Goal: Task Accomplishment & Management: Use online tool/utility

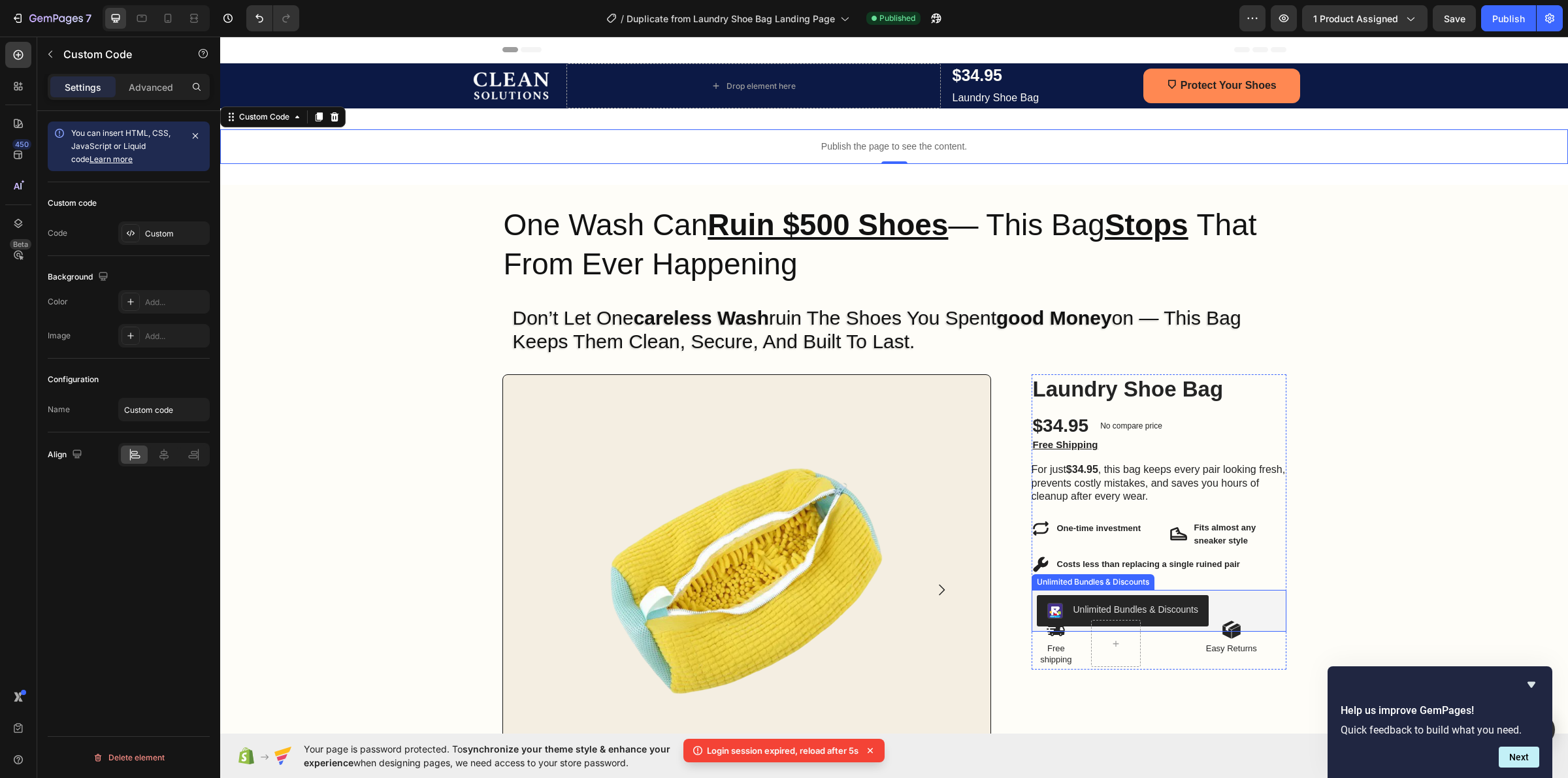
click at [1165, 604] on div "Unlimited Bundles & Discounts" at bounding box center [1136, 609] width 125 height 14
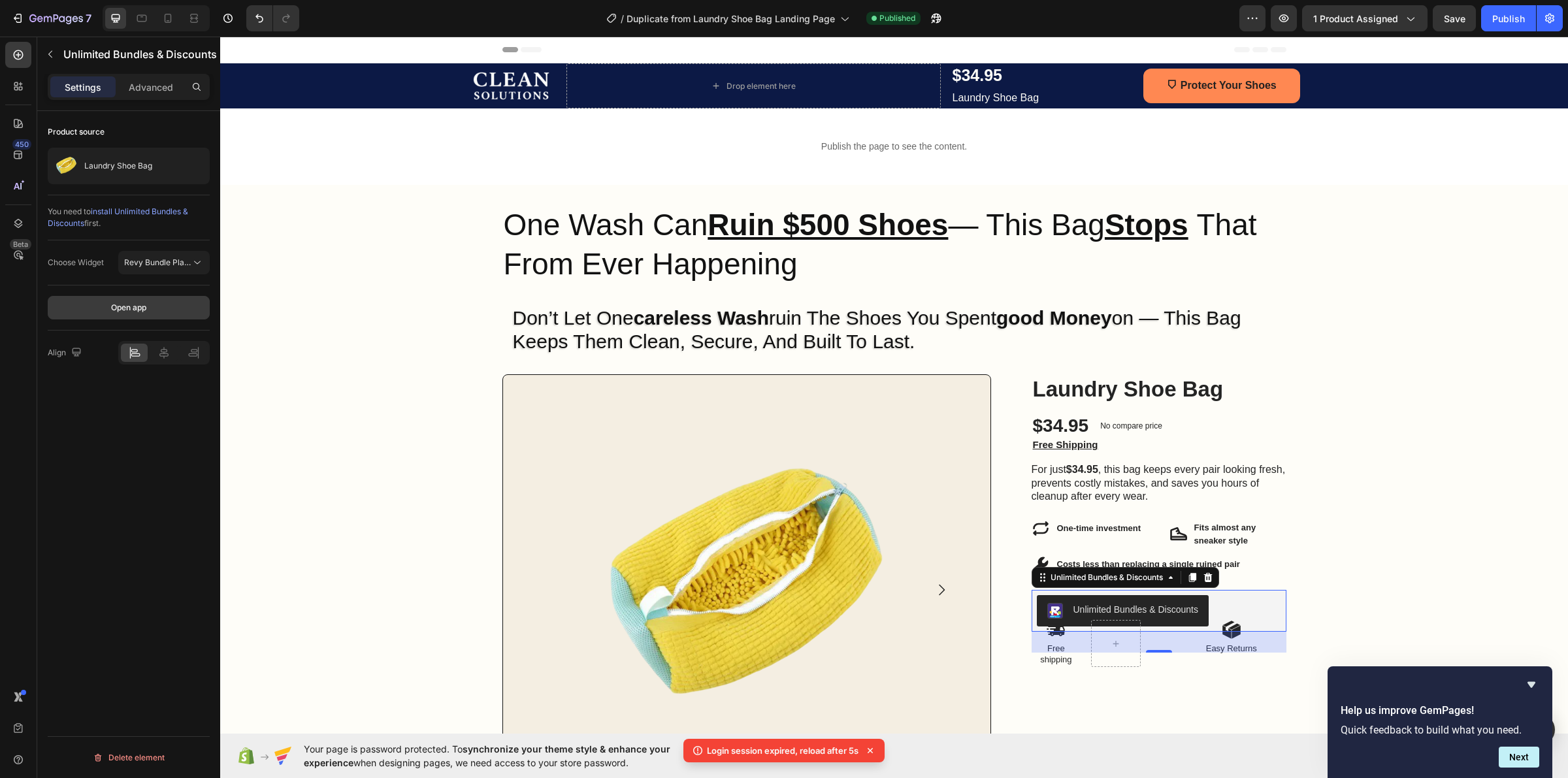
click at [148, 304] on button "Open app" at bounding box center [129, 307] width 162 height 23
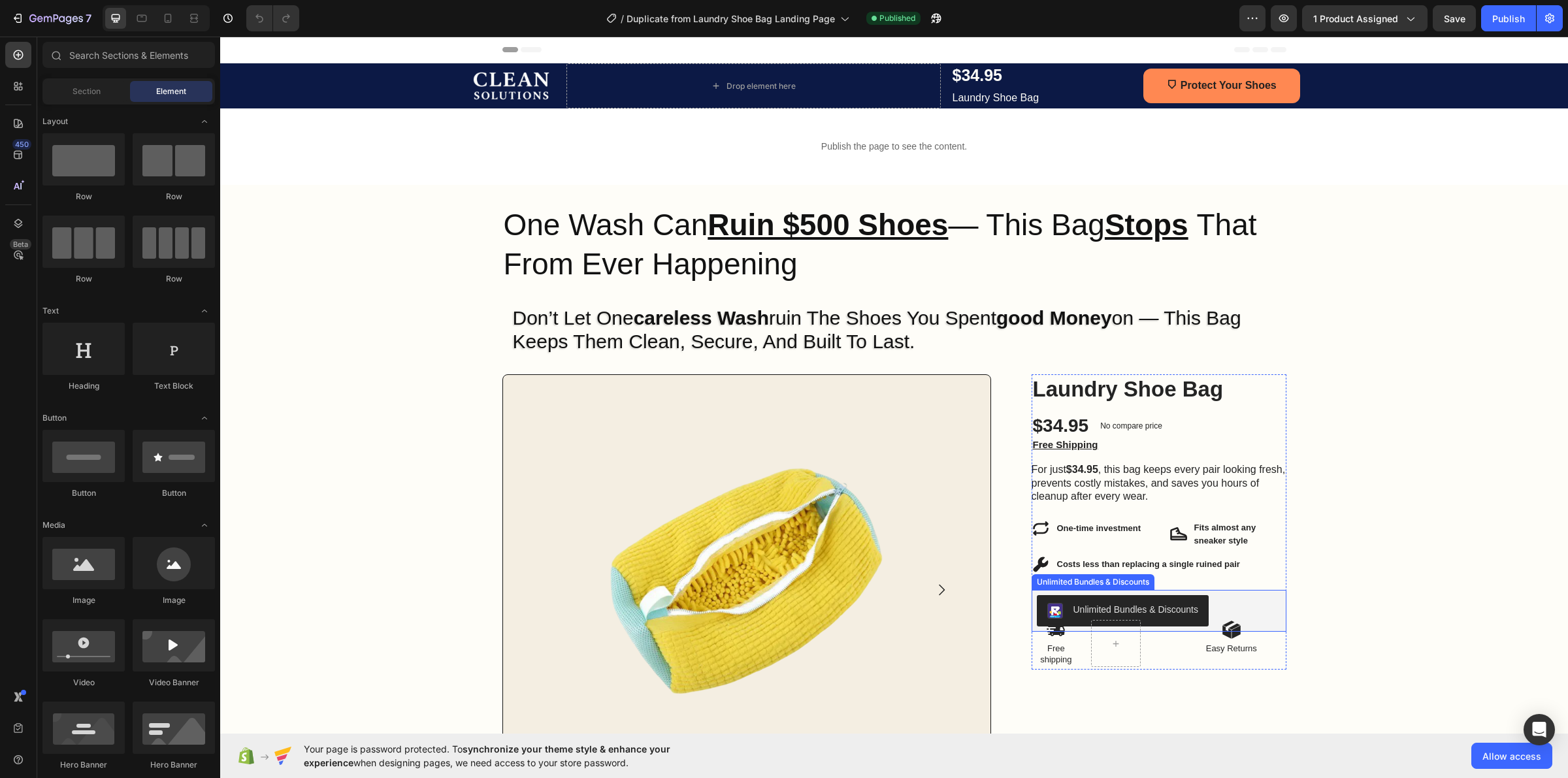
click at [1177, 609] on div "Unlimited Bundles & Discounts" at bounding box center [1136, 609] width 125 height 14
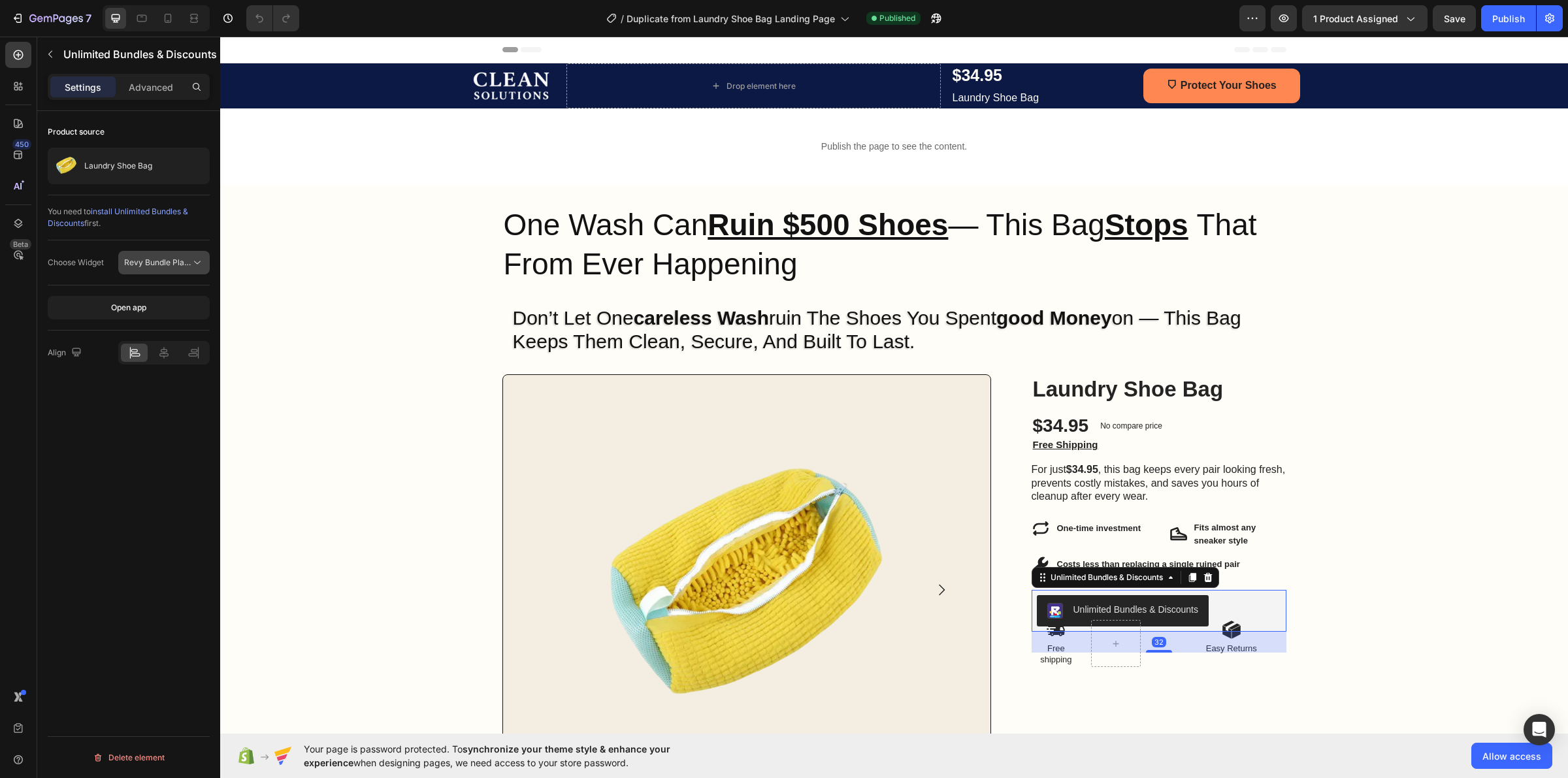
click at [141, 265] on span "Revy Bundle Placeholder" at bounding box center [170, 263] width 93 height 10
click at [135, 87] on p "Advanced" at bounding box center [151, 86] width 45 height 14
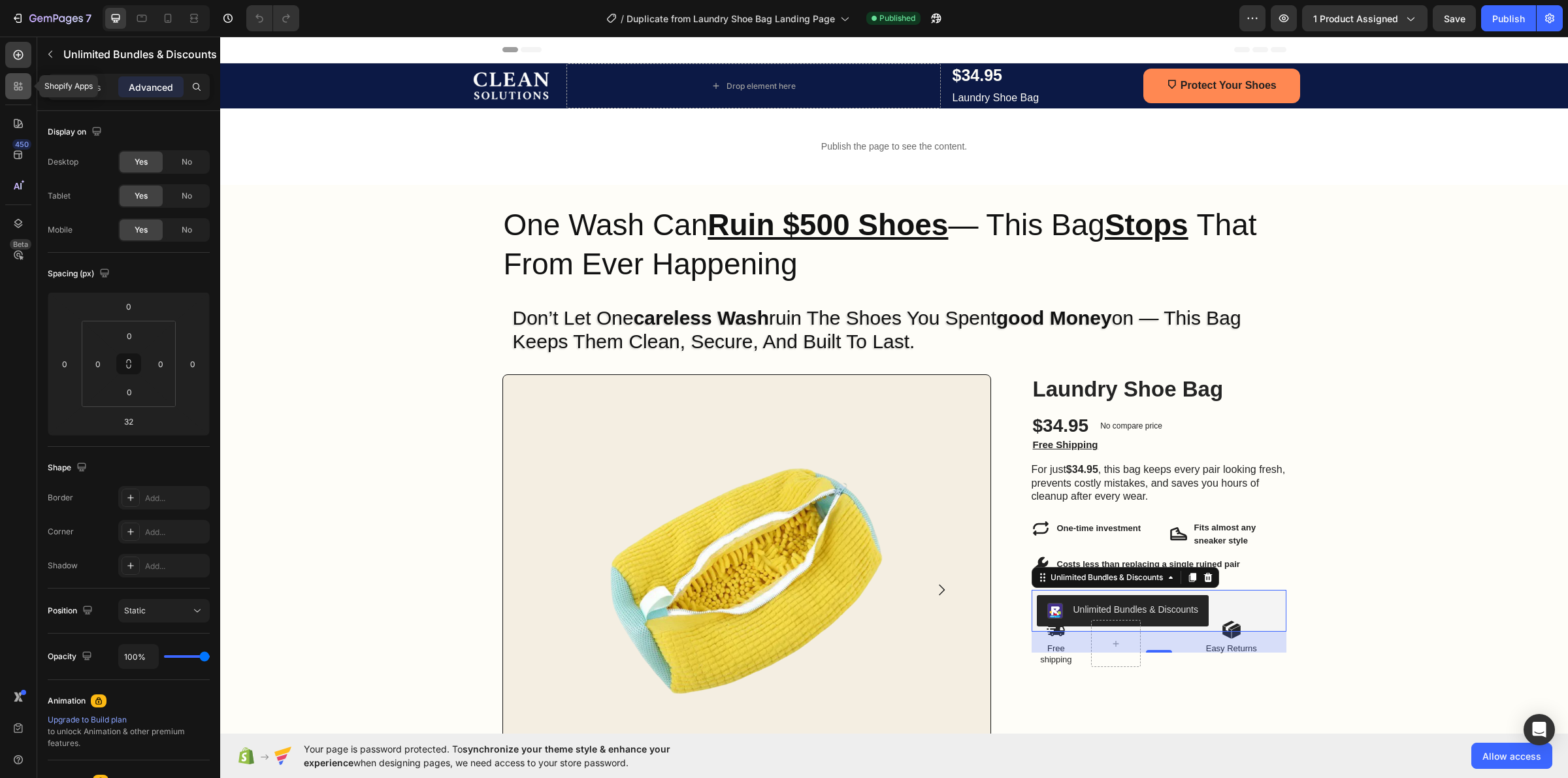
click at [12, 80] on icon at bounding box center [18, 86] width 13 height 13
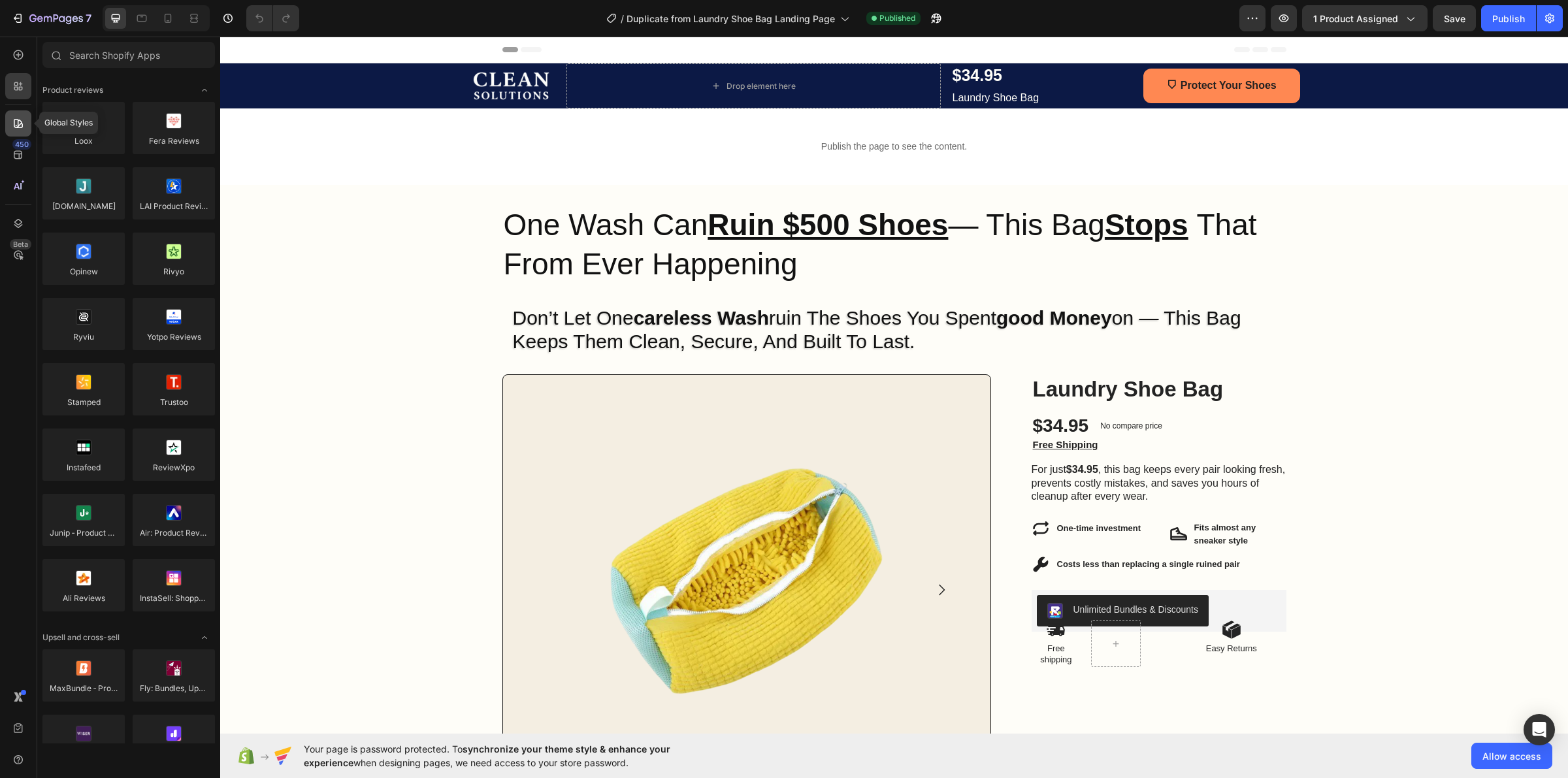
click at [8, 125] on div at bounding box center [18, 123] width 26 height 26
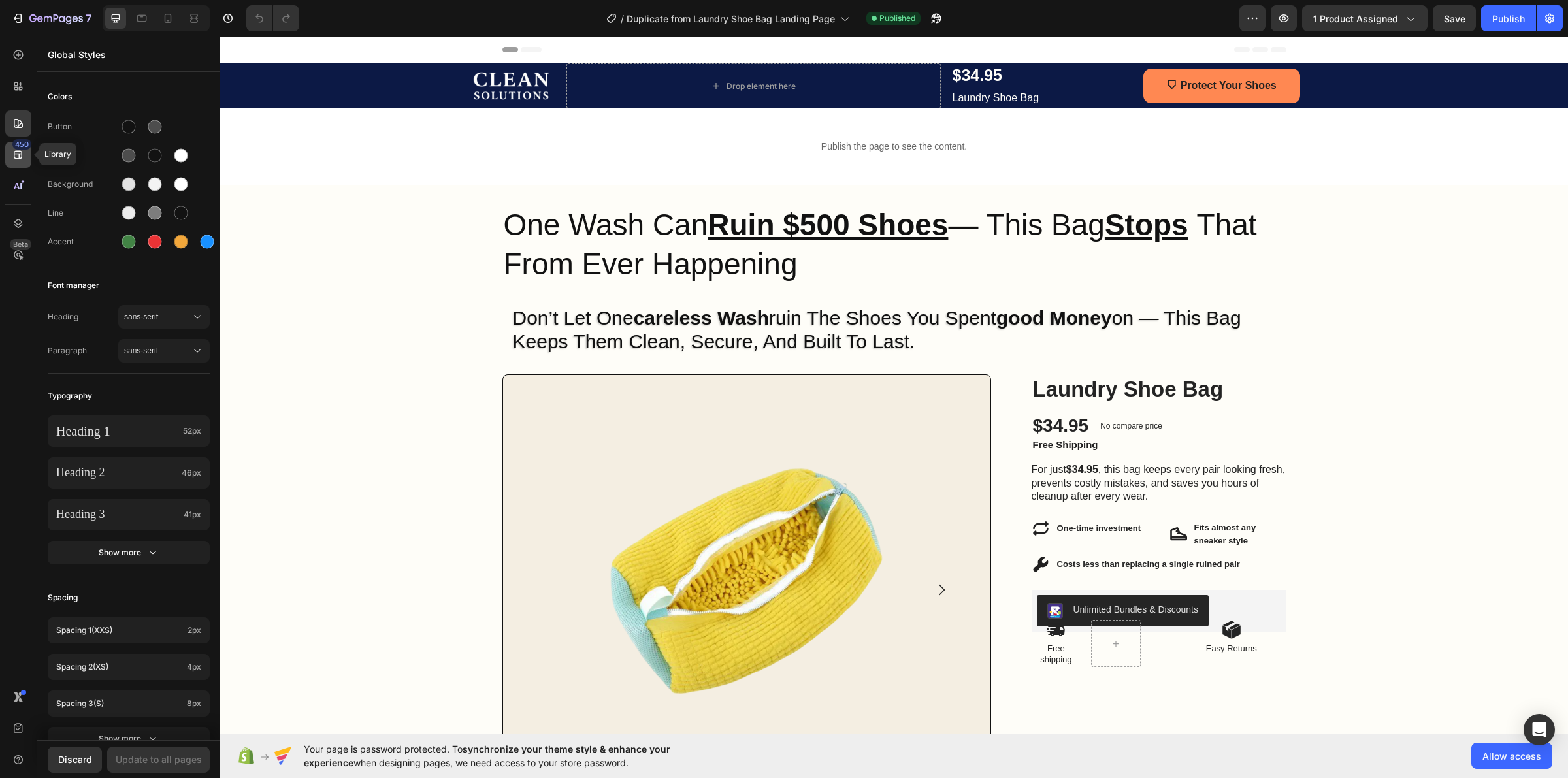
click at [6, 164] on div "450" at bounding box center [18, 154] width 26 height 26
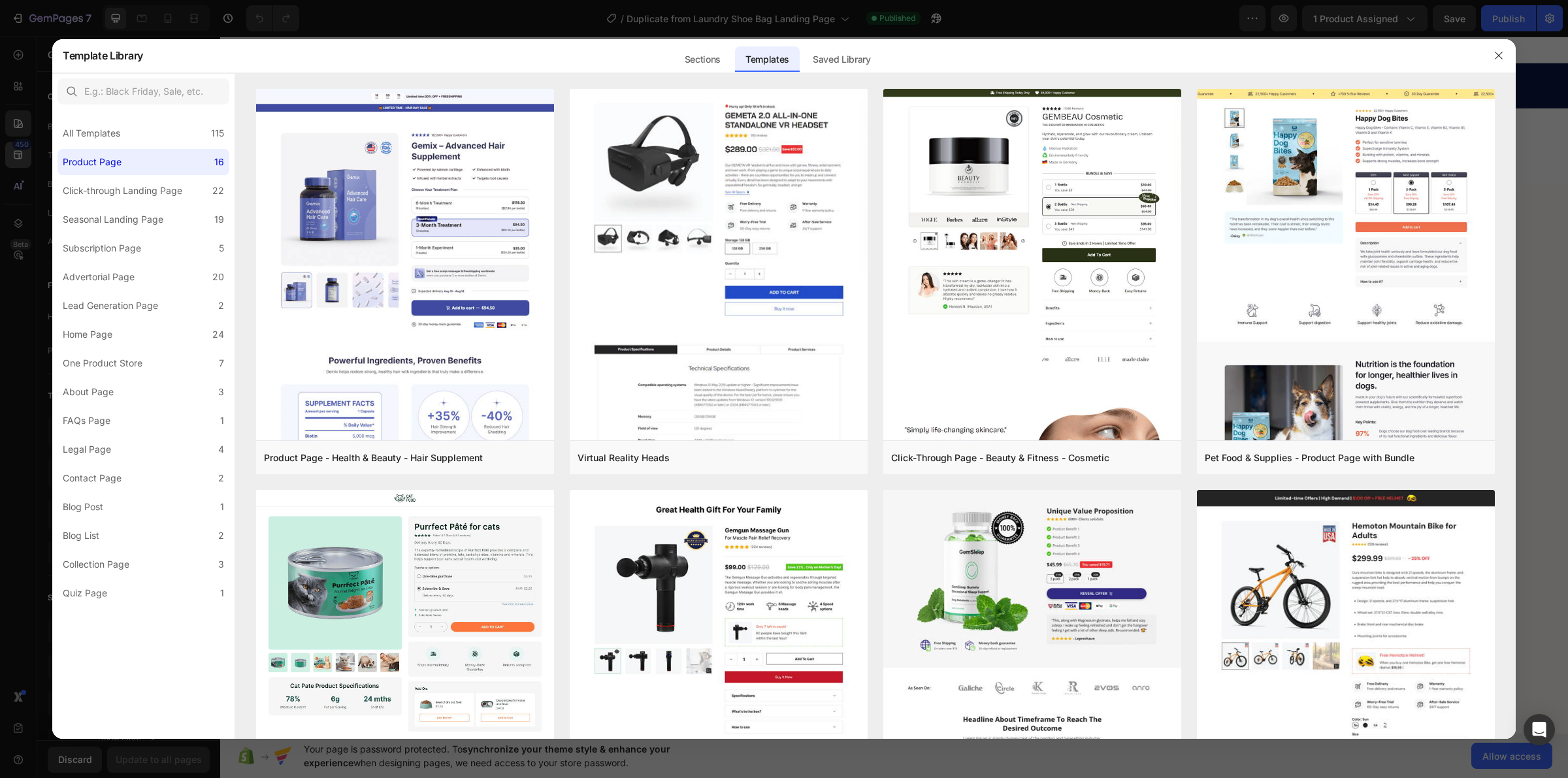
click at [6, 164] on div at bounding box center [784, 389] width 1568 height 778
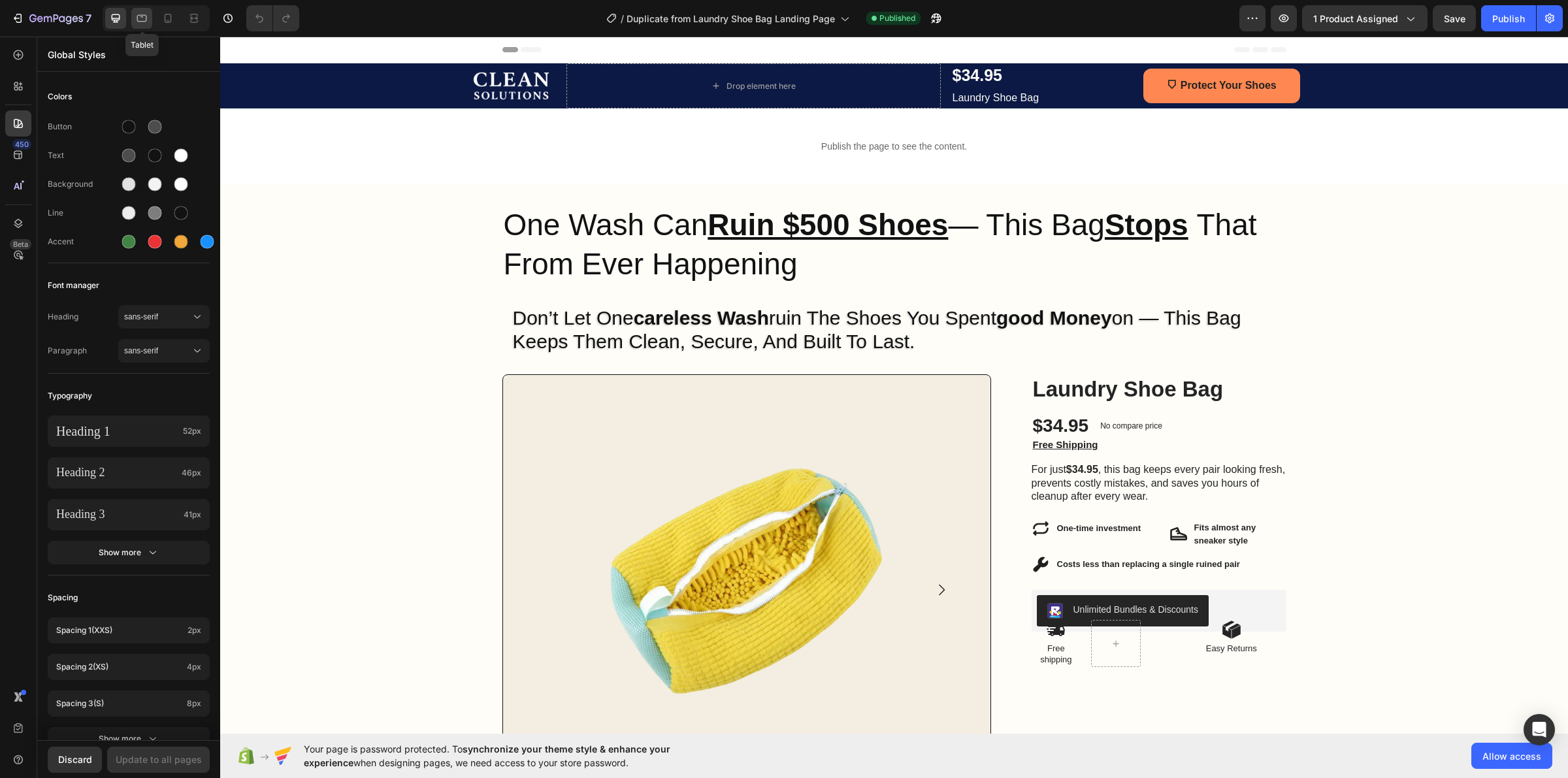
click at [140, 24] on div at bounding box center [142, 18] width 21 height 21
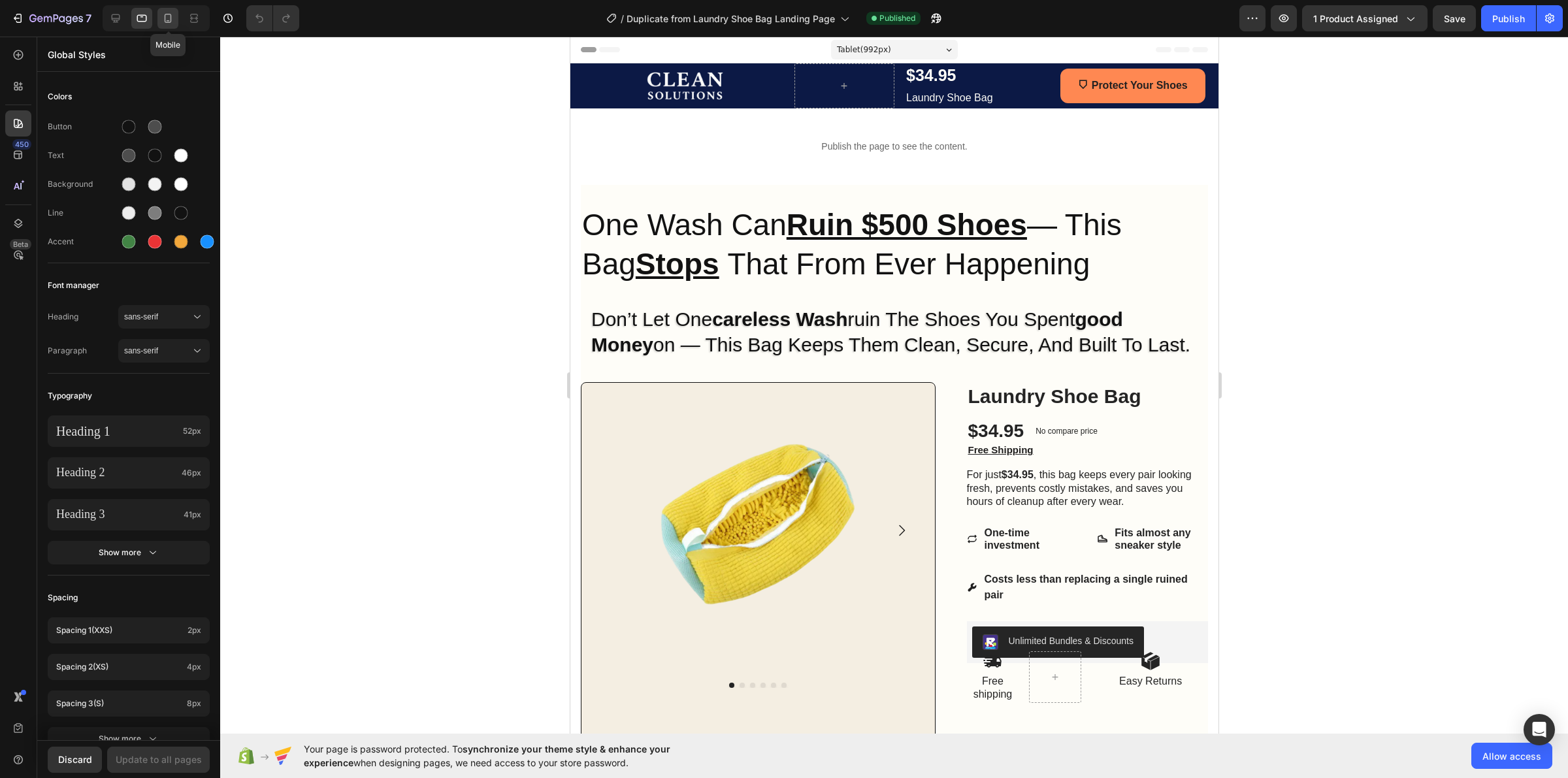
click at [166, 23] on icon at bounding box center [168, 18] width 13 height 13
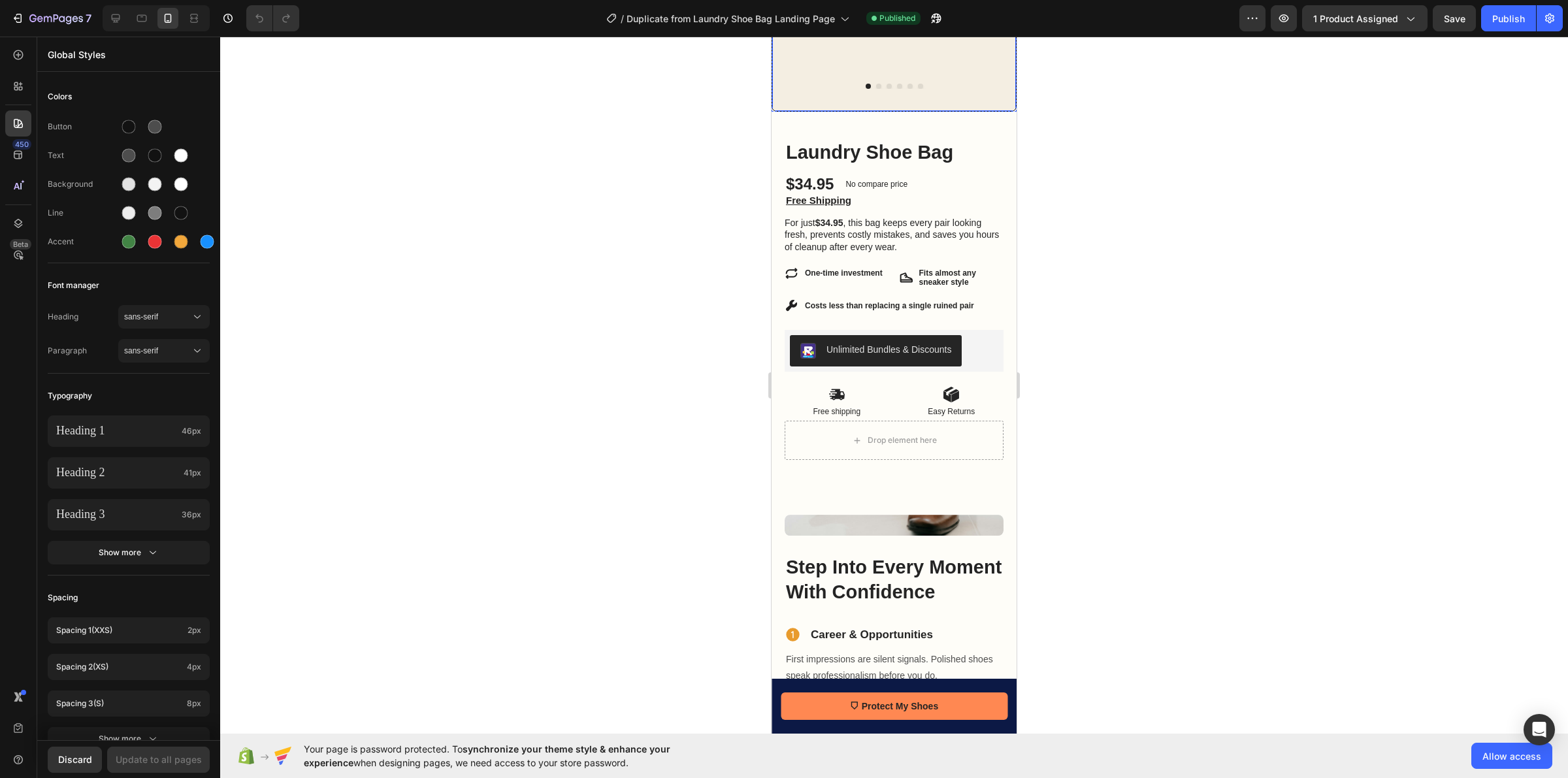
scroll to position [653, 0]
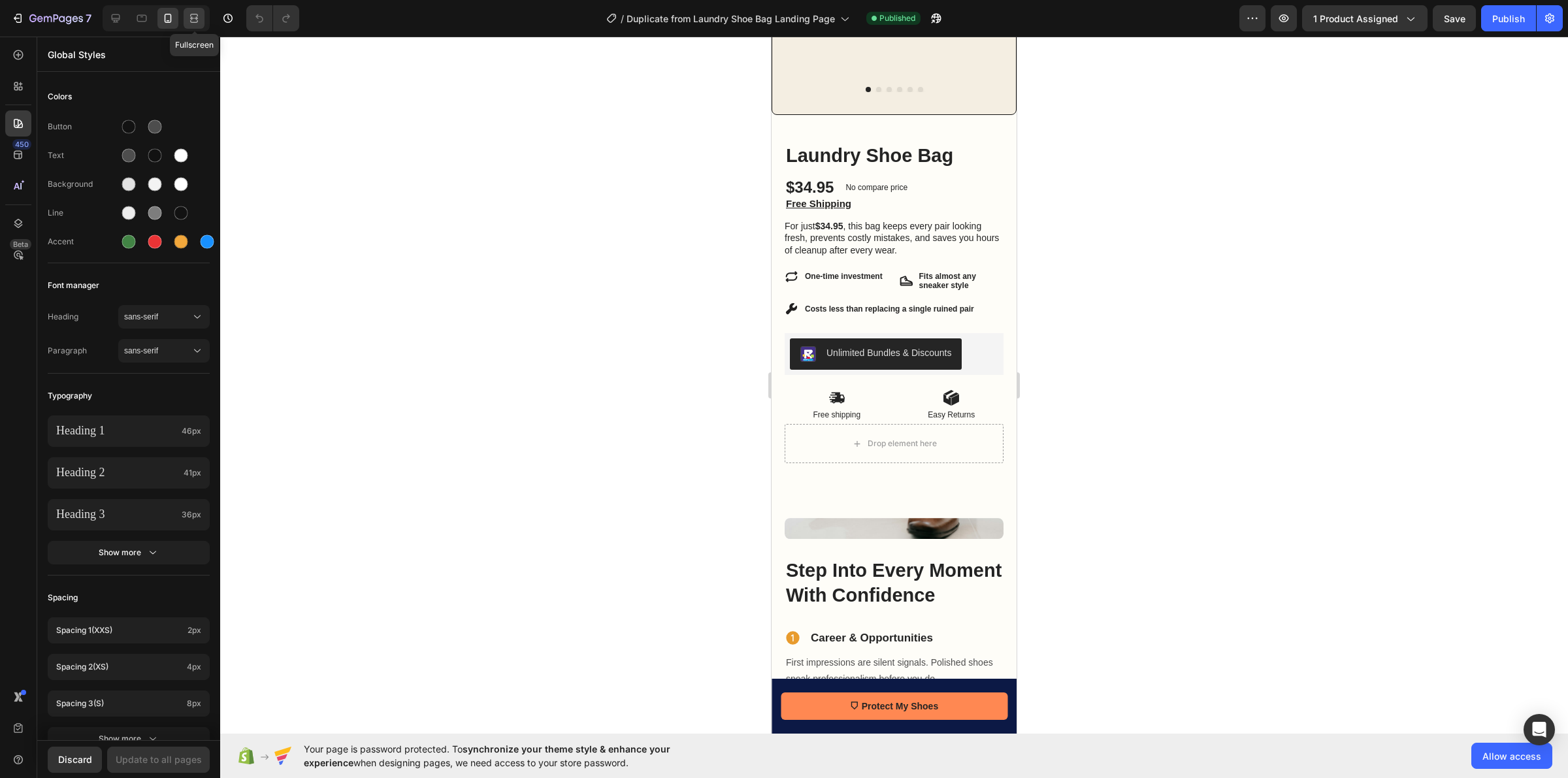
click at [190, 16] on icon at bounding box center [194, 18] width 13 height 13
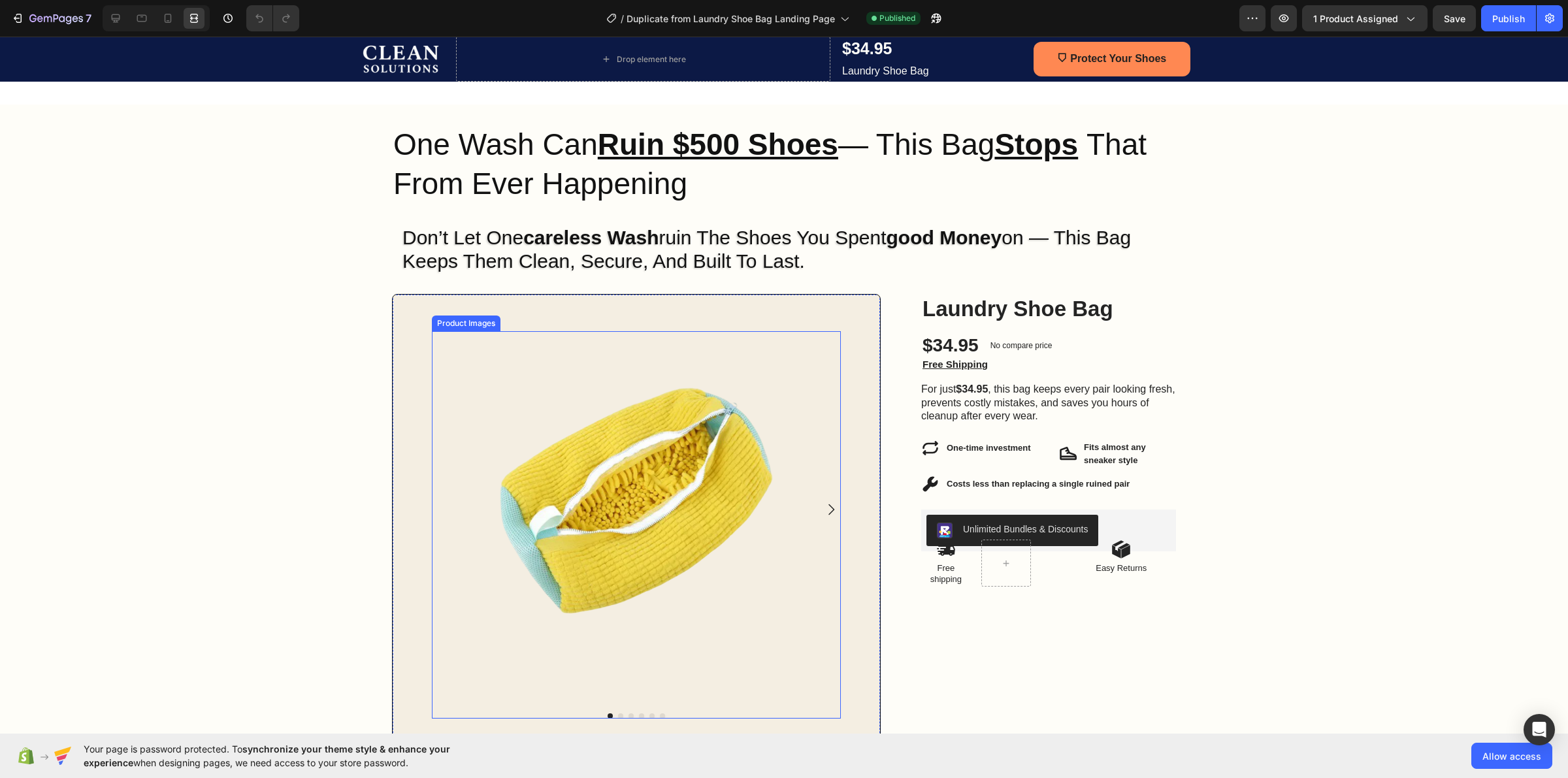
scroll to position [82, 0]
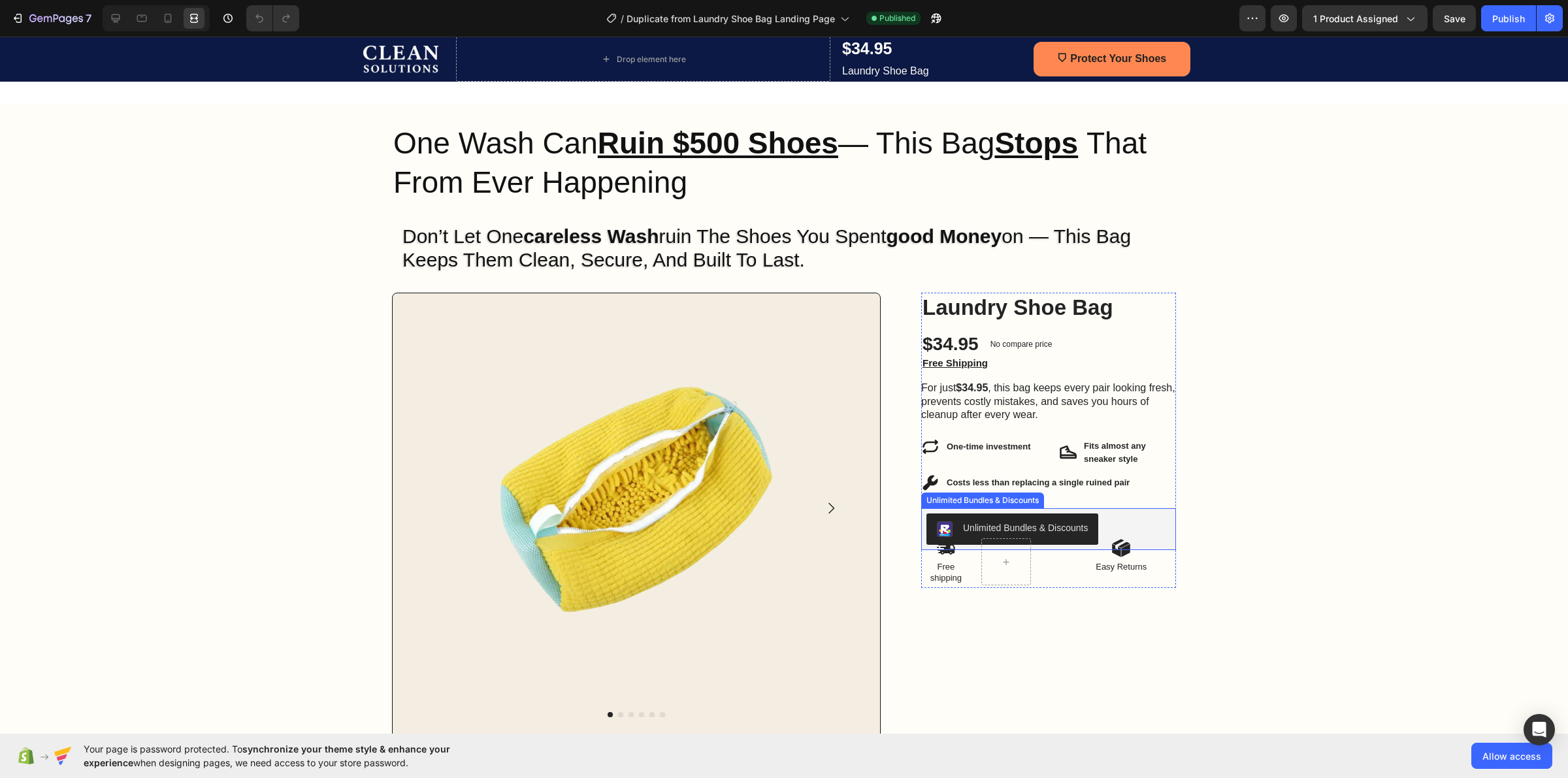
click at [984, 511] on div "Unlimited Bundles & Discounts" at bounding box center [1049, 529] width 255 height 42
click at [109, 23] on icon at bounding box center [115, 18] width 13 height 13
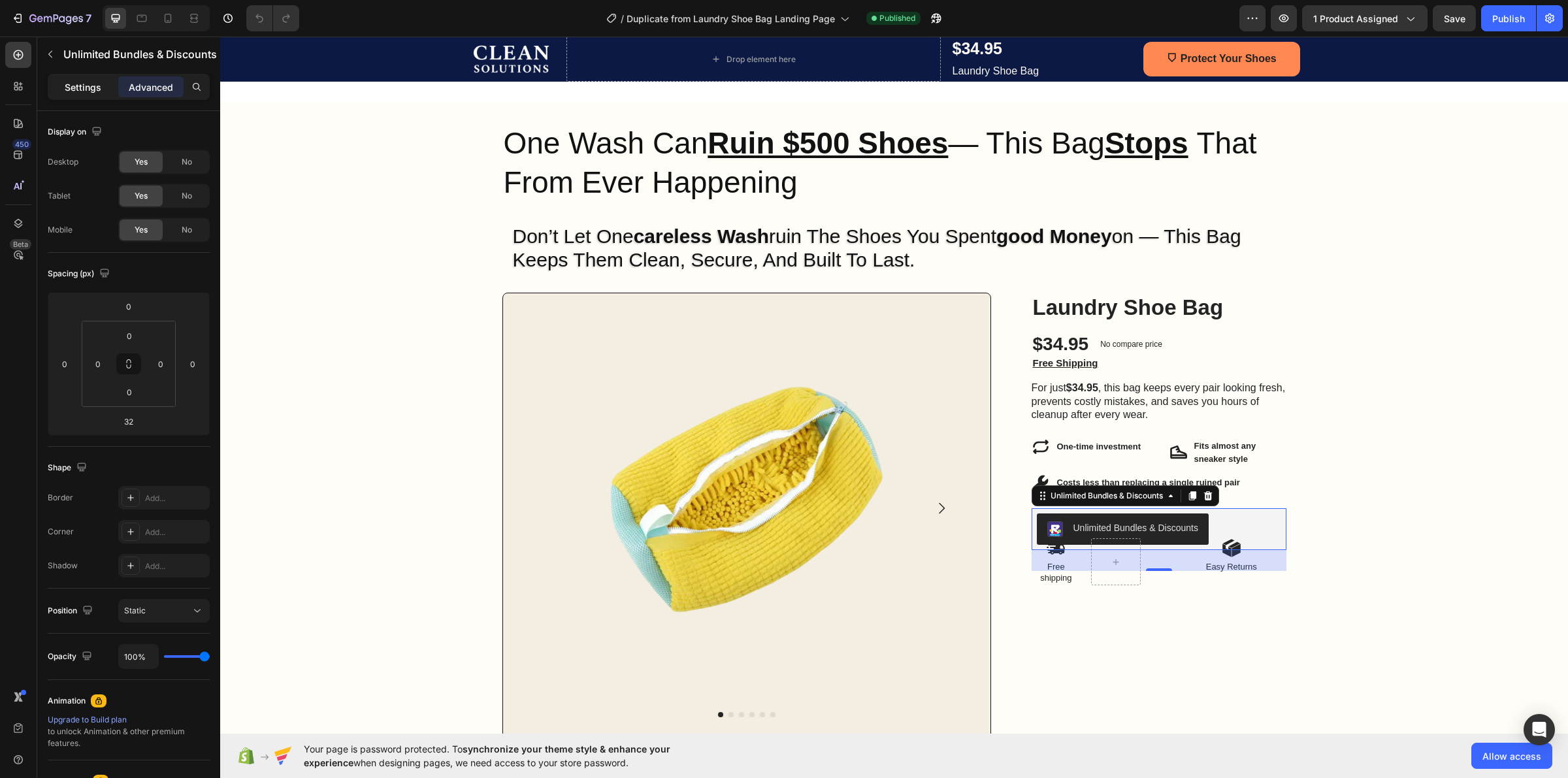
click at [98, 90] on p "Settings" at bounding box center [83, 86] width 37 height 14
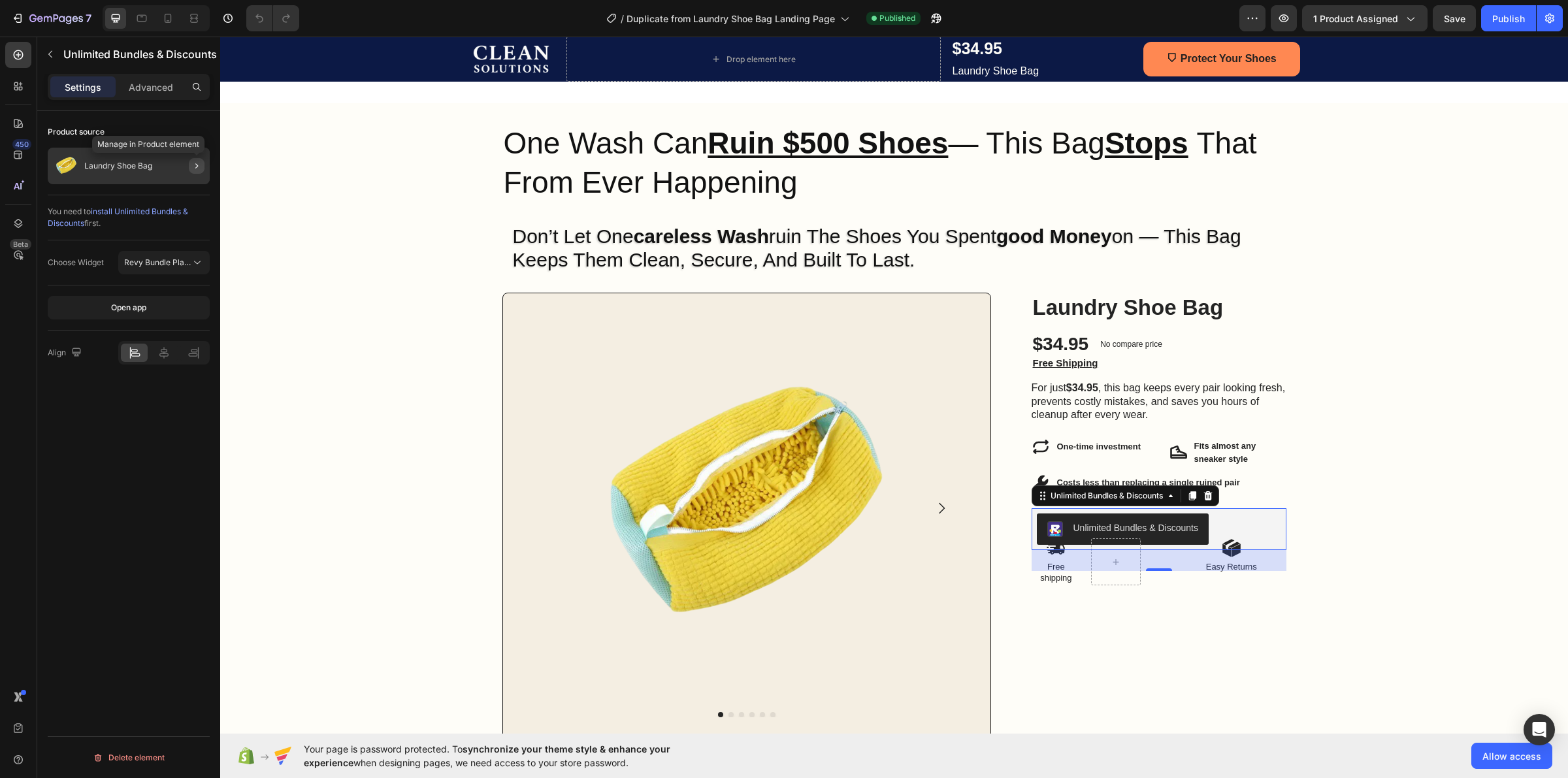
click at [194, 169] on icon "button" at bounding box center [196, 166] width 10 height 10
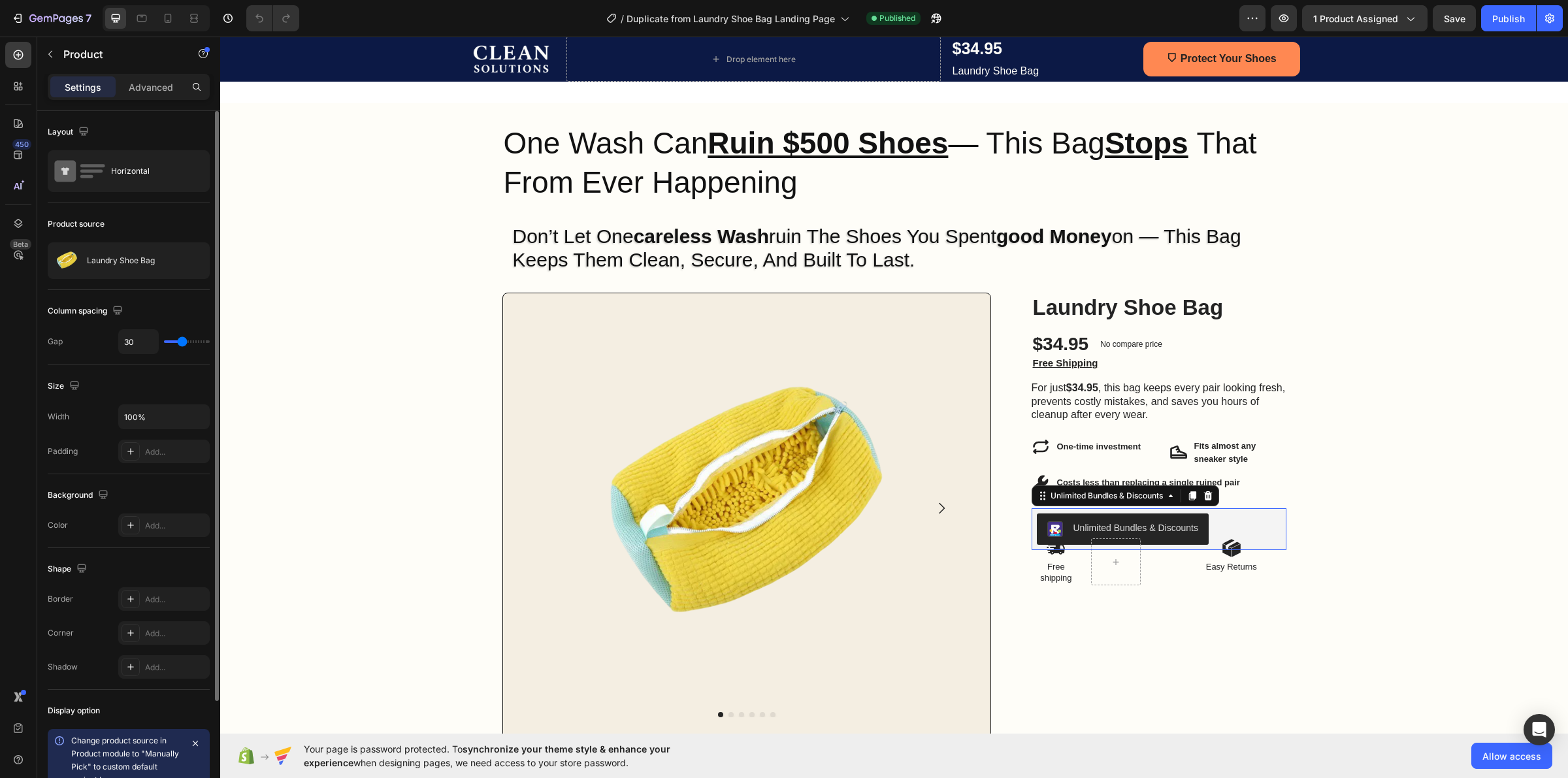
click at [1069, 517] on button "Unlimited Bundles & Discounts" at bounding box center [1122, 529] width 172 height 31
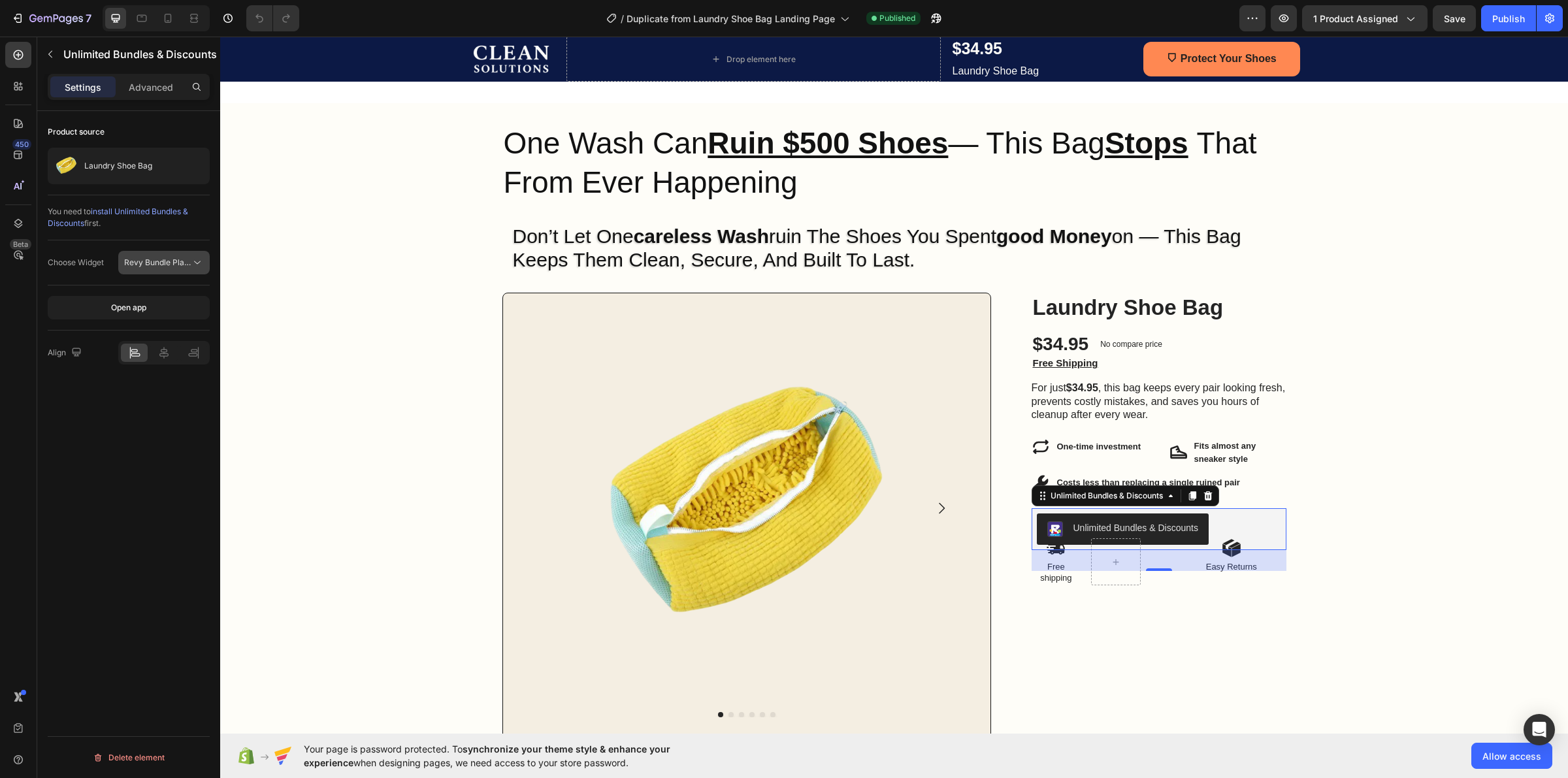
click at [167, 265] on span "Revy Bundle Placeholder" at bounding box center [170, 263] width 93 height 10
click at [162, 286] on div "All Bundles" at bounding box center [142, 295] width 126 height 25
click at [160, 262] on span "All Bundles" at bounding box center [144, 263] width 41 height 10
click at [167, 322] on span "Revy Bundle Placeholder" at bounding box center [152, 320] width 93 height 12
click at [23, 728] on icon at bounding box center [18, 728] width 13 height 13
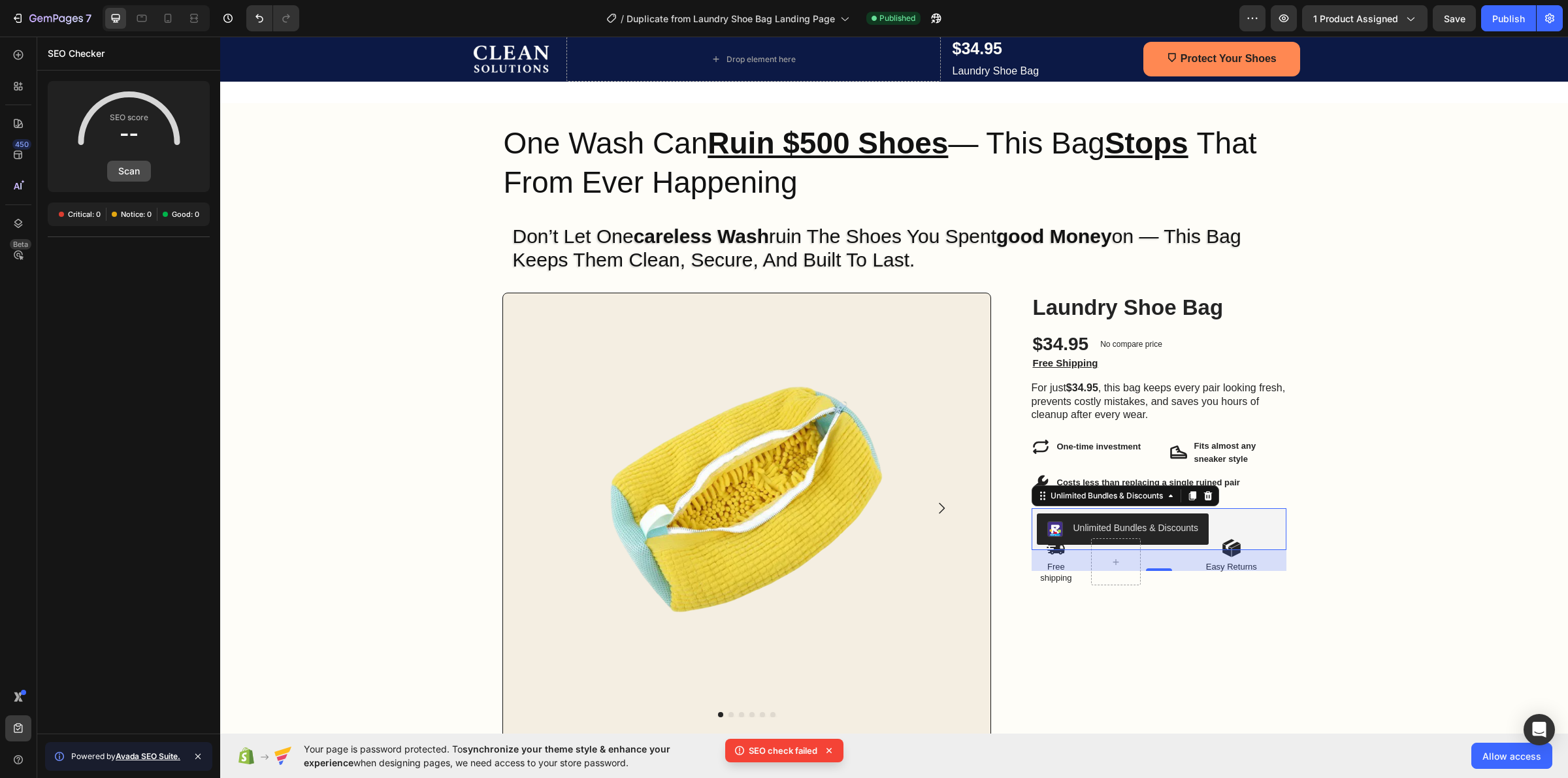
click at [130, 166] on button "Scan" at bounding box center [129, 171] width 44 height 21
click at [14, 724] on icon at bounding box center [18, 728] width 13 height 13
click at [17, 700] on icon at bounding box center [16, 696] width 6 height 10
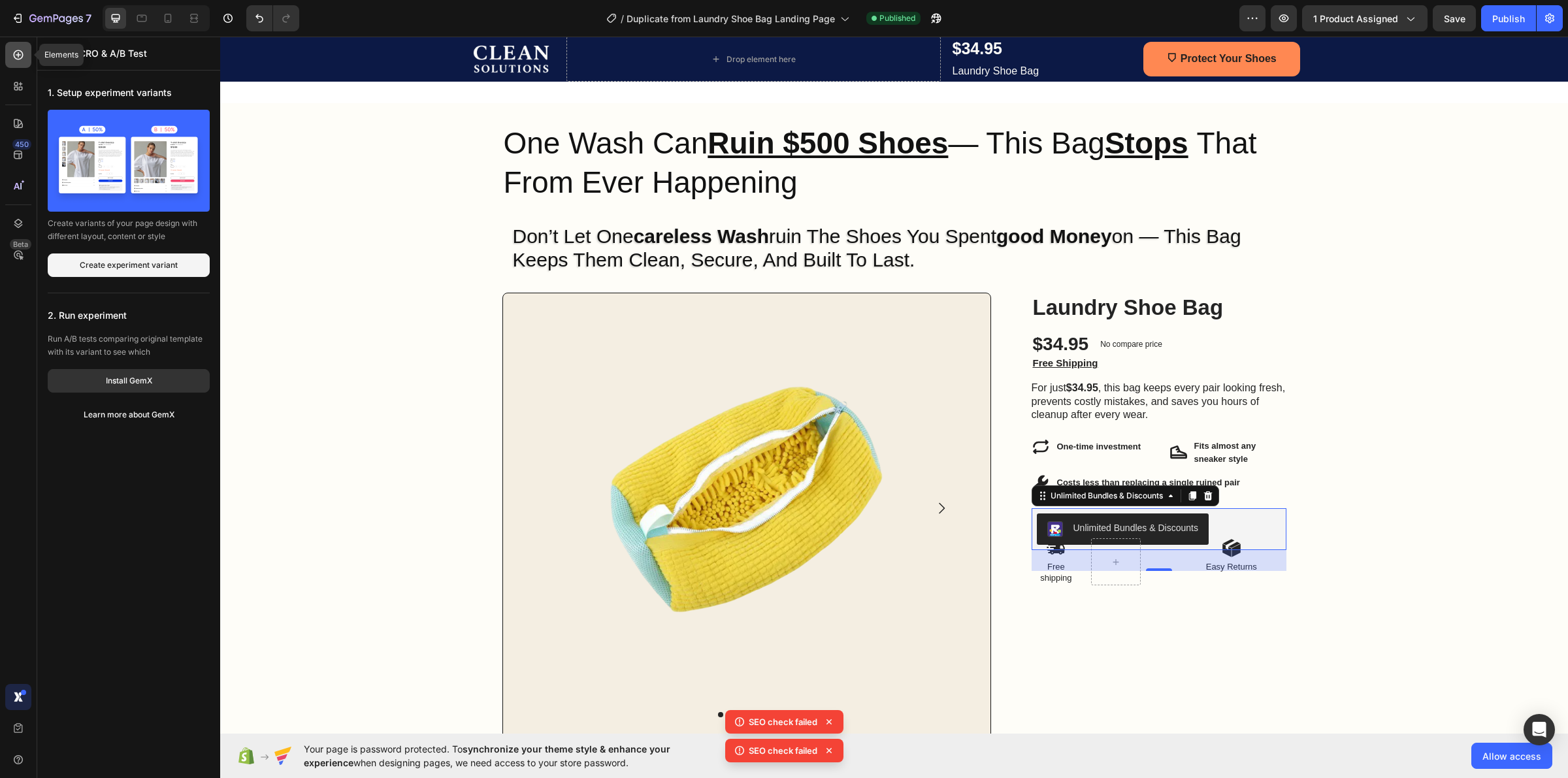
click at [12, 54] on icon at bounding box center [18, 54] width 13 height 13
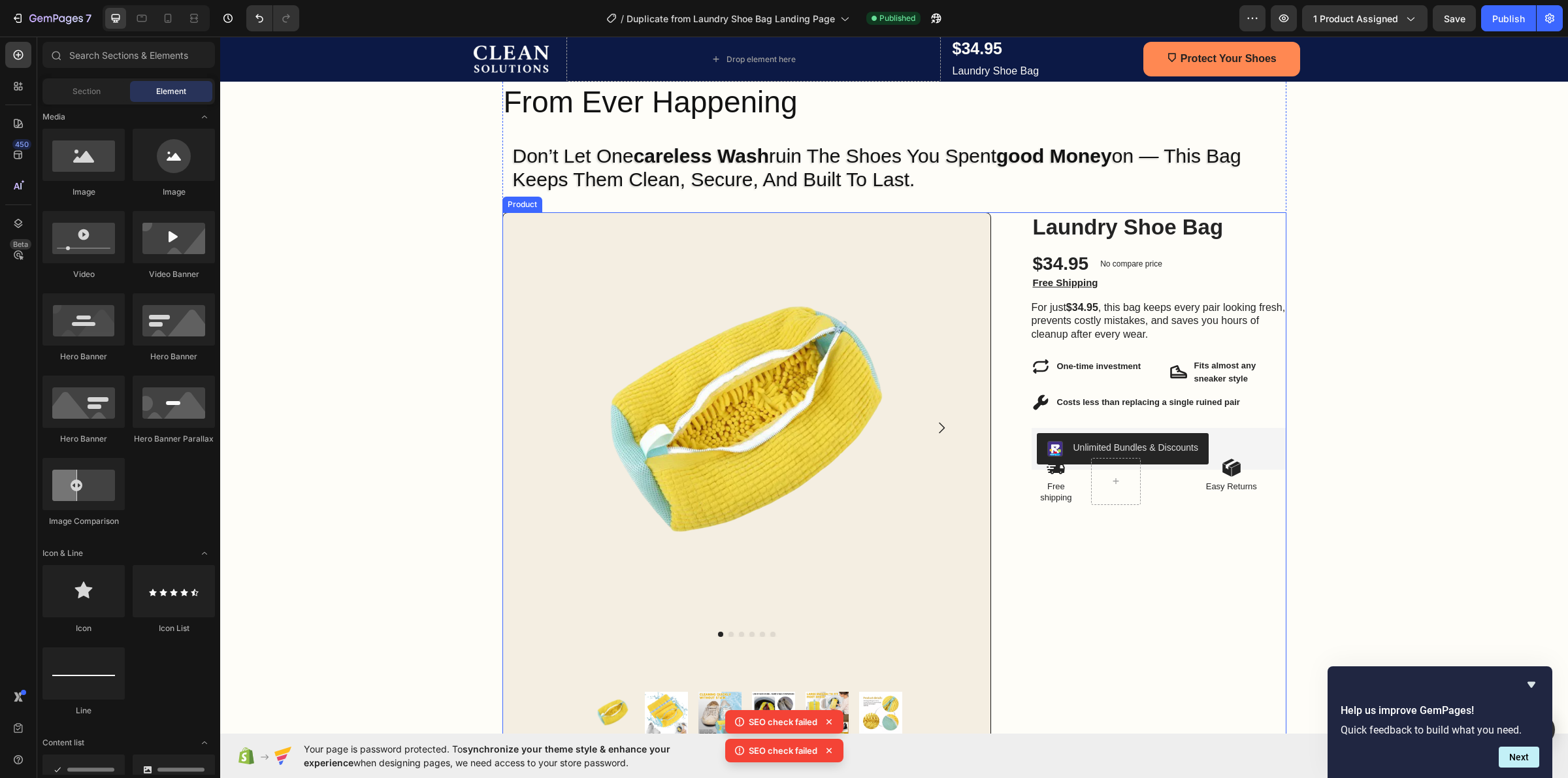
scroll to position [163, 0]
click at [82, 90] on span "Section" at bounding box center [86, 91] width 28 height 12
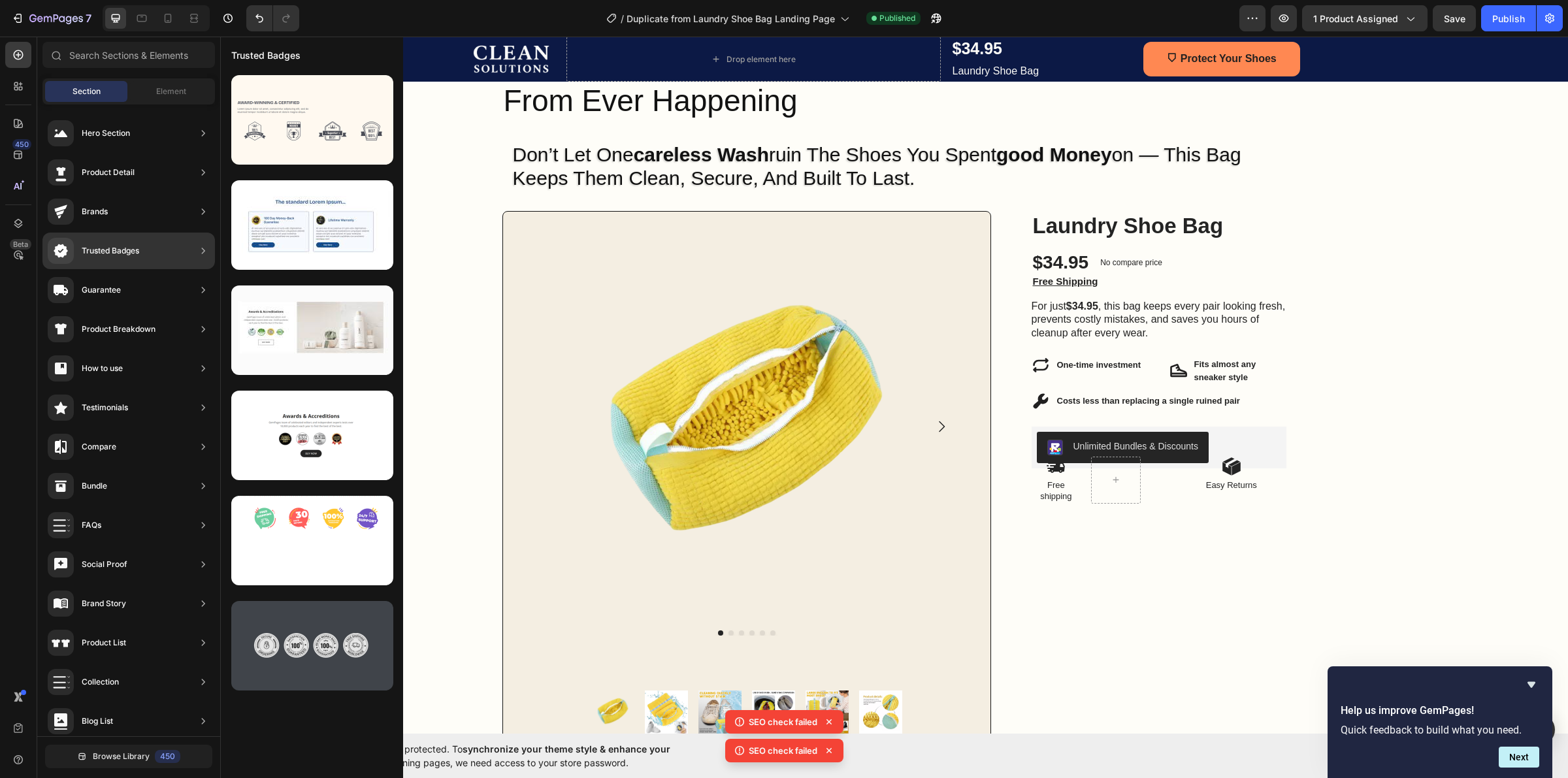
click at [269, 662] on div at bounding box center [312, 646] width 162 height 90
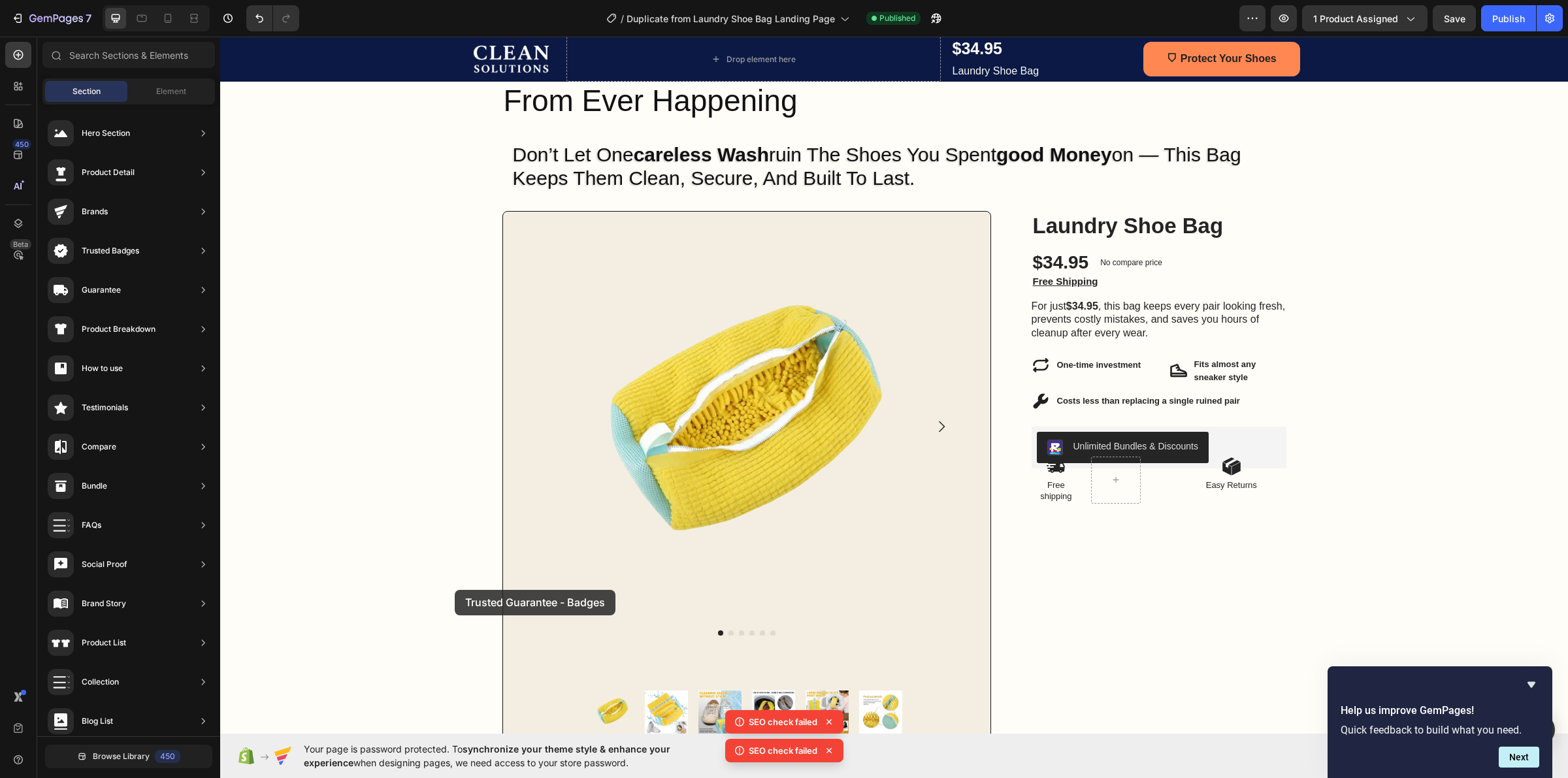
drag, startPoint x: 547, startPoint y: 688, endPoint x: 455, endPoint y: 590, distance: 134.4
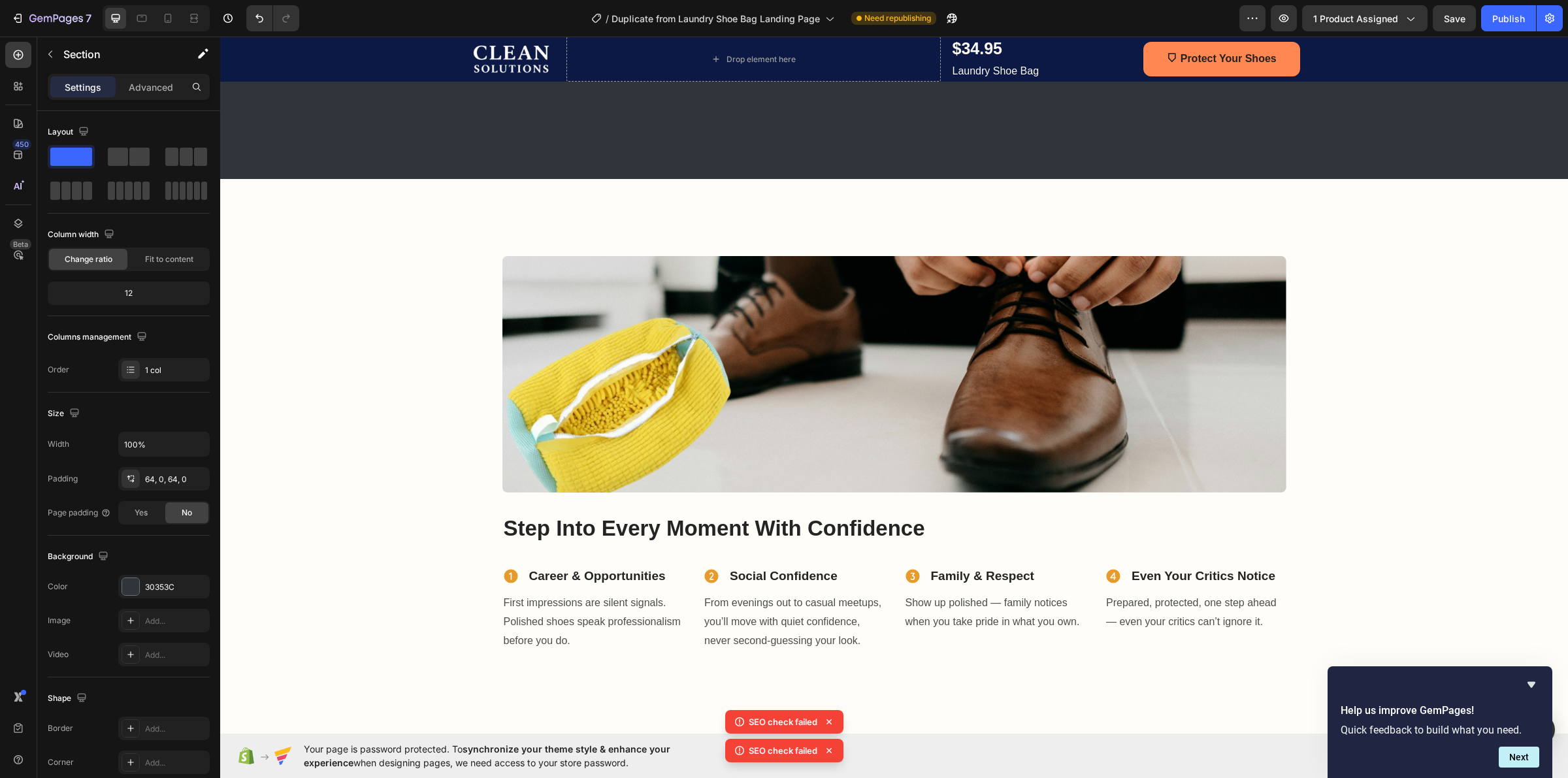
scroll to position [653, 0]
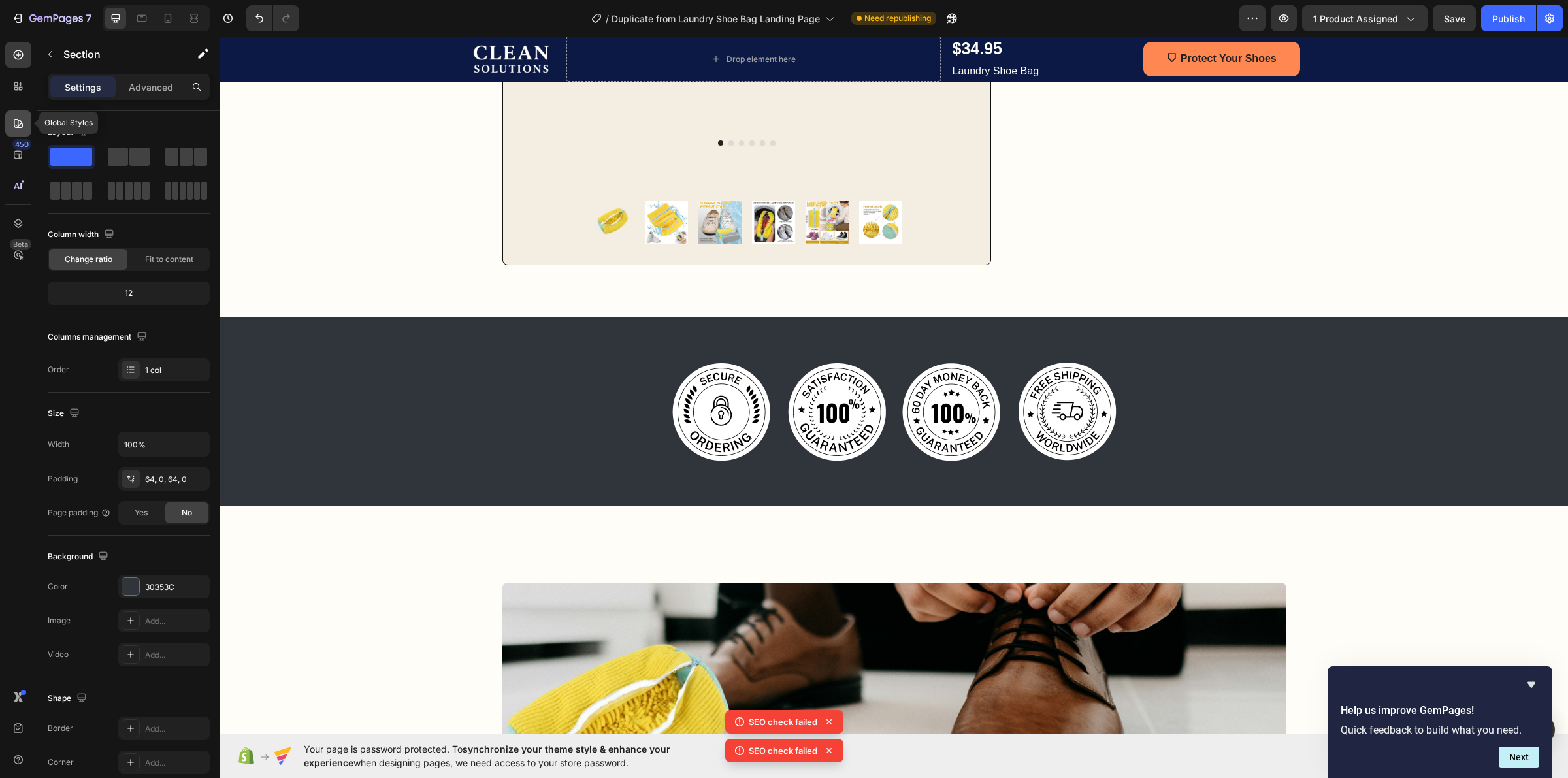
click at [18, 112] on div at bounding box center [18, 123] width 26 height 26
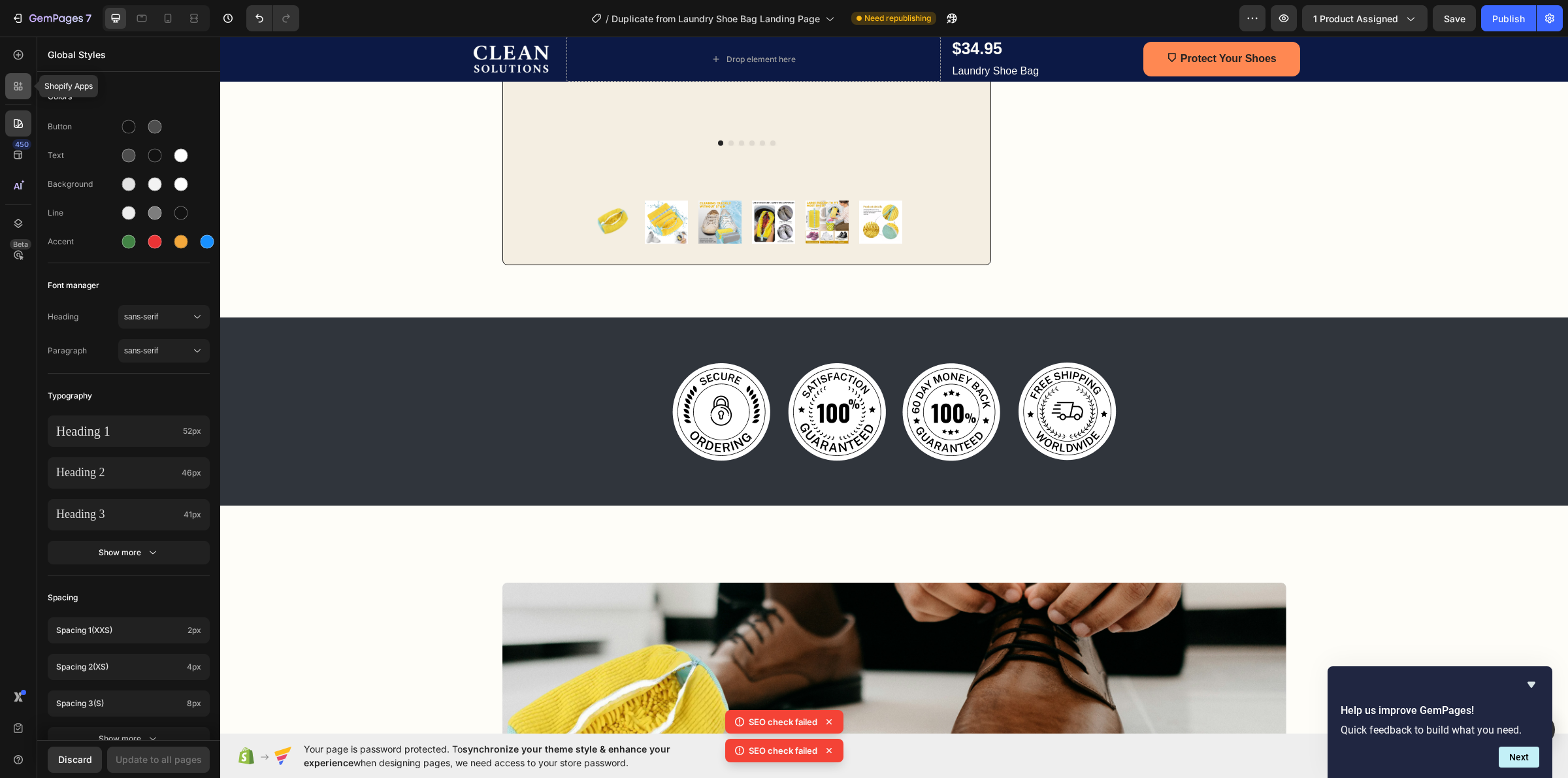
click at [14, 92] on icon at bounding box center [18, 86] width 13 height 13
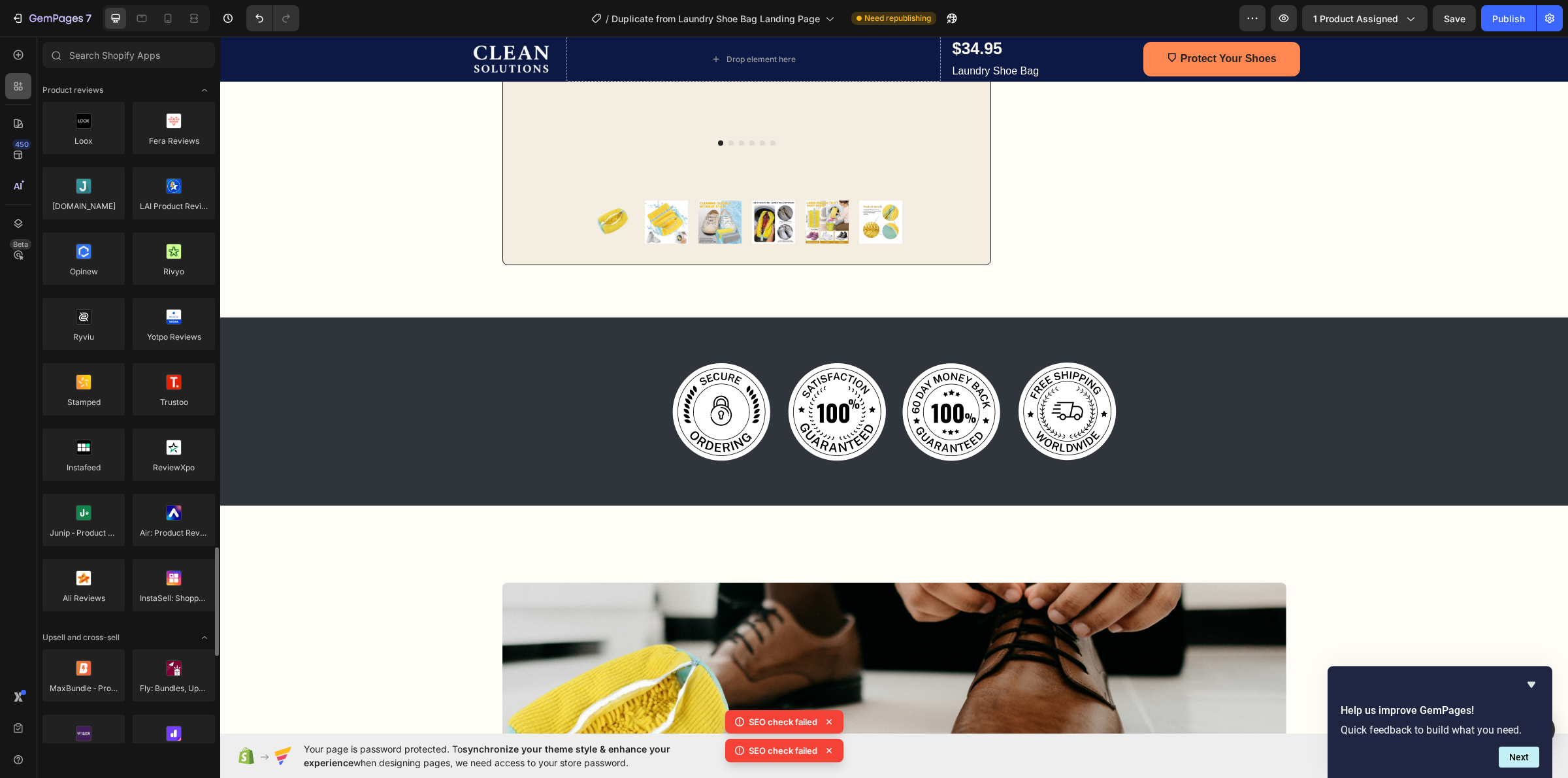
scroll to position [408, 0]
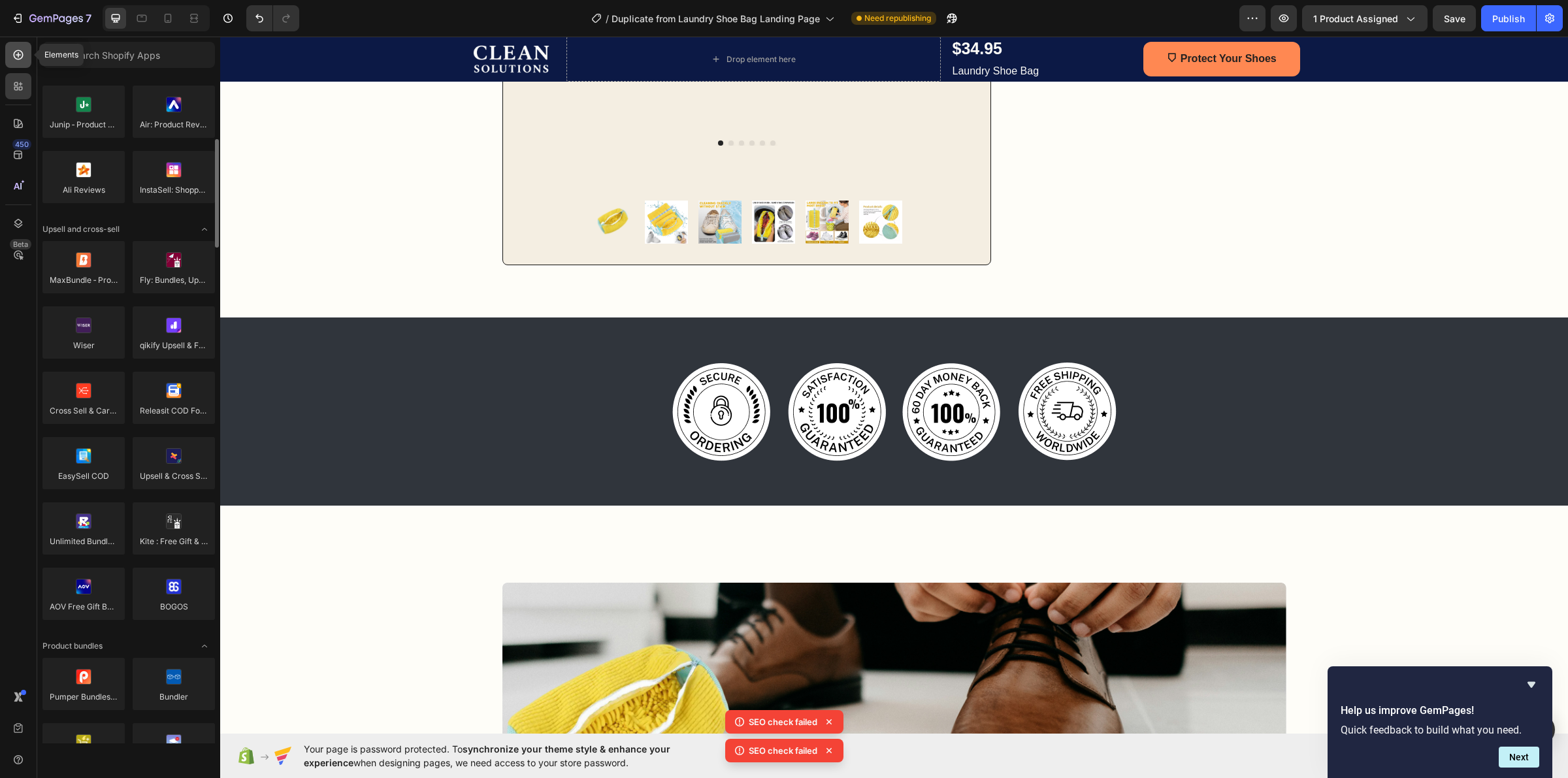
click at [12, 66] on div at bounding box center [18, 54] width 26 height 26
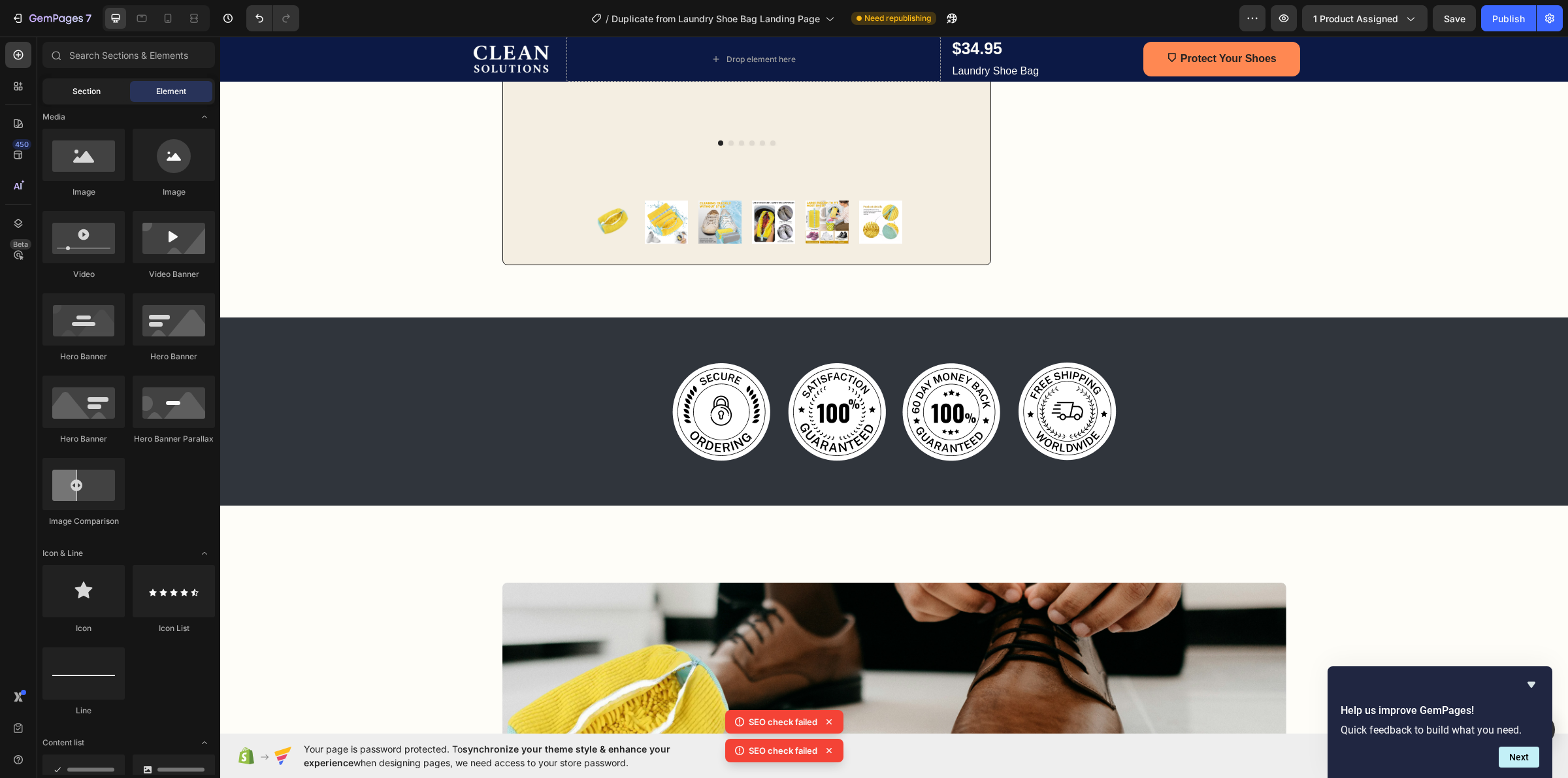
click at [82, 88] on span "Section" at bounding box center [86, 91] width 28 height 12
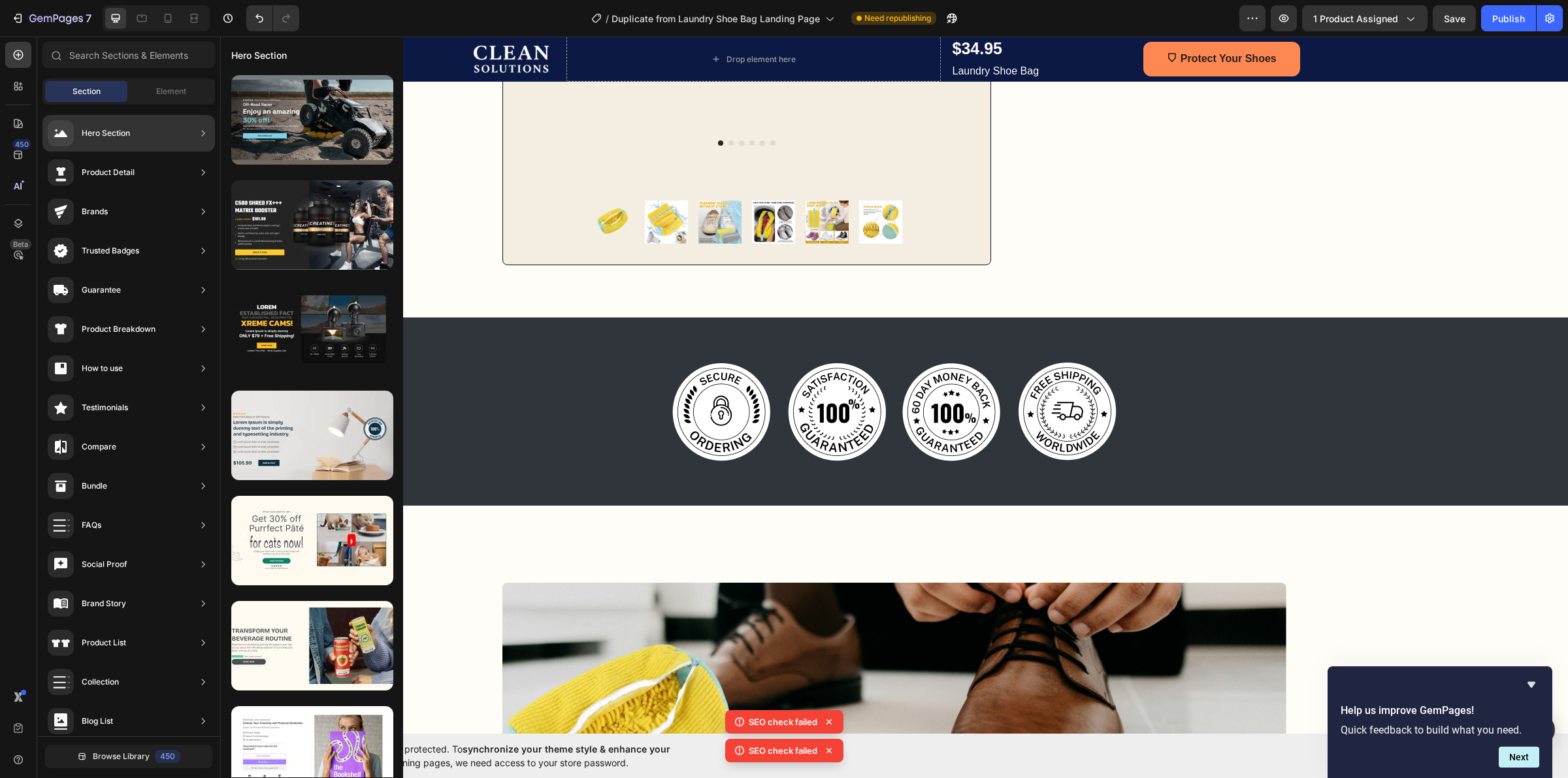
click at [152, 254] on div "Trusted Badges" at bounding box center [128, 251] width 172 height 37
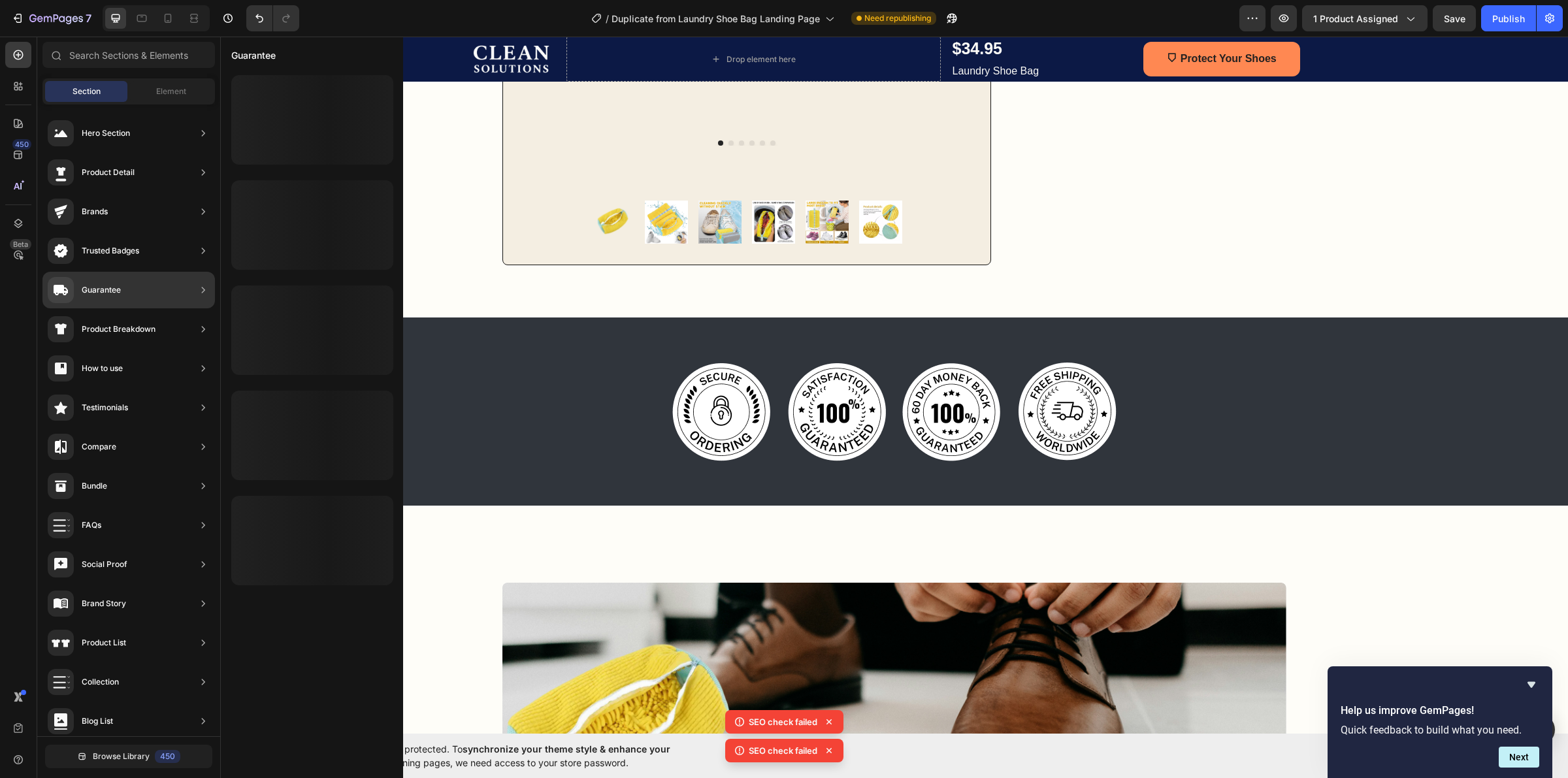
click at [77, 287] on div "Guarantee" at bounding box center [84, 290] width 73 height 26
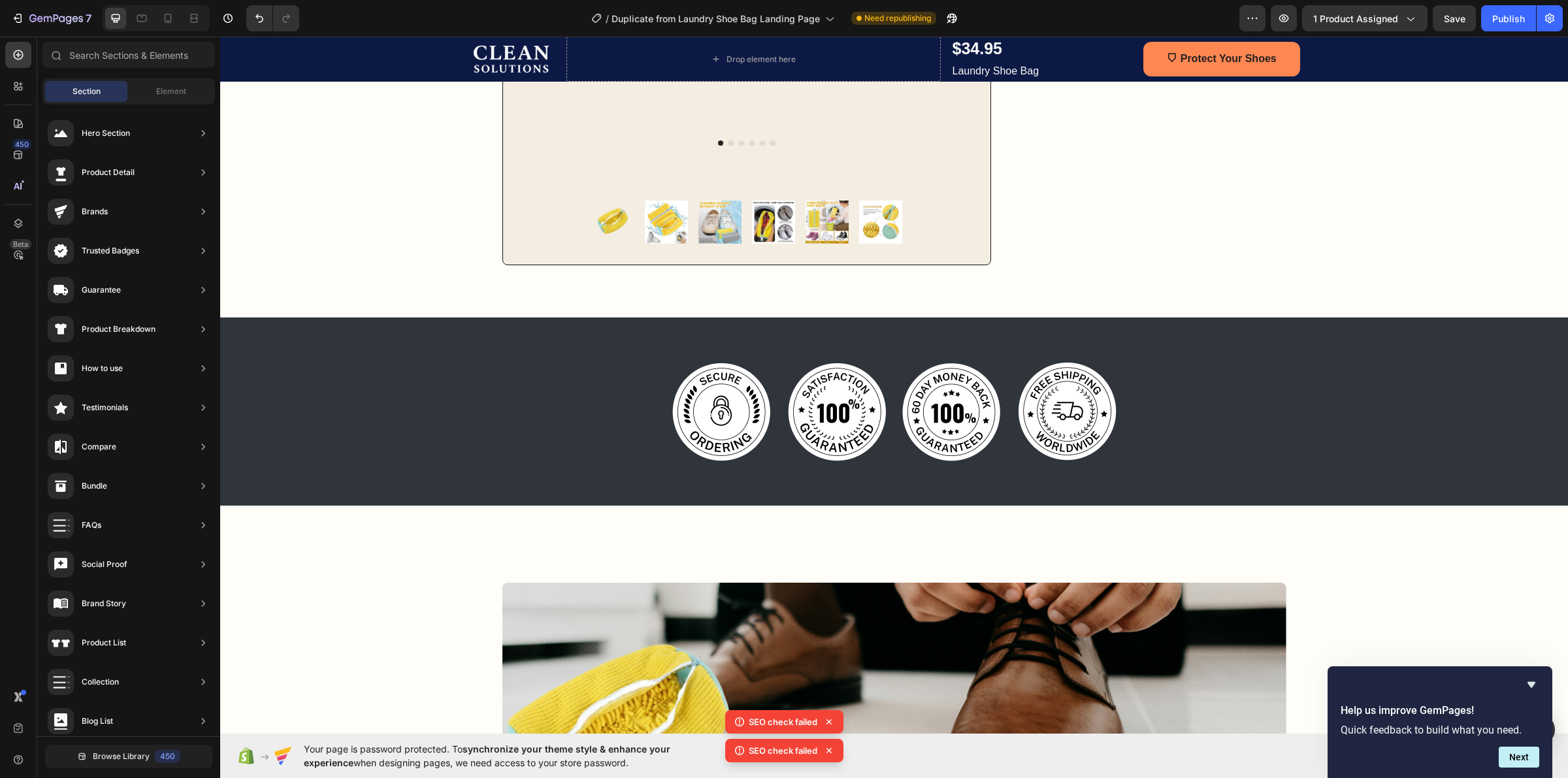
scroll to position [0, 0]
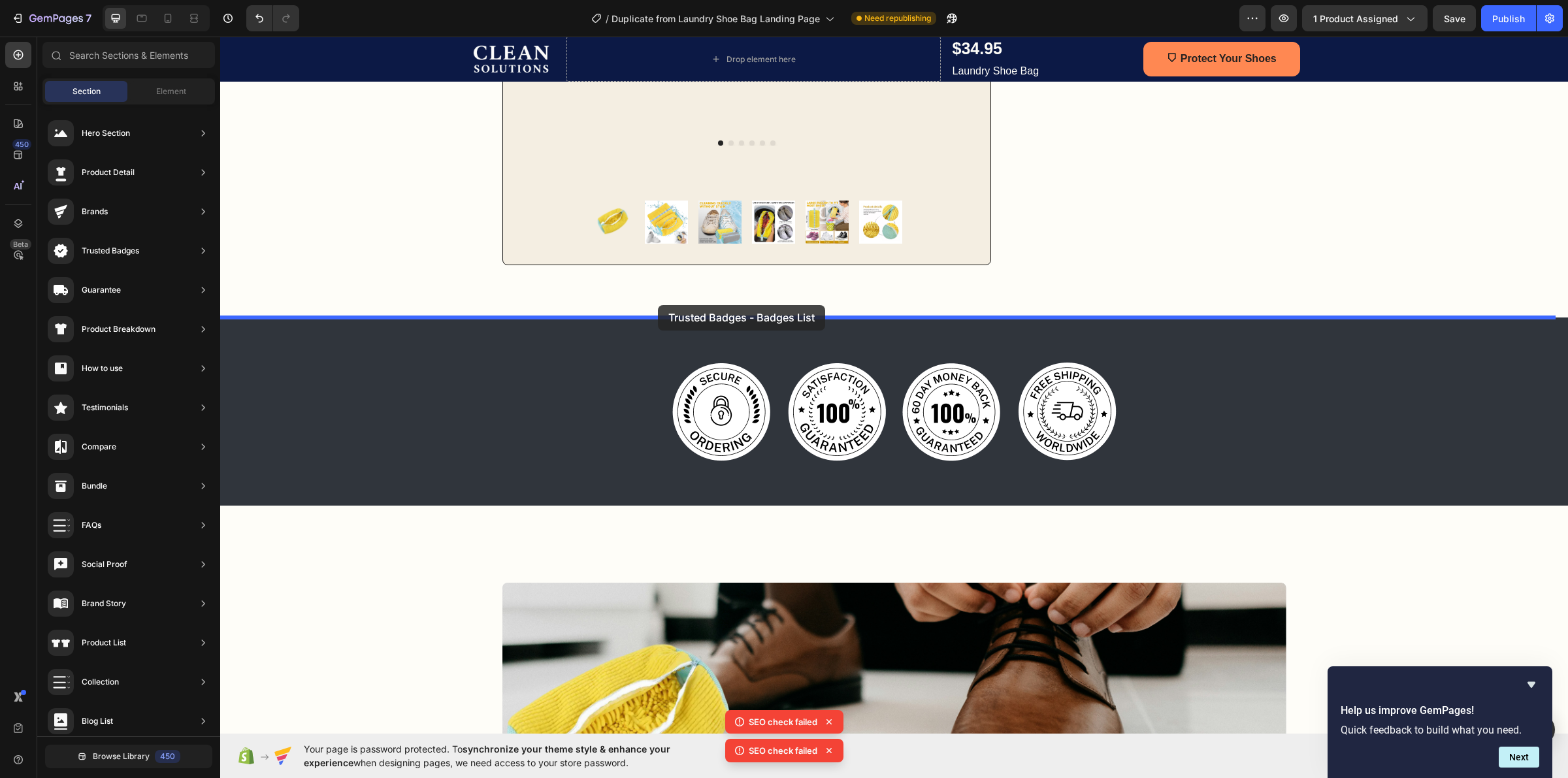
drag, startPoint x: 524, startPoint y: 133, endPoint x: 662, endPoint y: 304, distance: 219.7
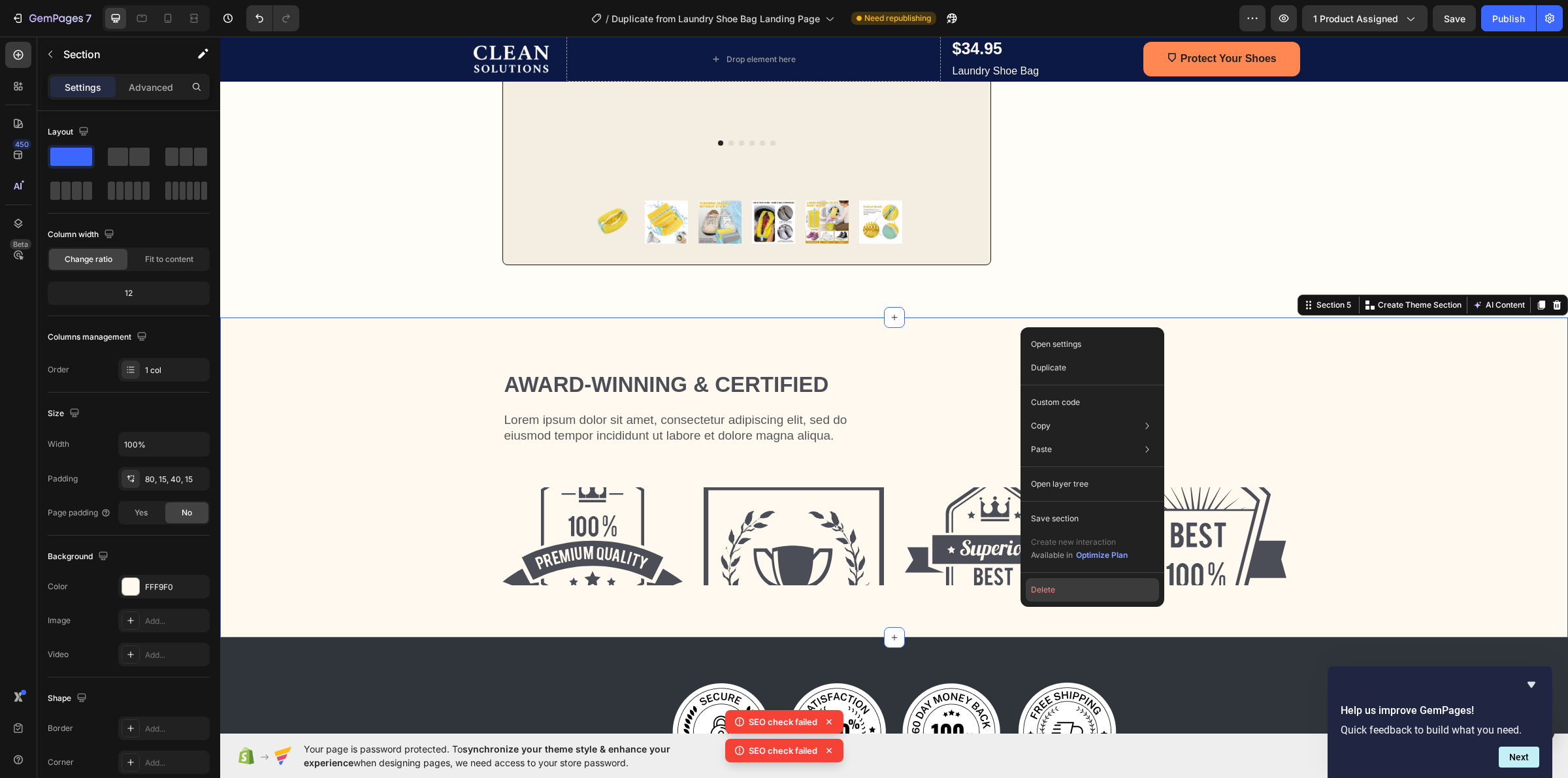
click at [1066, 600] on button "Delete" at bounding box center [1093, 589] width 134 height 23
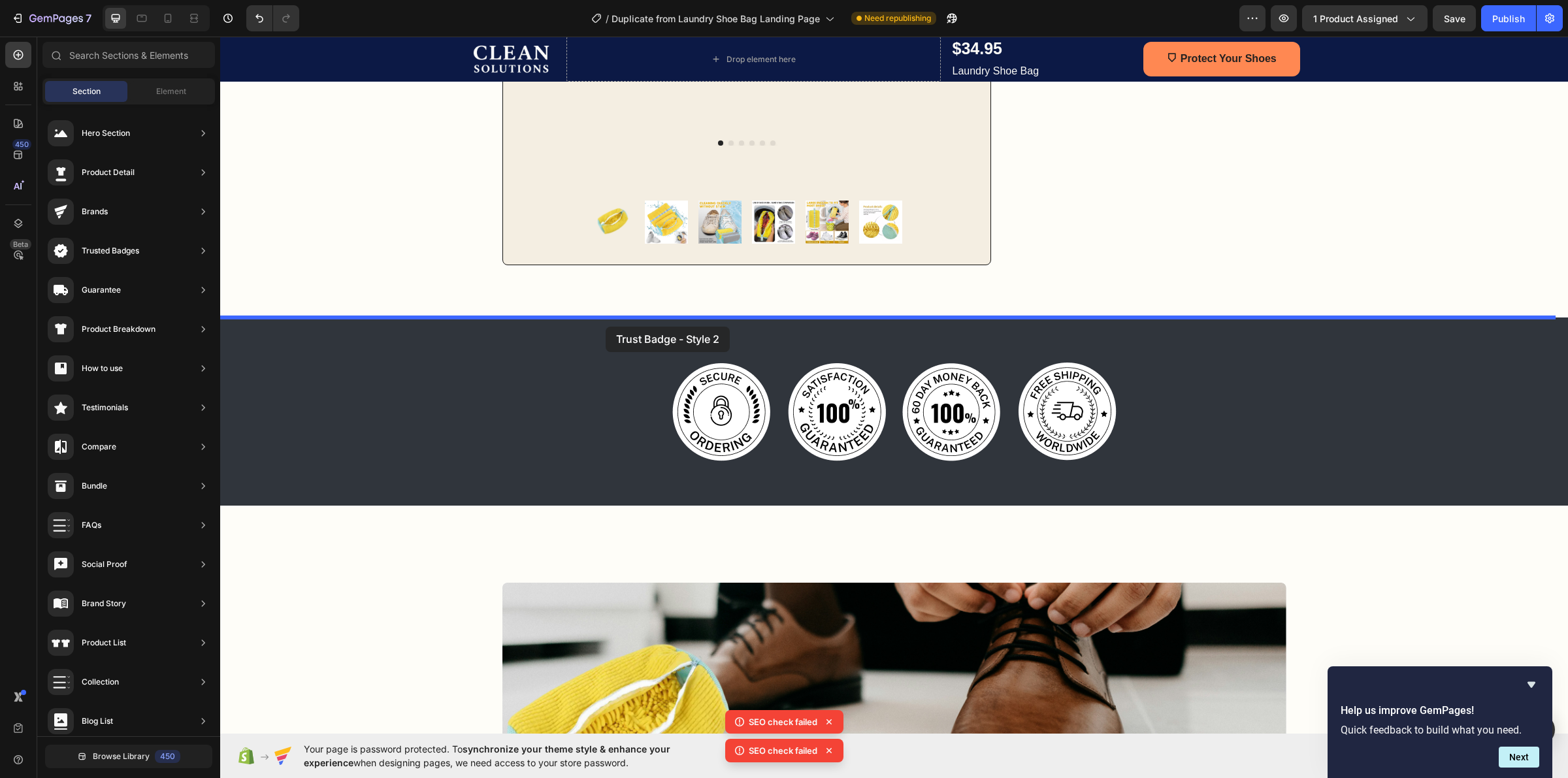
drag, startPoint x: 562, startPoint y: 499, endPoint x: 606, endPoint y: 327, distance: 177.5
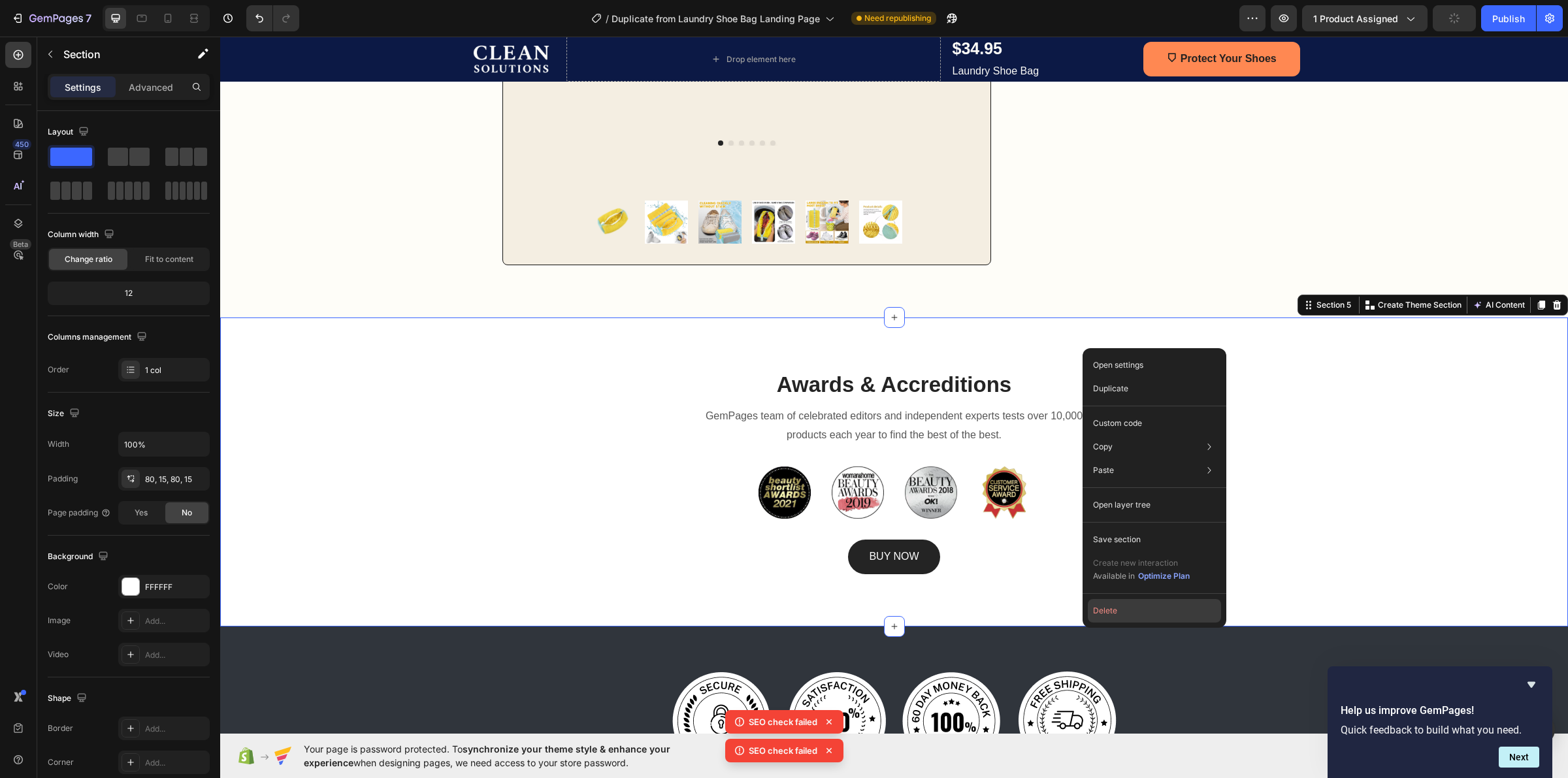
click at [1135, 610] on button "Delete" at bounding box center [1154, 611] width 134 height 23
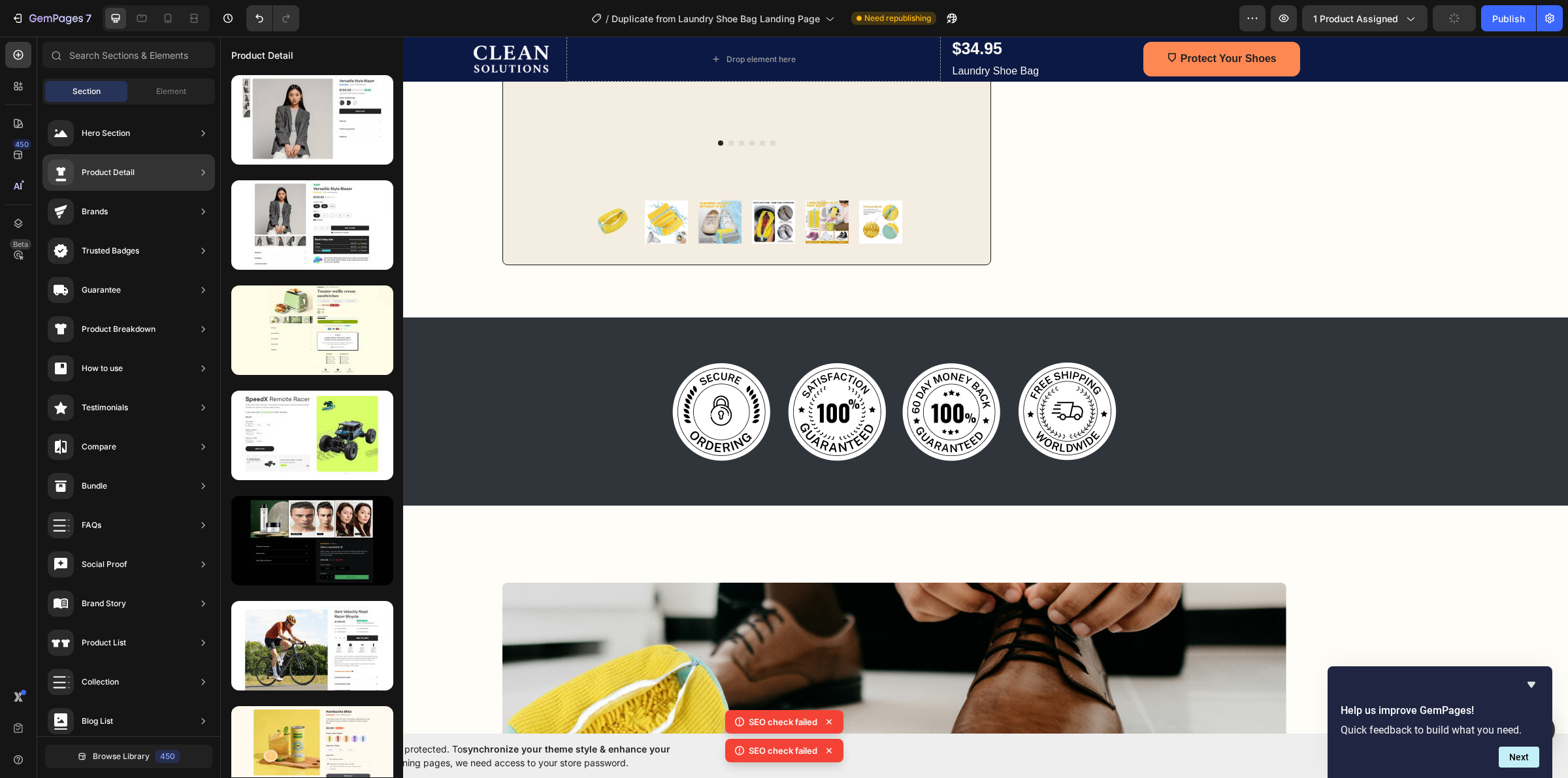
click at [146, 255] on div "Trusted Badges" at bounding box center [128, 251] width 172 height 37
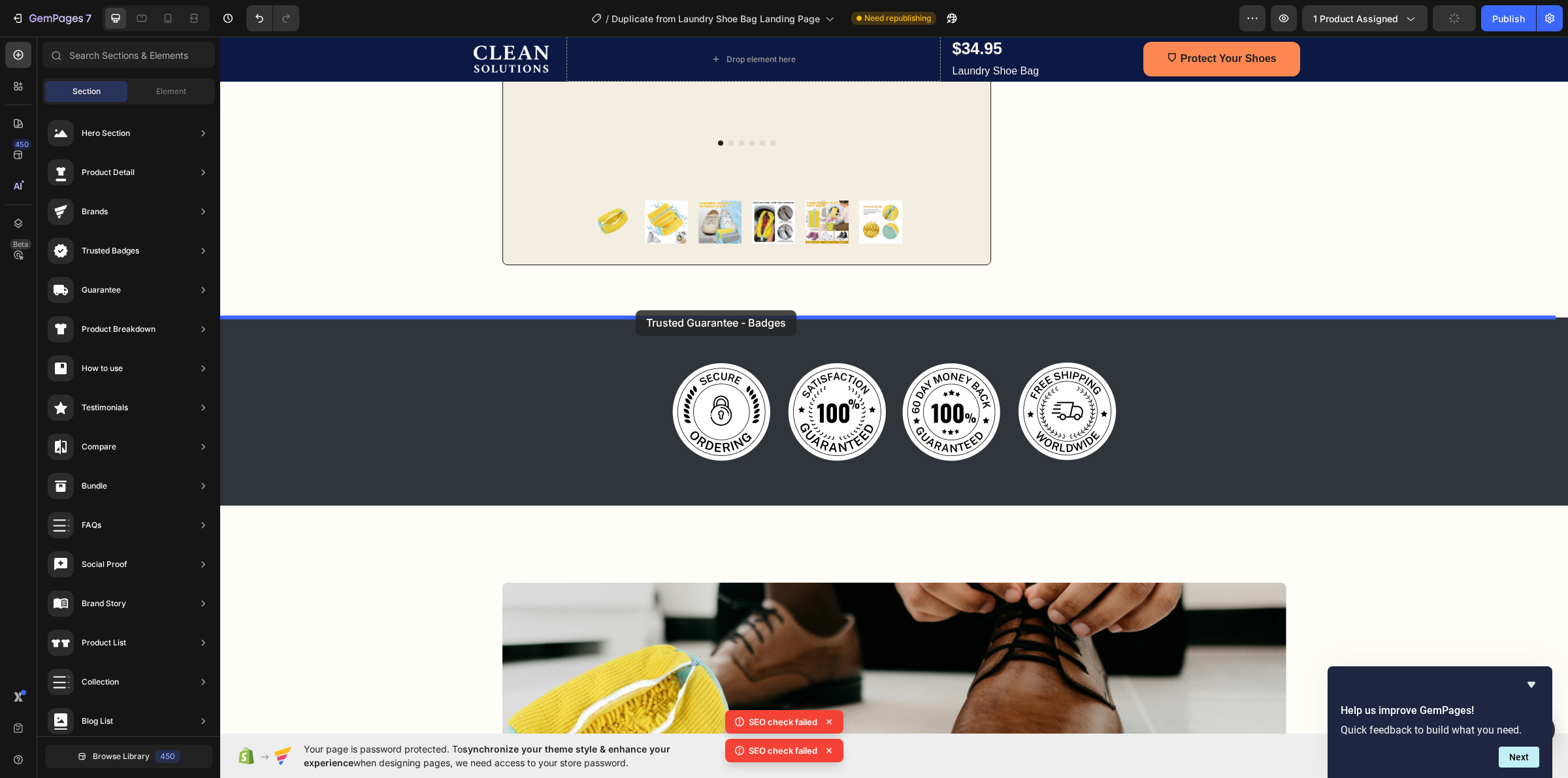
drag, startPoint x: 587, startPoint y: 580, endPoint x: 636, endPoint y: 311, distance: 273.4
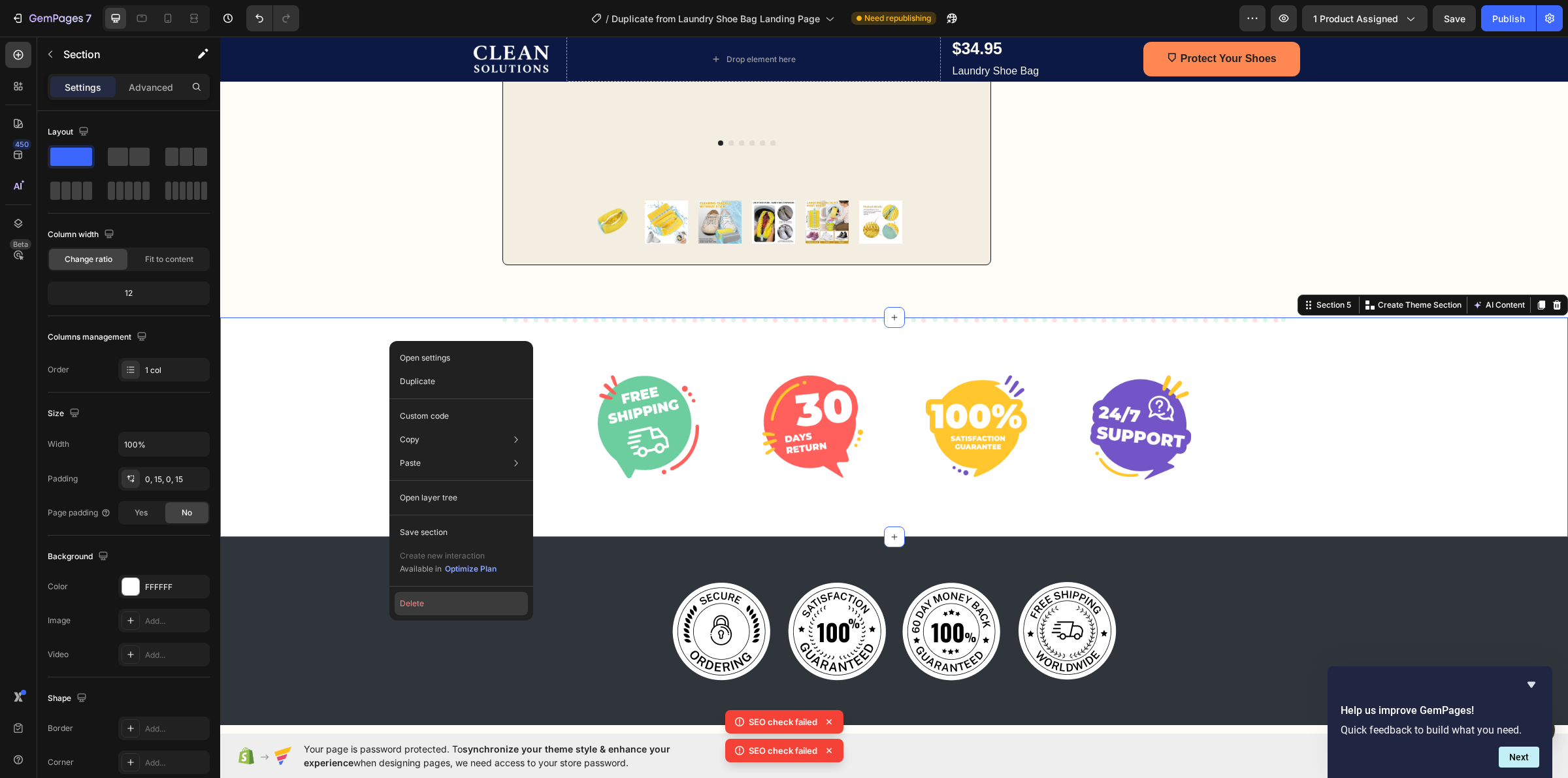
click at [443, 601] on button "Delete" at bounding box center [461, 604] width 134 height 23
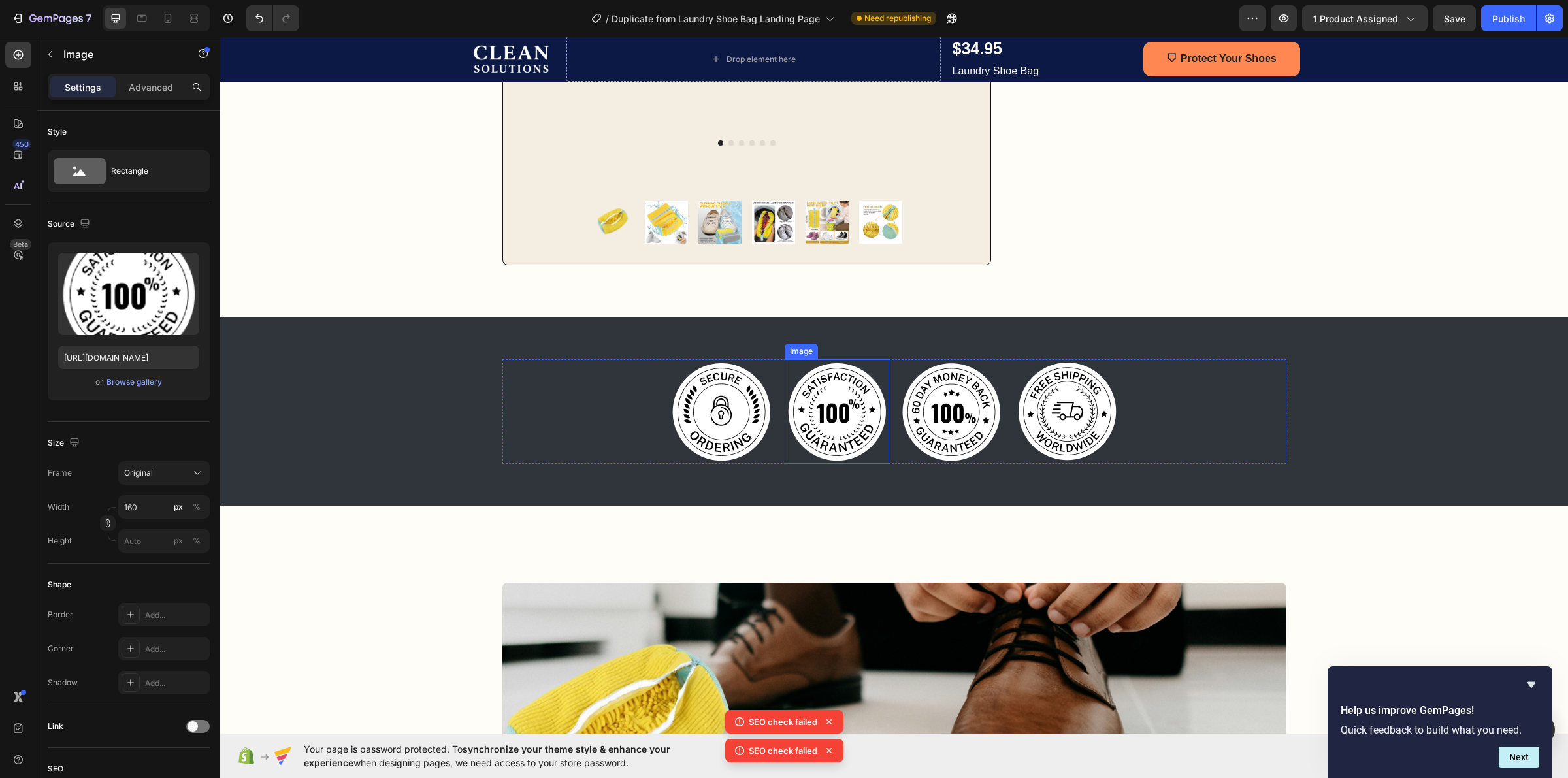
click at [840, 422] on img at bounding box center [836, 411] width 105 height 105
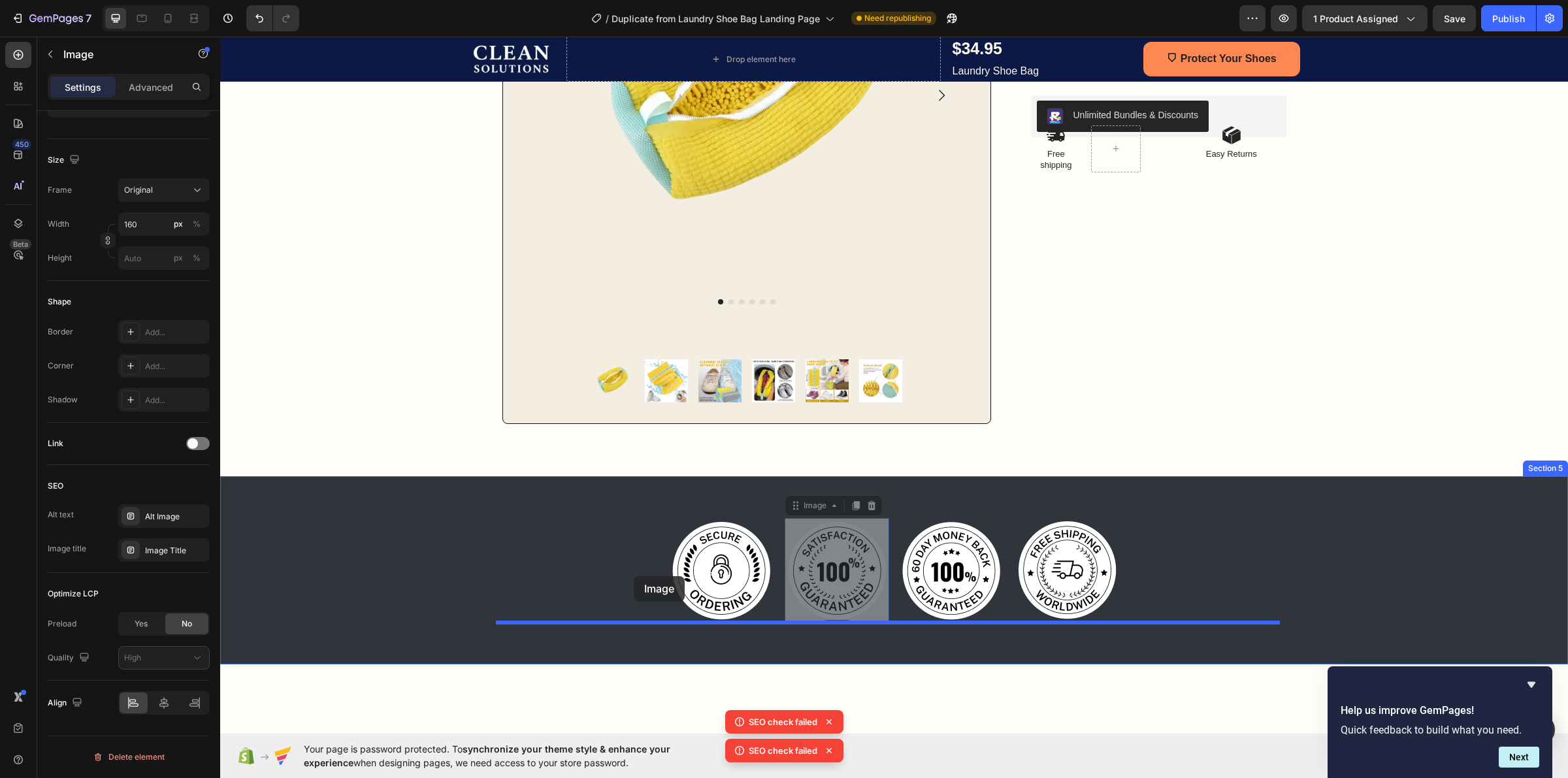
scroll to position [571, 0]
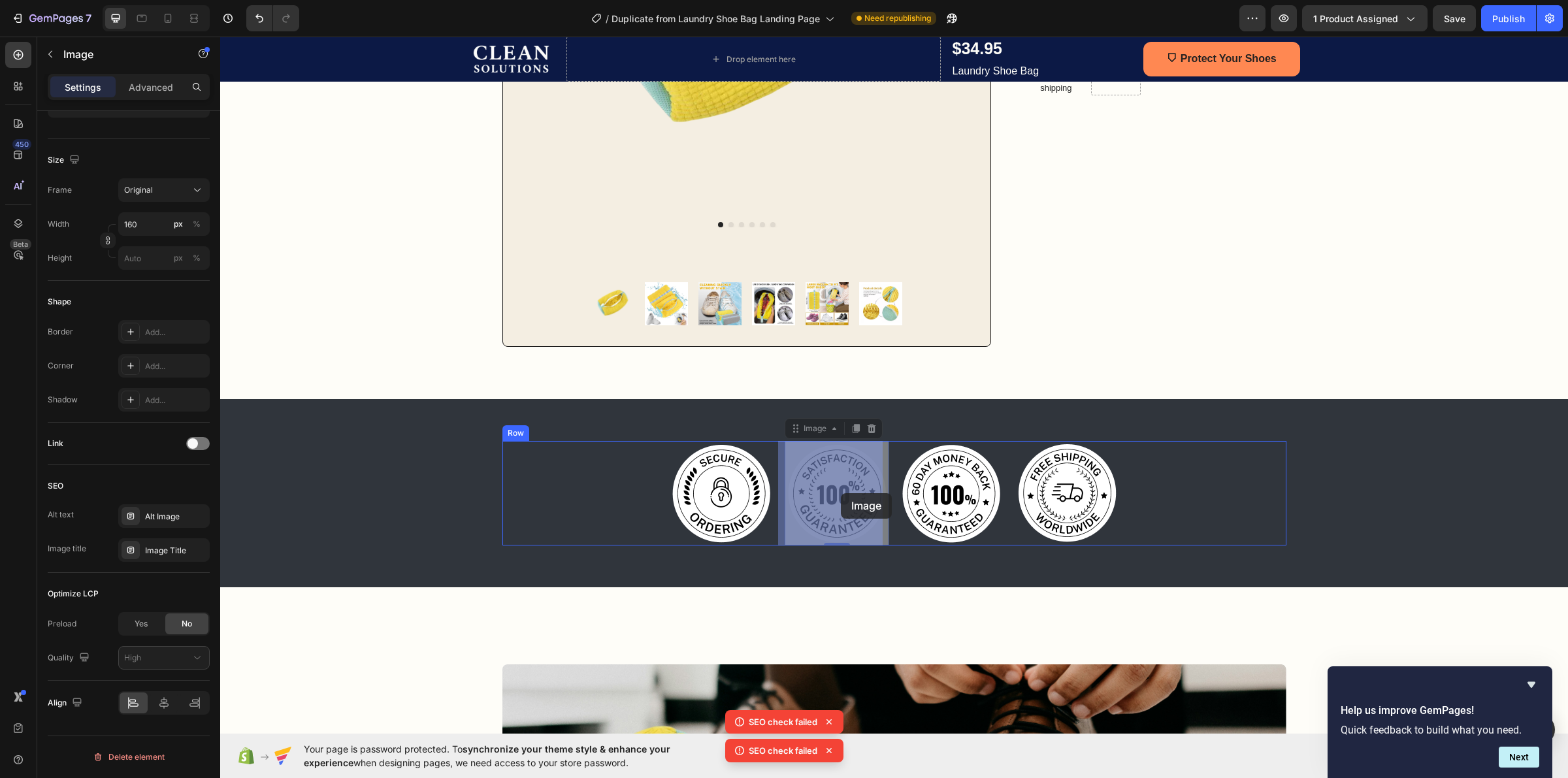
drag, startPoint x: 836, startPoint y: 408, endPoint x: 841, endPoint y: 493, distance: 85.1
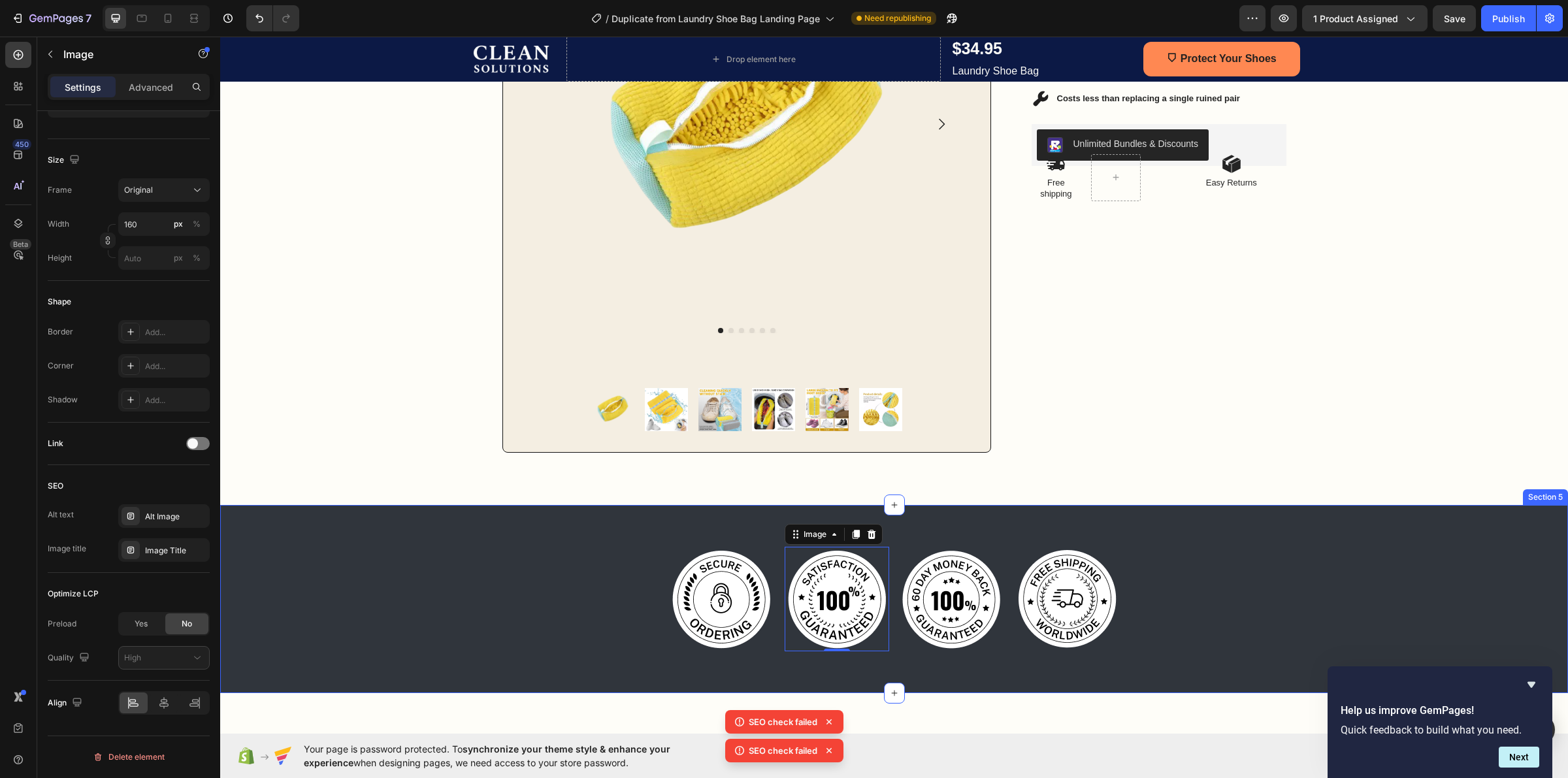
scroll to position [245, 0]
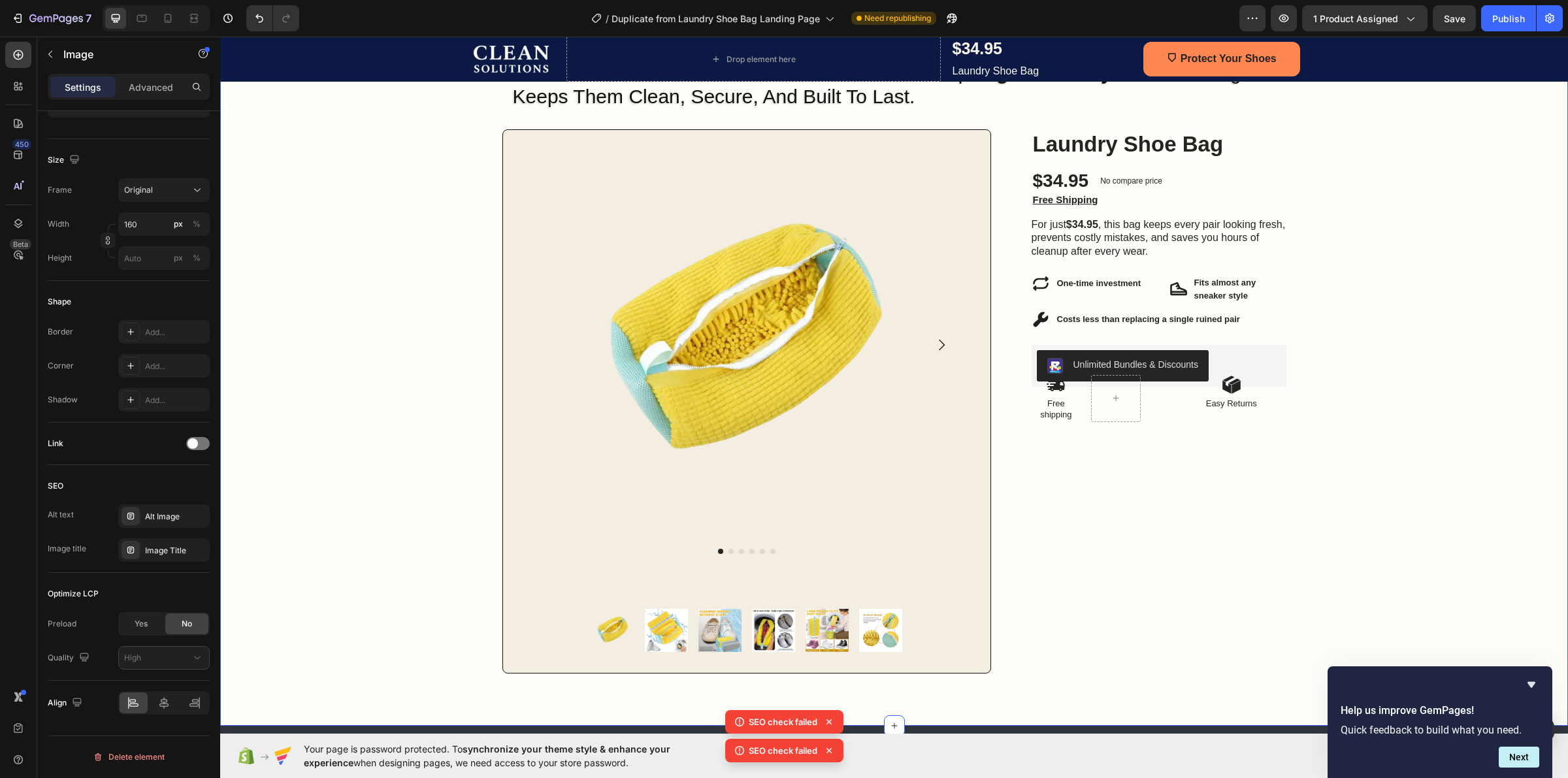
click at [1321, 283] on div "Image Row One Wash Can Ruin $500 Shoes — This Bag Stops That From Ever Happenin…" at bounding box center [894, 332] width 1348 height 681
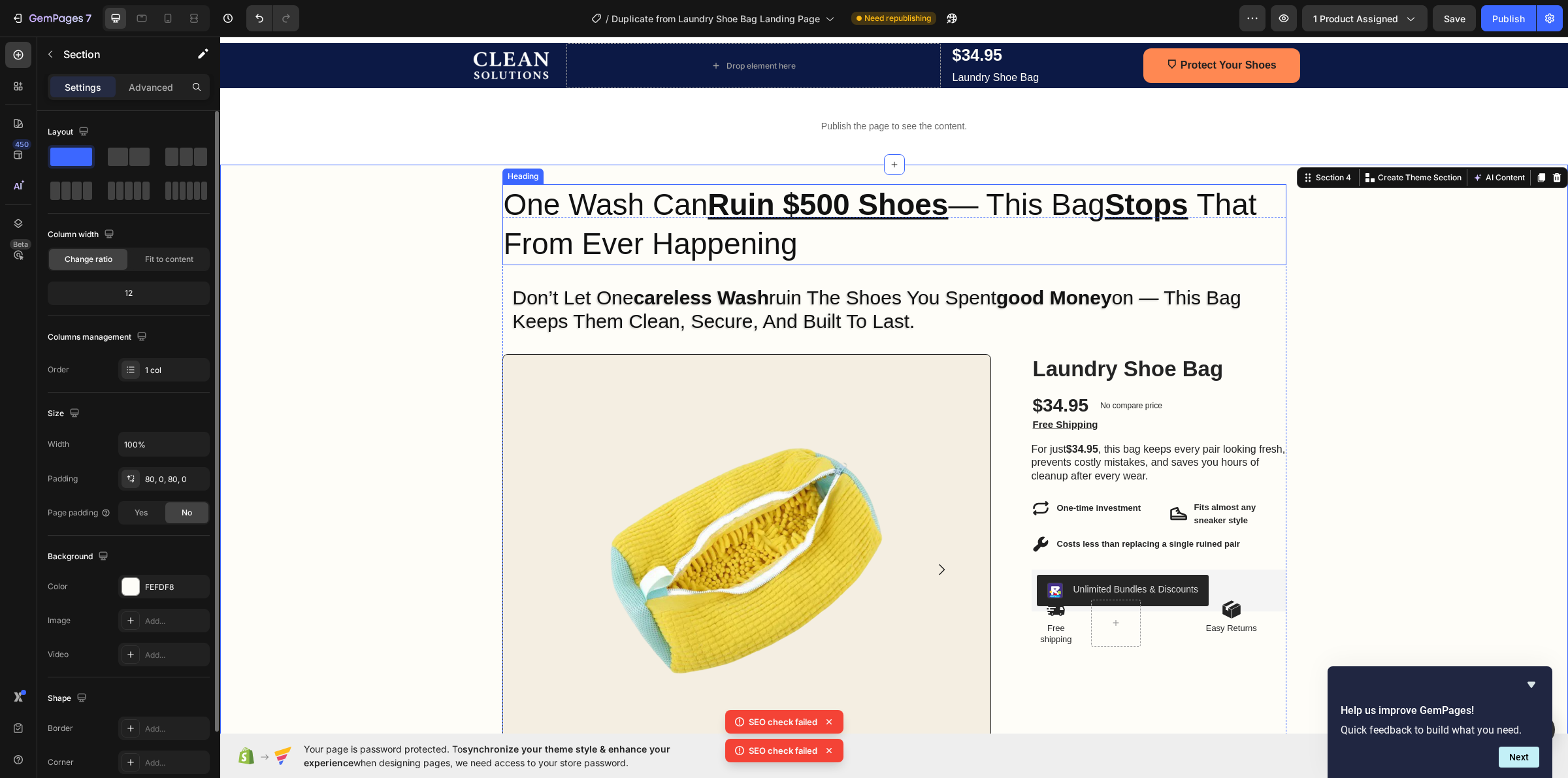
scroll to position [0, 0]
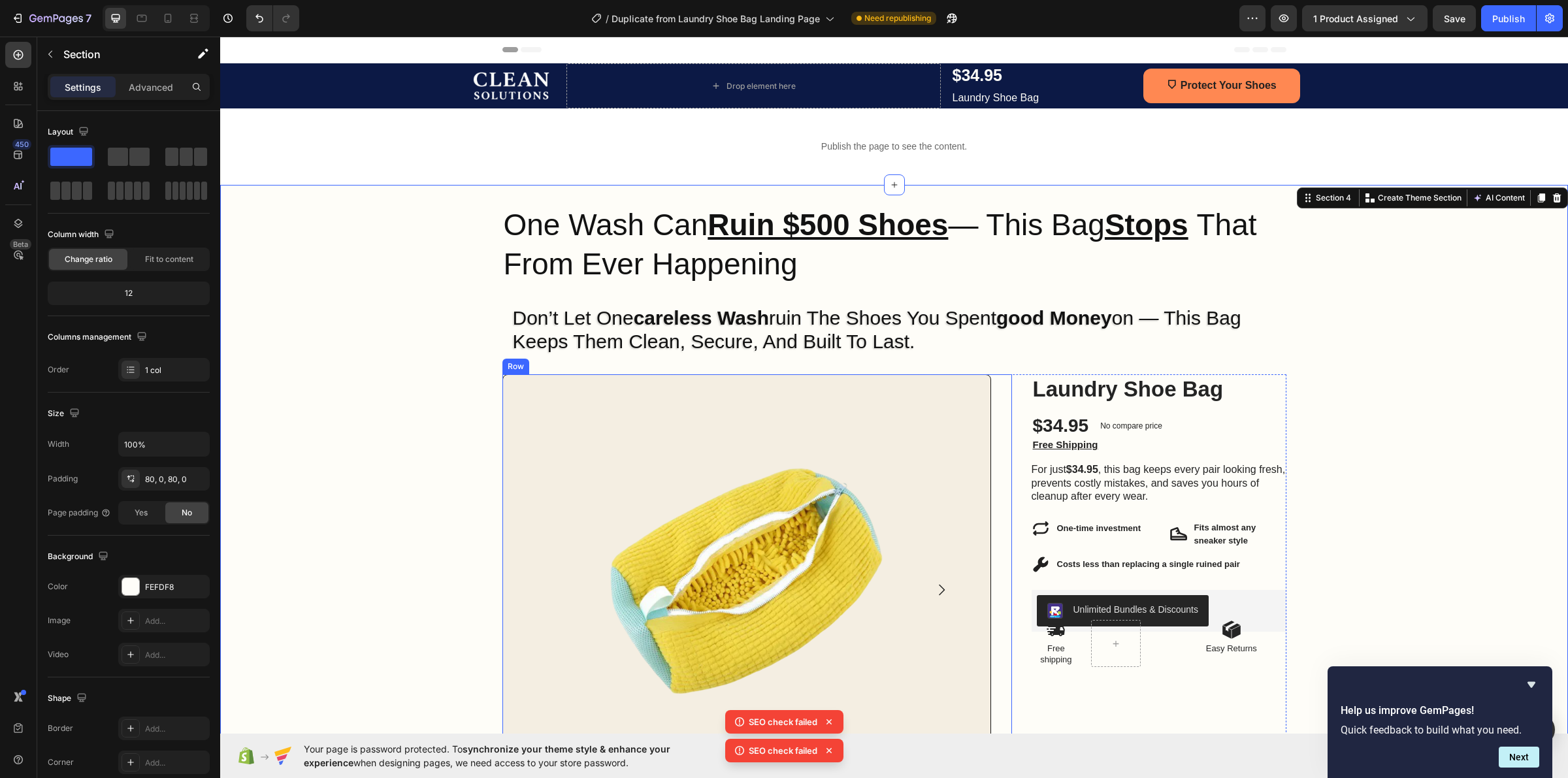
click at [997, 394] on div "Product Images Product Images Row Row" at bounding box center [757, 647] width 510 height 544
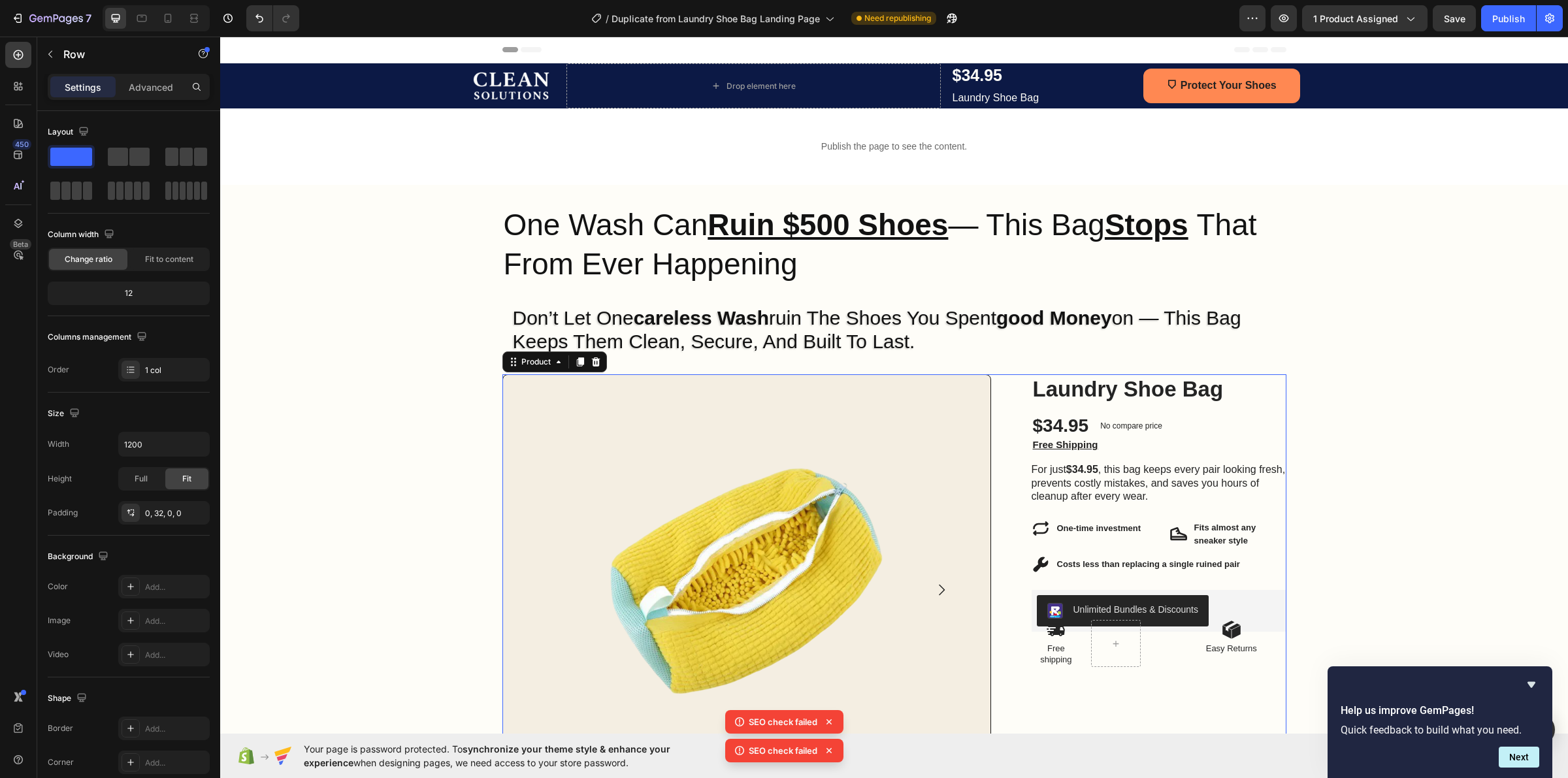
click at [1010, 394] on div "Product Images Product Images Row Row Laundry Shoe Bag Product Title $34.95 Pro…" at bounding box center [895, 647] width 784 height 544
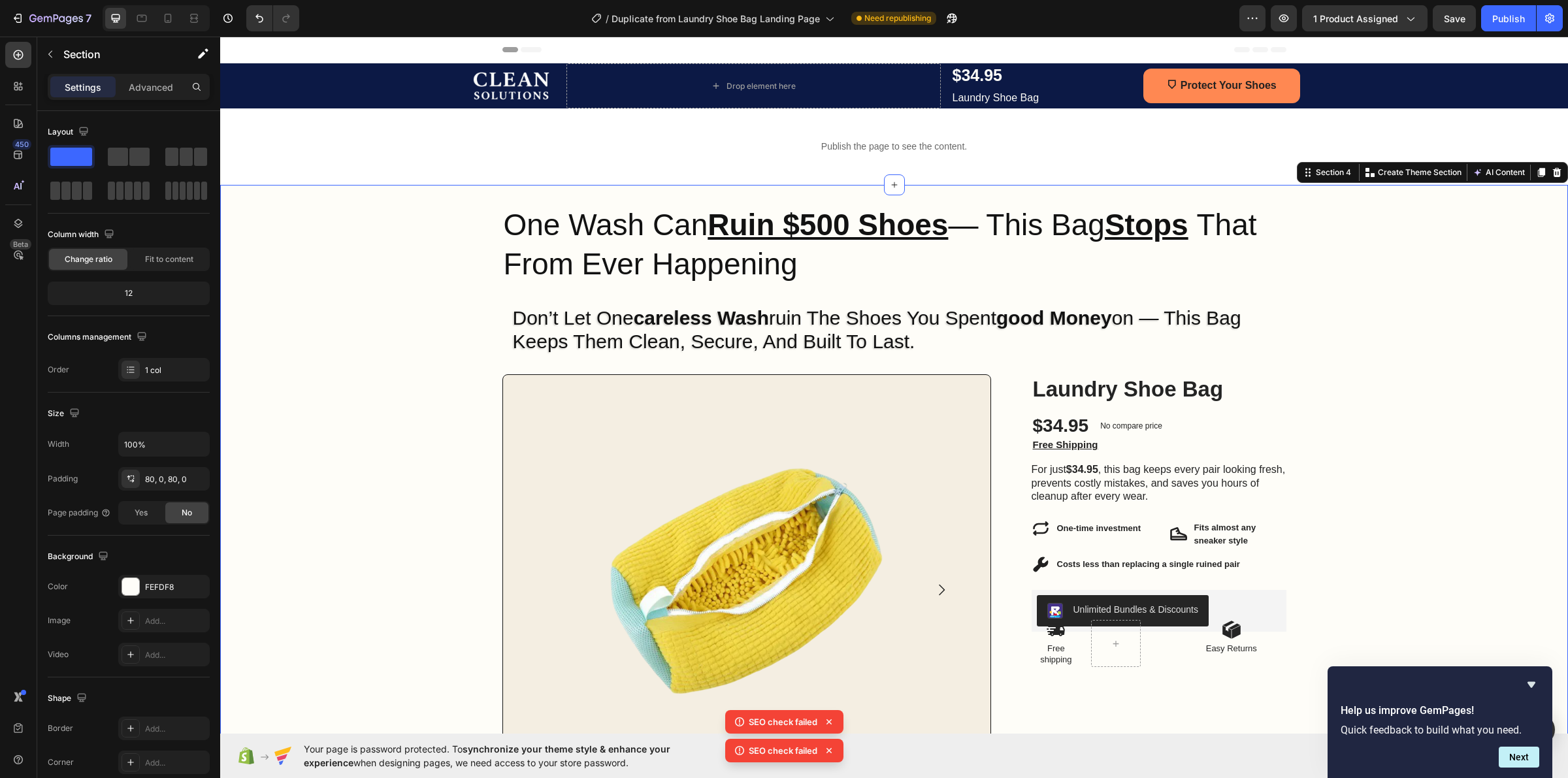
click at [330, 432] on div "Image Row One Wash Can Ruin $500 Shoes — This Bag Stops That From Ever Happenin…" at bounding box center [894, 577] width 1348 height 681
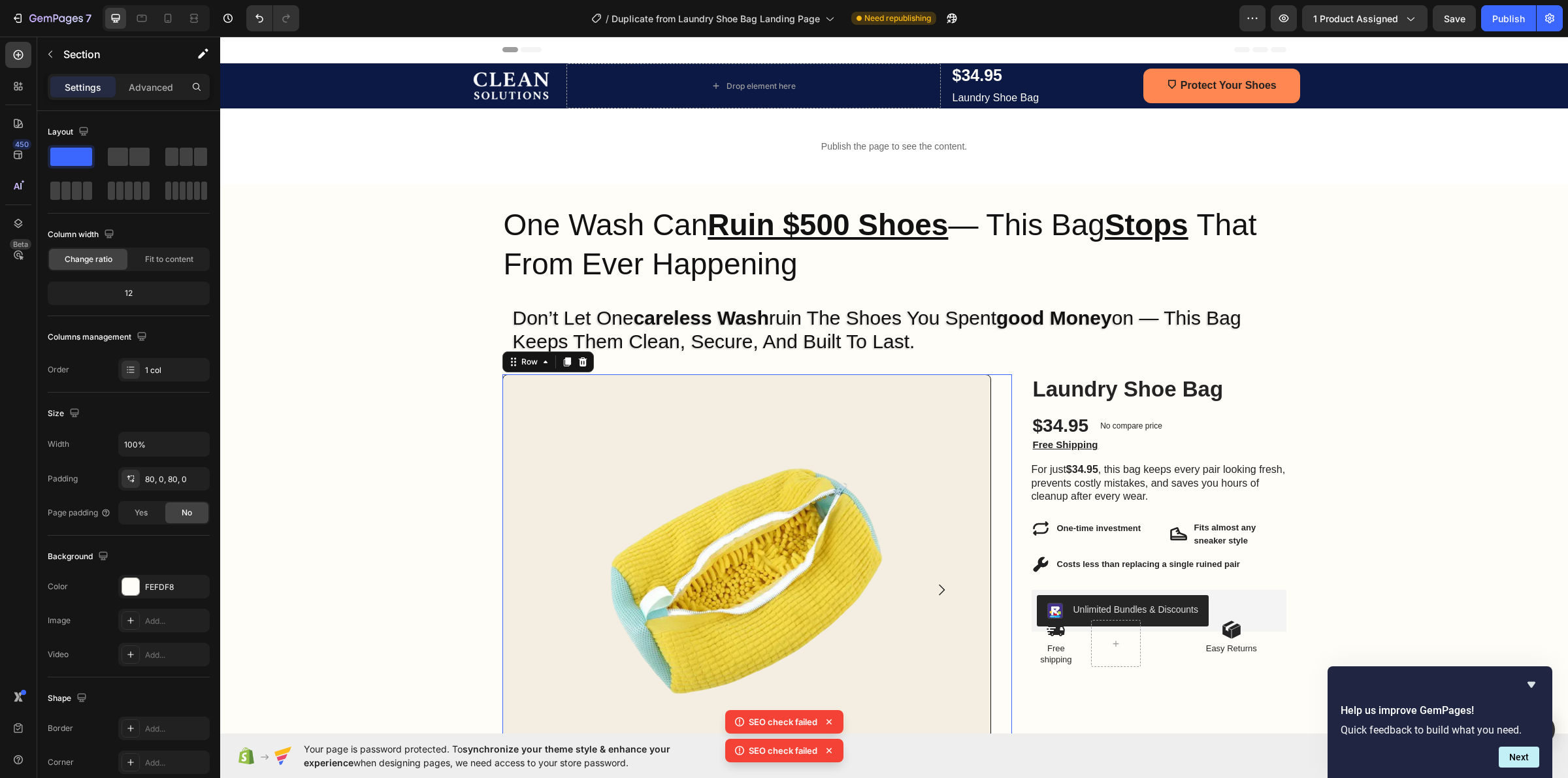
click at [1000, 418] on div "Product Images Product Images Row Row 0" at bounding box center [757, 647] width 510 height 544
click at [194, 162] on span at bounding box center [200, 156] width 13 height 18
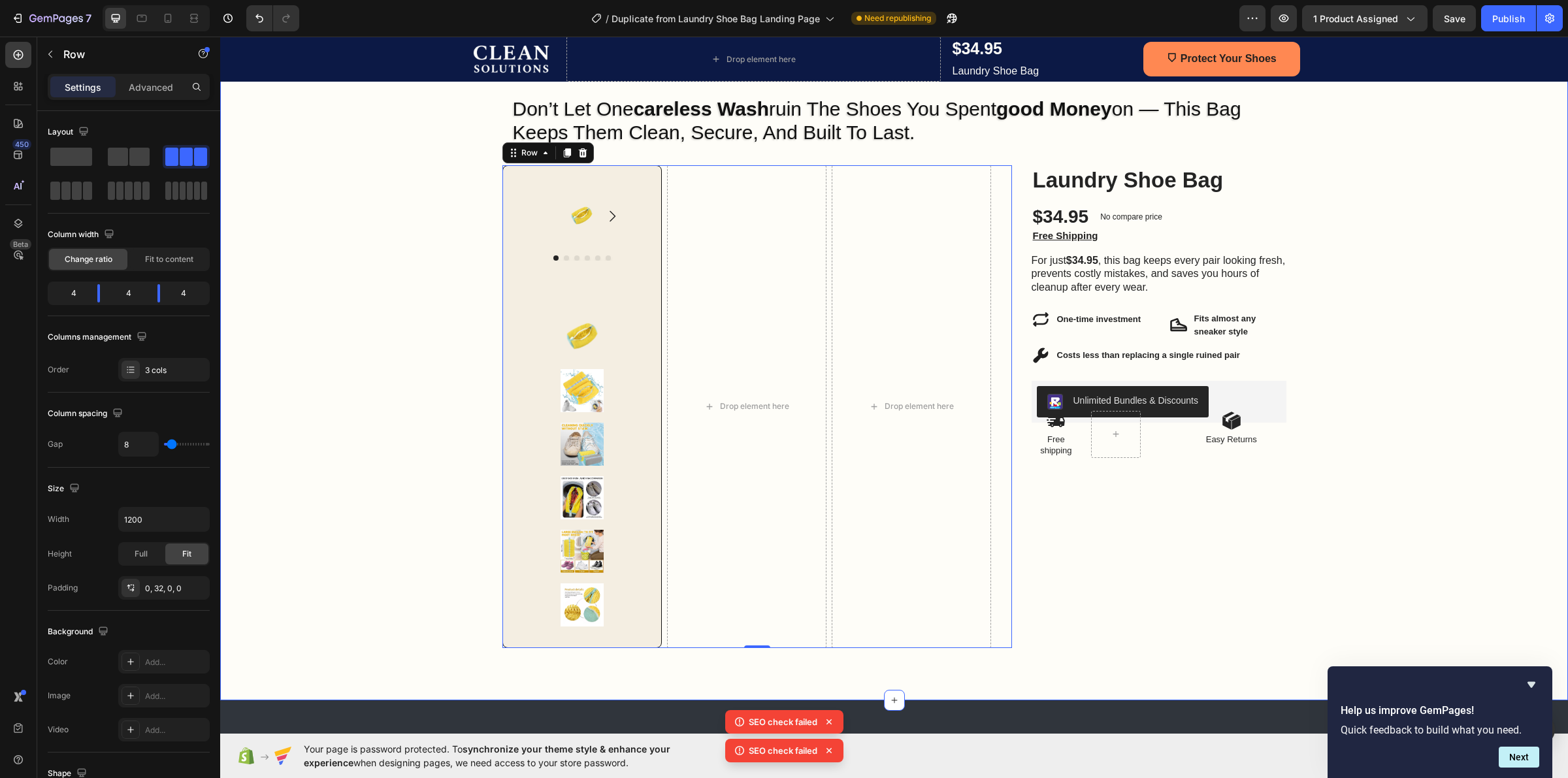
scroll to position [245, 0]
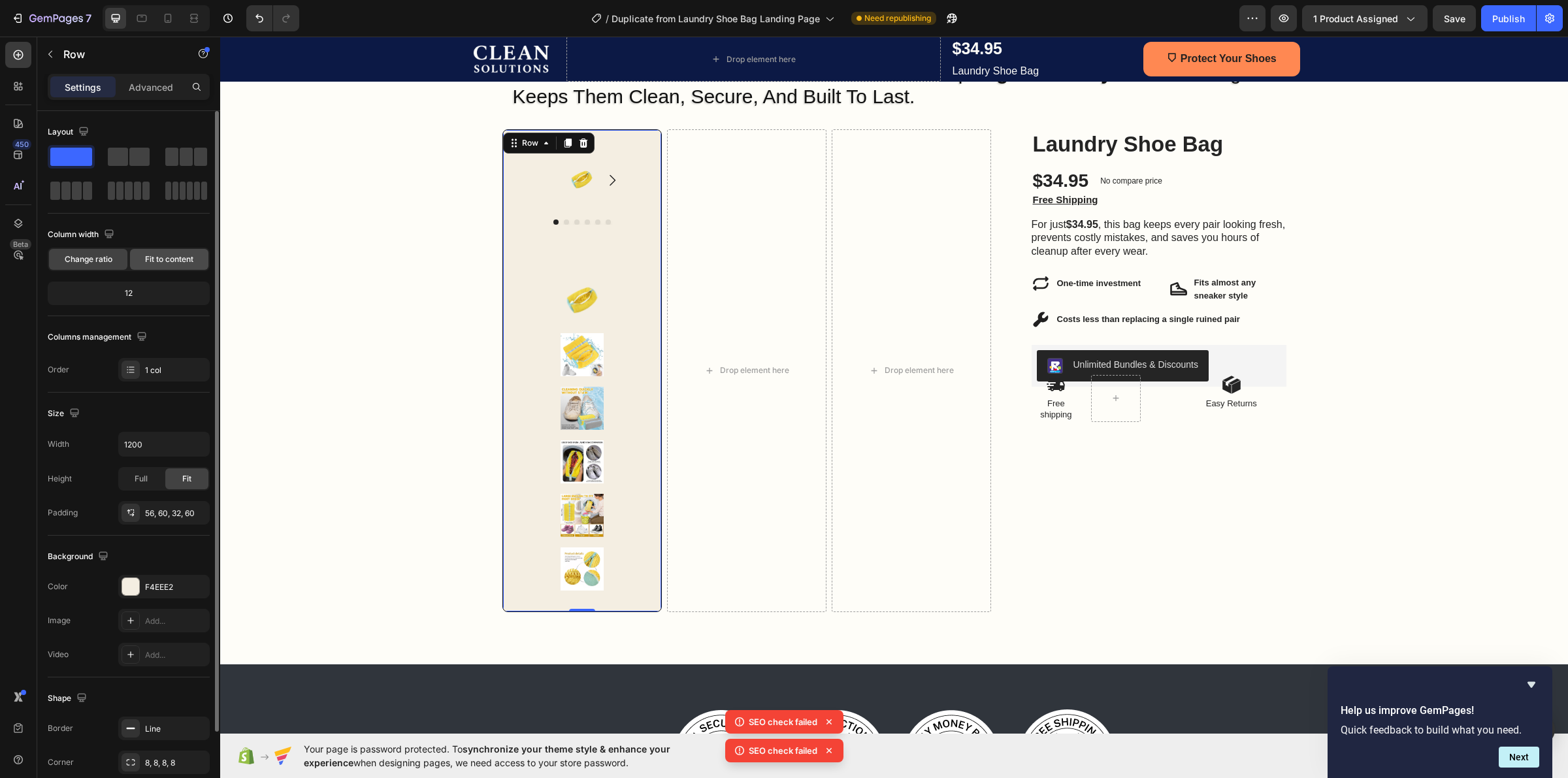
click at [165, 268] on div "Fit to content" at bounding box center [169, 259] width 78 height 21
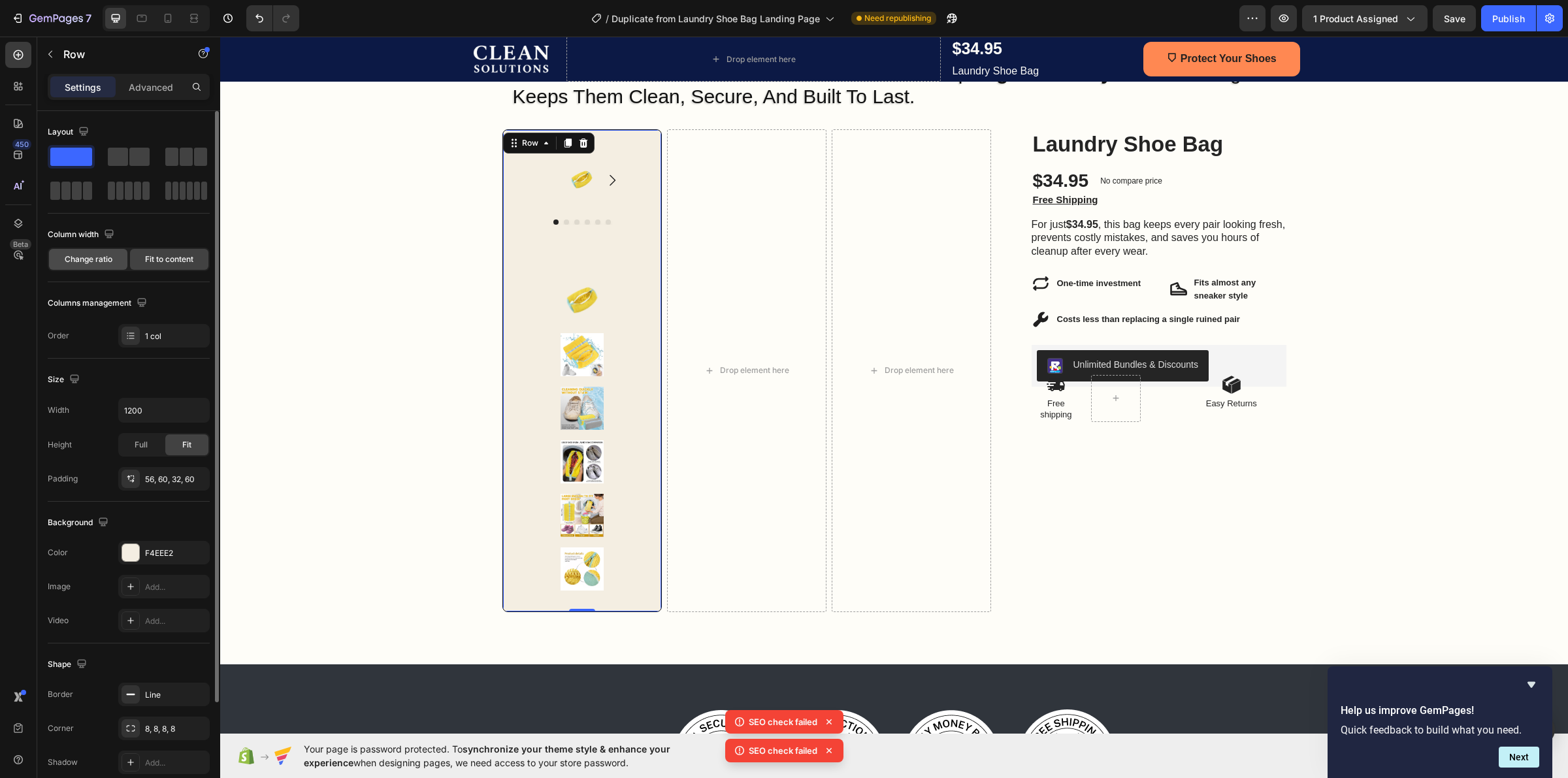
click at [119, 262] on div "Change ratio" at bounding box center [88, 259] width 78 height 21
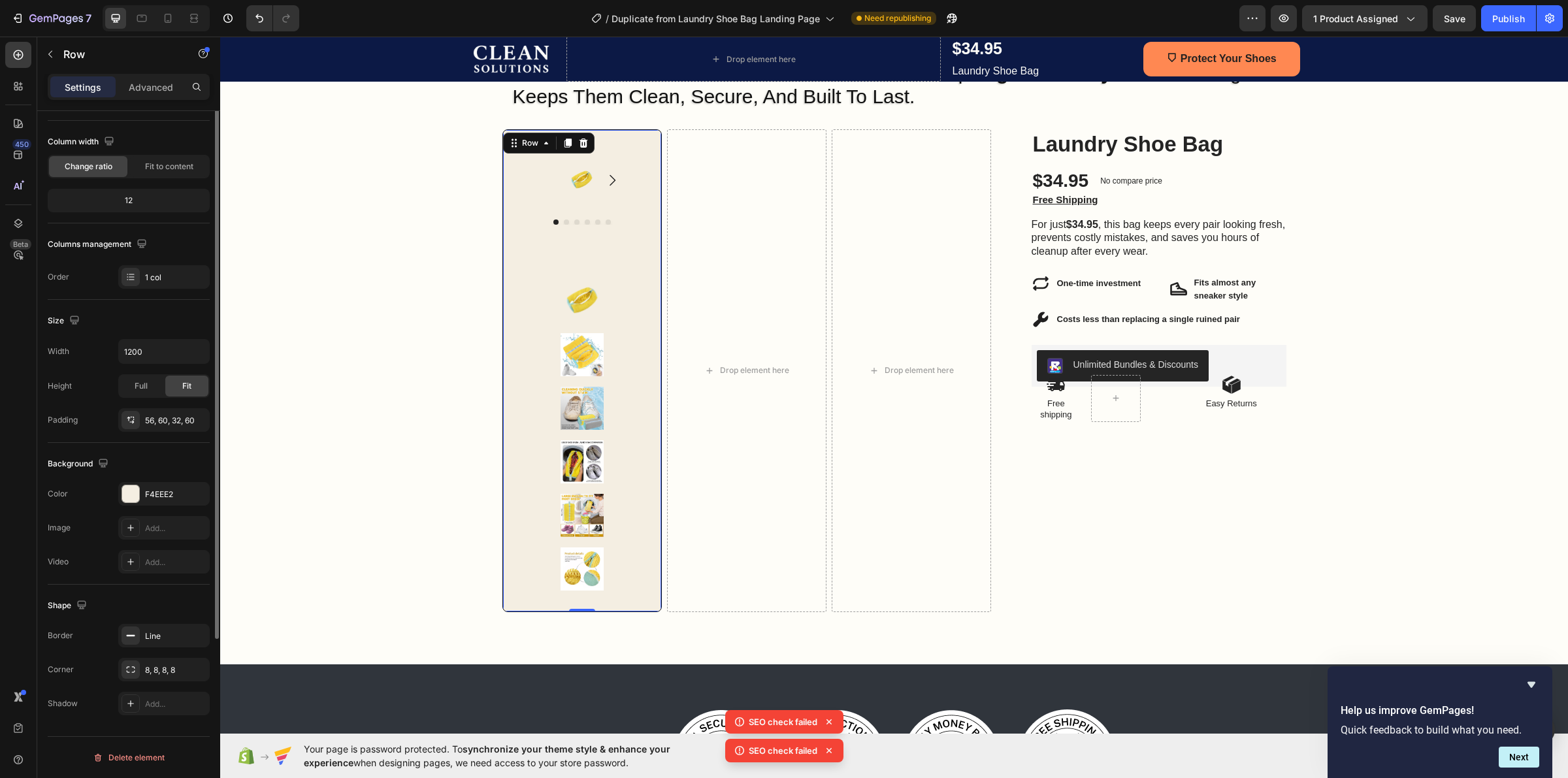
scroll to position [0, 0]
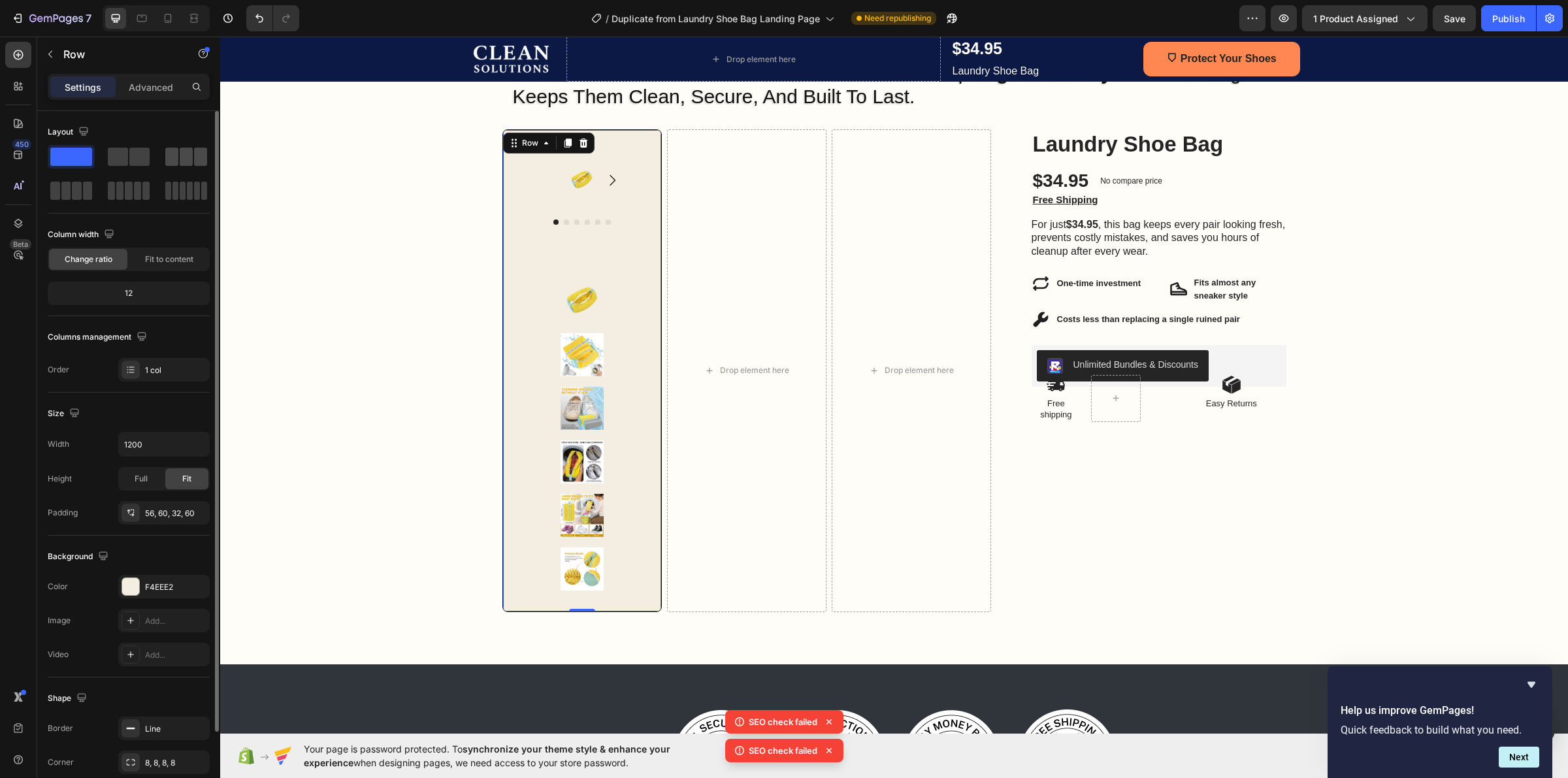
click at [180, 161] on span at bounding box center [186, 156] width 13 height 18
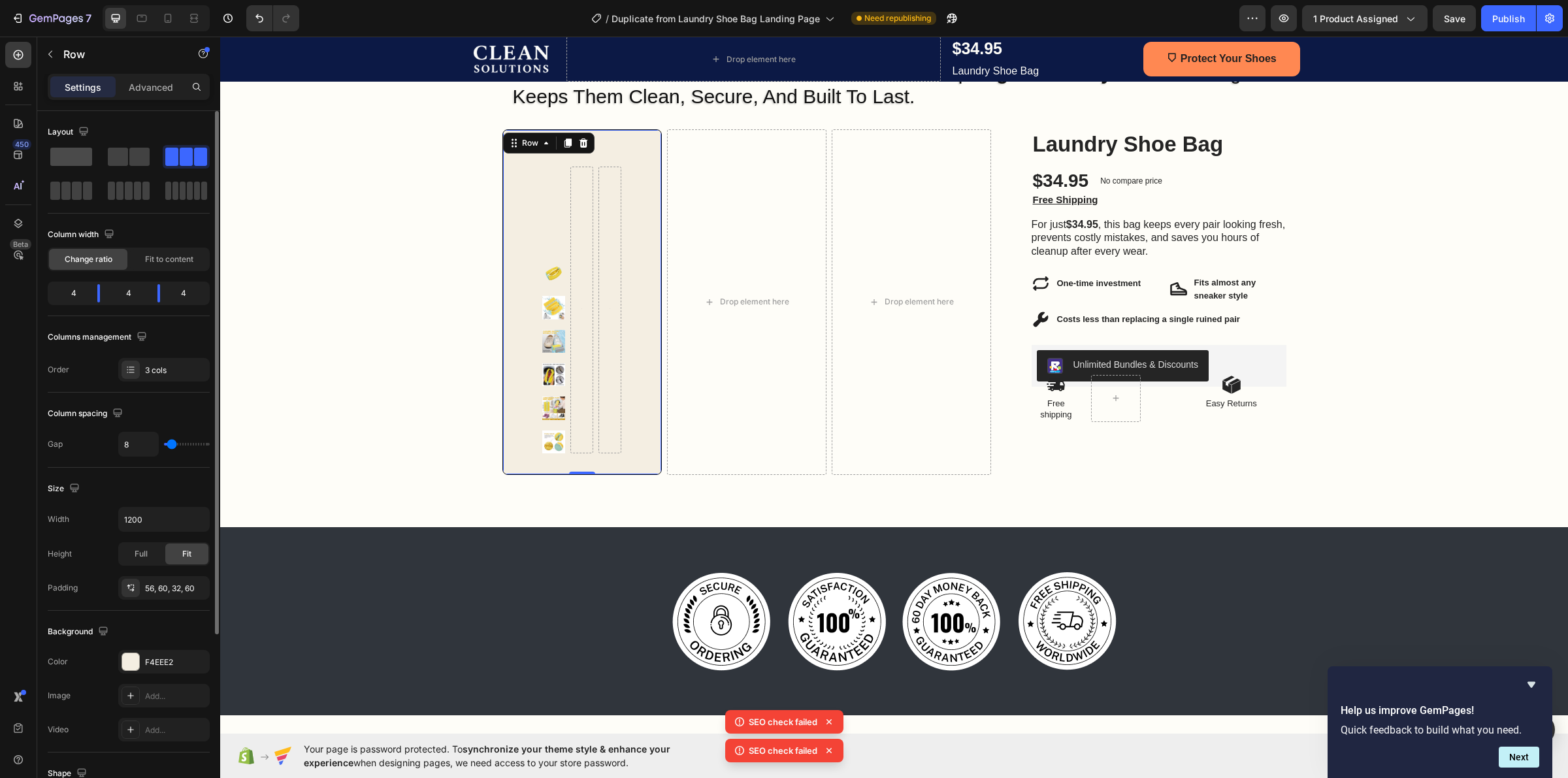
click at [60, 151] on span at bounding box center [71, 156] width 42 height 18
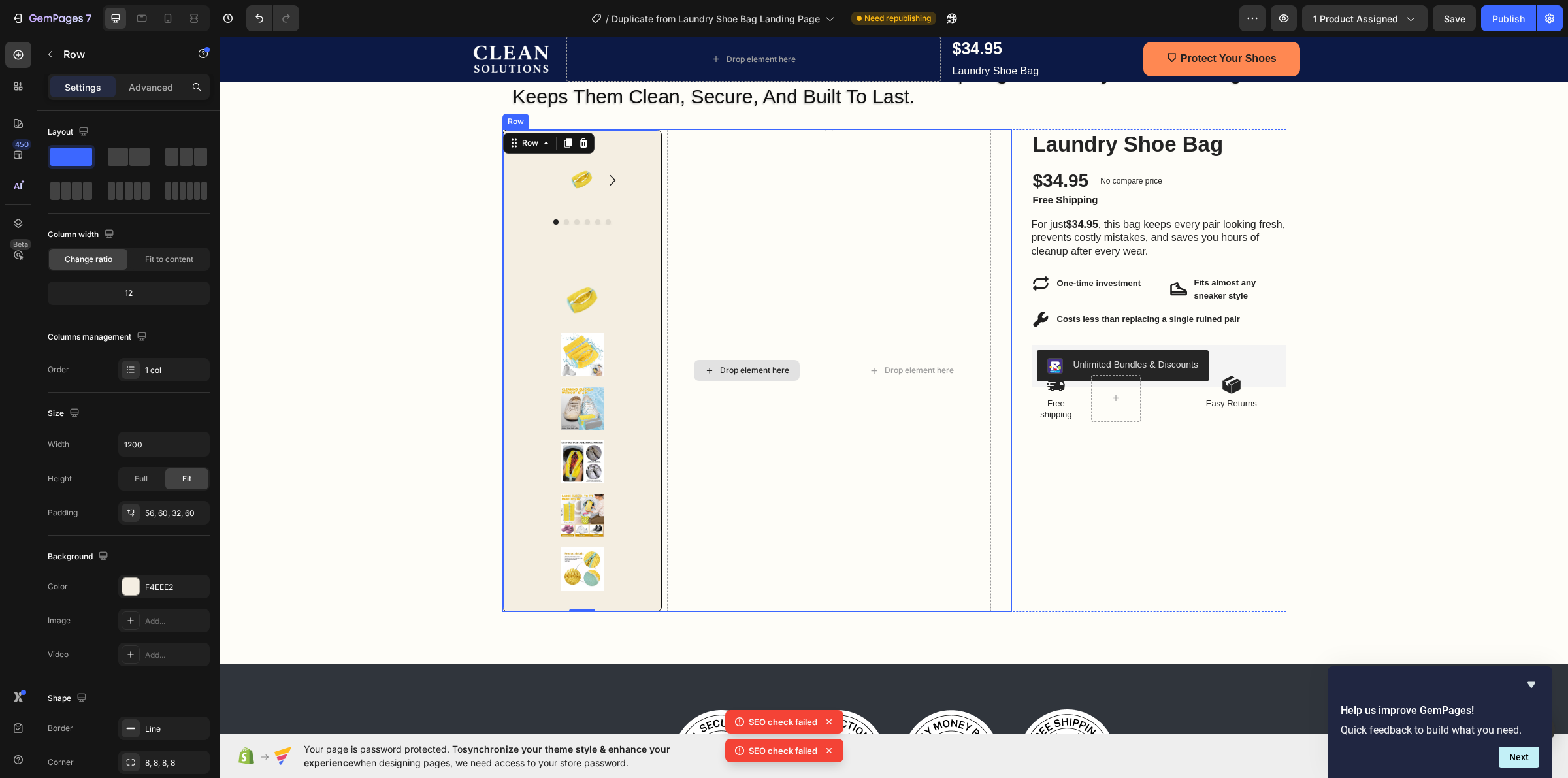
click at [748, 130] on div "Drop element here" at bounding box center [746, 371] width 159 height 483
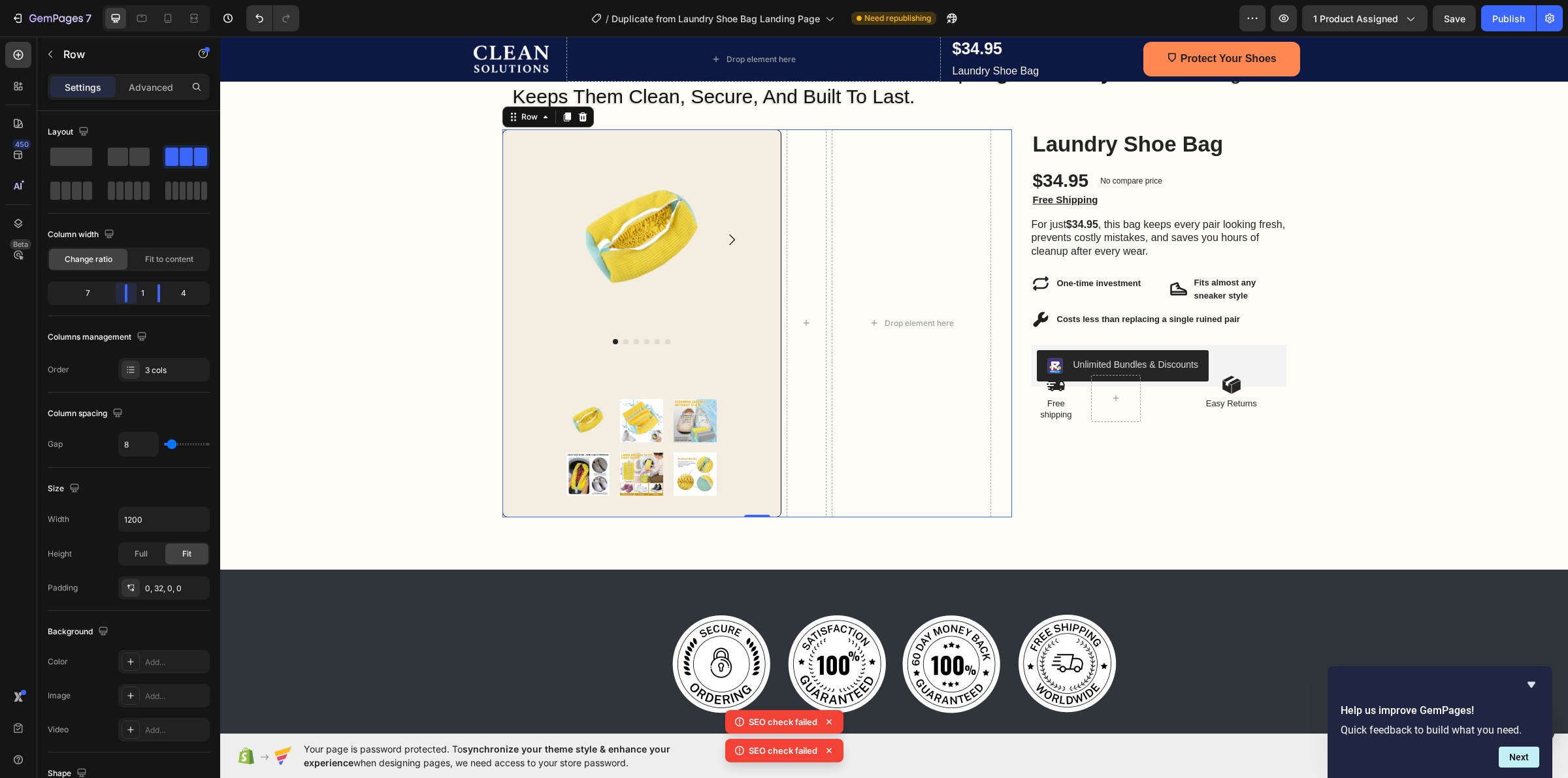
drag, startPoint x: 105, startPoint y: 299, endPoint x: 186, endPoint y: 296, distance: 81.1
click at [186, 0] on body "7 / Duplicate from Laundry Shoe Bag Landing Page Need republishing Preview 1 pr…" at bounding box center [784, 0] width 1568 height 0
drag, startPoint x: 161, startPoint y: 295, endPoint x: 194, endPoint y: 295, distance: 33.0
click at [194, 0] on body "7 / Duplicate from Laundry Shoe Bag Landing Page Need republishing Preview 1 pr…" at bounding box center [784, 0] width 1568 height 0
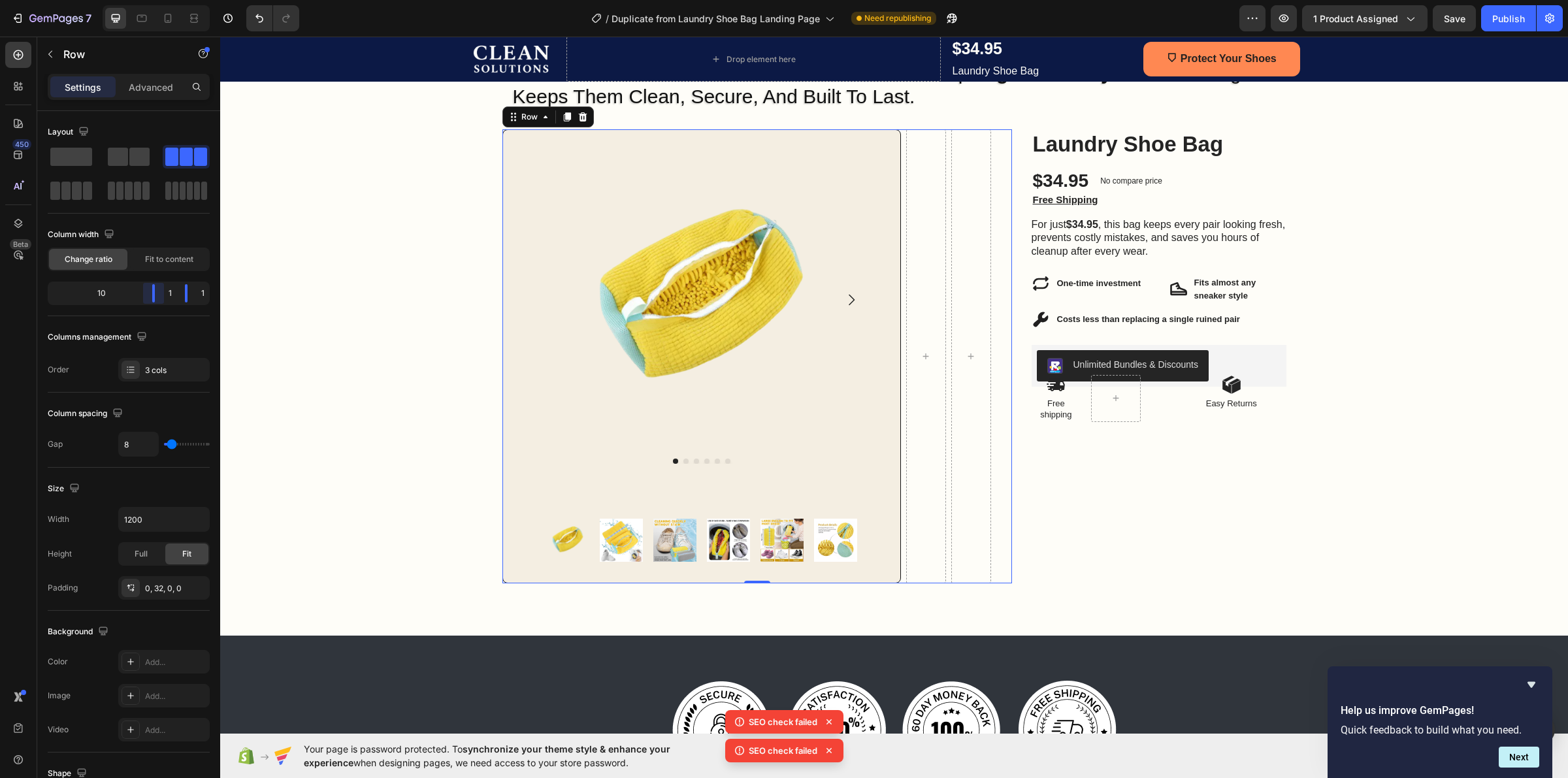
drag, startPoint x: 132, startPoint y: 298, endPoint x: 191, endPoint y: 295, distance: 59.1
click at [191, 0] on body "7 / Duplicate from Laundry Shoe Bag Landing Page Need republishing Preview 1 pr…" at bounding box center [784, 0] width 1568 height 0
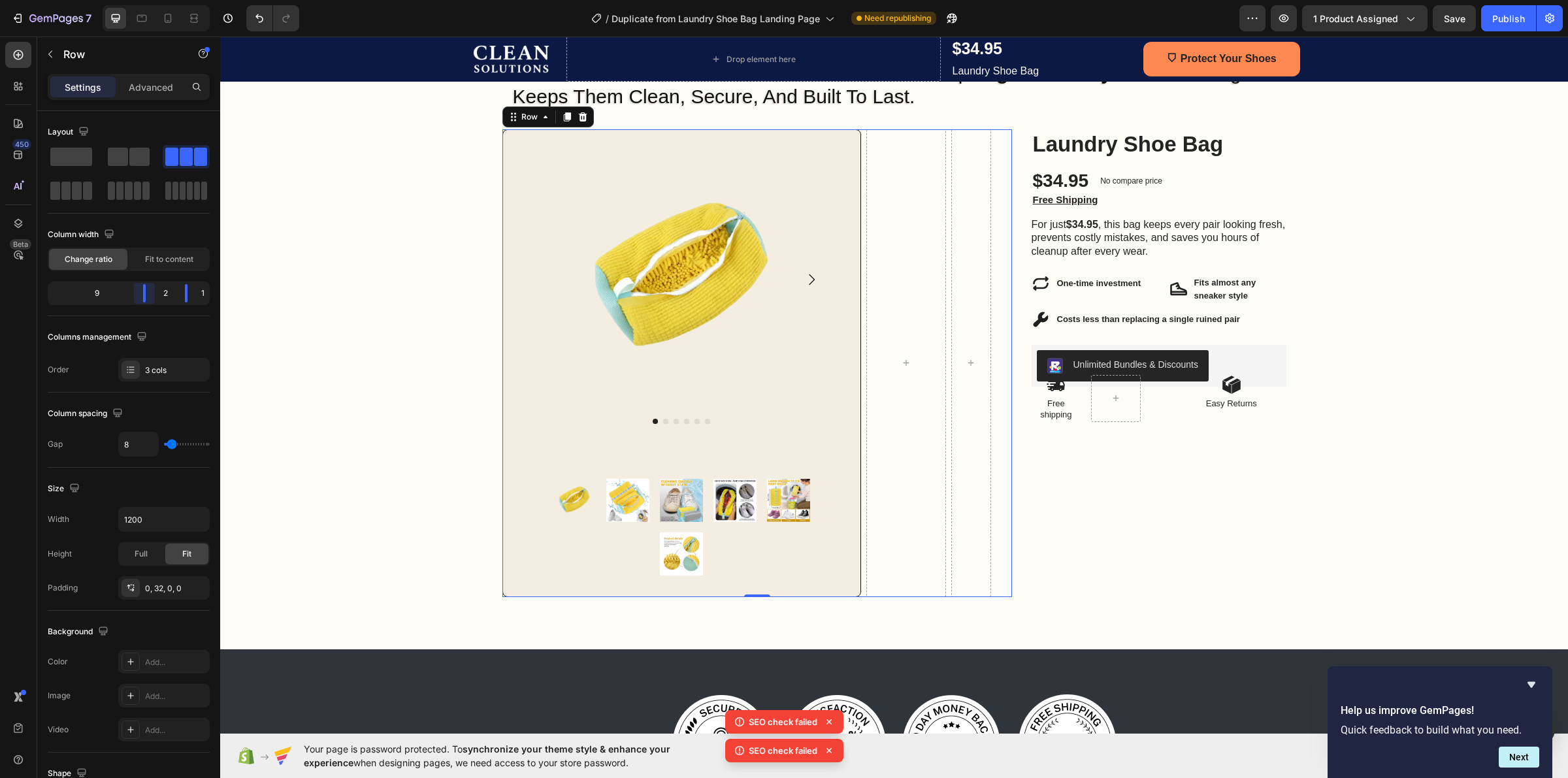
drag, startPoint x: 158, startPoint y: 299, endPoint x: 170, endPoint y: 298, distance: 12.0
click at [170, 0] on body "7 / Duplicate from Laundry Shoe Bag Landing Page Need republishing Preview 1 pr…" at bounding box center [784, 0] width 1568 height 0
drag, startPoint x: 186, startPoint y: 292, endPoint x: 209, endPoint y: 292, distance: 23.0
click at [209, 0] on body "7 / Duplicate from Laundry Shoe Bag Landing Page Need republishing Preview 1 pr…" at bounding box center [784, 0] width 1568 height 0
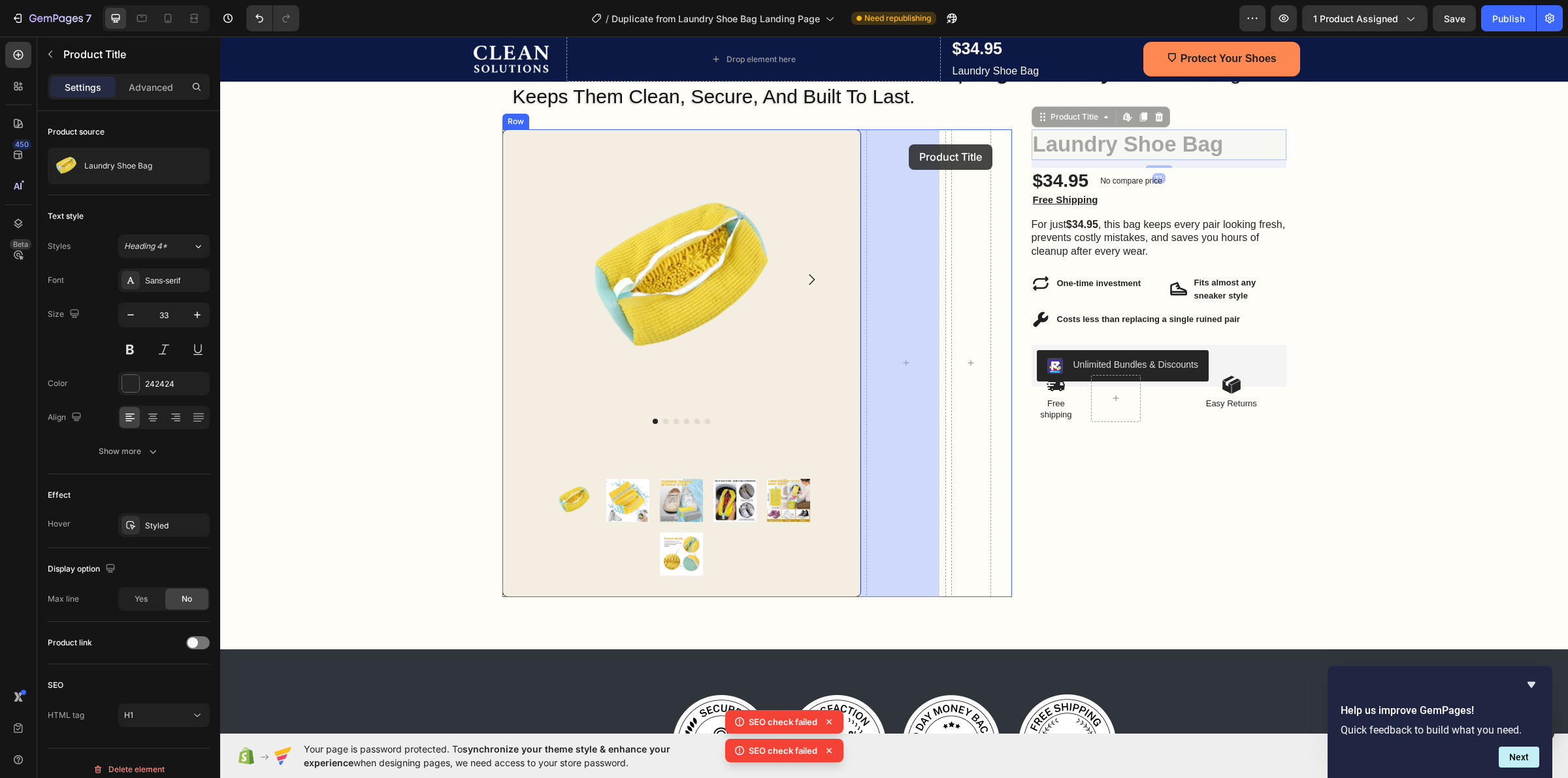
drag, startPoint x: 1202, startPoint y: 142, endPoint x: 908, endPoint y: 144, distance: 294.0
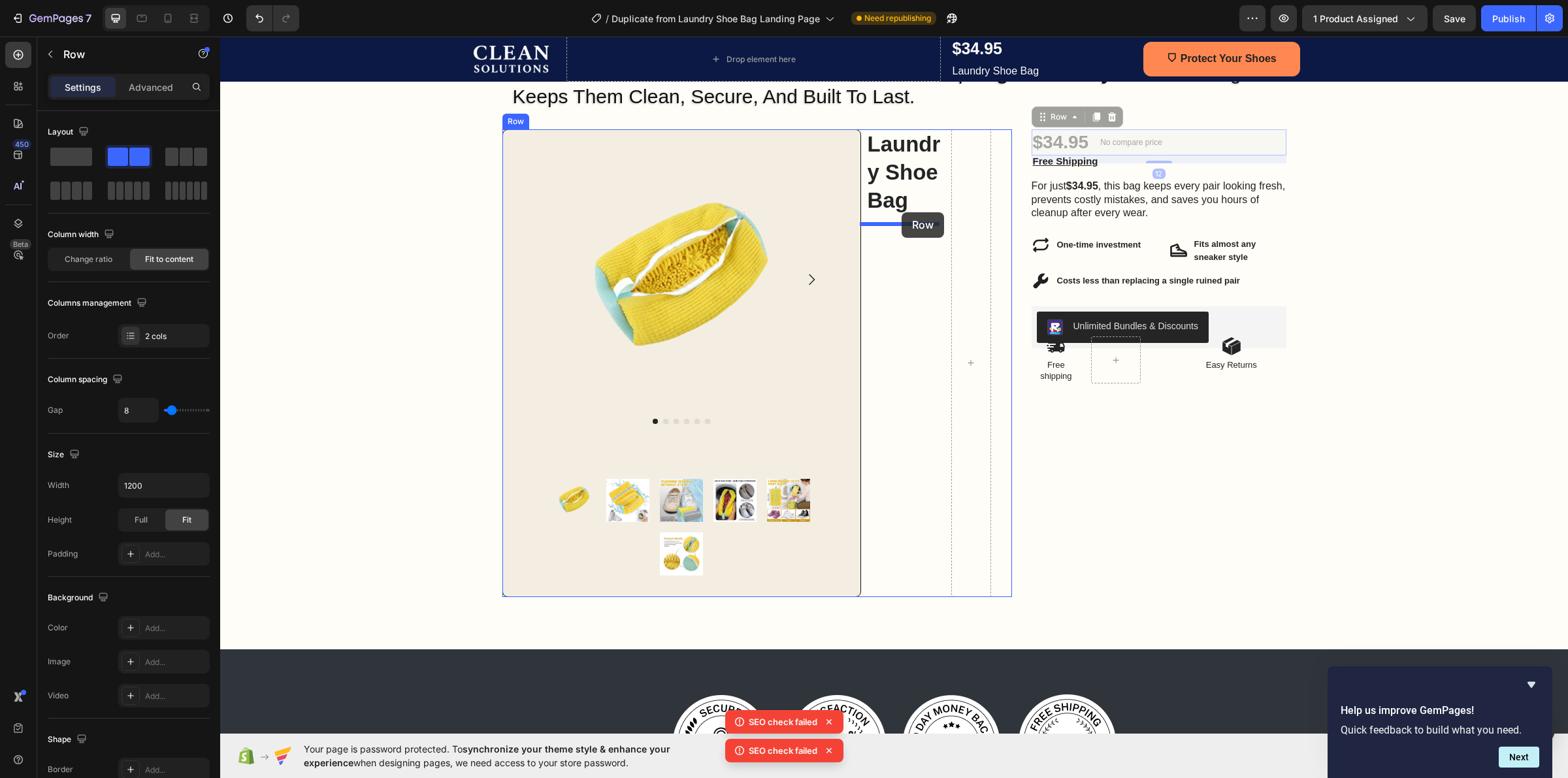
drag, startPoint x: 1197, startPoint y: 144, endPoint x: 901, endPoint y: 212, distance: 303.7
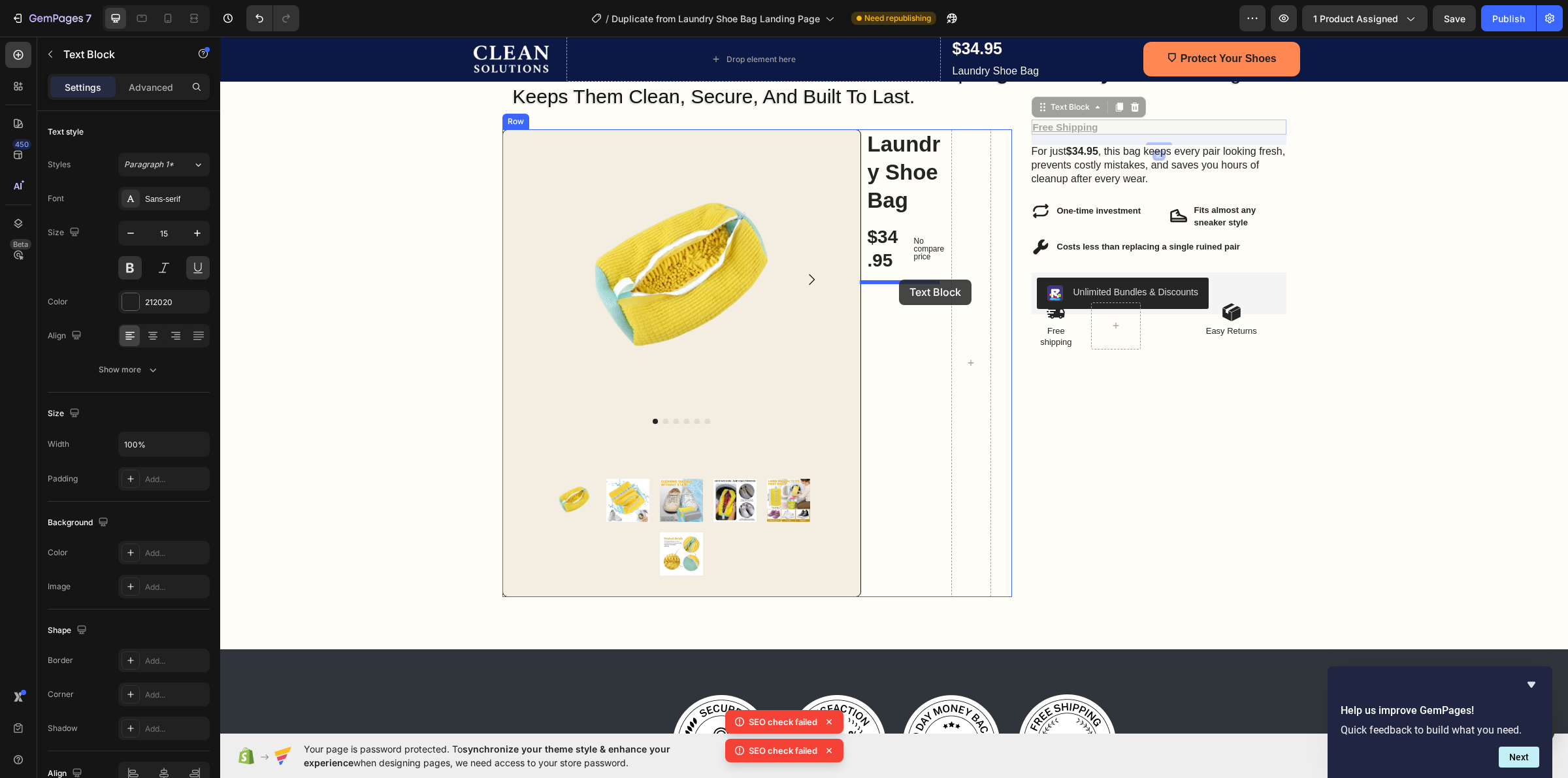
drag, startPoint x: 1229, startPoint y: 125, endPoint x: 899, endPoint y: 279, distance: 364.2
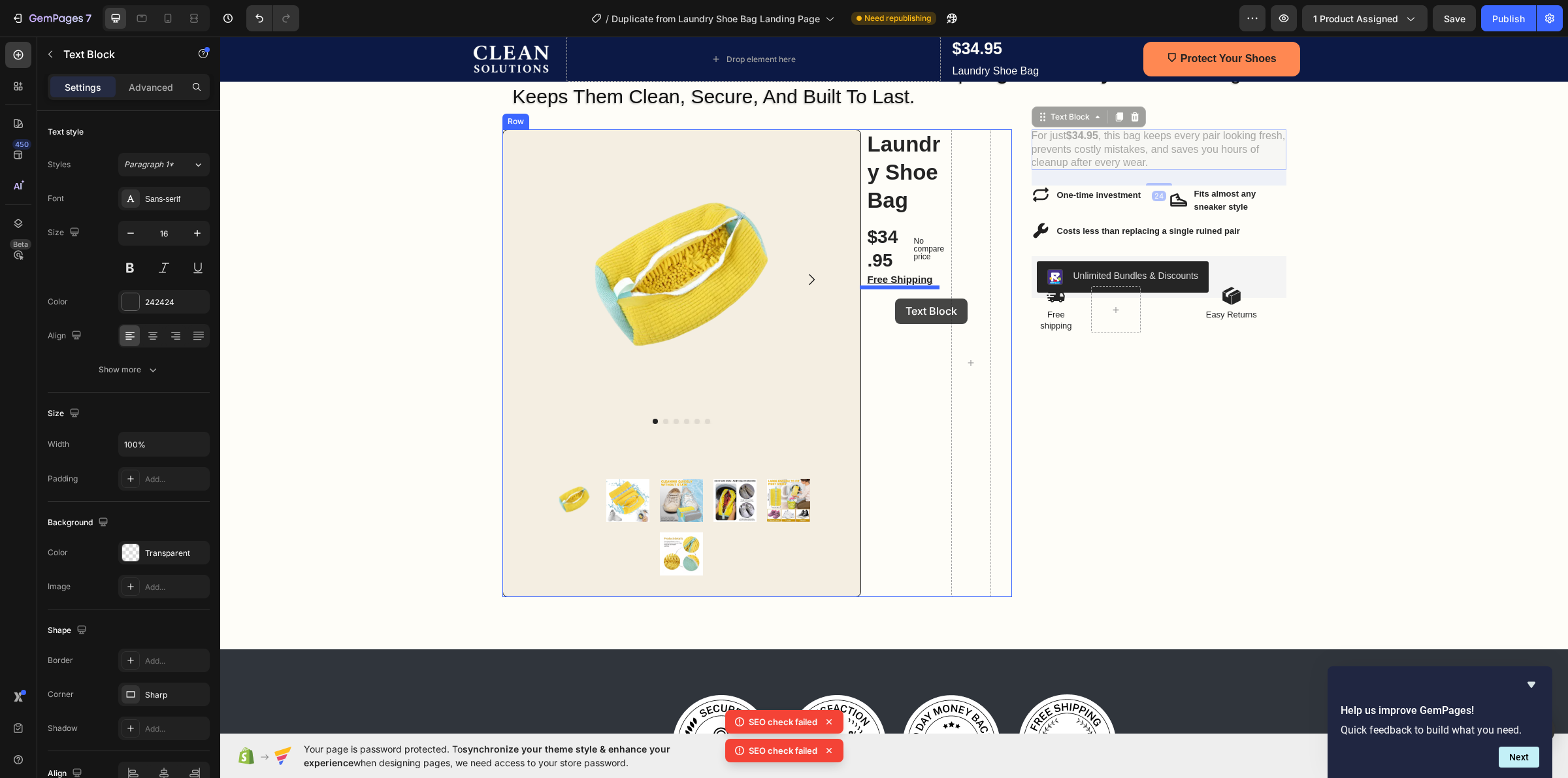
drag, startPoint x: 1227, startPoint y: 138, endPoint x: 895, endPoint y: 299, distance: 369.0
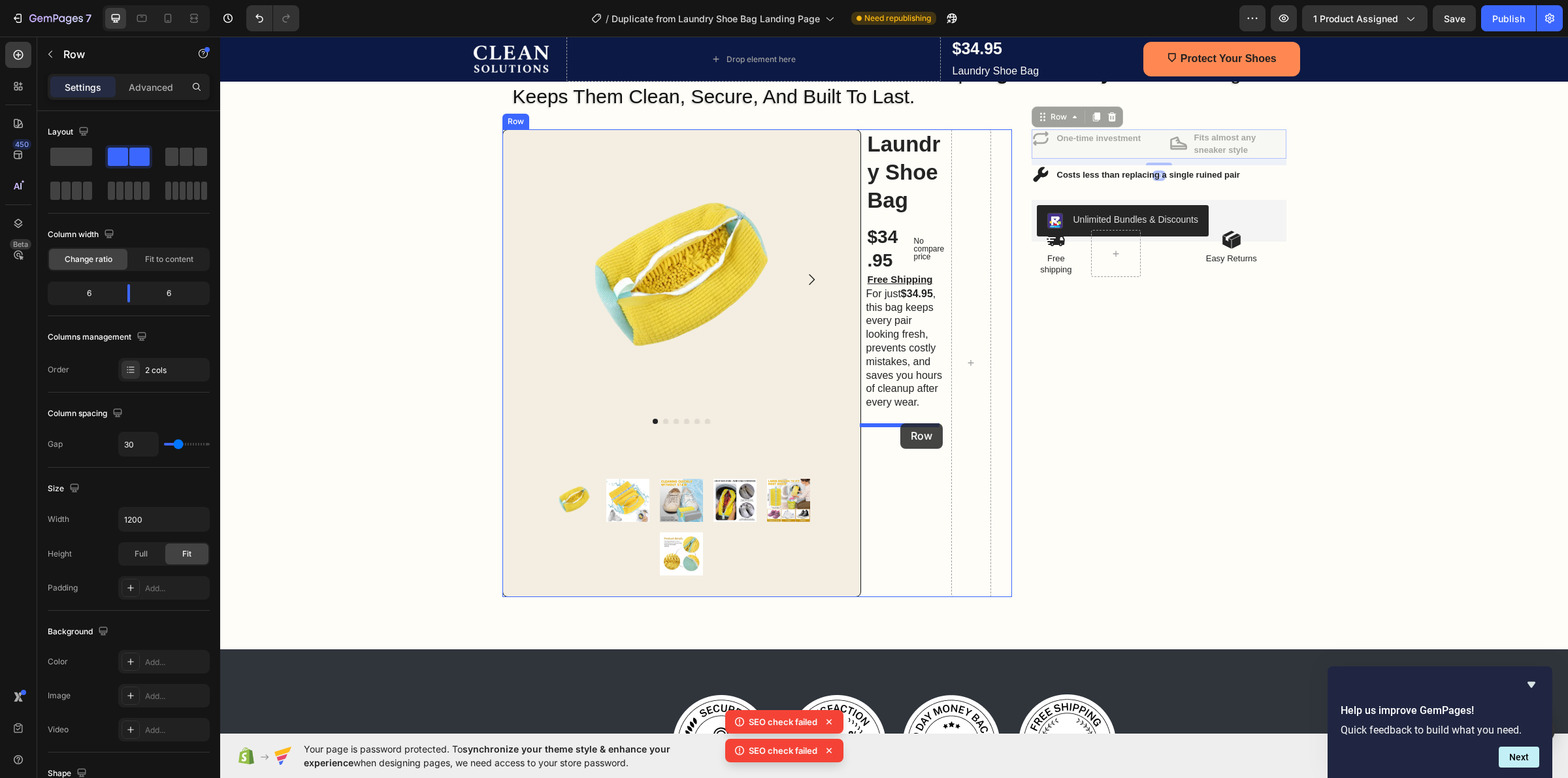
drag, startPoint x: 1098, startPoint y: 151, endPoint x: 900, endPoint y: 420, distance: 334.0
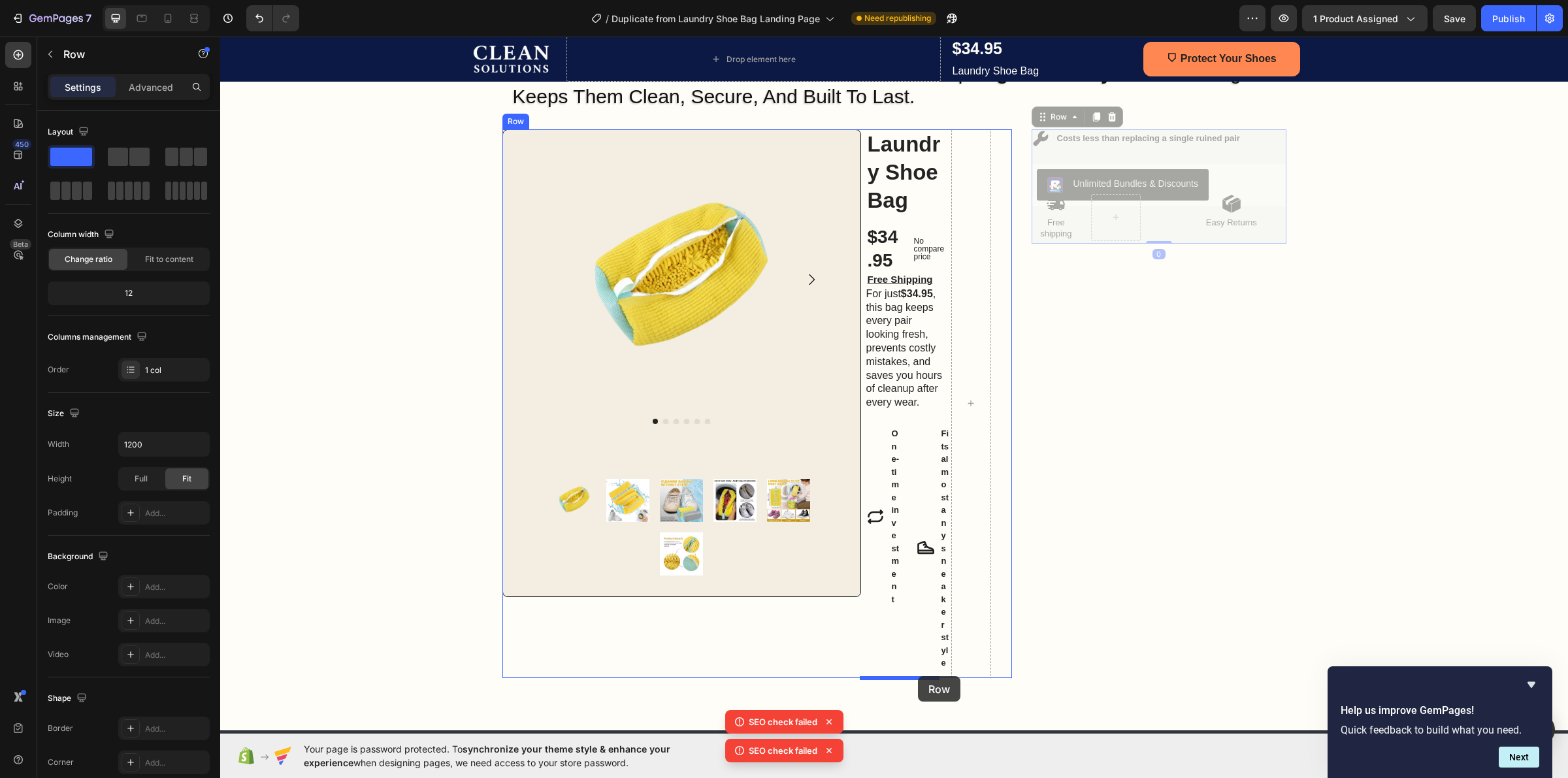
drag, startPoint x: 1204, startPoint y: 148, endPoint x: 921, endPoint y: 670, distance: 593.8
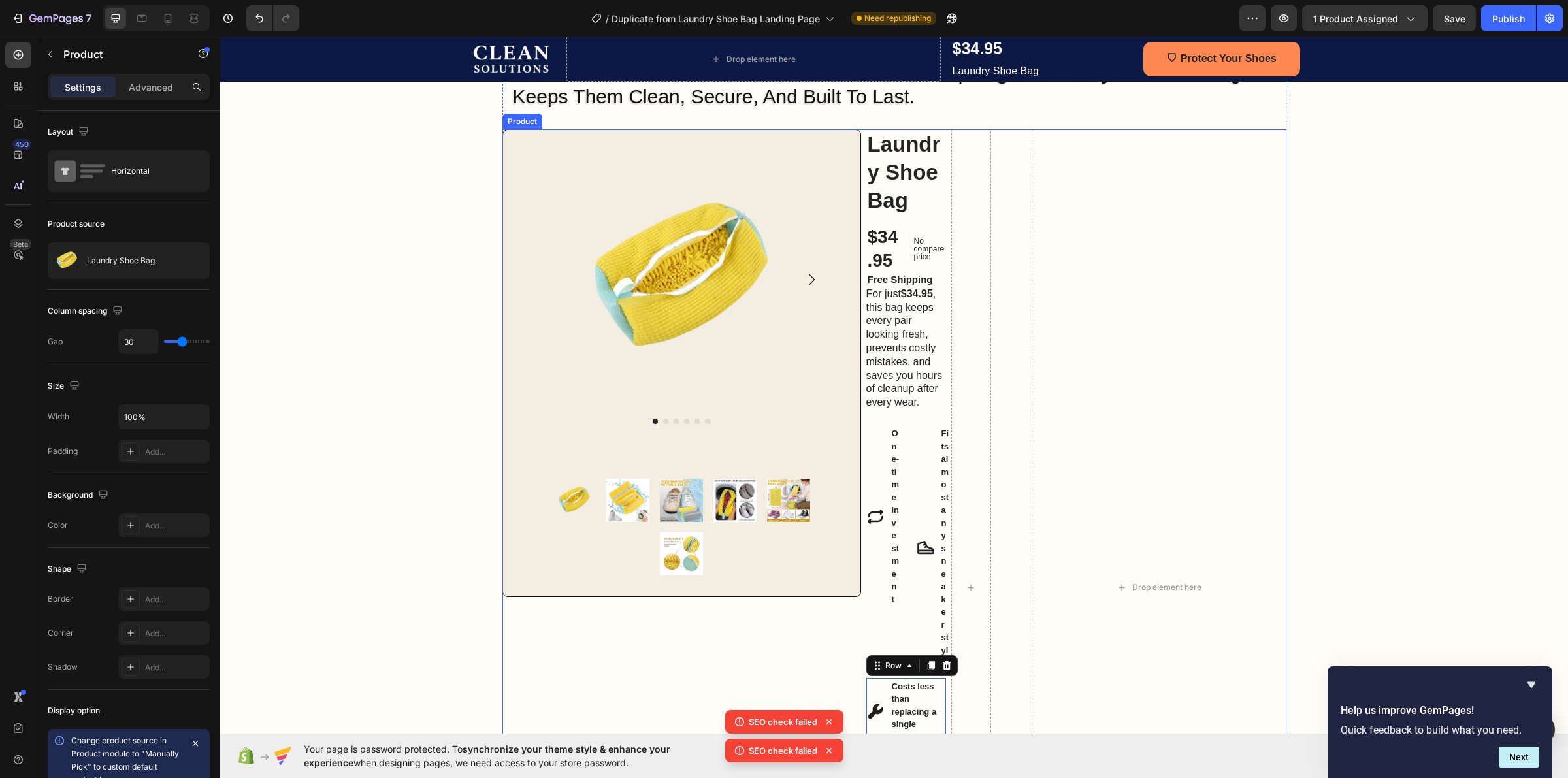
click at [1018, 132] on div "Product Images Product Images Row Laundry Shoe Bag Product Title $34.95 Product…" at bounding box center [895, 588] width 784 height 916
click at [1333, 154] on div "Image Row One Wash Can Ruin $500 Shoes — This Bag Stops That From Ever Happenin…" at bounding box center [894, 519] width 1348 height 1054
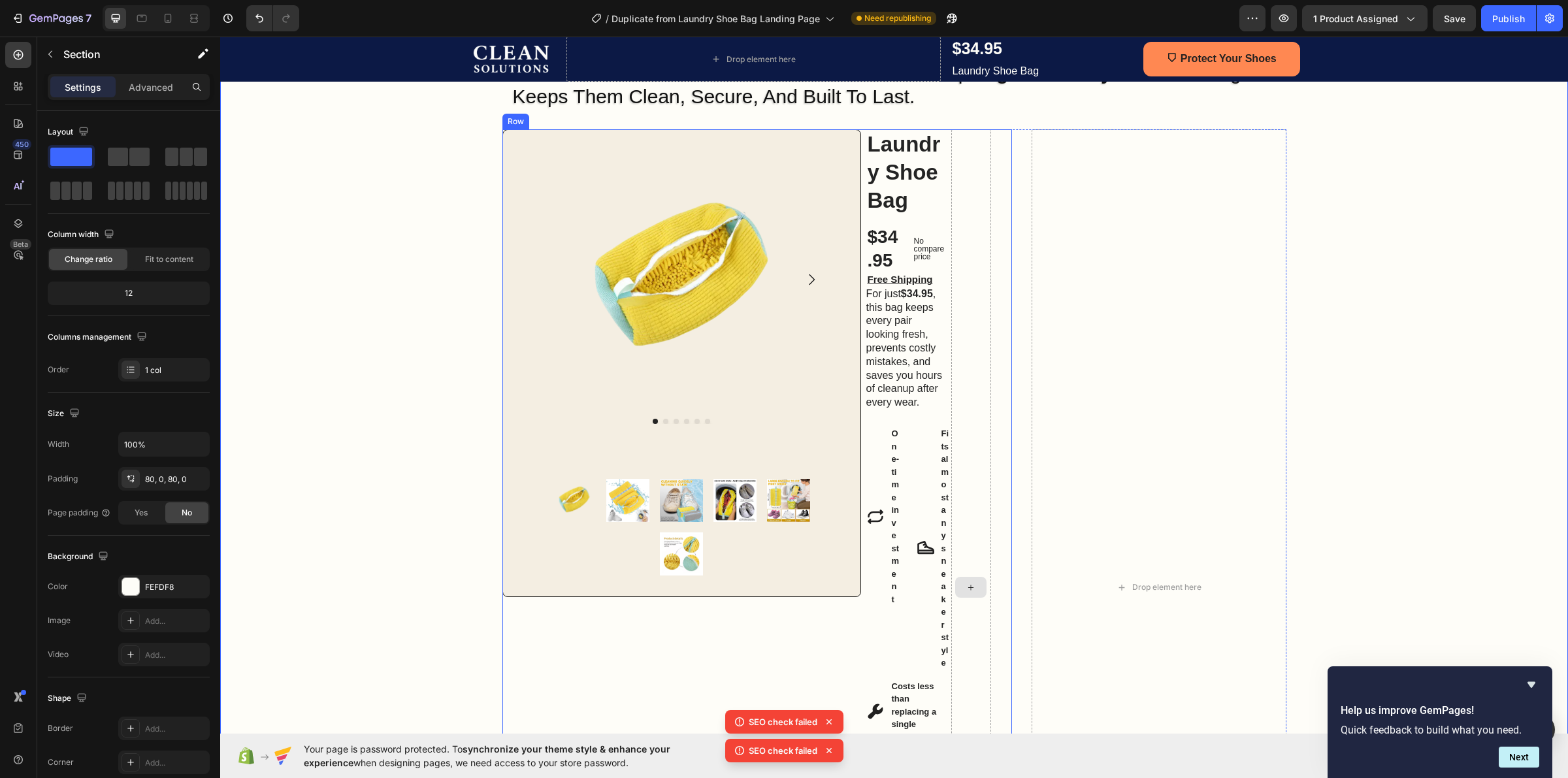
click at [971, 149] on div at bounding box center [971, 588] width 40 height 916
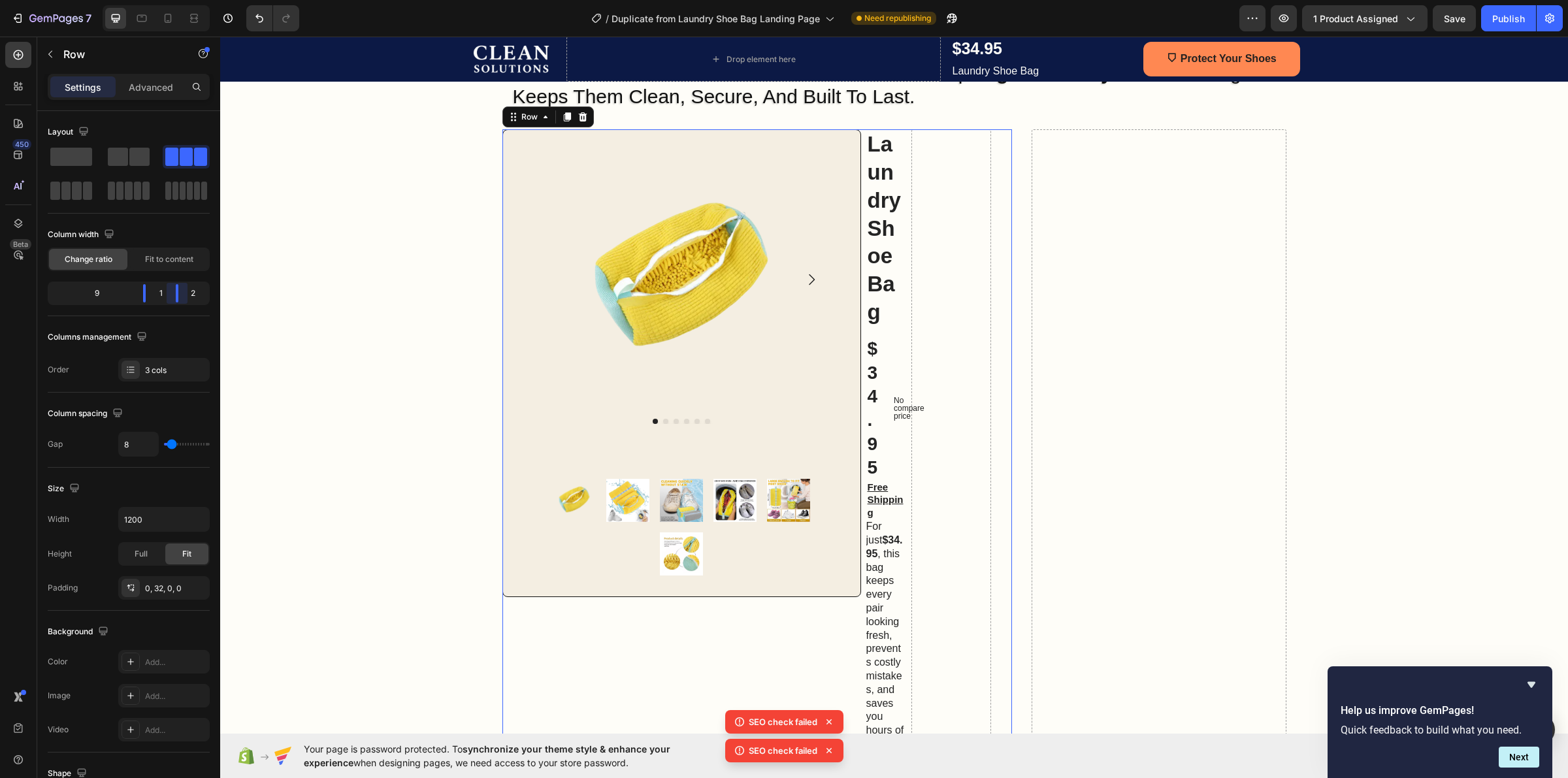
drag, startPoint x: 212, startPoint y: 294, endPoint x: 224, endPoint y: 295, distance: 12.0
click at [224, 0] on body "7 / Duplicate from Laundry Shoe Bag Landing Page Need republishing Preview 1 pr…" at bounding box center [784, 0] width 1568 height 0
drag, startPoint x: 173, startPoint y: 287, endPoint x: 162, endPoint y: 291, distance: 11.7
click at [162, 0] on body "7 / Duplicate from Laundry Shoe Bag Landing Page Need republishing Preview 1 pr…" at bounding box center [784, 0] width 1568 height 0
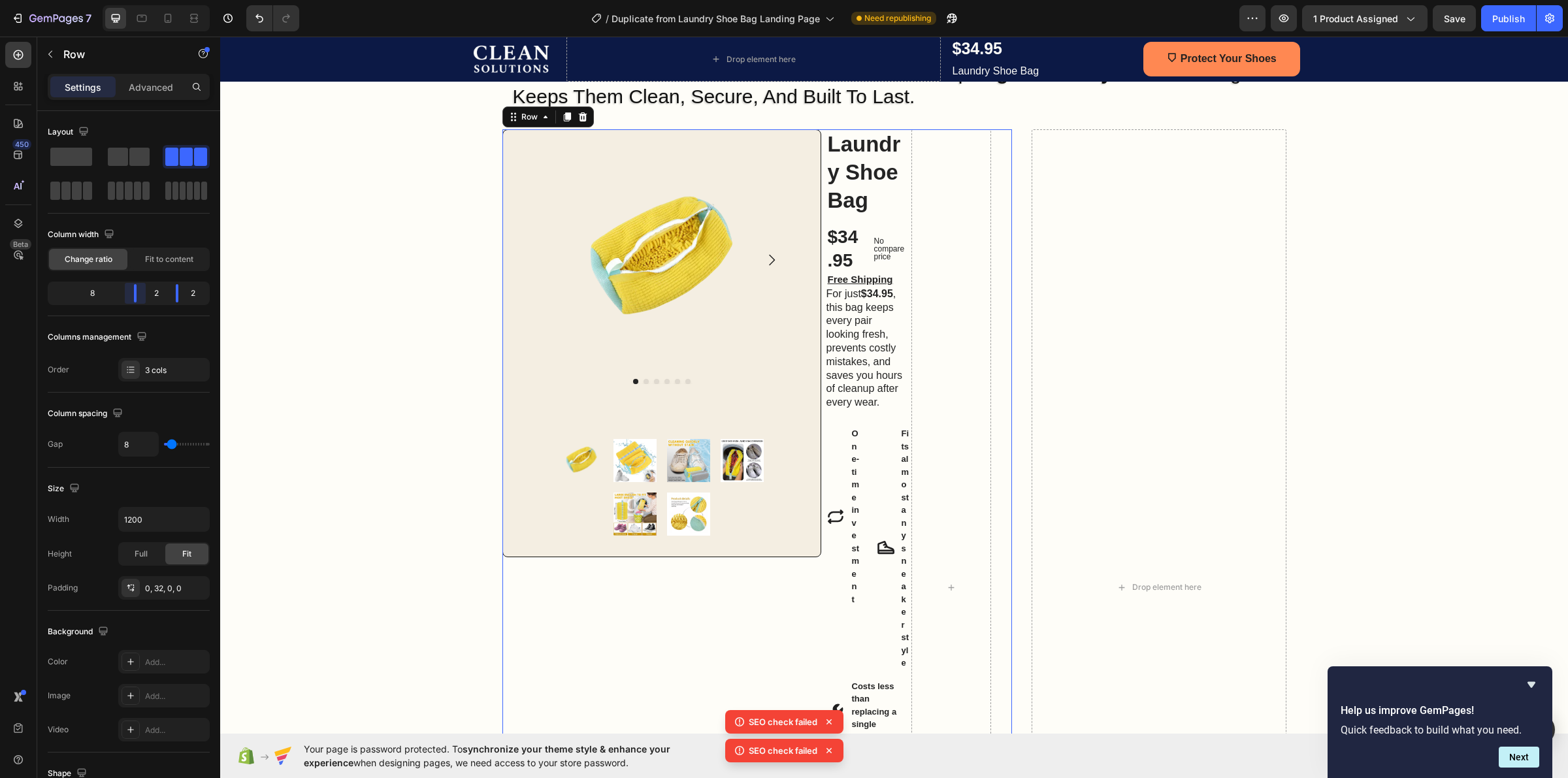
drag, startPoint x: 147, startPoint y: 295, endPoint x: 155, endPoint y: 293, distance: 8.2
click at [155, 0] on body "7 / Duplicate from Laundry Shoe Bag Landing Page Need republishing Preview 1 pr…" at bounding box center [784, 0] width 1568 height 0
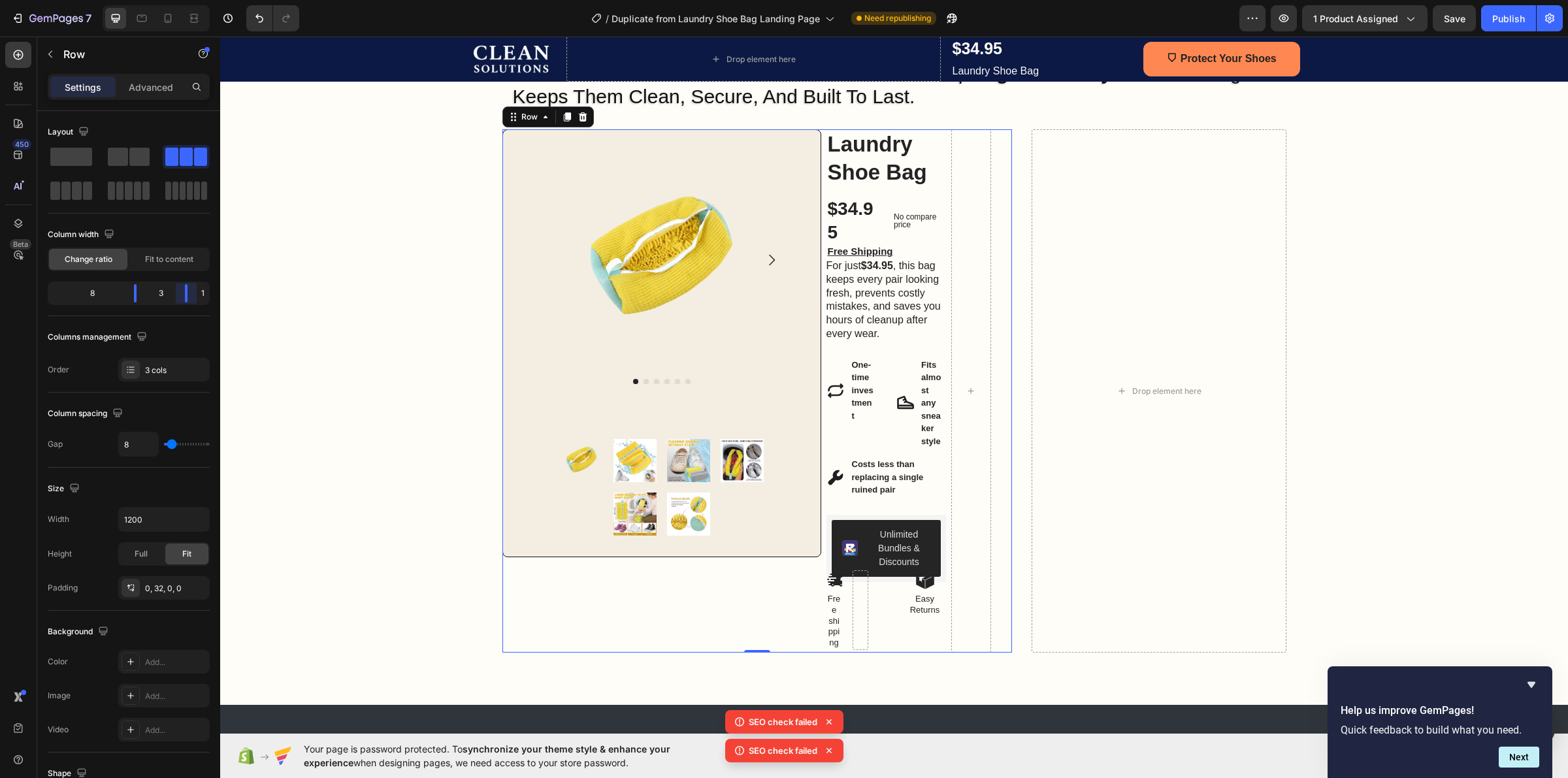
drag, startPoint x: 183, startPoint y: 291, endPoint x: 104, endPoint y: 282, distance: 79.5
click at [219, 0] on body "7 / Duplicate from Laundry Shoe Bag Landing Page Need republishing Preview 1 pr…" at bounding box center [784, 0] width 1568 height 0
drag, startPoint x: 182, startPoint y: 295, endPoint x: 235, endPoint y: 291, distance: 53.2
click at [235, 0] on body "7 / Duplicate from Laundry Shoe Bag Landing Page Need republishing Preview 1 pr…" at bounding box center [784, 0] width 1568 height 0
drag, startPoint x: 186, startPoint y: 296, endPoint x: 249, endPoint y: 295, distance: 63.0
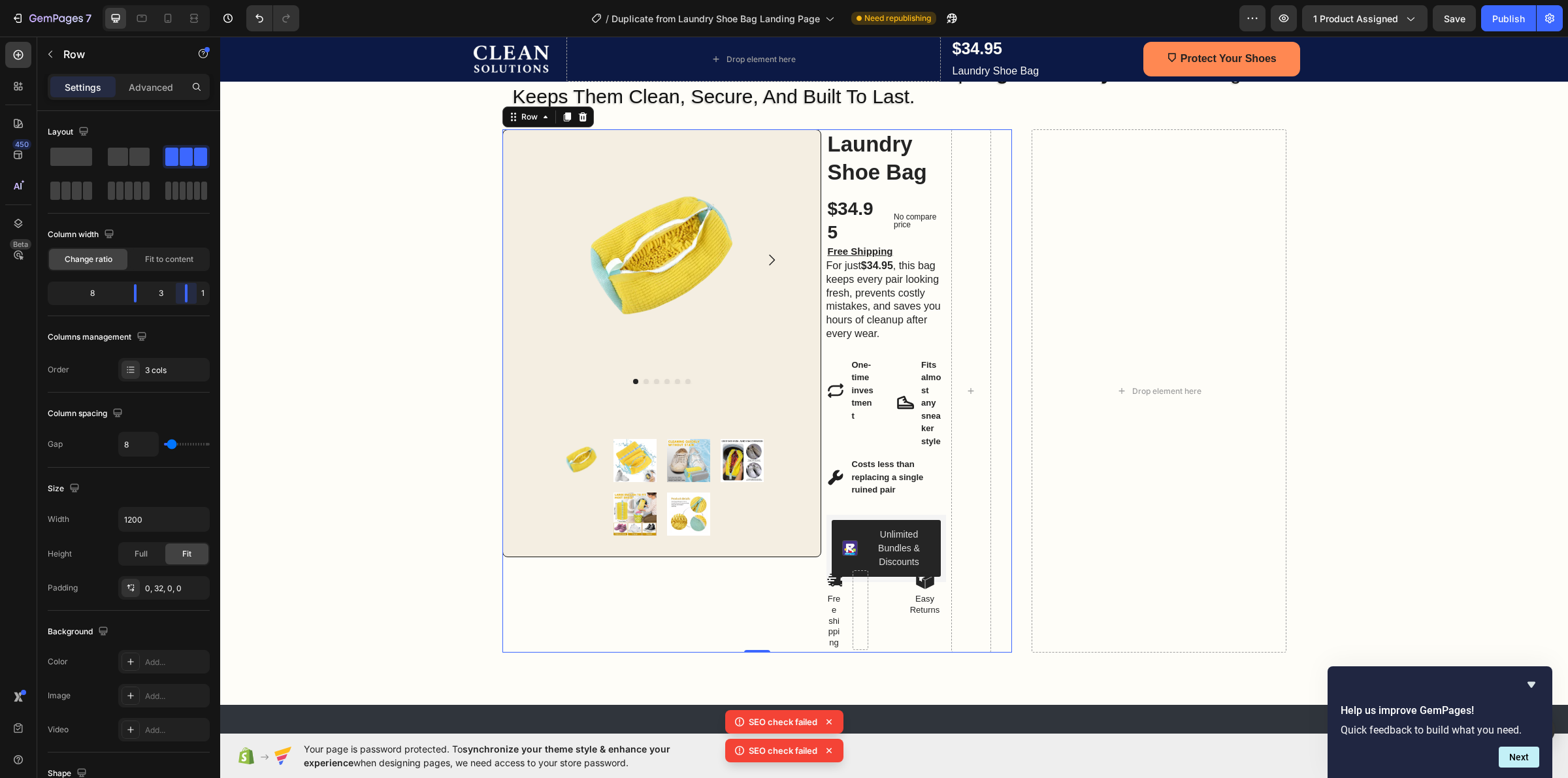
click at [249, 0] on body "7 / Duplicate from Laundry Shoe Bag Landing Page Need republishing Preview 1 pr…" at bounding box center [784, 0] width 1568 height 0
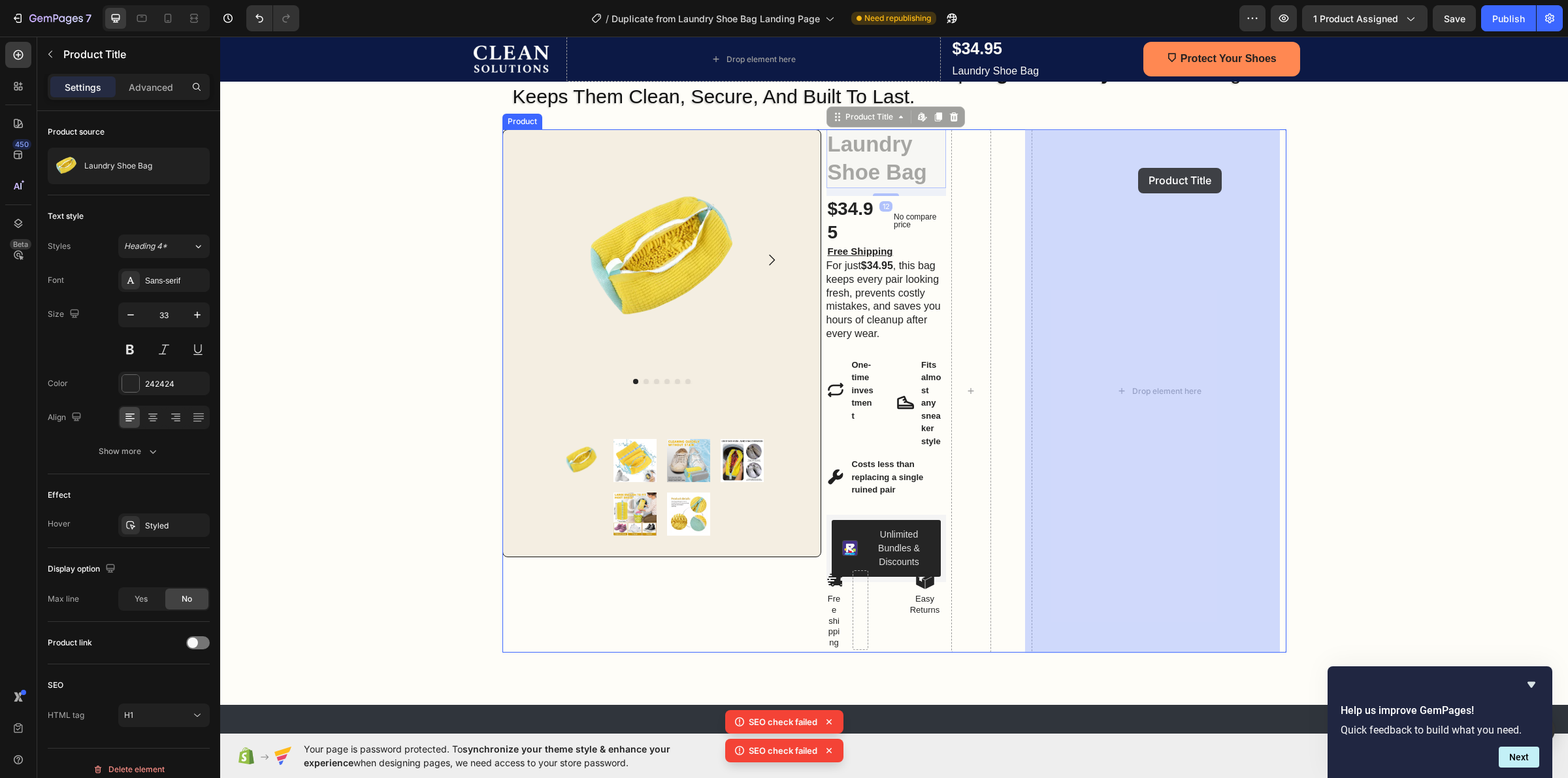
drag, startPoint x: 887, startPoint y: 162, endPoint x: 1138, endPoint y: 165, distance: 251.0
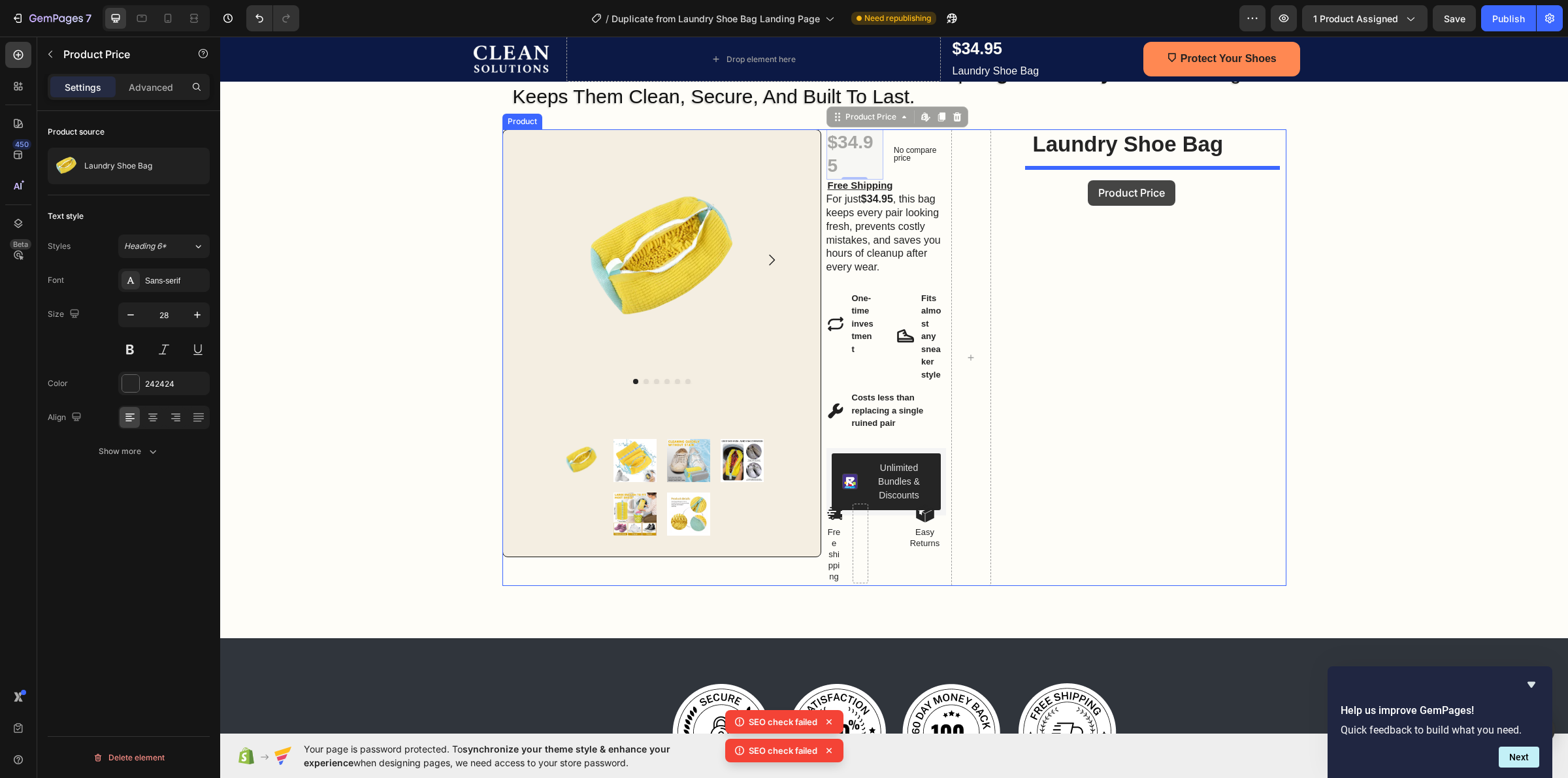
drag, startPoint x: 852, startPoint y: 154, endPoint x: 1088, endPoint y: 180, distance: 237.4
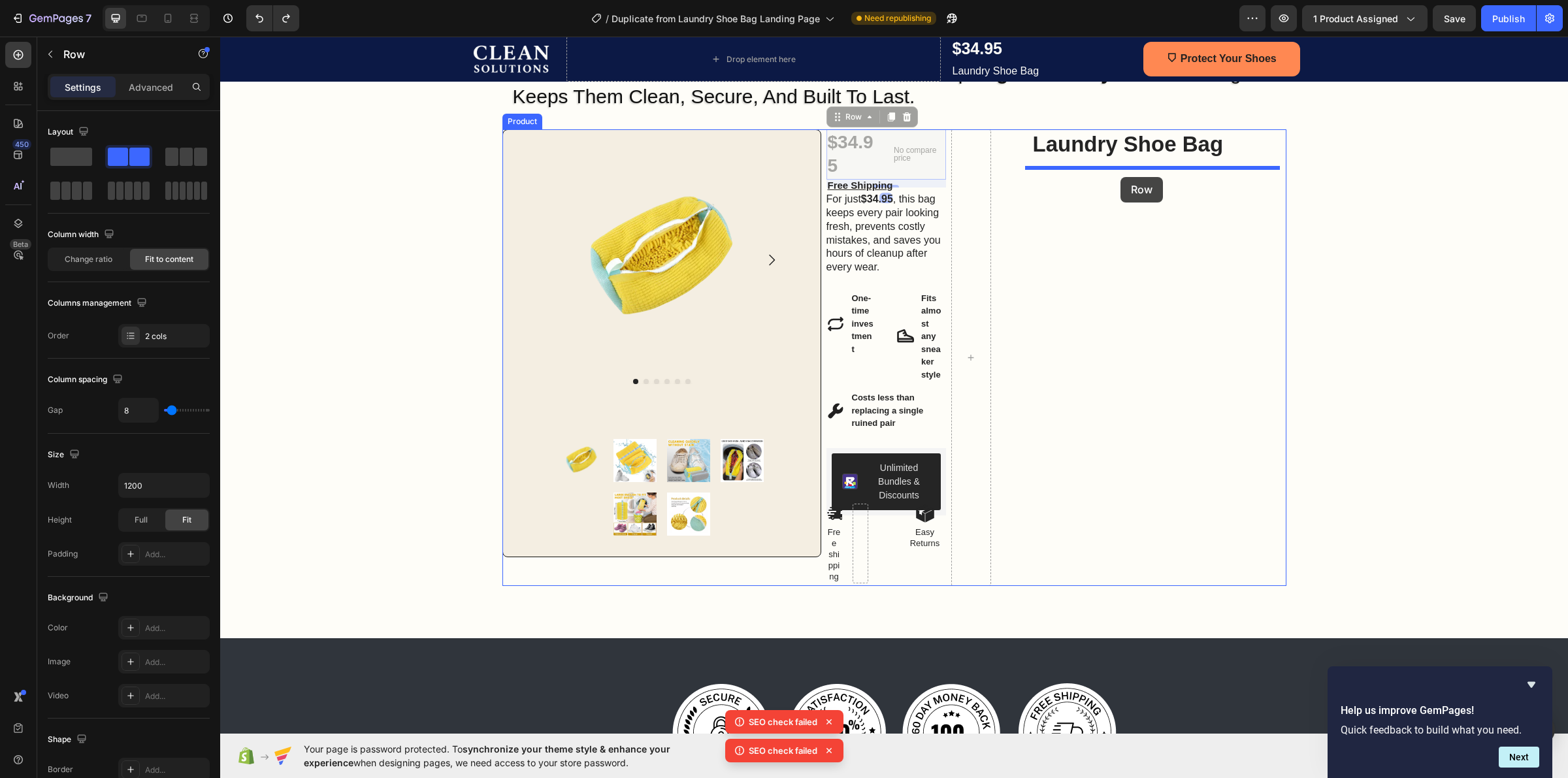
drag, startPoint x: 880, startPoint y: 133, endPoint x: 1121, endPoint y: 177, distance: 245.0
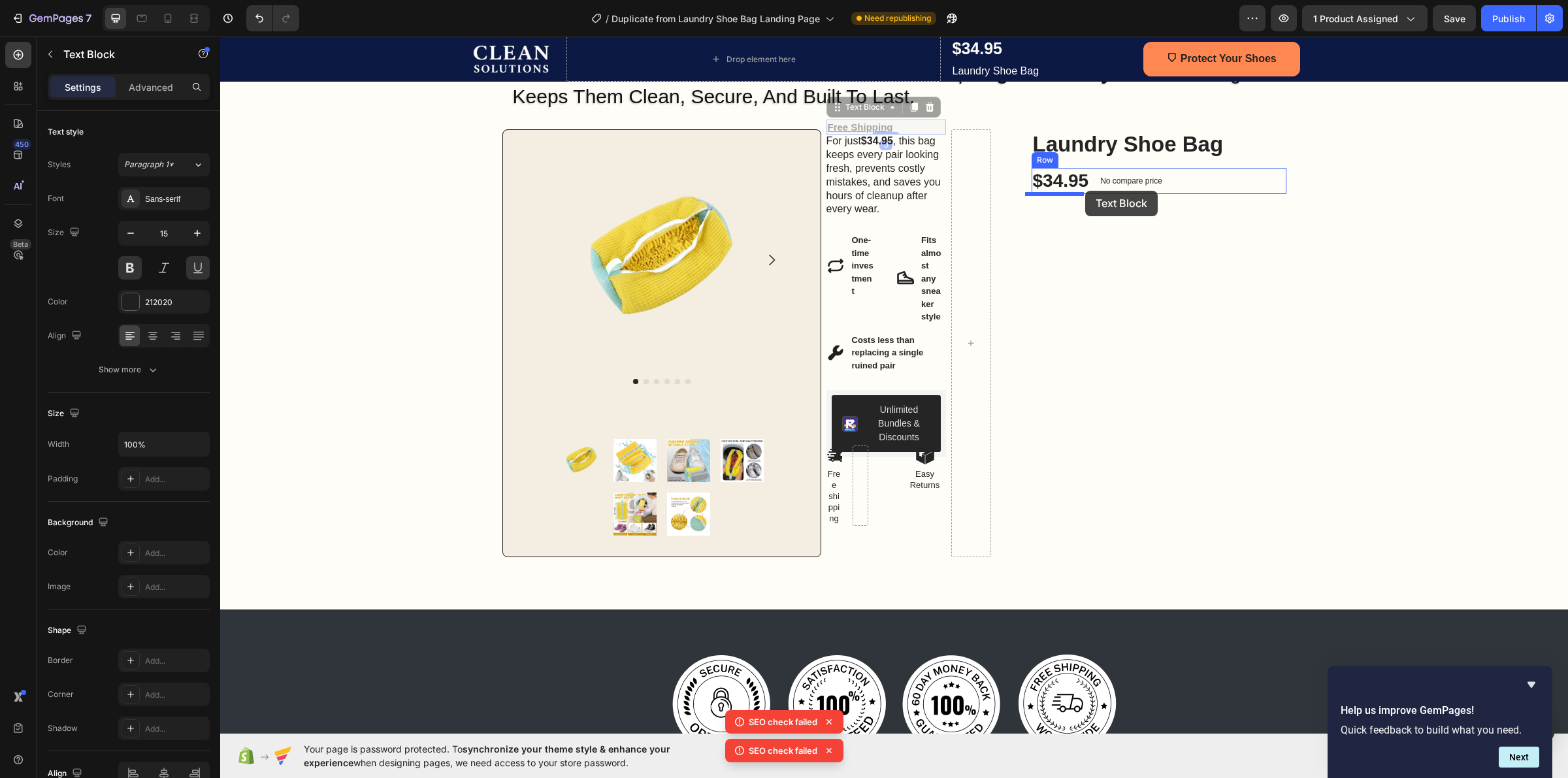
drag, startPoint x: 896, startPoint y: 125, endPoint x: 1085, endPoint y: 190, distance: 199.9
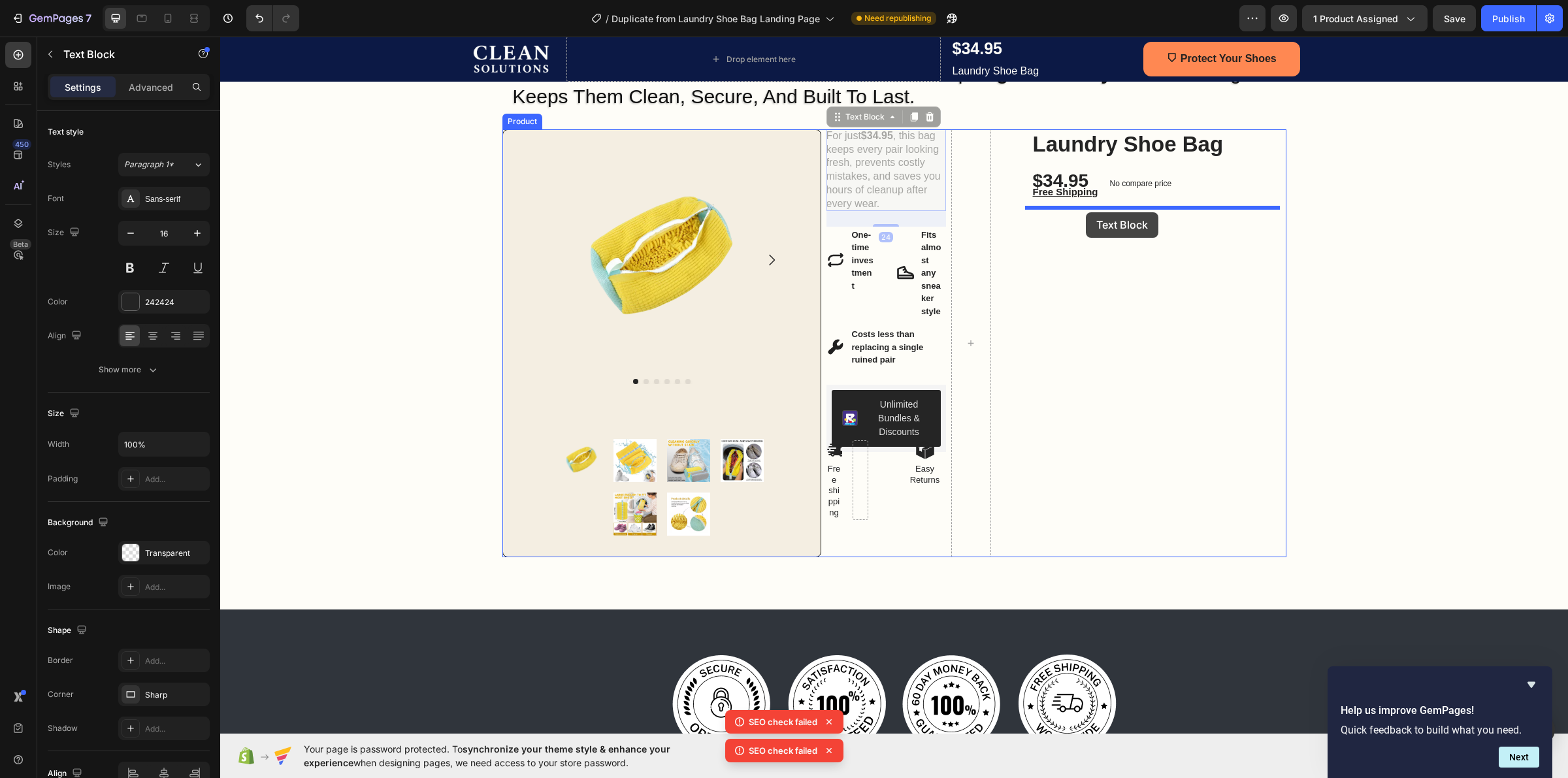
drag, startPoint x: 864, startPoint y: 147, endPoint x: 1086, endPoint y: 212, distance: 231.3
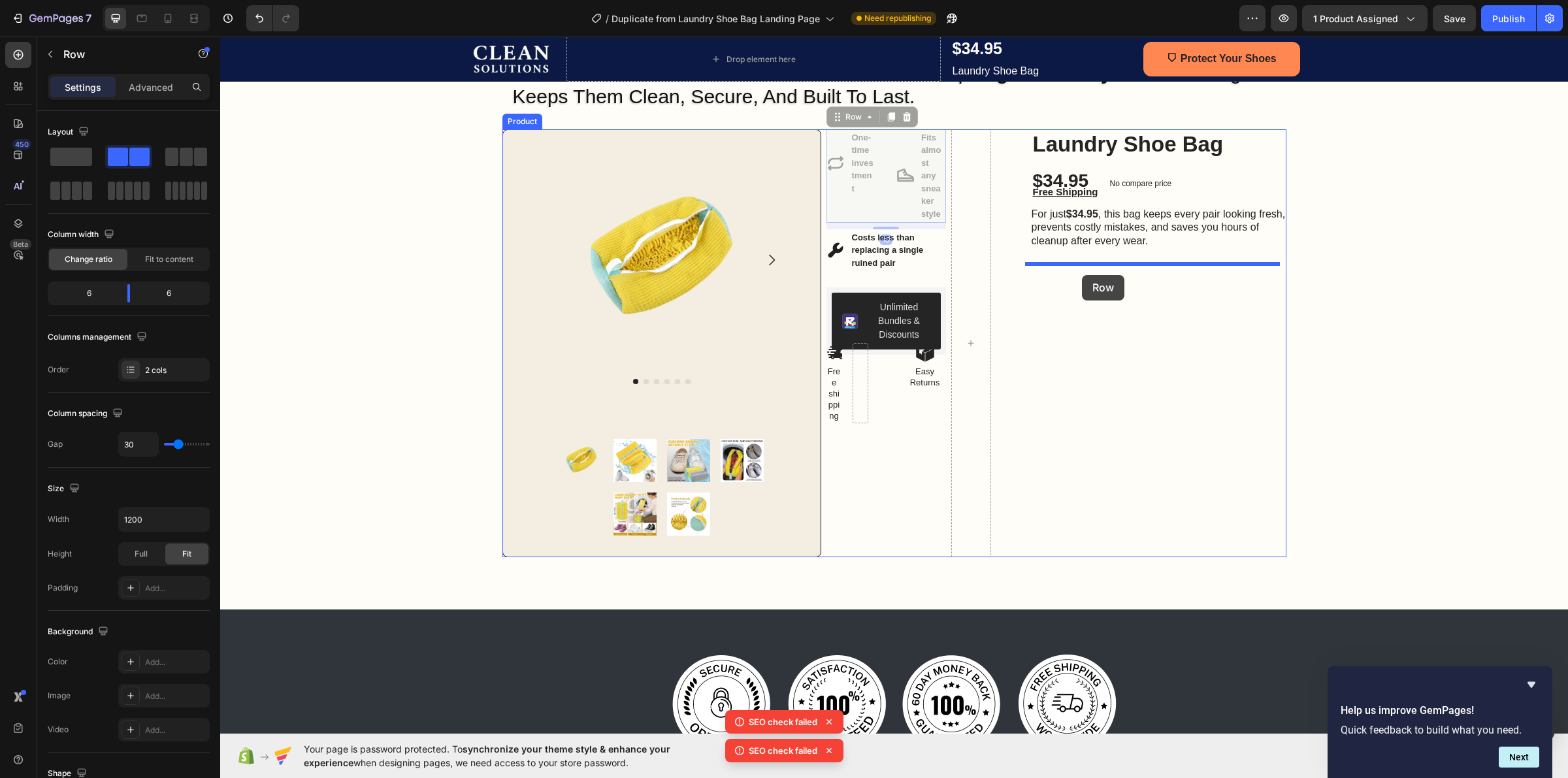
drag, startPoint x: 856, startPoint y: 212, endPoint x: 1083, endPoint y: 273, distance: 235.1
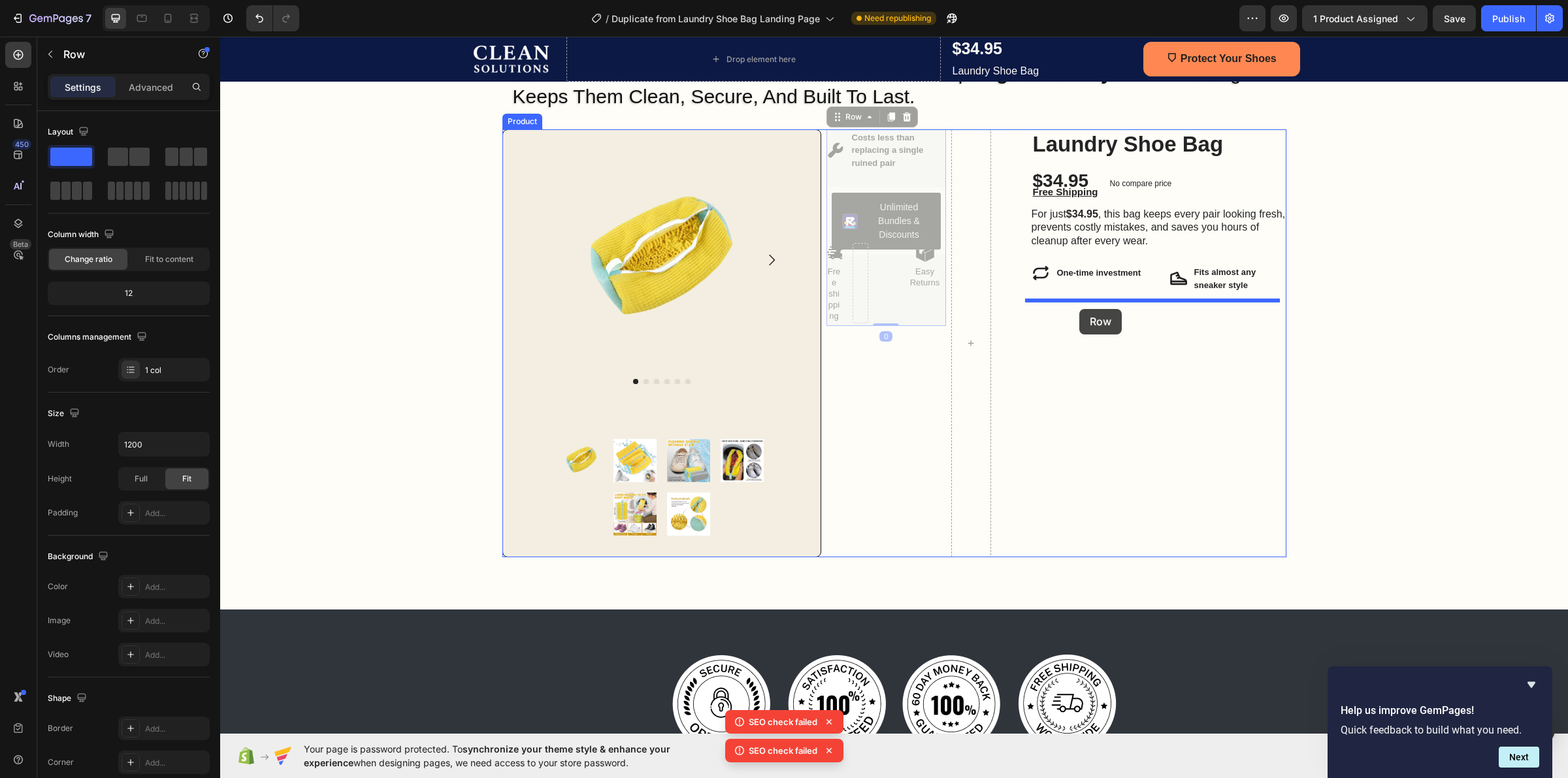
drag, startPoint x: 925, startPoint y: 181, endPoint x: 1079, endPoint y: 309, distance: 200.2
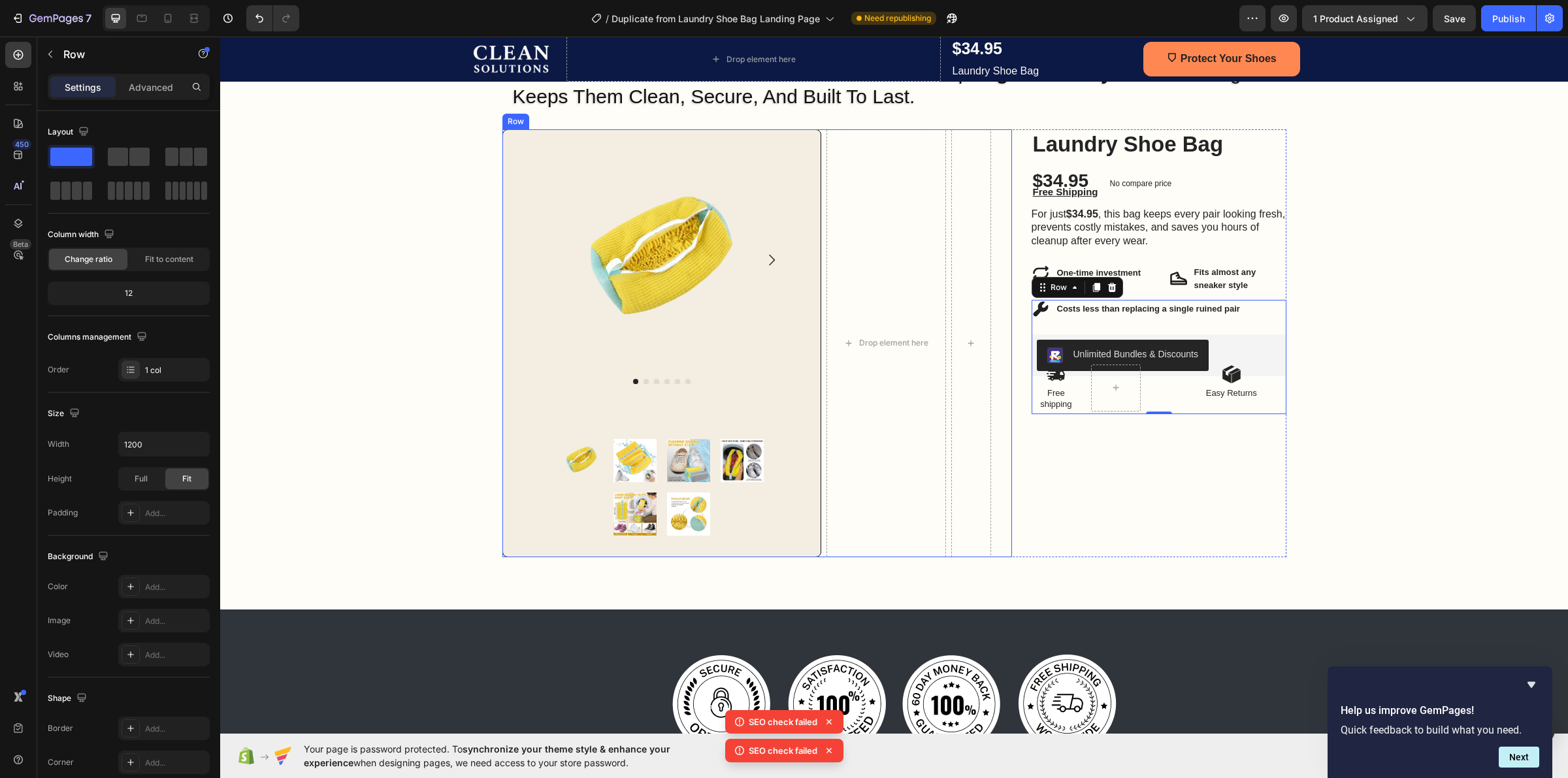
click at [987, 132] on div "Product Images Product Images Row Drop element here Row" at bounding box center [757, 343] width 510 height 428
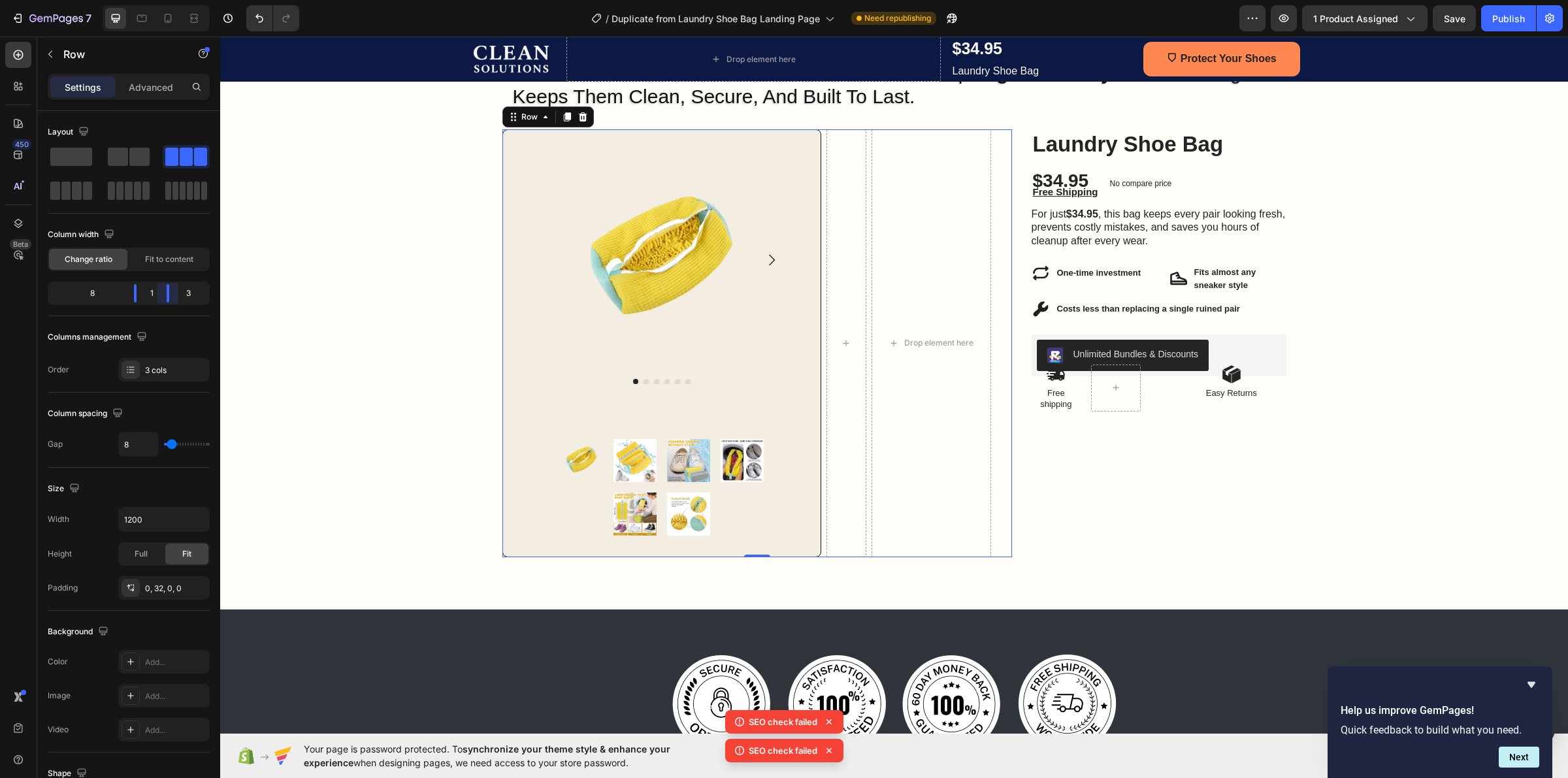
drag, startPoint x: 183, startPoint y: 294, endPoint x: 152, endPoint y: 295, distance: 31.0
click at [152, 0] on body "7 / Duplicate from Laundry Shoe Bag Landing Page Need republishing Preview 1 pr…" at bounding box center [784, 0] width 1568 height 0
drag, startPoint x: 170, startPoint y: 290, endPoint x: 267, endPoint y: 302, distance: 97.7
click at [267, 0] on body "7 / Duplicate from Laundry Shoe Bag Landing Page Need republishing Preview 1 pr…" at bounding box center [784, 0] width 1568 height 0
click at [78, 166] on span at bounding box center [71, 156] width 42 height 18
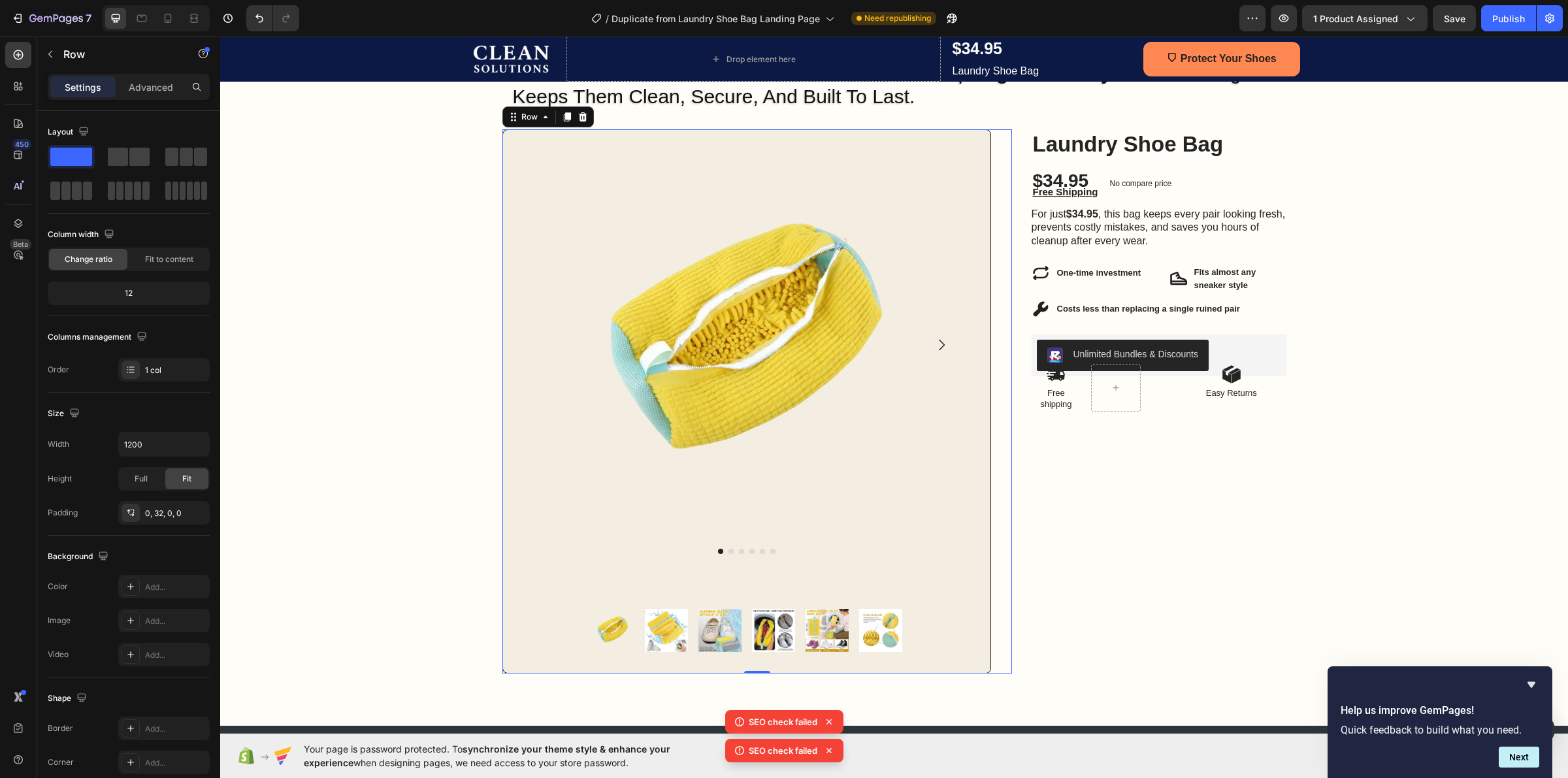
click at [1005, 130] on div "Product Images Product Images Row Row 0" at bounding box center [757, 402] width 510 height 544
click at [1008, 141] on div "Product Images Product Images Row Row Laundry Shoe Bag Product Title $34.95 Pro…" at bounding box center [895, 402] width 784 height 544
click at [1004, 137] on div "Product Images Product Images Row Row 0" at bounding box center [757, 402] width 510 height 544
click at [194, 158] on span at bounding box center [200, 156] width 13 height 18
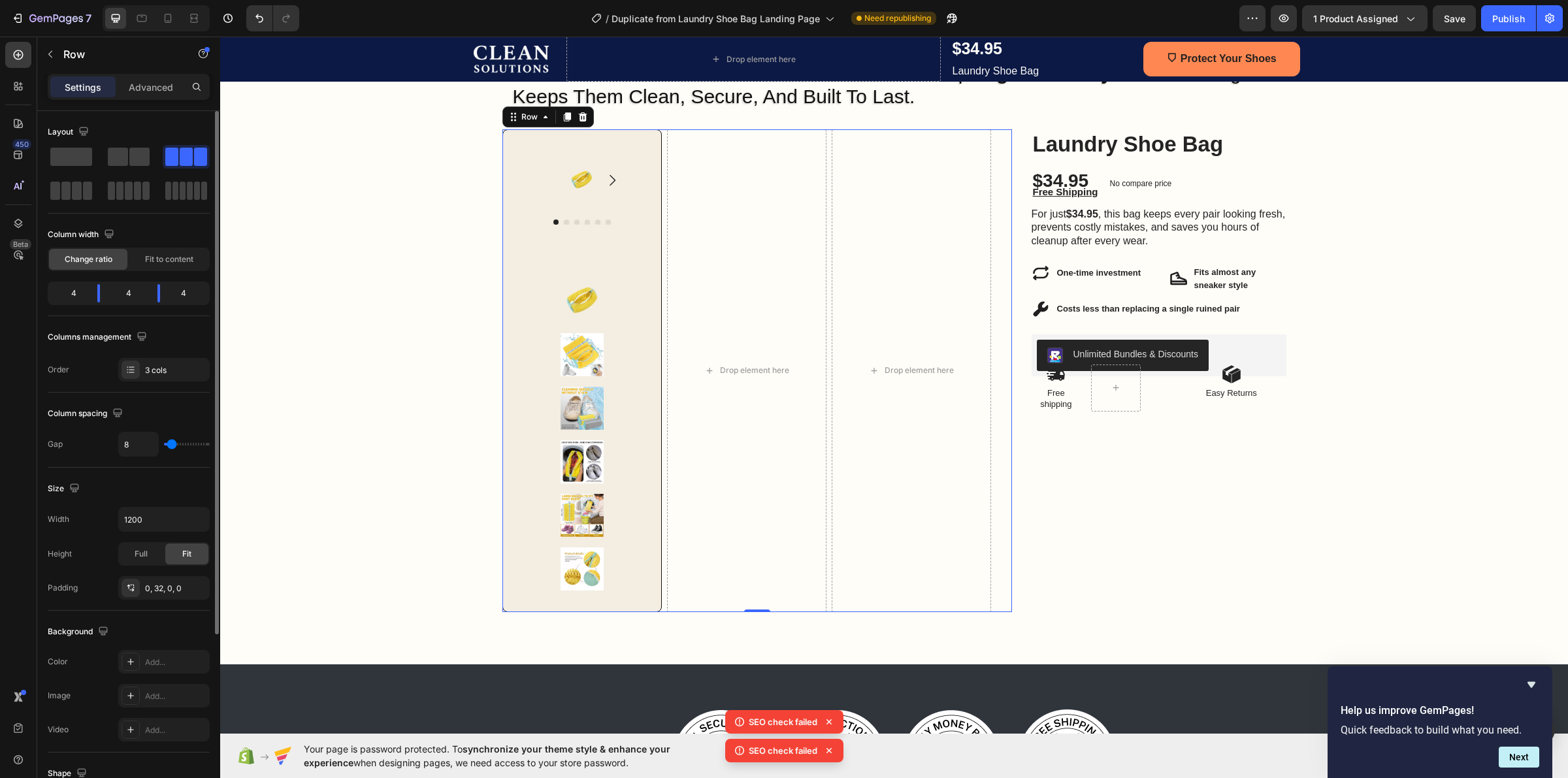
click at [190, 152] on span at bounding box center [186, 156] width 13 height 18
click at [151, 154] on div at bounding box center [128, 156] width 47 height 23
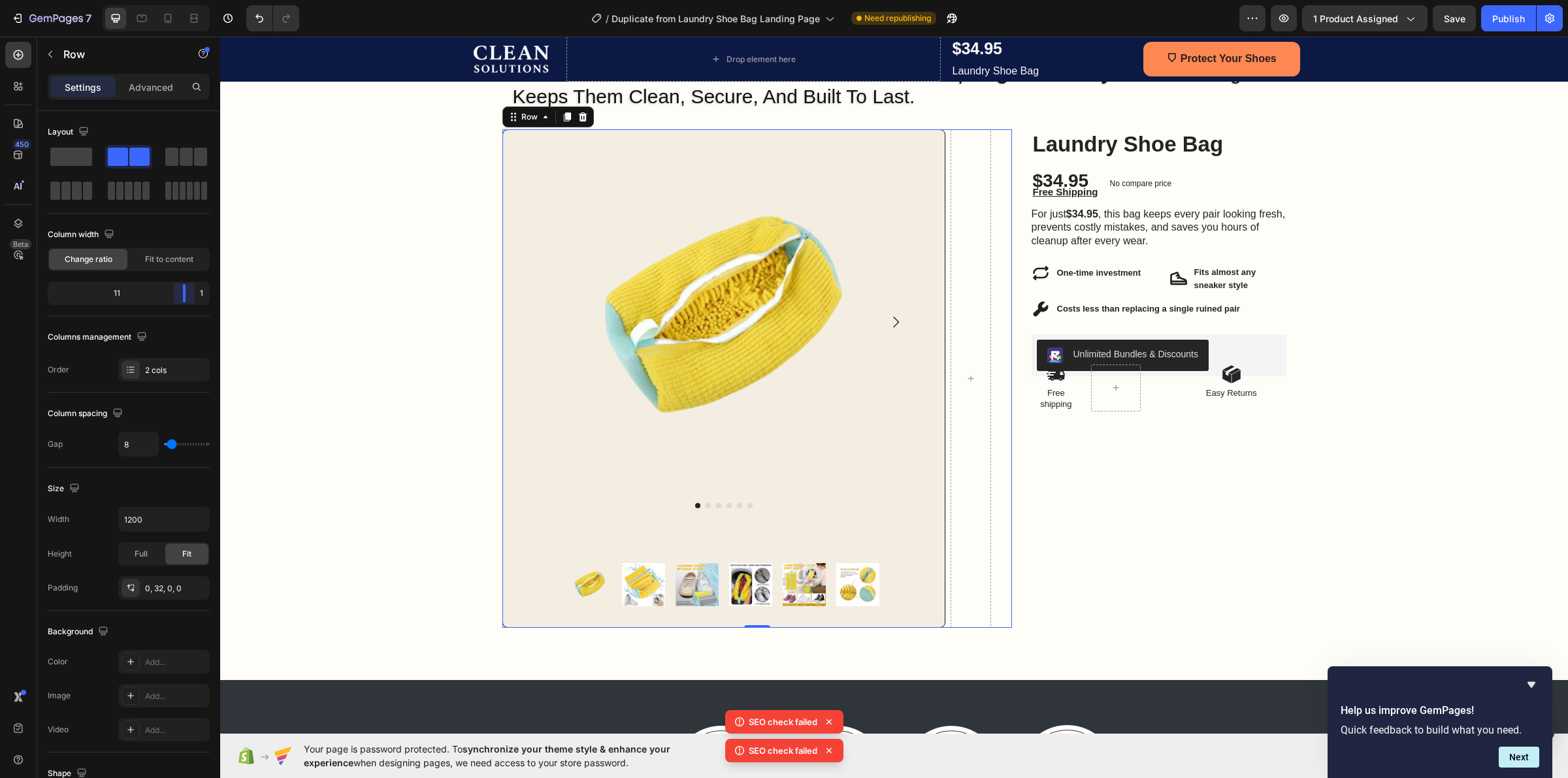
drag, startPoint x: 127, startPoint y: 300, endPoint x: 267, endPoint y: 311, distance: 140.4
click at [267, 0] on body "7 / Duplicate from Laundry Shoe Bag Landing Page Need republishing Preview 1 pr…" at bounding box center [784, 0] width 1568 height 0
click at [80, 158] on span at bounding box center [71, 156] width 42 height 18
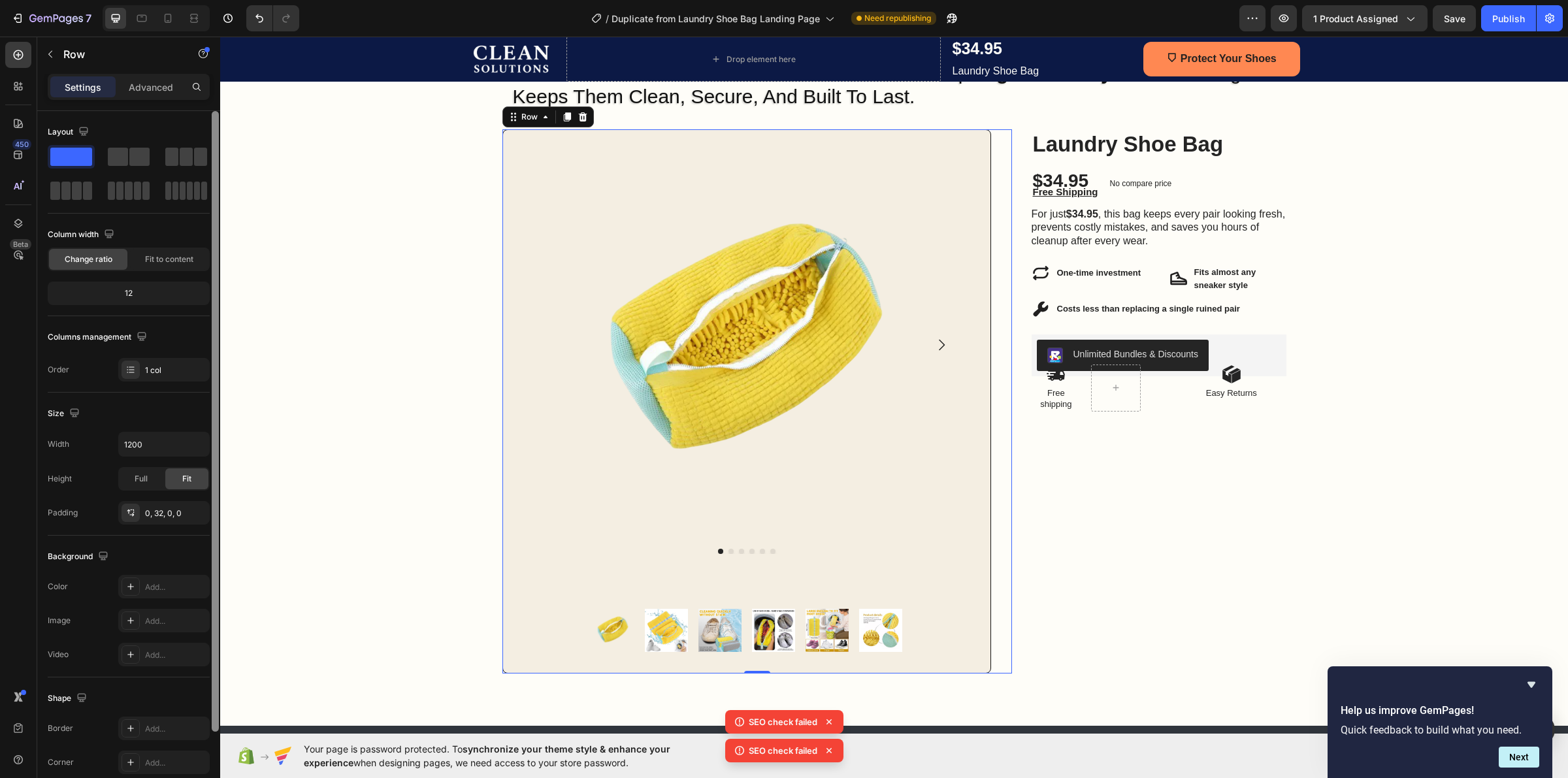
click at [211, 149] on div at bounding box center [215, 463] width 10 height 704
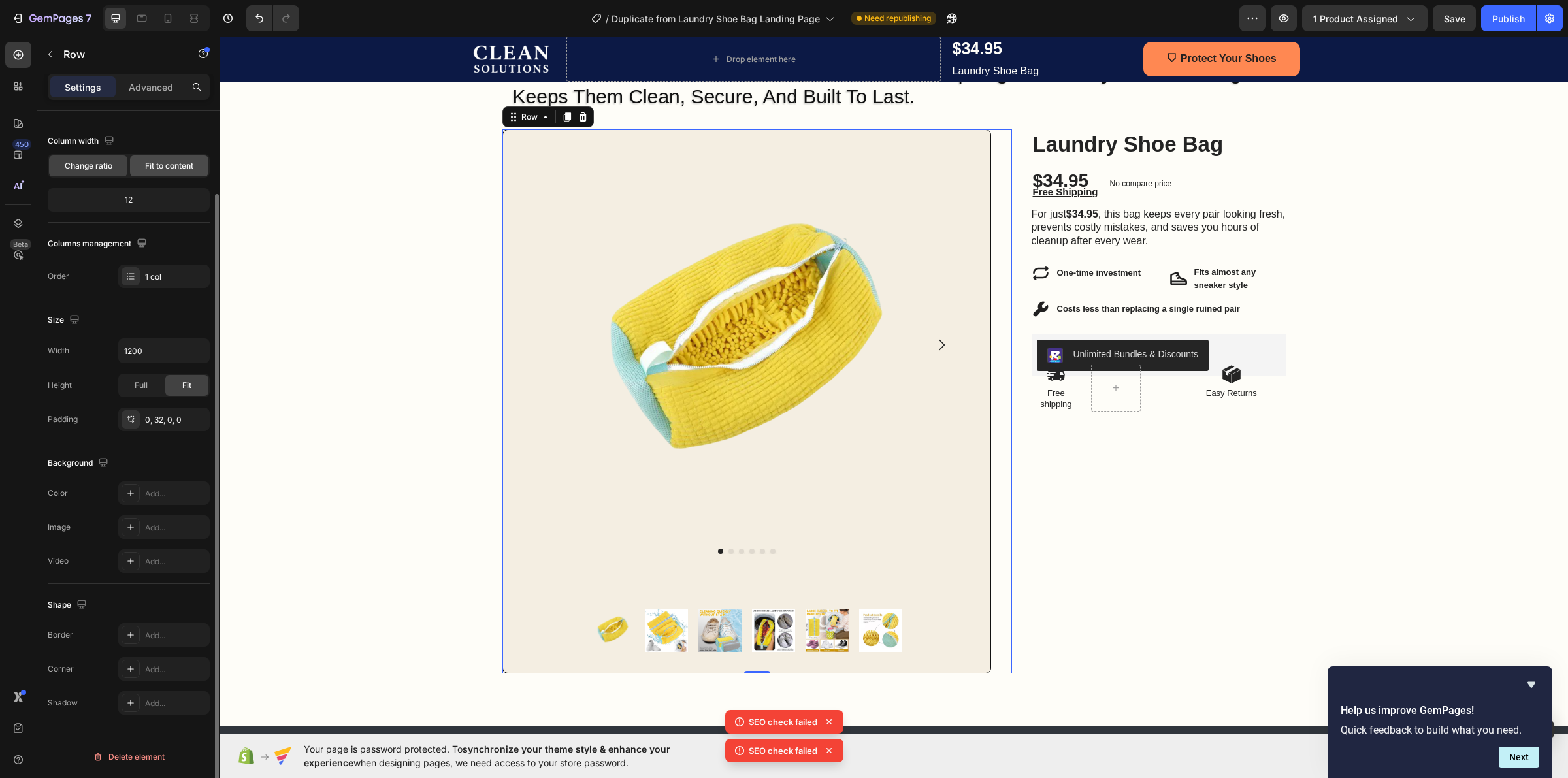
click at [198, 158] on div "Fit to content" at bounding box center [169, 166] width 78 height 21
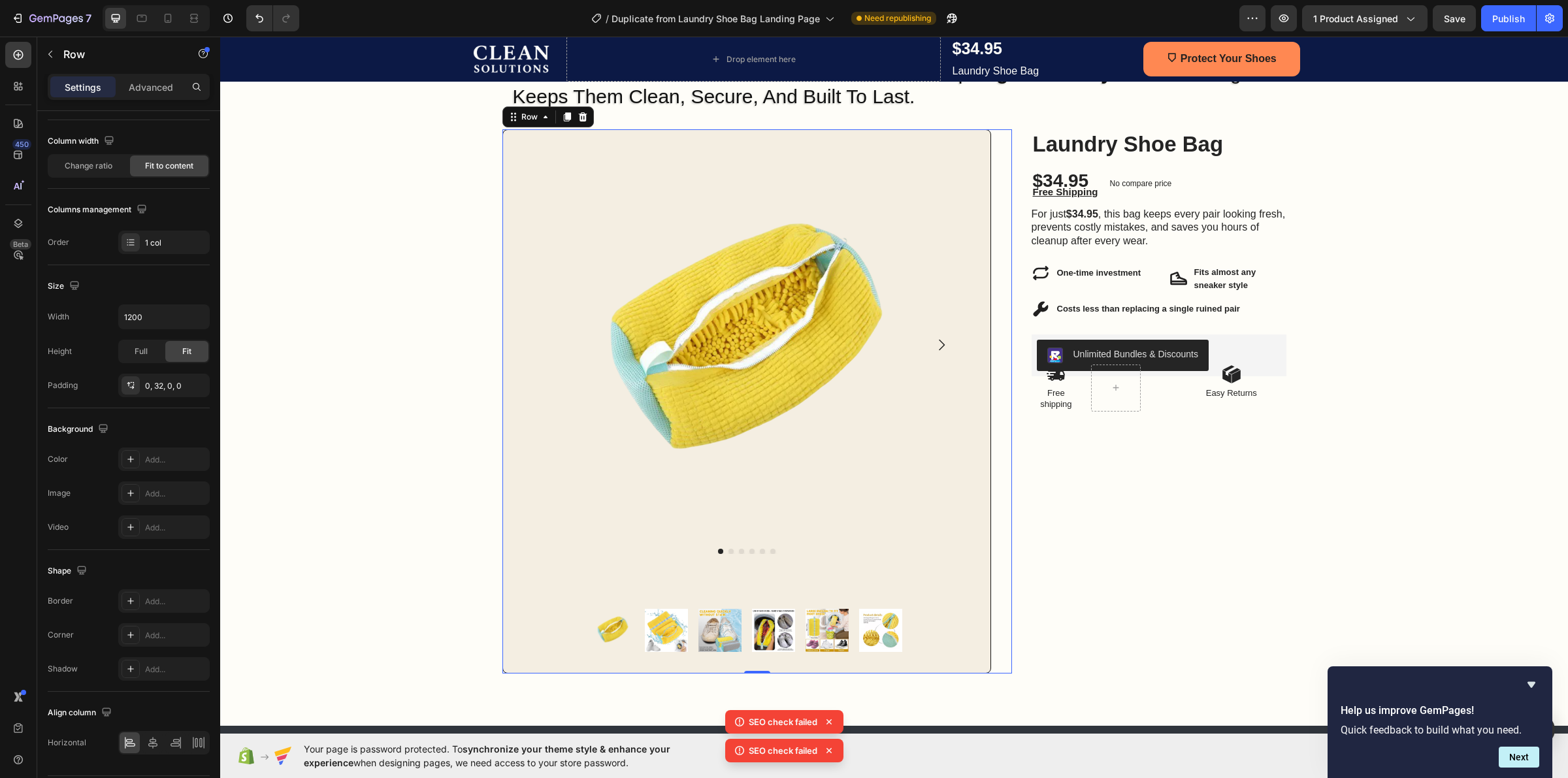
click at [1005, 132] on div "Product Images Product Images Row Row 0" at bounding box center [757, 402] width 510 height 544
click at [998, 134] on div "Product Images Product Images Row Row 0" at bounding box center [757, 402] width 510 height 544
click at [991, 138] on div "Product Images Product Images Row Row 0" at bounding box center [757, 402] width 510 height 544
click at [304, 305] on div "Image Row One Wash Can Ruin $500 Shoes — This Bag Stops That From Ever Happenin…" at bounding box center [894, 332] width 1348 height 681
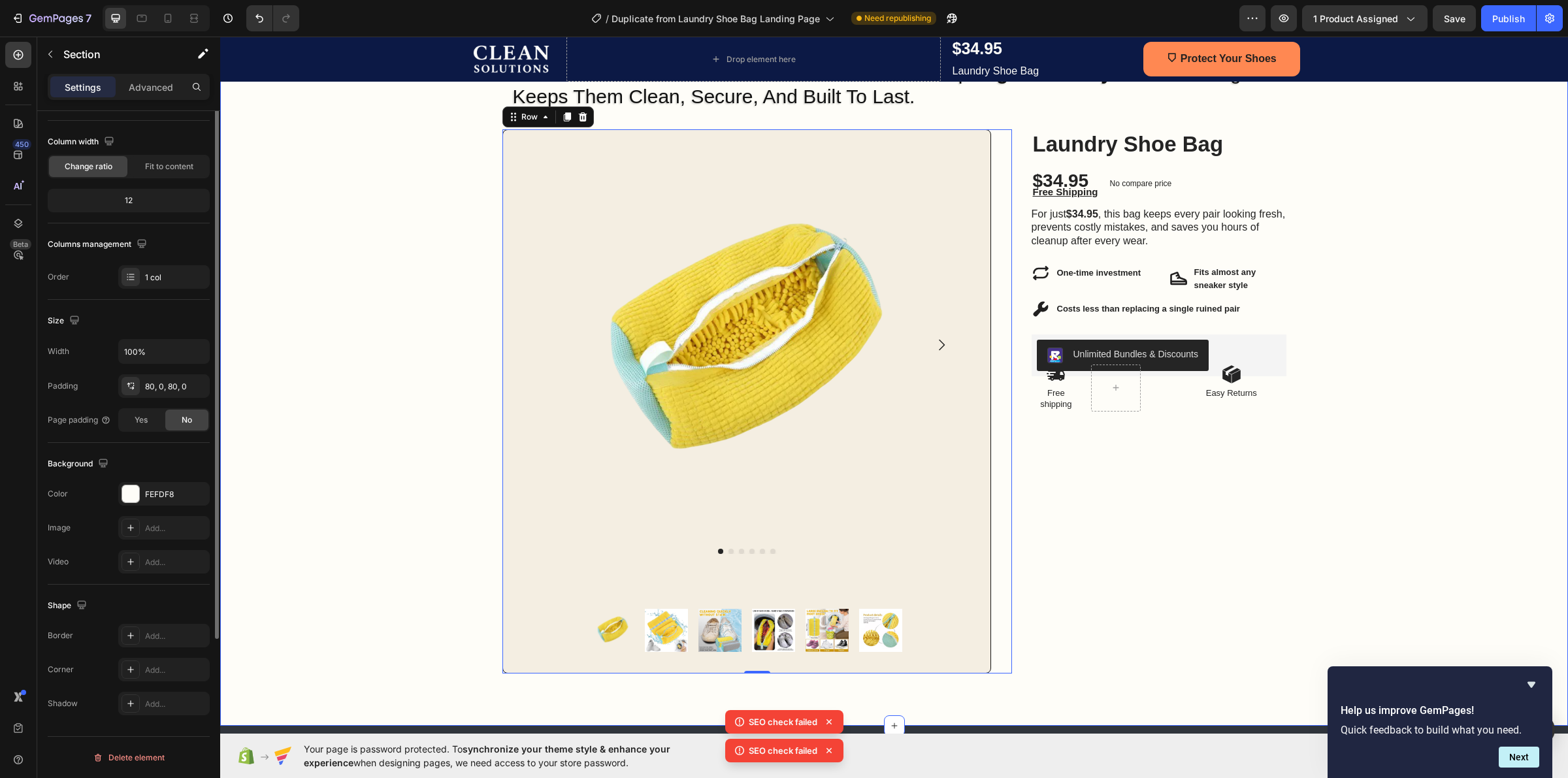
scroll to position [0, 0]
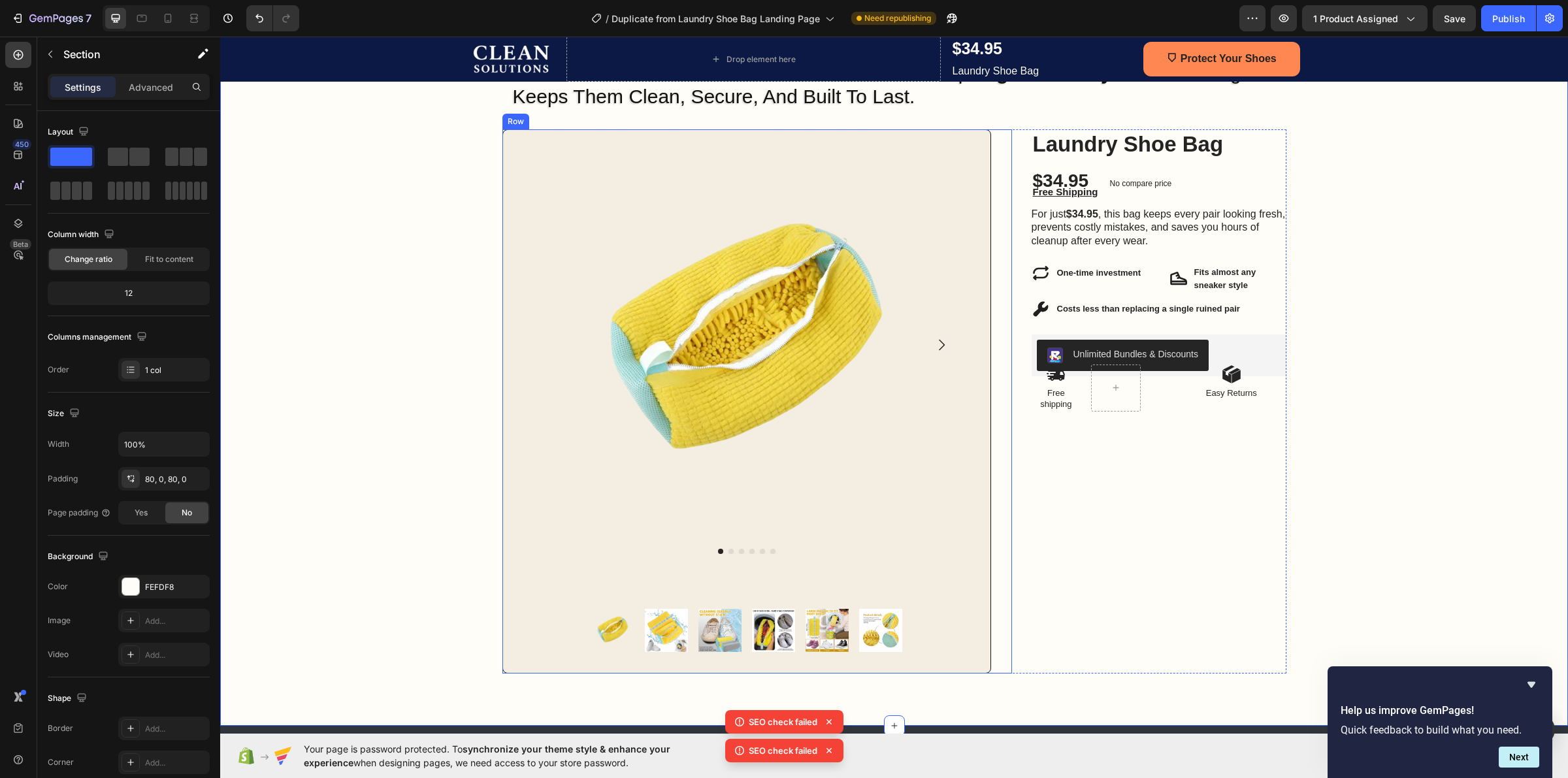
click at [1003, 136] on div "Product Images Product Images Row Row" at bounding box center [757, 402] width 510 height 544
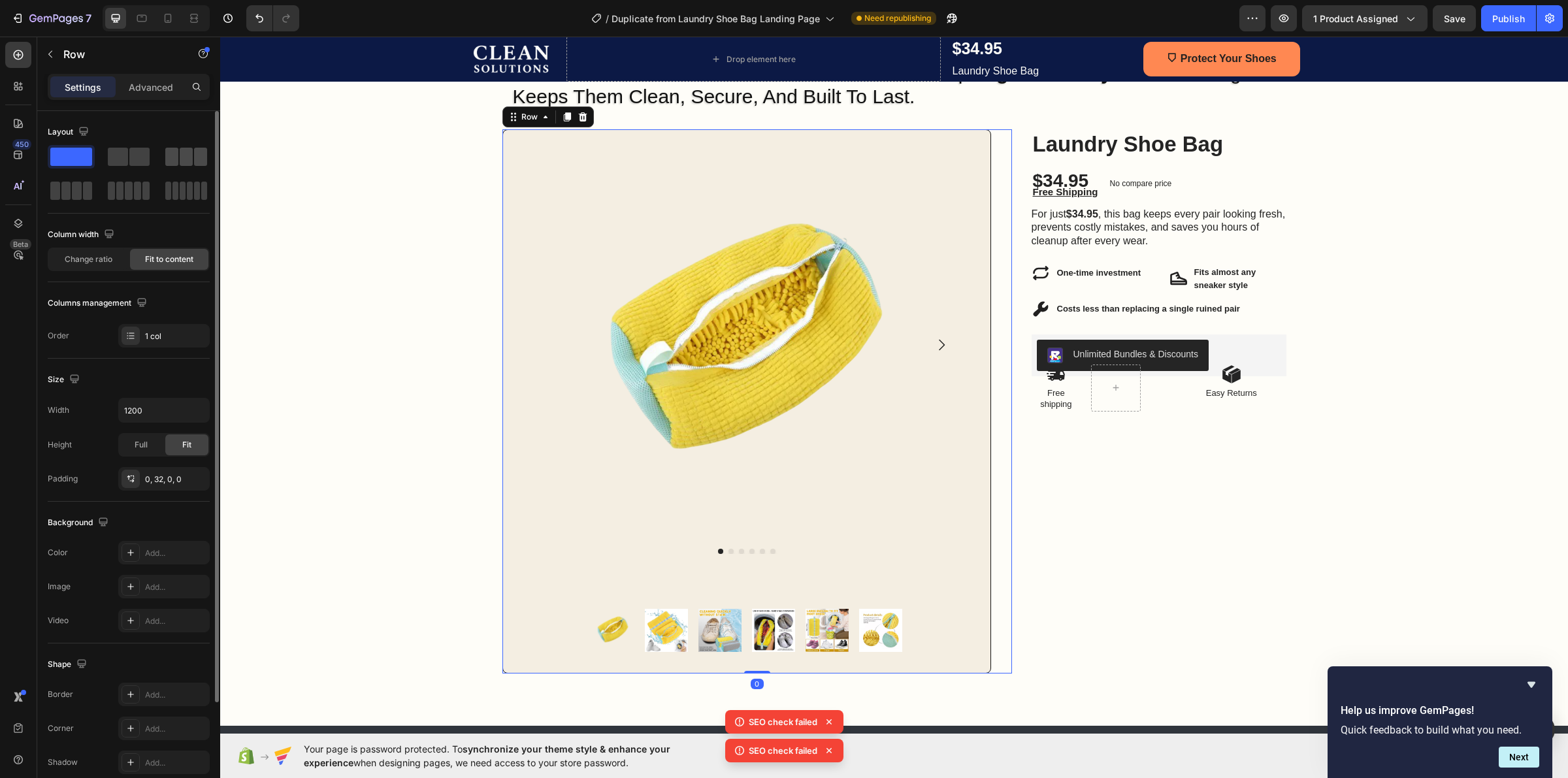
click at [178, 164] on div at bounding box center [186, 156] width 42 height 18
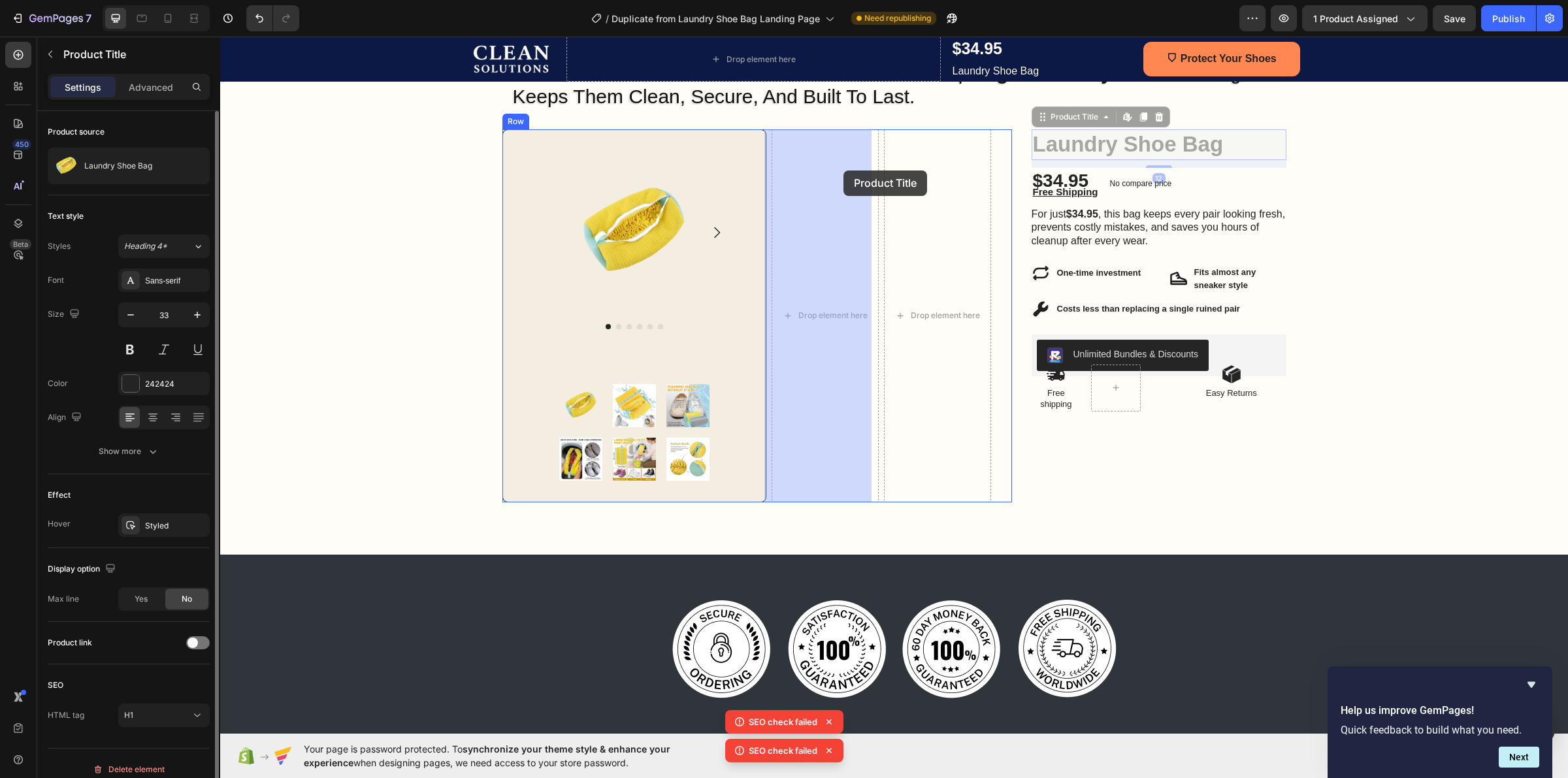
drag, startPoint x: 1133, startPoint y: 145, endPoint x: 844, endPoint y: 170, distance: 290.1
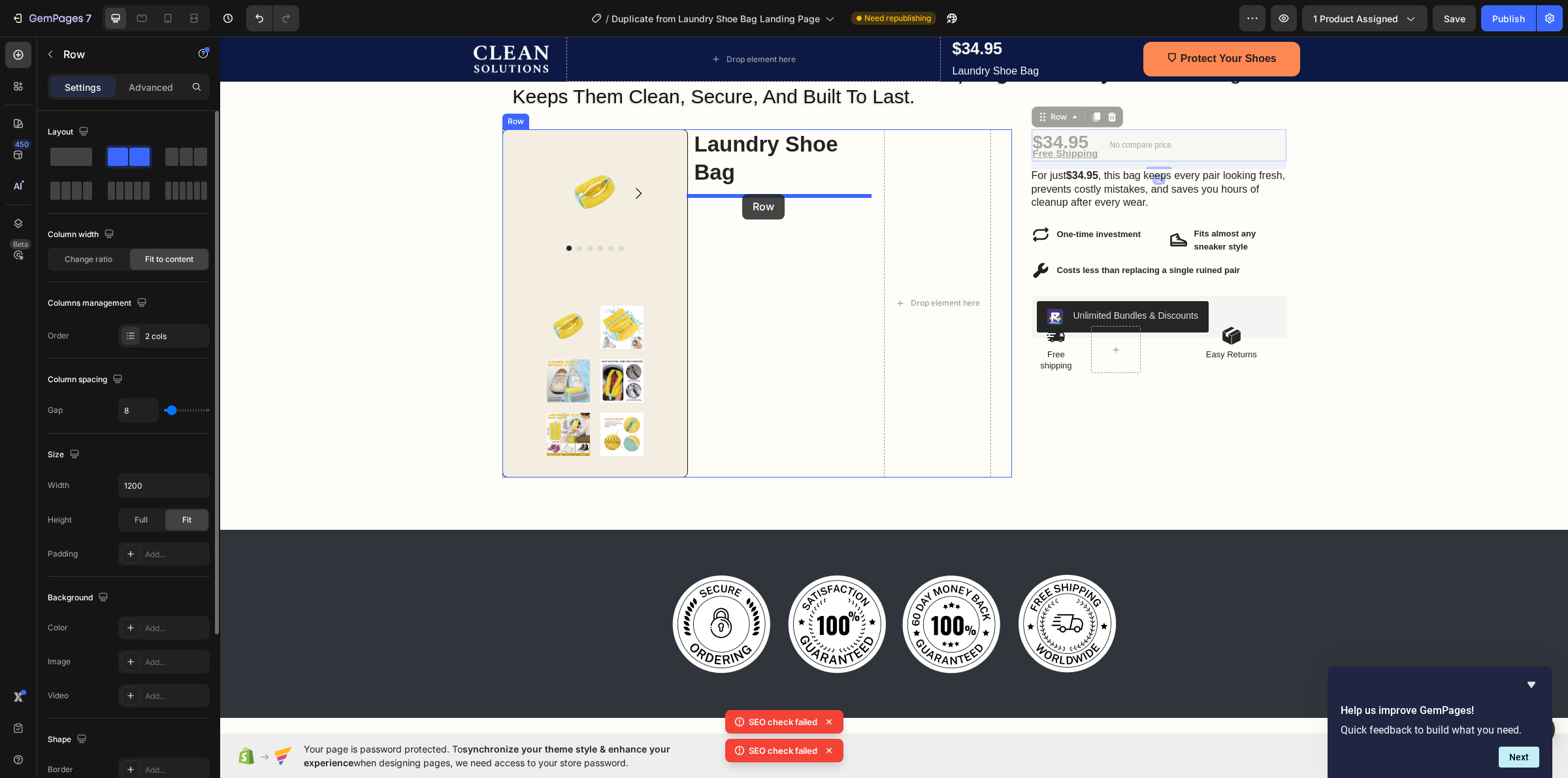
drag, startPoint x: 1249, startPoint y: 147, endPoint x: 742, endPoint y: 194, distance: 509.2
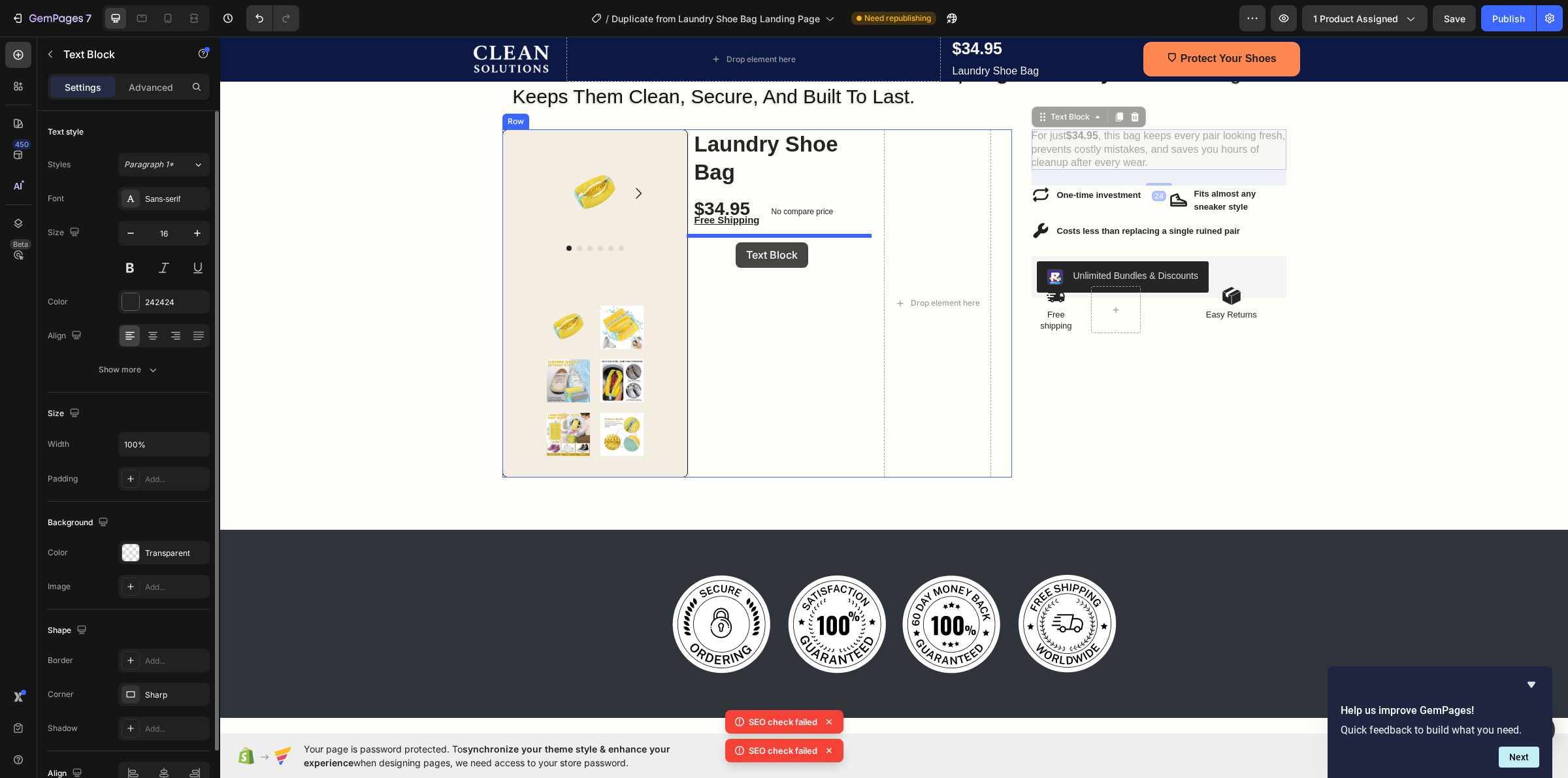
drag, startPoint x: 1170, startPoint y: 147, endPoint x: 736, endPoint y: 243, distance: 444.5
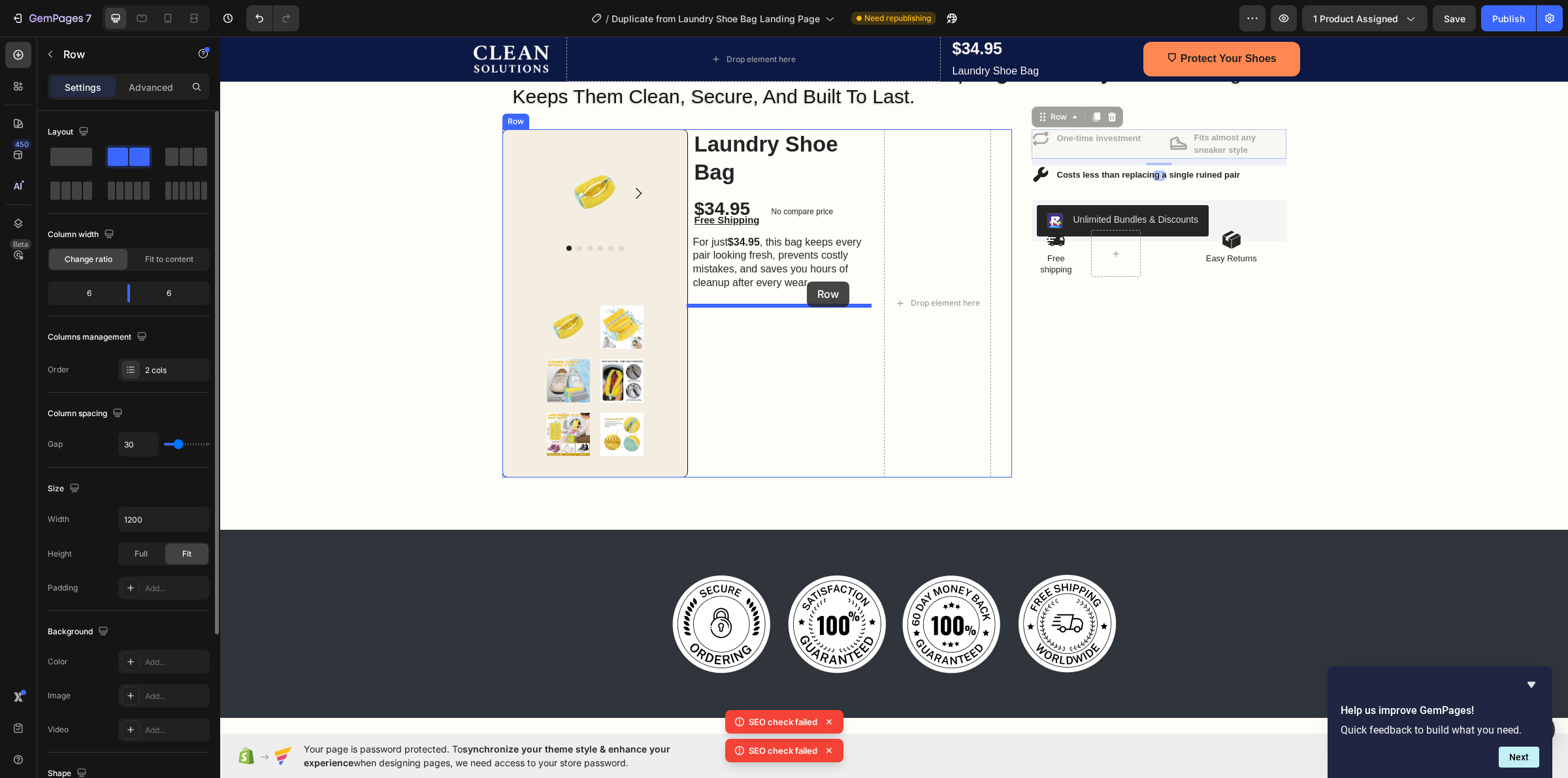
drag, startPoint x: 1153, startPoint y: 151, endPoint x: 807, endPoint y: 282, distance: 370.0
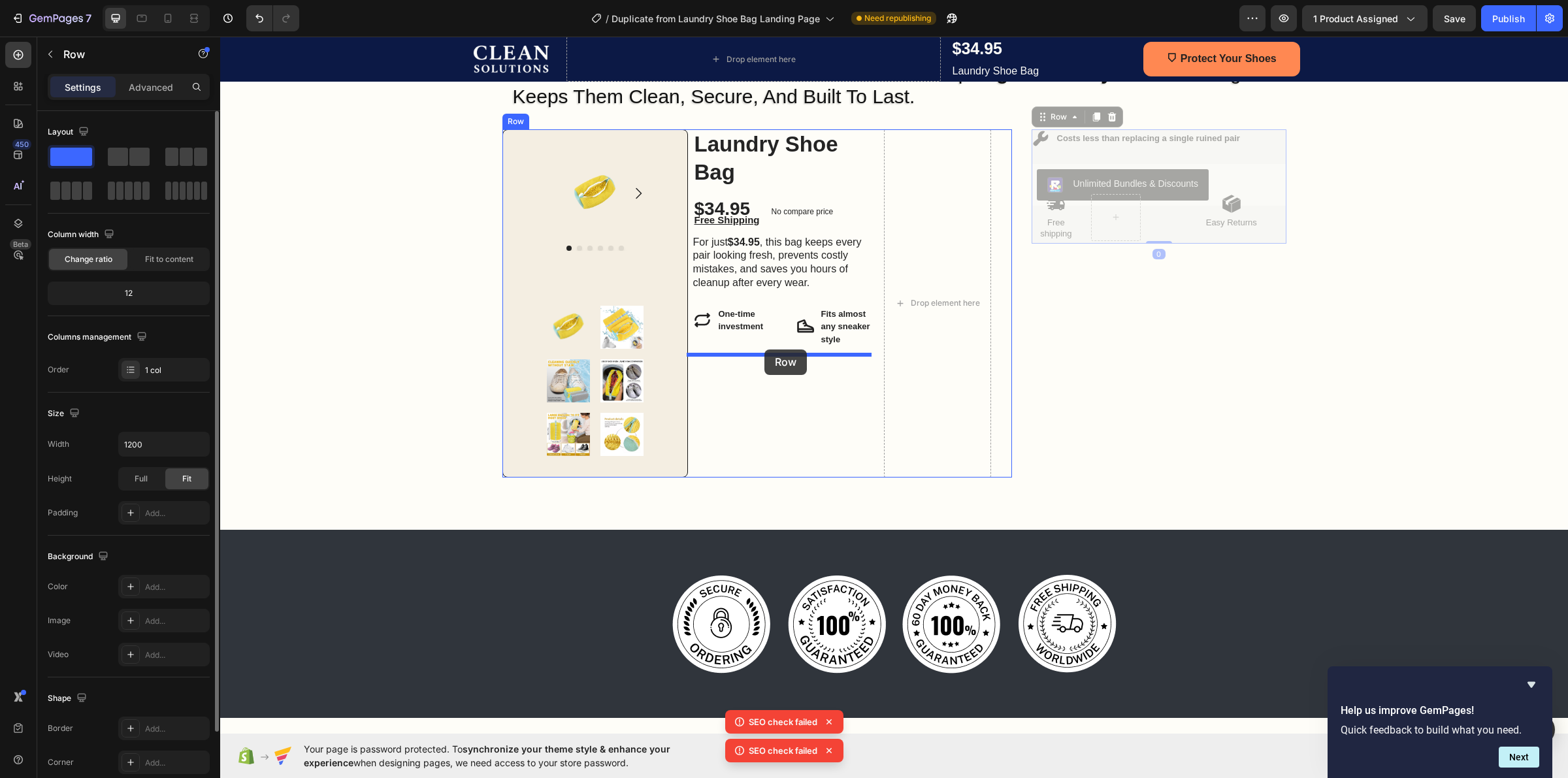
drag, startPoint x: 1148, startPoint y: 147, endPoint x: 764, endPoint y: 350, distance: 434.4
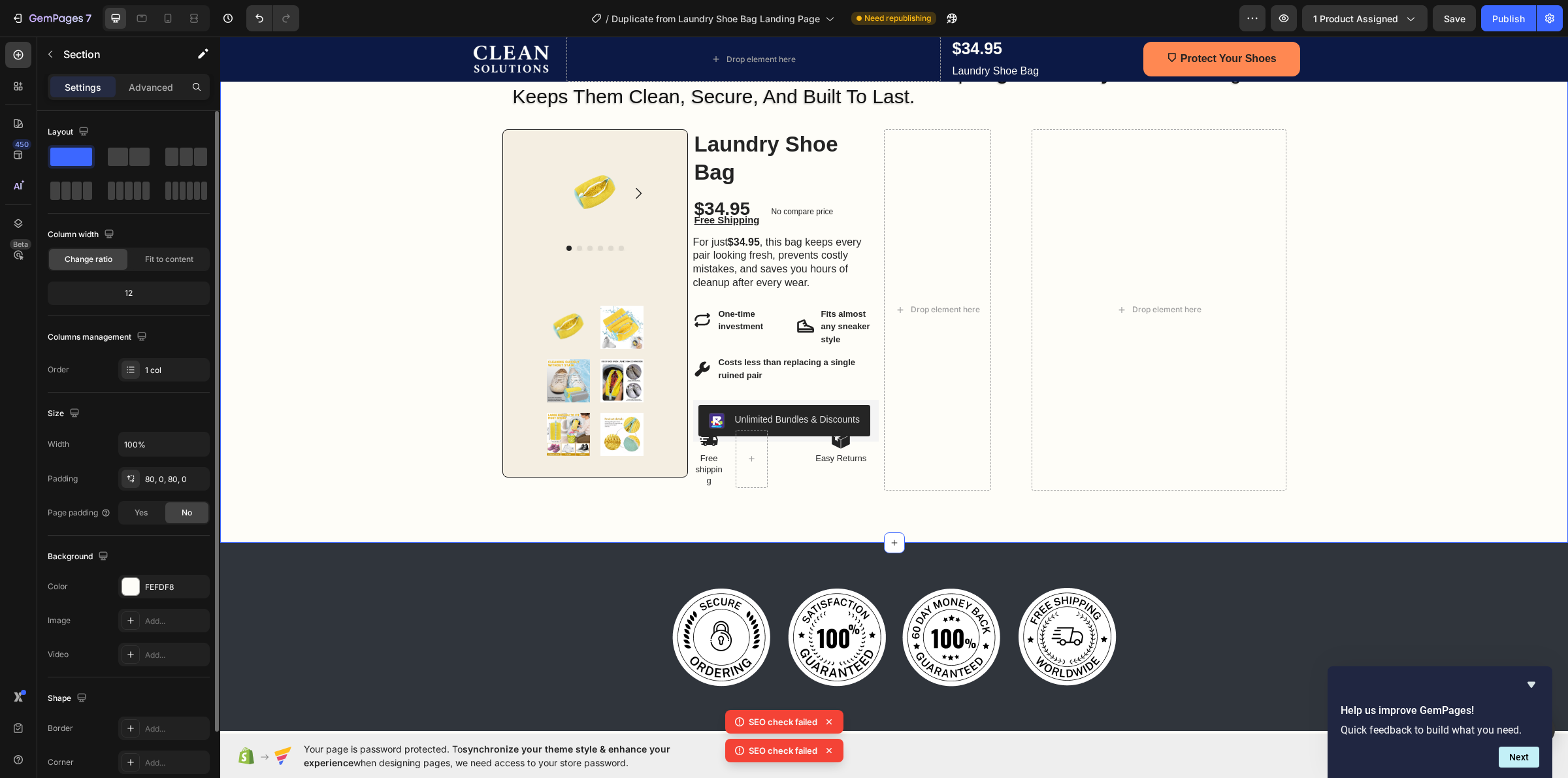
click at [1287, 204] on div "Image Row One Wash Can Ruin $500 Shoes — This Bag Stops That From Ever Happenin…" at bounding box center [894, 241] width 1348 height 499
click at [1233, 207] on div "Drop element here" at bounding box center [1159, 310] width 255 height 361
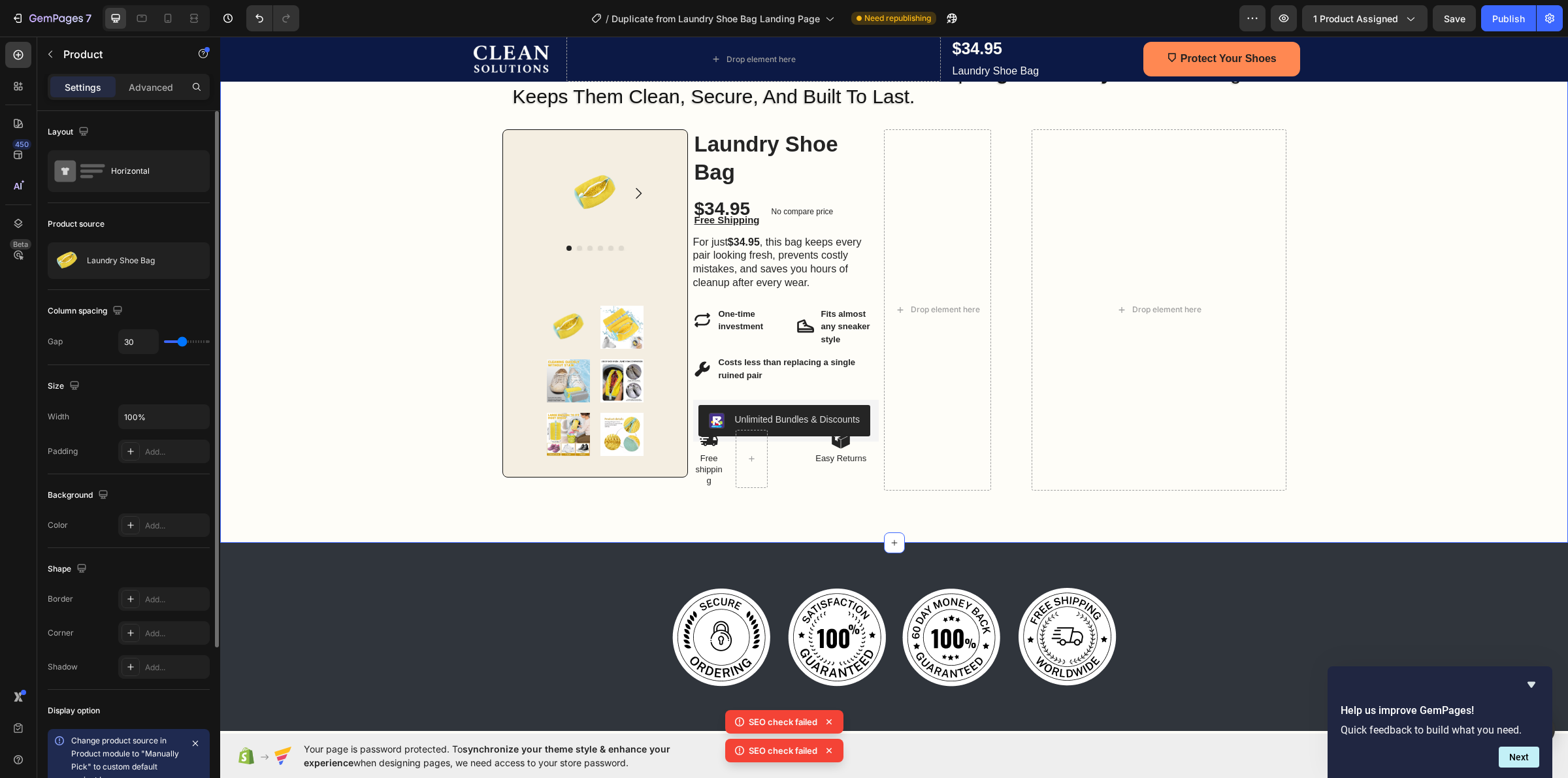
click at [1134, 534] on div "Image Row One Wash Can Ruin $500 Shoes — This Bag Stops That From Ever Happenin…" at bounding box center [894, 241] width 1348 height 603
click at [1050, 194] on div "Drop element here" at bounding box center [1159, 310] width 255 height 361
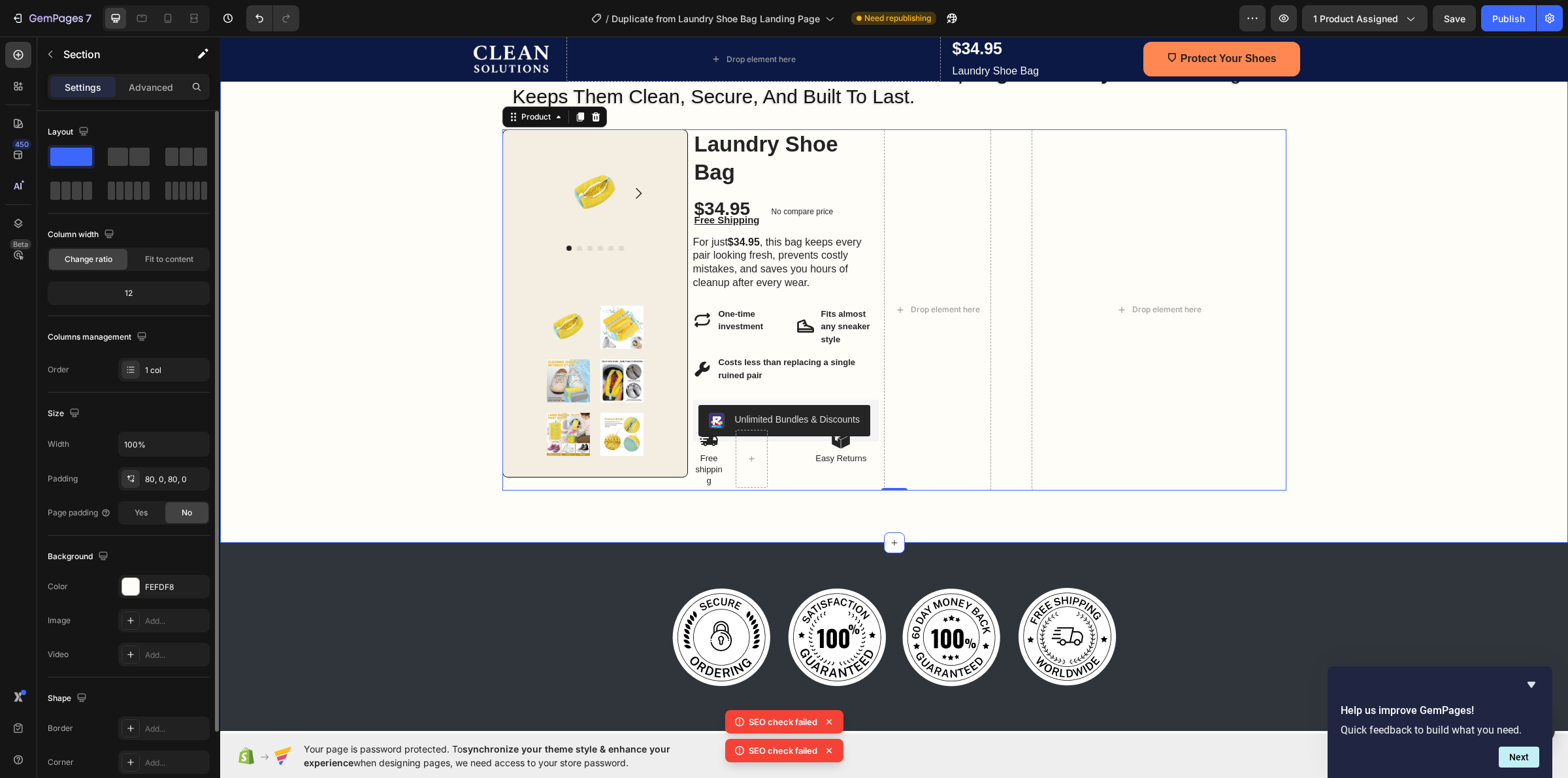
click at [1389, 236] on div "Image Row One Wash Can Ruin $500 Shoes — This Bag Stops That From Ever Happenin…" at bounding box center [894, 241] width 1348 height 499
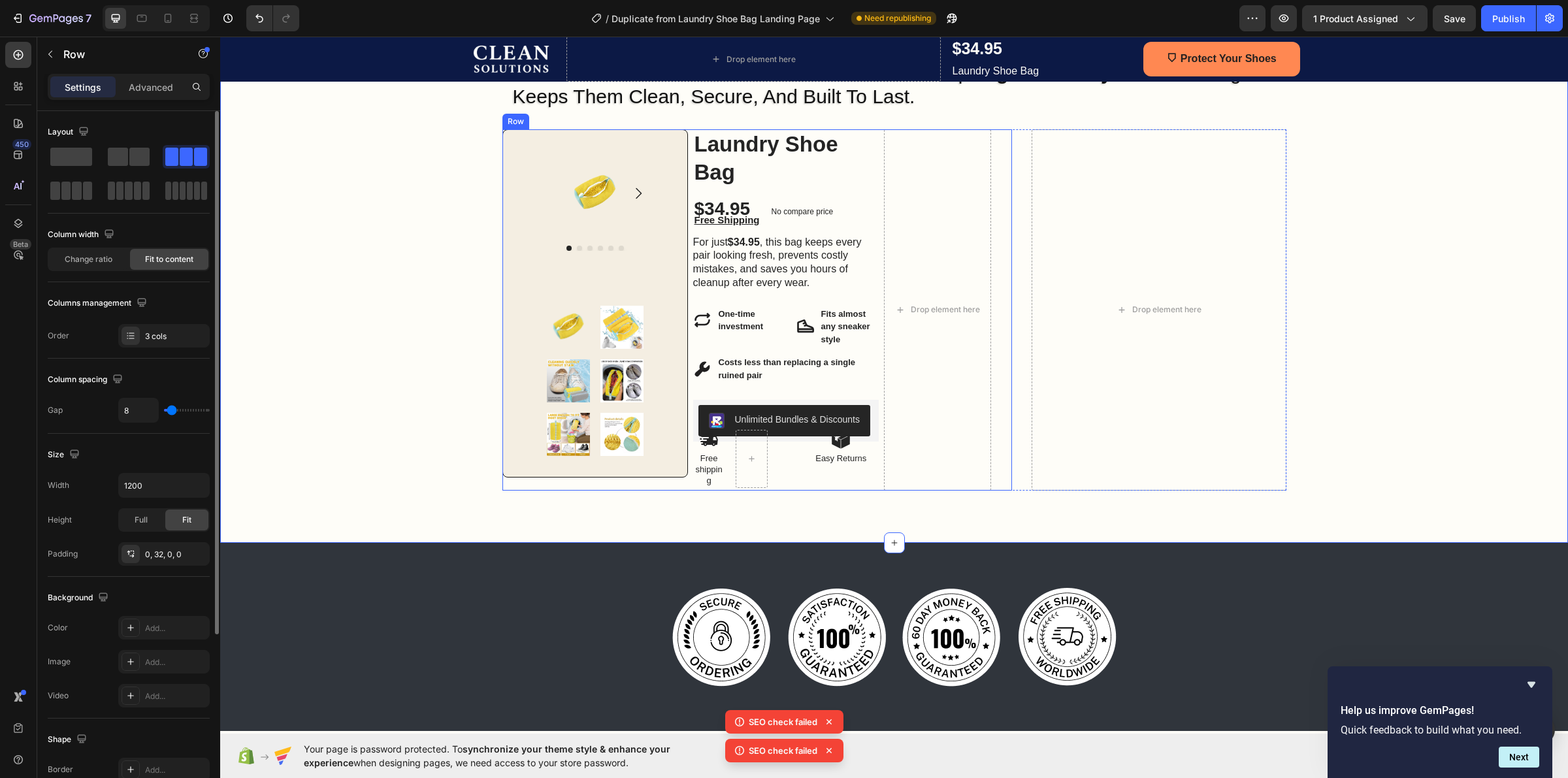
click at [1001, 178] on div "Product Images Product Images Row Laundry Shoe Bag Product Title $34.95 Product…" at bounding box center [757, 310] width 510 height 361
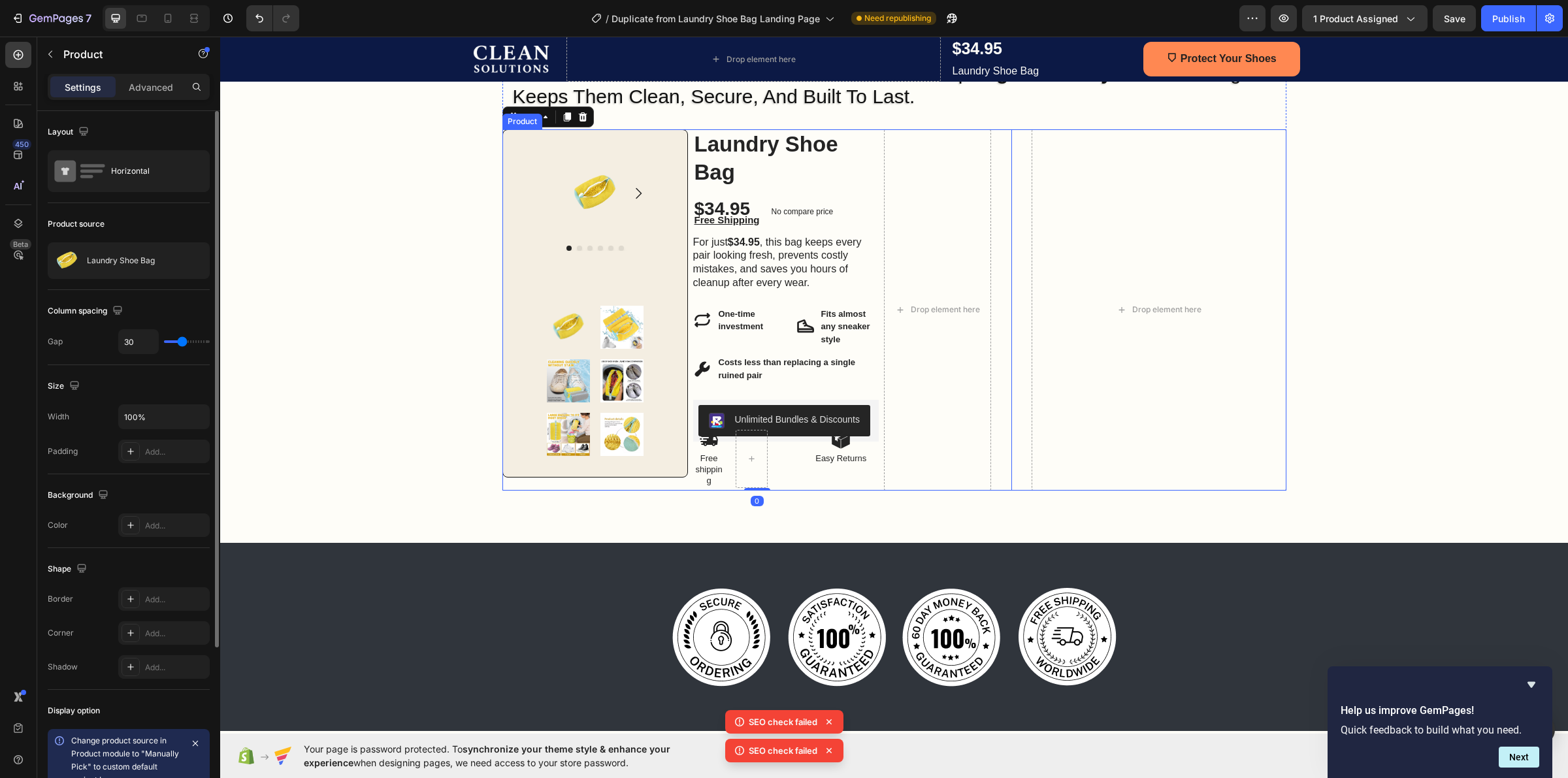
click at [1020, 138] on div "Product Images Product Images Row Laundry Shoe Bag Product Title $34.95 Product…" at bounding box center [895, 310] width 784 height 361
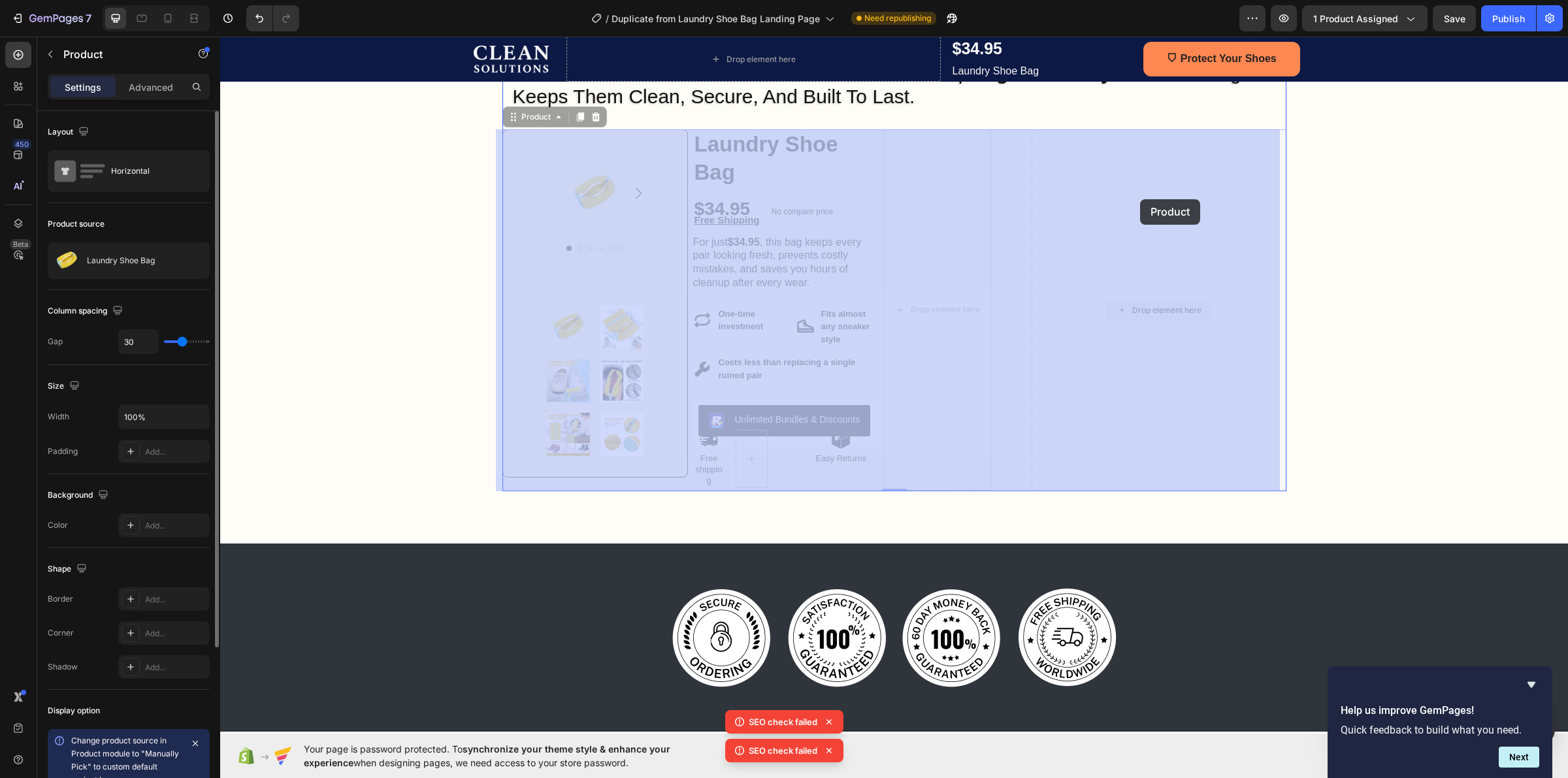
drag, startPoint x: 1111, startPoint y: 171, endPoint x: 1140, endPoint y: 199, distance: 40.3
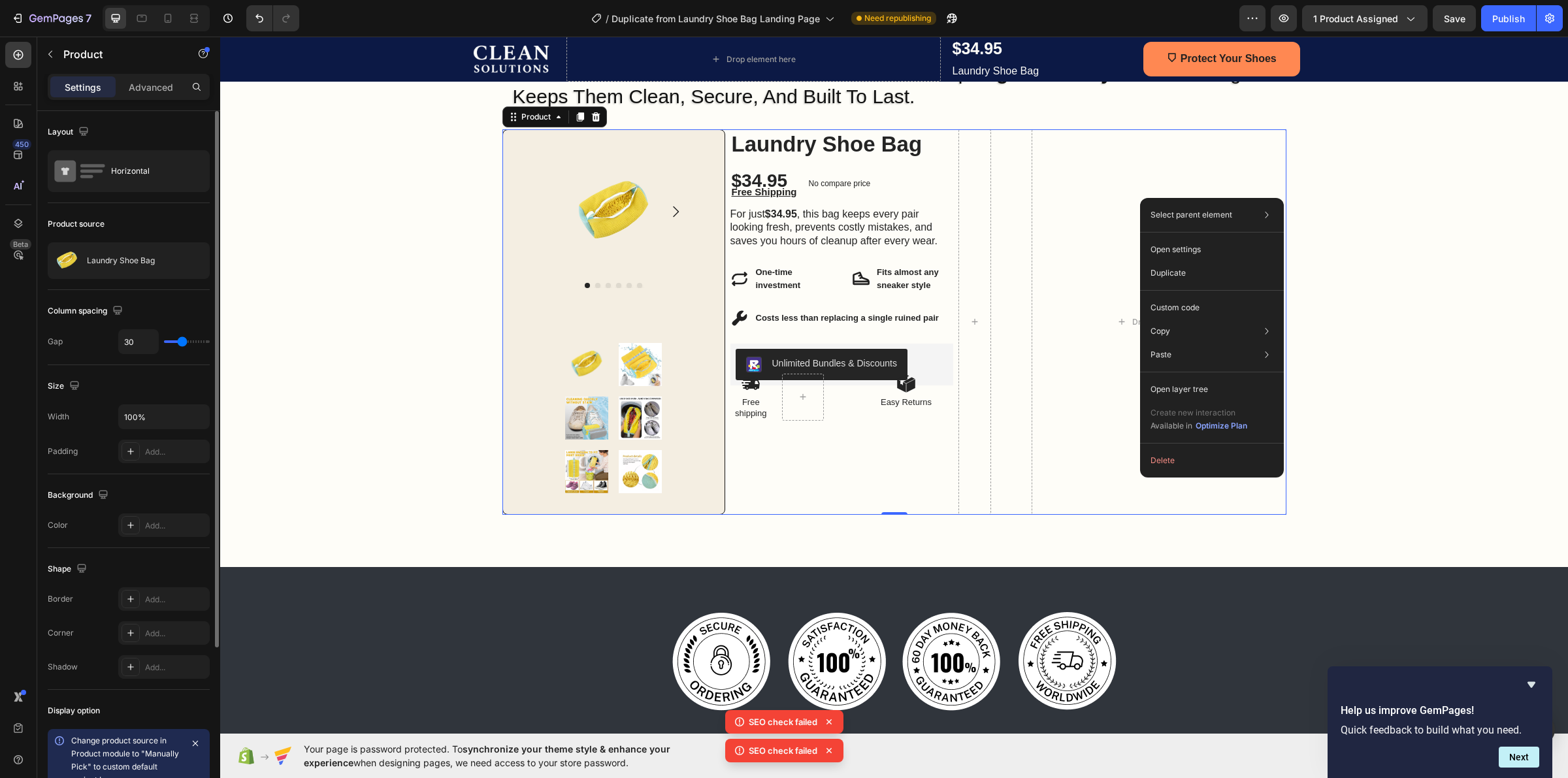
click at [1140, 198] on div "Select parent element Section Row 1 col Product Open settings Duplicate Custom …" at bounding box center [1212, 337] width 144 height 279
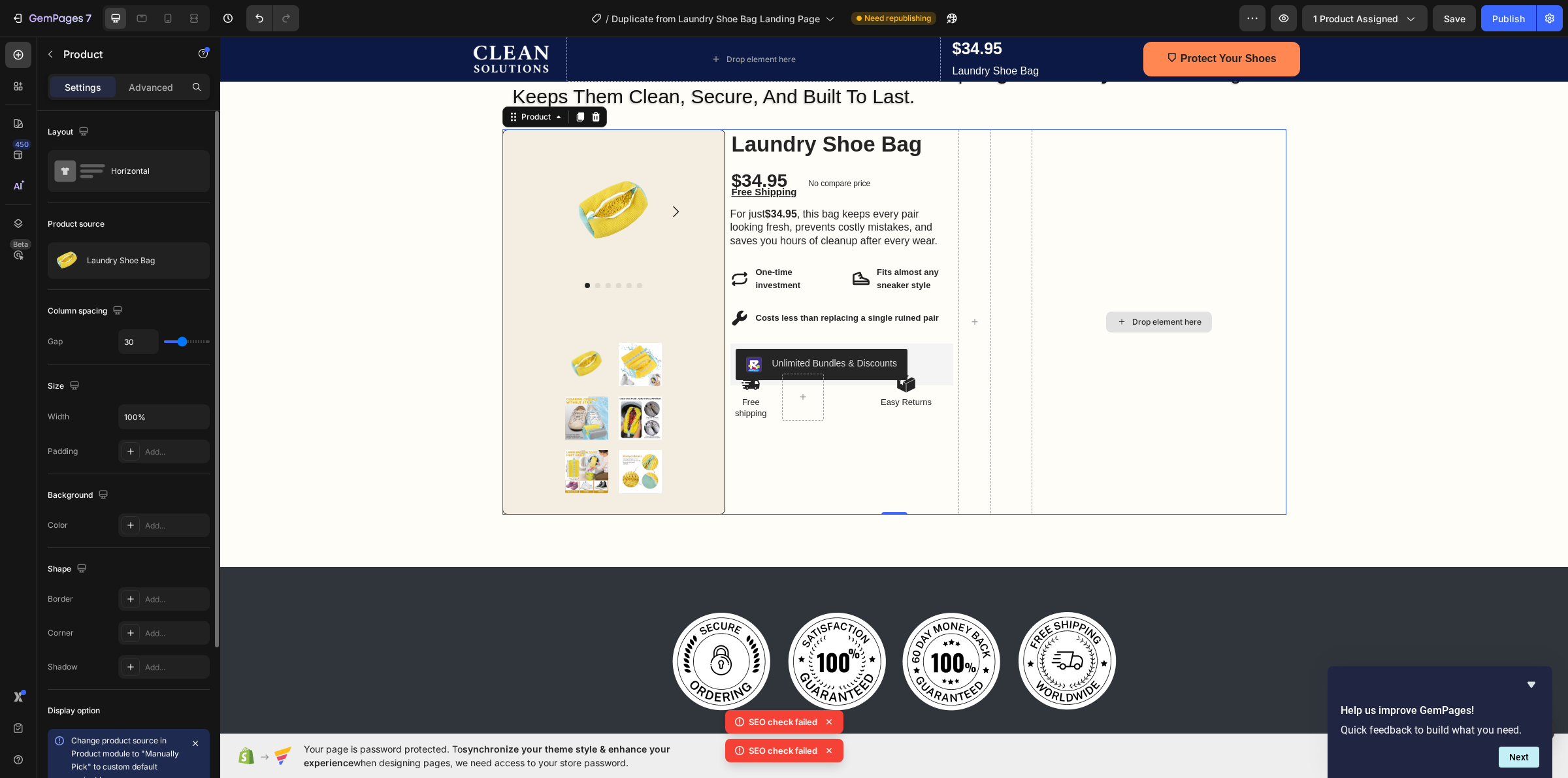
click at [1073, 309] on div "Drop element here" at bounding box center [1159, 323] width 255 height 386
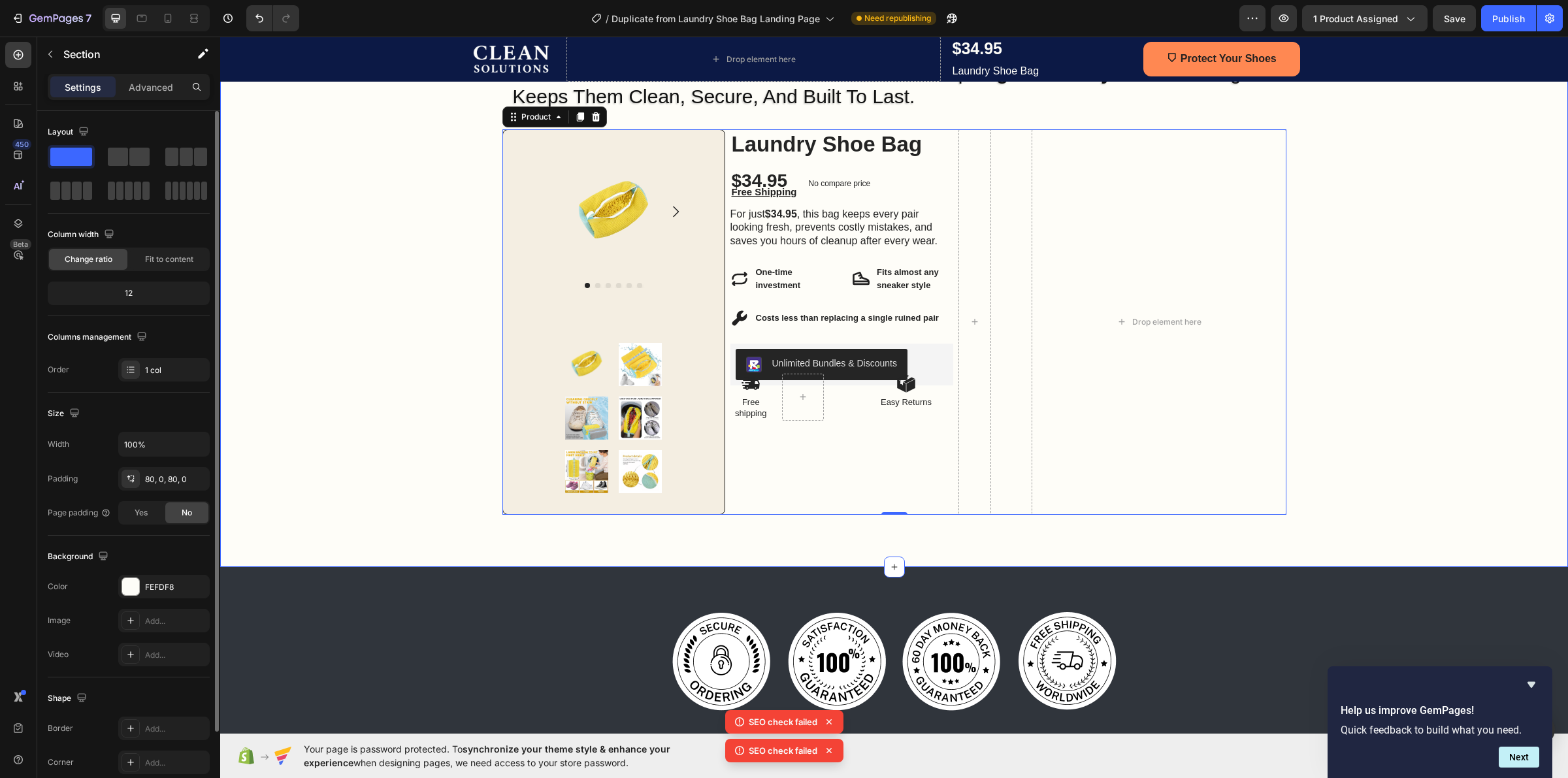
click at [1029, 540] on div "Image Row One Wash Can Ruin $500 Shoes — This Bag Stops That From Ever Happenin…" at bounding box center [894, 254] width 1348 height 628
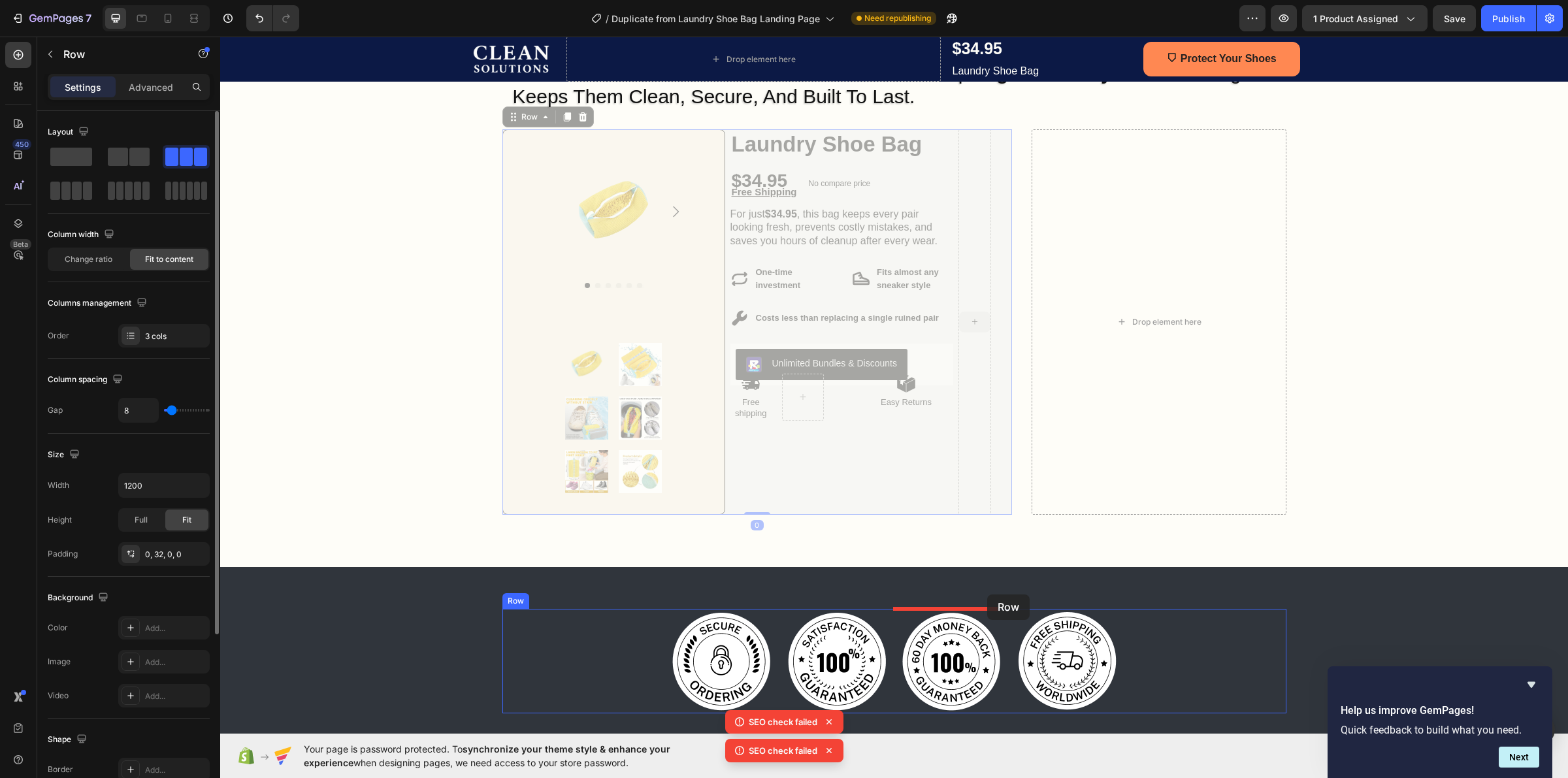
drag, startPoint x: 984, startPoint y: 160, endPoint x: 987, endPoint y: 595, distance: 435.0
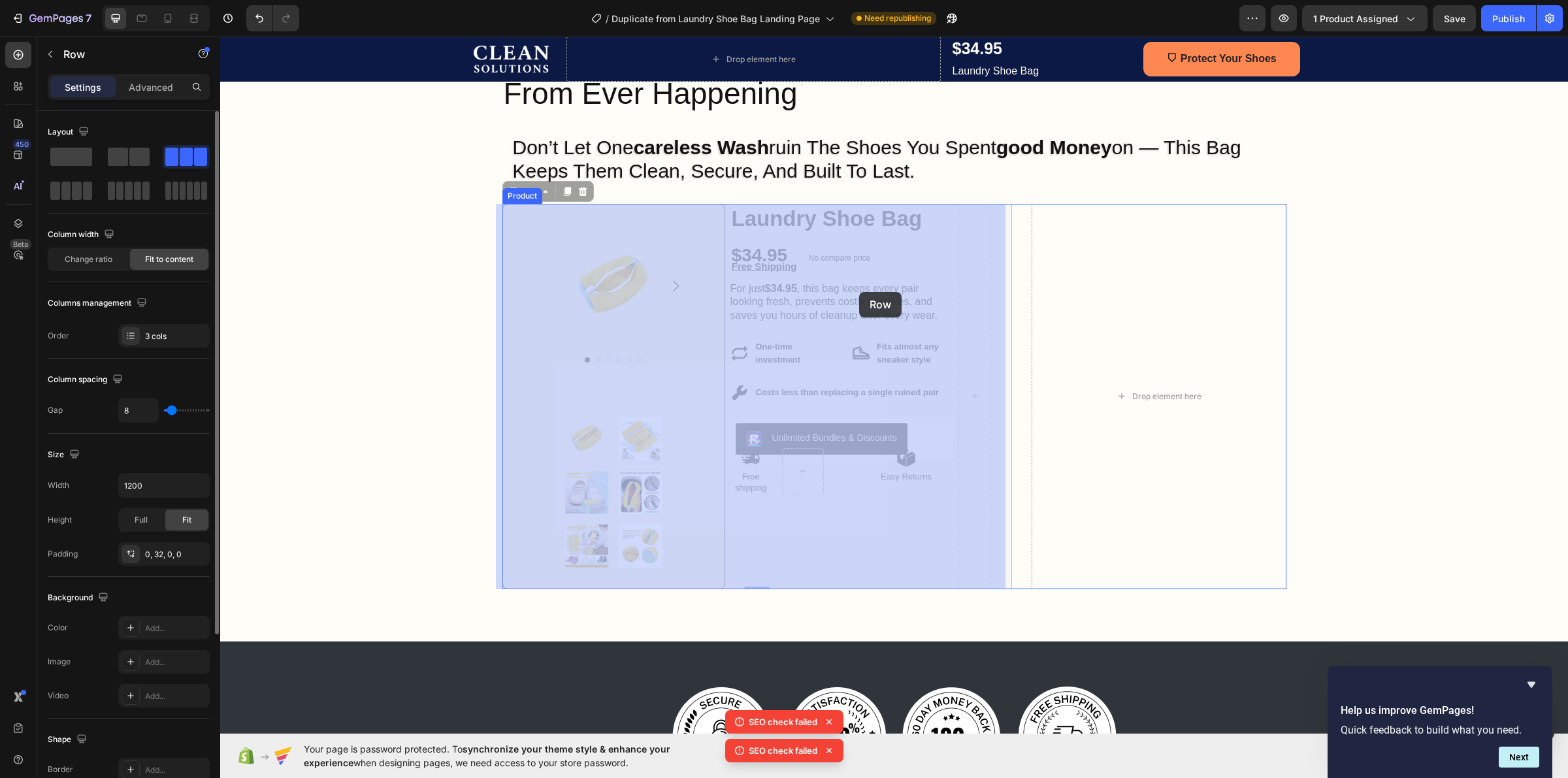
scroll to position [163, 0]
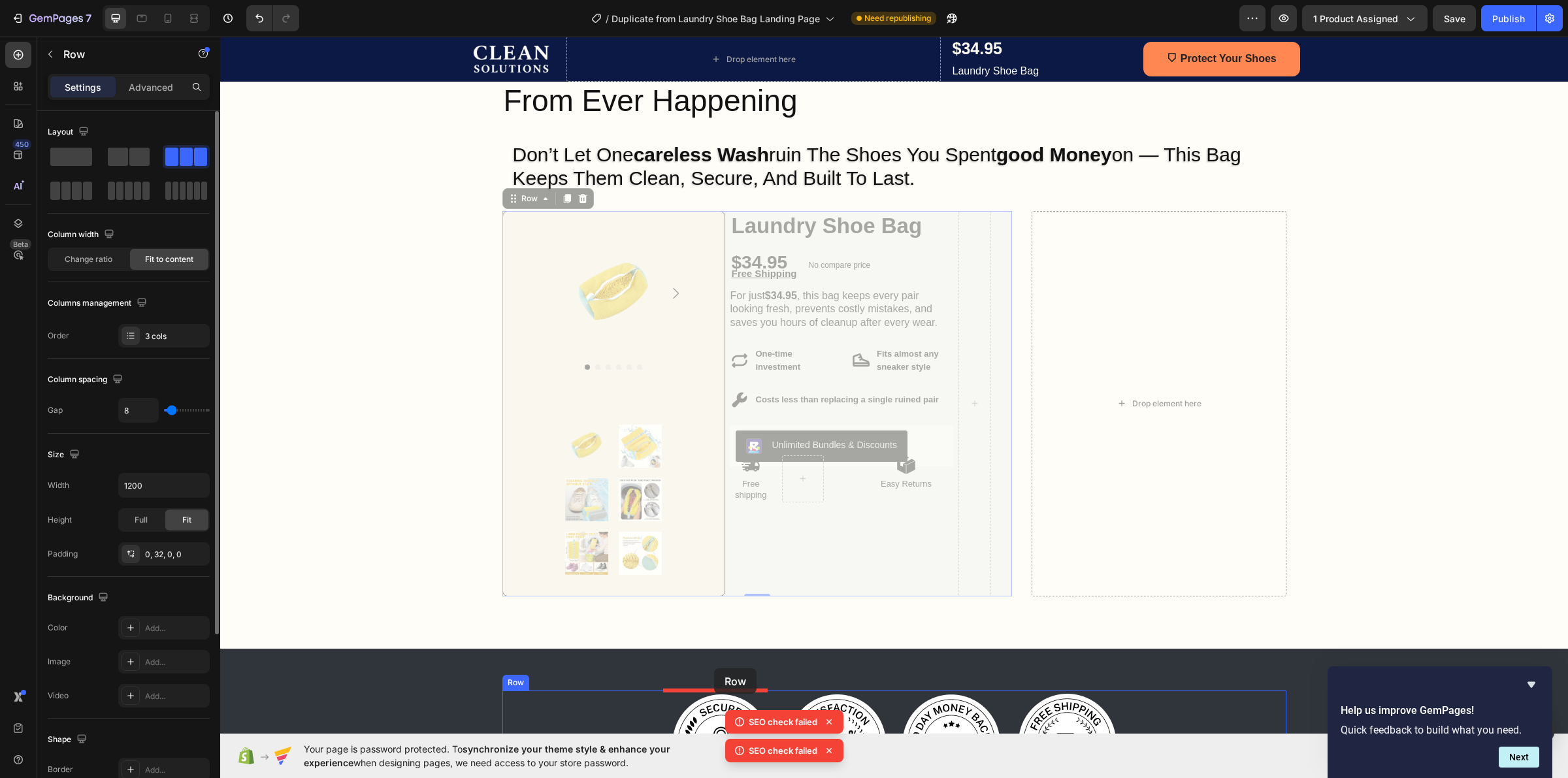
drag, startPoint x: 818, startPoint y: 239, endPoint x: 714, endPoint y: 668, distance: 441.4
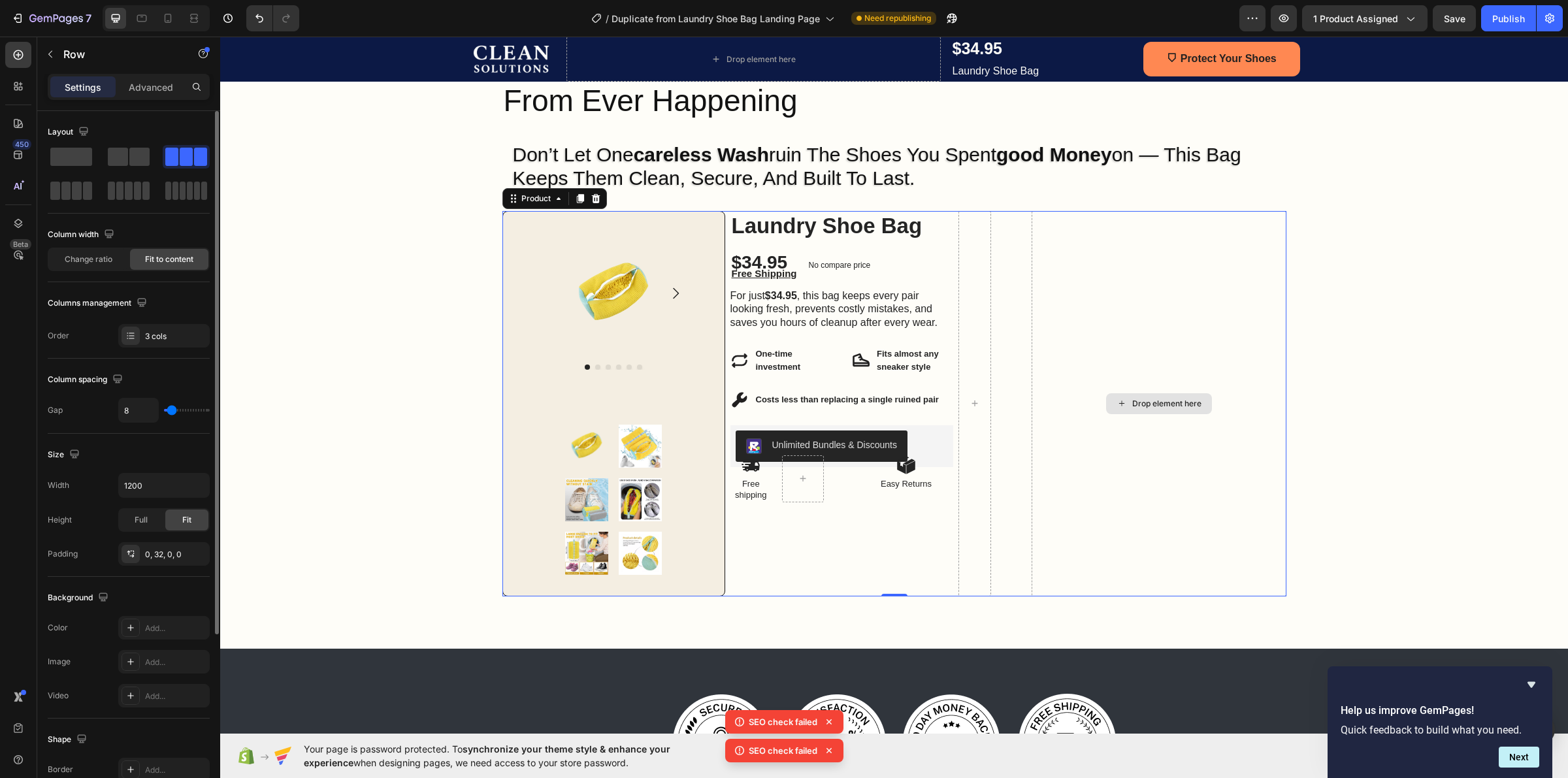
click at [1203, 249] on div "Drop element here" at bounding box center [1159, 404] width 255 height 386
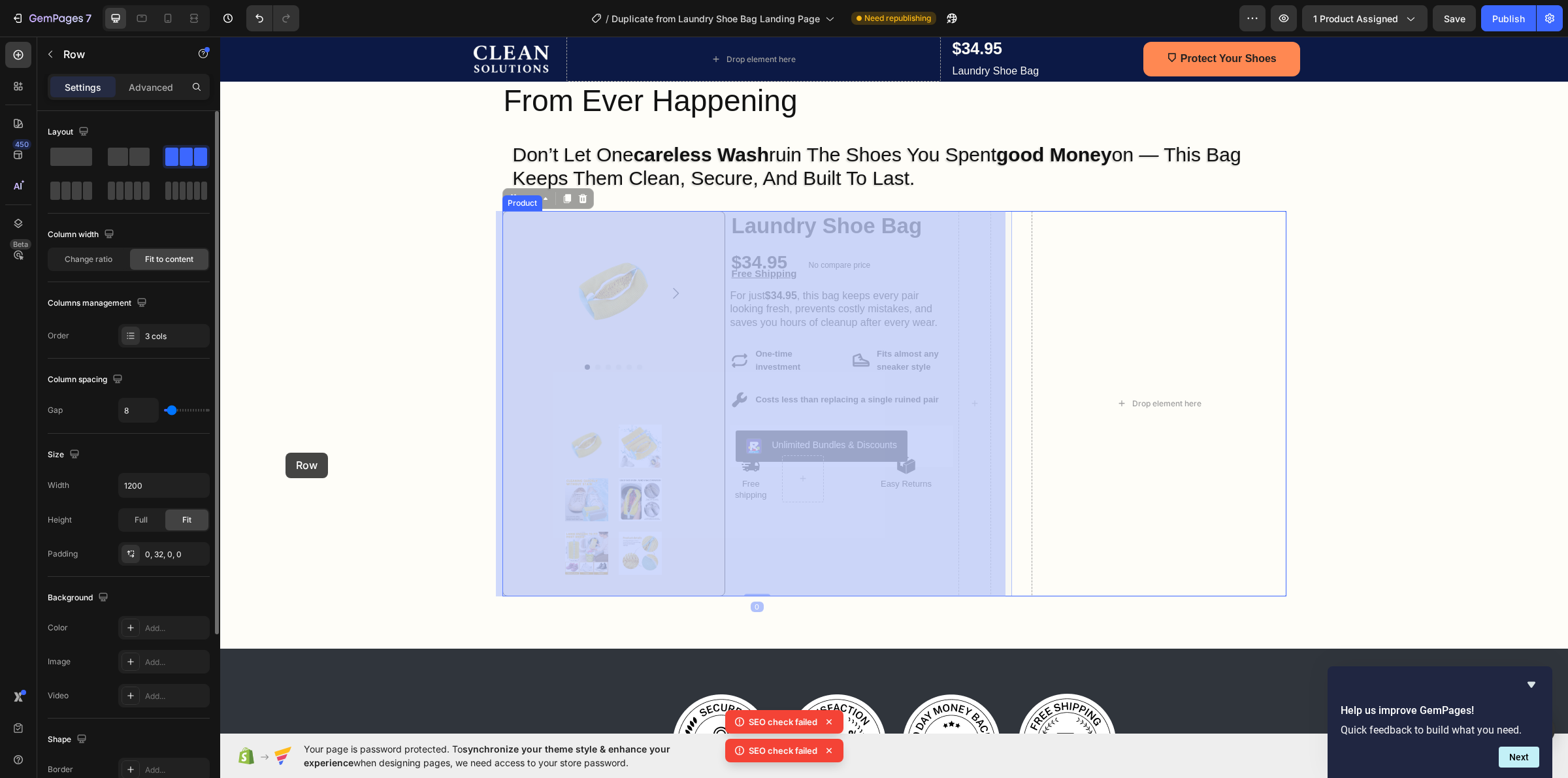
drag, startPoint x: 1005, startPoint y: 581, endPoint x: 286, endPoint y: 453, distance: 730.3
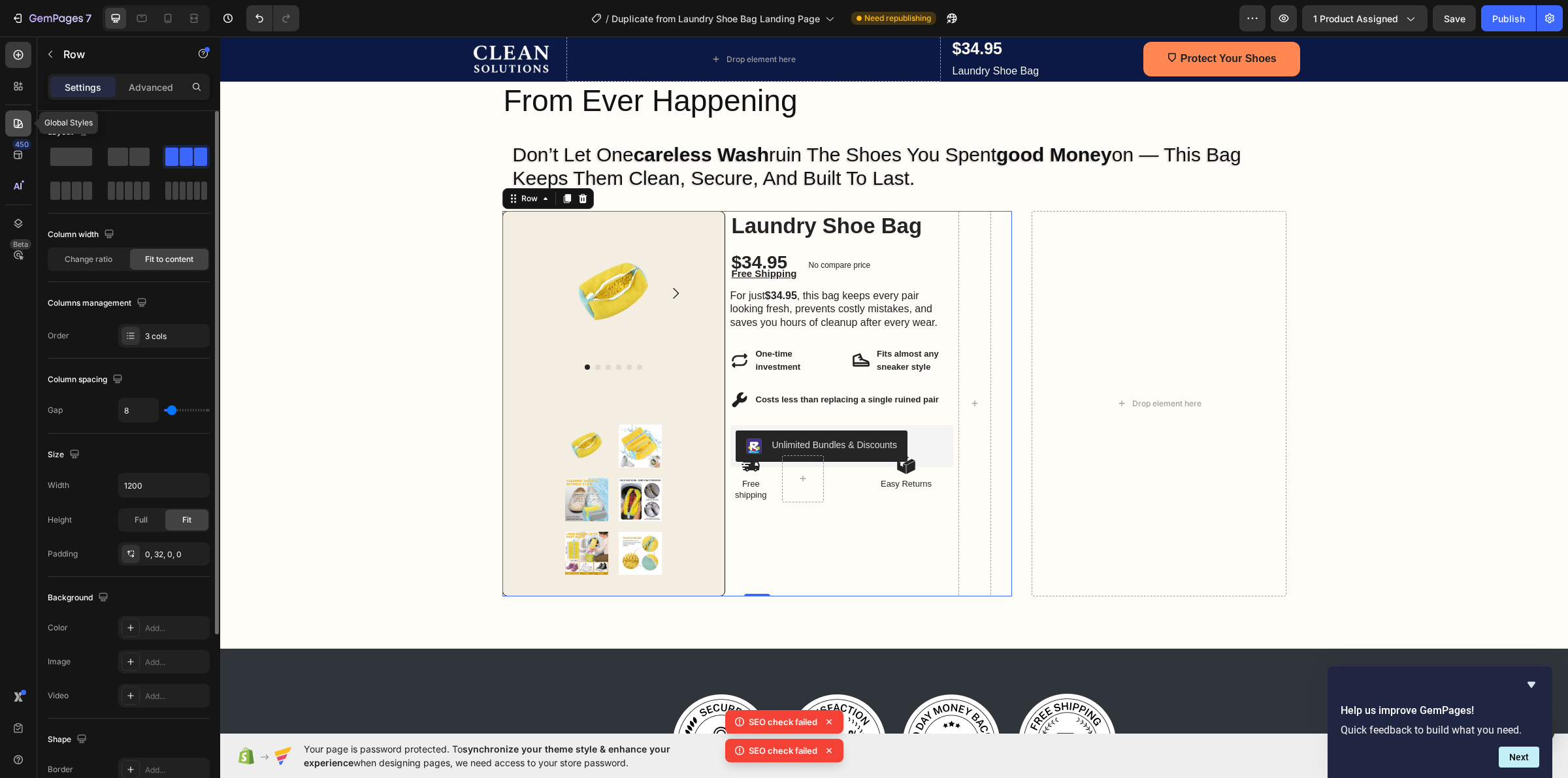
click at [23, 126] on icon at bounding box center [18, 123] width 13 height 13
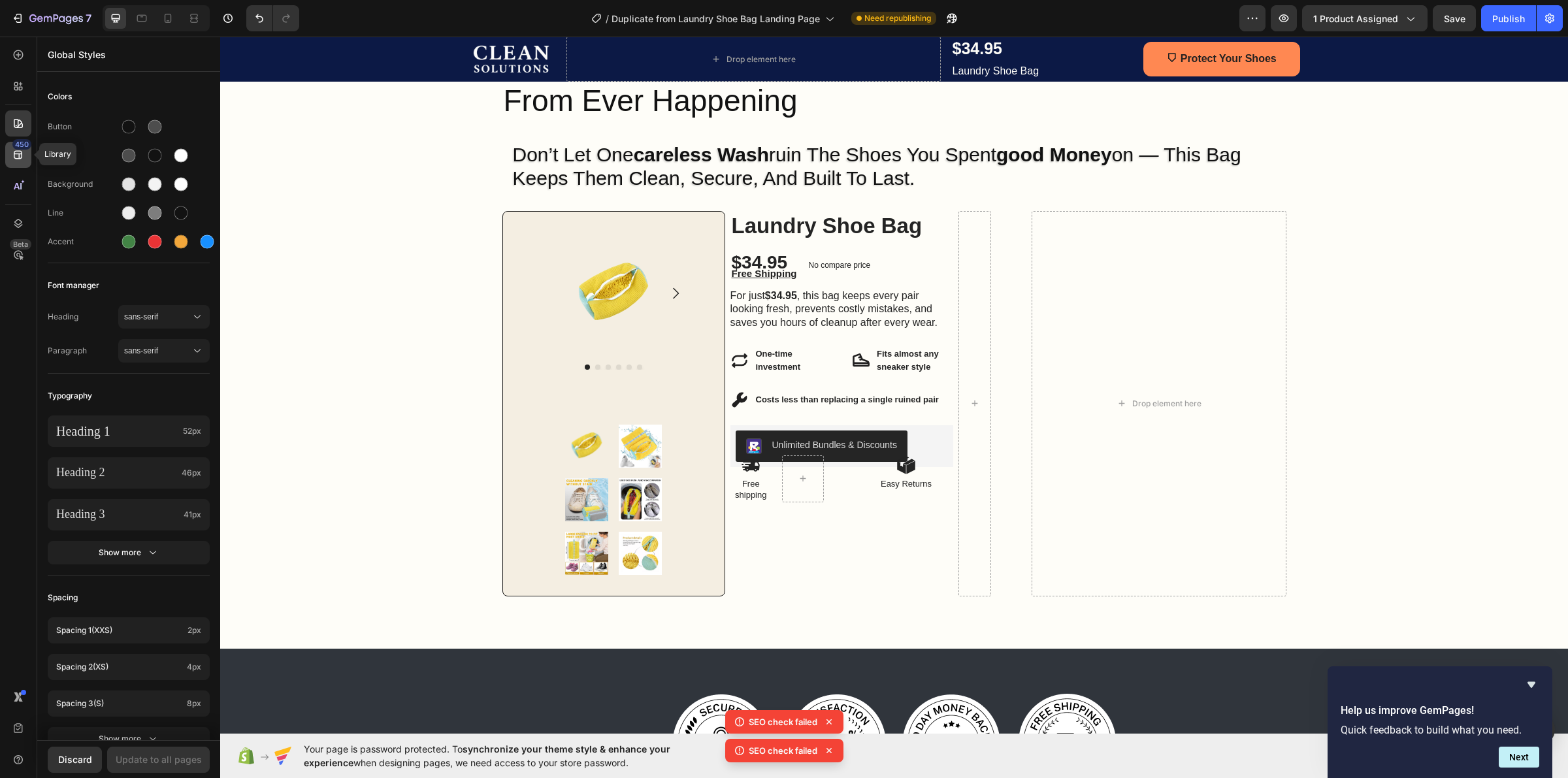
click at [25, 154] on div "450" at bounding box center [18, 154] width 26 height 26
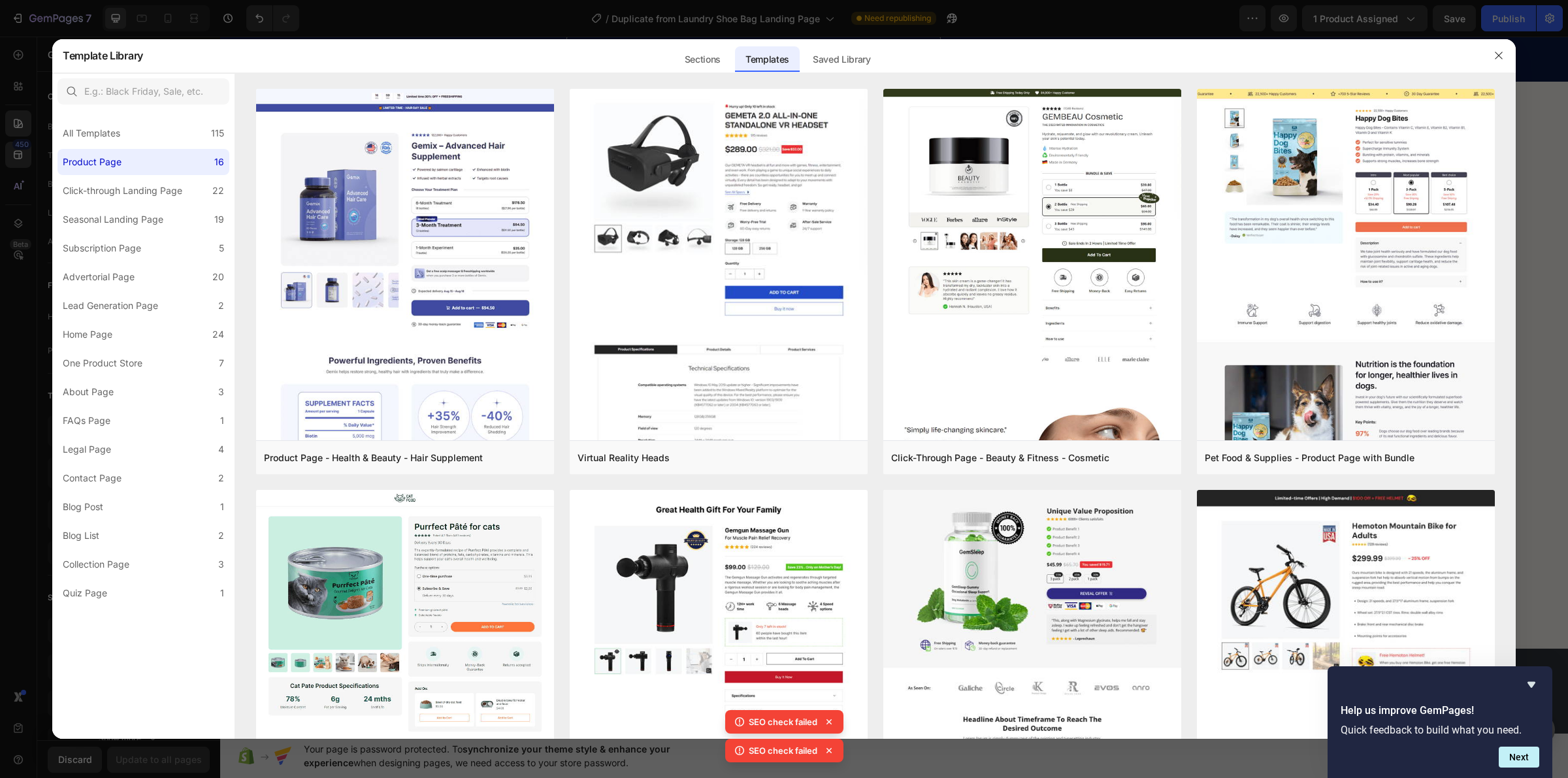
click at [6, 118] on div at bounding box center [784, 389] width 1568 height 778
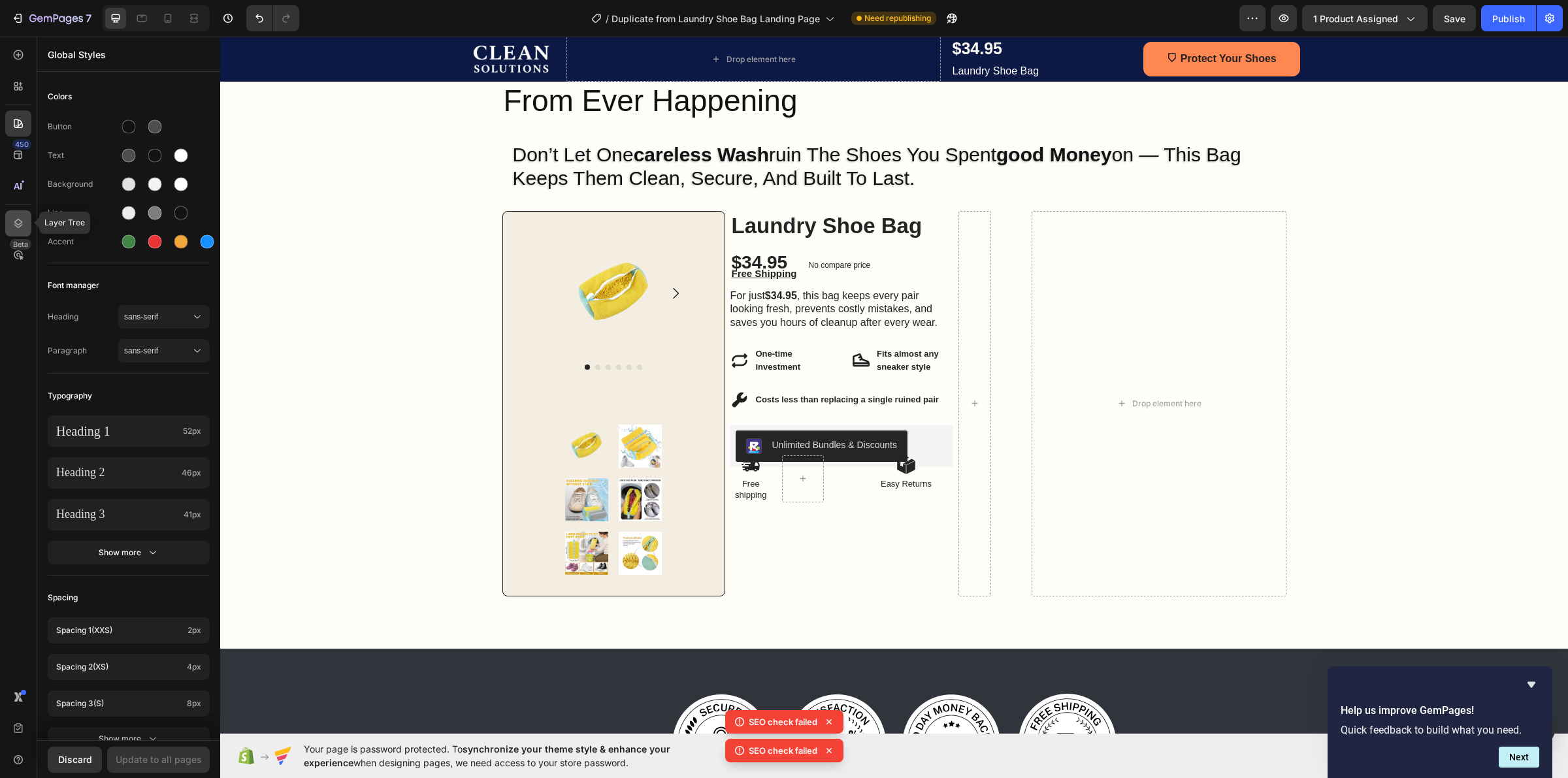
click at [17, 224] on icon at bounding box center [18, 223] width 13 height 13
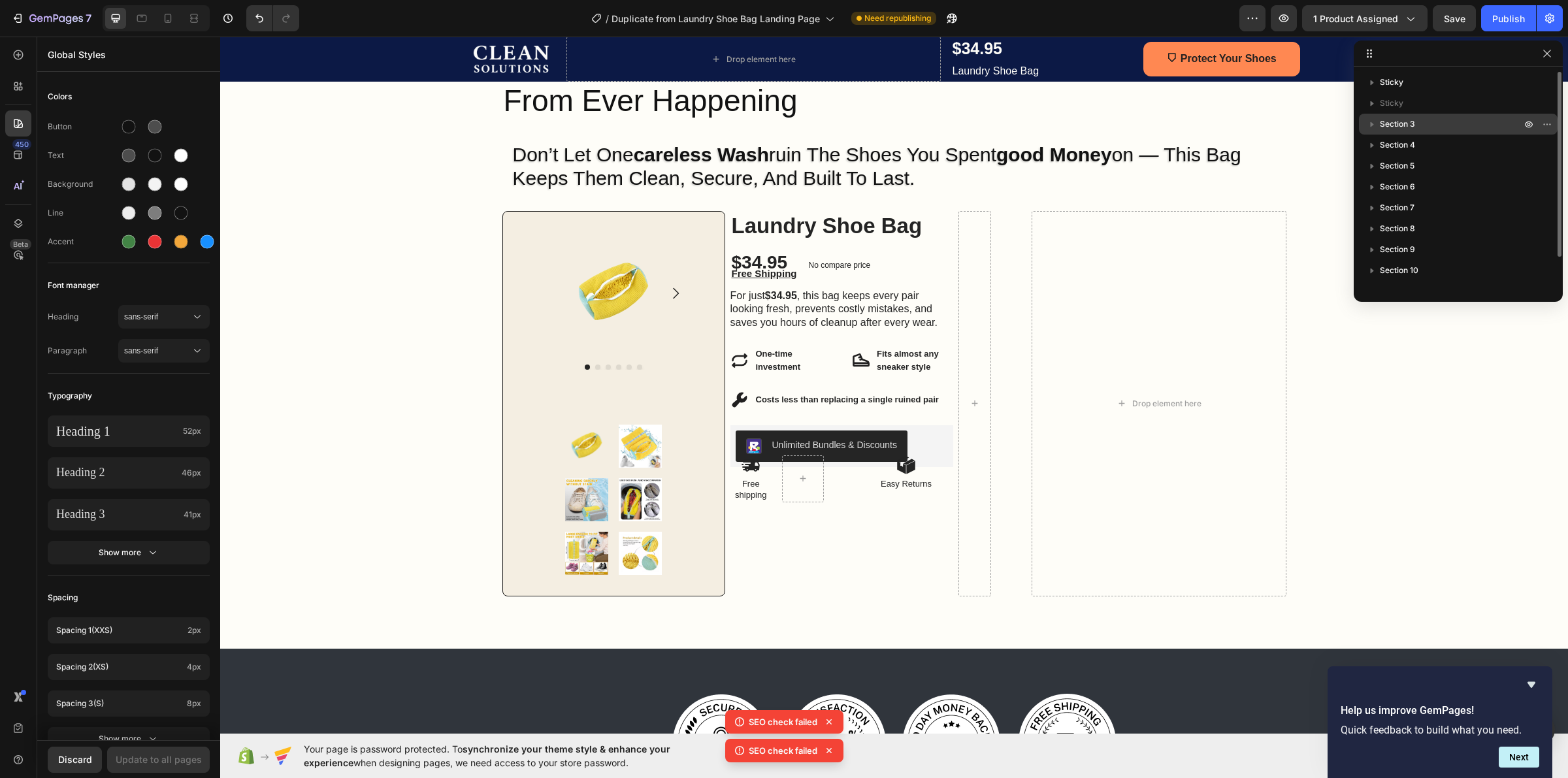
click at [1446, 115] on div "Section 3" at bounding box center [1458, 124] width 188 height 21
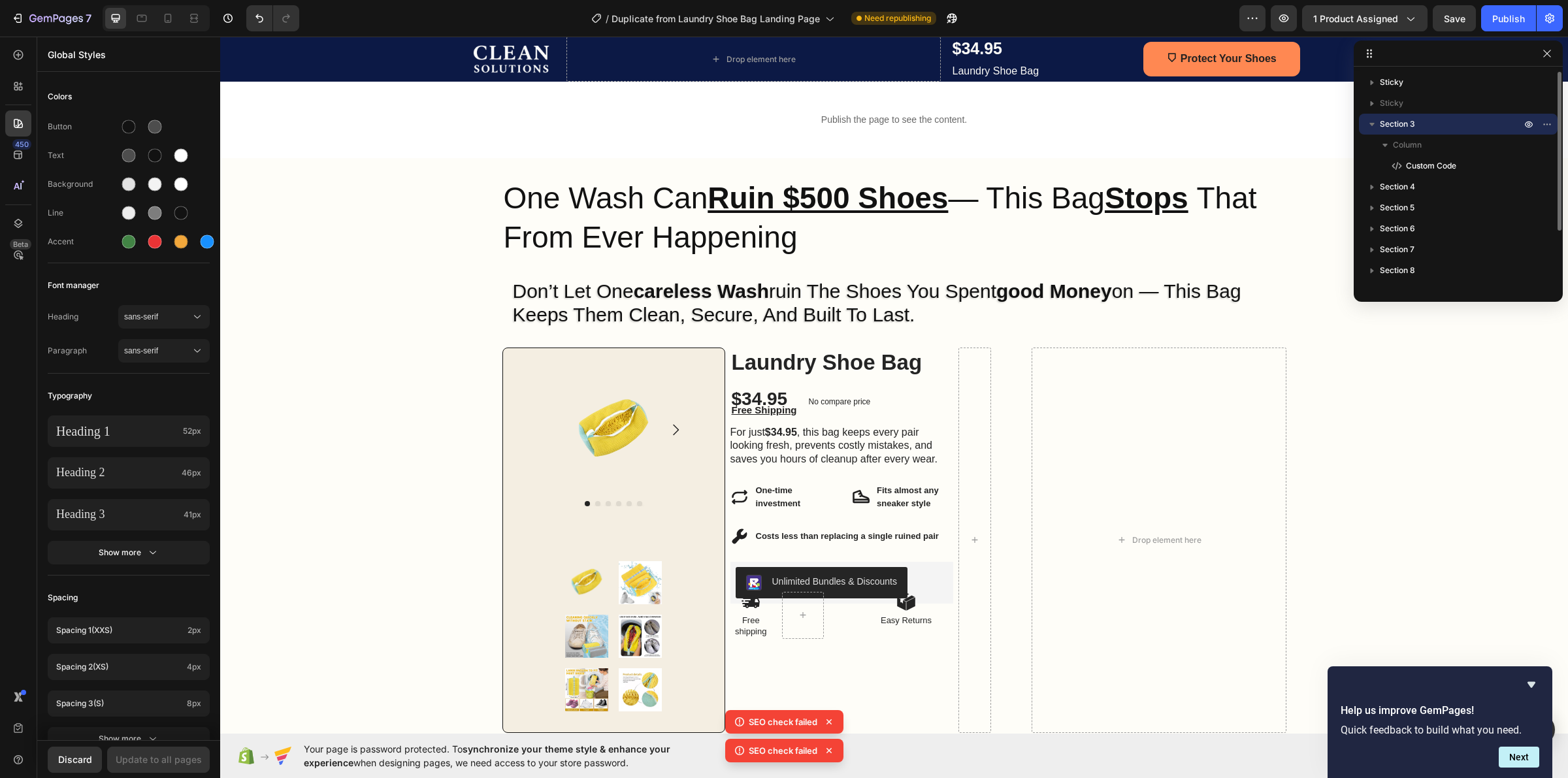
scroll to position [26, 0]
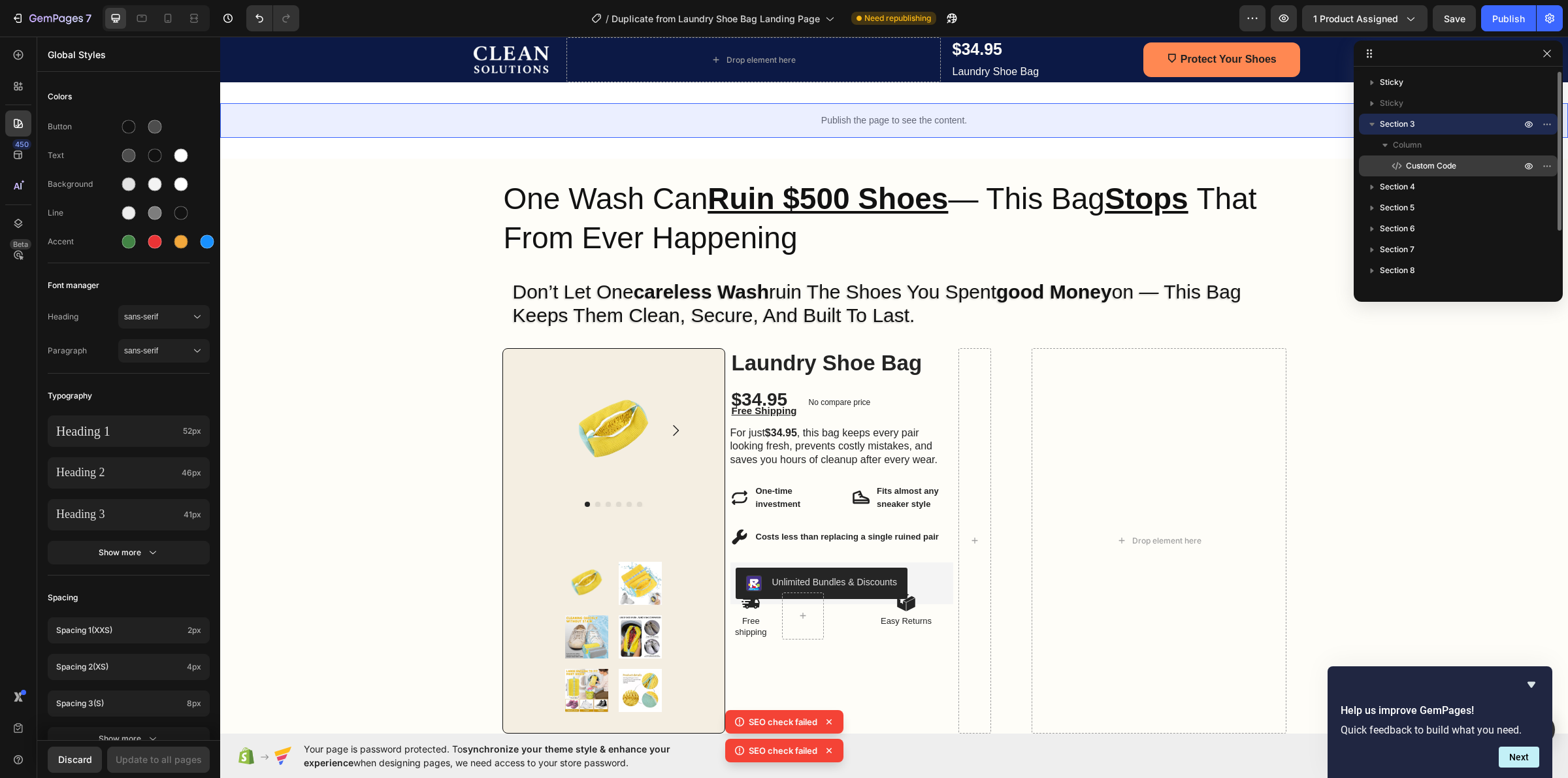
click at [1415, 159] on span "Custom Code" at bounding box center [1431, 166] width 50 height 13
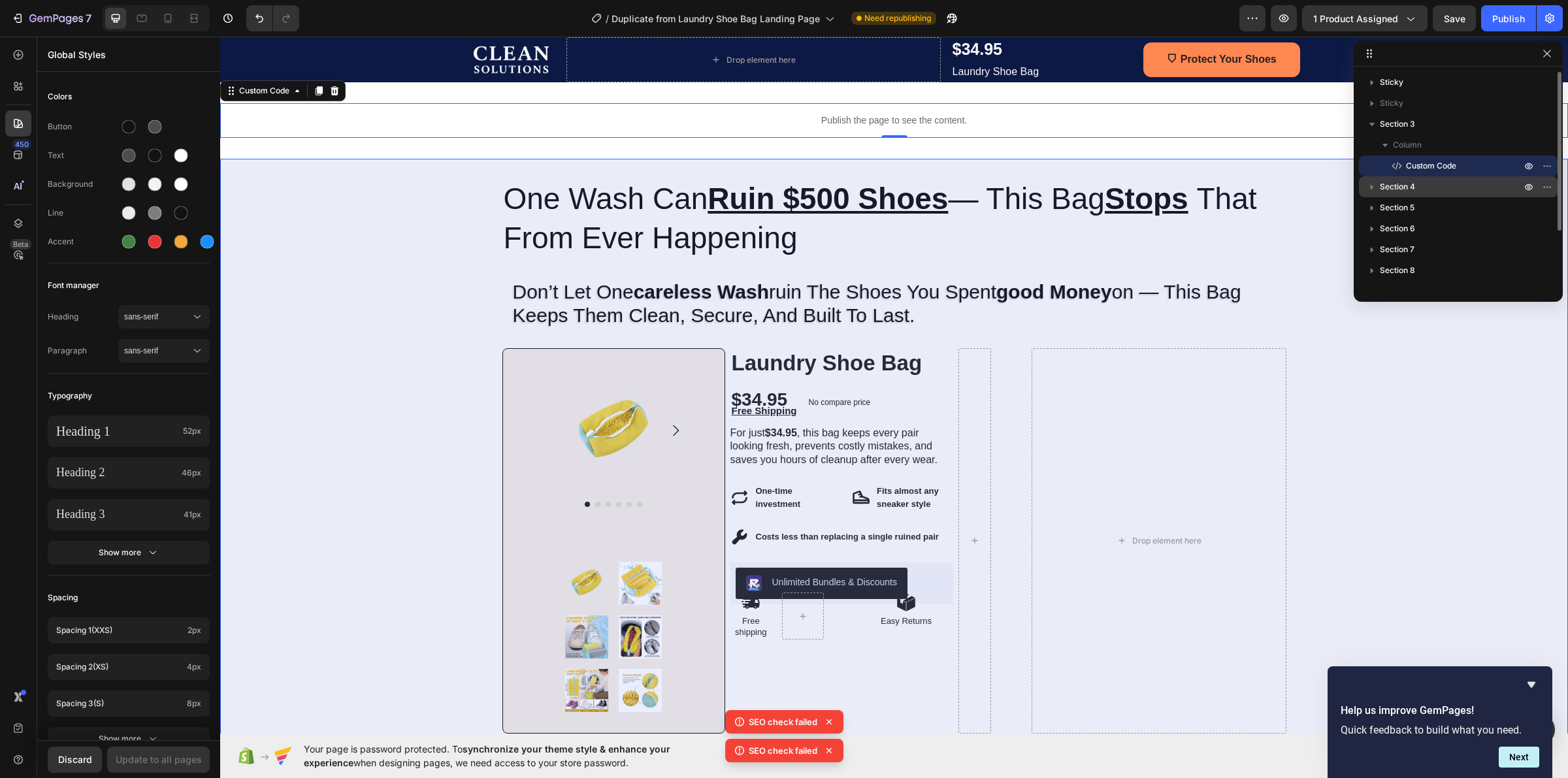
click at [1403, 184] on span "Section 4" at bounding box center [1398, 186] width 35 height 13
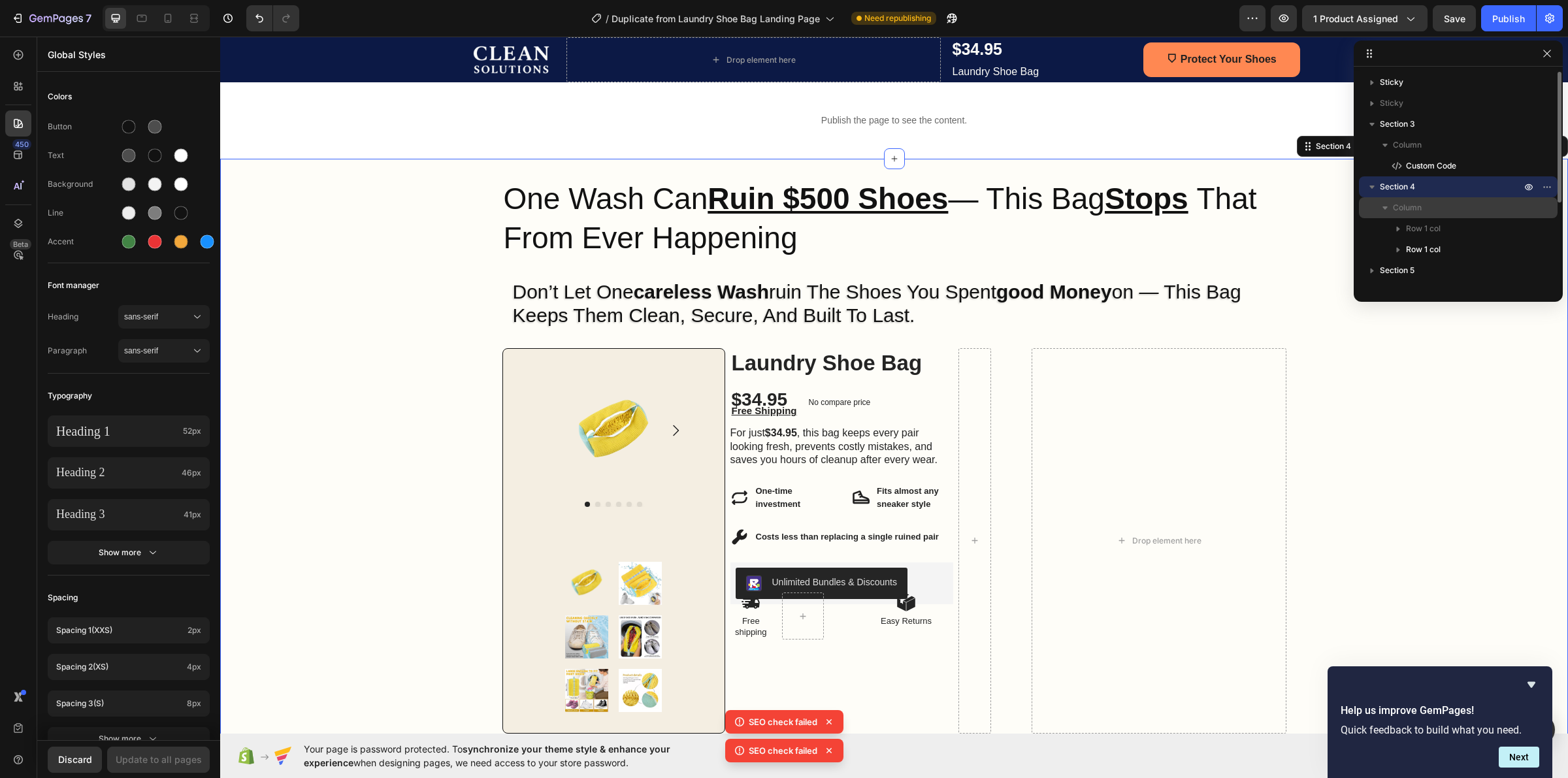
scroll to position [82, 0]
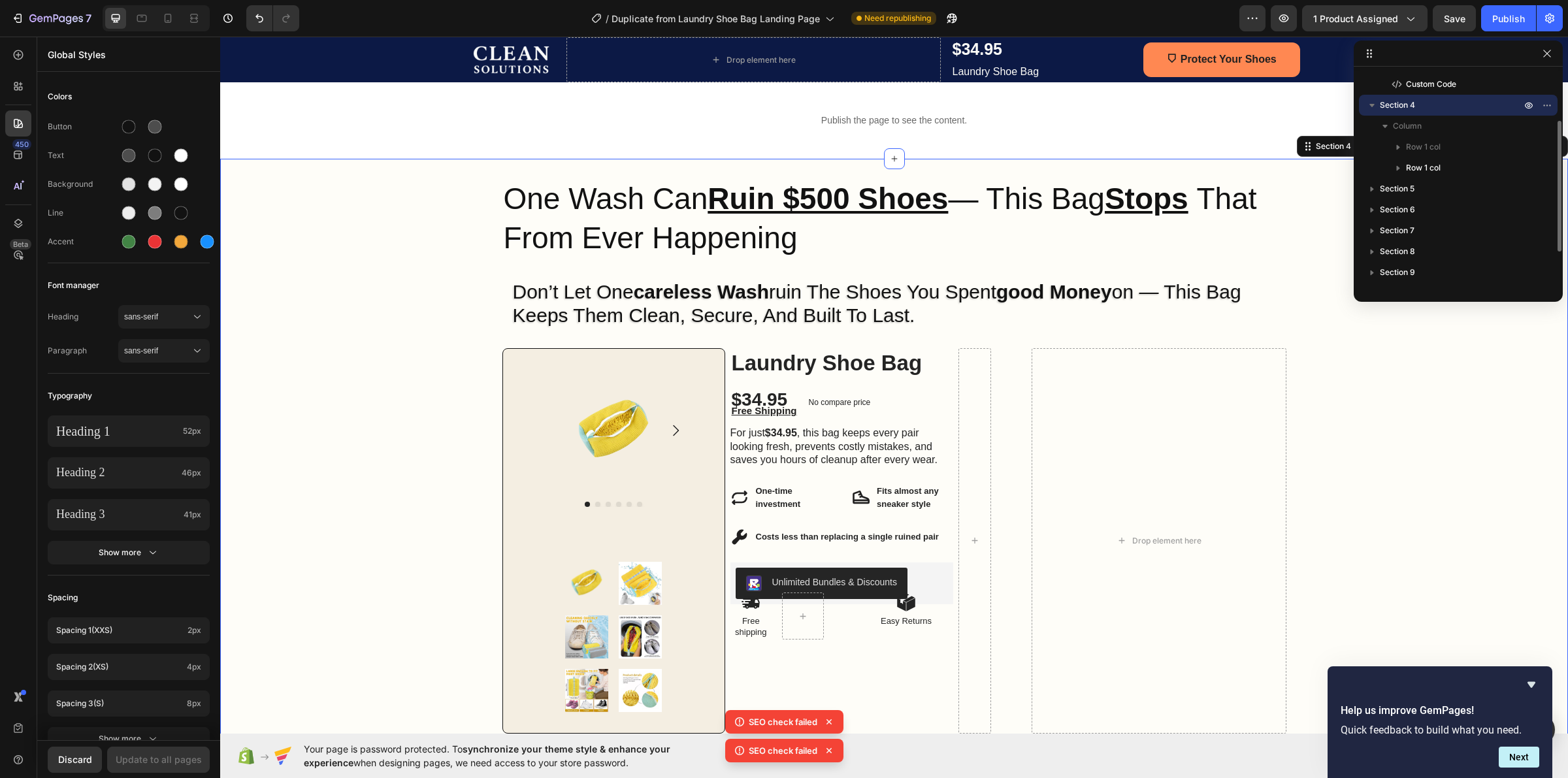
click at [1389, 103] on span "Section 4" at bounding box center [1398, 105] width 35 height 13
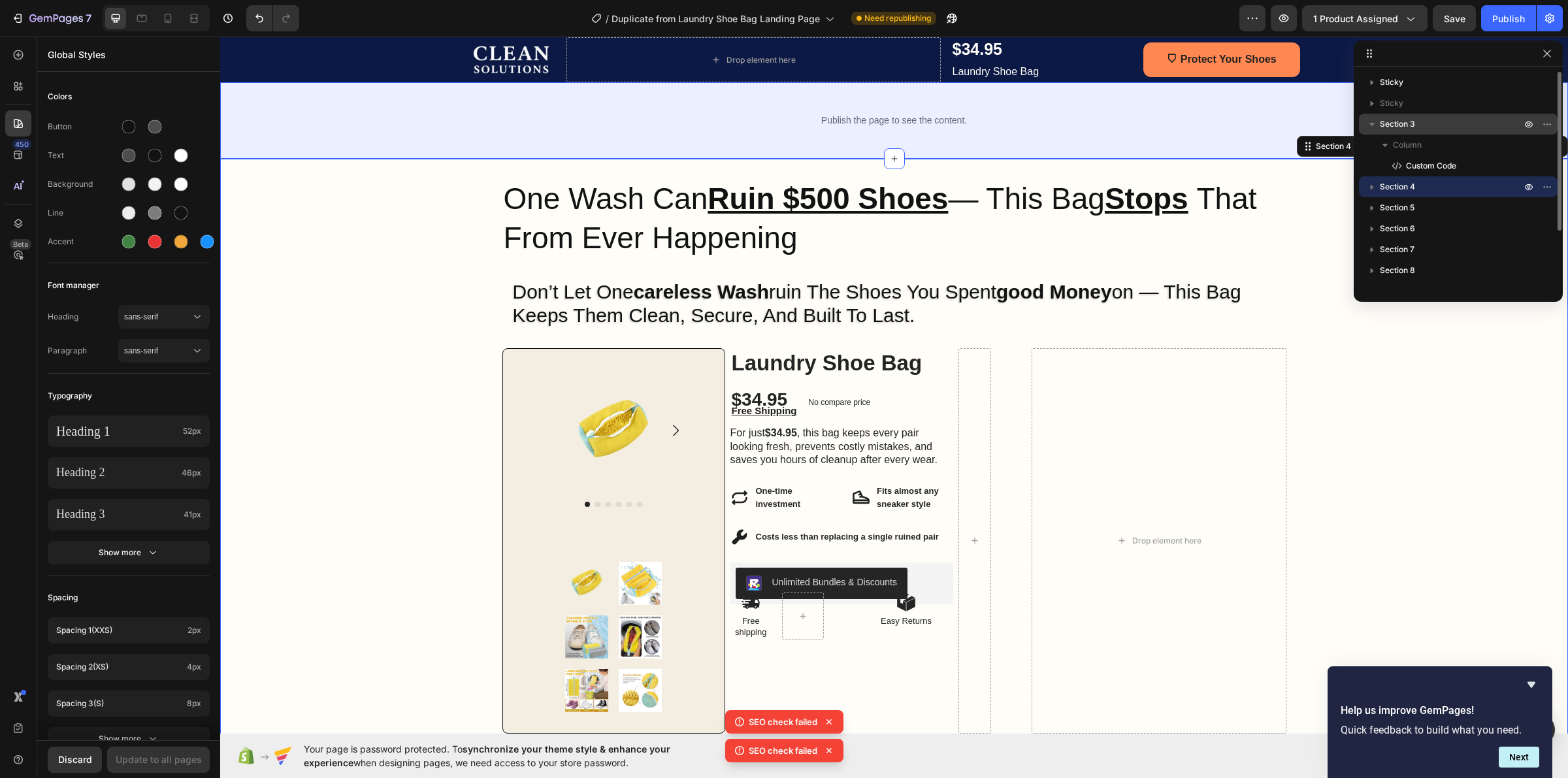
click at [1395, 118] on span "Section 3" at bounding box center [1398, 124] width 35 height 13
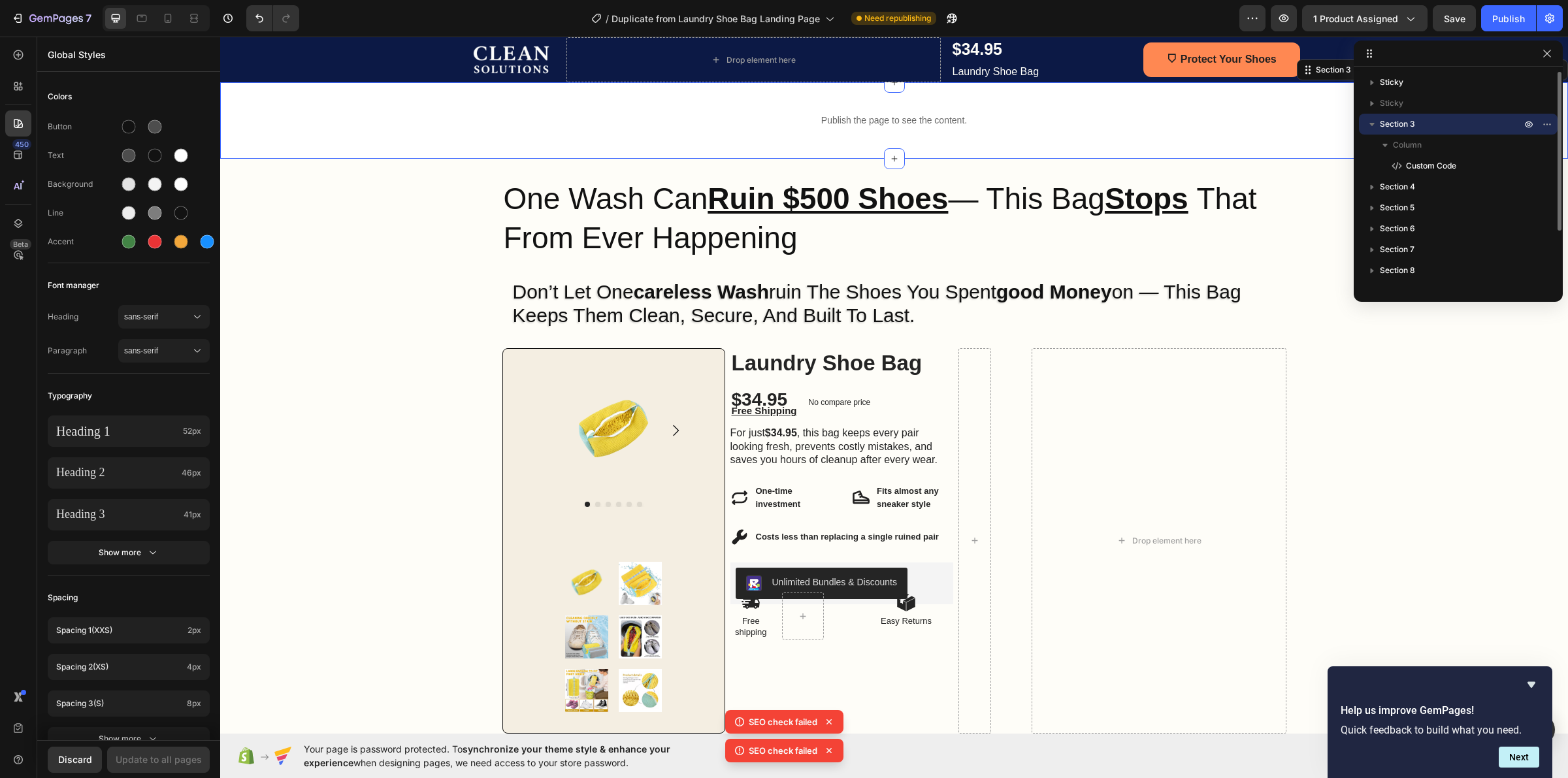
click at [1370, 122] on icon "button" at bounding box center [1372, 124] width 13 height 13
click at [1374, 166] on icon "button" at bounding box center [1372, 166] width 13 height 13
click at [1369, 204] on div "Row 4 cols" at bounding box center [1458, 208] width 188 height 21
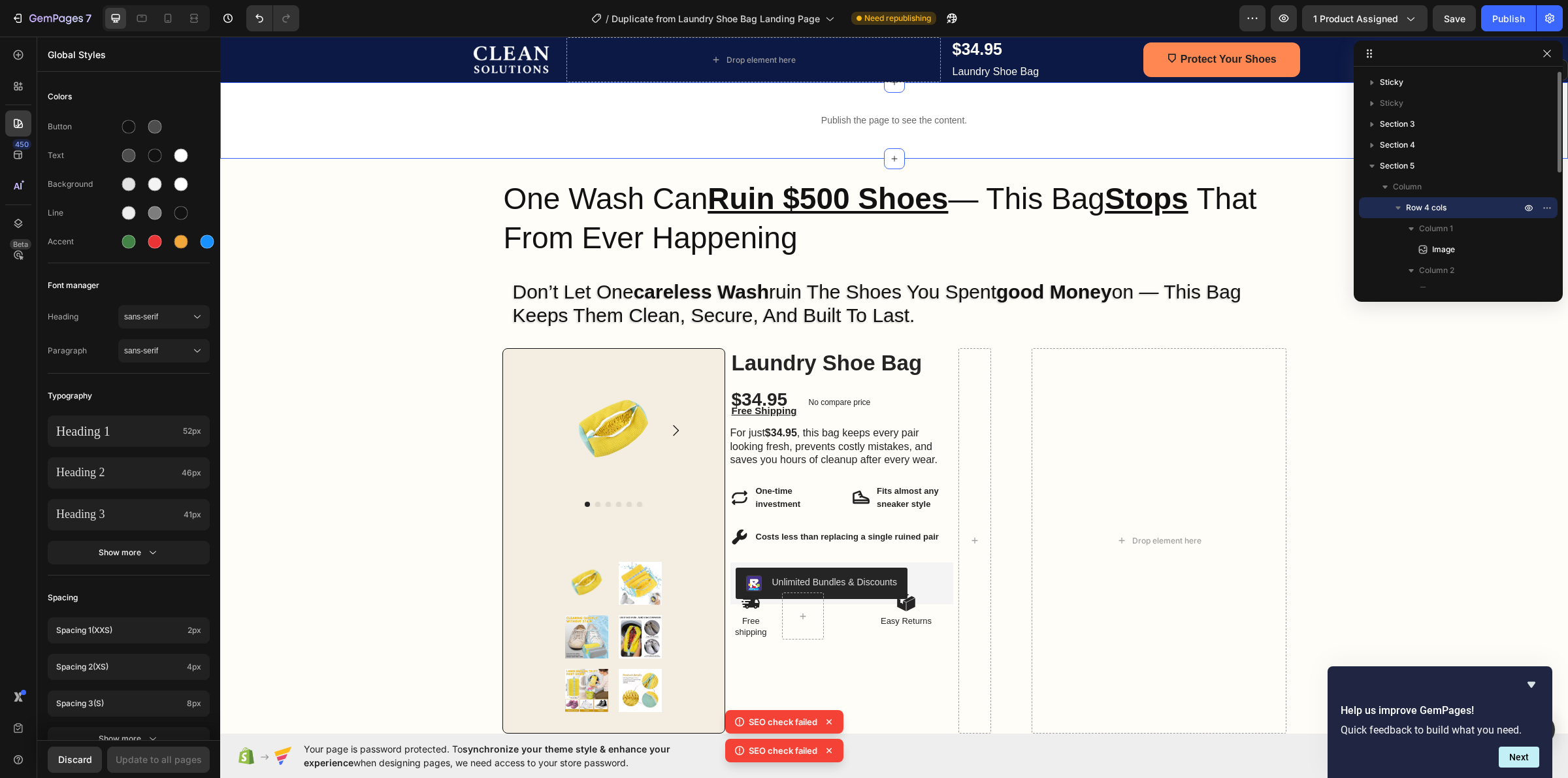
scroll to position [82, 0]
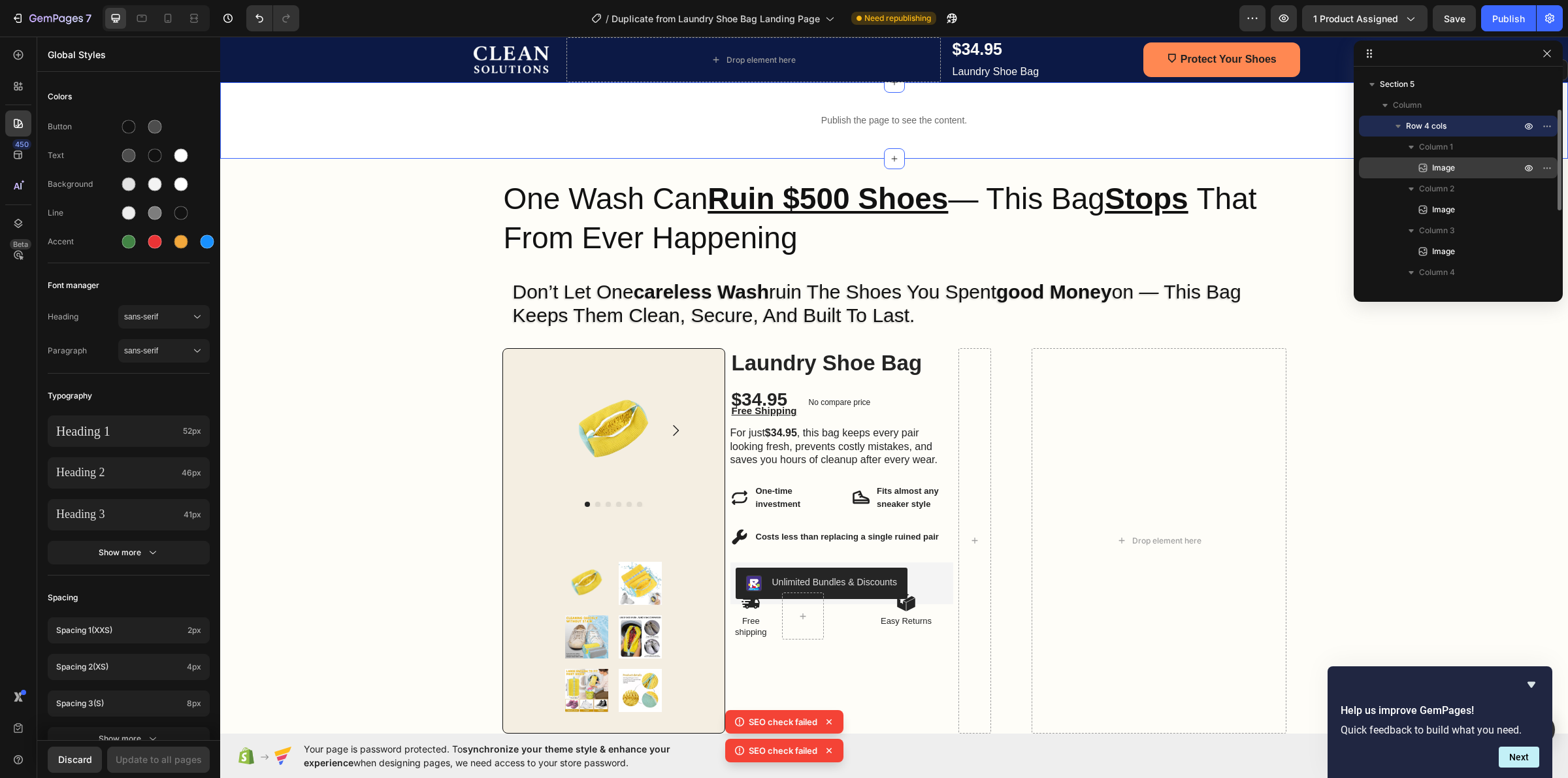
click at [1436, 167] on span "Image" at bounding box center [1443, 168] width 23 height 13
click at [1446, 164] on span "Image" at bounding box center [1443, 168] width 23 height 13
click at [1526, 169] on icon "button" at bounding box center [1529, 169] width 8 height 6
click at [1526, 169] on icon "button" at bounding box center [1529, 167] width 10 height 10
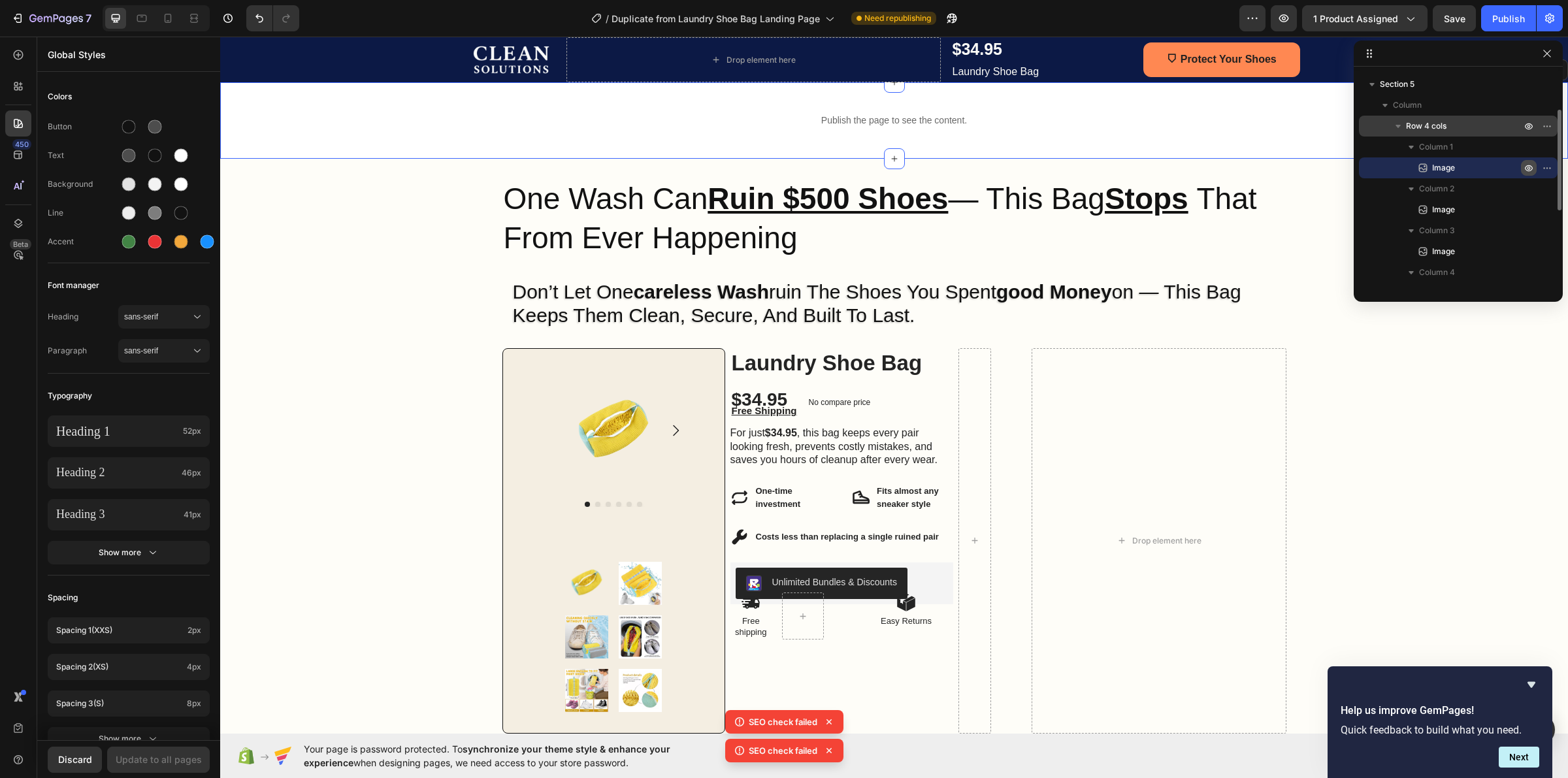
click at [1412, 126] on span "Row 4 cols" at bounding box center [1426, 126] width 41 height 13
click at [1396, 126] on icon "button" at bounding box center [1398, 126] width 13 height 13
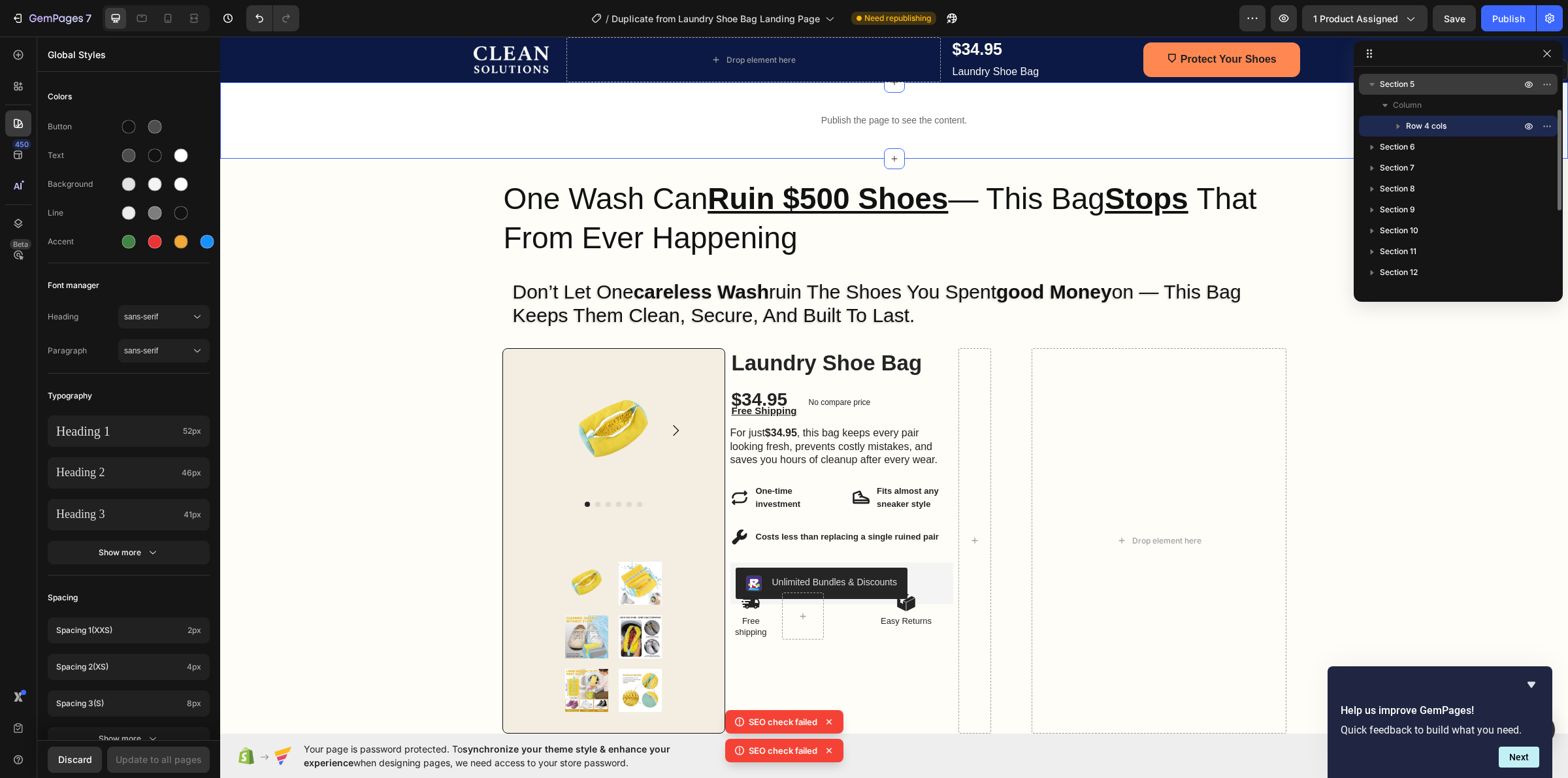
click at [1371, 86] on icon "button" at bounding box center [1372, 84] width 13 height 13
click at [1371, 86] on icon "button" at bounding box center [1373, 85] width 3 height 6
click at [1387, 108] on icon "button" at bounding box center [1385, 105] width 13 height 13
click at [1399, 124] on icon "button" at bounding box center [1398, 126] width 13 height 13
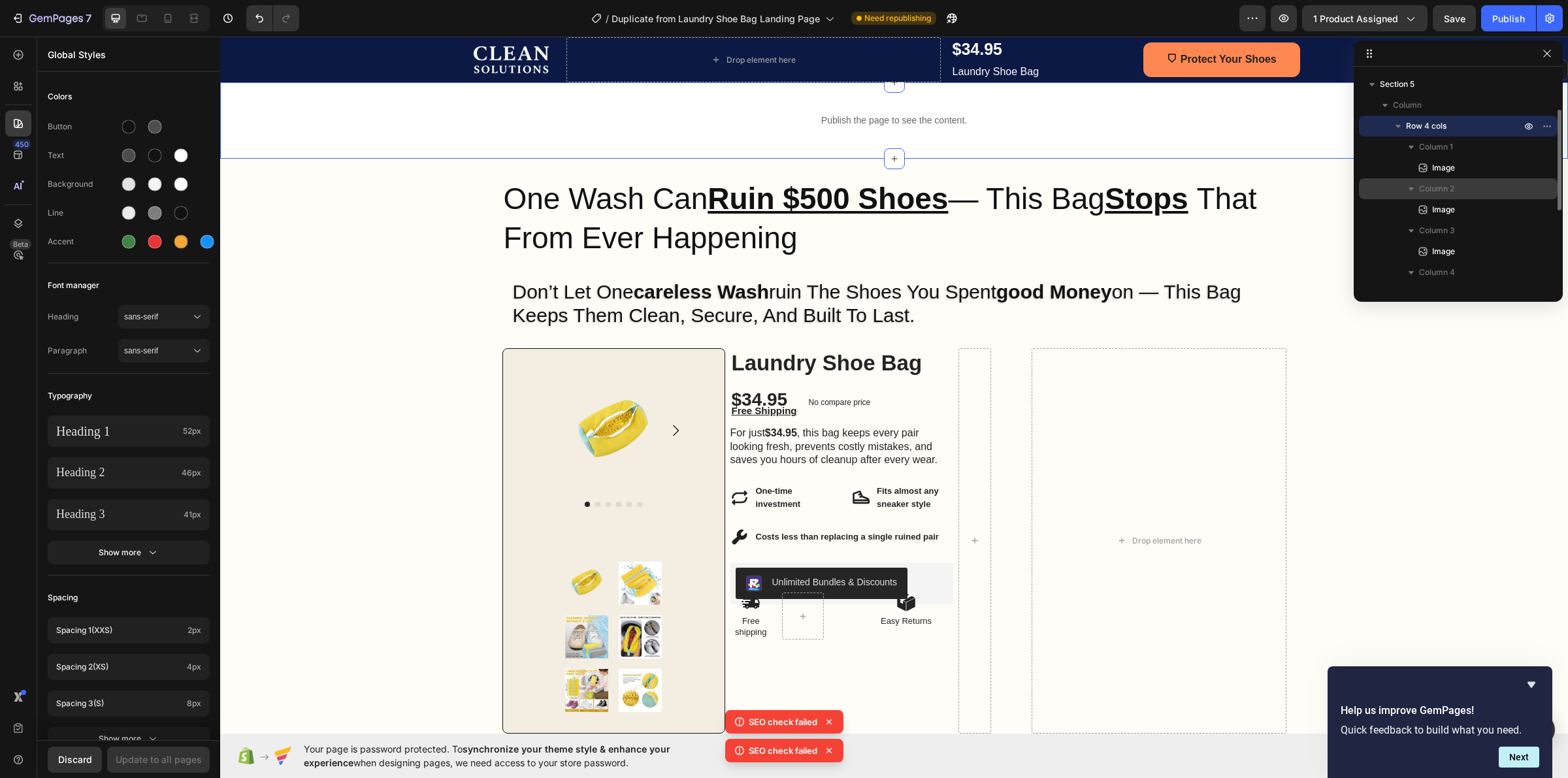
scroll to position [163, 0]
click at [1408, 184] on icon "button" at bounding box center [1411, 190] width 13 height 13
click at [1408, 186] on icon "button" at bounding box center [1411, 190] width 13 height 13
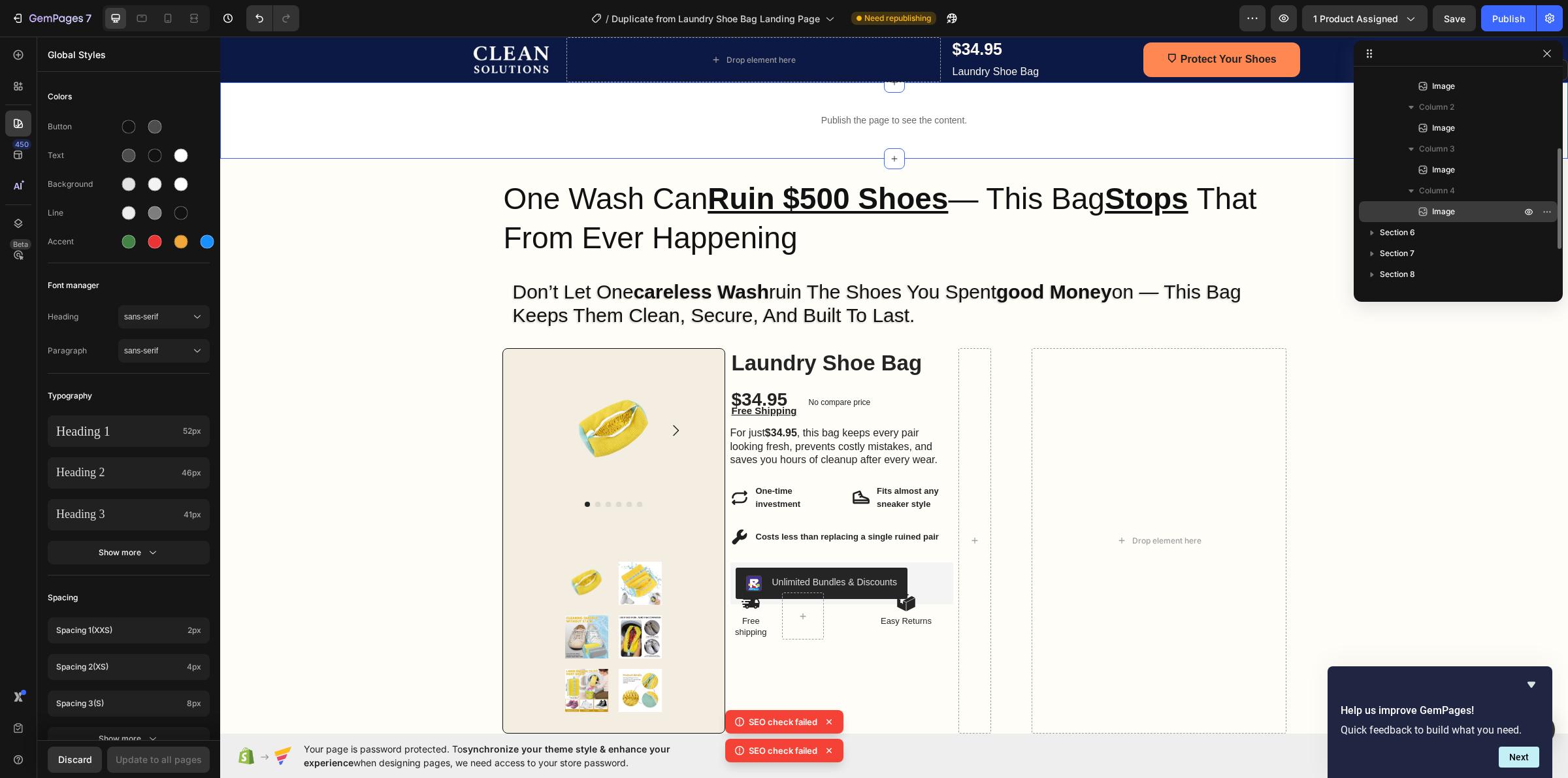
click at [1420, 208] on icon at bounding box center [1423, 212] width 9 height 9
drag, startPoint x: 1648, startPoint y: 247, endPoint x: 1223, endPoint y: 207, distance: 426.9
click at [1545, 211] on icon "button" at bounding box center [1546, 211] width 10 height 10
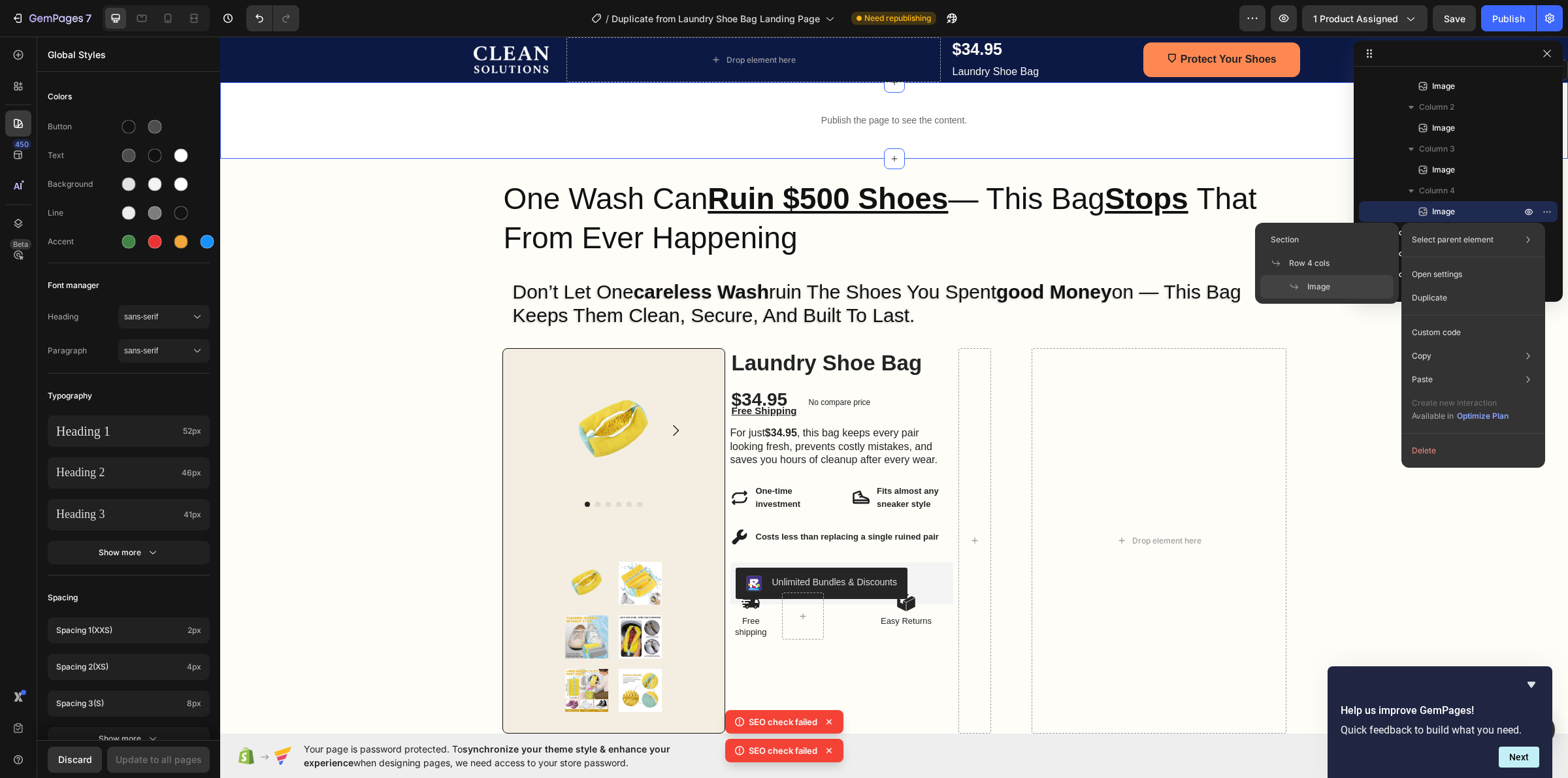
click at [1296, 286] on icon at bounding box center [1293, 287] width 10 height 10
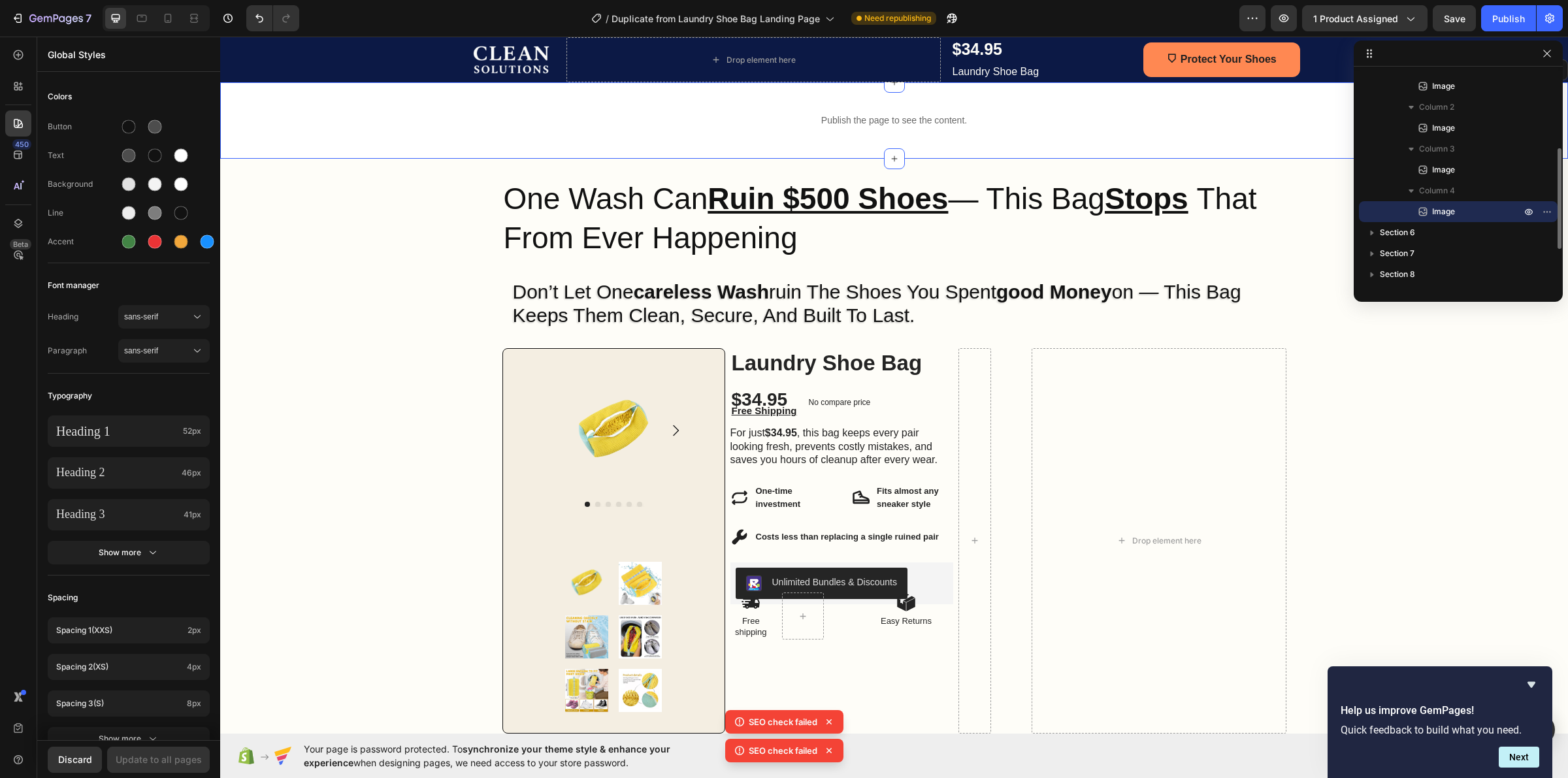
click at [1439, 209] on span "Image" at bounding box center [1443, 211] width 23 height 13
click at [1371, 232] on icon "button" at bounding box center [1373, 233] width 3 height 6
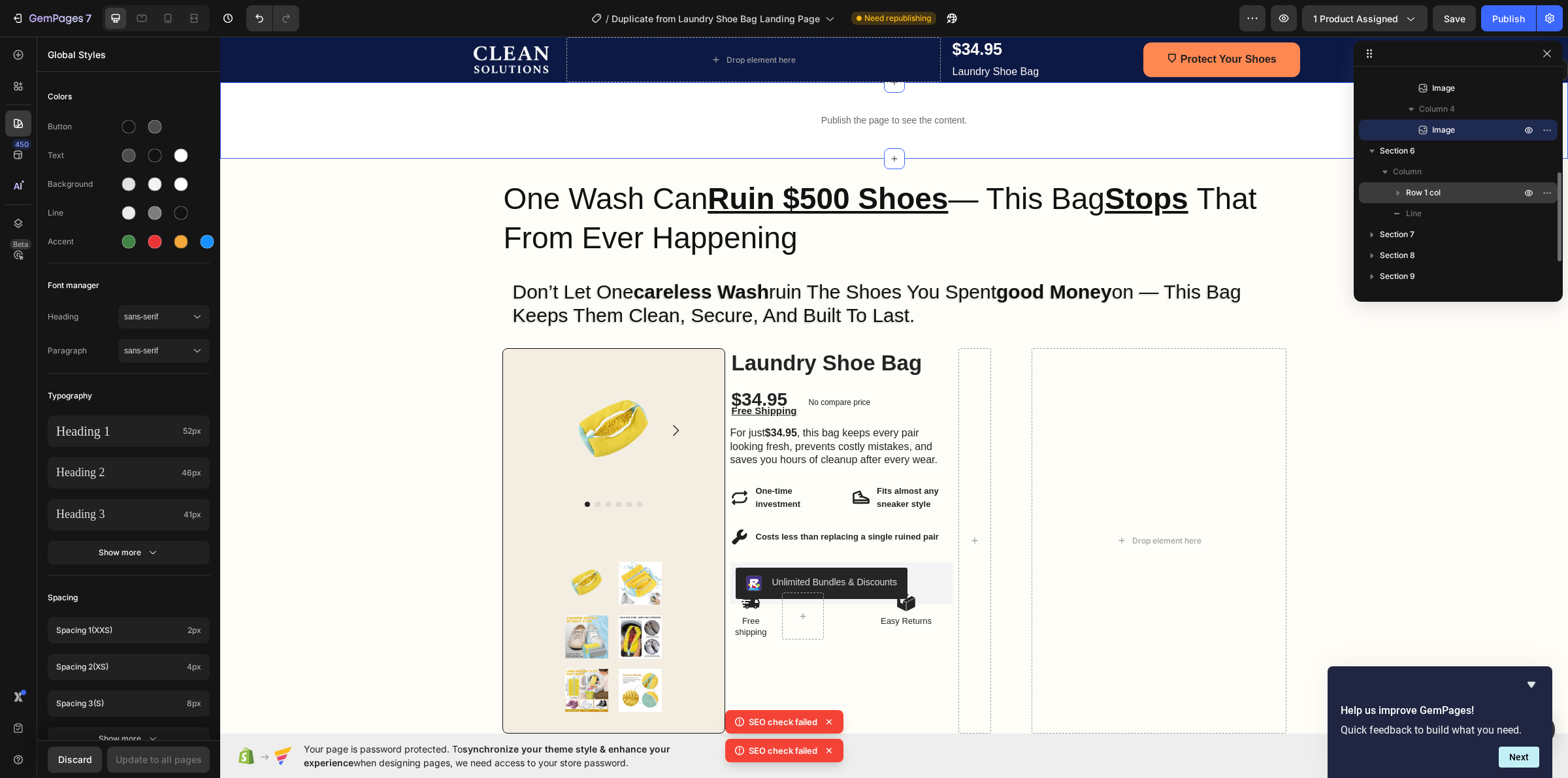
click at [1393, 191] on icon "button" at bounding box center [1398, 193] width 13 height 13
click at [1395, 191] on icon "button" at bounding box center [1398, 193] width 13 height 13
click at [1369, 147] on icon "button" at bounding box center [1372, 150] width 13 height 13
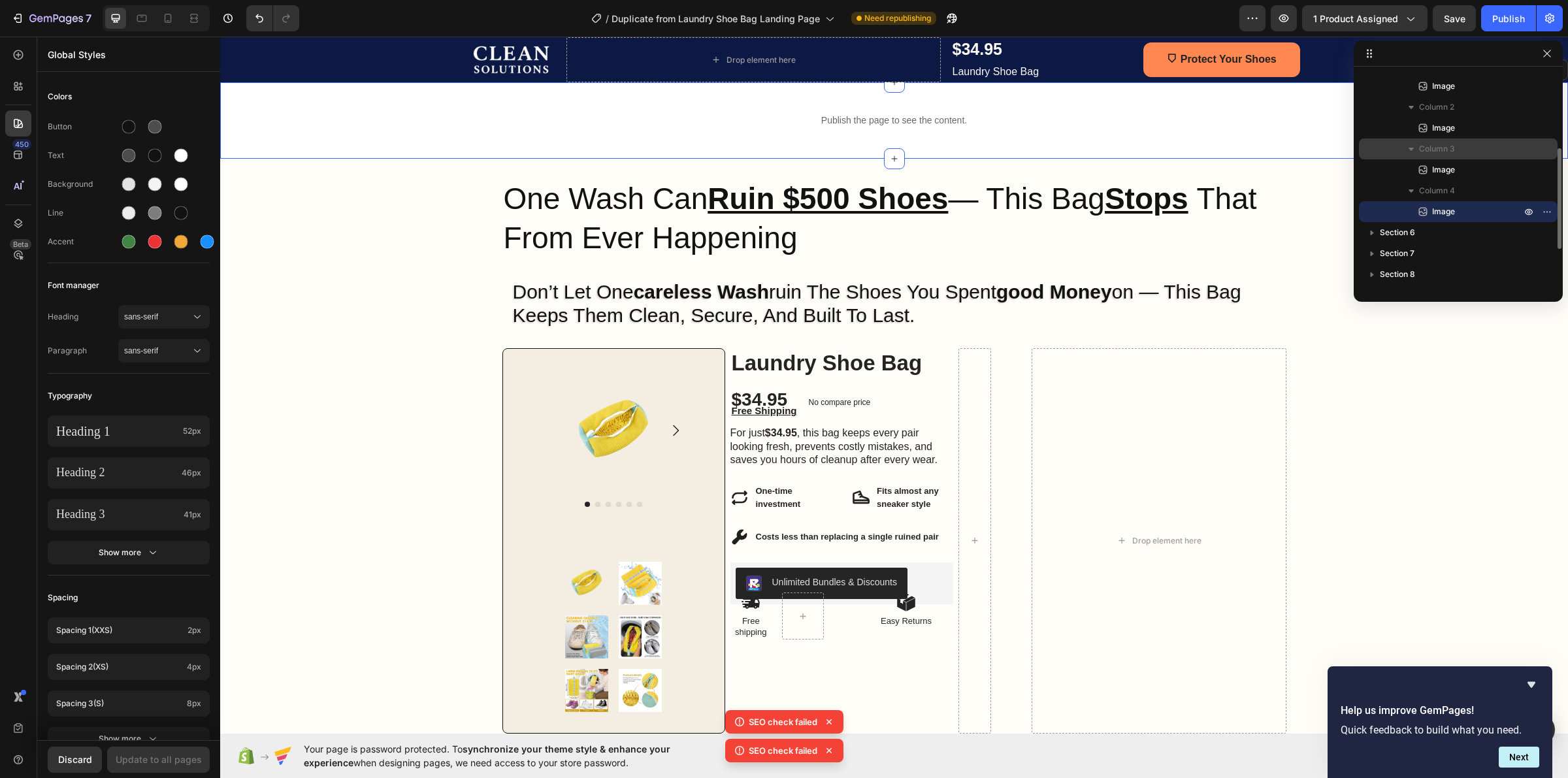
scroll to position [0, 0]
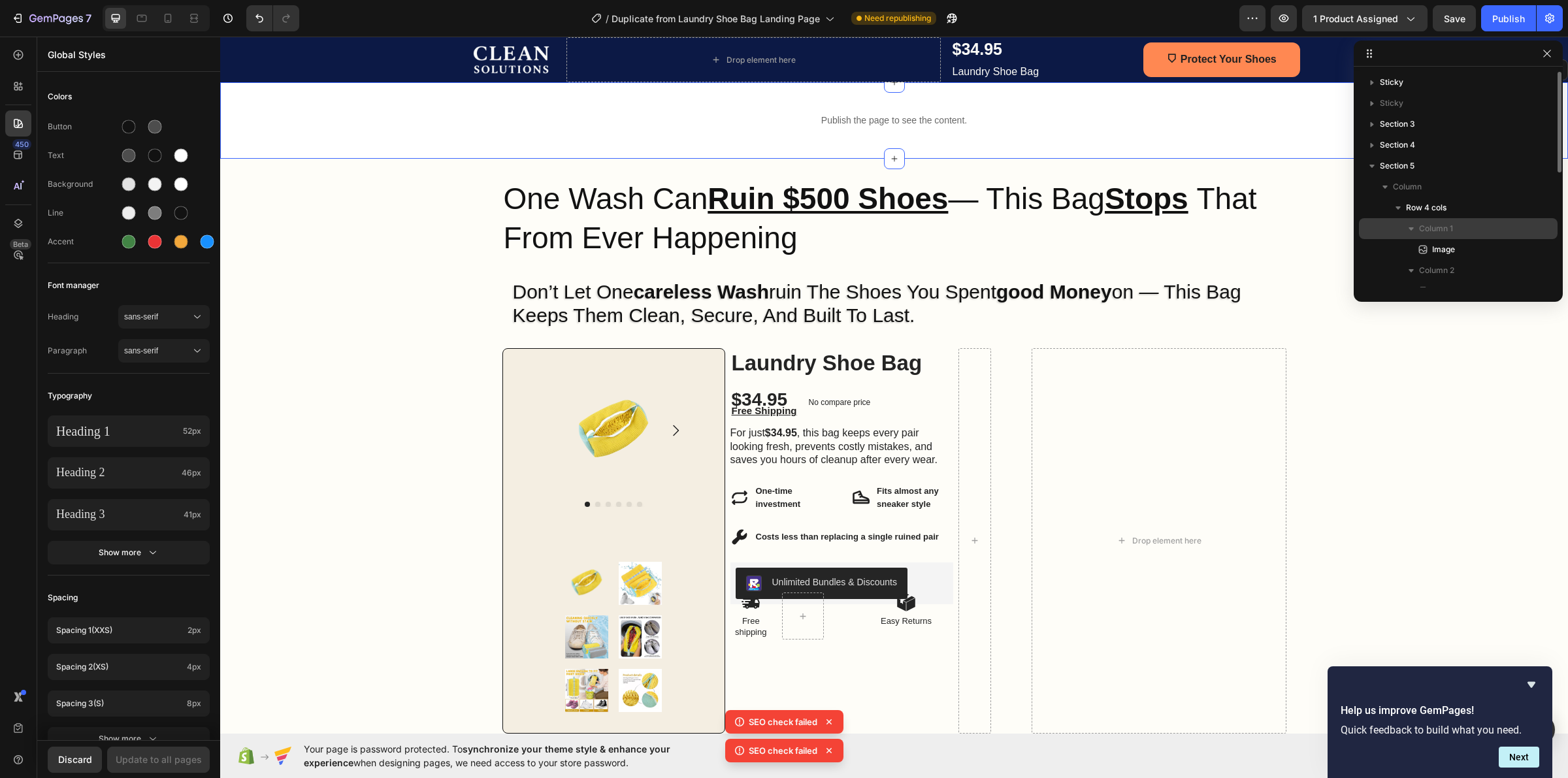
click at [1406, 230] on icon "button" at bounding box center [1411, 229] width 13 height 13
click at [1406, 227] on icon "button" at bounding box center [1411, 229] width 13 height 13
click at [1410, 229] on icon "button" at bounding box center [1411, 229] width 6 height 3
click at [1411, 247] on icon "button" at bounding box center [1411, 250] width 13 height 13
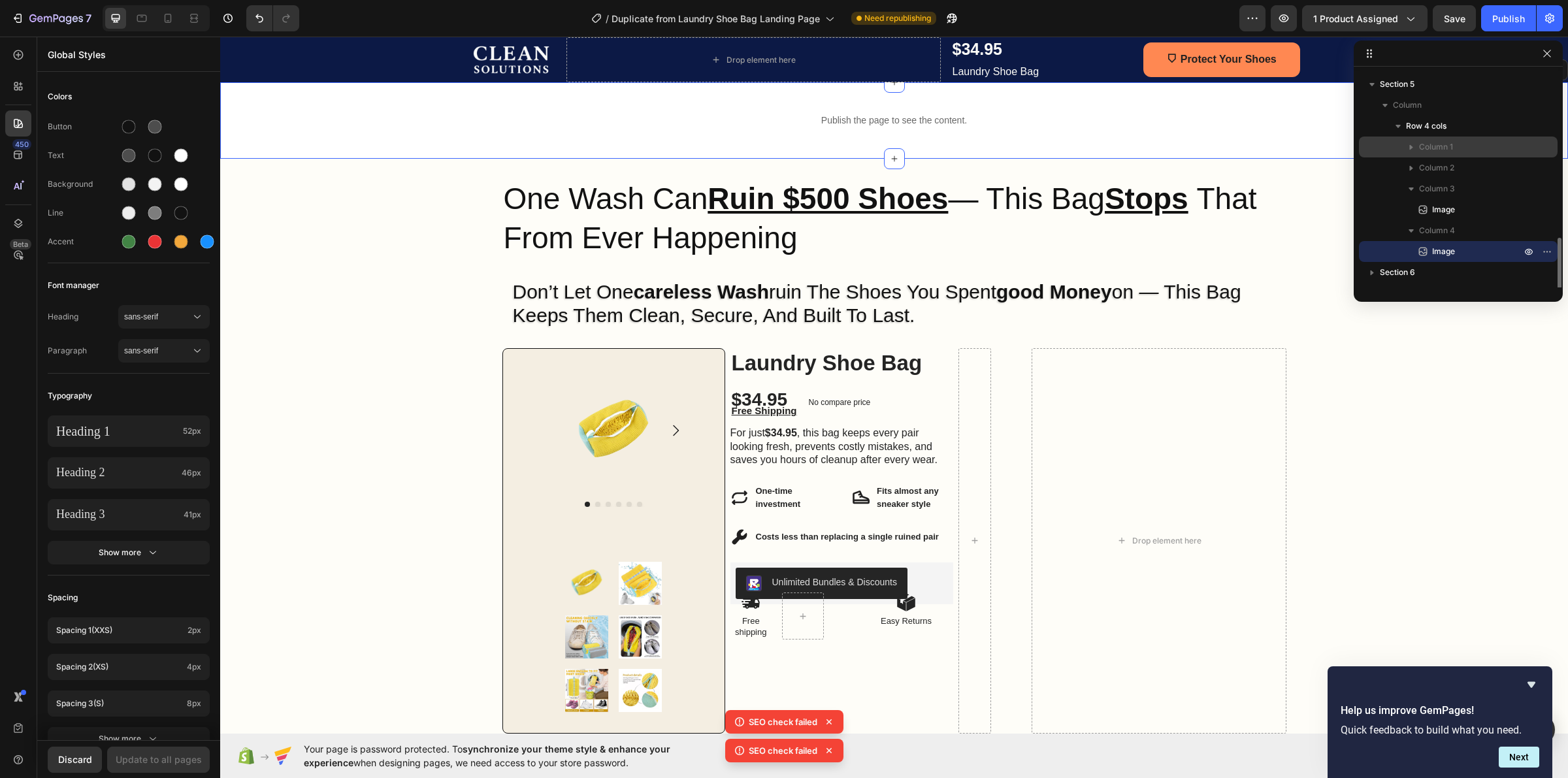
scroll to position [163, 0]
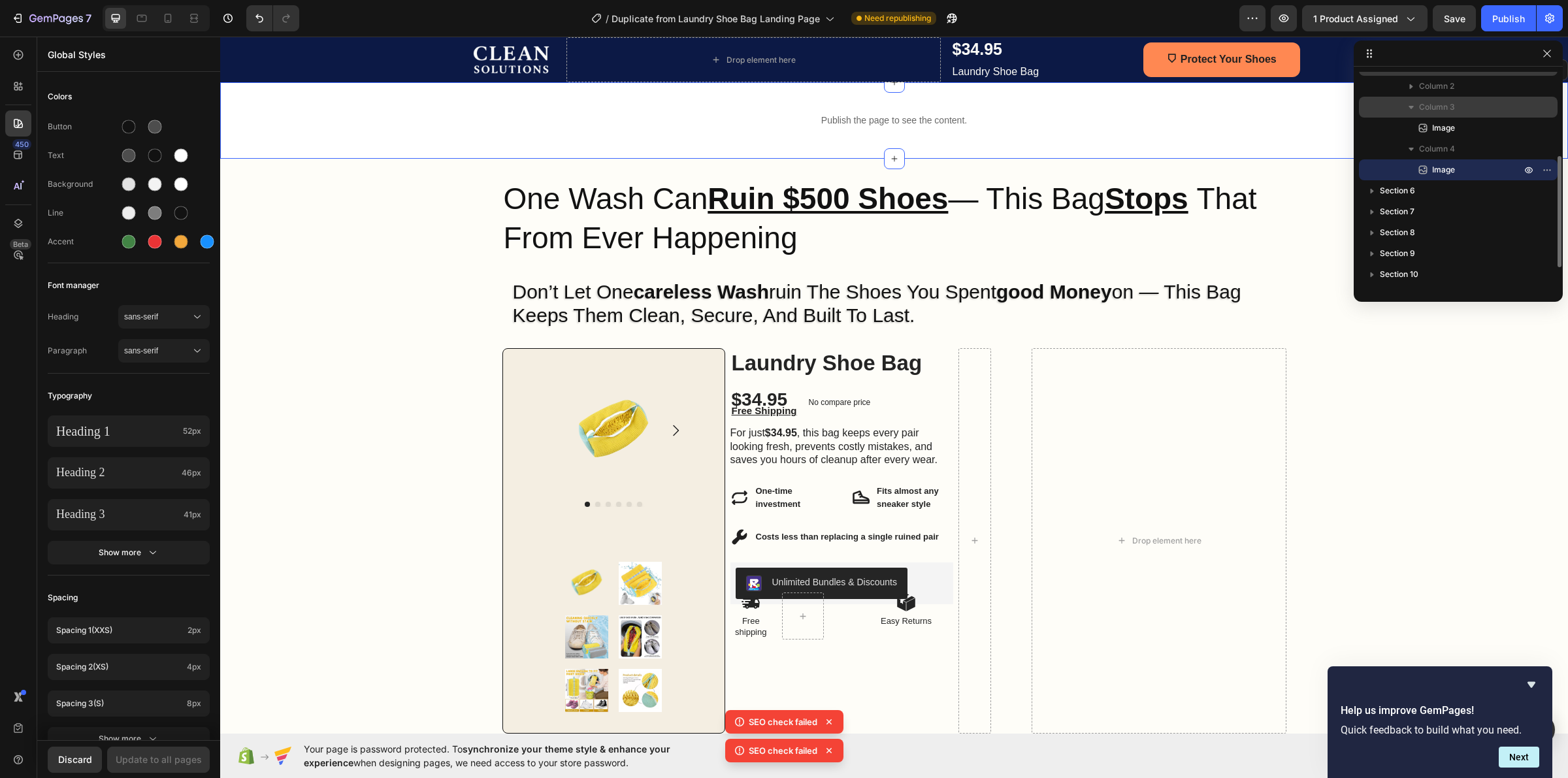
click at [1410, 106] on icon "button" at bounding box center [1411, 107] width 6 height 3
click at [1413, 128] on icon "button" at bounding box center [1411, 128] width 6 height 3
click at [1413, 128] on icon "button" at bounding box center [1411, 128] width 13 height 13
click at [1406, 105] on icon "button" at bounding box center [1411, 107] width 13 height 13
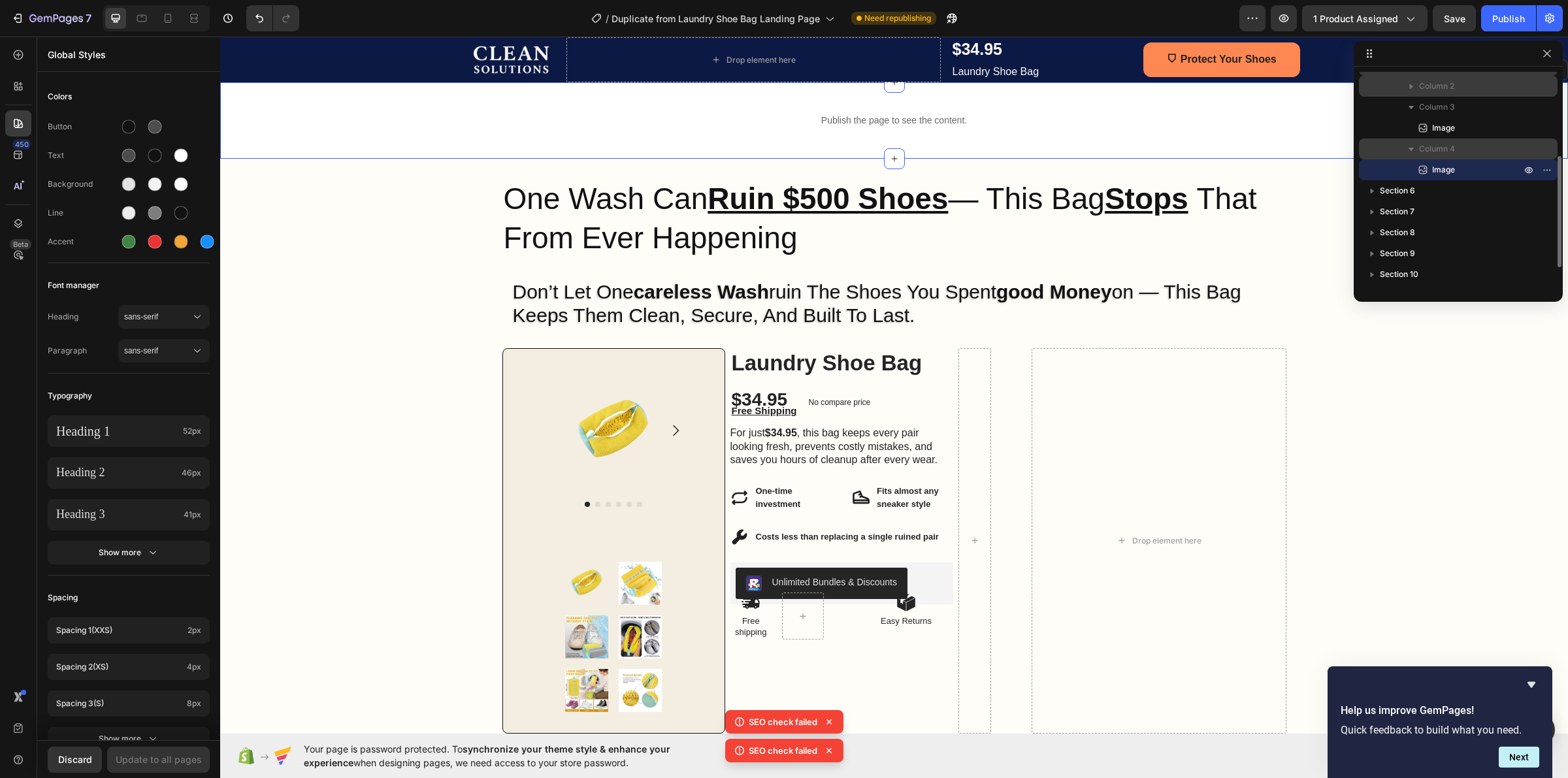
click at [1410, 90] on icon "button" at bounding box center [1411, 86] width 13 height 13
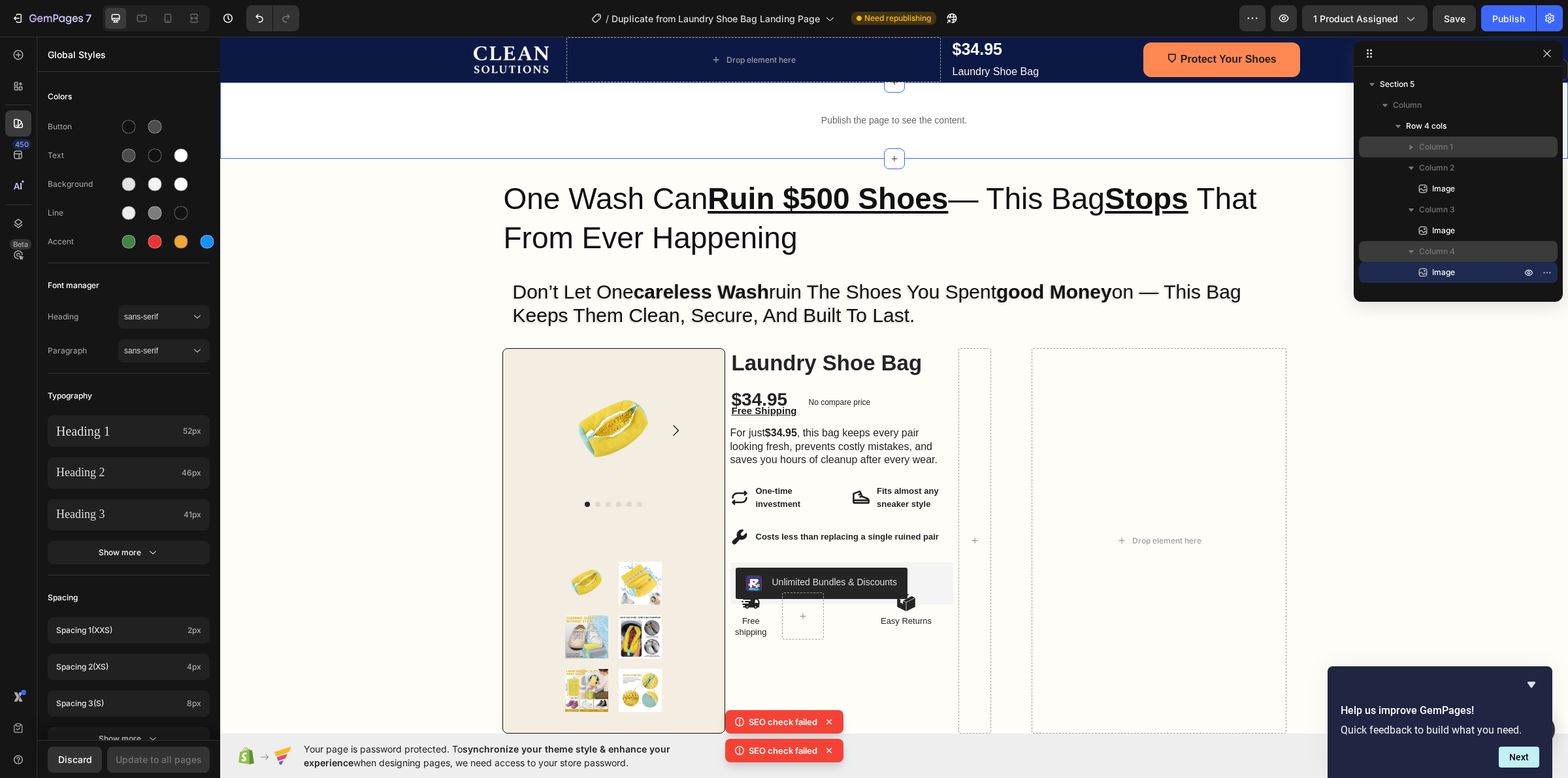
click at [1412, 154] on button "button" at bounding box center [1411, 147] width 16 height 16
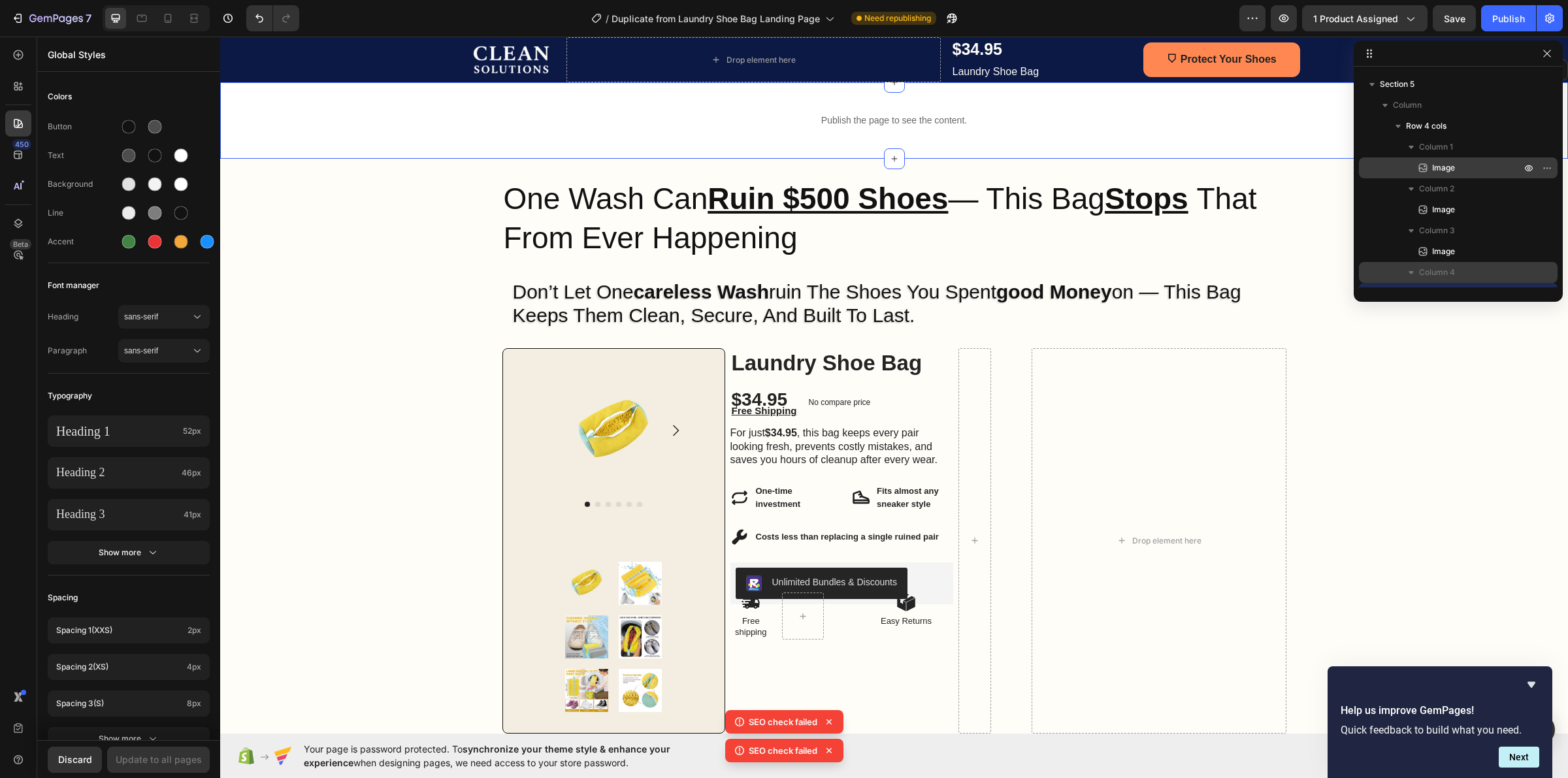
click at [1455, 168] on p "Image" at bounding box center [1462, 168] width 91 height 13
drag, startPoint x: 1675, startPoint y: 204, endPoint x: 1178, endPoint y: 209, distance: 497.0
click at [1399, 122] on icon "button" at bounding box center [1398, 126] width 13 height 13
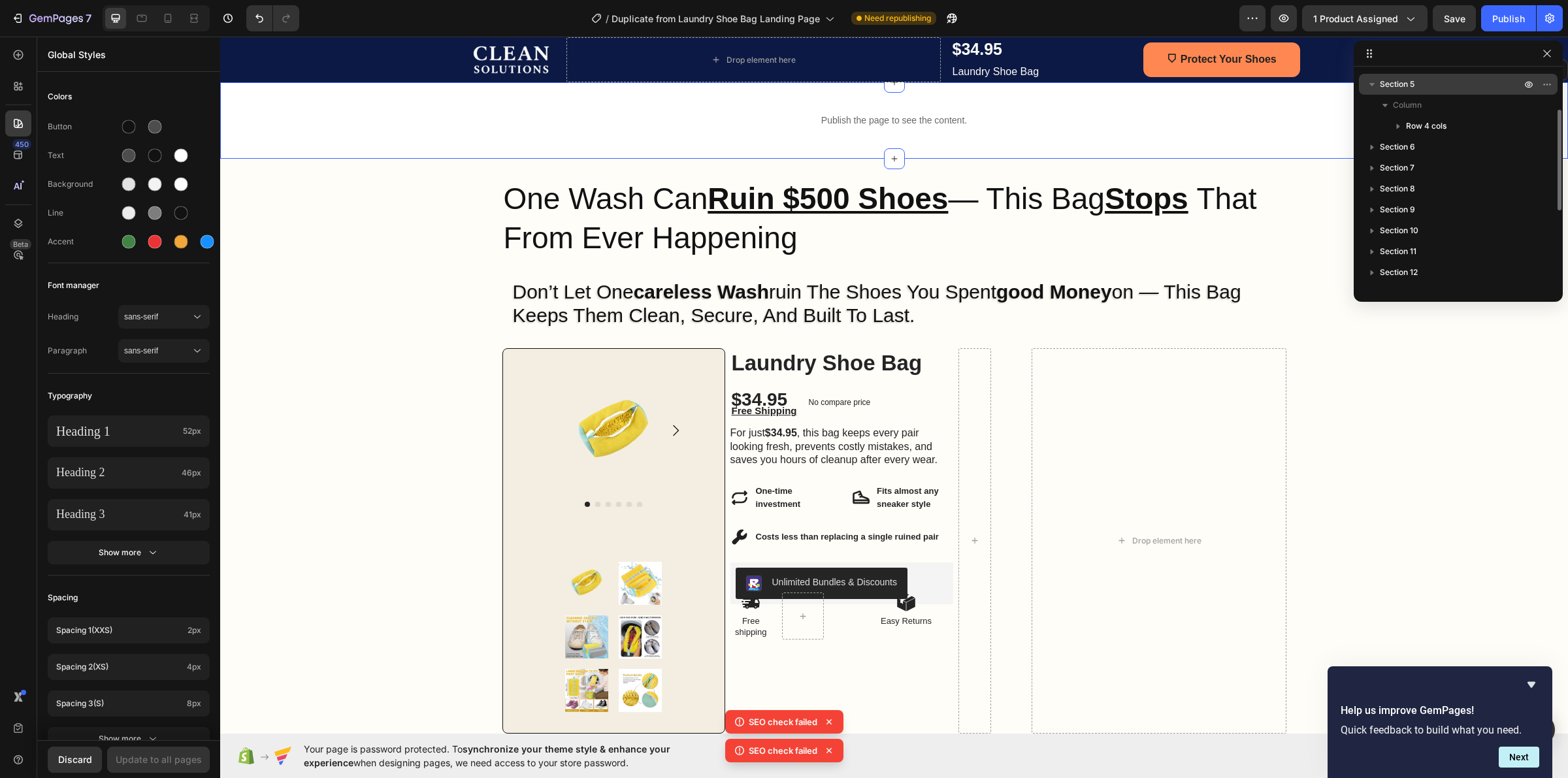
click at [1373, 87] on icon "button" at bounding box center [1372, 84] width 13 height 13
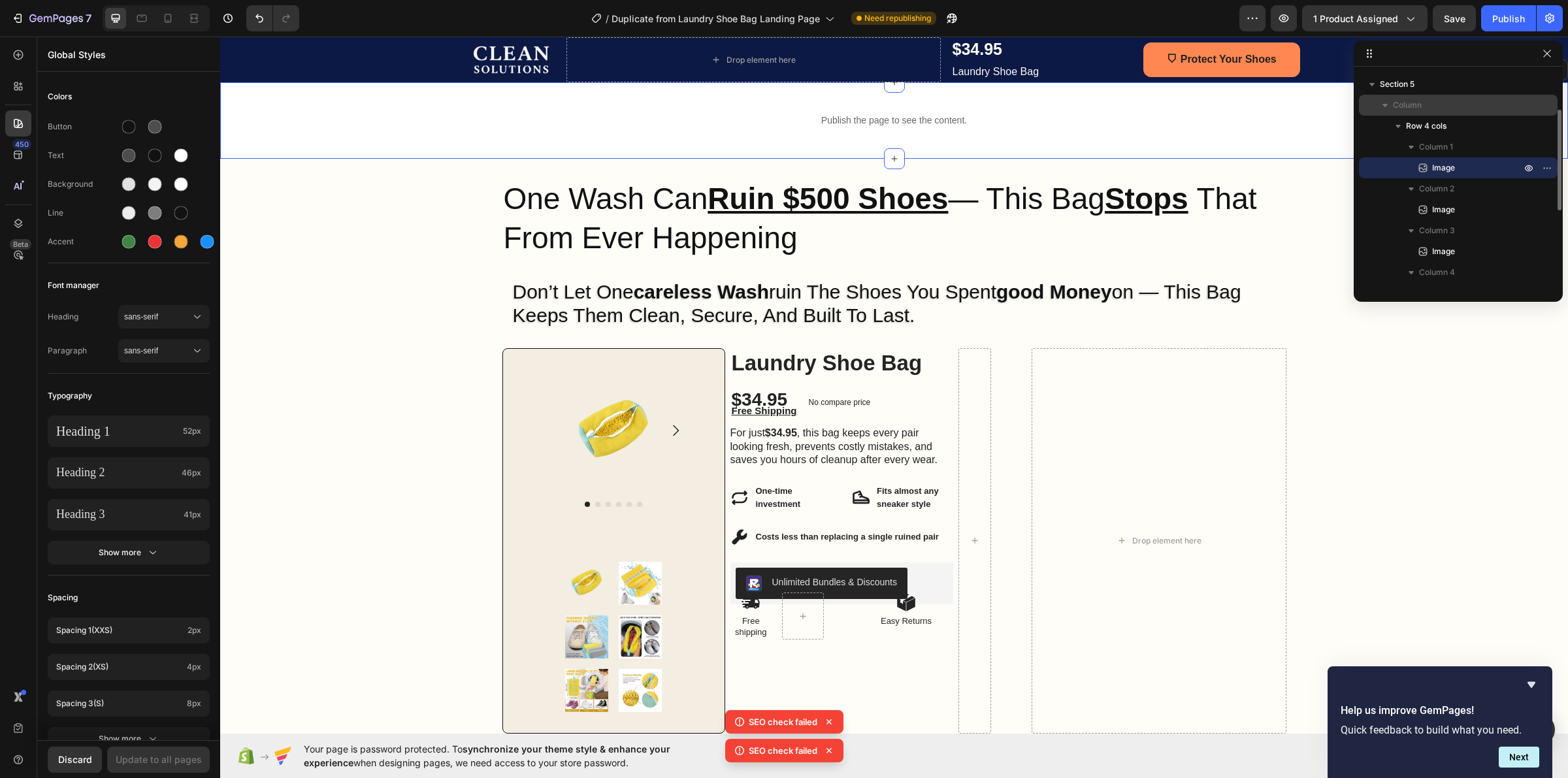
click at [1385, 108] on icon "button" at bounding box center [1385, 105] width 13 height 13
click at [1383, 112] on button "button" at bounding box center [1386, 106] width 16 height 16
click at [1428, 132] on span "Row 4 cols" at bounding box center [1426, 126] width 41 height 13
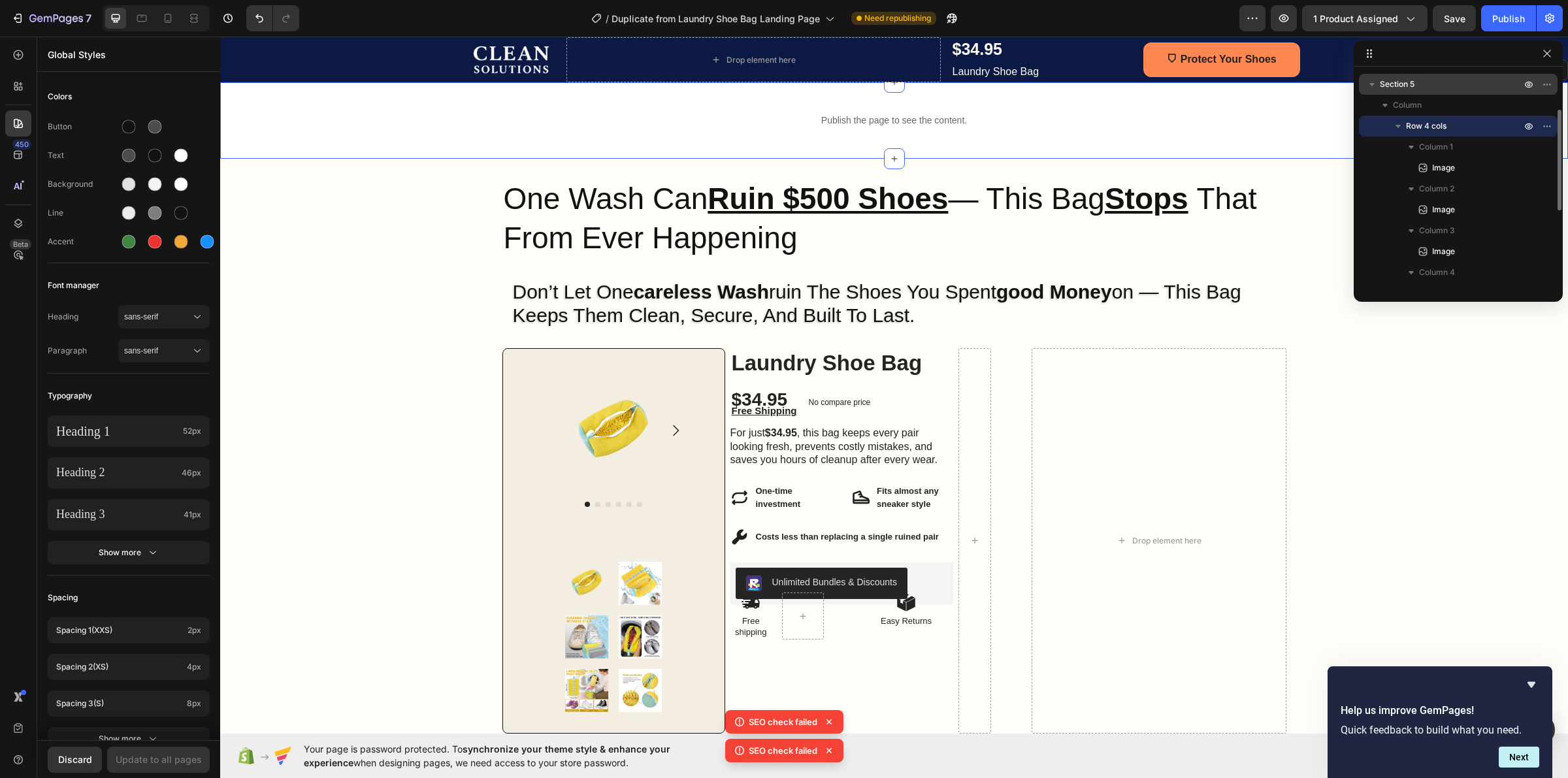
click at [1422, 78] on p "Section 5" at bounding box center [1452, 84] width 144 height 13
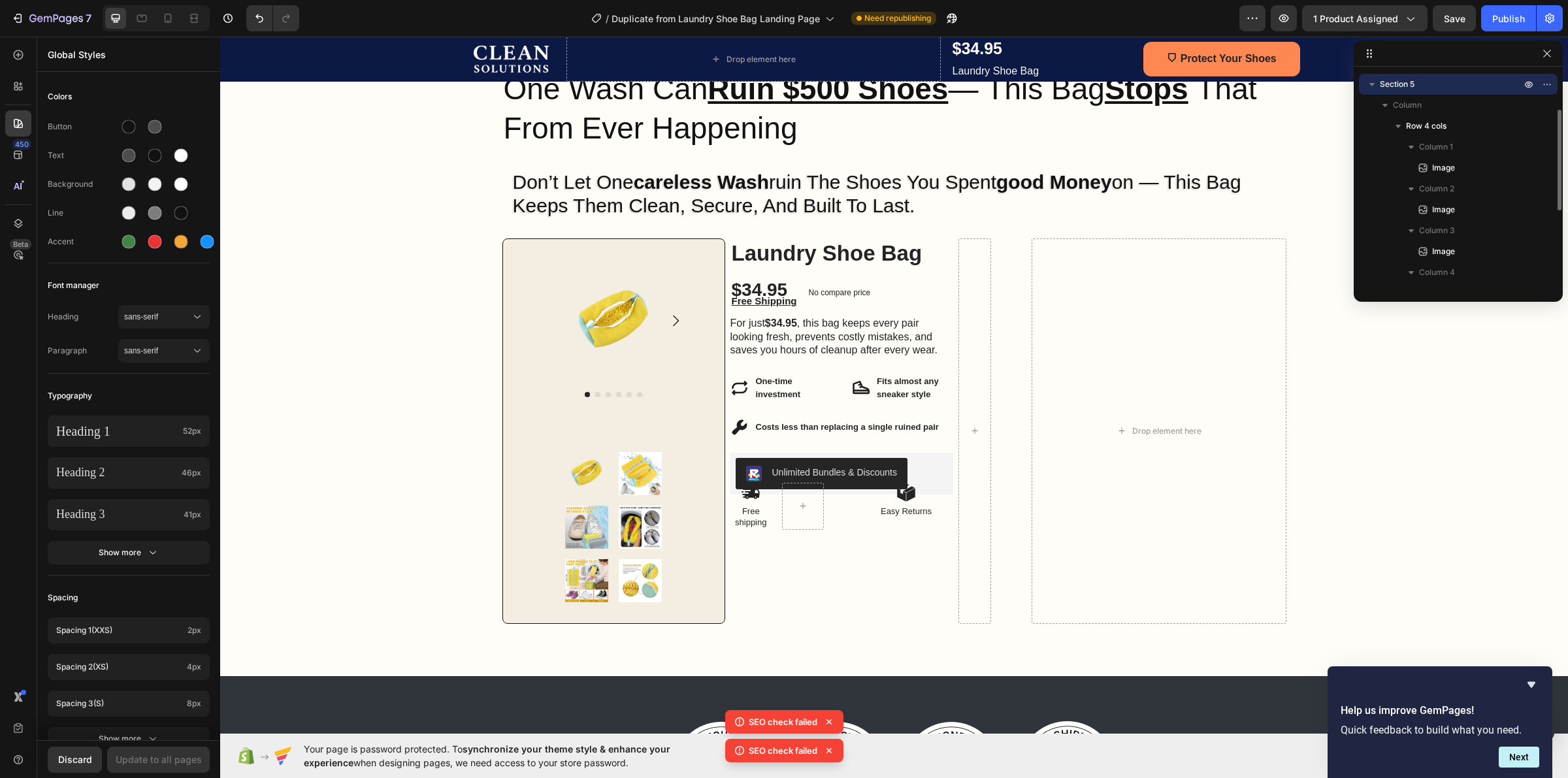
scroll to position [729, 0]
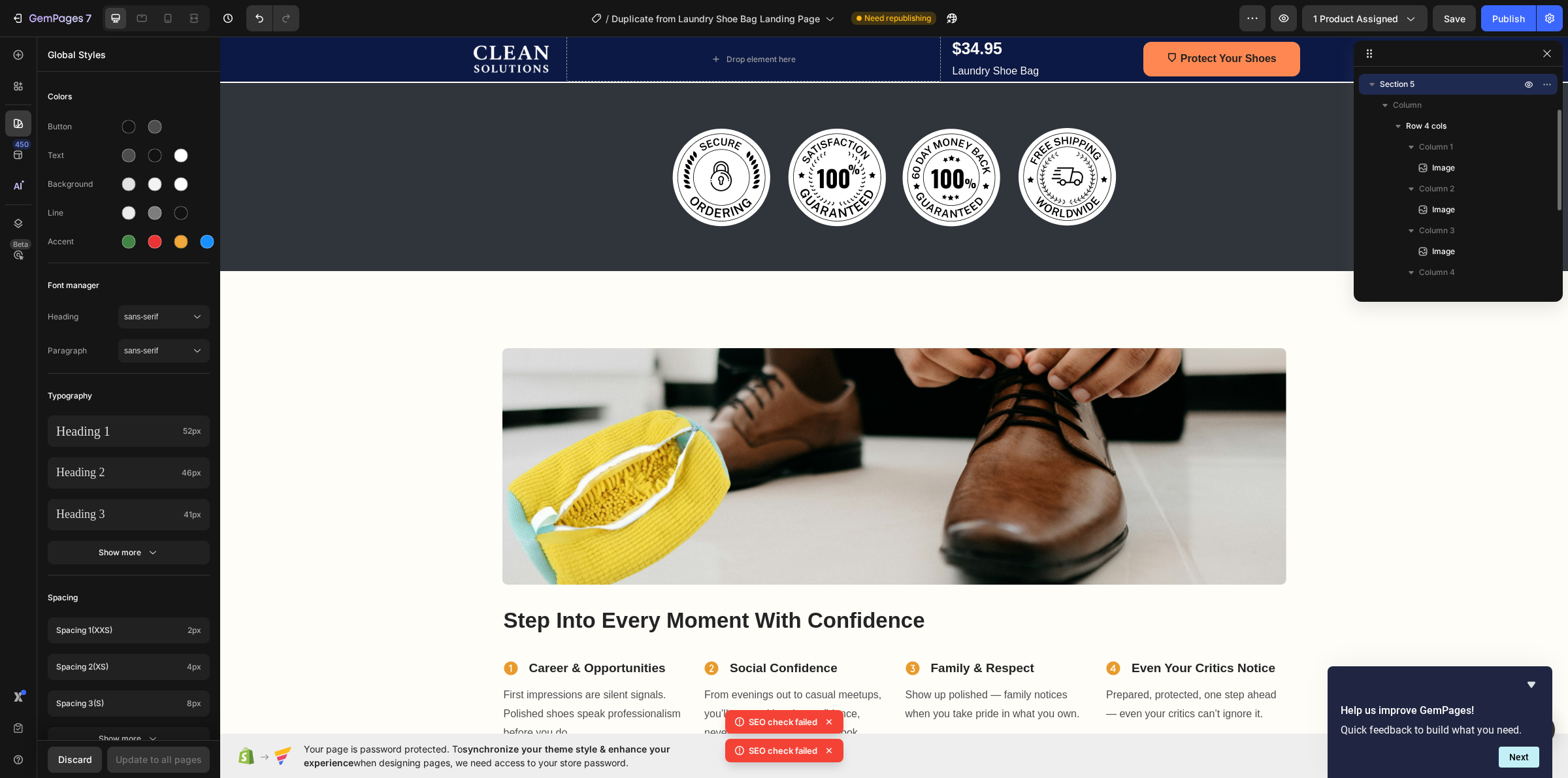
click at [1422, 78] on p "Section 5" at bounding box center [1452, 84] width 144 height 13
click at [1421, 79] on p "Section 5" at bounding box center [1452, 84] width 144 height 13
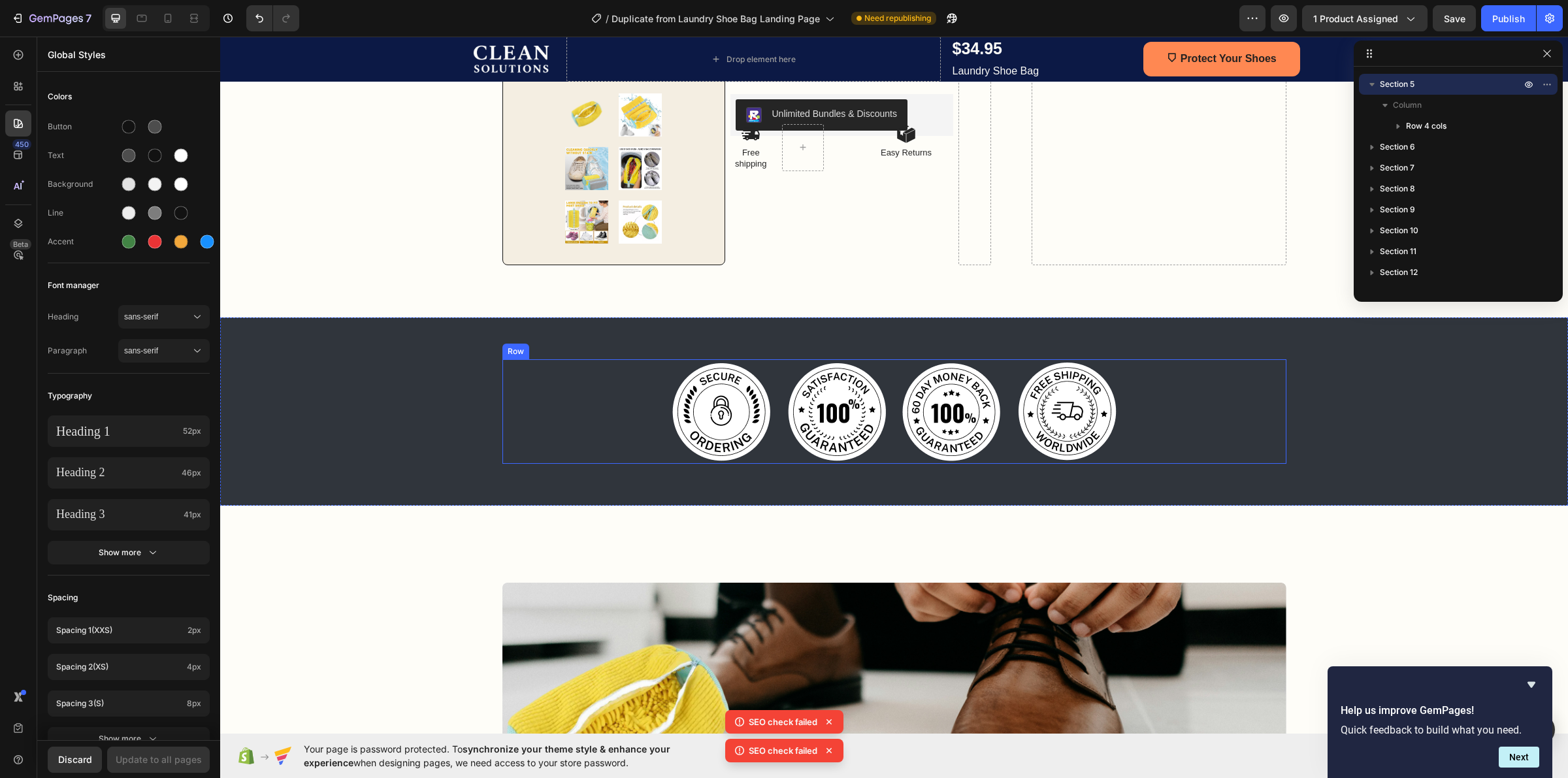
scroll to position [484, 0]
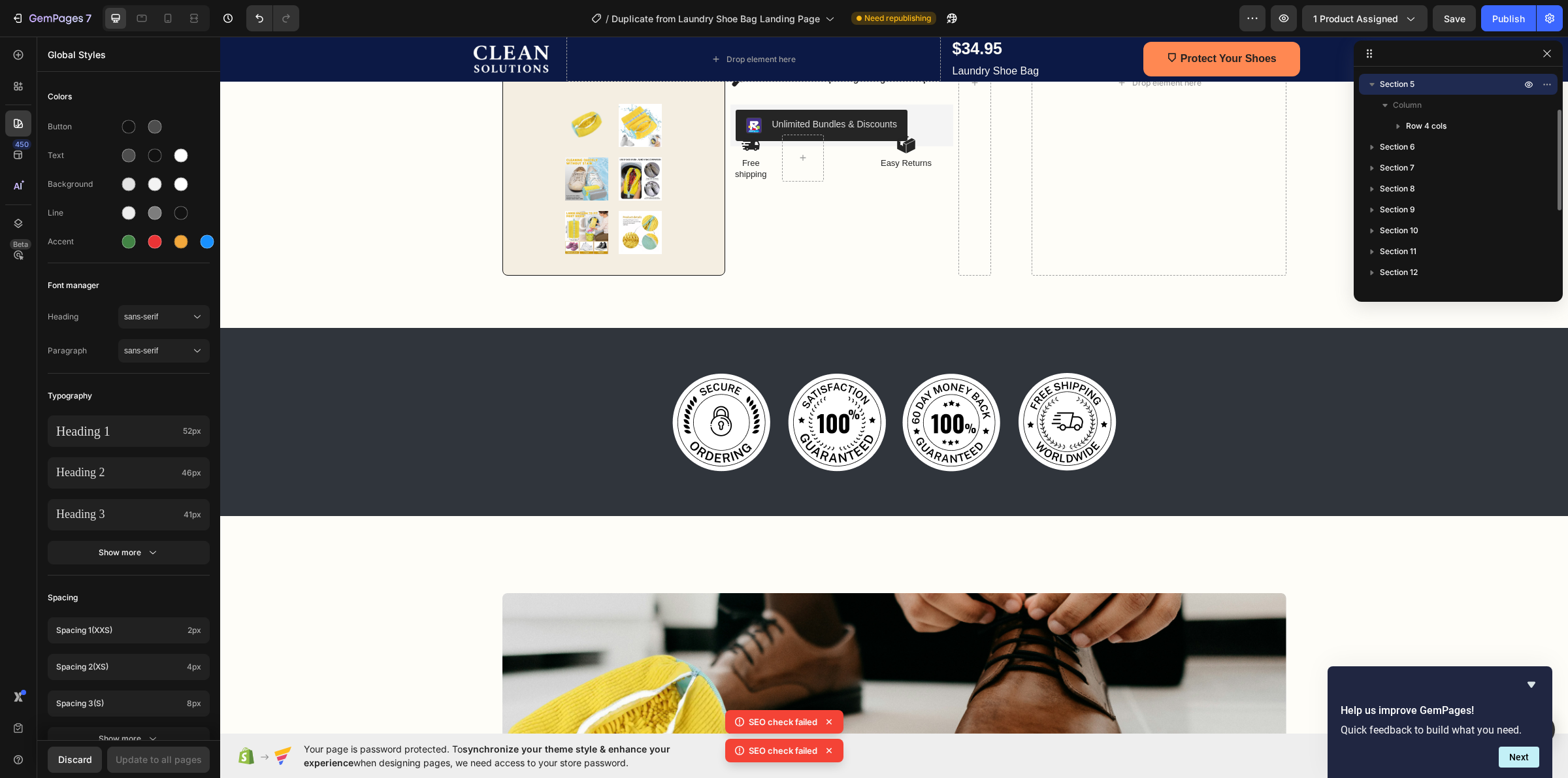
click at [1435, 80] on p "Section 5" at bounding box center [1452, 84] width 144 height 13
click at [1425, 130] on span "Row 4 cols" at bounding box center [1426, 126] width 41 height 13
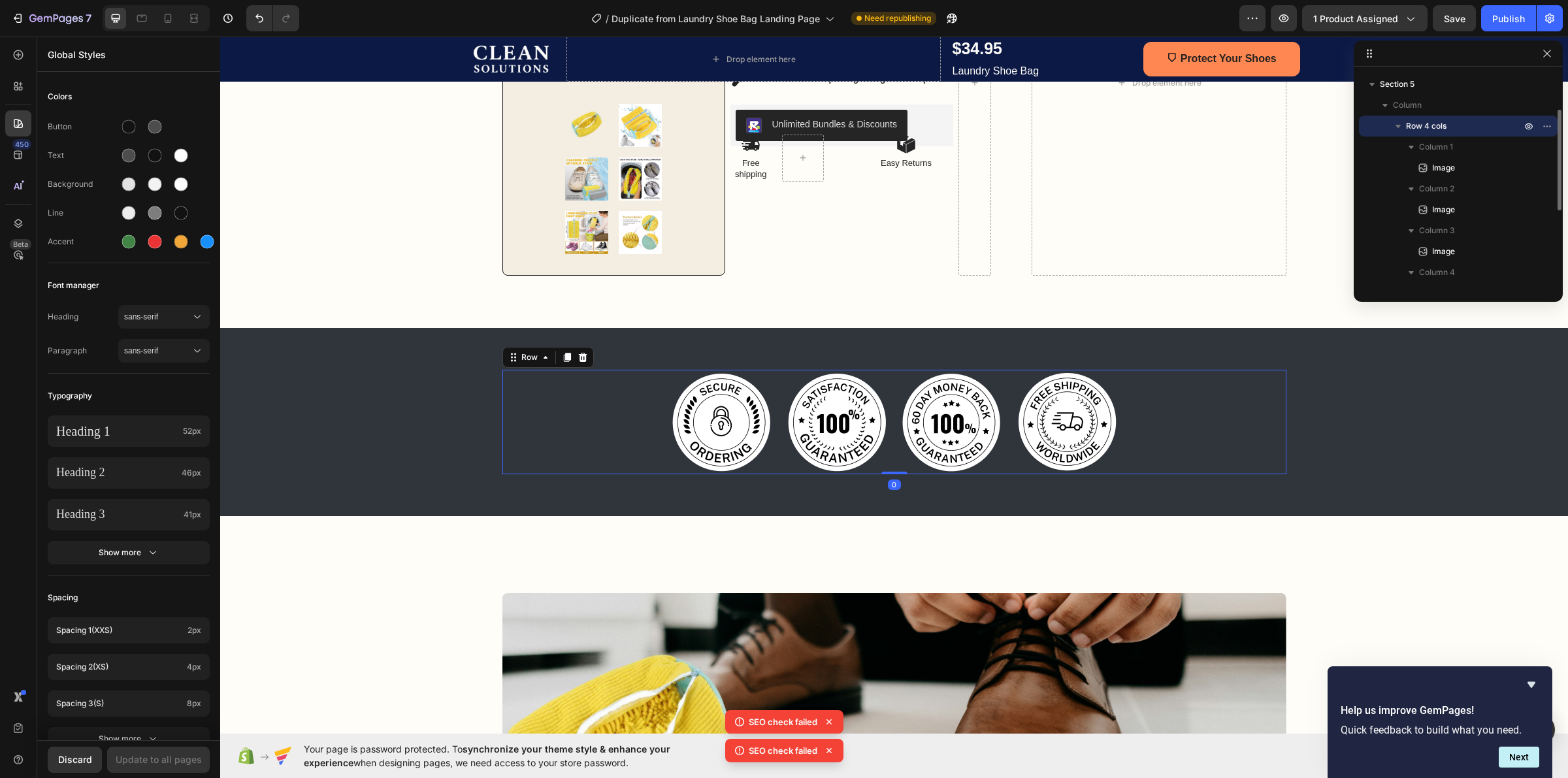
click at [1425, 130] on span "Row 4 cols" at bounding box center [1426, 126] width 41 height 13
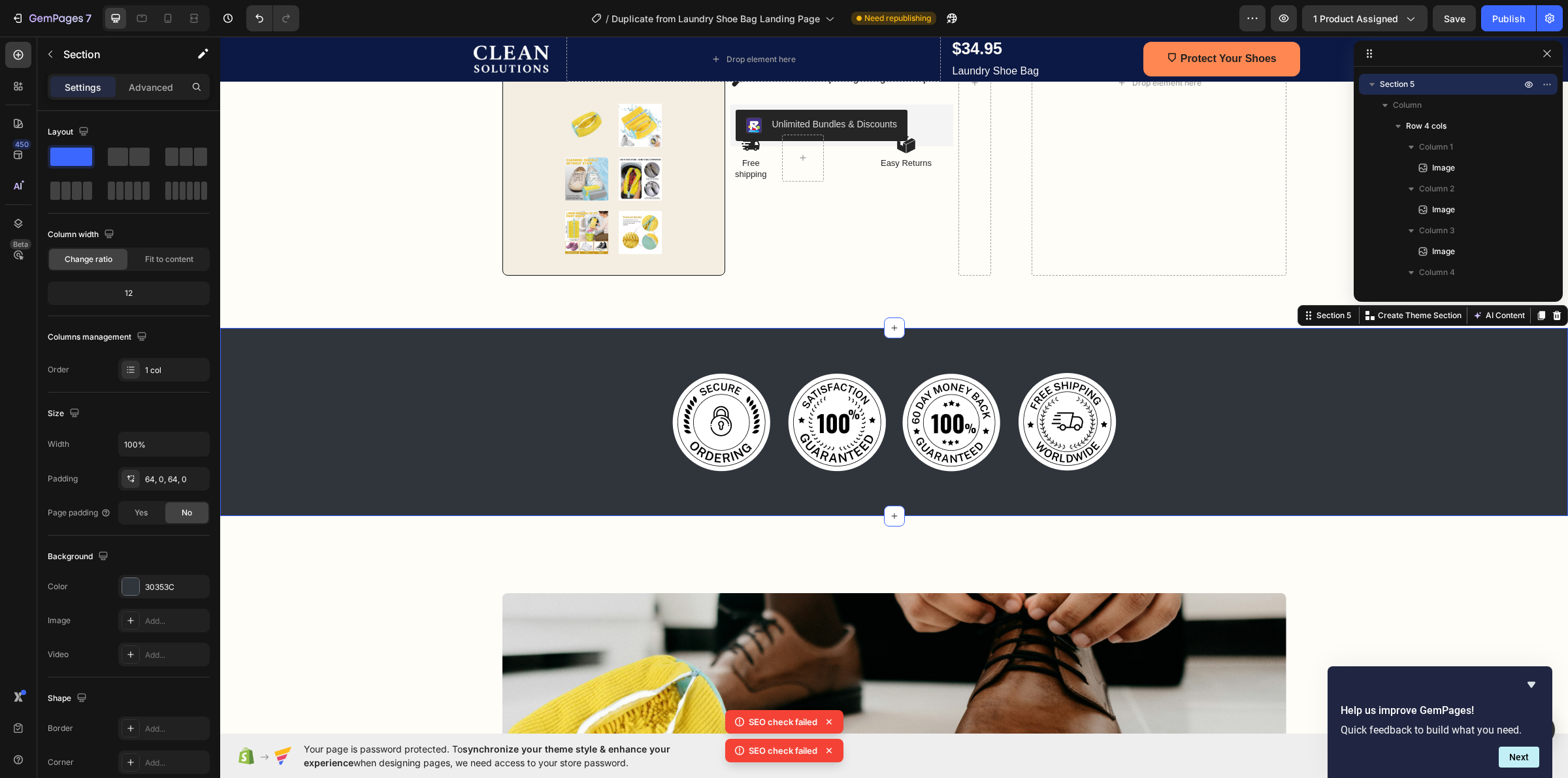
click at [1205, 356] on div "Image Image Image Image Row Section 5 You can create reusable sections Create T…" at bounding box center [894, 422] width 1348 height 188
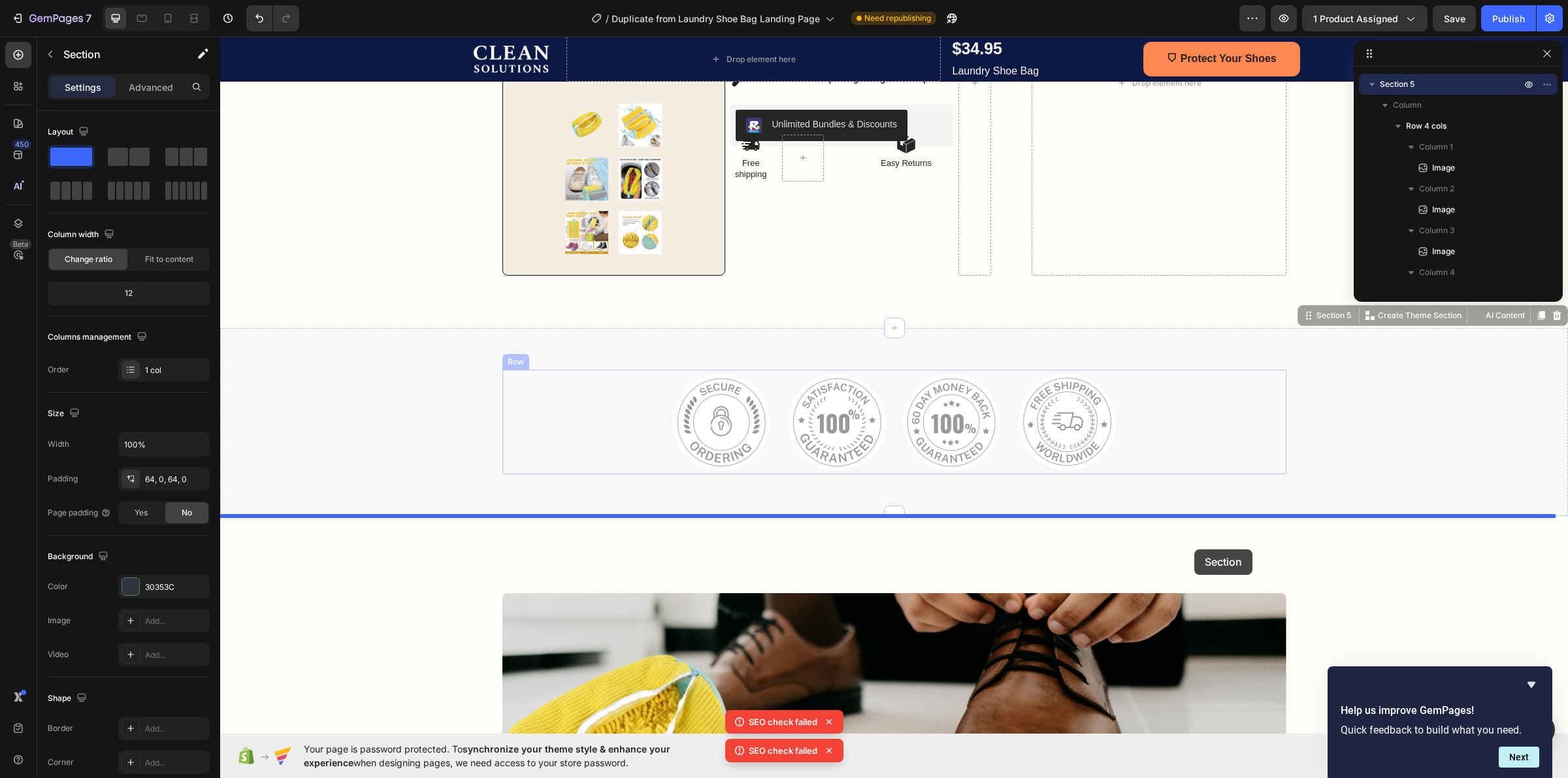
drag, startPoint x: 1197, startPoint y: 334, endPoint x: 1194, endPoint y: 549, distance: 215.0
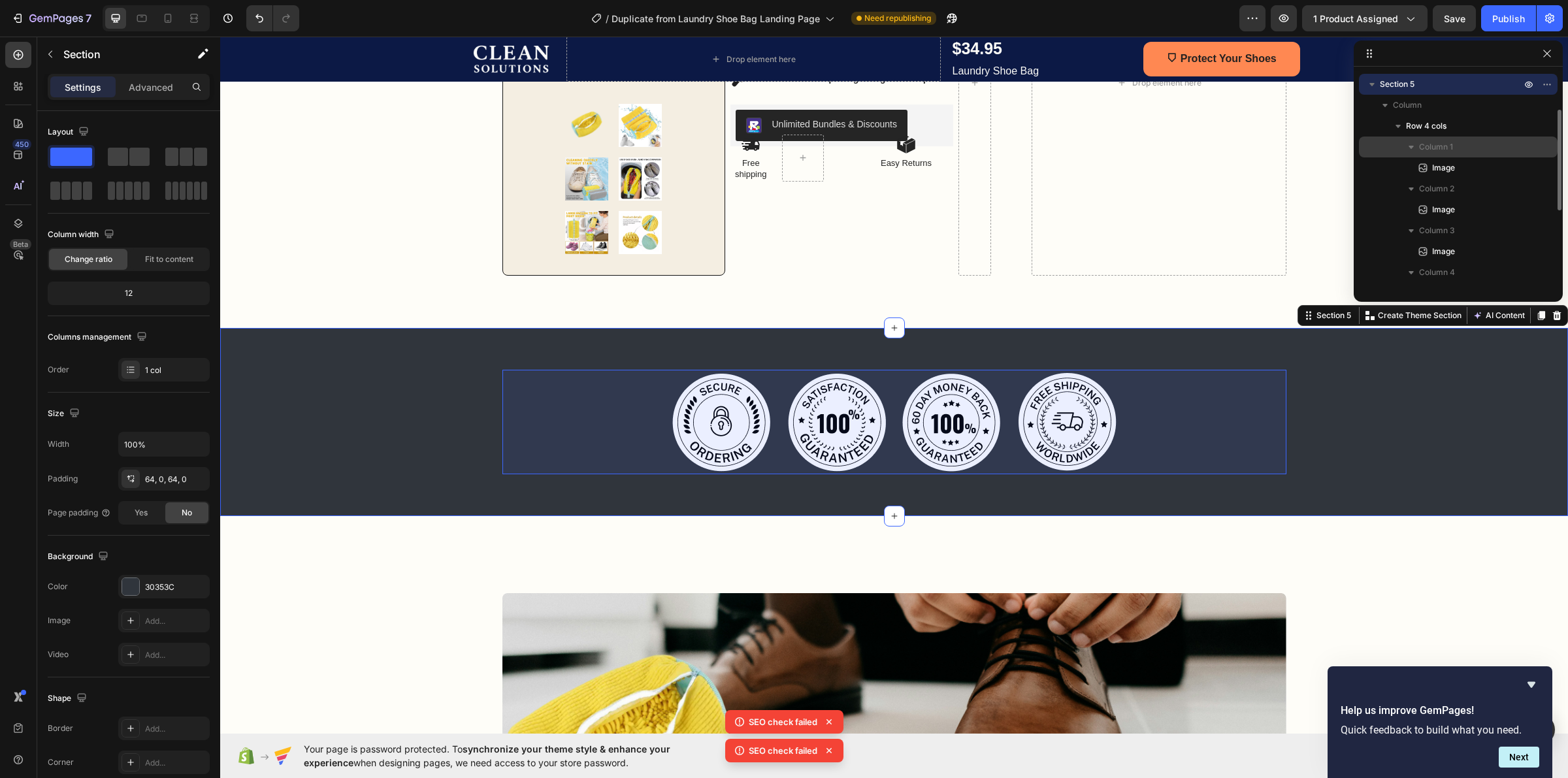
scroll to position [0, 0]
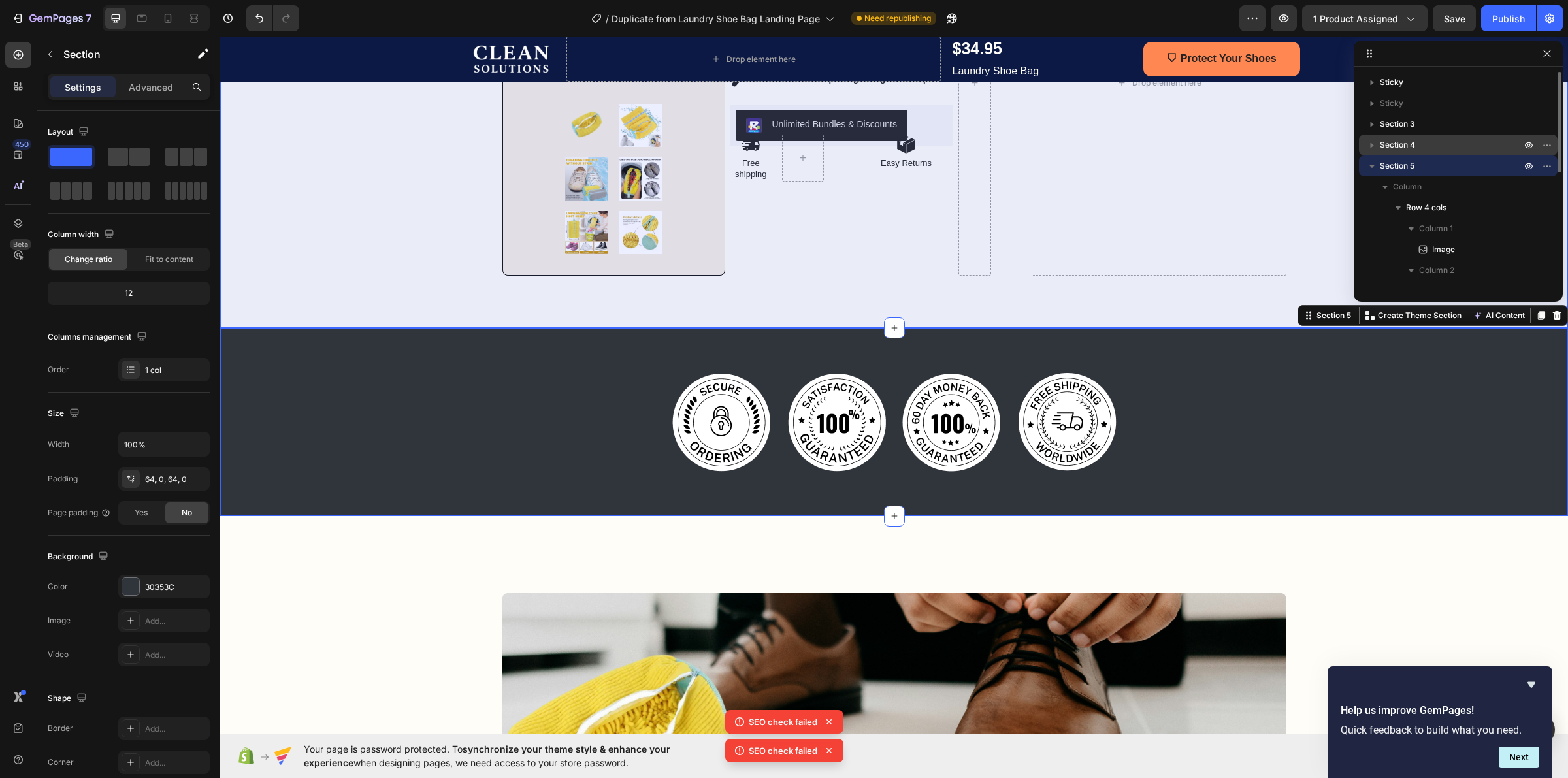
click at [1369, 149] on icon "button" at bounding box center [1372, 145] width 13 height 13
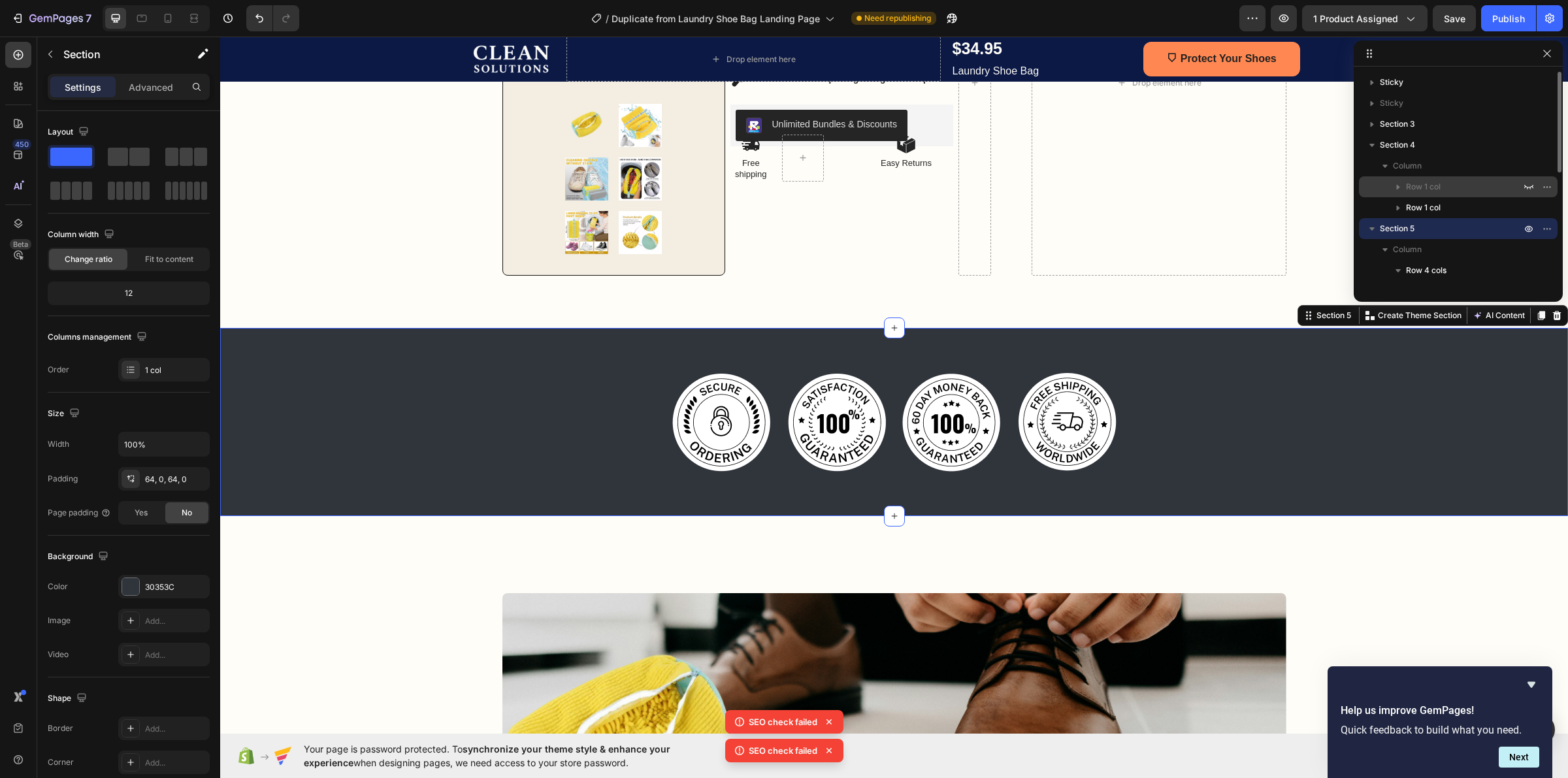
click at [1396, 190] on icon "button" at bounding box center [1398, 186] width 13 height 13
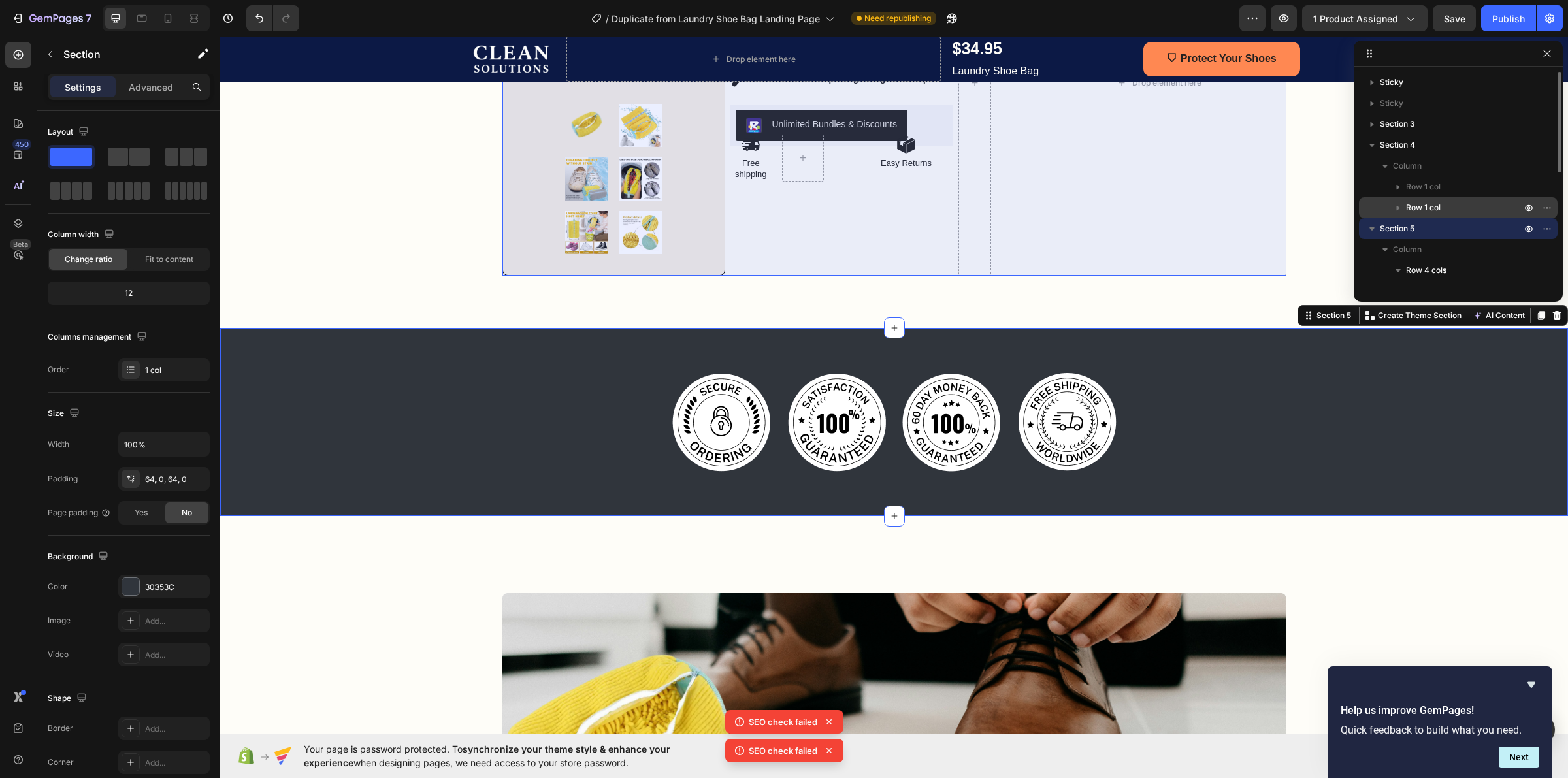
click at [1397, 209] on icon "button" at bounding box center [1398, 208] width 3 height 6
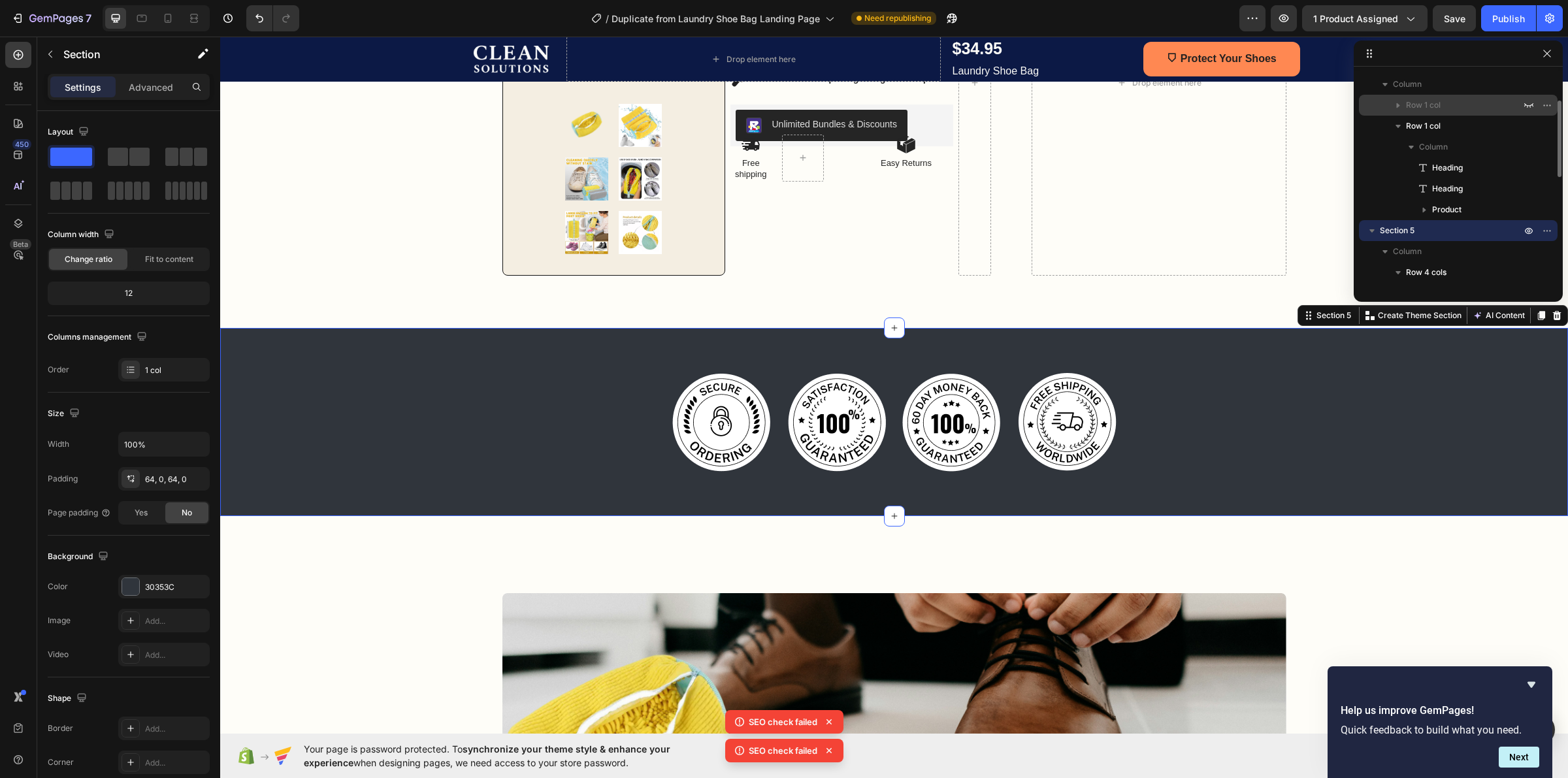
click at [1398, 109] on icon "button" at bounding box center [1398, 105] width 13 height 13
click at [1392, 105] on icon "button" at bounding box center [1398, 105] width 13 height 13
click at [1546, 105] on icon "button" at bounding box center [1546, 105] width 10 height 10
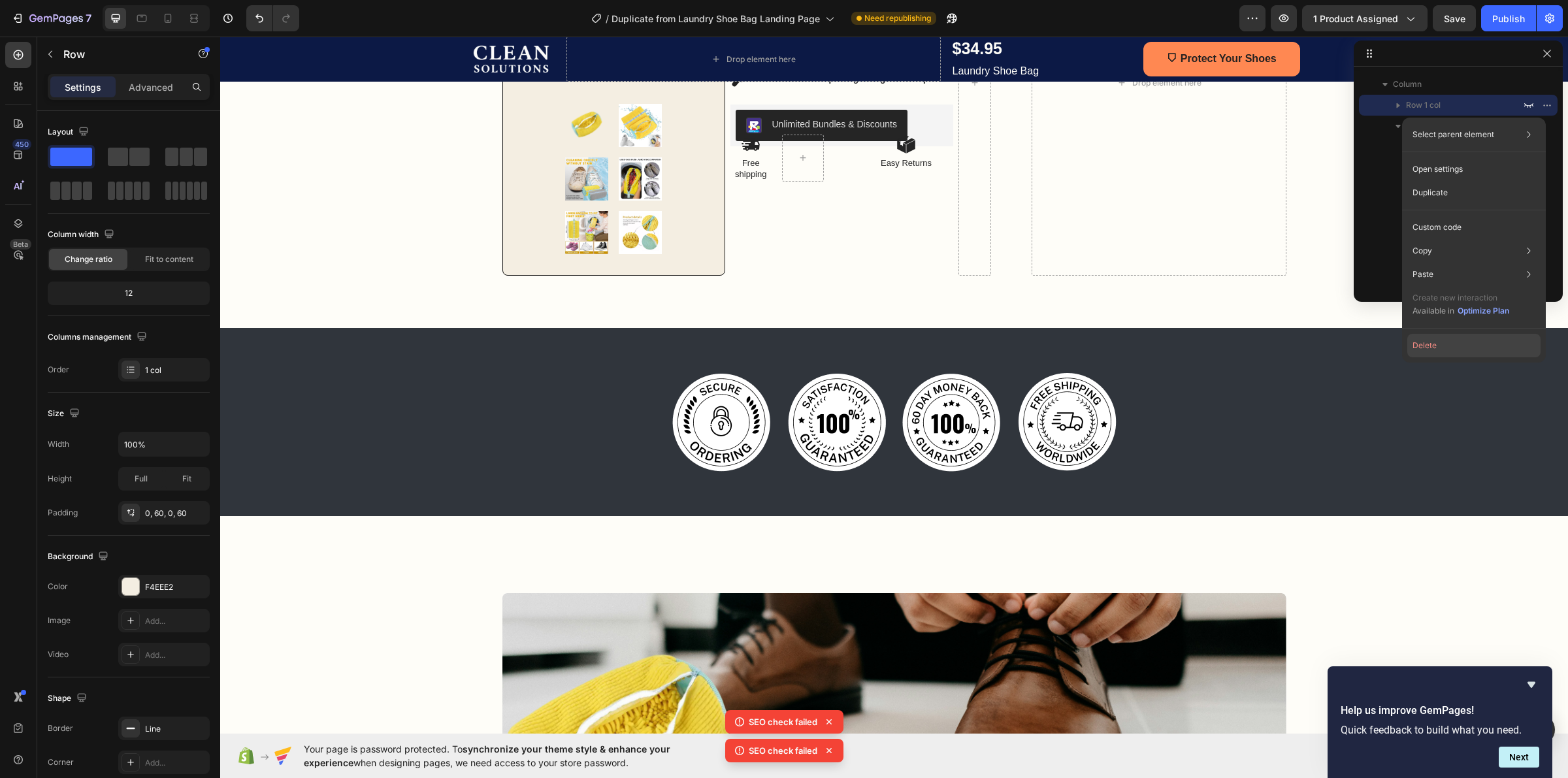
click at [1463, 342] on button "Delete" at bounding box center [1474, 345] width 134 height 23
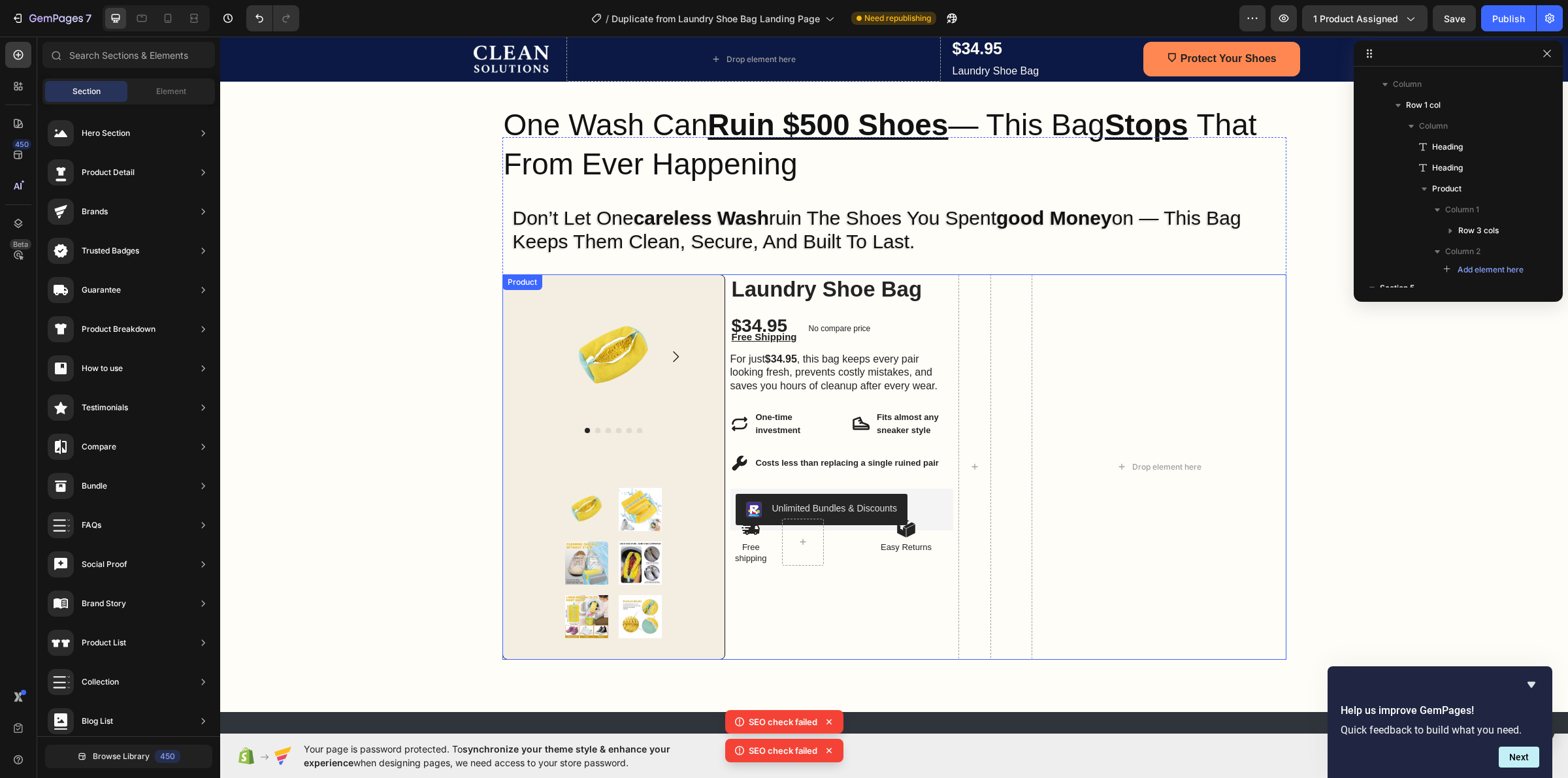
scroll to position [76, 0]
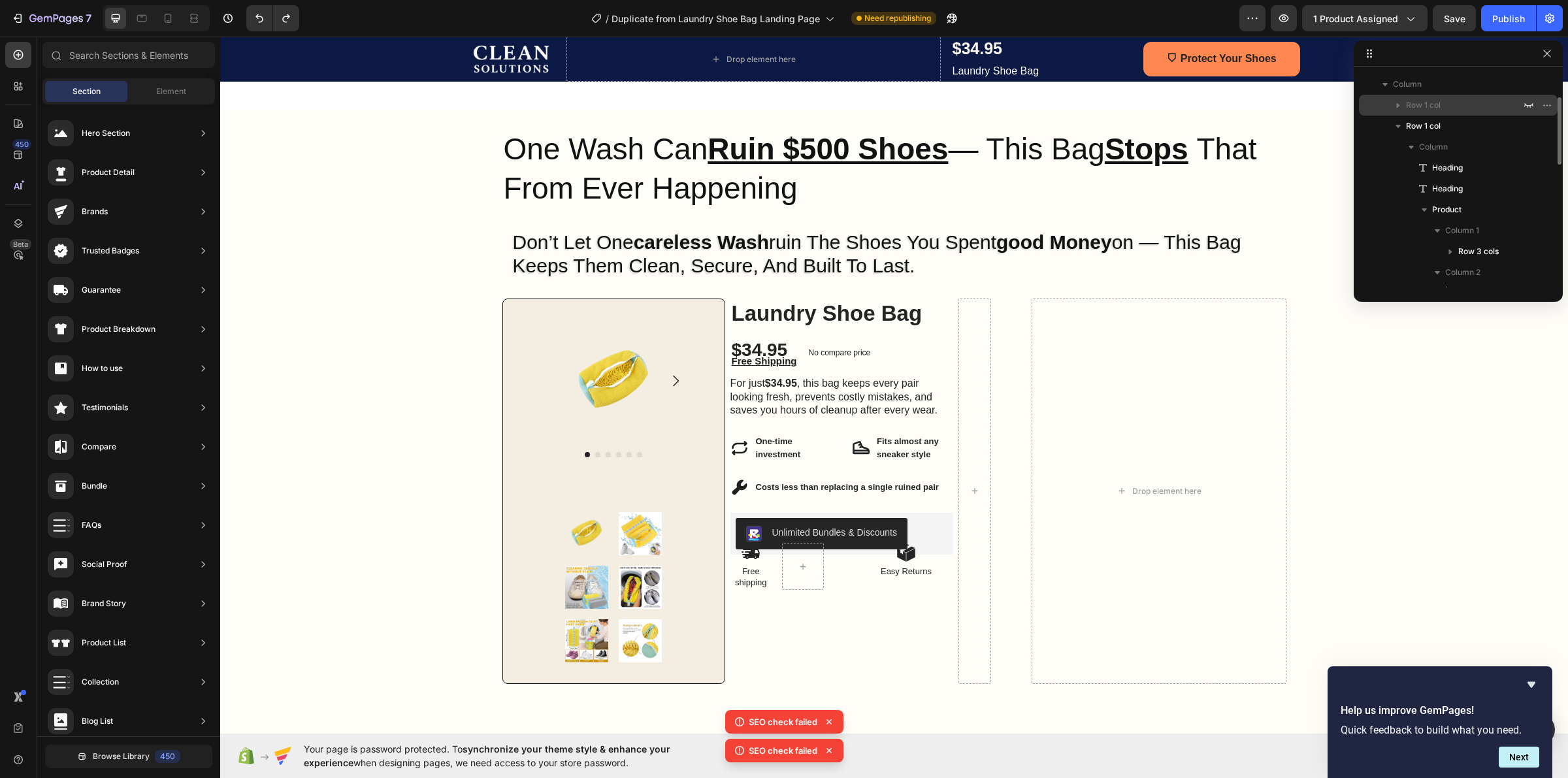
click at [1428, 105] on span "Row 1 col" at bounding box center [1423, 105] width 34 height 13
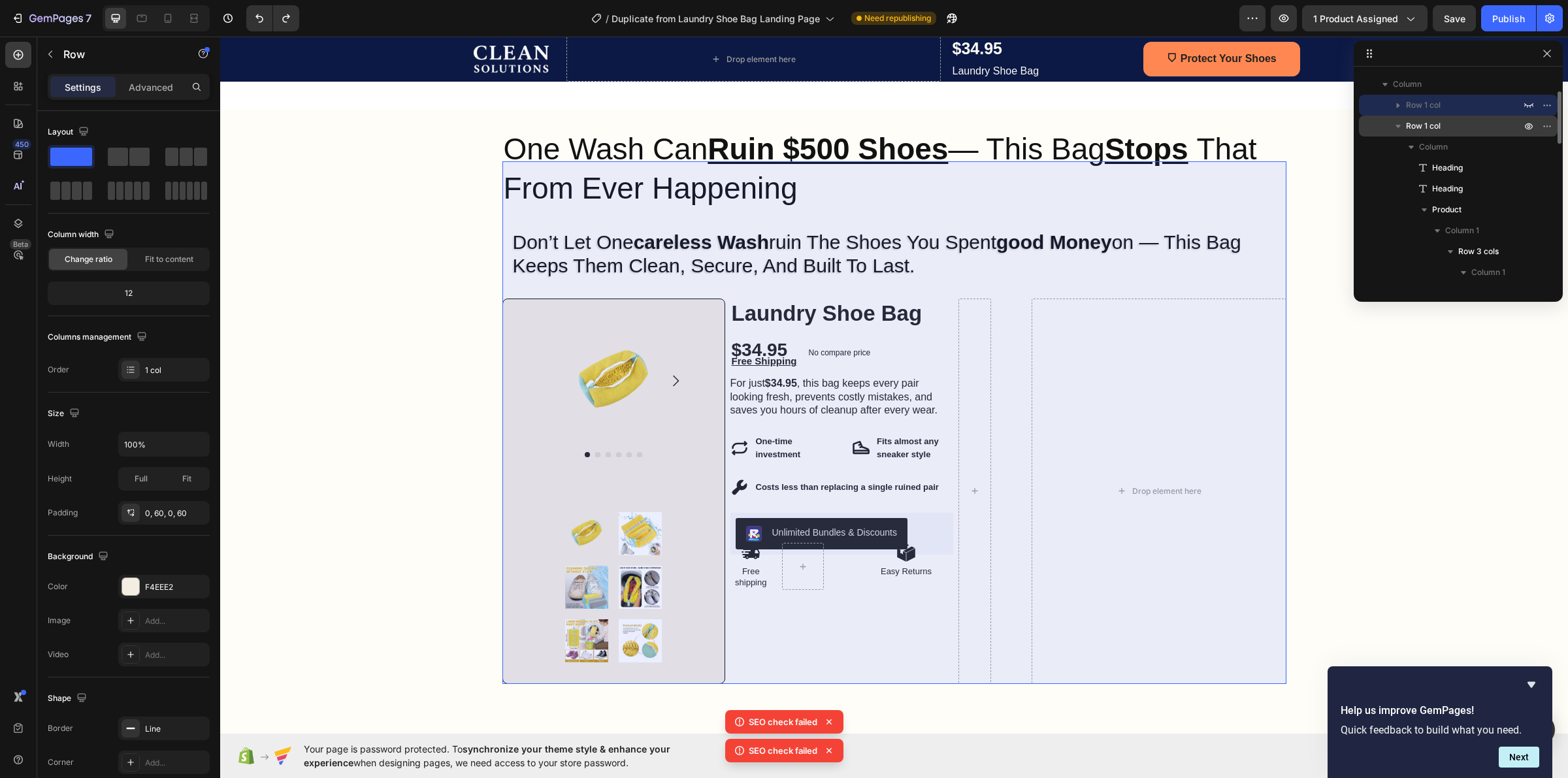
click at [1430, 127] on span "Row 1 col" at bounding box center [1423, 126] width 34 height 13
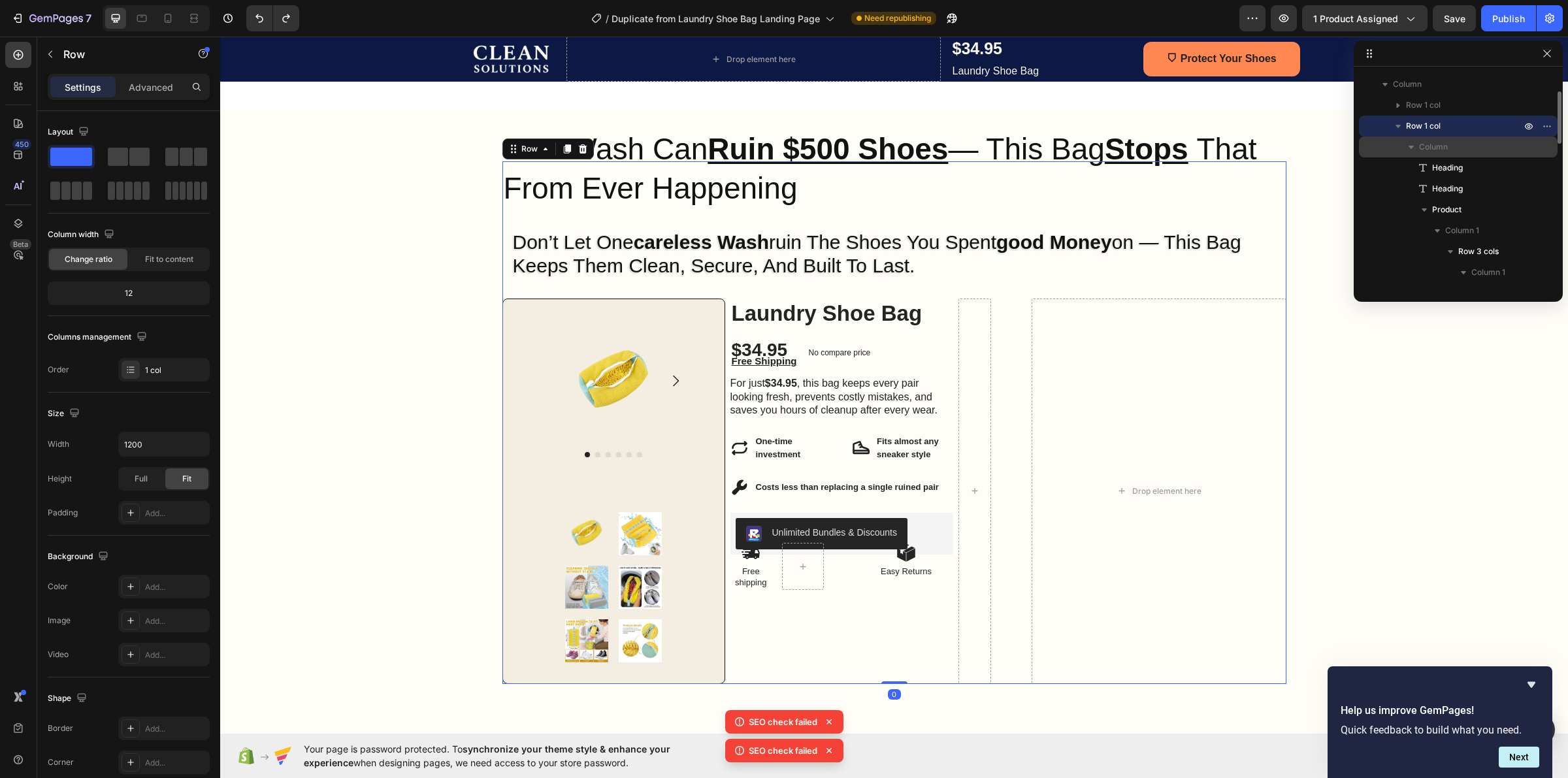
click at [1412, 150] on icon "button" at bounding box center [1411, 146] width 13 height 13
click at [1411, 145] on icon "button" at bounding box center [1411, 146] width 13 height 13
click at [15, 55] on icon at bounding box center [18, 54] width 13 height 13
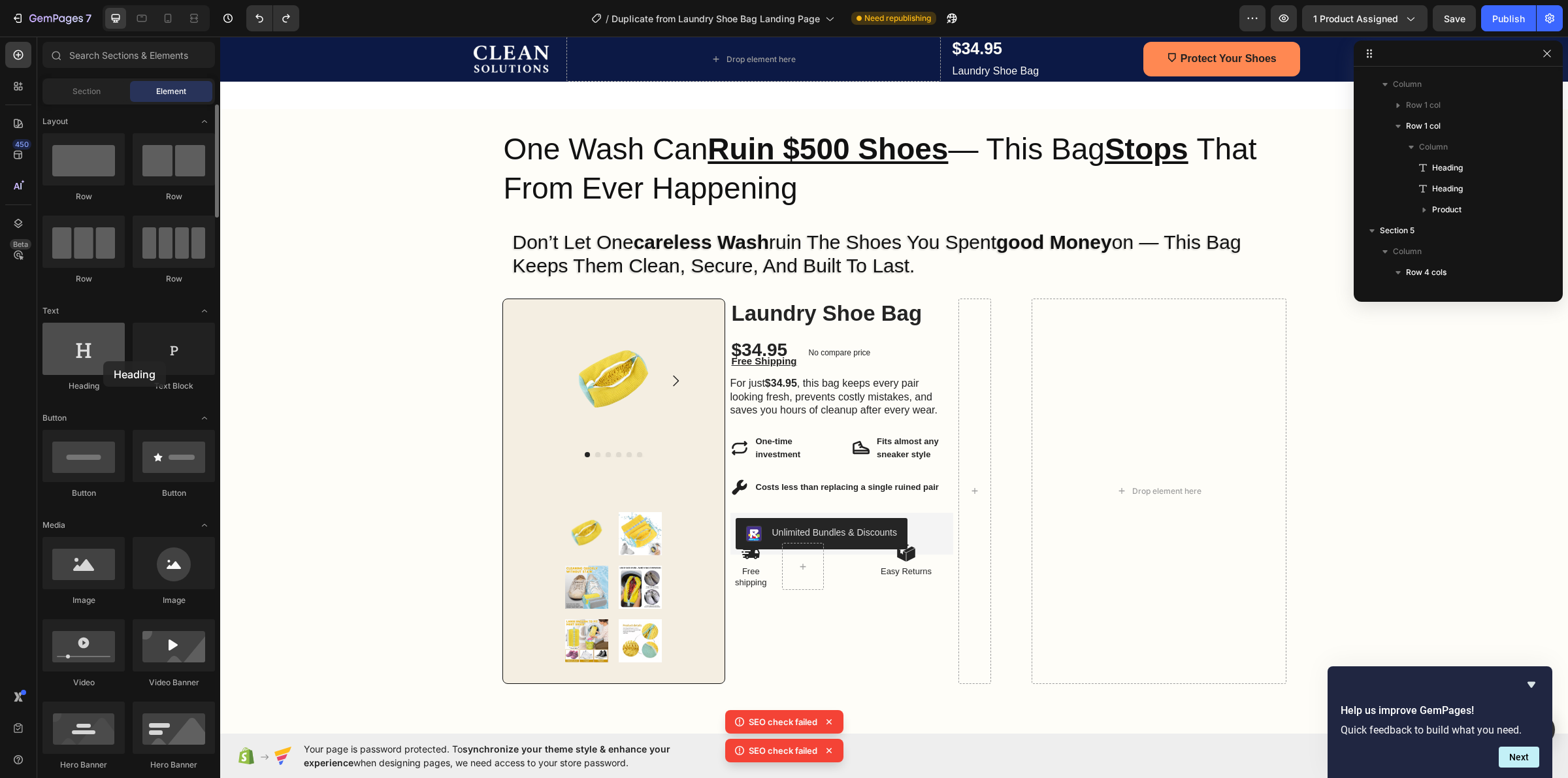
click at [100, 361] on div at bounding box center [83, 348] width 82 height 52
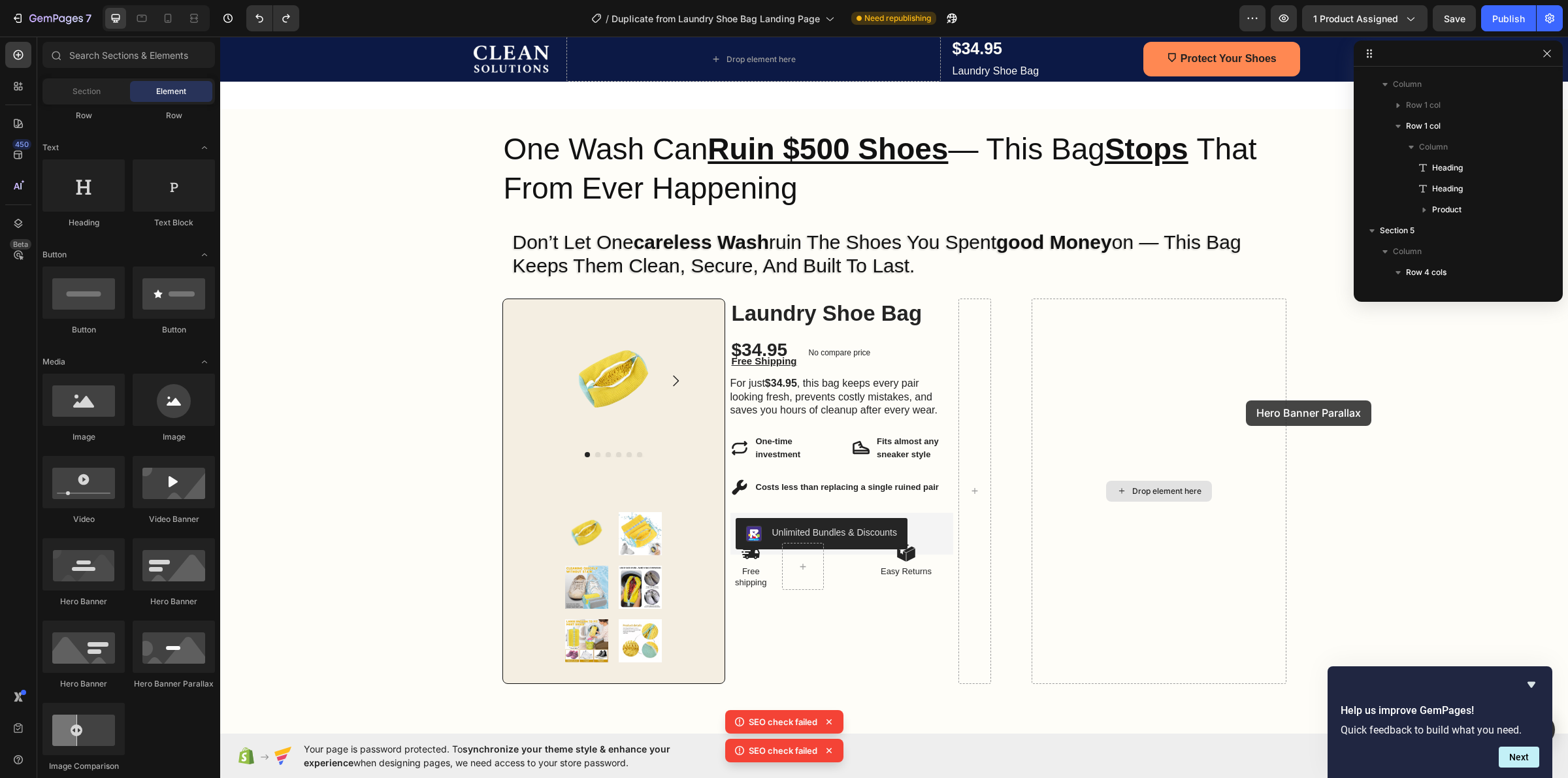
scroll to position [118, 0]
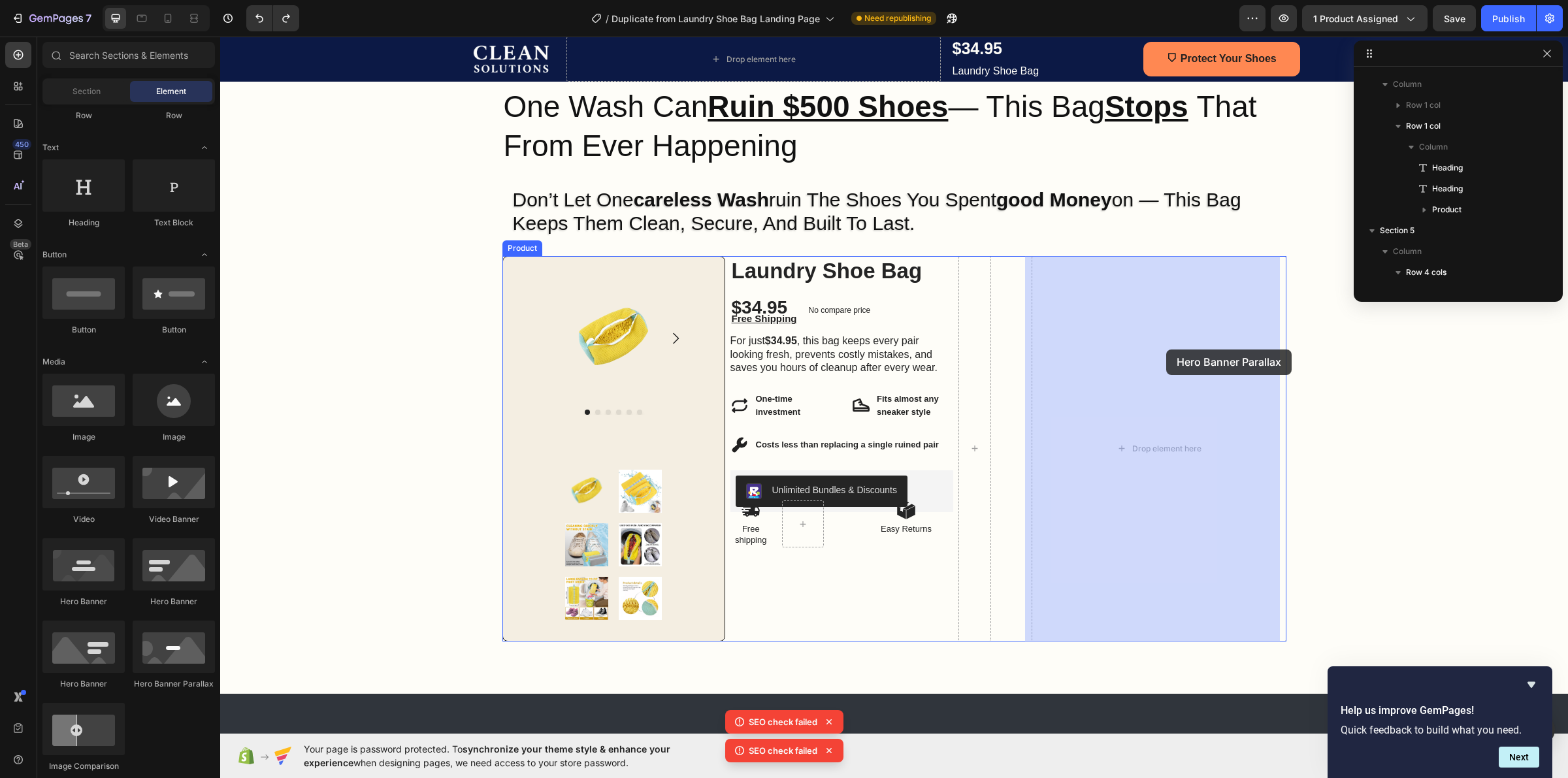
drag, startPoint x: 396, startPoint y: 695, endPoint x: 1109, endPoint y: 315, distance: 807.9
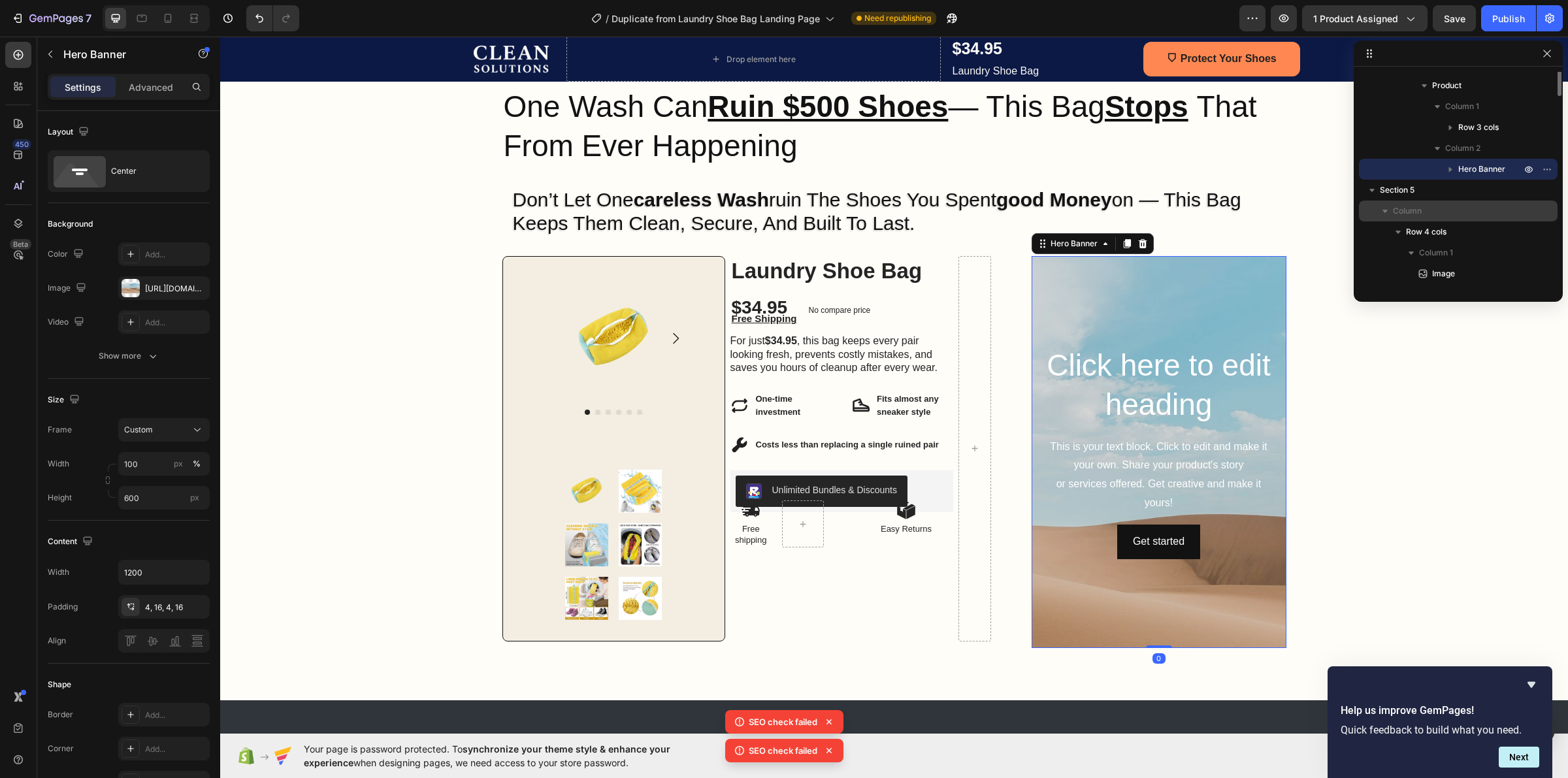
scroll to position [124, 0]
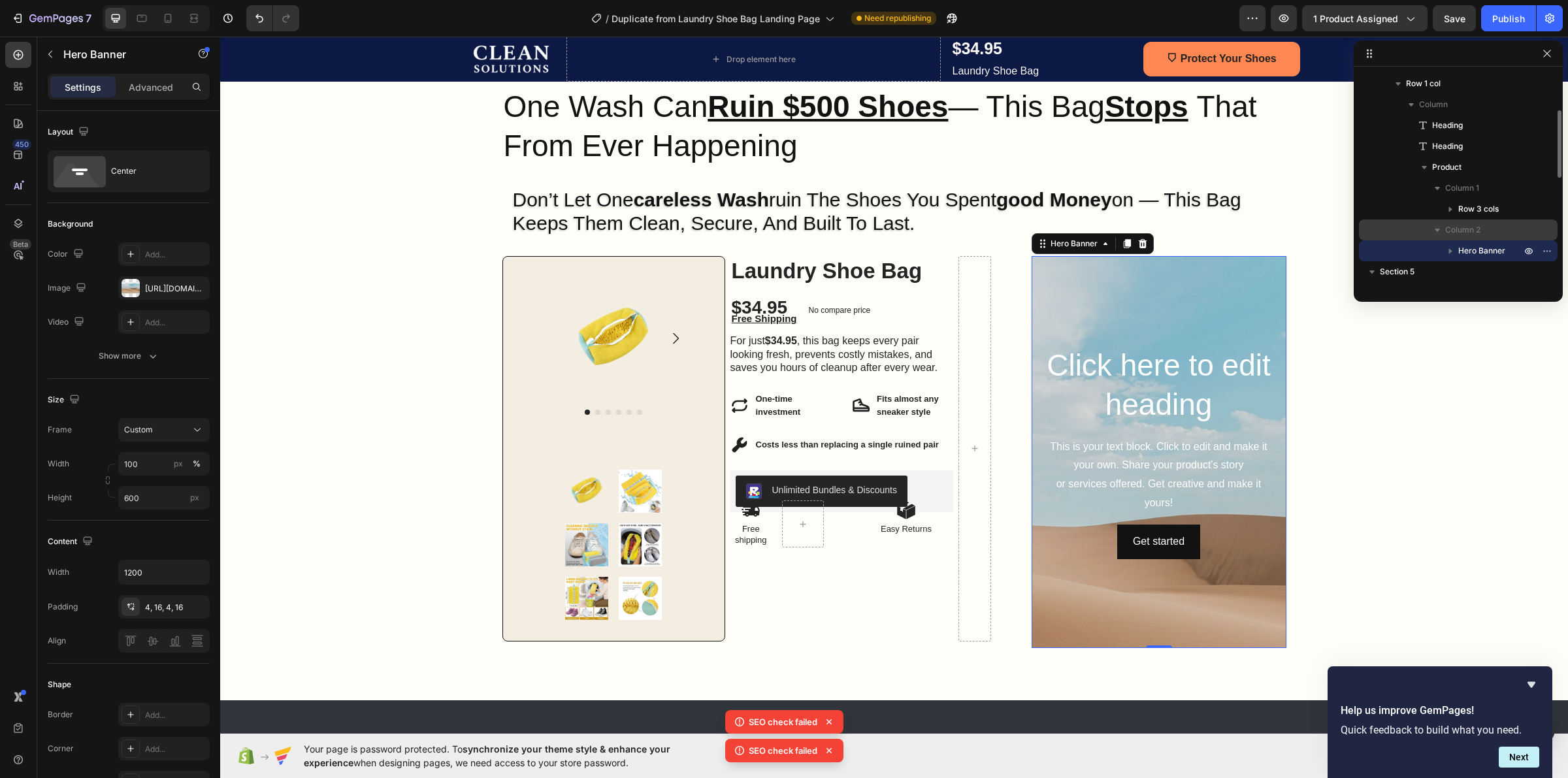
click at [1436, 230] on icon "button" at bounding box center [1438, 231] width 6 height 3
click at [1436, 230] on icon "button" at bounding box center [1438, 231] width 3 height 6
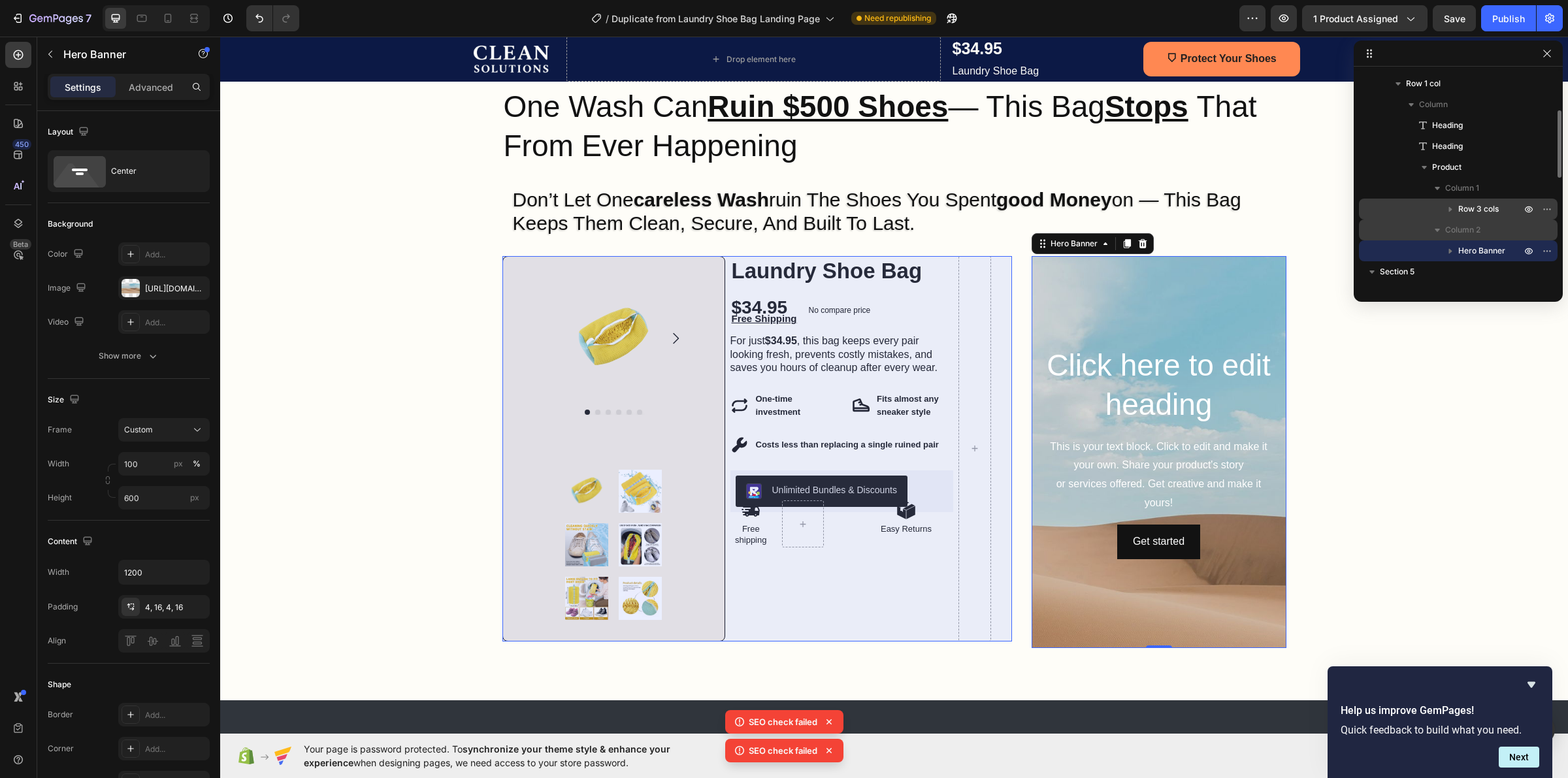
click at [1488, 207] on span "Row 3 cols" at bounding box center [1478, 209] width 41 height 13
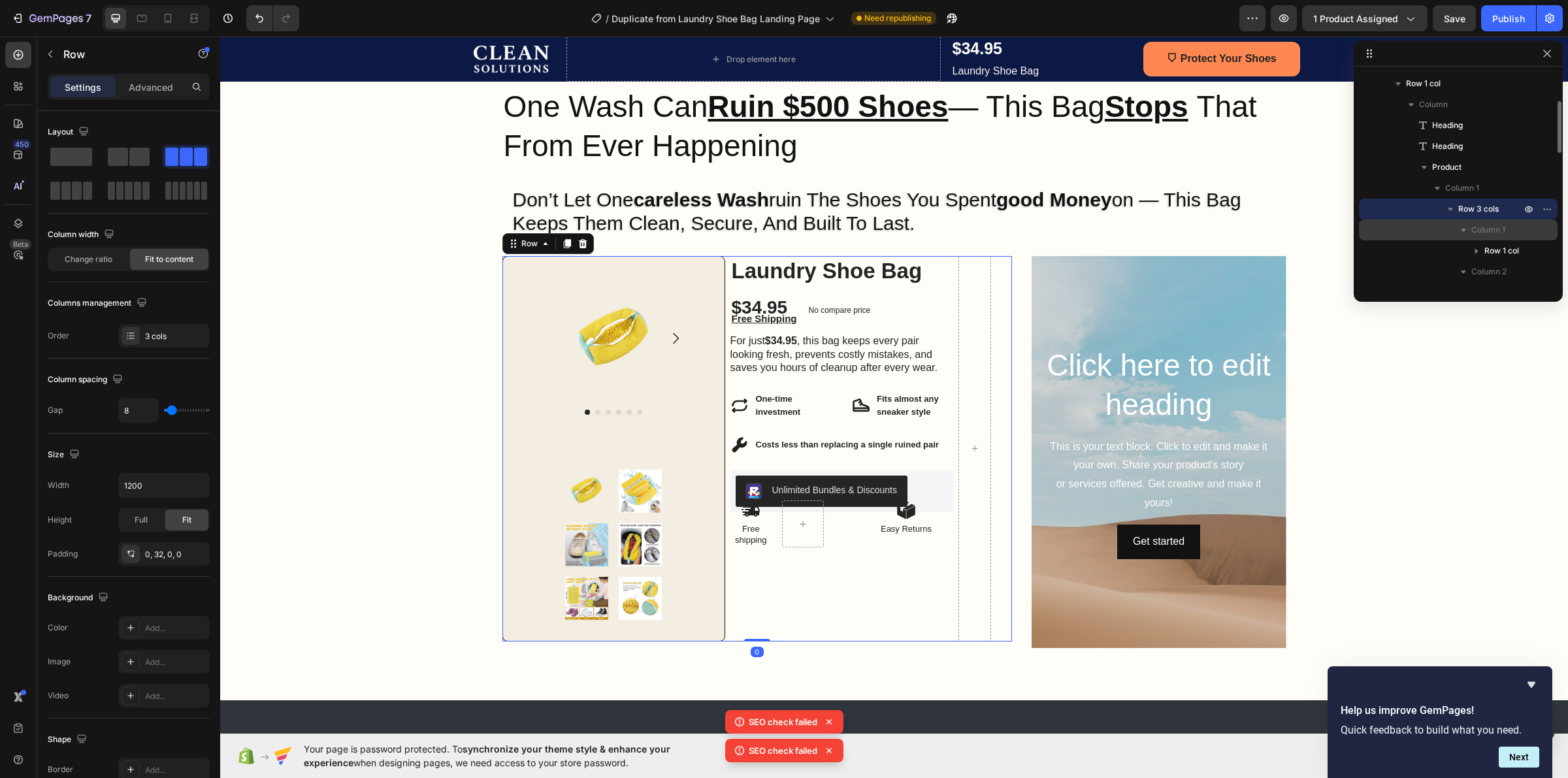
click at [1482, 230] on span "Column 1" at bounding box center [1488, 230] width 34 height 13
click at [1474, 230] on span "Column 1" at bounding box center [1488, 230] width 34 height 13
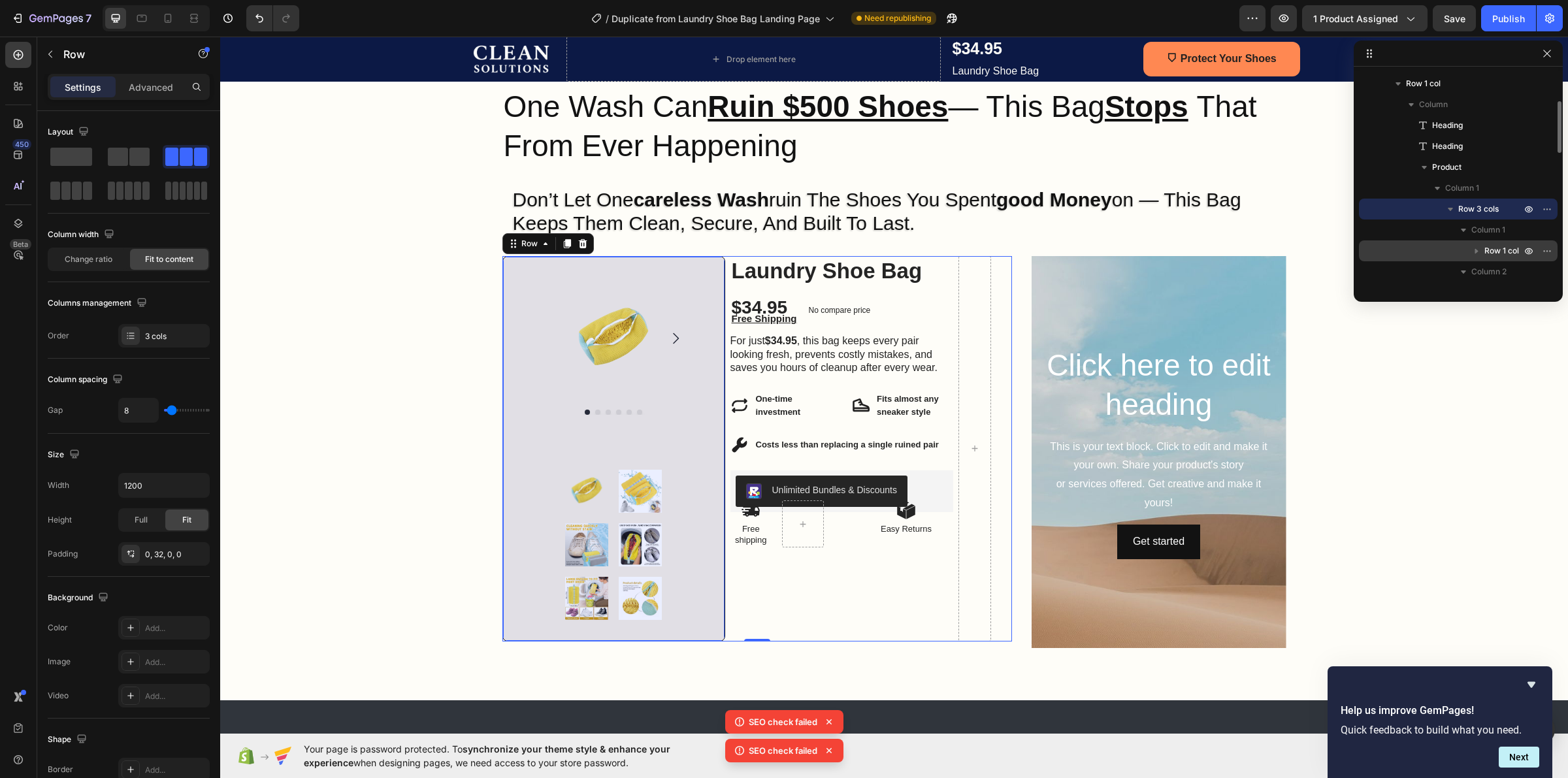
click at [1466, 247] on div "Row 1 col" at bounding box center [1458, 251] width 188 height 21
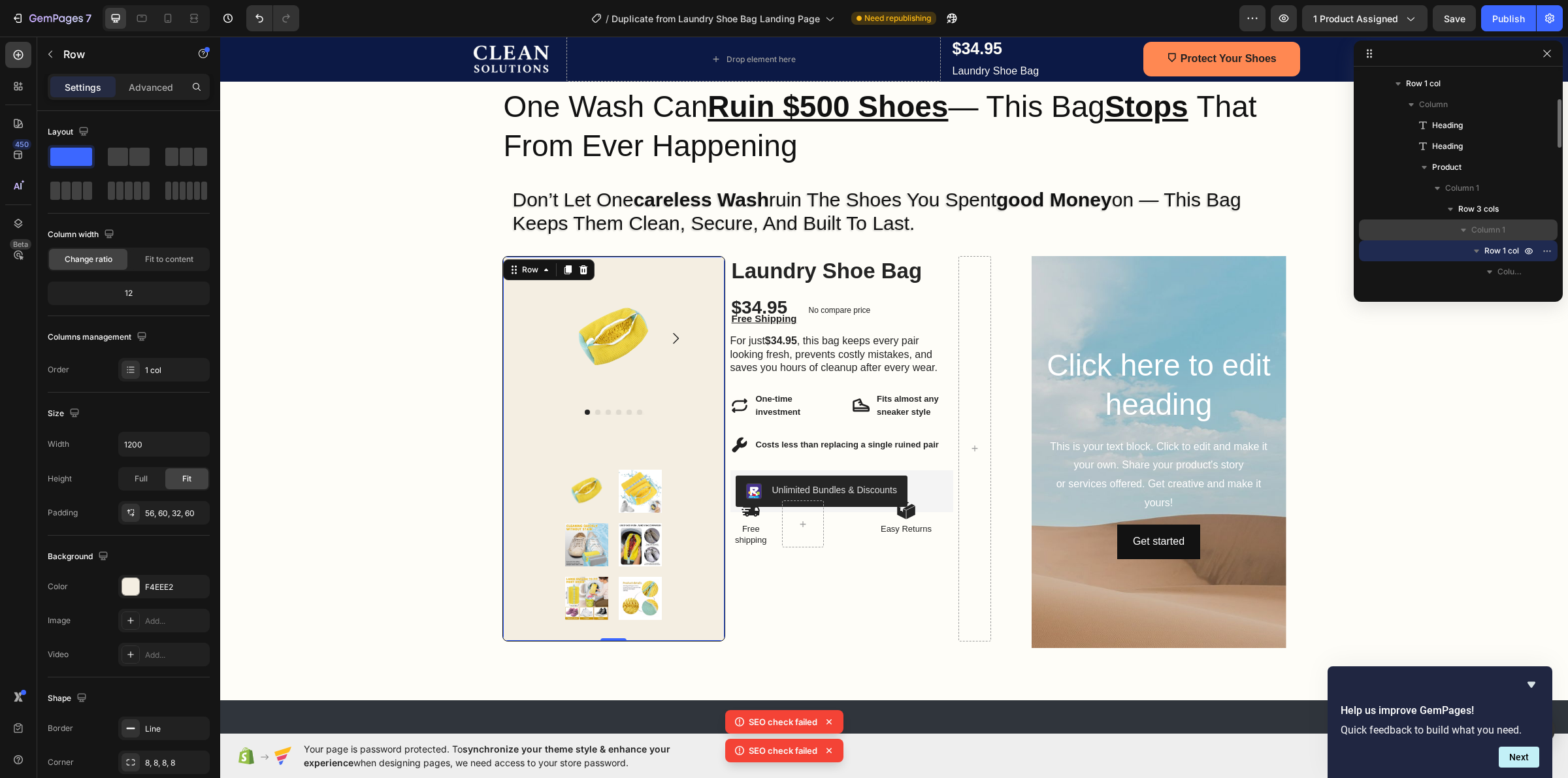
click at [1447, 233] on div "Column 1" at bounding box center [1458, 230] width 188 height 21
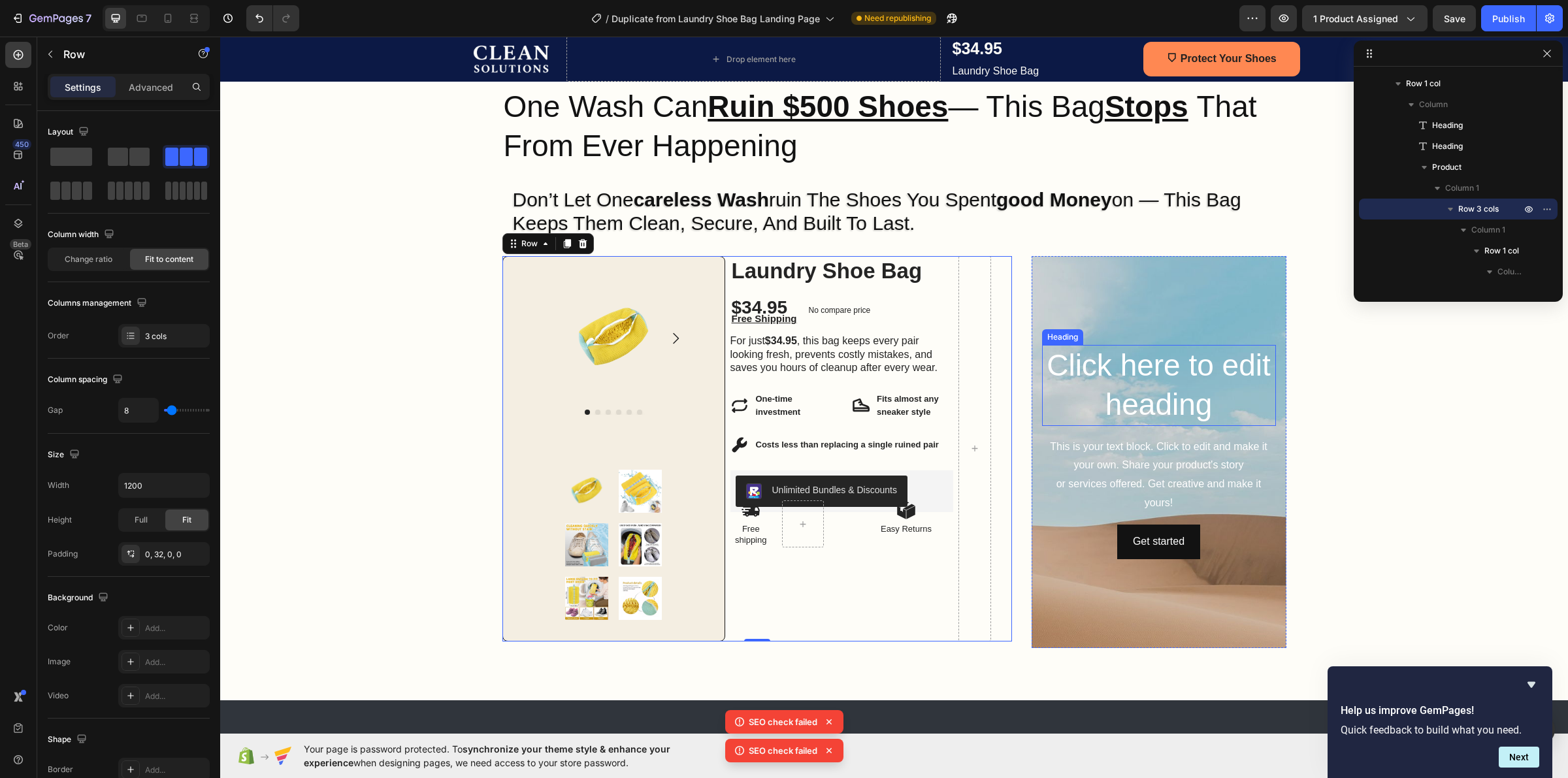
click at [1186, 372] on h2 "Click here to edit heading" at bounding box center [1159, 385] width 234 height 81
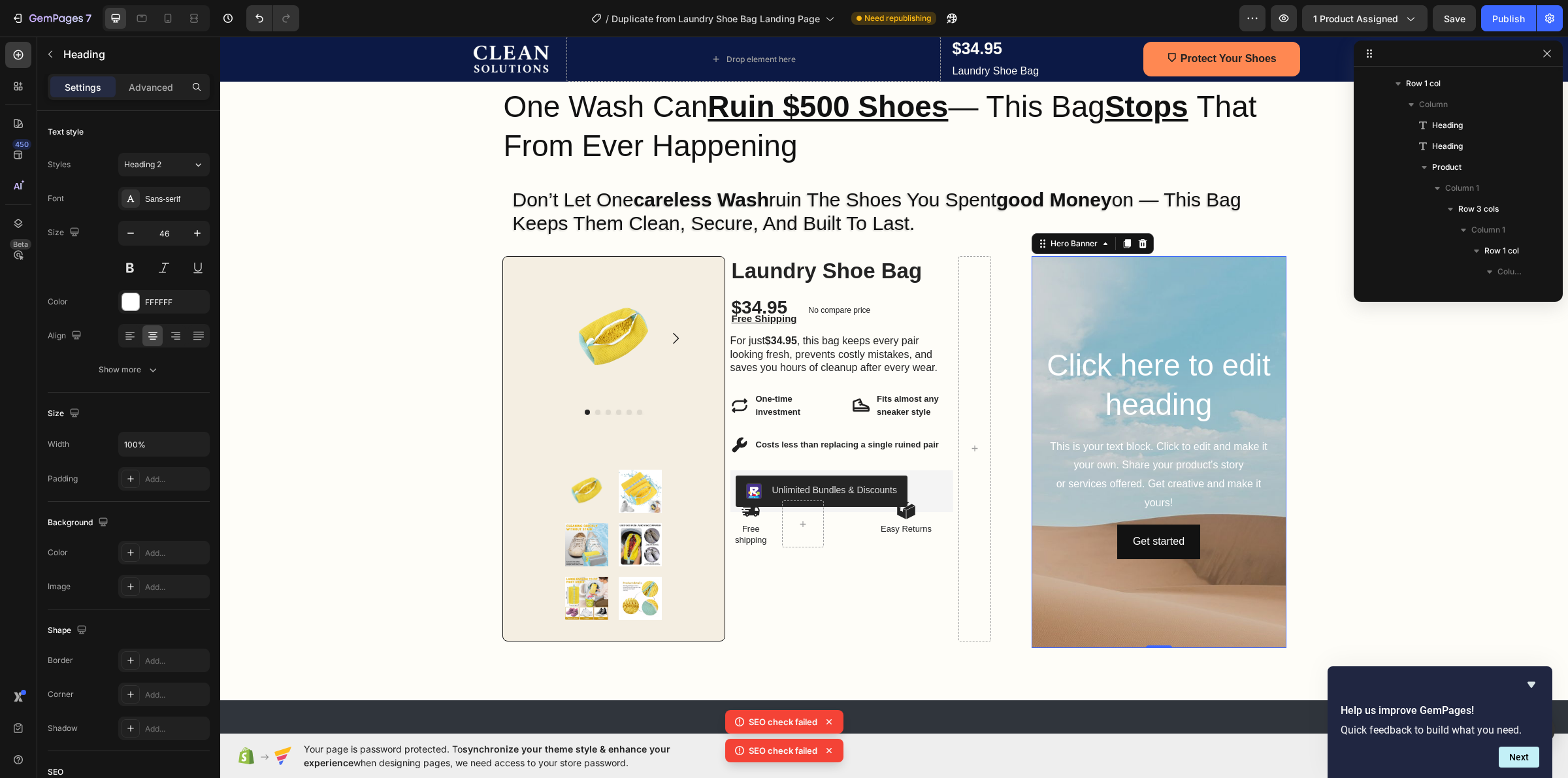
click at [1209, 294] on div "Background Image" at bounding box center [1159, 535] width 255 height 588
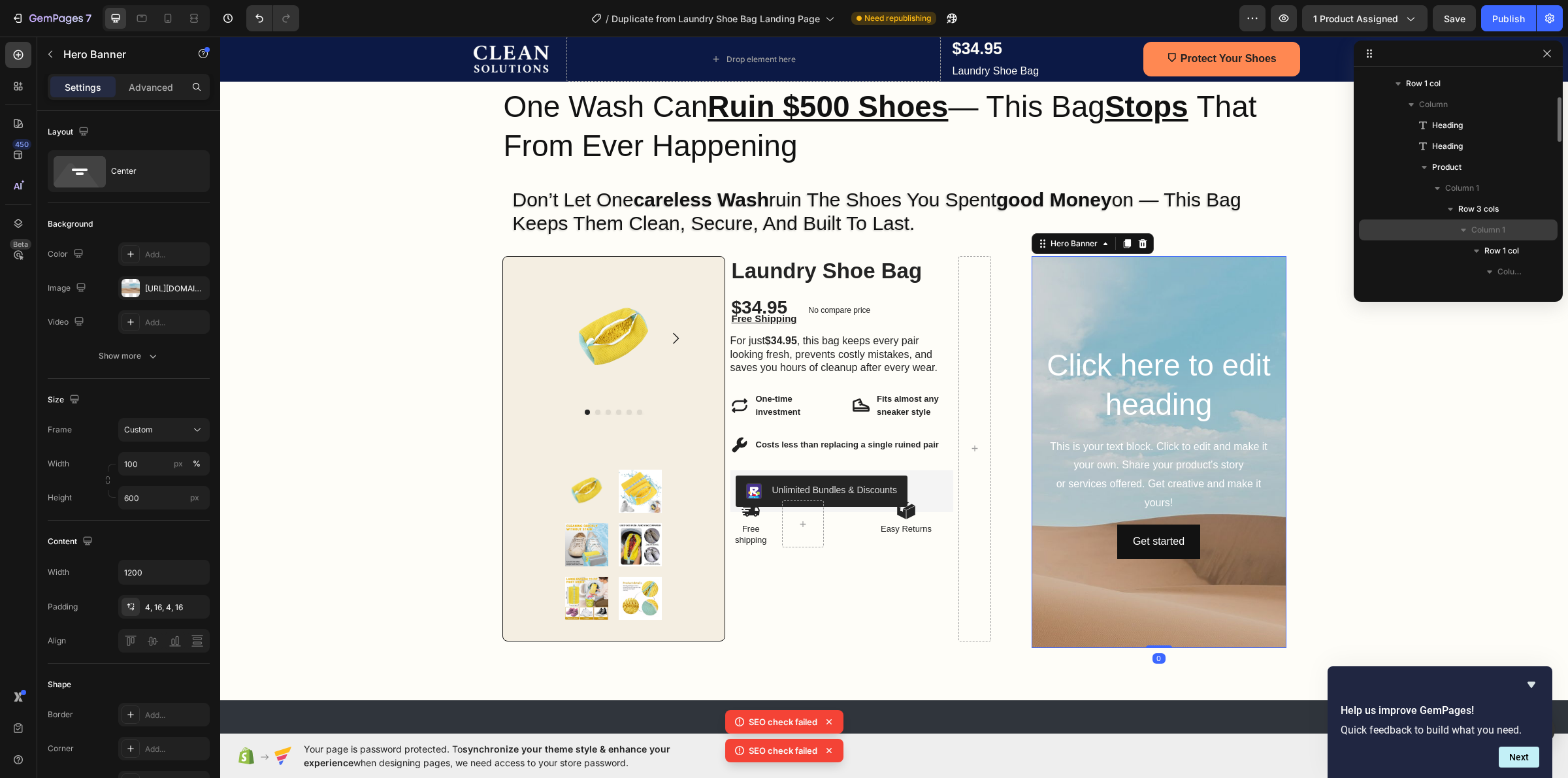
scroll to position [206, 0]
click at [1480, 102] on p "Column 1" at bounding box center [1485, 106] width 78 height 13
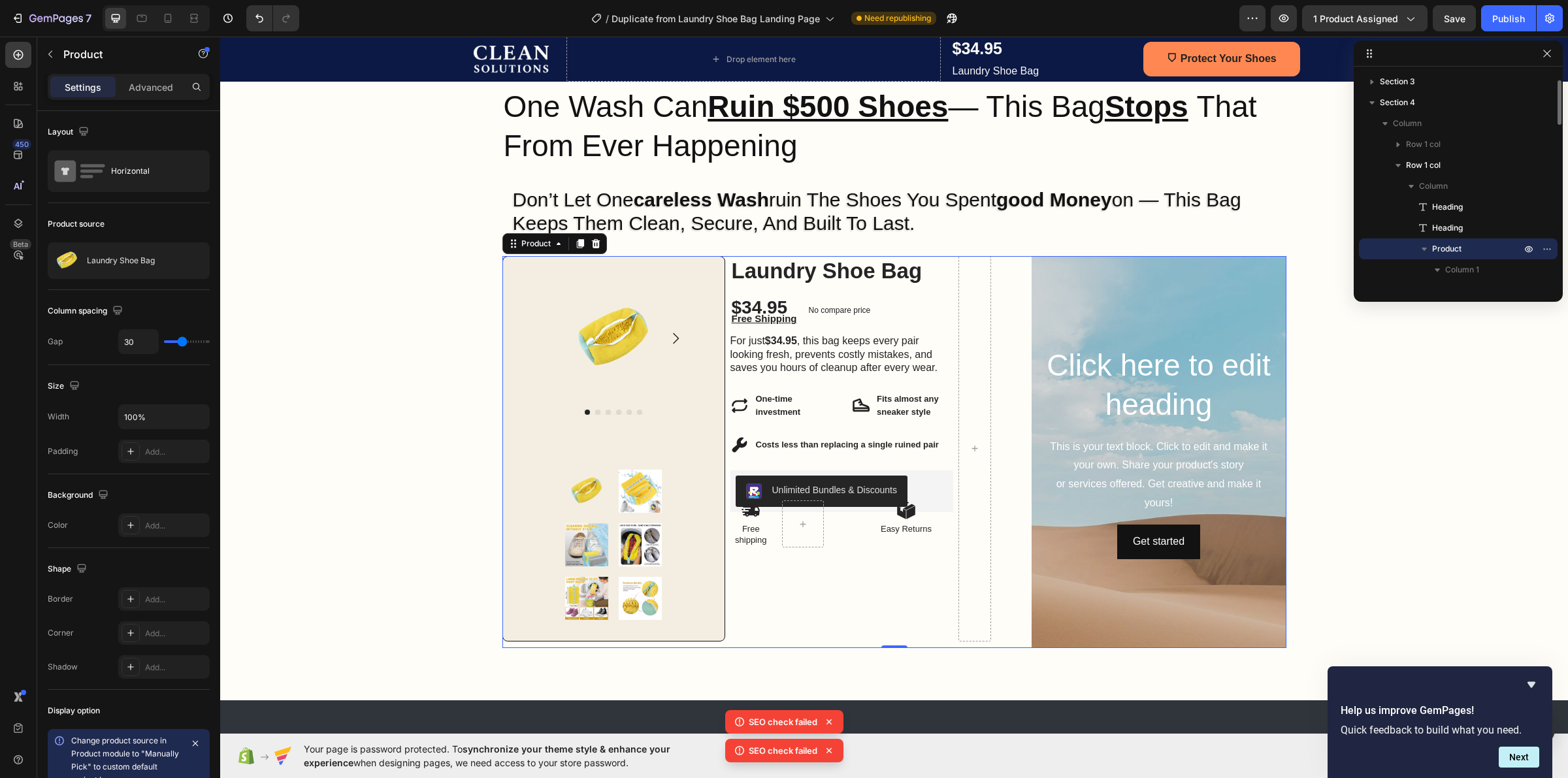
scroll to position [124, 0]
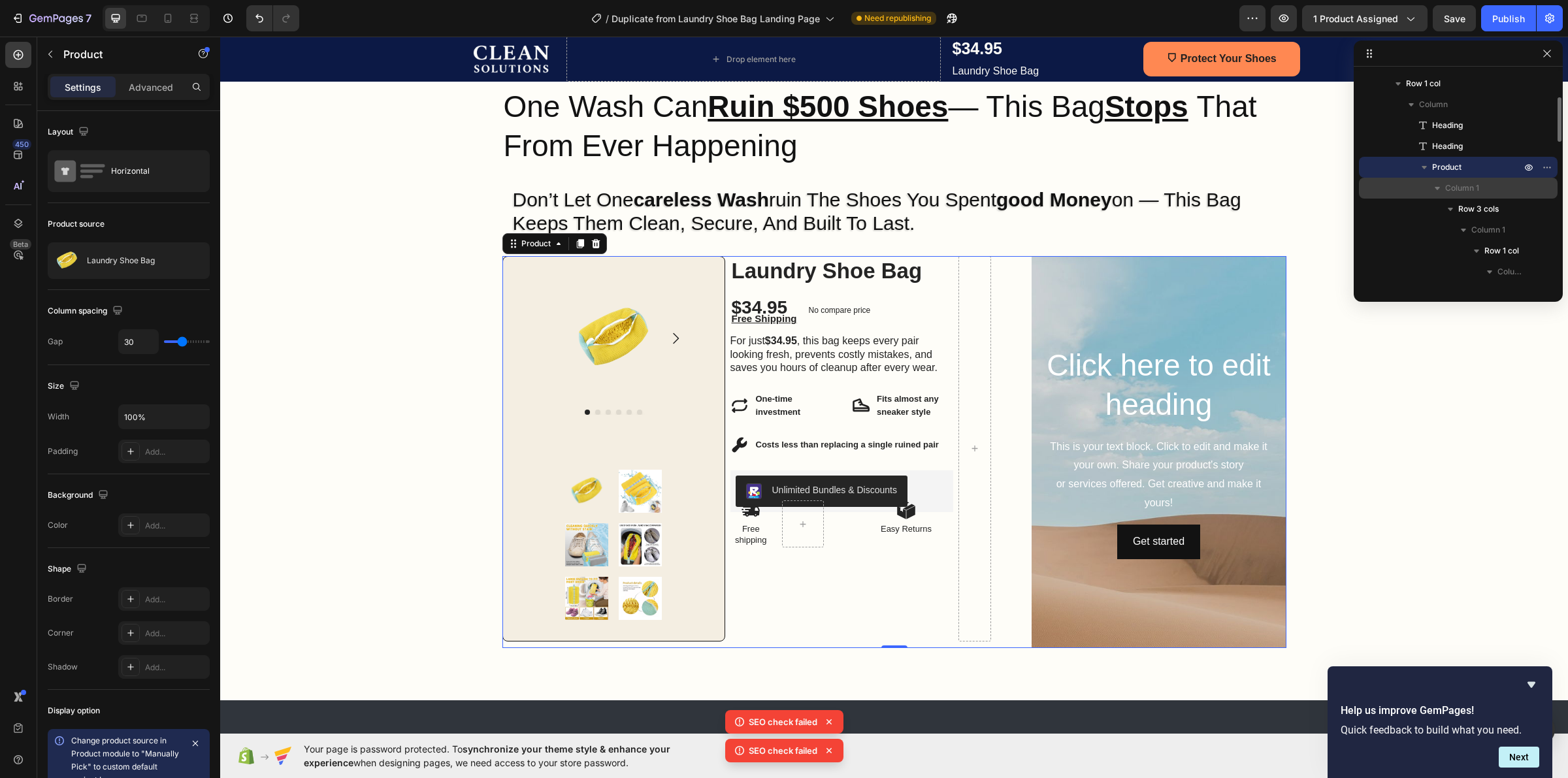
click at [1446, 187] on span "Column 1" at bounding box center [1462, 188] width 34 height 13
click at [1446, 209] on span "Column 2" at bounding box center [1463, 209] width 35 height 13
click at [1449, 211] on span "Column 2" at bounding box center [1463, 209] width 35 height 13
click at [1446, 184] on span "Column 1" at bounding box center [1462, 188] width 34 height 13
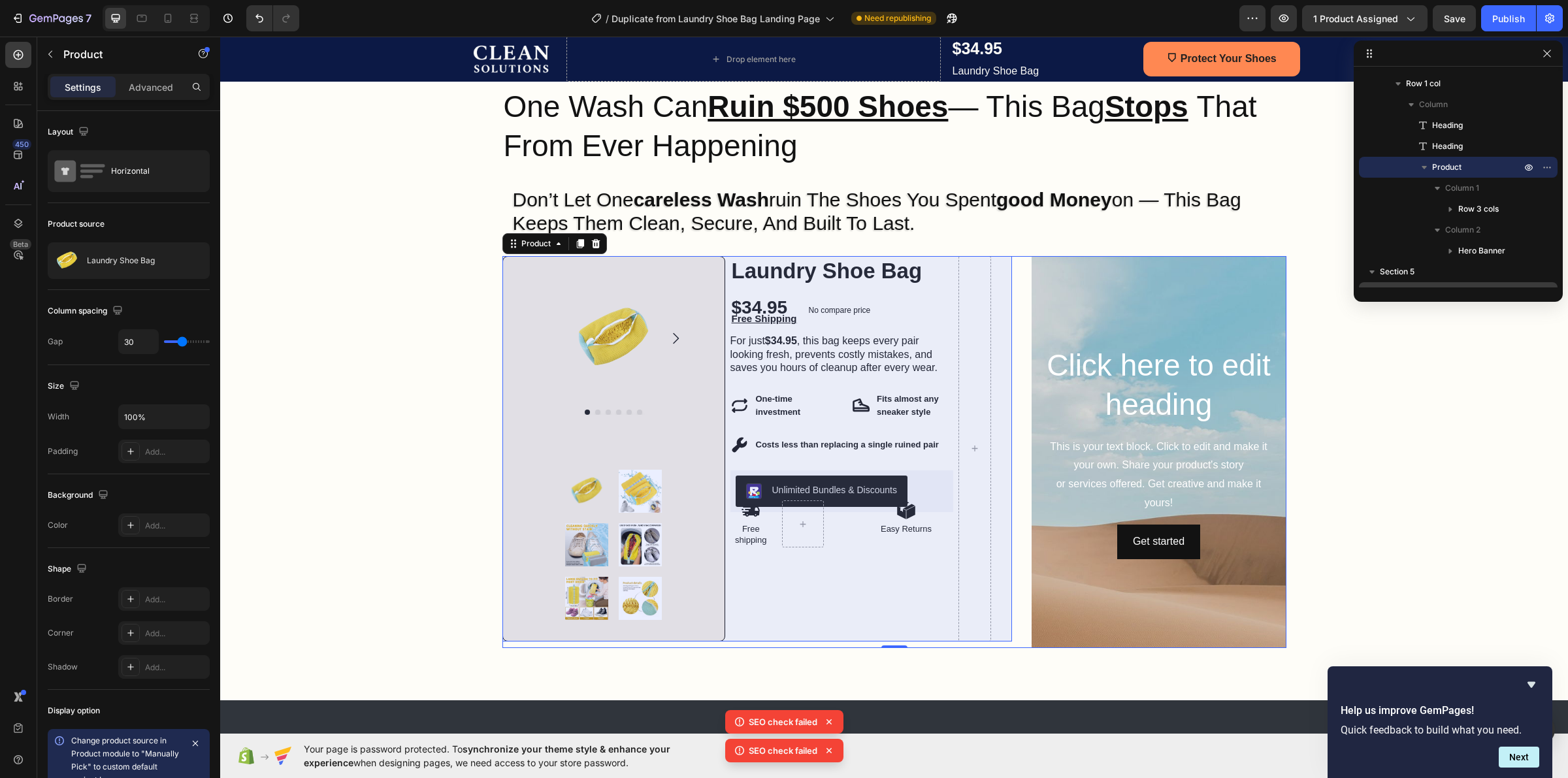
scroll to position [206, 0]
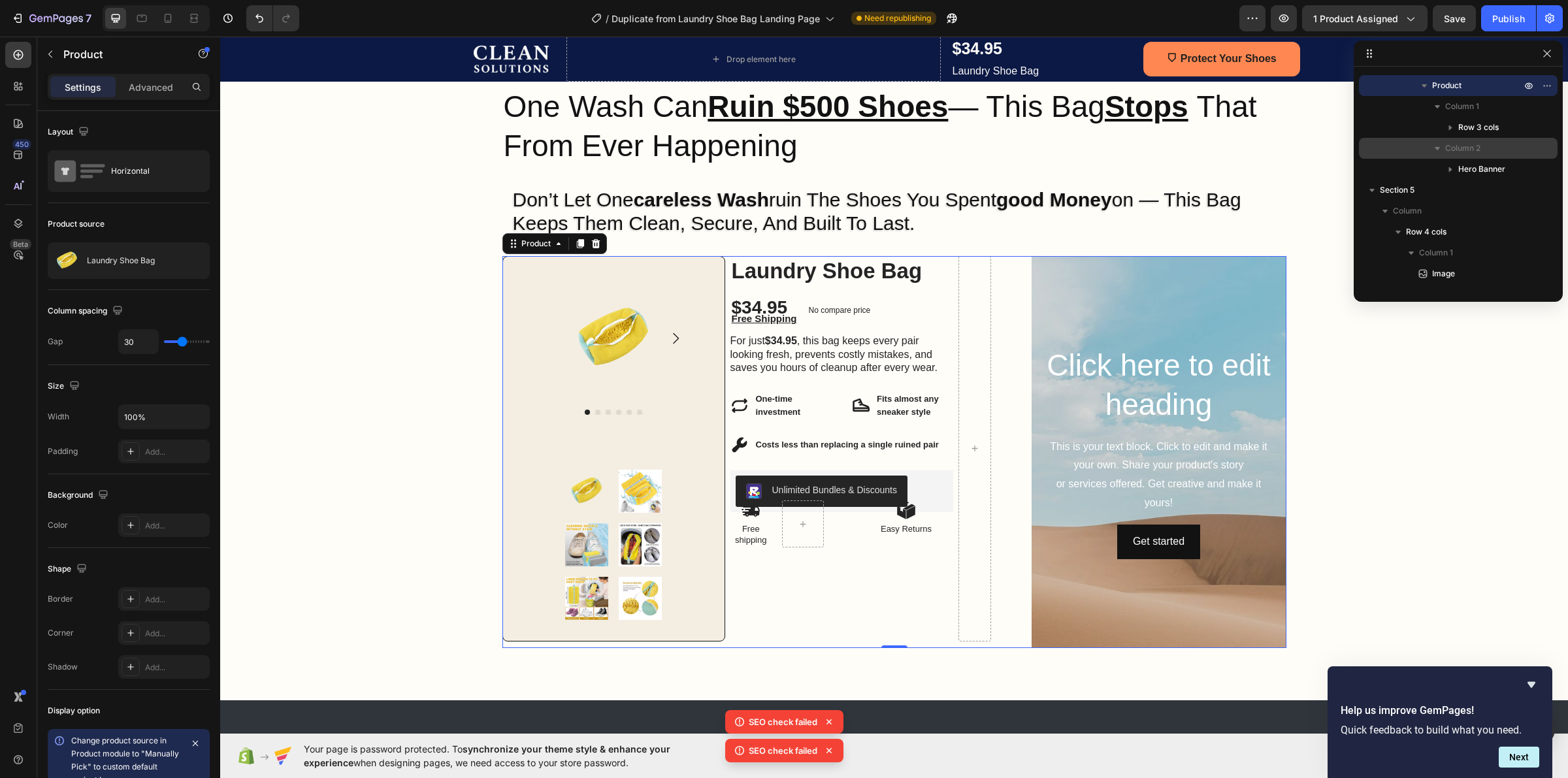
click at [1454, 149] on span "Column 2" at bounding box center [1463, 148] width 35 height 13
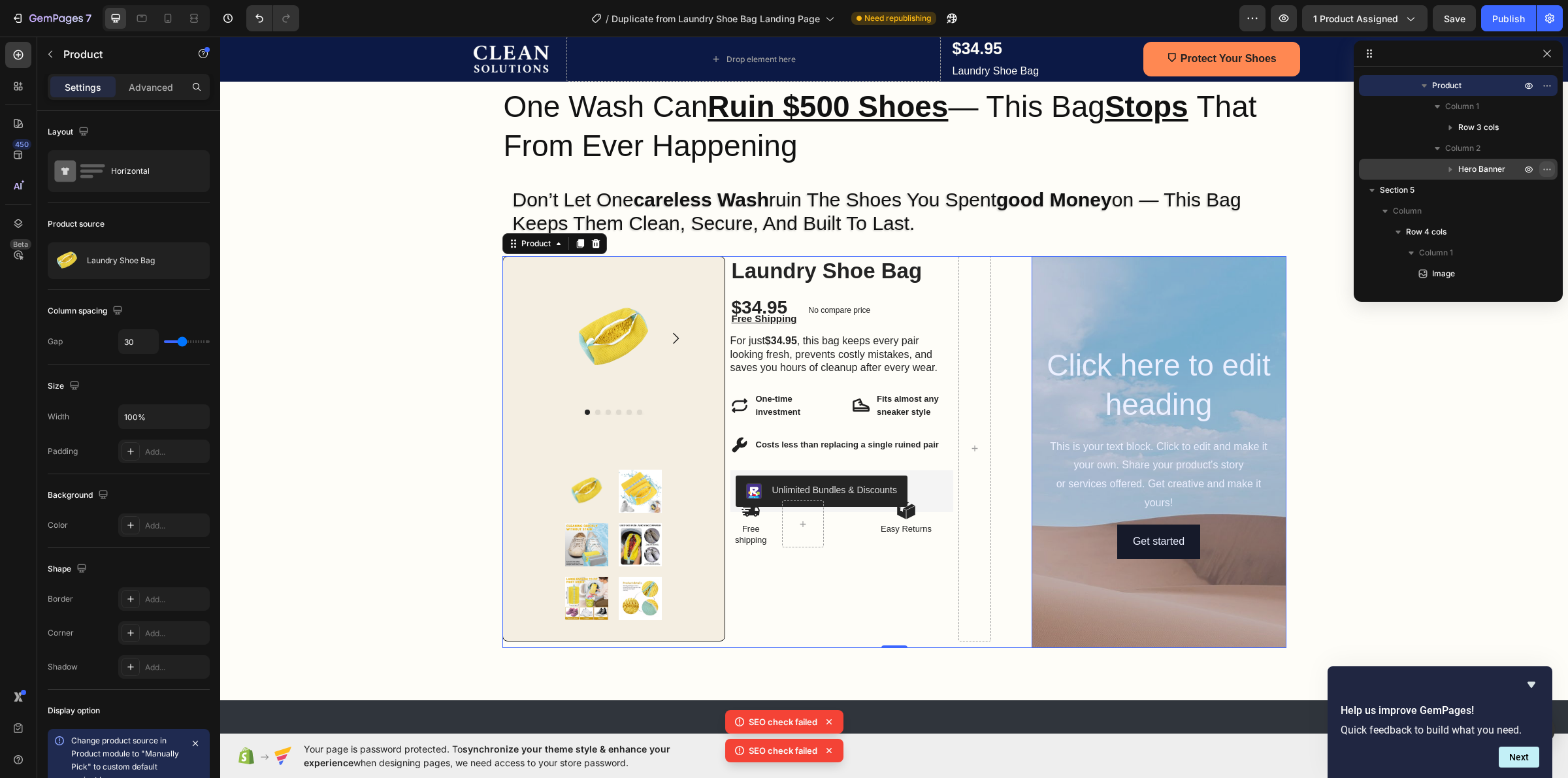
click at [1541, 169] on button "button" at bounding box center [1547, 170] width 16 height 16
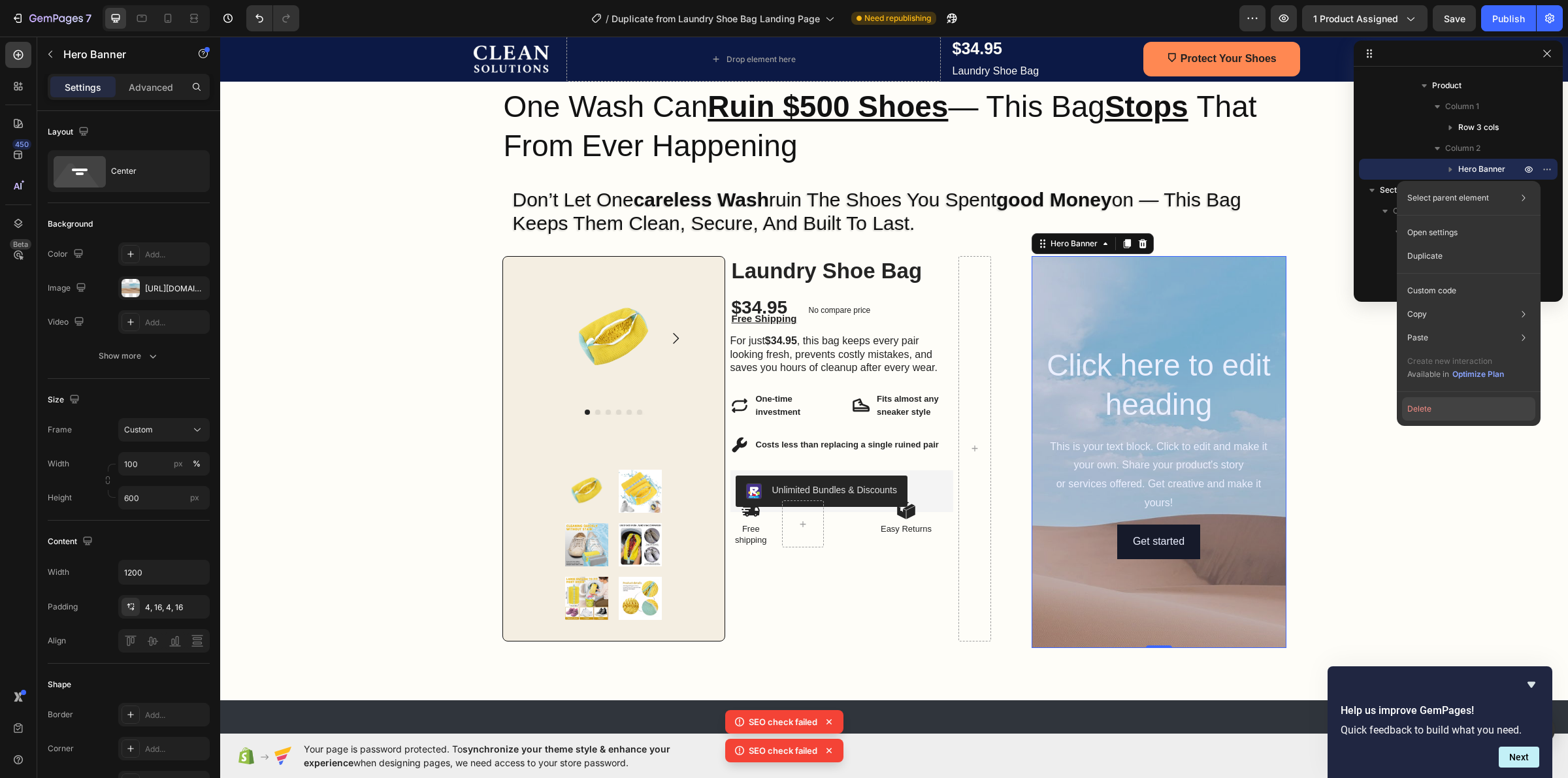
click at [1465, 405] on button "Delete" at bounding box center [1469, 408] width 134 height 23
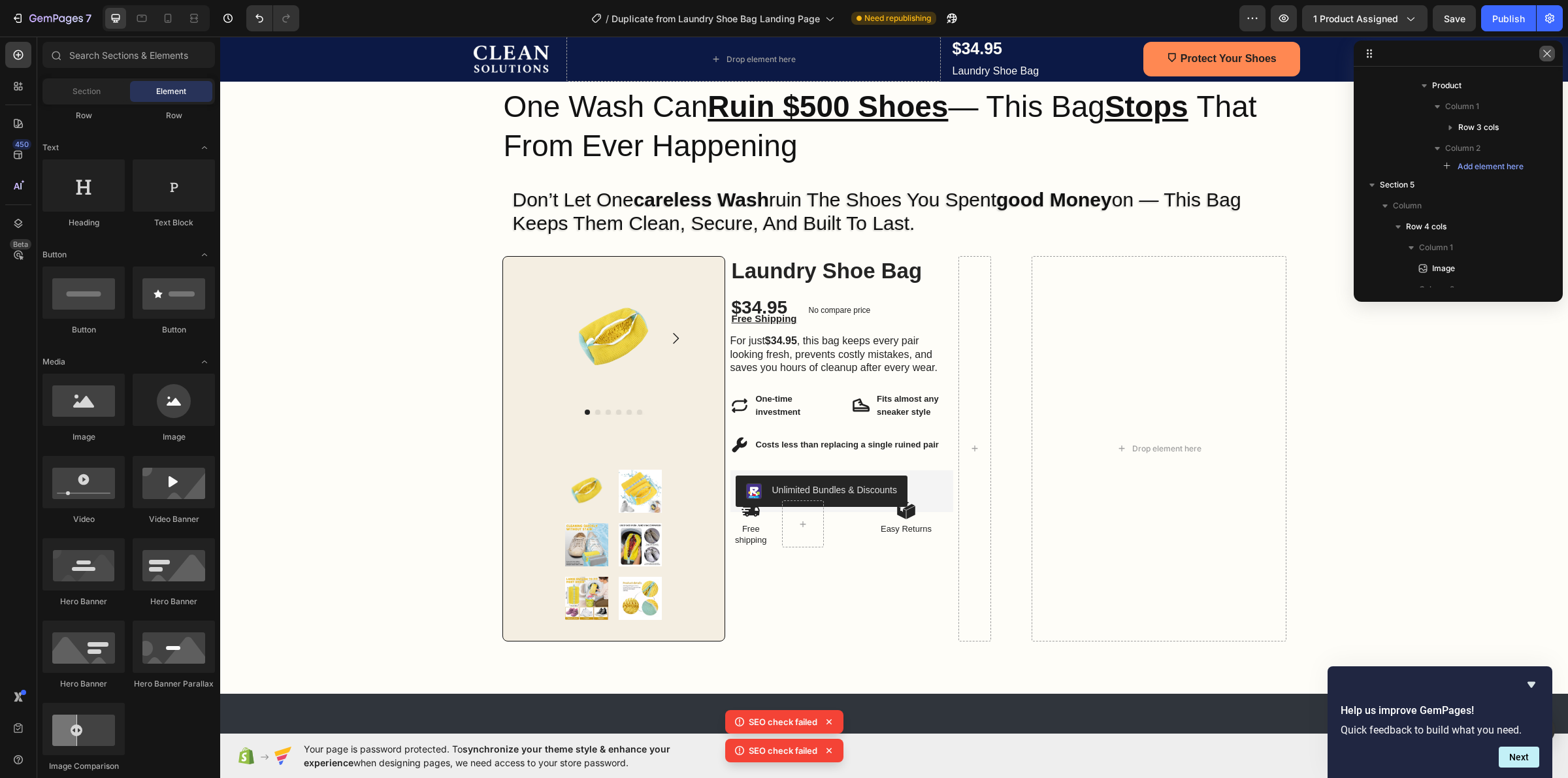
drag, startPoint x: 1552, startPoint y: 58, endPoint x: 1218, endPoint y: 89, distance: 335.4
click at [1552, 58] on button "button" at bounding box center [1547, 54] width 16 height 16
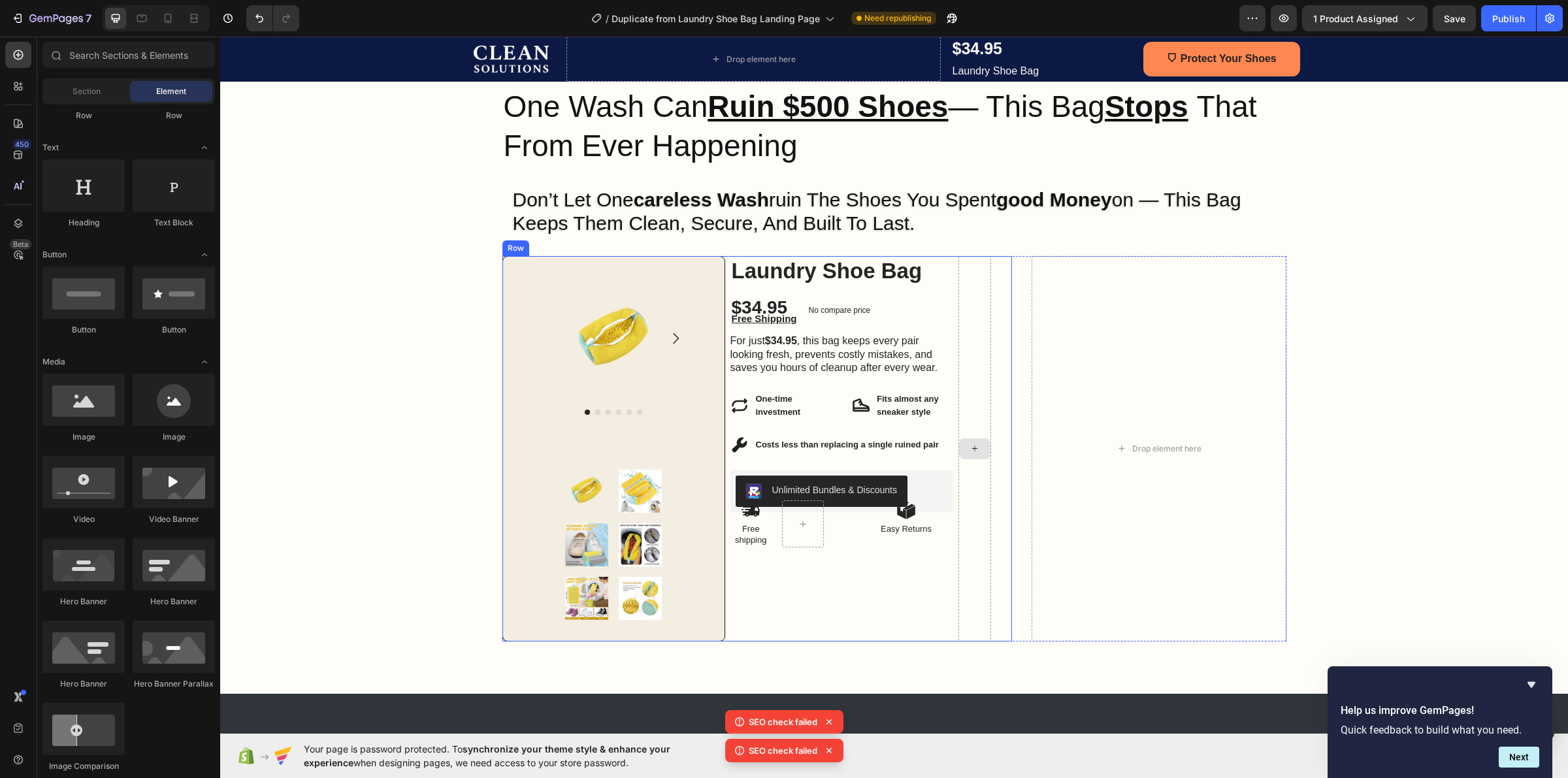
click at [974, 297] on div at bounding box center [974, 449] width 33 height 386
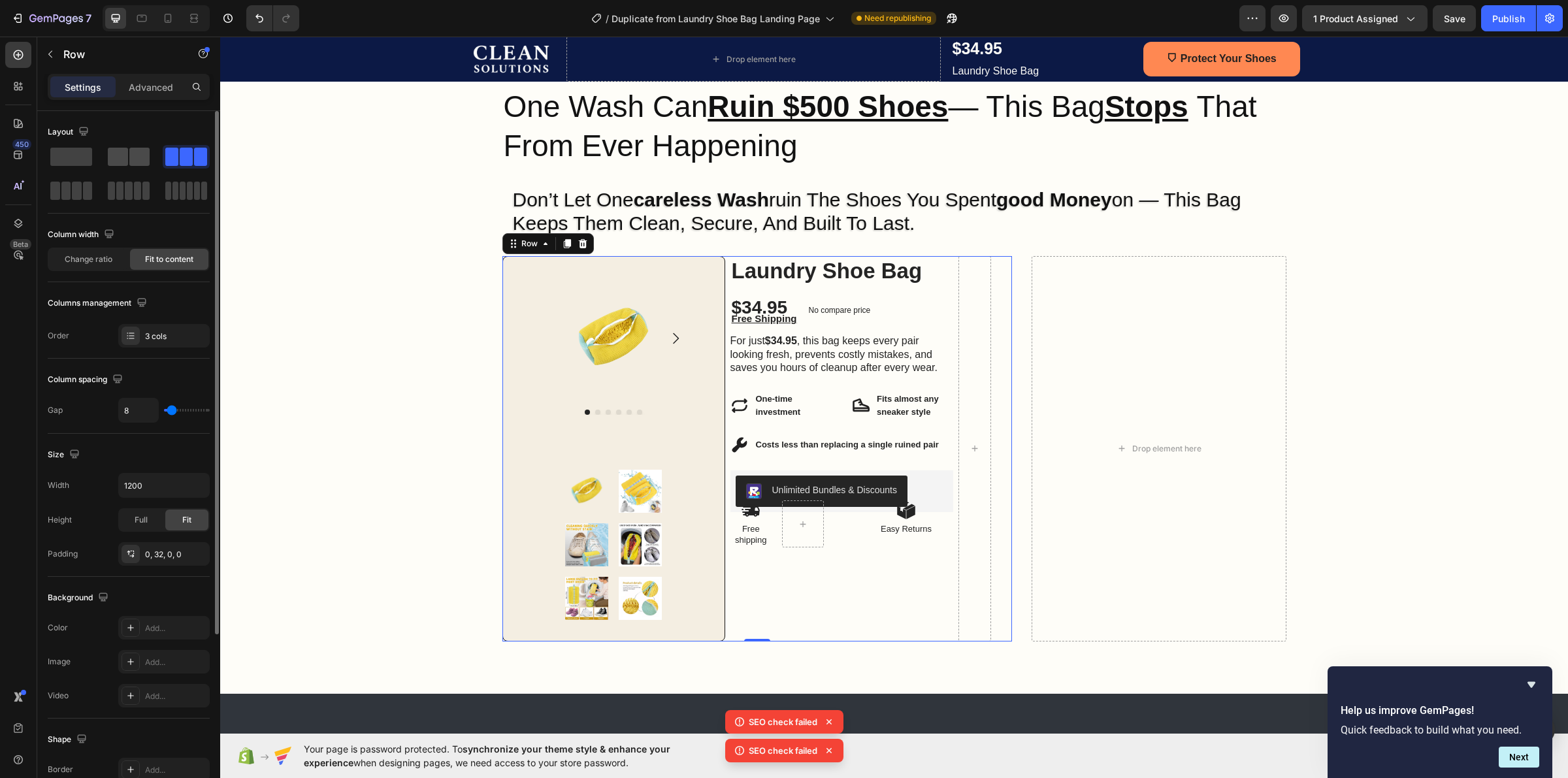
click at [130, 151] on span at bounding box center [139, 156] width 20 height 18
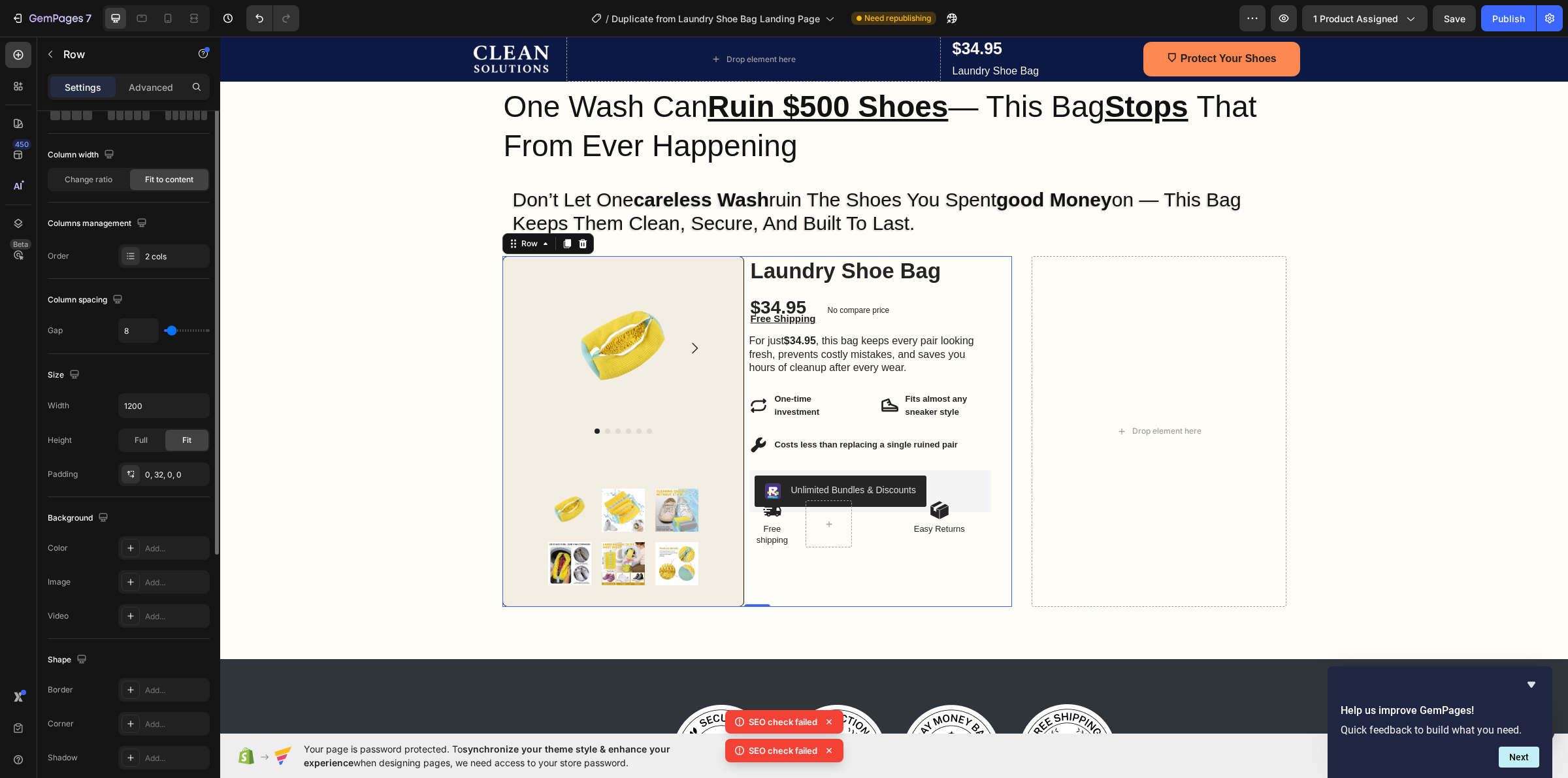
scroll to position [0, 0]
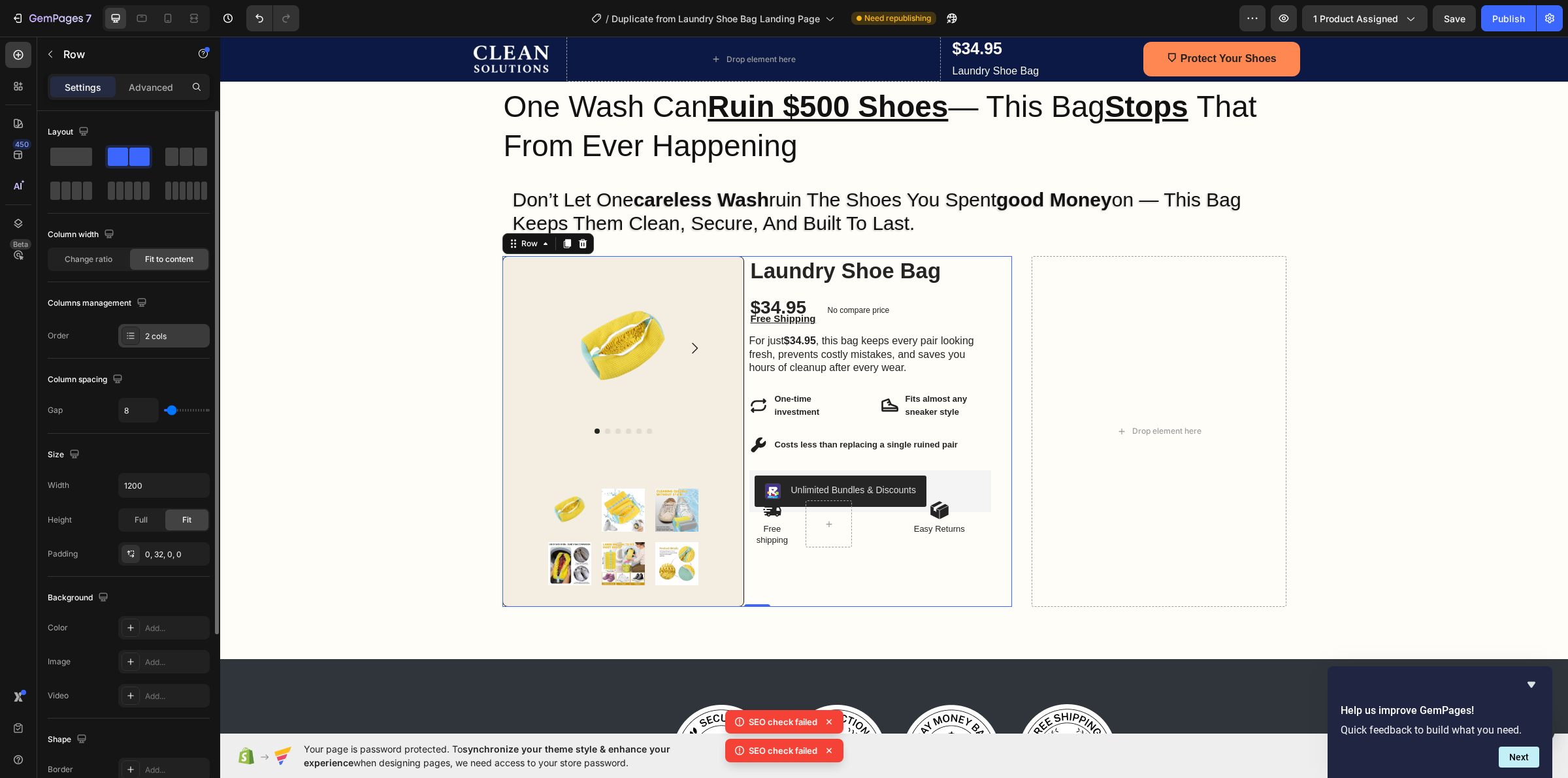
click at [154, 340] on div "2 cols" at bounding box center [175, 336] width 62 height 12
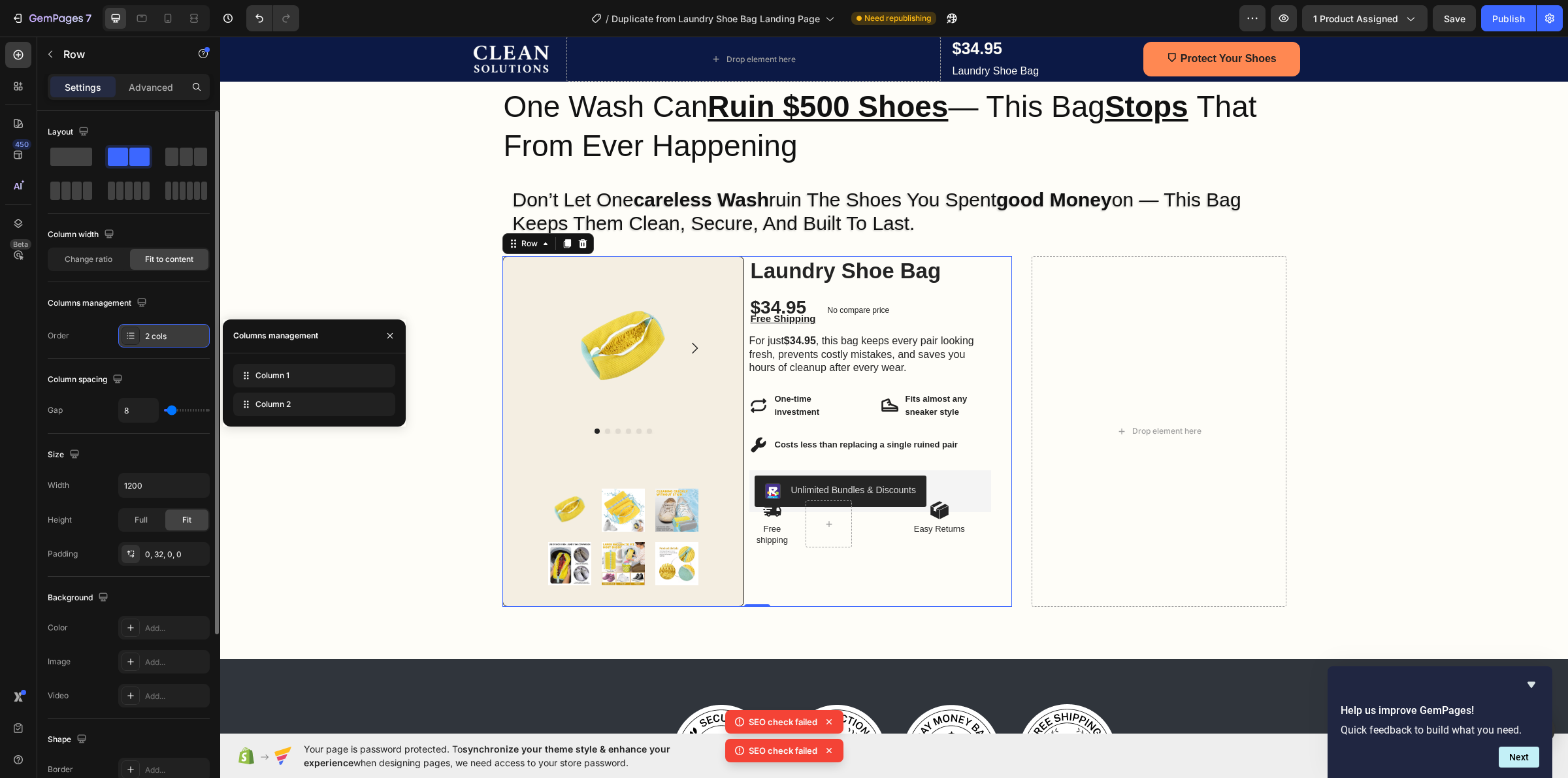
click at [147, 339] on div "2 cols" at bounding box center [175, 336] width 62 height 12
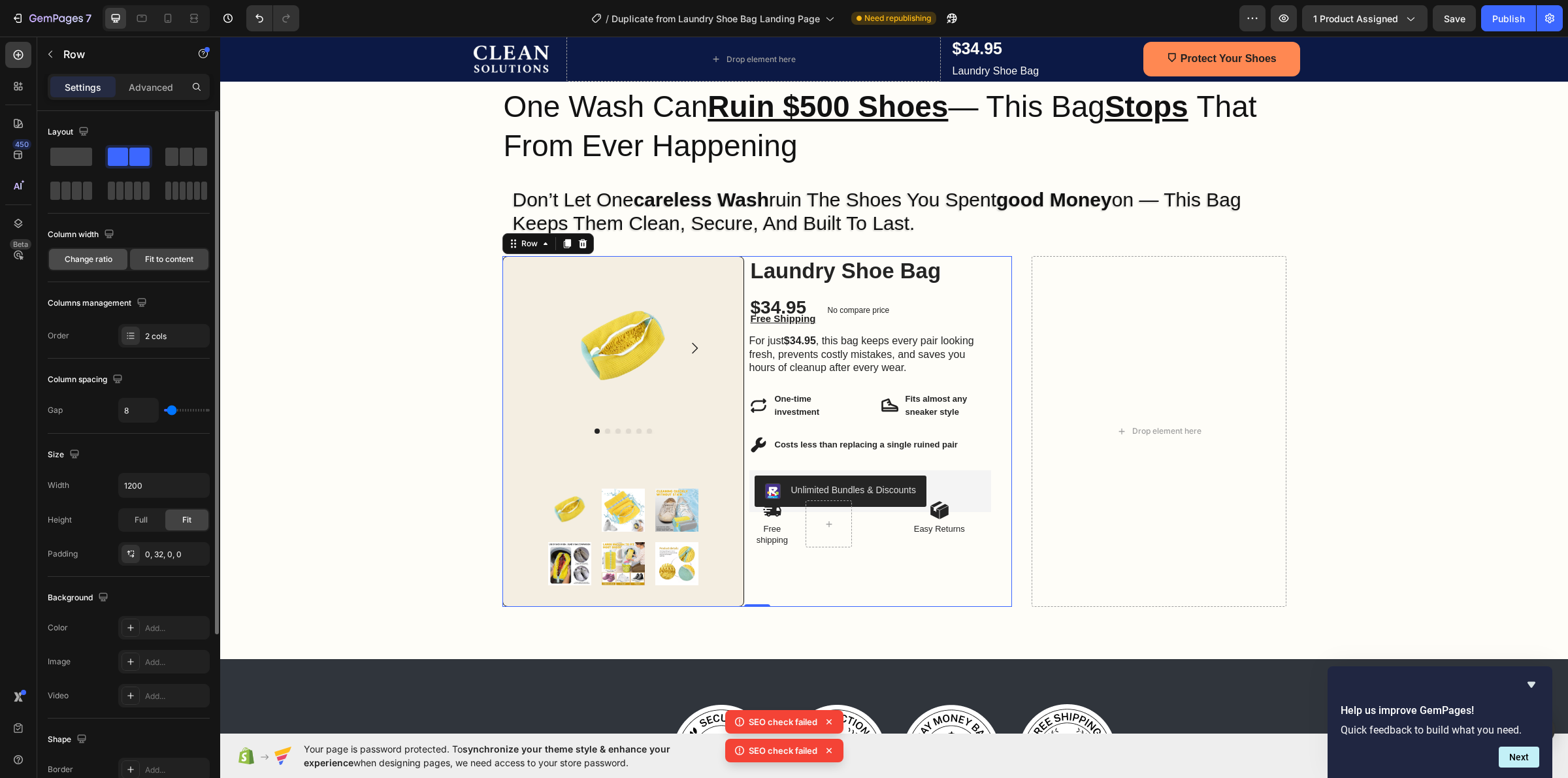
click at [115, 260] on div "Change ratio" at bounding box center [88, 259] width 78 height 21
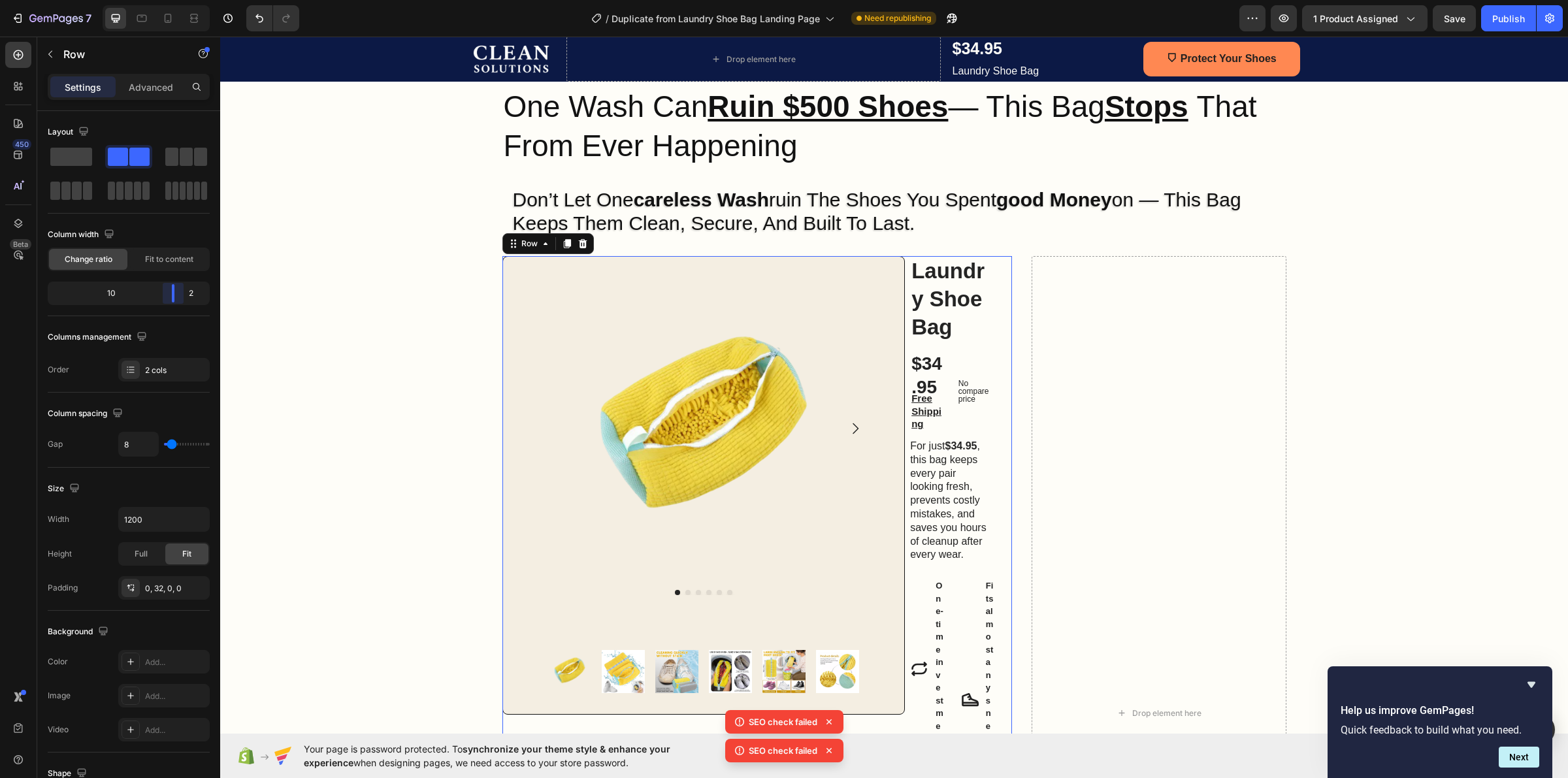
drag, startPoint x: 124, startPoint y: 293, endPoint x: 188, endPoint y: 301, distance: 64.5
click at [188, 0] on body "7 / Duplicate from Laundry Shoe Bag Landing Page Need republishing Preview 1 pr…" at bounding box center [784, 0] width 1568 height 0
click at [173, 259] on span "Fit to content" at bounding box center [169, 259] width 48 height 12
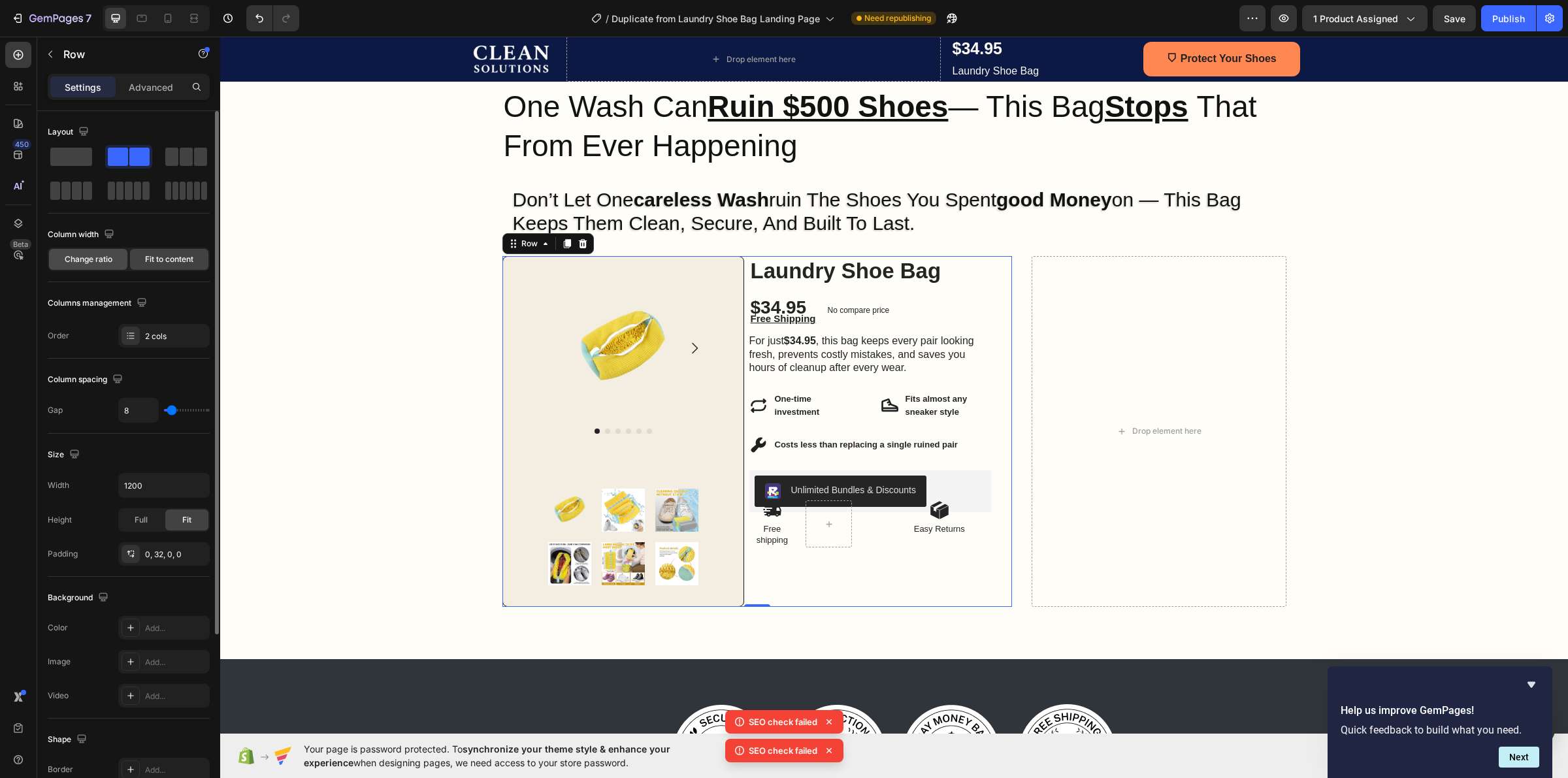
click at [118, 259] on div "Change ratio" at bounding box center [88, 259] width 78 height 21
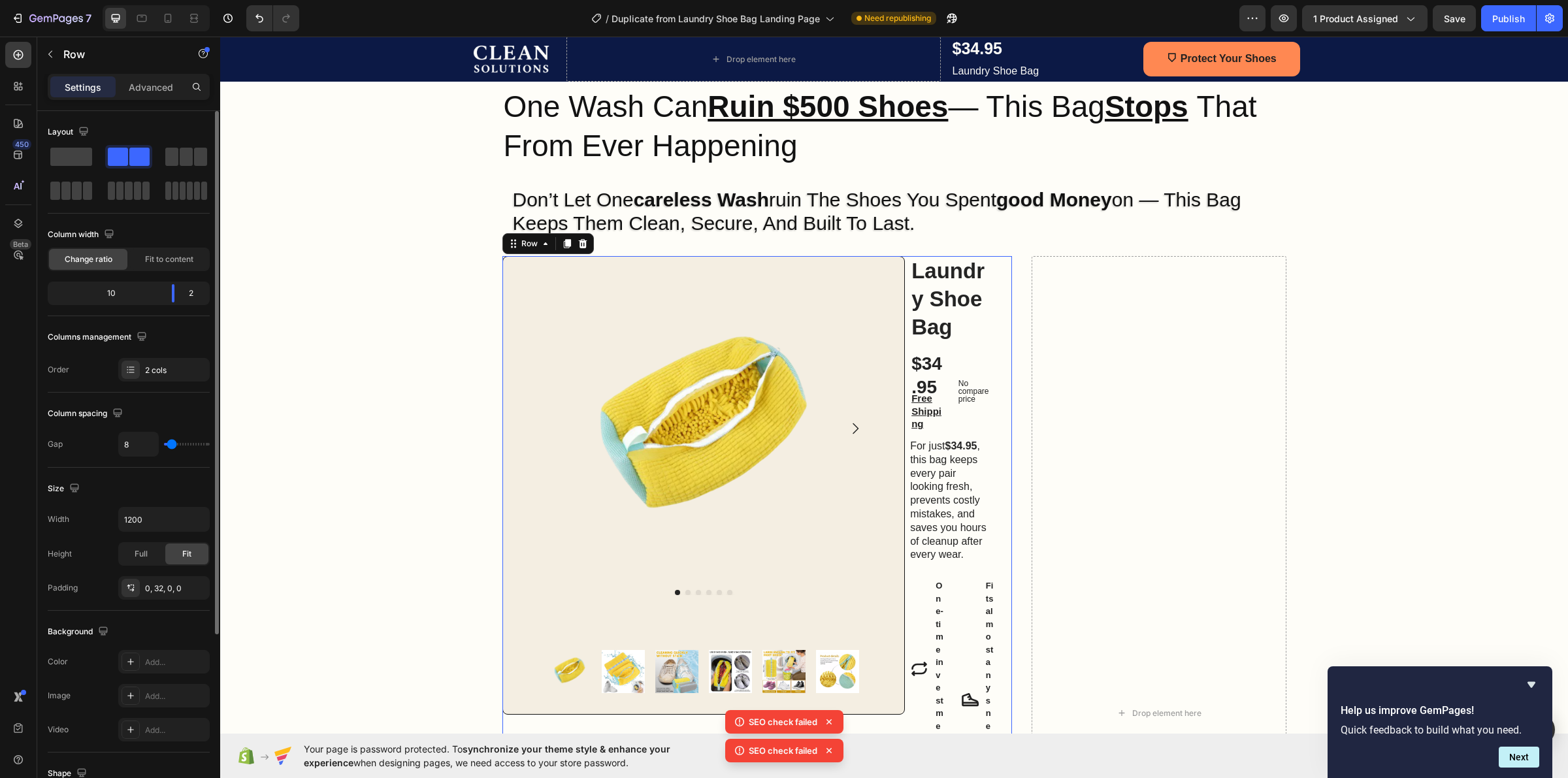
scroll to position [82, 0]
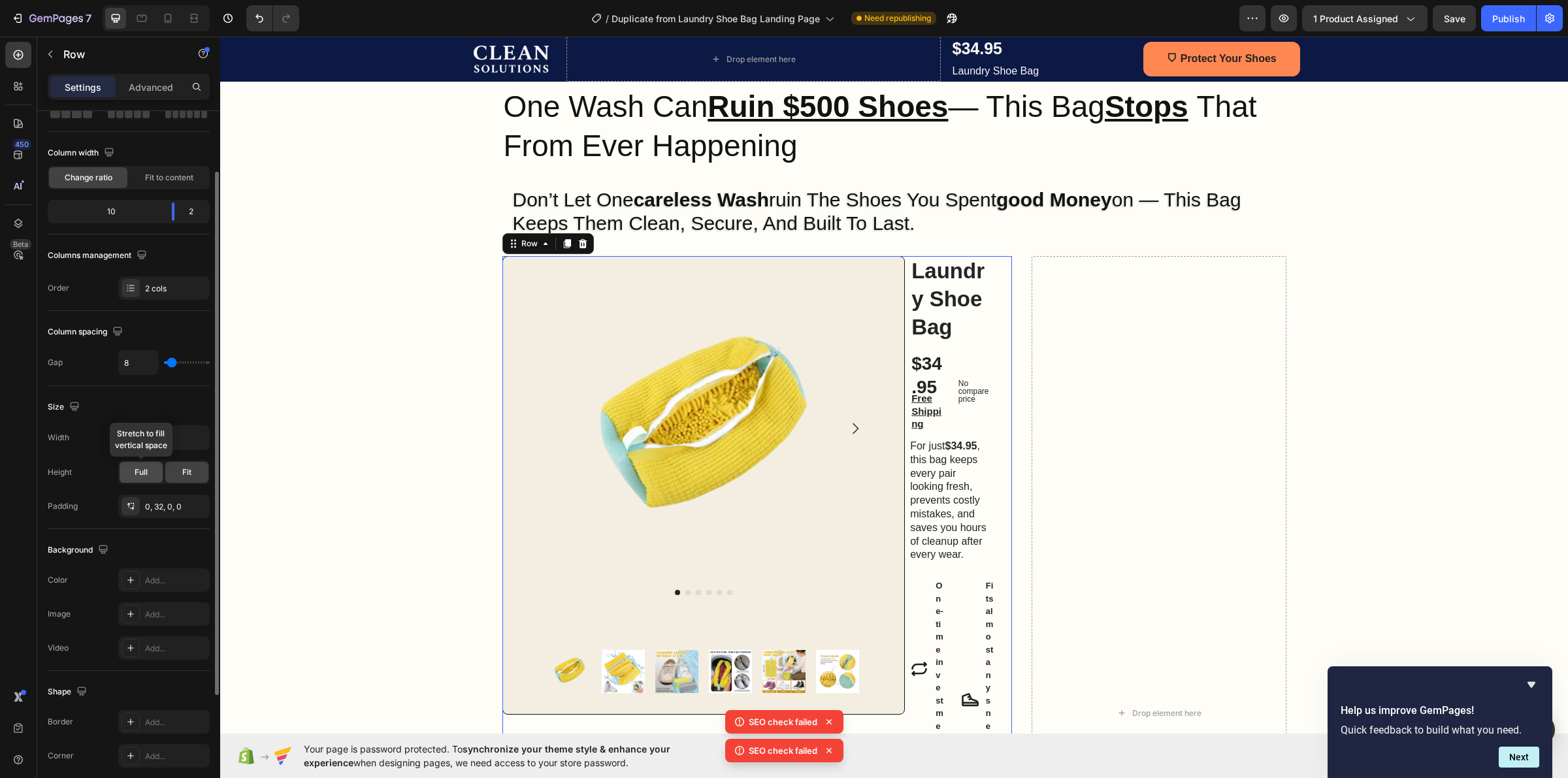
click at [133, 471] on div "Full" at bounding box center [141, 472] width 43 height 21
click at [172, 468] on div "Fit" at bounding box center [187, 472] width 43 height 21
click at [1044, 421] on div "Drop element here" at bounding box center [1159, 713] width 255 height 915
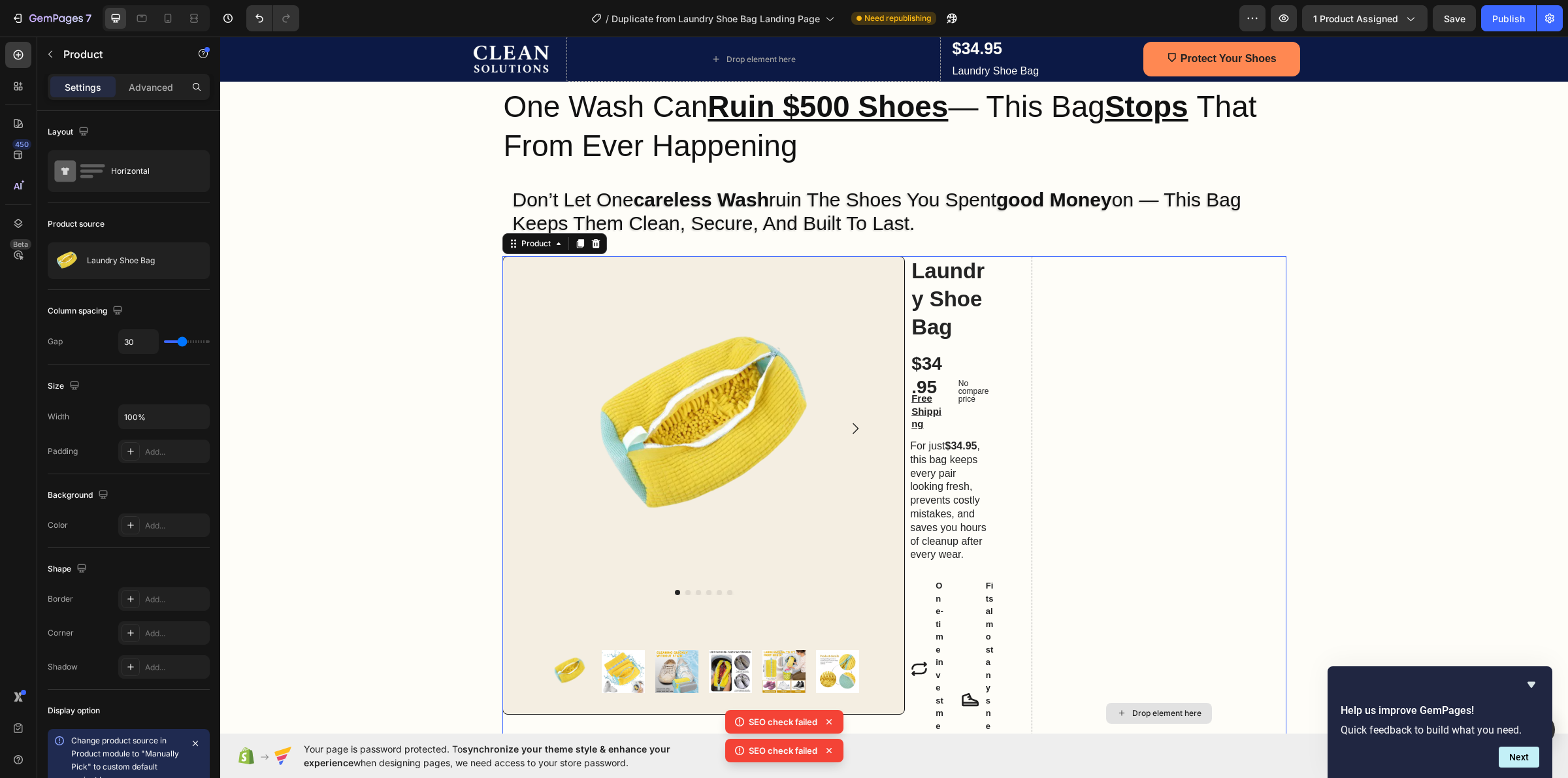
click at [1036, 266] on div "Drop element here" at bounding box center [1159, 713] width 255 height 915
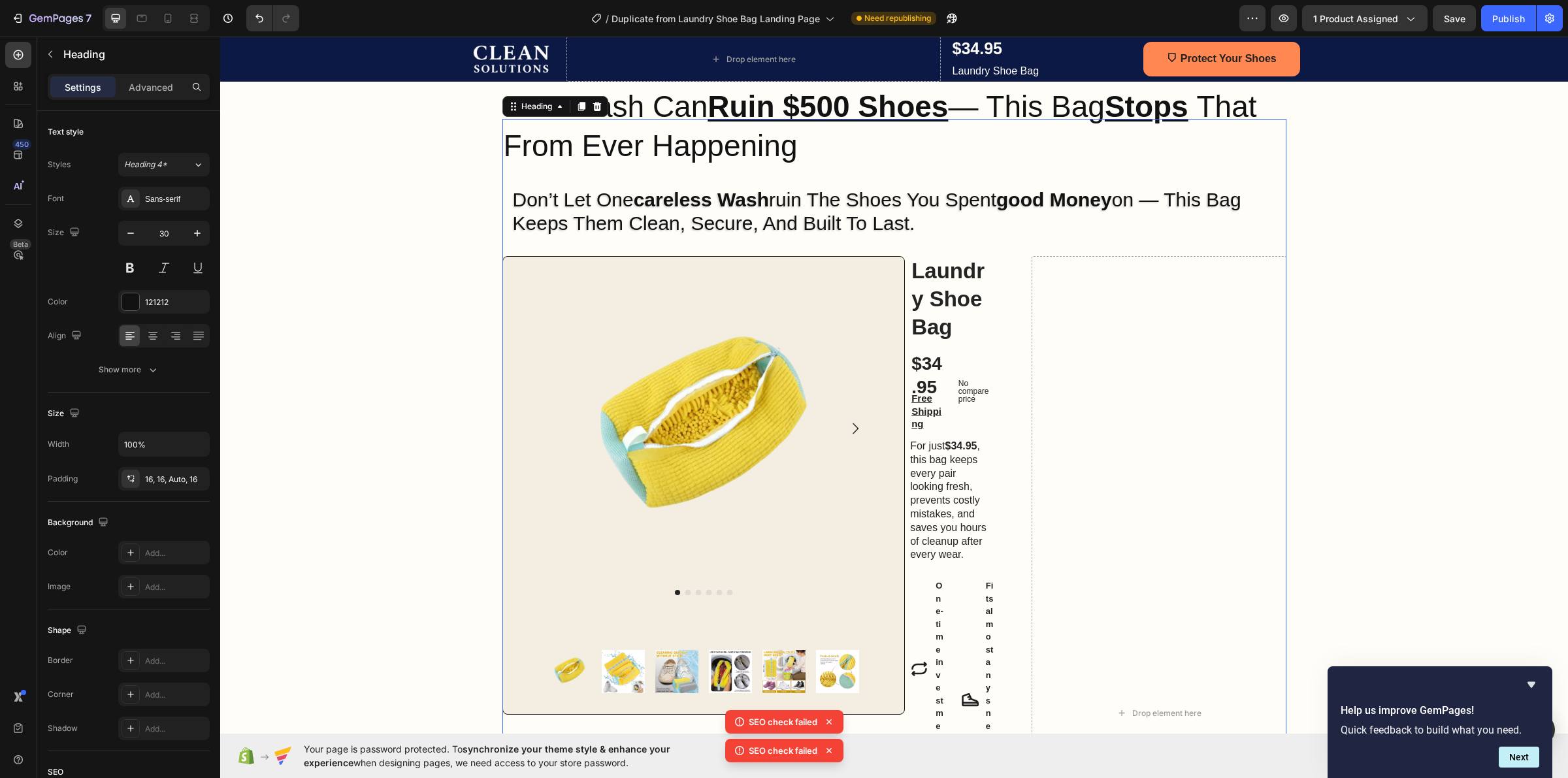
click at [1042, 255] on h2 "don’t let one careless wash ruin the shoes you spent good money on — this bag k…" at bounding box center [895, 230] width 784 height 105
click at [1045, 272] on div "Drop element here" at bounding box center [1159, 713] width 255 height 915
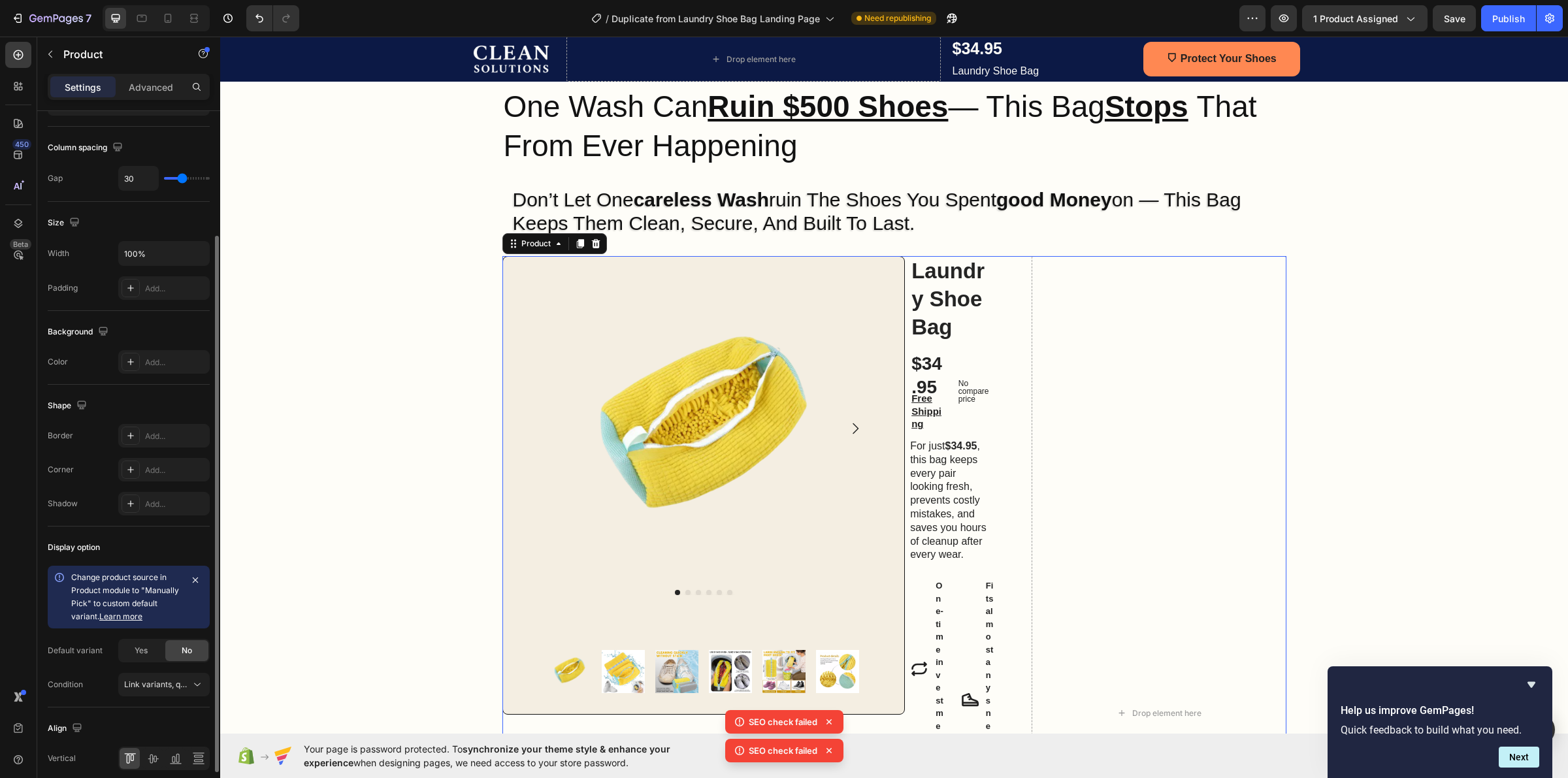
scroll to position [220, 0]
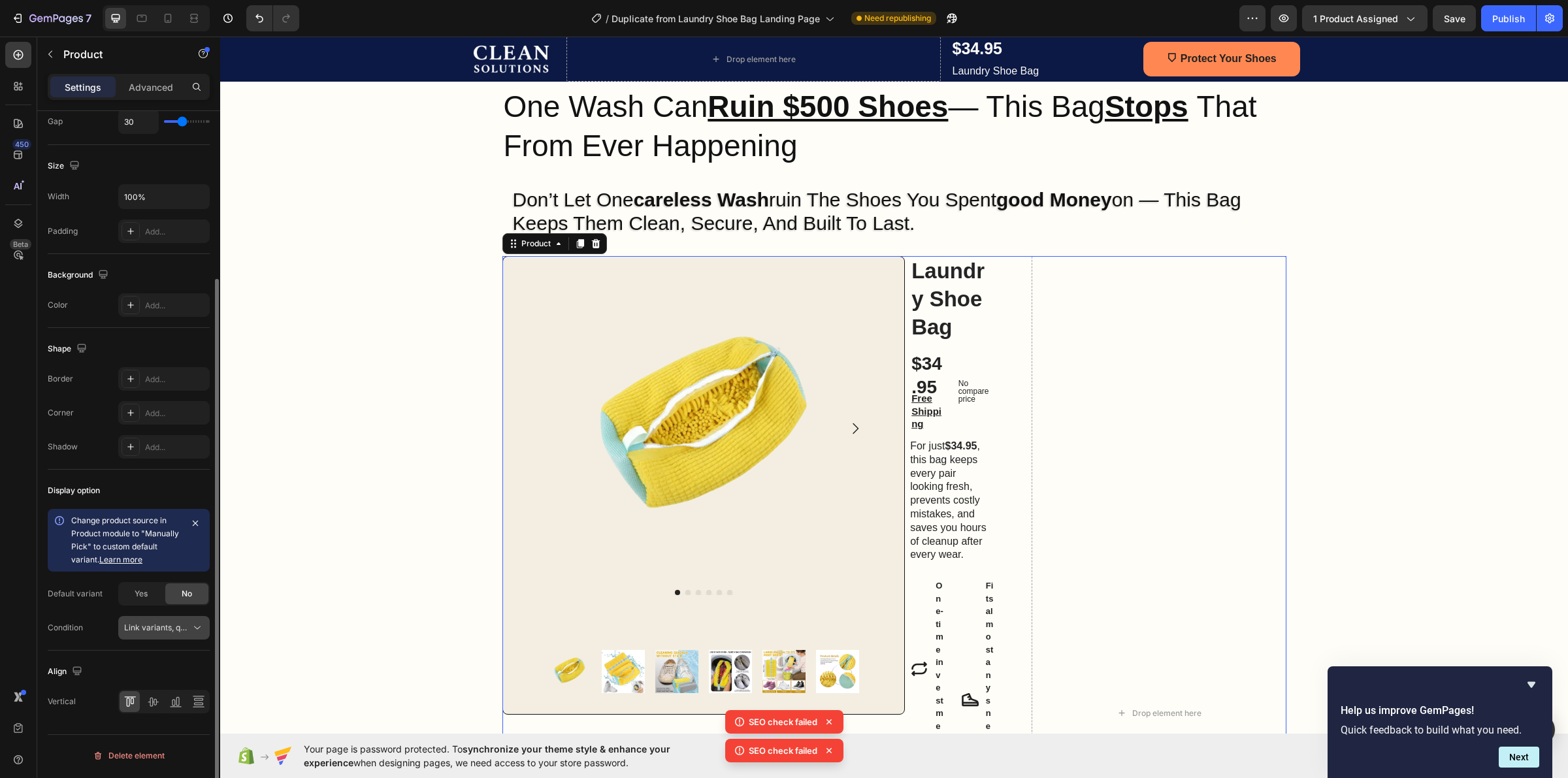
click at [147, 637] on button "Link variants, quantity <br> between same products" at bounding box center [164, 628] width 91 height 23
click at [147, 626] on span "Link variants, quantity <br> between same products" at bounding box center [220, 628] width 193 height 10
click at [142, 600] on span "Yes" at bounding box center [141, 594] width 13 height 12
click at [178, 596] on div "No" at bounding box center [187, 594] width 43 height 21
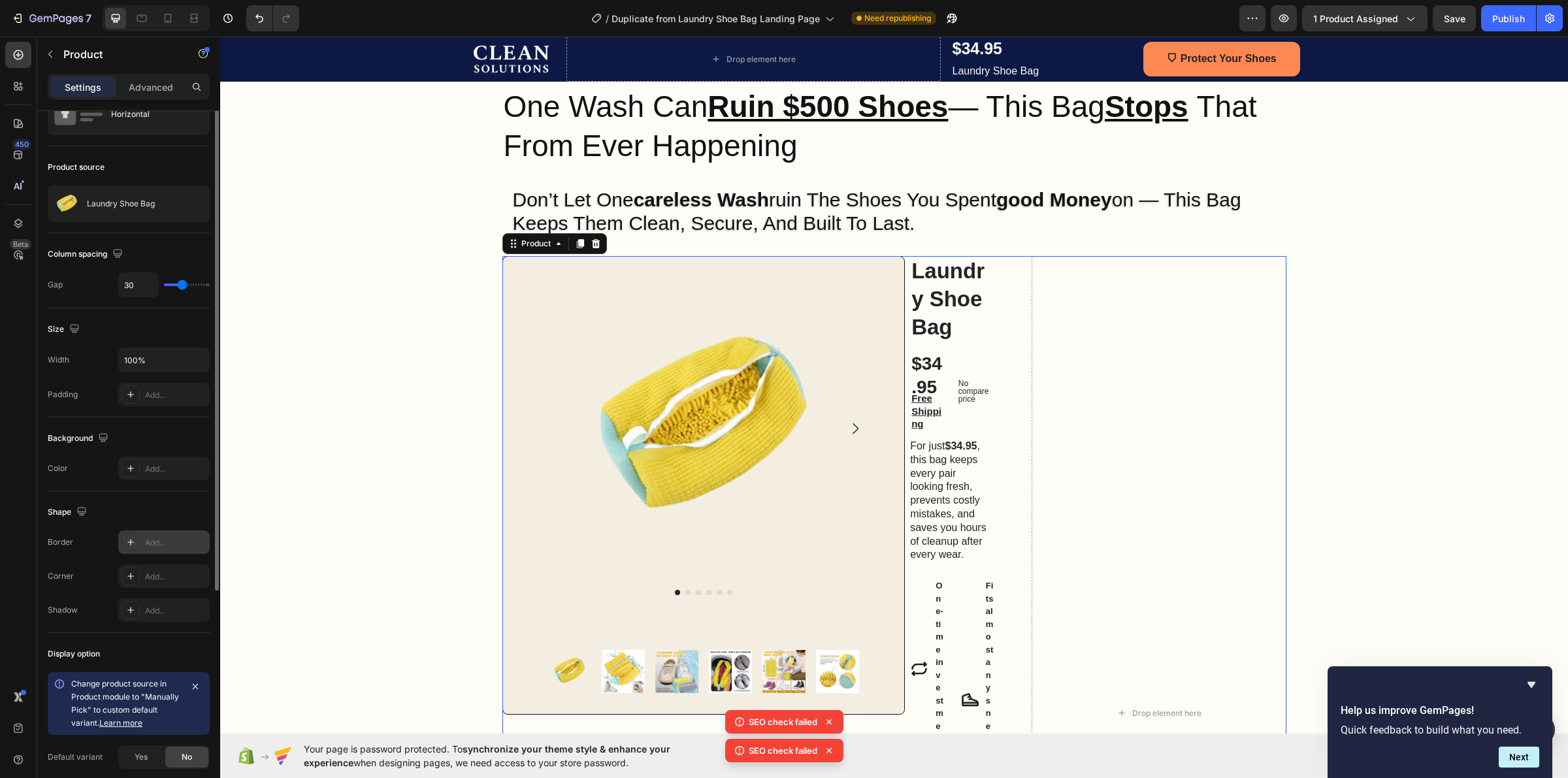
scroll to position [0, 0]
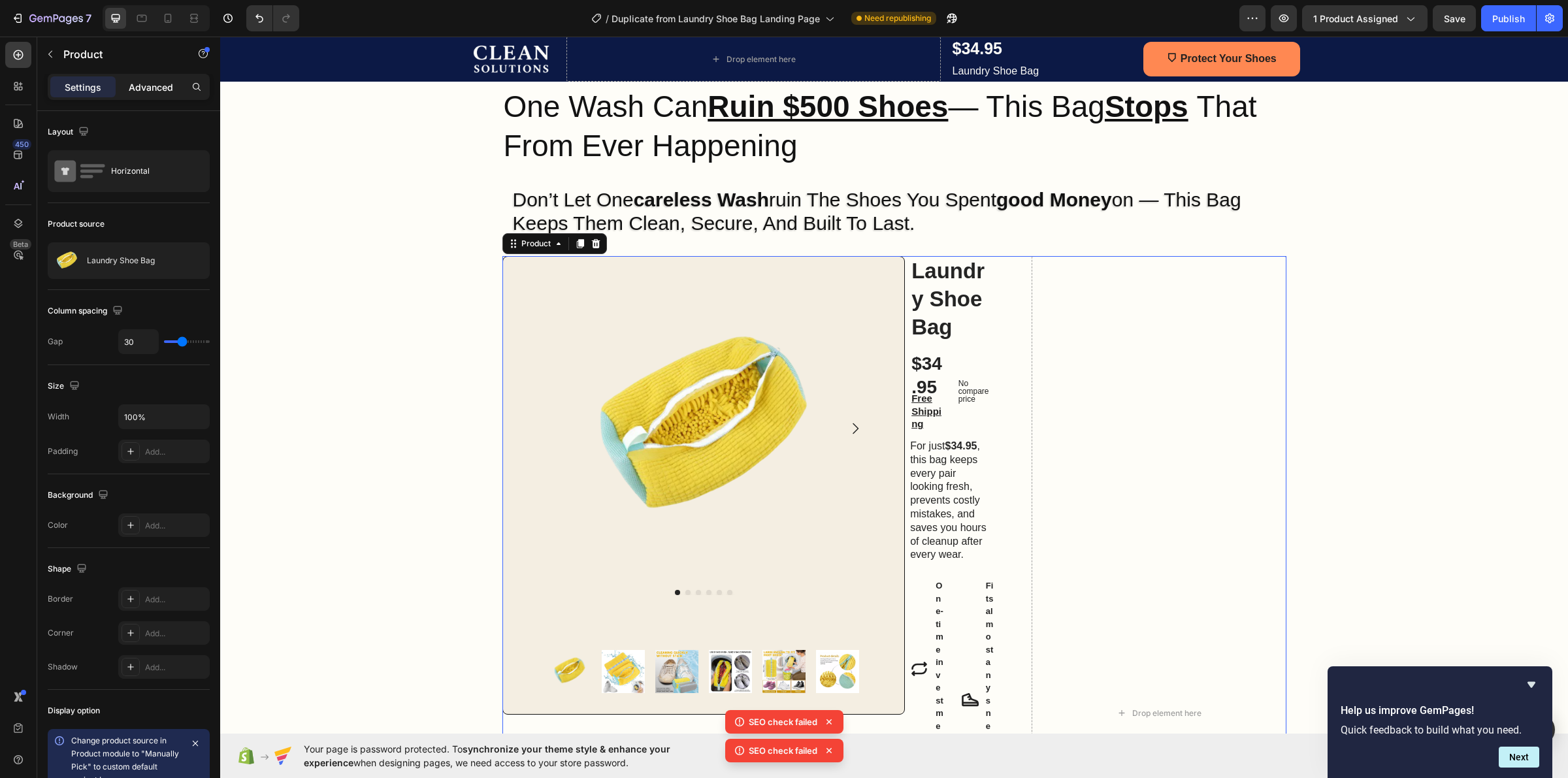
click at [160, 93] on p "Advanced" at bounding box center [151, 86] width 45 height 14
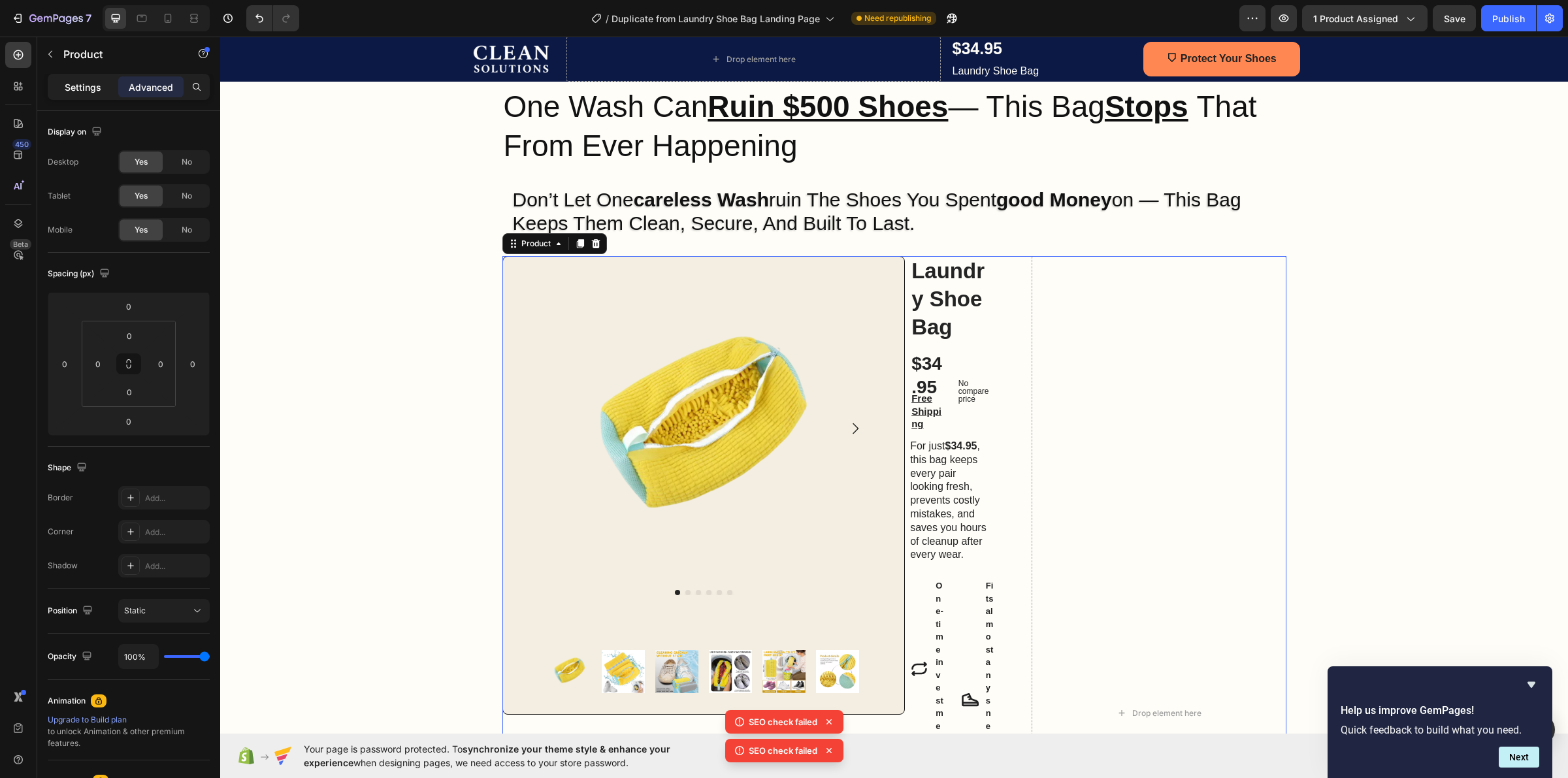
click at [105, 82] on div "Settings" at bounding box center [83, 87] width 66 height 21
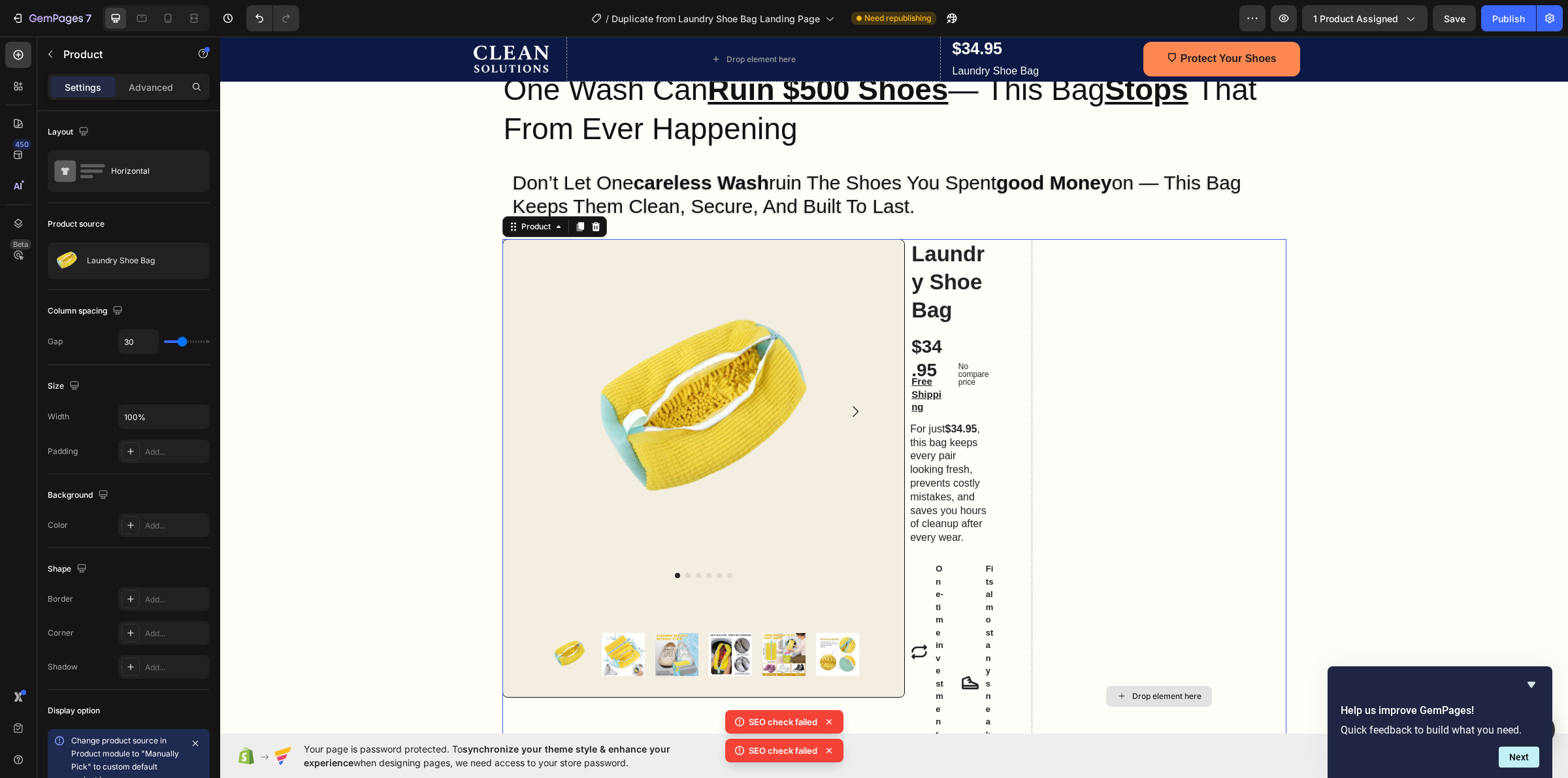
scroll to position [118, 0]
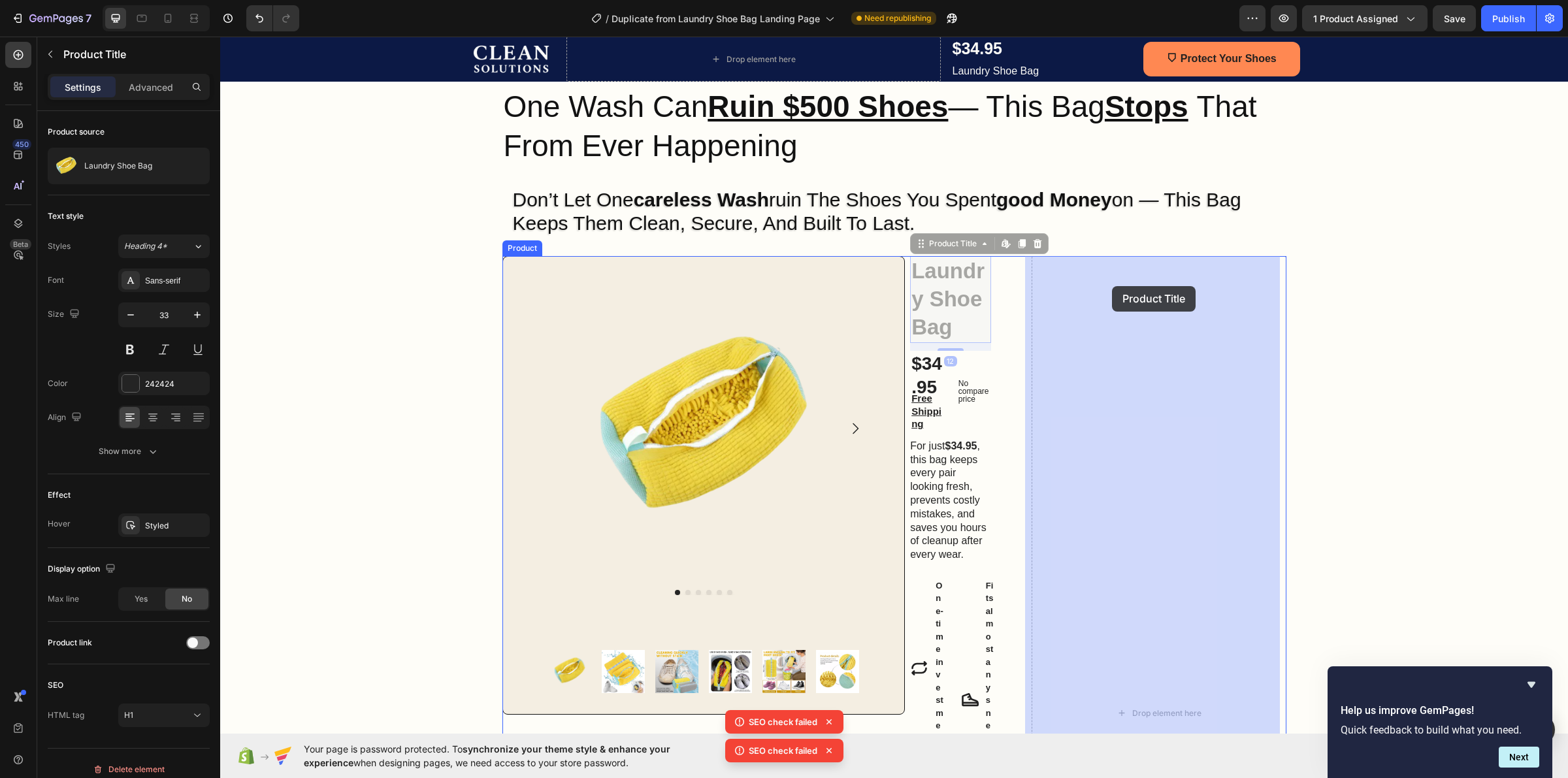
drag, startPoint x: 929, startPoint y: 295, endPoint x: 1059, endPoint y: 287, distance: 130.2
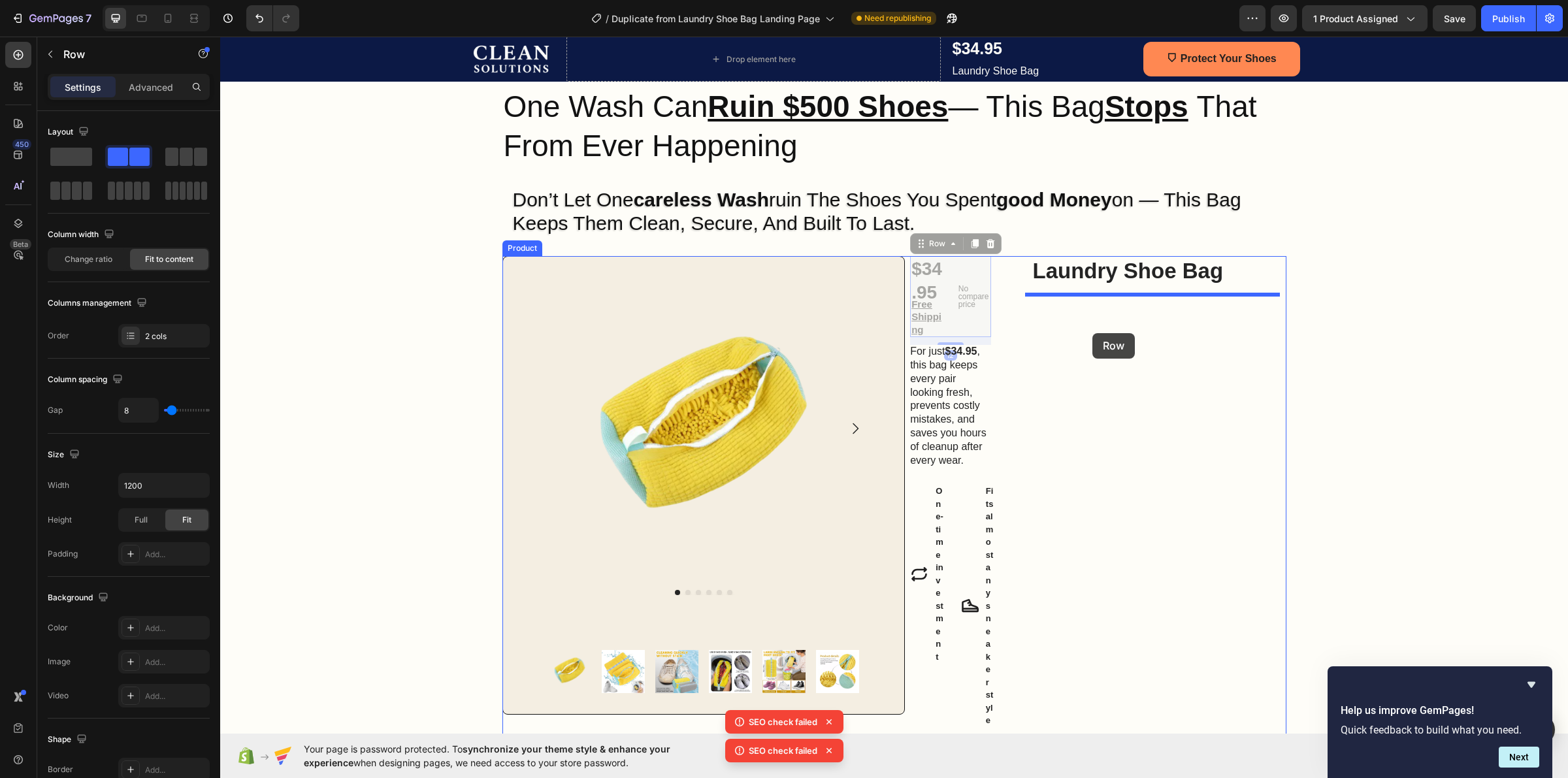
drag, startPoint x: 957, startPoint y: 330, endPoint x: 1093, endPoint y: 333, distance: 136.0
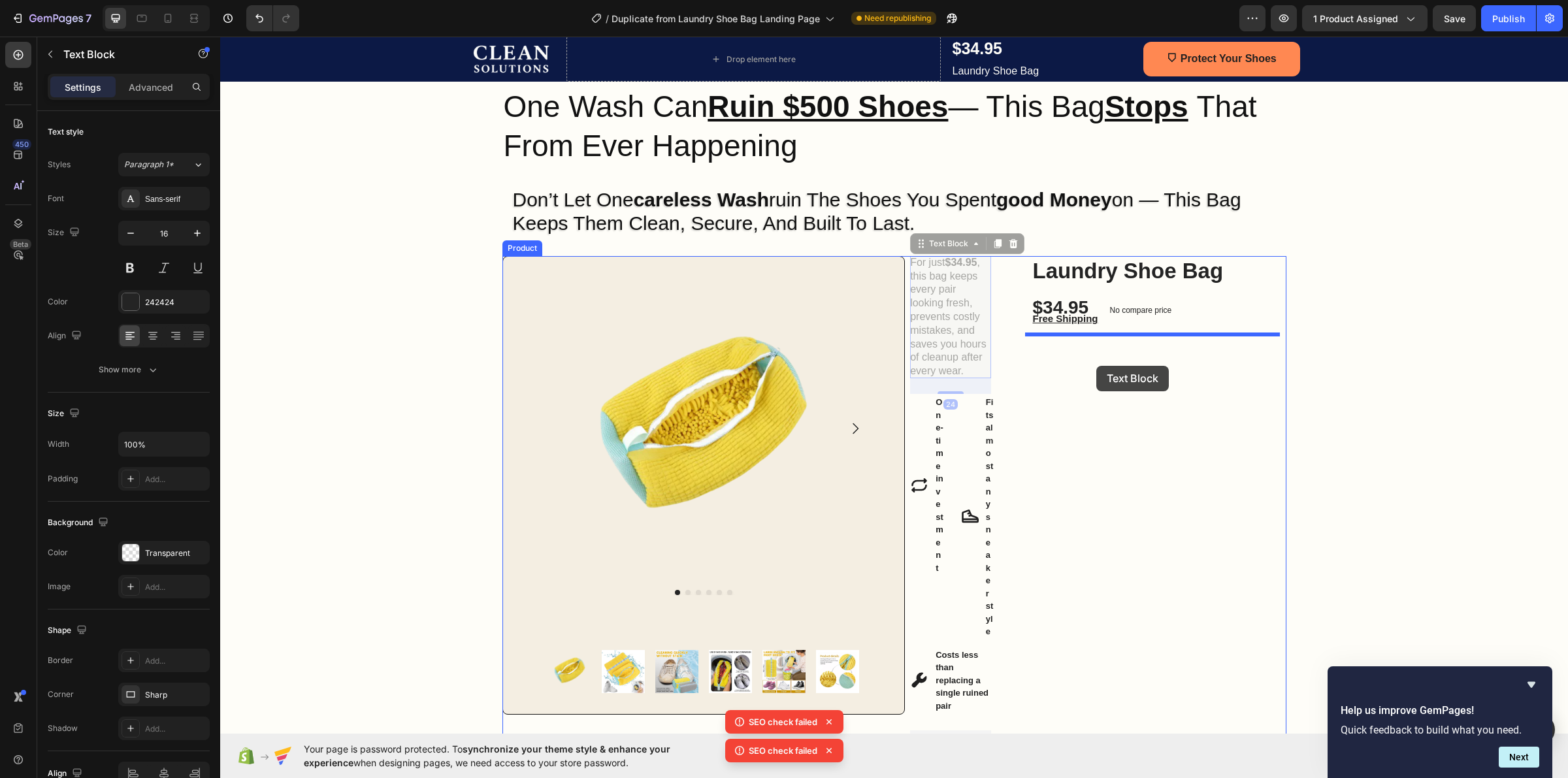
drag, startPoint x: 964, startPoint y: 361, endPoint x: 1097, endPoint y: 366, distance: 133.1
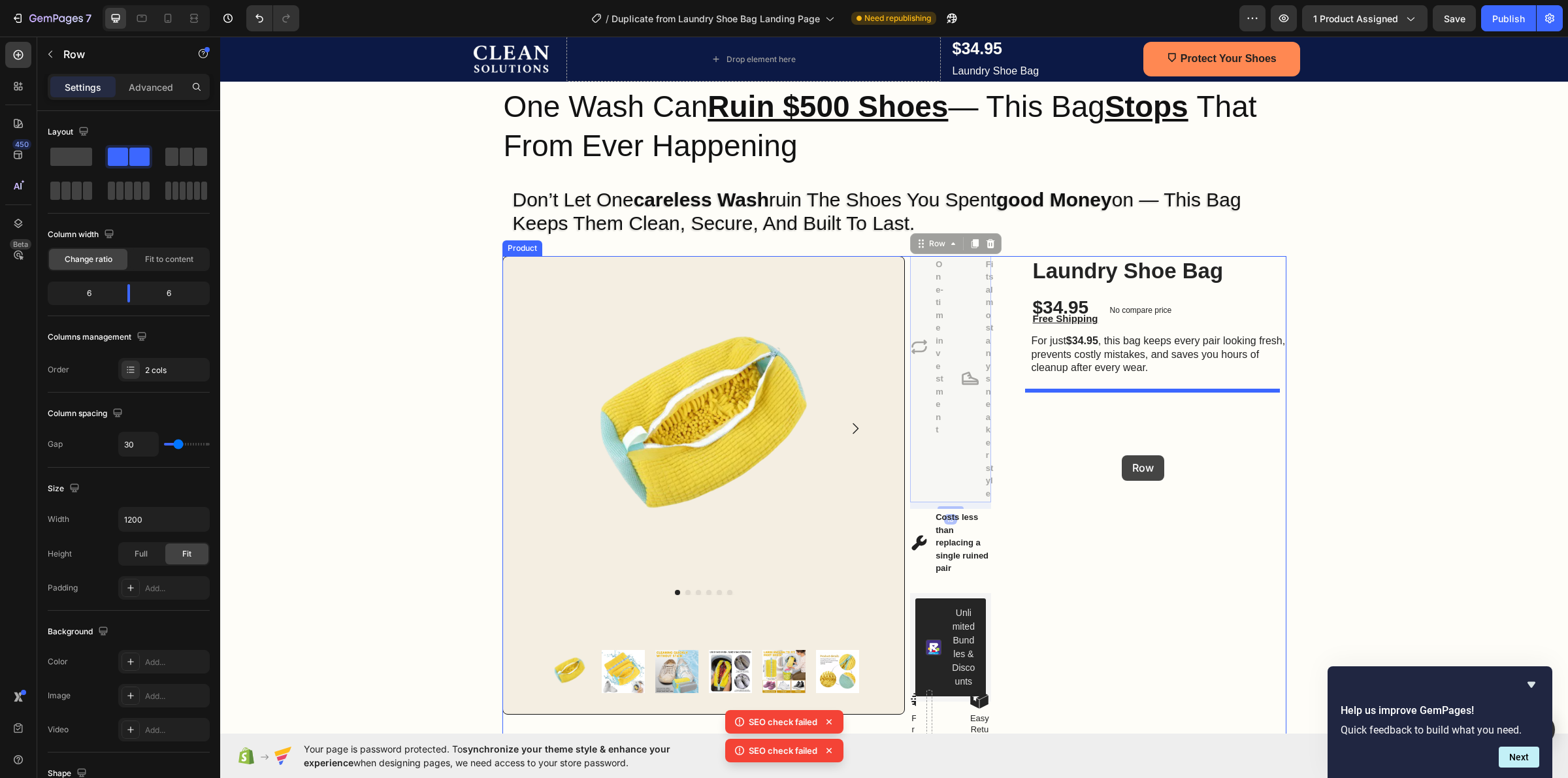
drag, startPoint x: 952, startPoint y: 499, endPoint x: 1122, endPoint y: 455, distance: 175.6
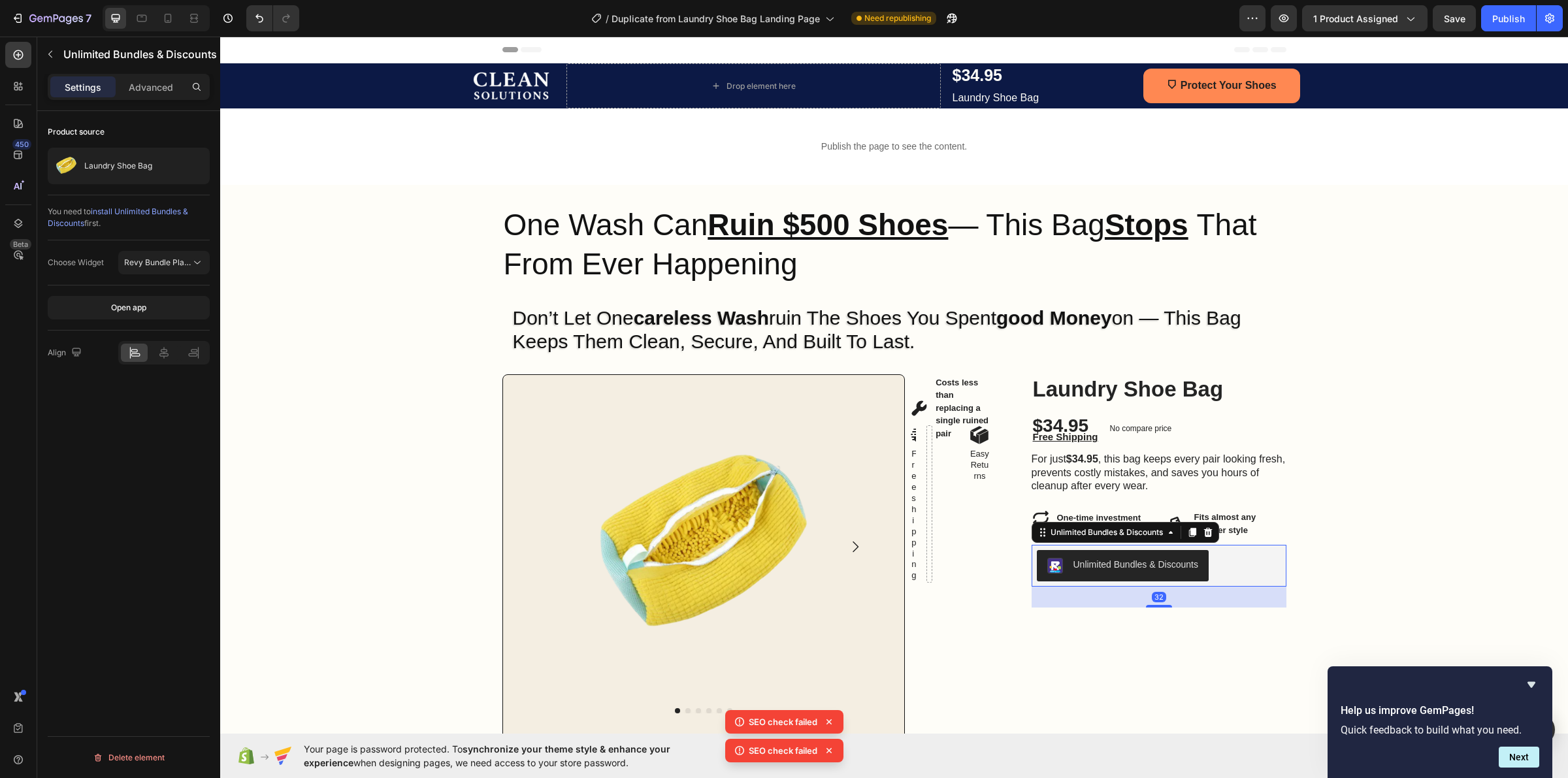
scroll to position [118, 0]
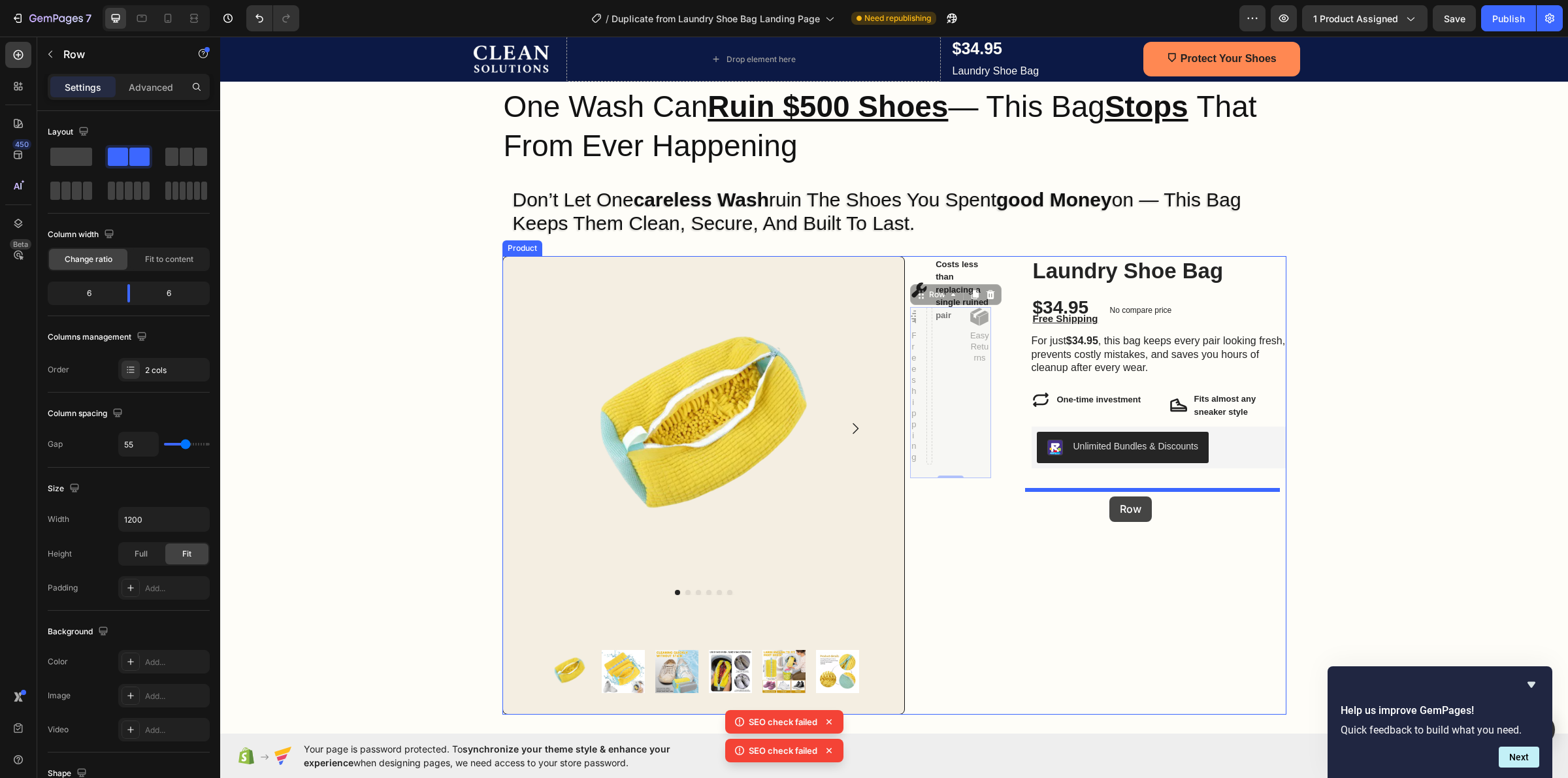
drag, startPoint x: 964, startPoint y: 444, endPoint x: 1109, endPoint y: 496, distance: 154.0
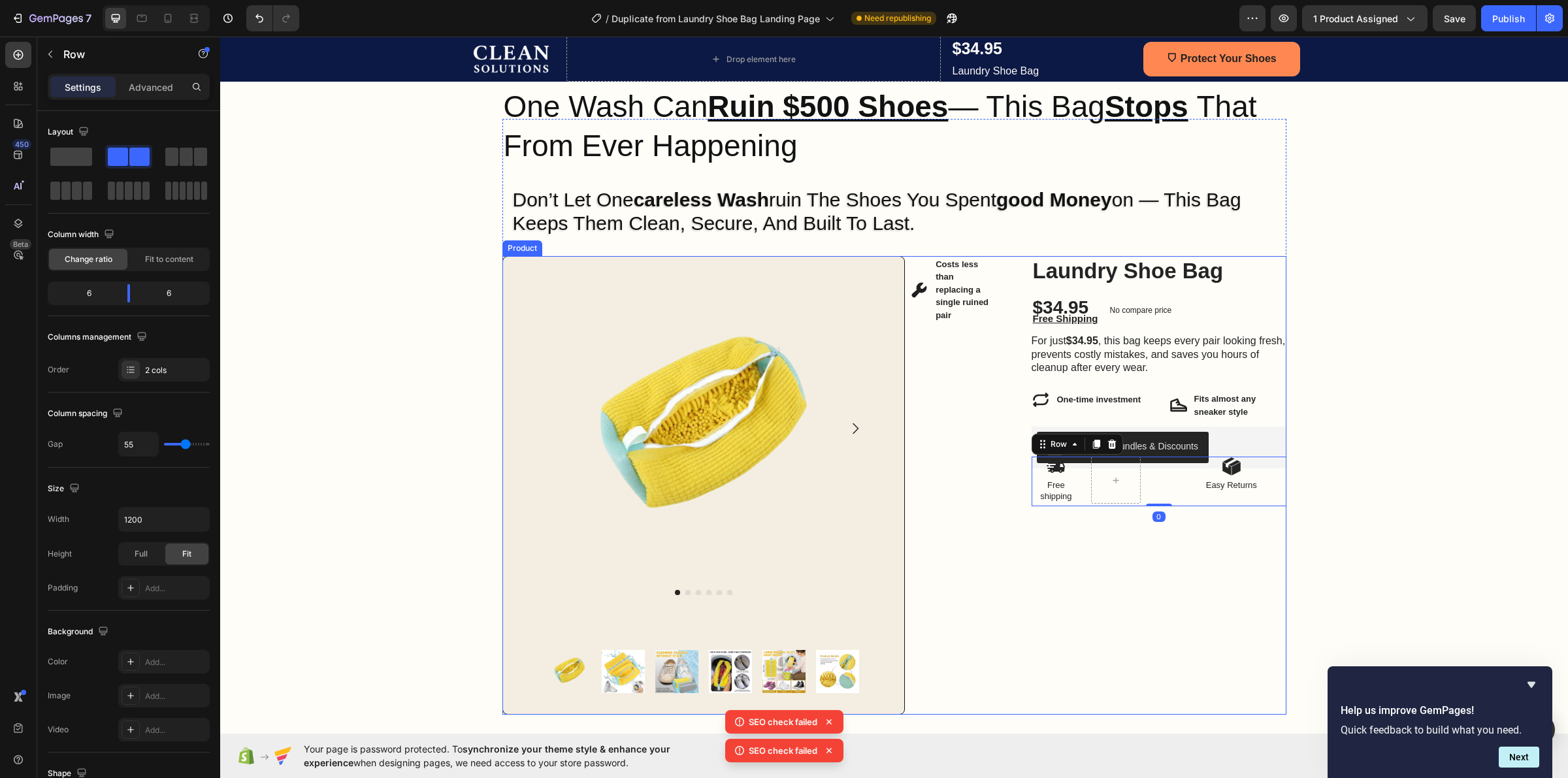
click at [1099, 552] on div "Laundry Shoe Bag Product Title $34.95 Product Price Product Price Free Shipping…" at bounding box center [1159, 485] width 255 height 459
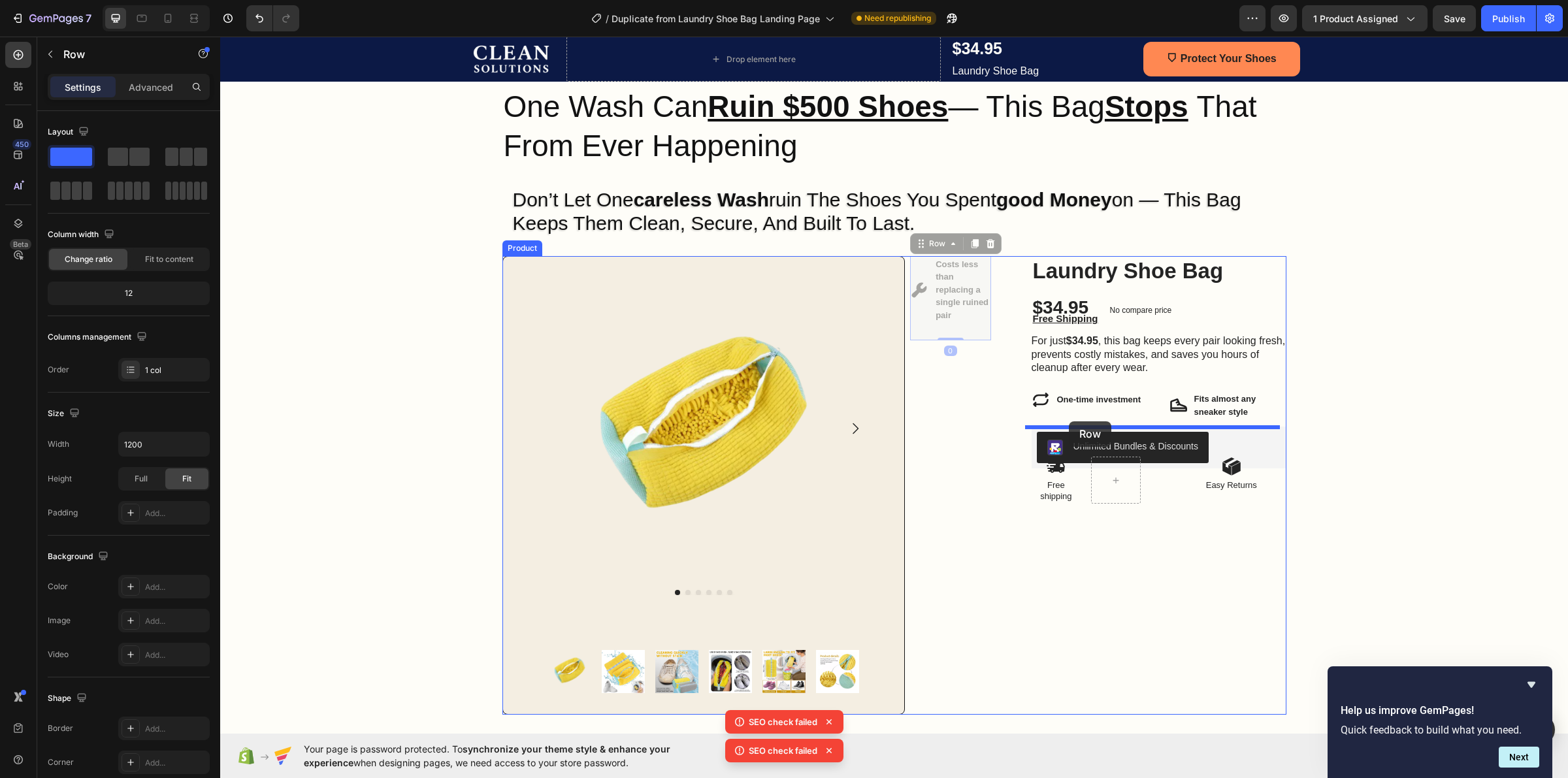
drag, startPoint x: 908, startPoint y: 332, endPoint x: 1069, endPoint y: 421, distance: 184.0
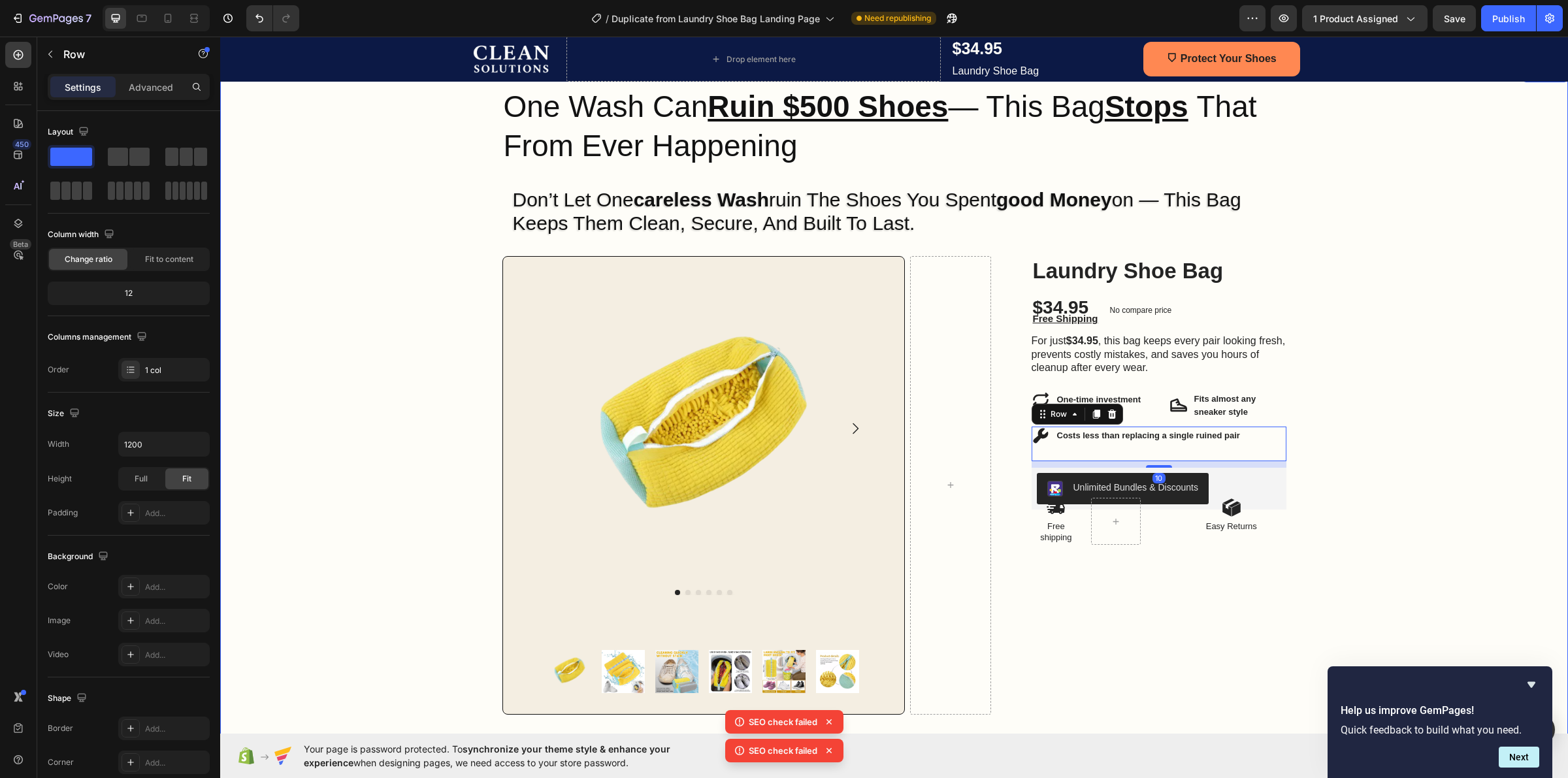
click at [1369, 455] on div "Image Row One Wash Can Ruin $500 Shoes — This Bag Stops That From Ever Happenin…" at bounding box center [894, 417] width 1348 height 596
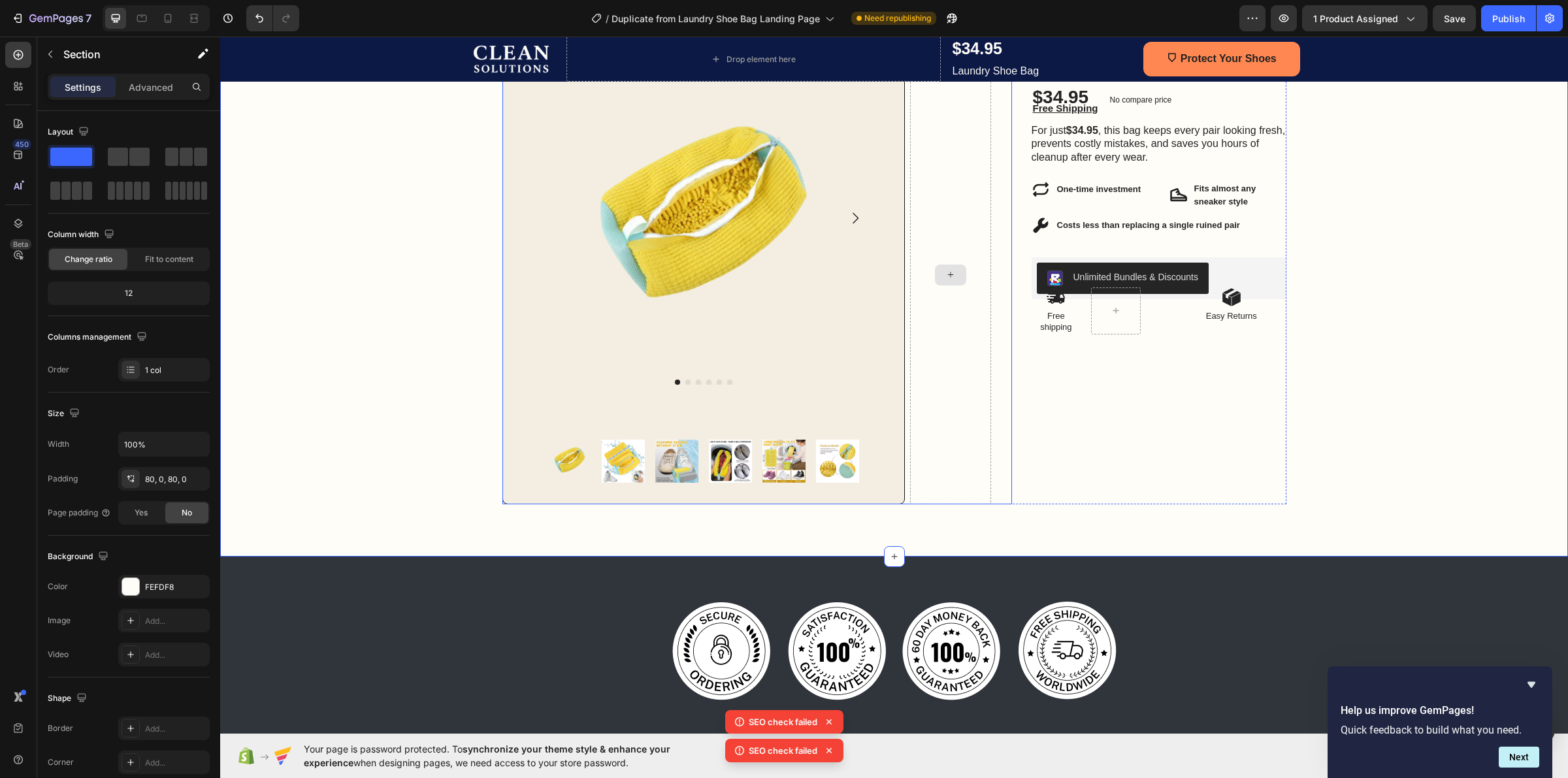
scroll to position [363, 0]
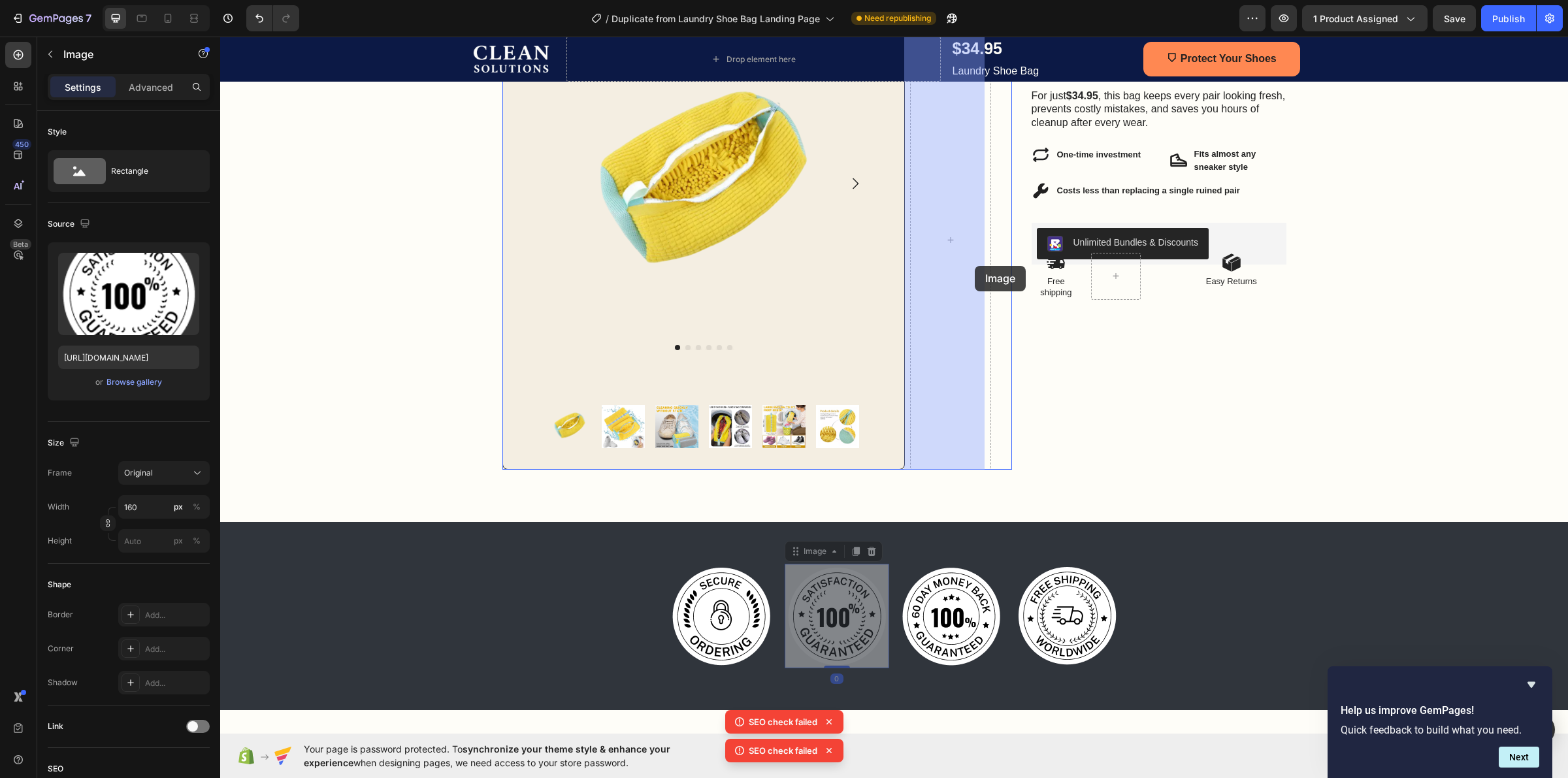
drag, startPoint x: 834, startPoint y: 624, endPoint x: 975, endPoint y: 266, distance: 384.8
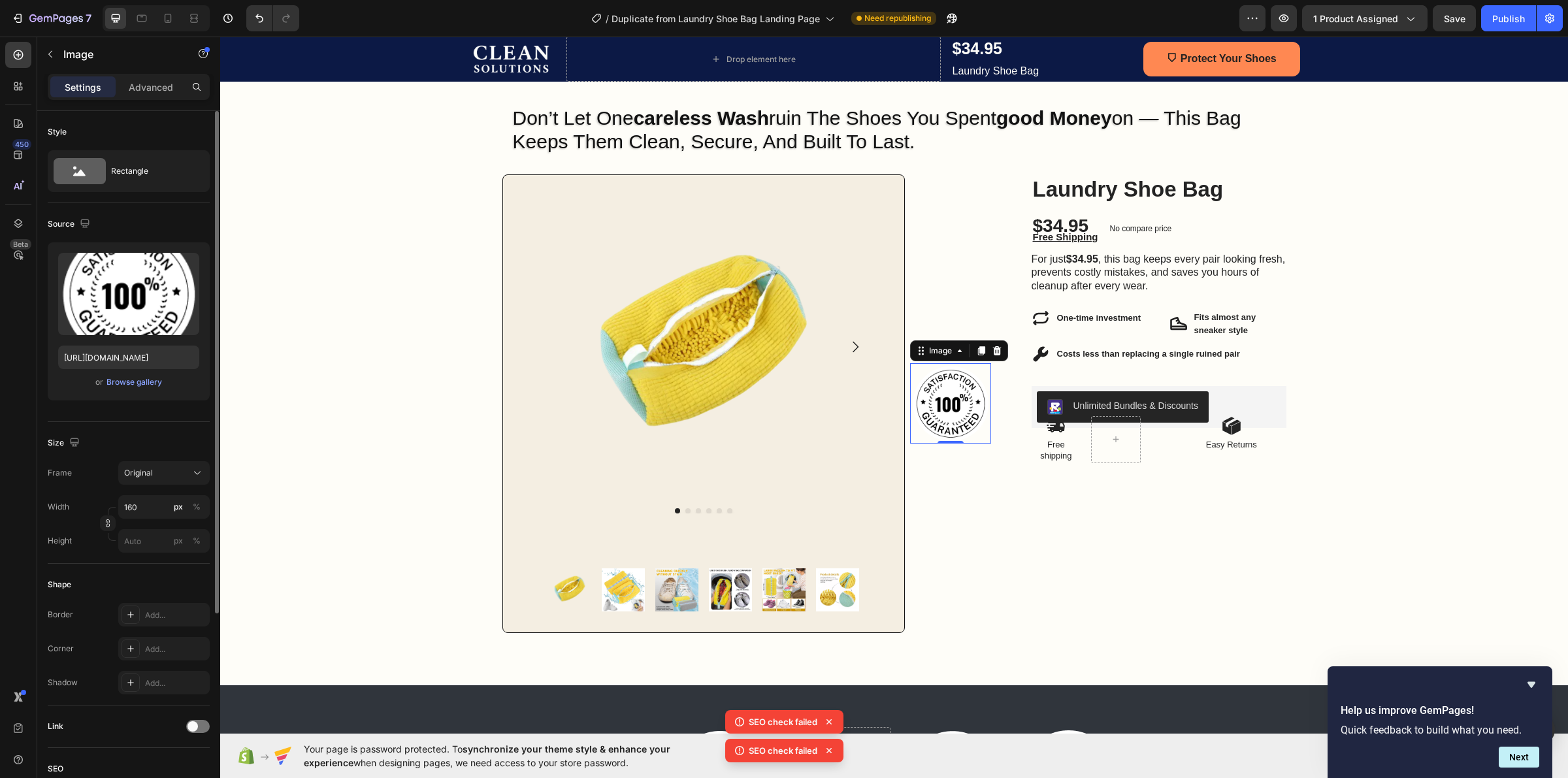
scroll to position [82, 0]
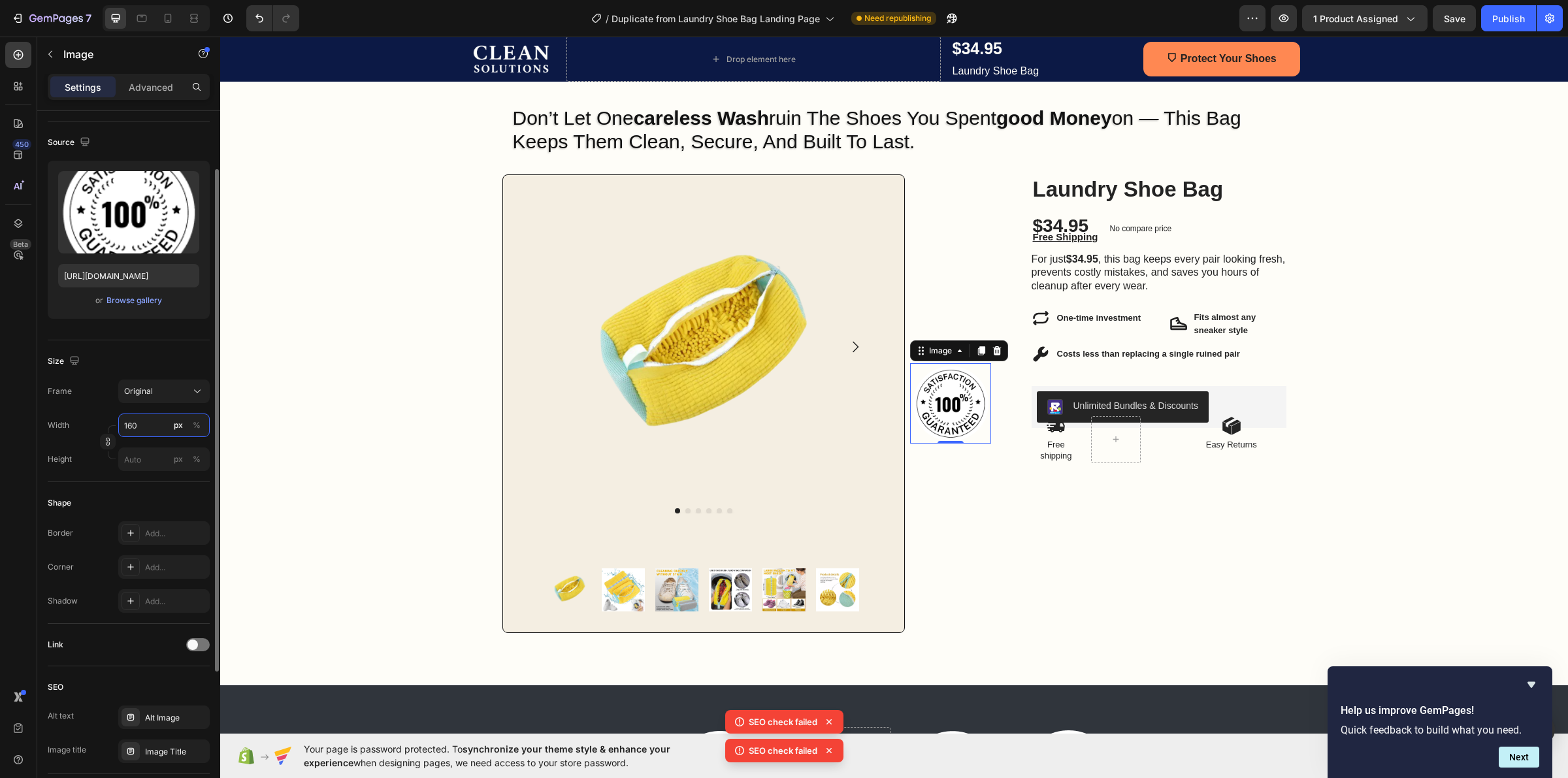
click at [154, 429] on input "160" at bounding box center [164, 425] width 91 height 23
click at [140, 449] on div "Full 100%" at bounding box center [151, 457] width 107 height 23
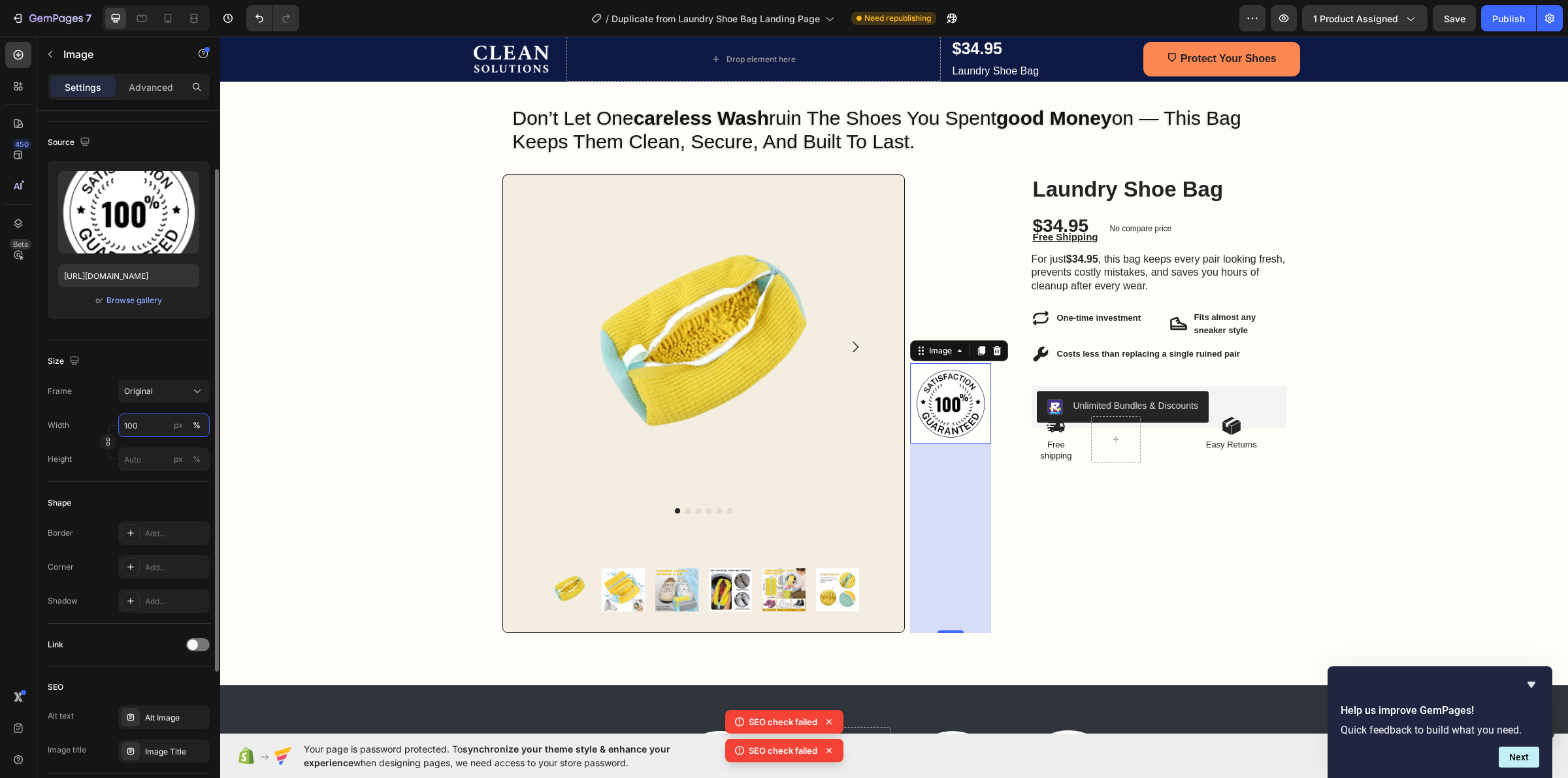
click at [165, 426] on input "100" at bounding box center [164, 425] width 91 height 23
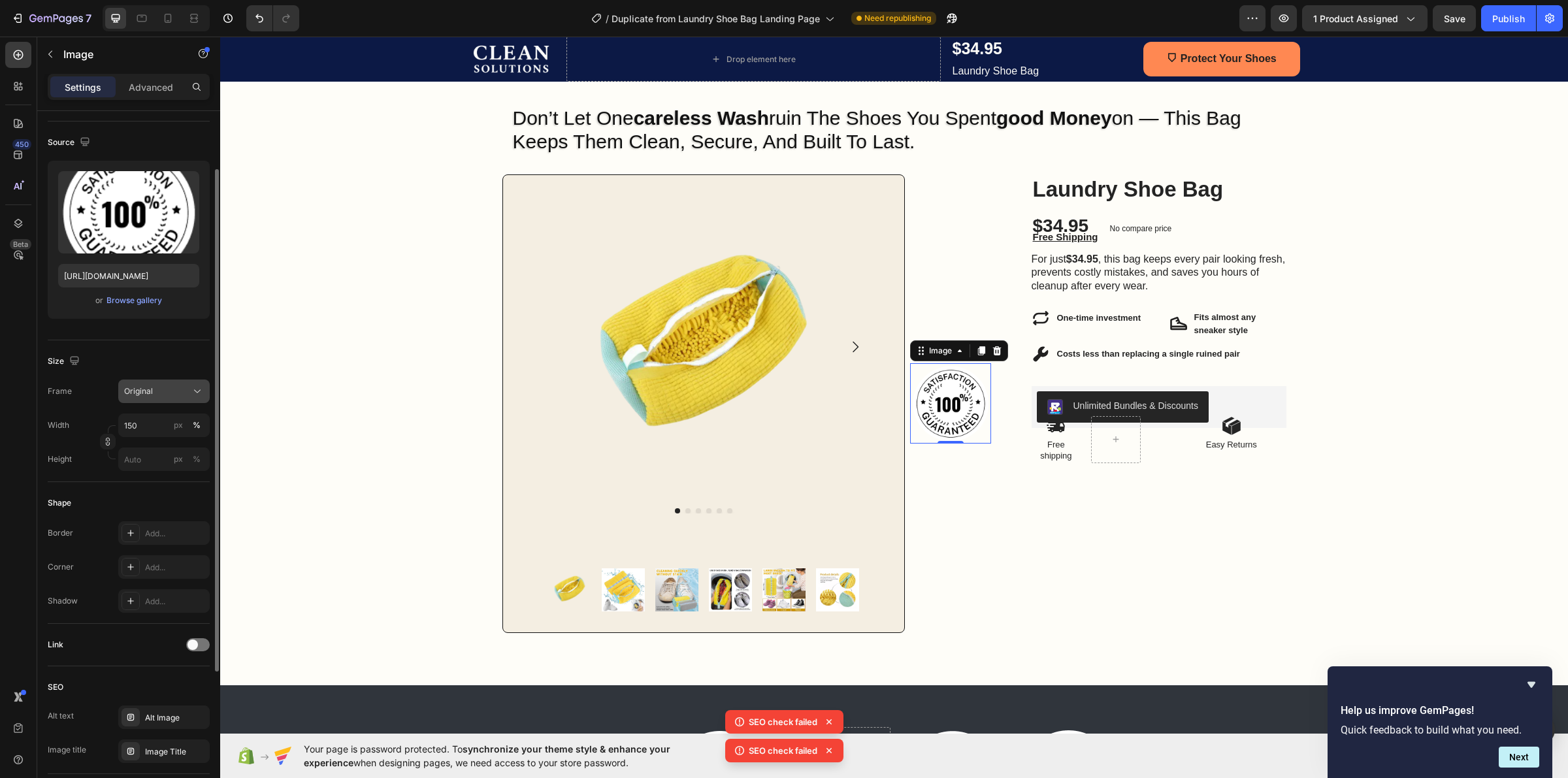
click at [162, 385] on div "Original" at bounding box center [164, 391] width 80 height 13
click at [132, 520] on span "Custom" at bounding box center [138, 520] width 29 height 12
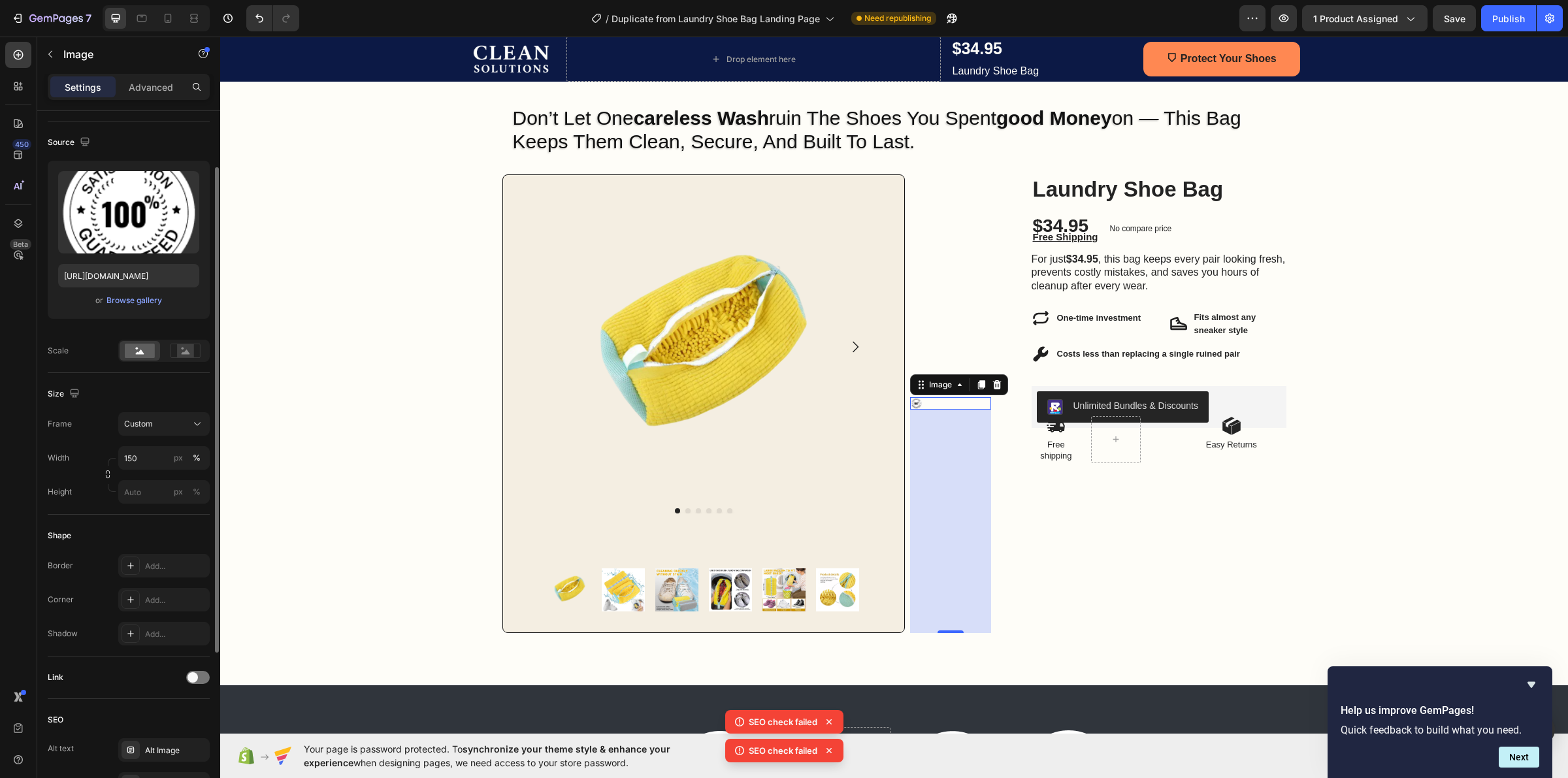
click at [111, 455] on div "Width 150 px %" at bounding box center [129, 458] width 162 height 23
drag, startPoint x: 113, startPoint y: 479, endPoint x: 113, endPoint y: 491, distance: 12.0
click at [113, 491] on div at bounding box center [108, 475] width 16 height 34
click at [139, 482] on input "px %" at bounding box center [164, 491] width 91 height 23
click at [154, 513] on div "Full 100%" at bounding box center [151, 523] width 107 height 23
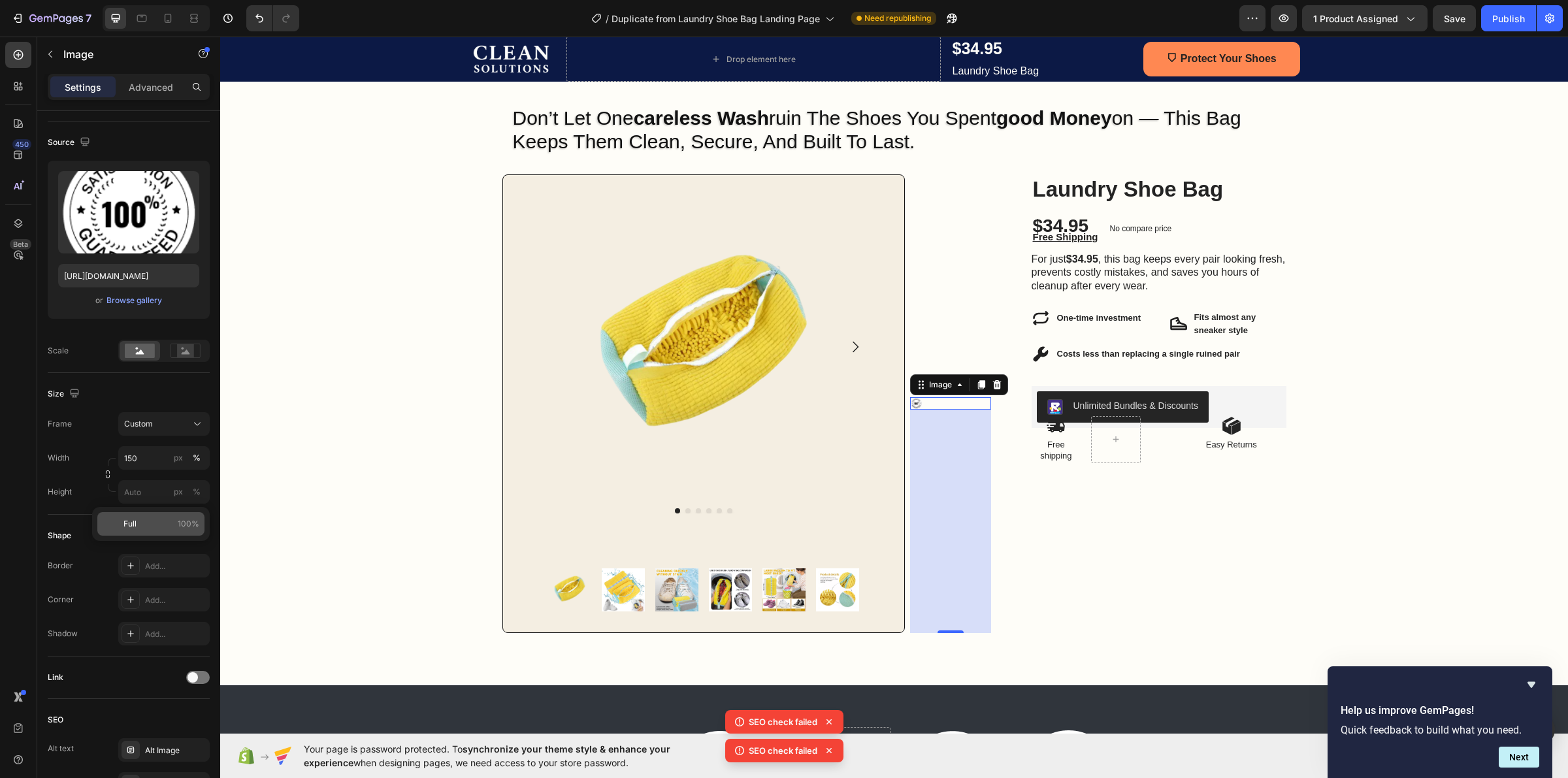
type input "15"
type input "100"
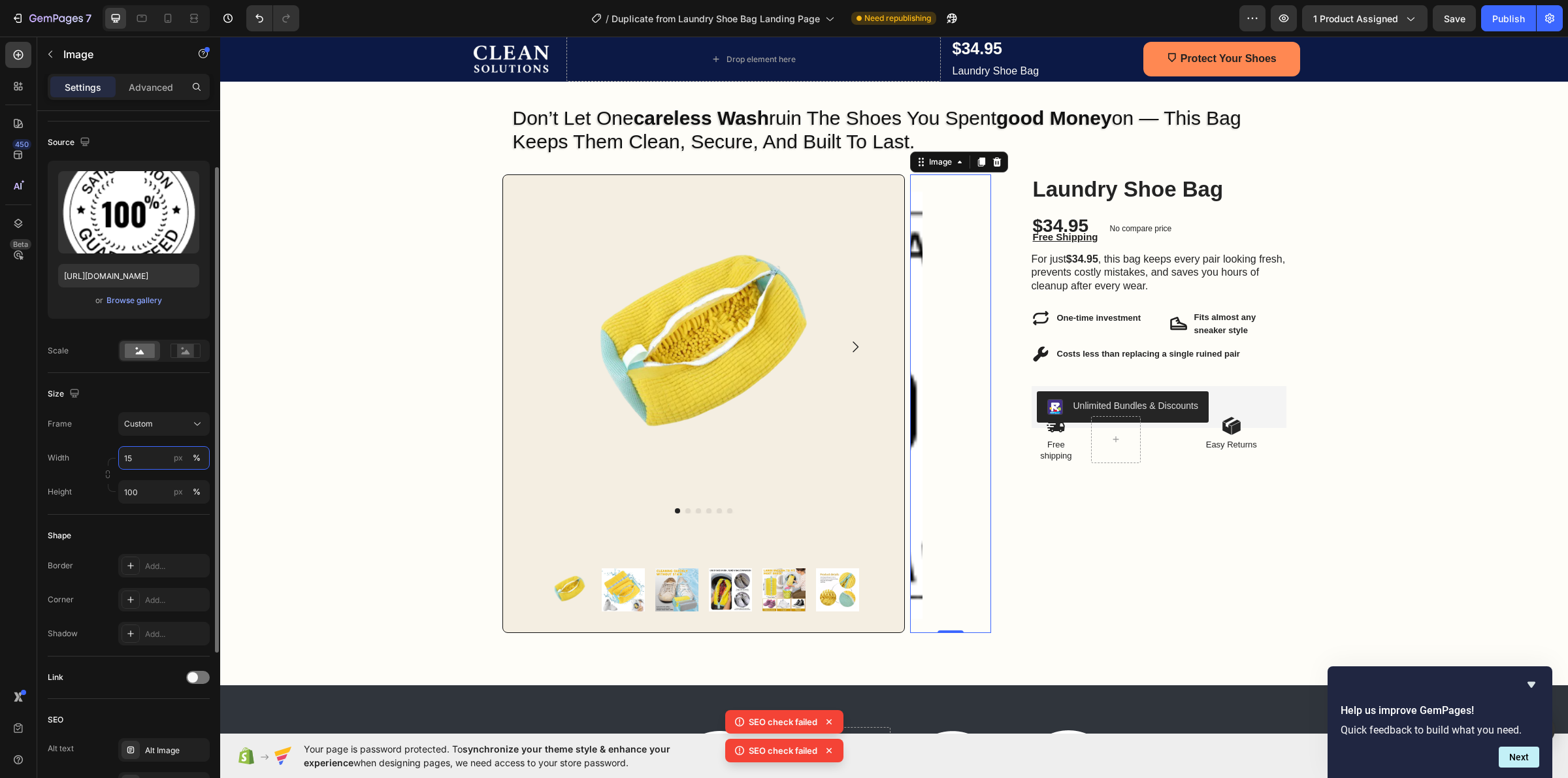
click at [157, 469] on input "15" at bounding box center [164, 458] width 91 height 23
click at [162, 458] on input "15" at bounding box center [164, 458] width 91 height 23
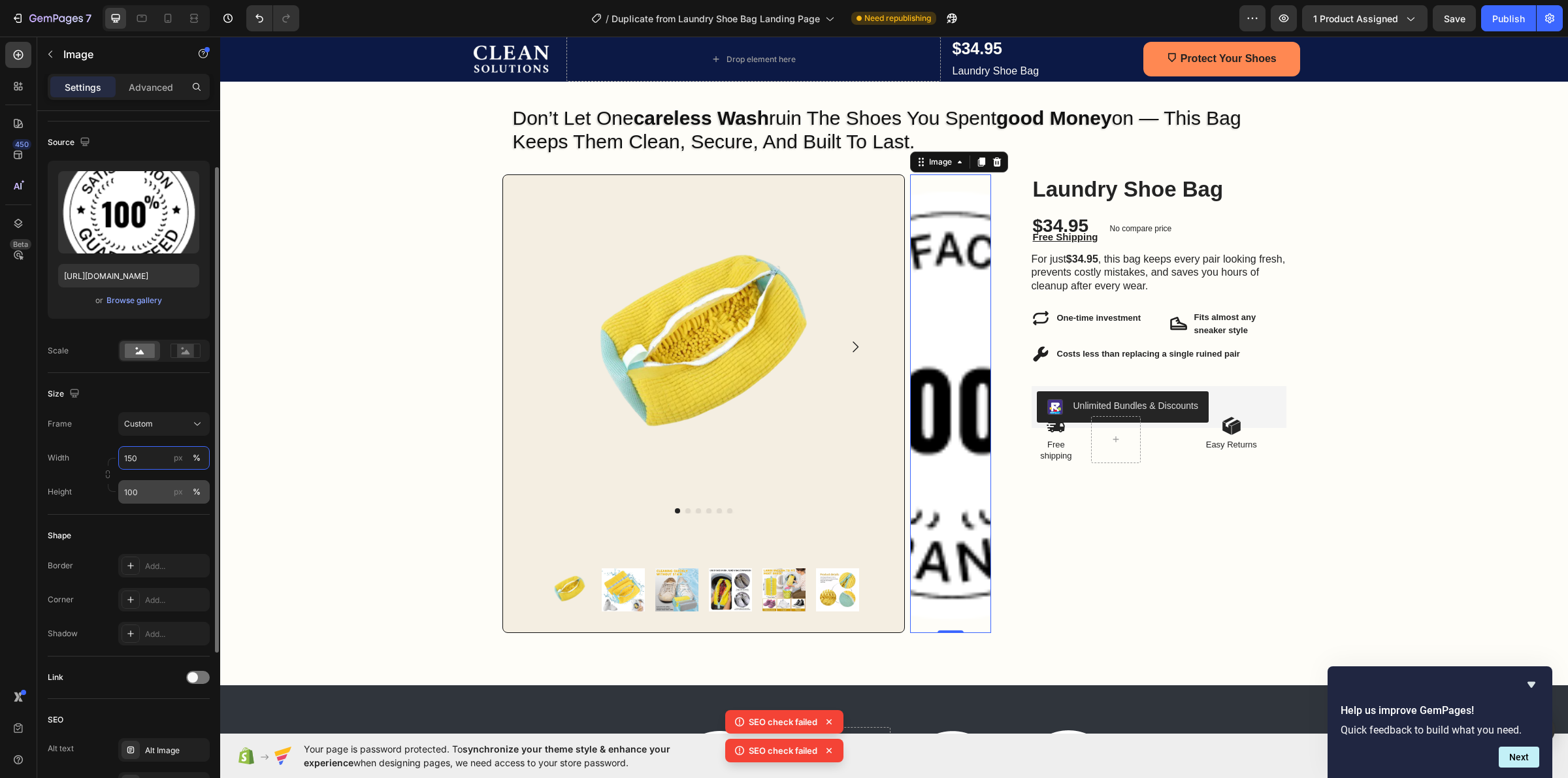
type input "150"
click at [135, 495] on input "100" at bounding box center [164, 491] width 91 height 23
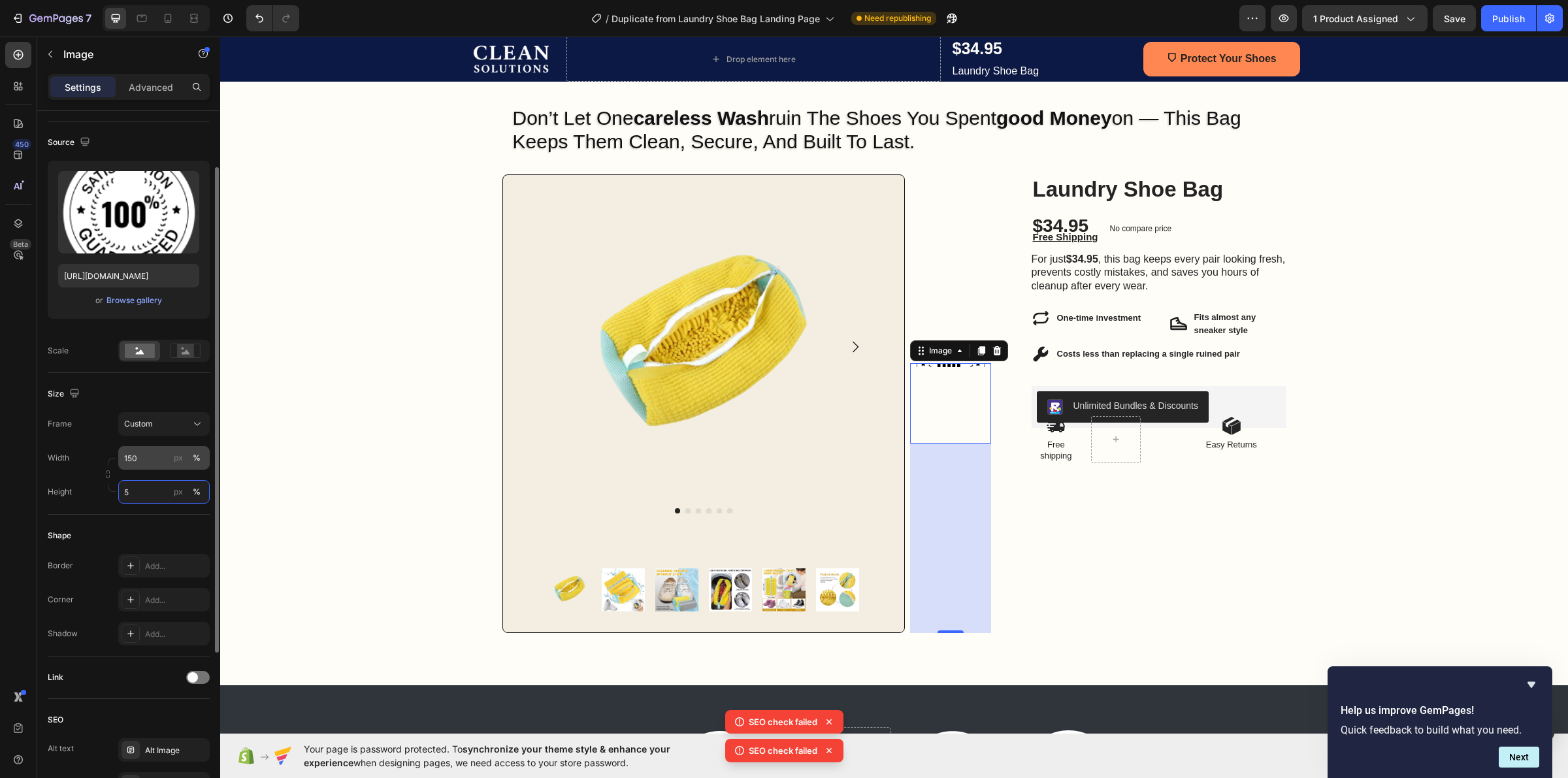
type input "5"
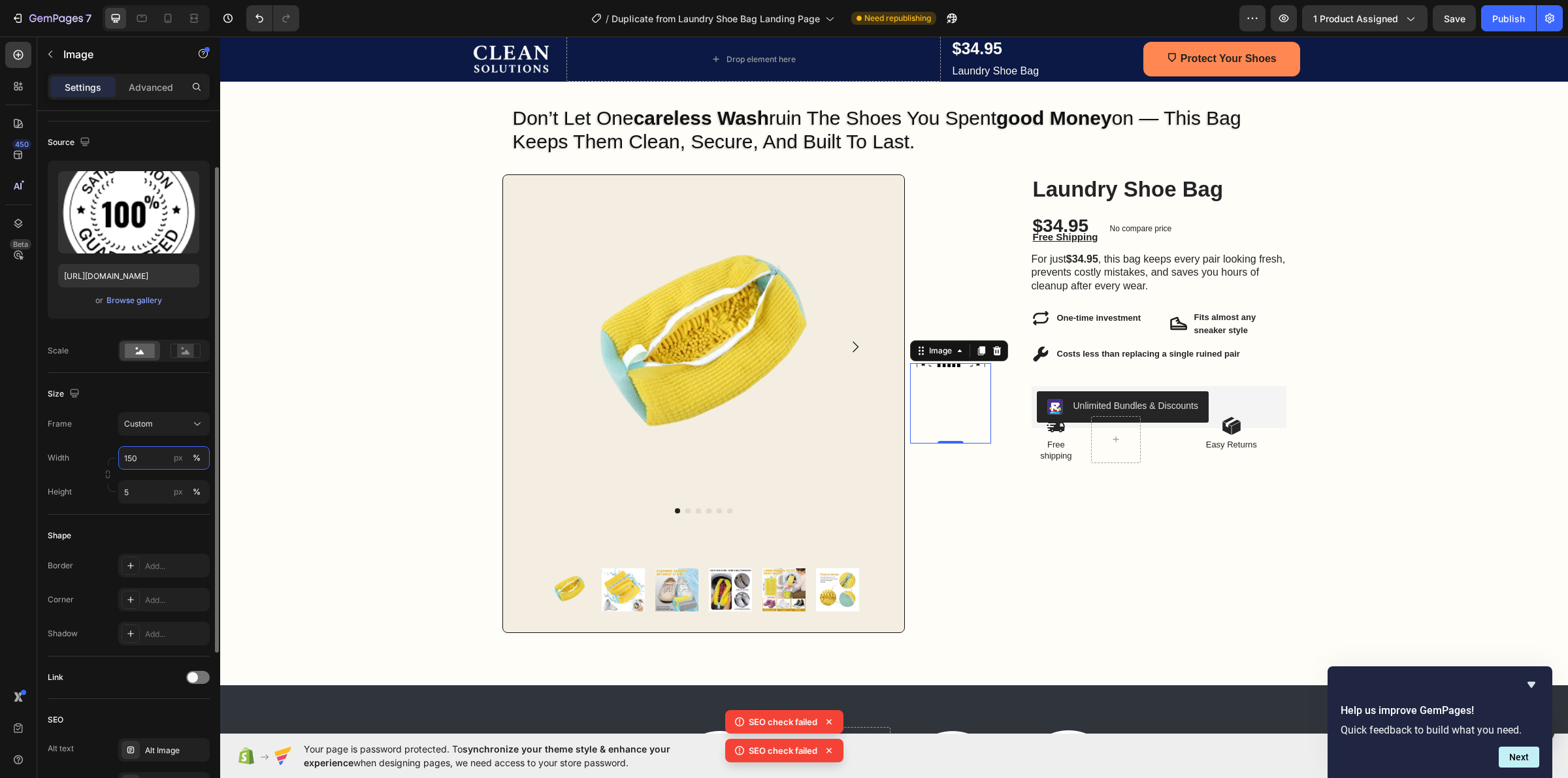
click at [166, 455] on input "150" at bounding box center [164, 458] width 91 height 23
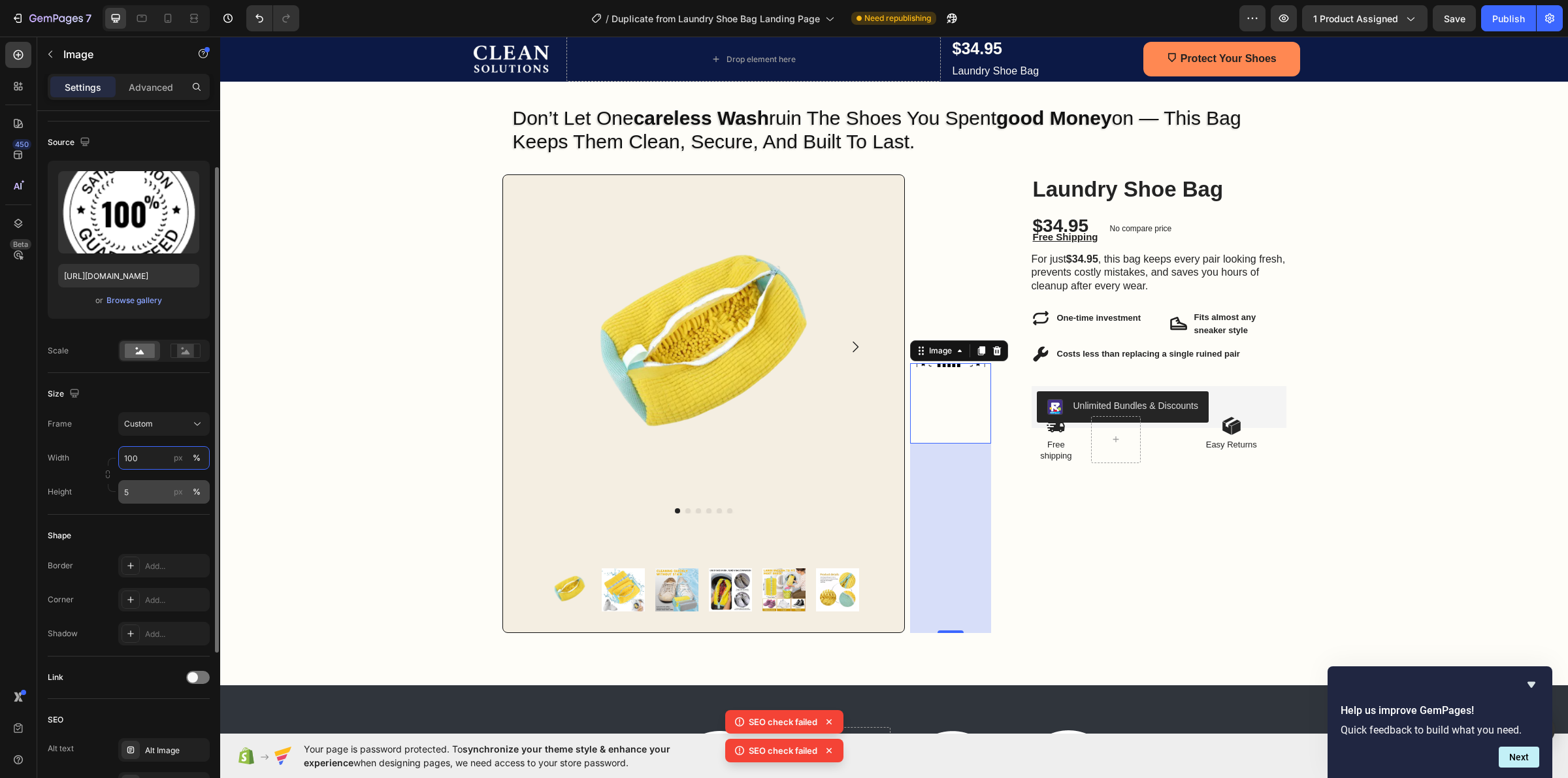
type input "100"
click at [130, 491] on input "5" at bounding box center [164, 491] width 91 height 23
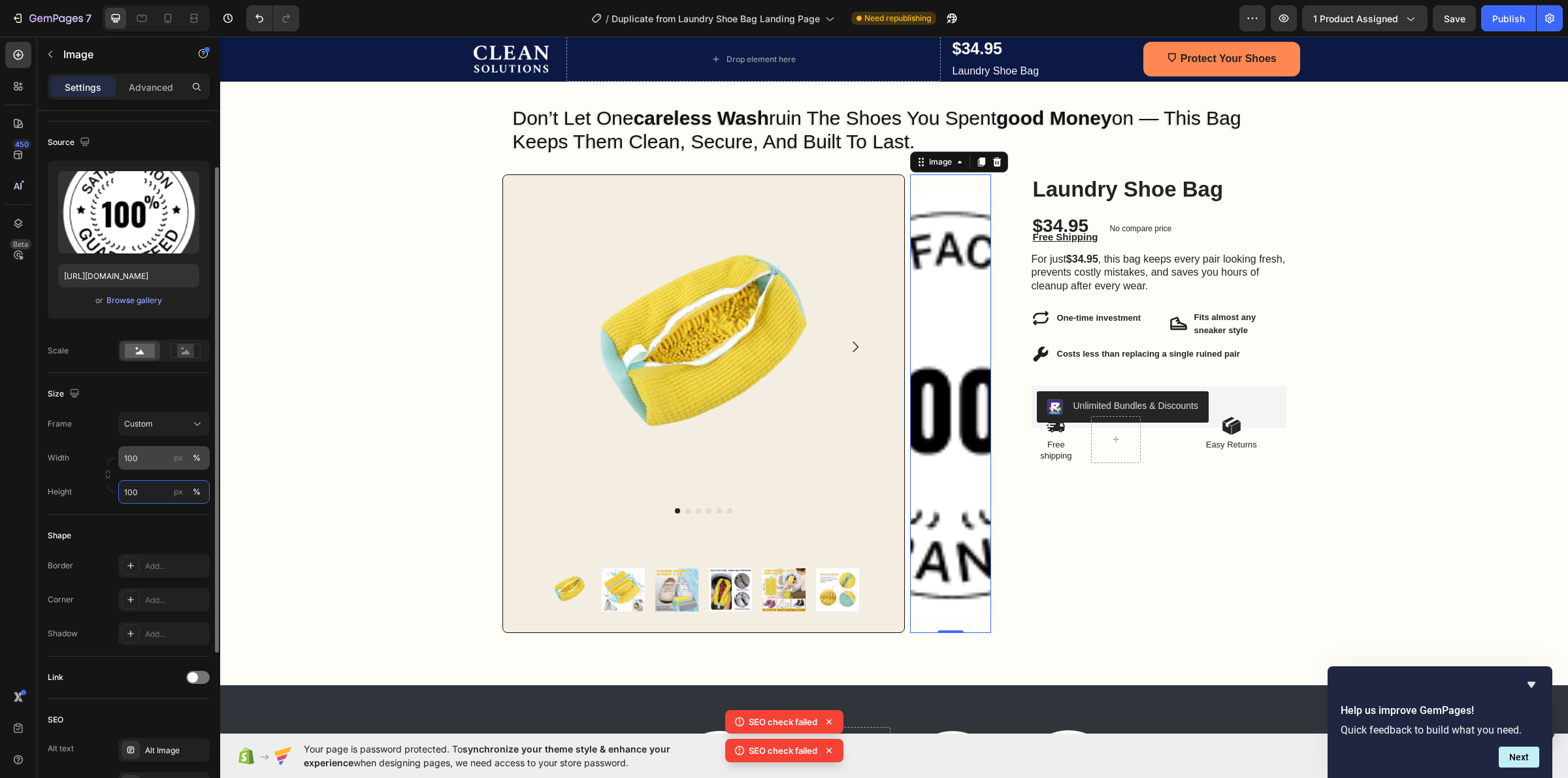
type input "100"
click at [152, 464] on input "100" at bounding box center [164, 458] width 91 height 23
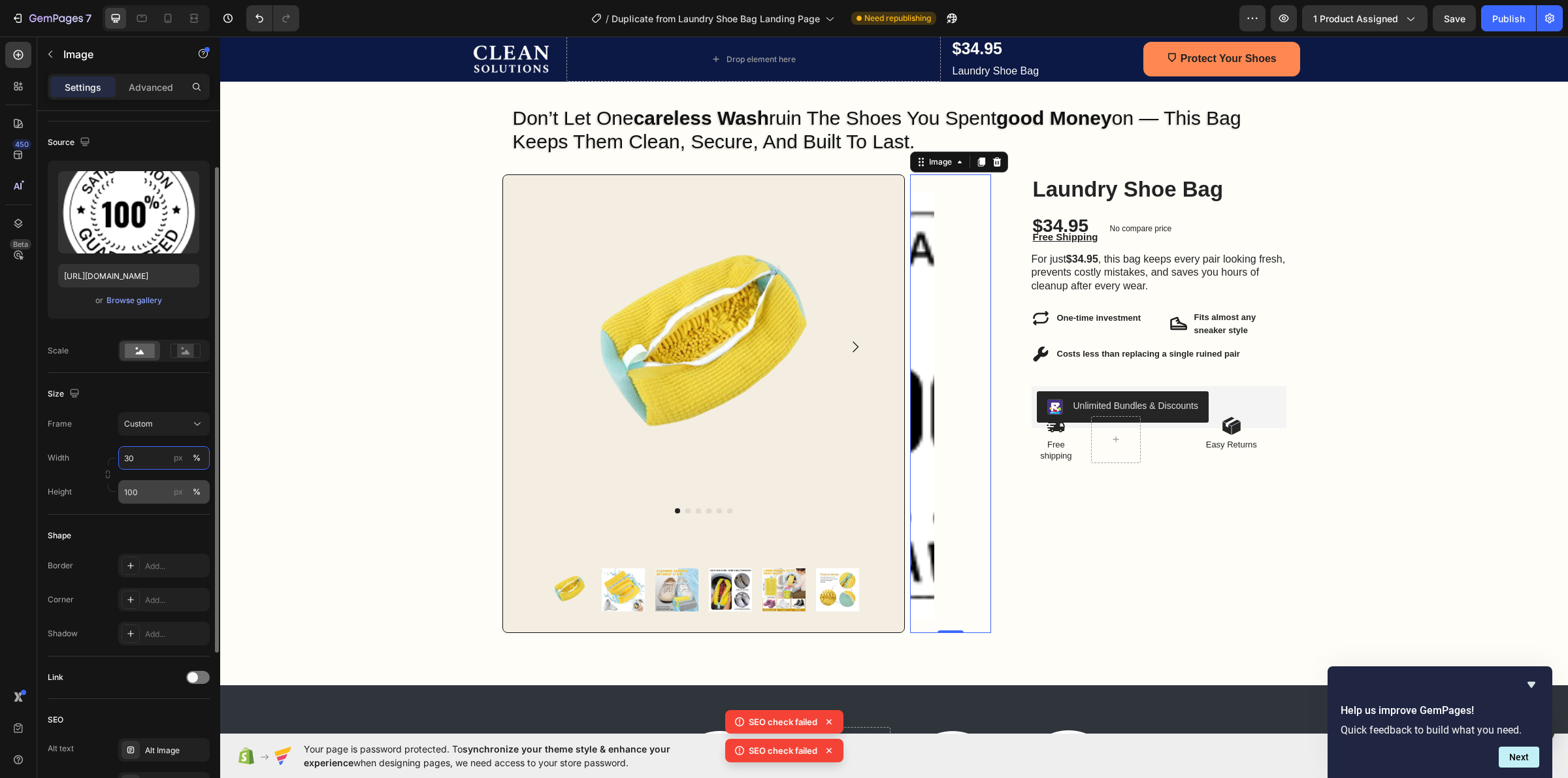
type input "30"
click at [148, 485] on input "100" at bounding box center [164, 491] width 91 height 23
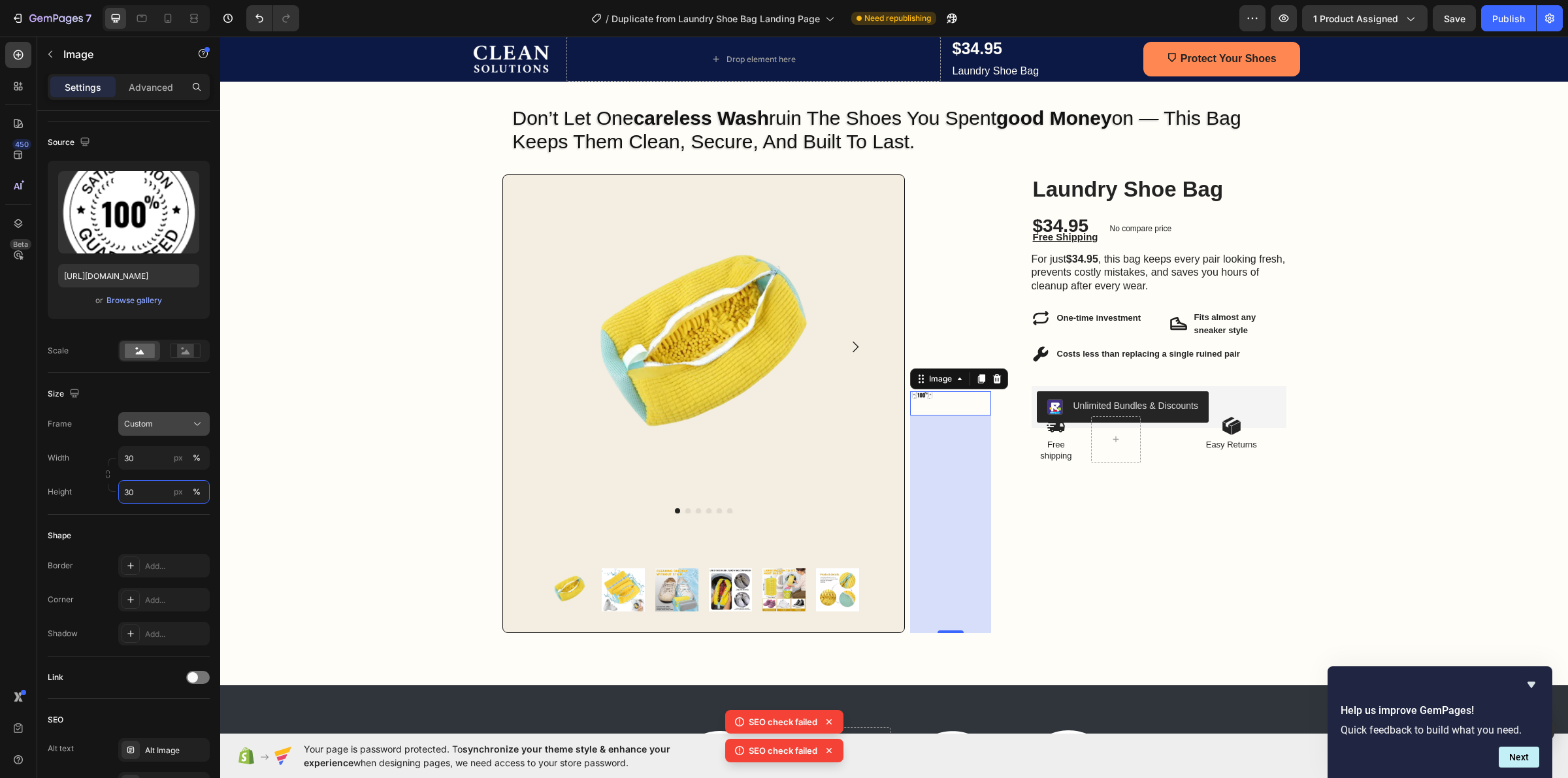
type input "30"
click at [154, 425] on div "Custom" at bounding box center [156, 423] width 64 height 12
click at [166, 519] on div "Original" at bounding box center [152, 529] width 105 height 23
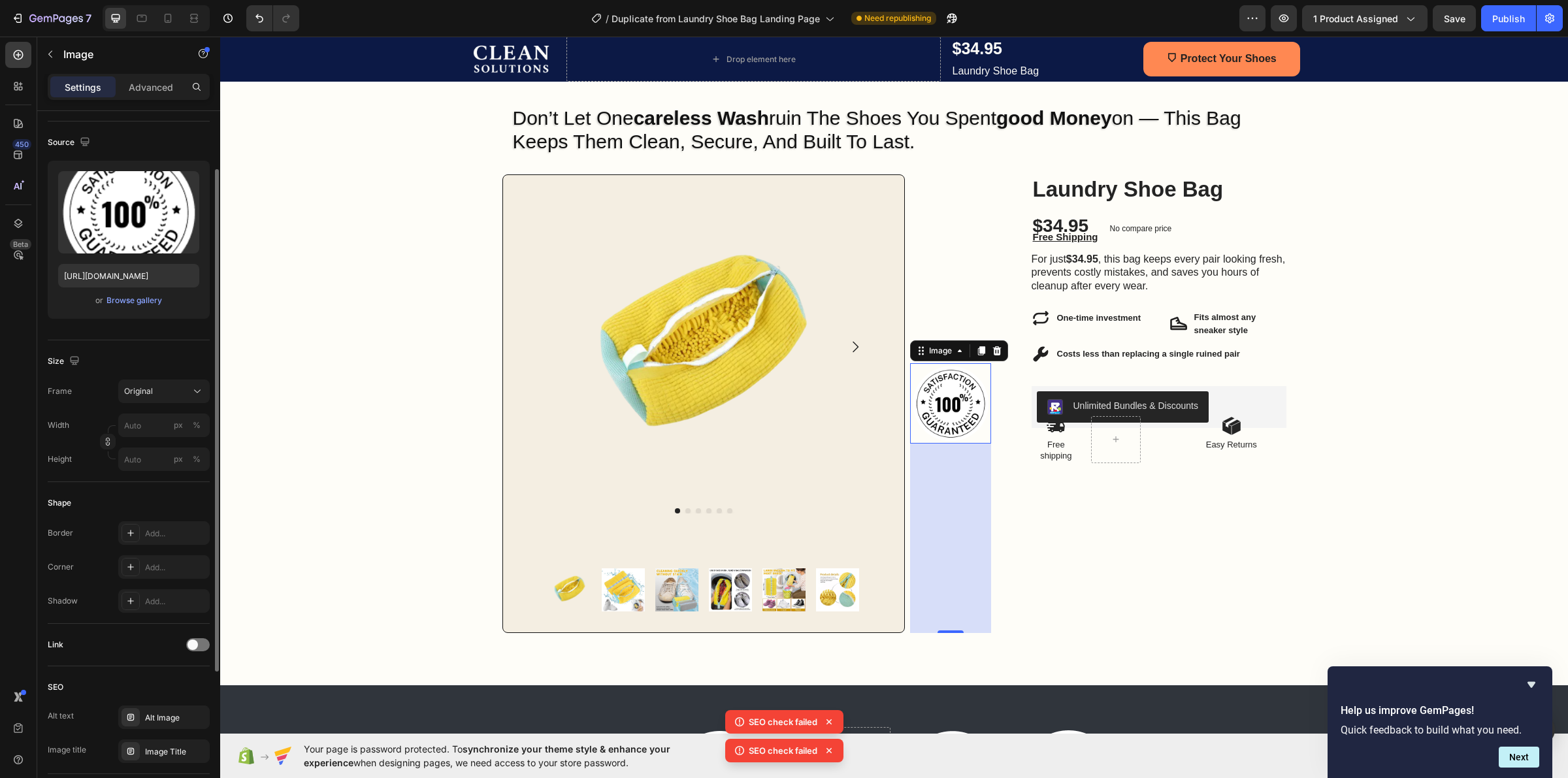
drag, startPoint x: 110, startPoint y: 447, endPoint x: 112, endPoint y: 471, distance: 24.1
click at [112, 471] on div "Width px % Height px %" at bounding box center [129, 443] width 162 height 58
click at [138, 428] on input "px %" at bounding box center [164, 425] width 91 height 23
click at [151, 450] on div "Full 100%" at bounding box center [151, 457] width 107 height 23
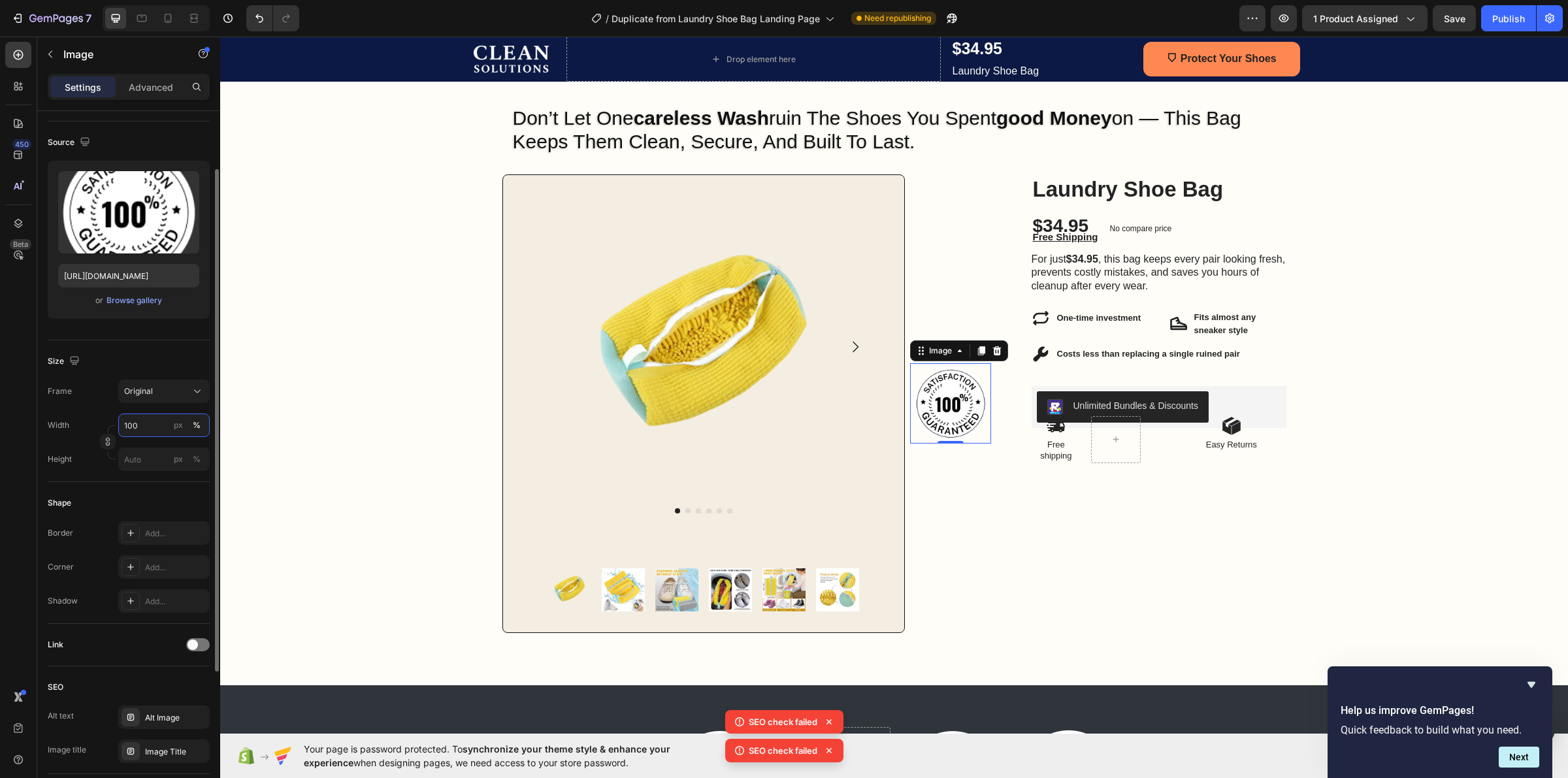
click at [151, 435] on input "100" at bounding box center [164, 425] width 91 height 23
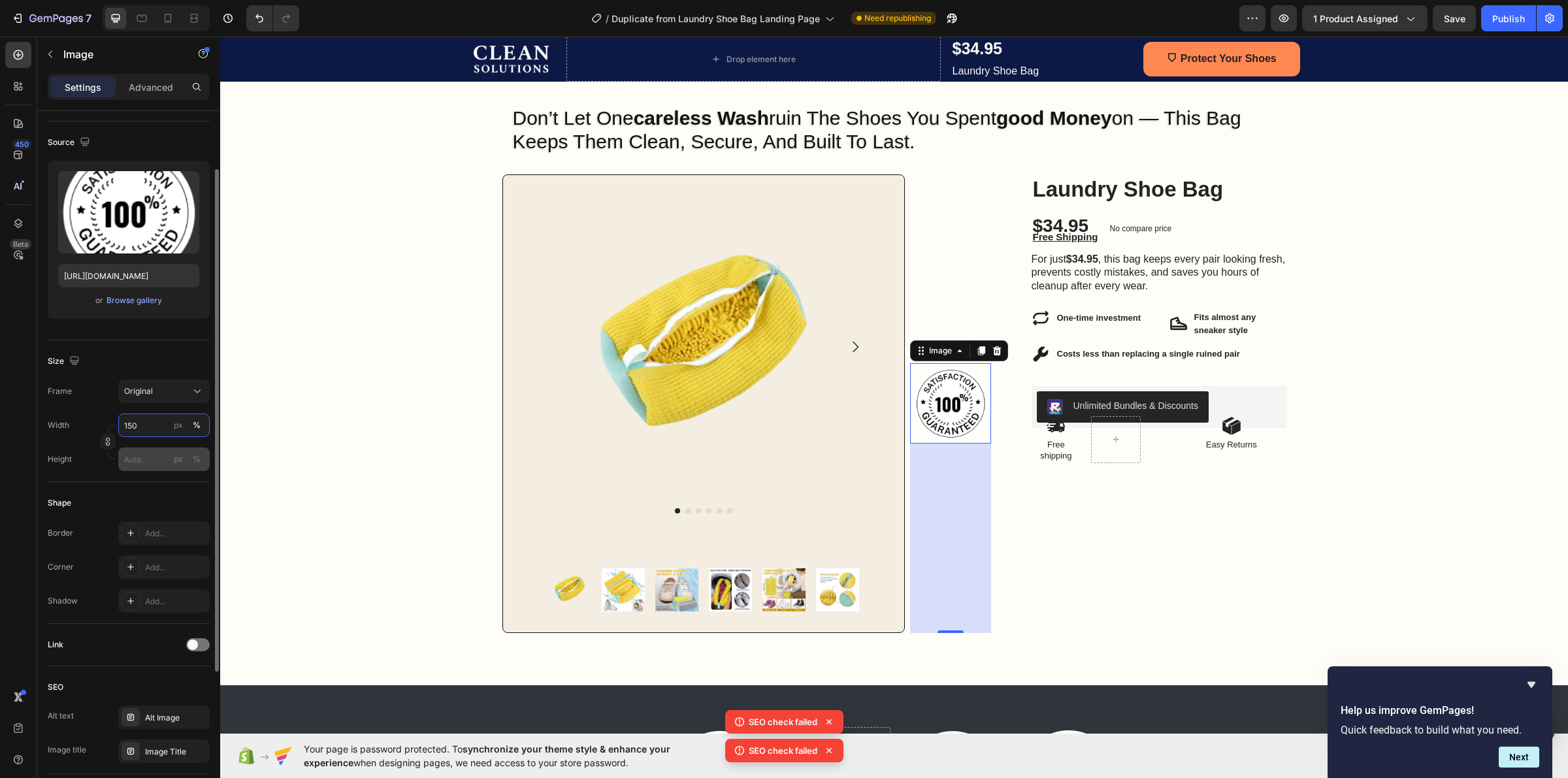
type input "150"
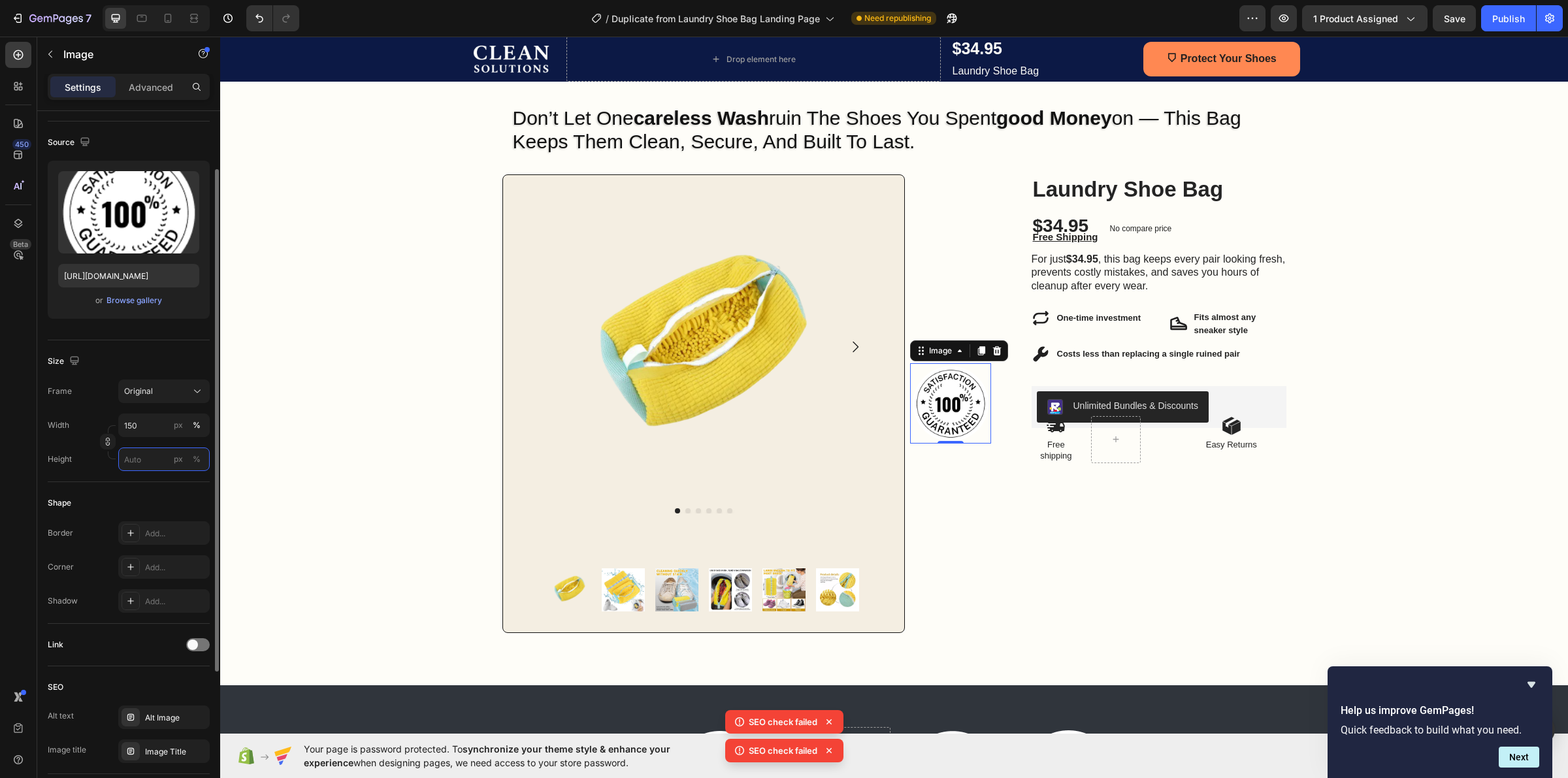
click at [151, 458] on input "px %" at bounding box center [164, 459] width 91 height 23
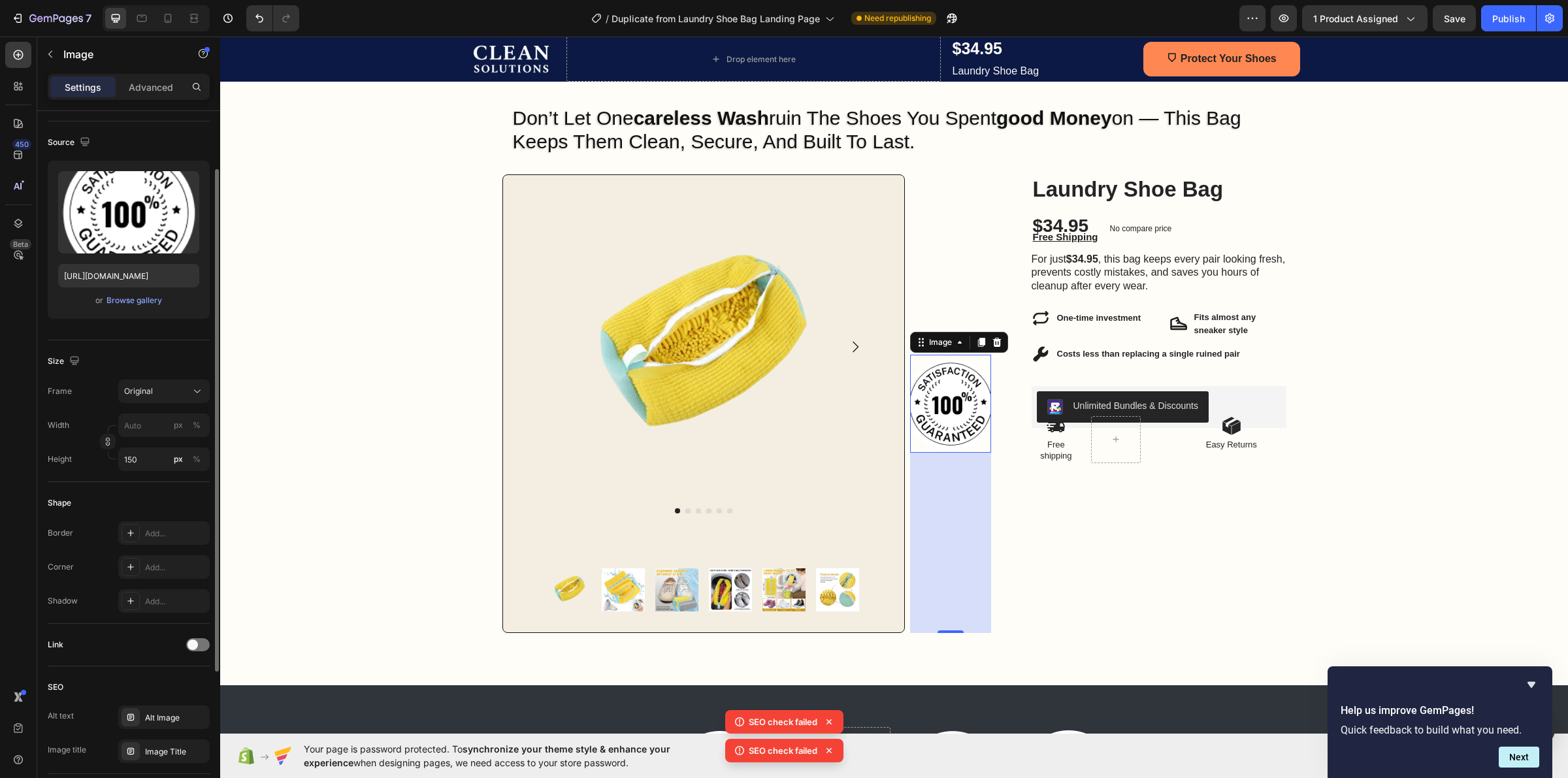
click at [163, 494] on div "Shape" at bounding box center [129, 503] width 162 height 21
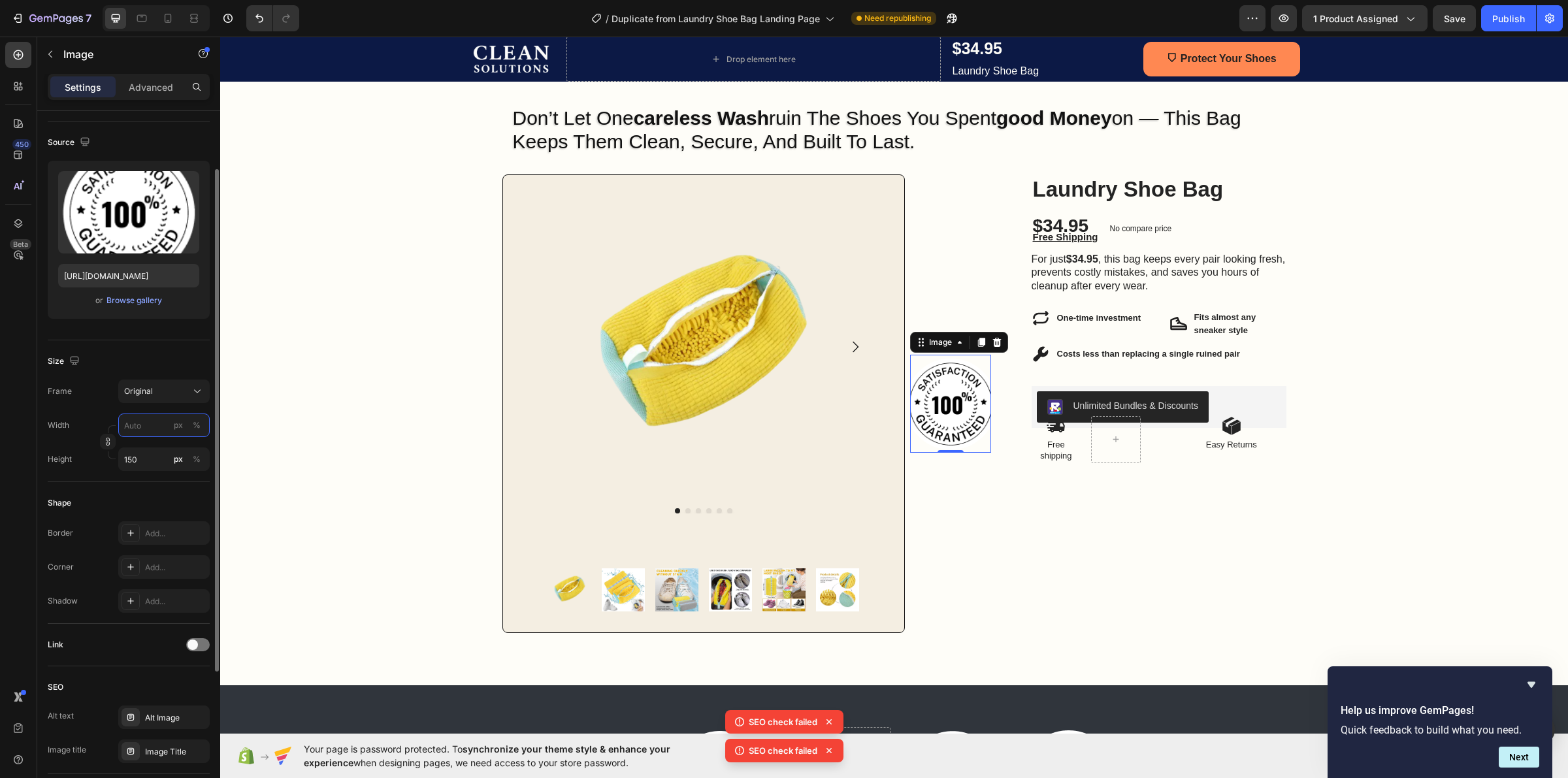
click at [144, 431] on input "px %" at bounding box center [164, 425] width 91 height 23
click at [162, 482] on div "Shape Border Add... Corner Add... Shadow Add..." at bounding box center [129, 552] width 162 height 142
click at [163, 457] on input "150" at bounding box center [164, 459] width 91 height 23
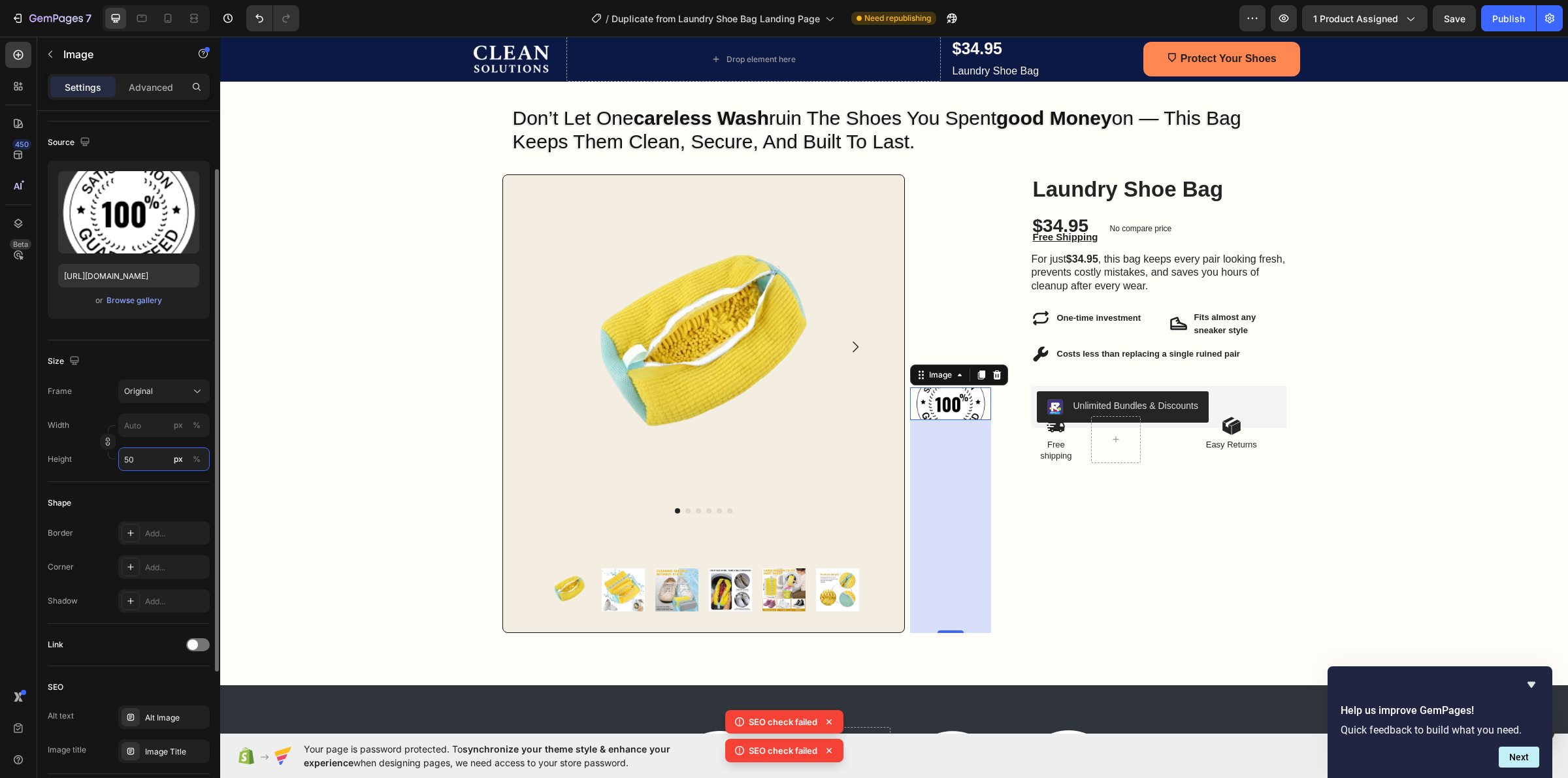
type input "5"
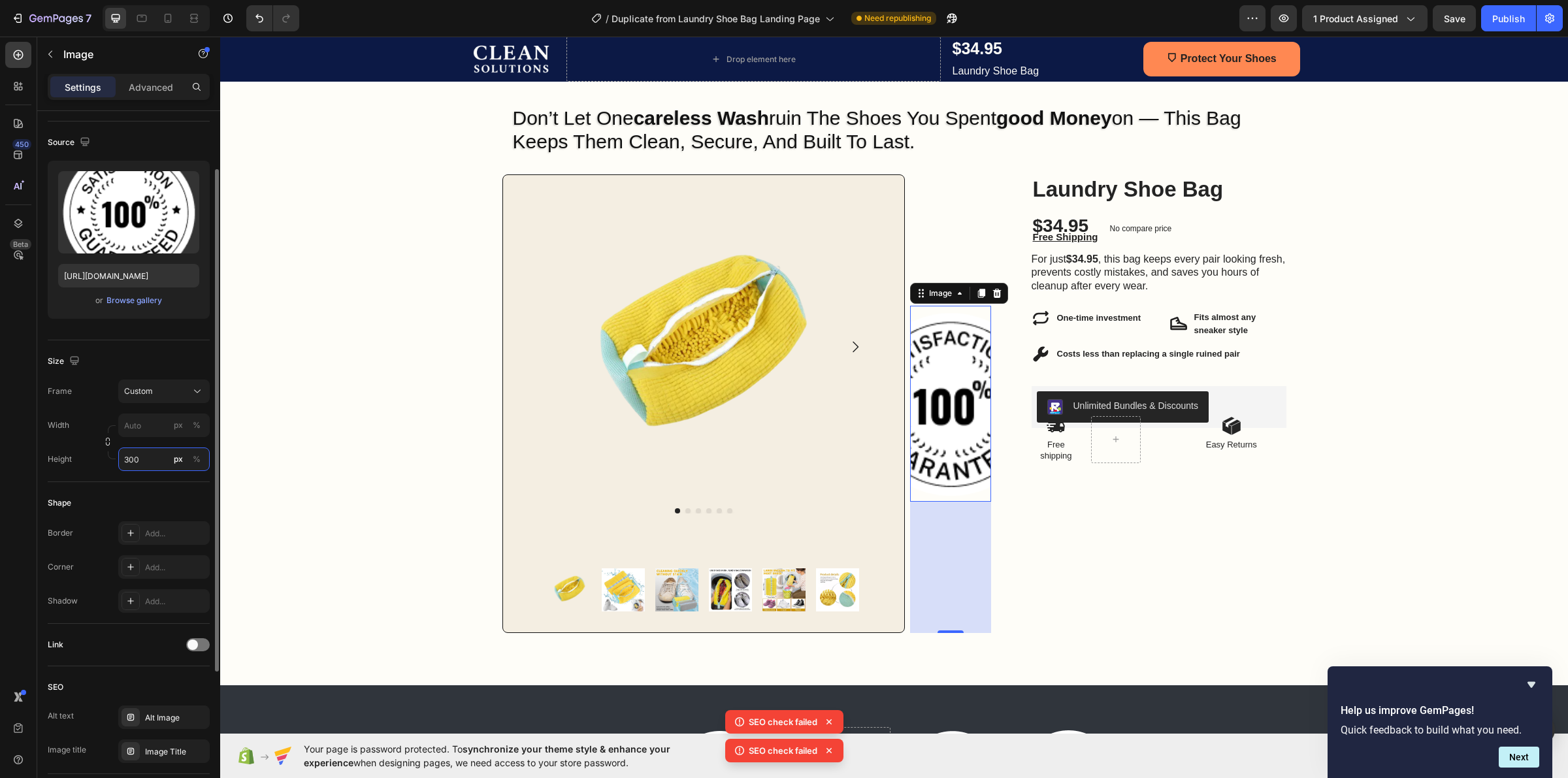
type input "5"
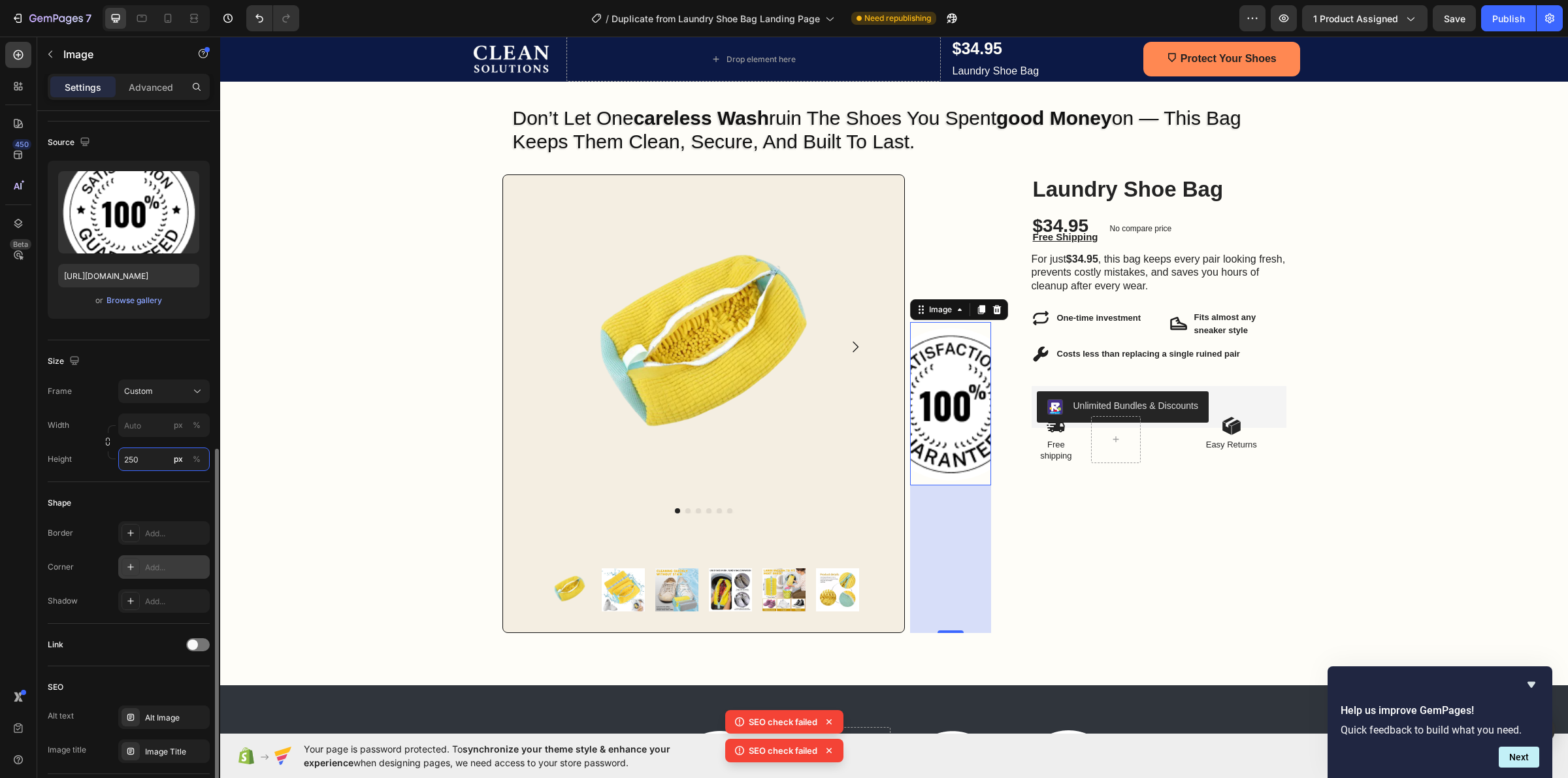
scroll to position [0, 0]
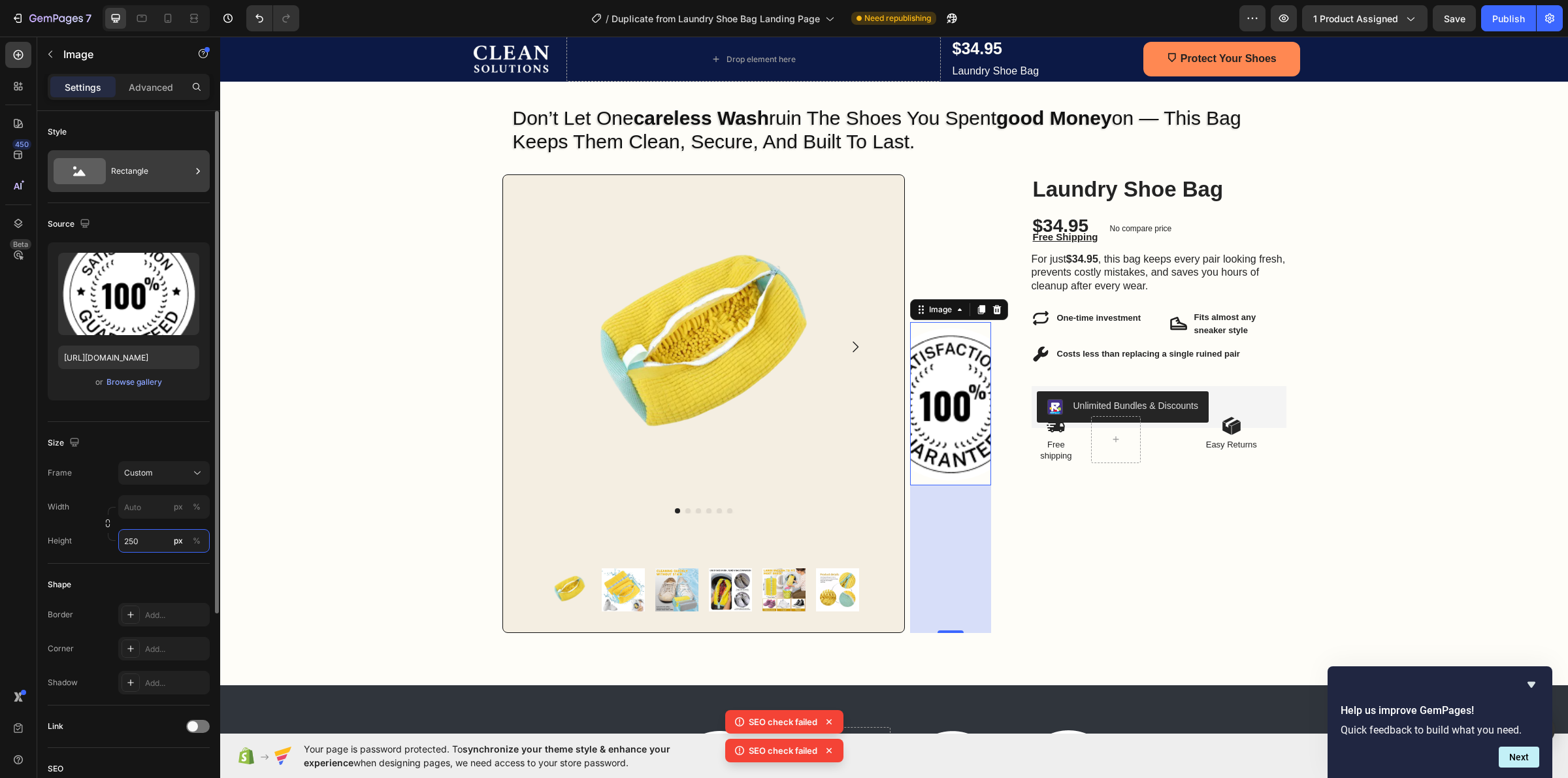
type input "250"
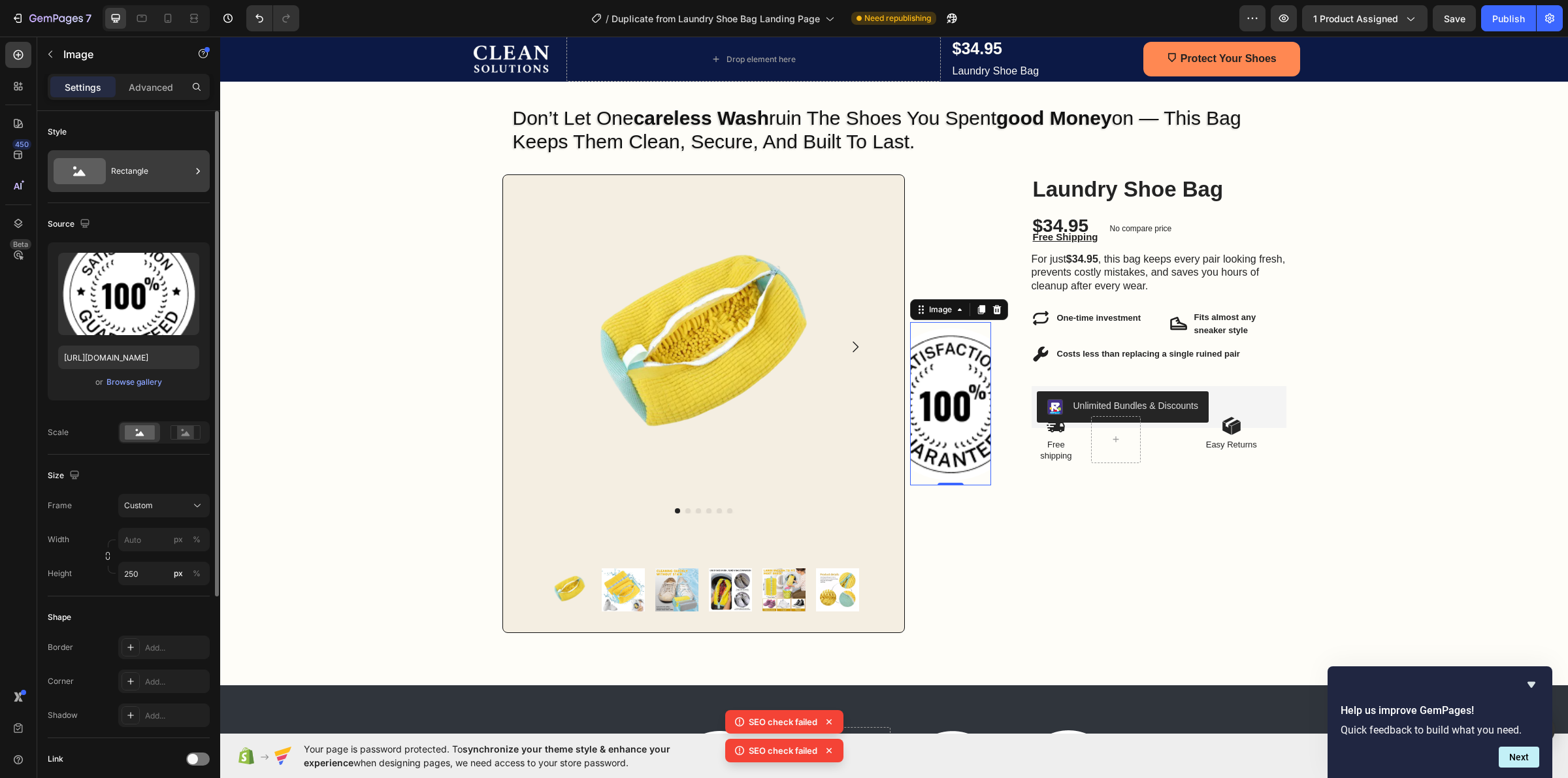
click at [158, 173] on div "Rectangle" at bounding box center [151, 171] width 80 height 30
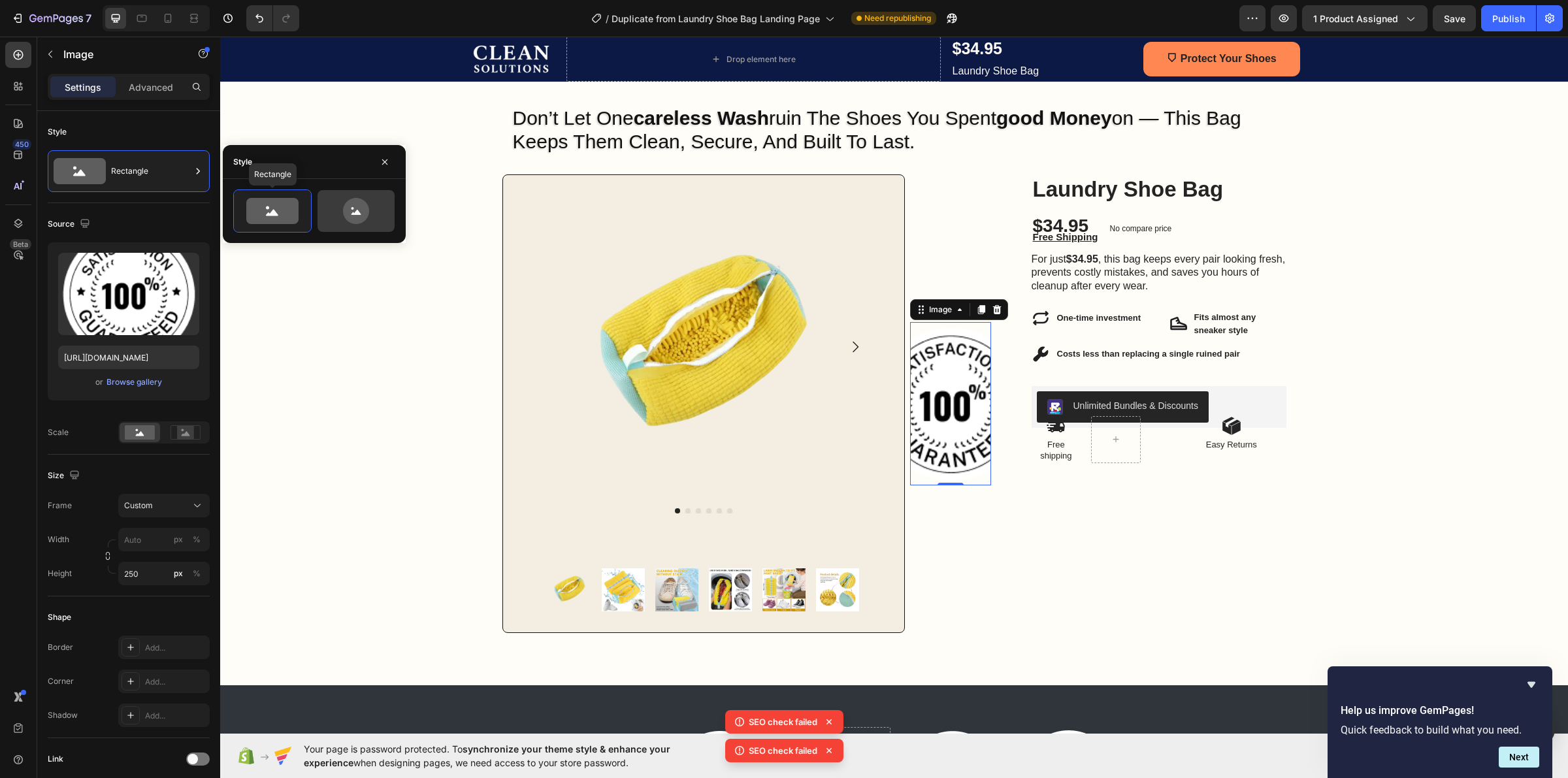
click at [350, 209] on icon at bounding box center [356, 211] width 26 height 26
type input "80"
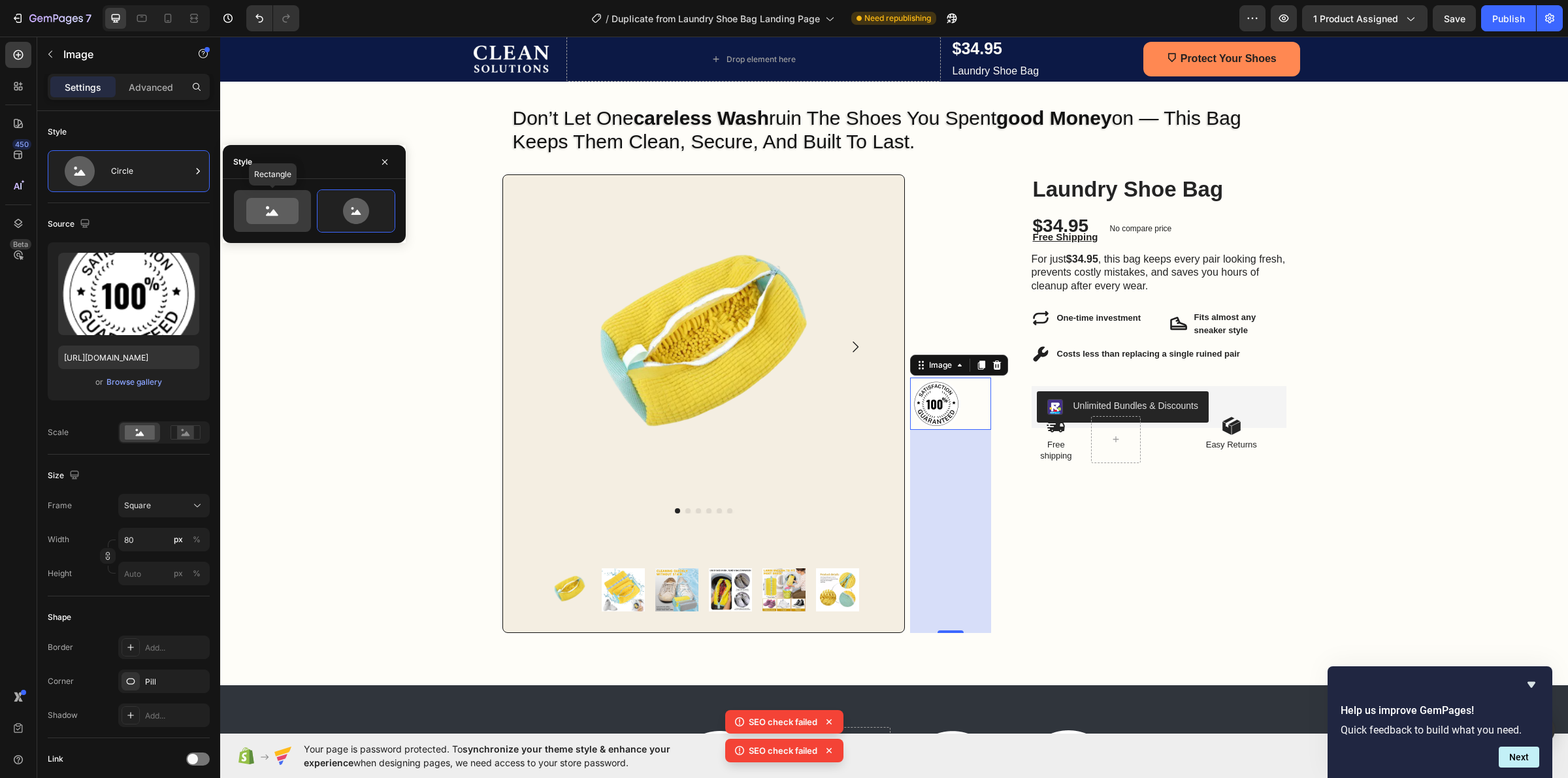
click at [286, 215] on icon at bounding box center [272, 211] width 52 height 26
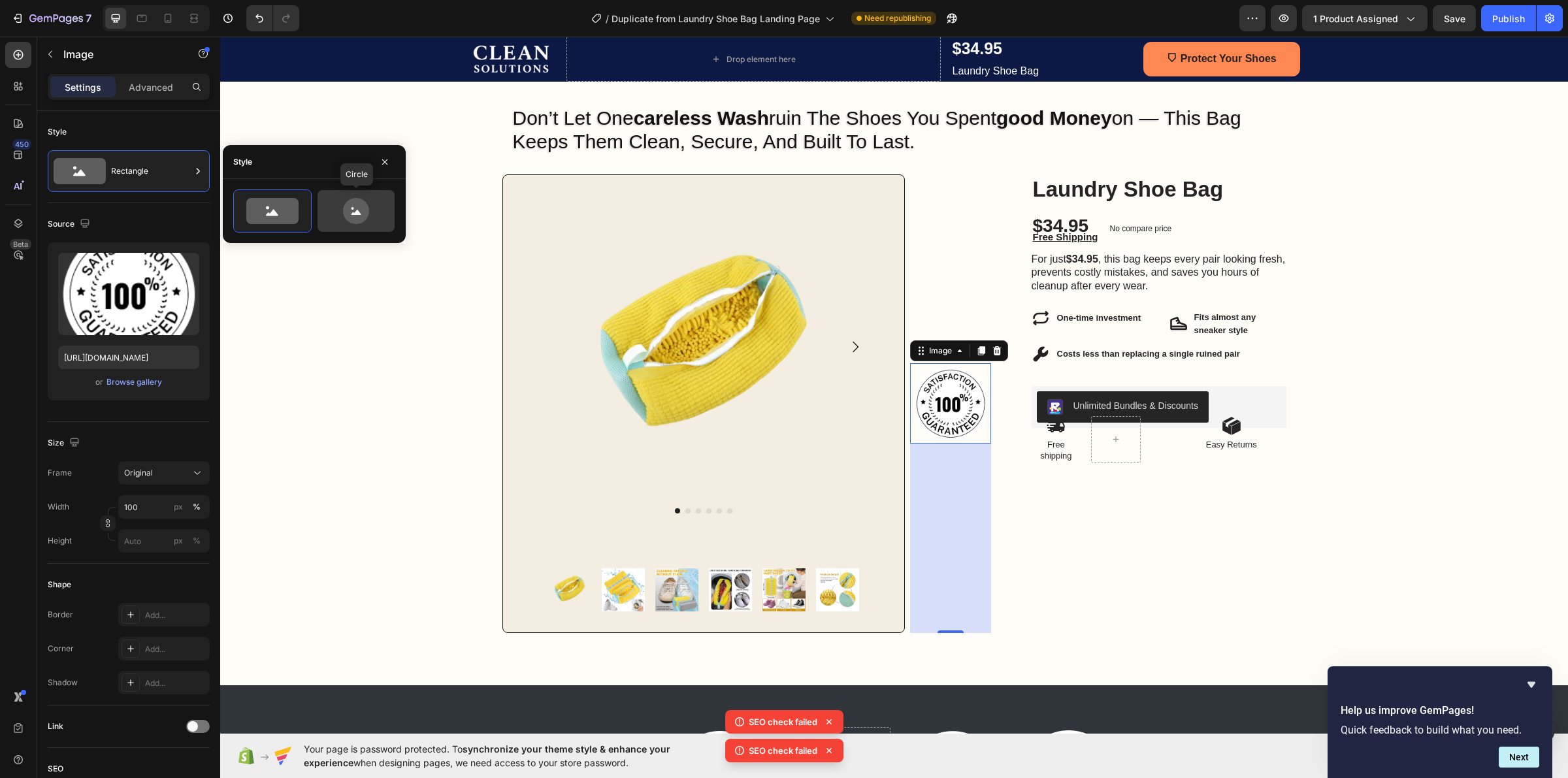
click at [344, 203] on icon at bounding box center [356, 211] width 62 height 26
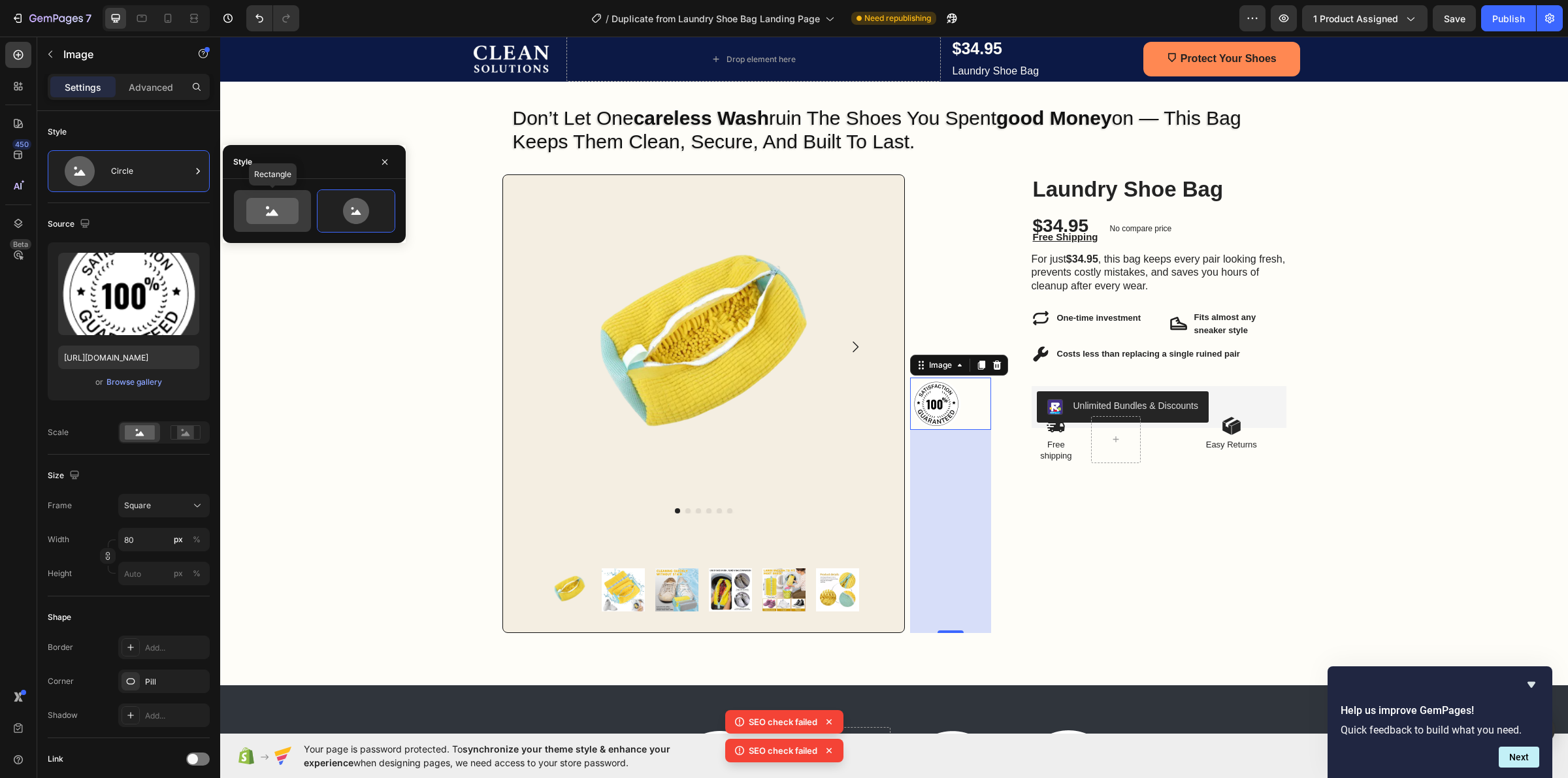
click at [297, 206] on icon at bounding box center [272, 211] width 52 height 26
type input "100"
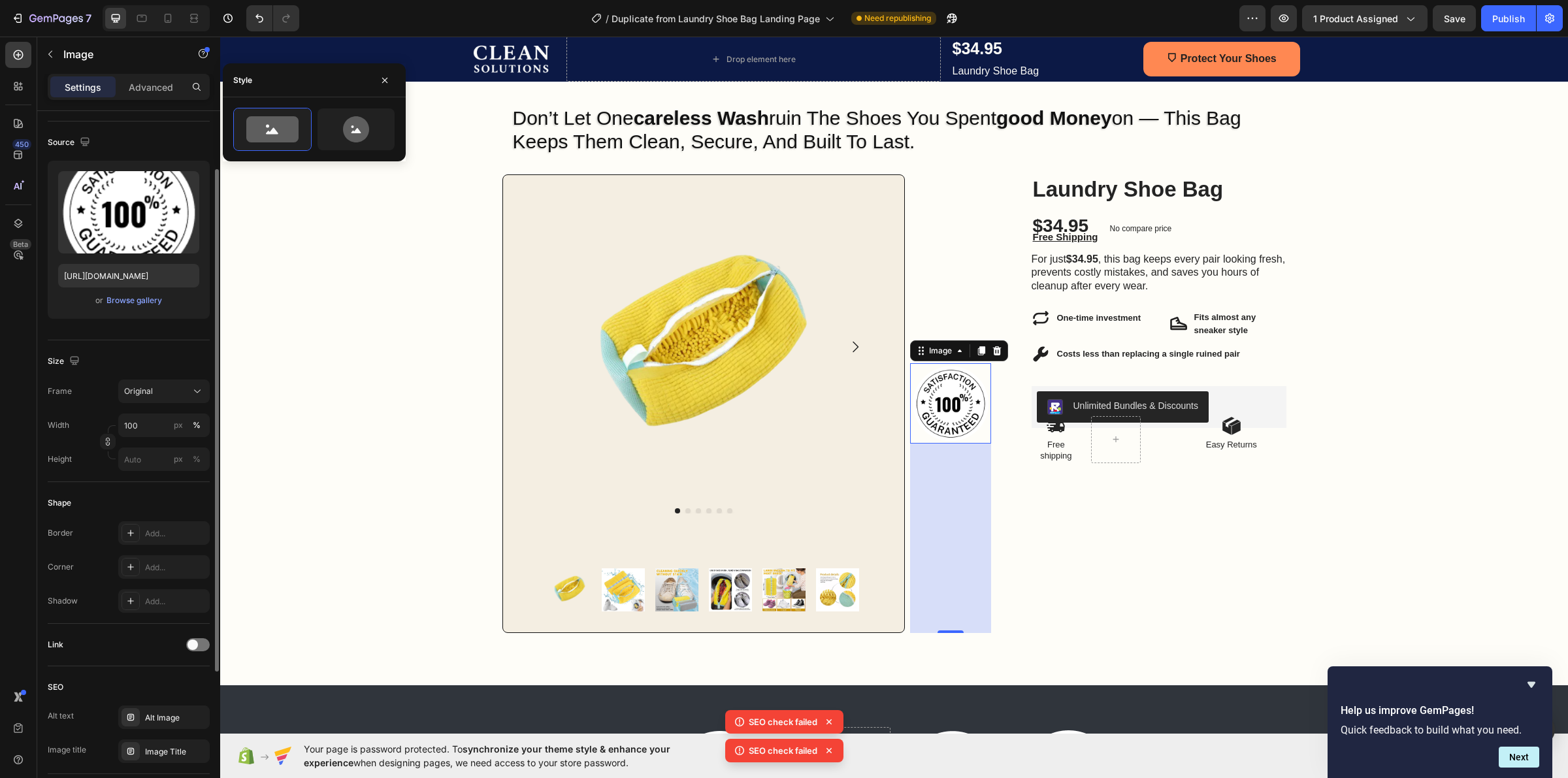
scroll to position [163, 0]
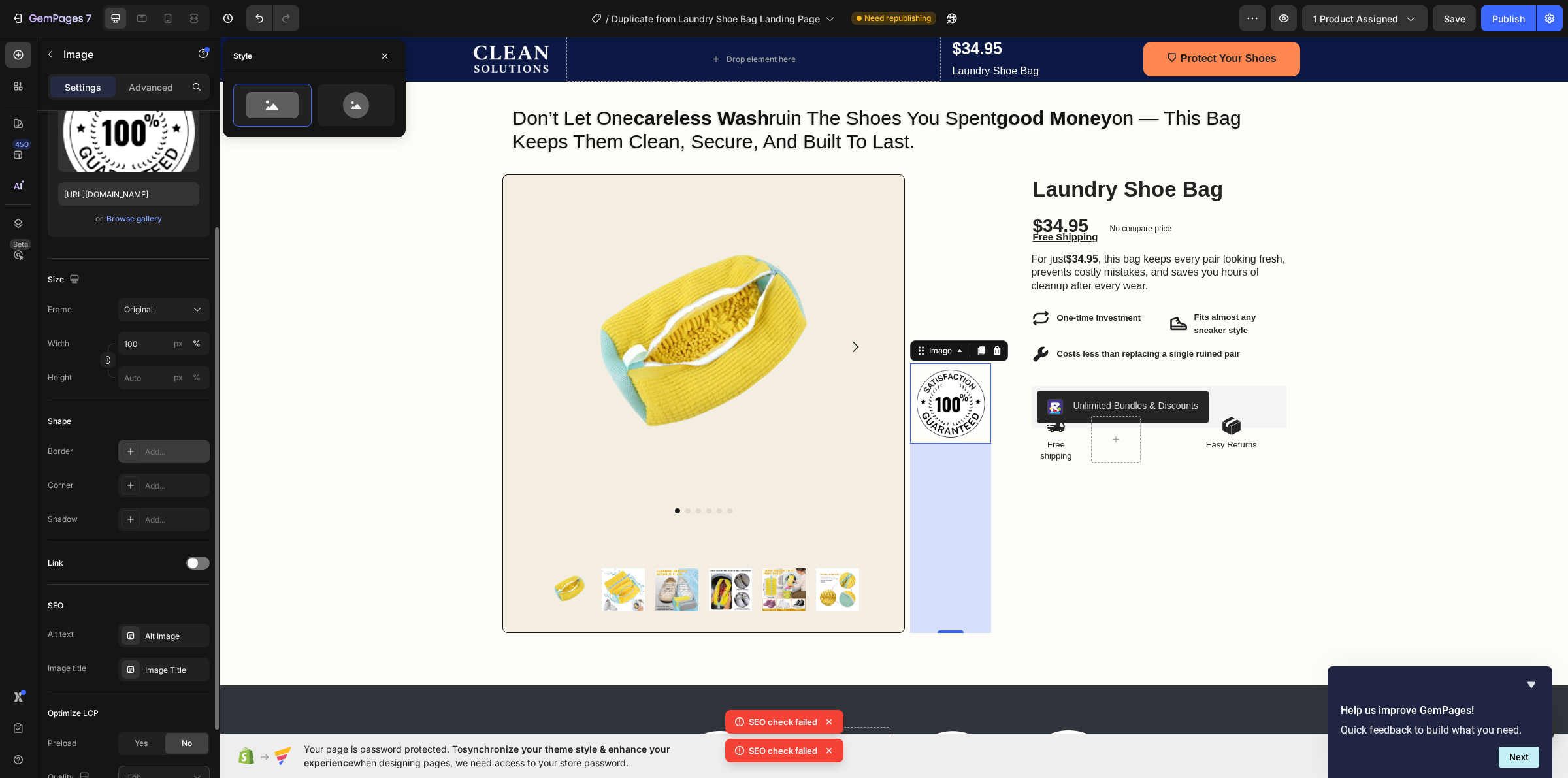
click at [171, 448] on div "Add..." at bounding box center [175, 452] width 62 height 12
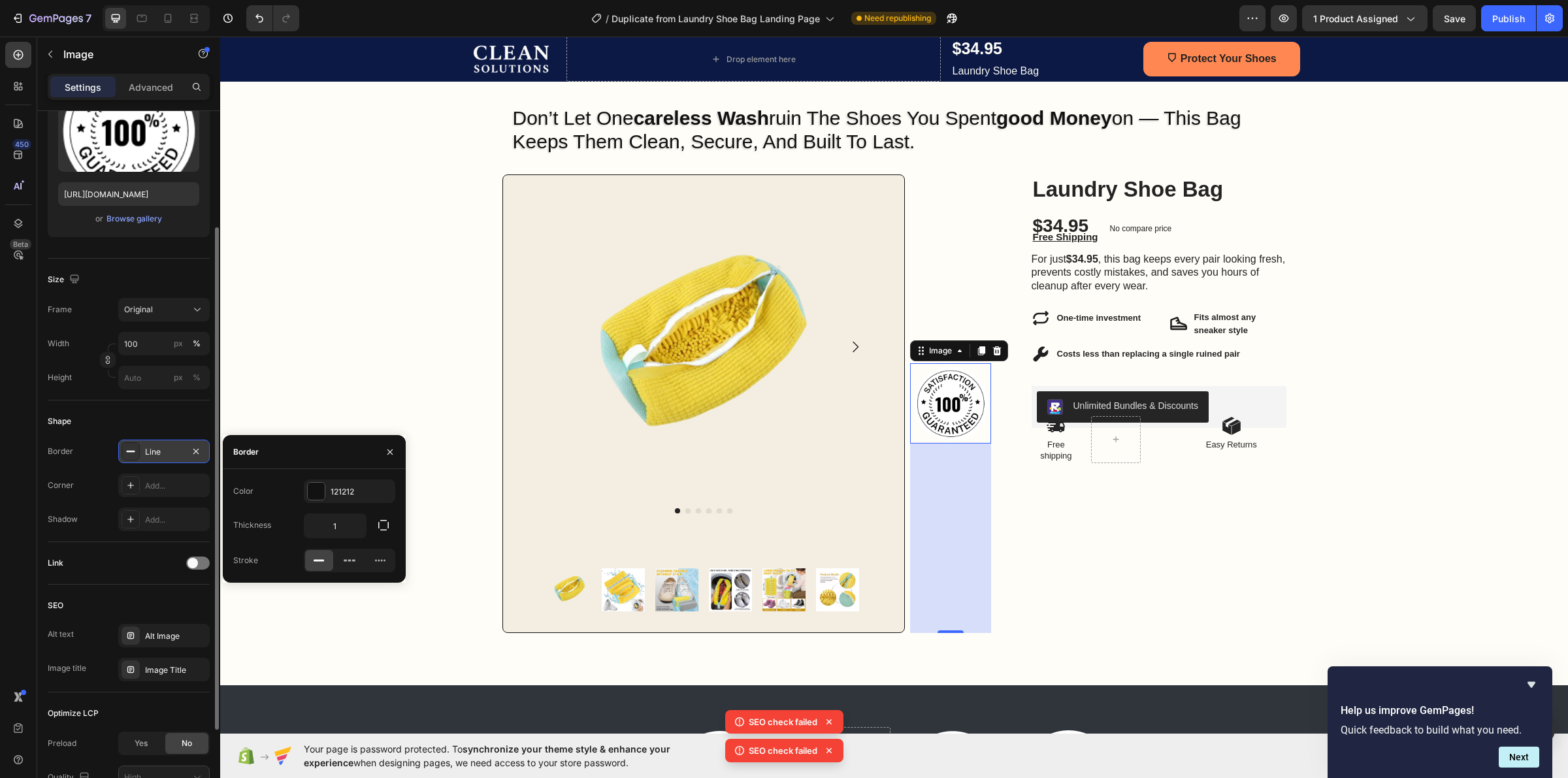
click at [179, 425] on div "Shape" at bounding box center [129, 421] width 162 height 21
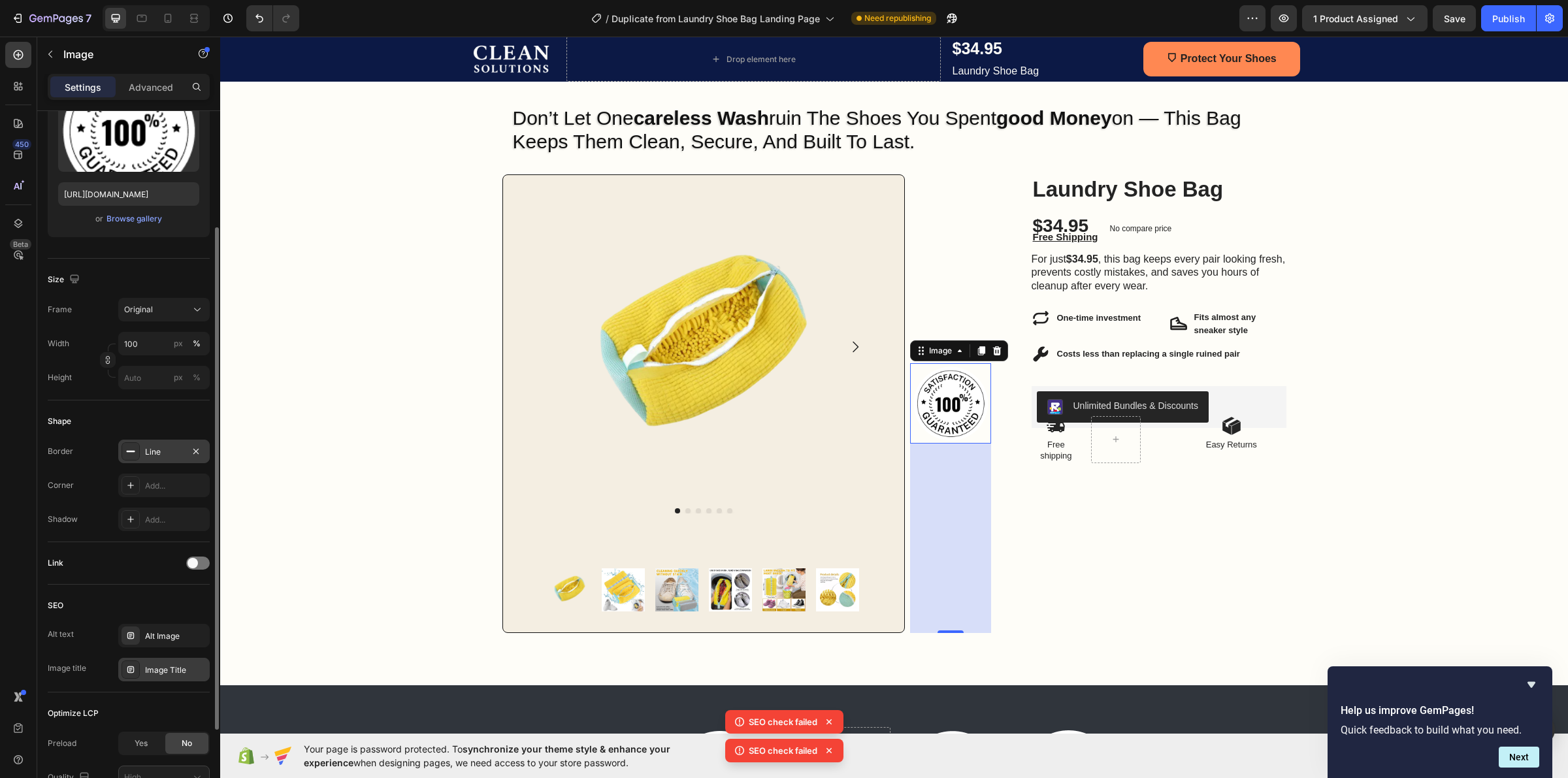
scroll to position [283, 0]
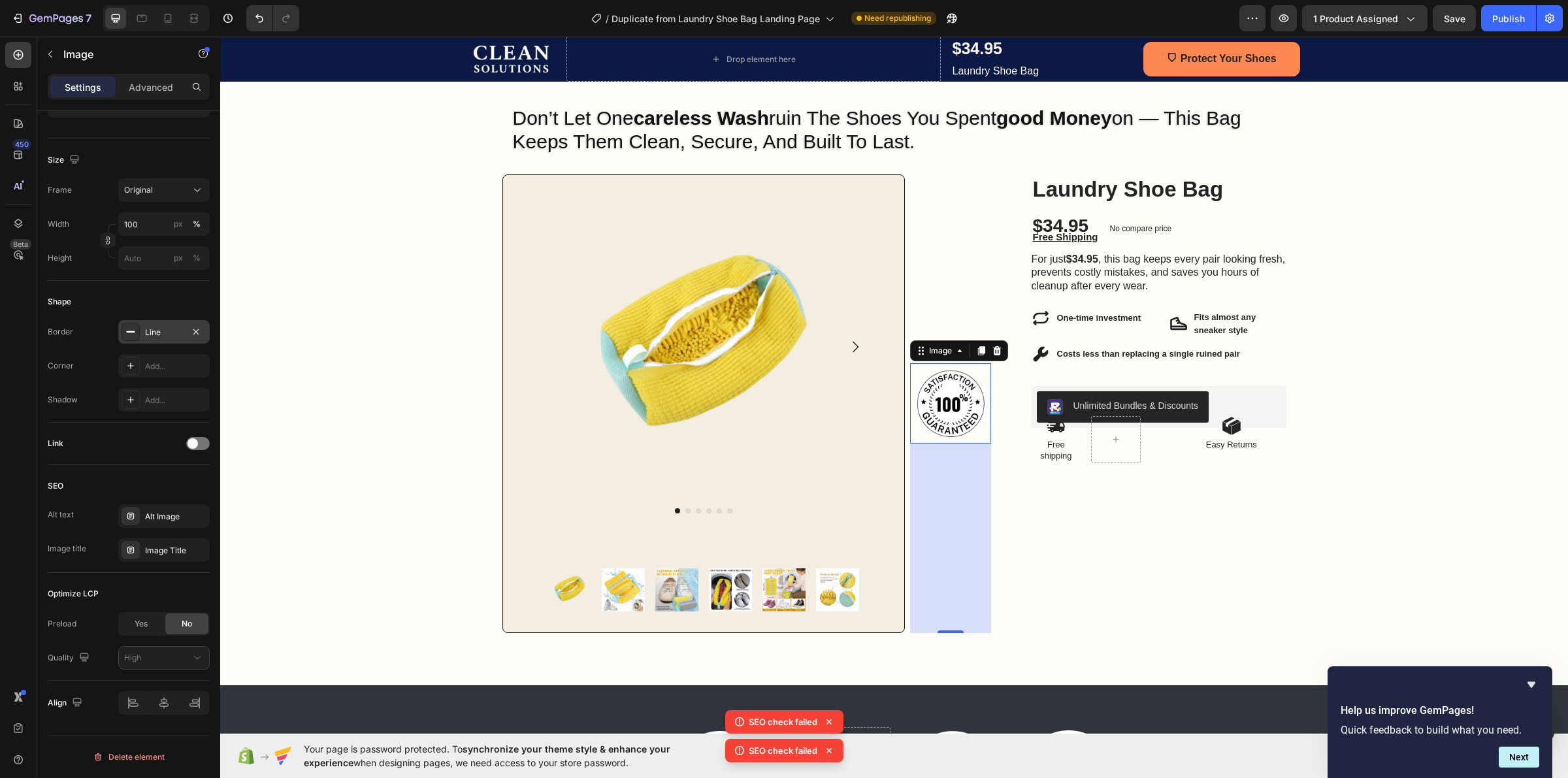
click at [119, 75] on div "Settings Advanced" at bounding box center [129, 86] width 162 height 26
click at [151, 75] on div "Settings Advanced" at bounding box center [129, 86] width 162 height 26
click at [151, 83] on p "Advanced" at bounding box center [151, 86] width 45 height 14
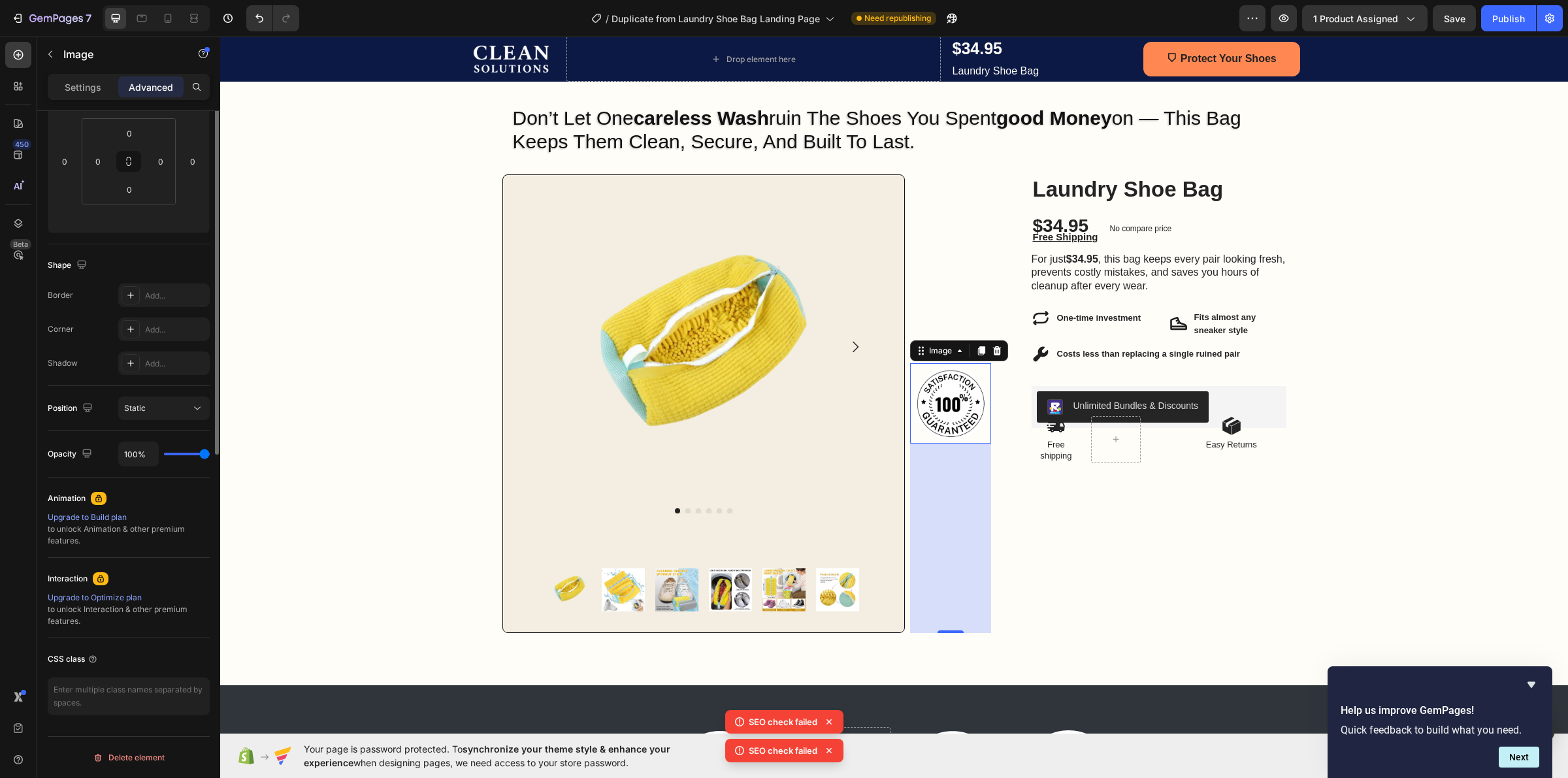
scroll to position [0, 0]
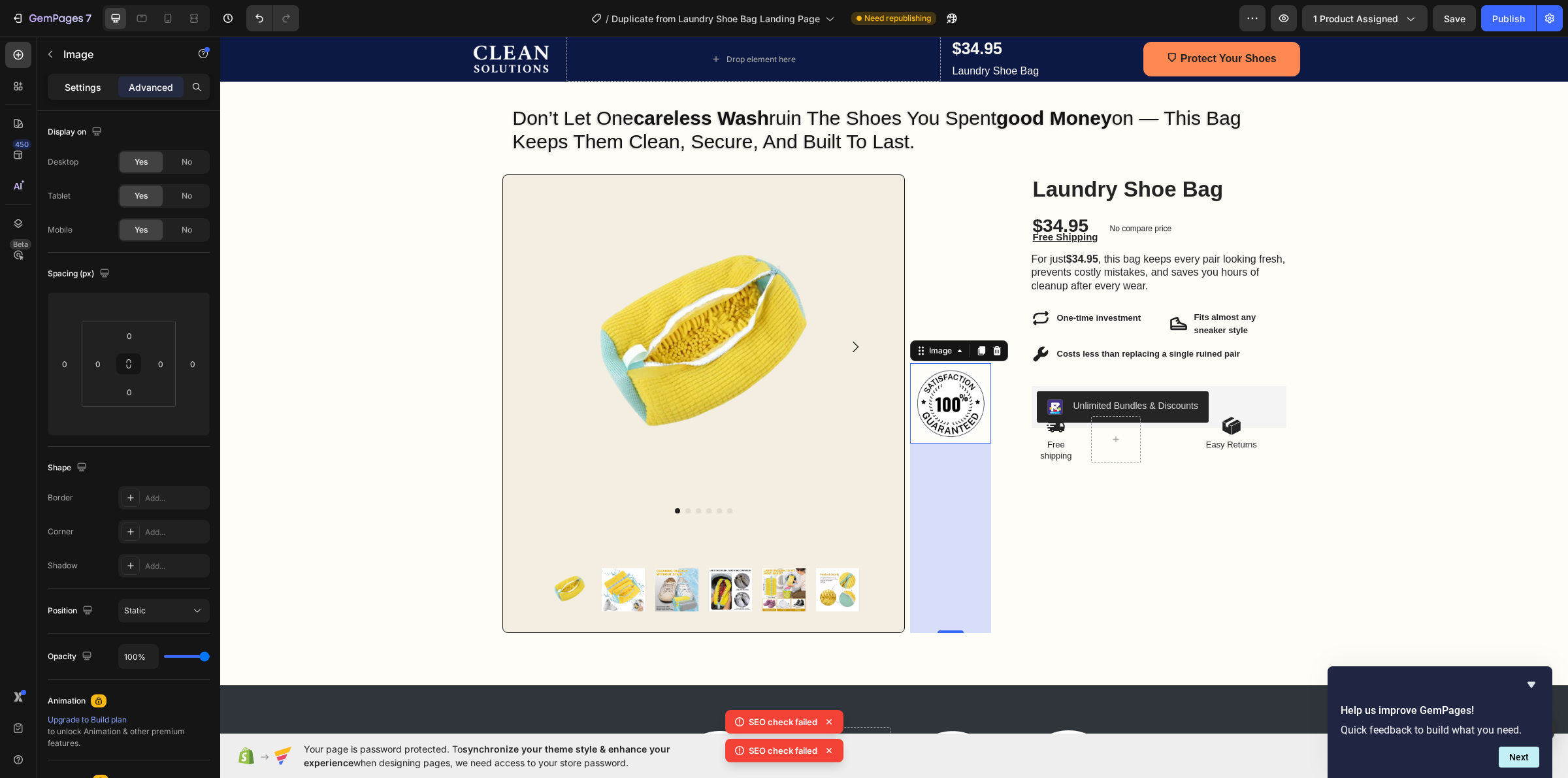
click at [90, 90] on p "Settings" at bounding box center [83, 86] width 37 height 14
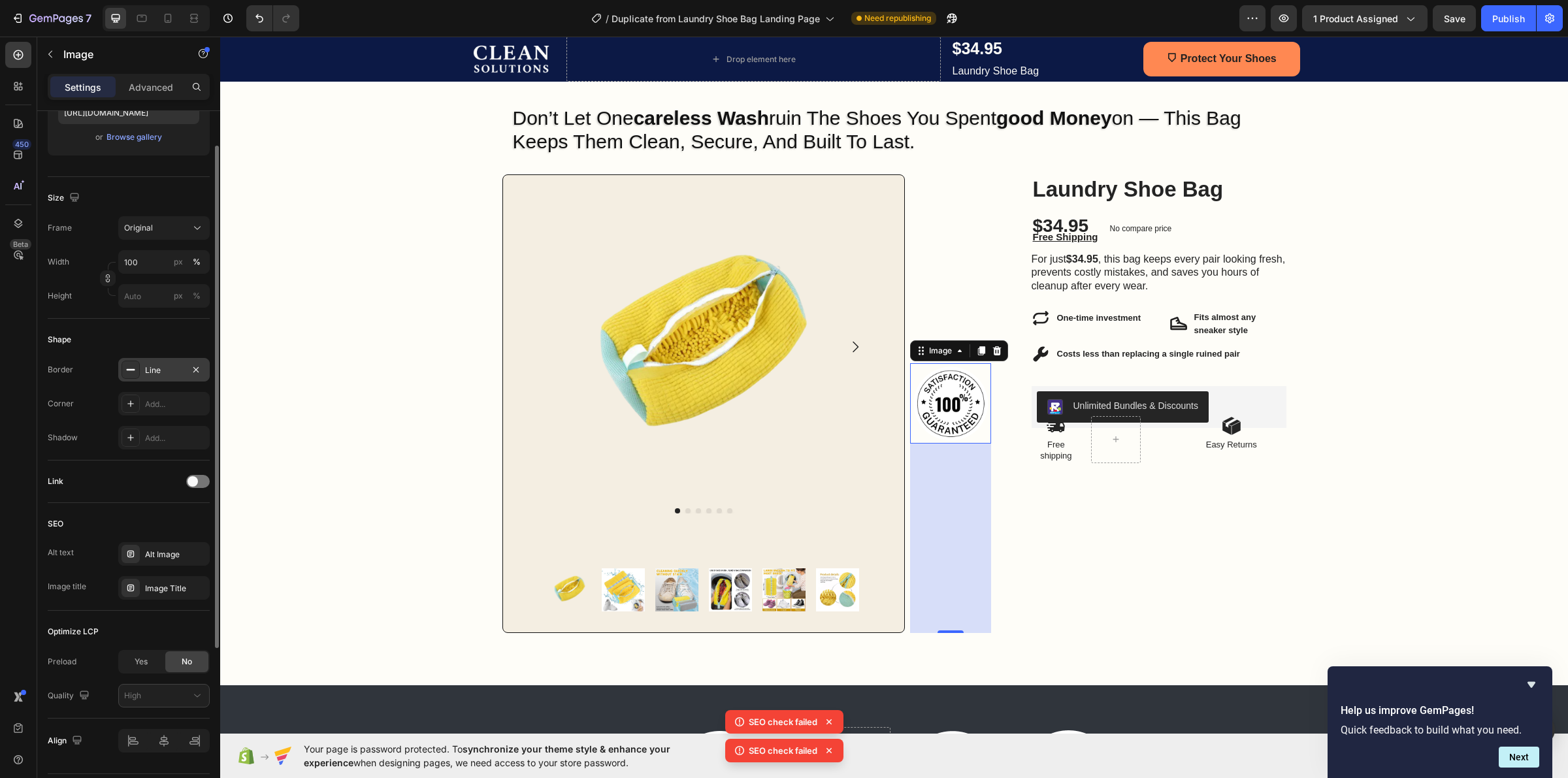
scroll to position [283, 0]
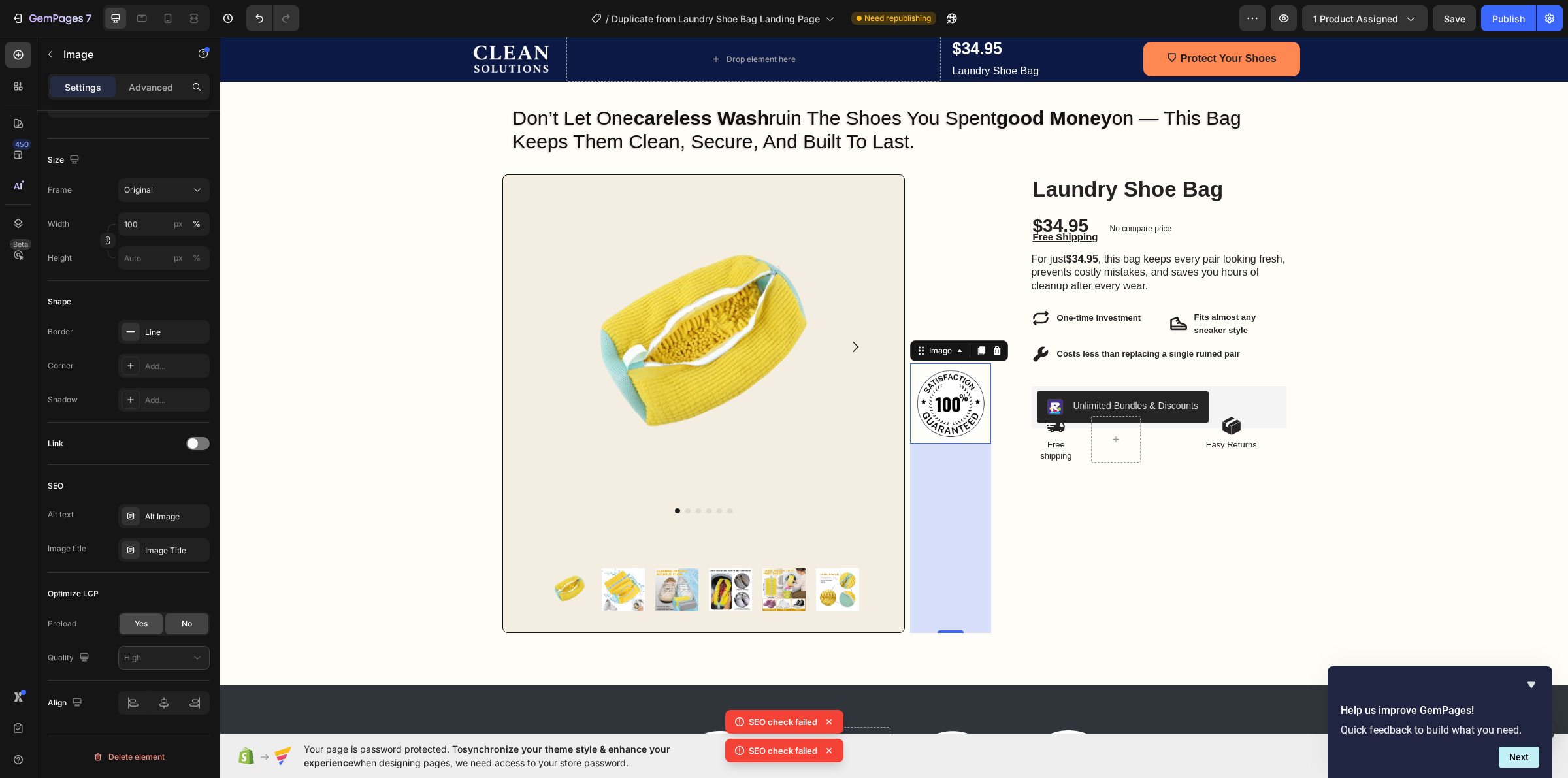
click at [147, 624] on span "Yes" at bounding box center [141, 624] width 13 height 12
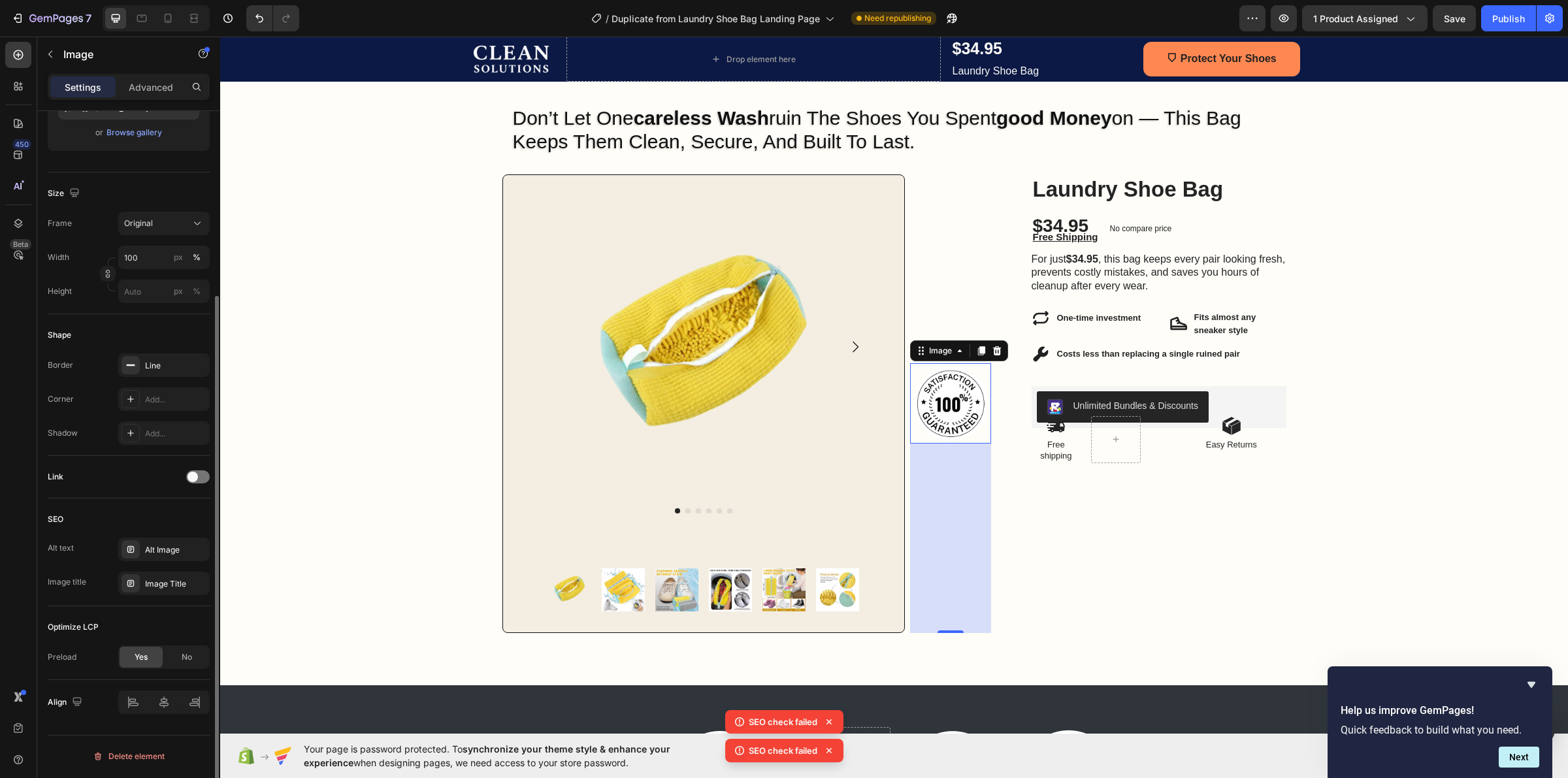
scroll to position [250, 0]
click at [186, 652] on span "No" at bounding box center [186, 657] width 10 height 12
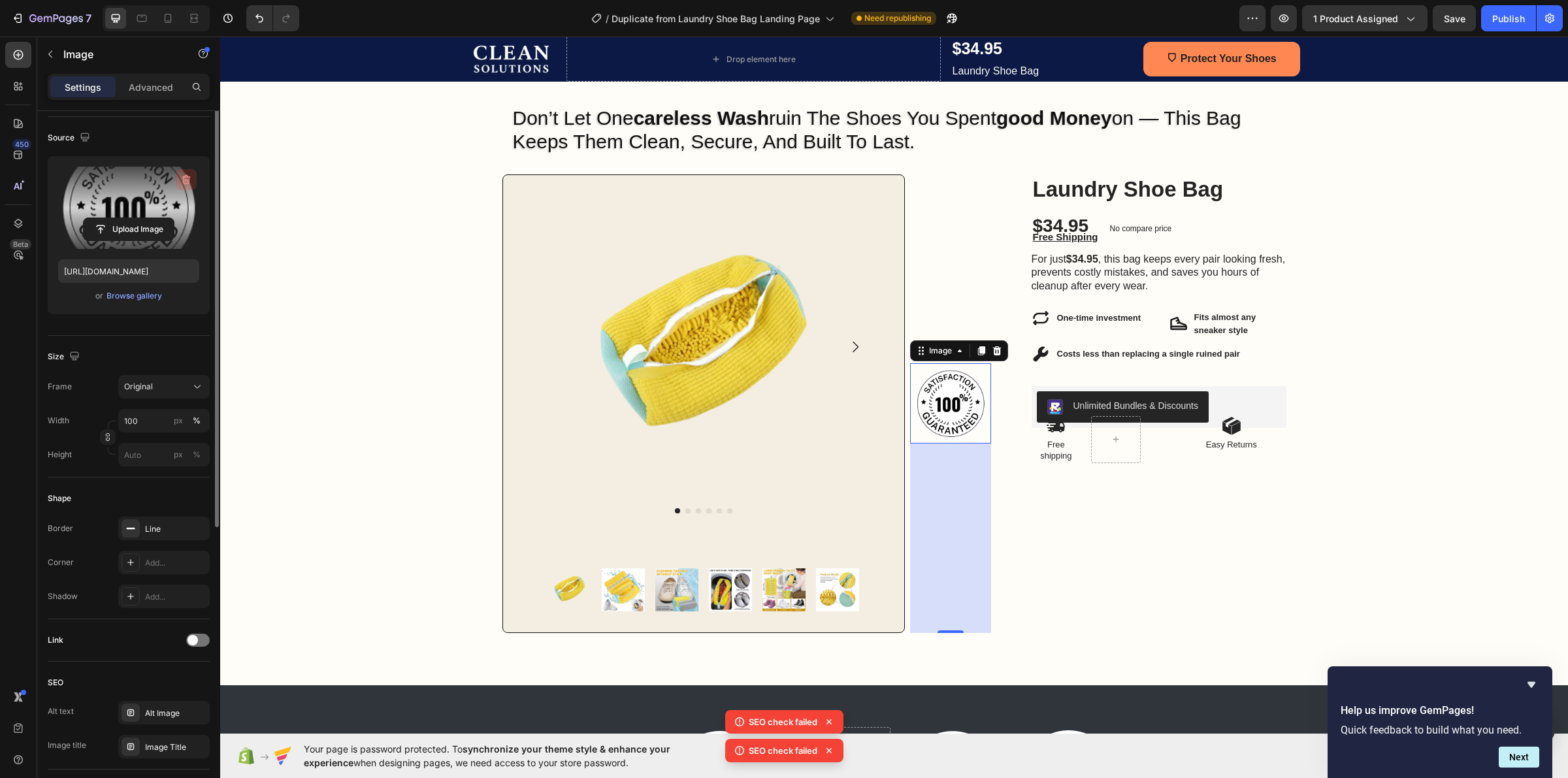
scroll to position [0, 0]
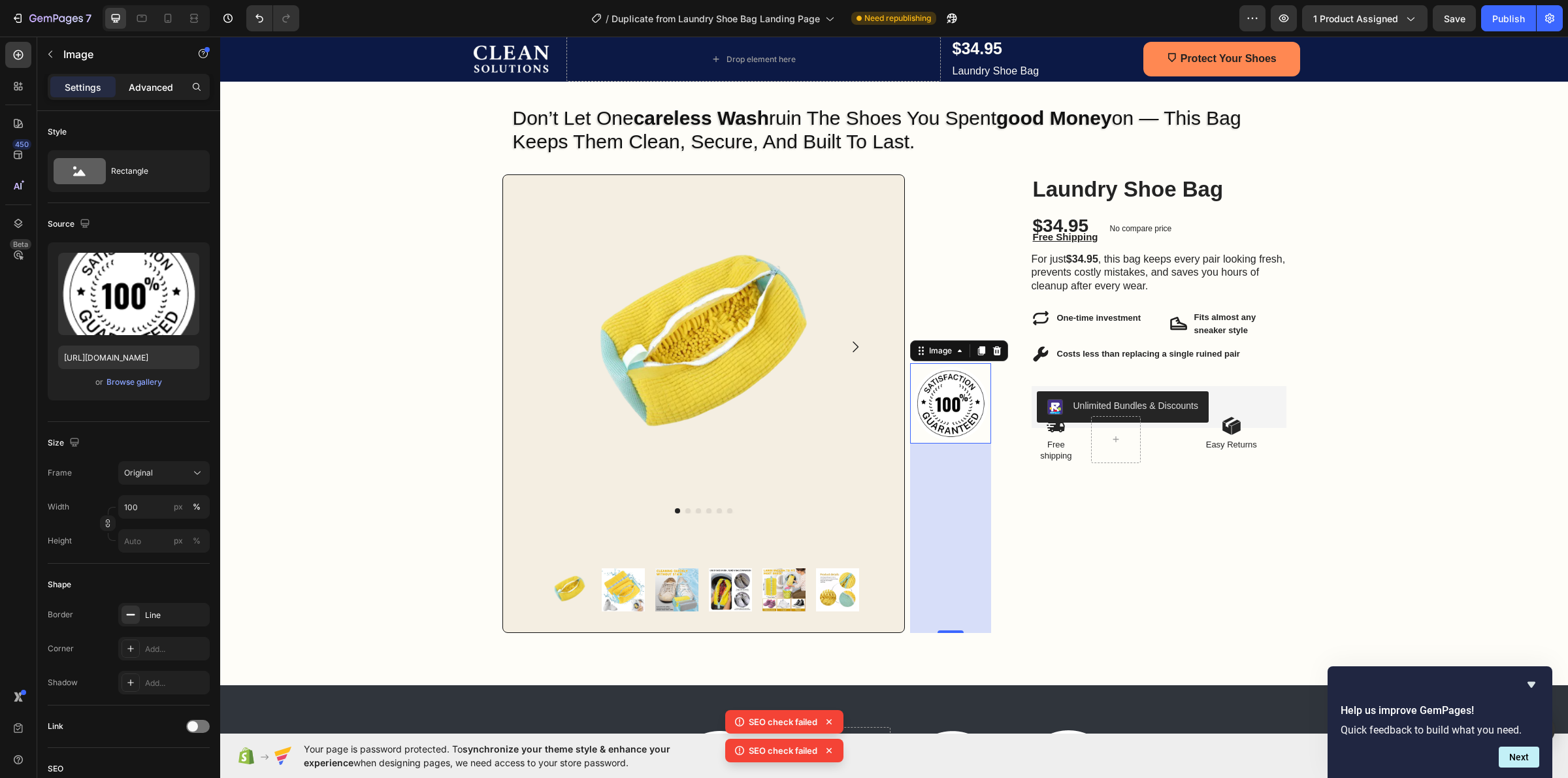
click at [138, 78] on div "Advanced" at bounding box center [151, 87] width 66 height 21
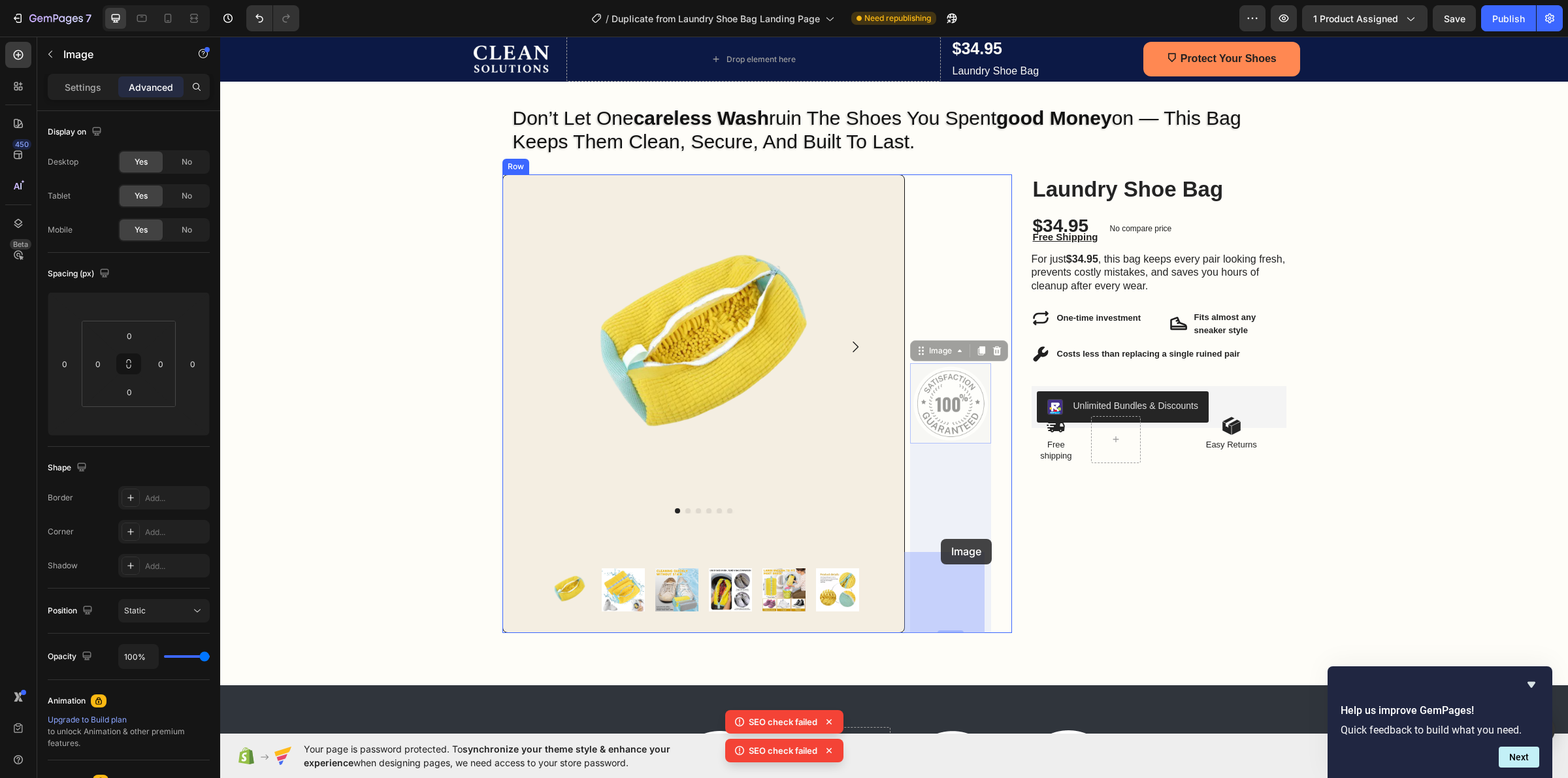
drag, startPoint x: 941, startPoint y: 397, endPoint x: 940, endPoint y: 539, distance: 142.0
drag, startPoint x: 938, startPoint y: 420, endPoint x: 940, endPoint y: 577, distance: 157.0
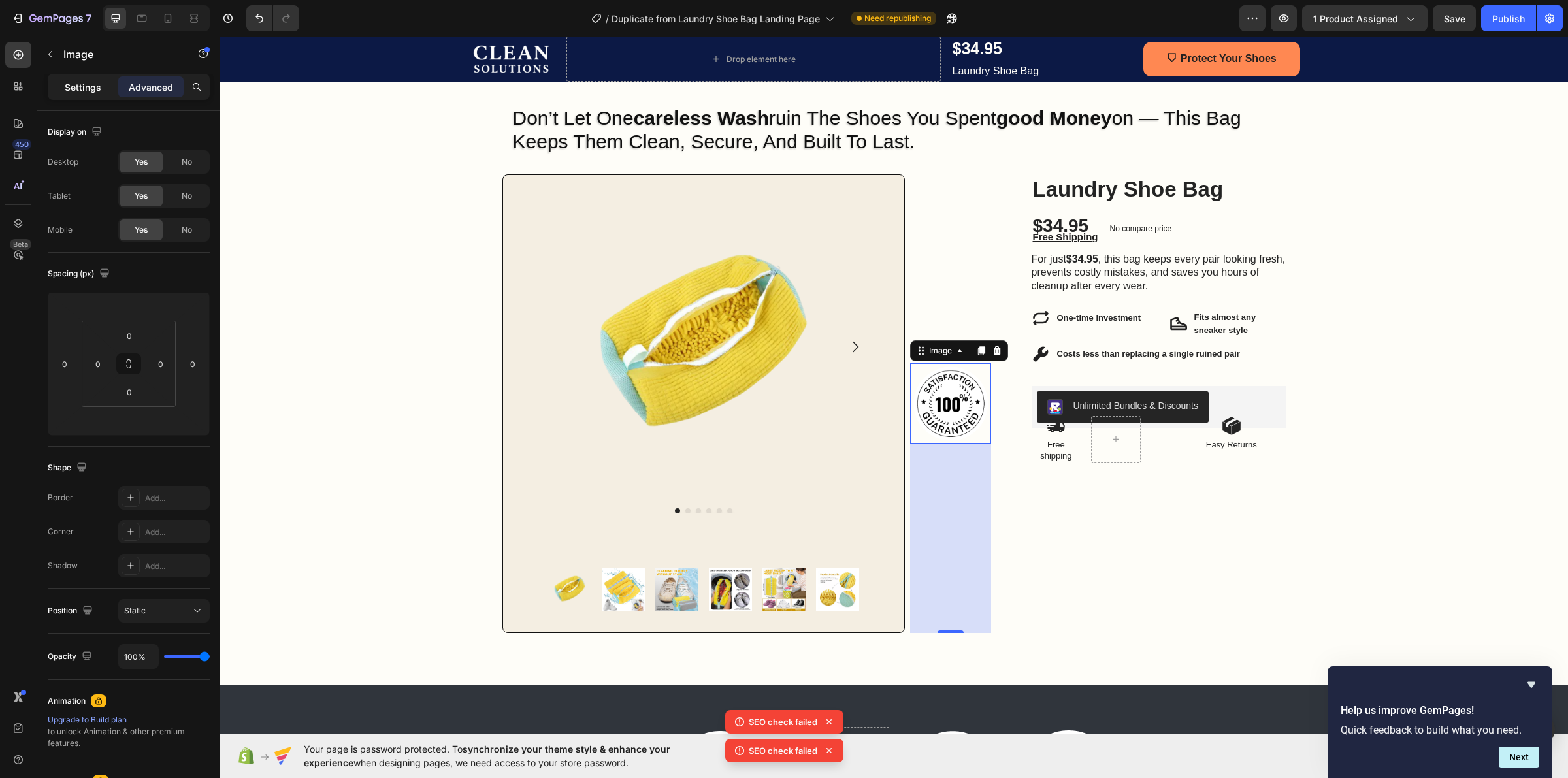
click at [96, 89] on p "Settings" at bounding box center [83, 86] width 37 height 14
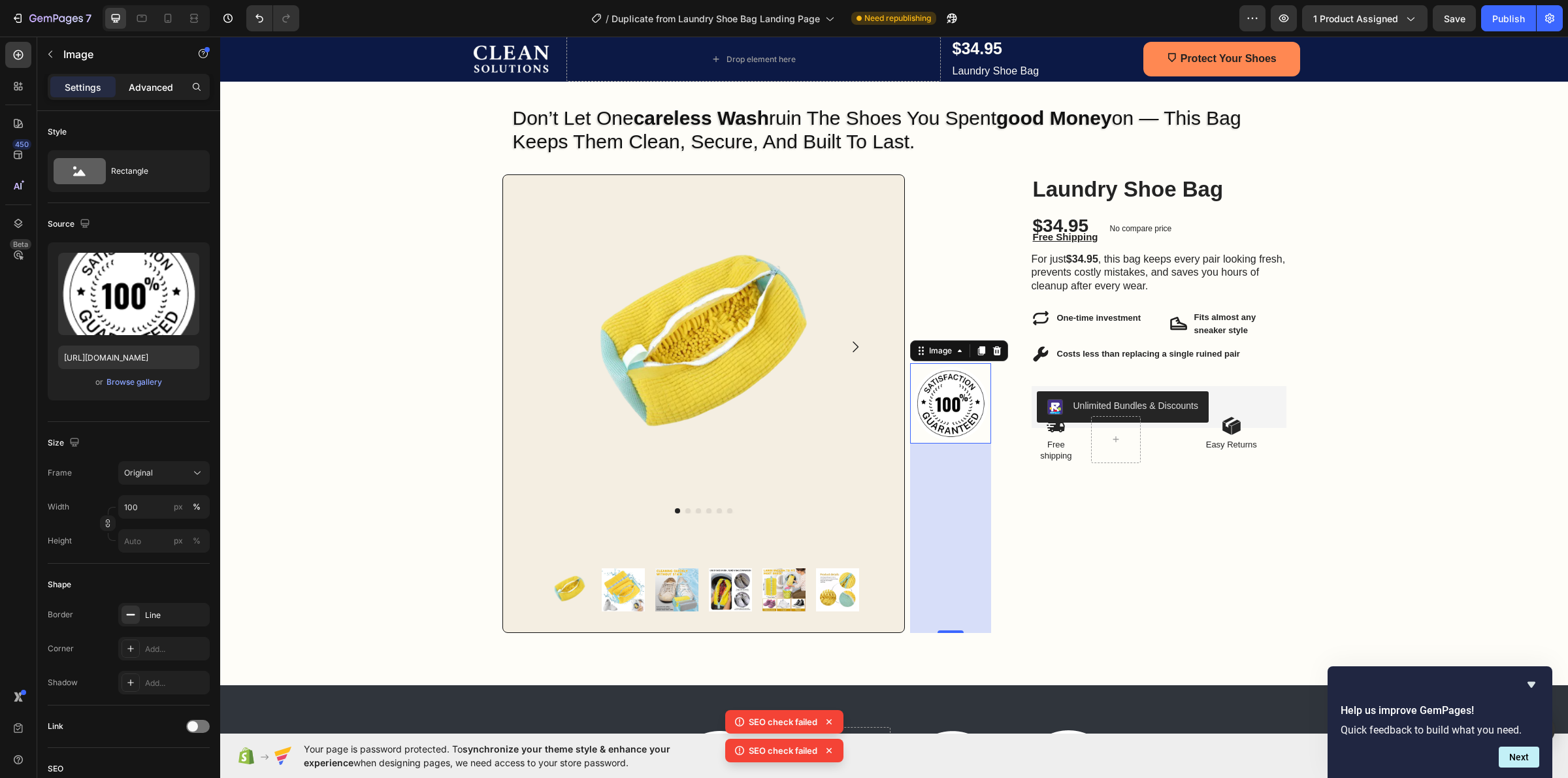
click at [158, 78] on div "Advanced" at bounding box center [151, 87] width 66 height 21
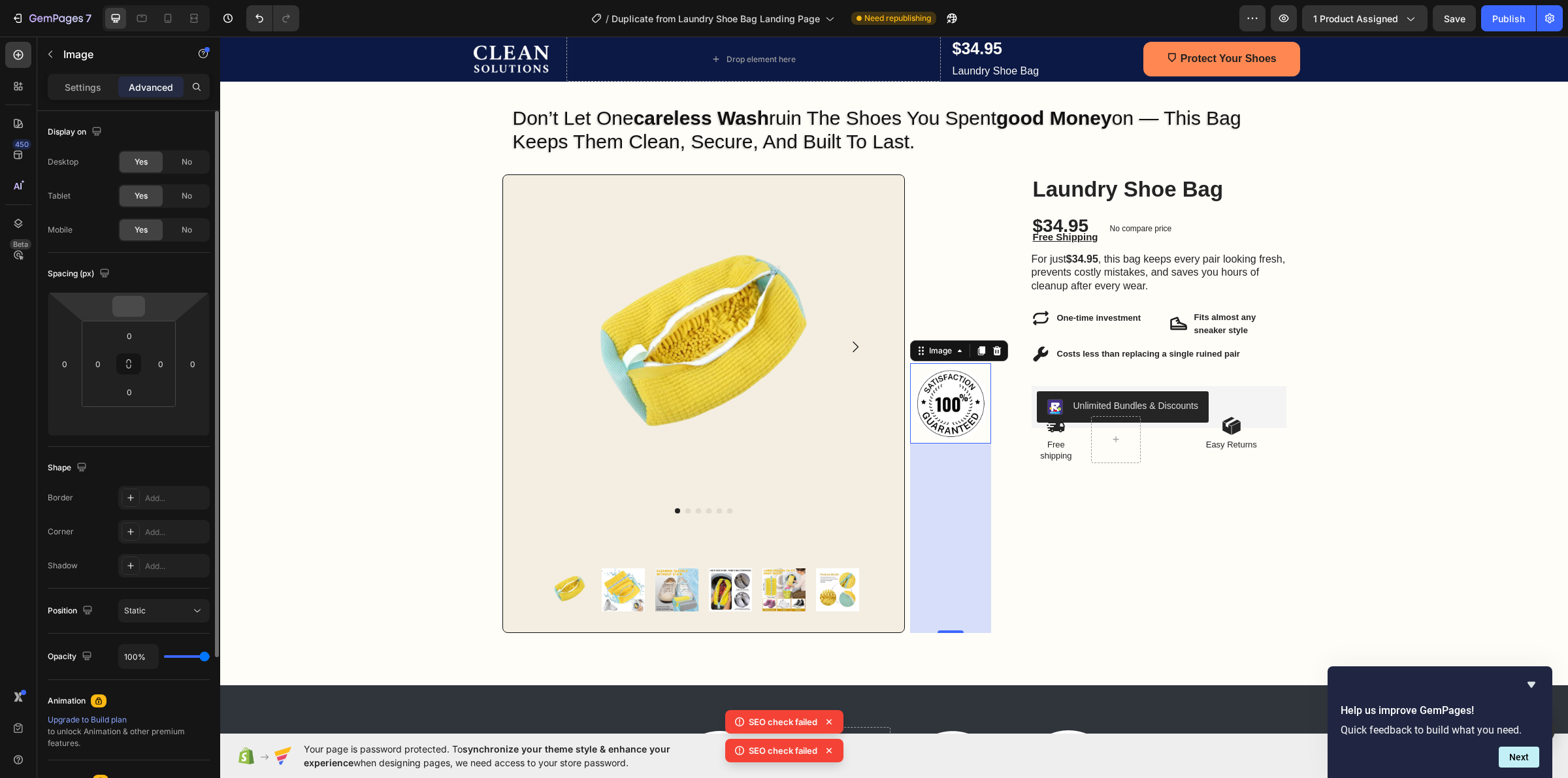
click at [134, 311] on input "number" at bounding box center [128, 307] width 26 height 19
type input "2"
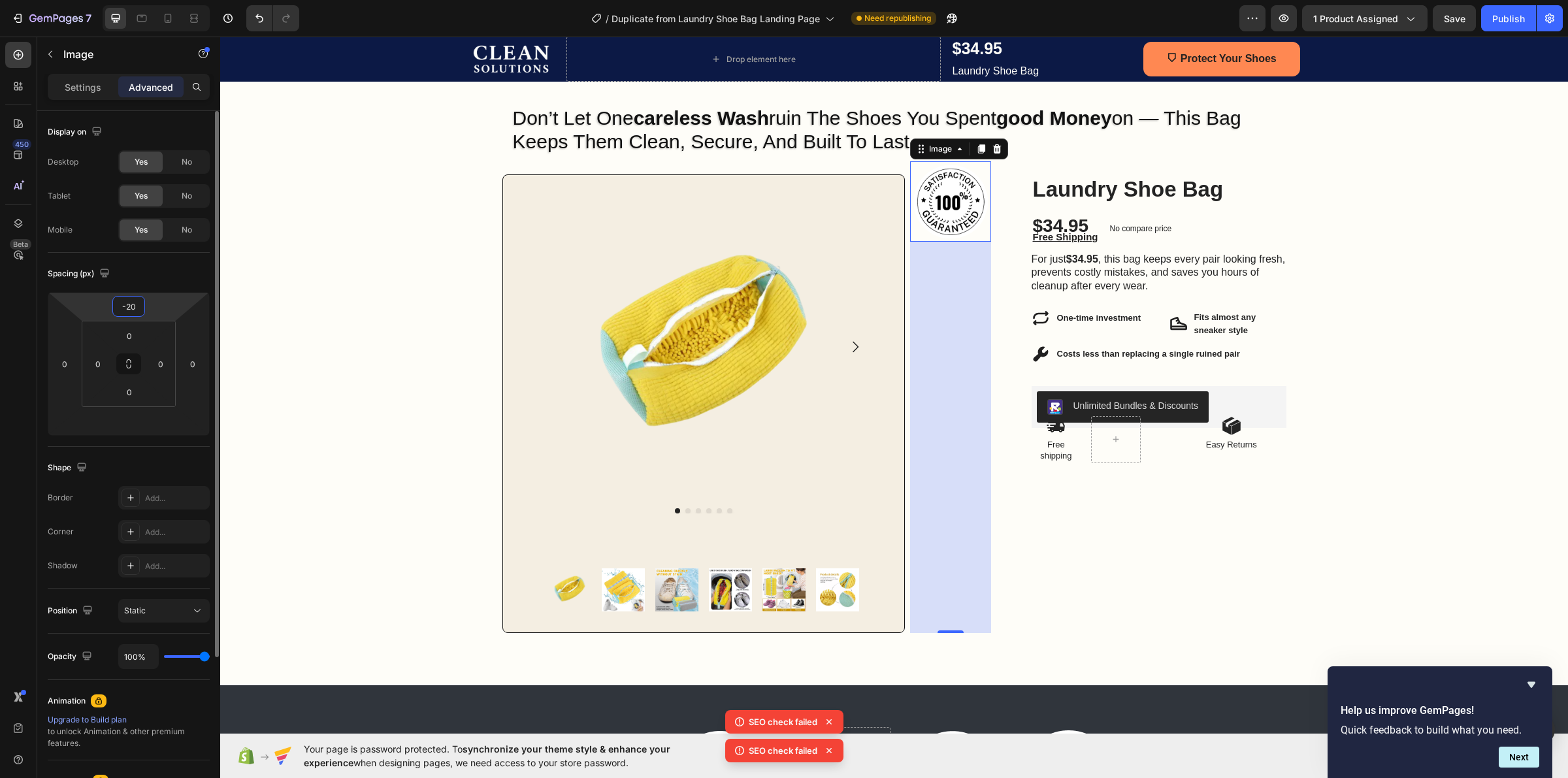
type input "-2"
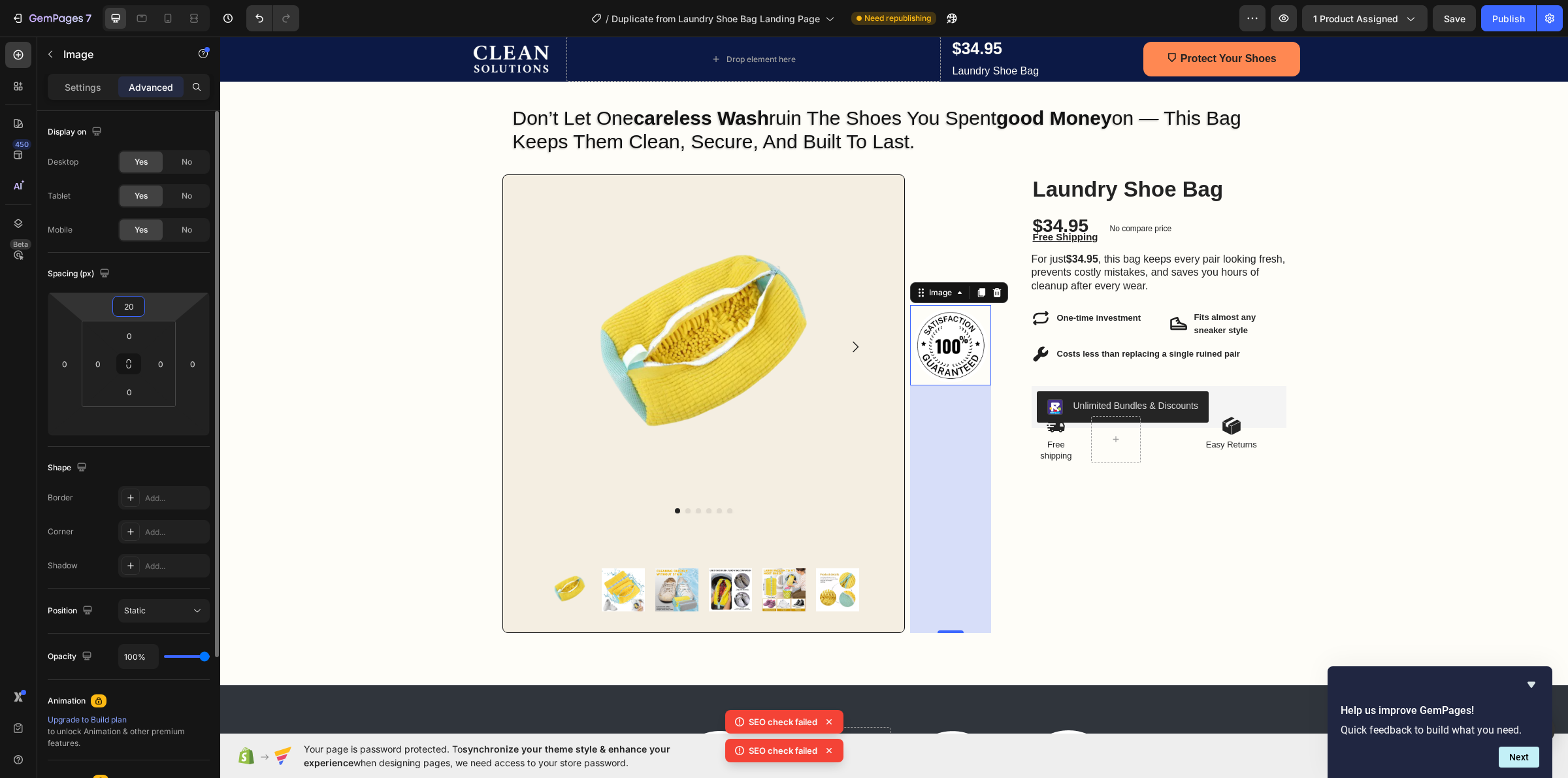
type input "2"
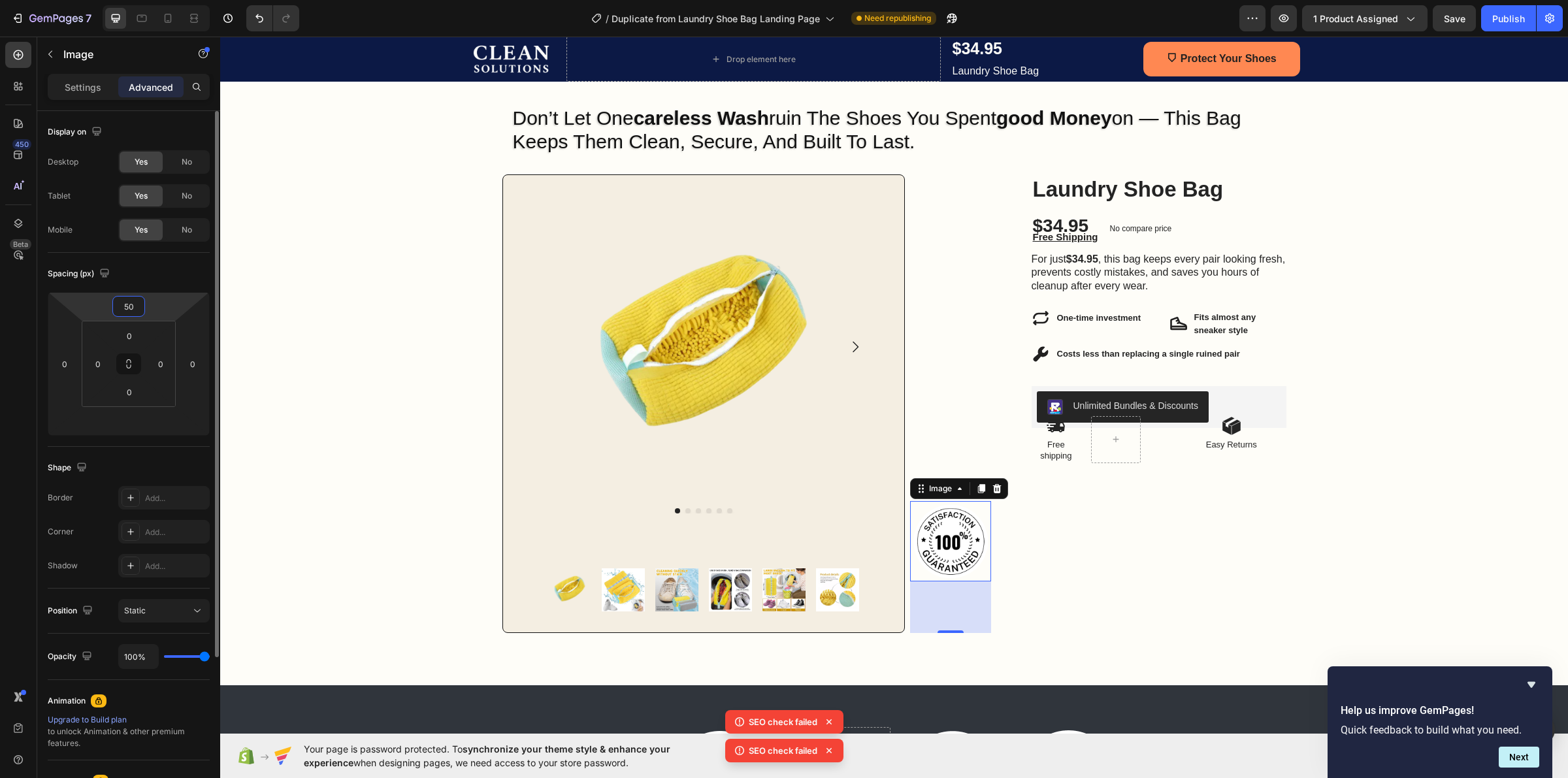
type input "5"
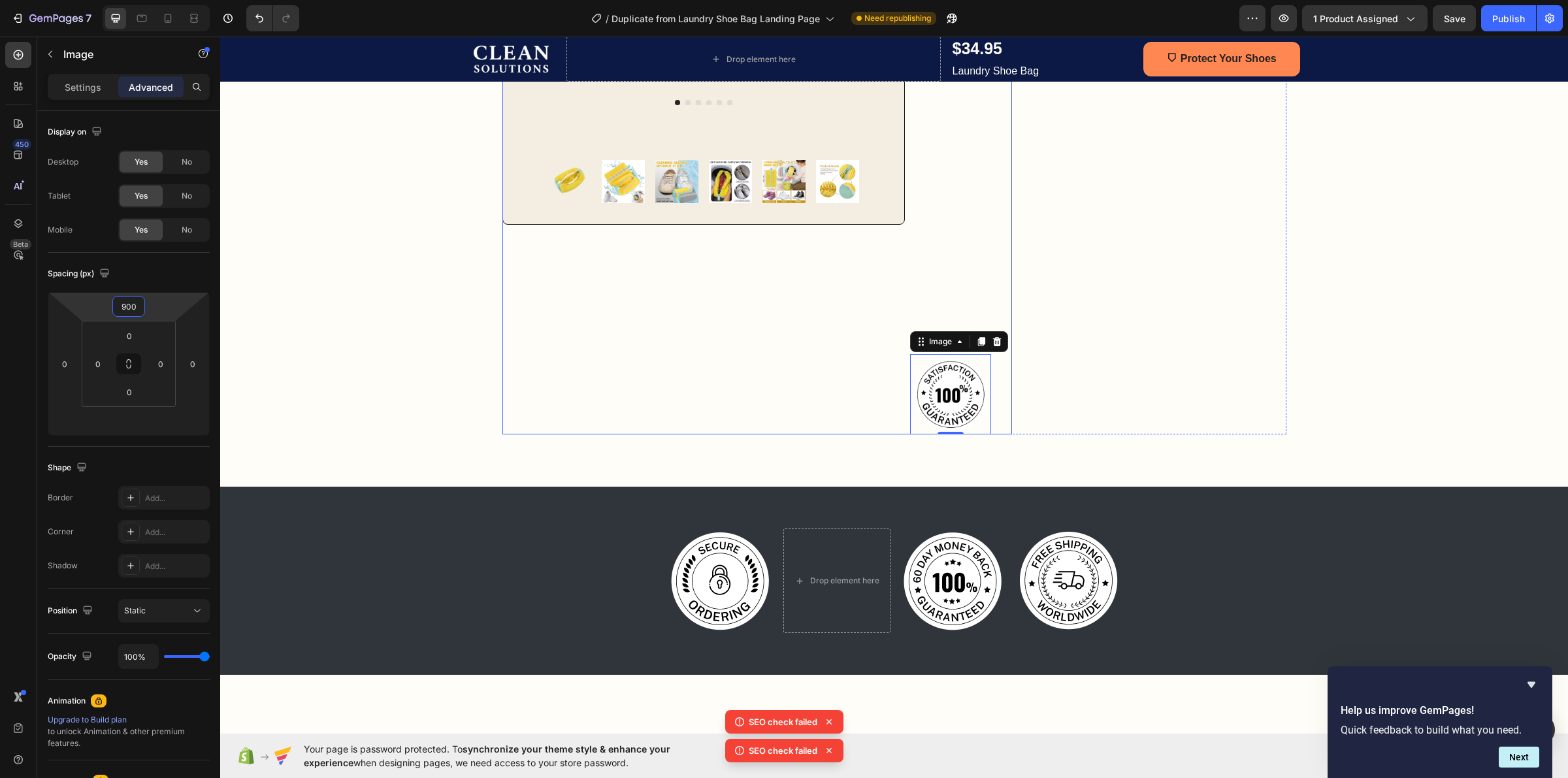
scroll to position [282, 0]
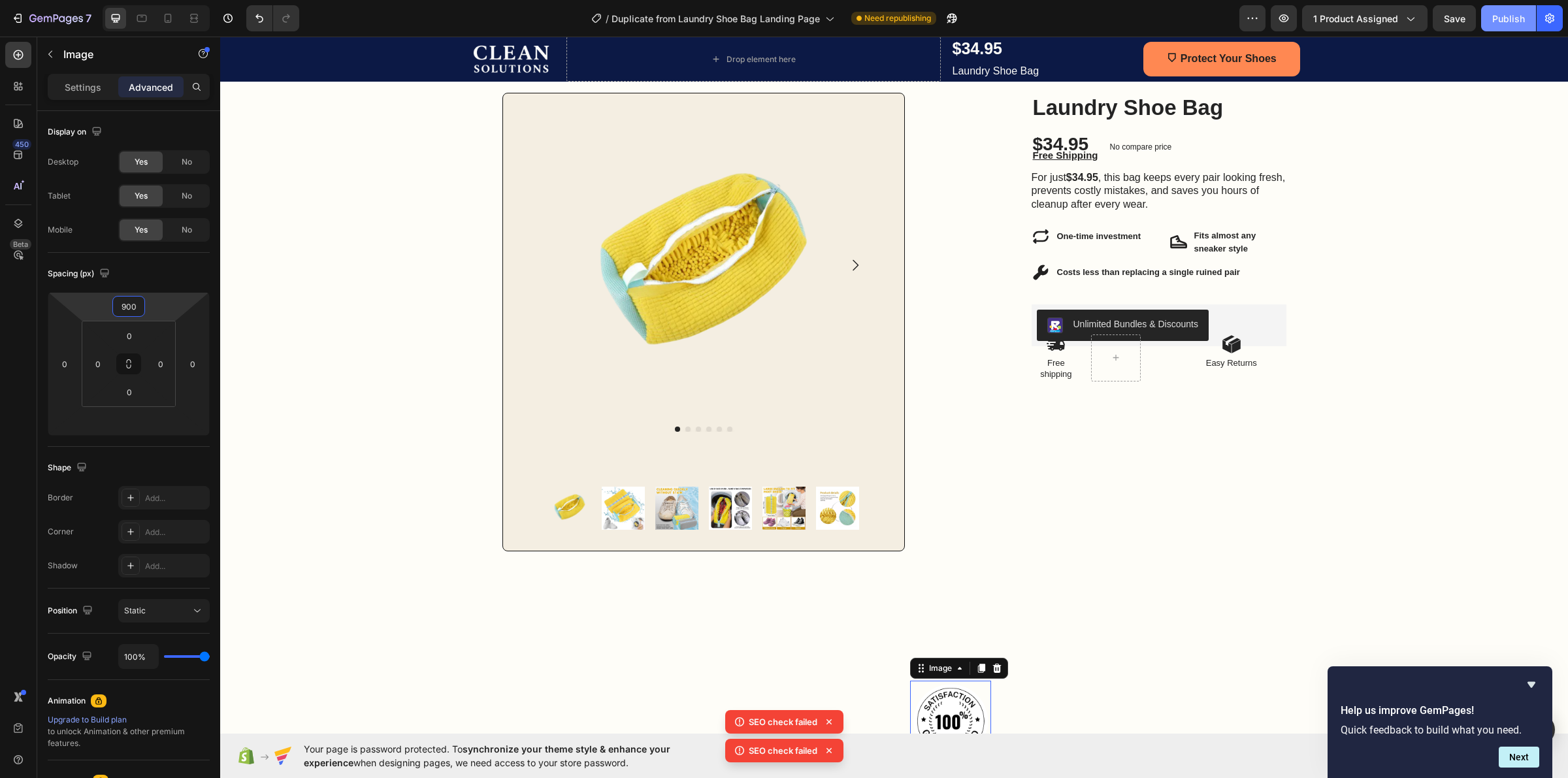
type input "900"
click at [1514, 19] on div "Publish" at bounding box center [1508, 18] width 33 height 14
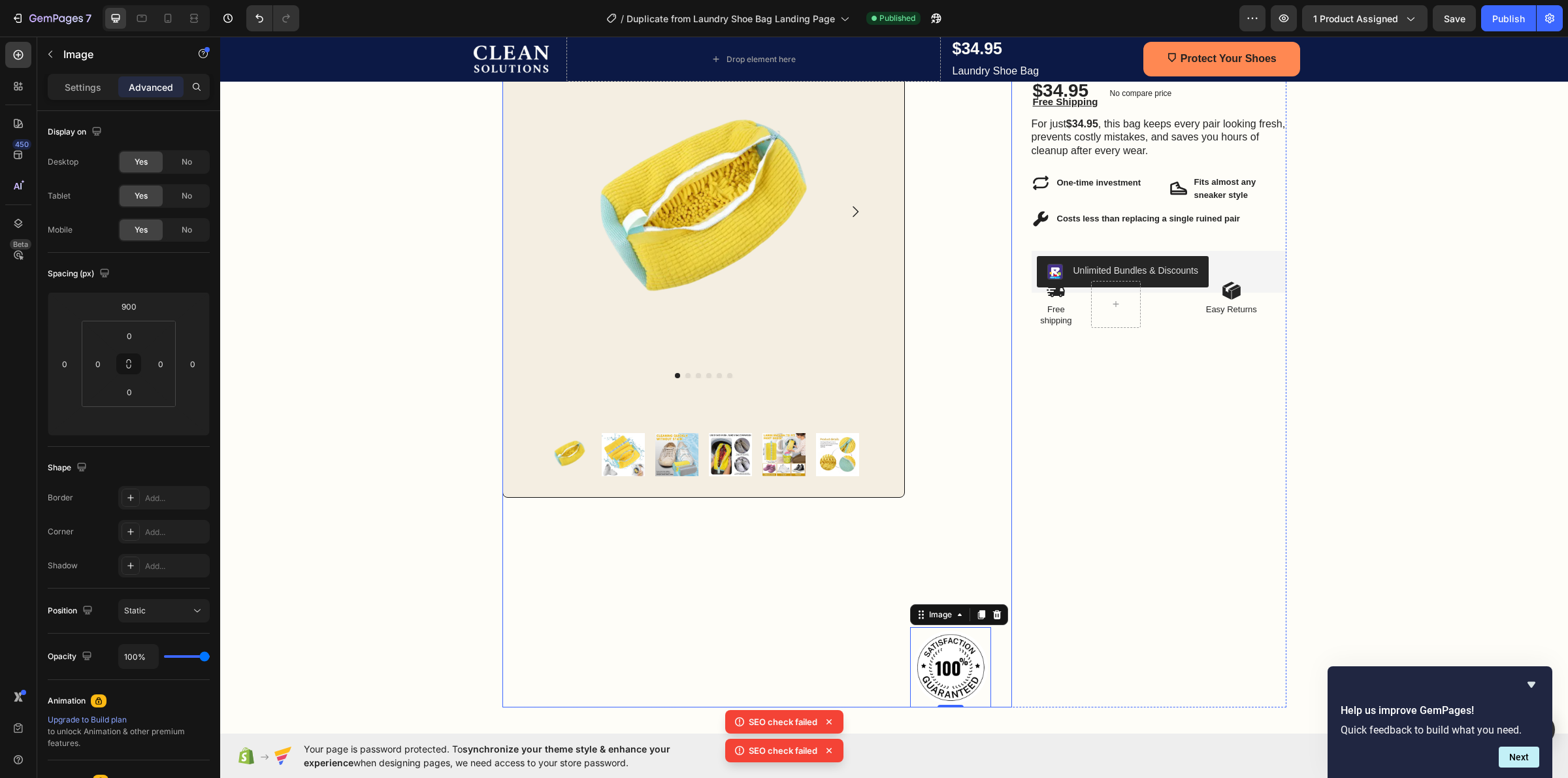
scroll to position [408, 0]
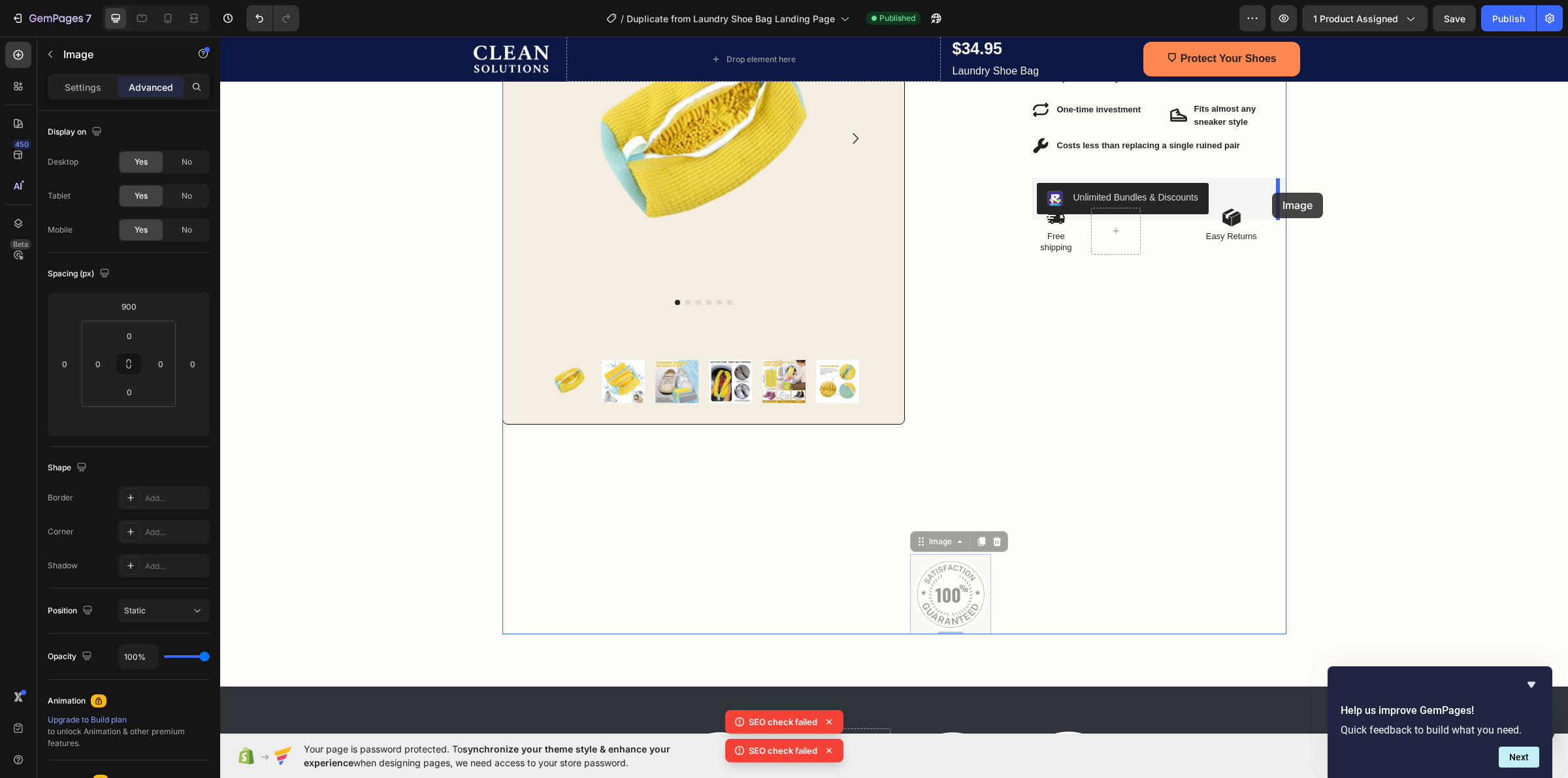
drag, startPoint x: 942, startPoint y: 593, endPoint x: 1272, endPoint y: 193, distance: 518.6
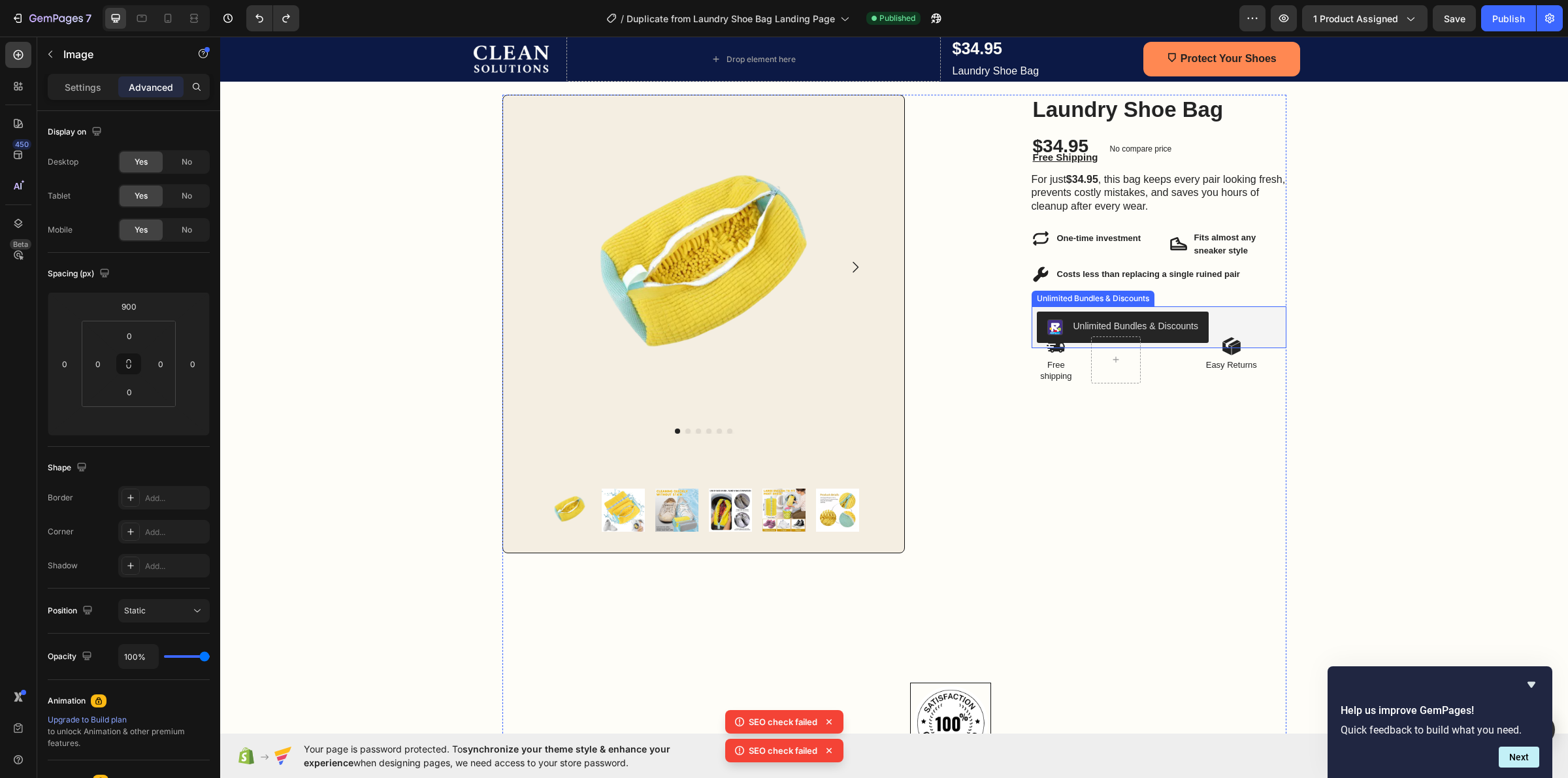
scroll to position [327, 0]
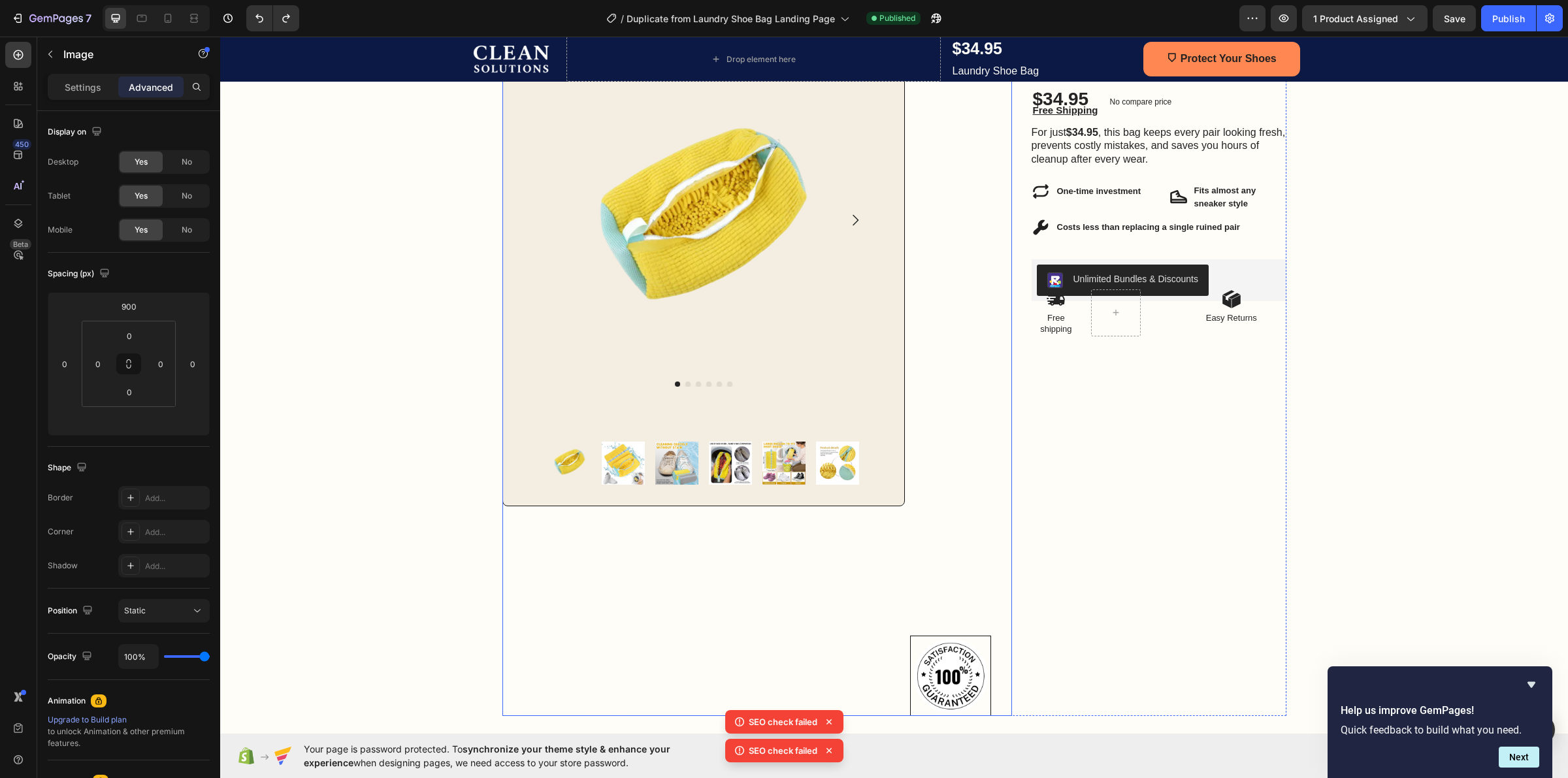
click at [972, 341] on div "Image" at bounding box center [950, 382] width 80 height 668
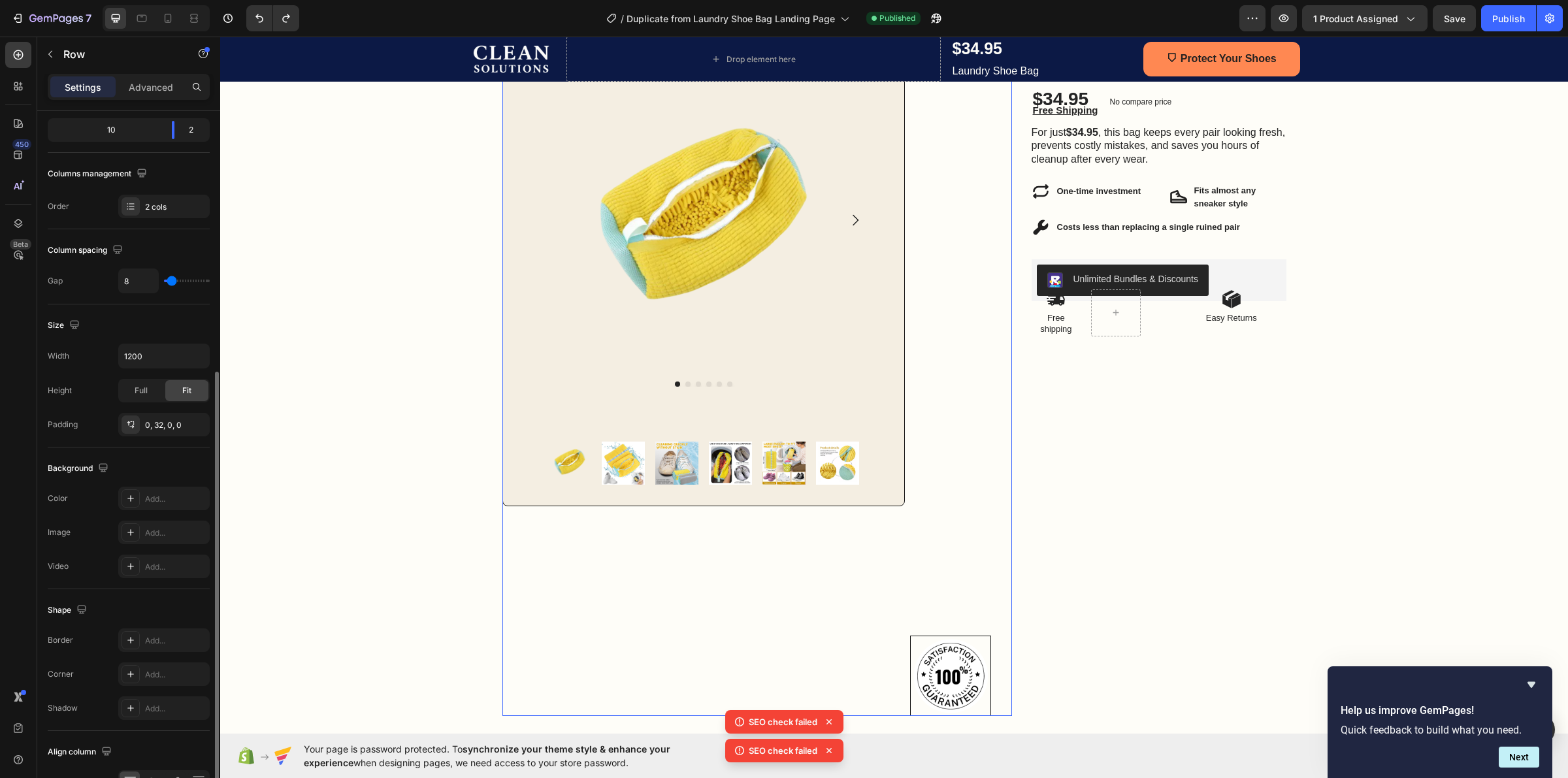
scroll to position [243, 0]
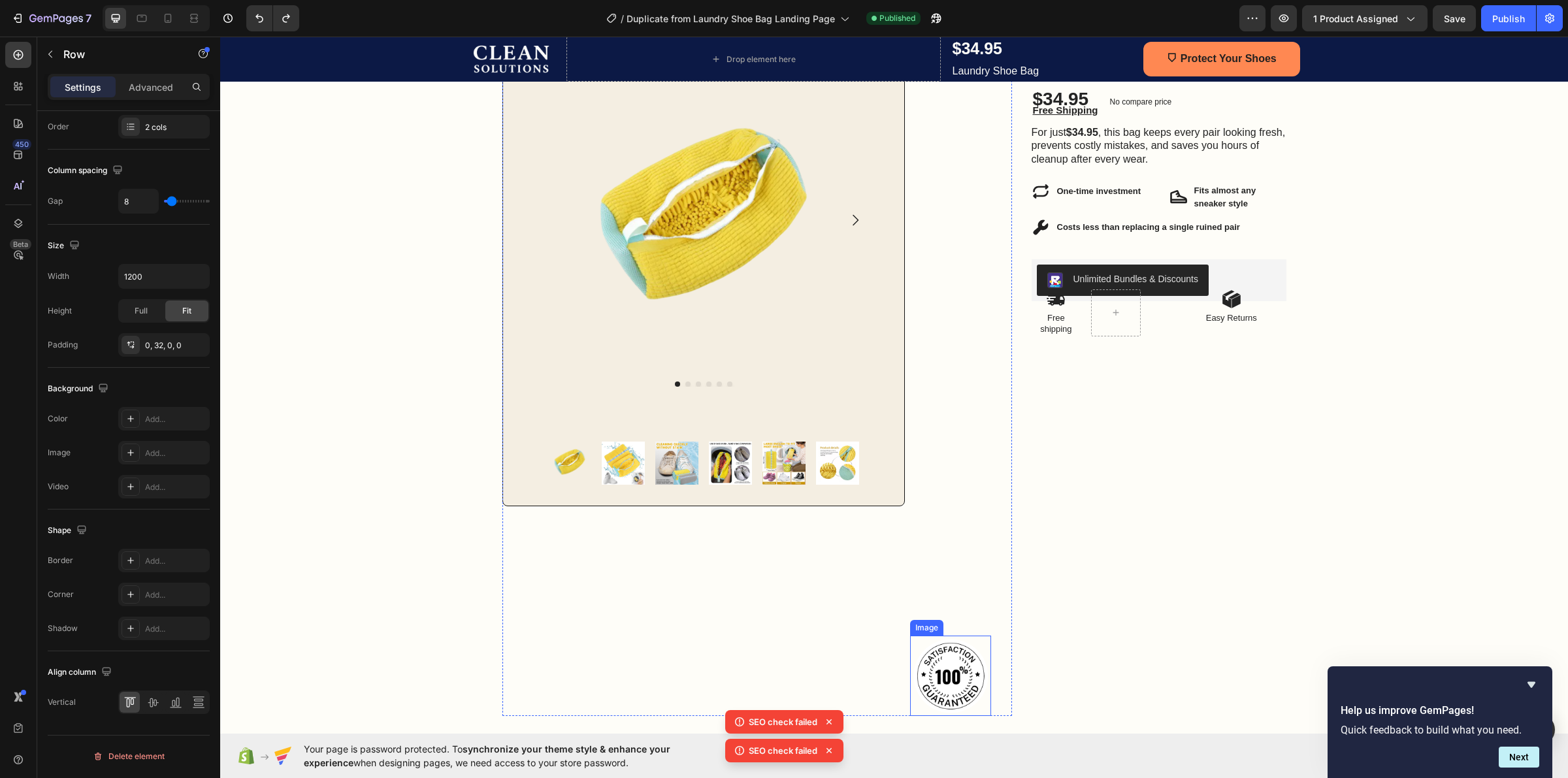
click at [957, 656] on img at bounding box center [950, 676] width 80 height 80
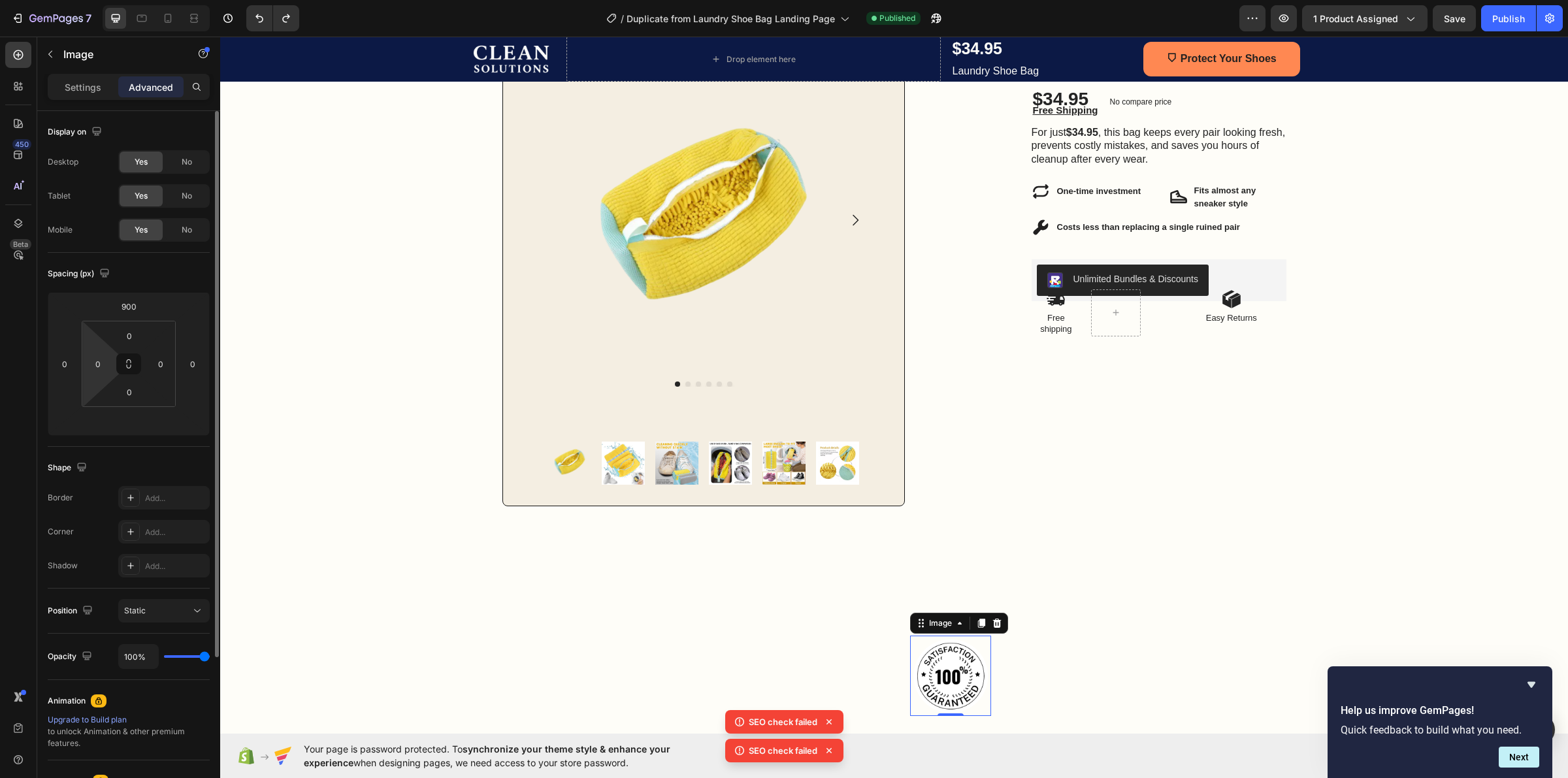
drag, startPoint x: 126, startPoint y: 359, endPoint x: 113, endPoint y: 363, distance: 13.6
click at [113, 363] on div "0 0 0 0" at bounding box center [129, 364] width 94 height 86
click at [126, 363] on icon at bounding box center [128, 363] width 10 height 10
click at [119, 357] on button at bounding box center [128, 364] width 25 height 21
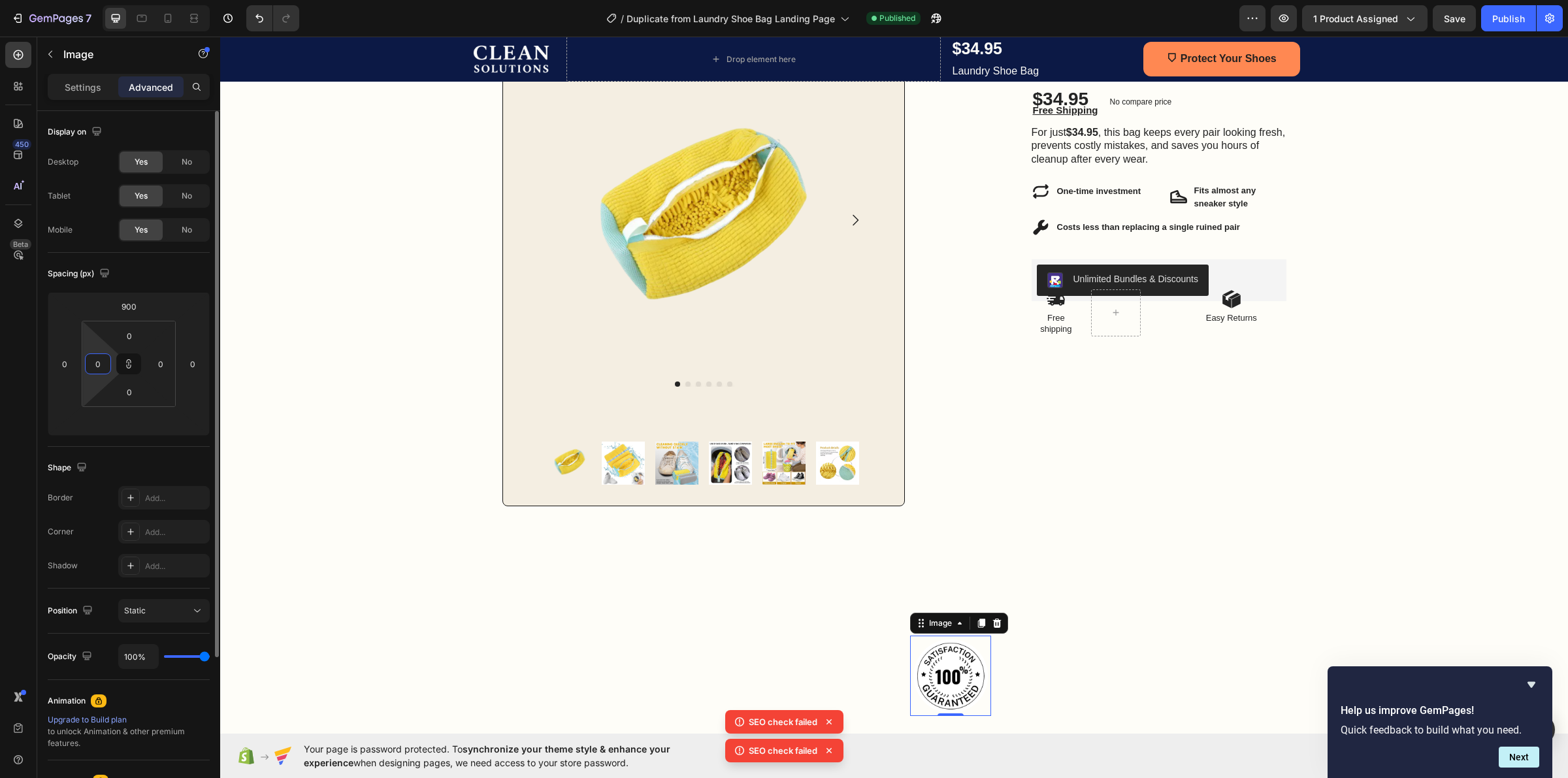
drag, startPoint x: 96, startPoint y: 339, endPoint x: 83, endPoint y: 350, distance: 17.0
click at [83, 0] on html "7 / Duplicate from Laundry Shoe Bag Landing Page Published Preview 1 product as…" at bounding box center [784, 0] width 1568 height 0
click at [127, 0] on html "7 / Duplicate from Laundry Shoe Bag Landing Page Published Preview 1 product as…" at bounding box center [784, 0] width 1568 height 0
drag, startPoint x: 126, startPoint y: 358, endPoint x: 112, endPoint y: 370, distance: 18.4
click at [102, 373] on div "0 0 0 0" at bounding box center [129, 364] width 94 height 86
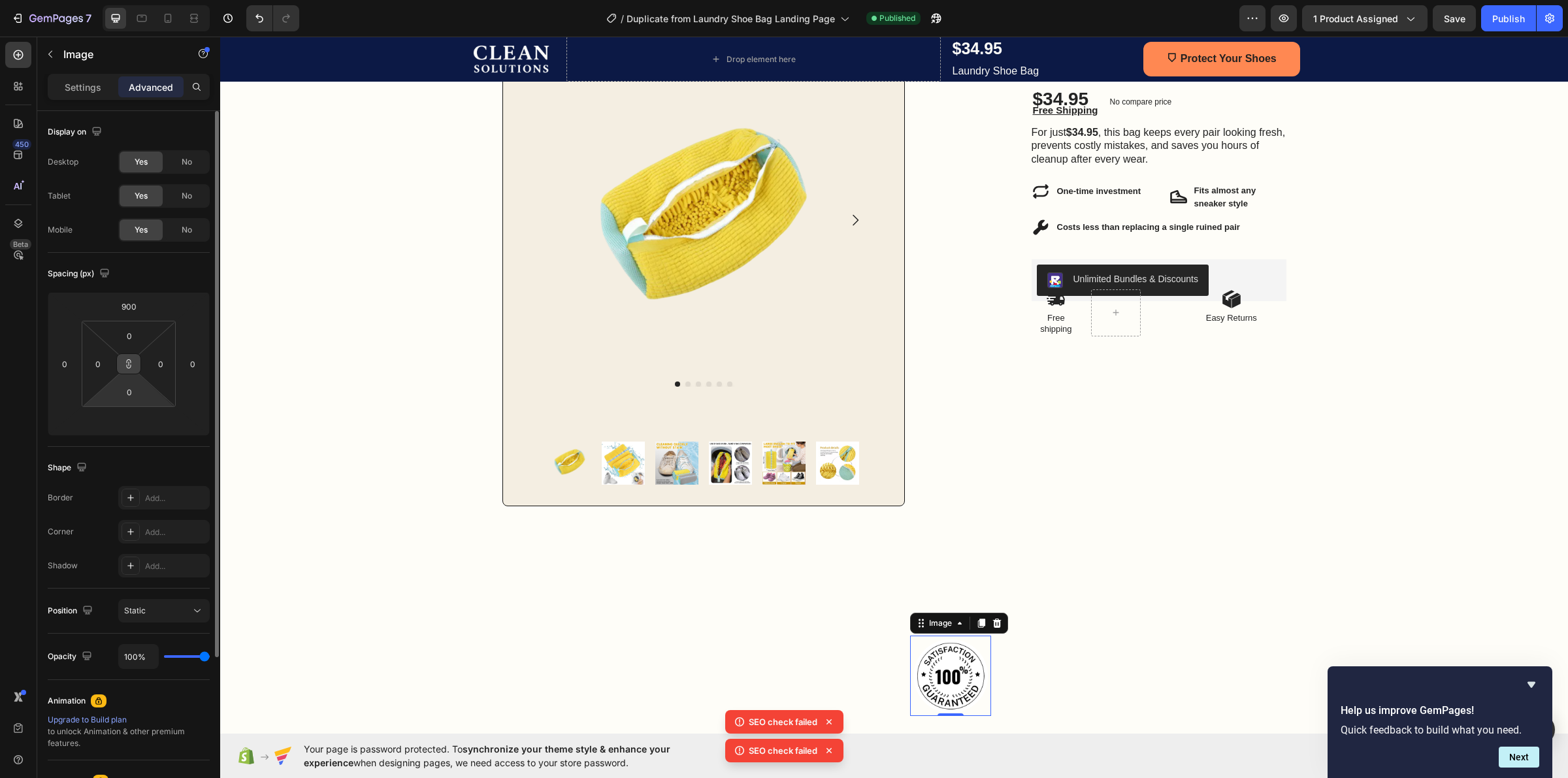
click at [125, 357] on button at bounding box center [128, 364] width 25 height 21
click at [111, 82] on div "Settings" at bounding box center [83, 87] width 66 height 21
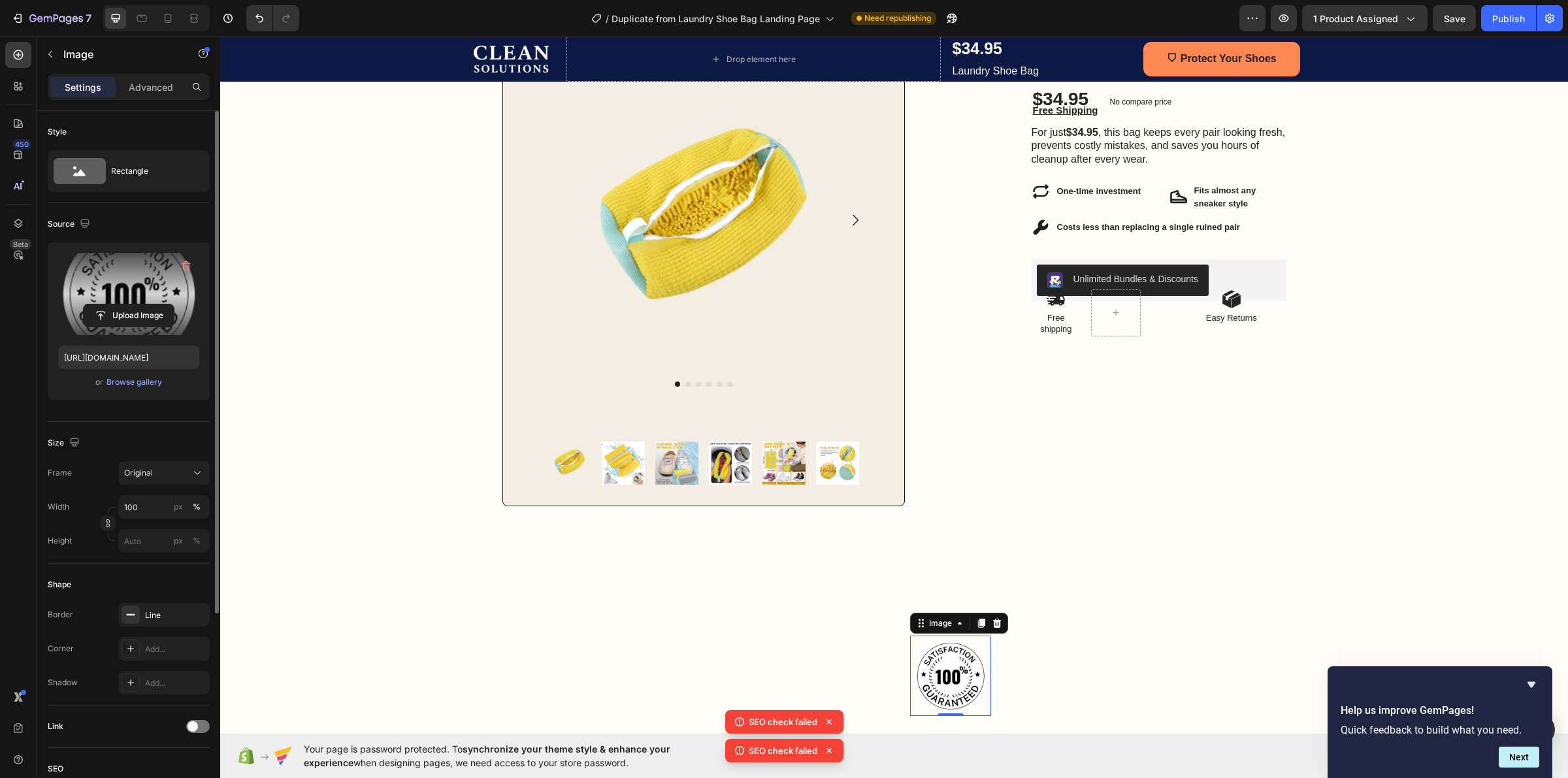
click at [86, 288] on label at bounding box center [129, 294] width 141 height 82
click at [86, 304] on input "file" at bounding box center [128, 315] width 90 height 22
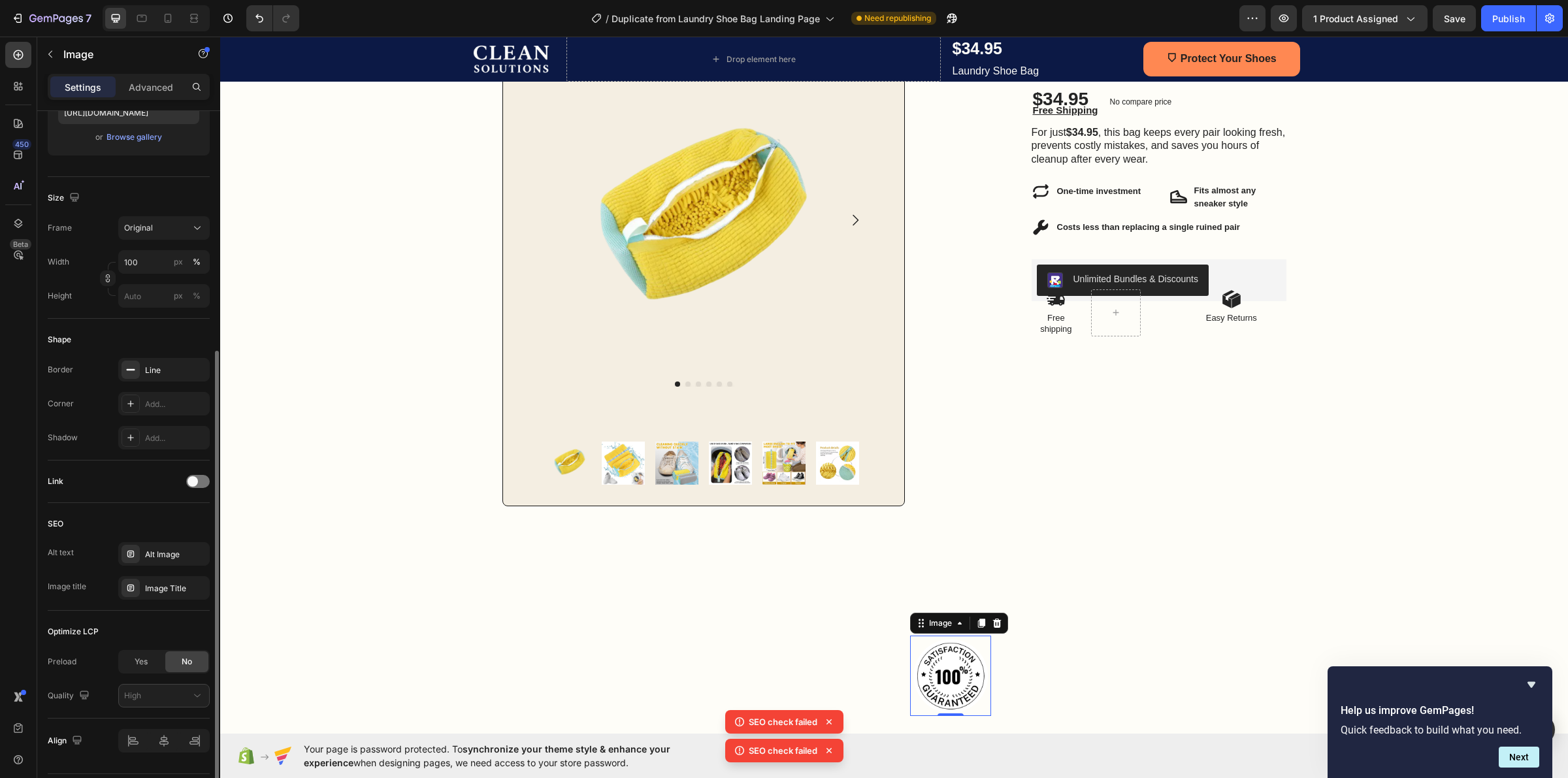
scroll to position [283, 0]
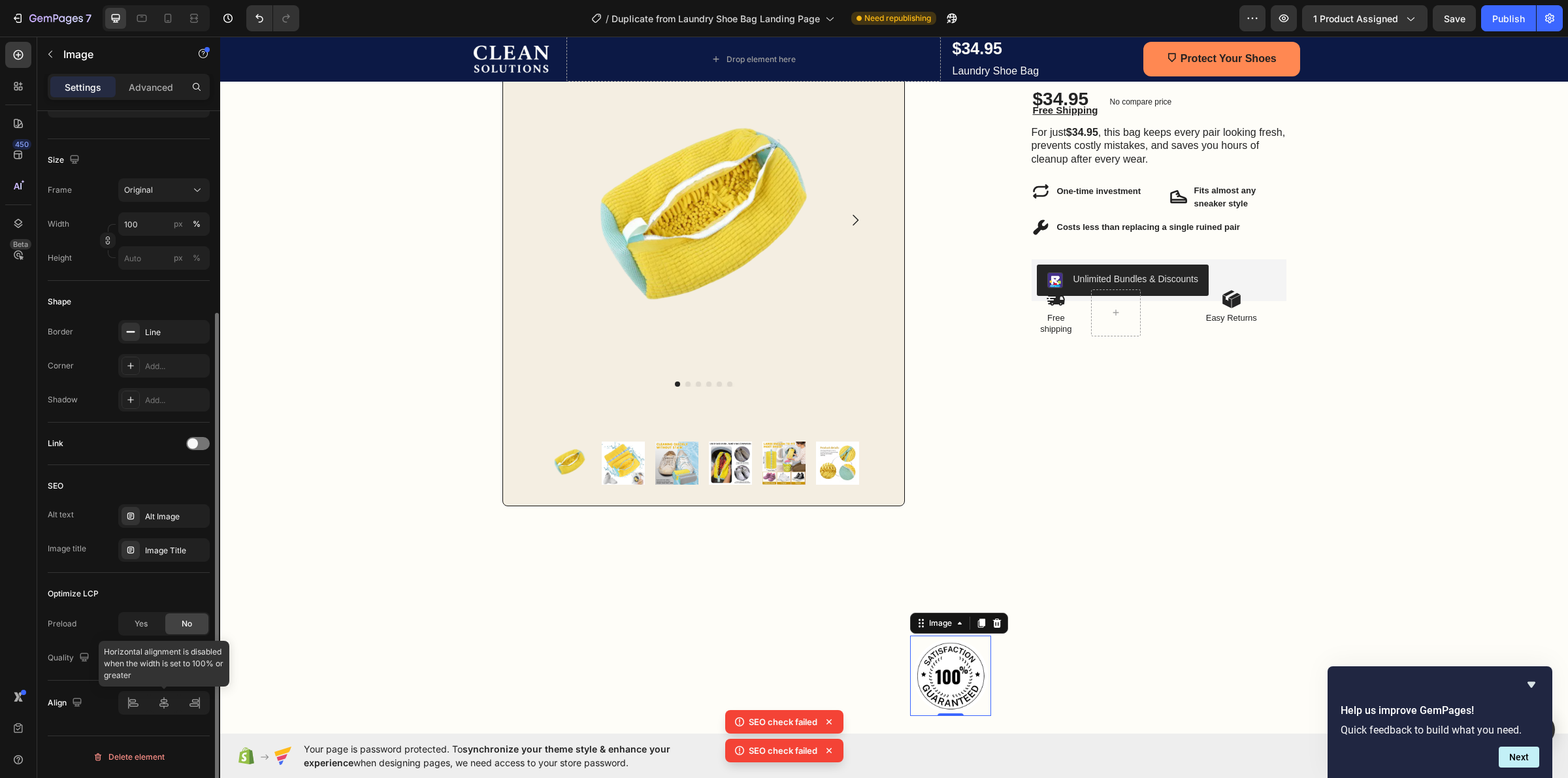
click at [158, 706] on div at bounding box center [164, 703] width 91 height 23
click at [203, 707] on div at bounding box center [164, 703] width 91 height 23
click at [139, 706] on div at bounding box center [164, 703] width 91 height 23
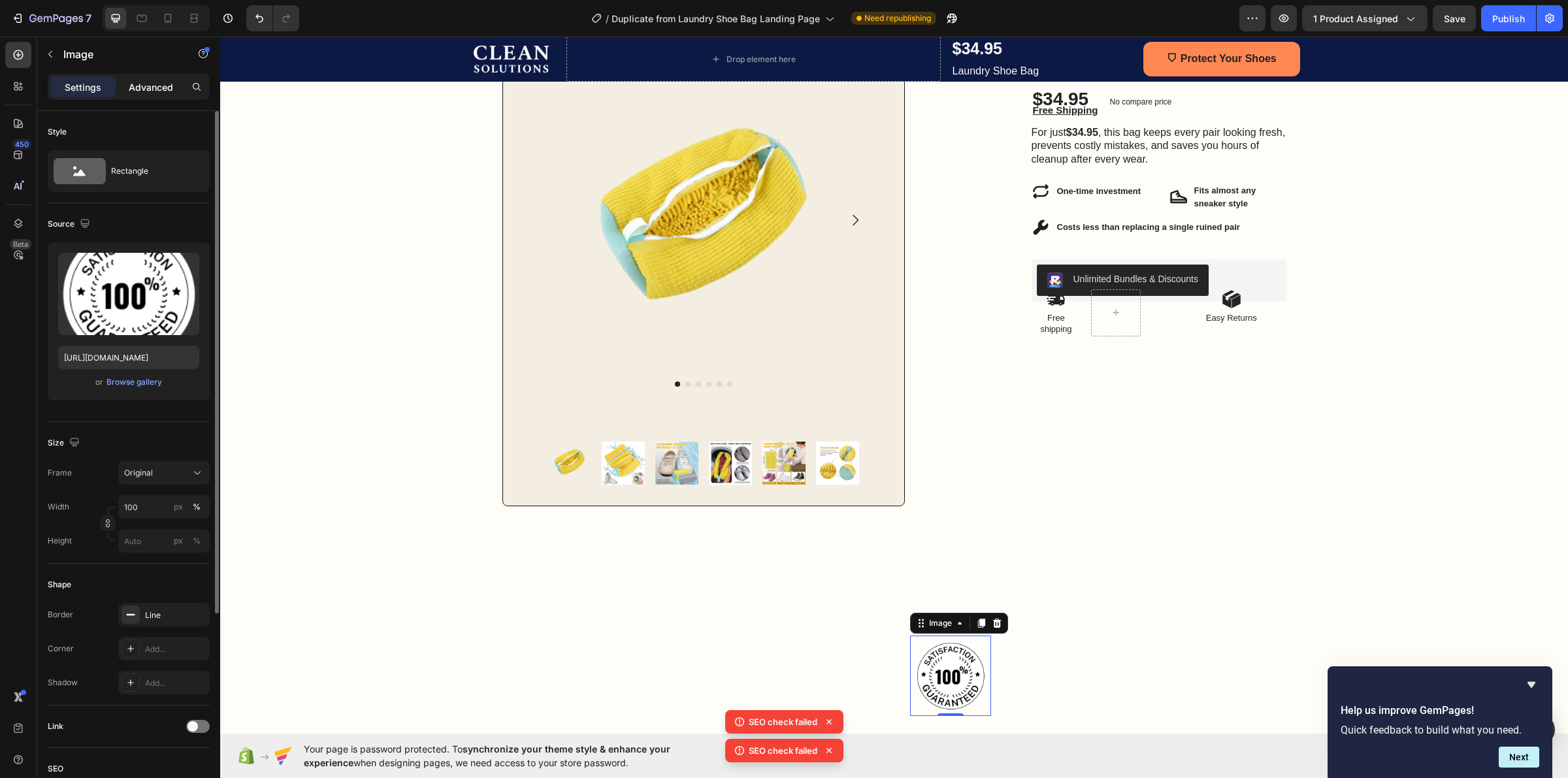
click at [133, 95] on div "Advanced" at bounding box center [151, 87] width 66 height 21
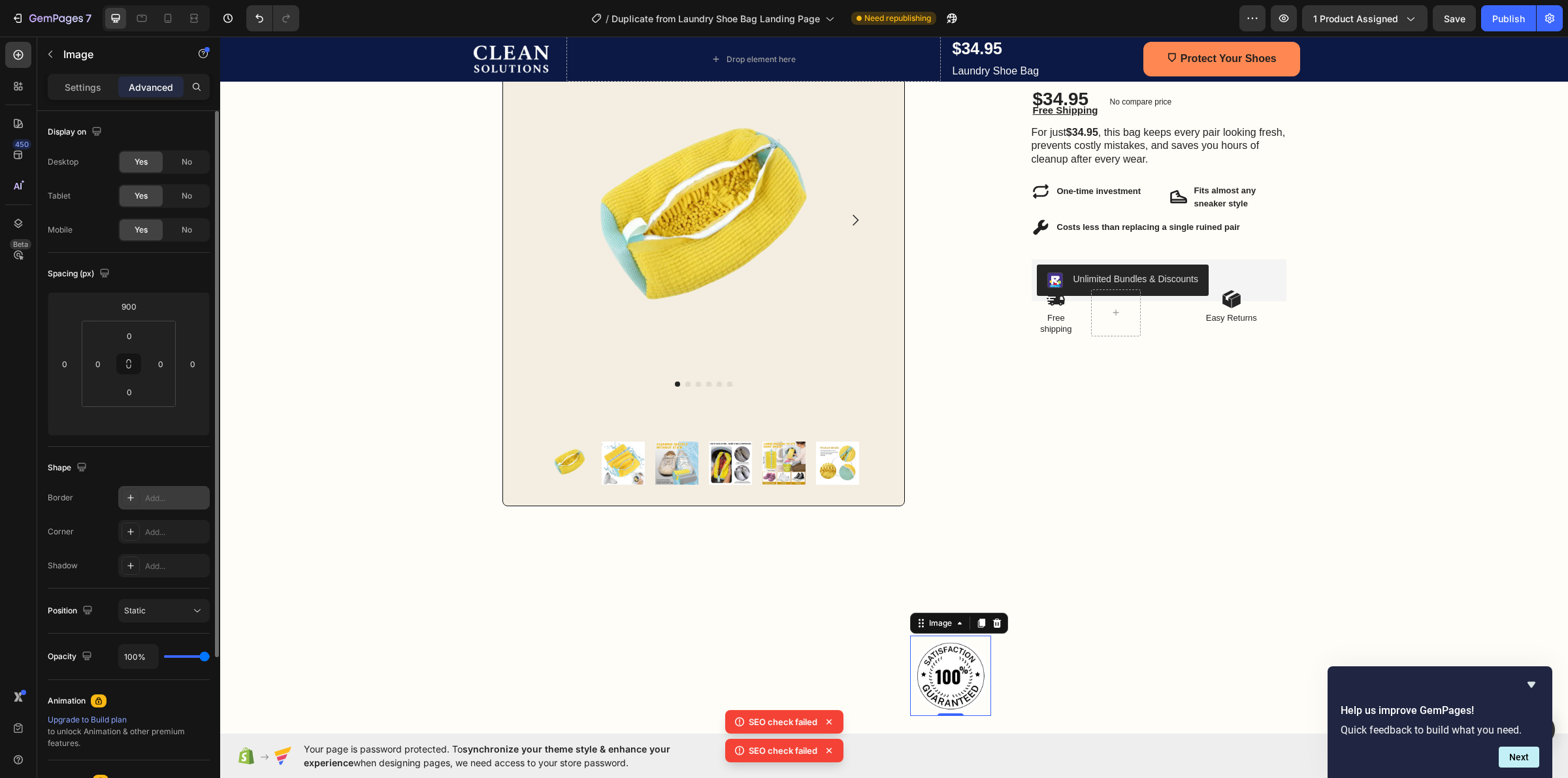
click at [158, 496] on div "Add..." at bounding box center [175, 498] width 62 height 12
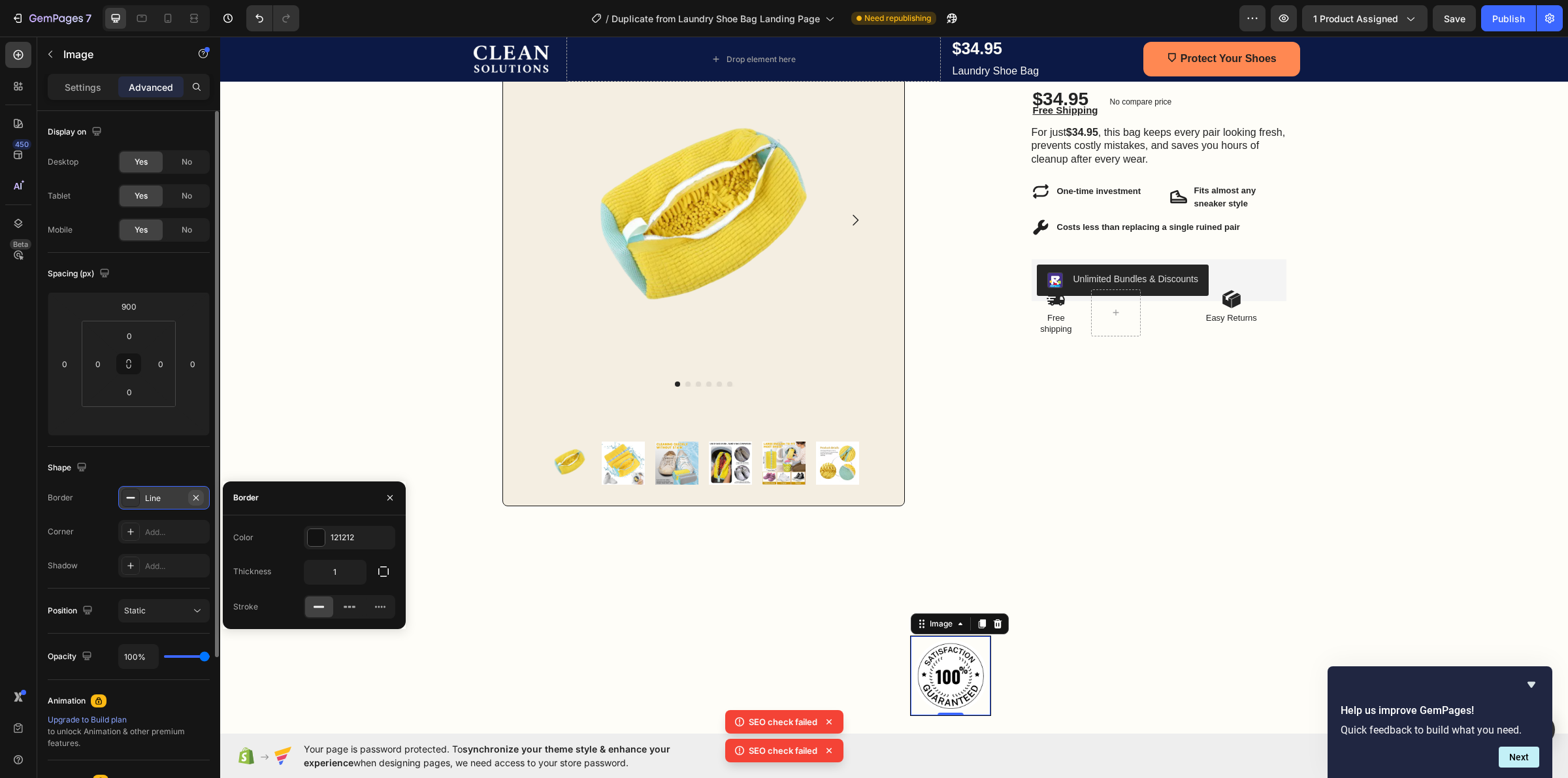
click at [197, 493] on icon "button" at bounding box center [195, 497] width 10 height 10
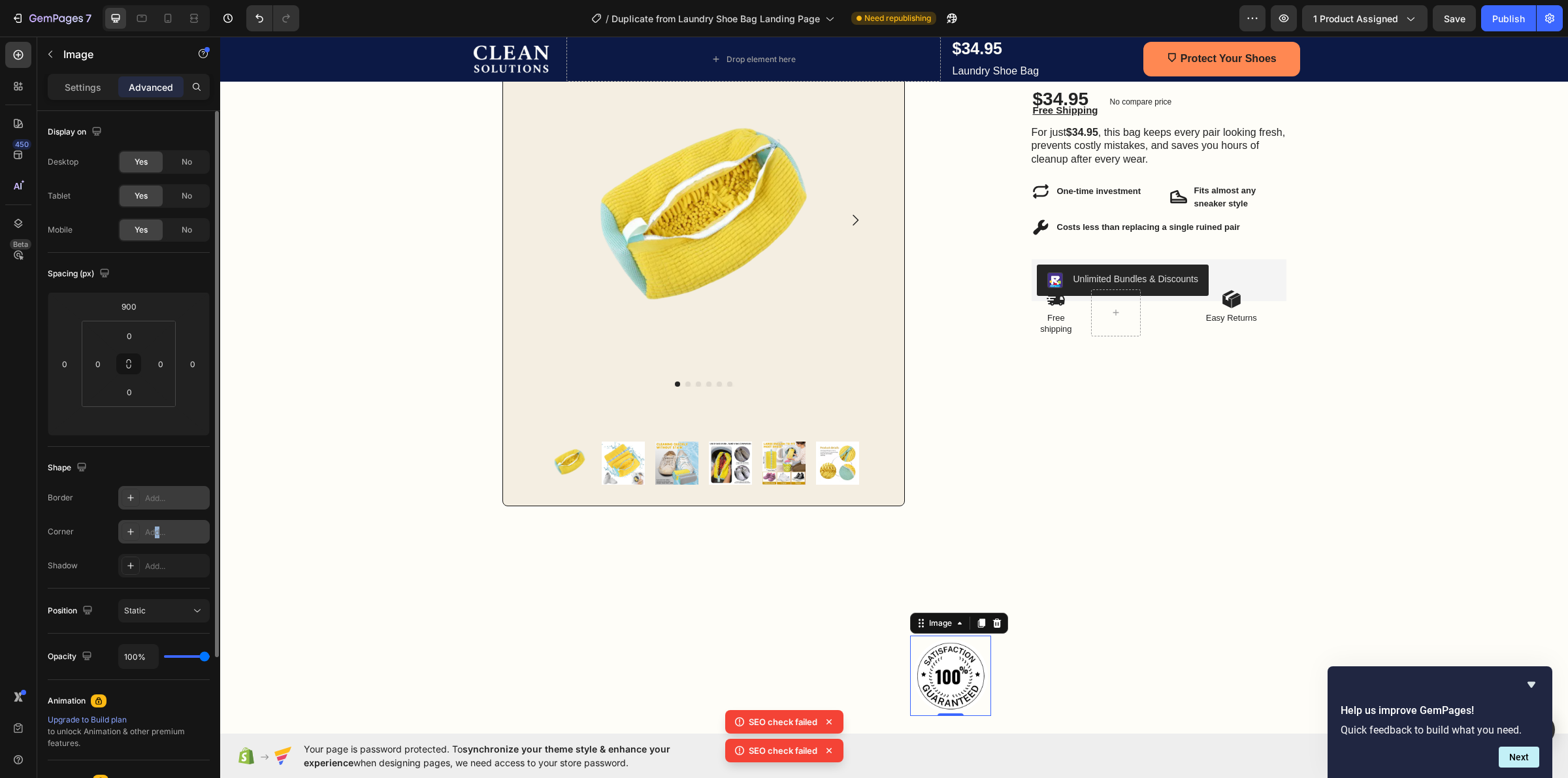
click at [158, 538] on div "Add..." at bounding box center [175, 532] width 62 height 12
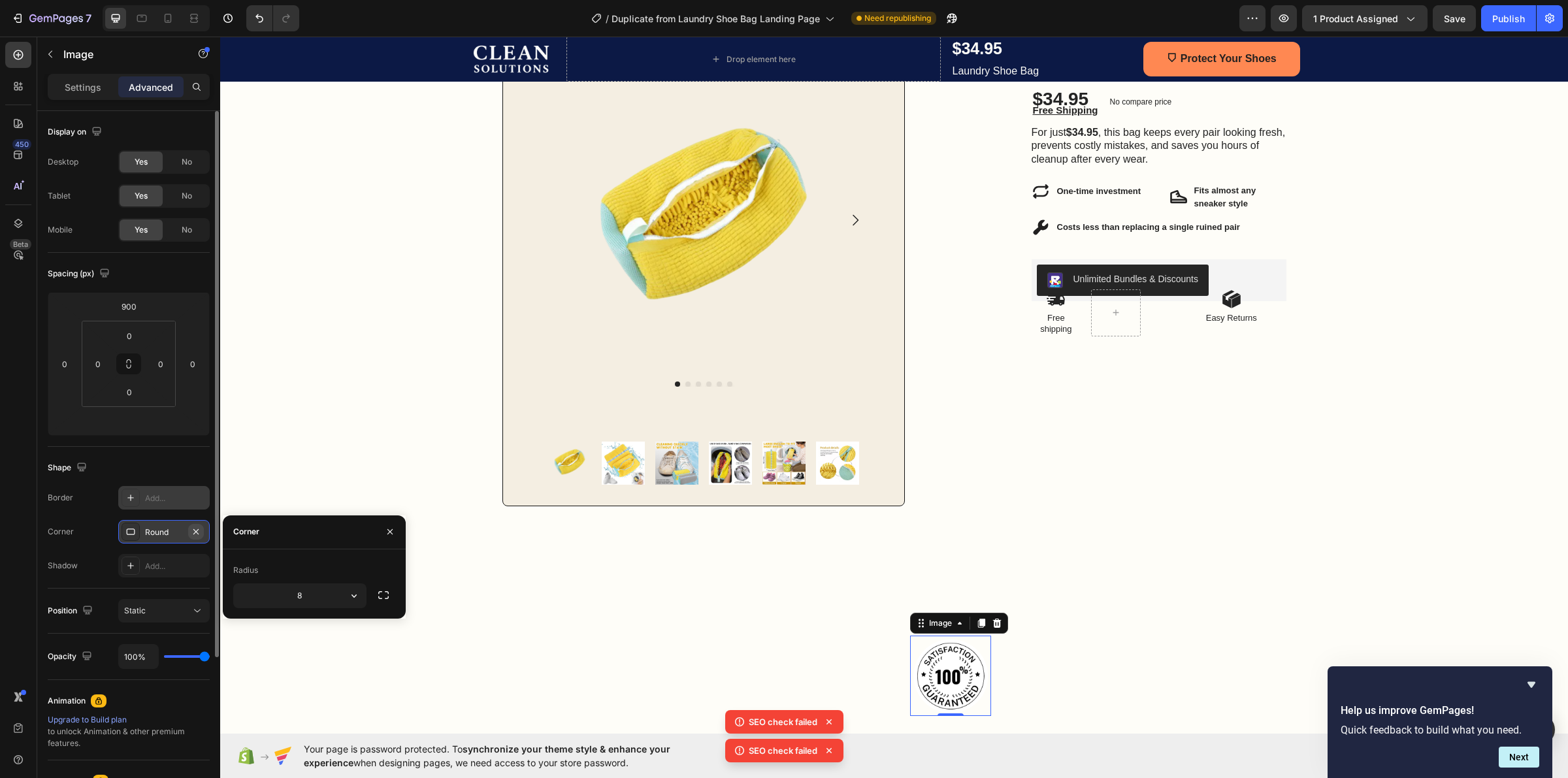
click at [193, 531] on icon "button" at bounding box center [195, 531] width 10 height 10
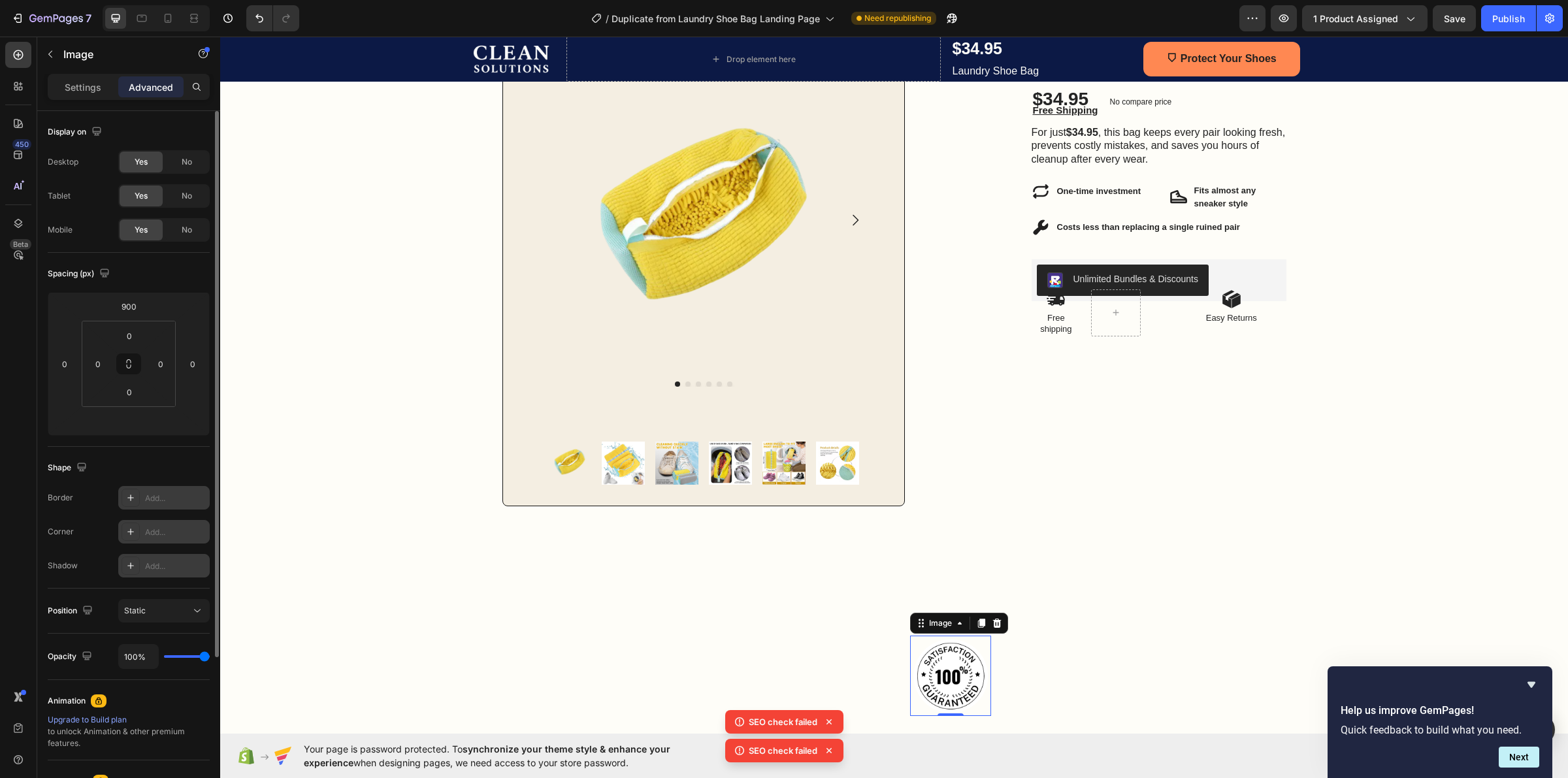
click at [161, 560] on div "Add..." at bounding box center [175, 566] width 62 height 12
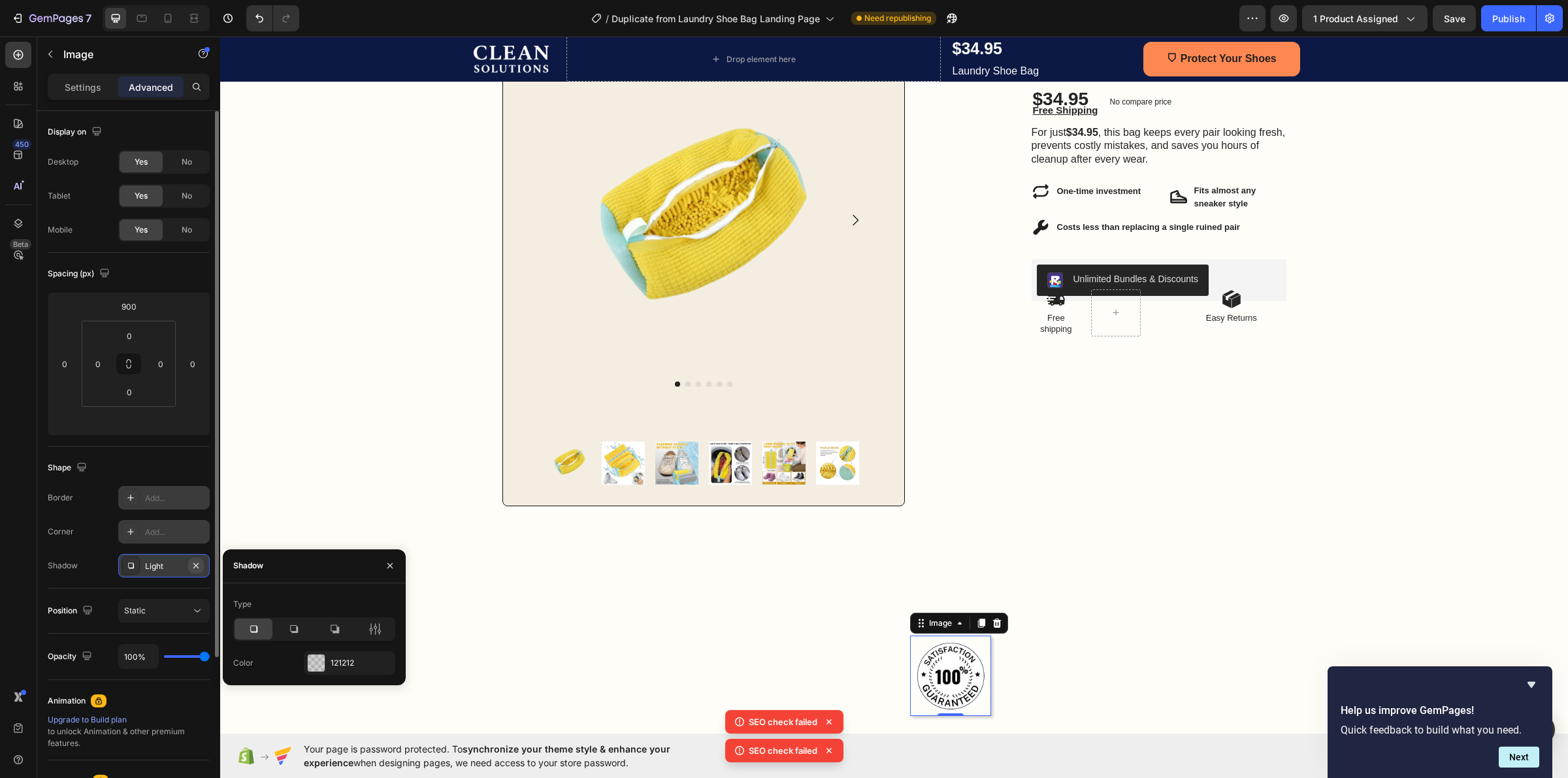
click at [199, 563] on icon "button" at bounding box center [195, 565] width 10 height 10
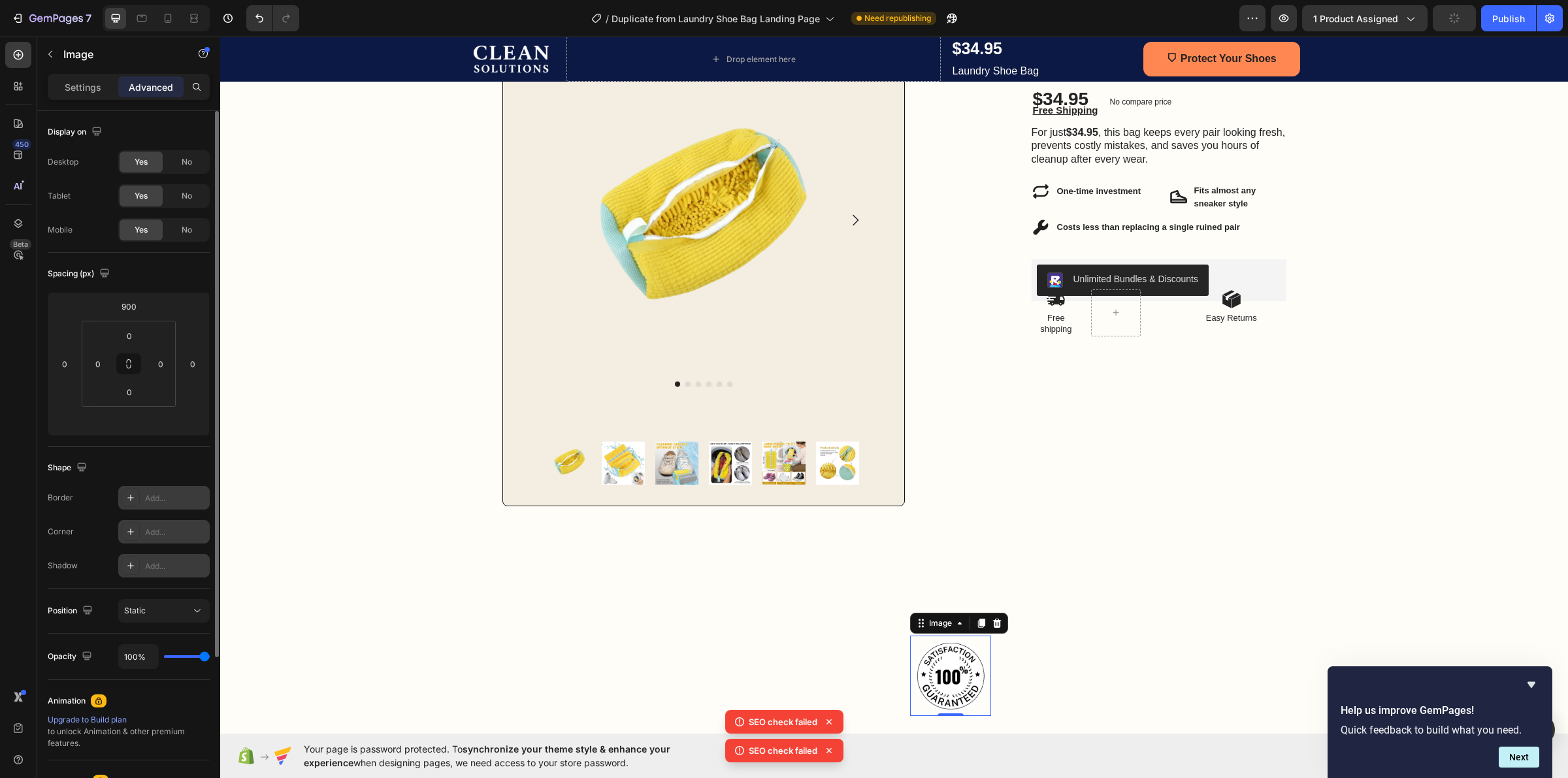
click at [166, 568] on div "Add..." at bounding box center [175, 566] width 62 height 12
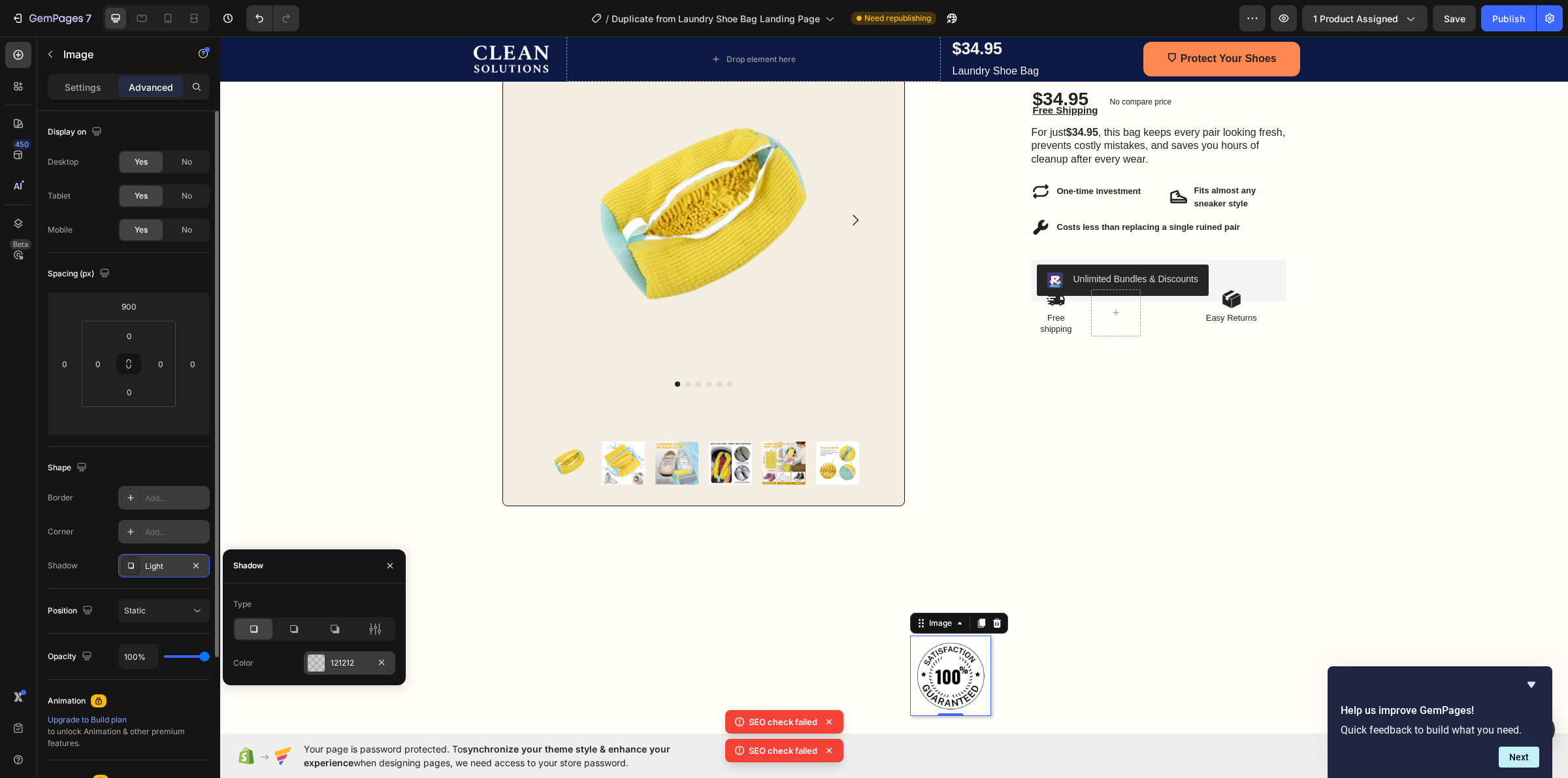
click at [315, 652] on div "121212" at bounding box center [350, 663] width 91 height 23
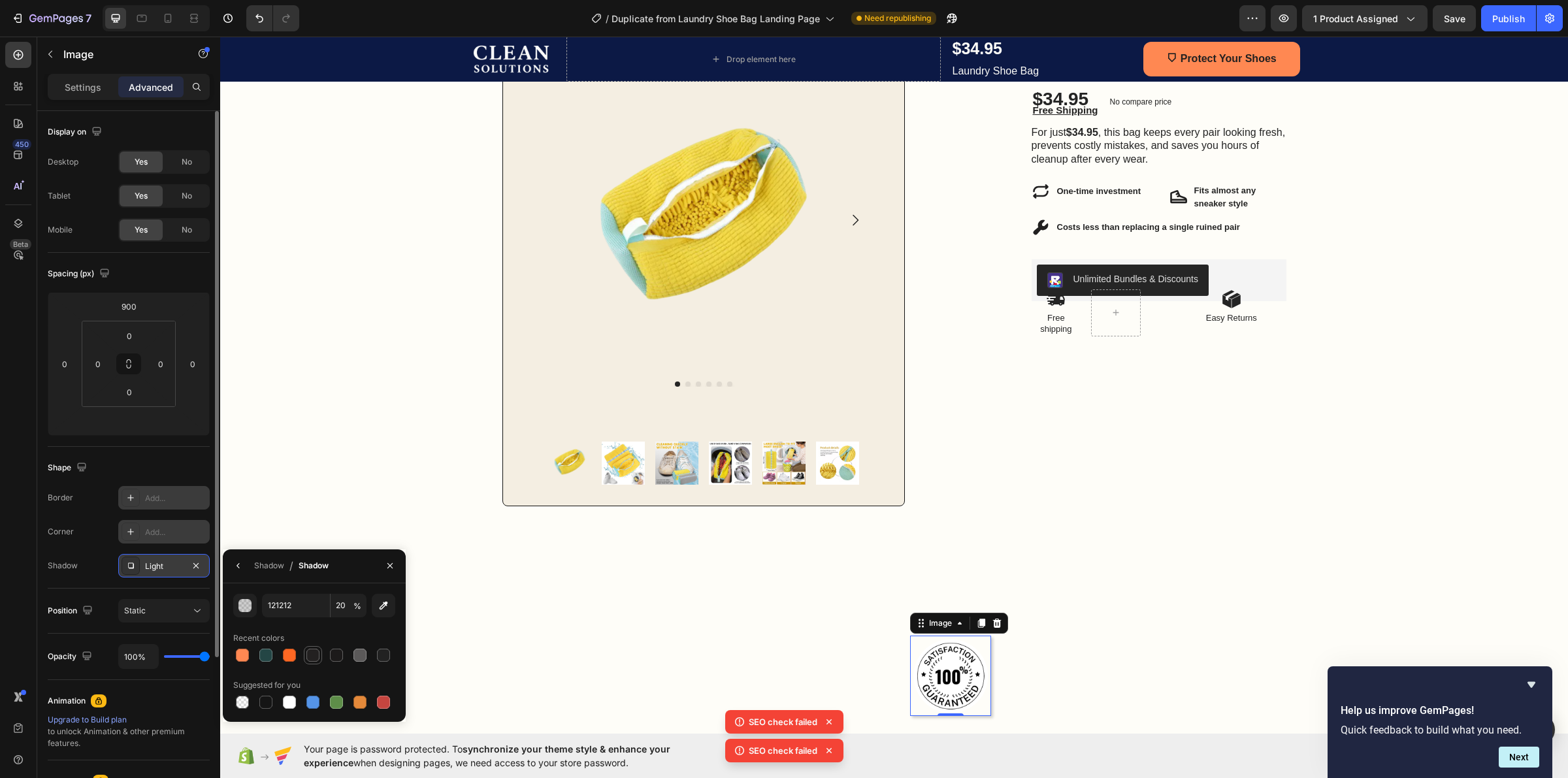
click at [314, 656] on div at bounding box center [313, 656] width 13 height 13
type input "232121"
type input "100"
click at [191, 563] on icon "button" at bounding box center [195, 565] width 10 height 10
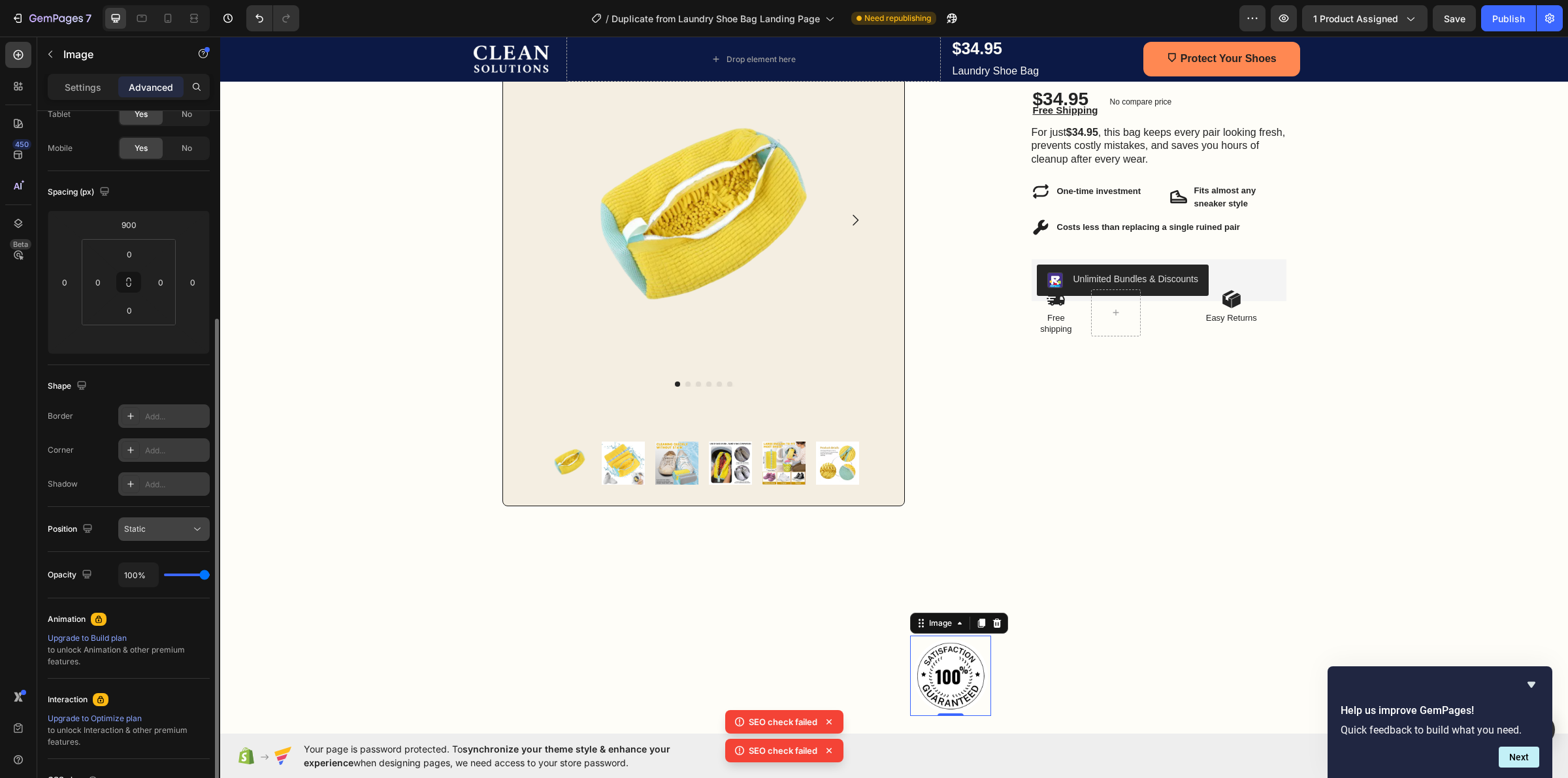
scroll to position [163, 0]
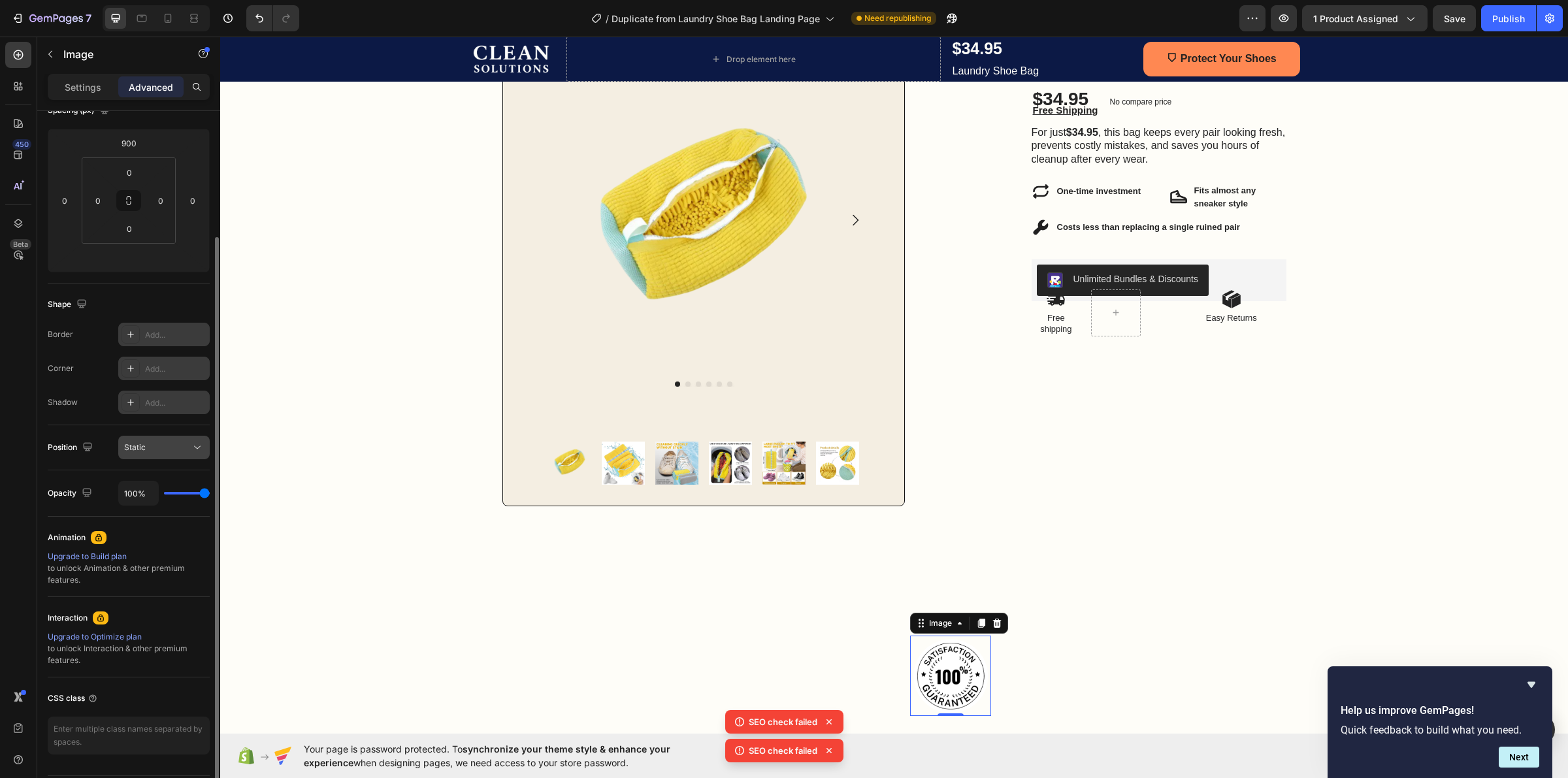
click at [149, 453] on div "Static" at bounding box center [157, 447] width 66 height 12
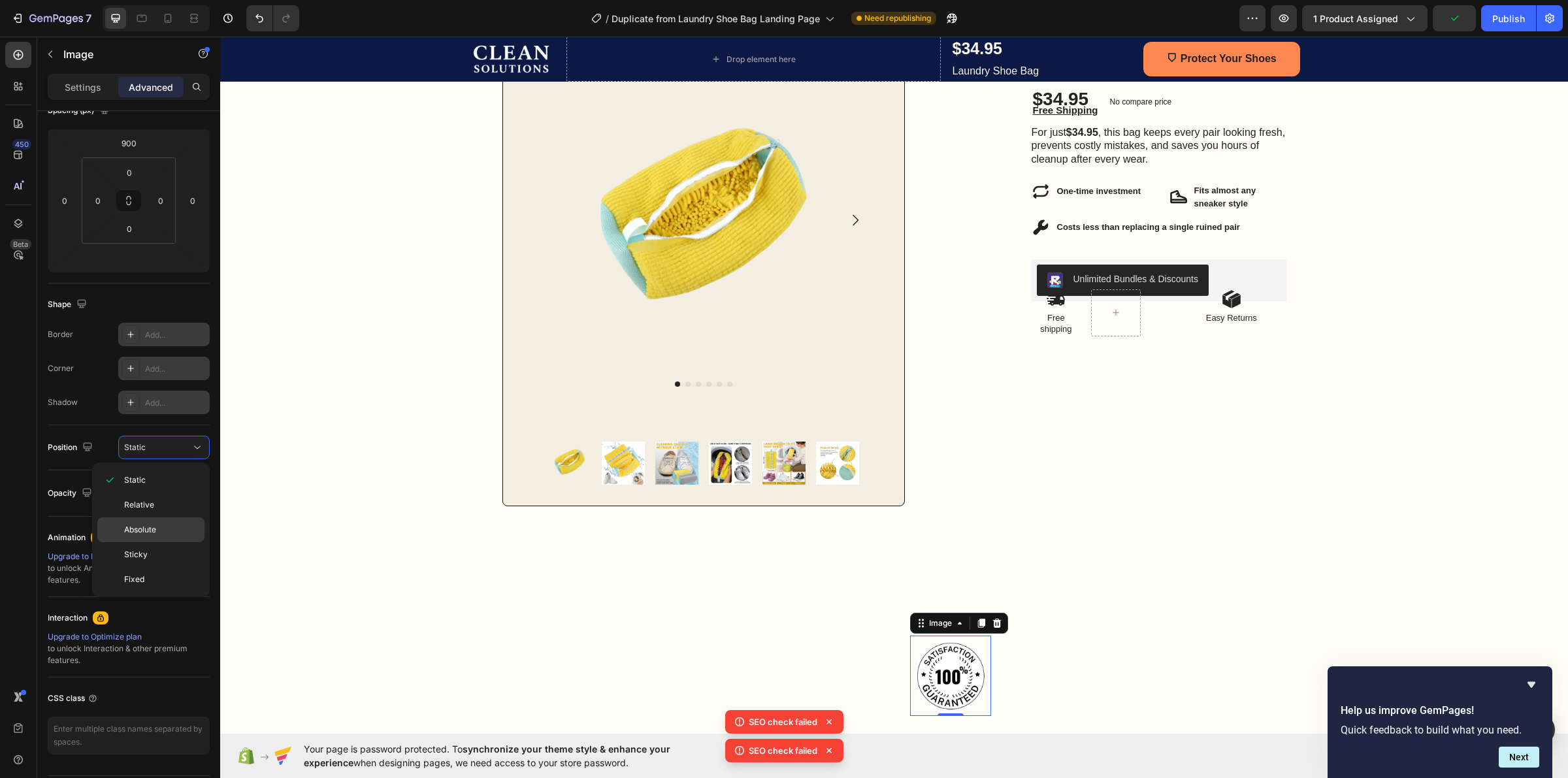
click at [139, 527] on span "Absolute" at bounding box center [140, 530] width 32 height 12
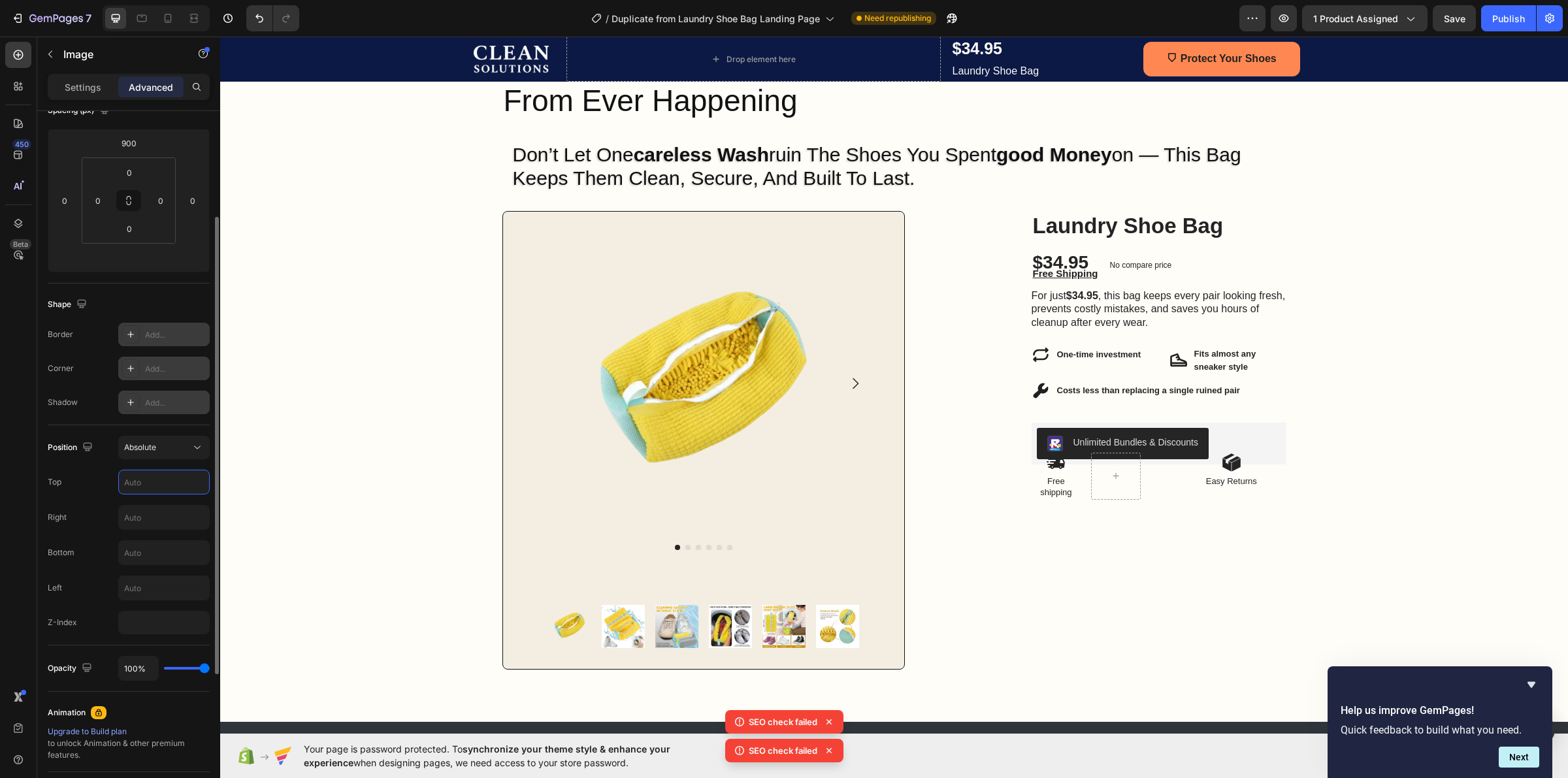
click at [151, 480] on input "text" at bounding box center [164, 482] width 90 height 23
click at [152, 451] on span "Absolute" at bounding box center [140, 447] width 32 height 12
click at [158, 572] on div "Fixed" at bounding box center [151, 579] width 107 height 25
click at [169, 489] on input "text" at bounding box center [164, 482] width 90 height 23
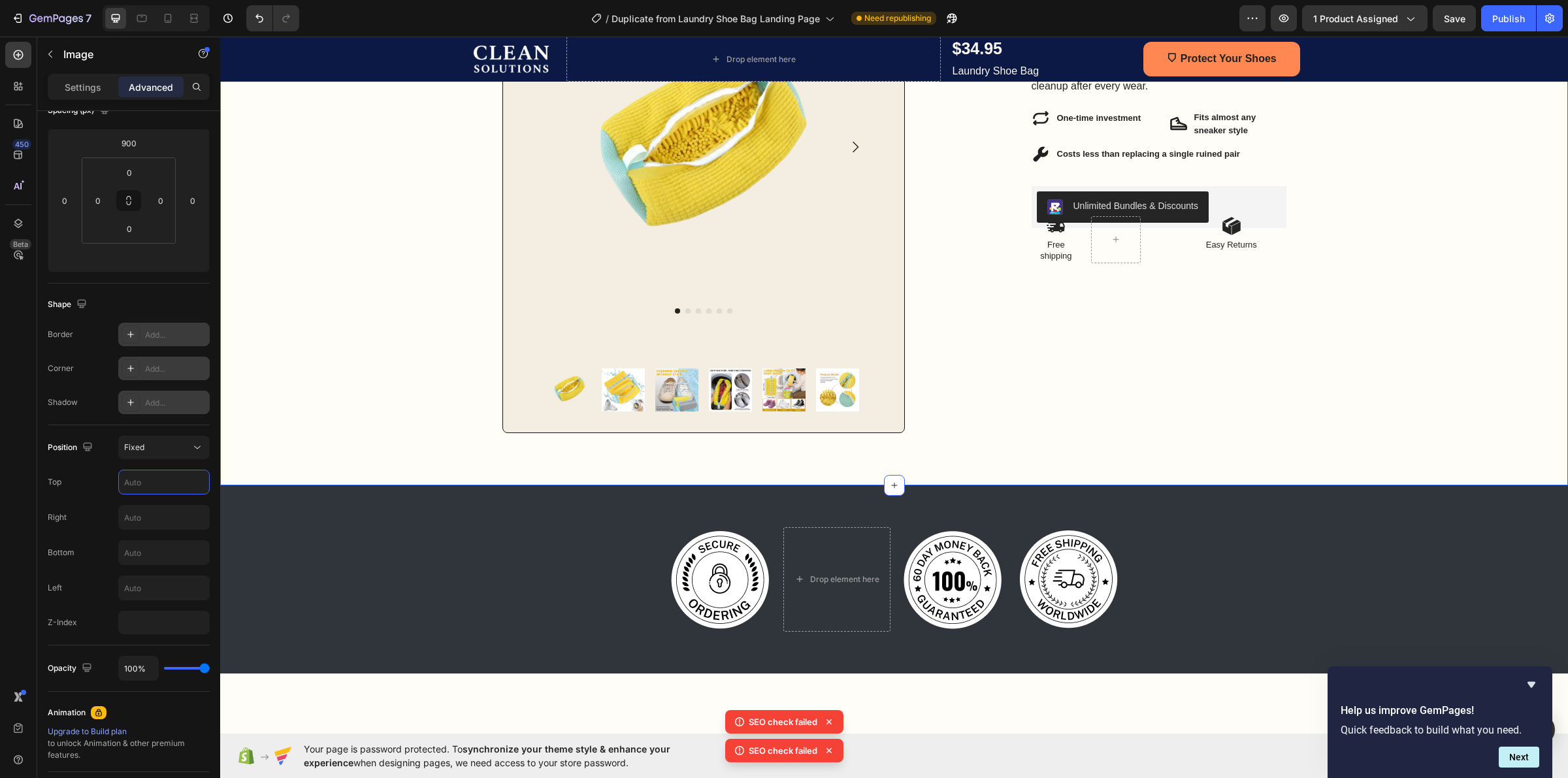
scroll to position [408, 0]
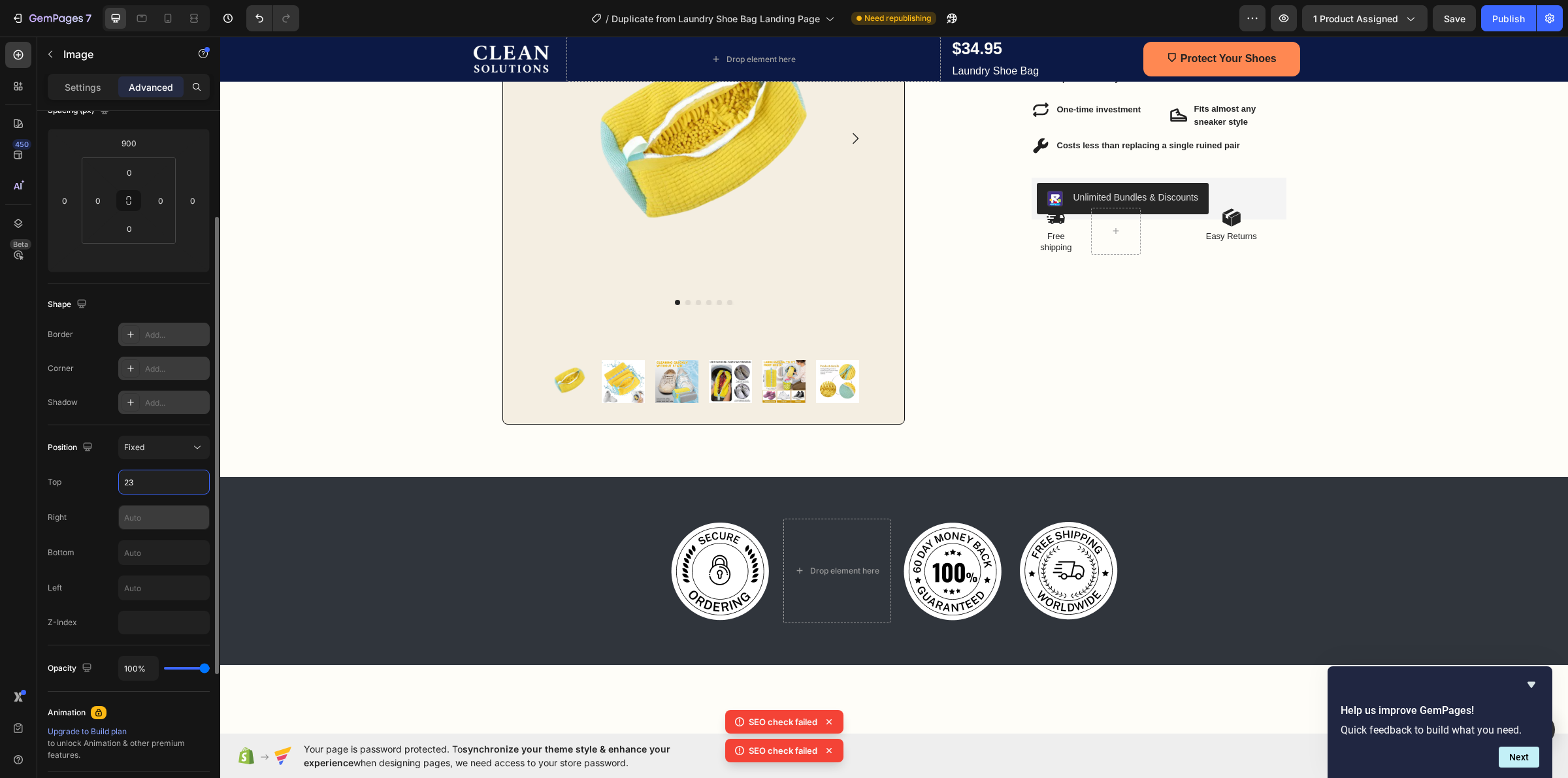
type input "23"
click at [184, 517] on input "text" at bounding box center [164, 517] width 90 height 23
type input "23"
click at [164, 547] on input "text" at bounding box center [164, 552] width 90 height 23
type input "23"
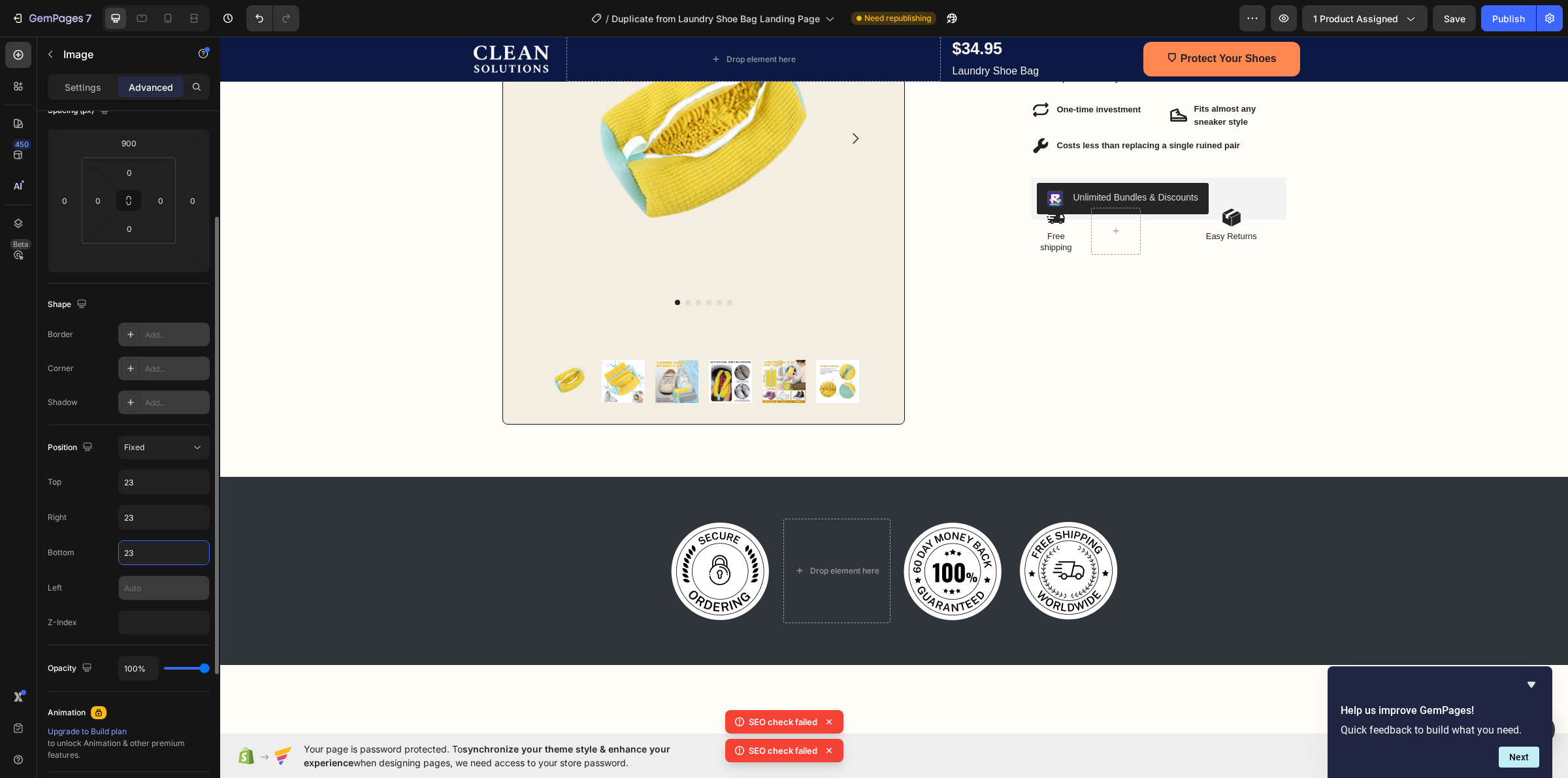
click at [154, 587] on input "text" at bounding box center [164, 588] width 90 height 23
type input "23"
click at [138, 619] on input "number" at bounding box center [164, 622] width 91 height 23
type input "23"
click at [166, 432] on div "Position Fixed Top 23 Right 23 Bottom 23 Left 23 Z-Index 23" at bounding box center [129, 535] width 162 height 220
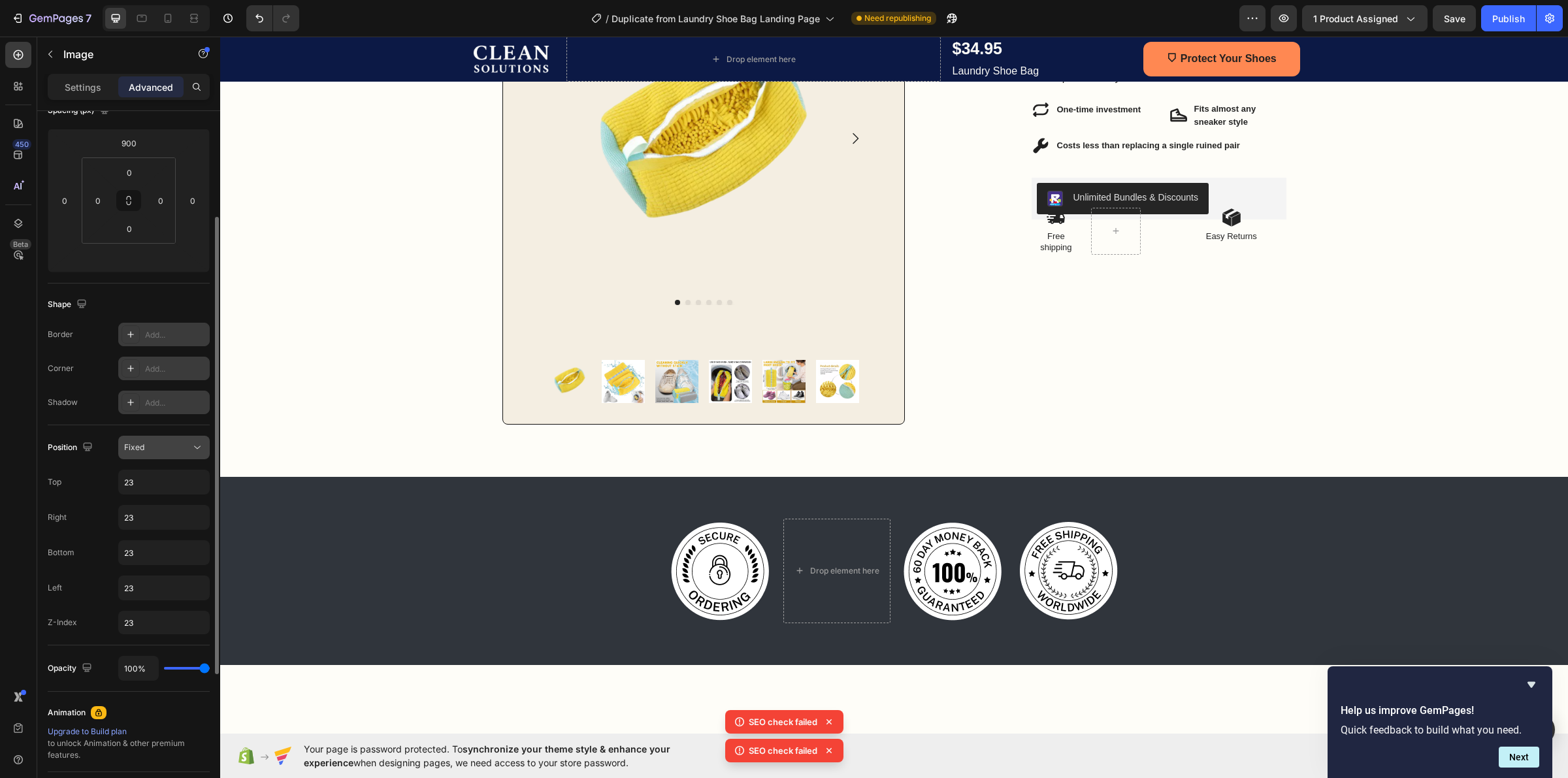
click at [167, 449] on div "Fixed" at bounding box center [157, 447] width 66 height 12
click at [164, 482] on p "Static" at bounding box center [161, 480] width 74 height 12
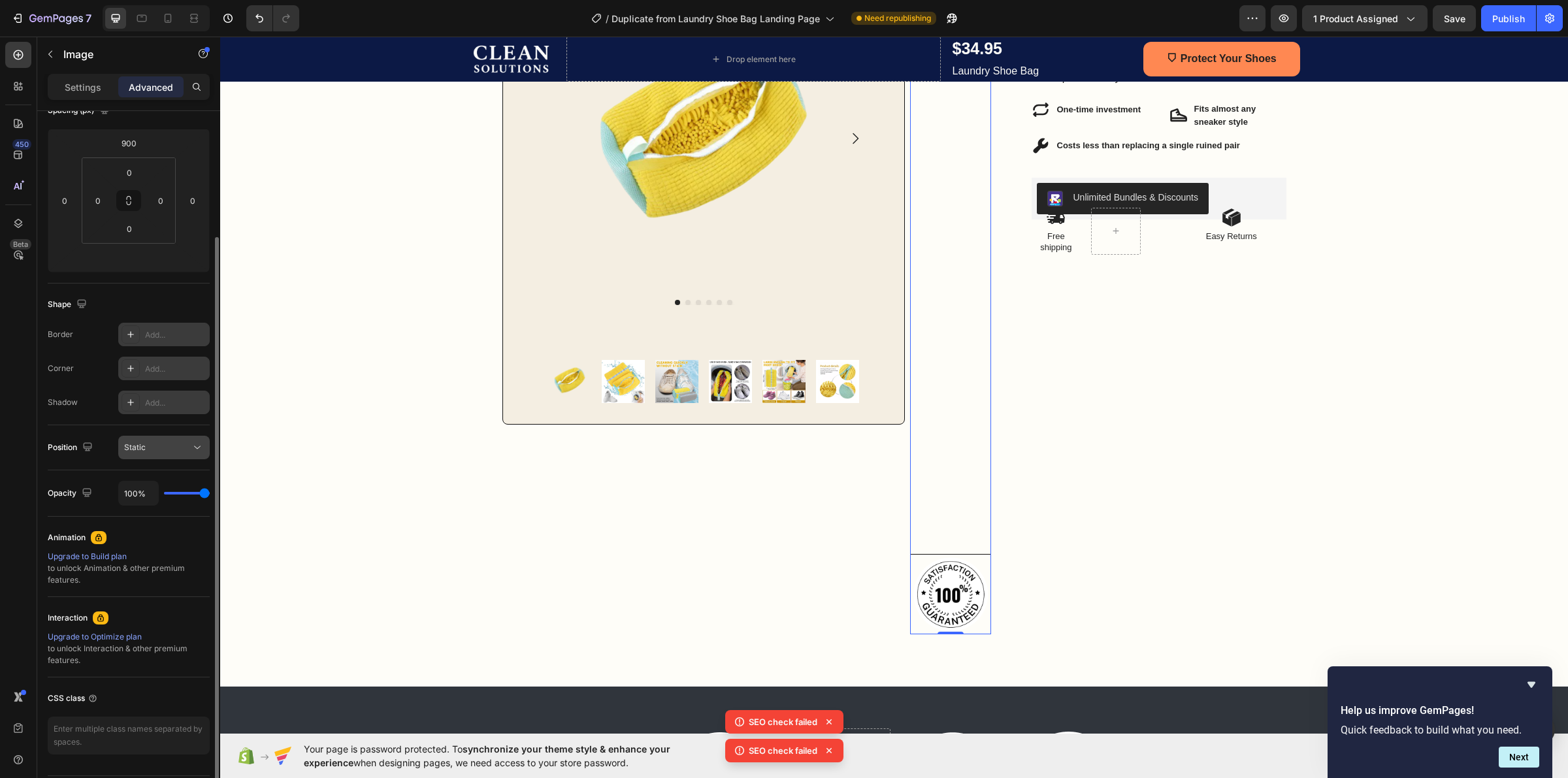
click at [166, 451] on div "Static" at bounding box center [157, 447] width 66 height 12
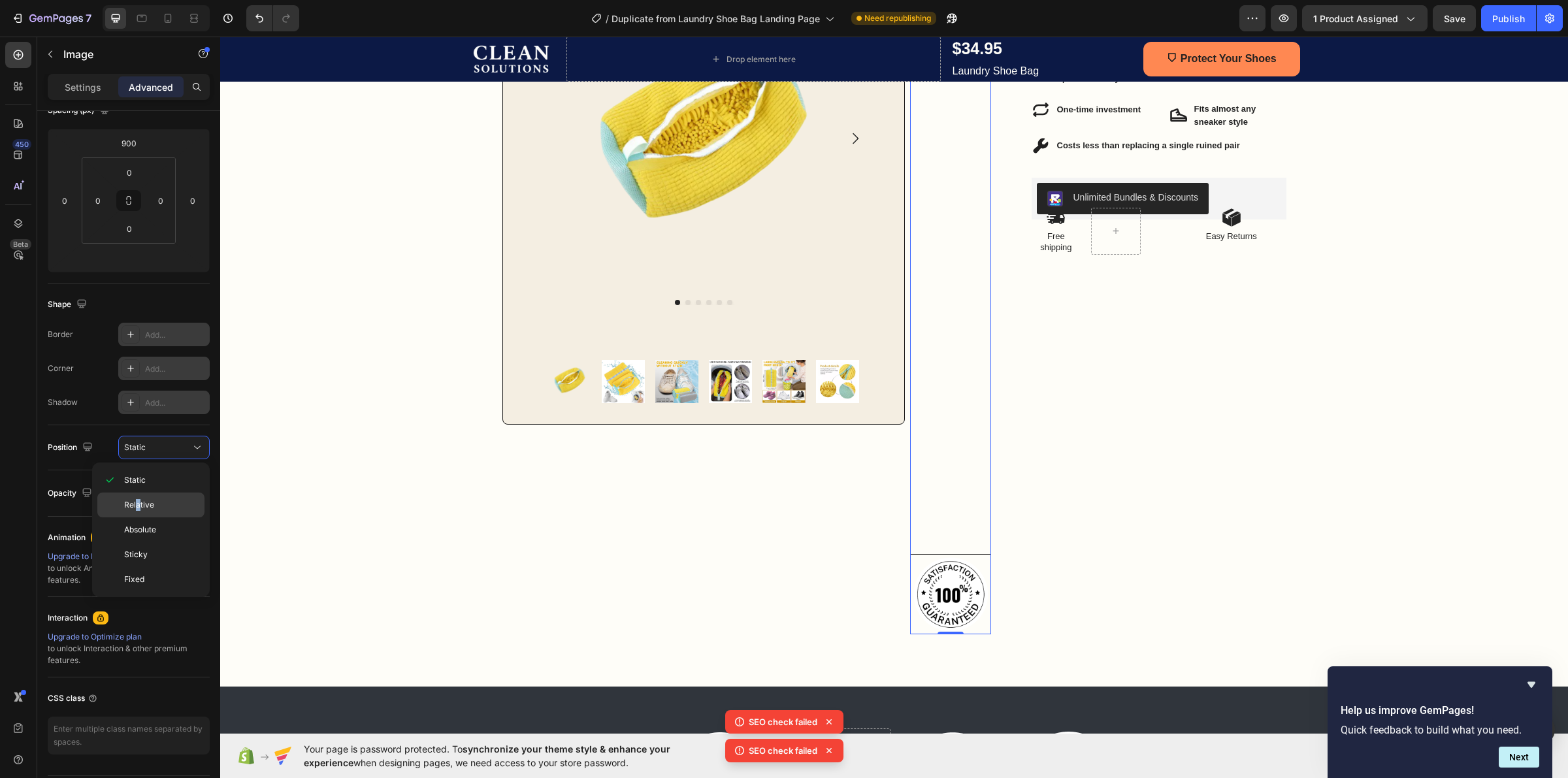
click at [136, 507] on span "Relative" at bounding box center [139, 505] width 30 height 12
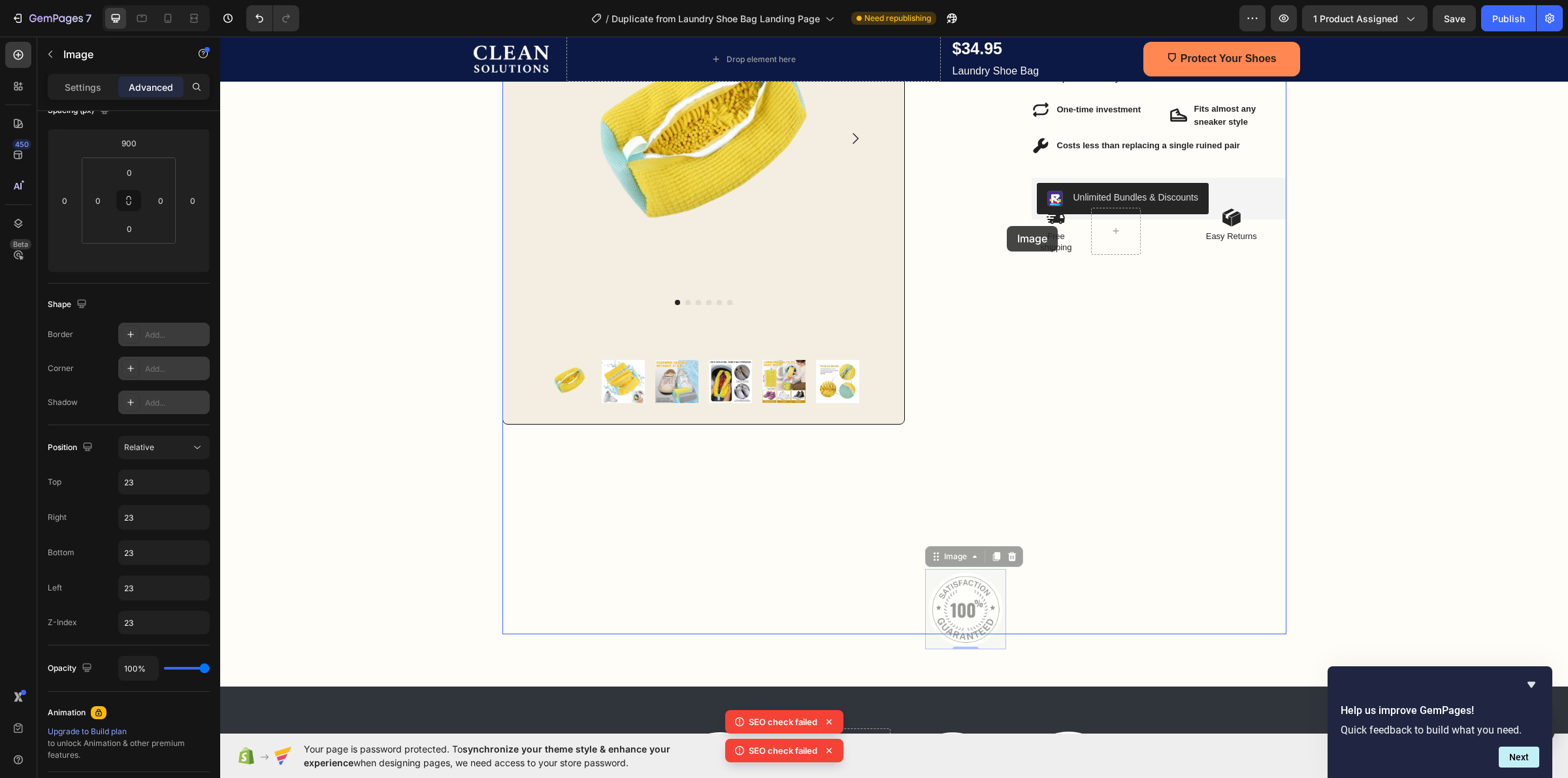
drag, startPoint x: 962, startPoint y: 613, endPoint x: 1007, endPoint y: 226, distance: 389.6
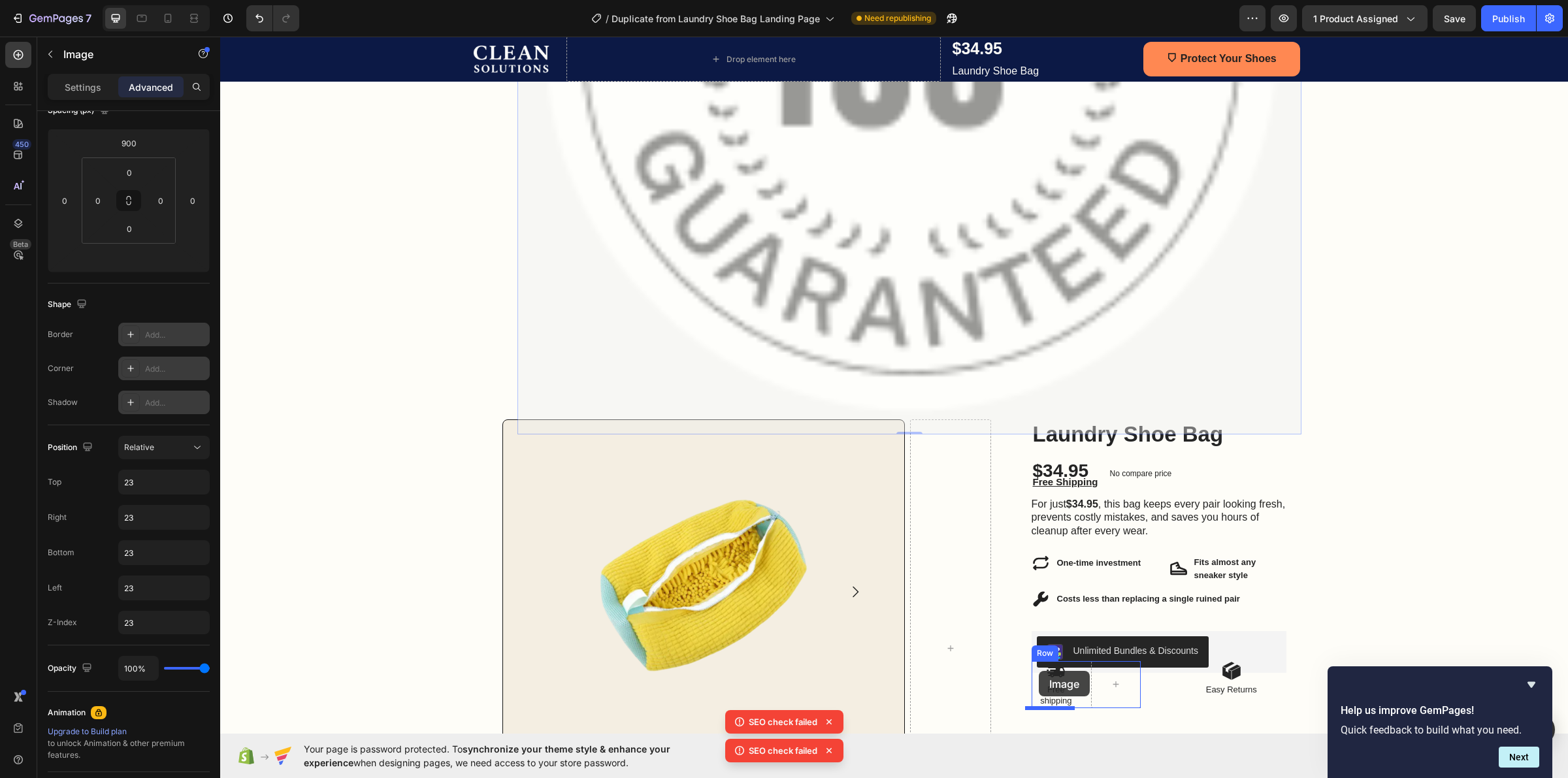
scroll to position [1372, 0]
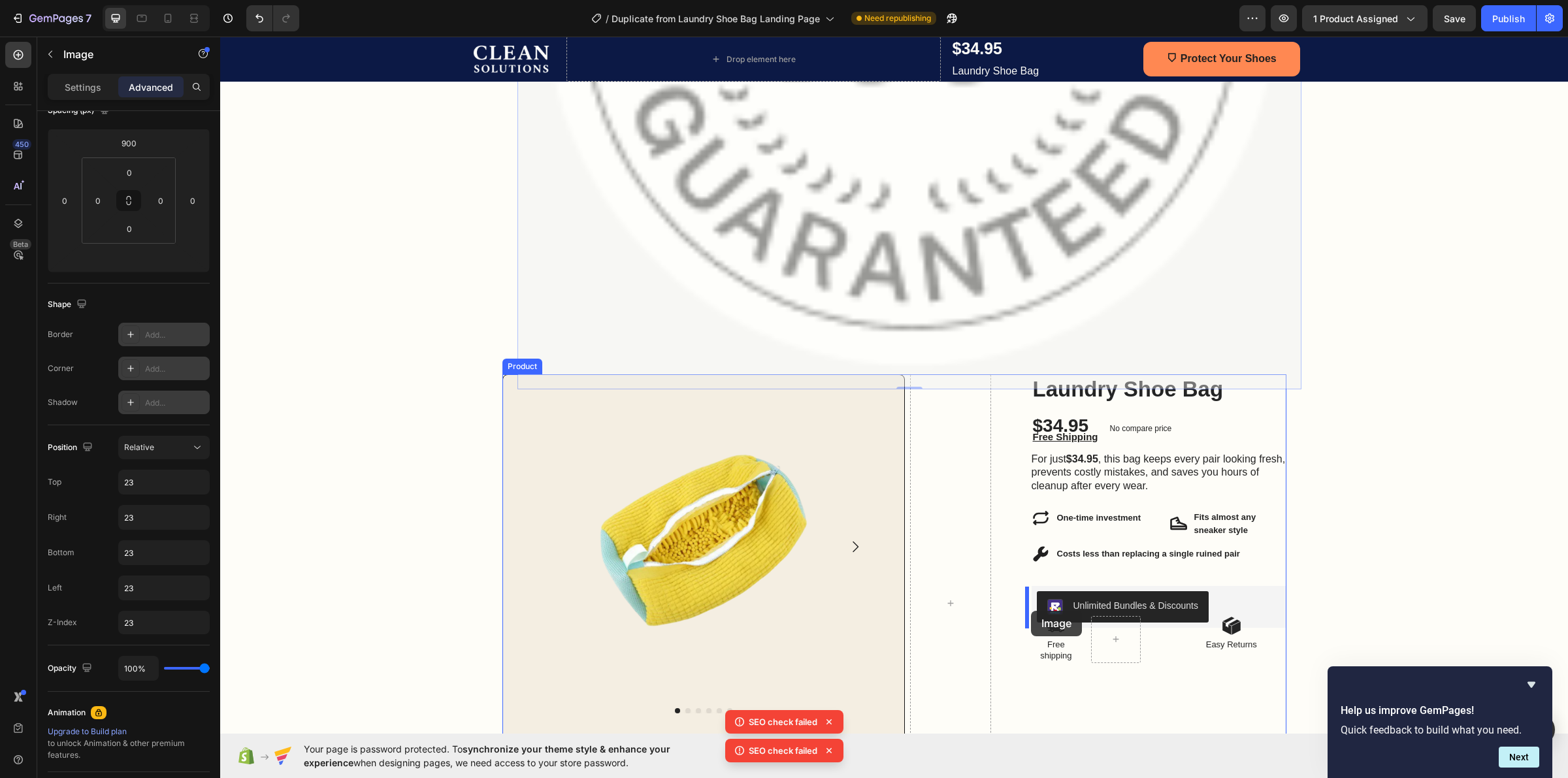
drag, startPoint x: 964, startPoint y: 319, endPoint x: 1031, endPoint y: 611, distance: 299.6
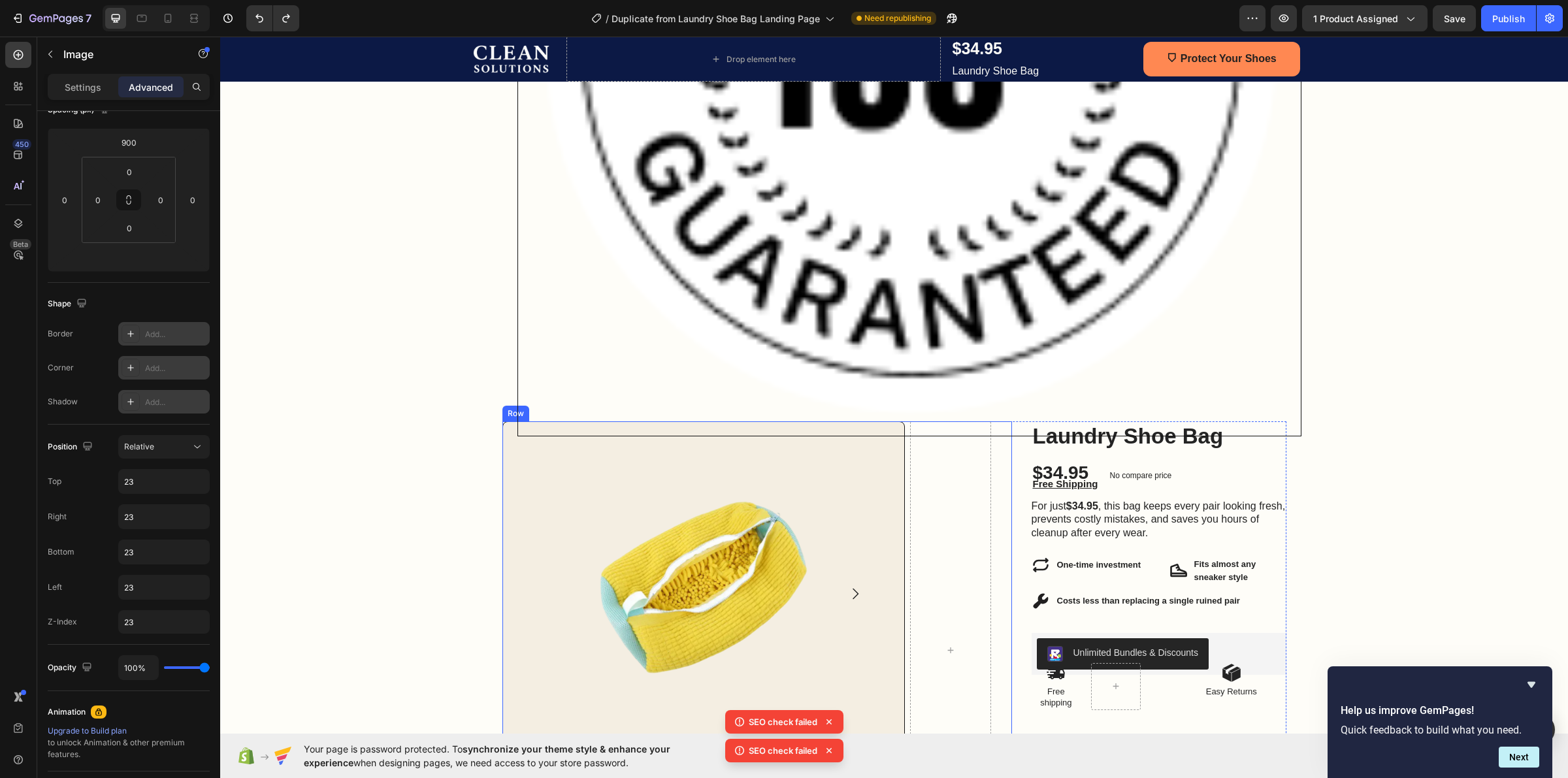
scroll to position [1290, 0]
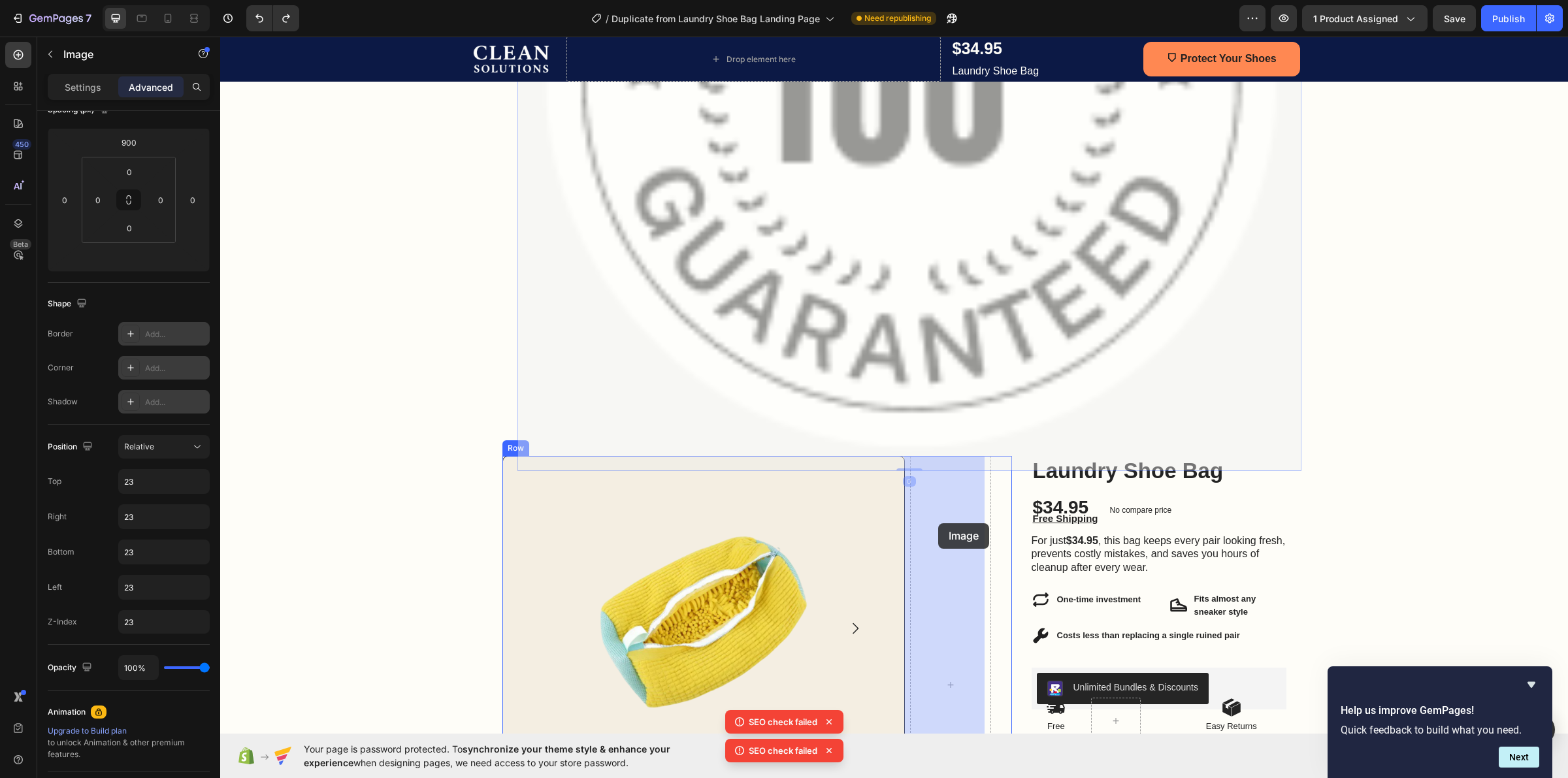
drag, startPoint x: 948, startPoint y: 263, endPoint x: 940, endPoint y: 514, distance: 251.1
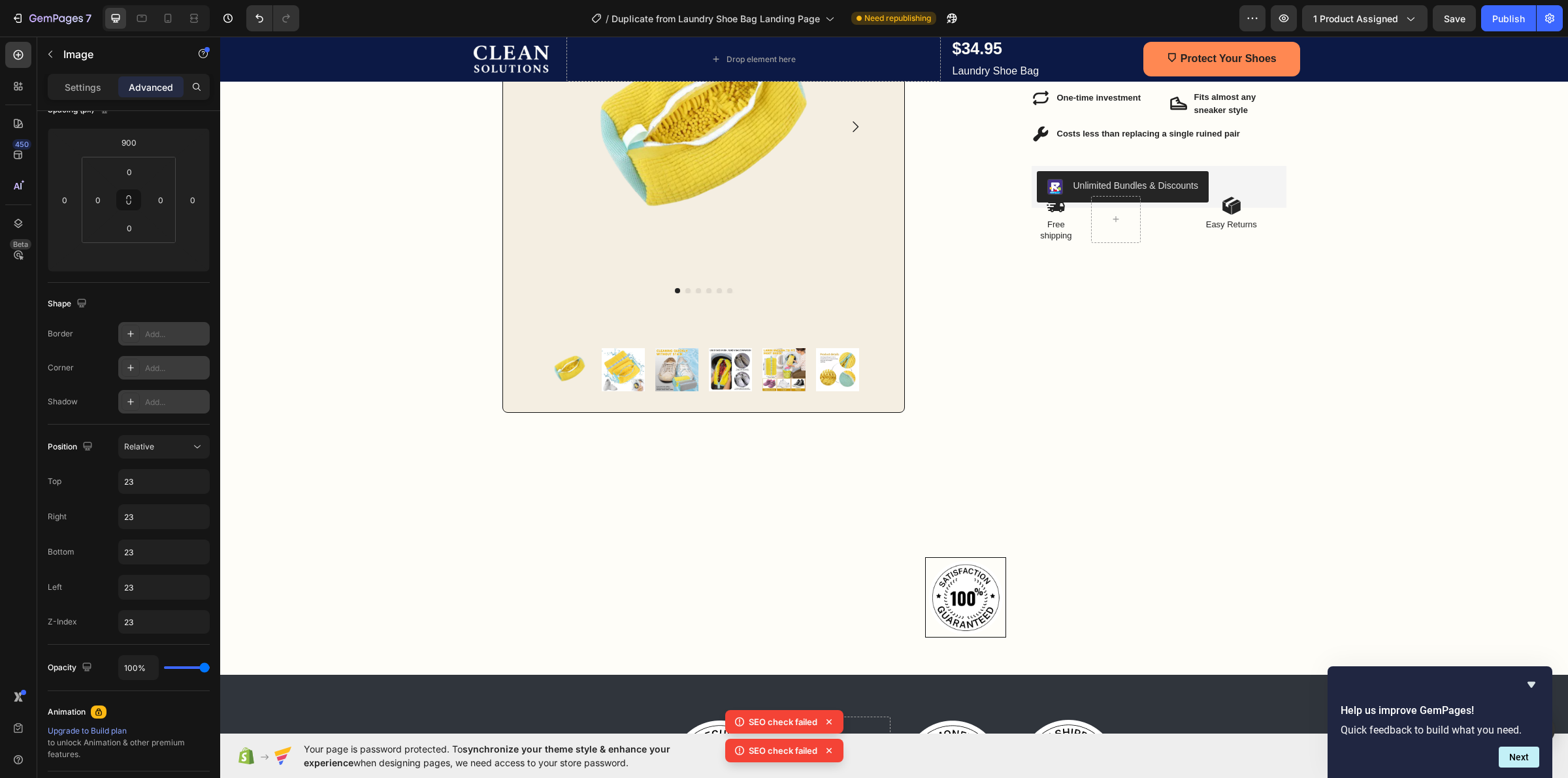
scroll to position [392, 0]
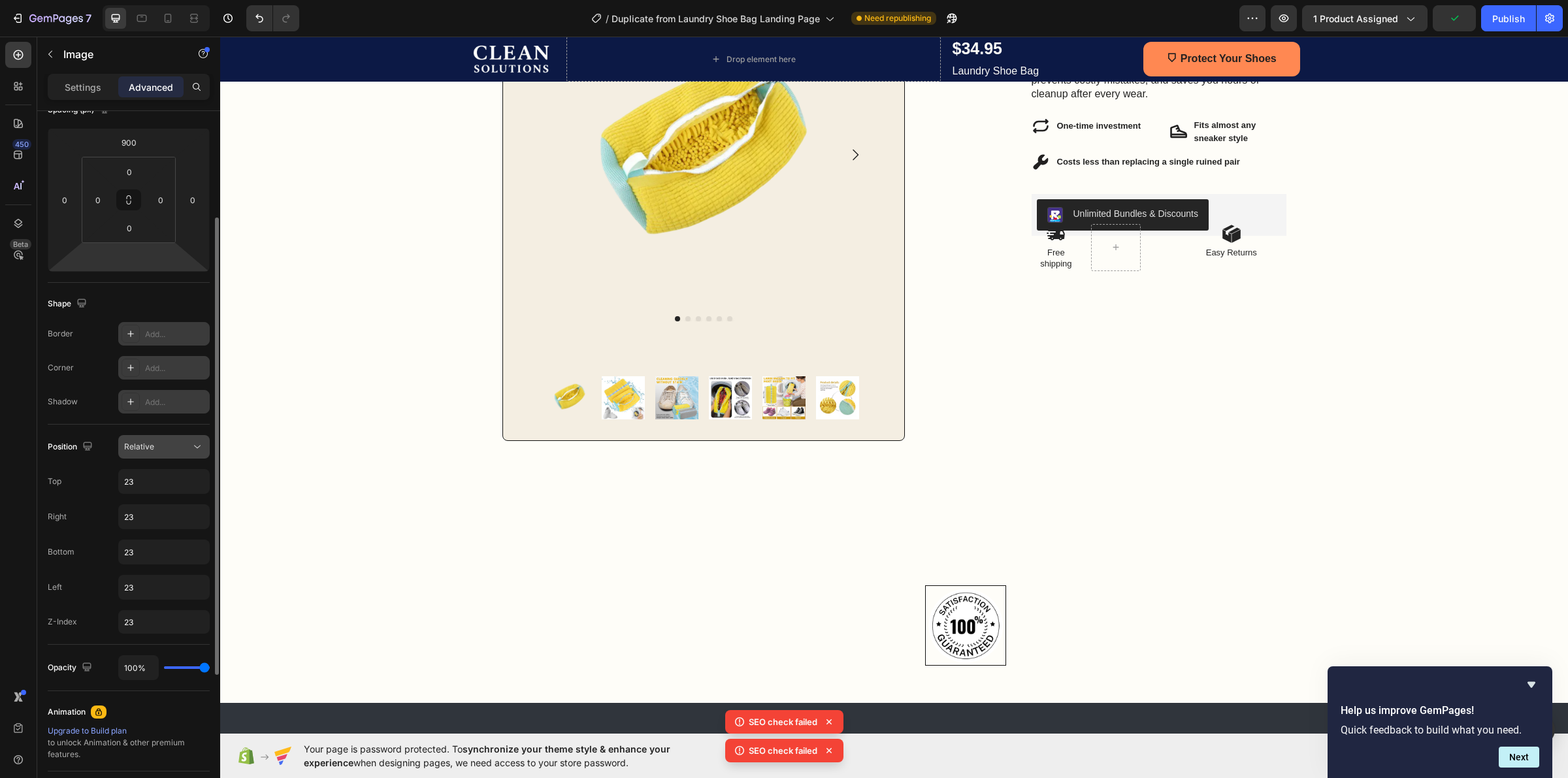
click at [137, 442] on span "Relative" at bounding box center [139, 447] width 30 height 10
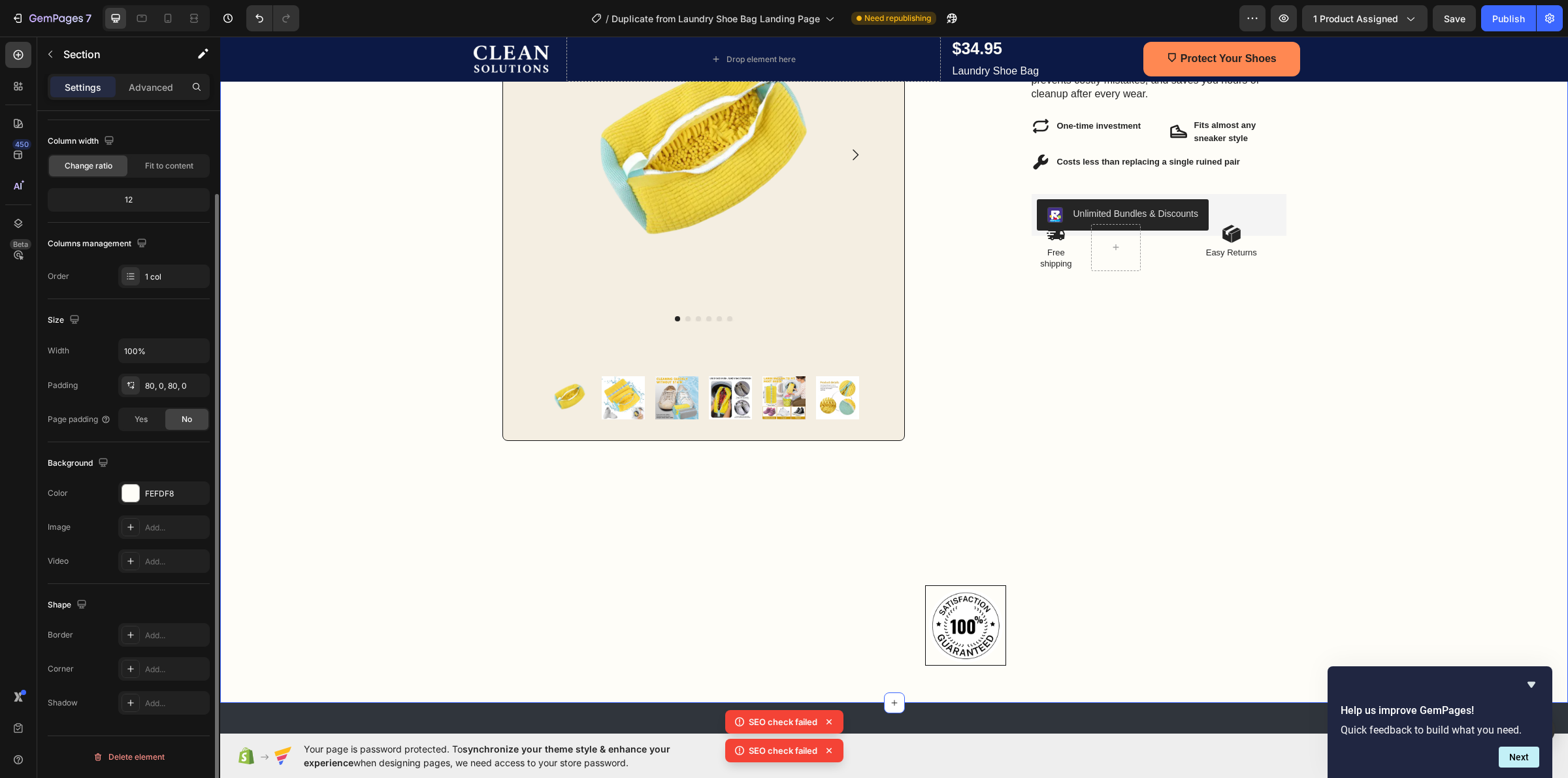
click at [1408, 406] on div "Image Row One Wash Can Ruin $500 Shoes — This Bag Stops That From Ever Happenin…" at bounding box center [894, 248] width 1348 height 805
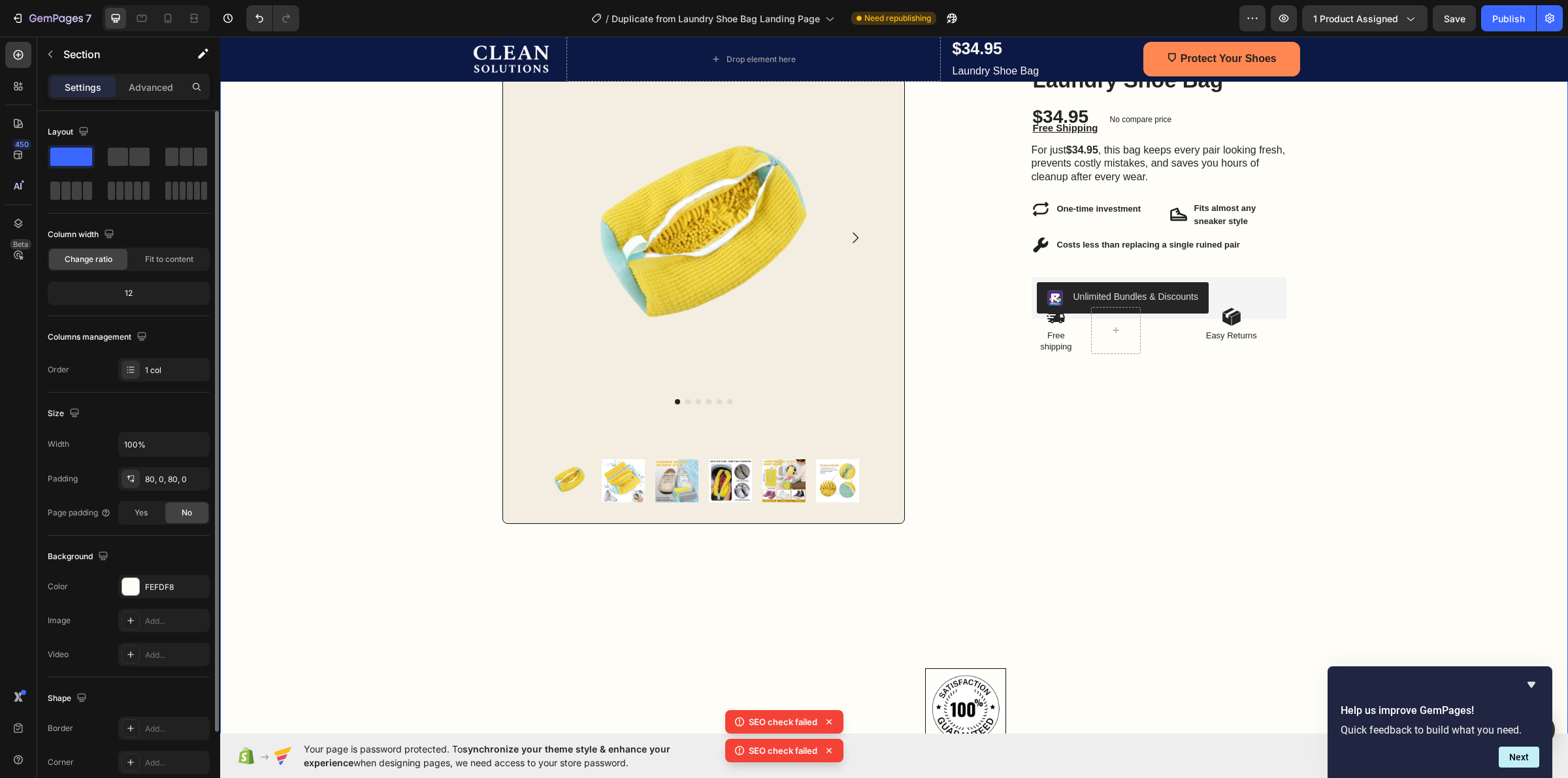
scroll to position [66, 0]
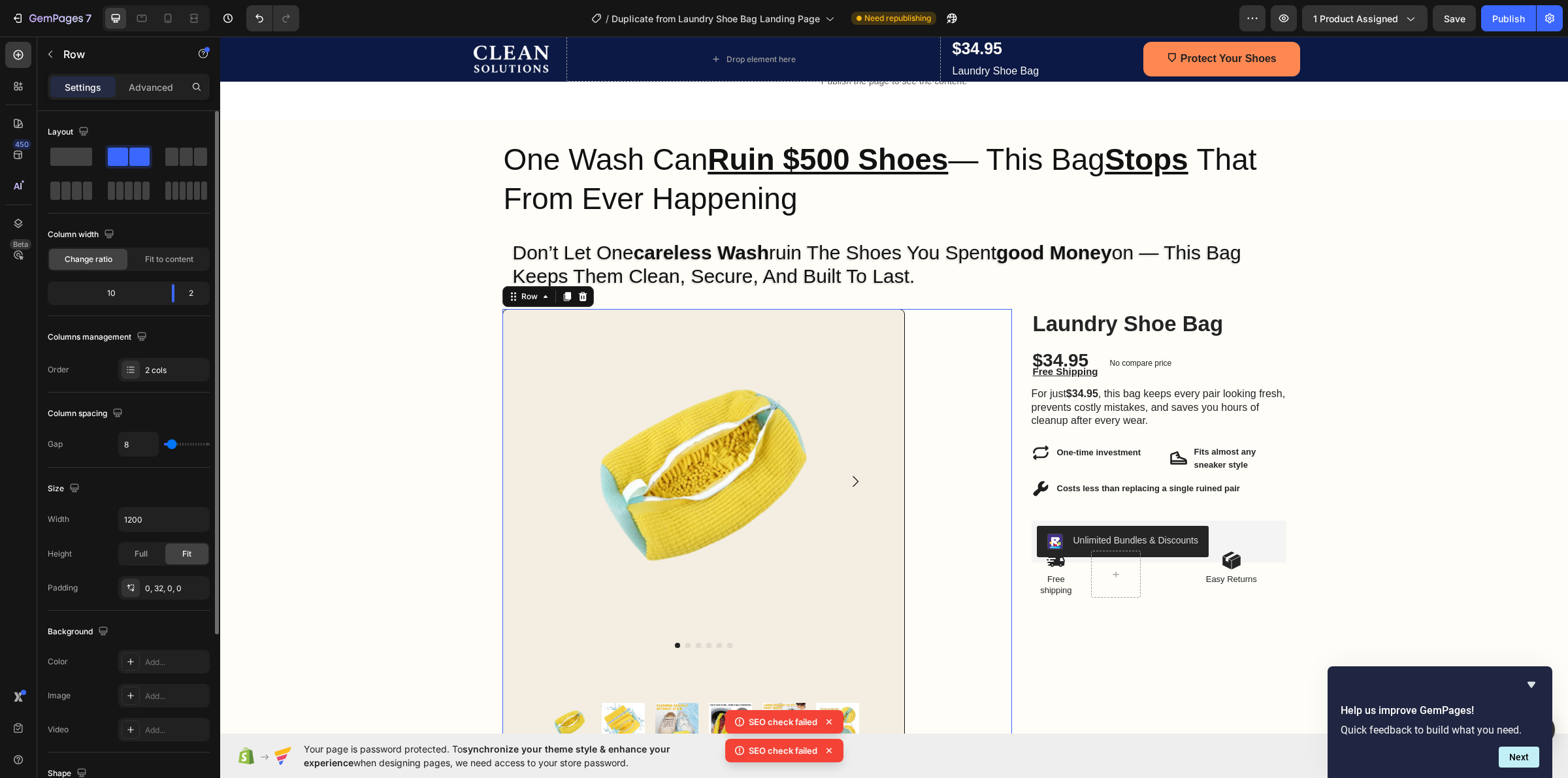
click at [1005, 315] on div "Product Images Product Images Row Image Row 0" at bounding box center [757, 643] width 510 height 668
click at [1006, 315] on div "Product Images Product Images Row Image Row 0 Laundry Shoe Bag Product Title $3…" at bounding box center [895, 643] width 784 height 668
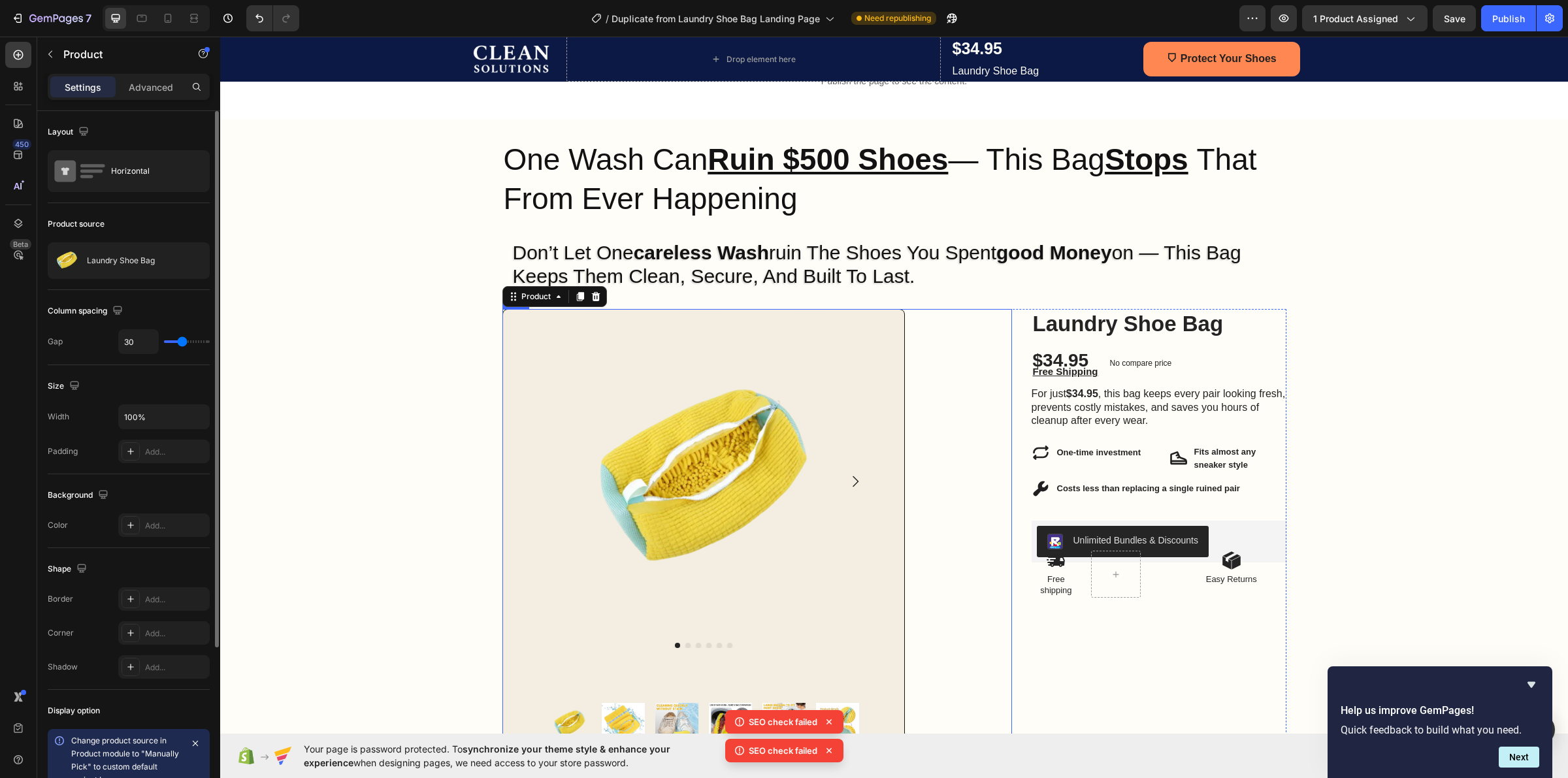
click at [1004, 319] on div "Product Images Product Images Row Image Row" at bounding box center [757, 643] width 510 height 668
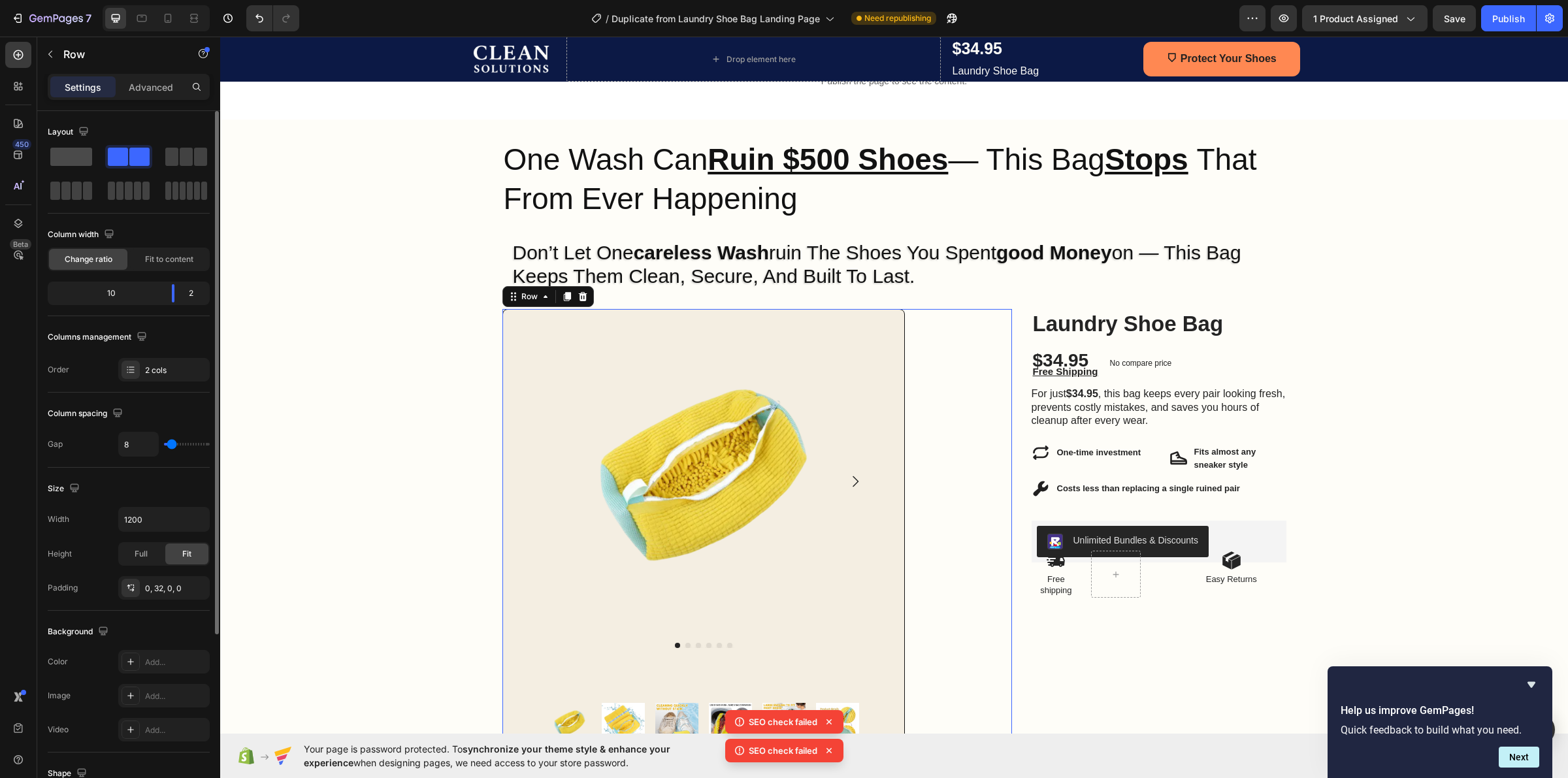
click at [83, 154] on span at bounding box center [71, 156] width 42 height 18
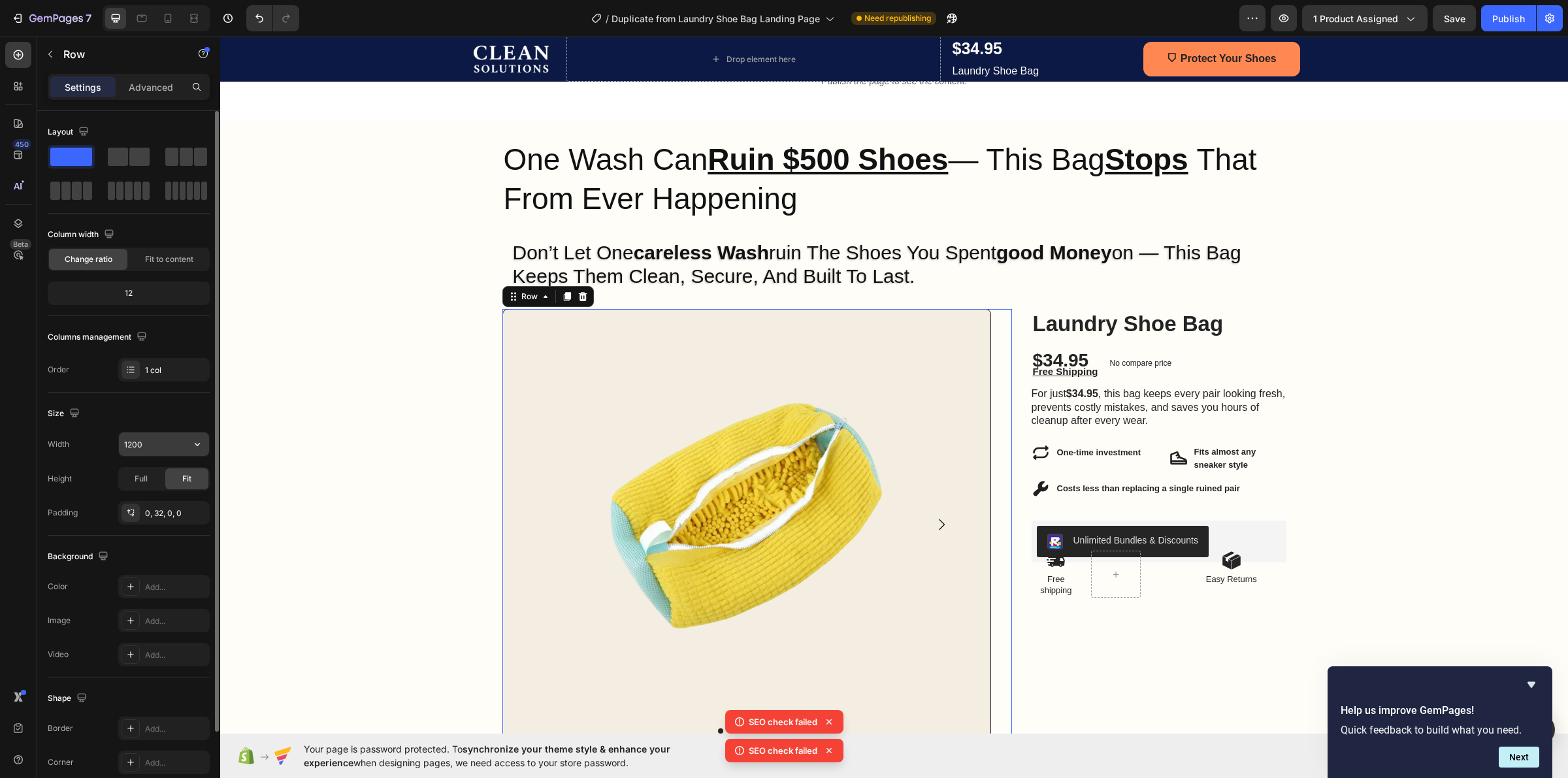
click at [147, 443] on input "1200" at bounding box center [164, 443] width 90 height 23
click at [194, 443] on icon "button" at bounding box center [197, 444] width 13 height 13
click at [187, 503] on span "100%" at bounding box center [186, 503] width 22 height 12
click at [186, 442] on button "button" at bounding box center [197, 443] width 23 height 23
click at [180, 469] on div "Default 1200px" at bounding box center [150, 478] width 107 height 25
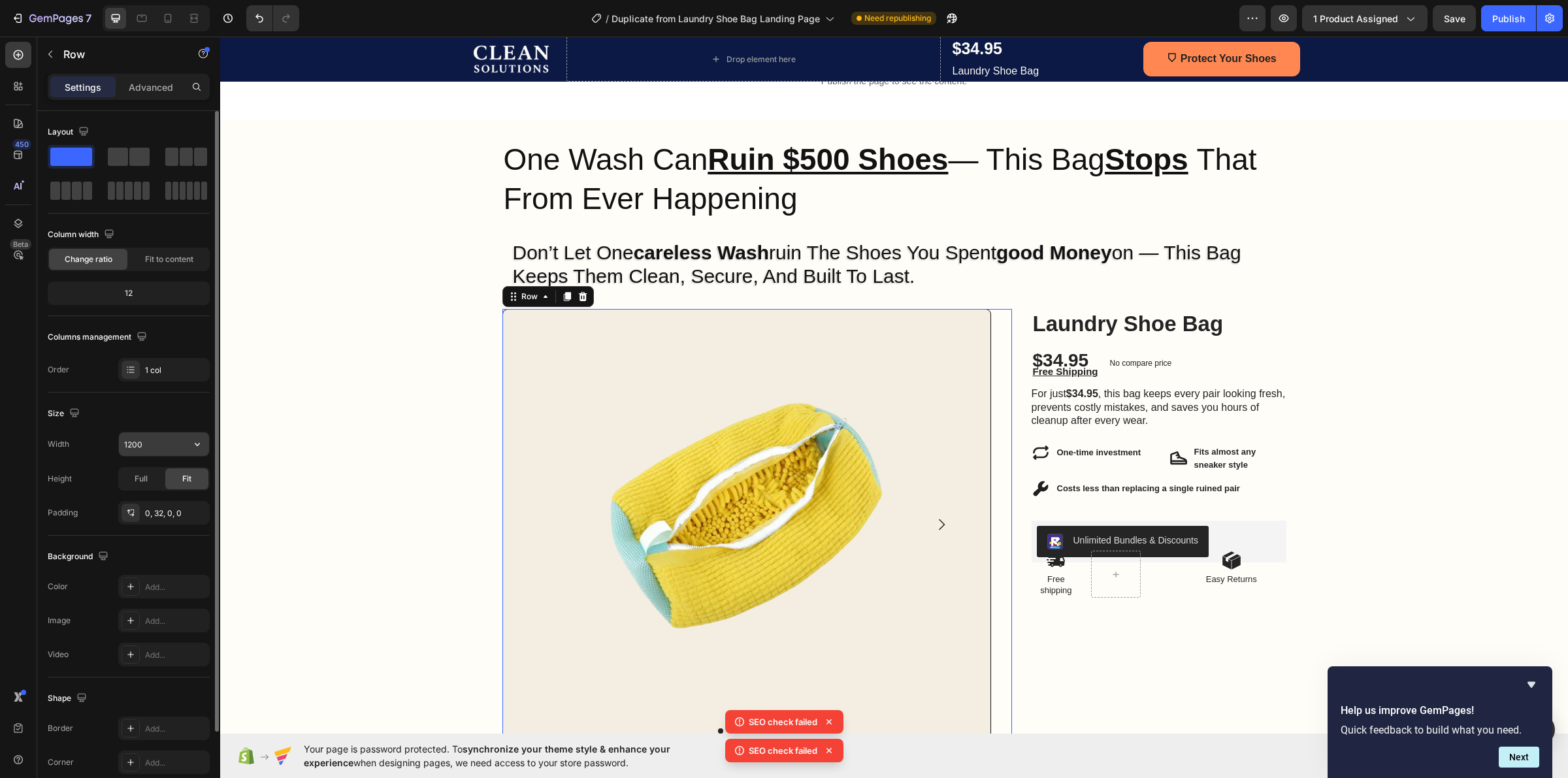
click at [133, 448] on input "1200" at bounding box center [164, 443] width 90 height 23
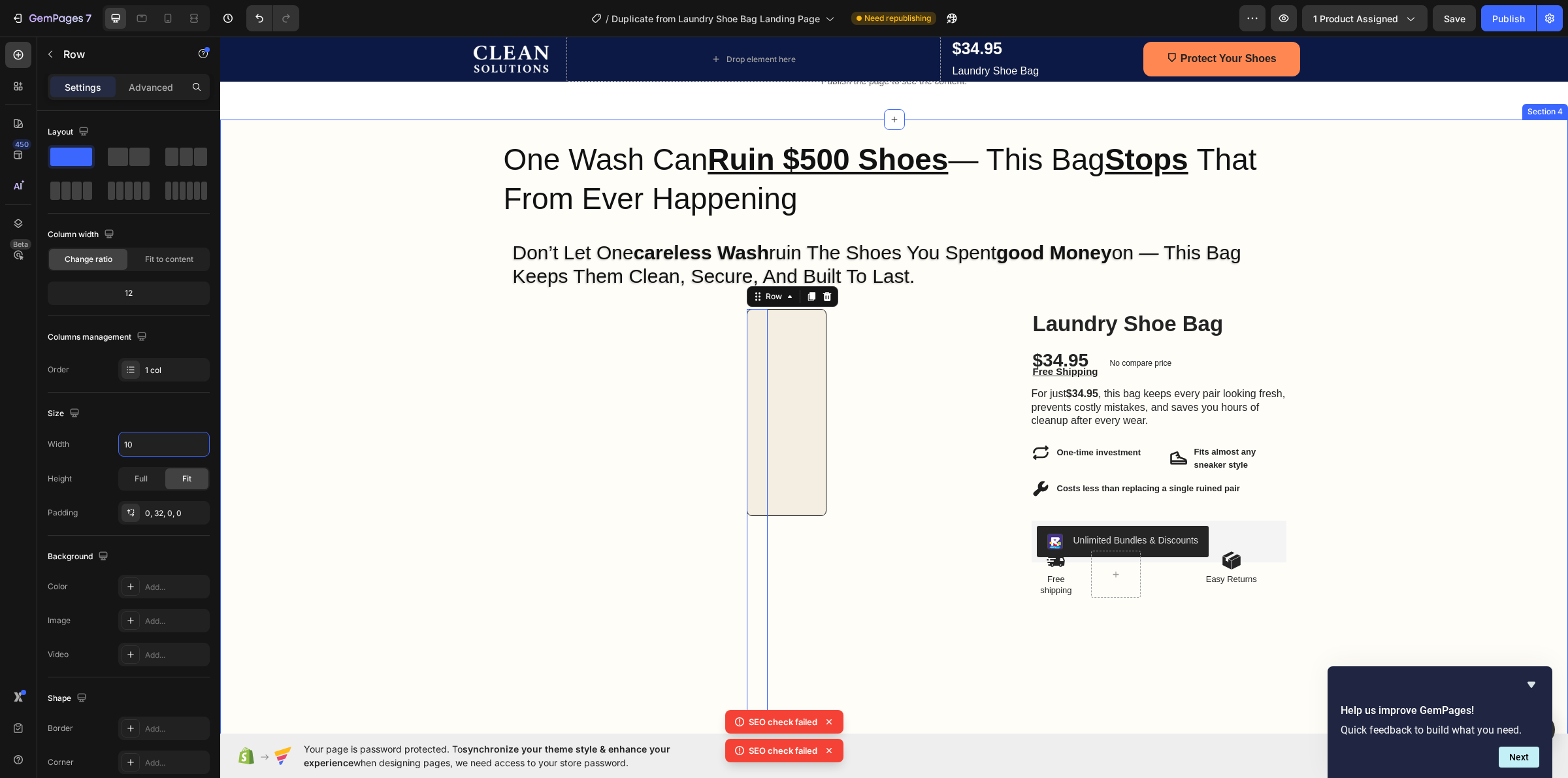
type input "1"
type input "800"
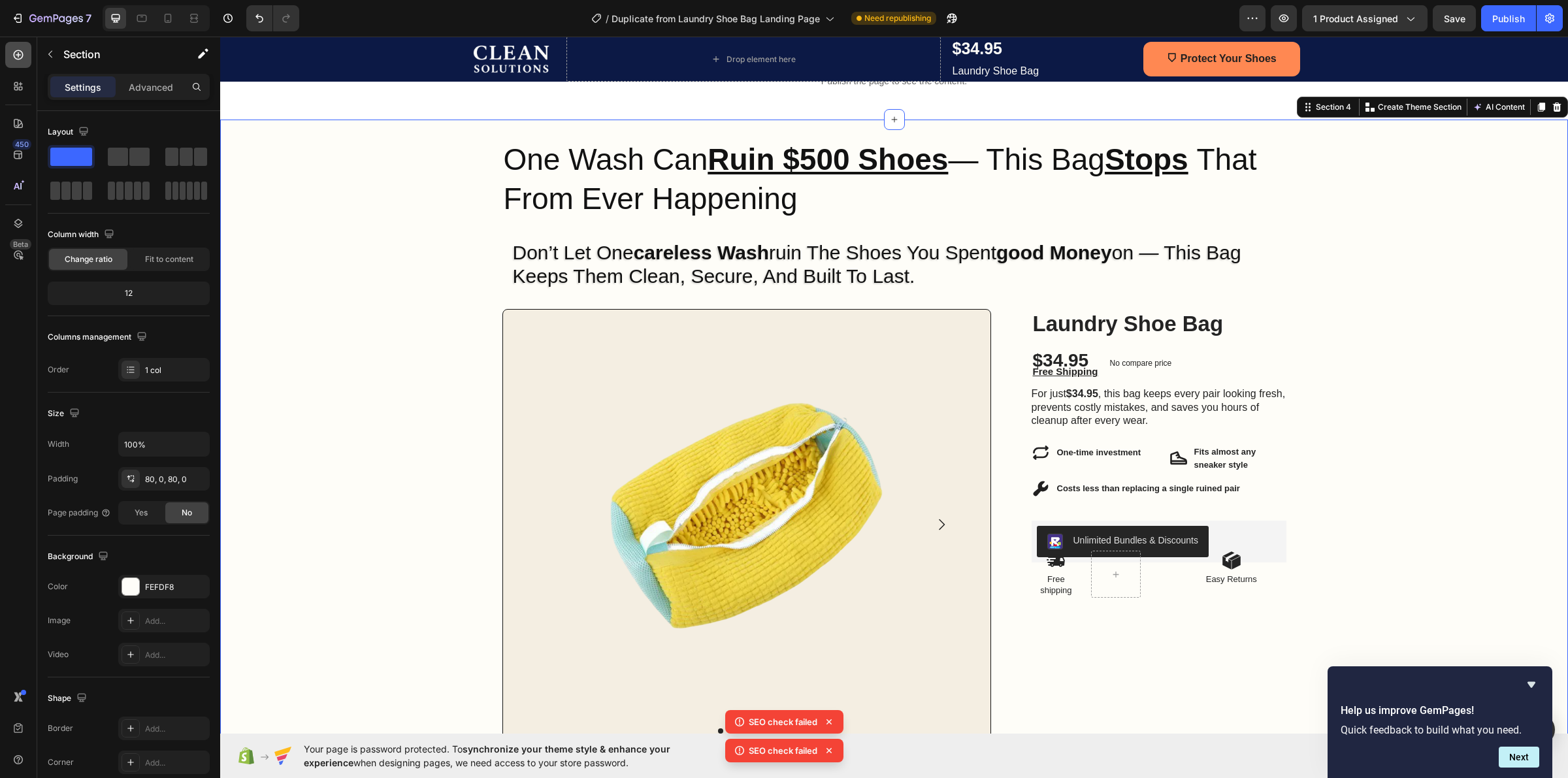
click at [9, 50] on div at bounding box center [18, 54] width 26 height 26
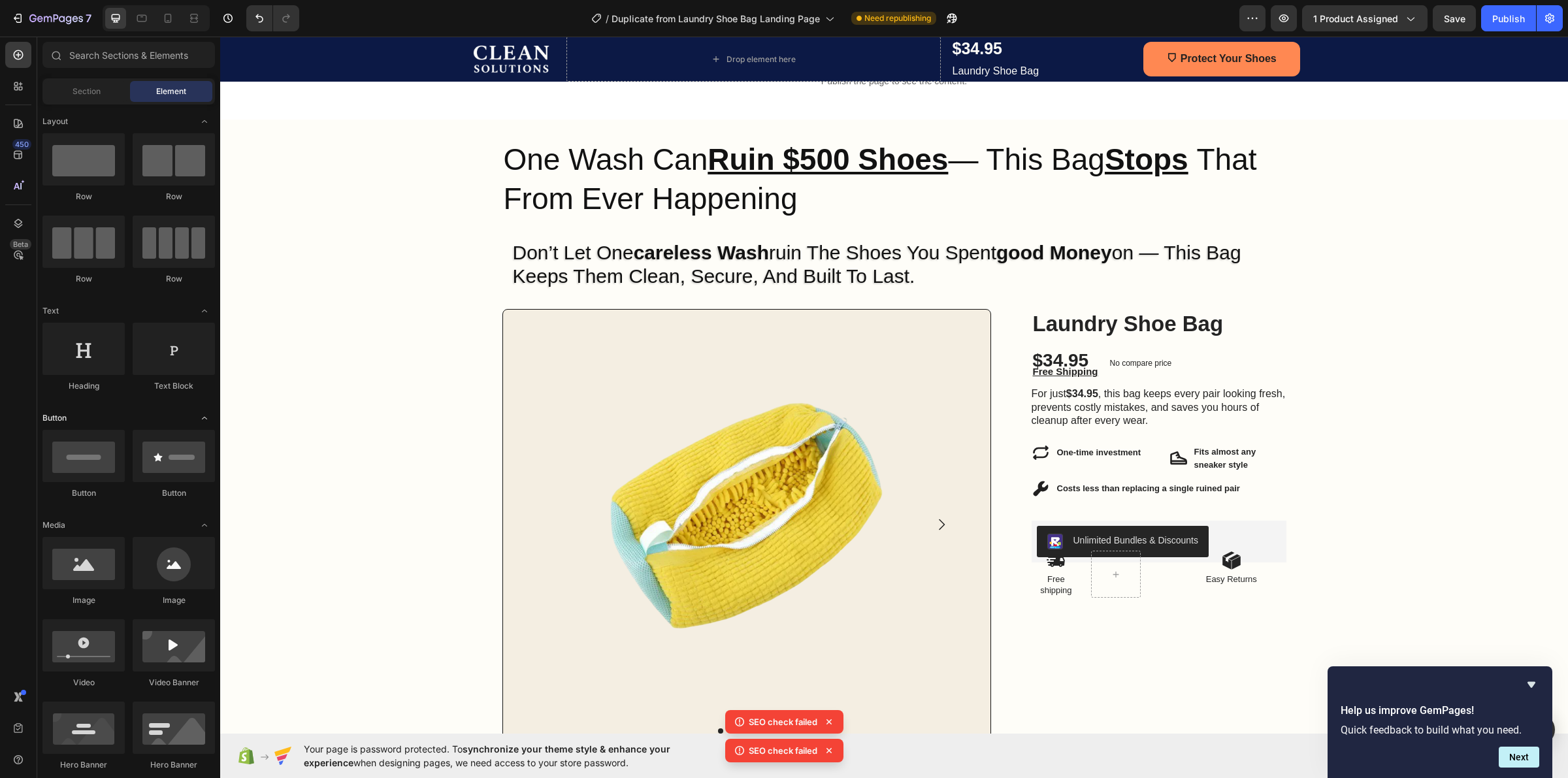
scroll to position [0, 0]
drag, startPoint x: 418, startPoint y: 211, endPoint x: 1057, endPoint y: 321, distance: 648.4
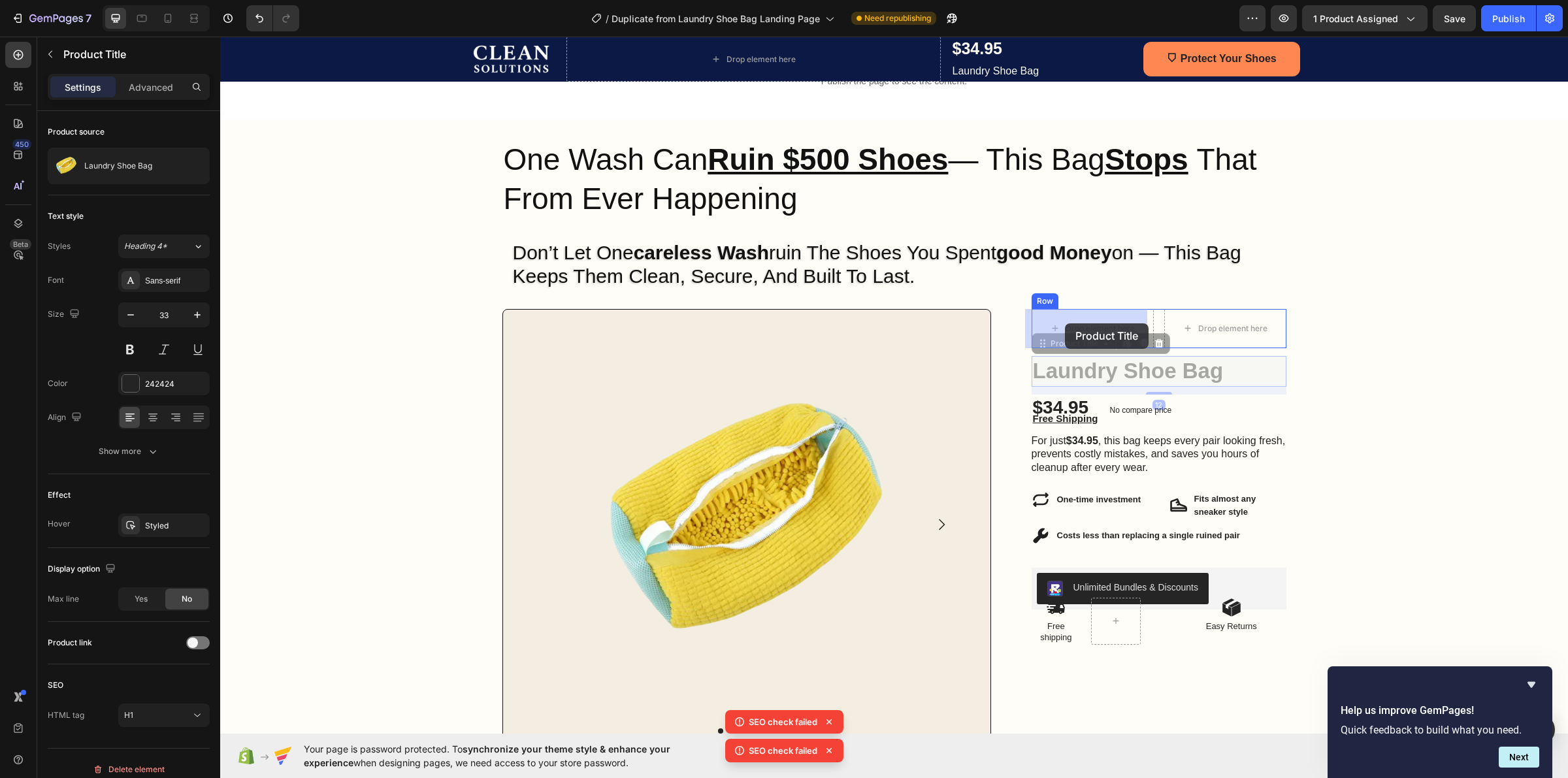
drag, startPoint x: 1080, startPoint y: 371, endPoint x: 1065, endPoint y: 324, distance: 49.3
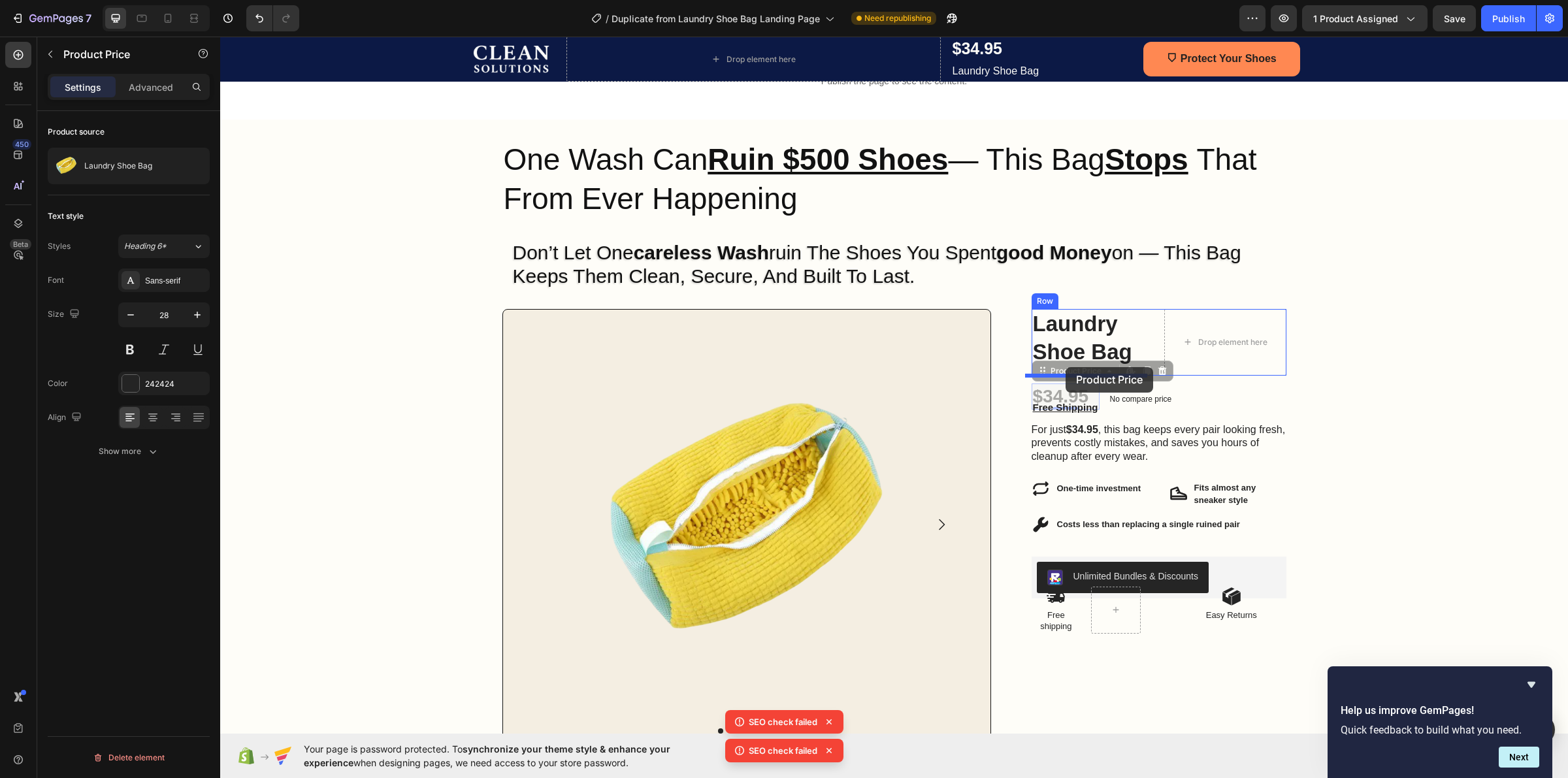
drag, startPoint x: 1057, startPoint y: 399, endPoint x: 1065, endPoint y: 367, distance: 33.0
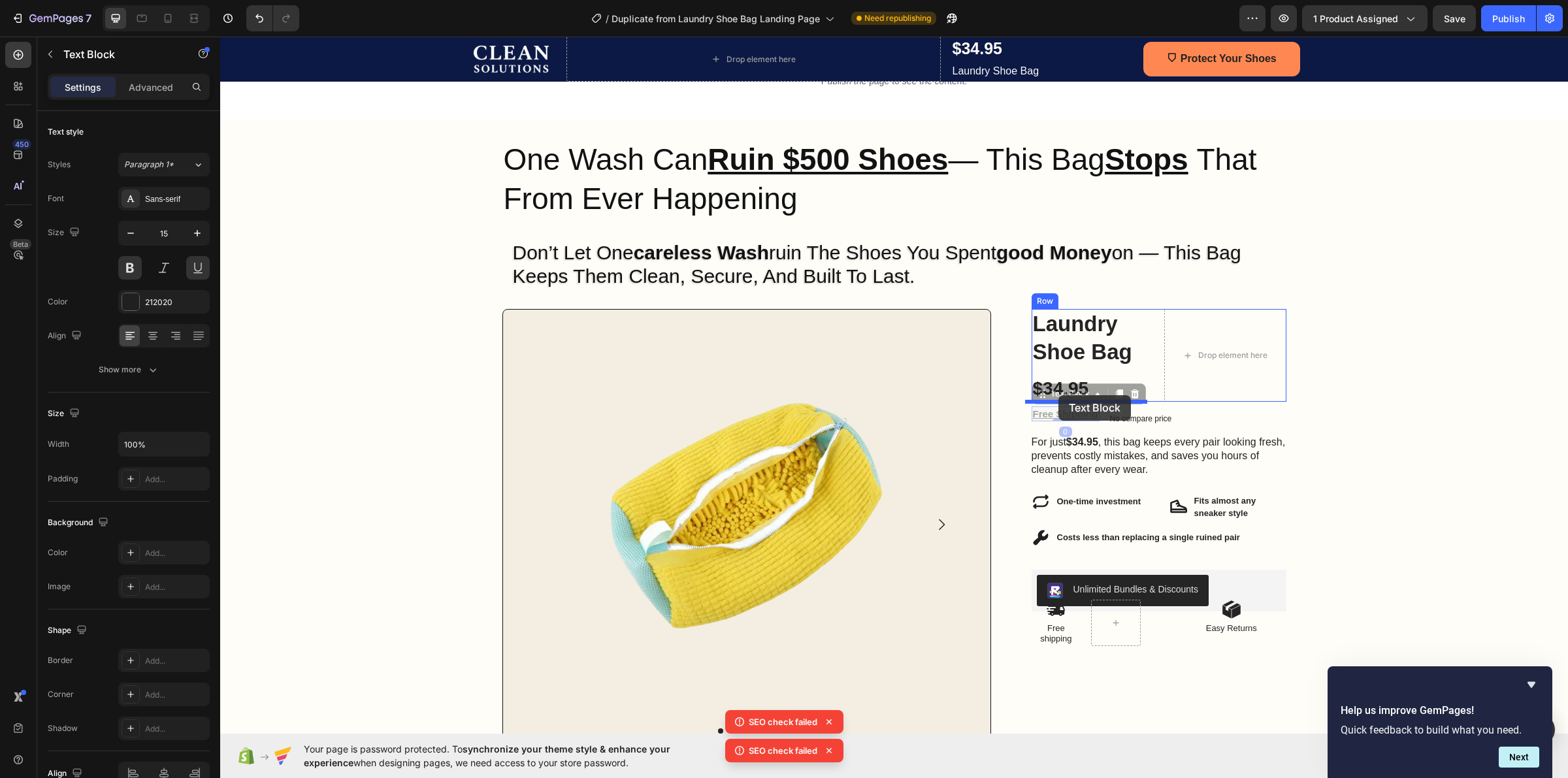
drag, startPoint x: 1056, startPoint y: 414, endPoint x: 1058, endPoint y: 395, distance: 19.1
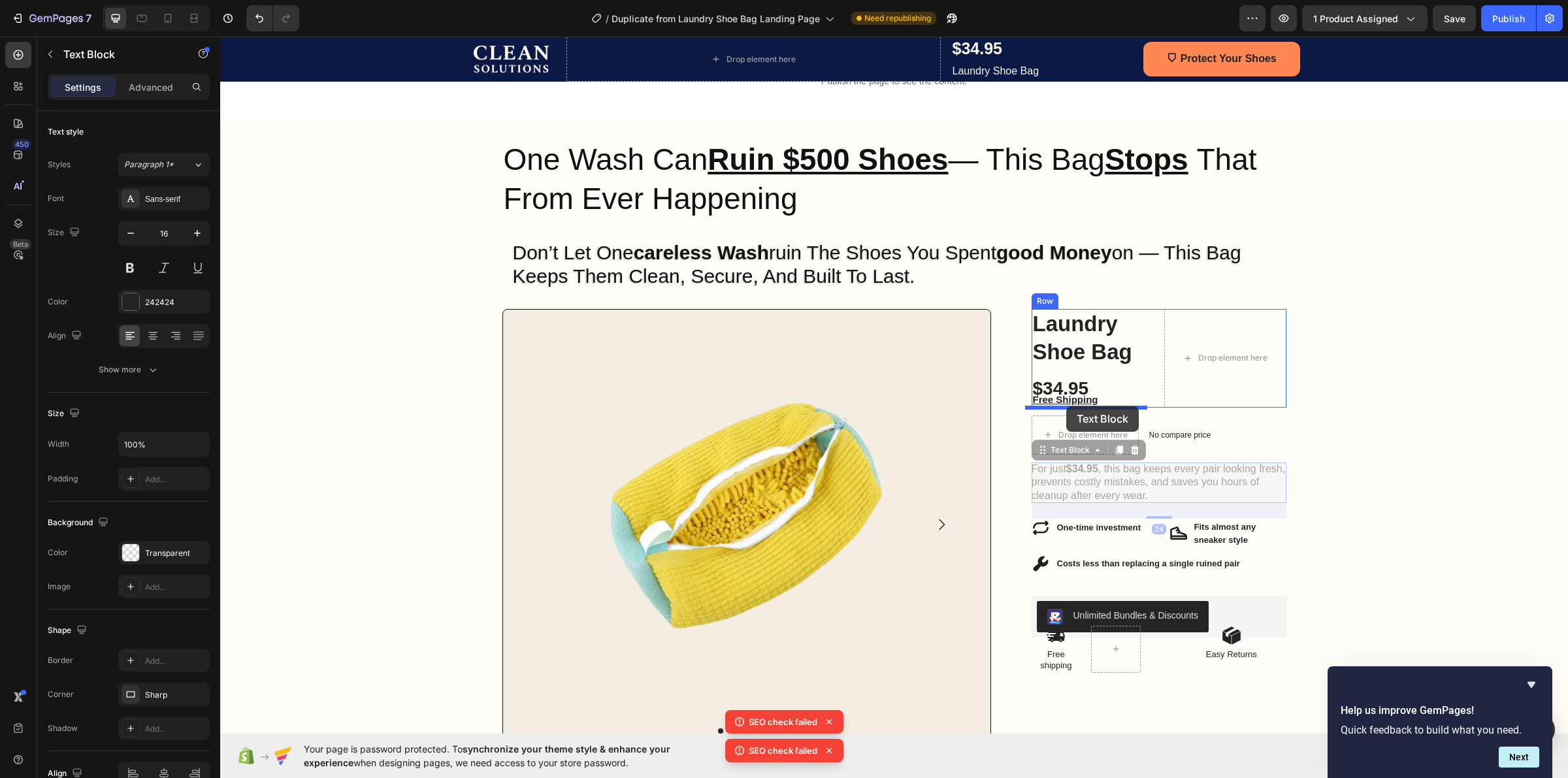
drag, startPoint x: 1069, startPoint y: 487, endPoint x: 1066, endPoint y: 407, distance: 80.1
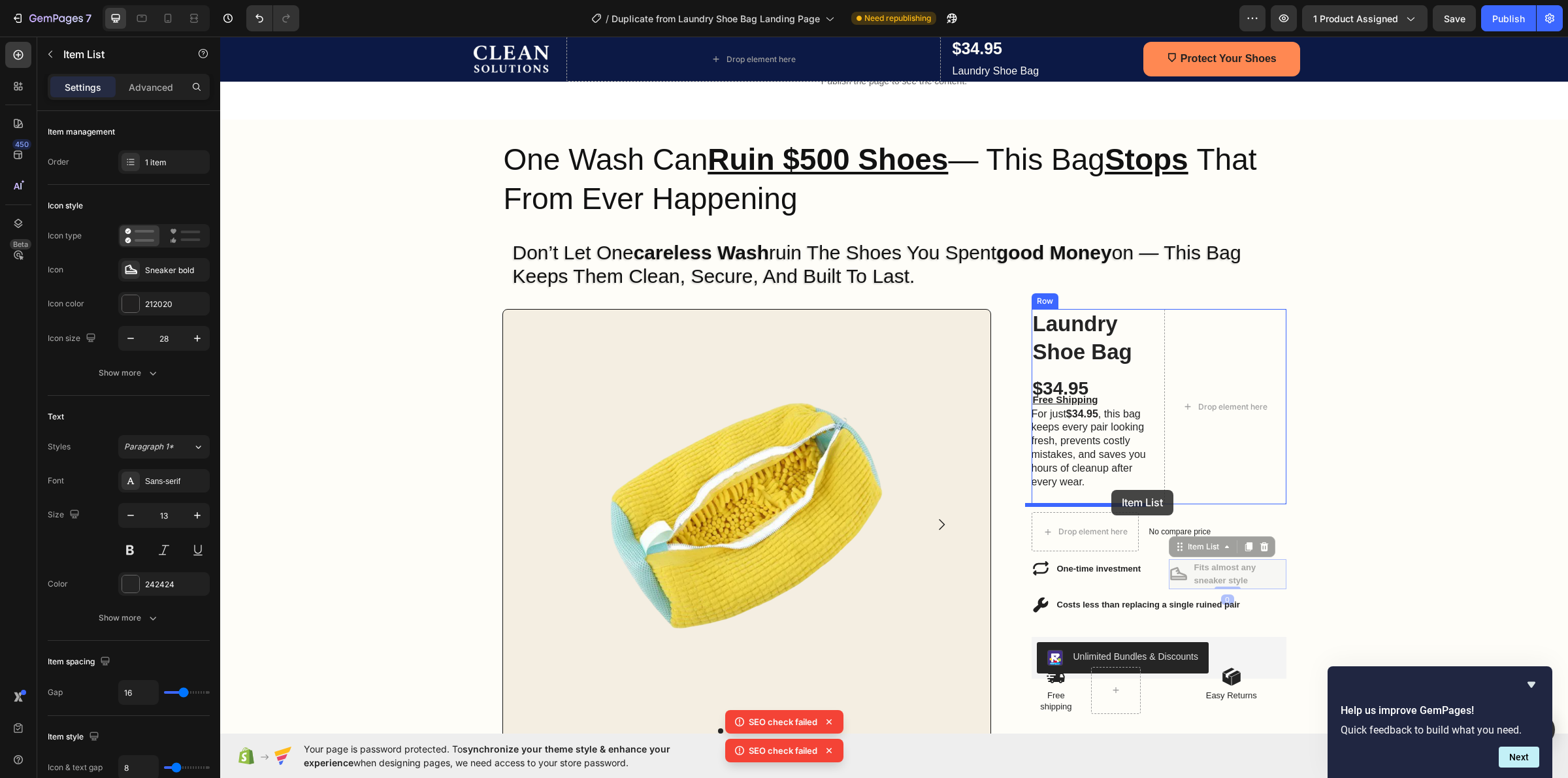
drag, startPoint x: 1275, startPoint y: 585, endPoint x: 1111, endPoint y: 490, distance: 189.5
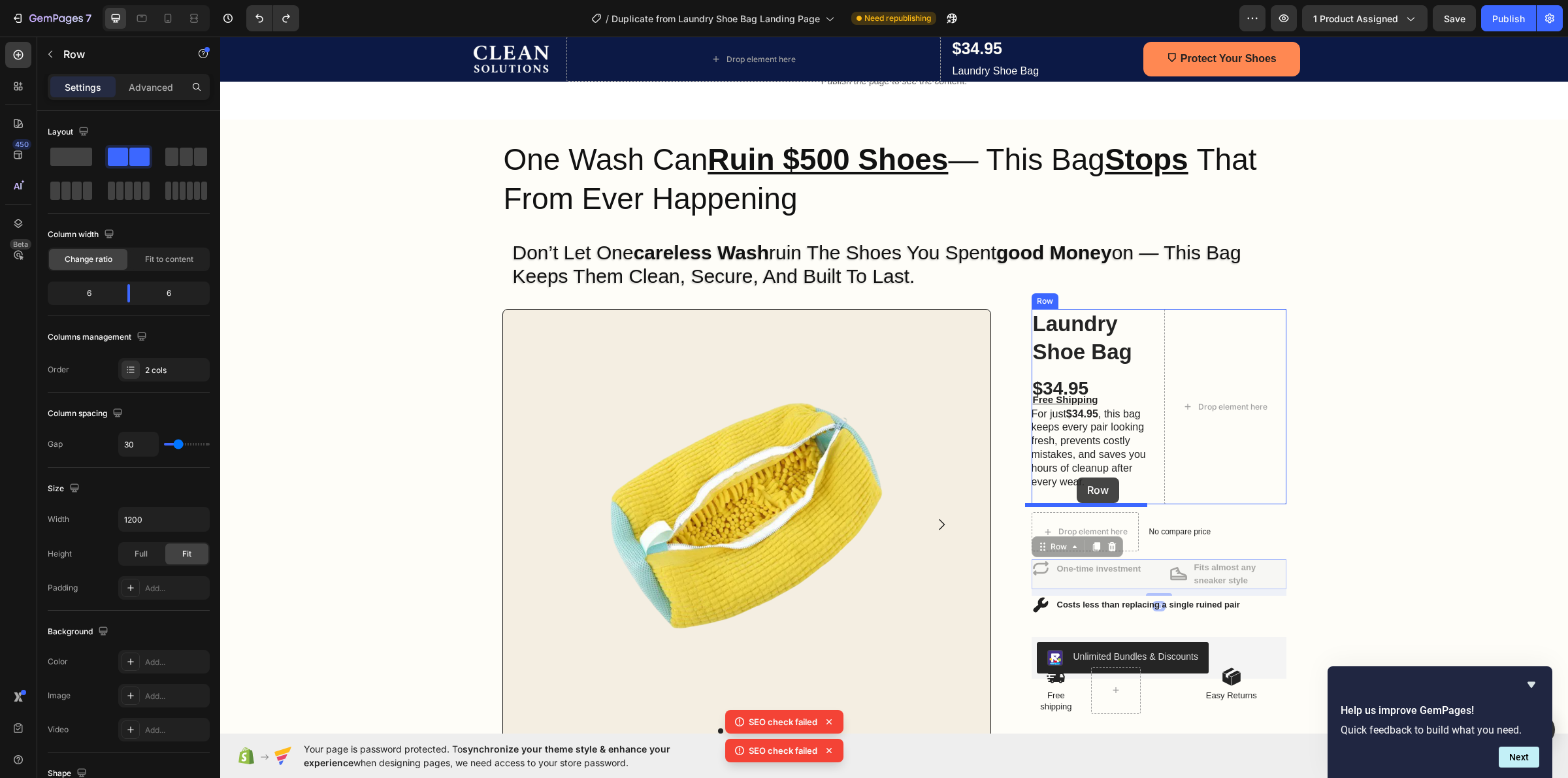
drag, startPoint x: 1147, startPoint y: 565, endPoint x: 1077, endPoint y: 478, distance: 111.7
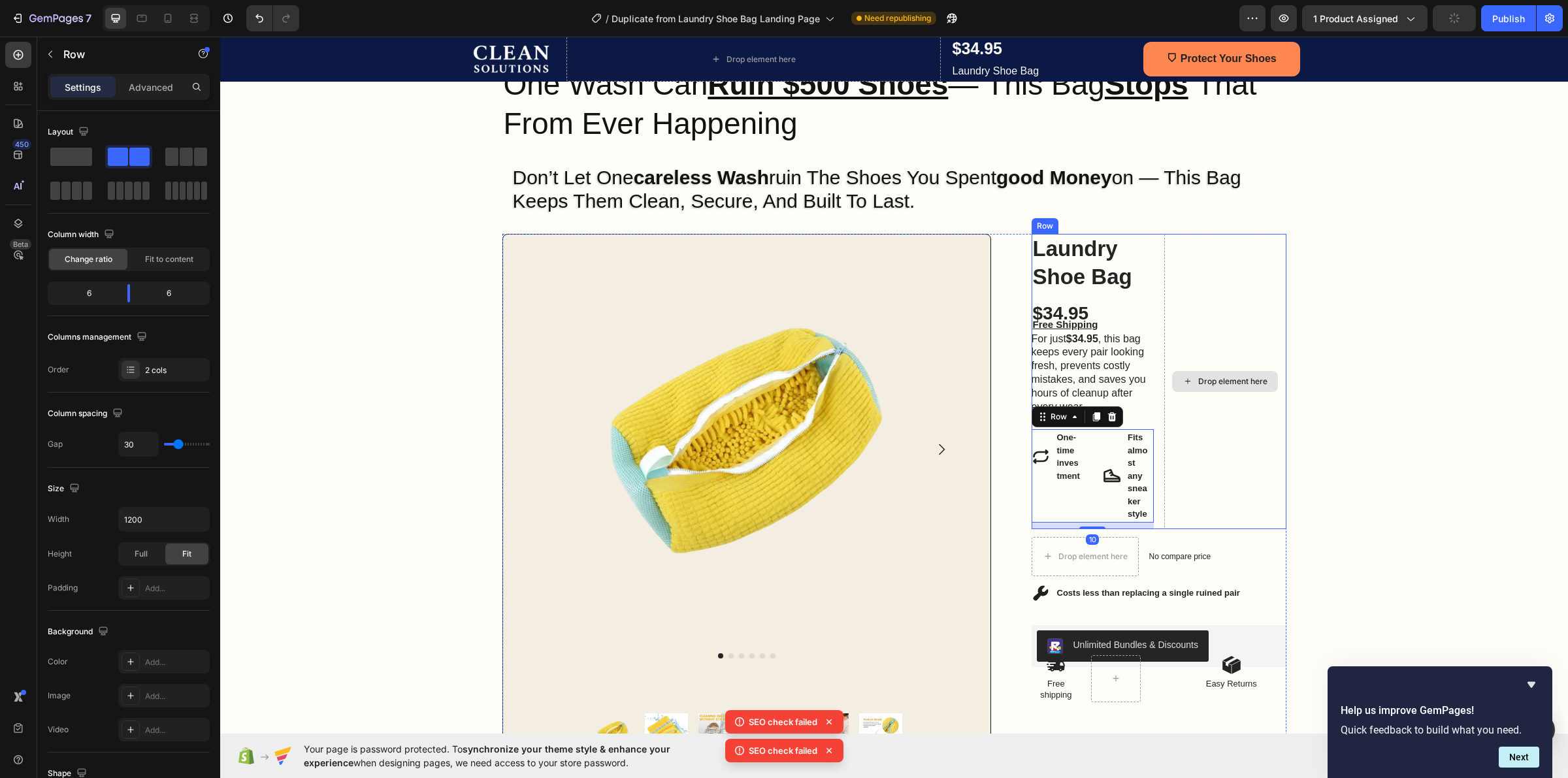
scroll to position [147, 0]
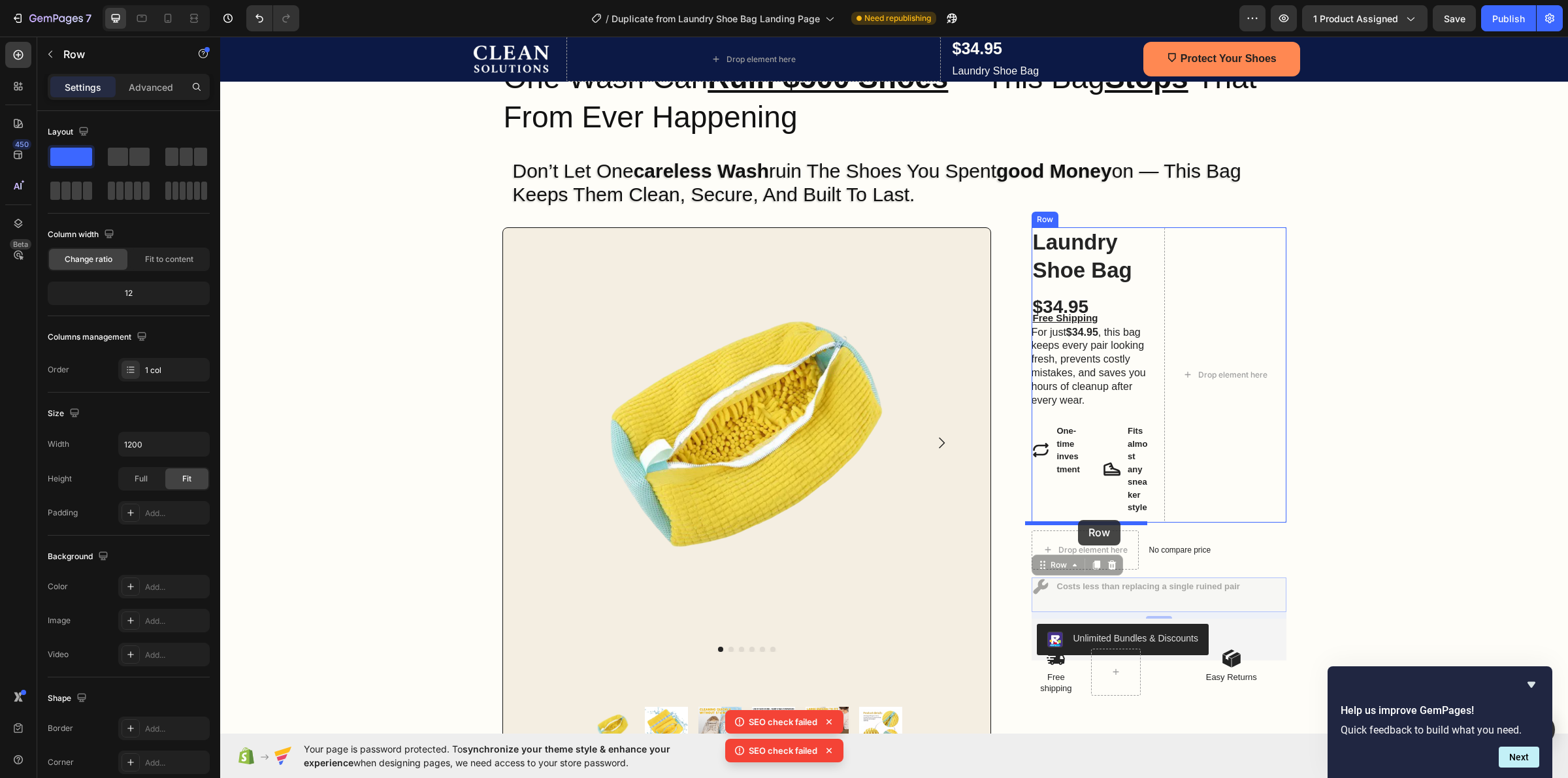
drag, startPoint x: 1165, startPoint y: 598, endPoint x: 1078, endPoint y: 520, distance: 116.8
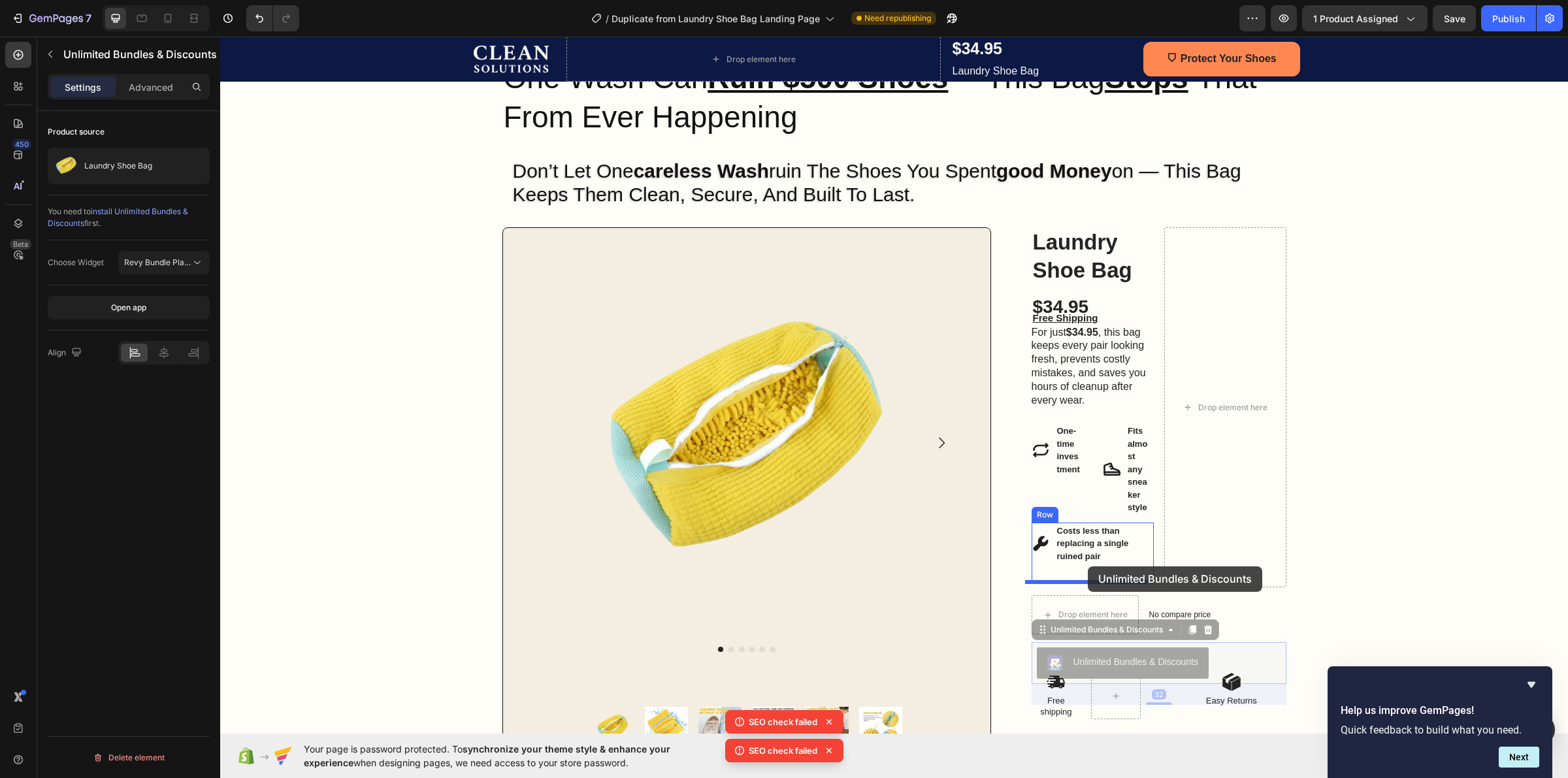
drag, startPoint x: 1272, startPoint y: 652, endPoint x: 1088, endPoint y: 567, distance: 202.7
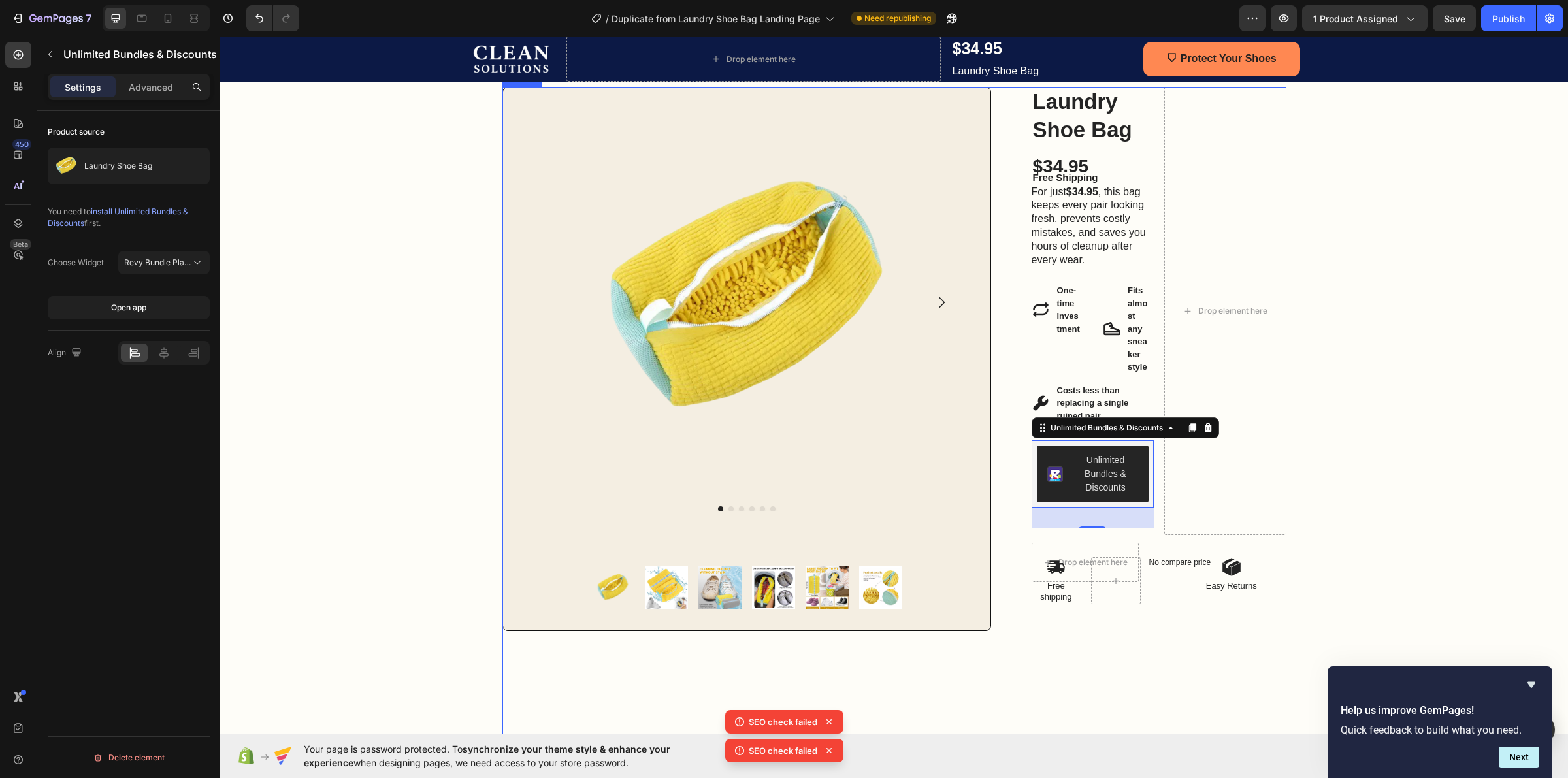
scroll to position [311, 0]
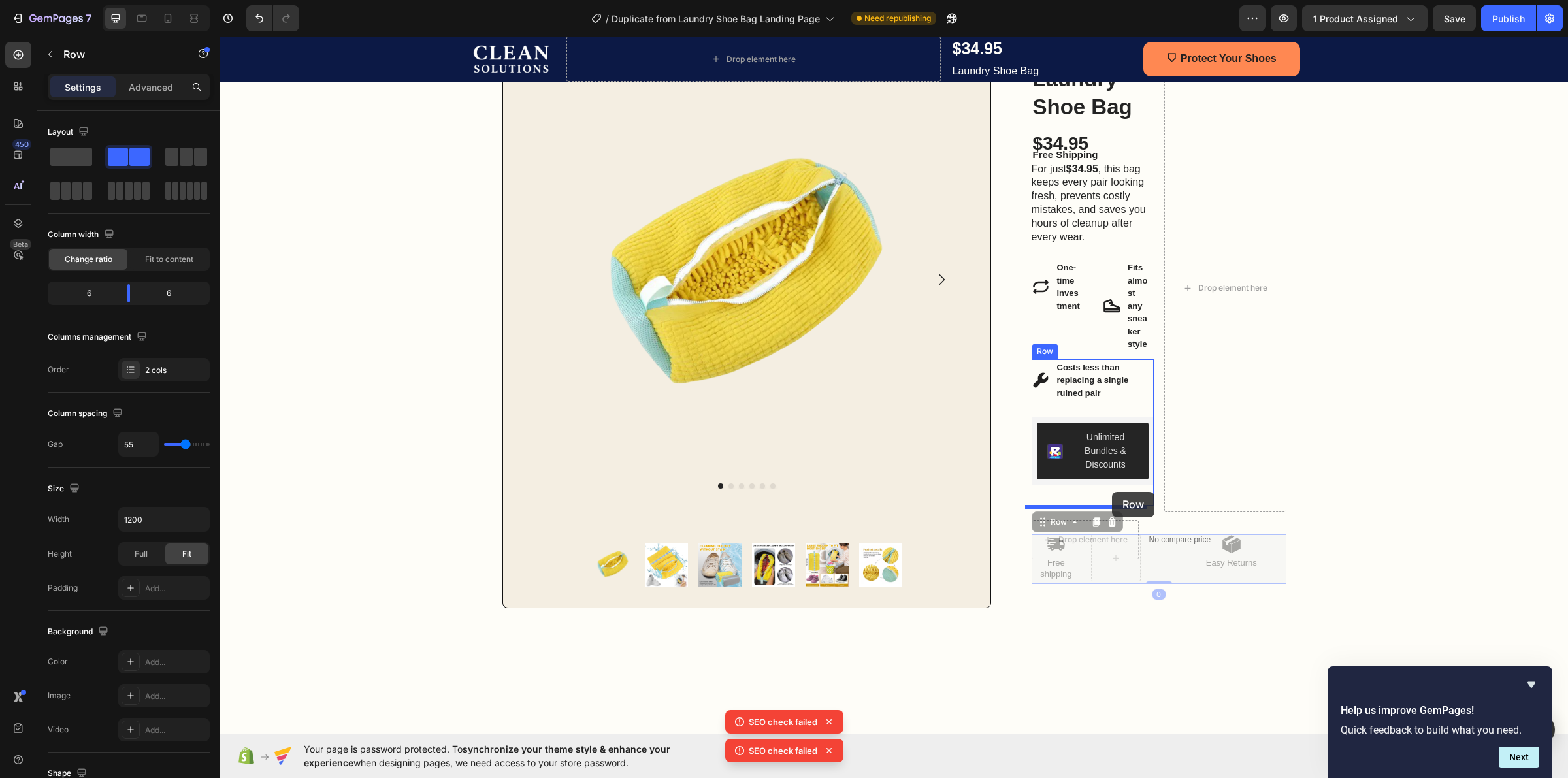
drag, startPoint x: 1139, startPoint y: 538, endPoint x: 1112, endPoint y: 492, distance: 53.3
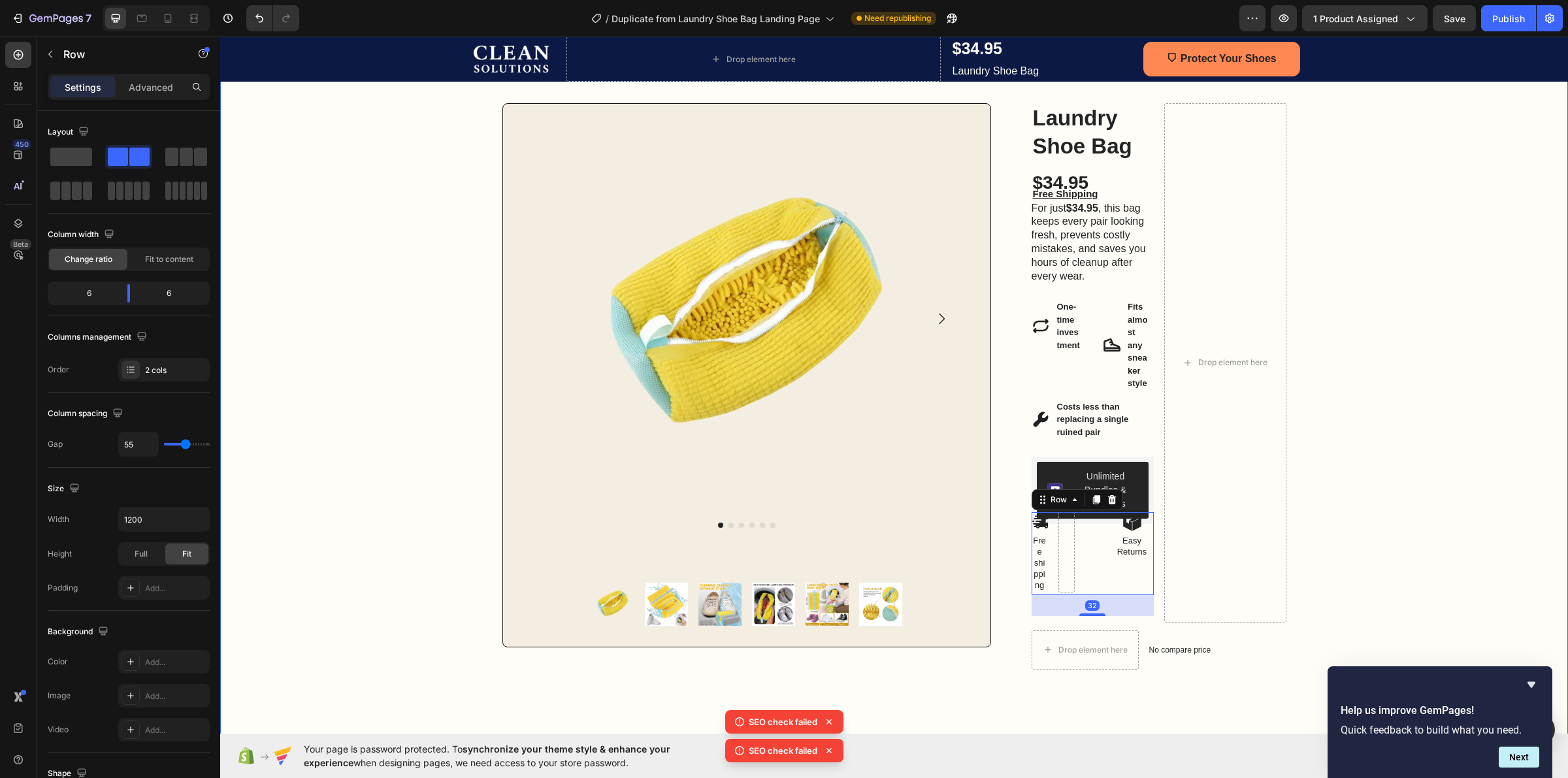
scroll to position [229, 0]
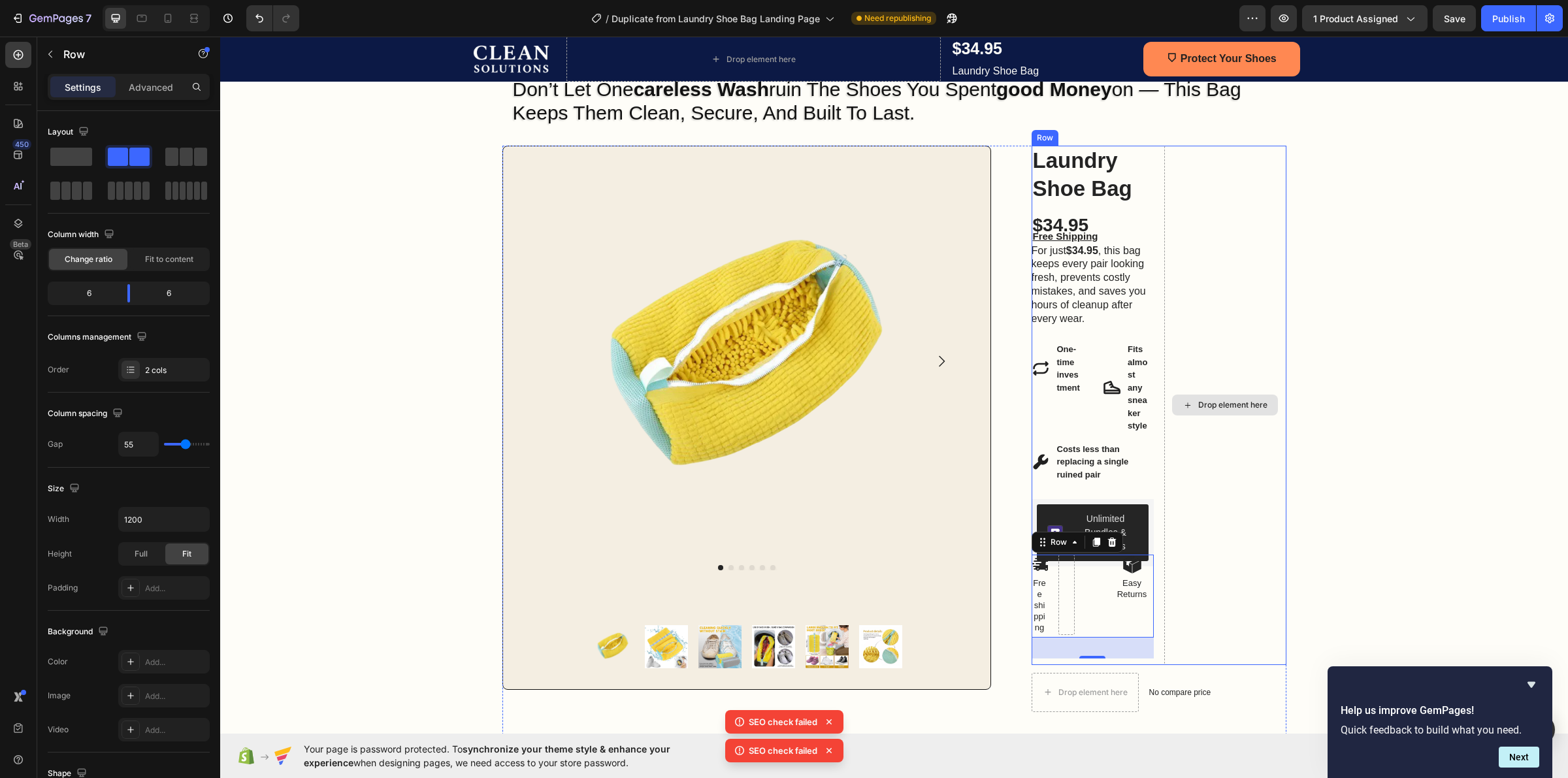
click at [1166, 147] on div "Drop element here" at bounding box center [1225, 405] width 122 height 519
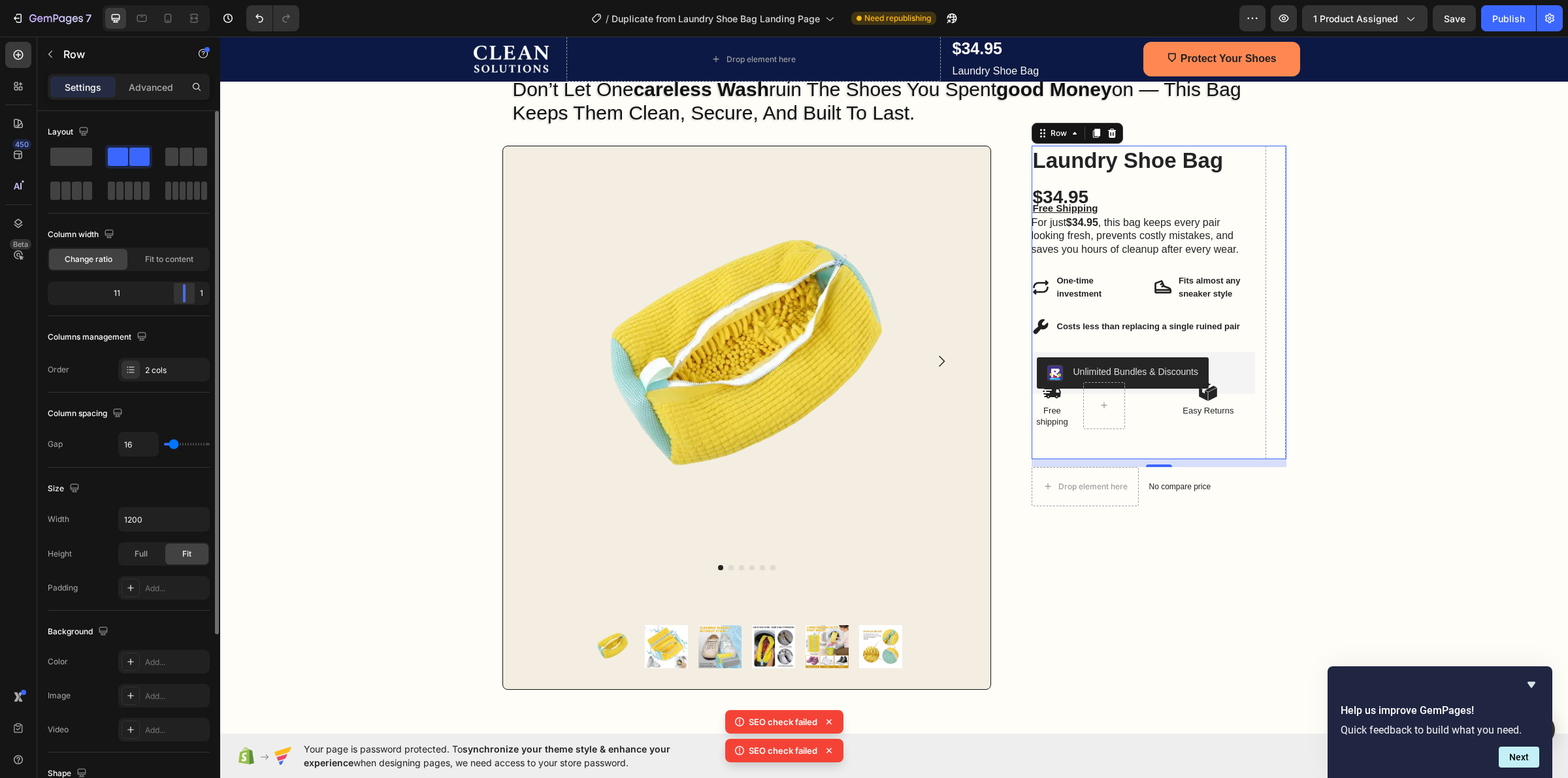
drag, startPoint x: 138, startPoint y: 291, endPoint x: 194, endPoint y: 291, distance: 56.0
click at [194, 291] on div at bounding box center [183, 293] width 23 height 18
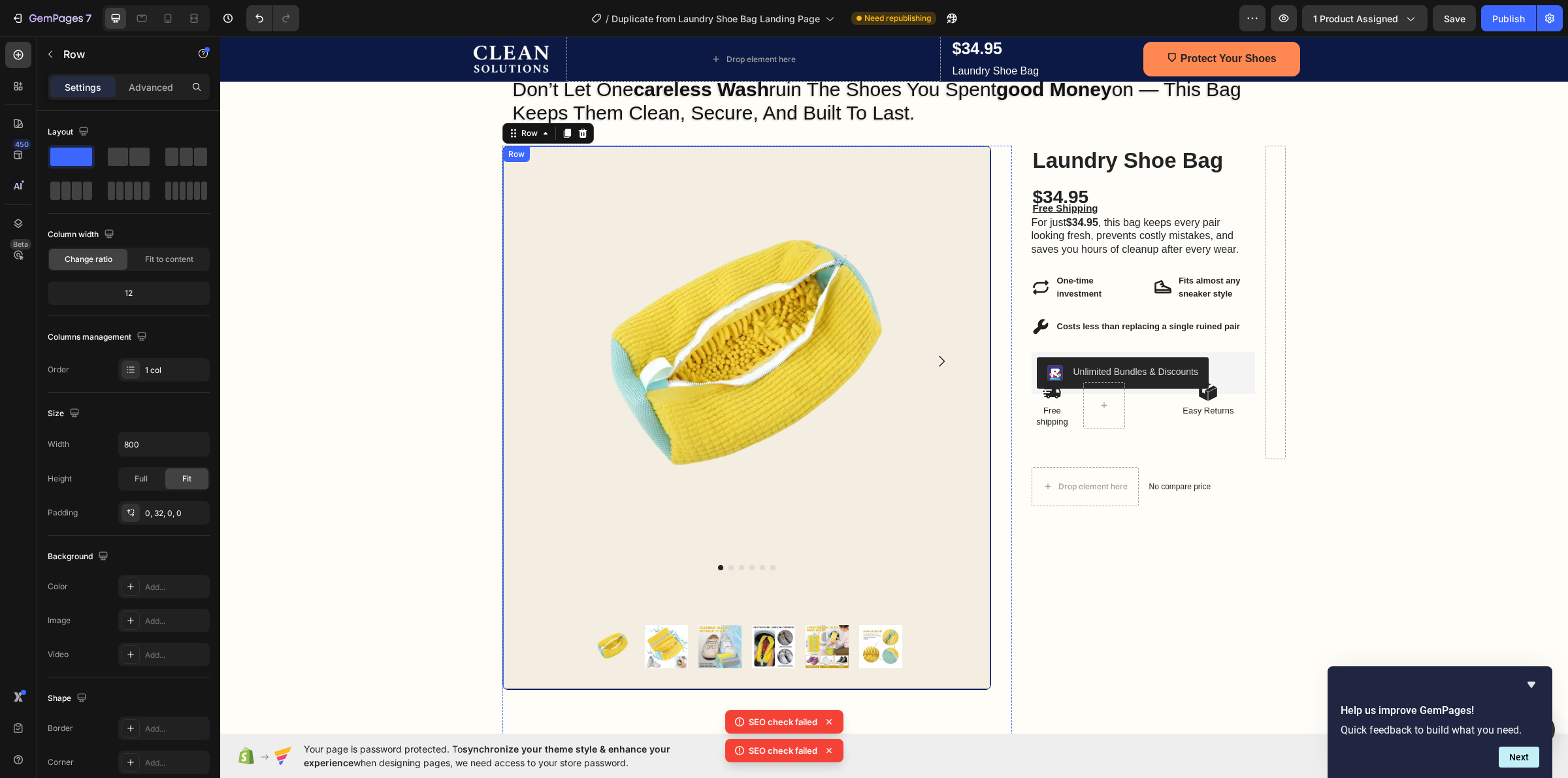
click at [877, 161] on div "Product Images Product Images Row" at bounding box center [747, 418] width 489 height 544
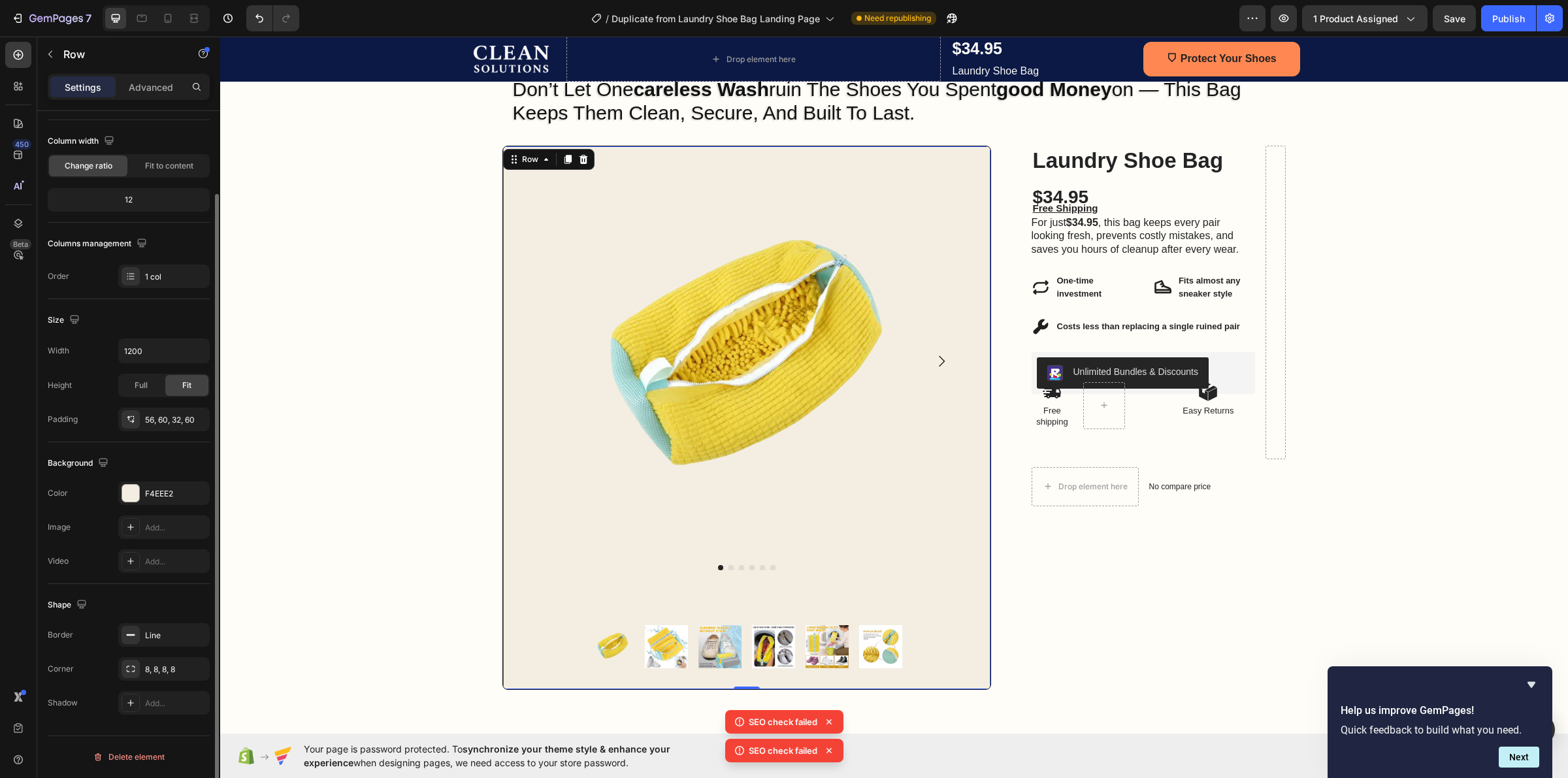
scroll to position [0, 0]
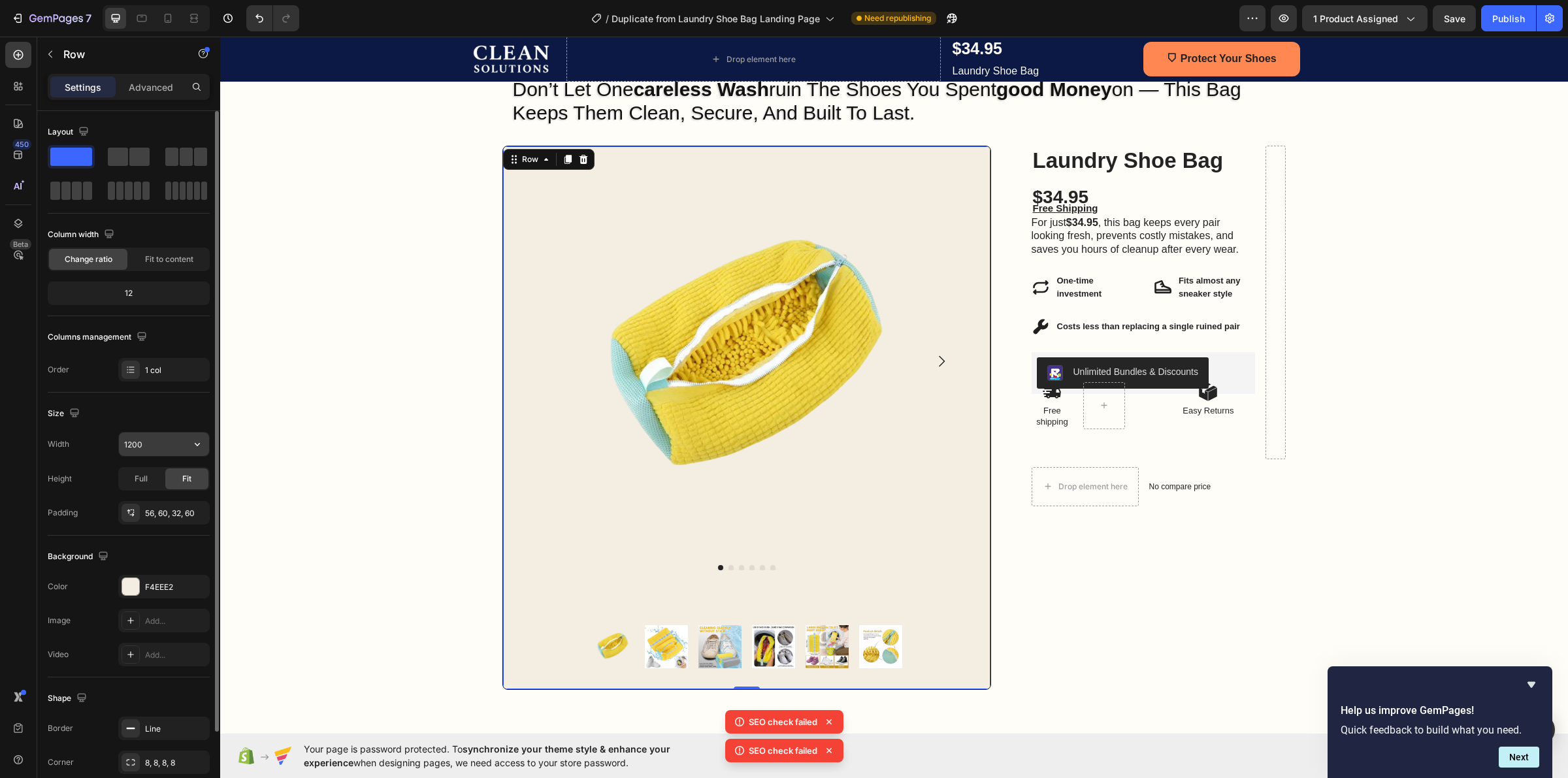
click at [150, 443] on input "1200" at bounding box center [164, 443] width 90 height 23
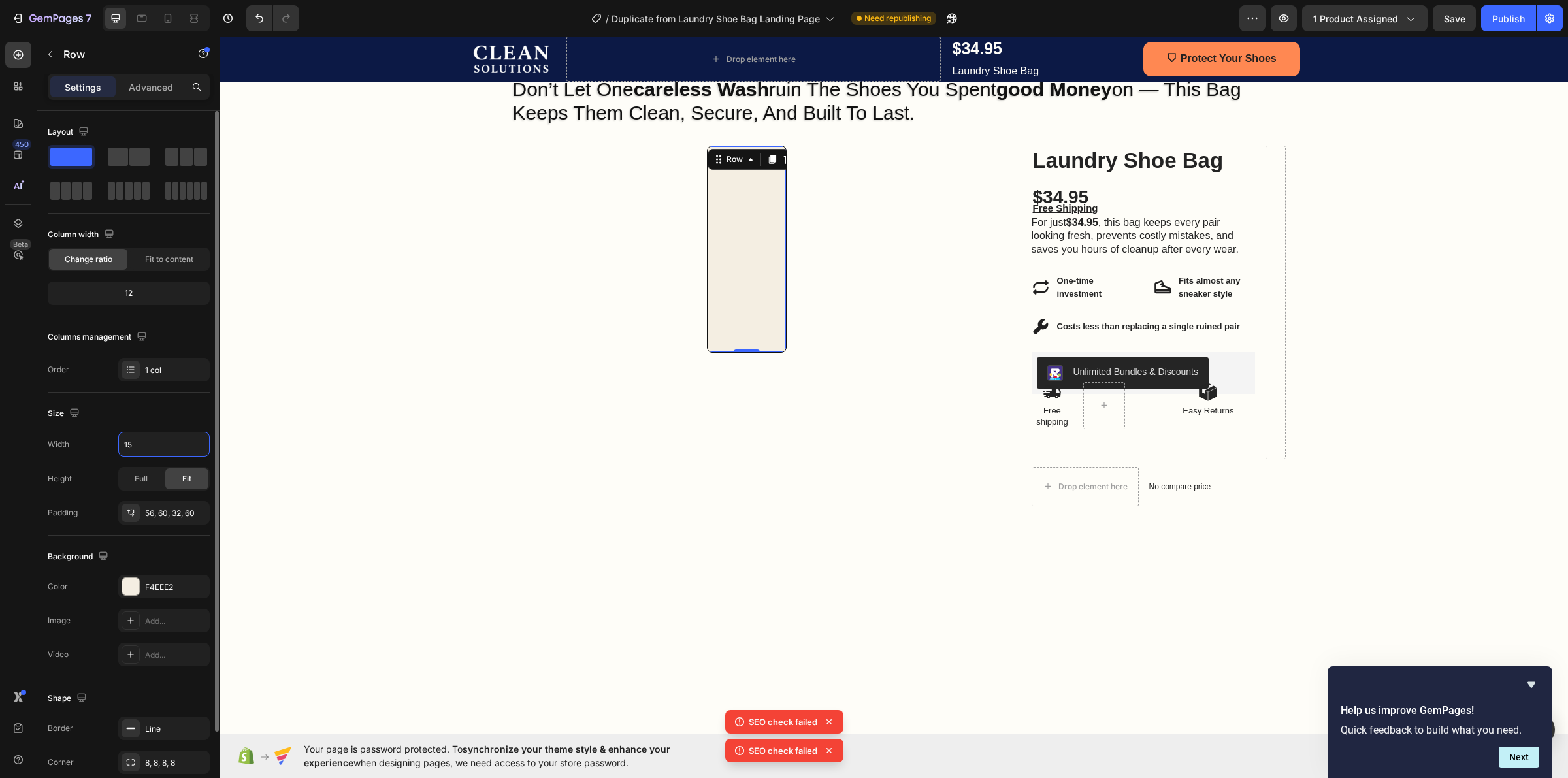
type input "1"
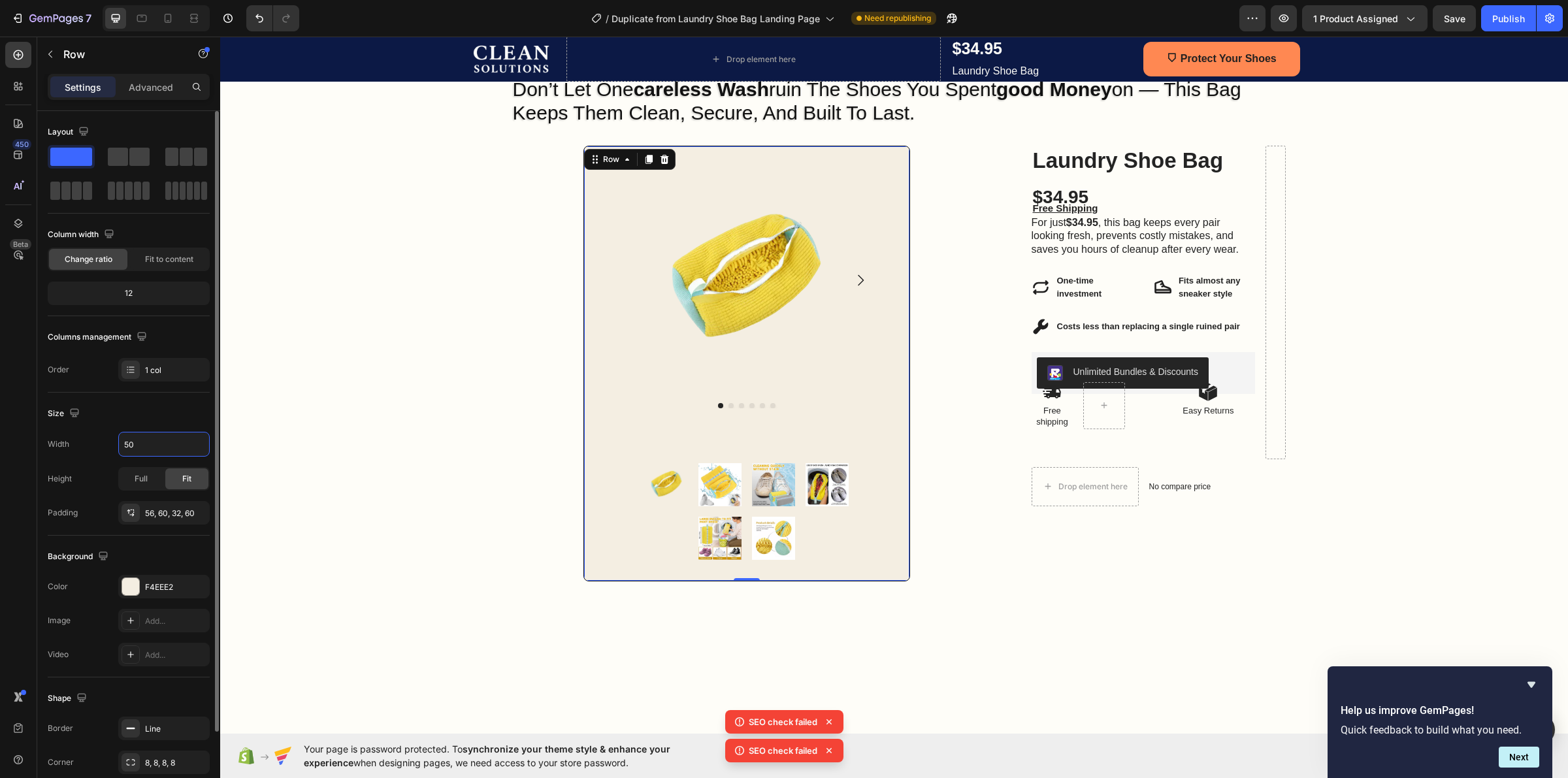
type input "5"
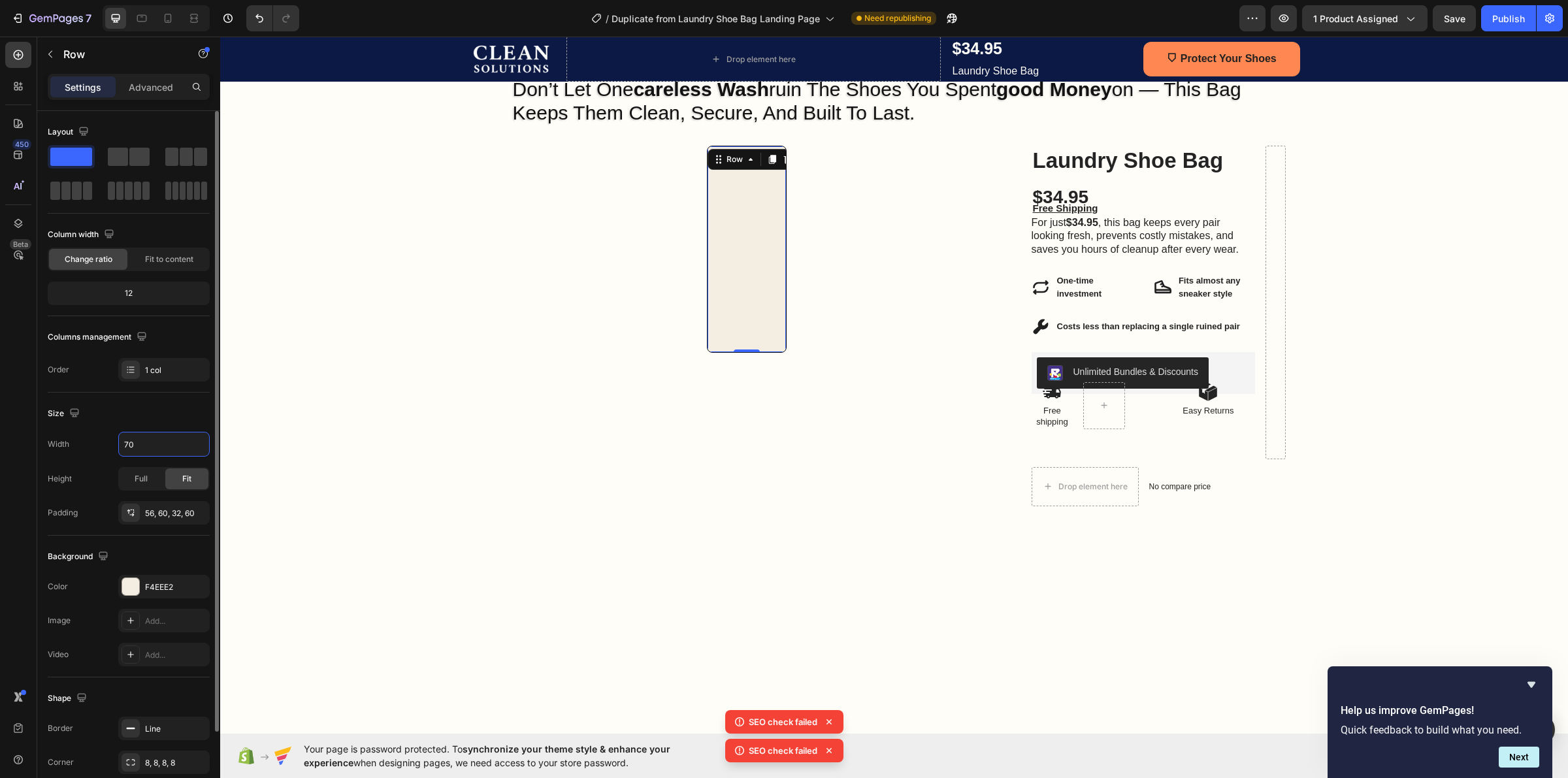
type input "700"
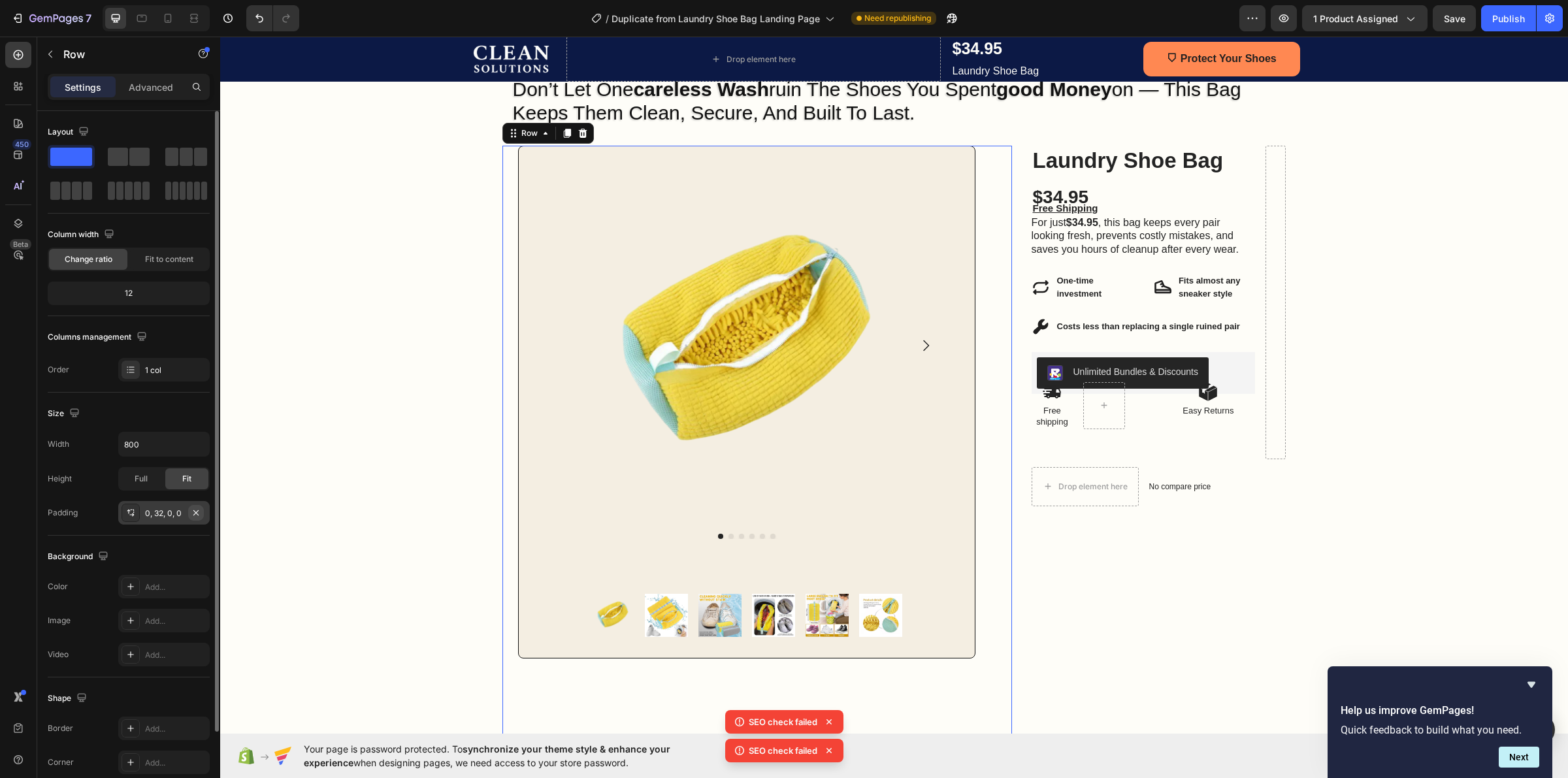
click at [200, 511] on icon "button" at bounding box center [195, 512] width 10 height 10
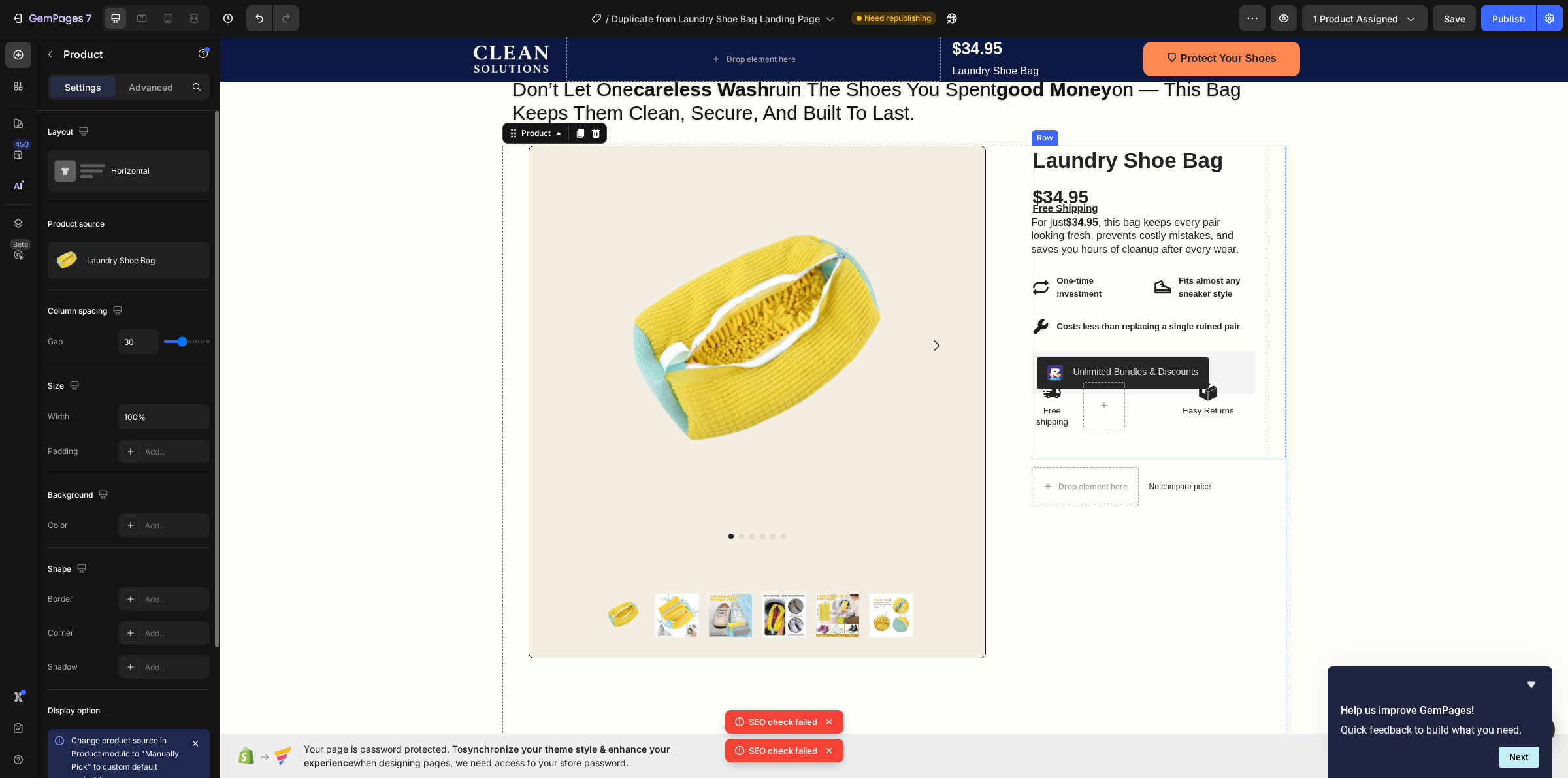
click at [1258, 157] on div "Laundry Shoe Bag Product Title $34.95 Product Price Product Price Free Shipping…" at bounding box center [1159, 303] width 255 height 314
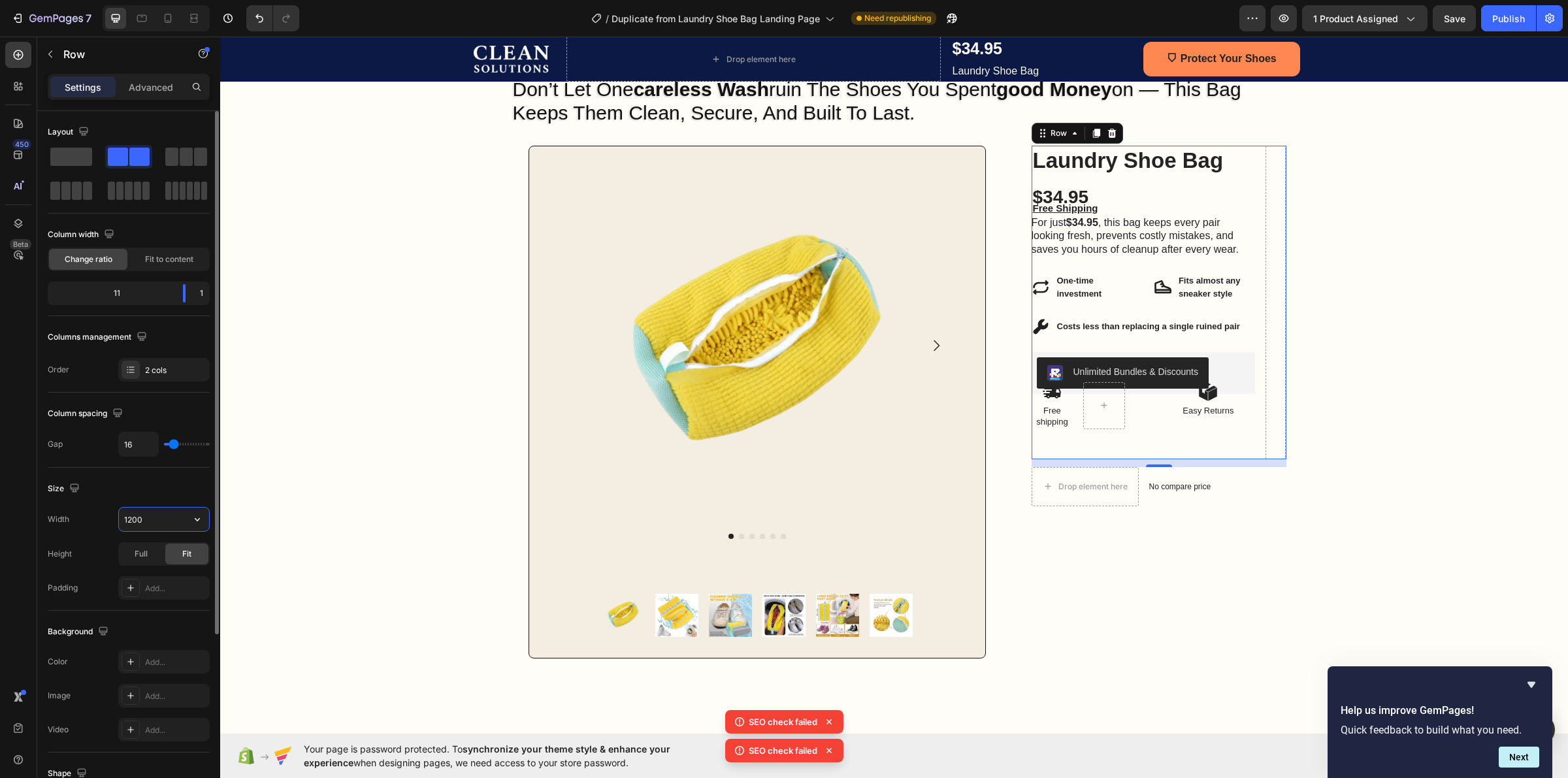
click at [146, 511] on input "1200" at bounding box center [164, 519] width 90 height 23
type input "4000"
click at [145, 563] on div "Full" at bounding box center [141, 554] width 43 height 21
click at [183, 554] on span "Fit" at bounding box center [186, 554] width 9 height 12
click at [158, 588] on div "Add..." at bounding box center [175, 588] width 62 height 12
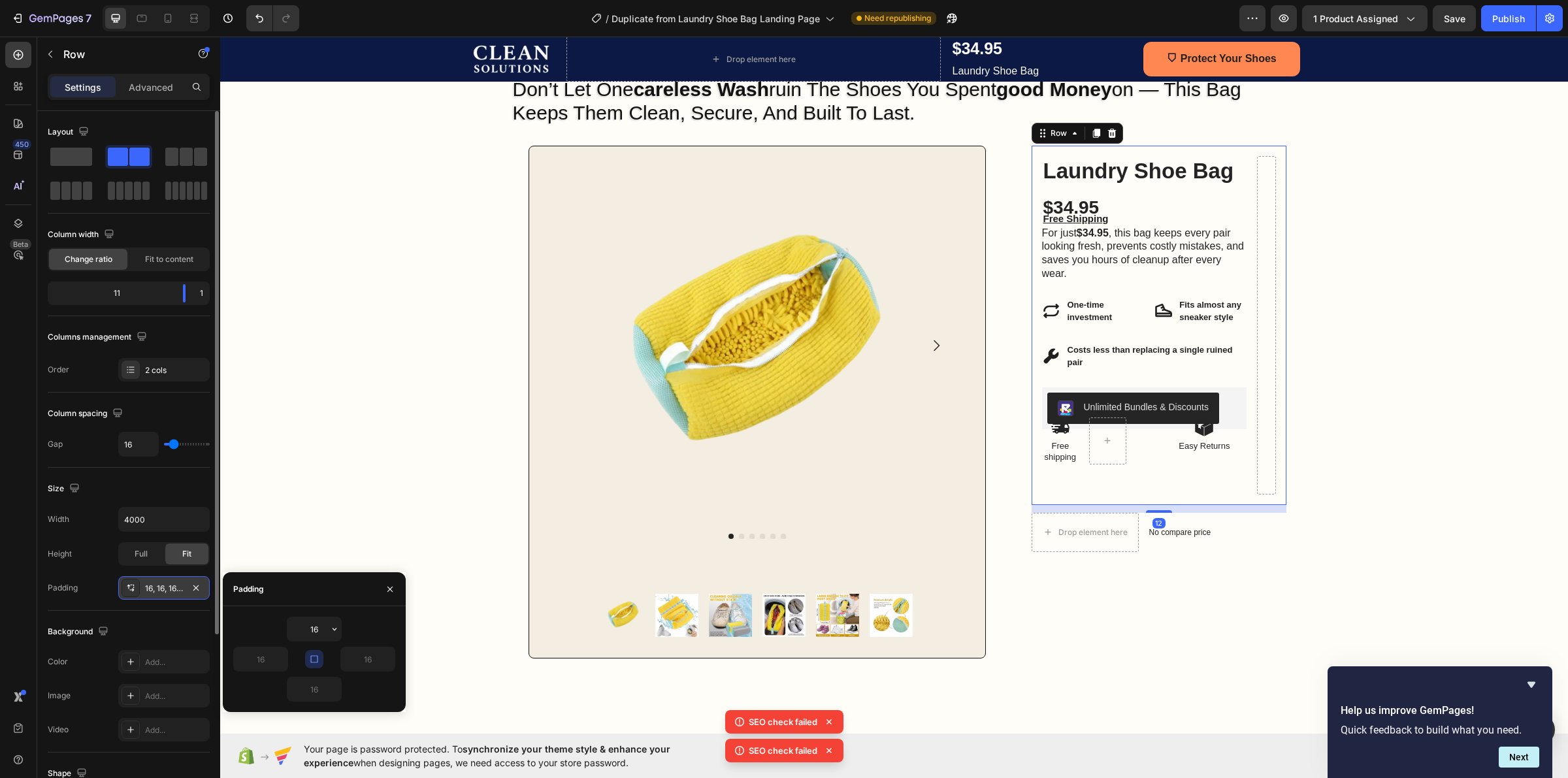
click at [266, 645] on div "16 16 16 16" at bounding box center [314, 660] width 162 height 85
click at [315, 658] on icon "button" at bounding box center [314, 659] width 10 height 10
click at [255, 659] on input "16" at bounding box center [260, 659] width 54 height 23
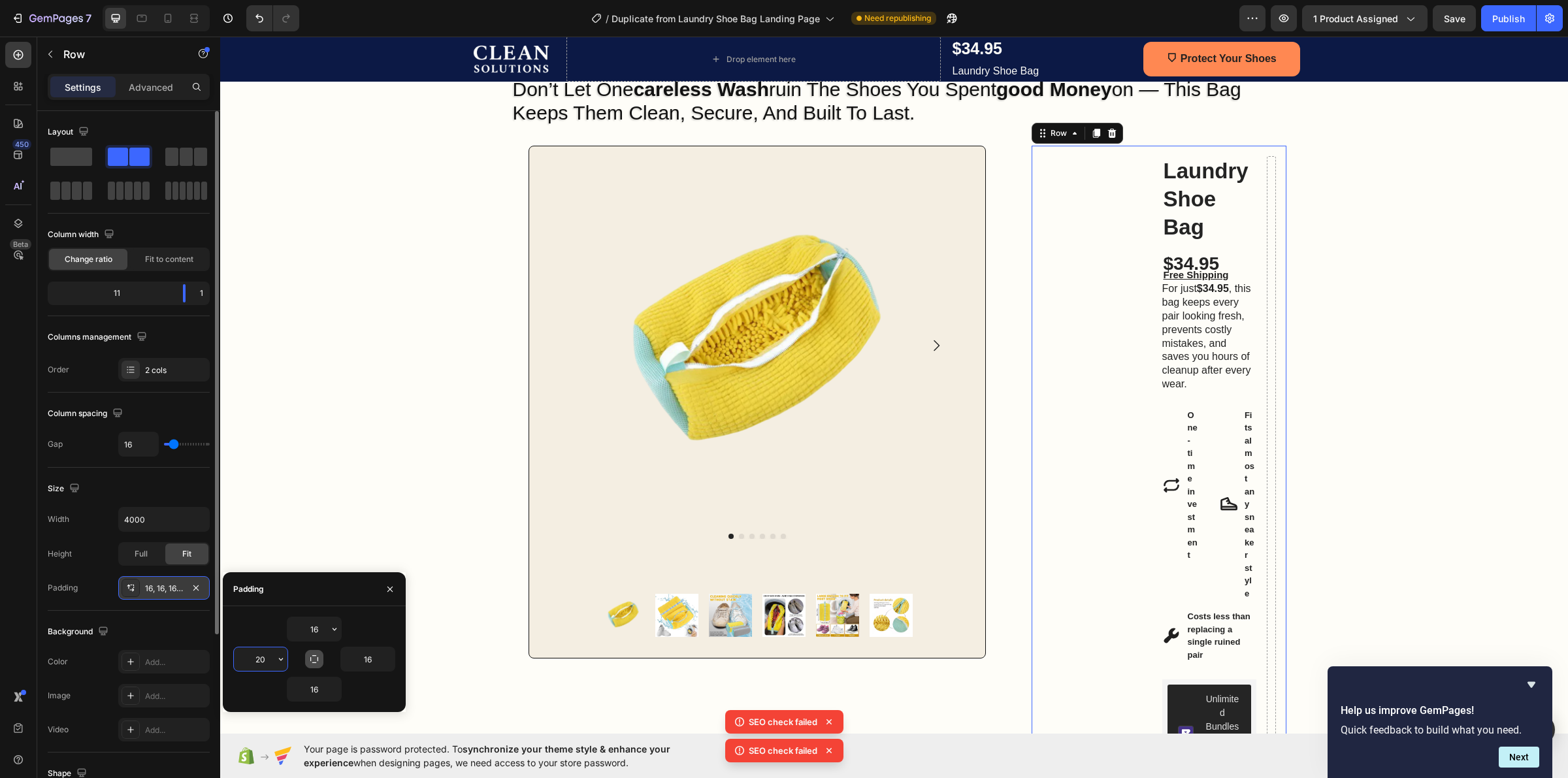
type input "2"
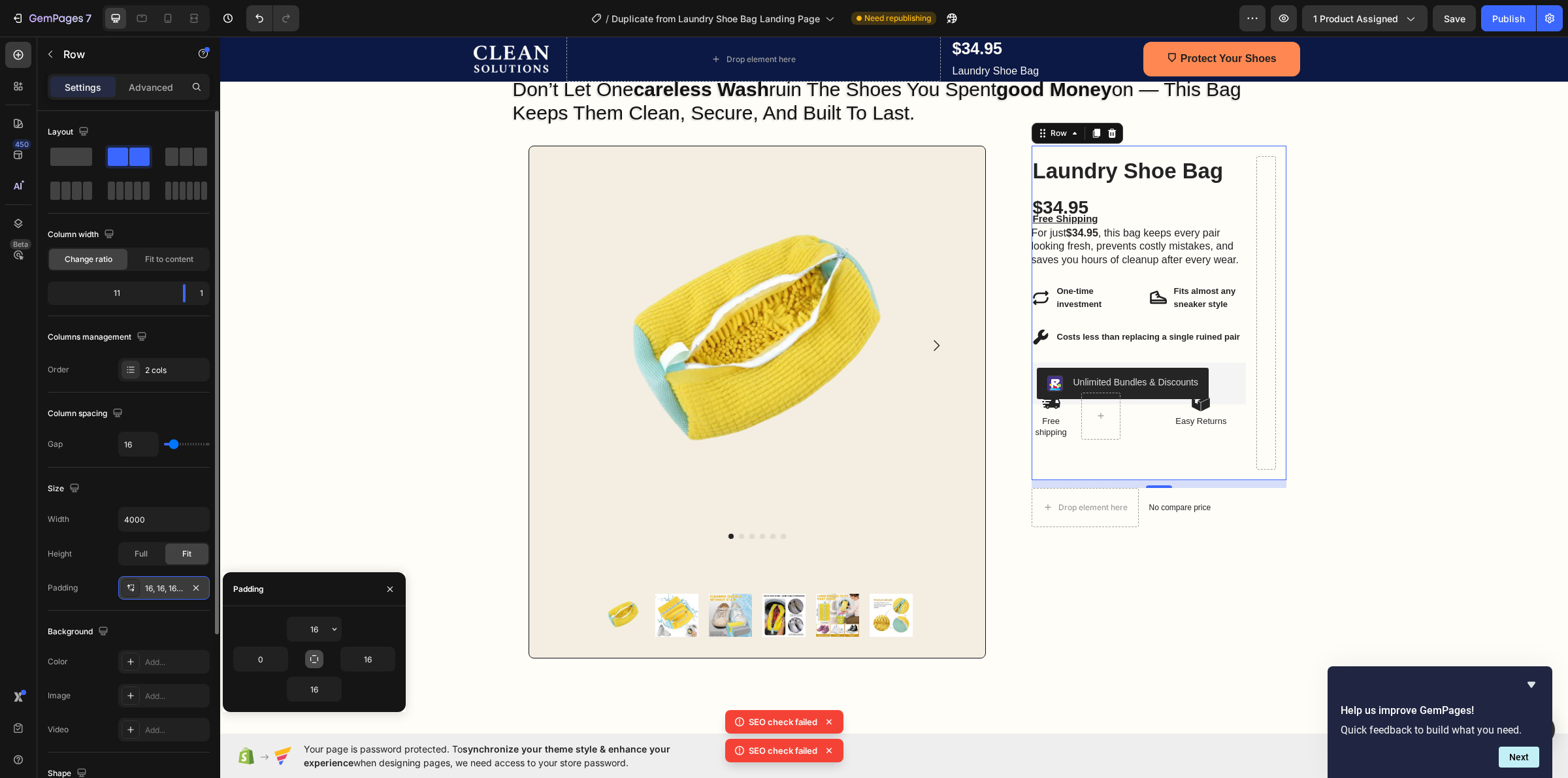
click at [303, 654] on div "0" at bounding box center [273, 659] width 81 height 25
click at [309, 657] on icon "button" at bounding box center [314, 659] width 10 height 10
type input "16"
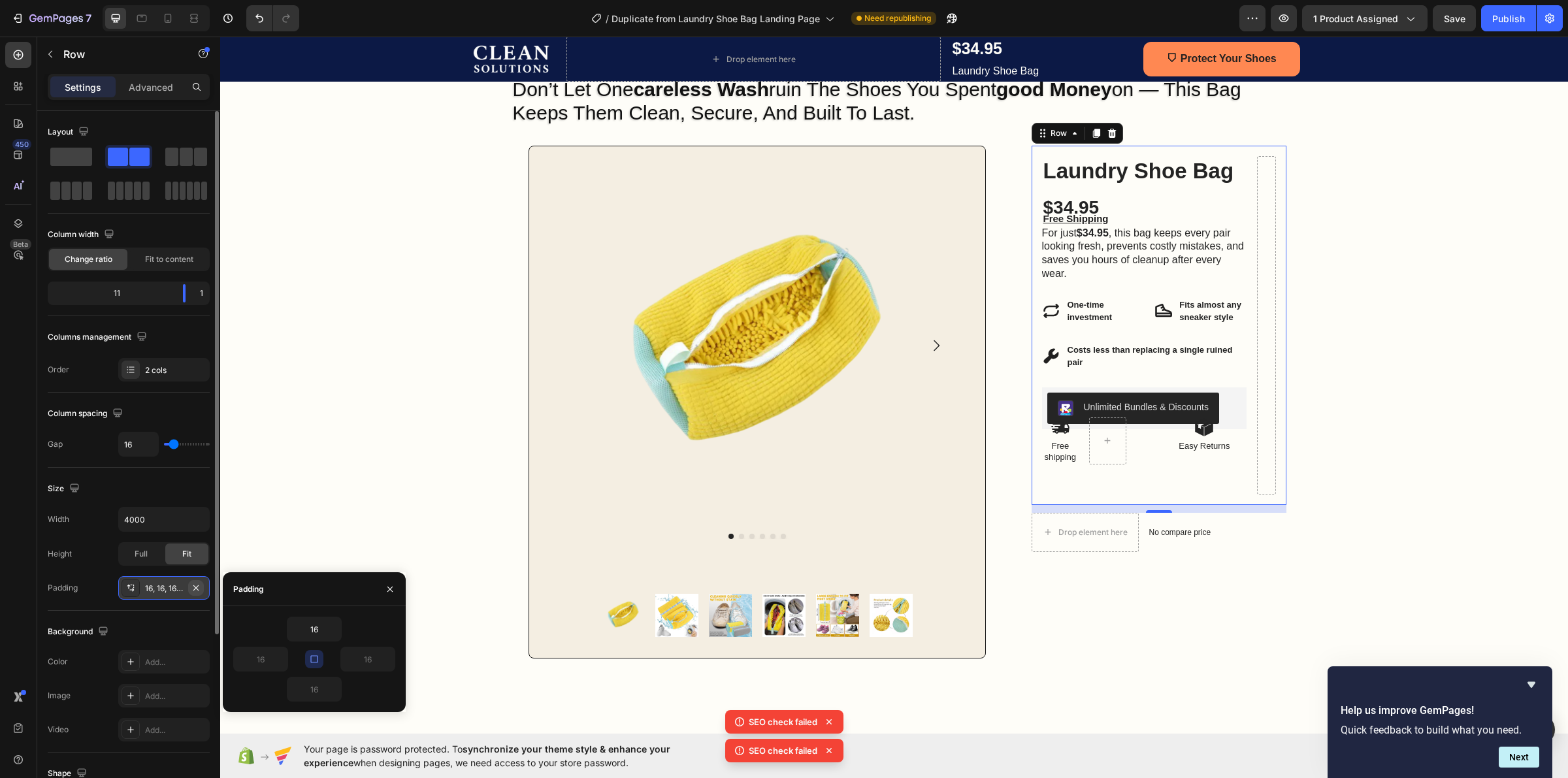
click at [193, 587] on icon "button" at bounding box center [195, 588] width 10 height 10
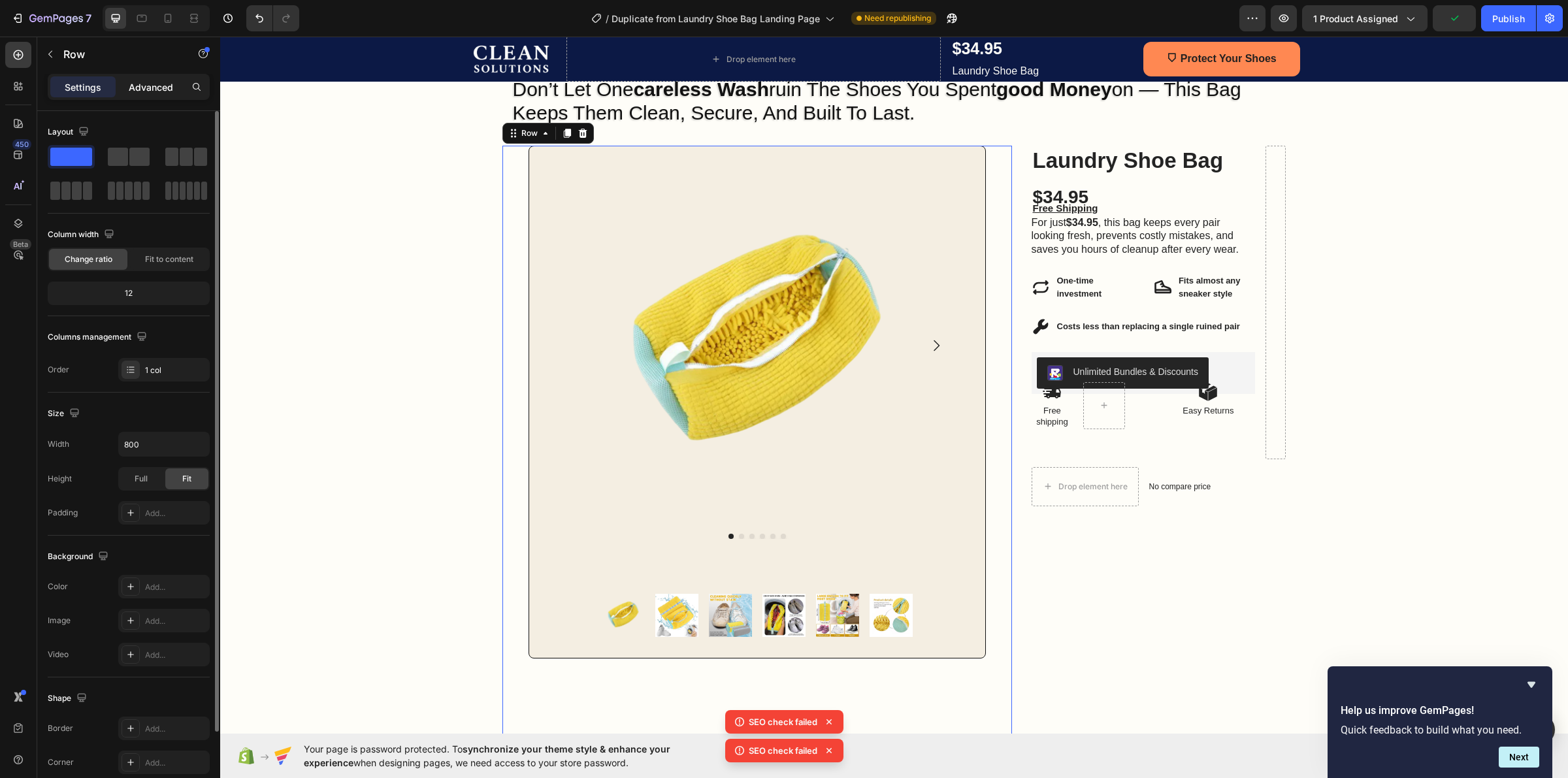
click at [147, 88] on p "Advanced" at bounding box center [151, 86] width 45 height 14
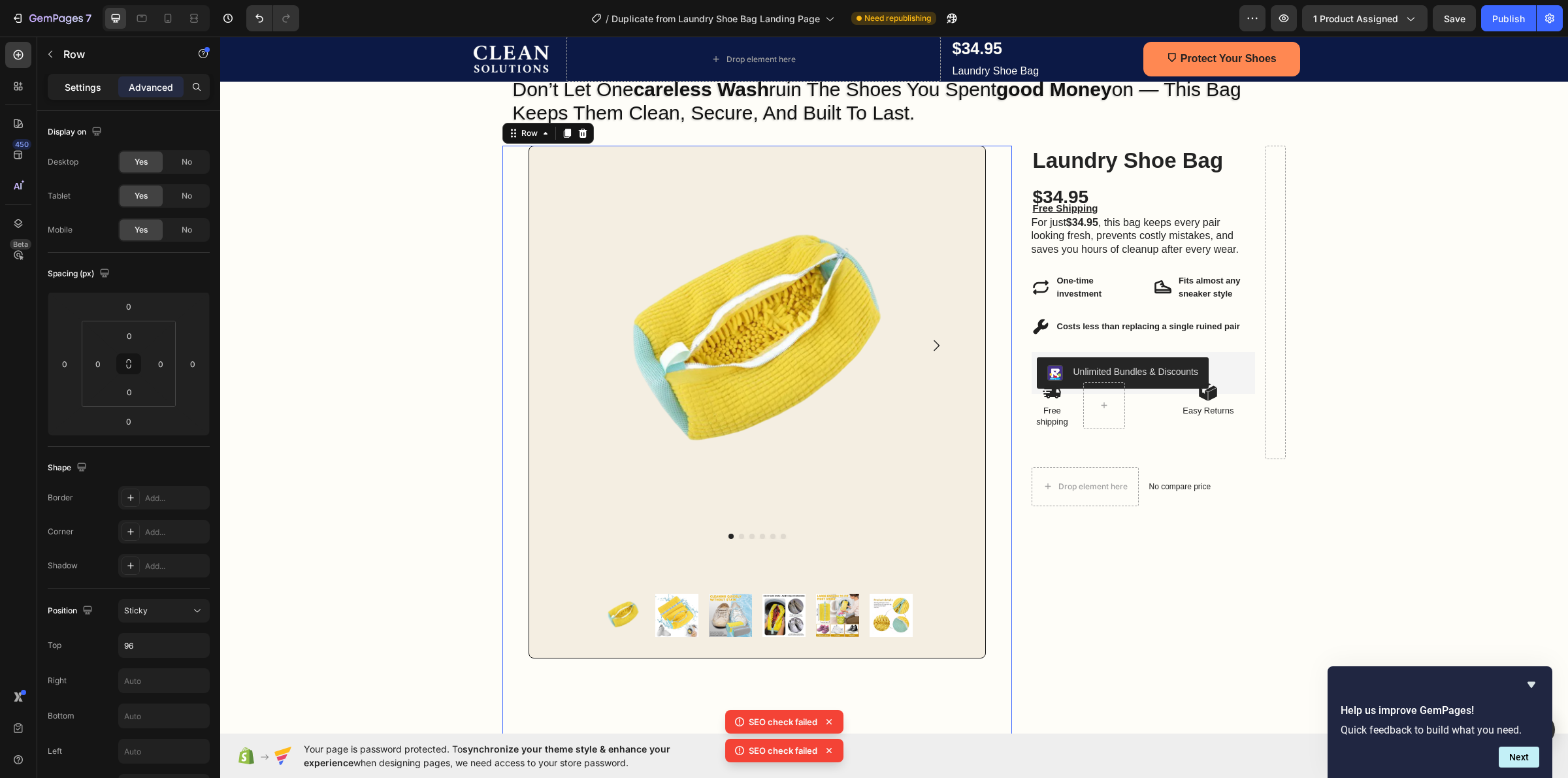
click at [83, 77] on div "Settings" at bounding box center [83, 87] width 66 height 21
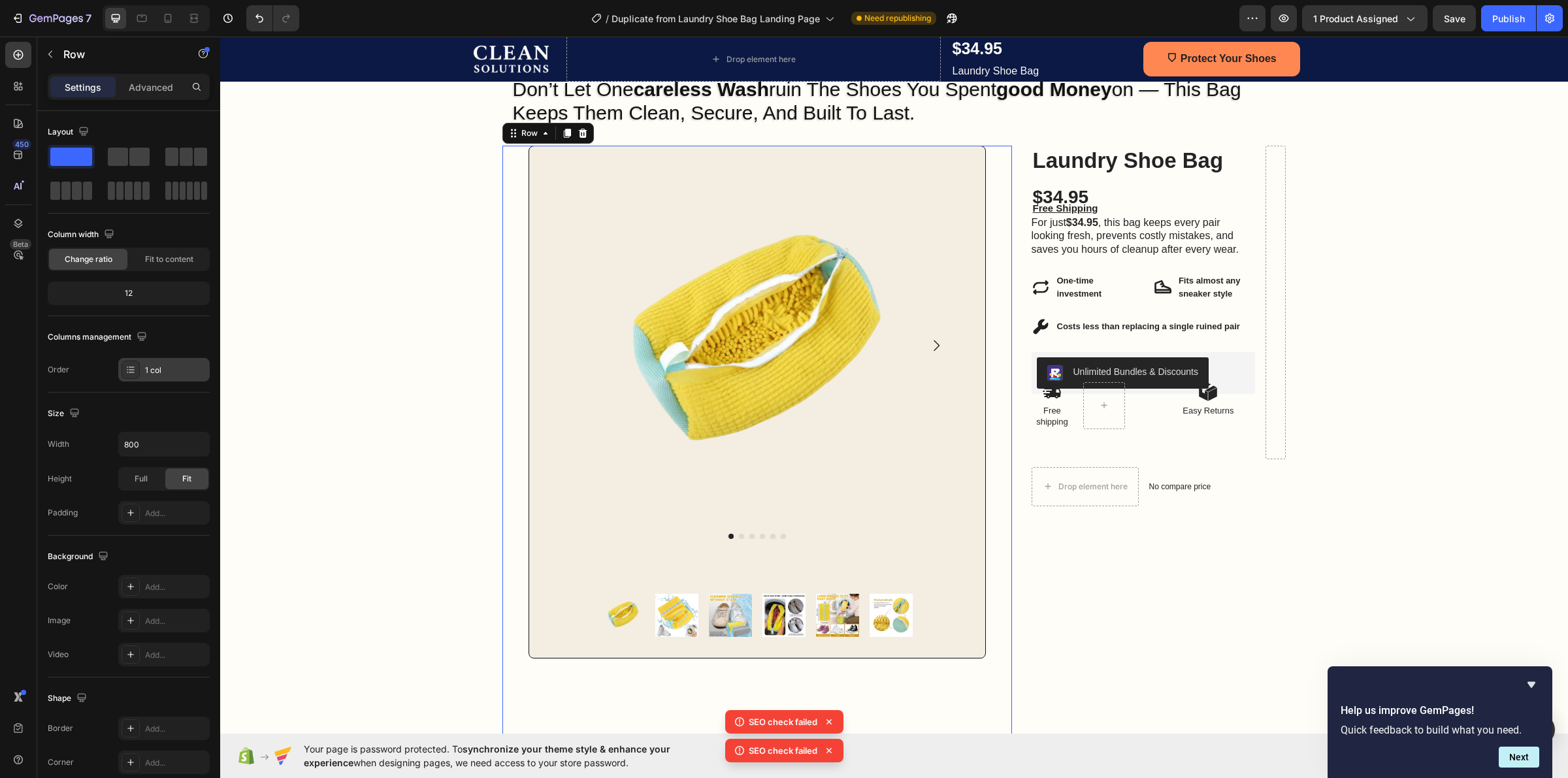
click at [145, 376] on div "1 col" at bounding box center [175, 370] width 62 height 12
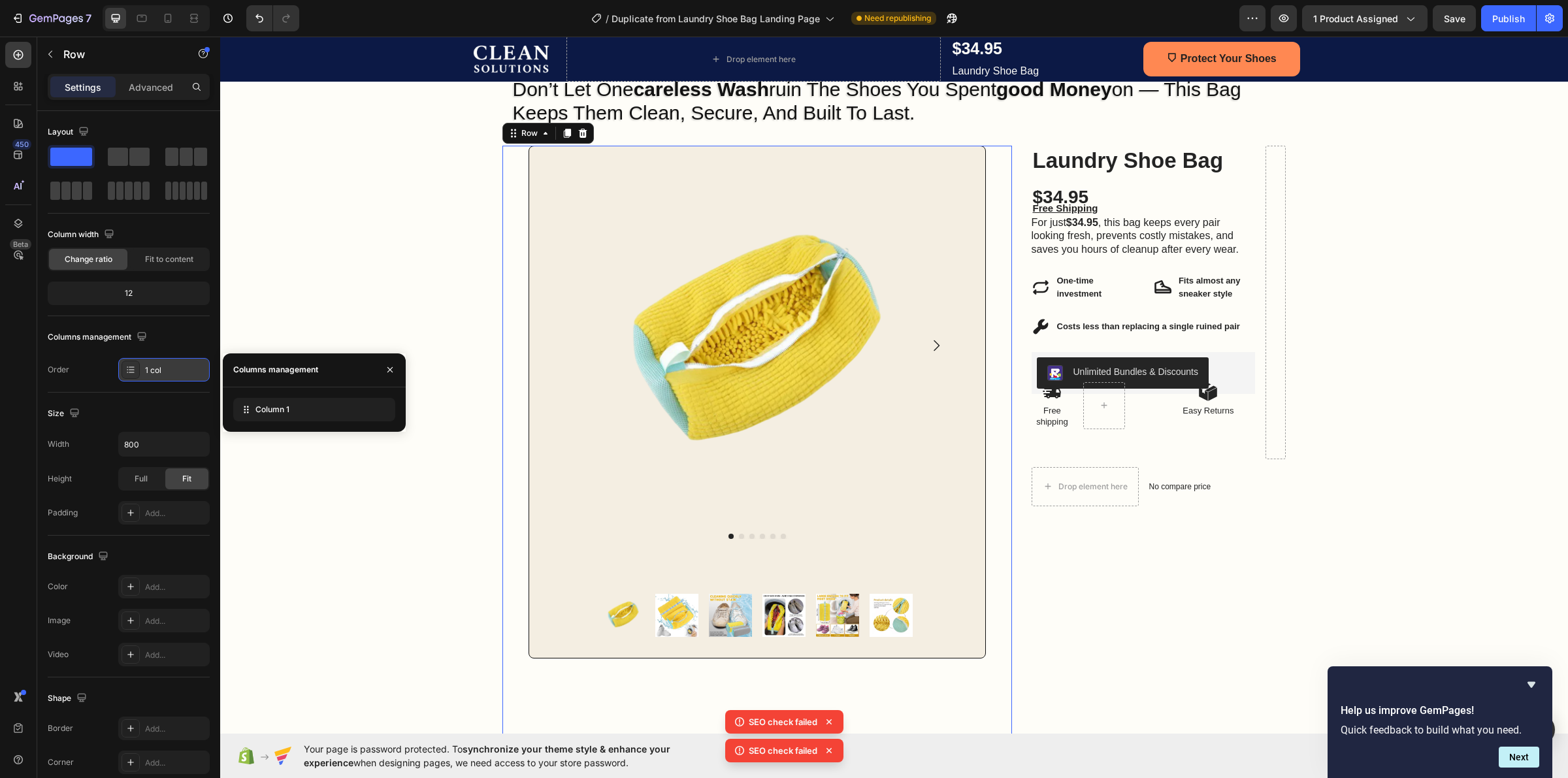
click at [145, 376] on div "1 col" at bounding box center [175, 370] width 62 height 12
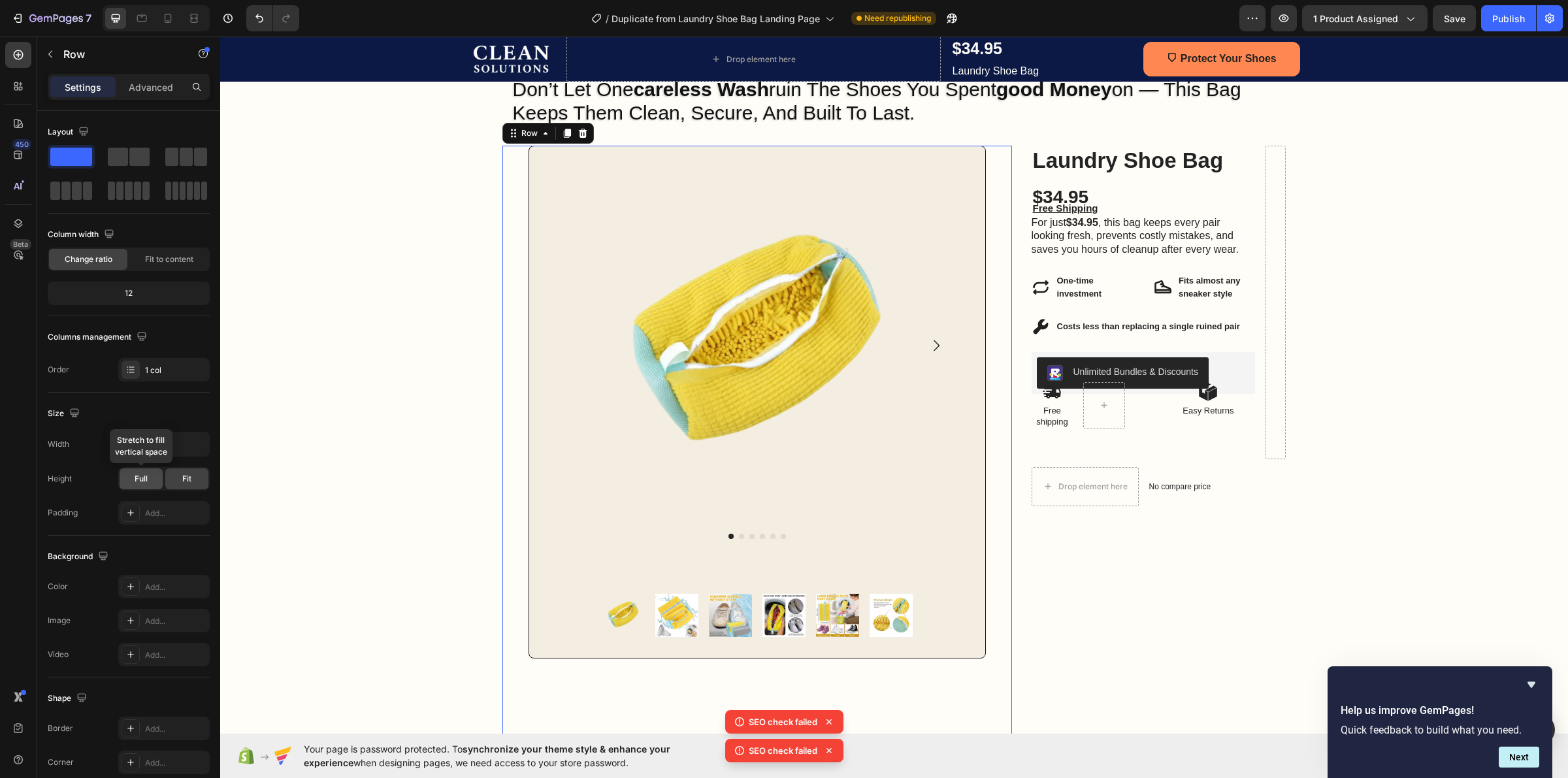
click at [138, 475] on span "Full" at bounding box center [141, 479] width 13 height 12
click at [186, 485] on span "Fit" at bounding box center [186, 479] width 9 height 12
click at [154, 508] on div "Add..." at bounding box center [175, 513] width 62 height 12
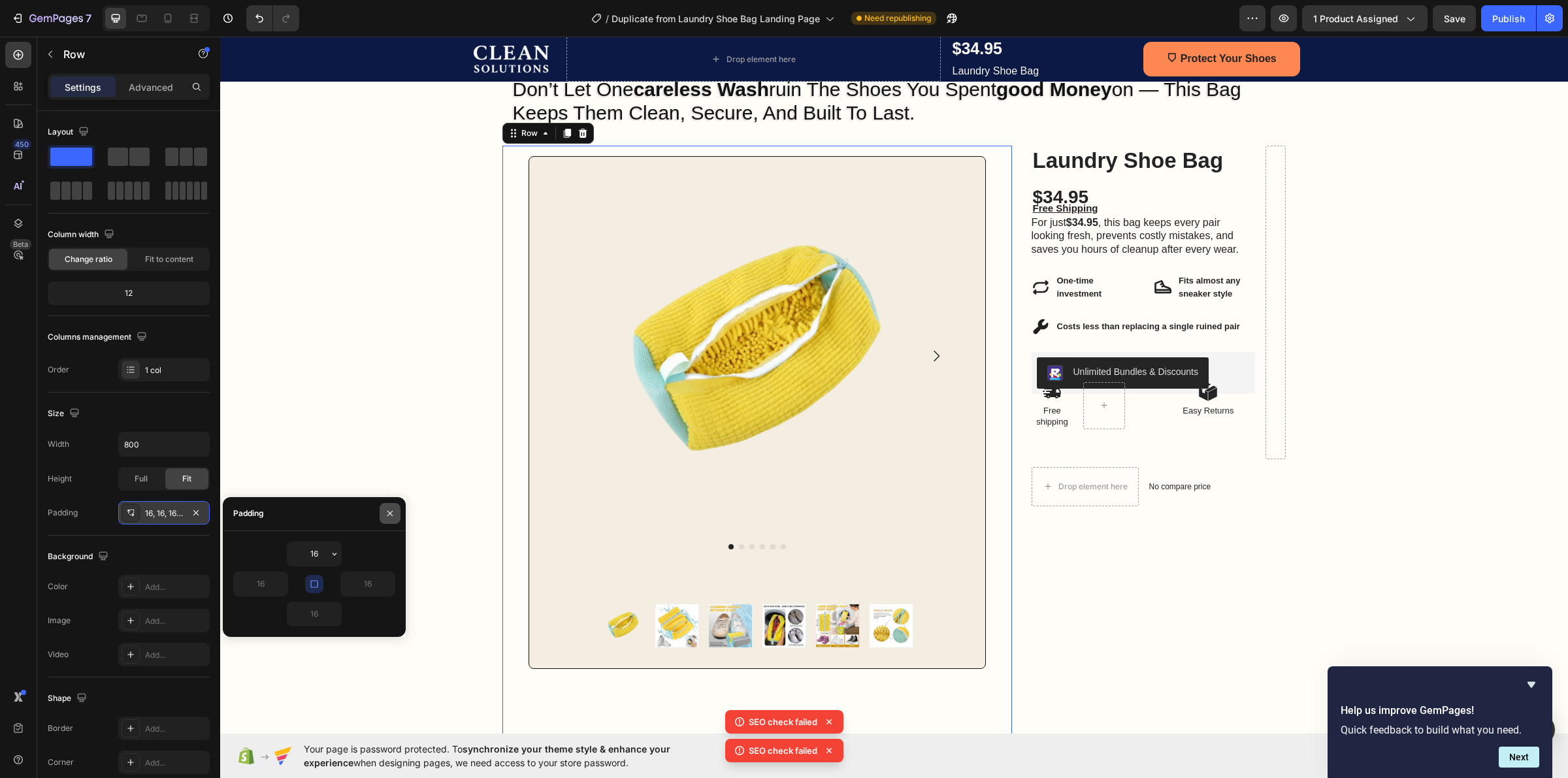
click at [393, 518] on icon "button" at bounding box center [390, 513] width 10 height 10
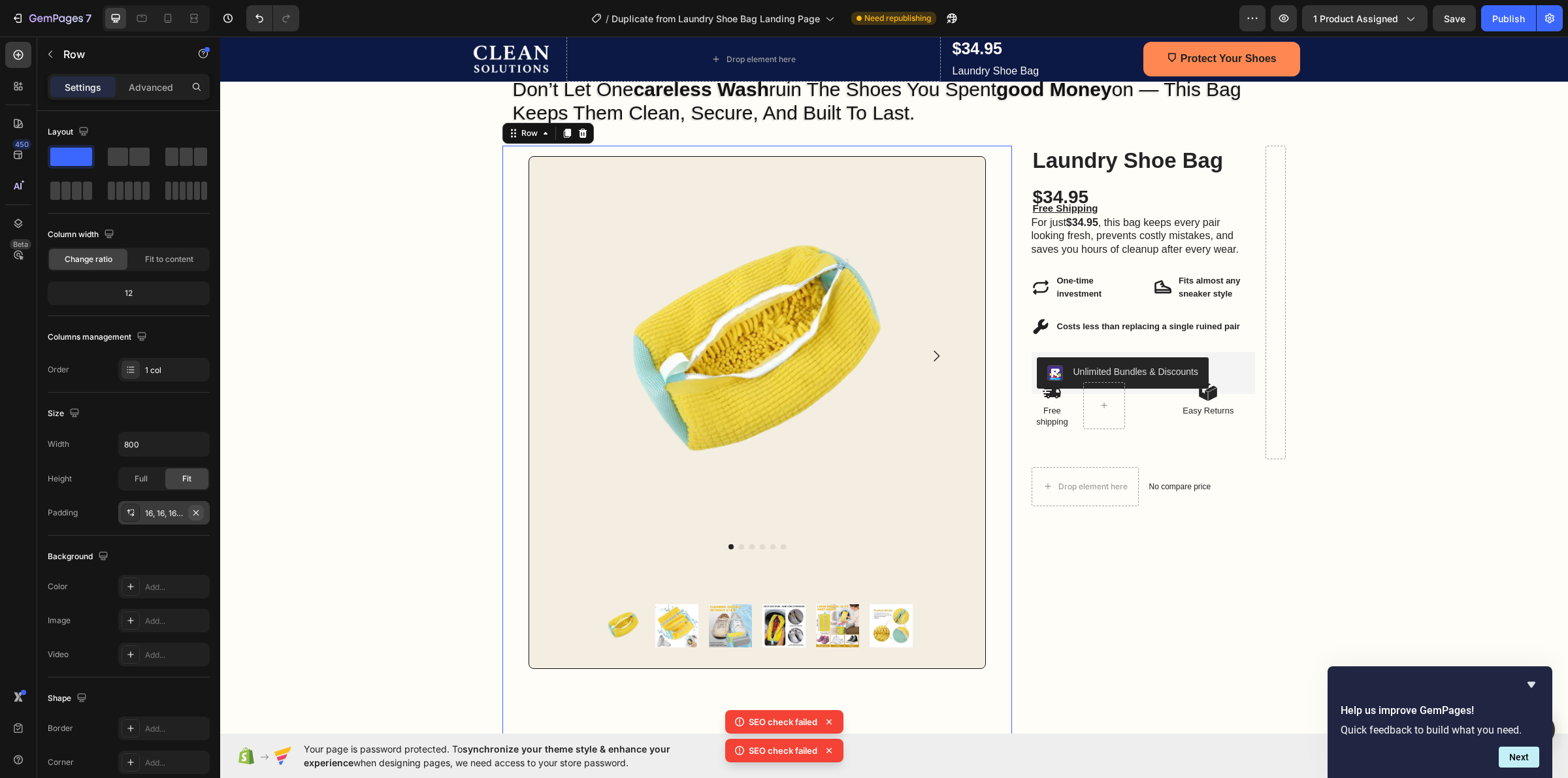
click at [194, 513] on icon "button" at bounding box center [195, 512] width 10 height 10
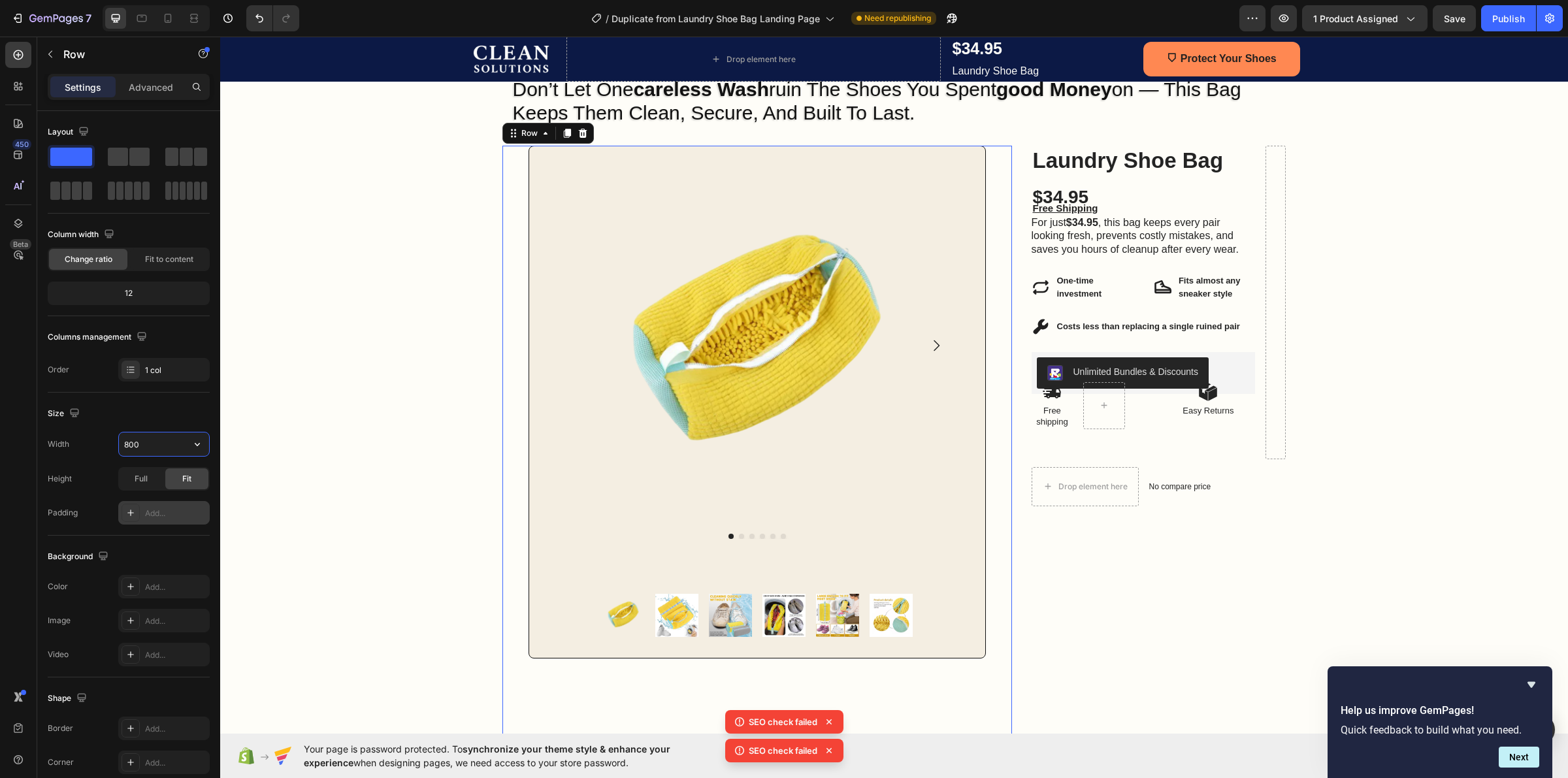
click at [158, 445] on input "800" at bounding box center [164, 443] width 90 height 23
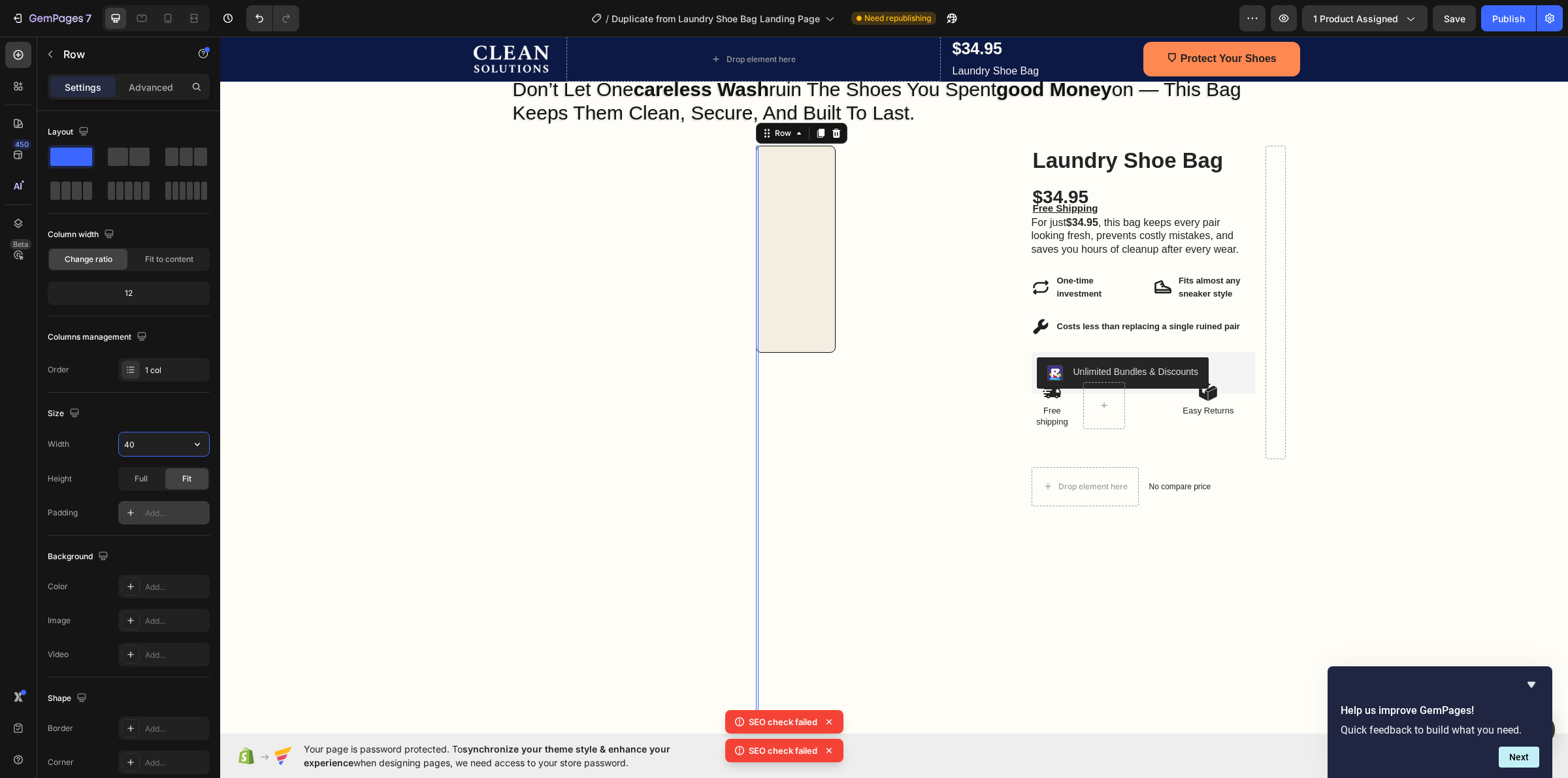
type input "400"
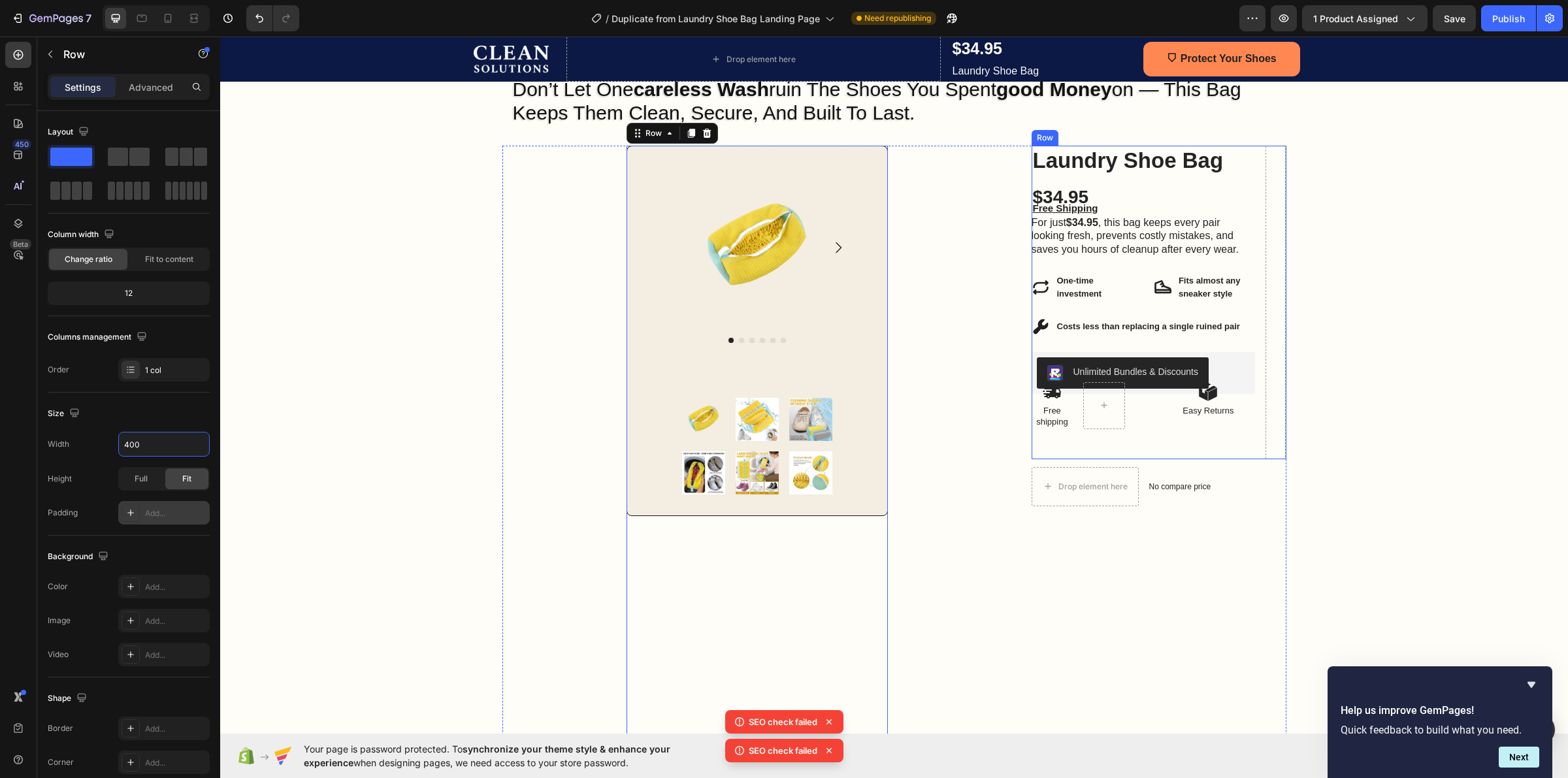
click at [1255, 154] on div "Laundry Shoe Bag Product Title $34.95 Product Price Product Price Free Shipping…" at bounding box center [1159, 303] width 255 height 314
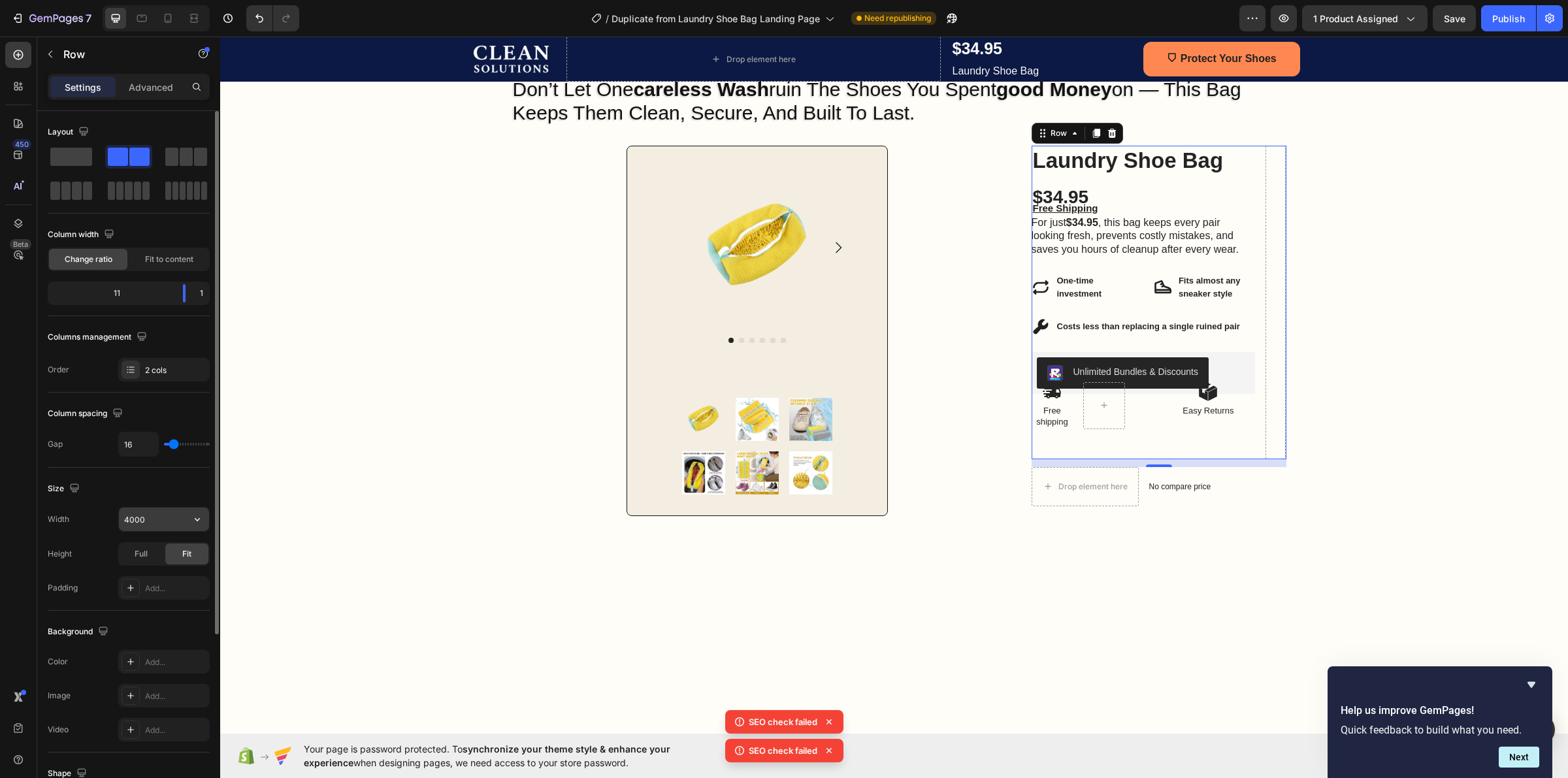
click at [150, 514] on input "4000" at bounding box center [164, 519] width 90 height 23
click at [1268, 371] on div at bounding box center [1275, 303] width 20 height 314
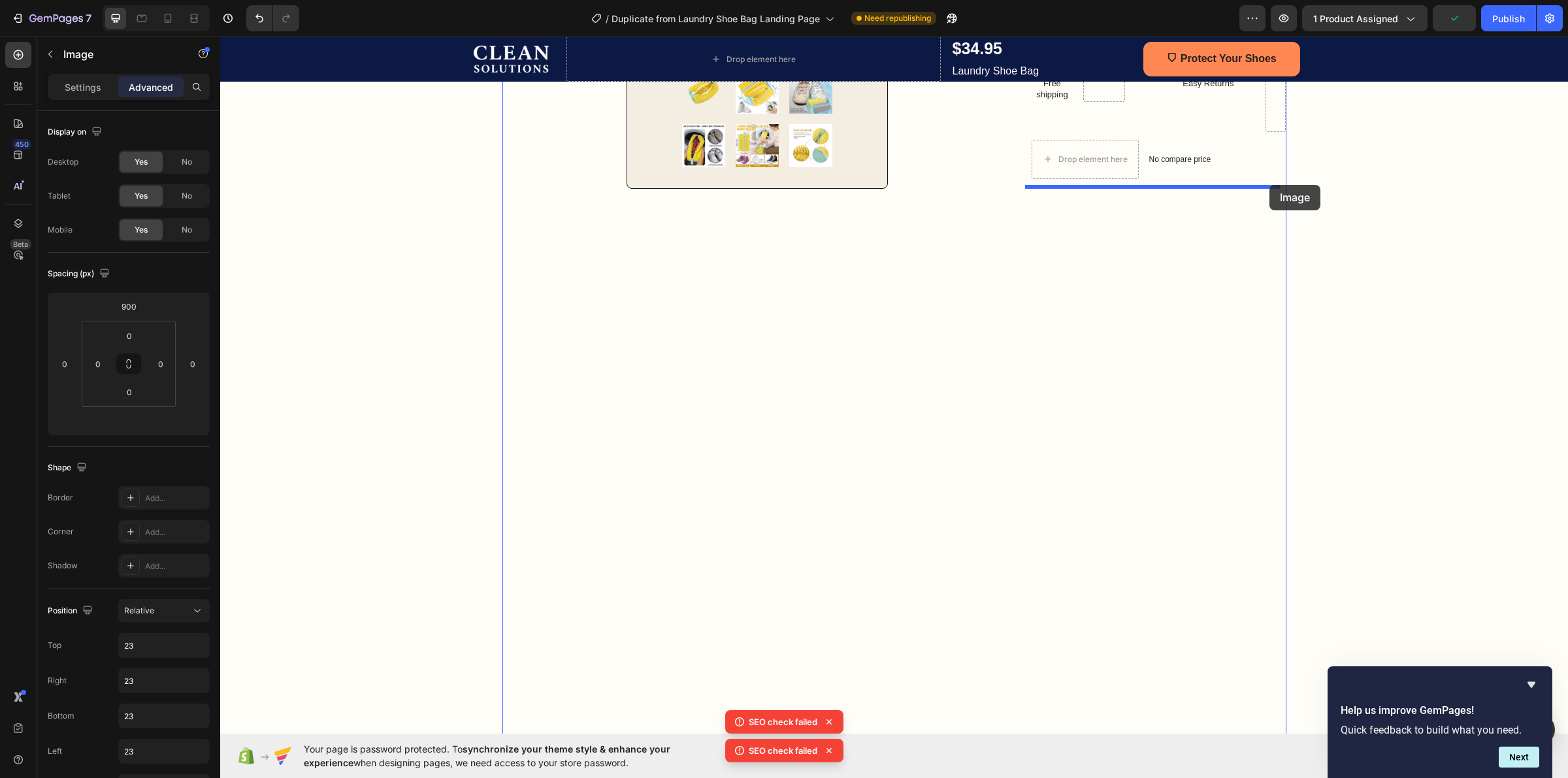
scroll to position [555, 0]
drag, startPoint x: 764, startPoint y: 332, endPoint x: 1272, endPoint y: 128, distance: 547.4
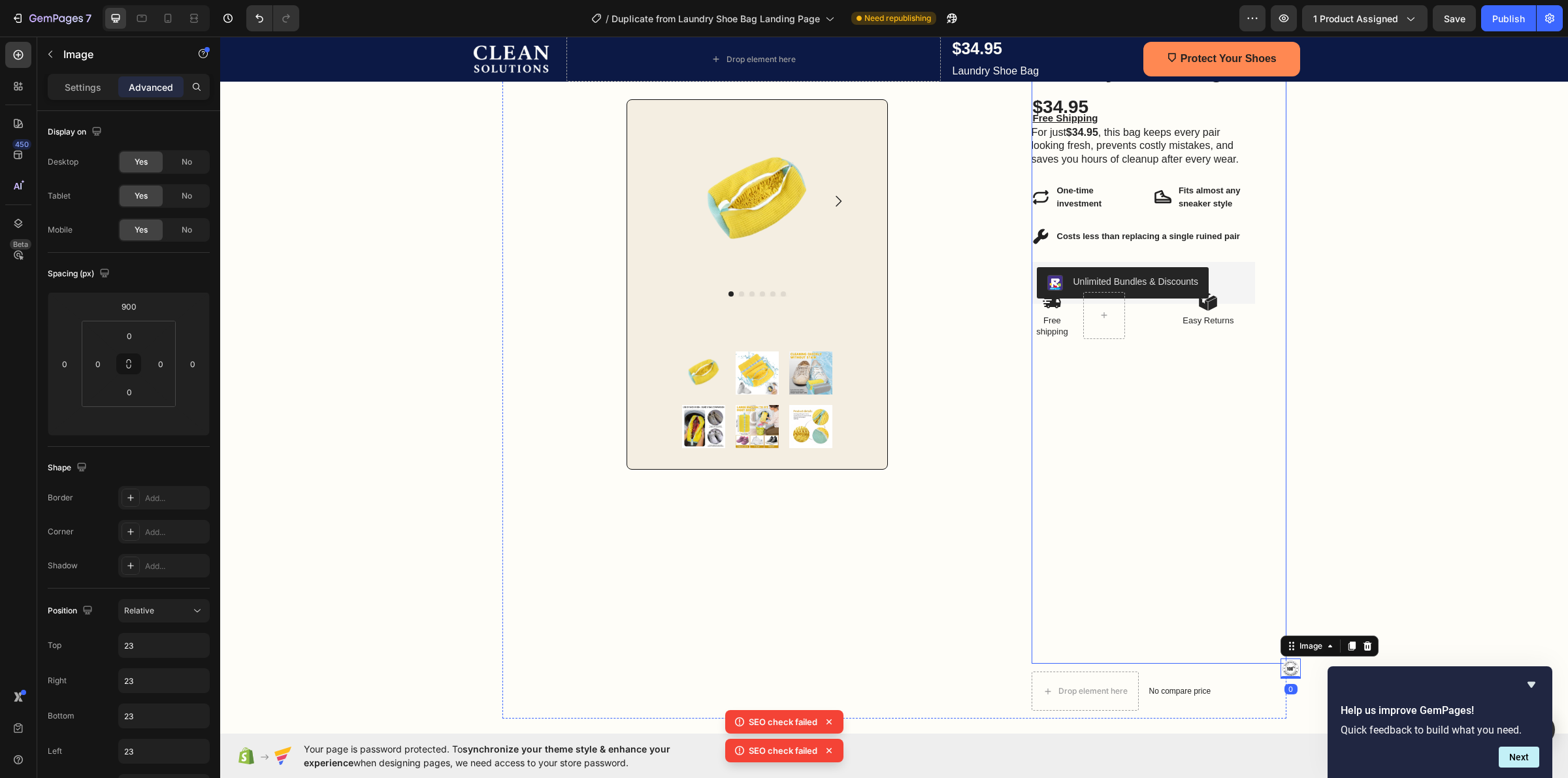
scroll to position [311, 0]
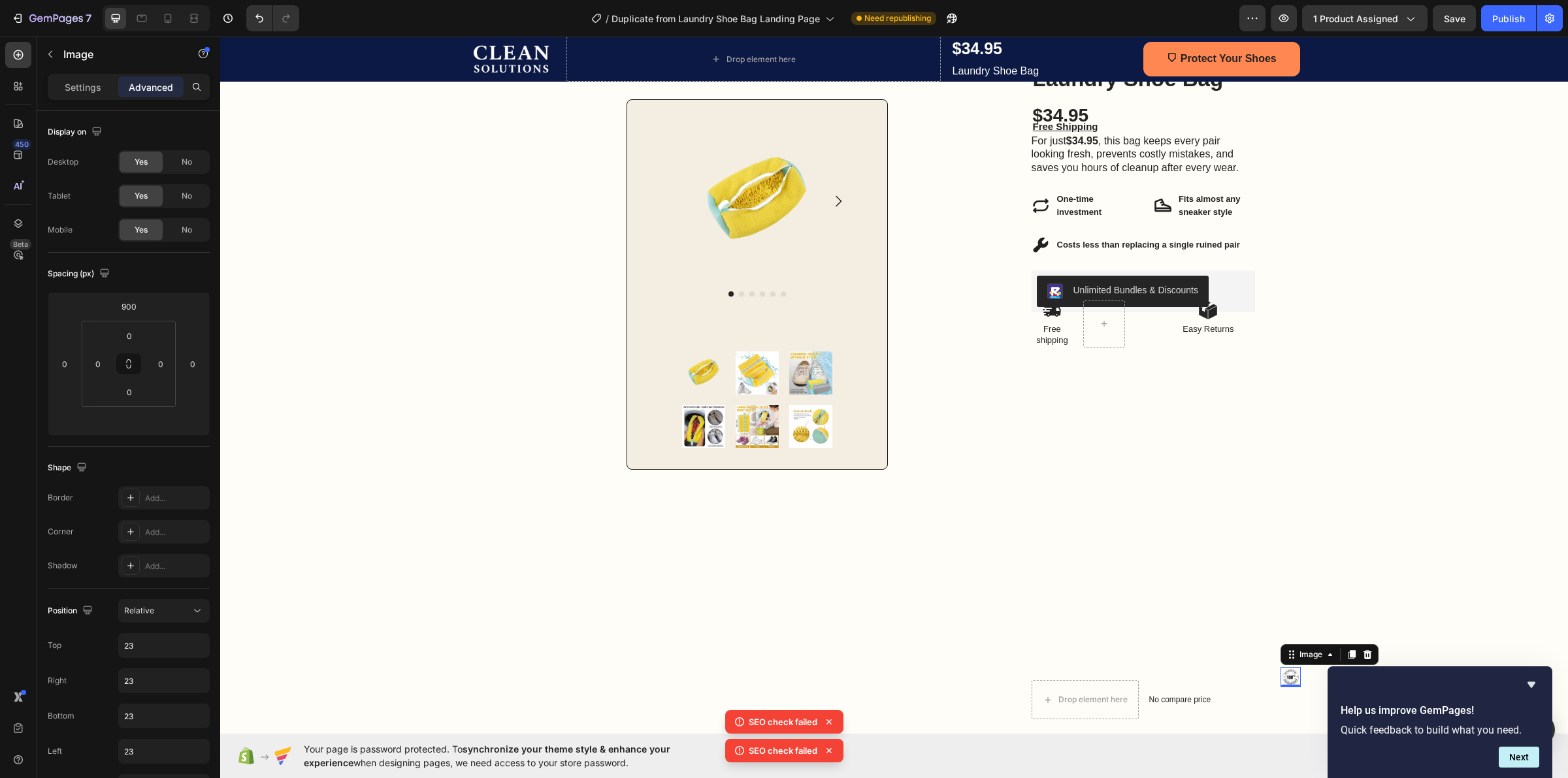
click at [1287, 674] on img at bounding box center [1290, 676] width 20 height 20
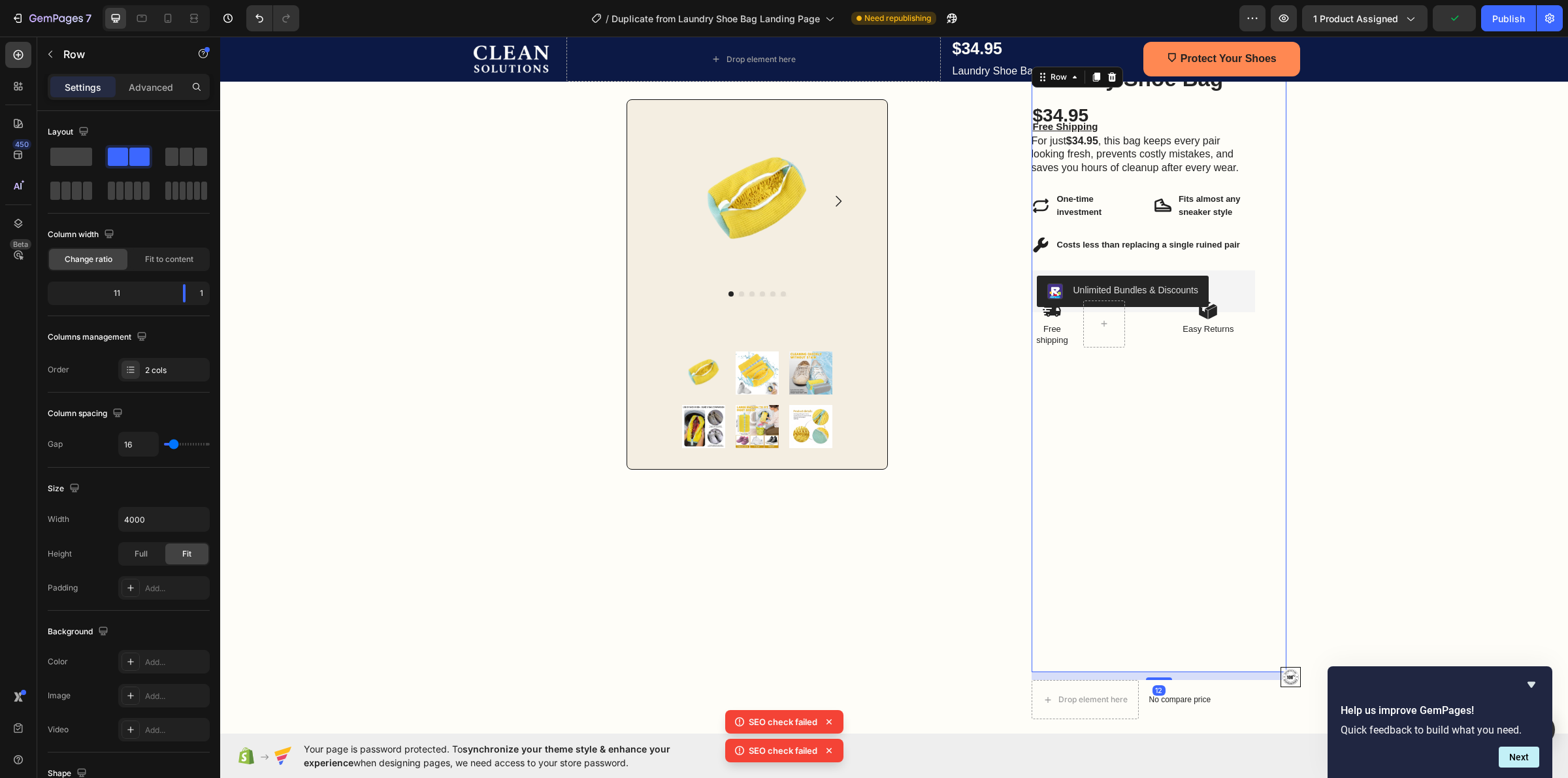
click at [1039, 403] on div "Laundry Shoe Bag Product Title $34.95 Product Price Product Price Free Shipping…" at bounding box center [1144, 368] width 224 height 608
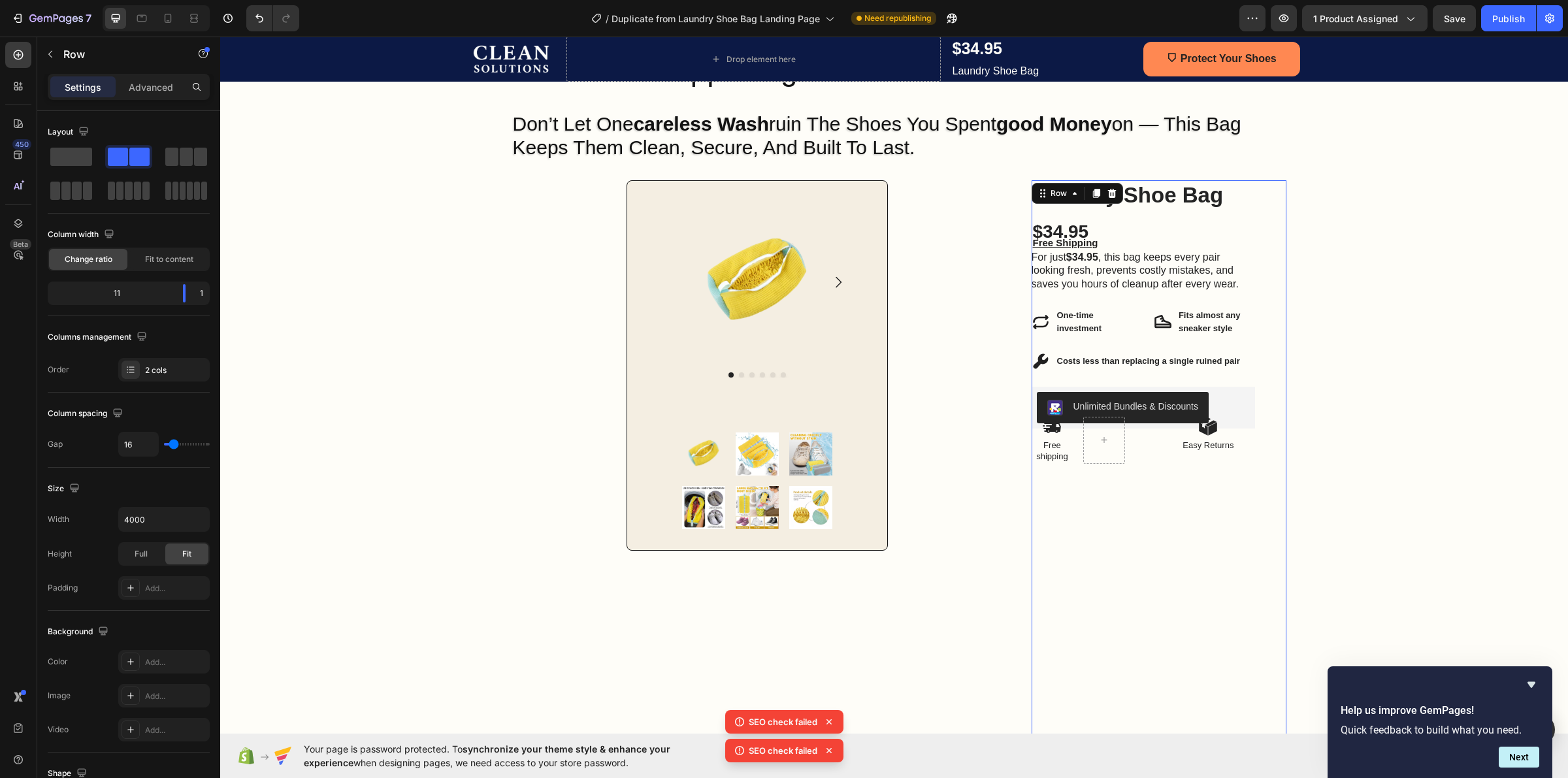
scroll to position [147, 0]
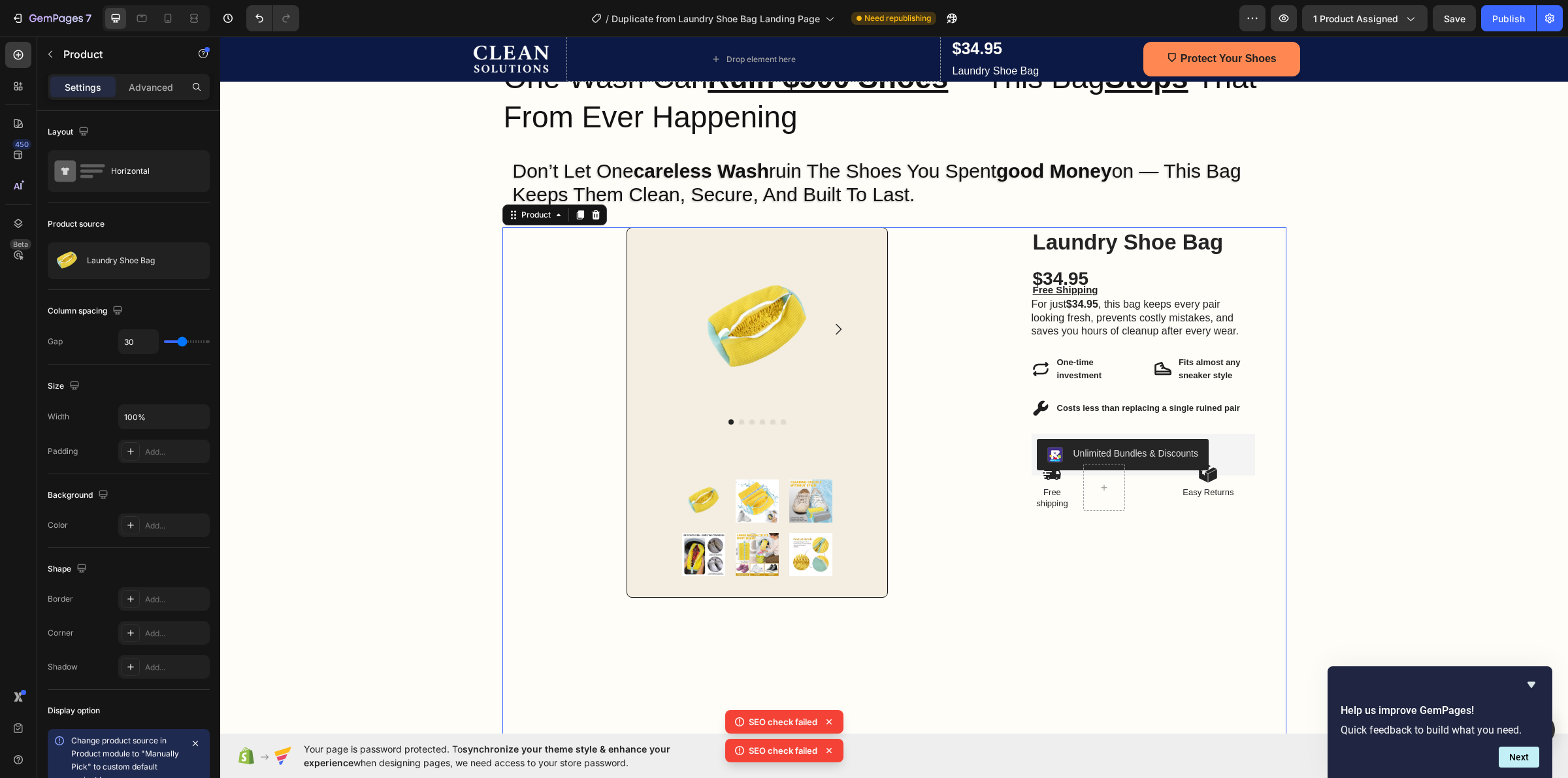
click at [957, 298] on div "Product Images Product Images Row Row" at bounding box center [757, 559] width 510 height 664
click at [154, 417] on input "100%" at bounding box center [164, 416] width 90 height 23
click at [190, 419] on icon "button" at bounding box center [197, 417] width 13 height 13
click at [163, 425] on input "100%" at bounding box center [164, 416] width 90 height 23
drag, startPoint x: 135, startPoint y: 425, endPoint x: 118, endPoint y: 425, distance: 17.0
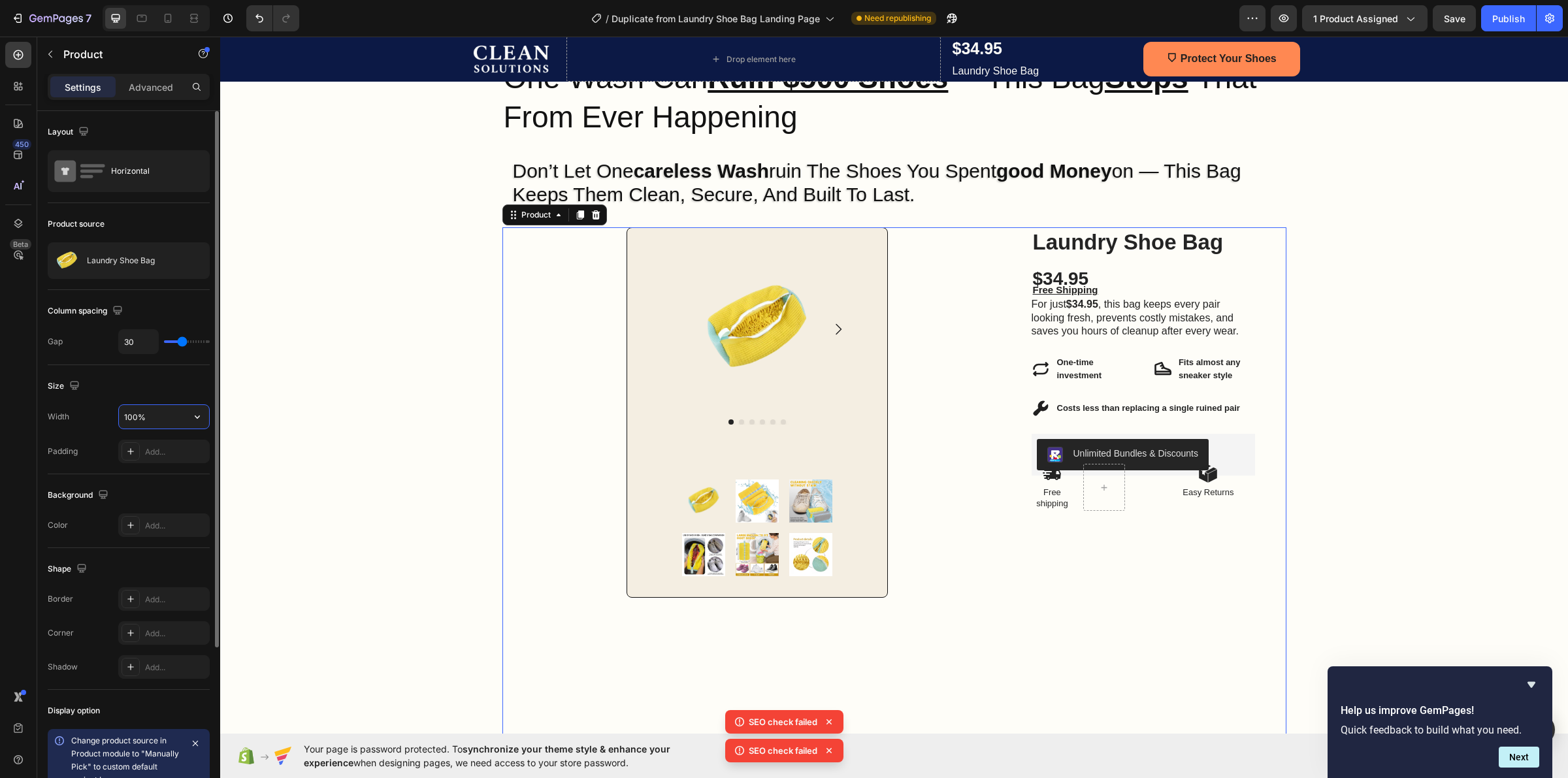
click at [119, 425] on input "100%" at bounding box center [164, 416] width 90 height 23
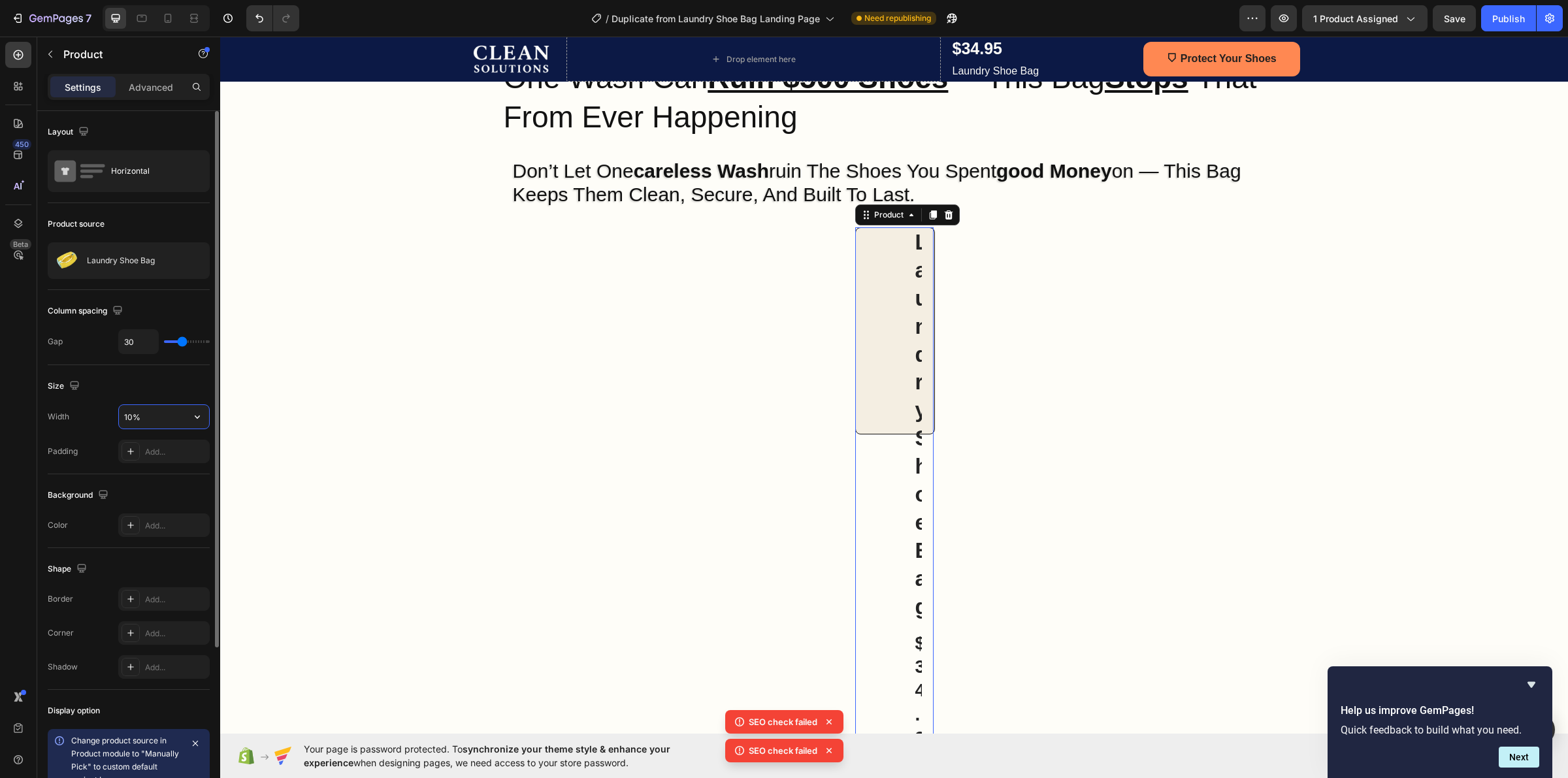
type input "100%"
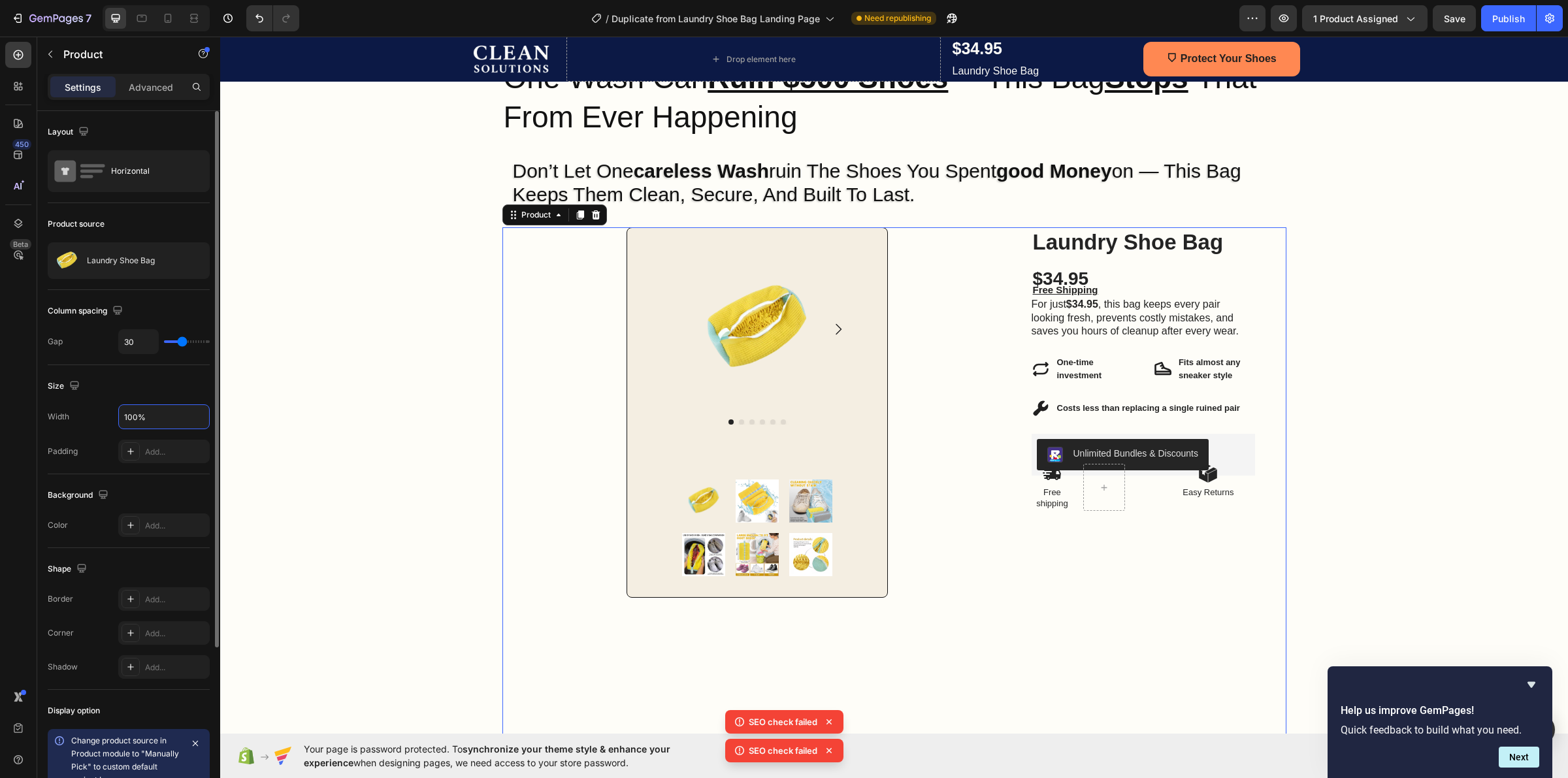
click at [86, 445] on div "Padding Add..." at bounding box center [129, 451] width 162 height 23
click at [33, 482] on div "450 Beta" at bounding box center [18, 407] width 38 height 741
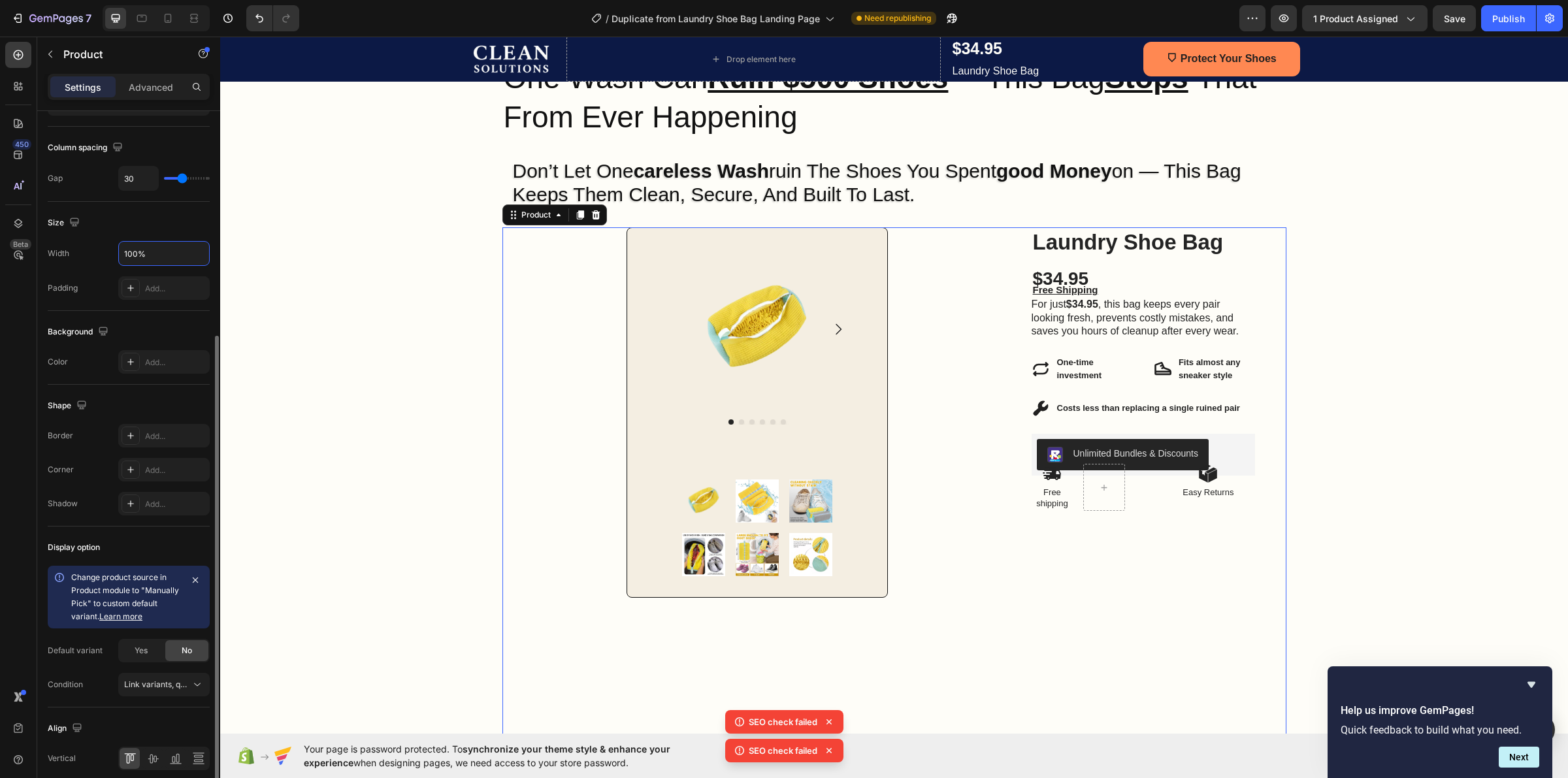
scroll to position [220, 0]
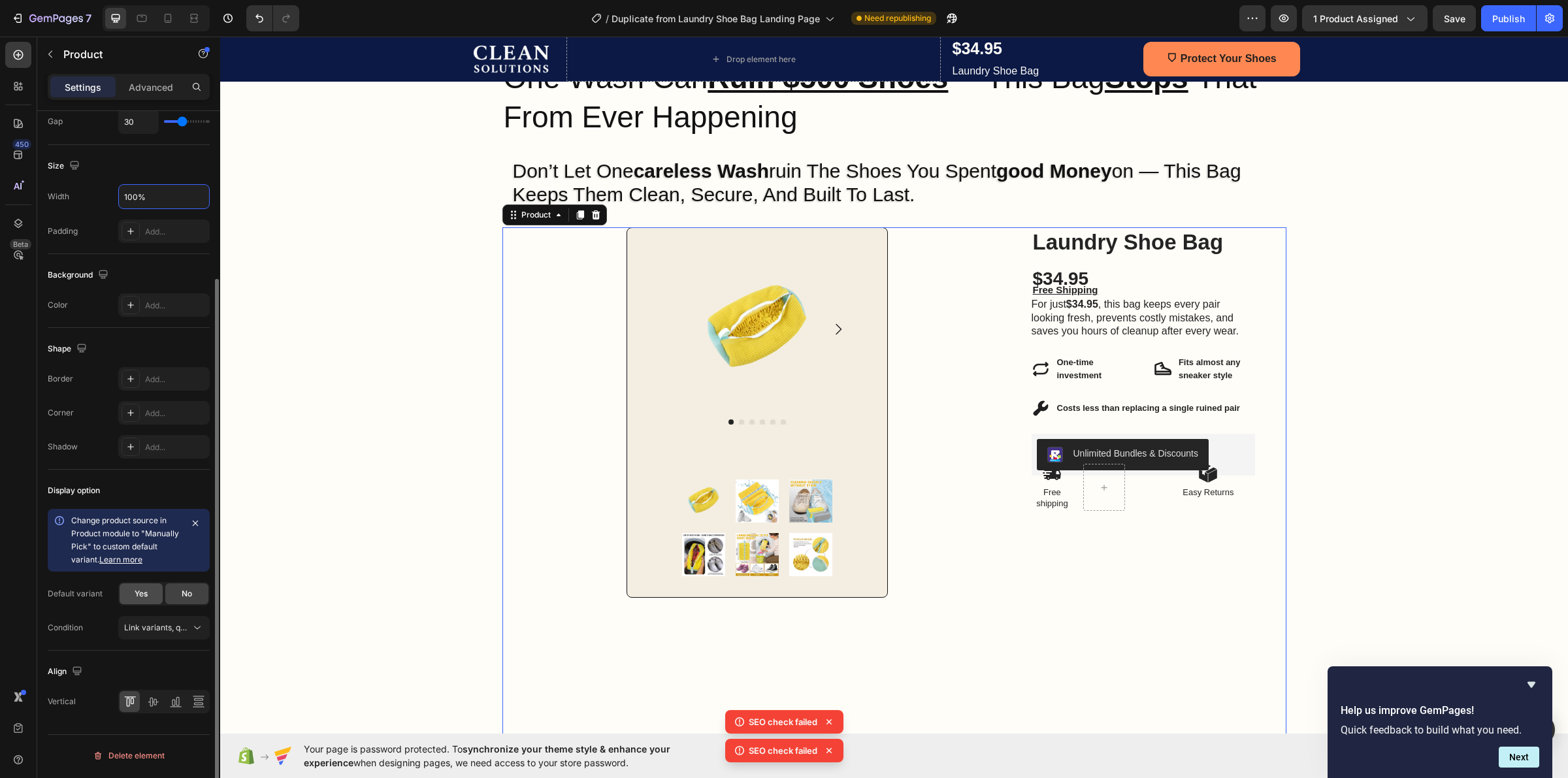
click at [144, 588] on div "Yes" at bounding box center [141, 594] width 43 height 21
click at [166, 592] on div "No" at bounding box center [187, 594] width 43 height 21
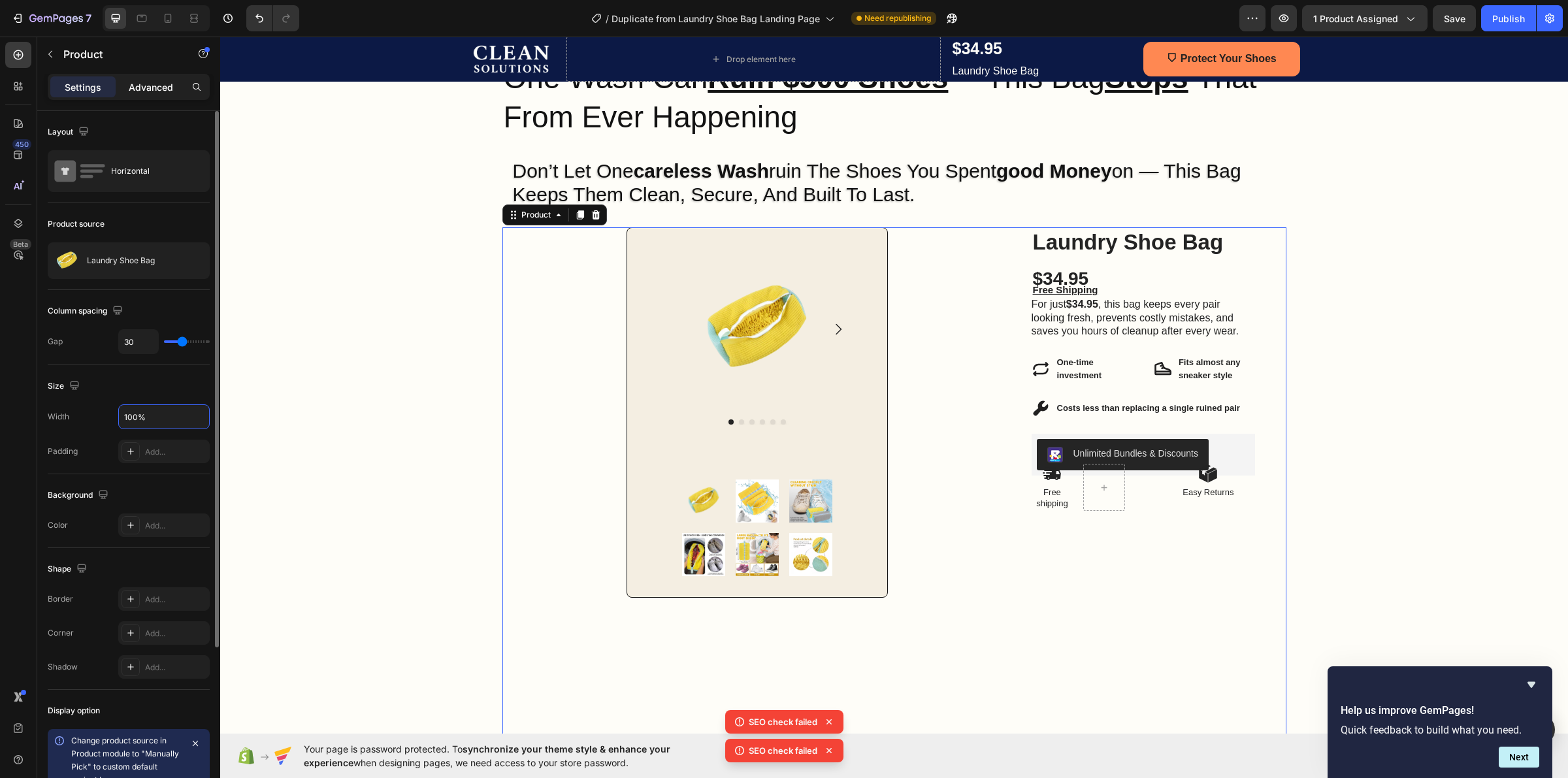
click at [145, 87] on p "Advanced" at bounding box center [151, 86] width 45 height 14
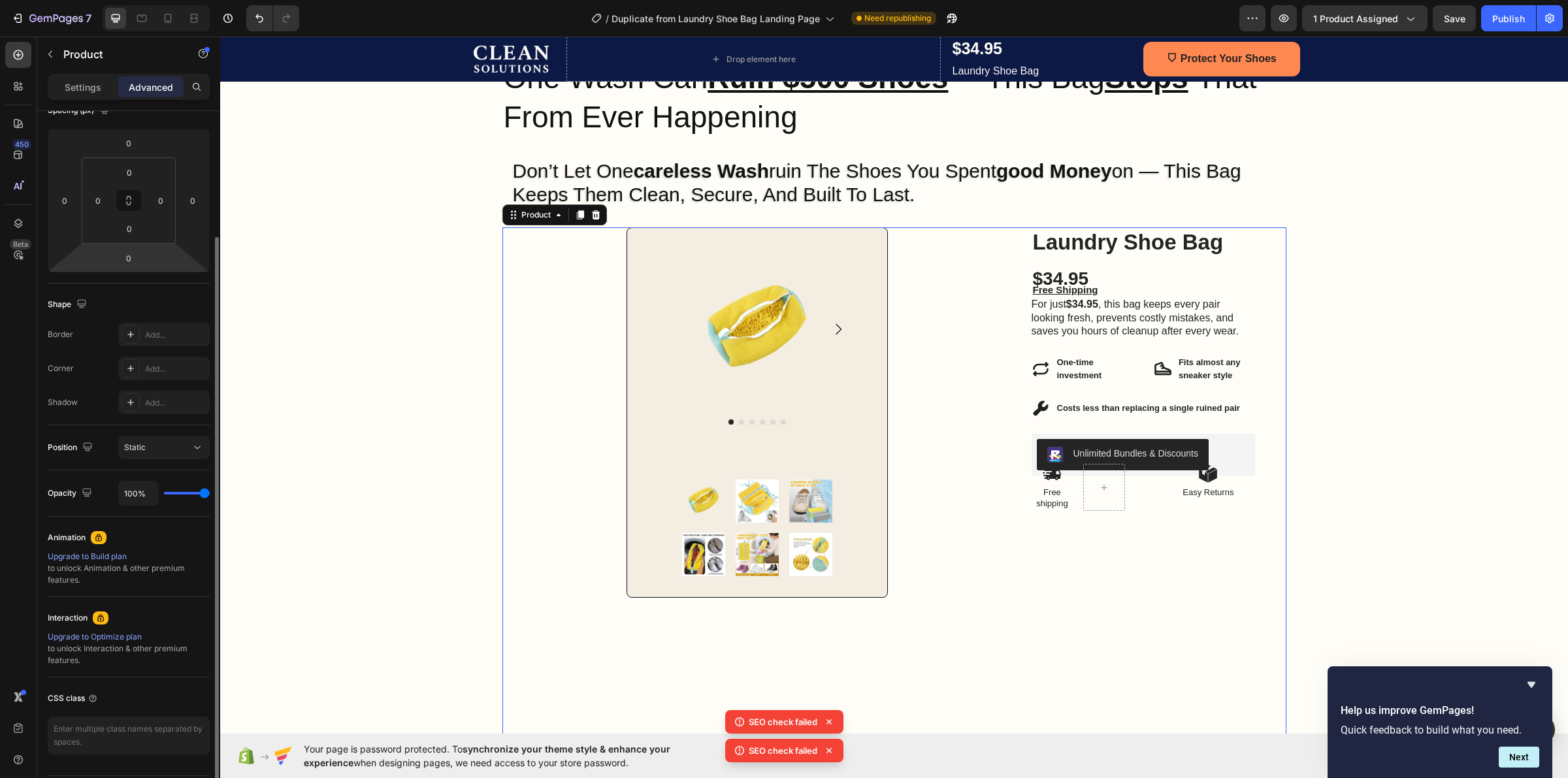
scroll to position [204, 0]
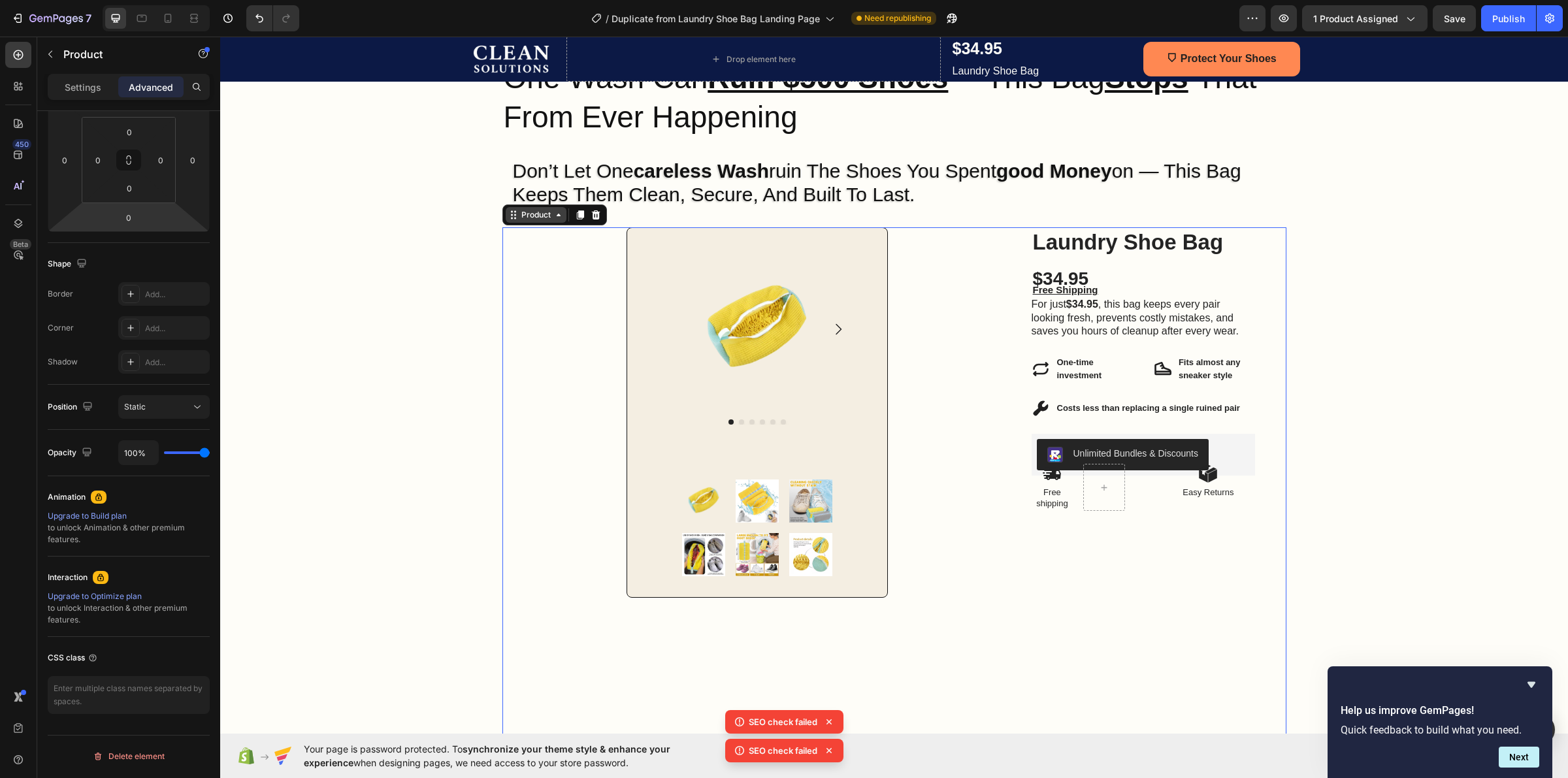
click at [534, 217] on div "Product" at bounding box center [535, 215] width 34 height 12
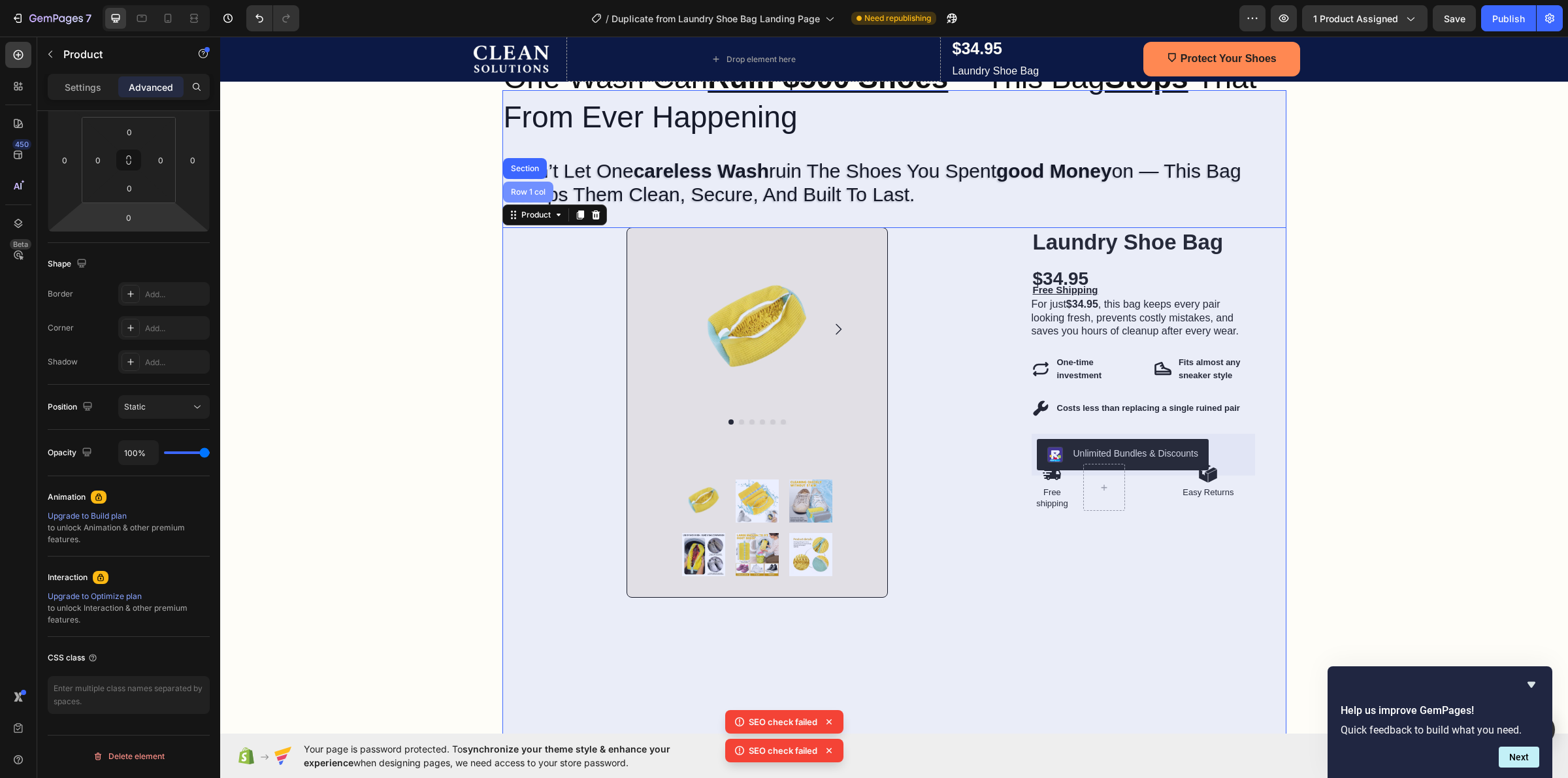
click at [514, 194] on div "Row 1 col" at bounding box center [528, 192] width 40 height 8
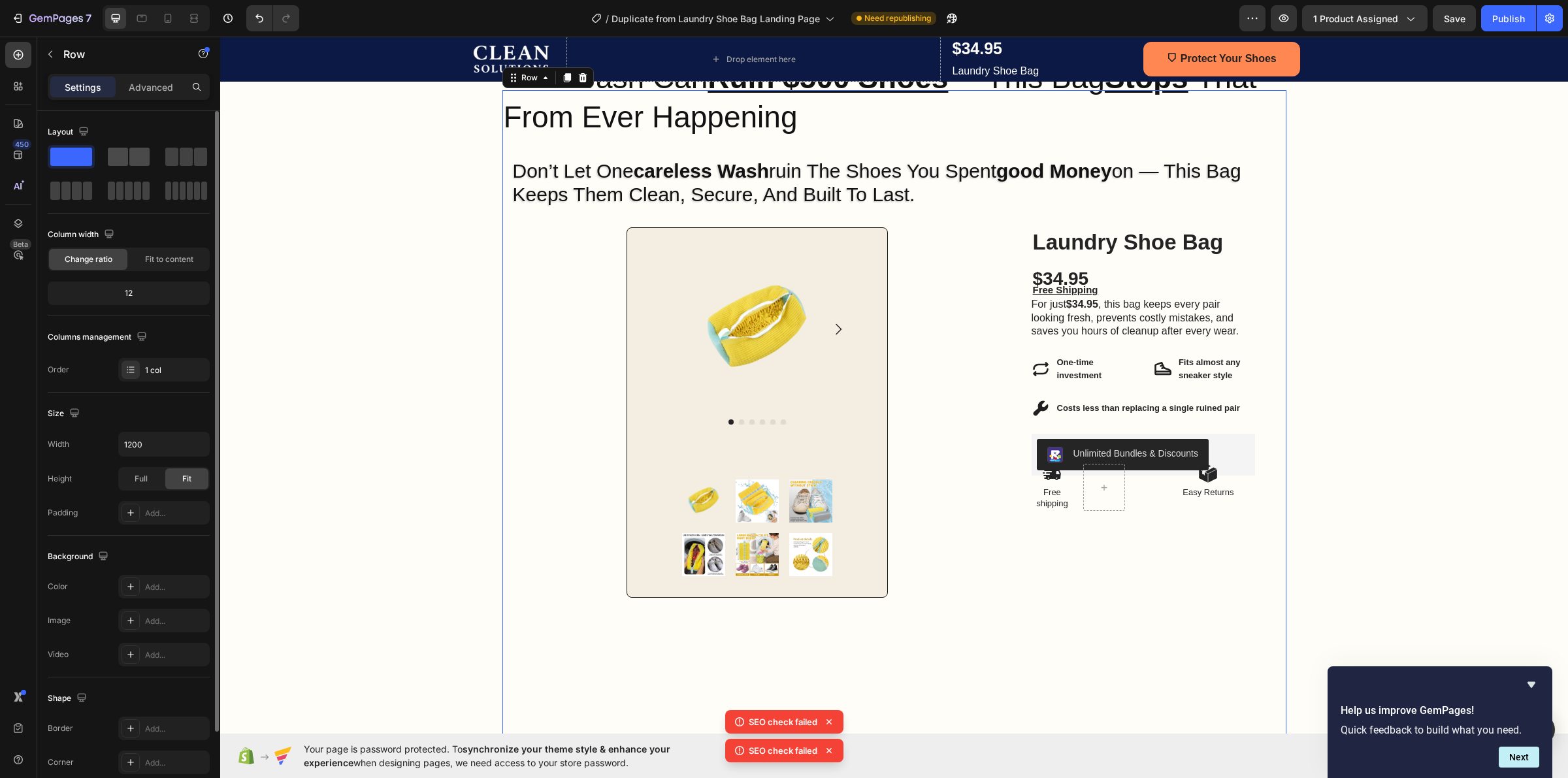
click at [126, 160] on span at bounding box center [118, 156] width 20 height 18
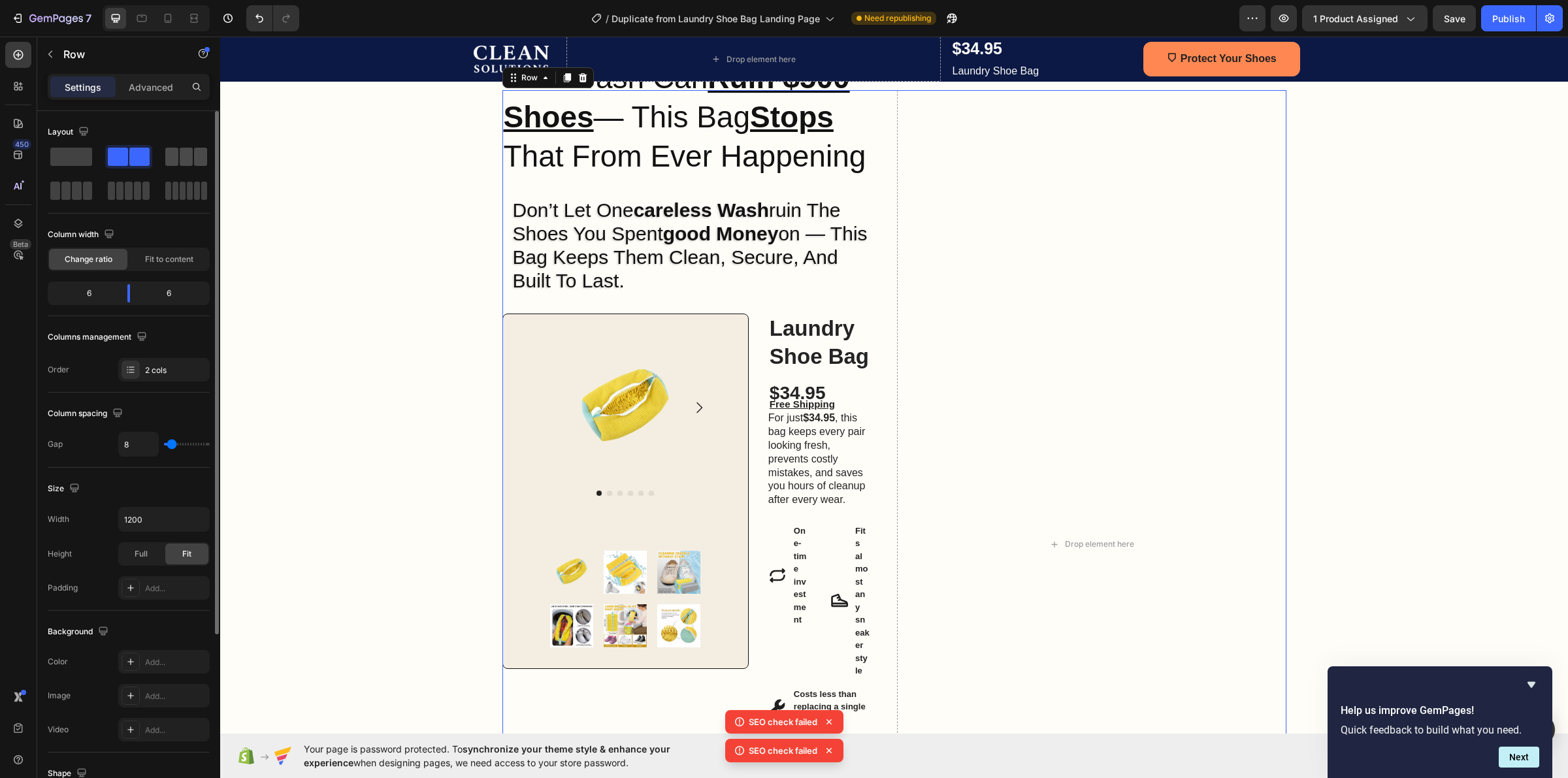
click at [190, 154] on span at bounding box center [186, 156] width 13 height 18
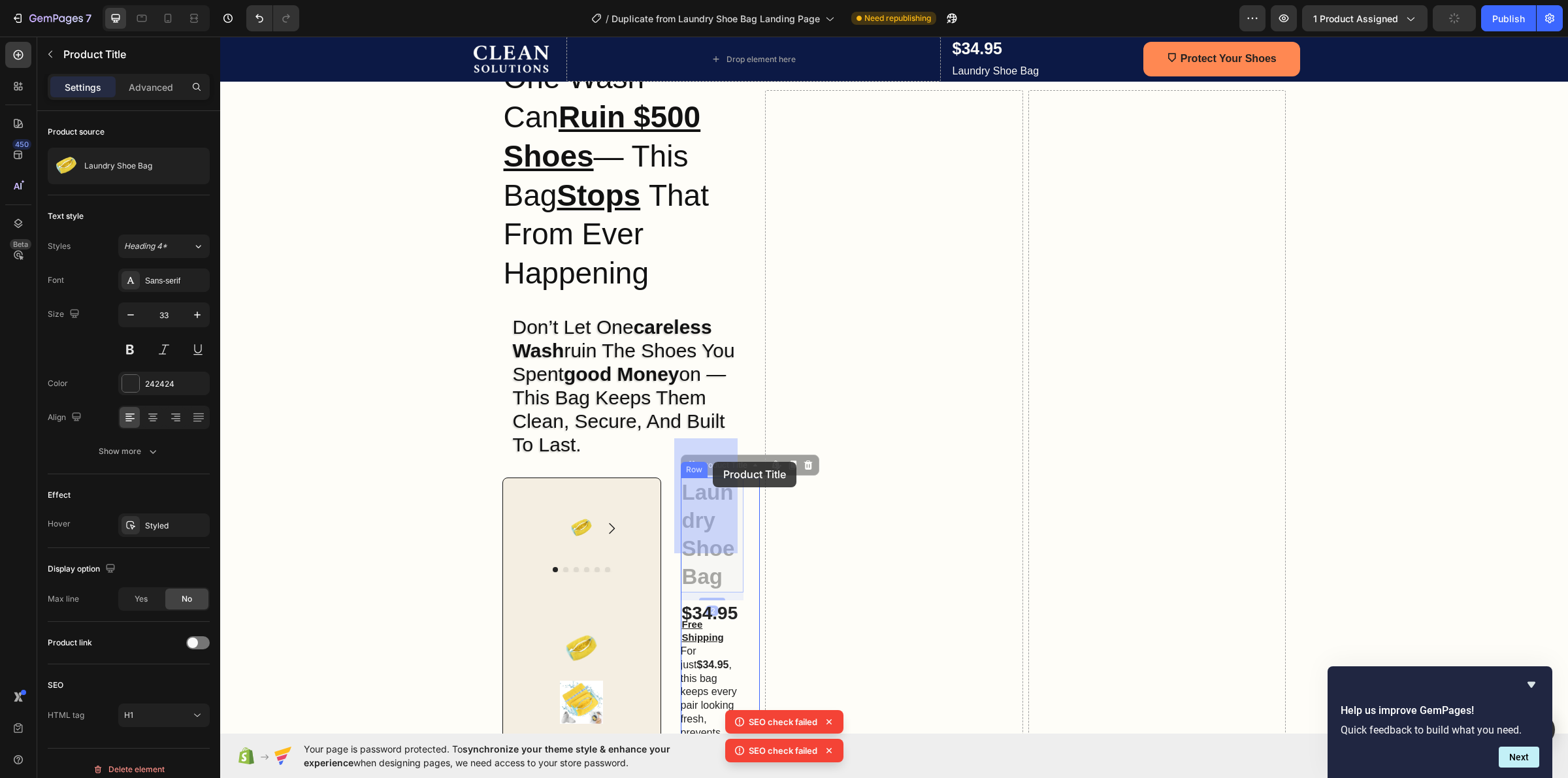
drag, startPoint x: 692, startPoint y: 493, endPoint x: 704, endPoint y: 464, distance: 31.4
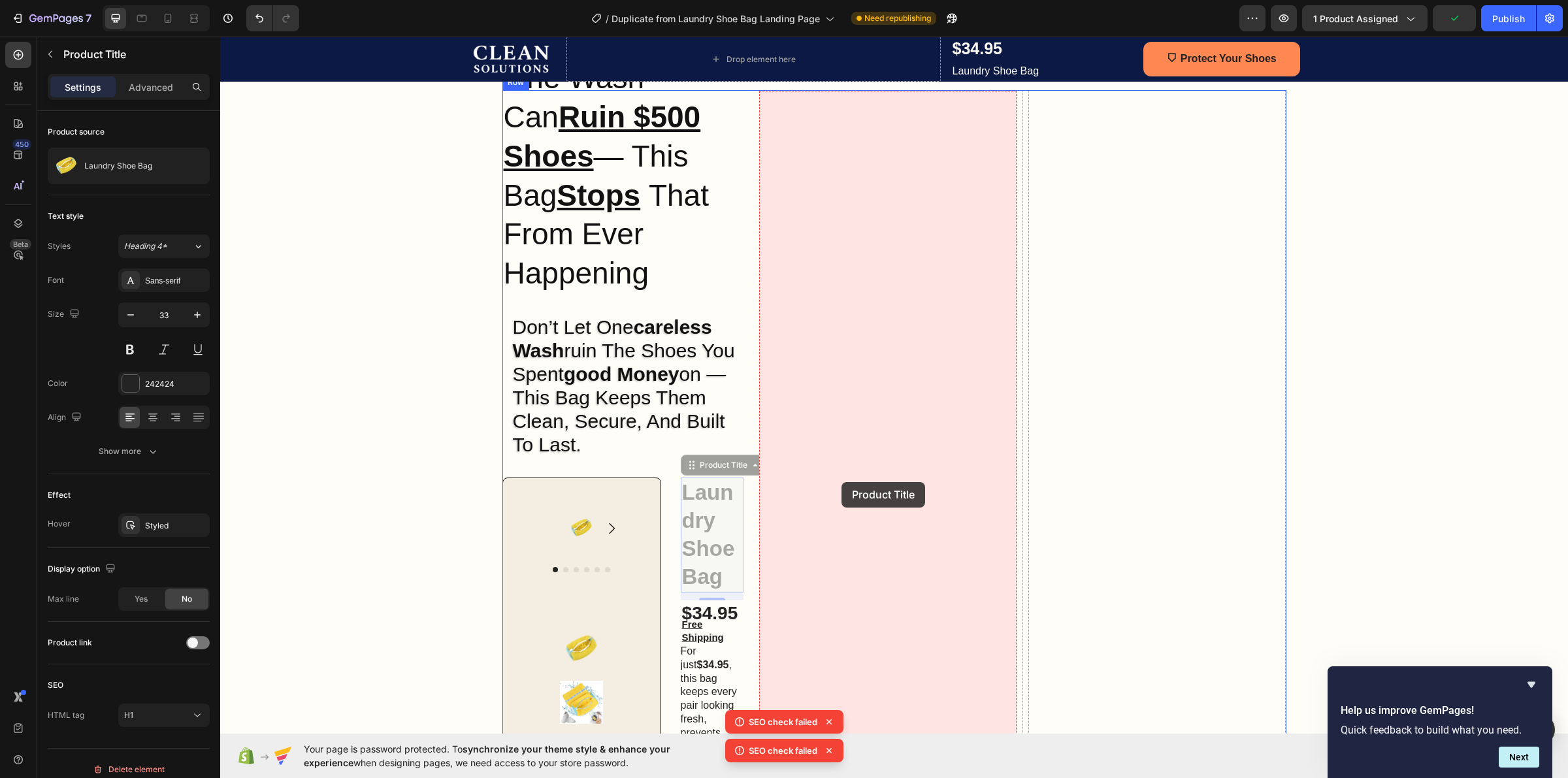
drag, startPoint x: 696, startPoint y: 480, endPoint x: 841, endPoint y: 482, distance: 145.0
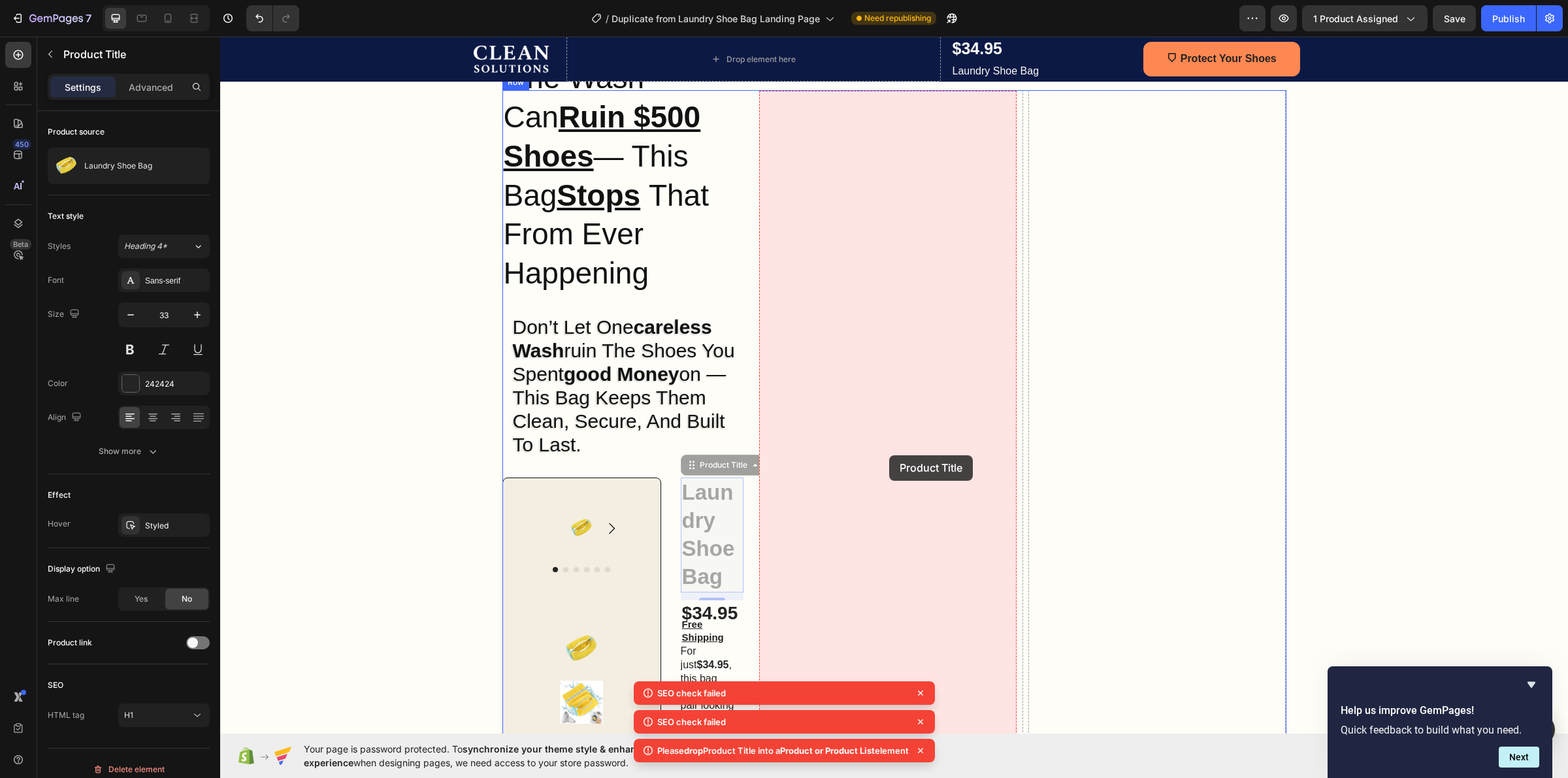
drag, startPoint x: 706, startPoint y: 471, endPoint x: 869, endPoint y: 455, distance: 163.8
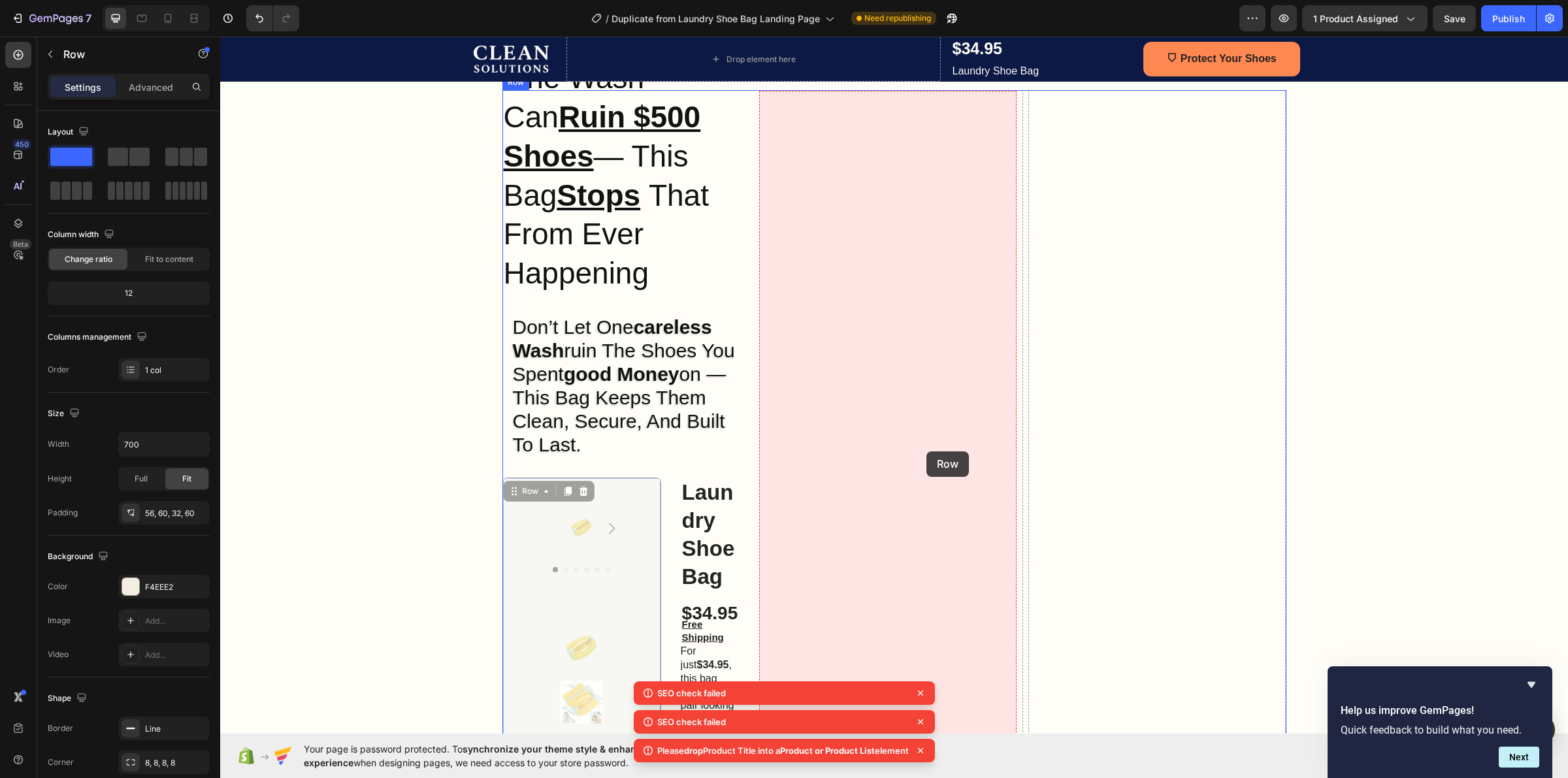
drag, startPoint x: 616, startPoint y: 446, endPoint x: 926, endPoint y: 451, distance: 310.0
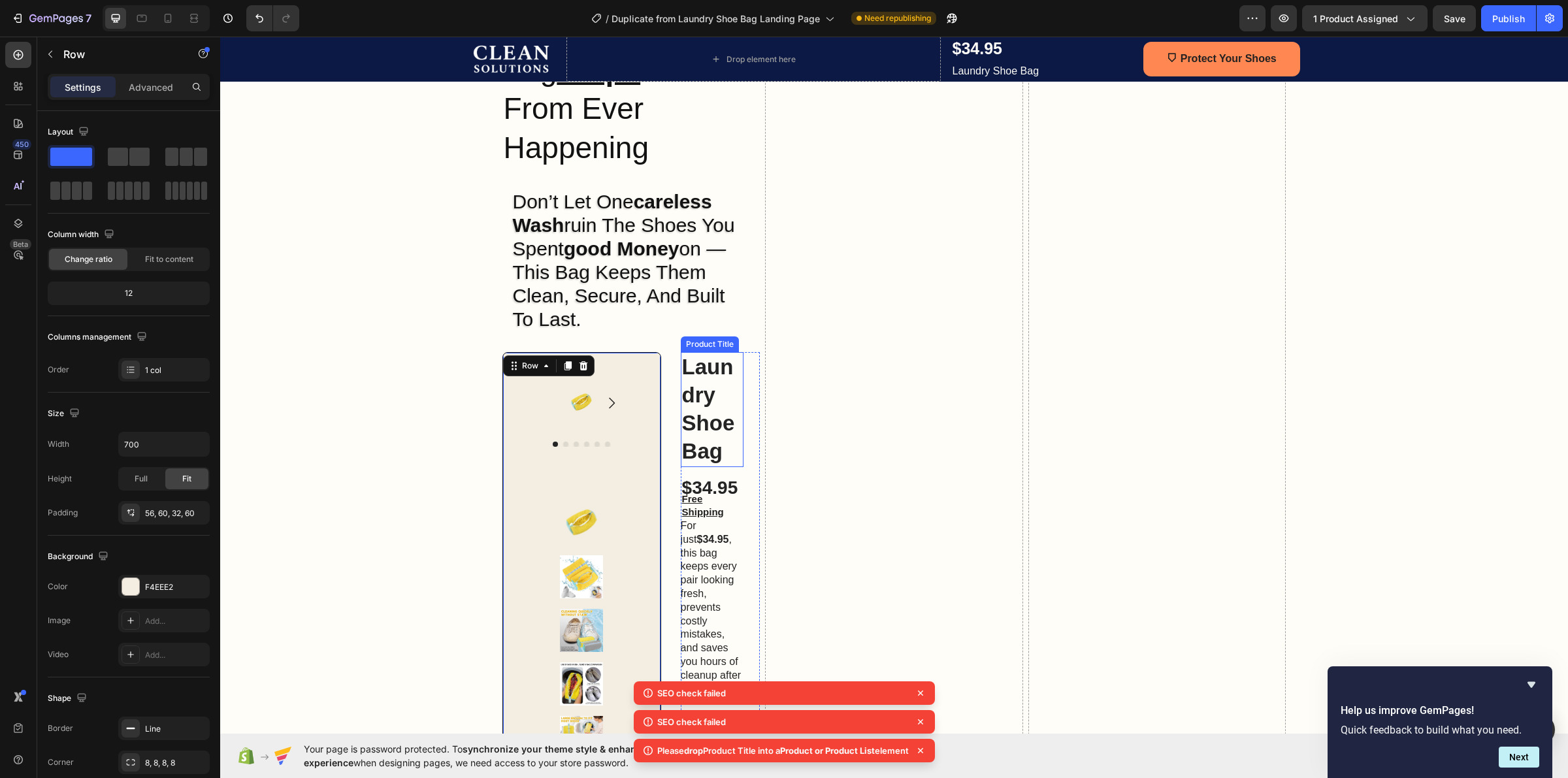
scroll to position [311, 0]
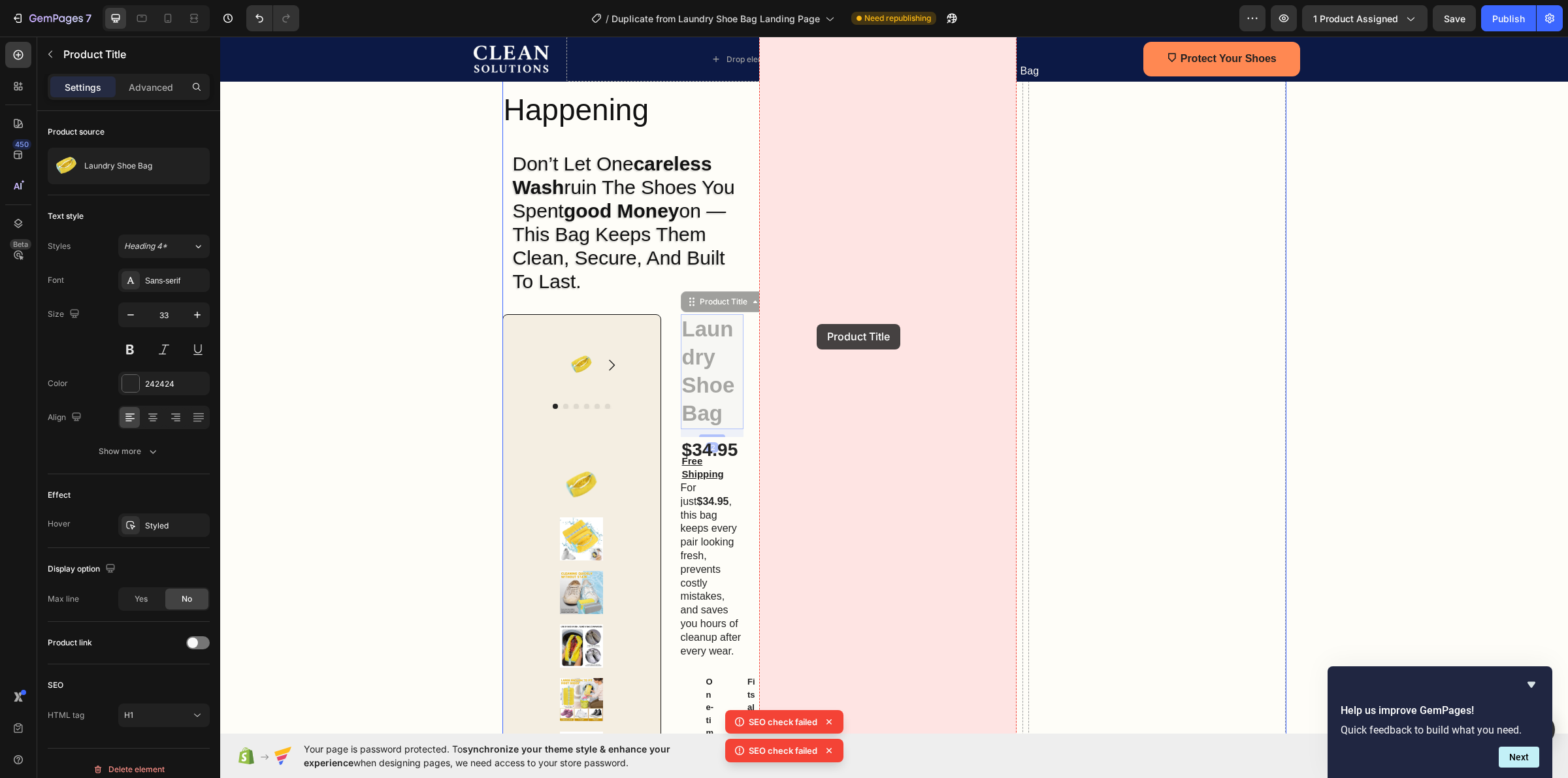
drag, startPoint x: 707, startPoint y: 355, endPoint x: 816, endPoint y: 324, distance: 113.3
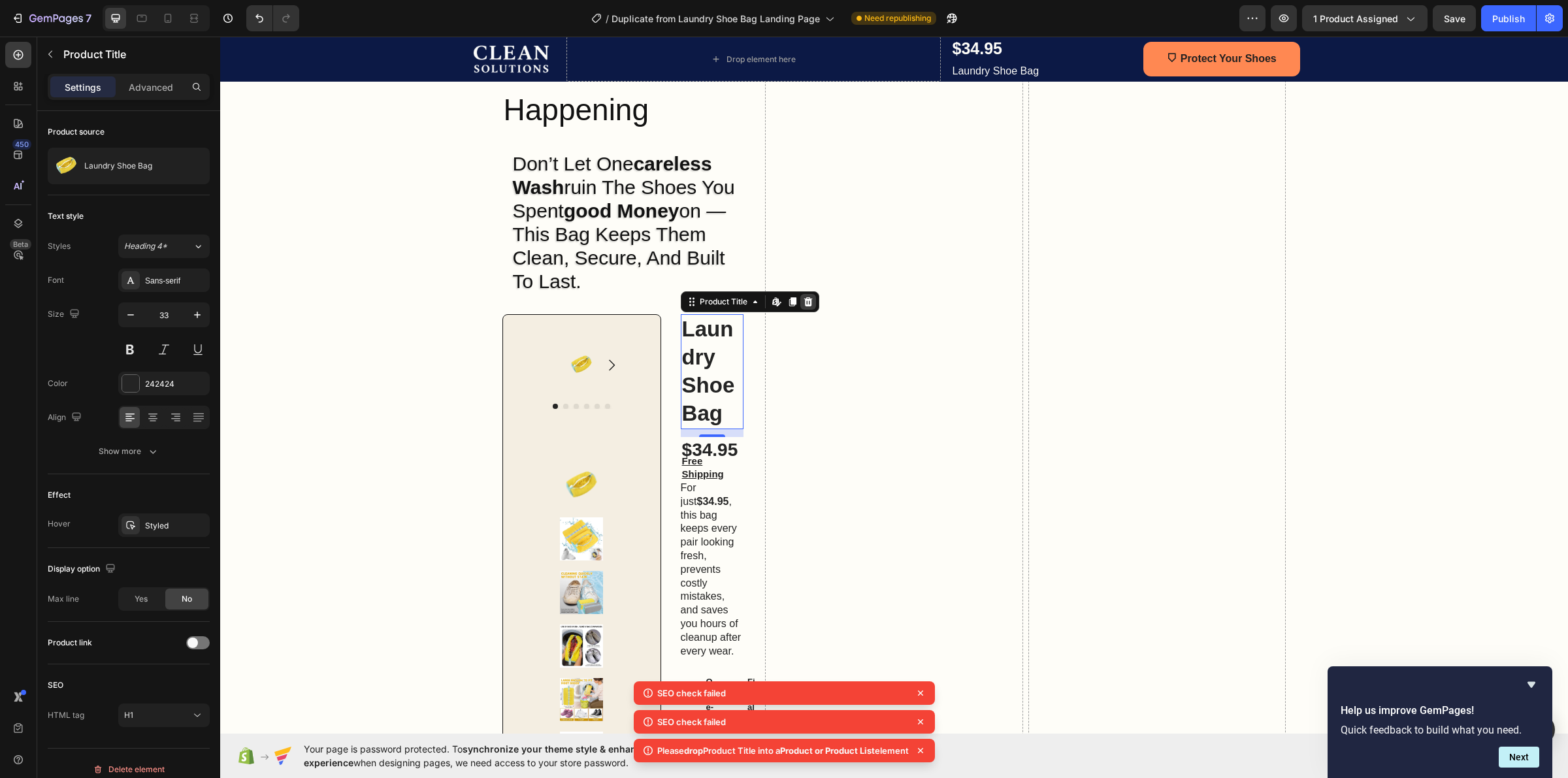
click at [803, 297] on icon at bounding box center [808, 302] width 10 height 10
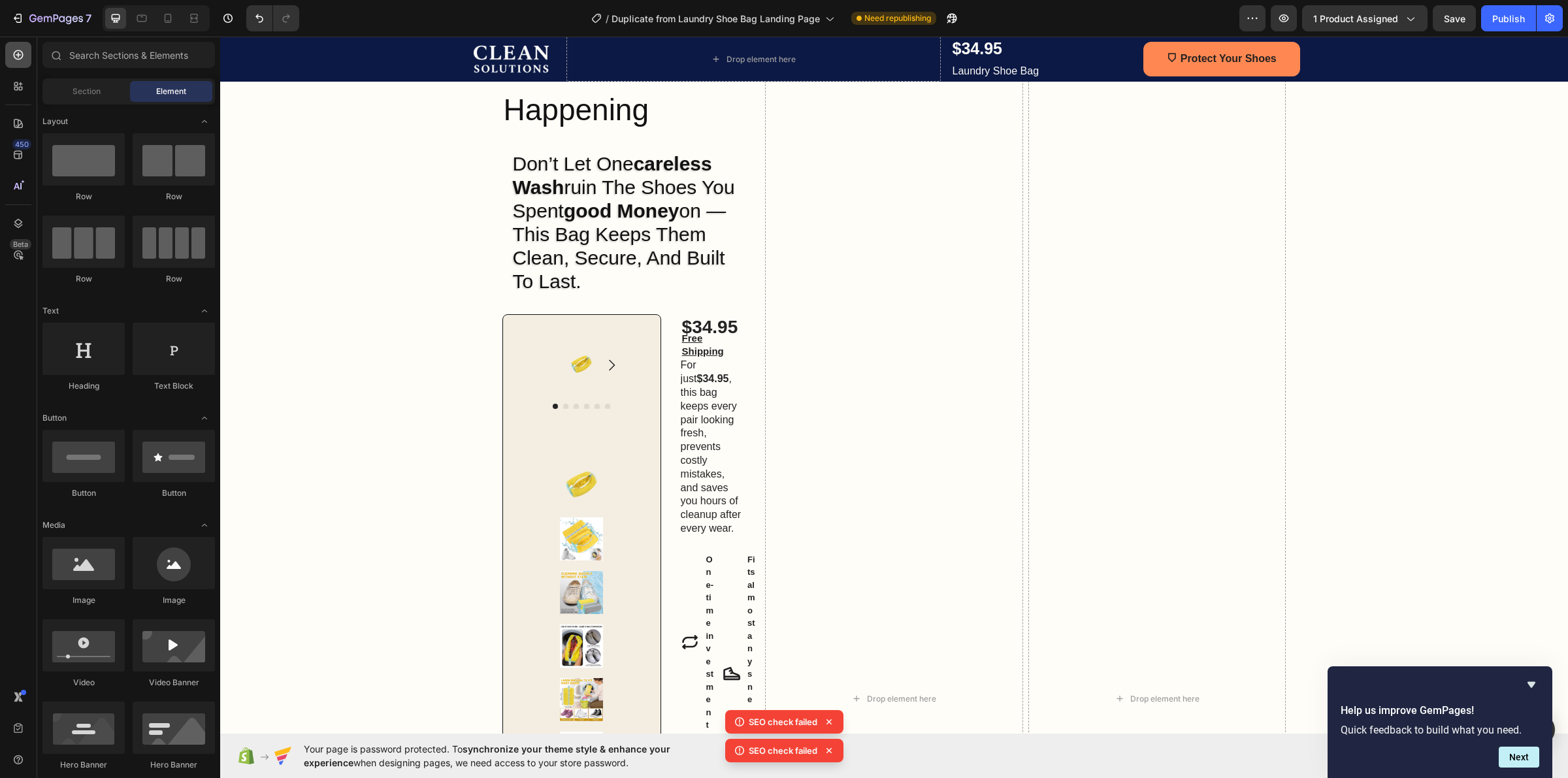
click at [23, 58] on icon at bounding box center [18, 54] width 13 height 13
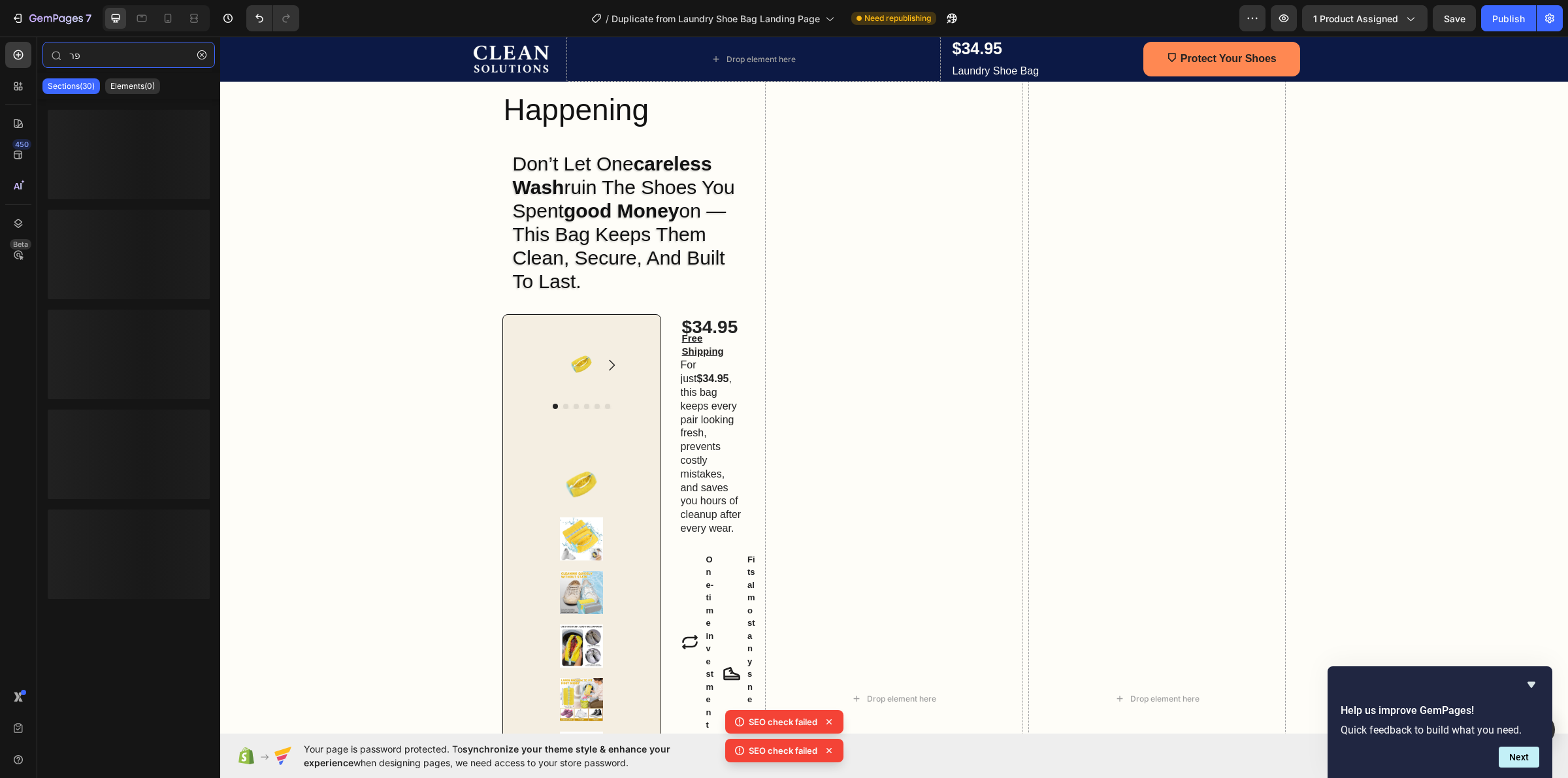
type input "פ"
type input "p"
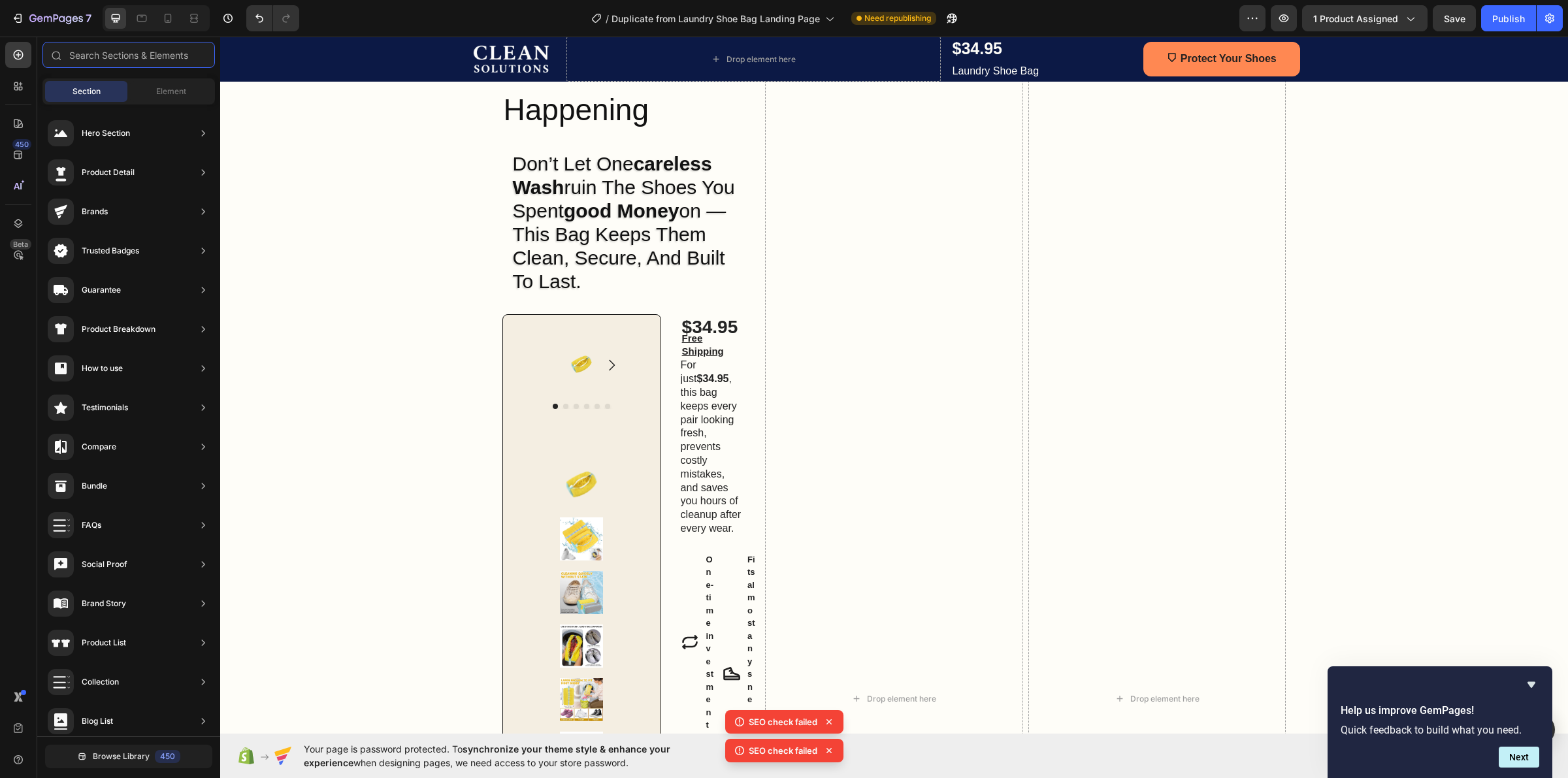
type input "t"
click at [197, 87] on div "Element" at bounding box center [170, 91] width 82 height 21
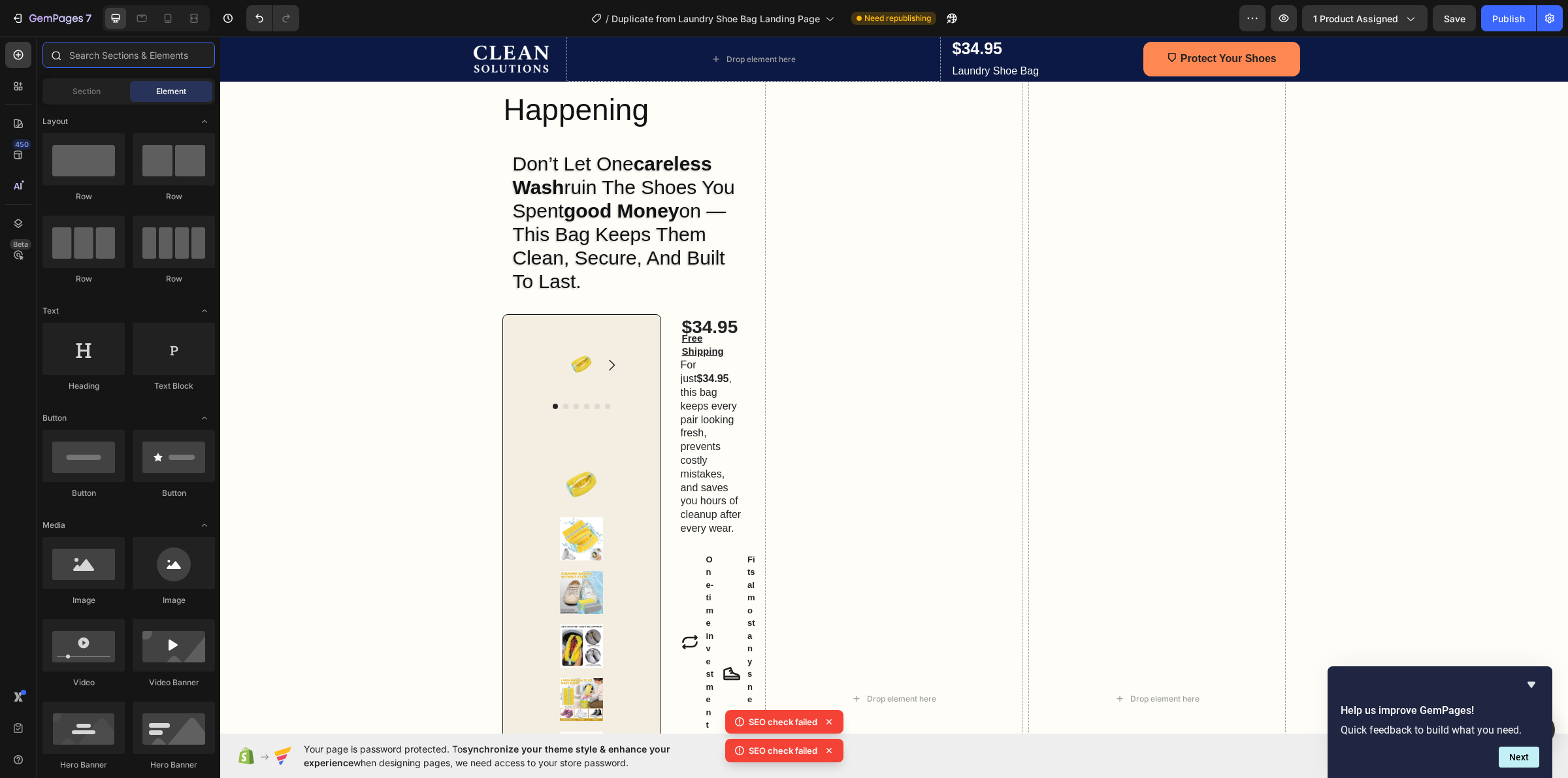
click at [142, 58] on input "text" at bounding box center [128, 54] width 172 height 26
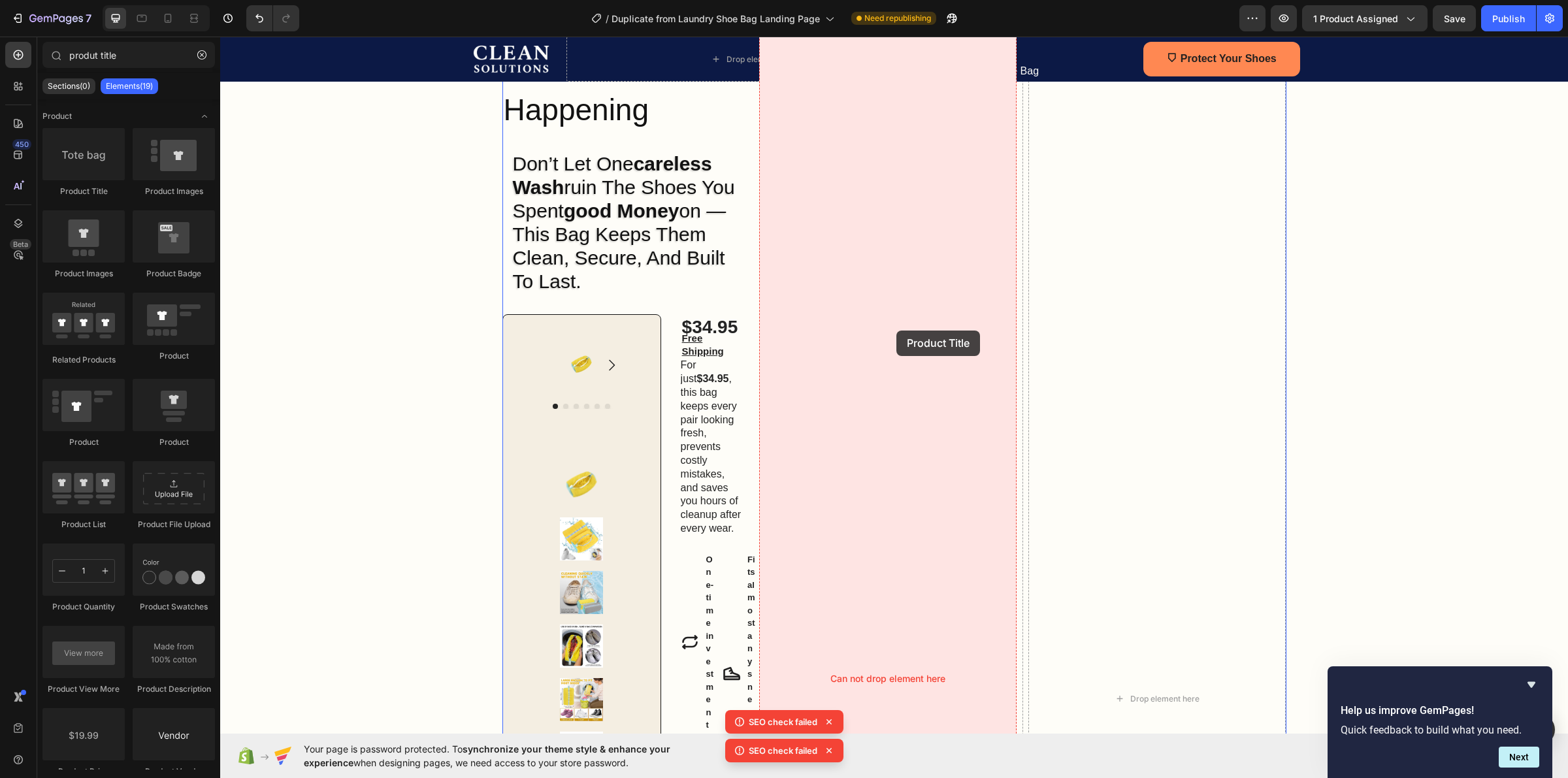
drag, startPoint x: 322, startPoint y: 213, endPoint x: 896, endPoint y: 331, distance: 586.0
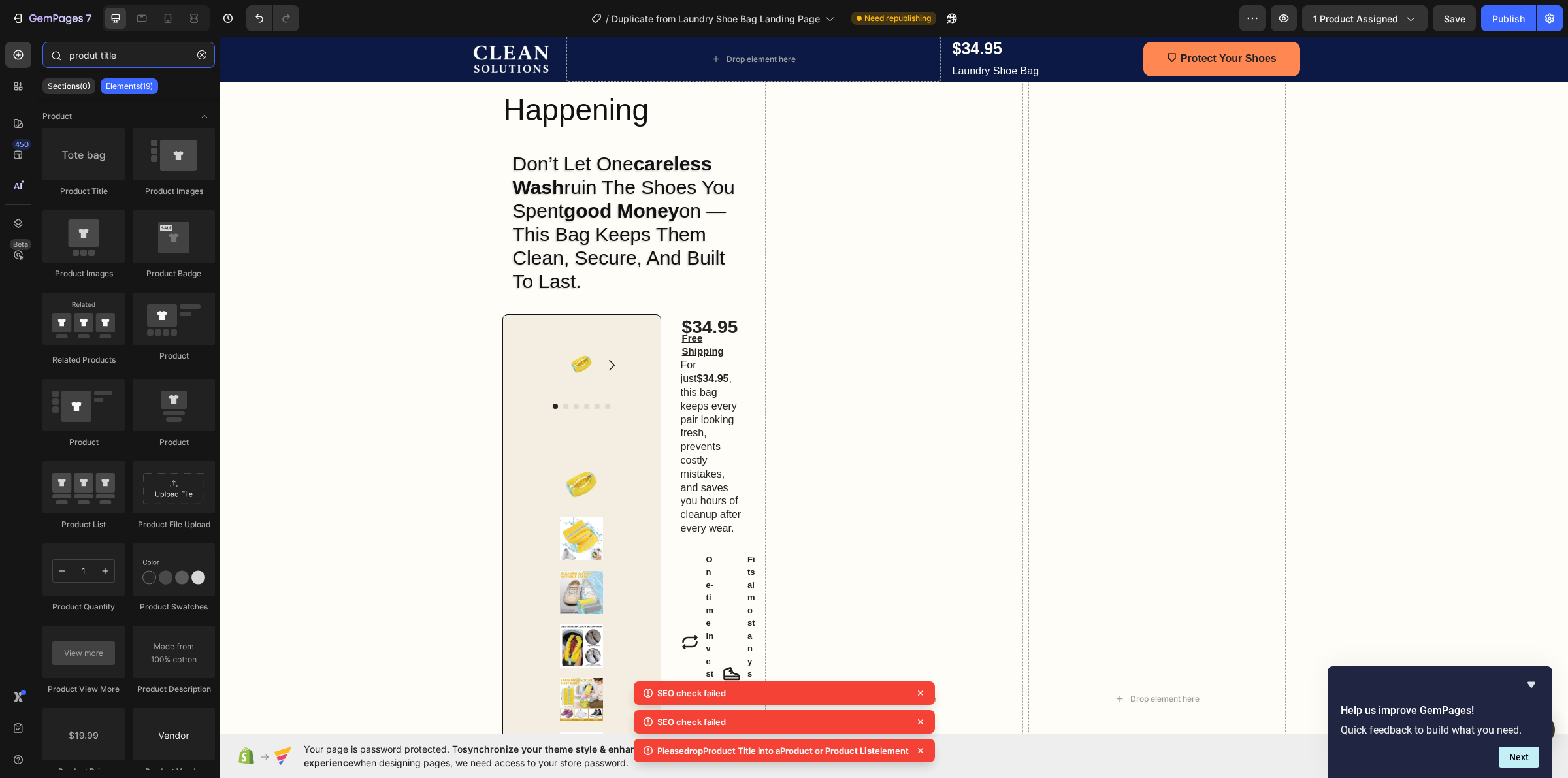
click at [122, 58] on input "produt title" at bounding box center [128, 54] width 172 height 26
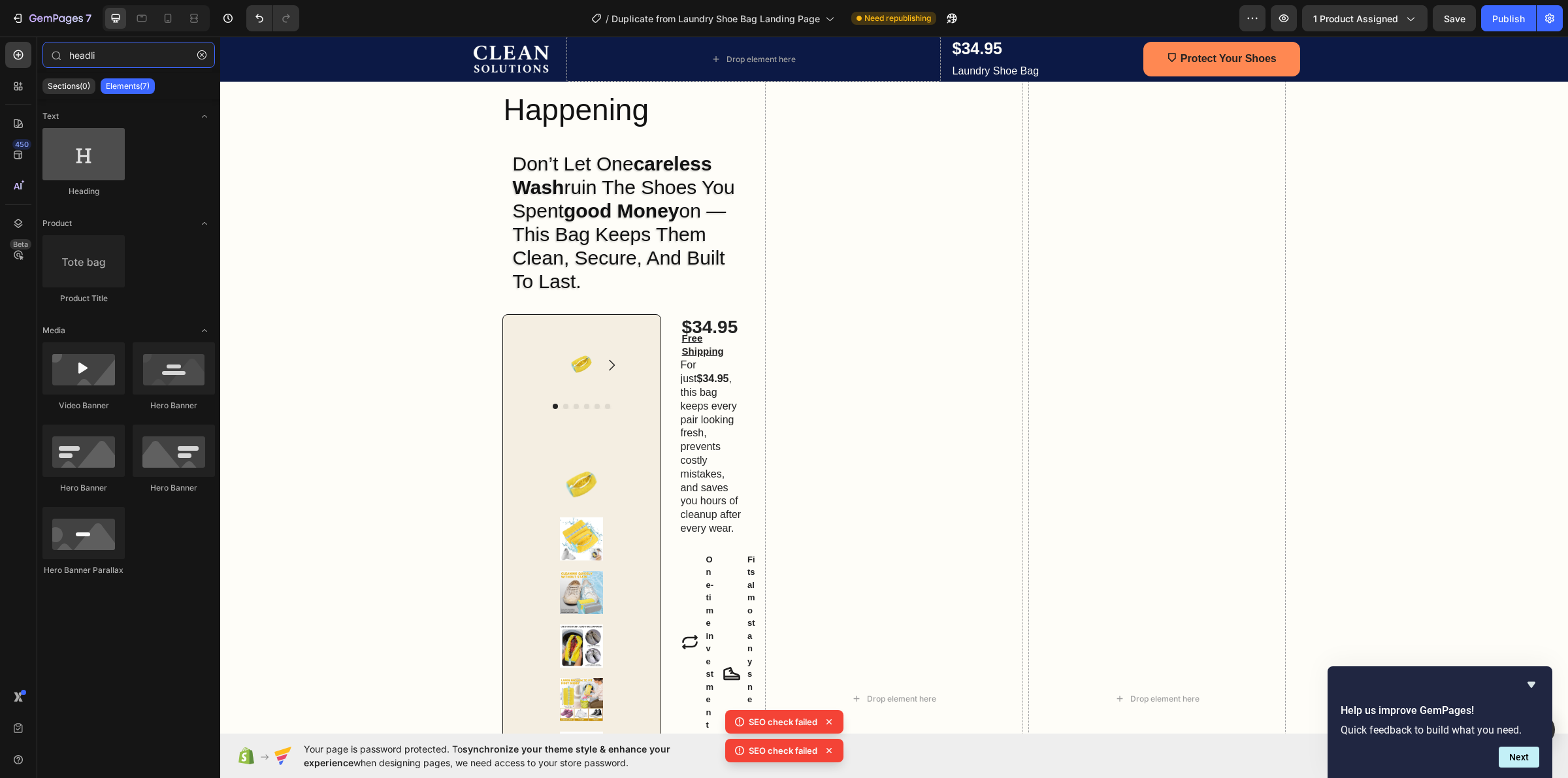
type input "headli"
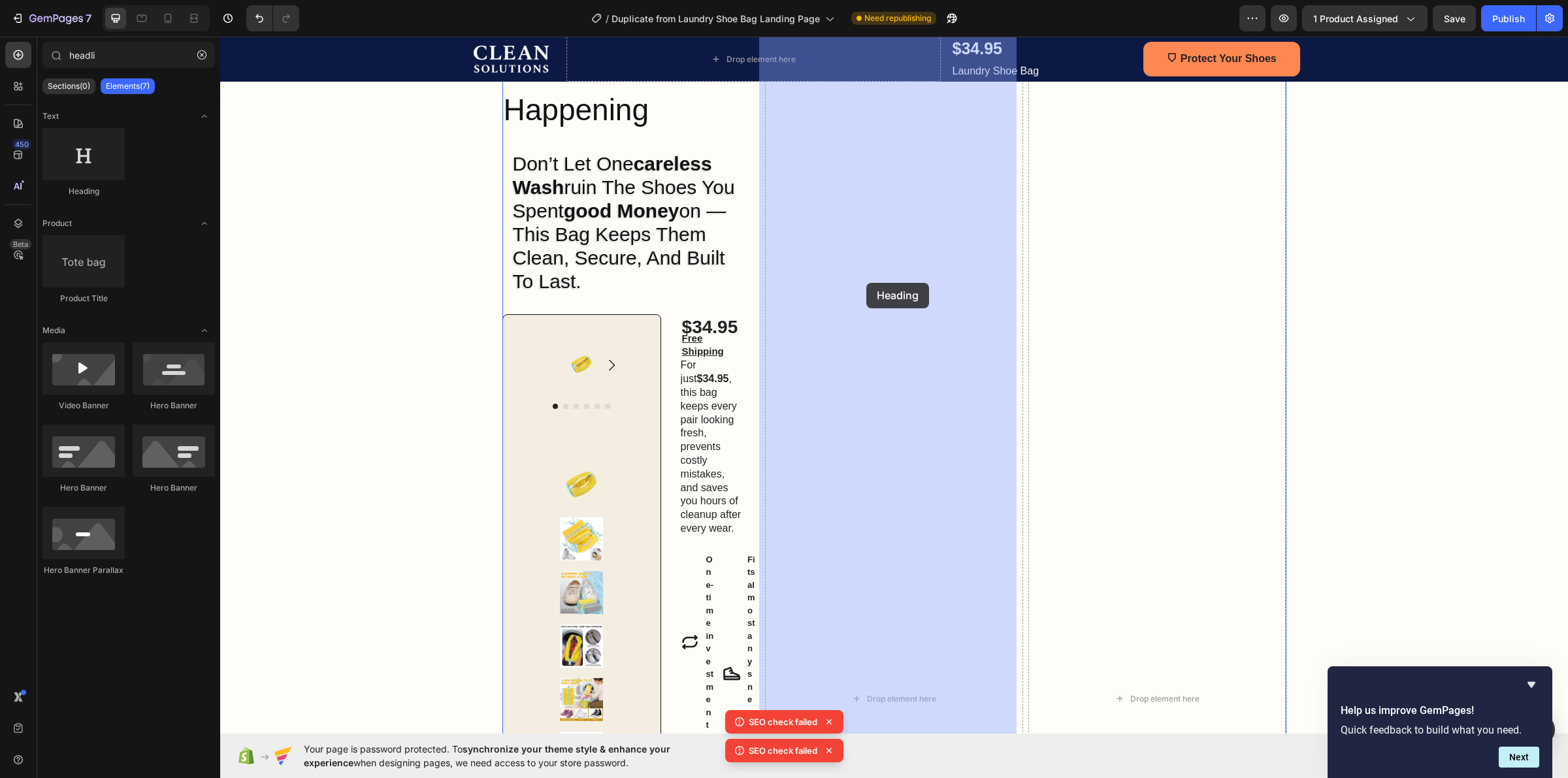
drag, startPoint x: 311, startPoint y: 201, endPoint x: 864, endPoint y: 287, distance: 559.6
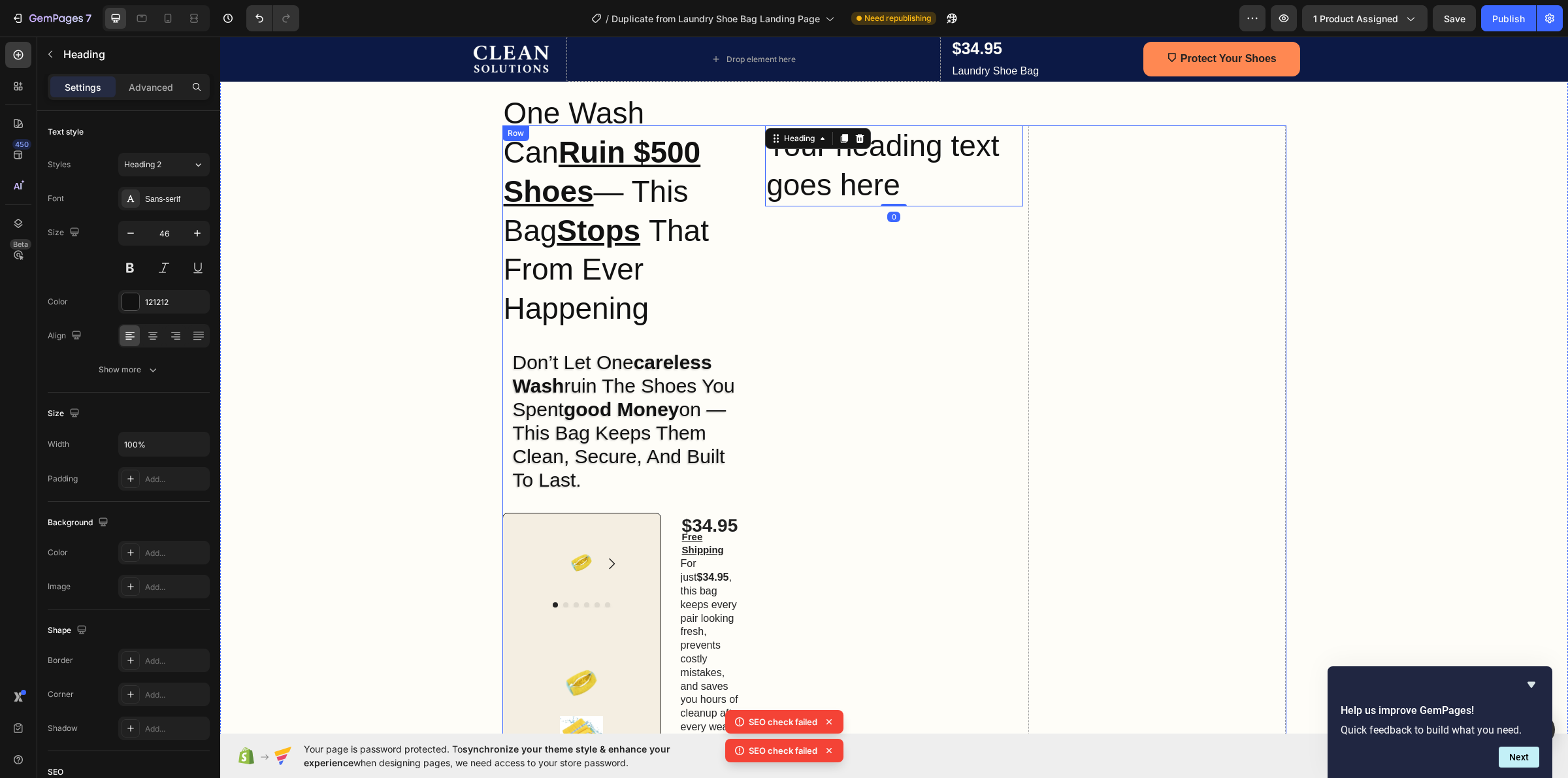
scroll to position [66, 0]
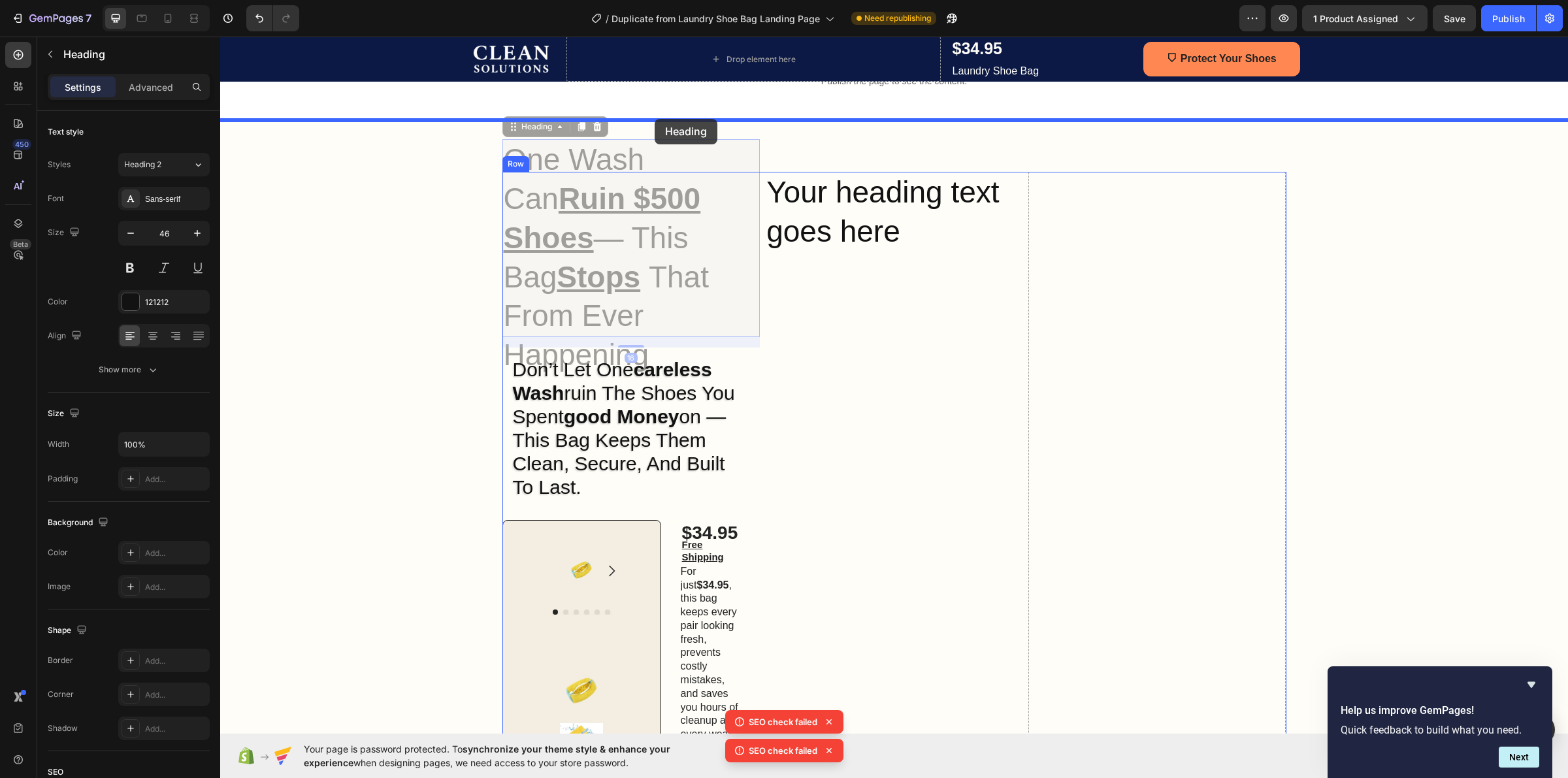
drag, startPoint x: 632, startPoint y: 152, endPoint x: 653, endPoint y: 122, distance: 36.6
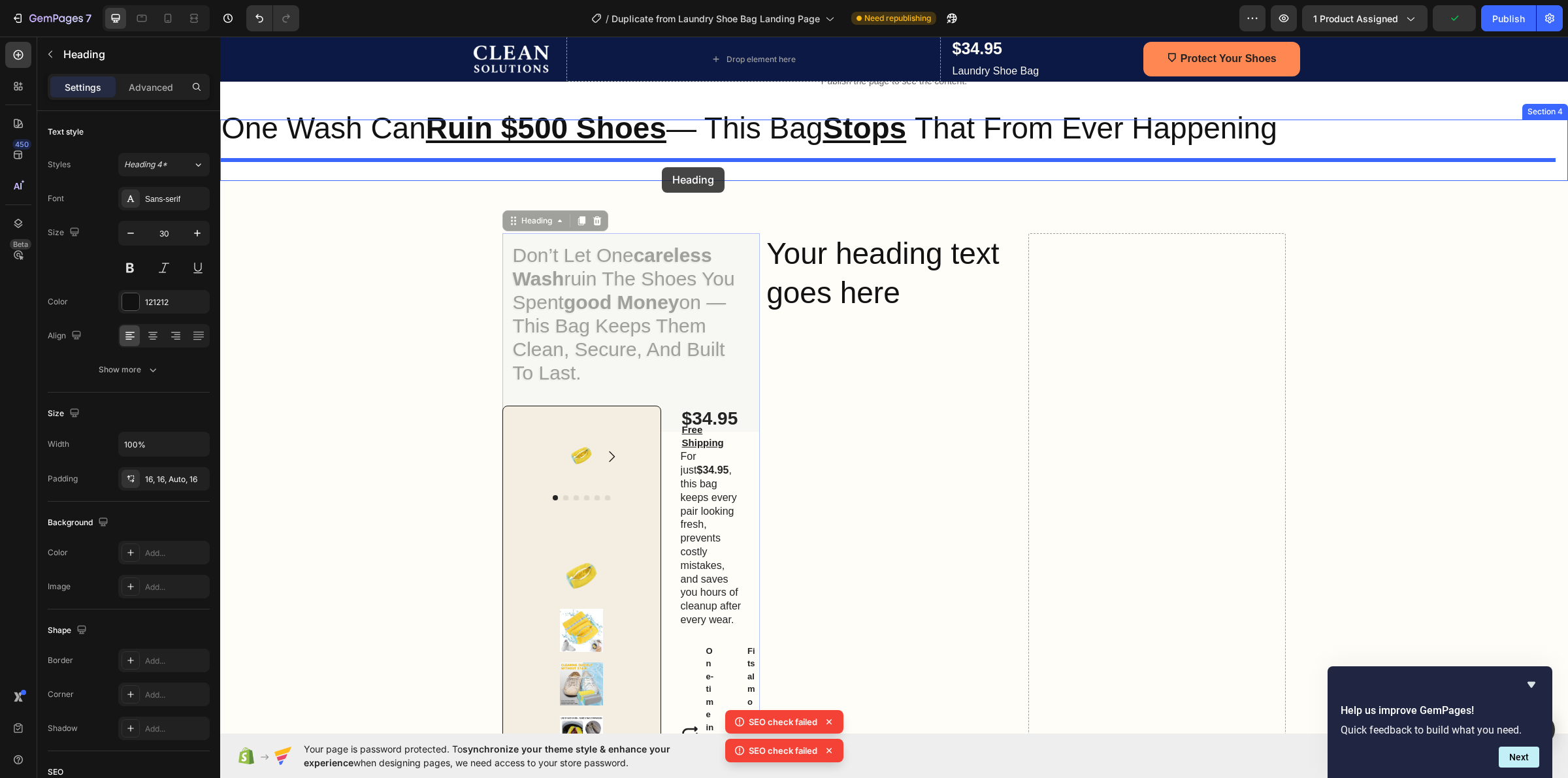
drag, startPoint x: 632, startPoint y: 263, endPoint x: 662, endPoint y: 167, distance: 100.6
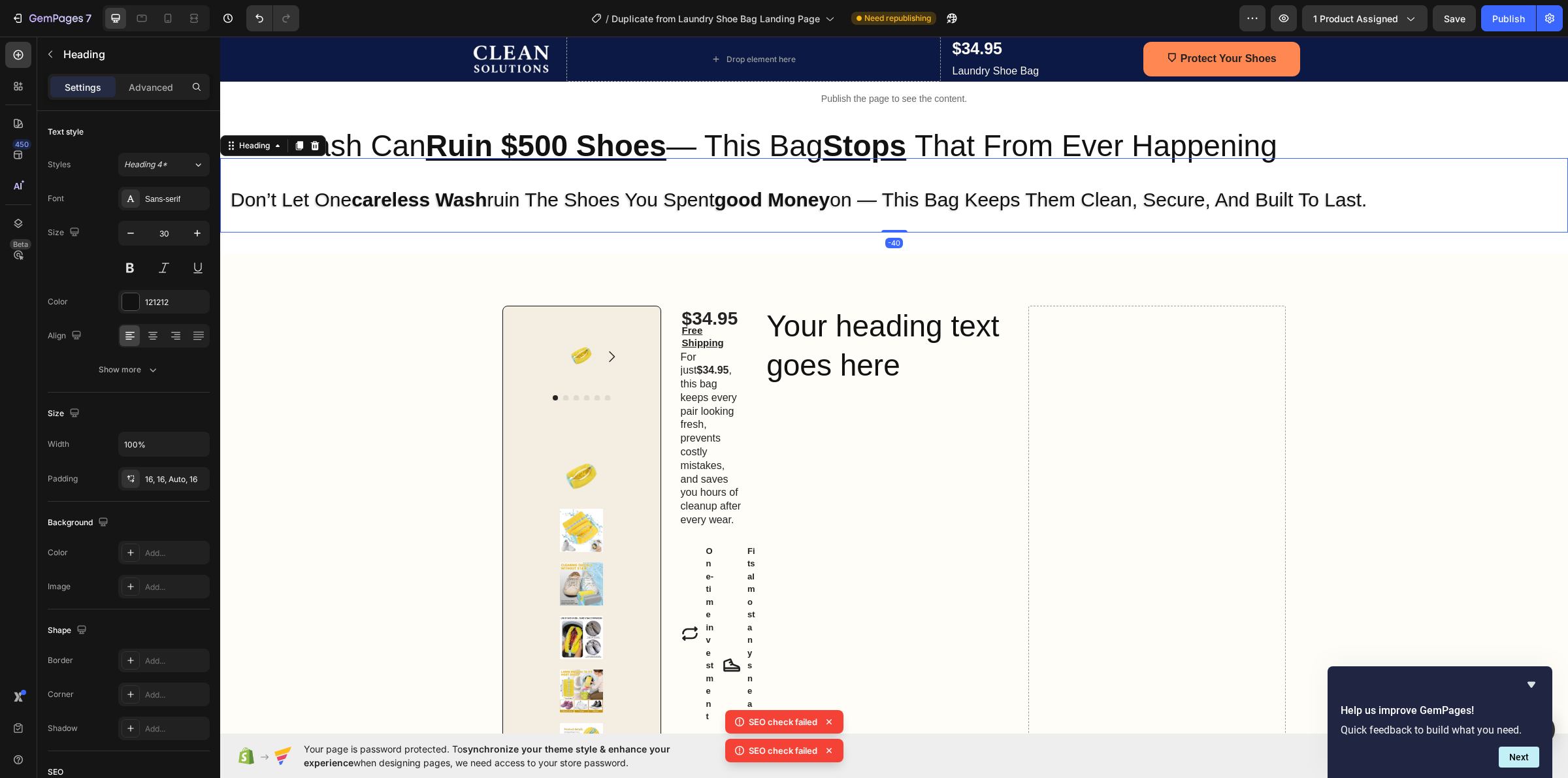
scroll to position [0, 0]
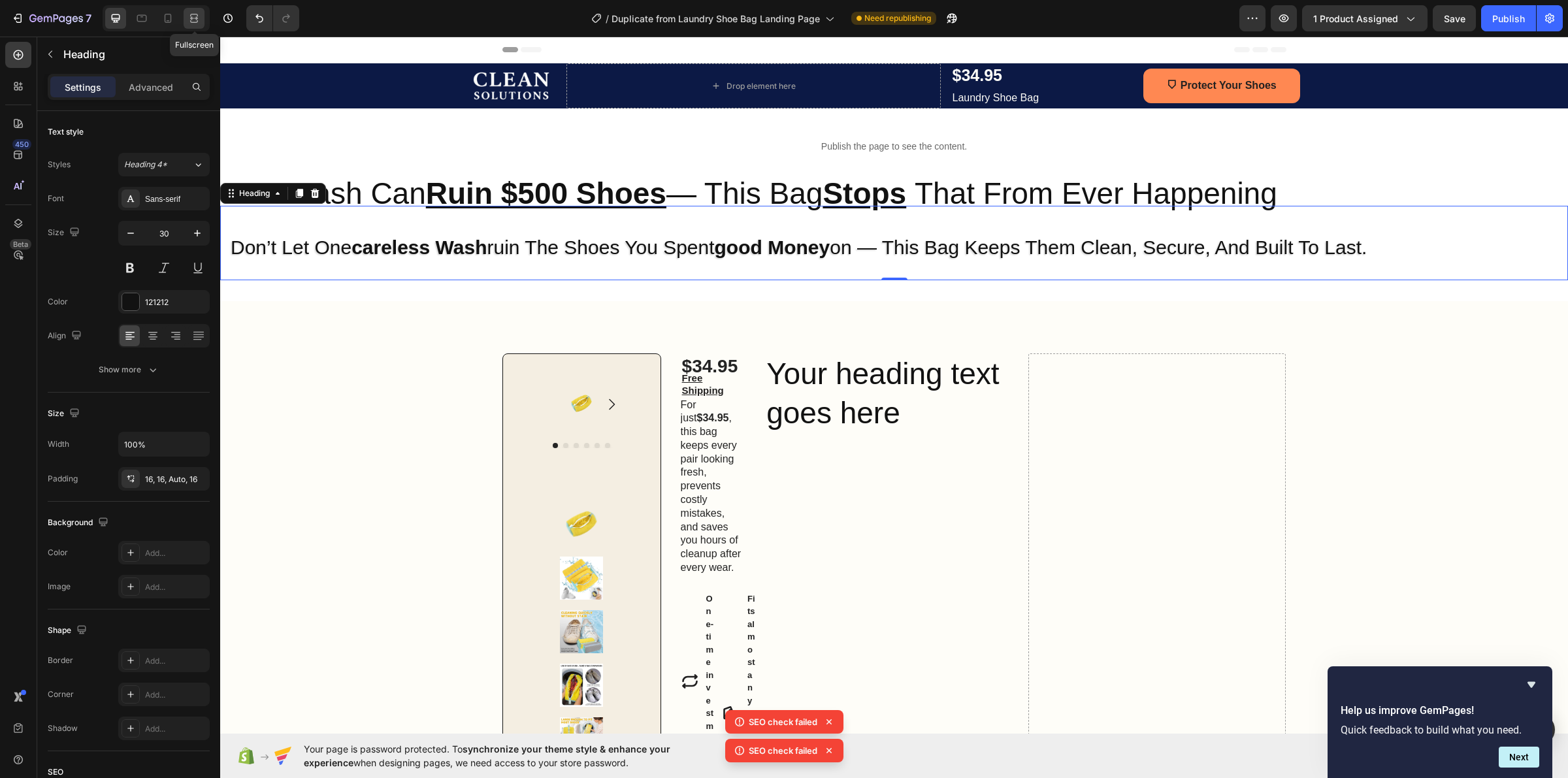
click at [198, 18] on icon at bounding box center [195, 18] width 4 height 3
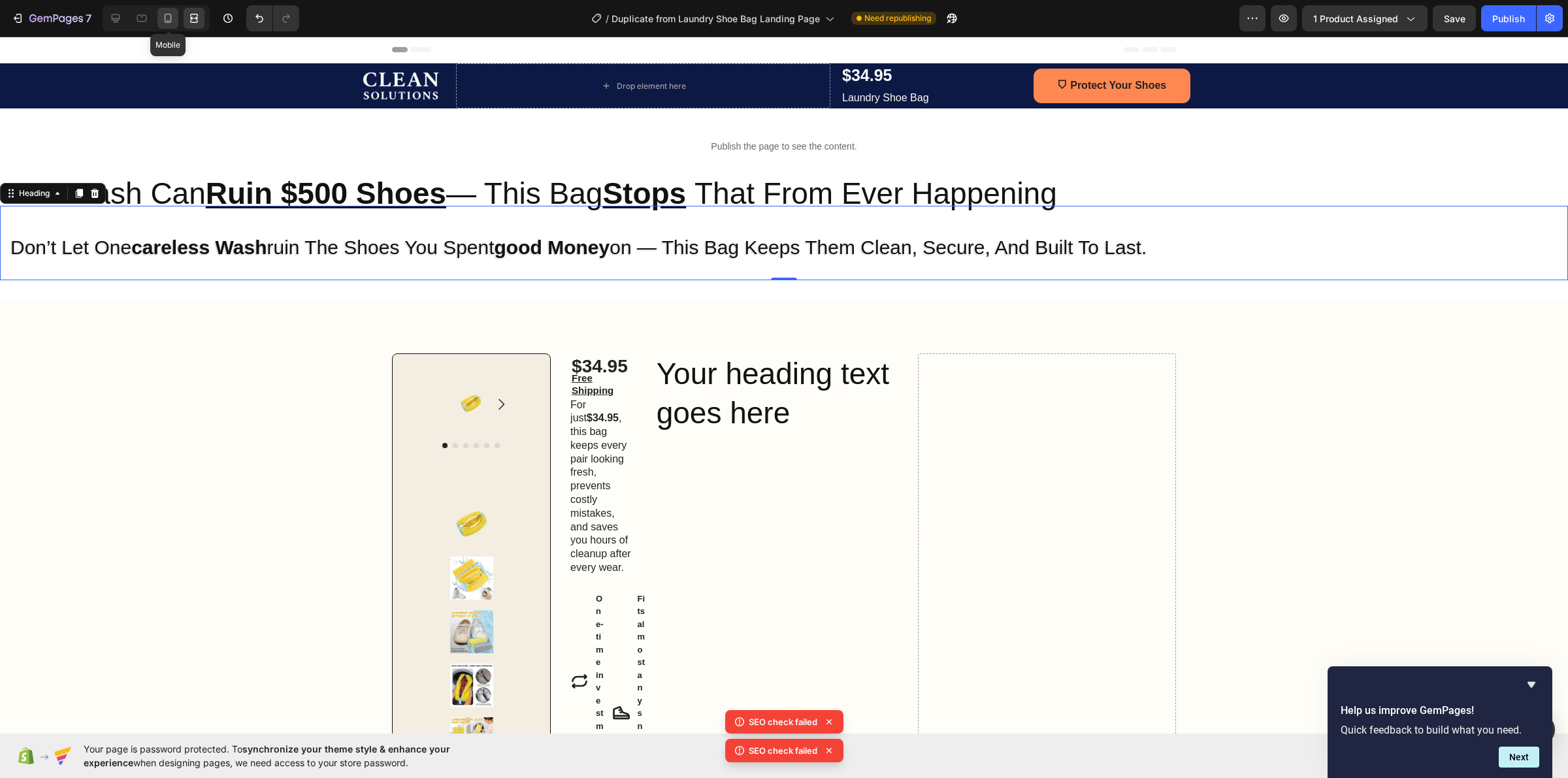
click at [177, 21] on div at bounding box center [168, 18] width 21 height 21
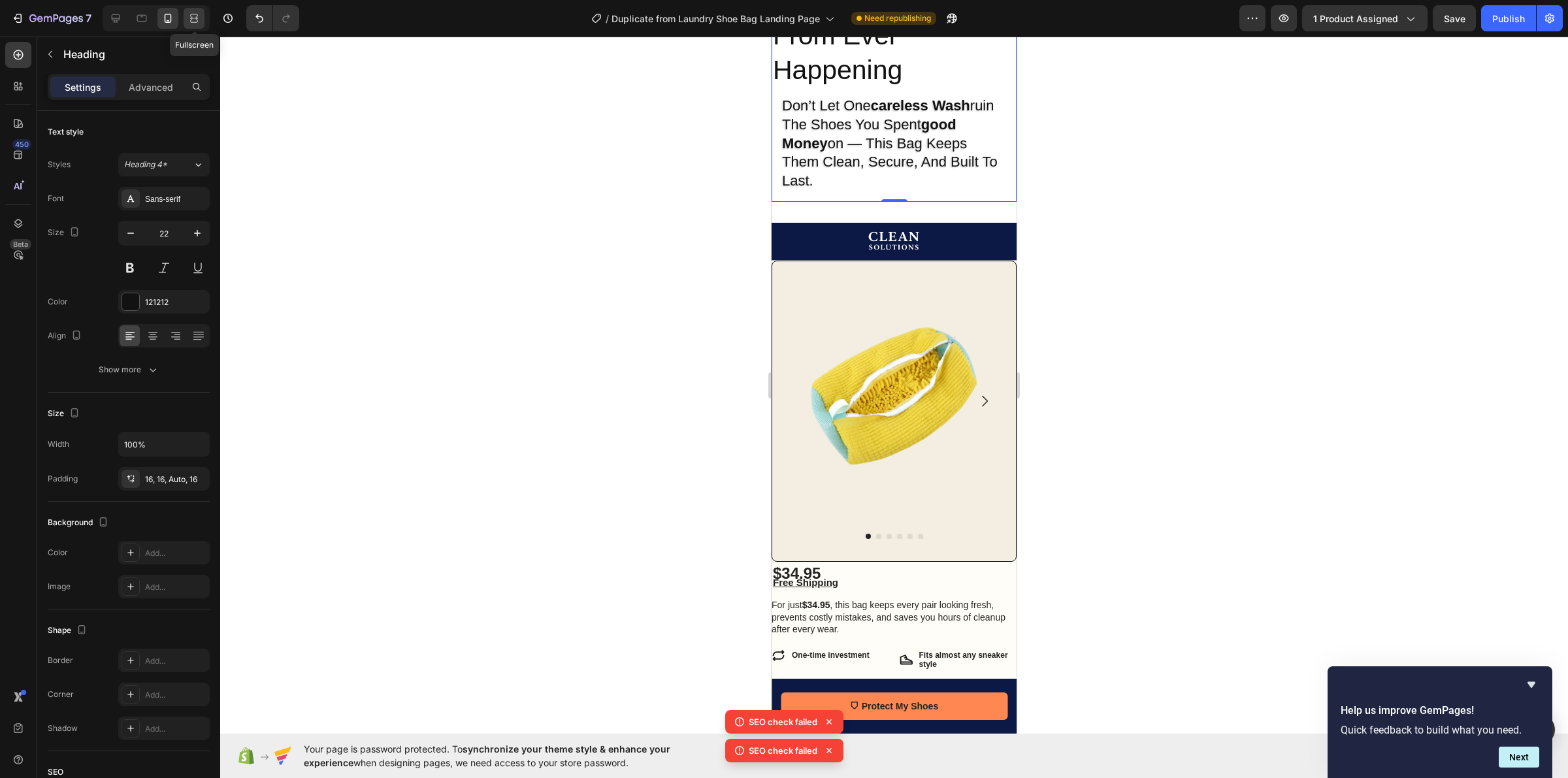
scroll to position [252, 0]
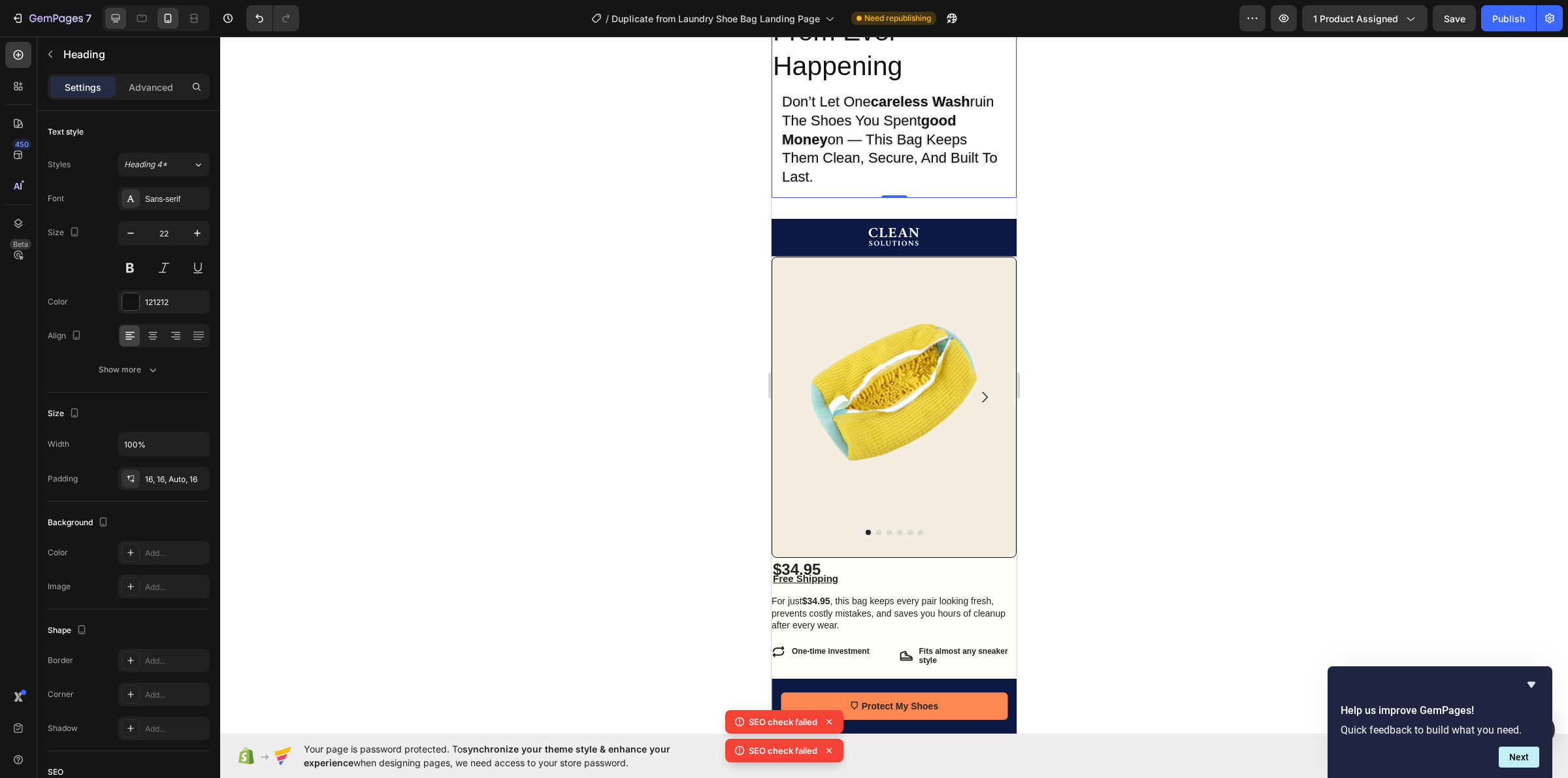
click at [122, 22] on icon at bounding box center [115, 18] width 13 height 13
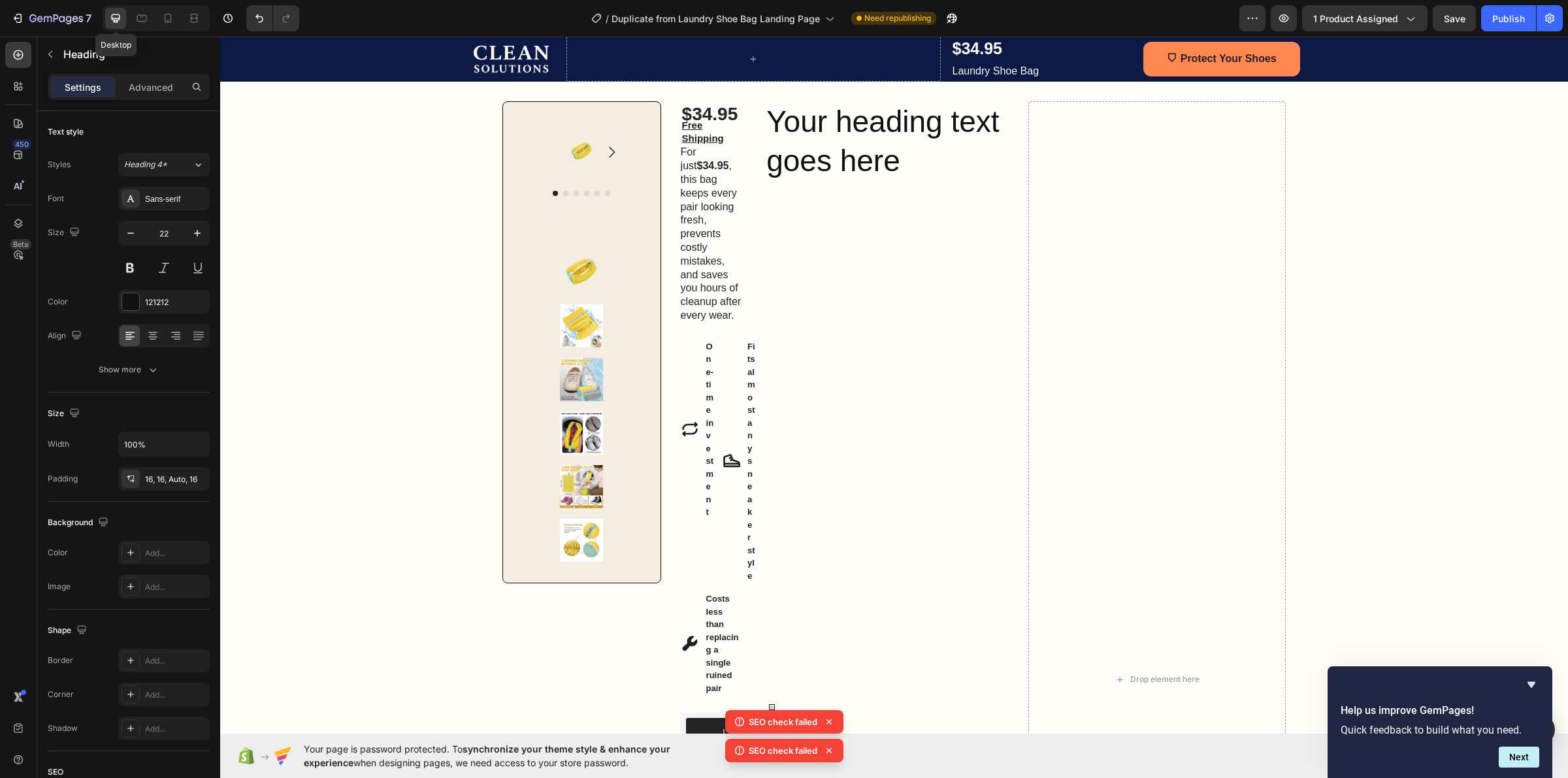
type input "30"
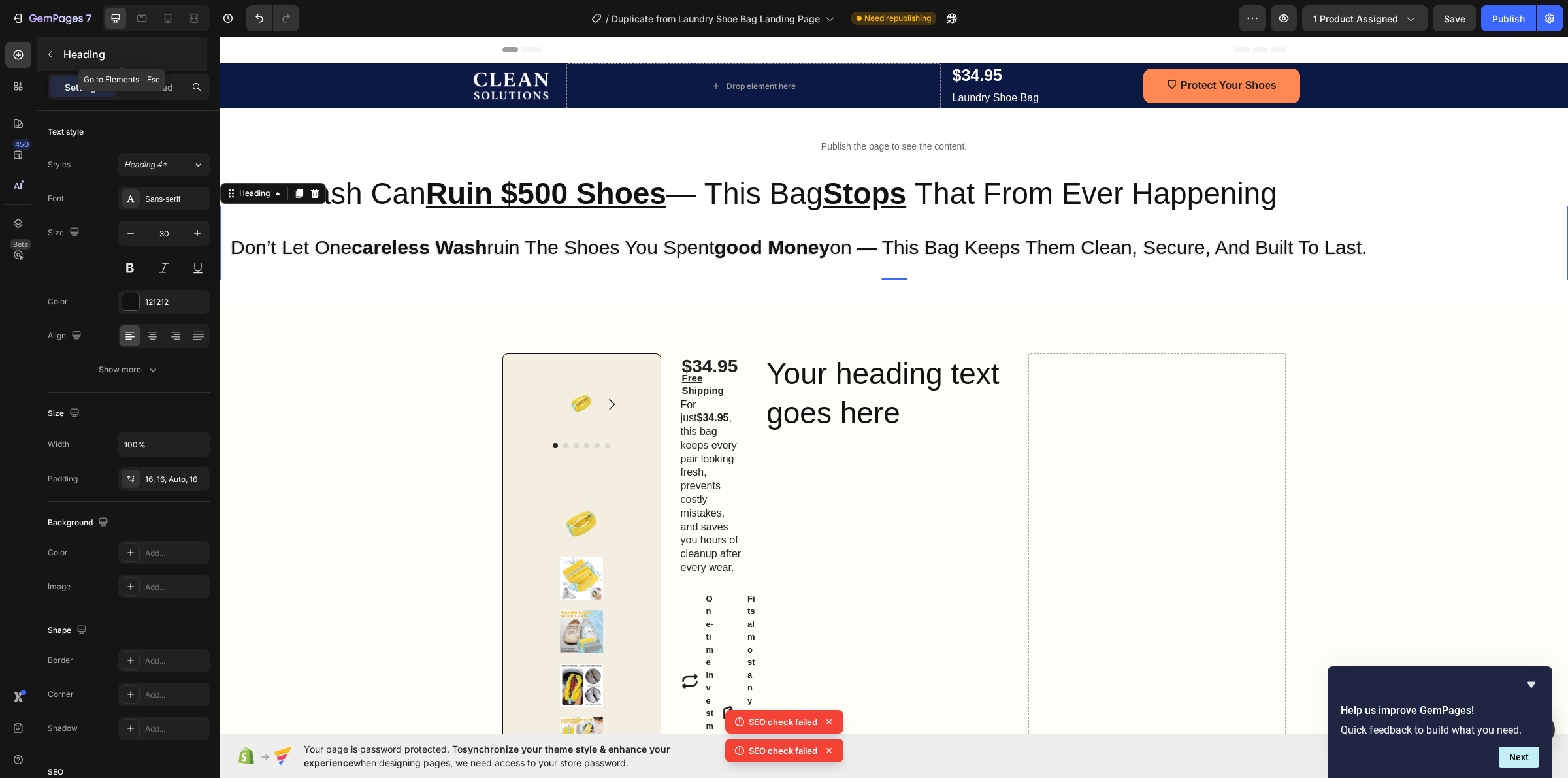
click at [43, 50] on button "button" at bounding box center [50, 54] width 21 height 21
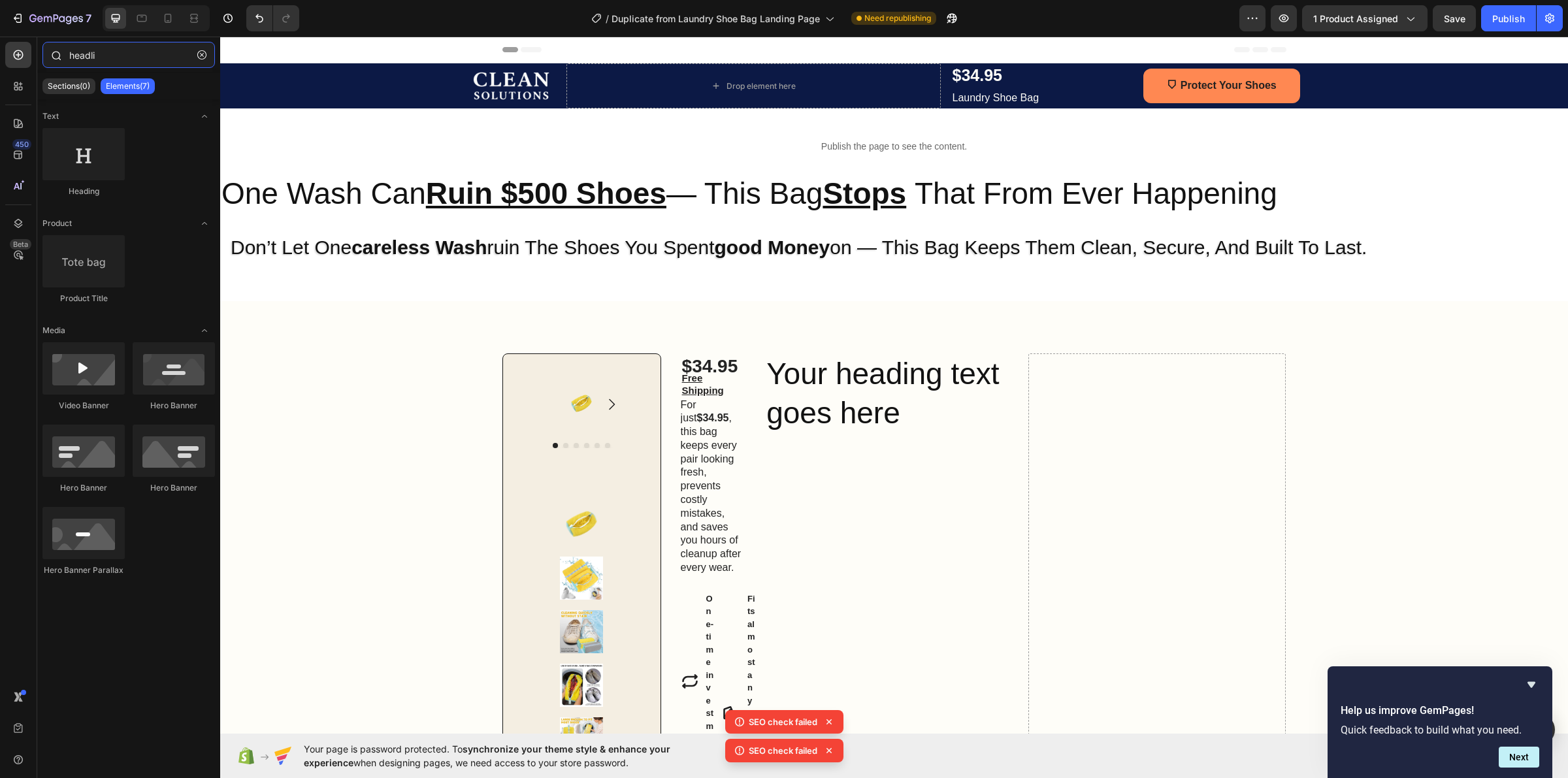
click at [102, 64] on input "headli" at bounding box center [128, 54] width 172 height 26
click at [109, 60] on input "headli" at bounding box center [128, 54] width 172 height 26
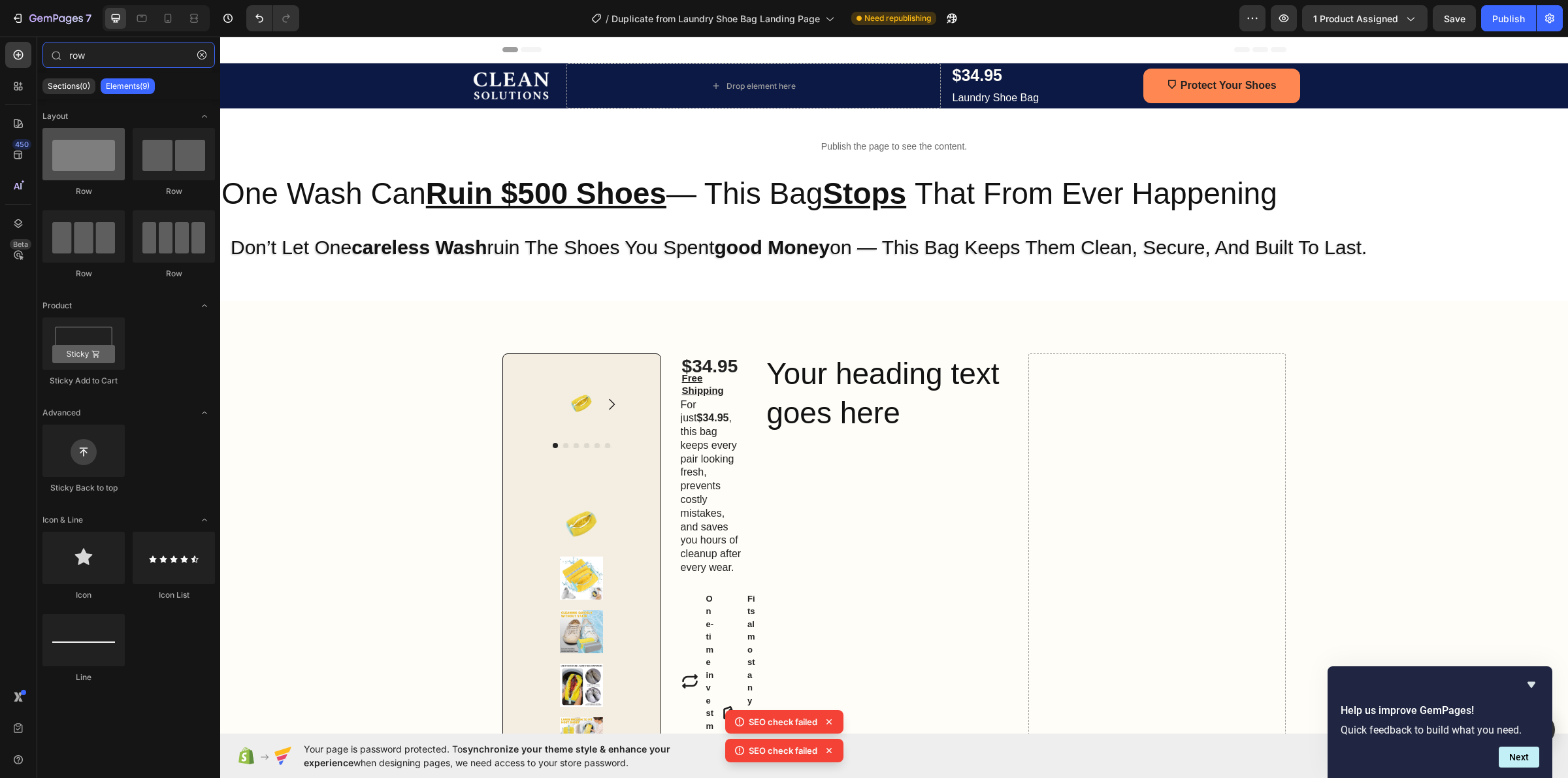
type input "row"
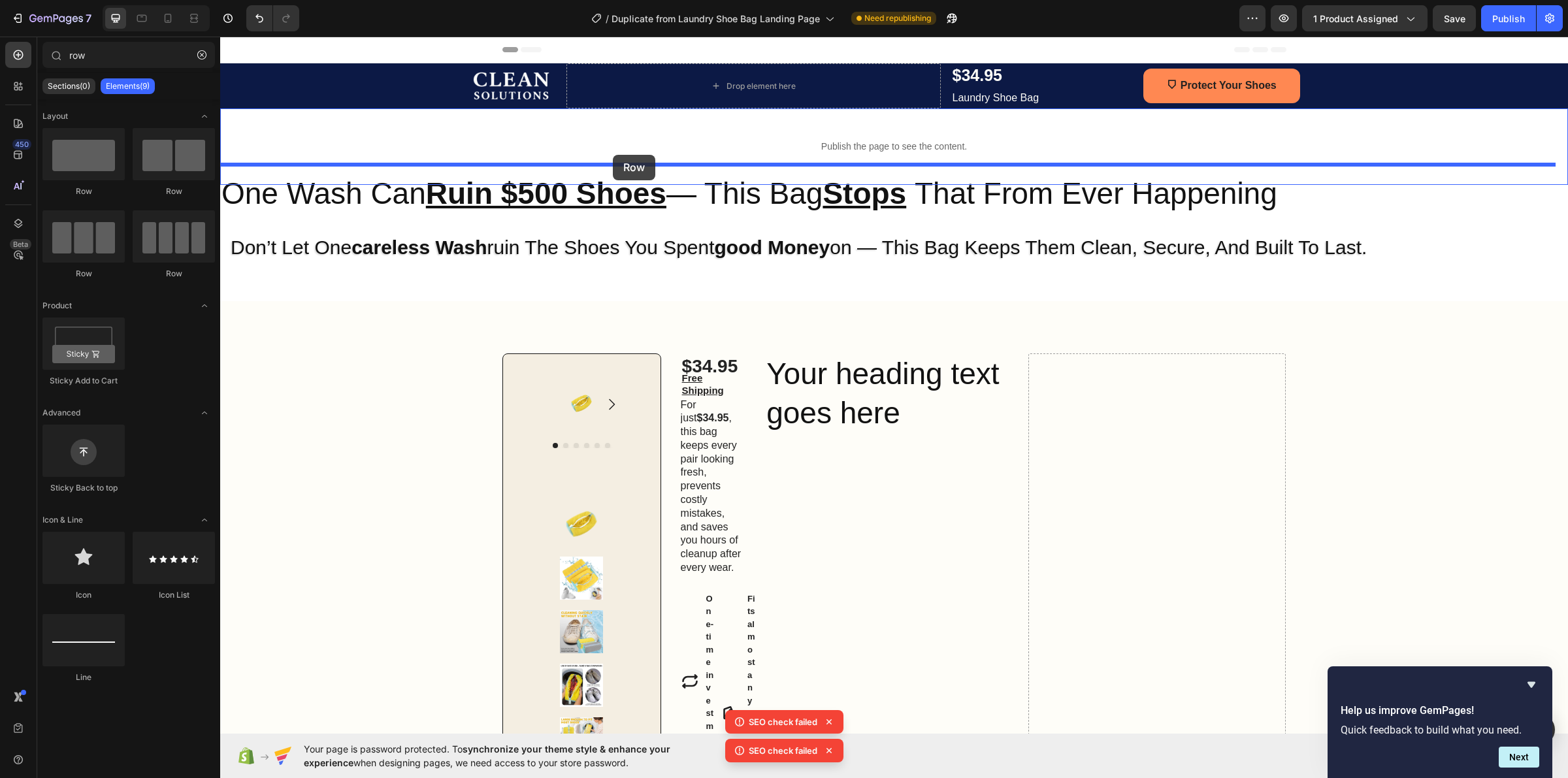
drag, startPoint x: 312, startPoint y: 204, endPoint x: 613, endPoint y: 154, distance: 305.1
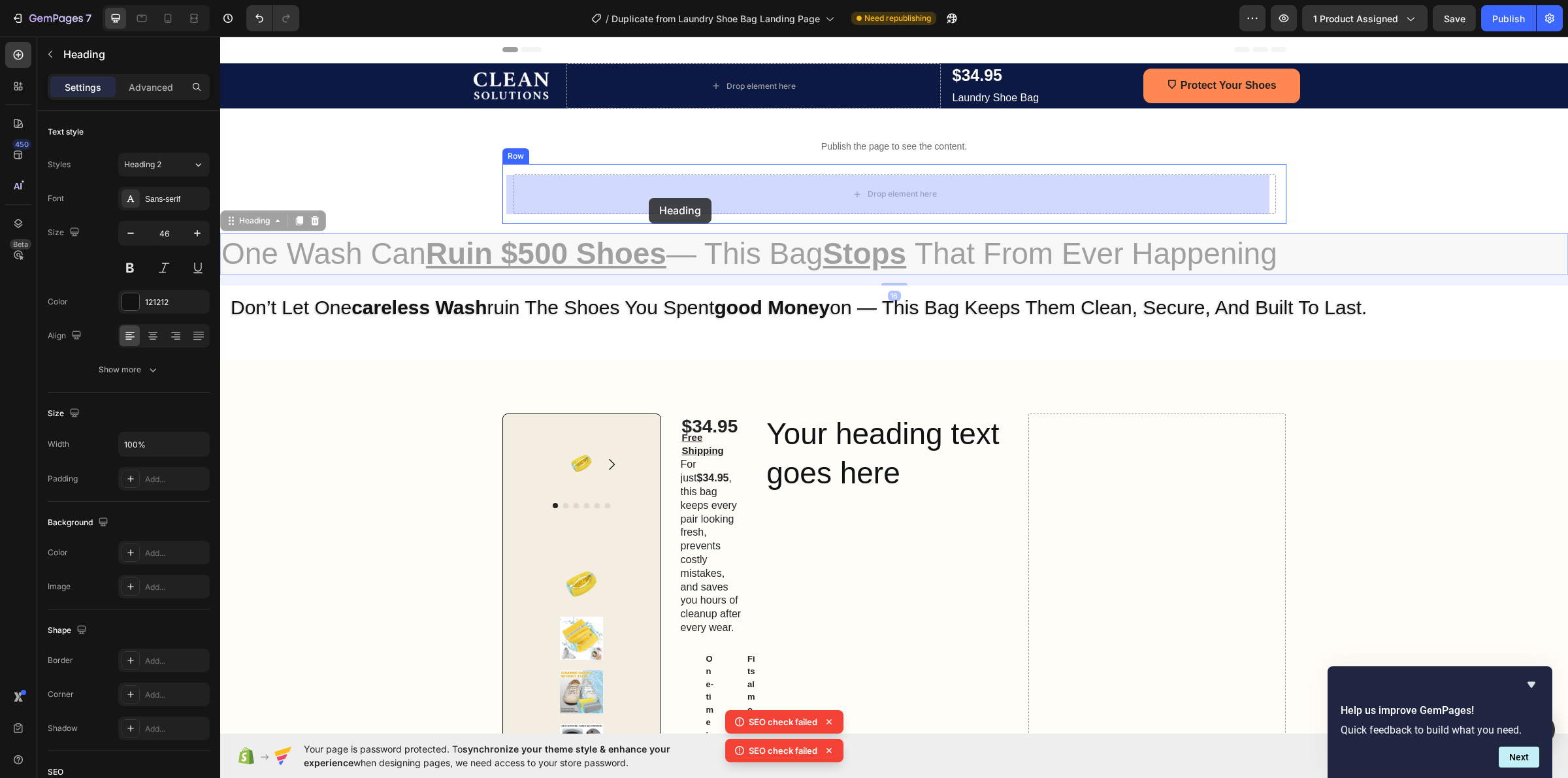
drag, startPoint x: 634, startPoint y: 239, endPoint x: 649, endPoint y: 198, distance: 43.7
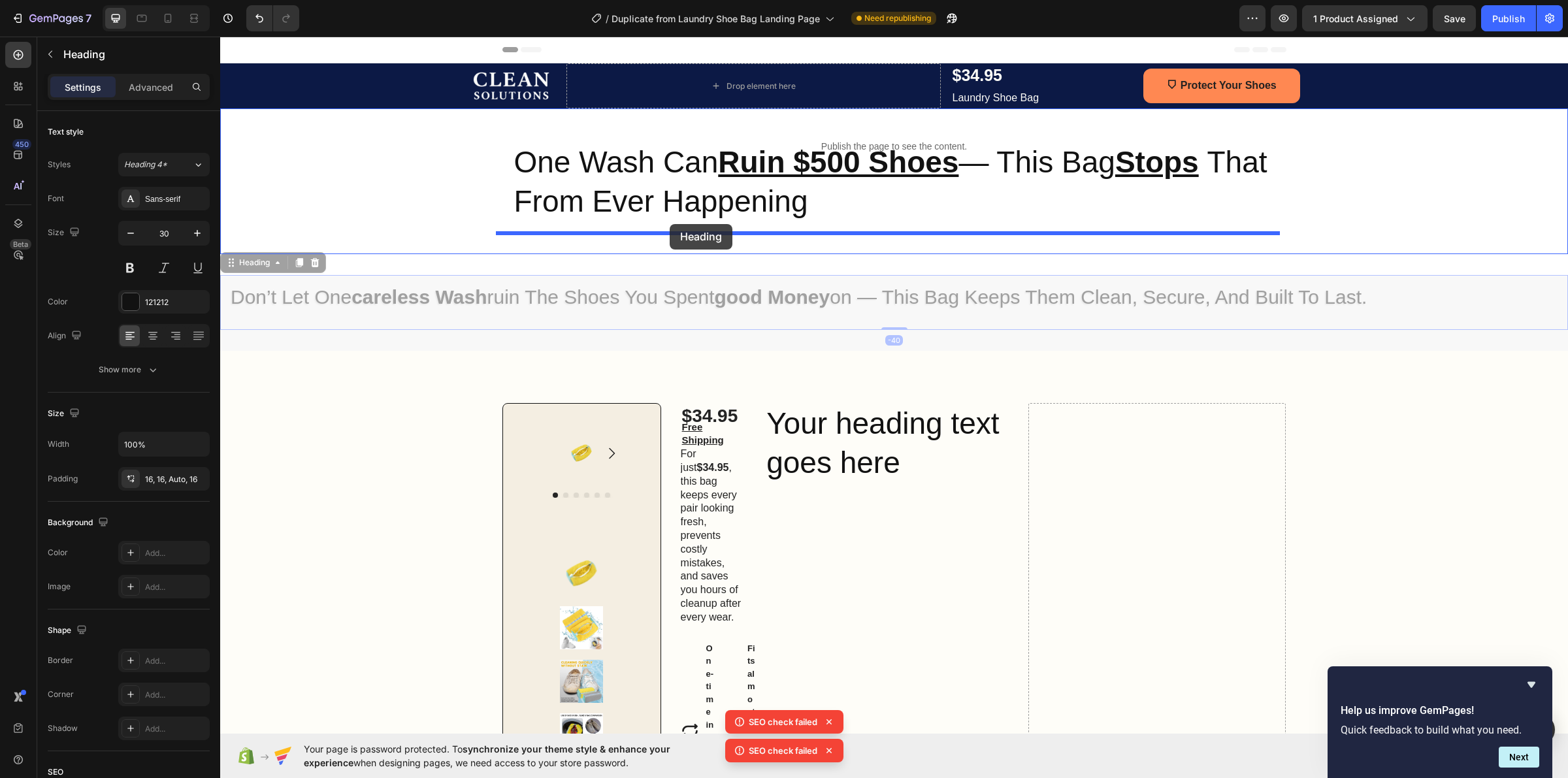
drag, startPoint x: 635, startPoint y: 286, endPoint x: 670, endPoint y: 224, distance: 71.2
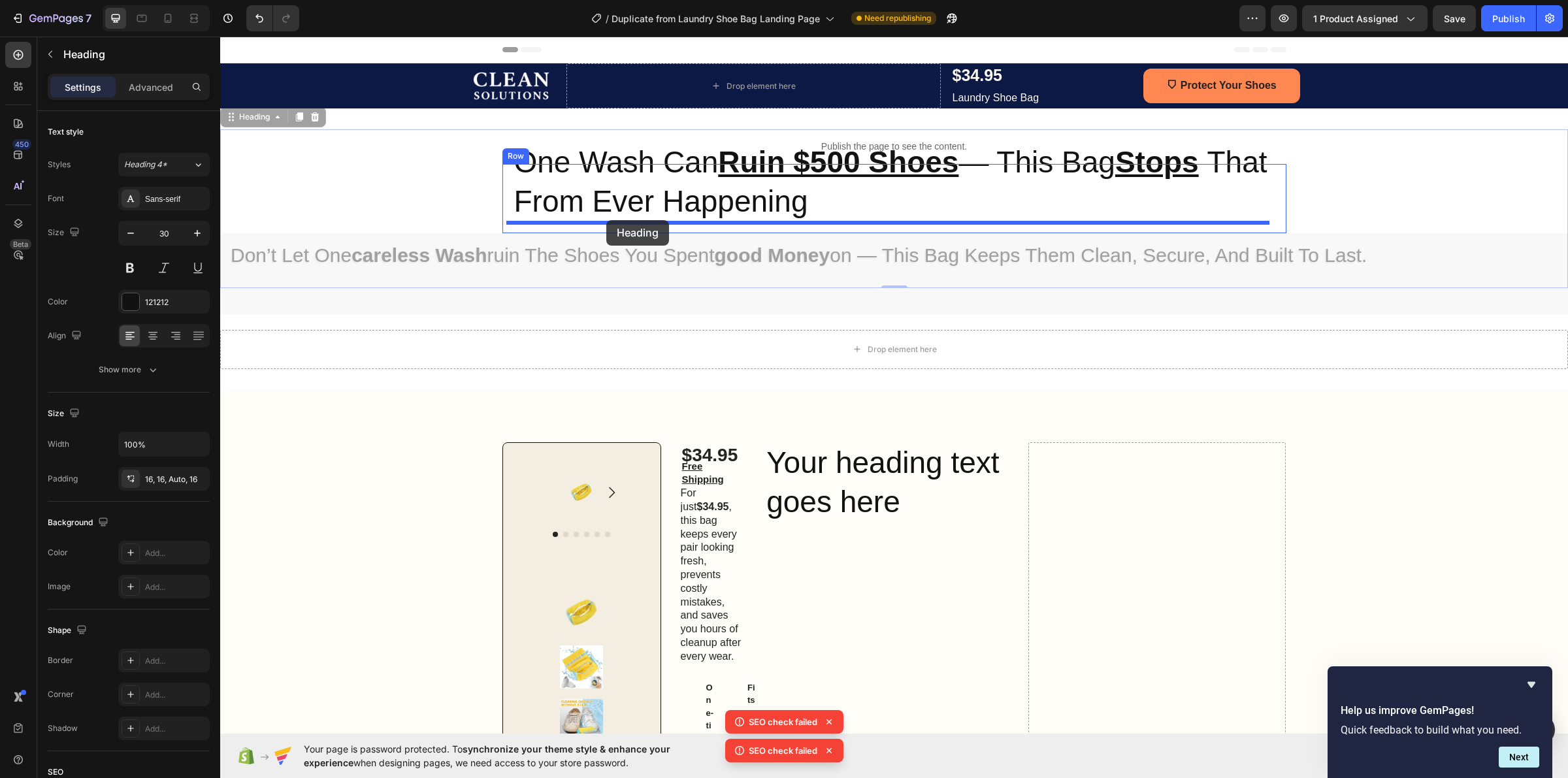
drag, startPoint x: 272, startPoint y: 267, endPoint x: 606, endPoint y: 220, distance: 337.3
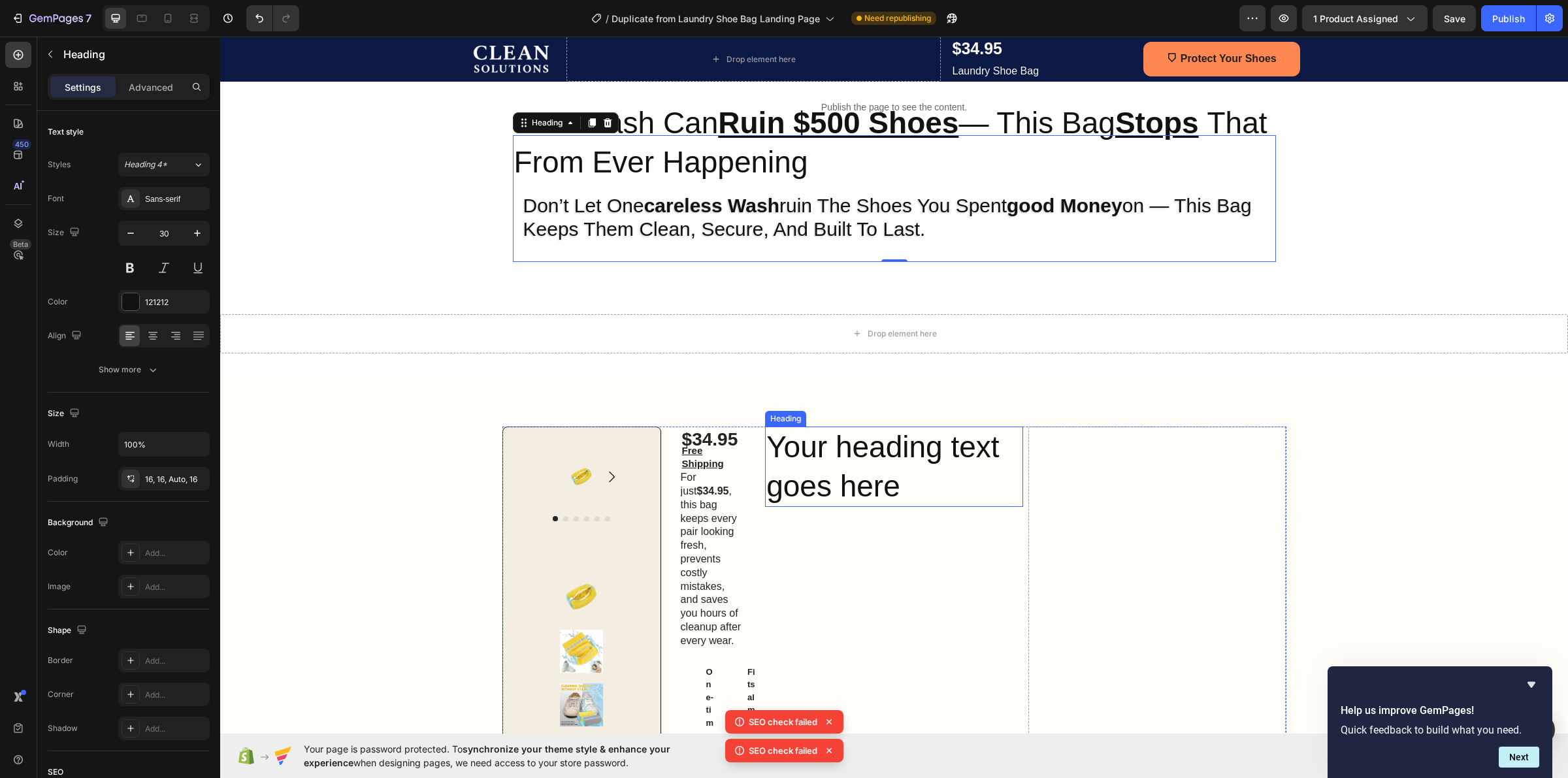
scroll to position [82, 0]
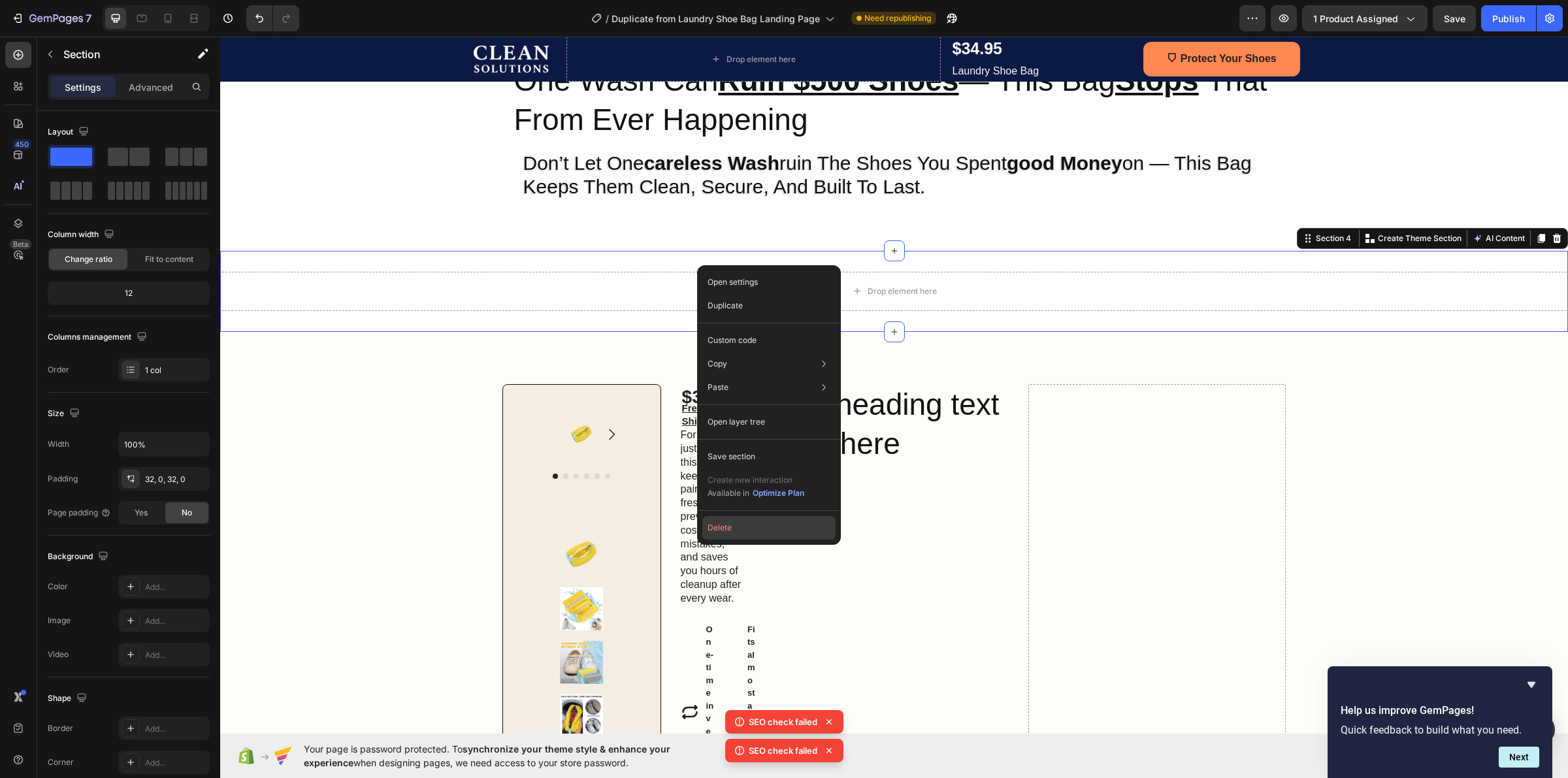
click at [756, 527] on button "Delete" at bounding box center [768, 527] width 134 height 23
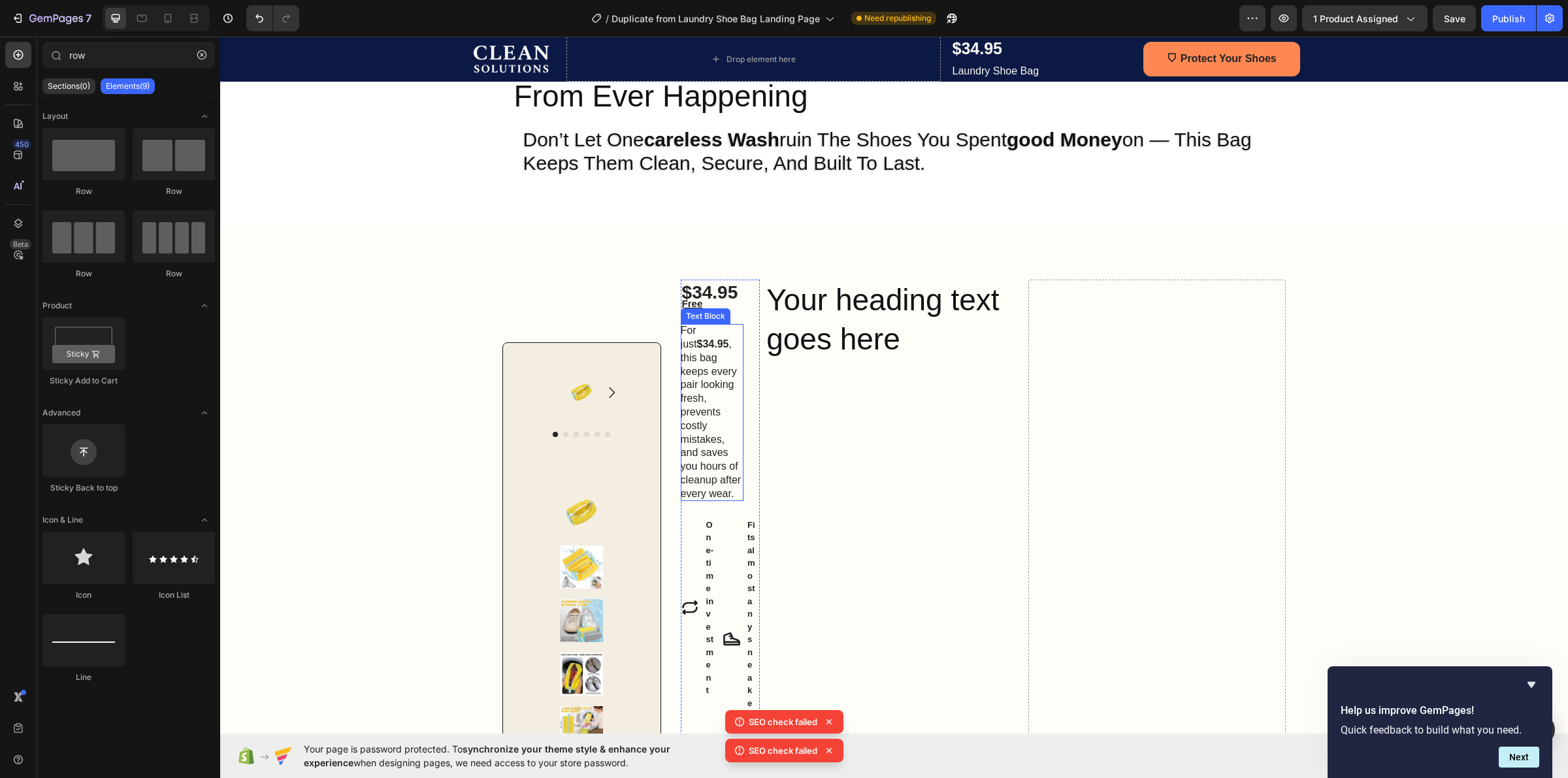
scroll to position [0, 0]
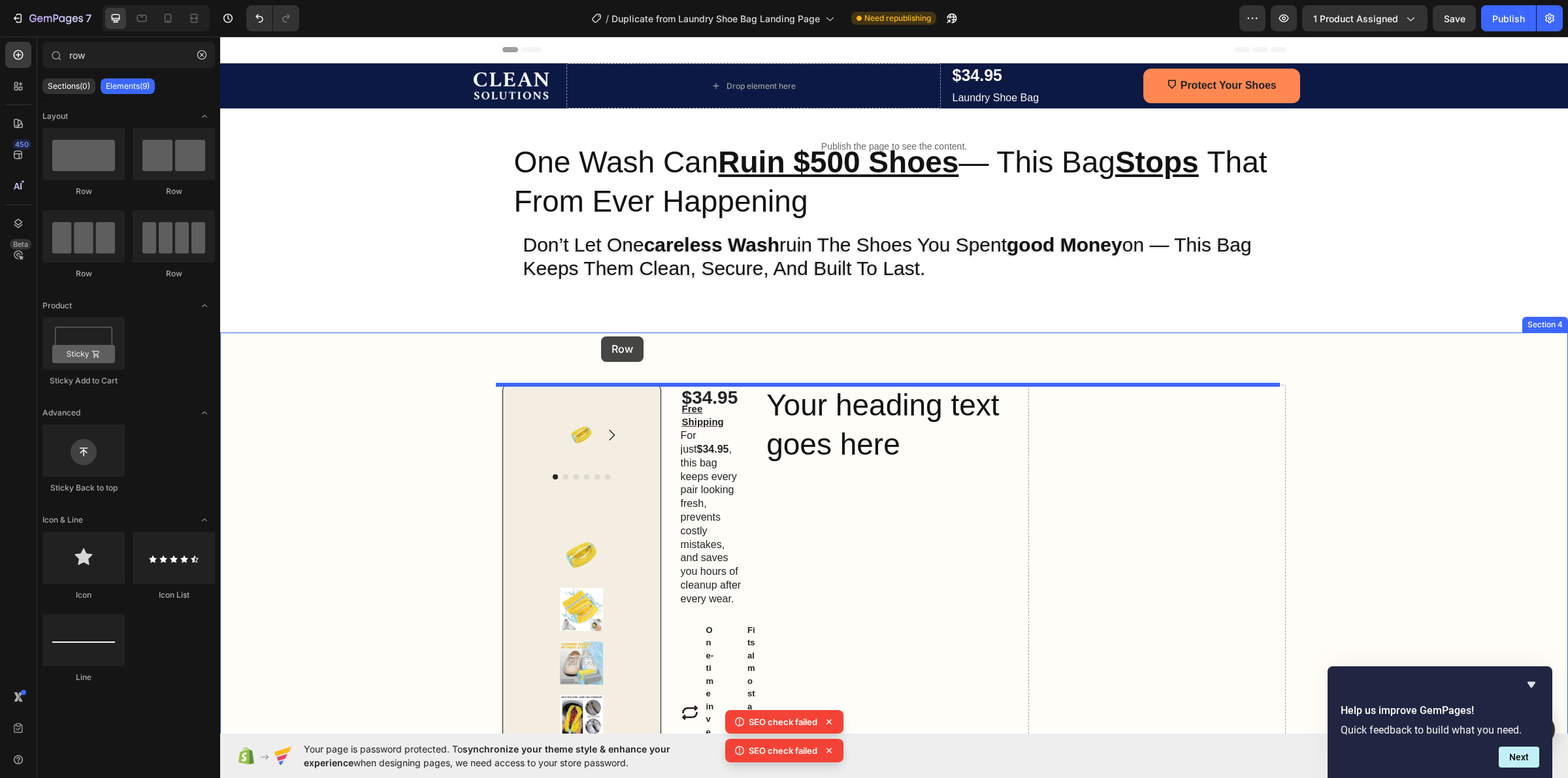
drag, startPoint x: 293, startPoint y: 207, endPoint x: 601, endPoint y: 336, distance: 333.9
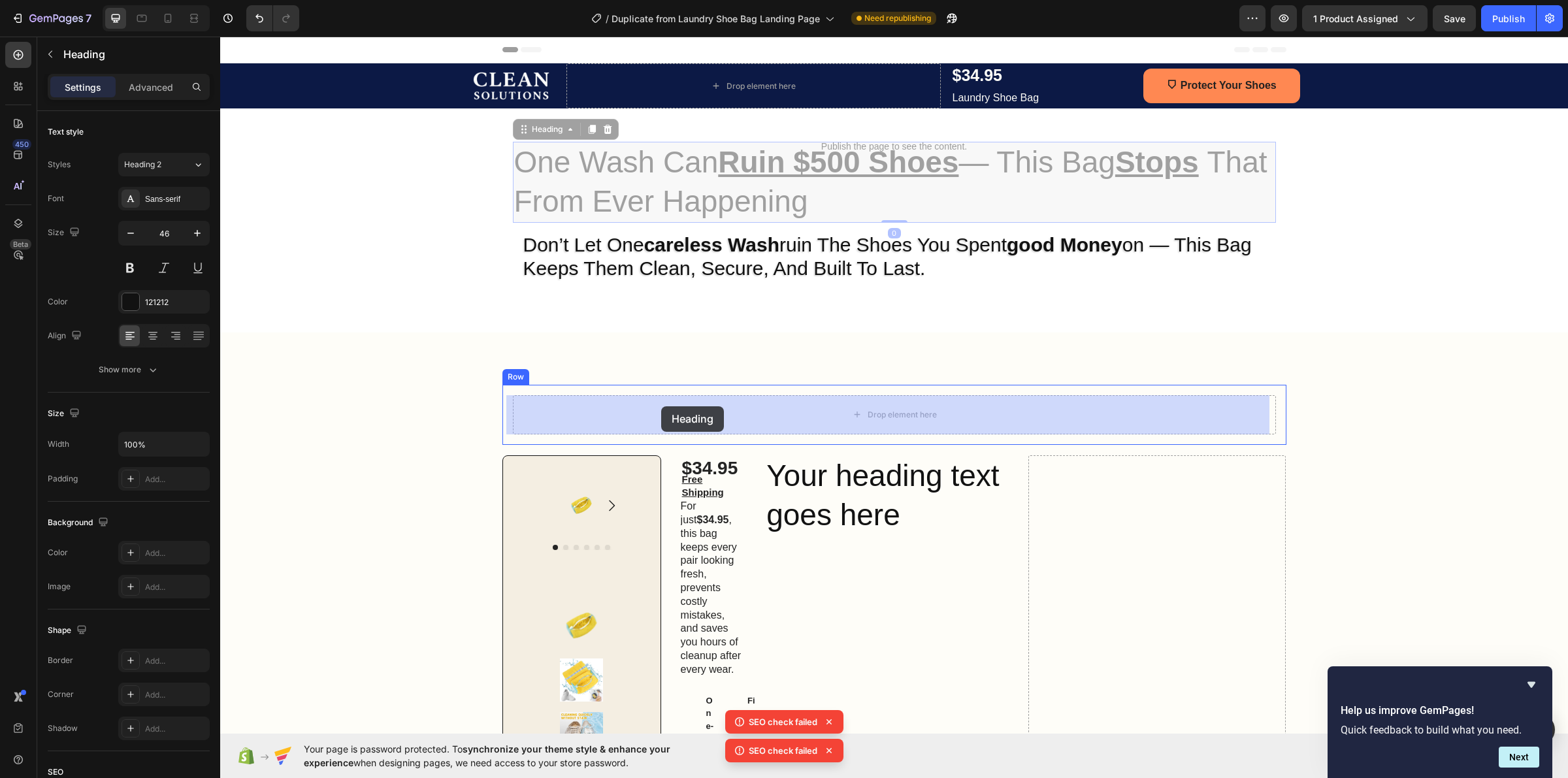
drag, startPoint x: 623, startPoint y: 176, endPoint x: 661, endPoint y: 403, distance: 230.2
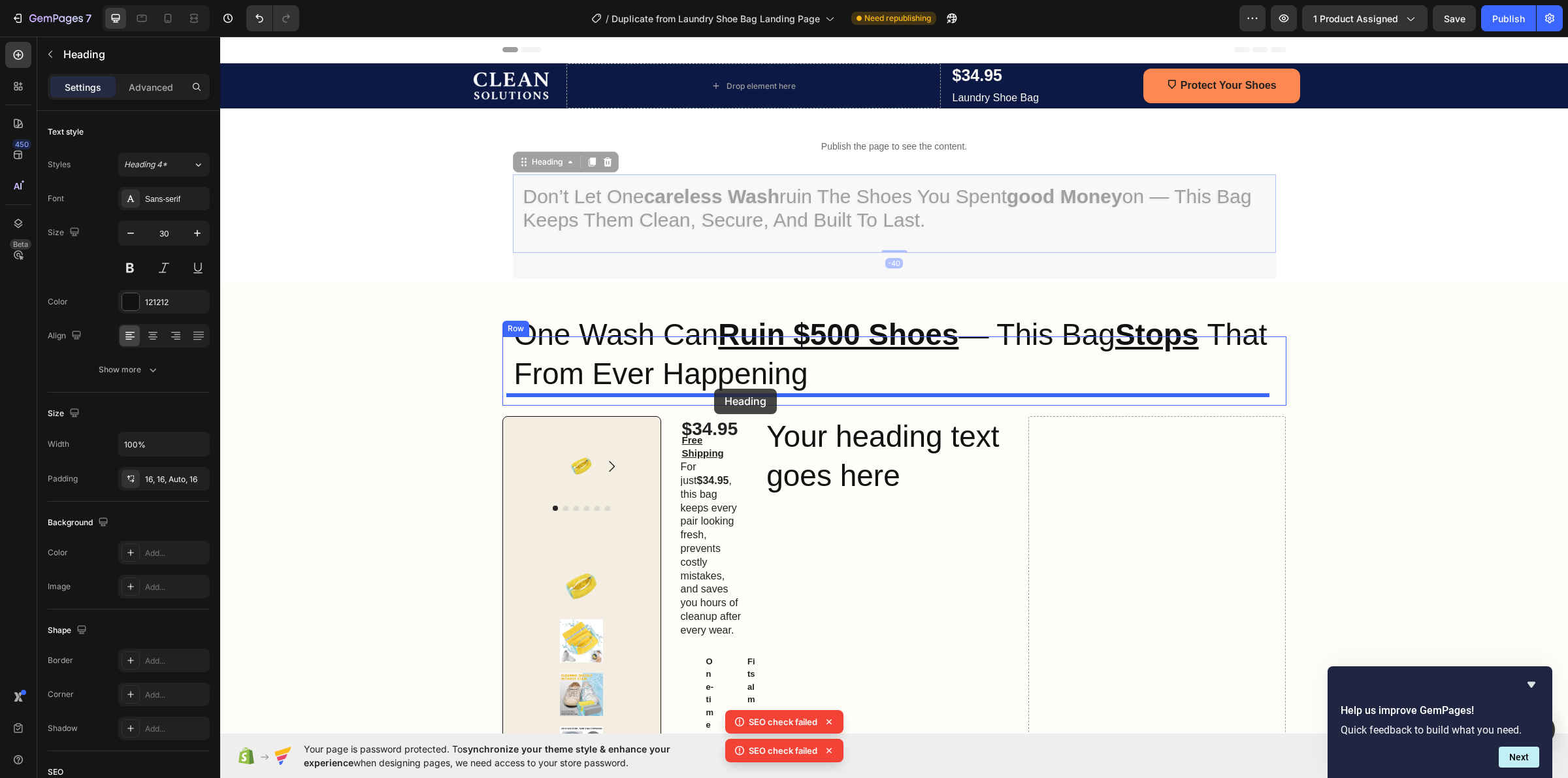
drag, startPoint x: 704, startPoint y: 207, endPoint x: 714, endPoint y: 389, distance: 182.3
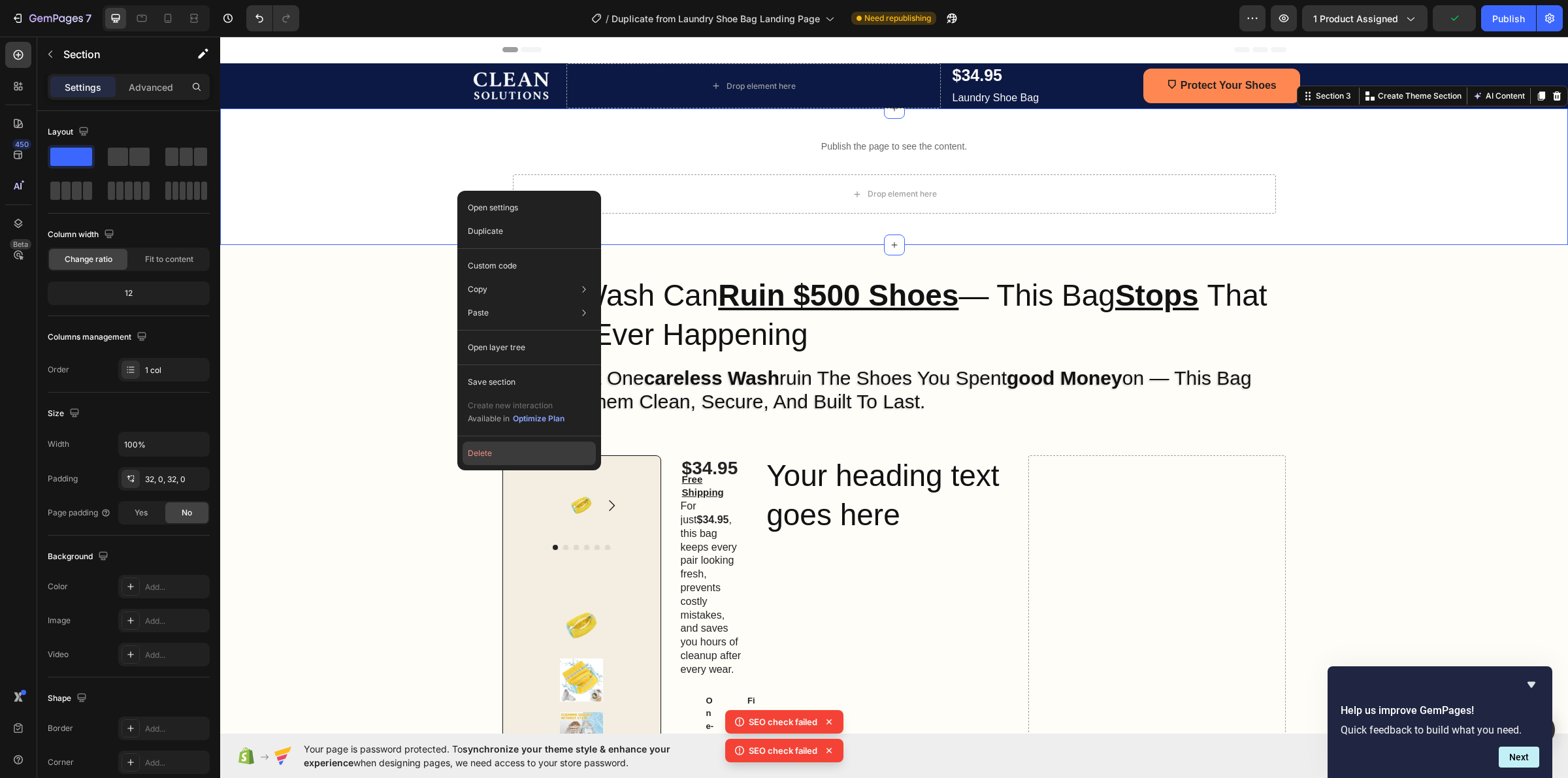
click at [488, 459] on button "Delete" at bounding box center [529, 453] width 134 height 23
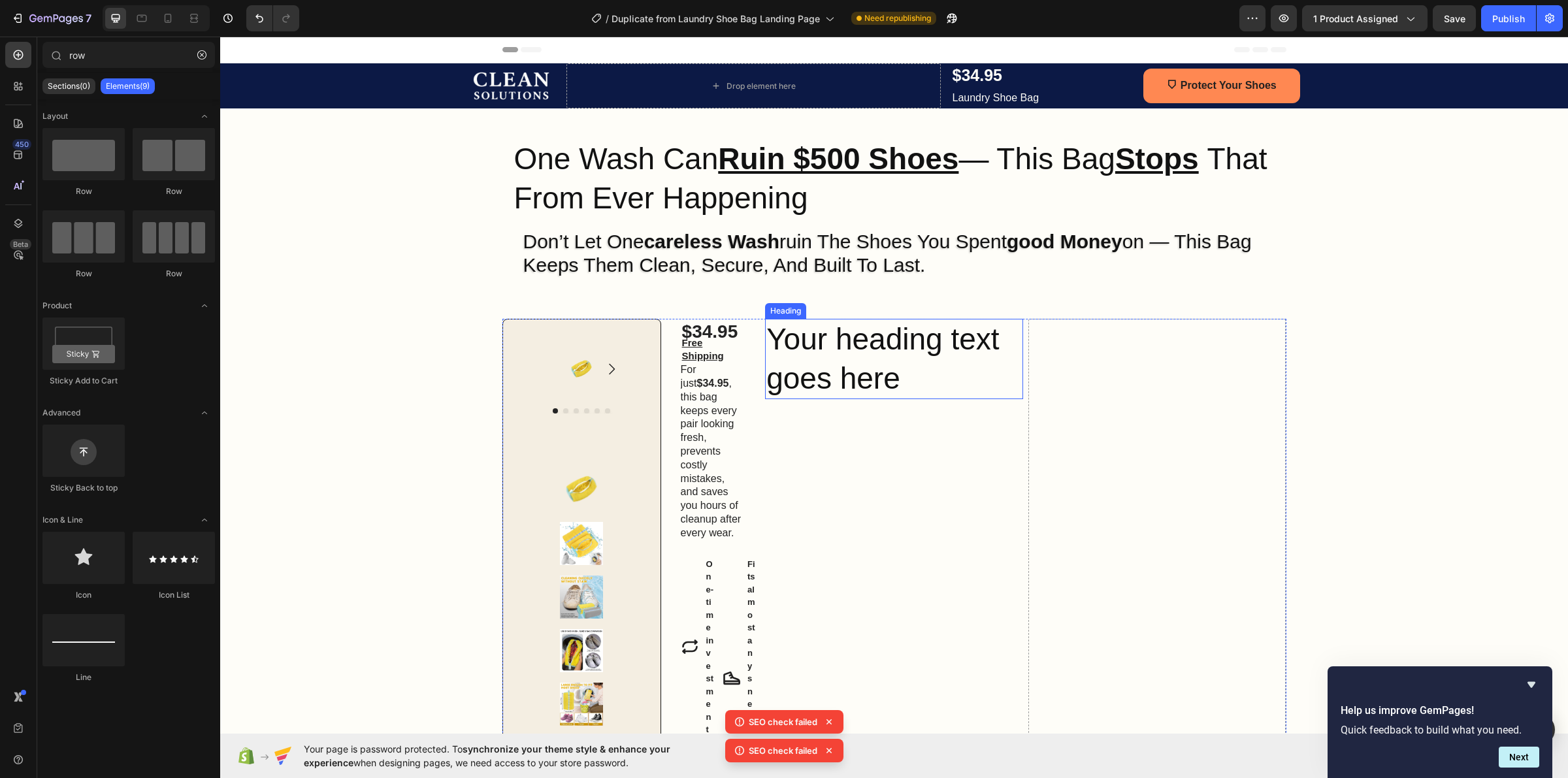
click at [840, 347] on h2 "Your heading text goes here" at bounding box center [894, 359] width 258 height 81
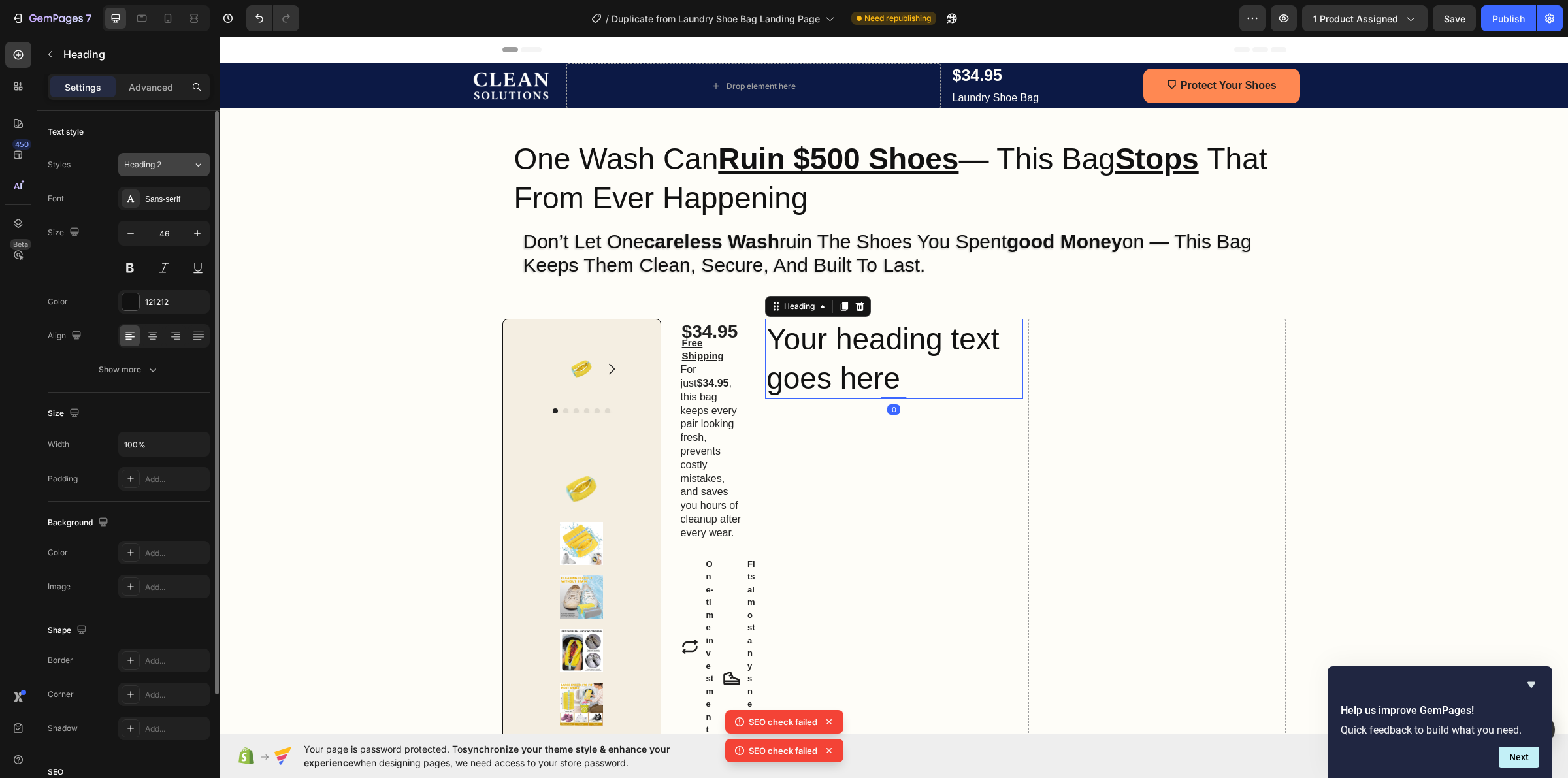
click at [148, 164] on span "Heading 2" at bounding box center [142, 164] width 38 height 12
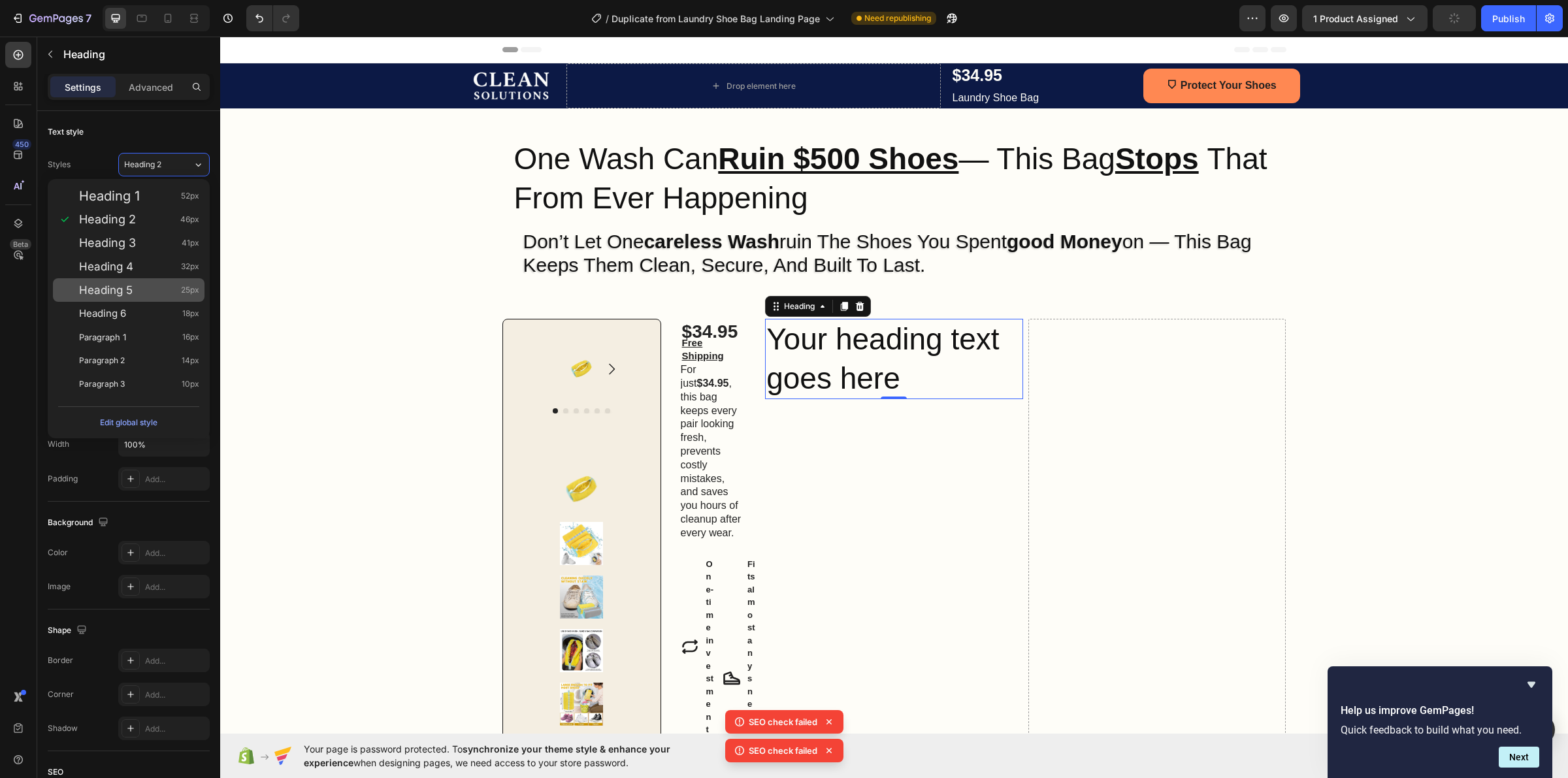
click at [158, 281] on div "Heading 5 25px" at bounding box center [128, 290] width 151 height 23
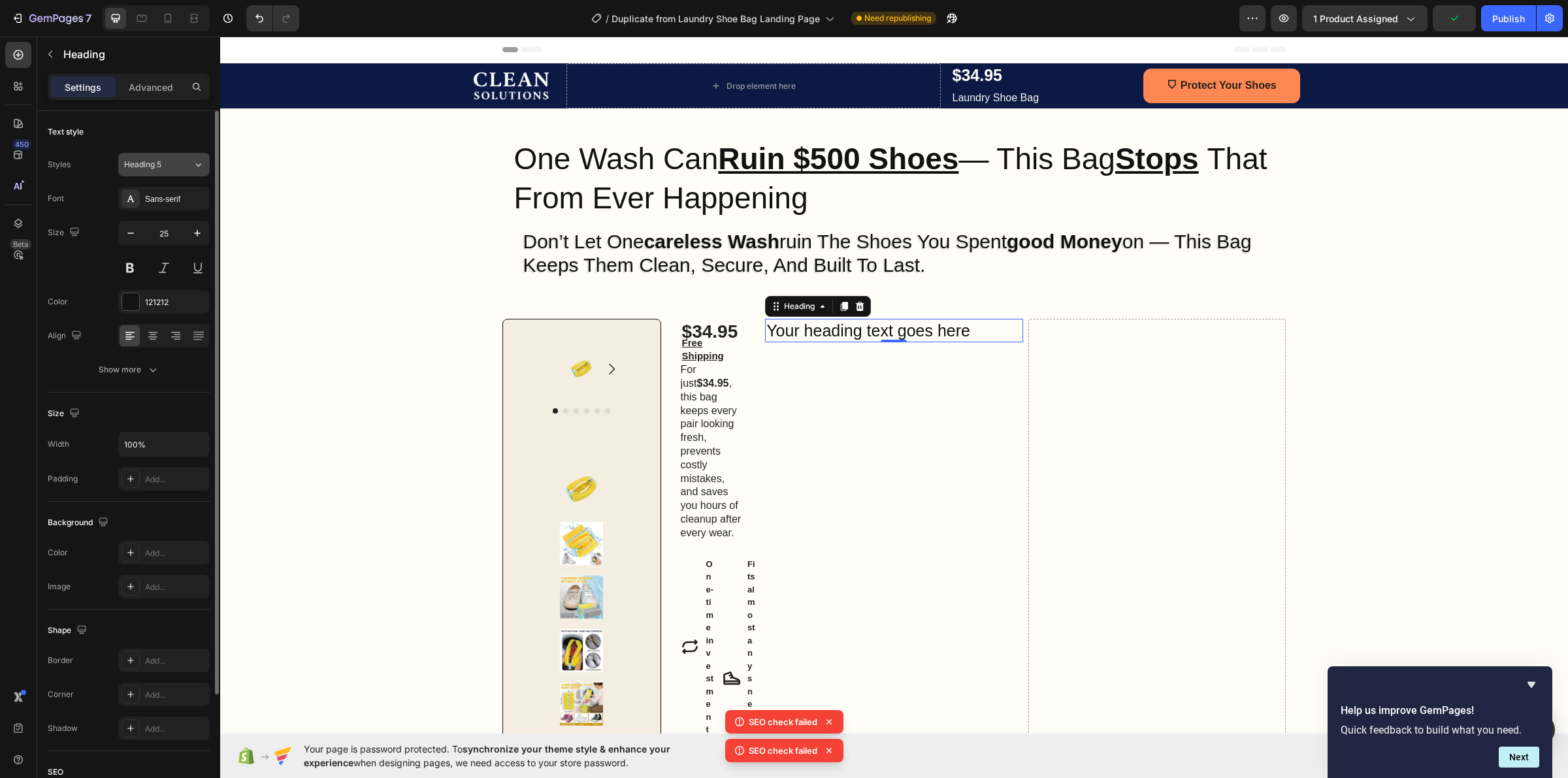
click at [165, 160] on div "Heading 5" at bounding box center [150, 164] width 53 height 12
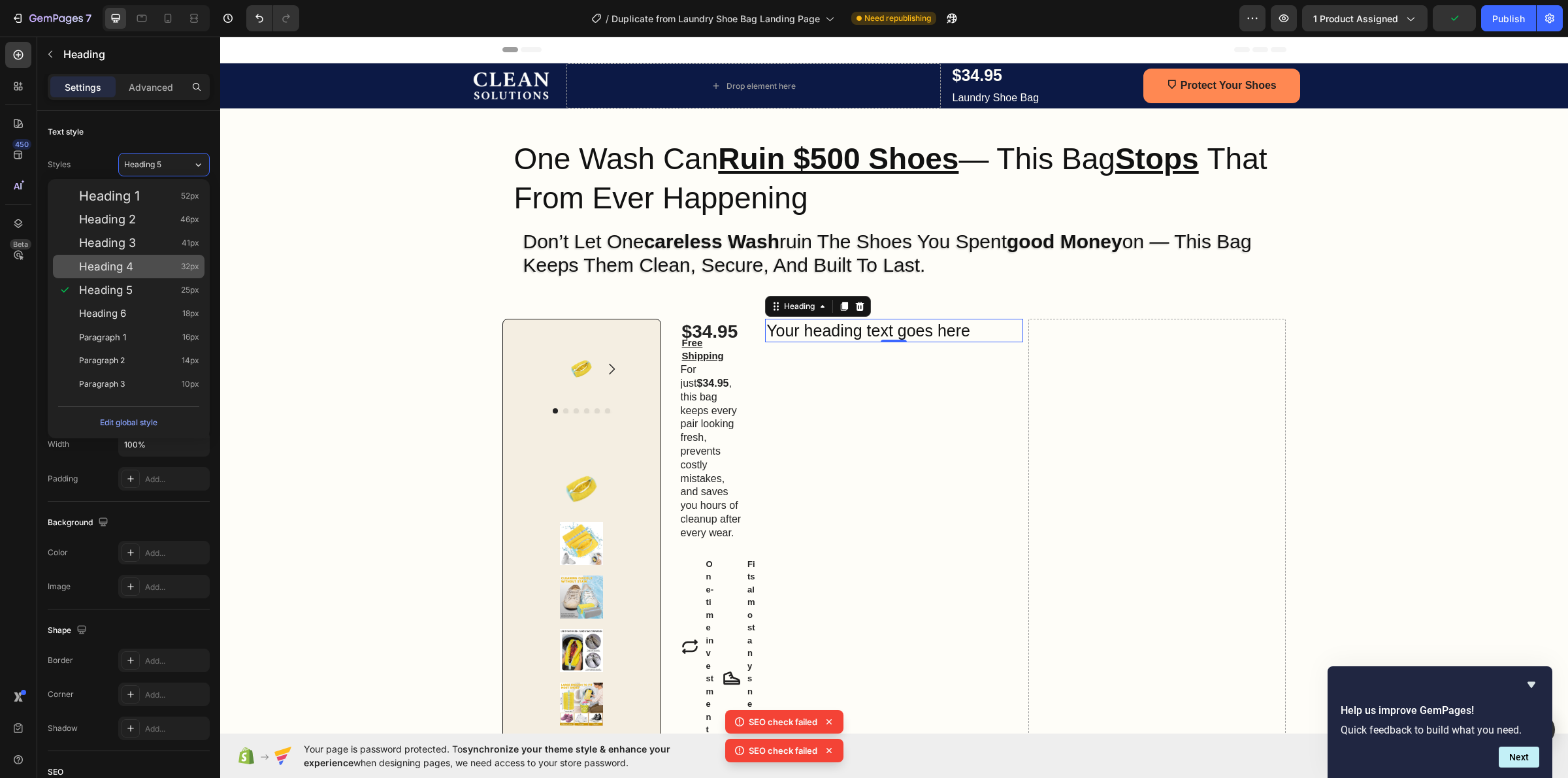
click at [173, 263] on div "Heading 4 32px" at bounding box center [139, 267] width 120 height 13
type input "32"
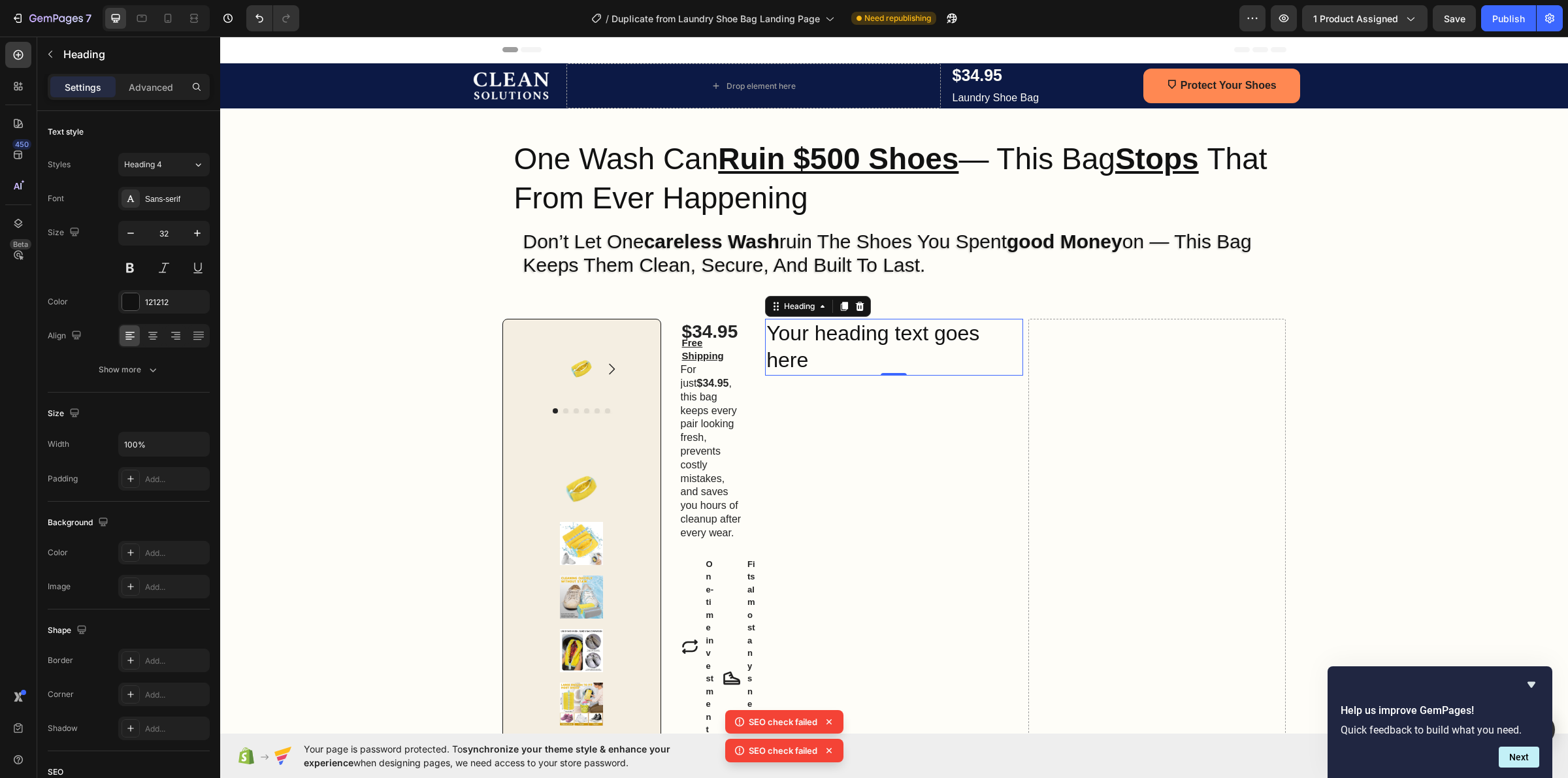
click at [799, 350] on h2 "Your heading text goes here" at bounding box center [894, 347] width 258 height 57
click at [799, 350] on p "Your heading text goes here" at bounding box center [893, 347] width 255 height 54
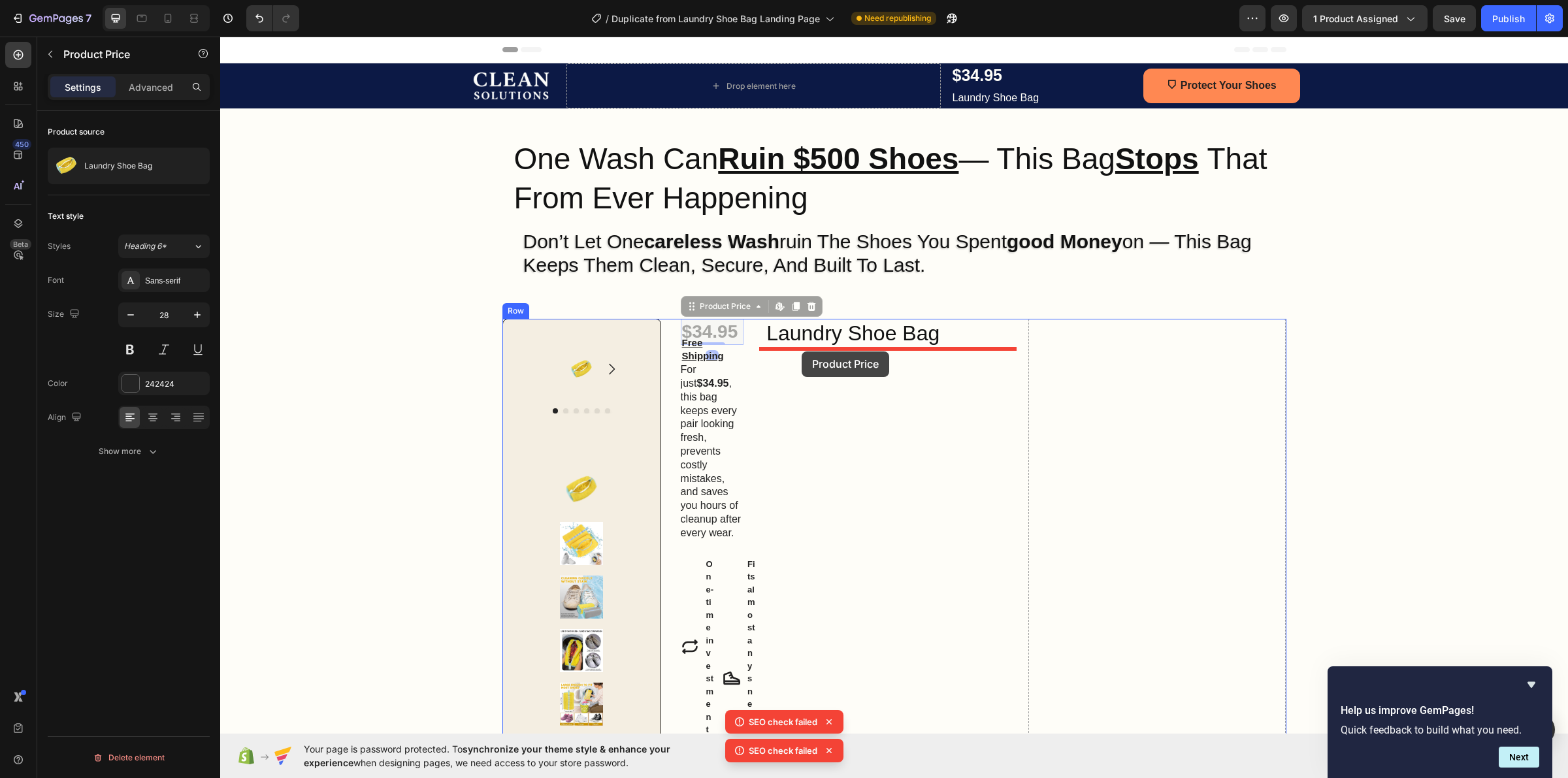
drag, startPoint x: 719, startPoint y: 331, endPoint x: 802, endPoint y: 351, distance: 85.4
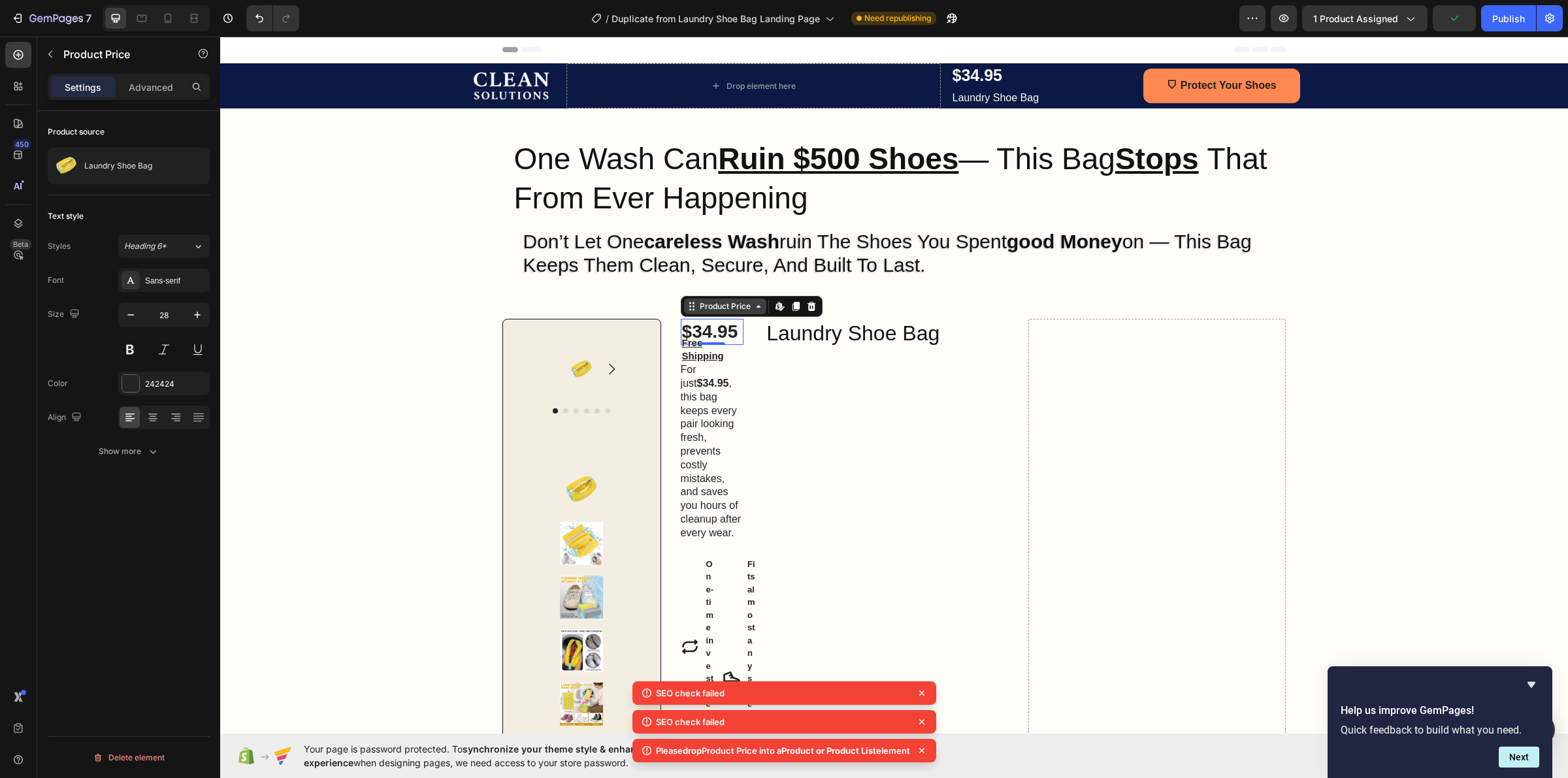
click at [724, 306] on div "Product Price" at bounding box center [725, 306] width 56 height 12
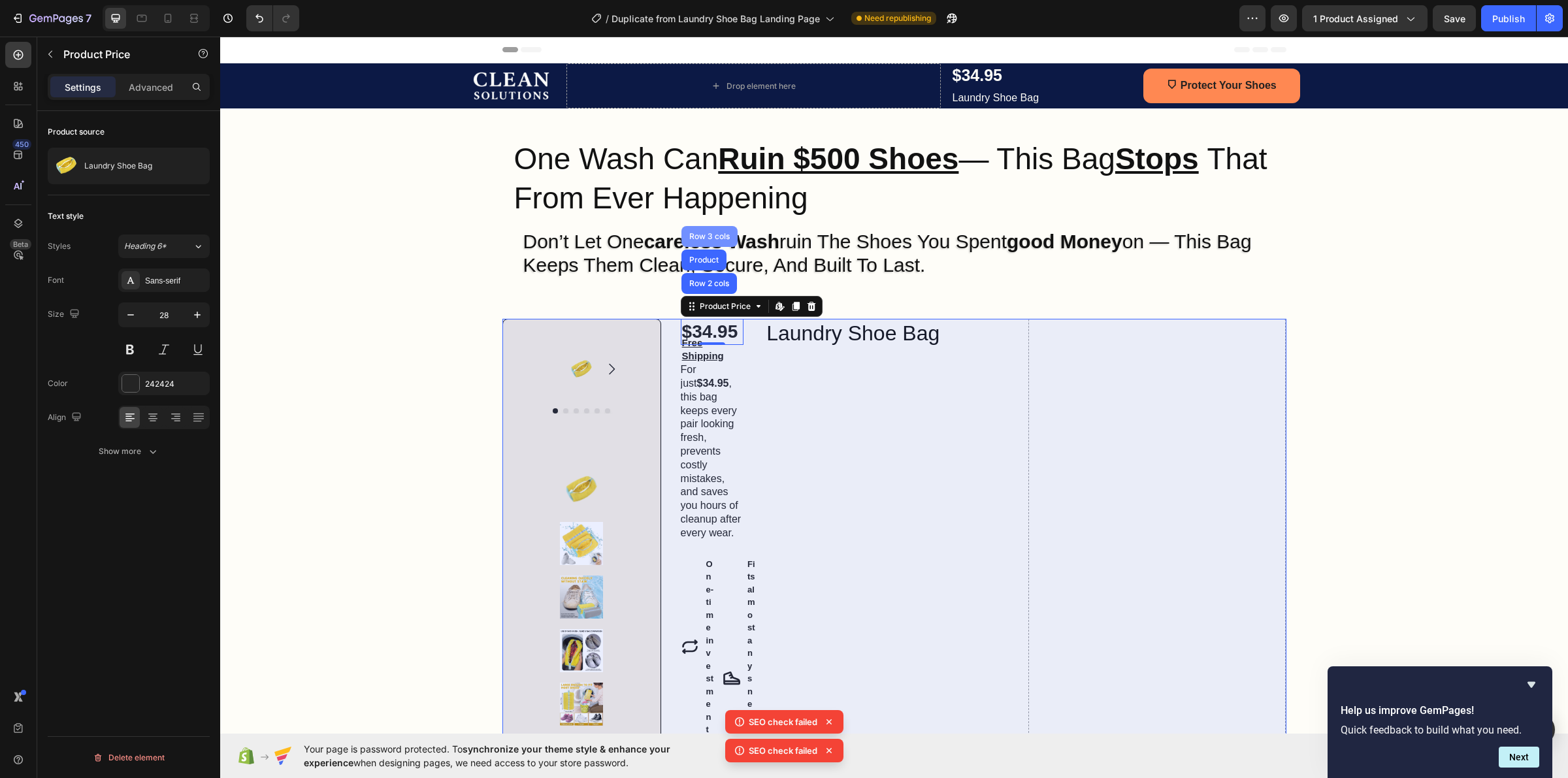
click at [693, 240] on div "Row 3 cols" at bounding box center [709, 237] width 46 height 8
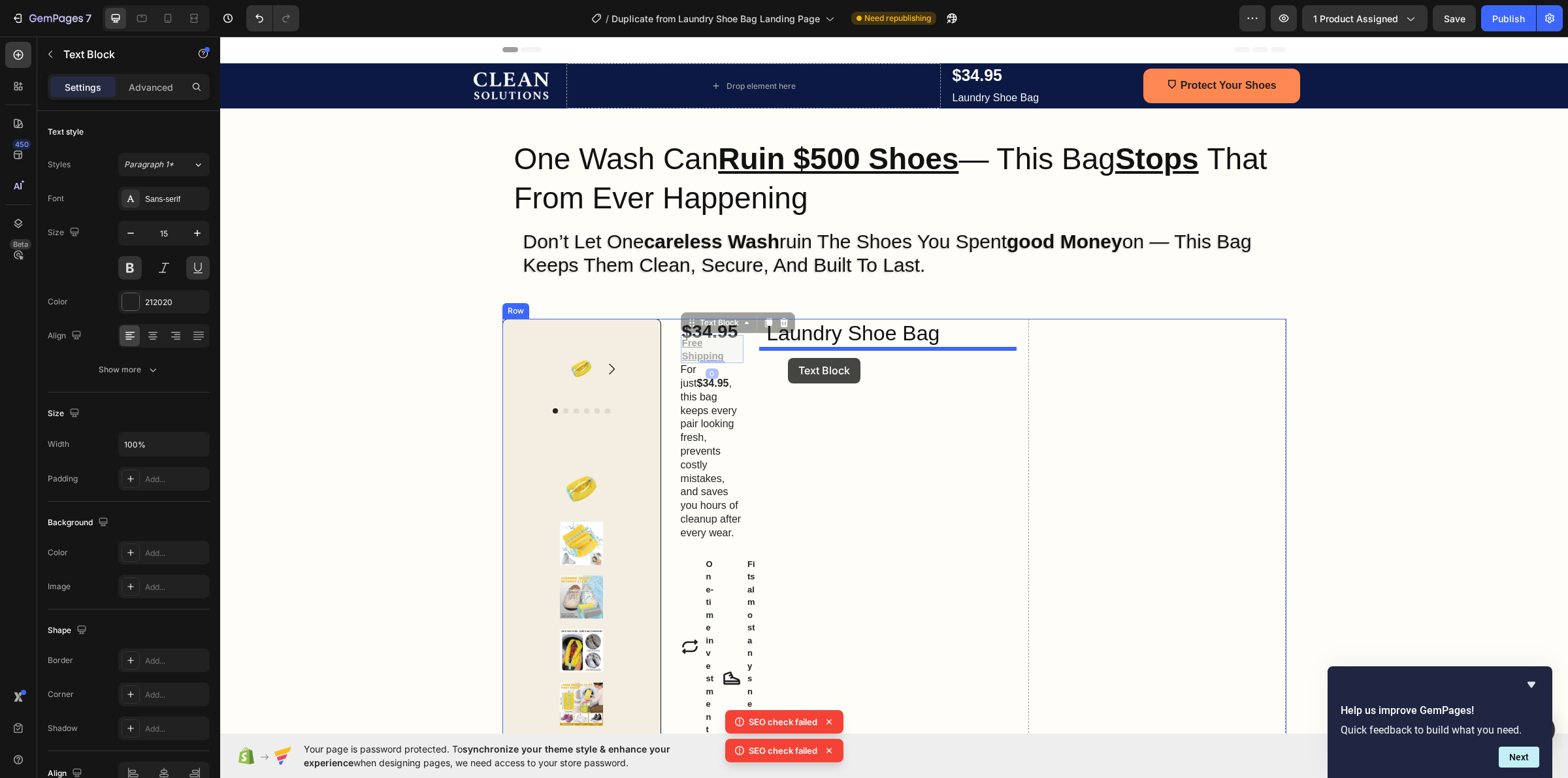
drag, startPoint x: 708, startPoint y: 345, endPoint x: 788, endPoint y: 358, distance: 81.0
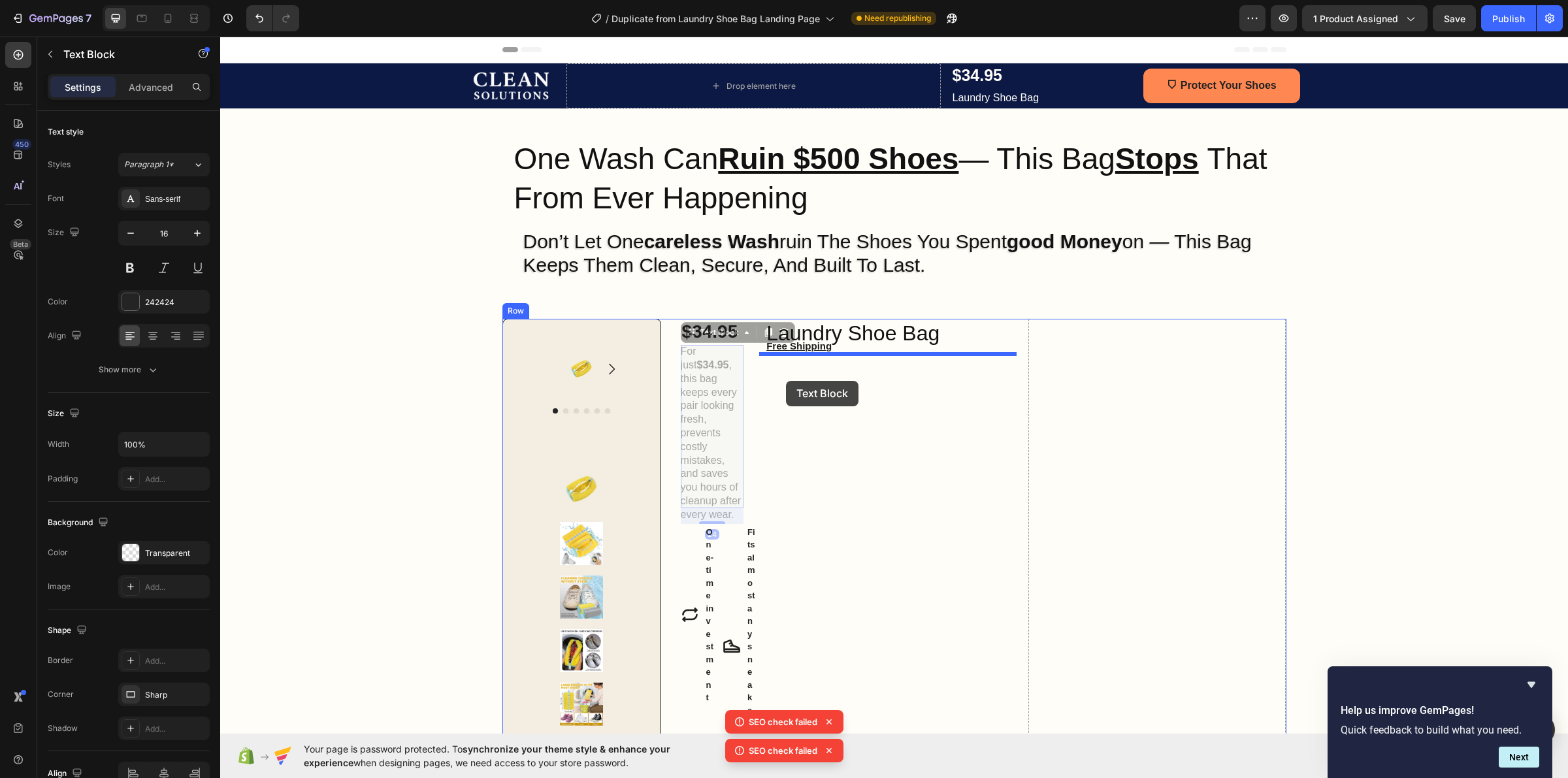
drag, startPoint x: 689, startPoint y: 387, endPoint x: 786, endPoint y: 381, distance: 97.2
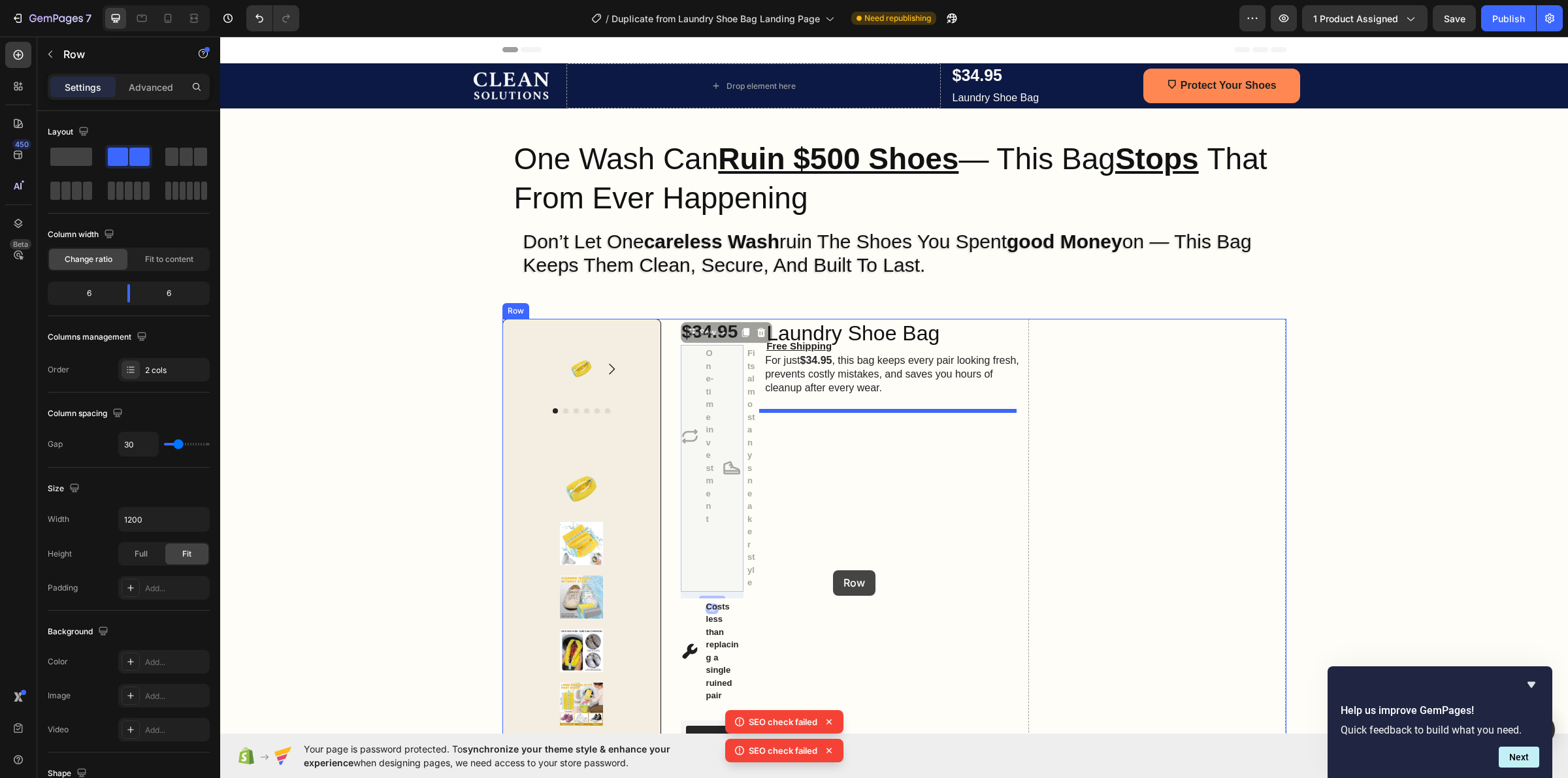
drag, startPoint x: 703, startPoint y: 585, endPoint x: 833, endPoint y: 571, distance: 130.8
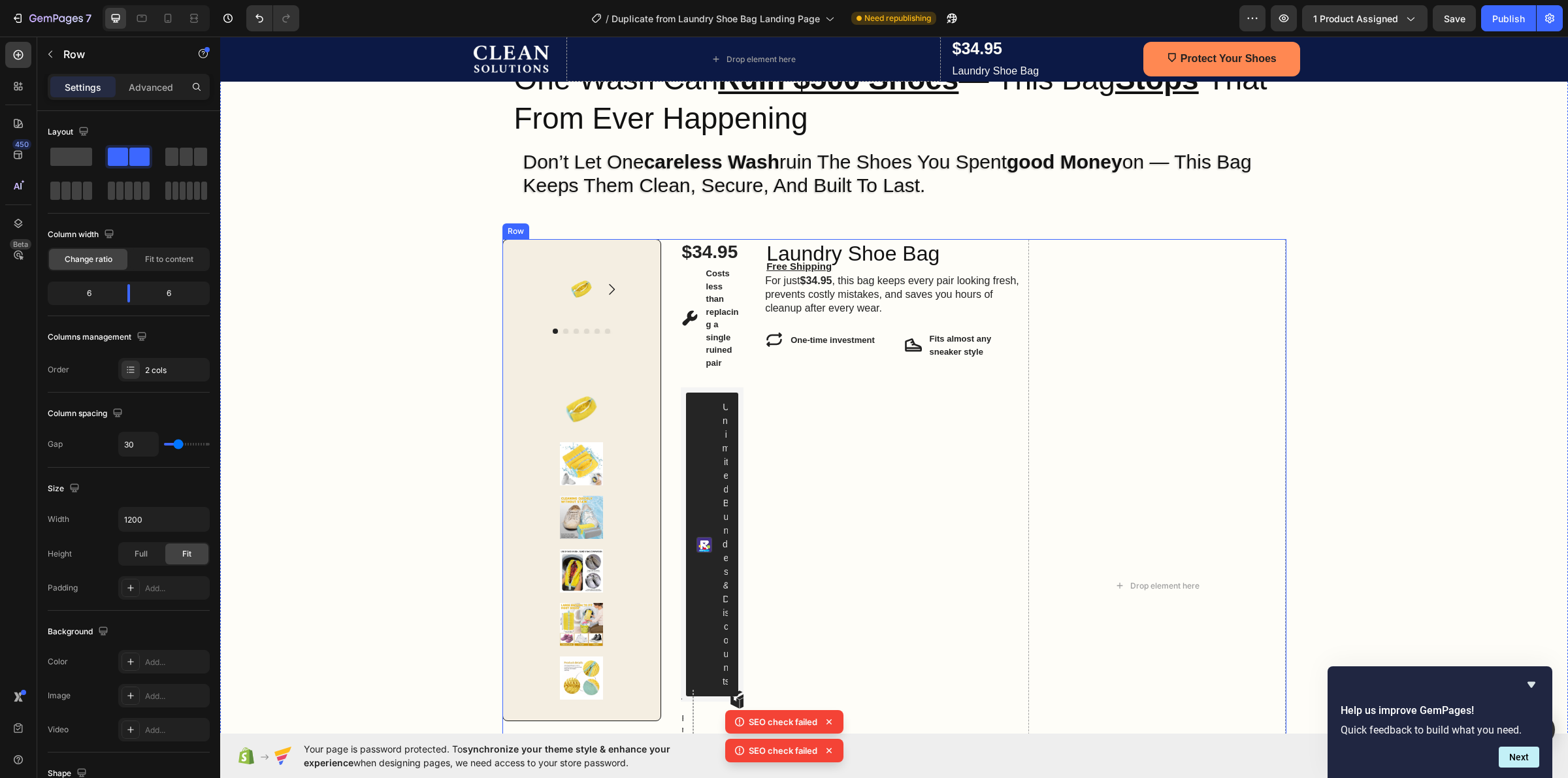
scroll to position [82, 0]
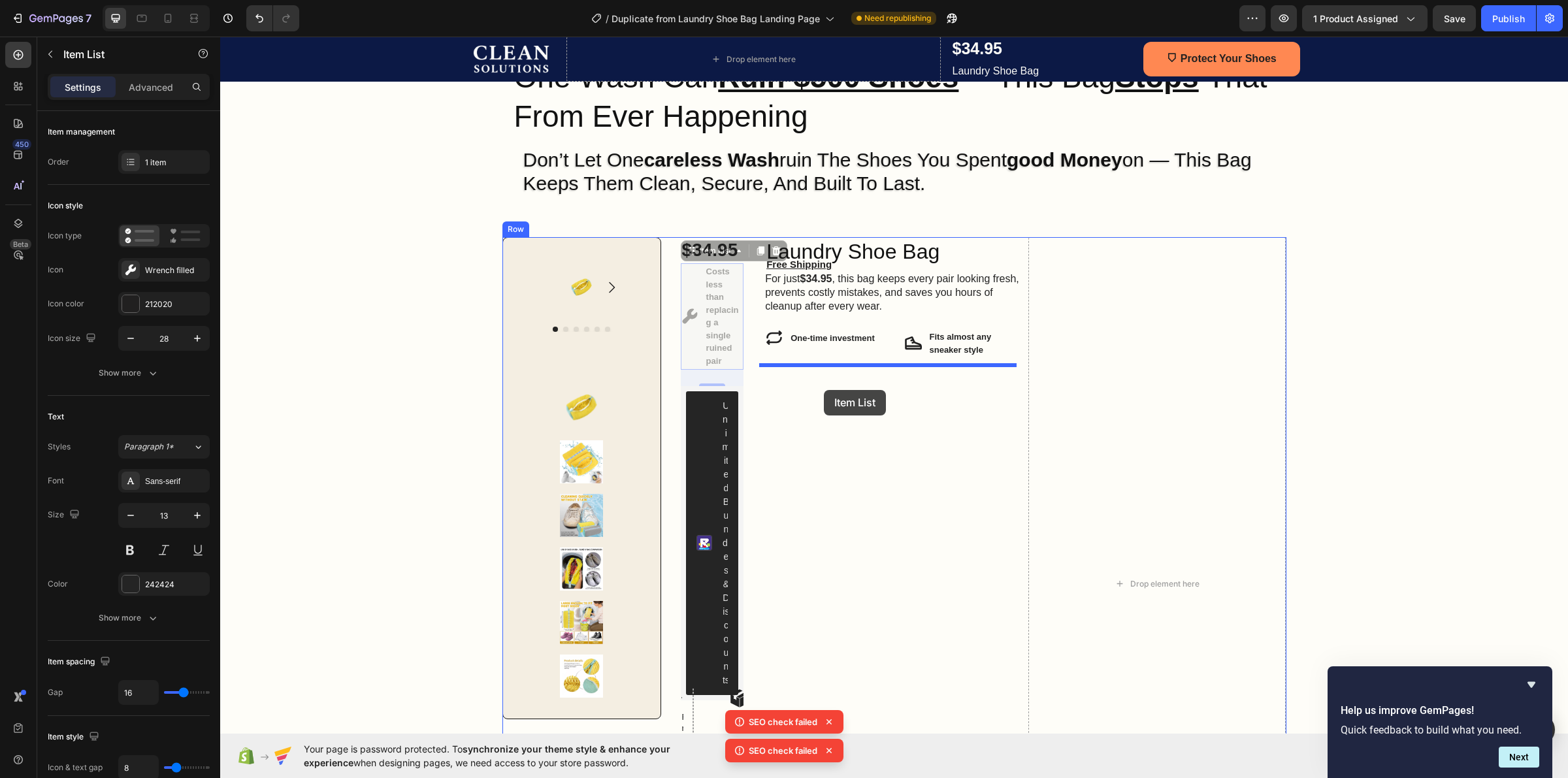
drag, startPoint x: 687, startPoint y: 368, endPoint x: 824, endPoint y: 390, distance: 138.8
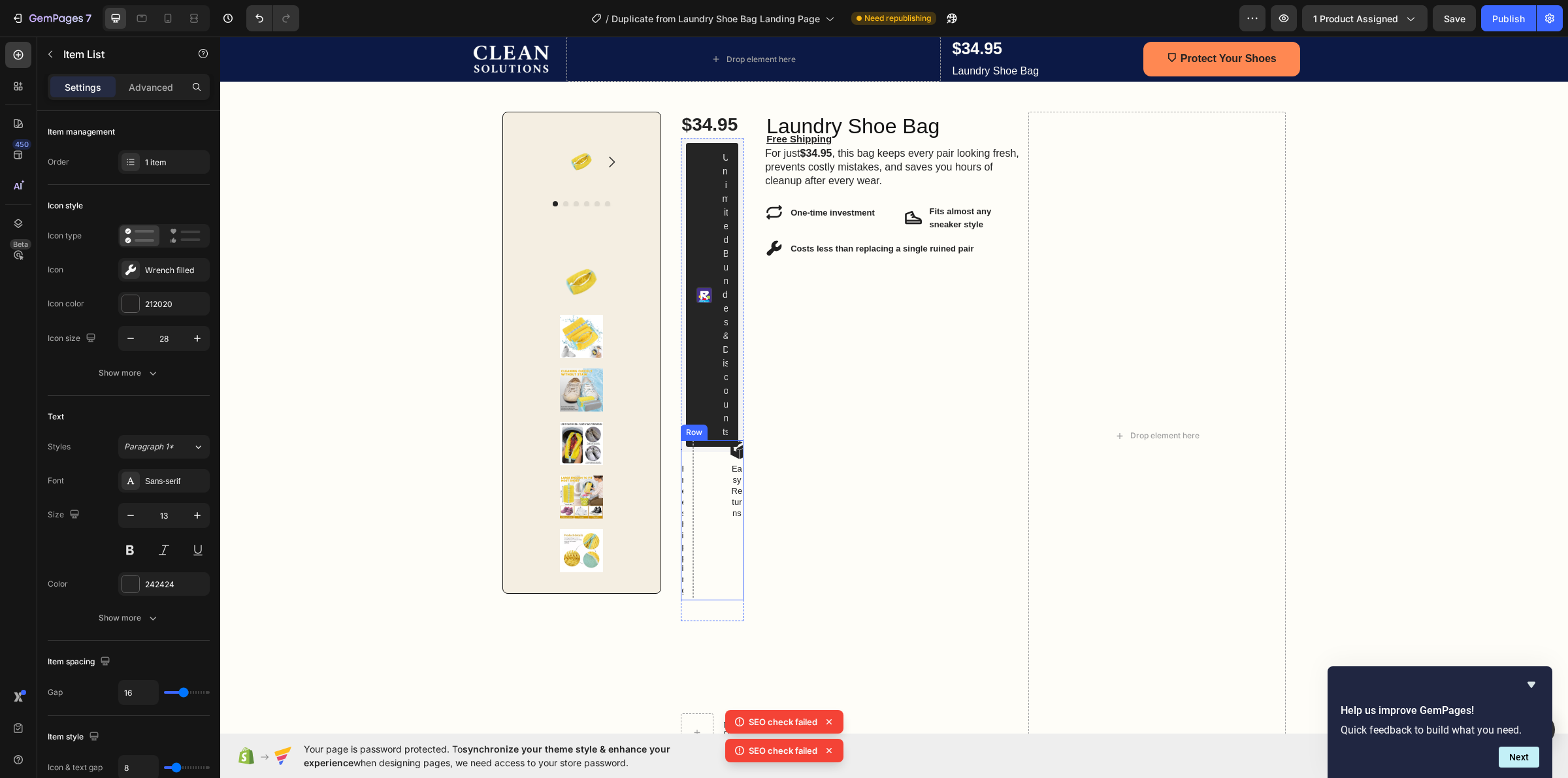
scroll to position [327, 0]
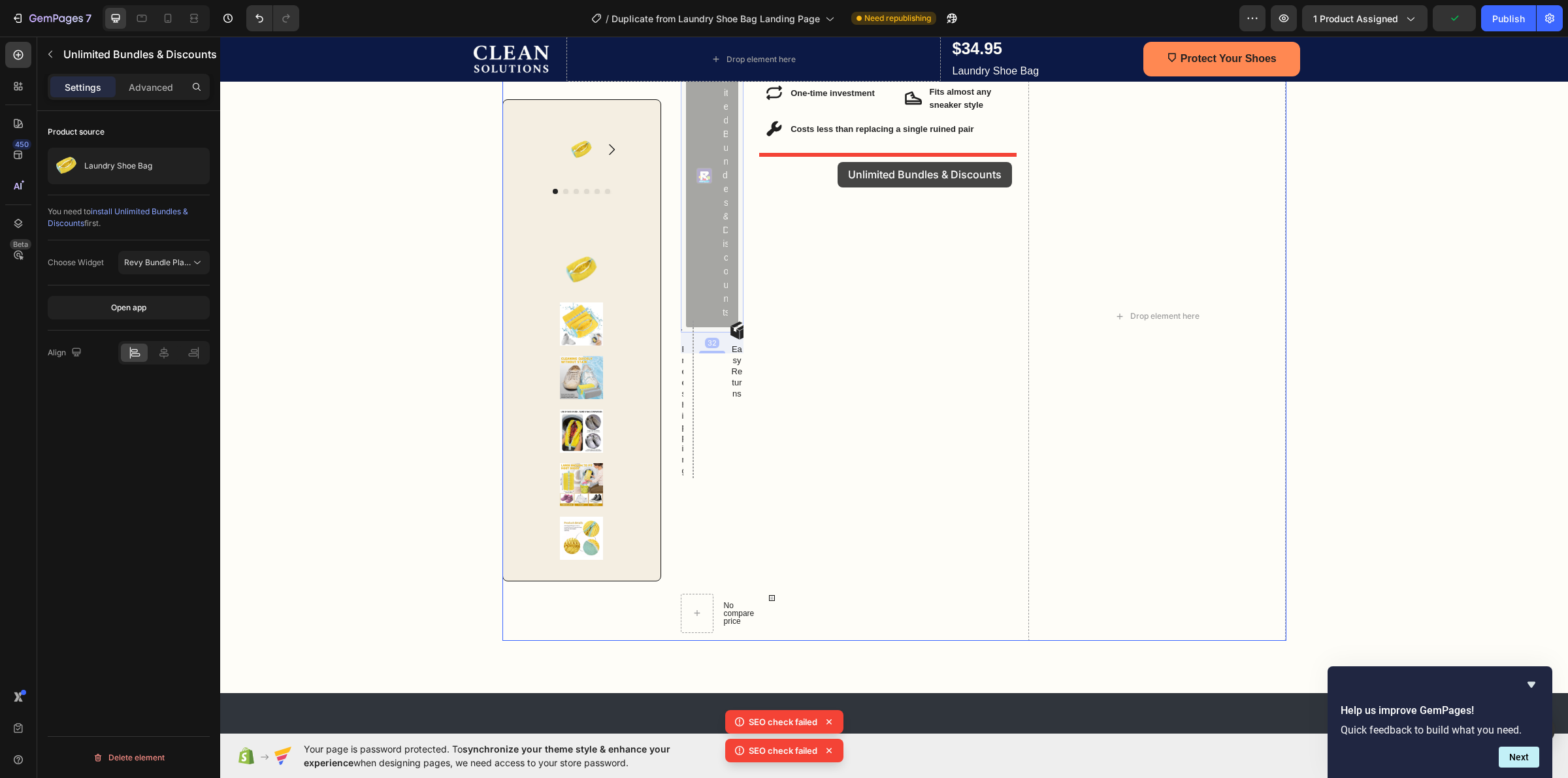
drag, startPoint x: 701, startPoint y: 299, endPoint x: 837, endPoint y: 162, distance: 193.0
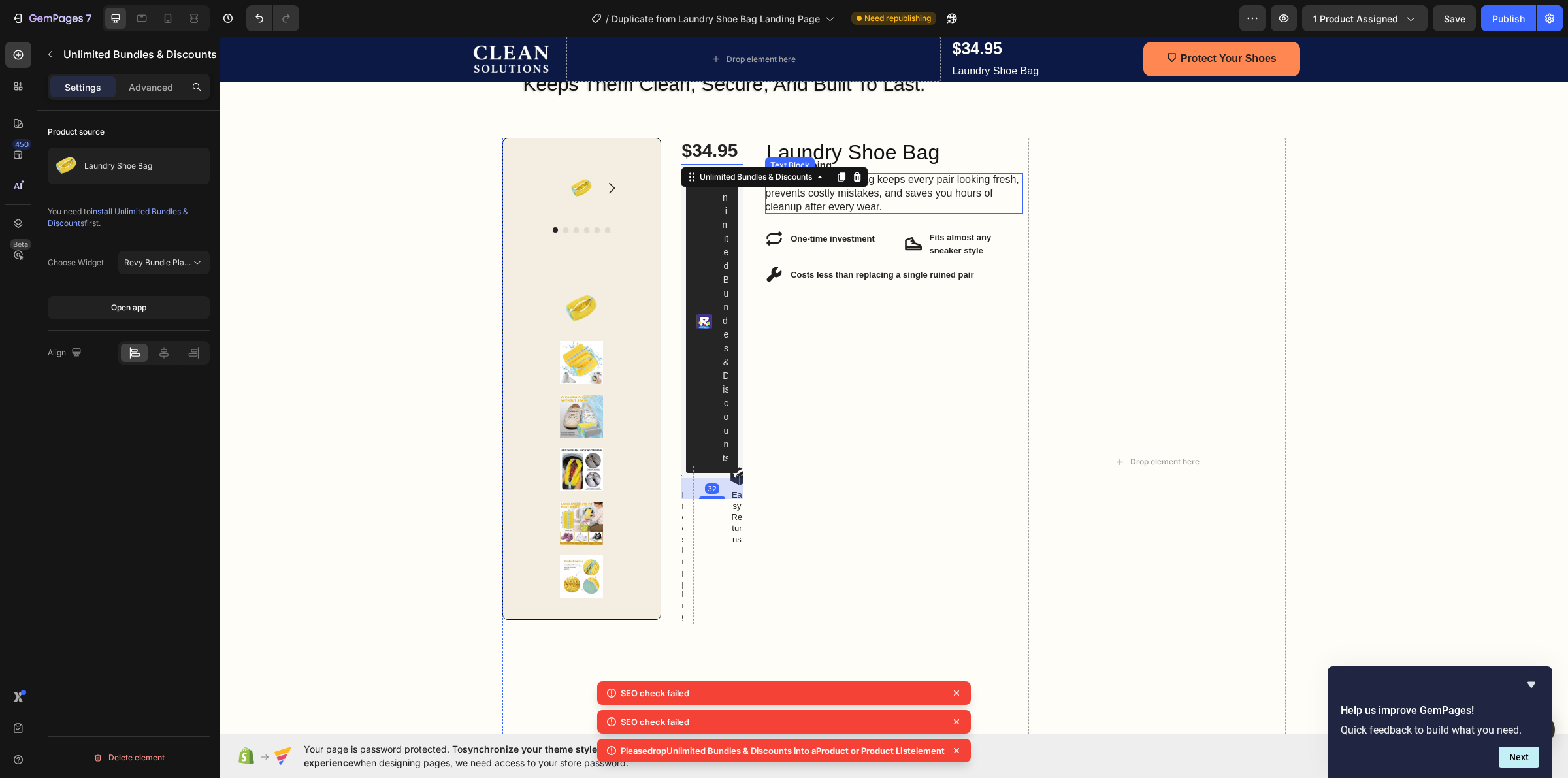
scroll to position [163, 0]
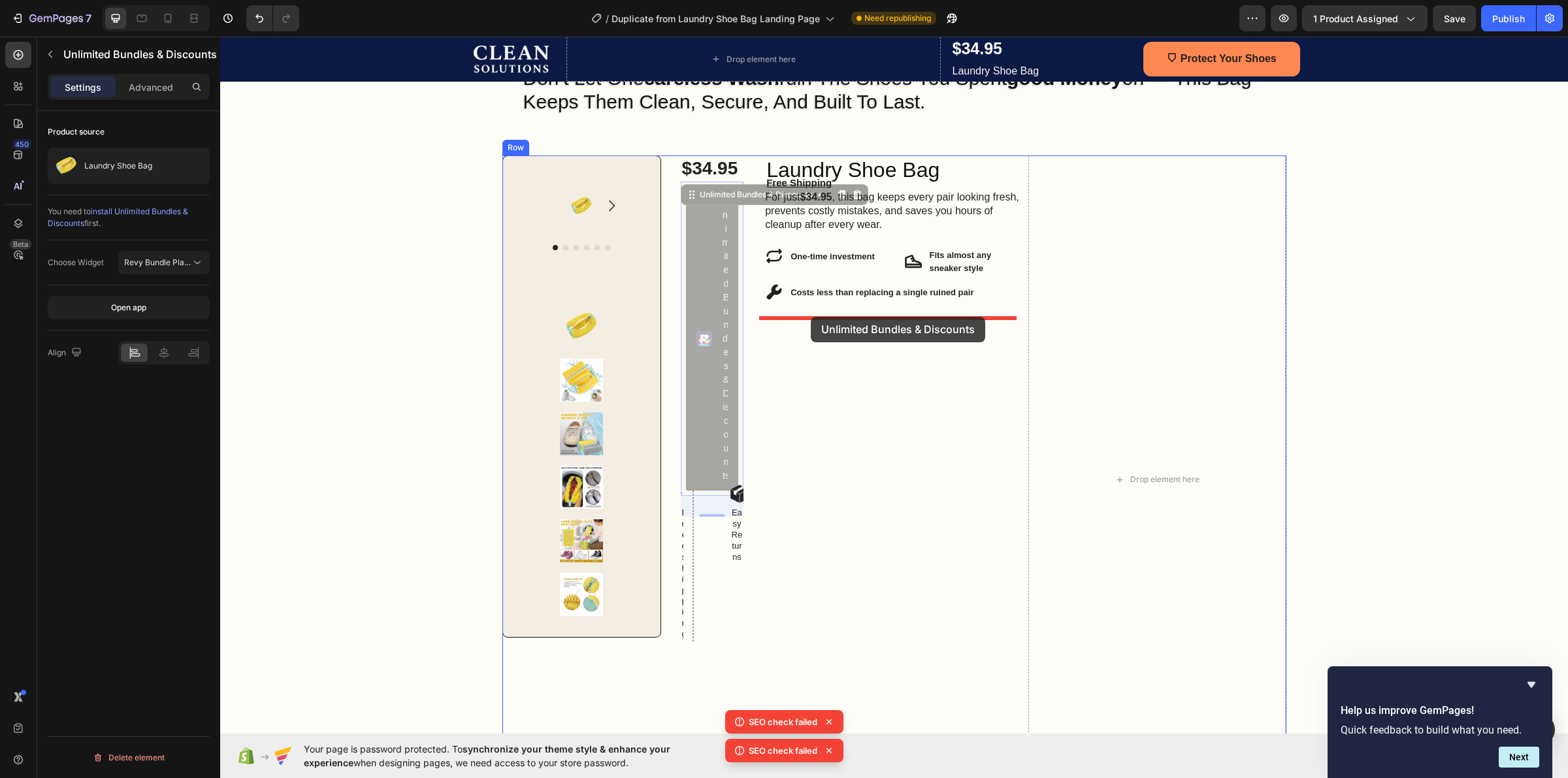
drag, startPoint x: 696, startPoint y: 383, endPoint x: 811, endPoint y: 317, distance: 132.6
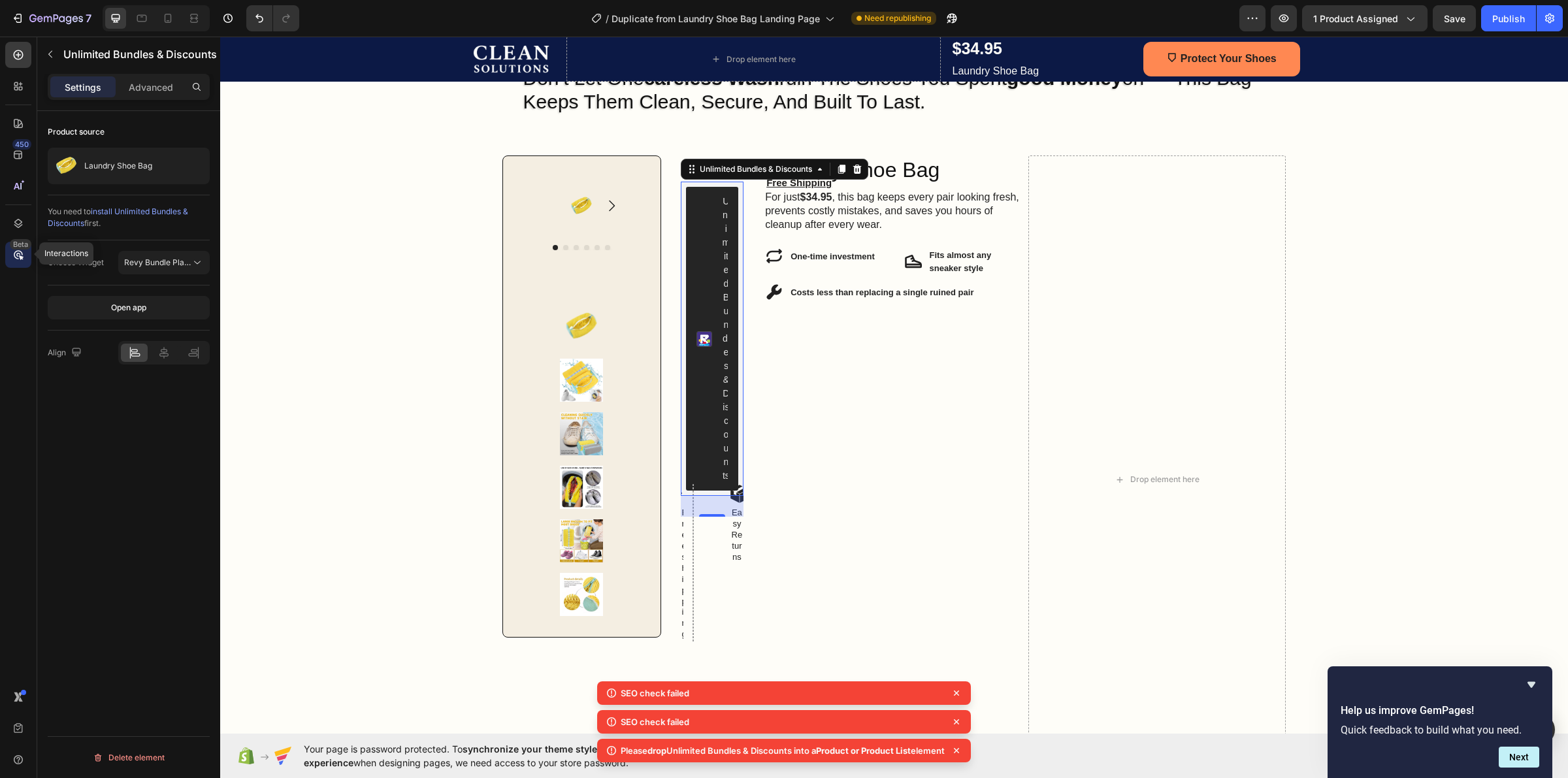
click at [14, 242] on div "Beta" at bounding box center [20, 244] width 22 height 10
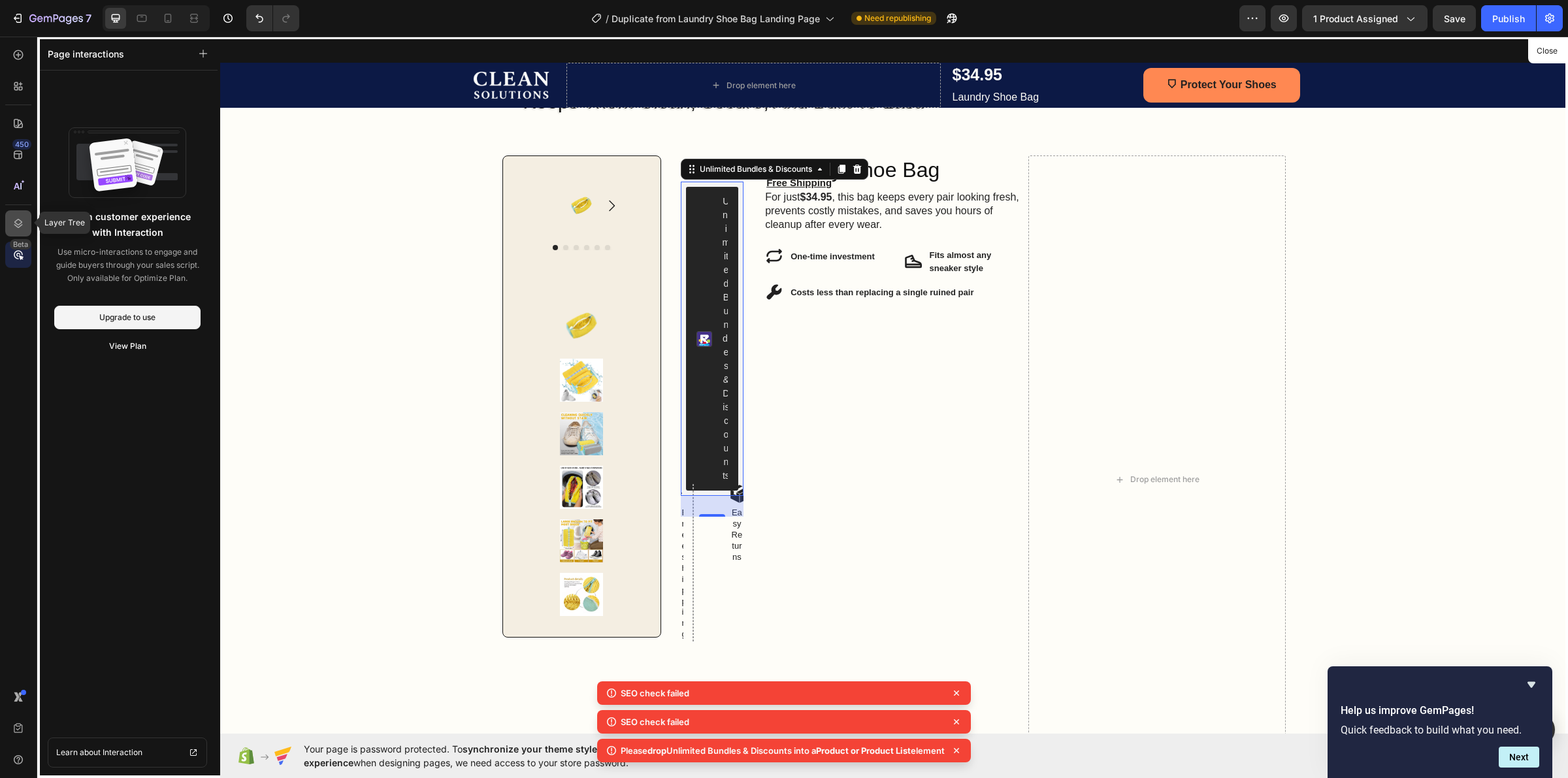
click at [14, 230] on div at bounding box center [18, 223] width 26 height 26
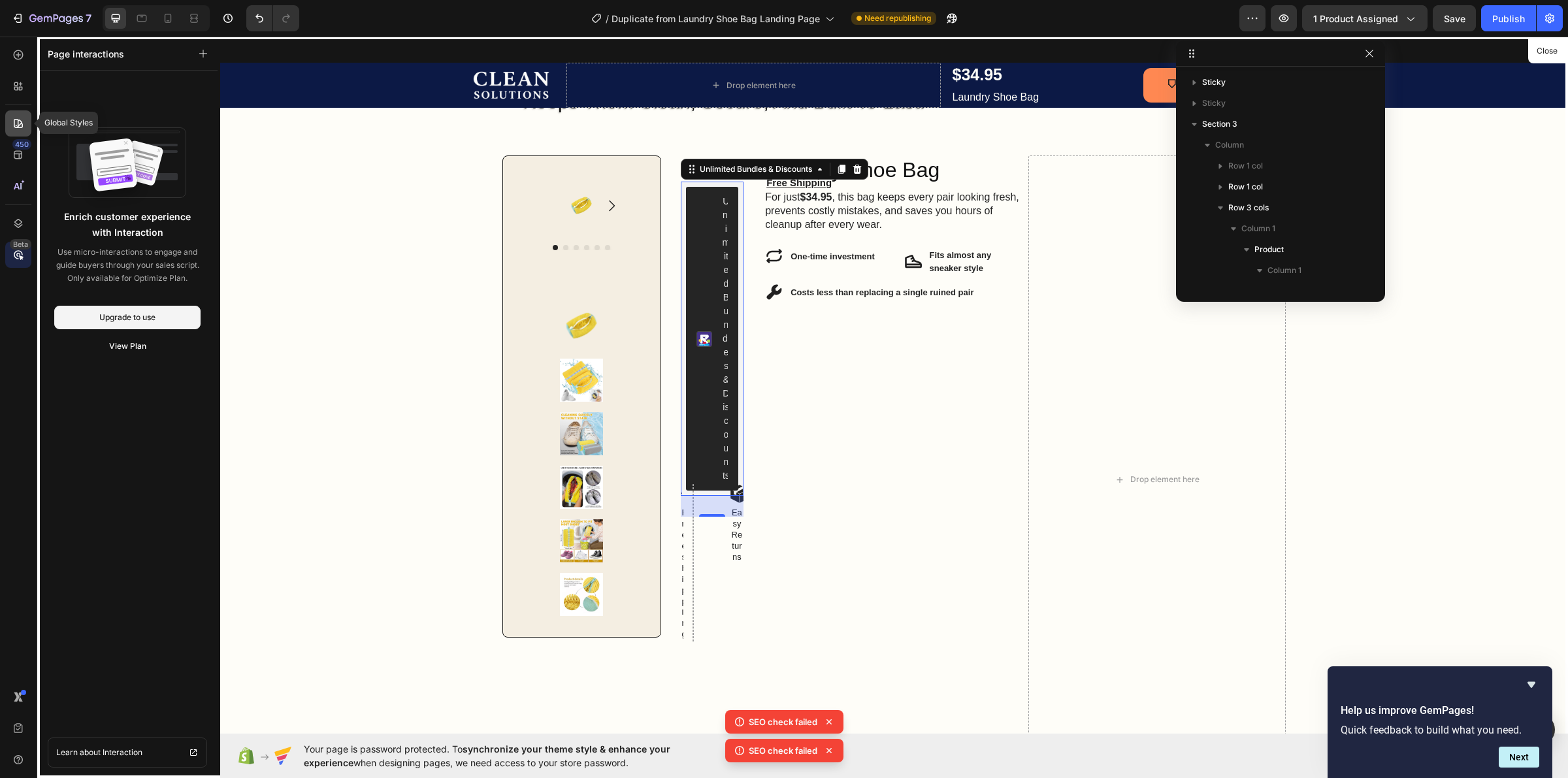
click at [21, 125] on icon at bounding box center [18, 123] width 13 height 13
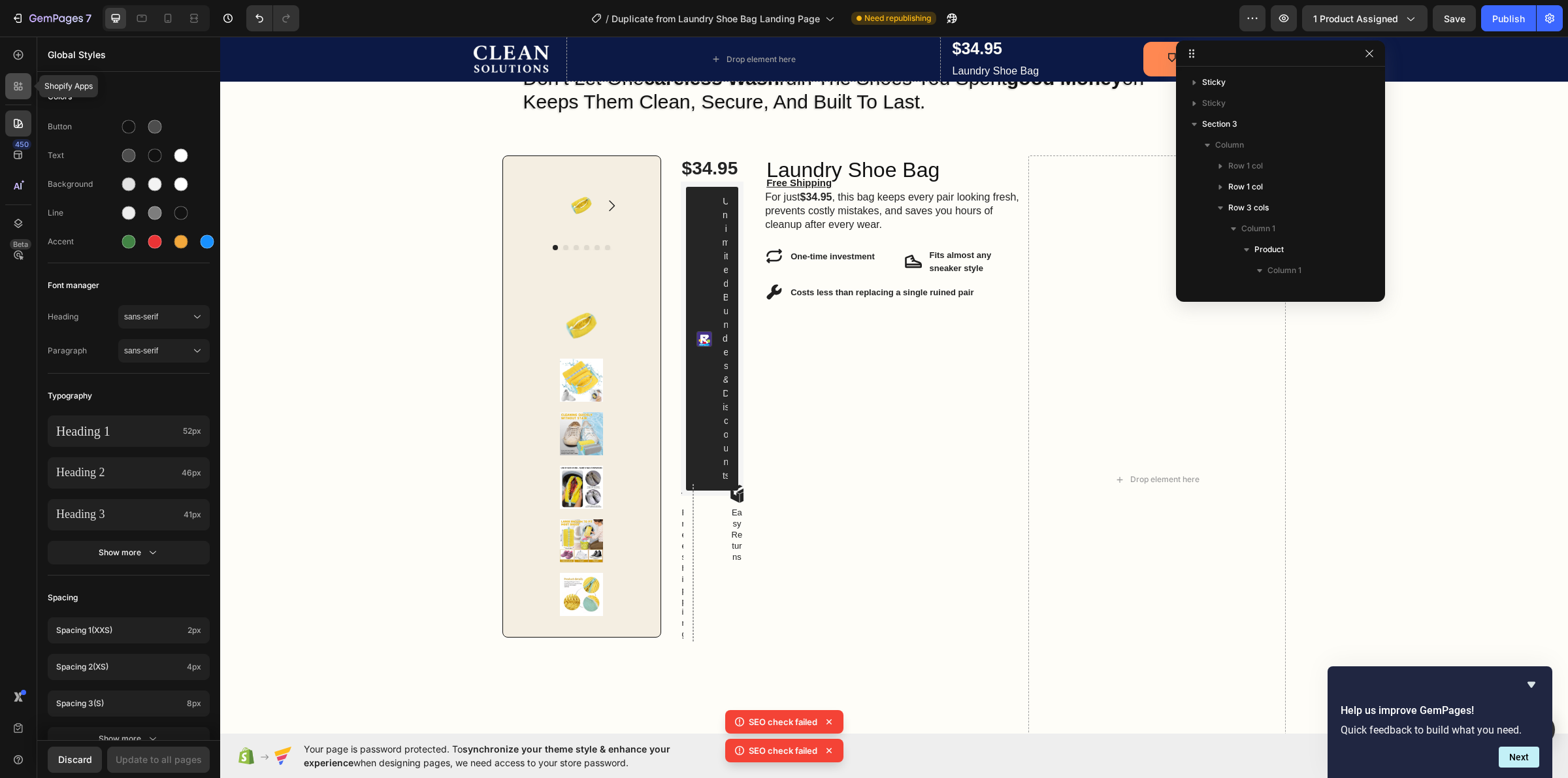
click at [12, 86] on icon at bounding box center [18, 86] width 13 height 13
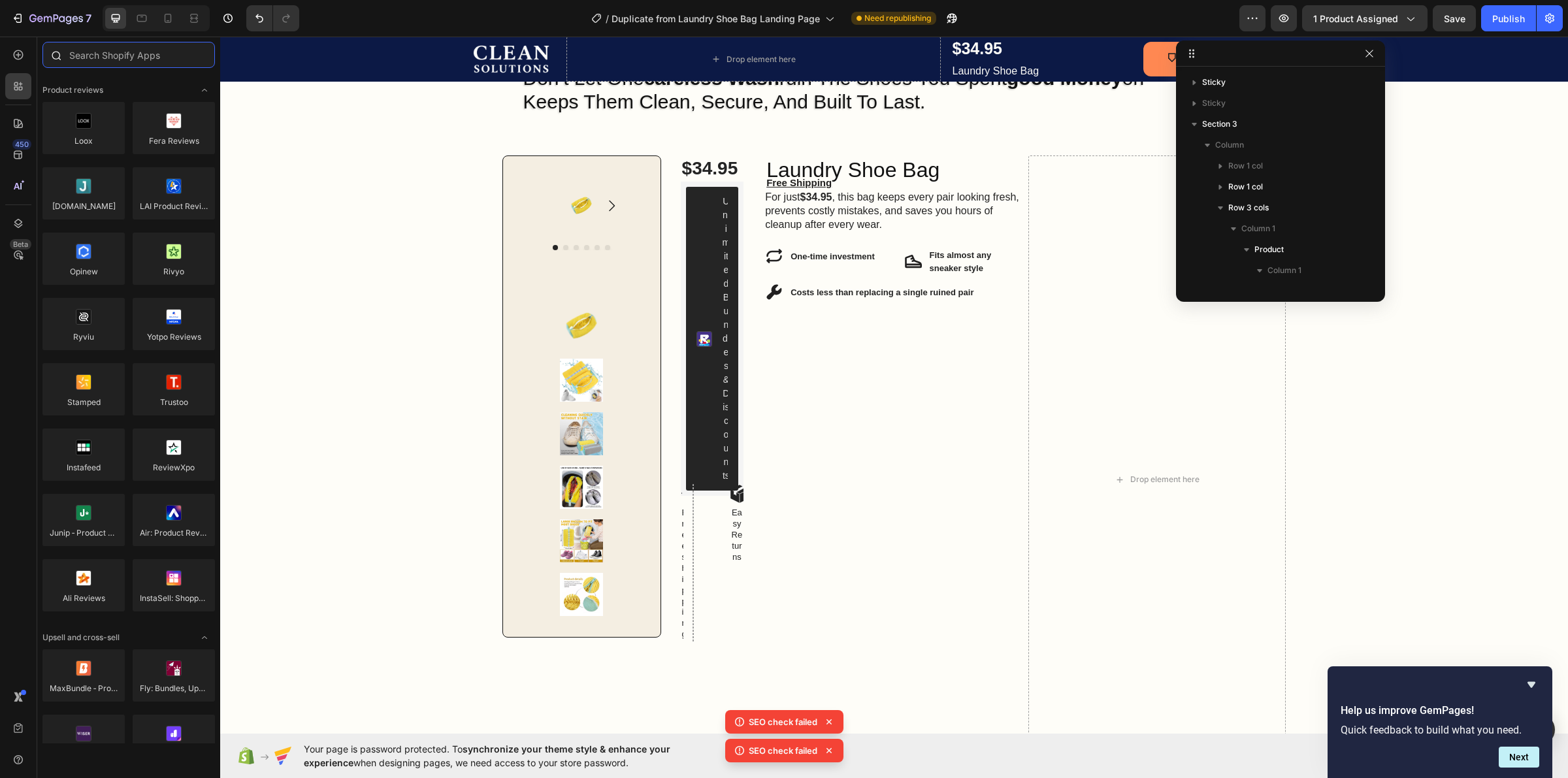
click at [152, 57] on input "text" at bounding box center [128, 54] width 172 height 26
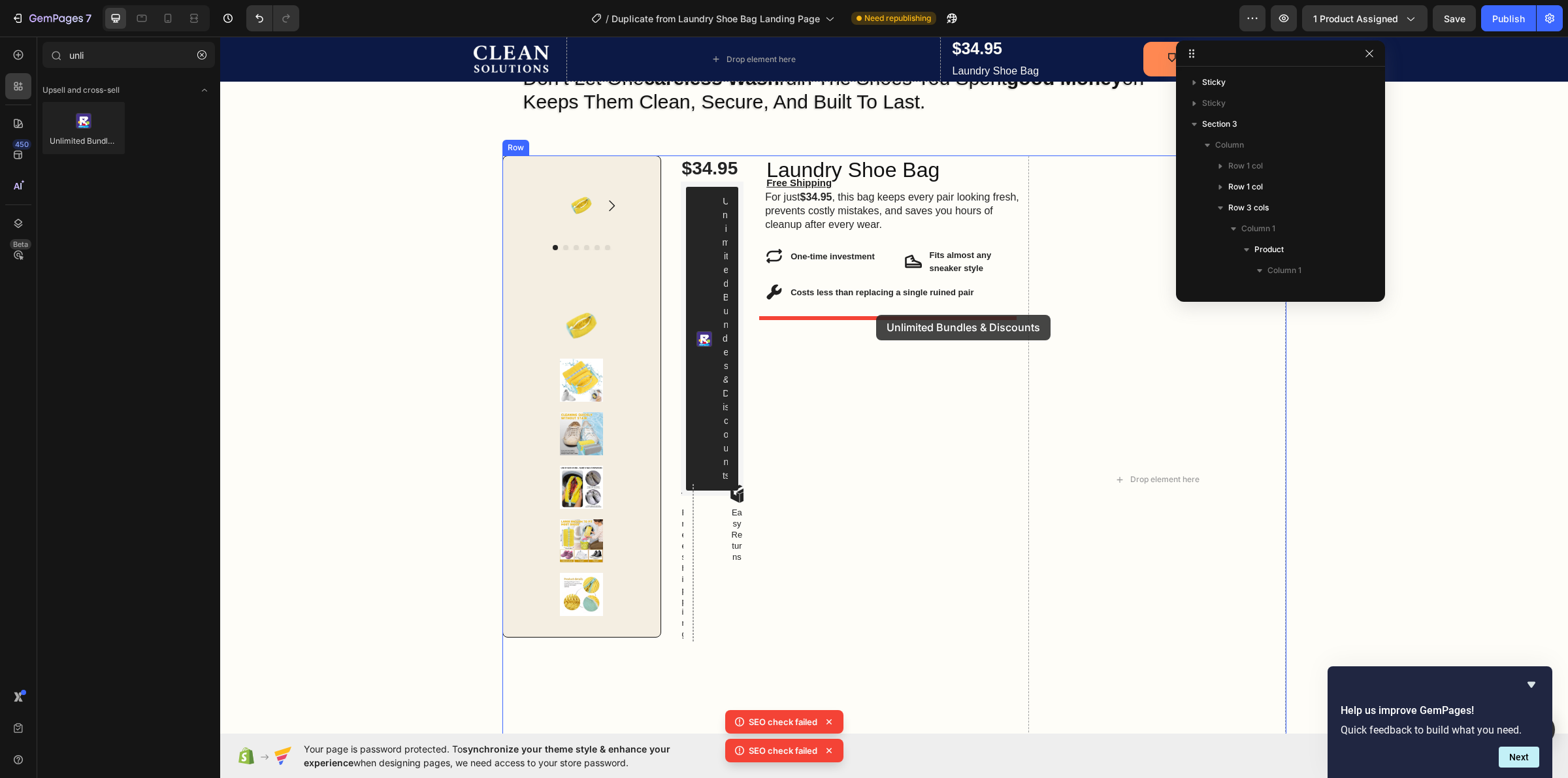
drag, startPoint x: 305, startPoint y: 156, endPoint x: 876, endPoint y: 315, distance: 592.7
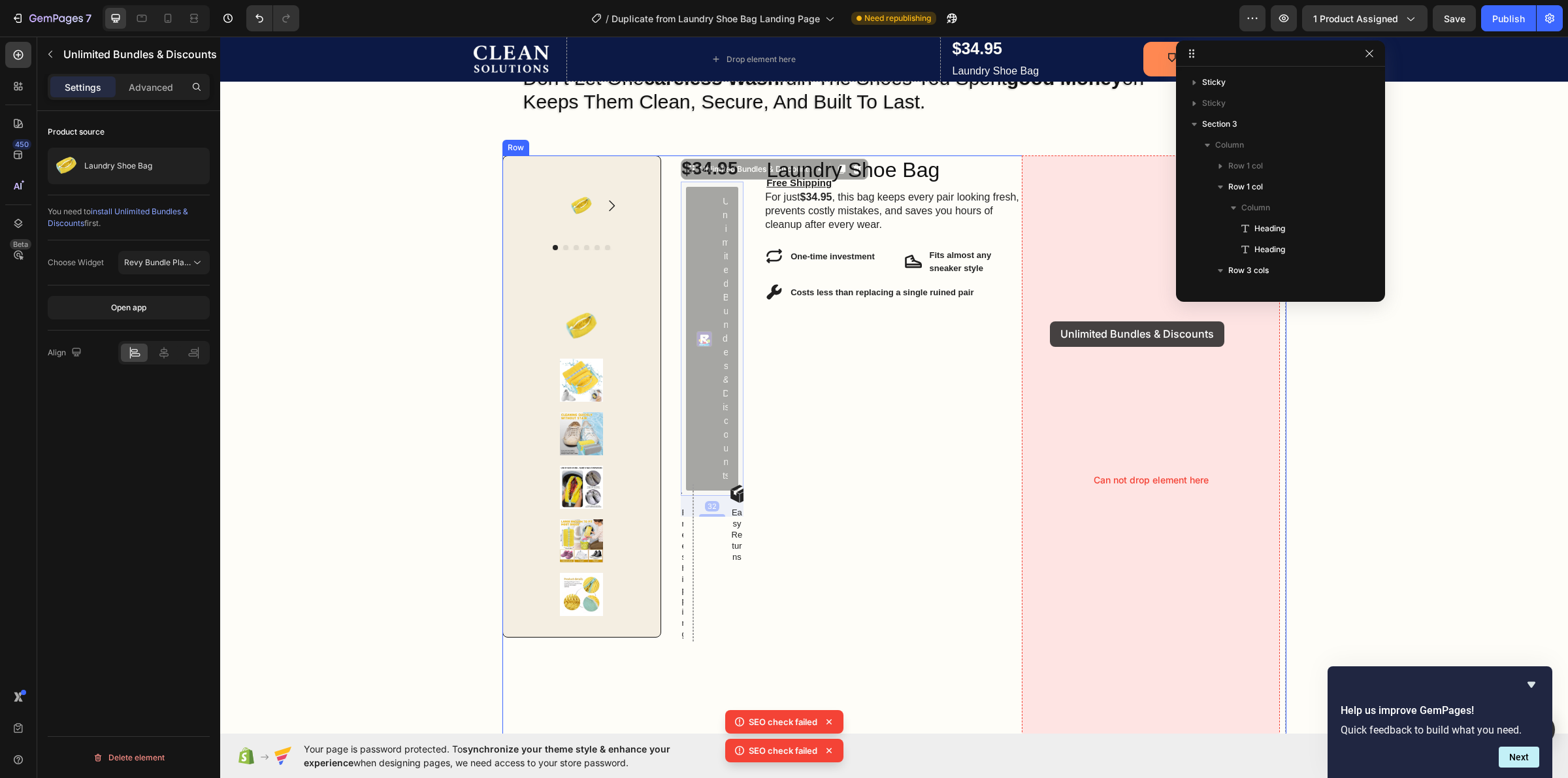
drag, startPoint x: 704, startPoint y: 287, endPoint x: 1090, endPoint y: 327, distance: 388.1
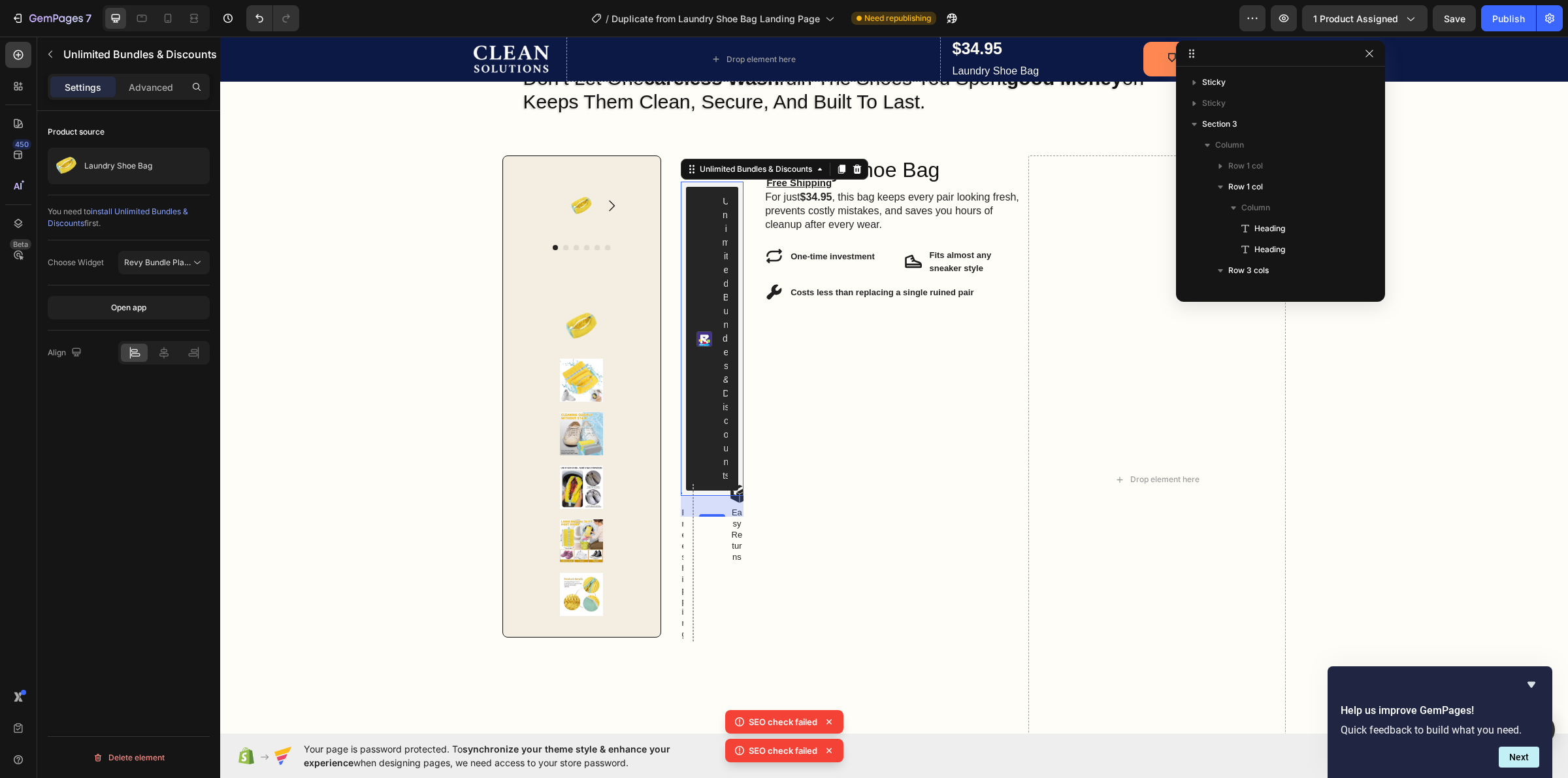
click at [77, 83] on p "Settings" at bounding box center [83, 86] width 37 height 14
click at [54, 50] on icon "button" at bounding box center [50, 54] width 10 height 10
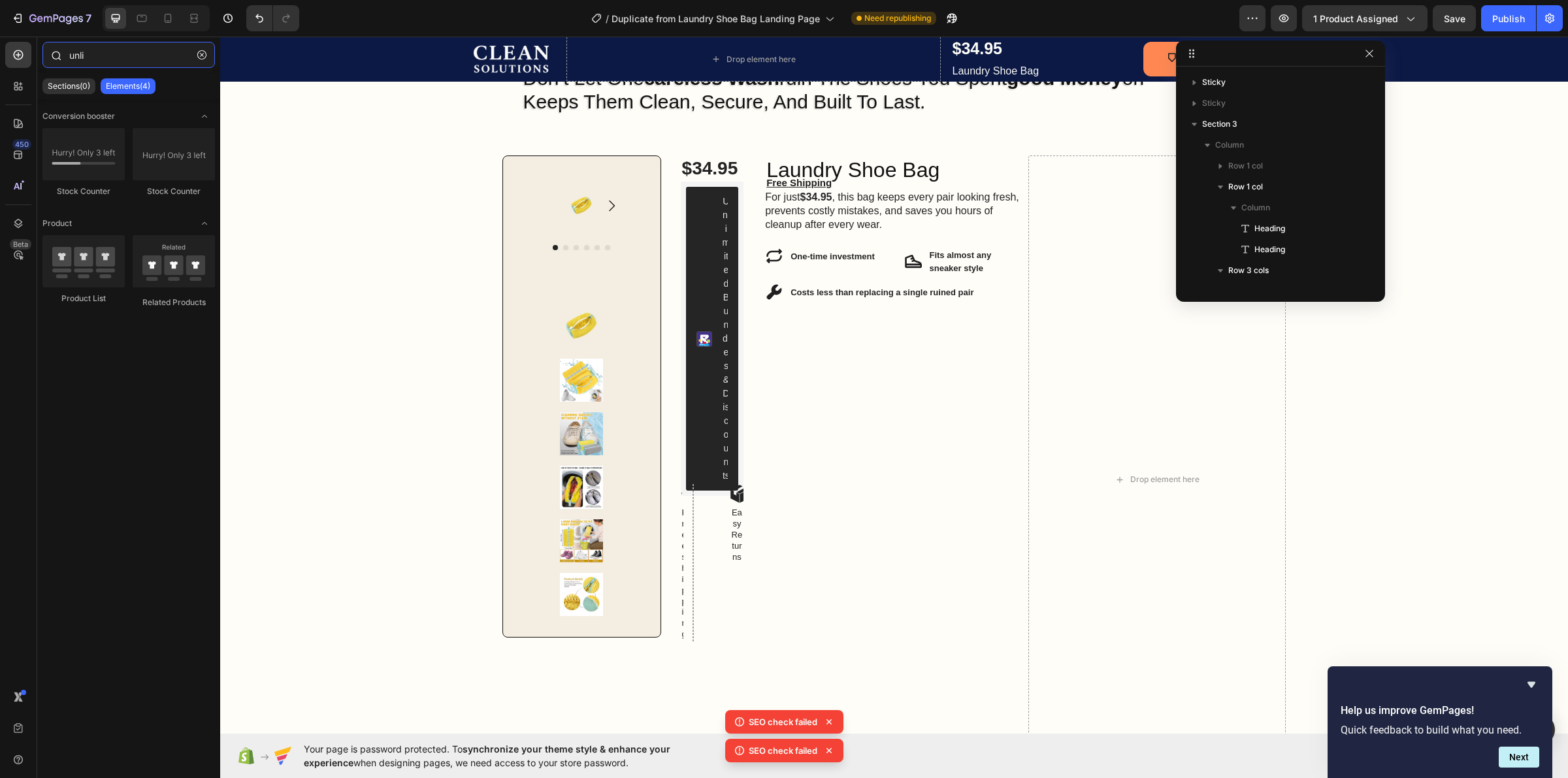
click at [105, 66] on input "unli" at bounding box center [128, 54] width 172 height 26
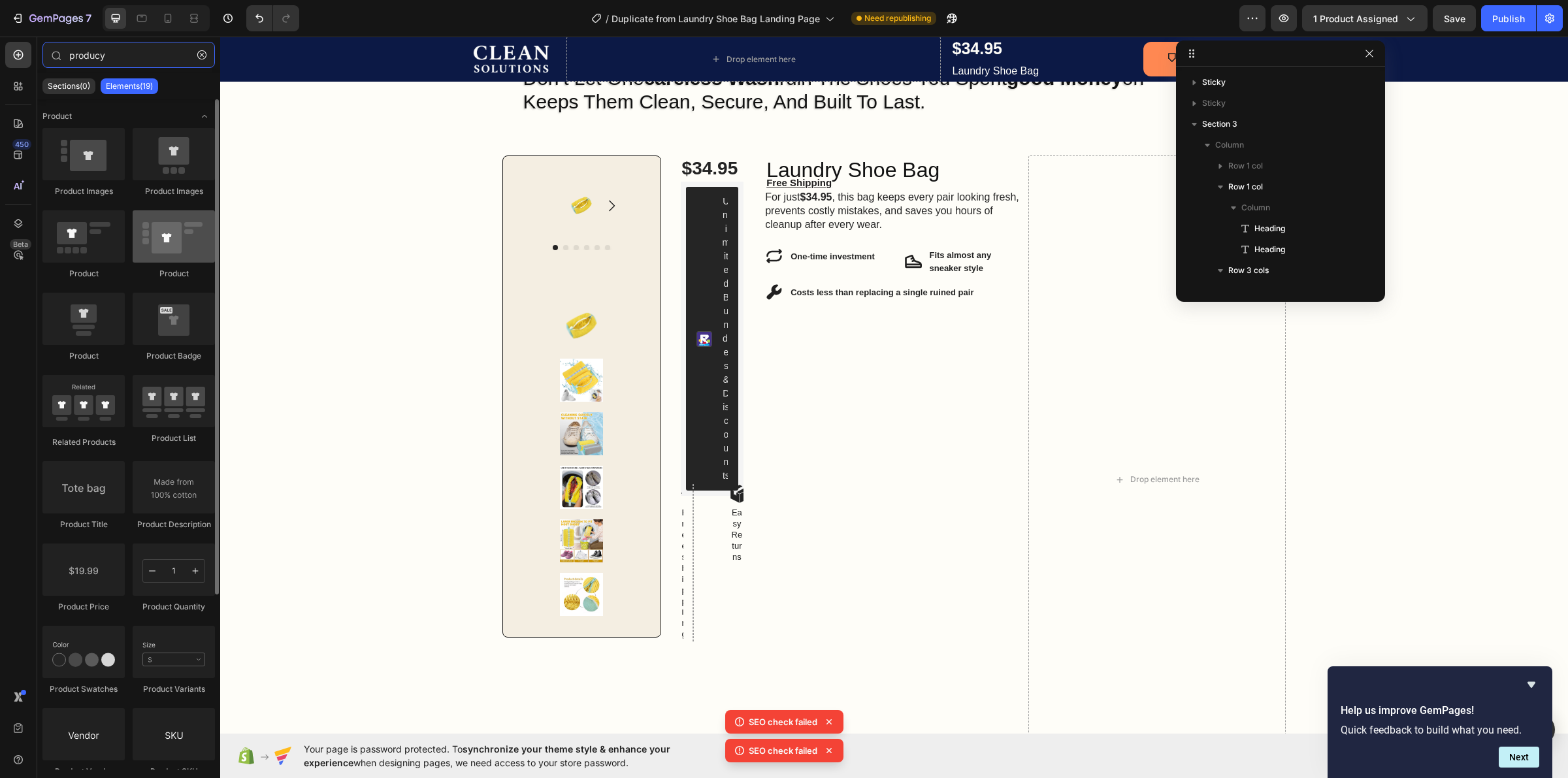
type input "producy"
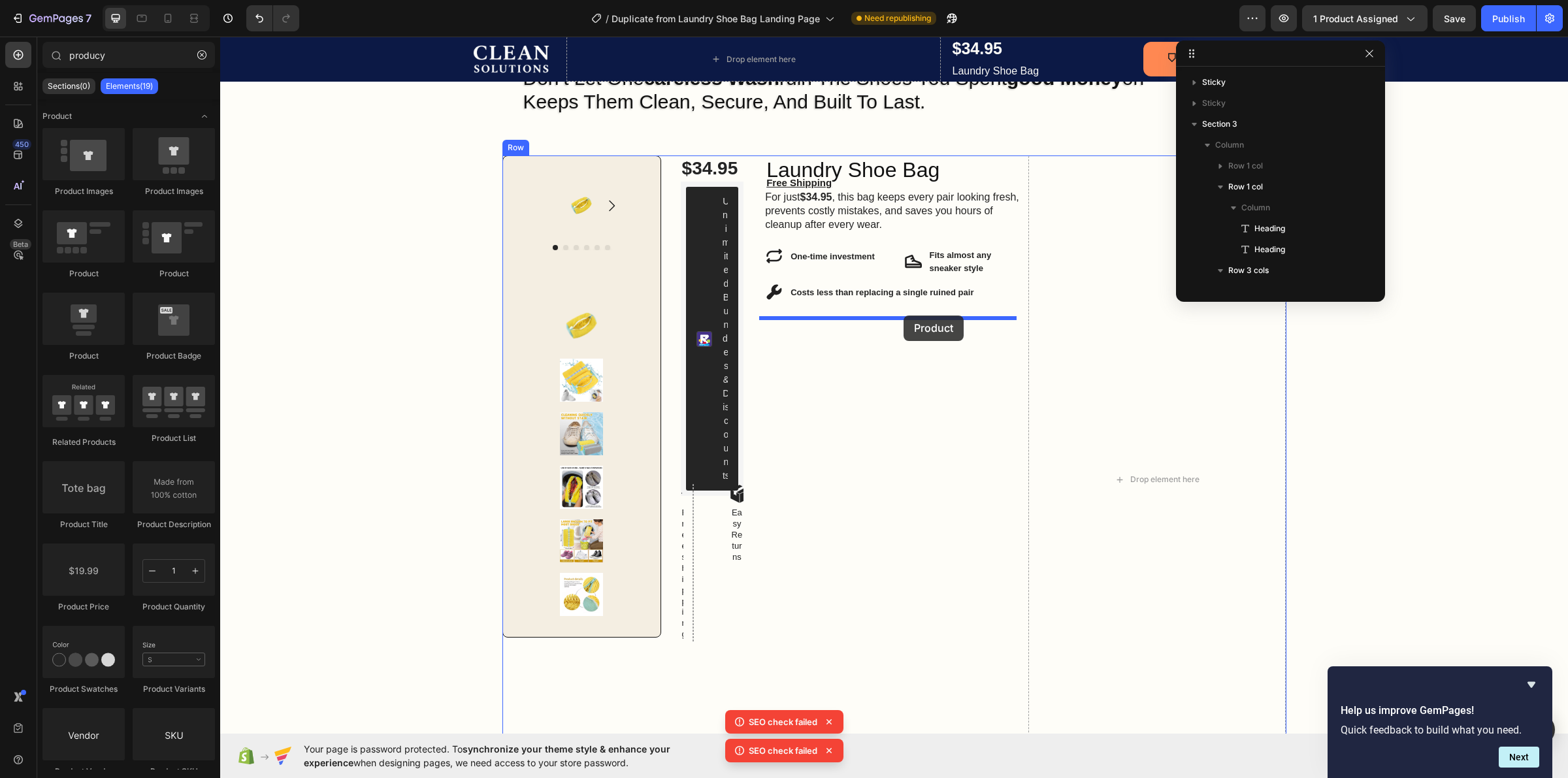
drag, startPoint x: 393, startPoint y: 277, endPoint x: 904, endPoint y: 315, distance: 512.4
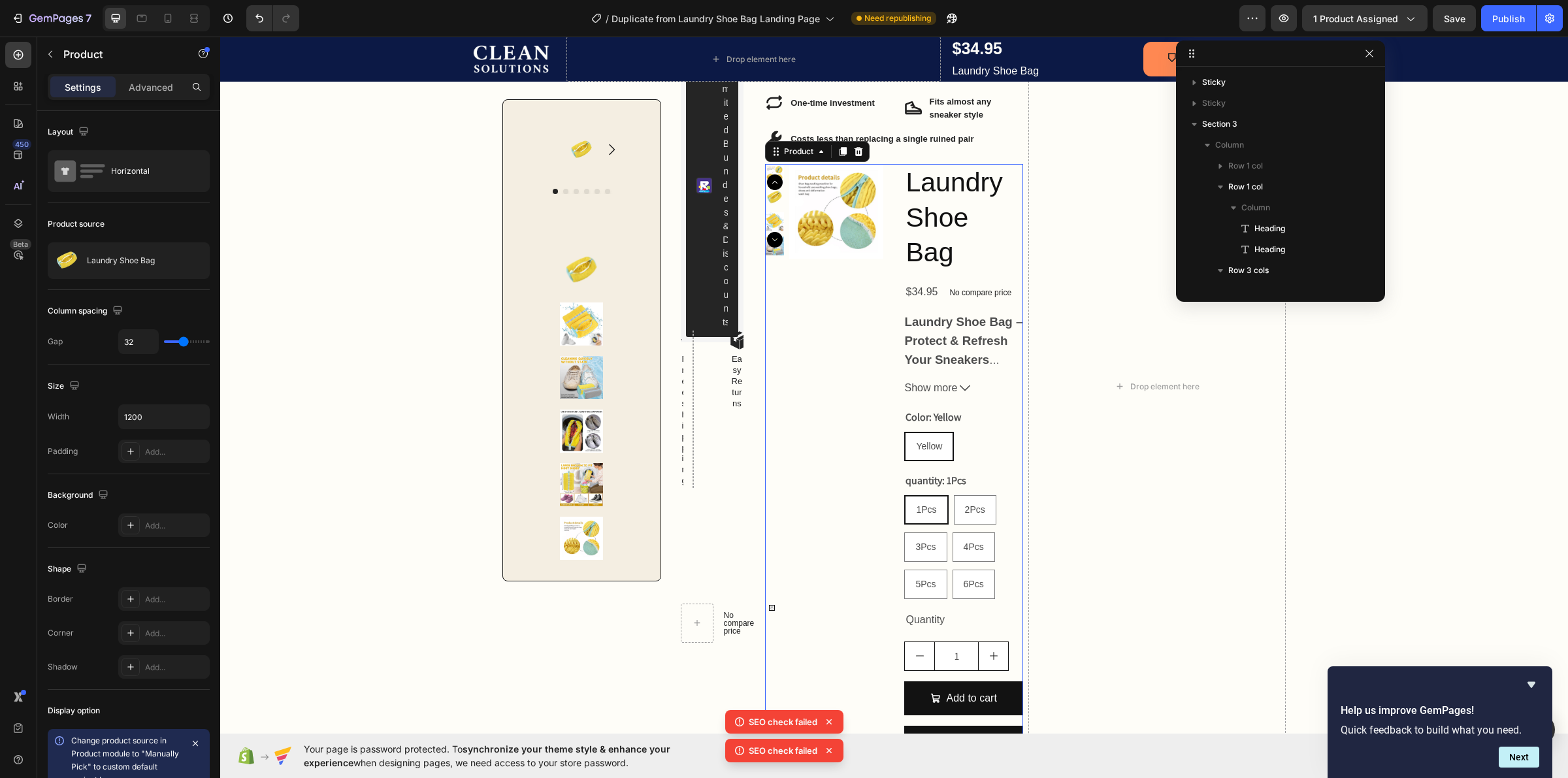
scroll to position [245, 0]
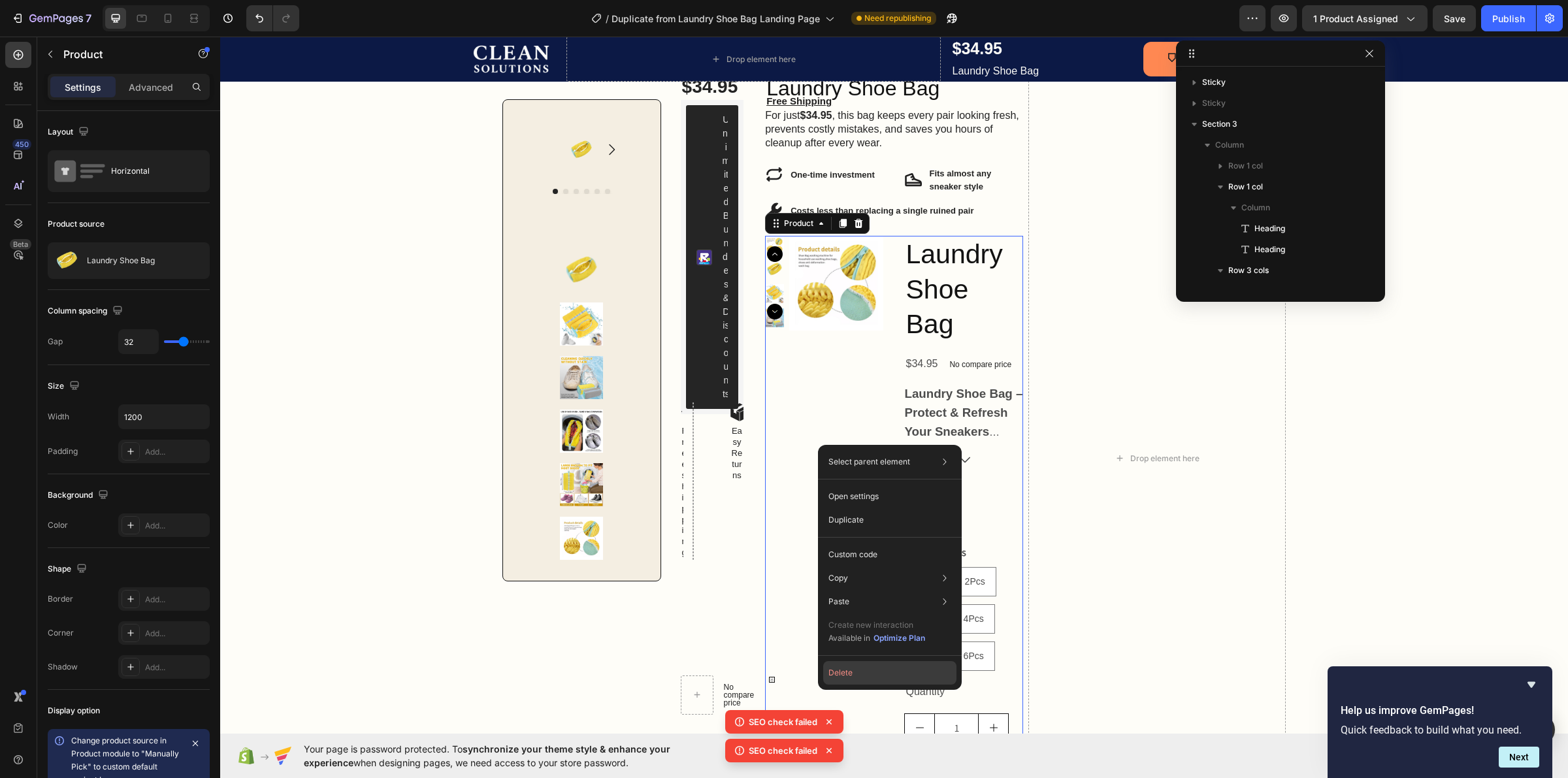
click at [837, 667] on button "Delete" at bounding box center [889, 672] width 134 height 23
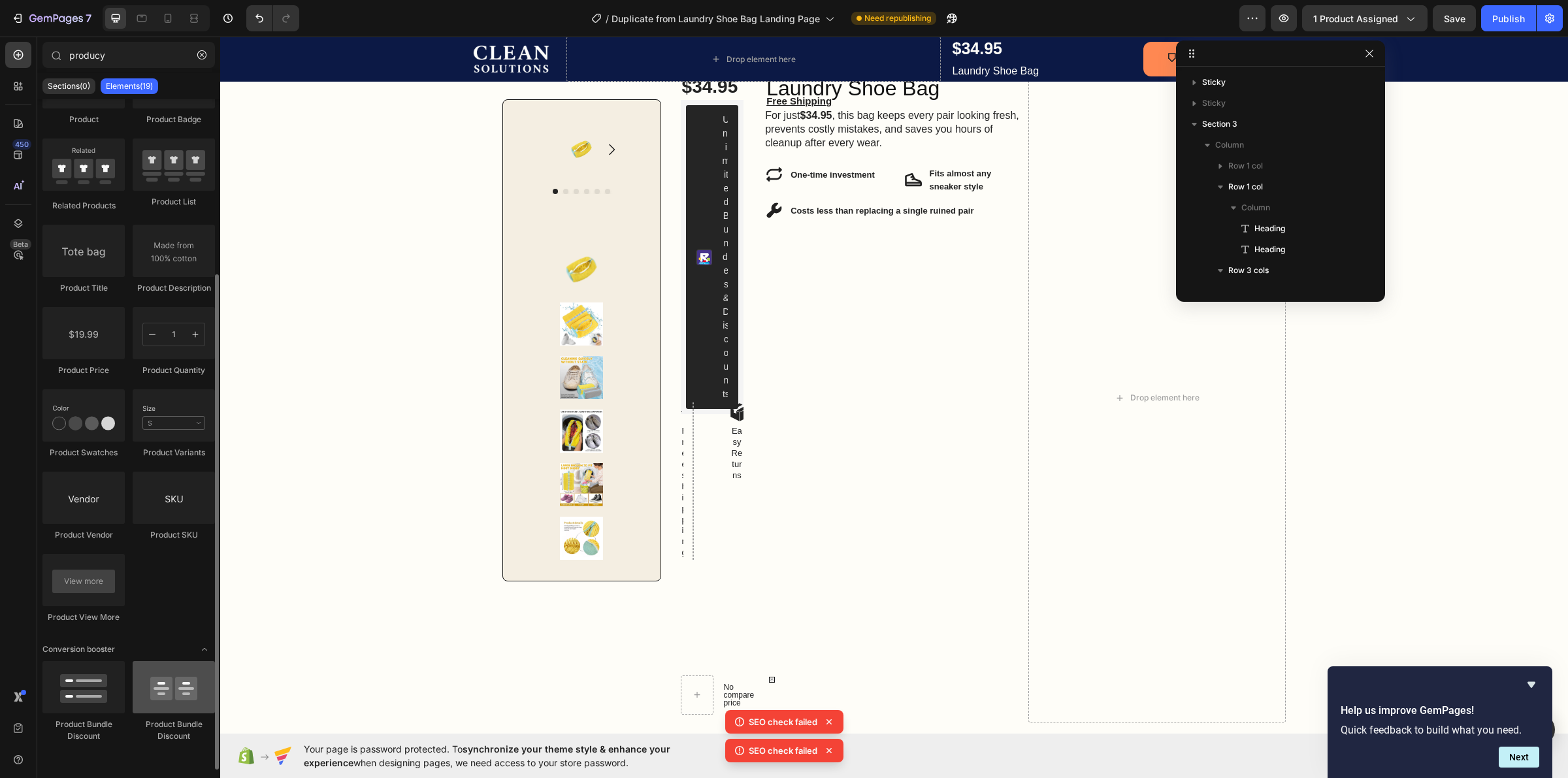
scroll to position [0, 0]
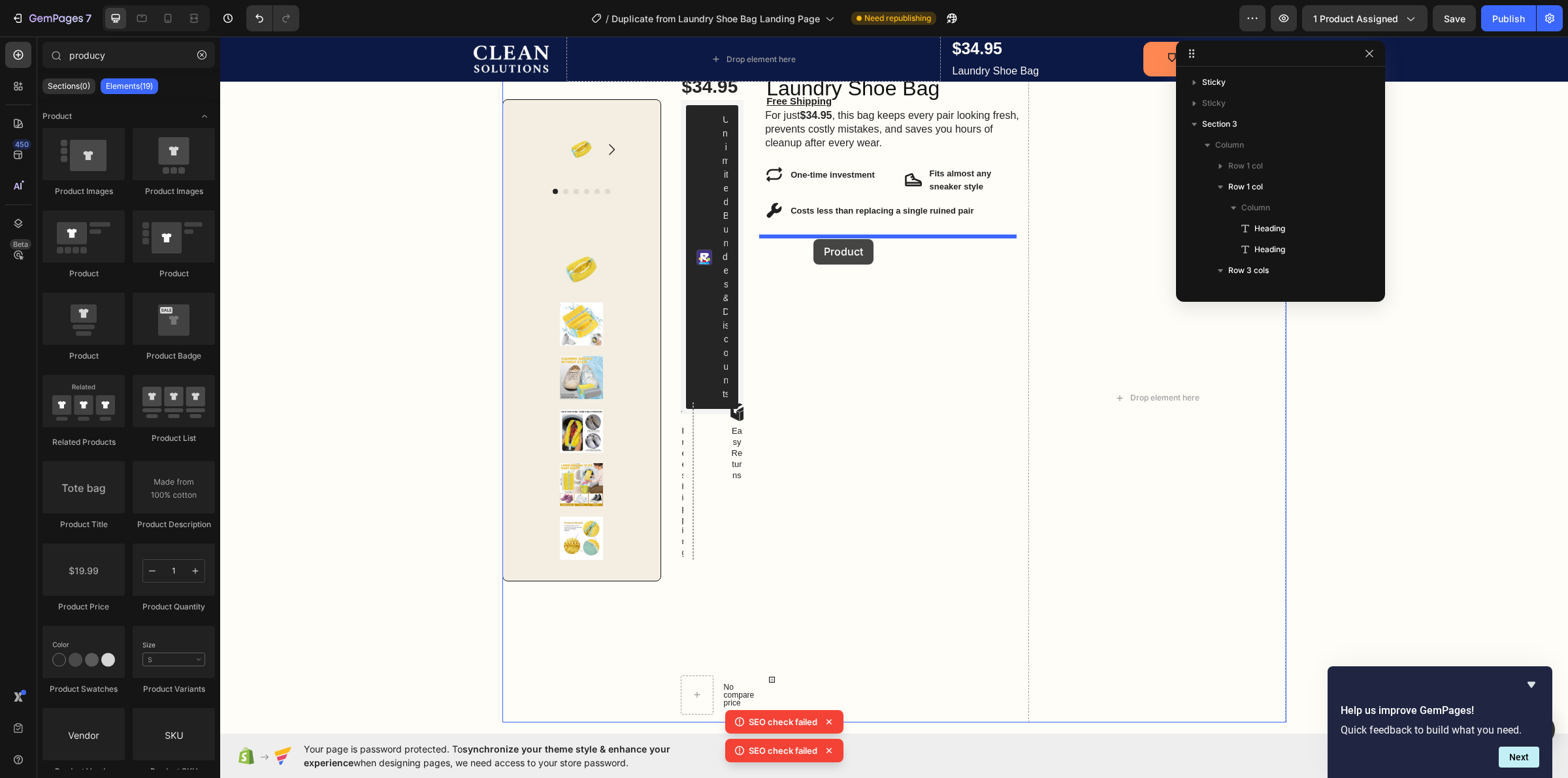
drag, startPoint x: 400, startPoint y: 286, endPoint x: 813, endPoint y: 239, distance: 415.7
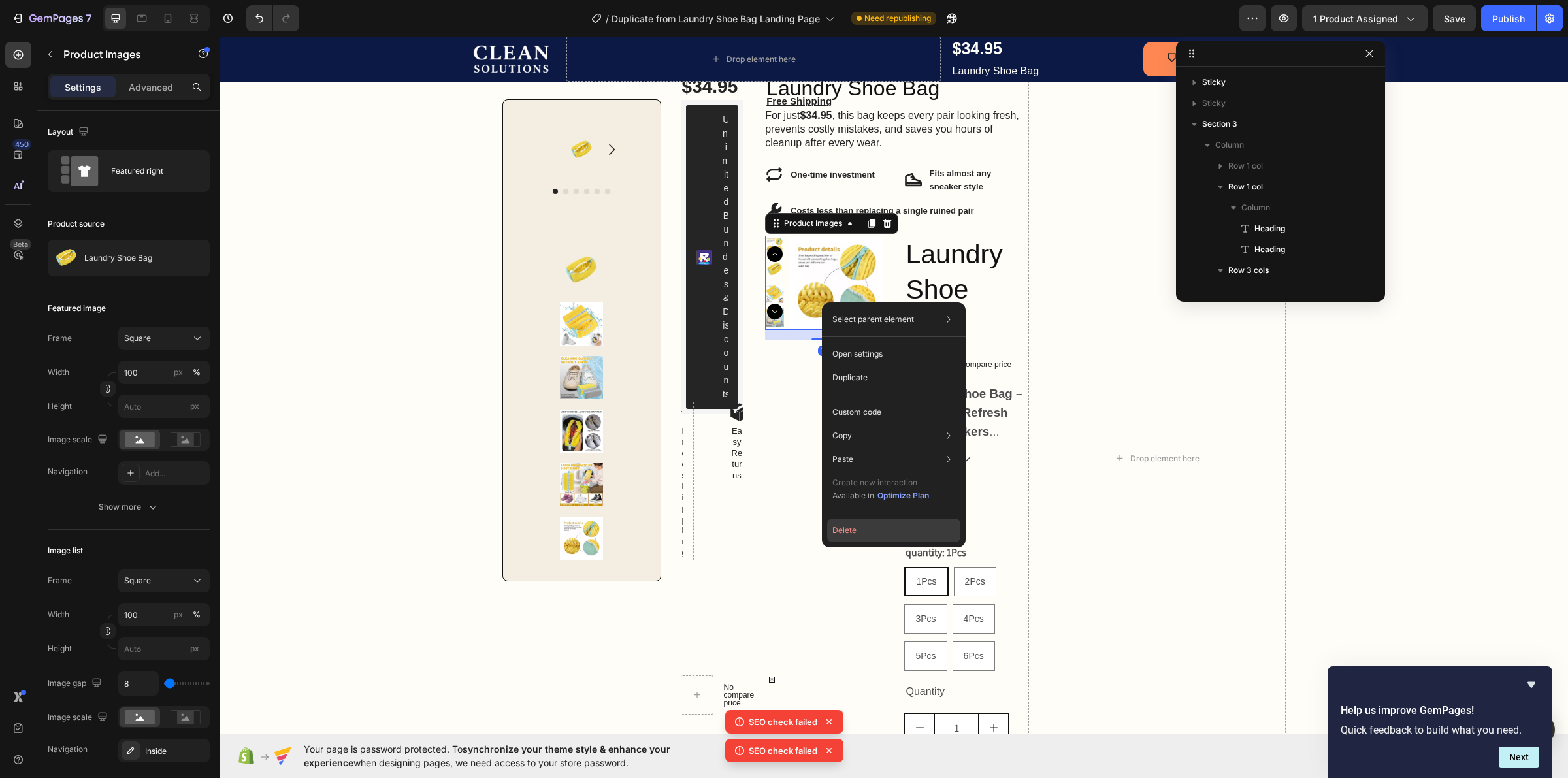
click at [882, 531] on button "Delete" at bounding box center [893, 530] width 134 height 23
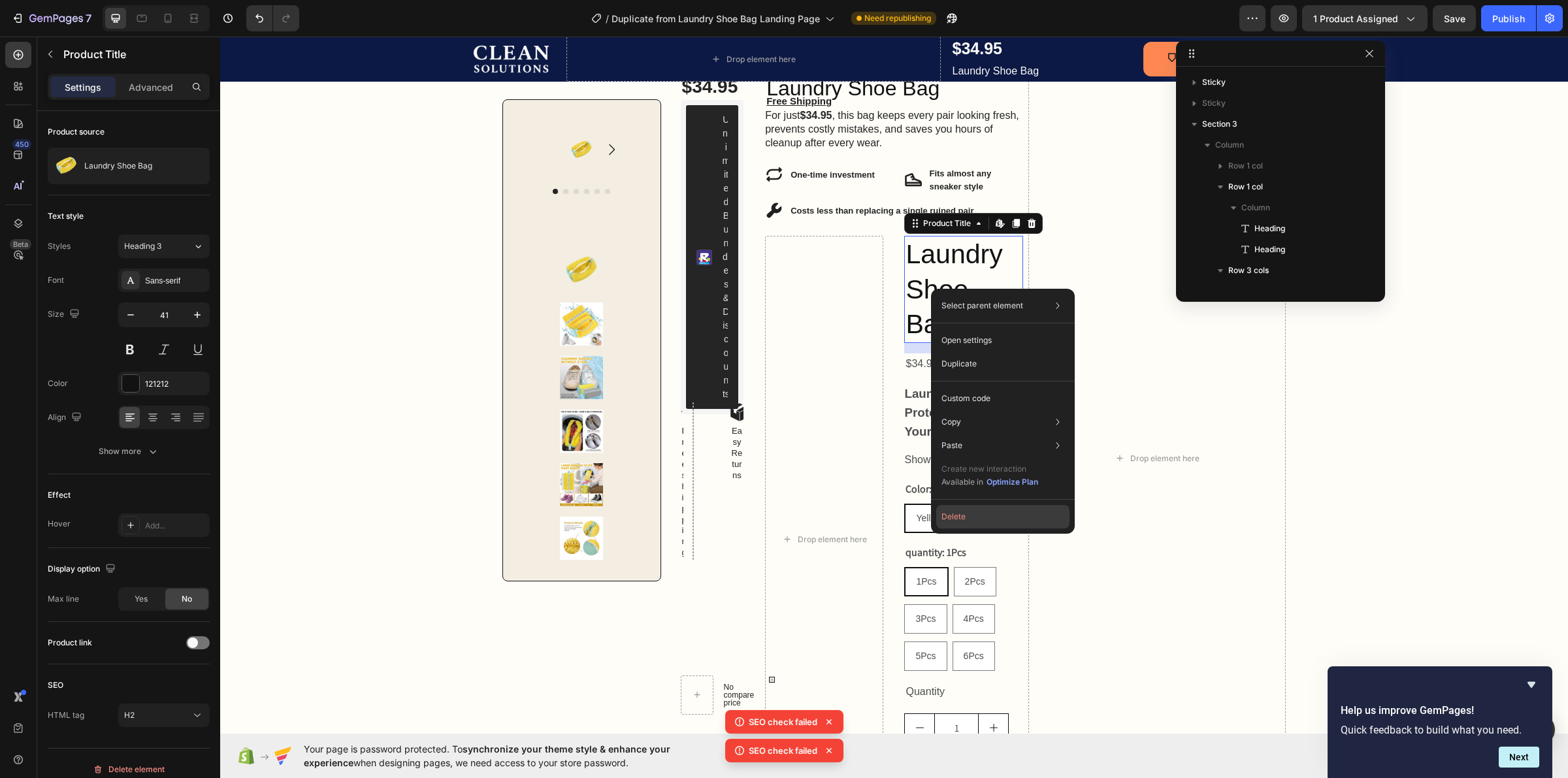
click at [968, 518] on button "Delete" at bounding box center [1003, 516] width 134 height 23
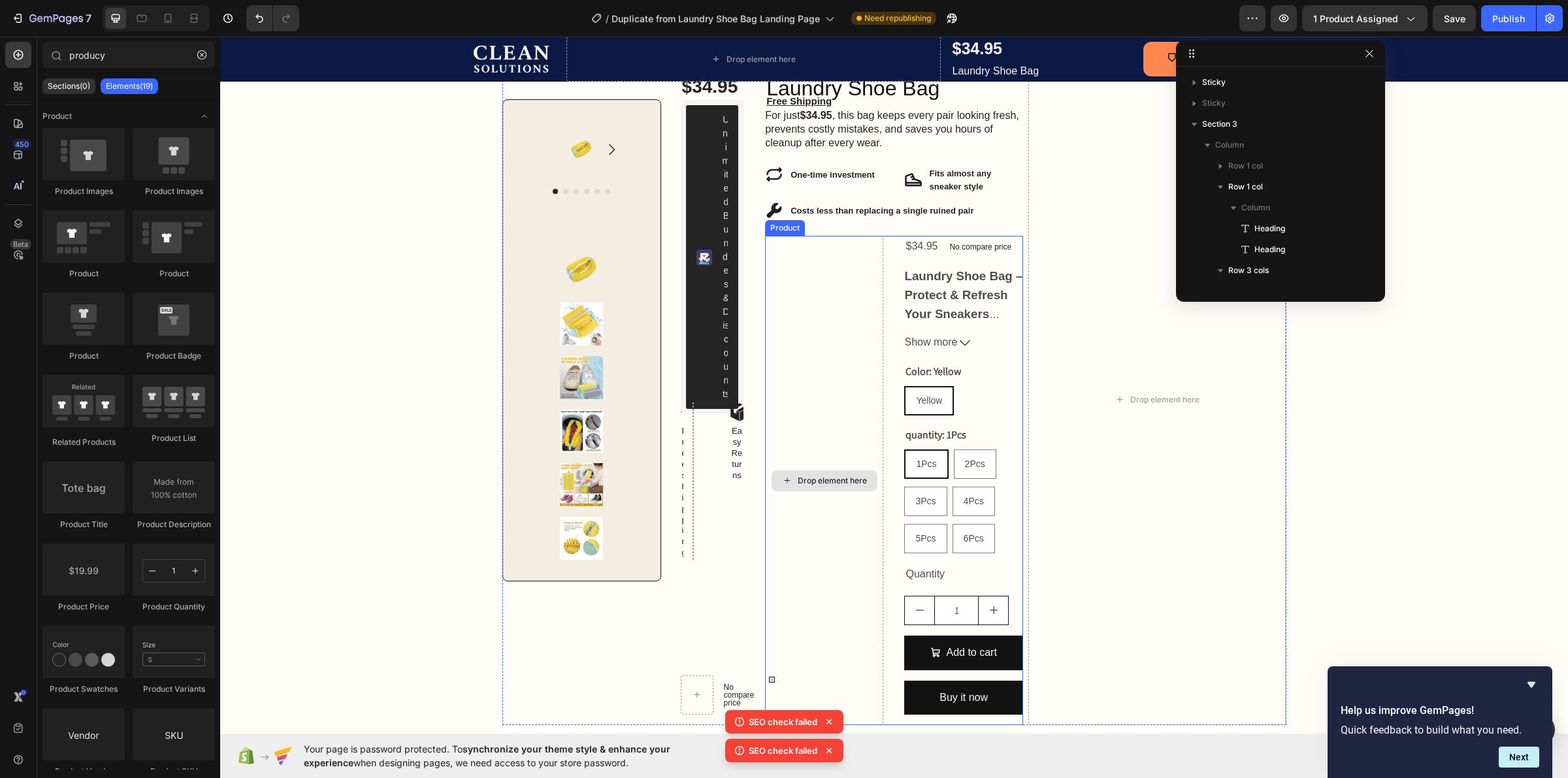
click at [860, 308] on div "Drop element here" at bounding box center [824, 480] width 118 height 489
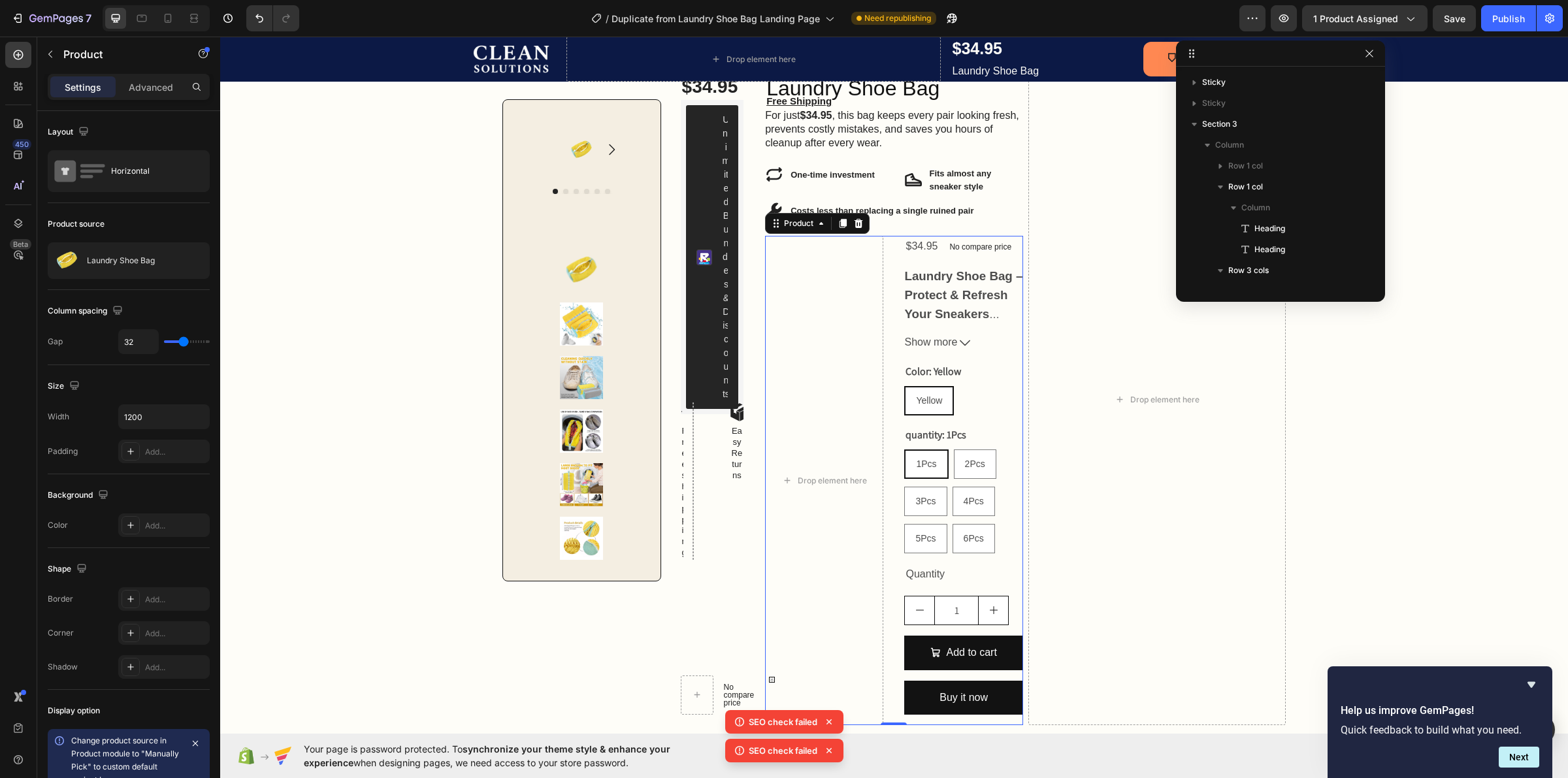
click at [886, 243] on div "Drop element here $34.95 Product Price Product Price No compare price Product P…" at bounding box center [894, 480] width 258 height 489
click at [879, 247] on div "Drop element here $34.95 Product Price Product Price No compare price Product P…" at bounding box center [894, 480] width 258 height 489
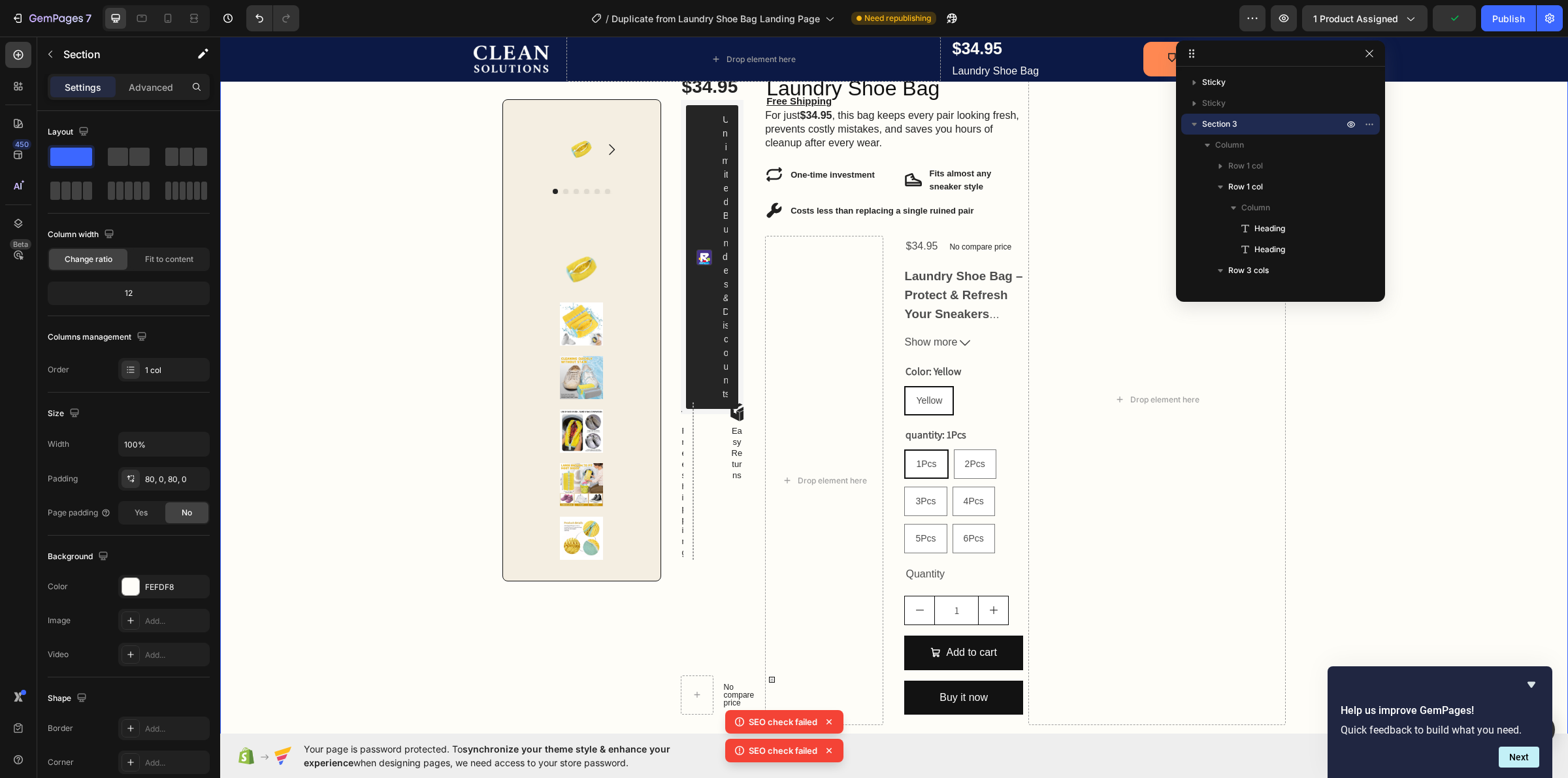
click at [347, 603] on div "Image Row One Wash Can Ruin $500 Shoes — This Bag Stops That From Ever Happenin…" at bounding box center [894, 320] width 1348 height 809
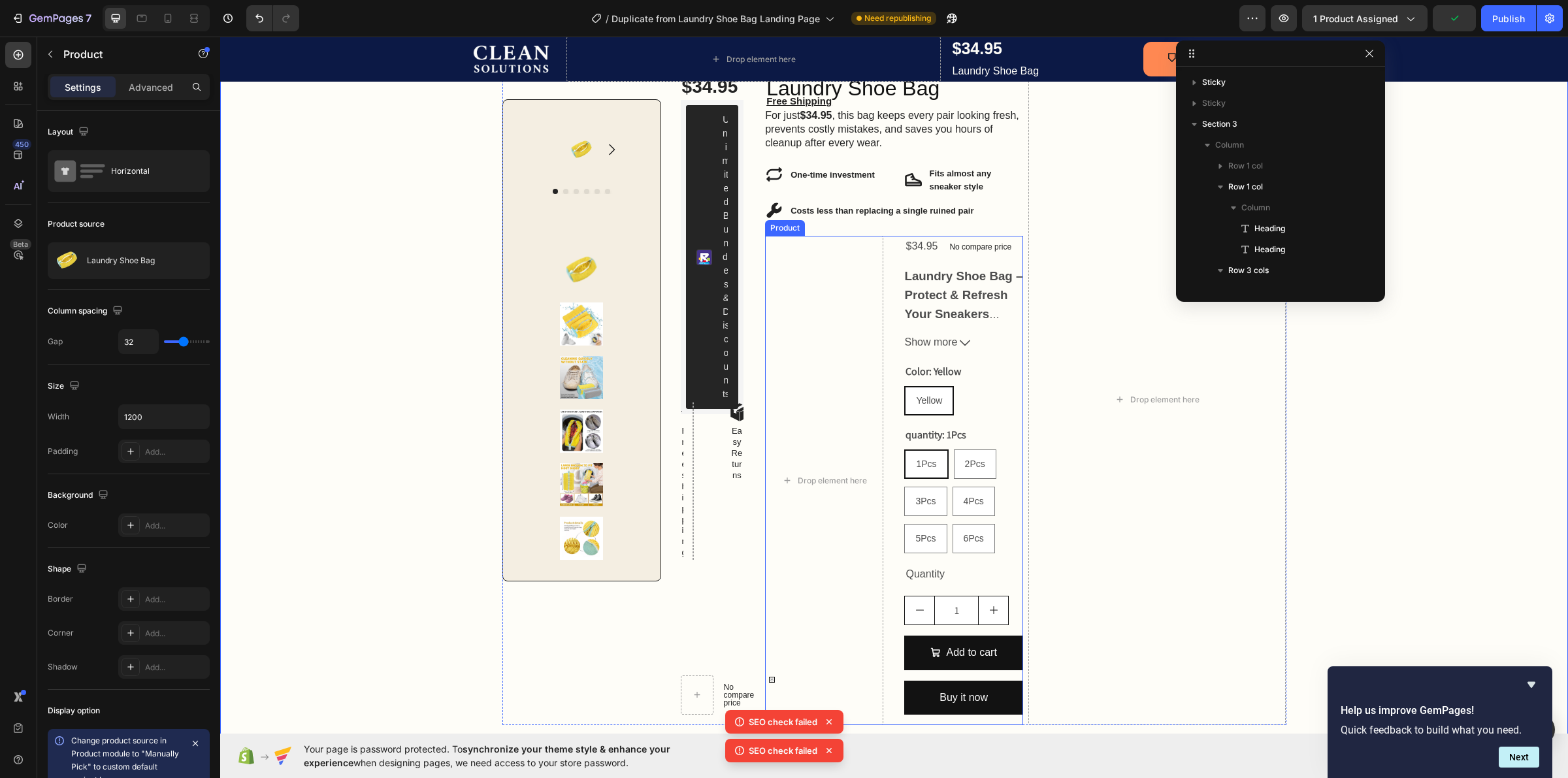
click at [884, 240] on div "Drop element here $34.95 Product Price Product Price No compare price Product P…" at bounding box center [894, 480] width 258 height 489
click at [319, 383] on div "Image Row One Wash Can Ruin $500 Shoes — This Bag Stops That From Ever Happenin…" at bounding box center [894, 320] width 1348 height 809
click at [877, 278] on div "Drop element here $34.95 Product Price Product Price No compare price Product P…" at bounding box center [894, 480] width 258 height 489
click at [820, 225] on icon at bounding box center [821, 223] width 4 height 2
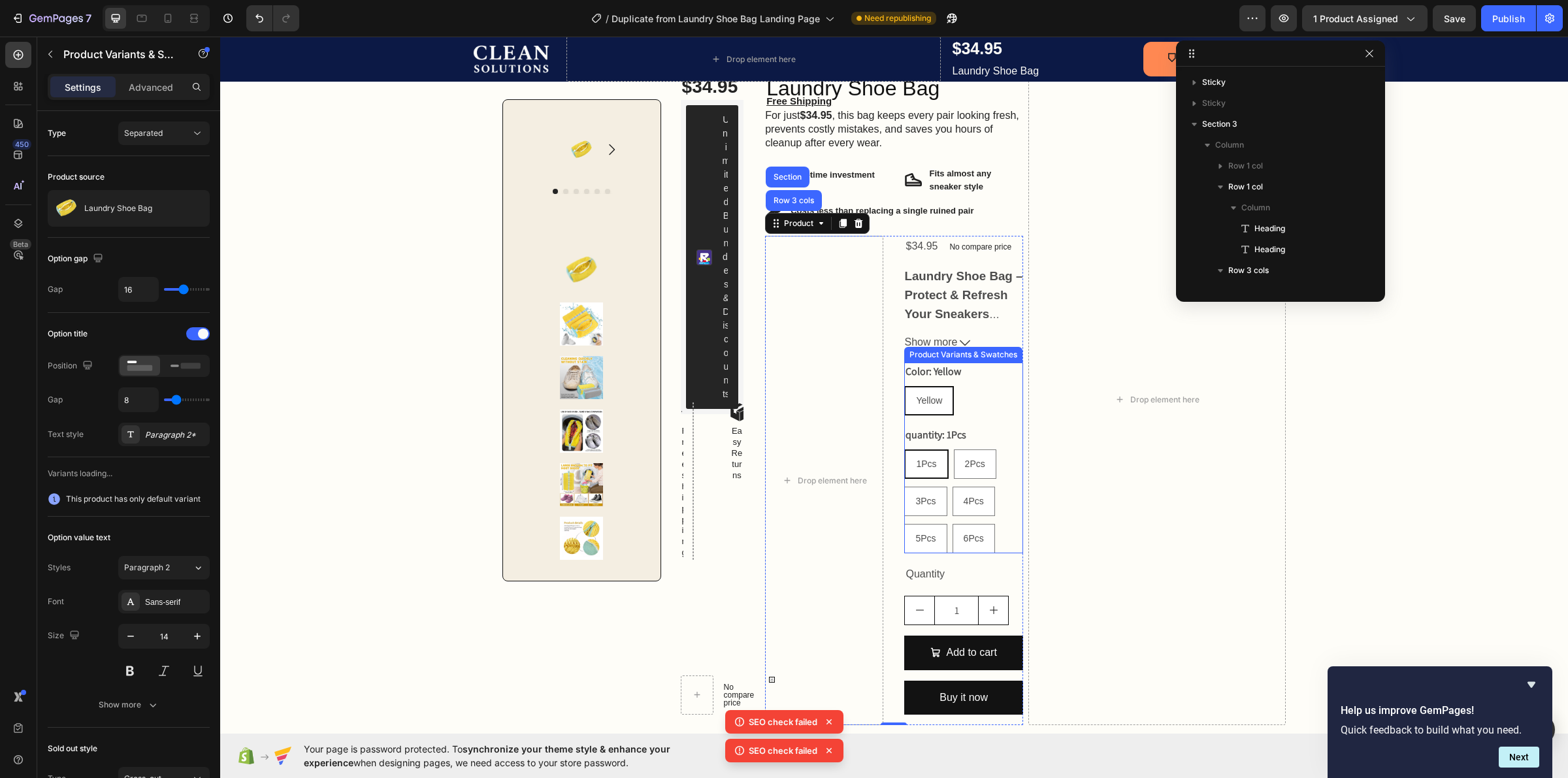
click at [967, 423] on div "Color: Yellow Yellow Yellow Yellow quantity: 1Pcs 1Pcs 1Pcs 1Pcs 2Pcs 2Pcs 2Pcs…" at bounding box center [964, 458] width 118 height 190
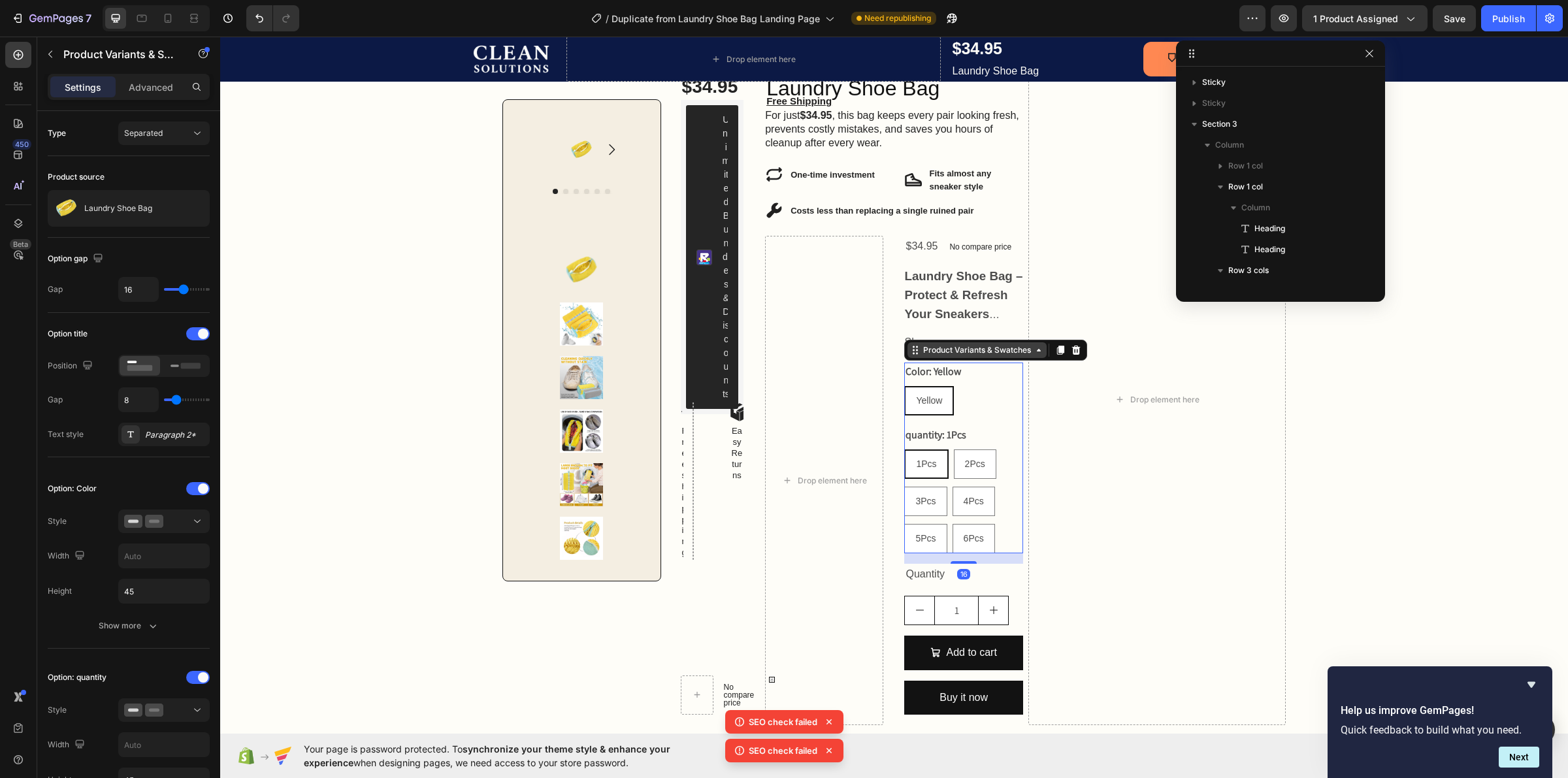
click at [955, 351] on div "Product Variants & Swatches" at bounding box center [976, 350] width 113 height 12
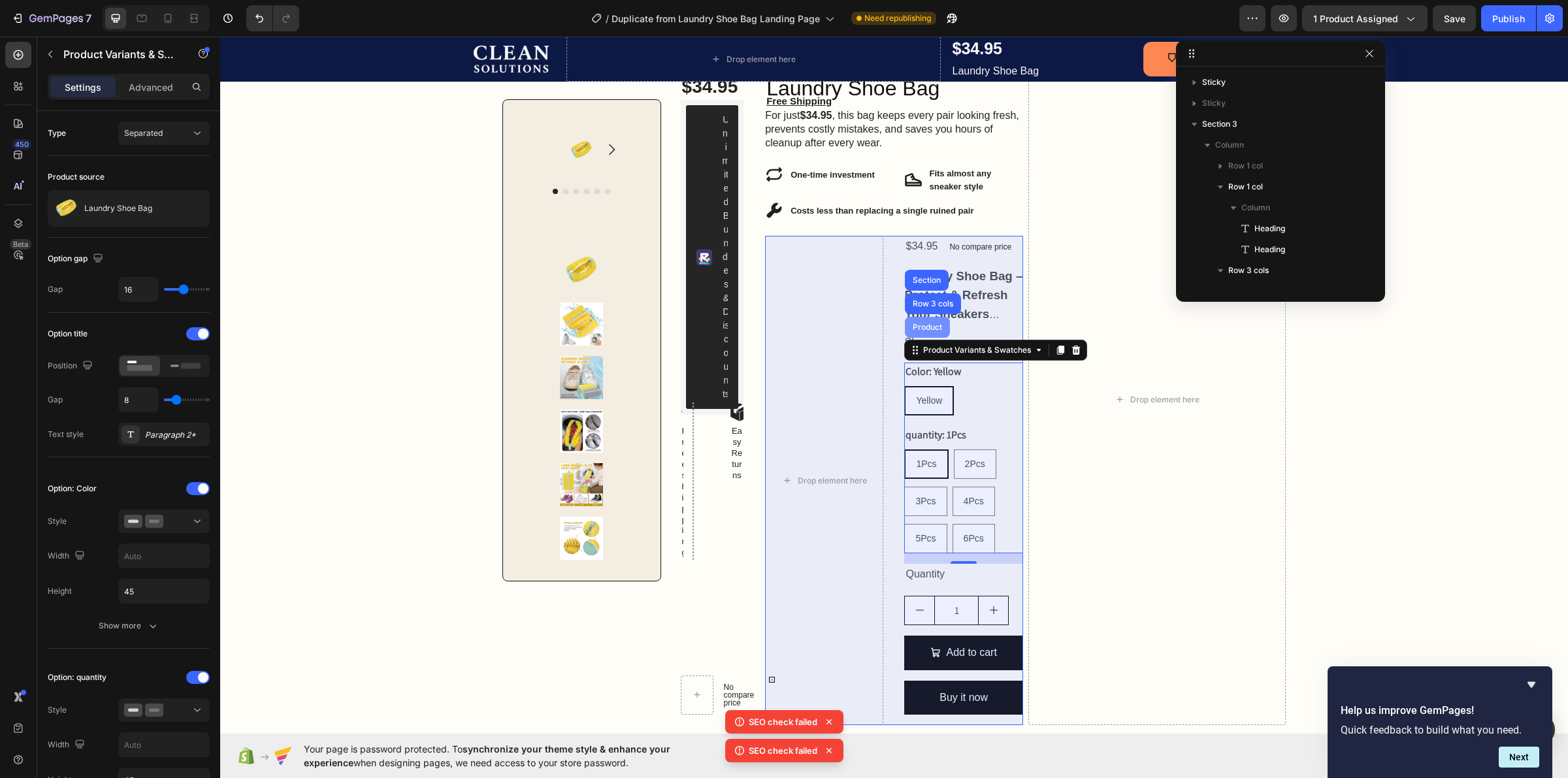
click at [929, 333] on div "Product" at bounding box center [928, 327] width 45 height 21
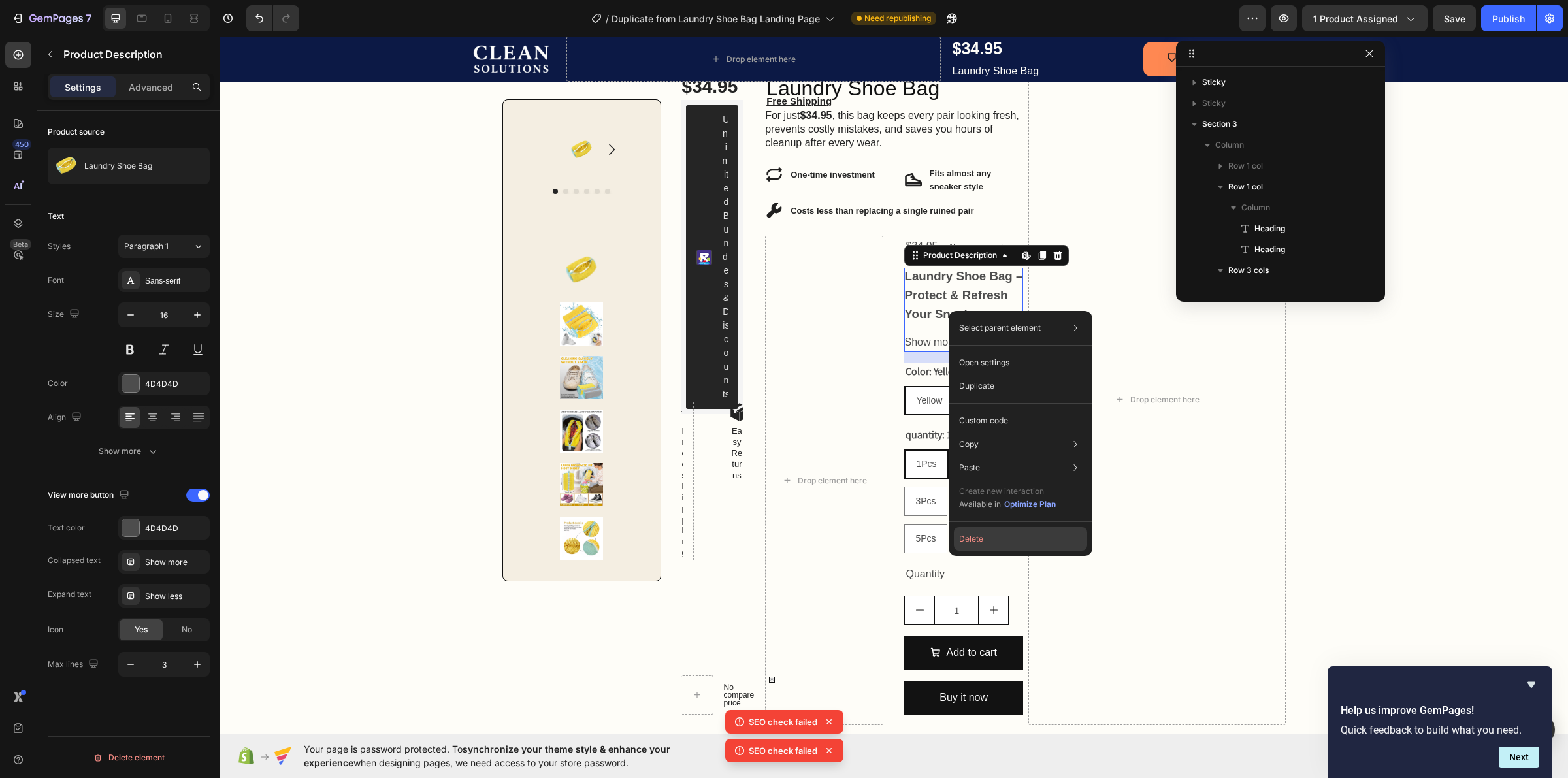
click at [992, 531] on button "Delete" at bounding box center [1021, 539] width 134 height 23
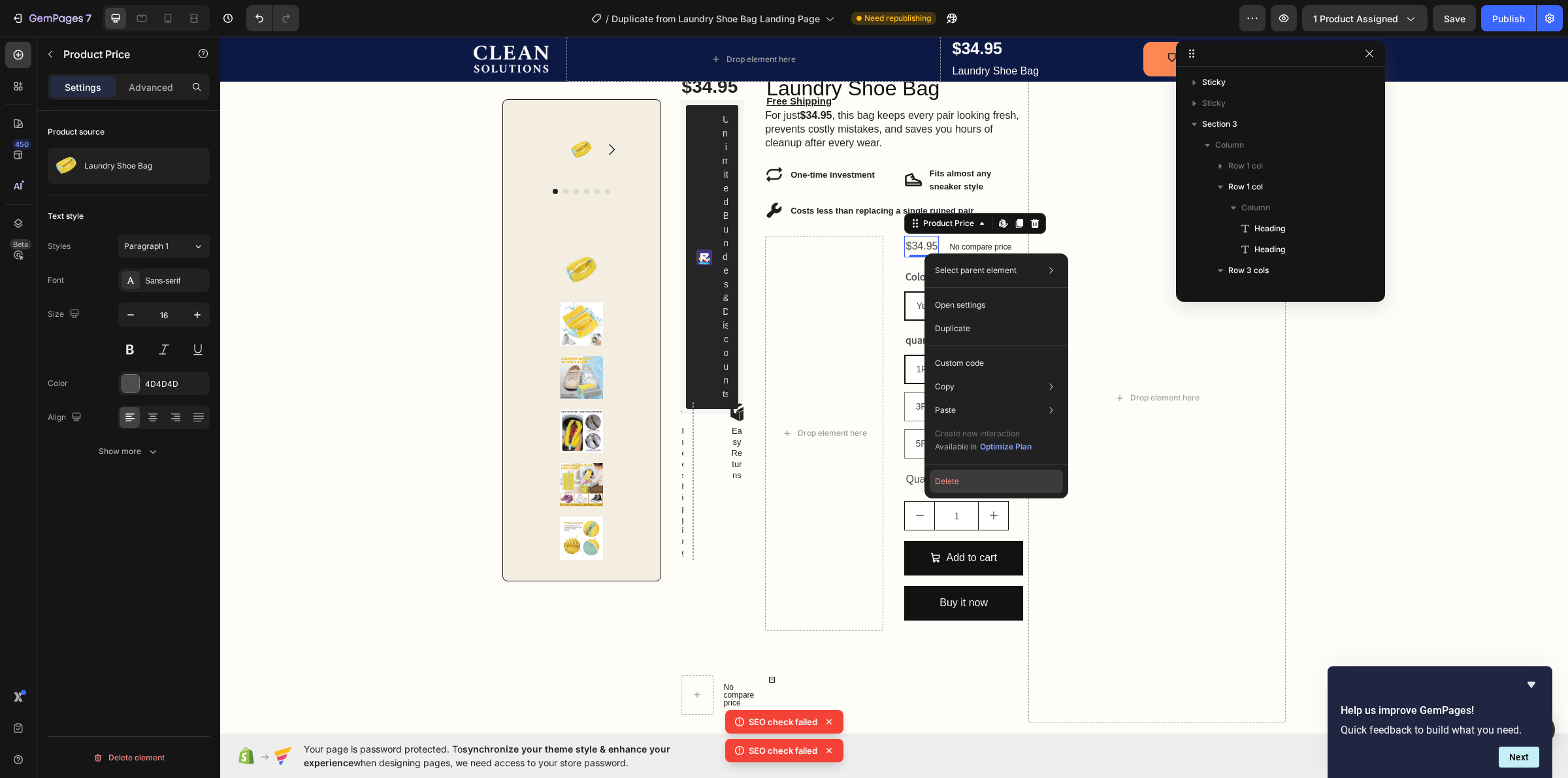
click at [956, 485] on button "Delete" at bounding box center [997, 481] width 134 height 23
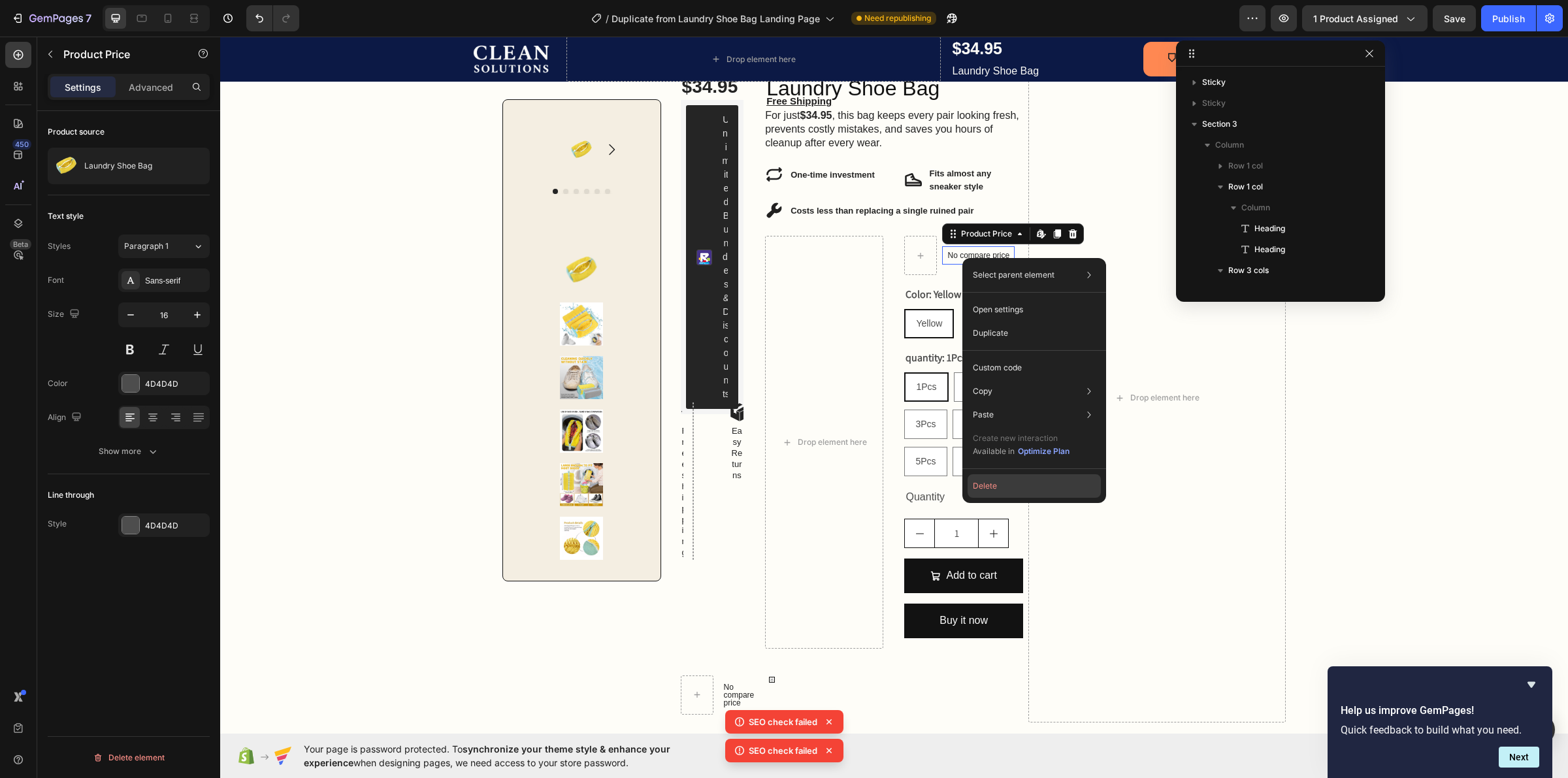
drag, startPoint x: 982, startPoint y: 488, endPoint x: 713, endPoint y: 255, distance: 355.9
click at [982, 488] on button "Delete" at bounding box center [1034, 486] width 134 height 23
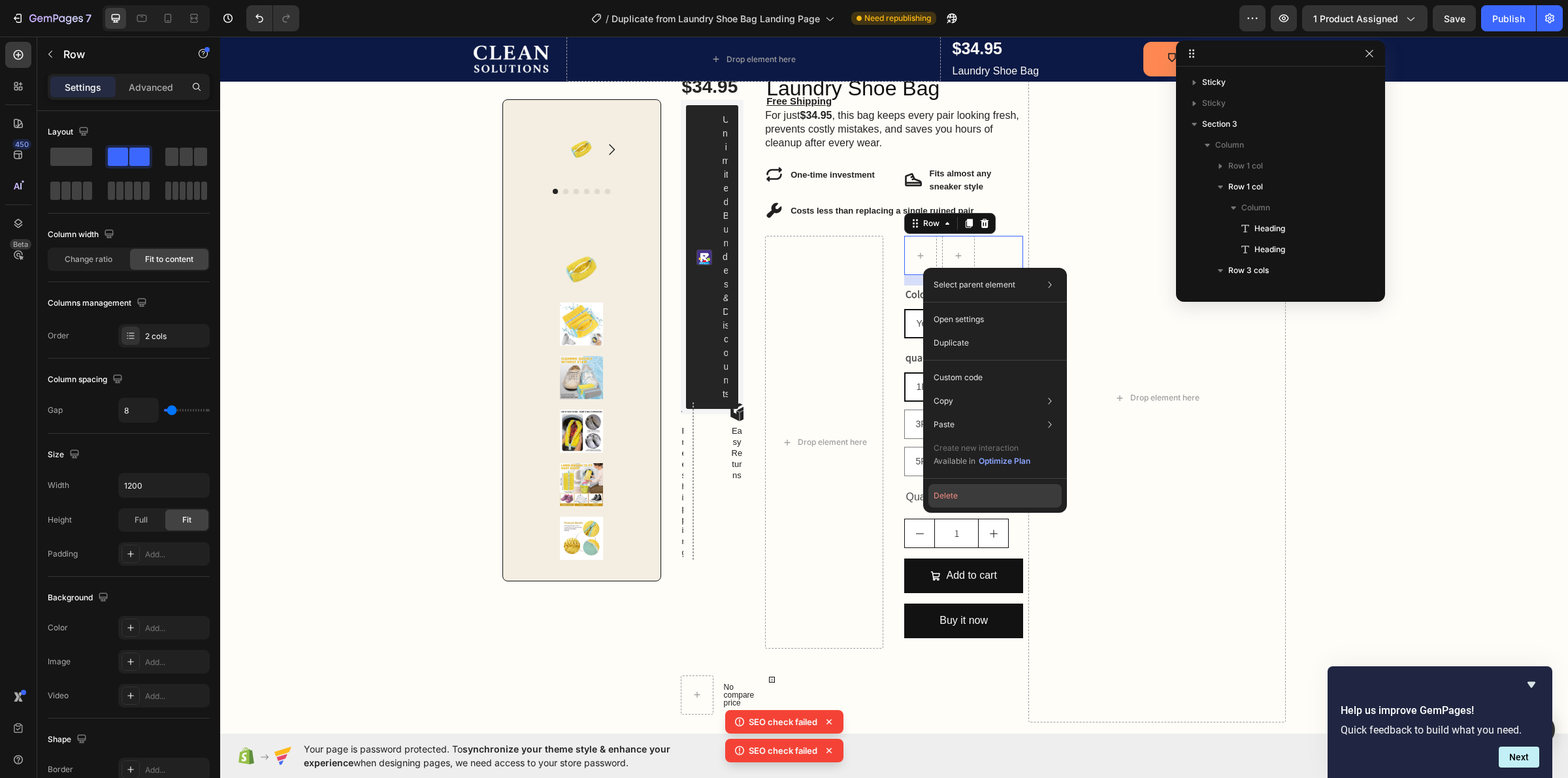
drag, startPoint x: 944, startPoint y: 494, endPoint x: 670, endPoint y: 277, distance: 349.5
click at [944, 494] on button "Delete" at bounding box center [995, 495] width 134 height 23
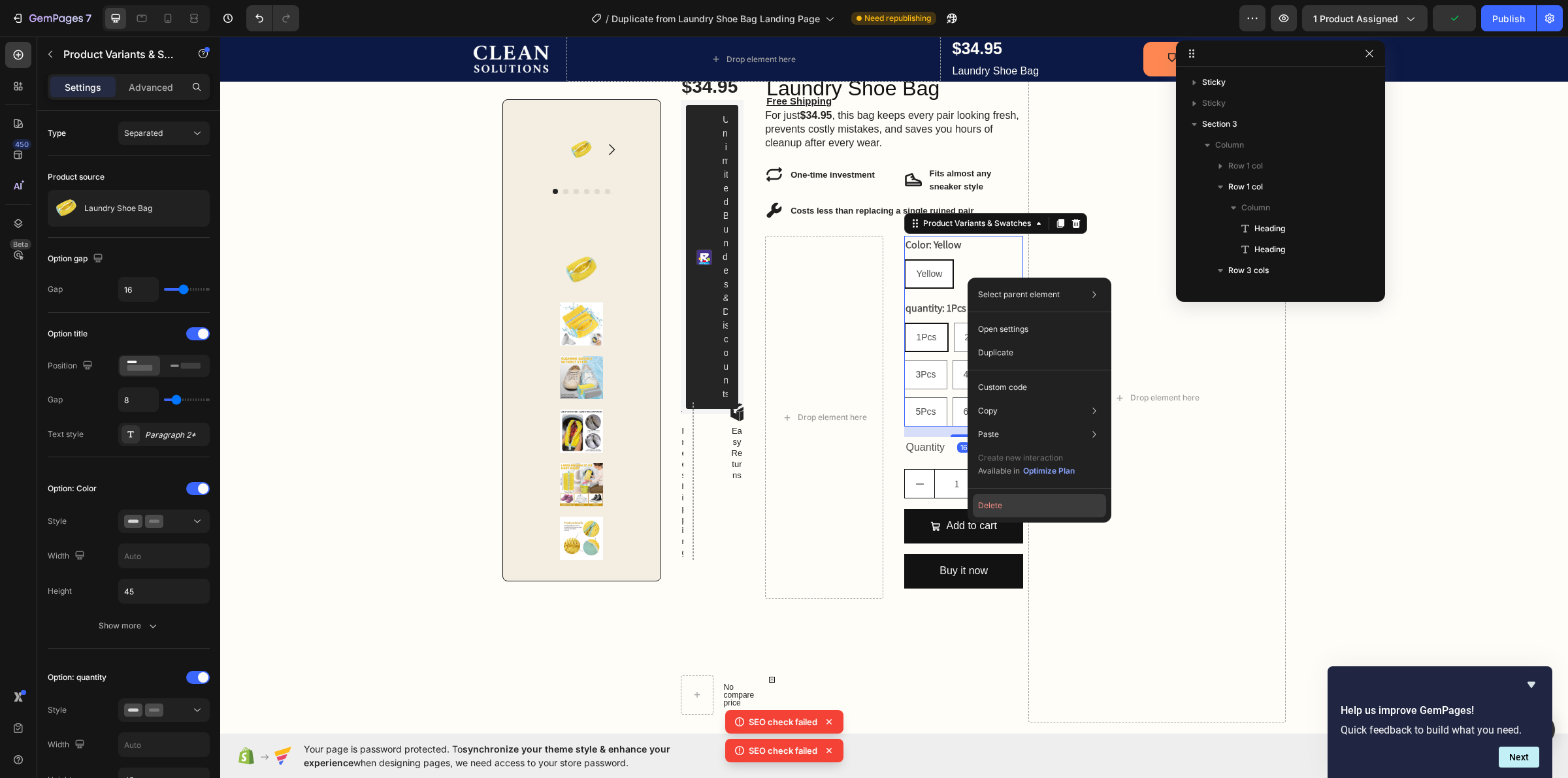
drag, startPoint x: 982, startPoint y: 504, endPoint x: 722, endPoint y: 283, distance: 341.2
click at [982, 504] on button "Delete" at bounding box center [1039, 505] width 134 height 23
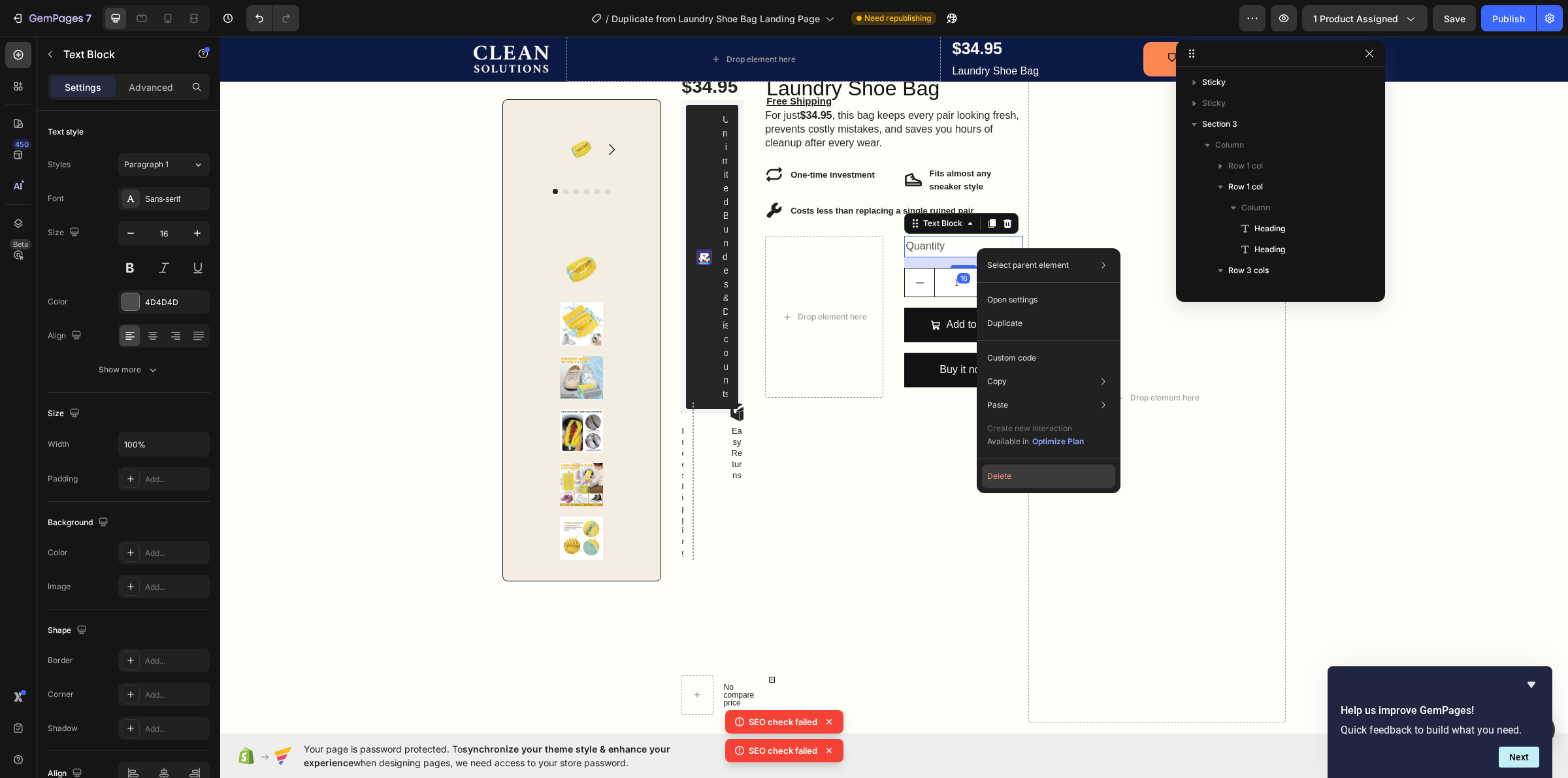
click at [1001, 475] on button "Delete" at bounding box center [1049, 475] width 134 height 23
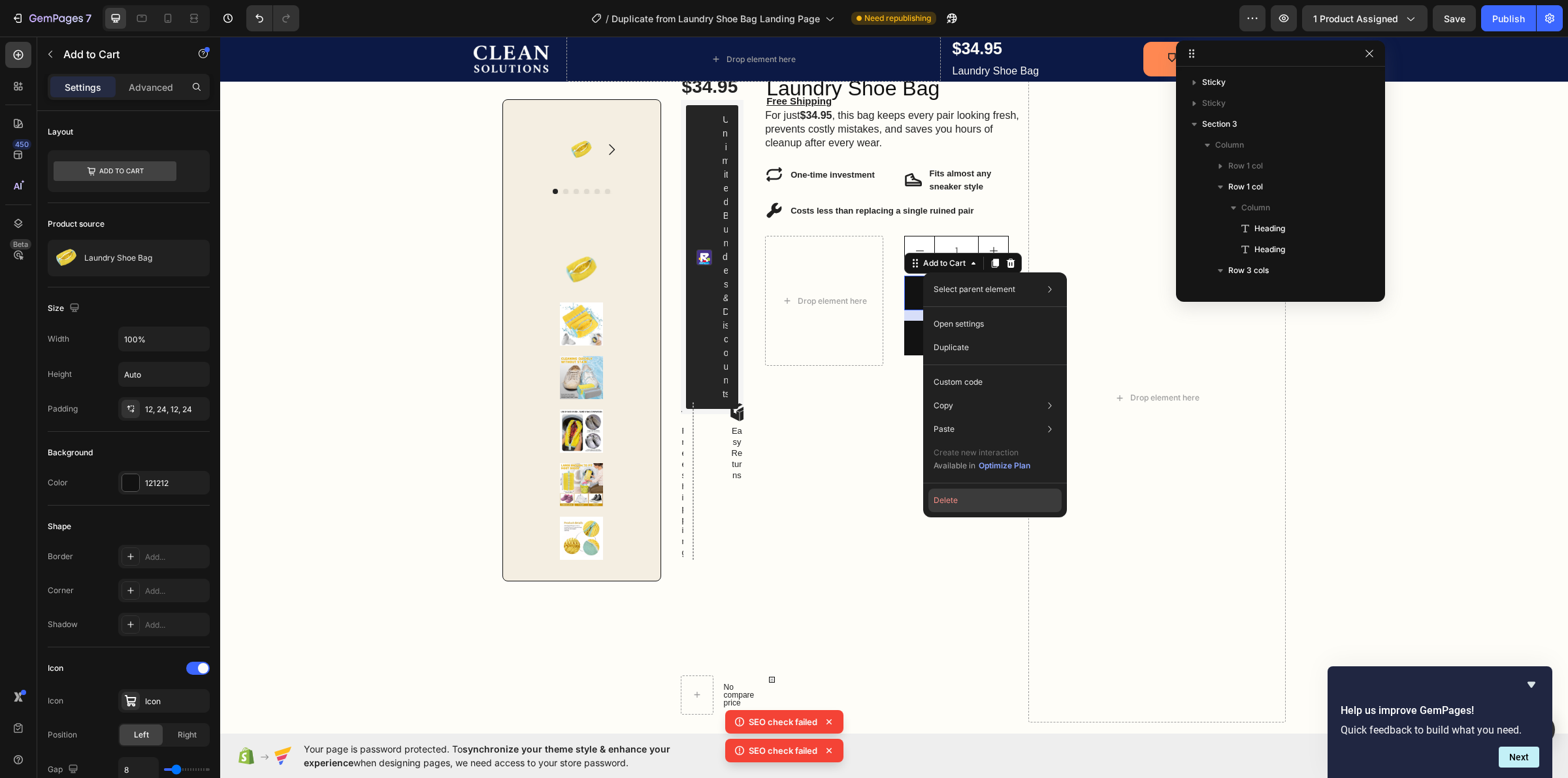
drag, startPoint x: 983, startPoint y: 499, endPoint x: 718, endPoint y: 268, distance: 351.5
click at [983, 499] on button "Delete" at bounding box center [995, 500] width 134 height 23
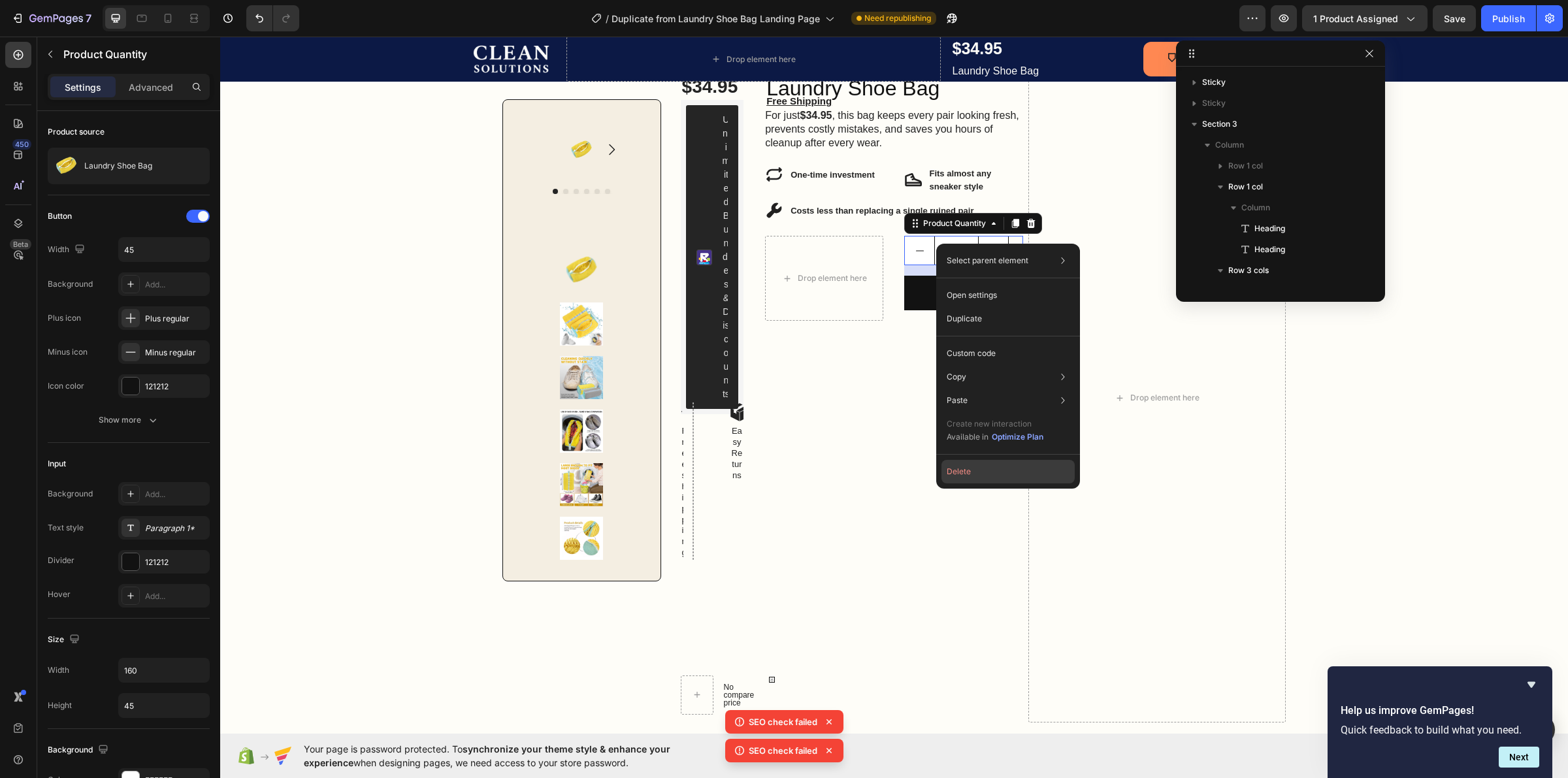
drag, startPoint x: 987, startPoint y: 479, endPoint x: 717, endPoint y: 241, distance: 359.9
click at [987, 479] on button "Delete" at bounding box center [1008, 471] width 134 height 23
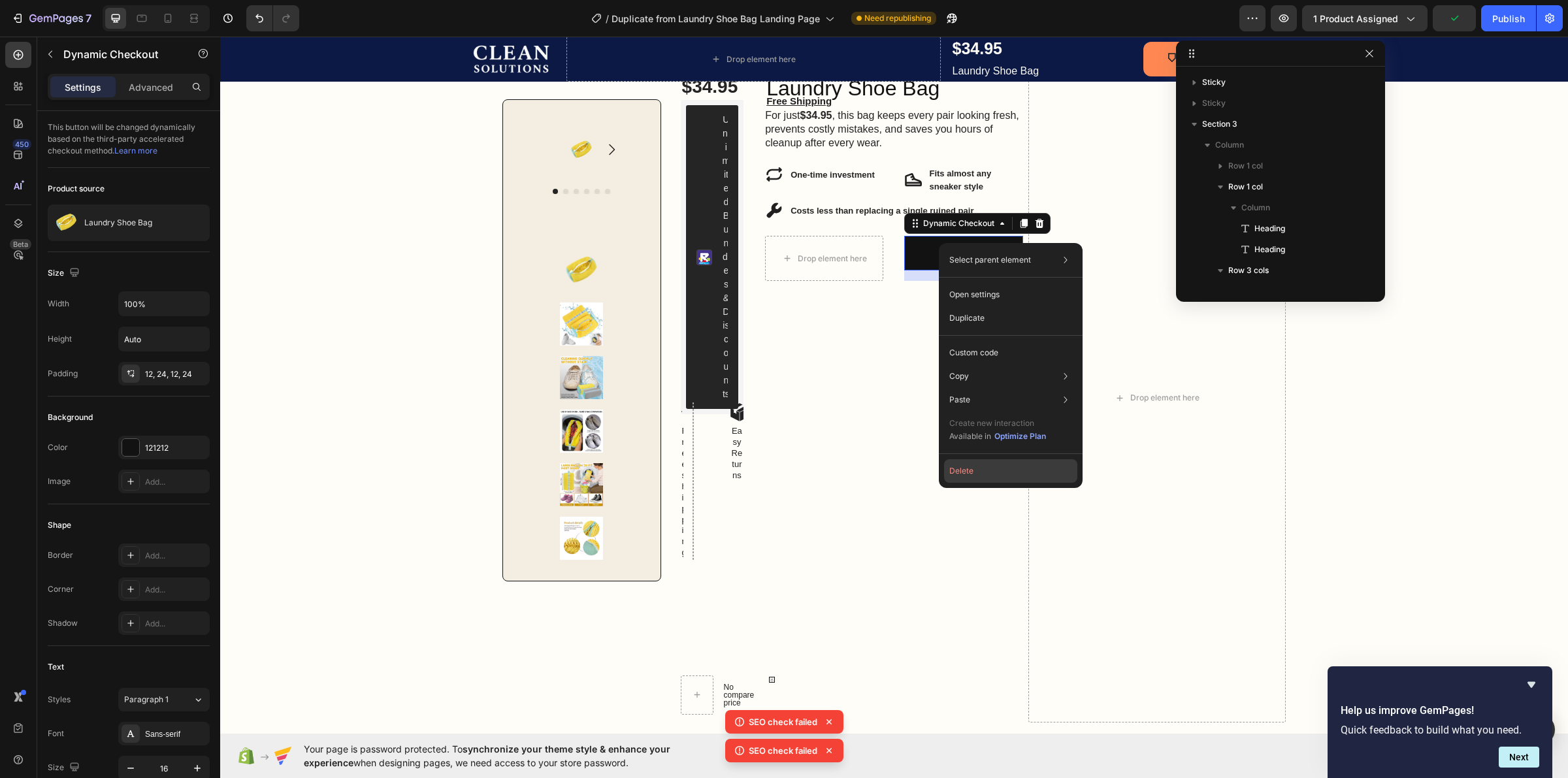
click at [981, 474] on button "Delete" at bounding box center [1011, 471] width 134 height 23
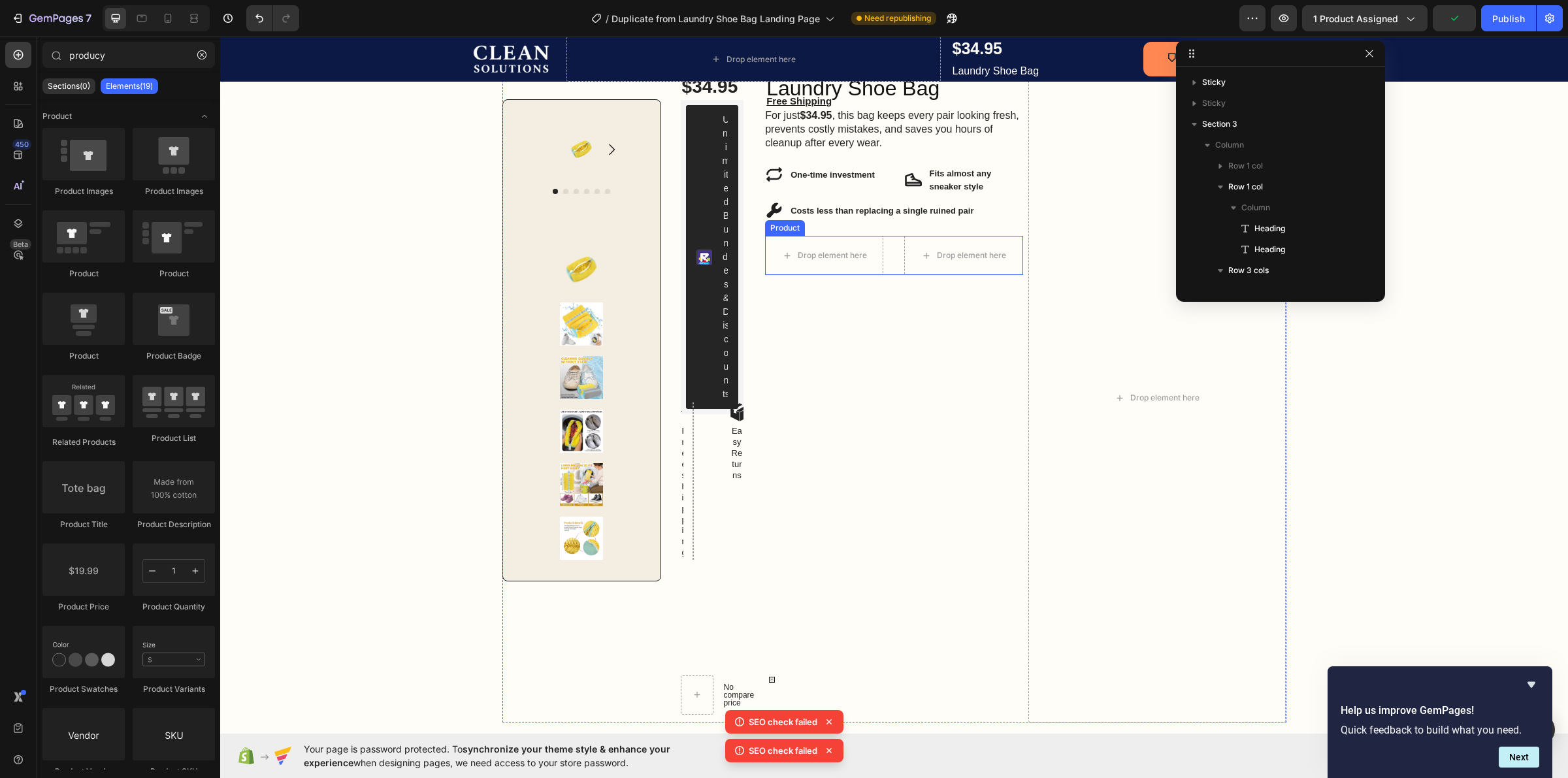
click at [887, 247] on div "Drop element here Drop element here Product" at bounding box center [894, 255] width 258 height 39
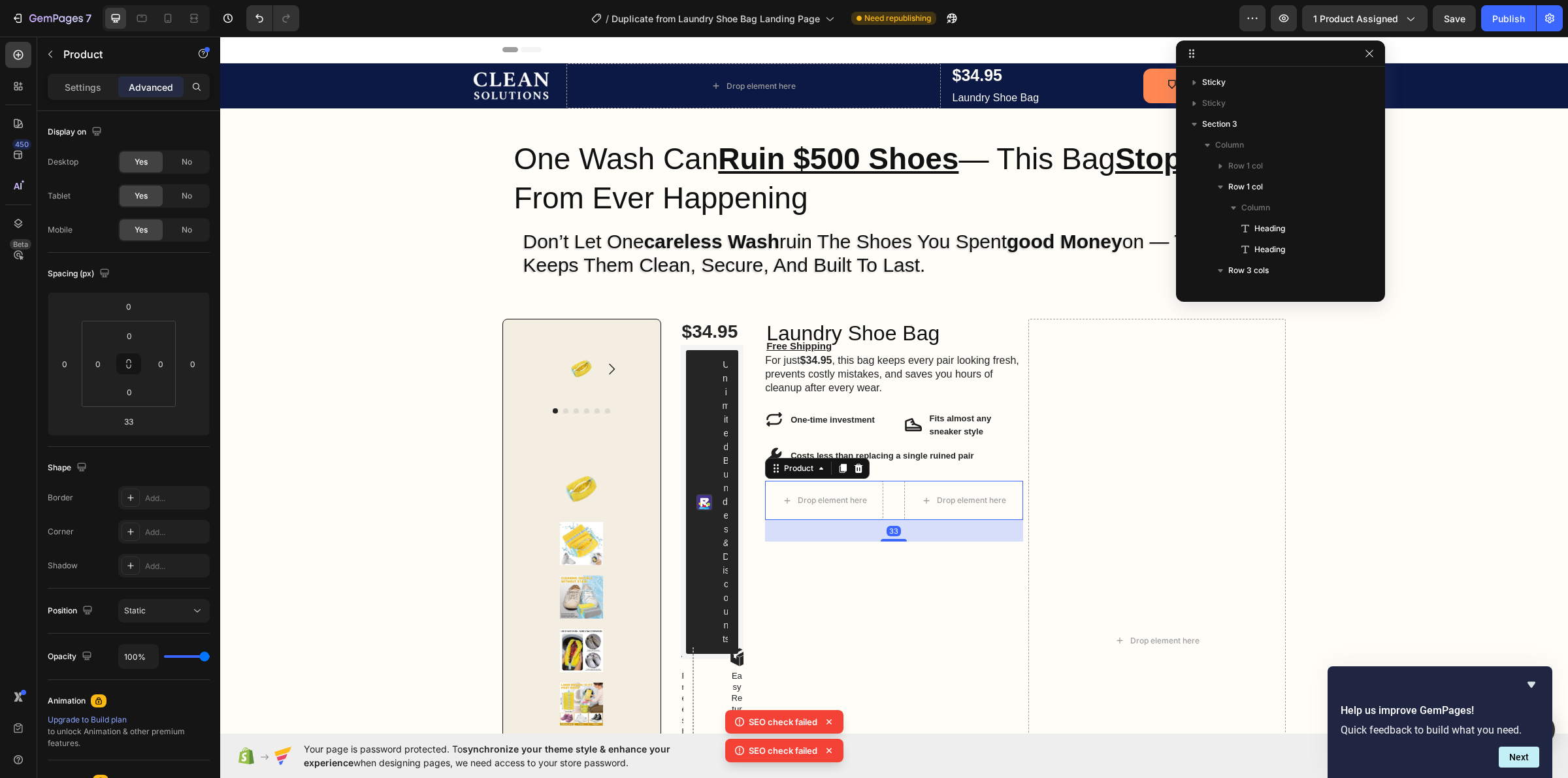
scroll to position [245, 0]
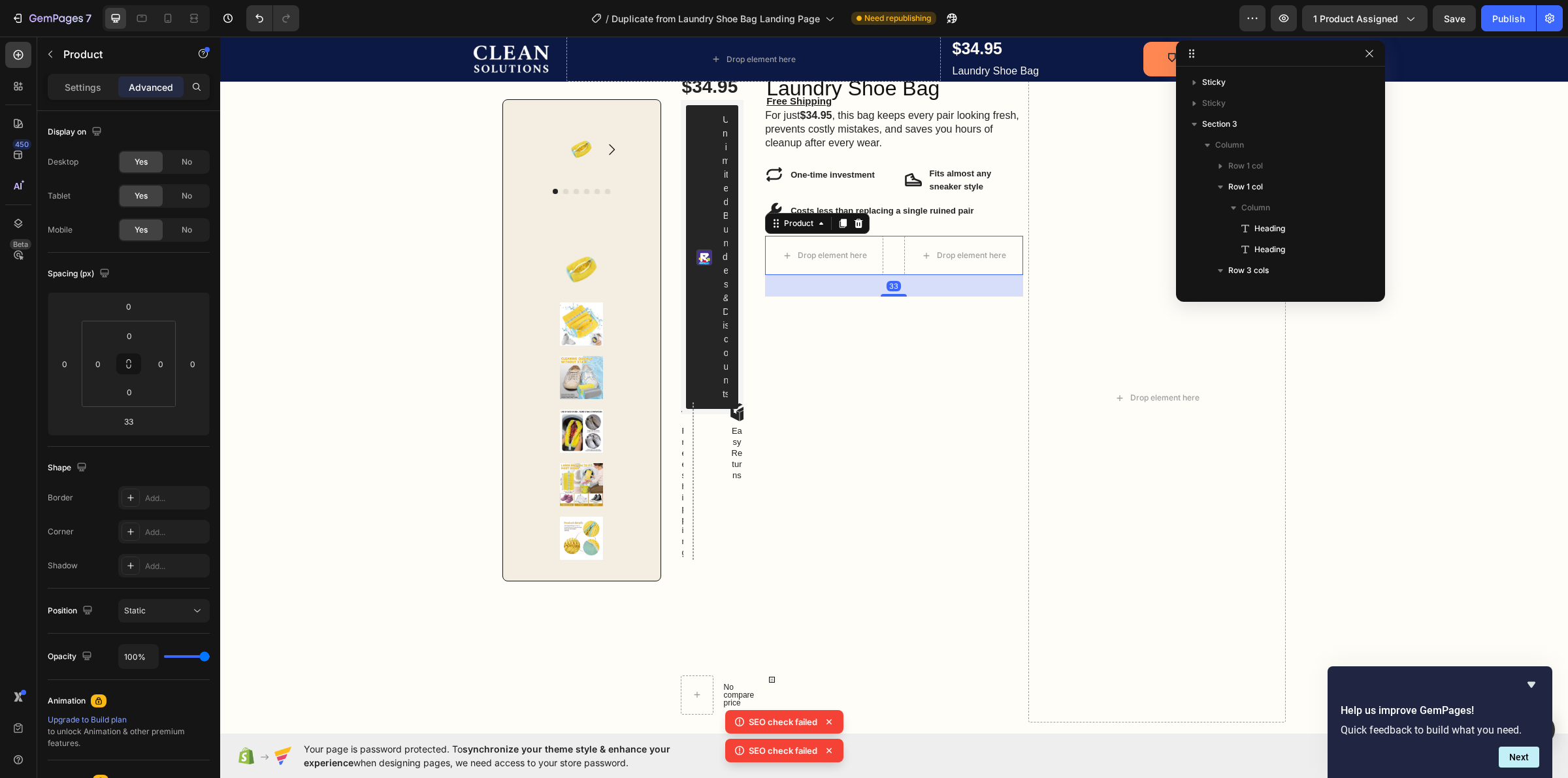
click at [887, 258] on div "Drop element here Drop element here Product 33" at bounding box center [894, 255] width 258 height 39
drag, startPoint x: 890, startPoint y: 295, endPoint x: 890, endPoint y: 271, distance: 24.0
click at [890, 271] on div at bounding box center [893, 273] width 26 height 4
type input "0"
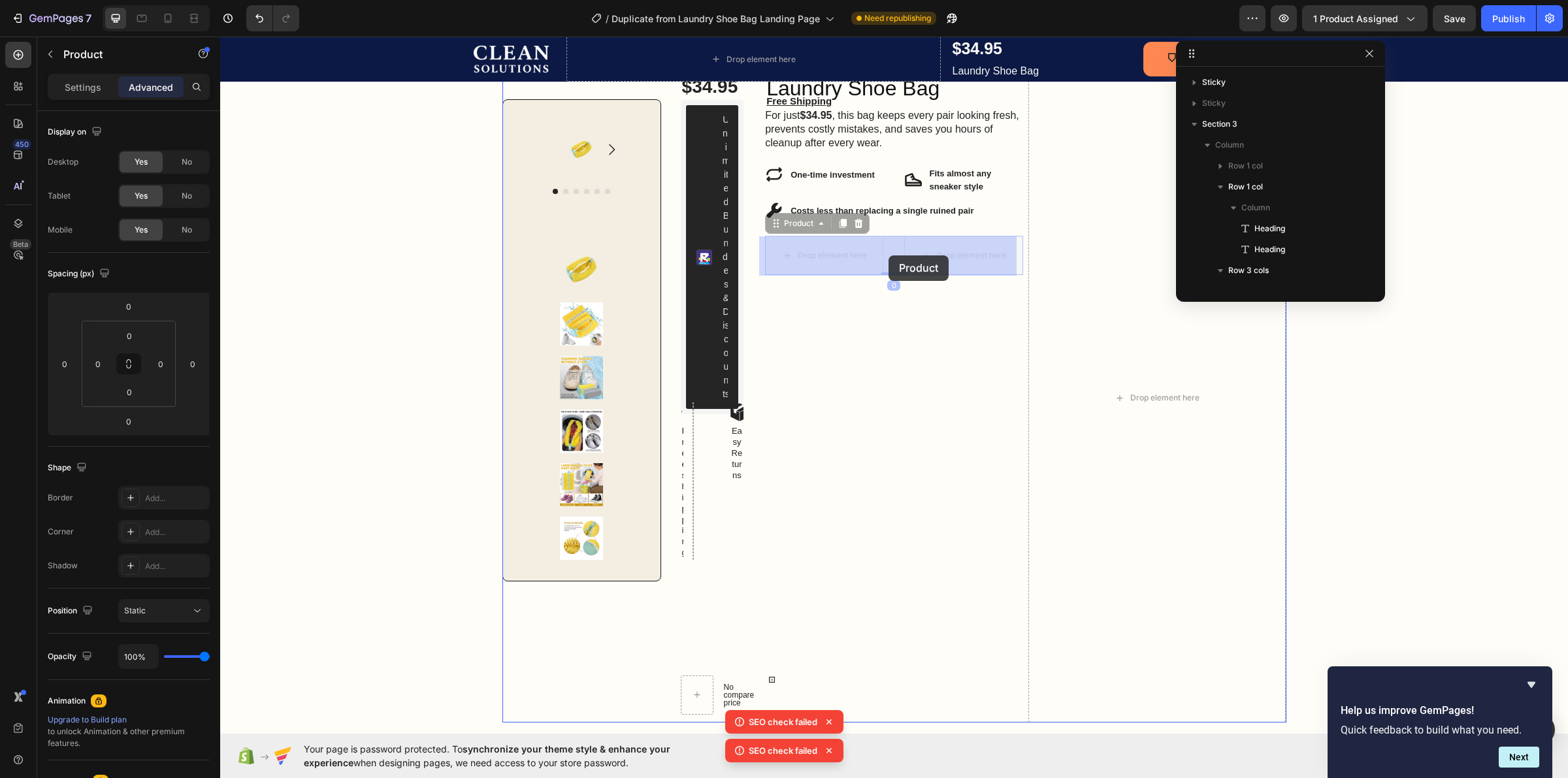
drag, startPoint x: 896, startPoint y: 254, endPoint x: 888, endPoint y: 255, distance: 8.1
click at [817, 223] on icon at bounding box center [821, 223] width 10 height 10
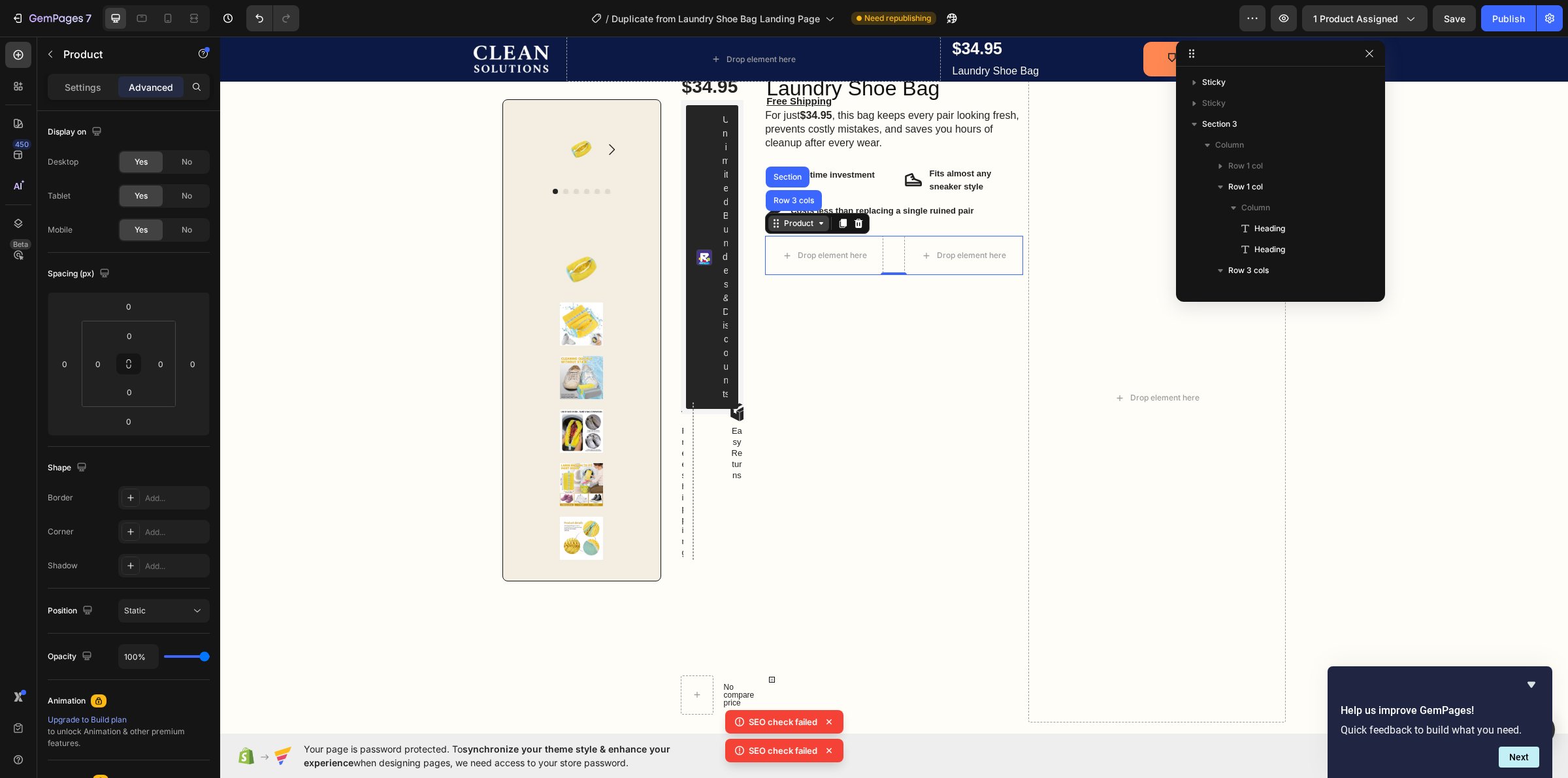
click at [817, 223] on icon at bounding box center [821, 223] width 10 height 10
click at [105, 95] on div "Settings" at bounding box center [83, 87] width 66 height 21
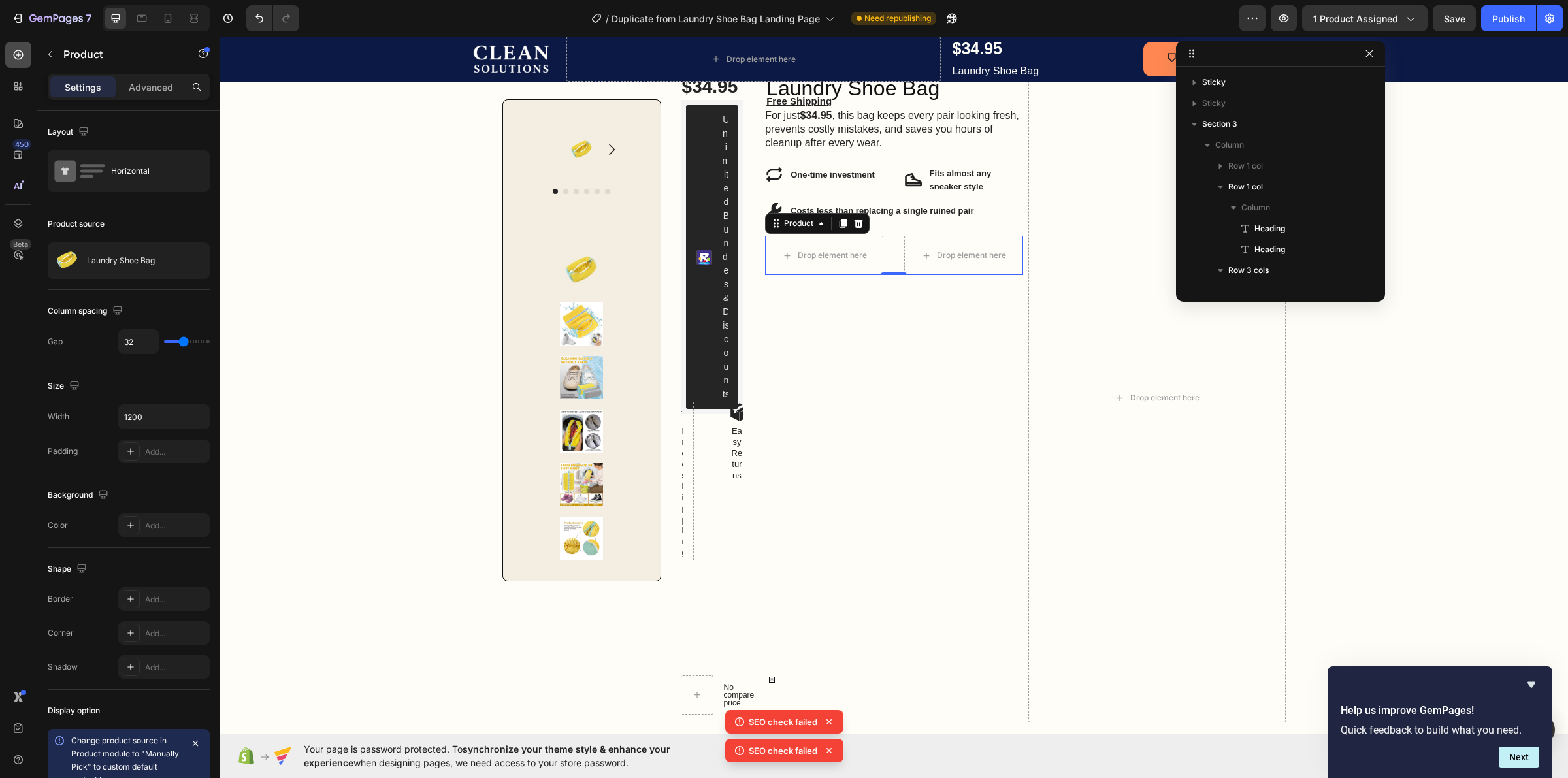
click at [21, 54] on icon at bounding box center [18, 54] width 13 height 13
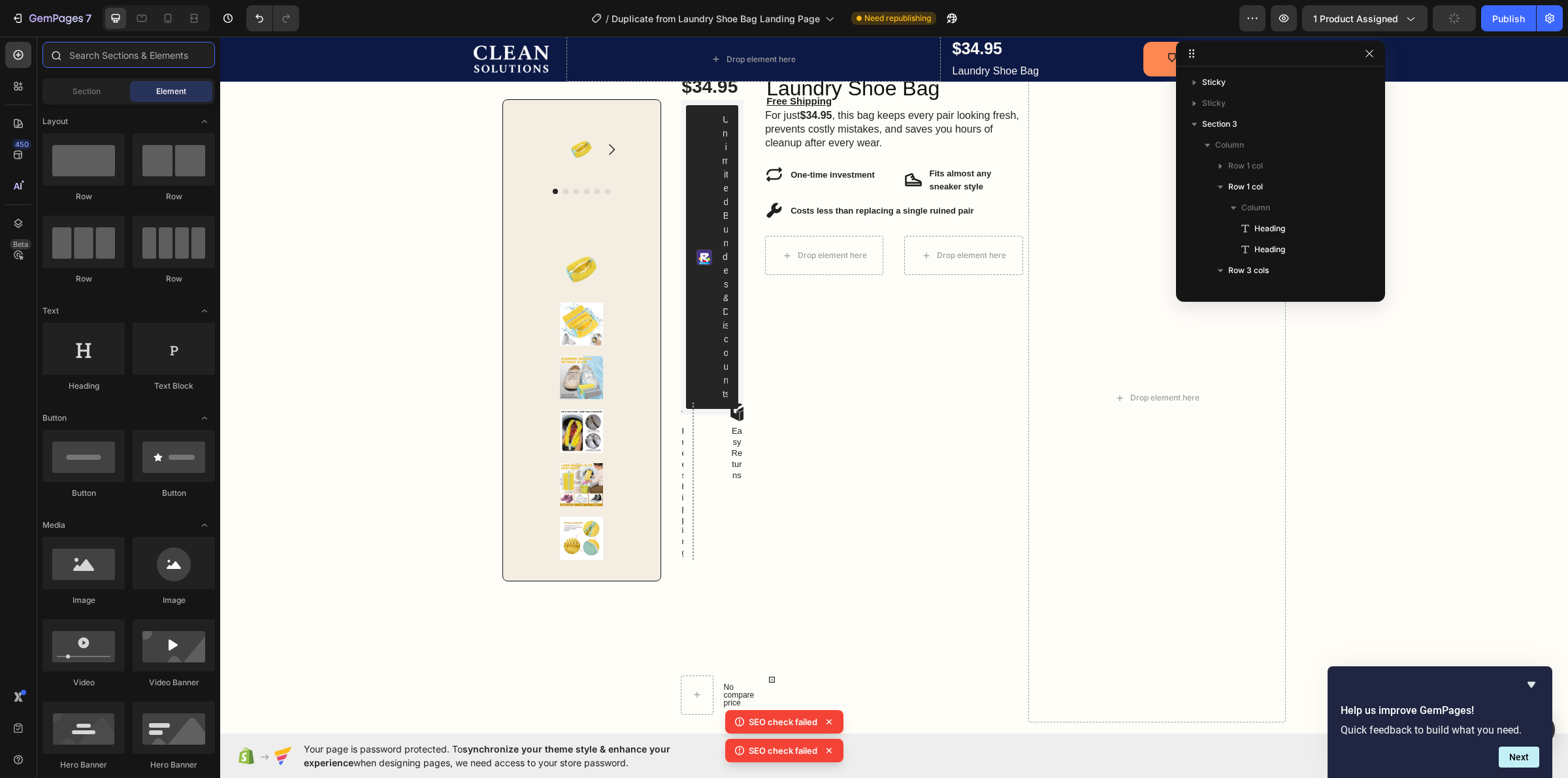
click at [74, 59] on input "text" at bounding box center [128, 54] width 172 height 26
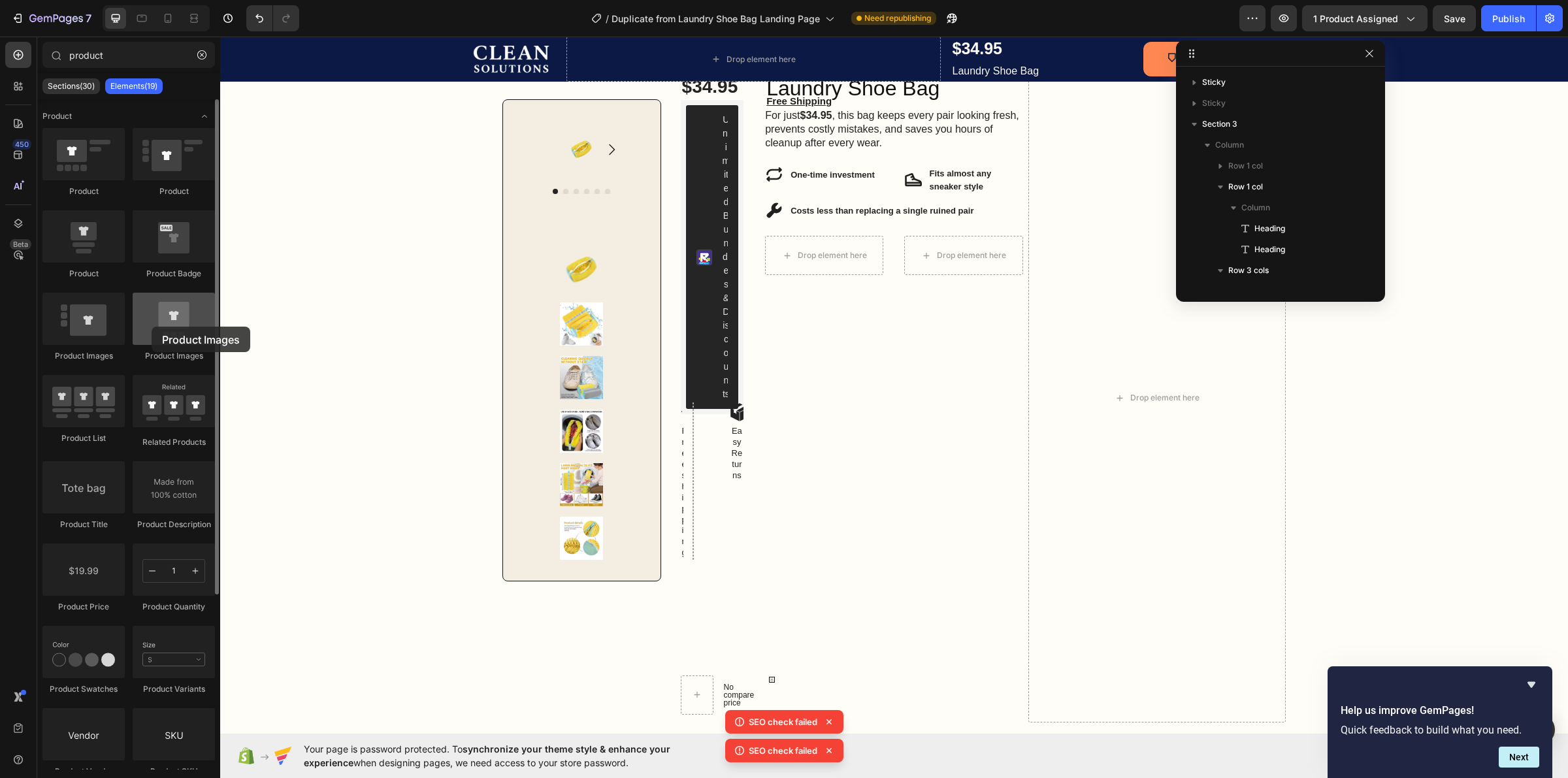
drag, startPoint x: 169, startPoint y: 333, endPoint x: 166, endPoint y: 324, distance: 9.5
click at [166, 324] on div at bounding box center [174, 319] width 82 height 52
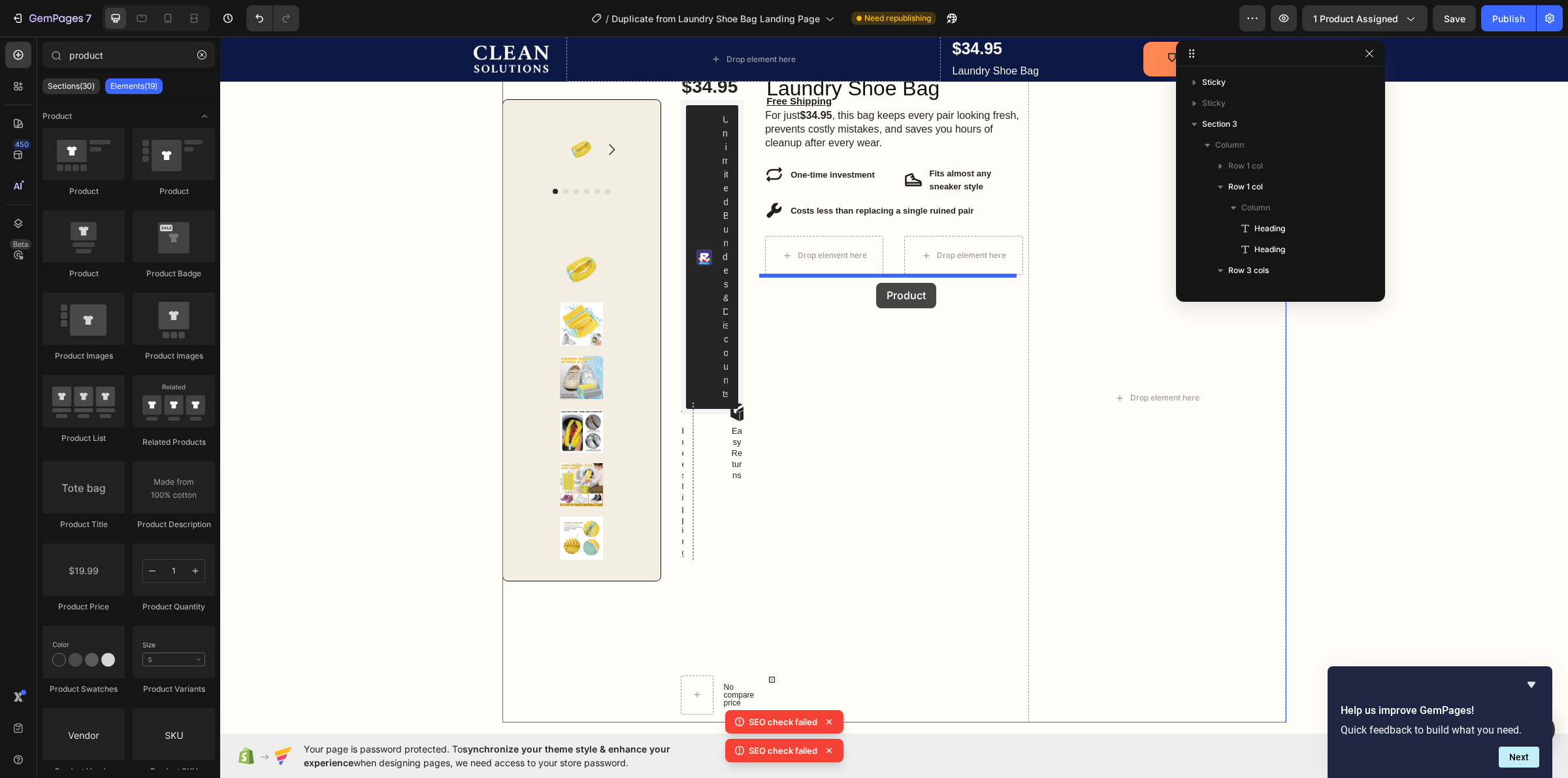
drag, startPoint x: 313, startPoint y: 287, endPoint x: 876, endPoint y: 283, distance: 563.0
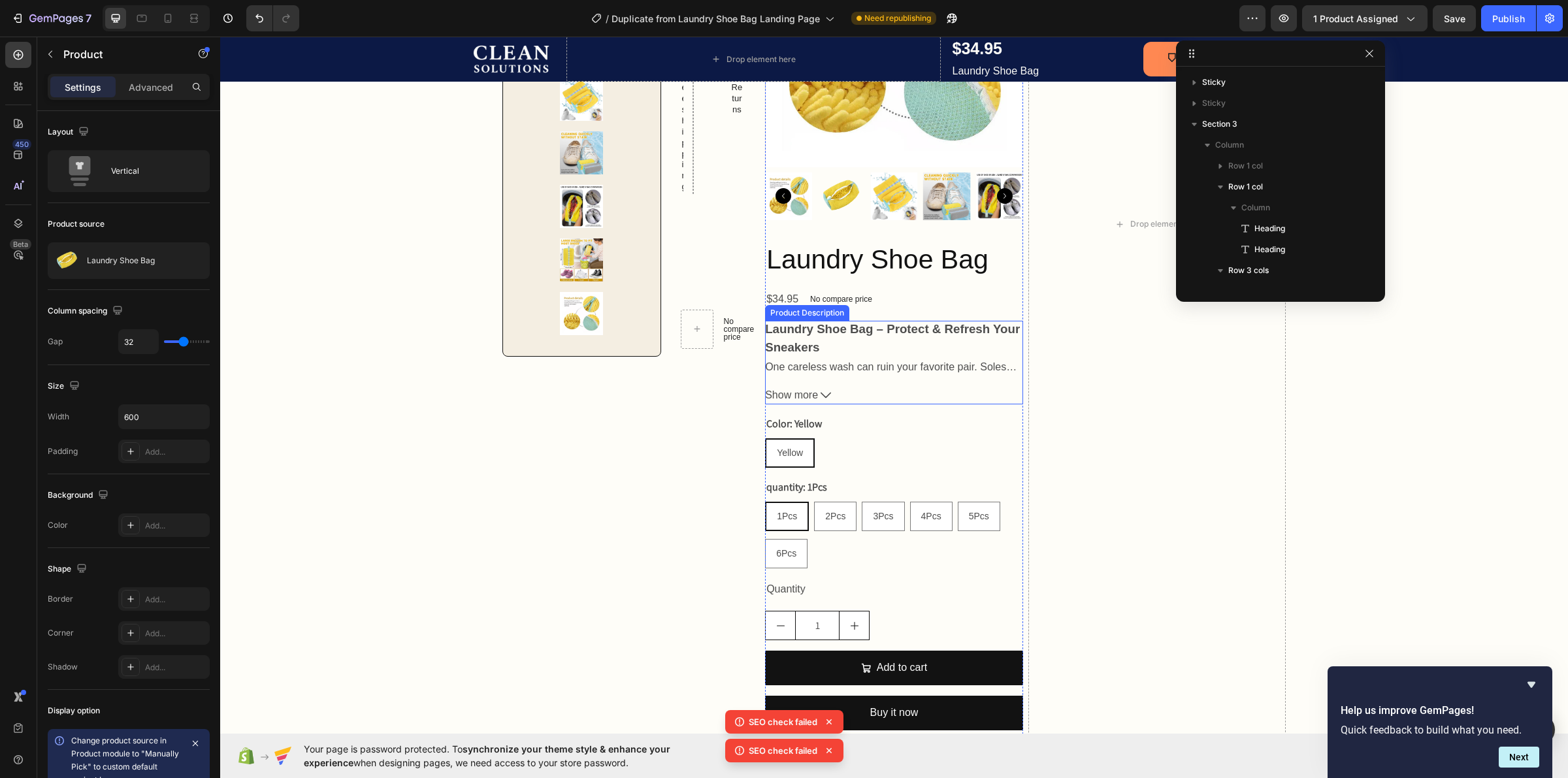
scroll to position [653, 0]
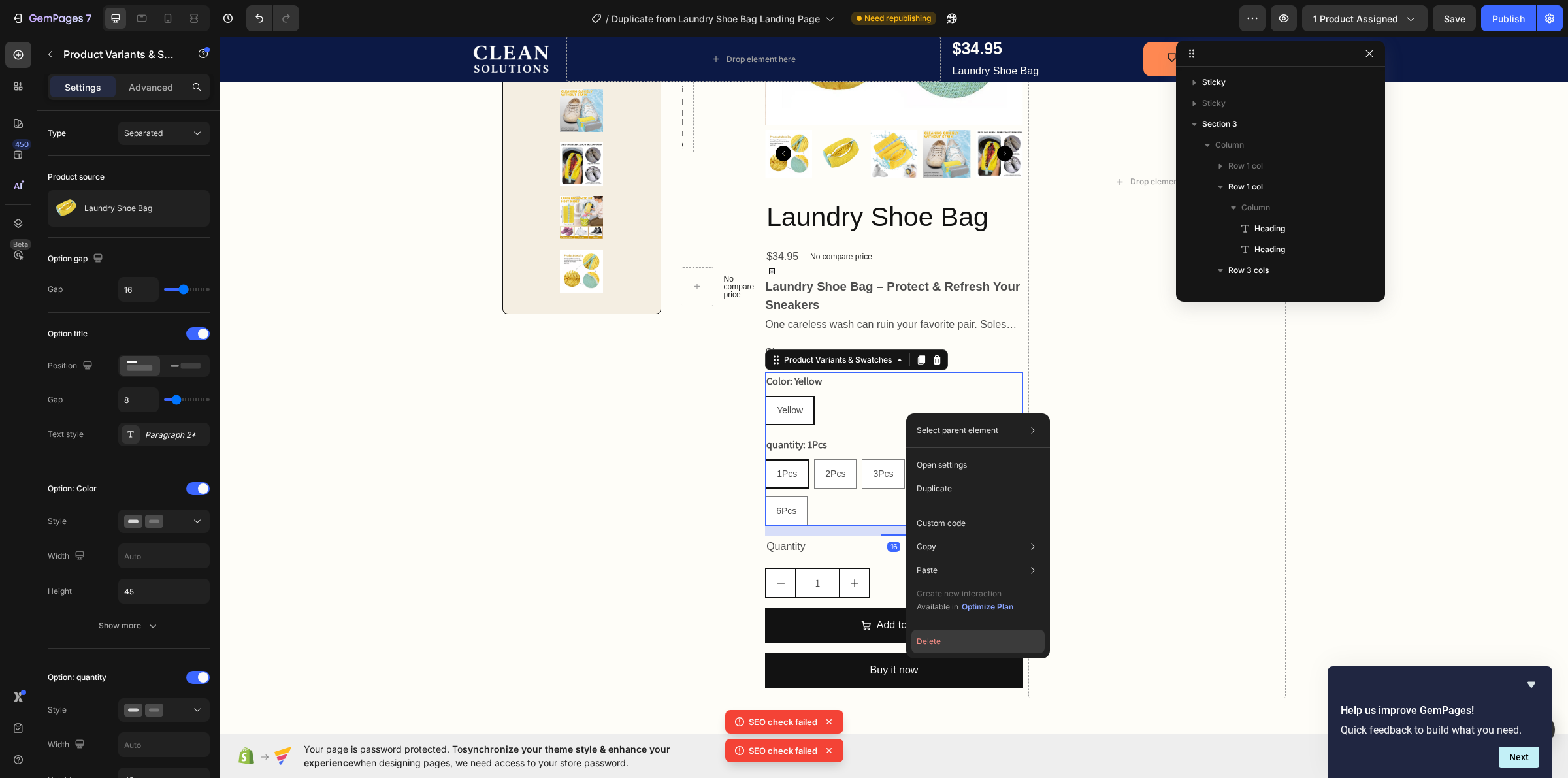
click at [991, 632] on button "Delete" at bounding box center [978, 641] width 134 height 23
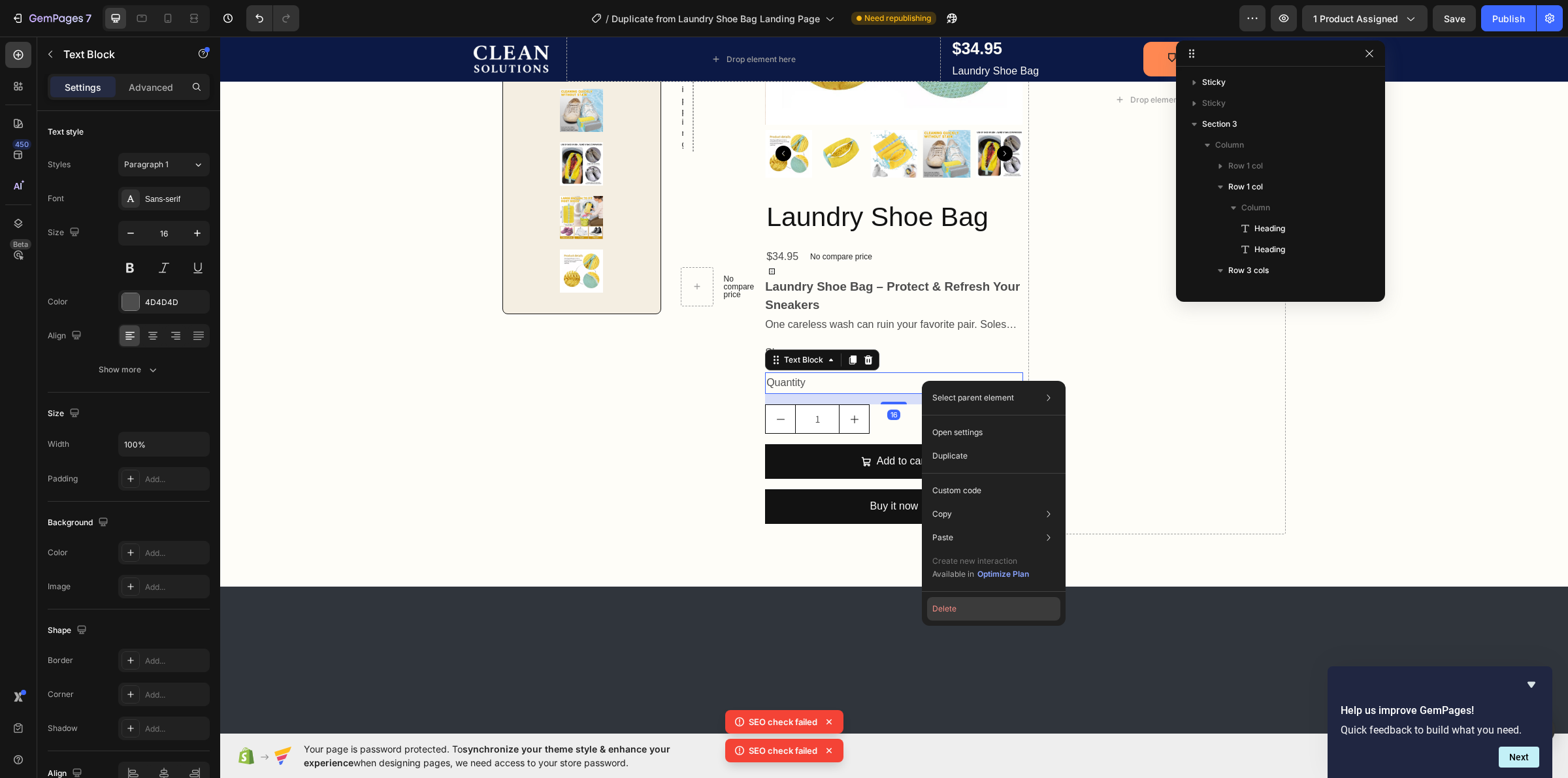
click at [975, 611] on button "Delete" at bounding box center [993, 608] width 134 height 23
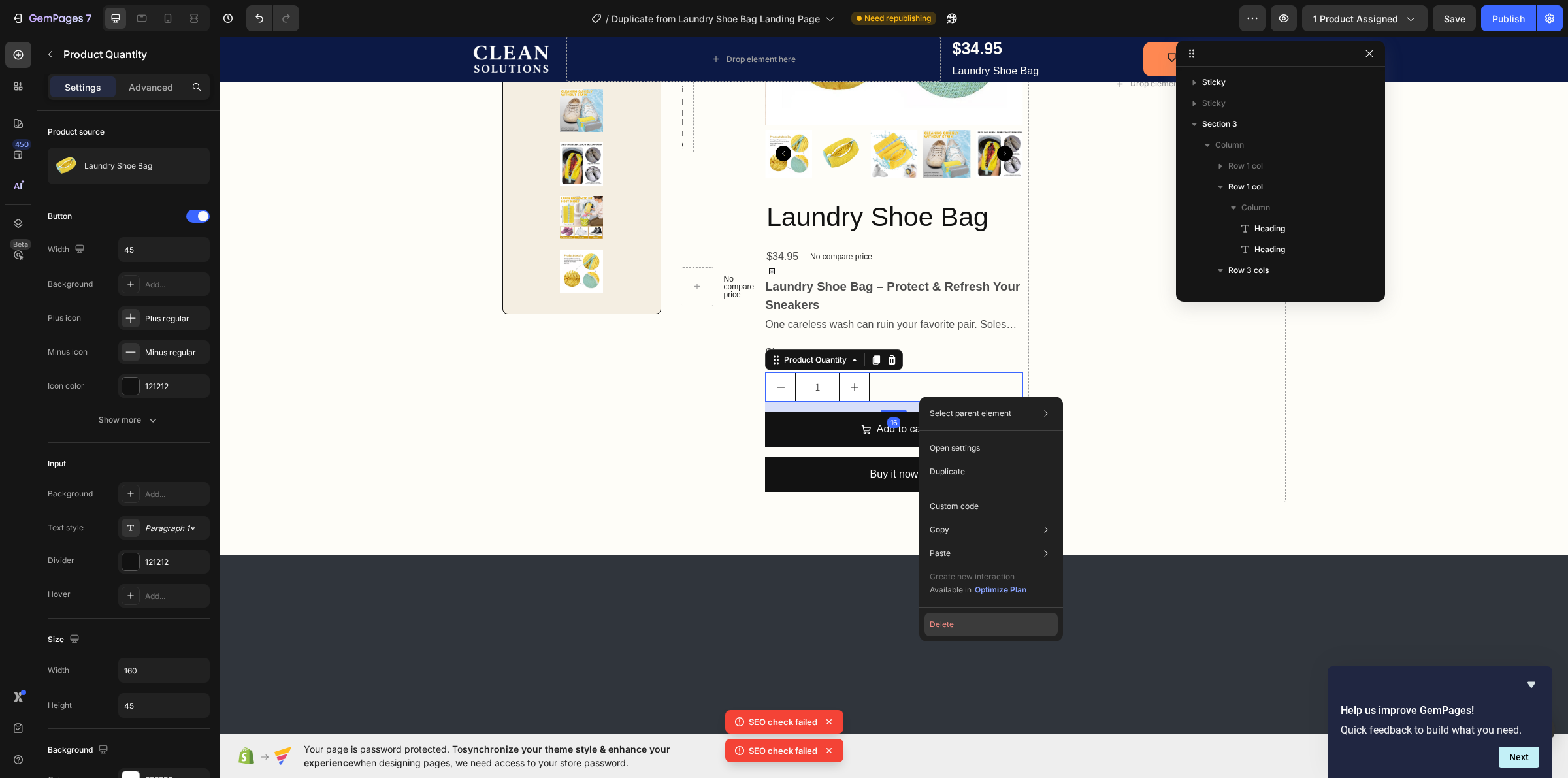
click at [976, 625] on button "Delete" at bounding box center [991, 624] width 134 height 23
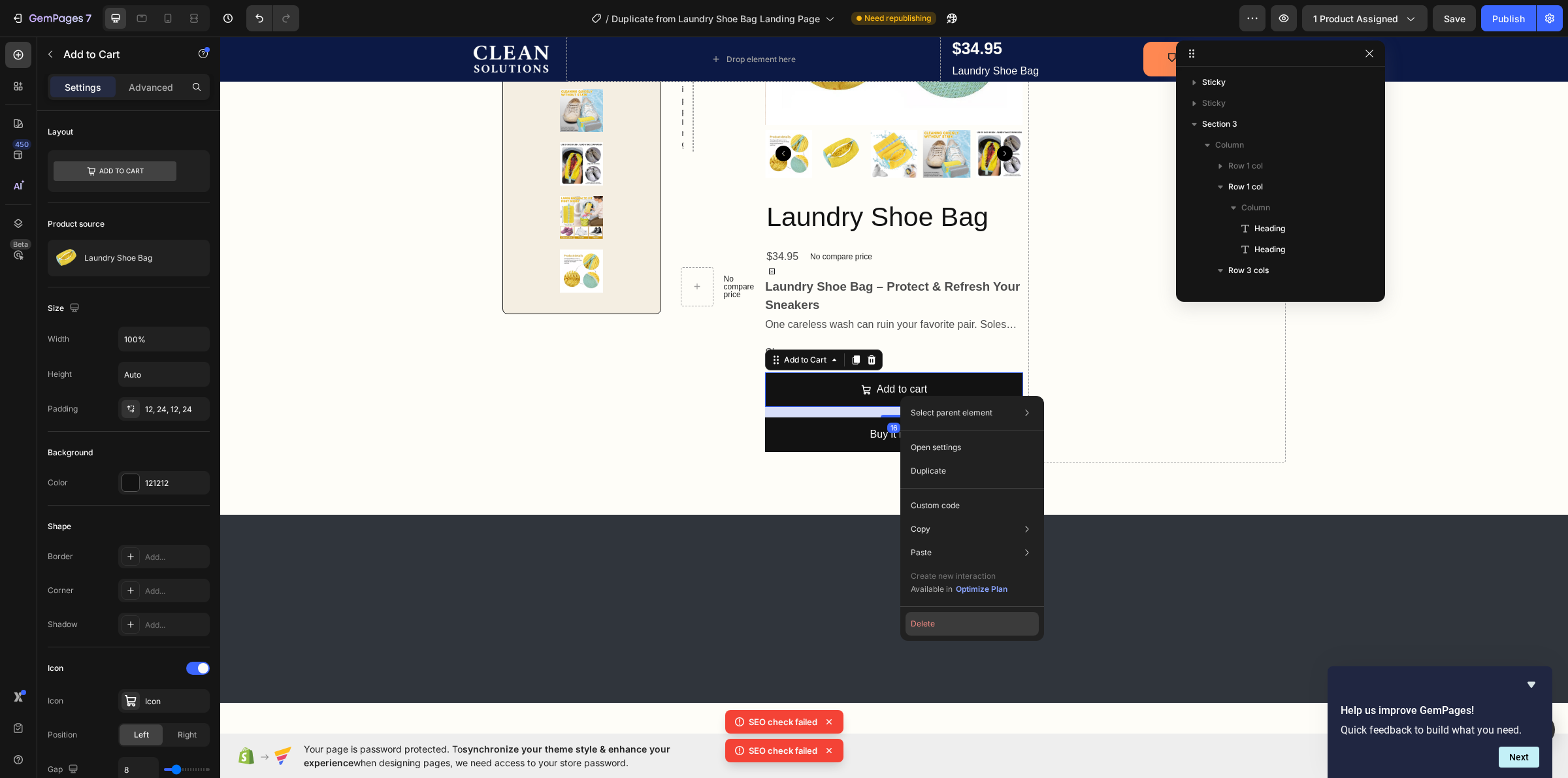
click at [956, 616] on button "Delete" at bounding box center [972, 624] width 134 height 23
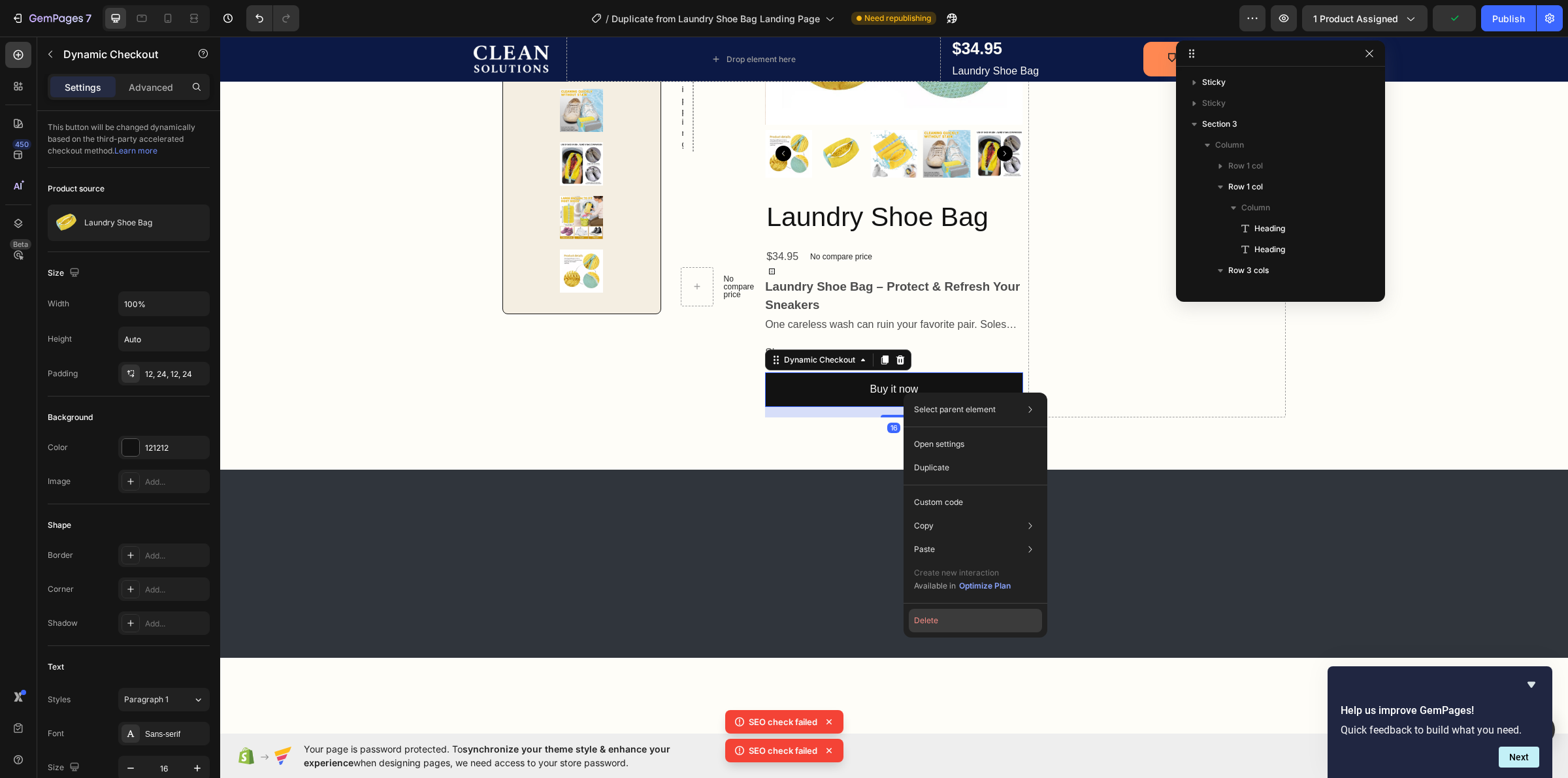
drag, startPoint x: 960, startPoint y: 620, endPoint x: 682, endPoint y: 355, distance: 384.1
click at [960, 620] on button "Delete" at bounding box center [975, 620] width 134 height 23
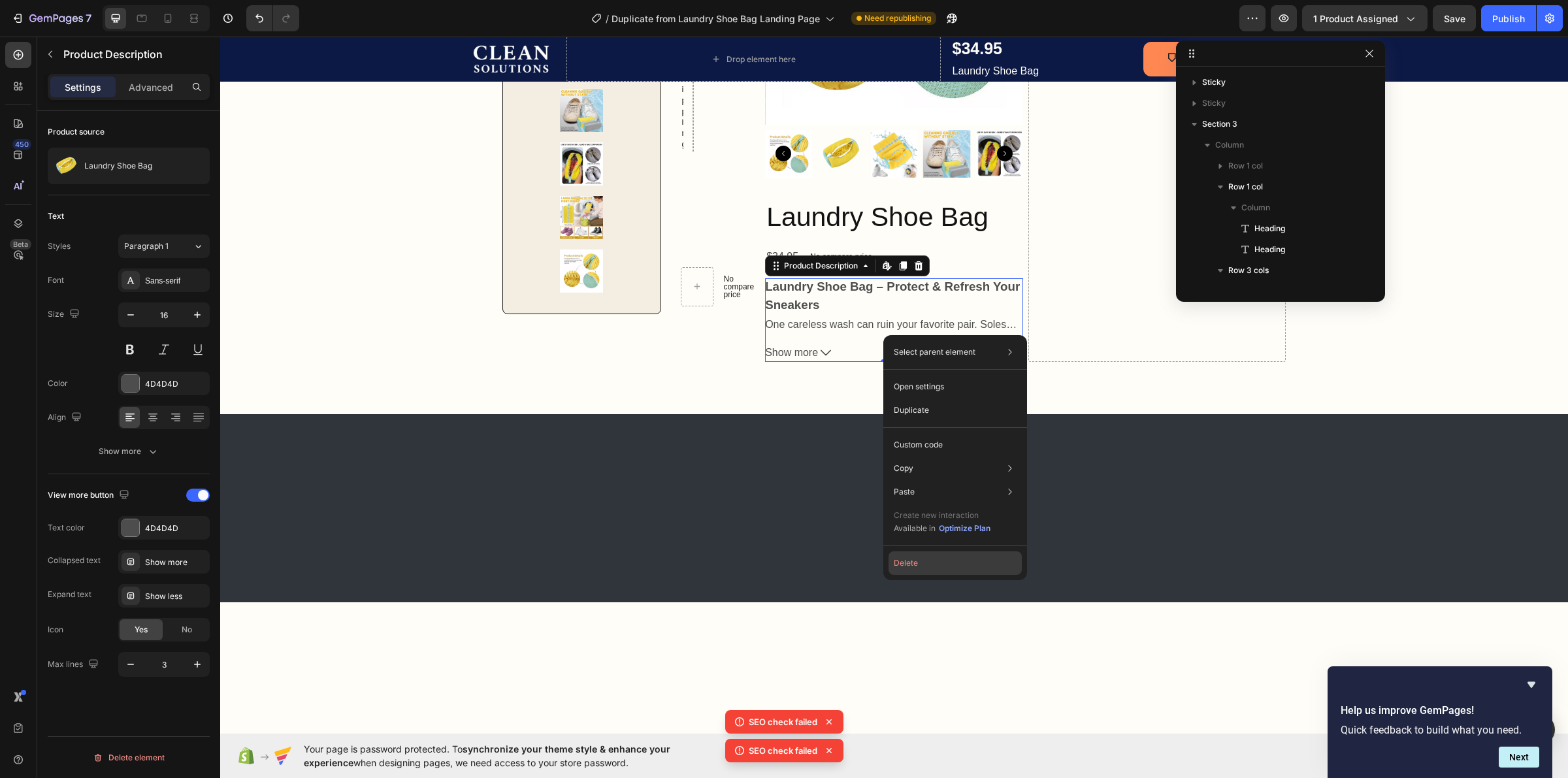
drag, startPoint x: 943, startPoint y: 560, endPoint x: 660, endPoint y: 281, distance: 397.4
click at [943, 560] on button "Delete" at bounding box center [955, 563] width 134 height 23
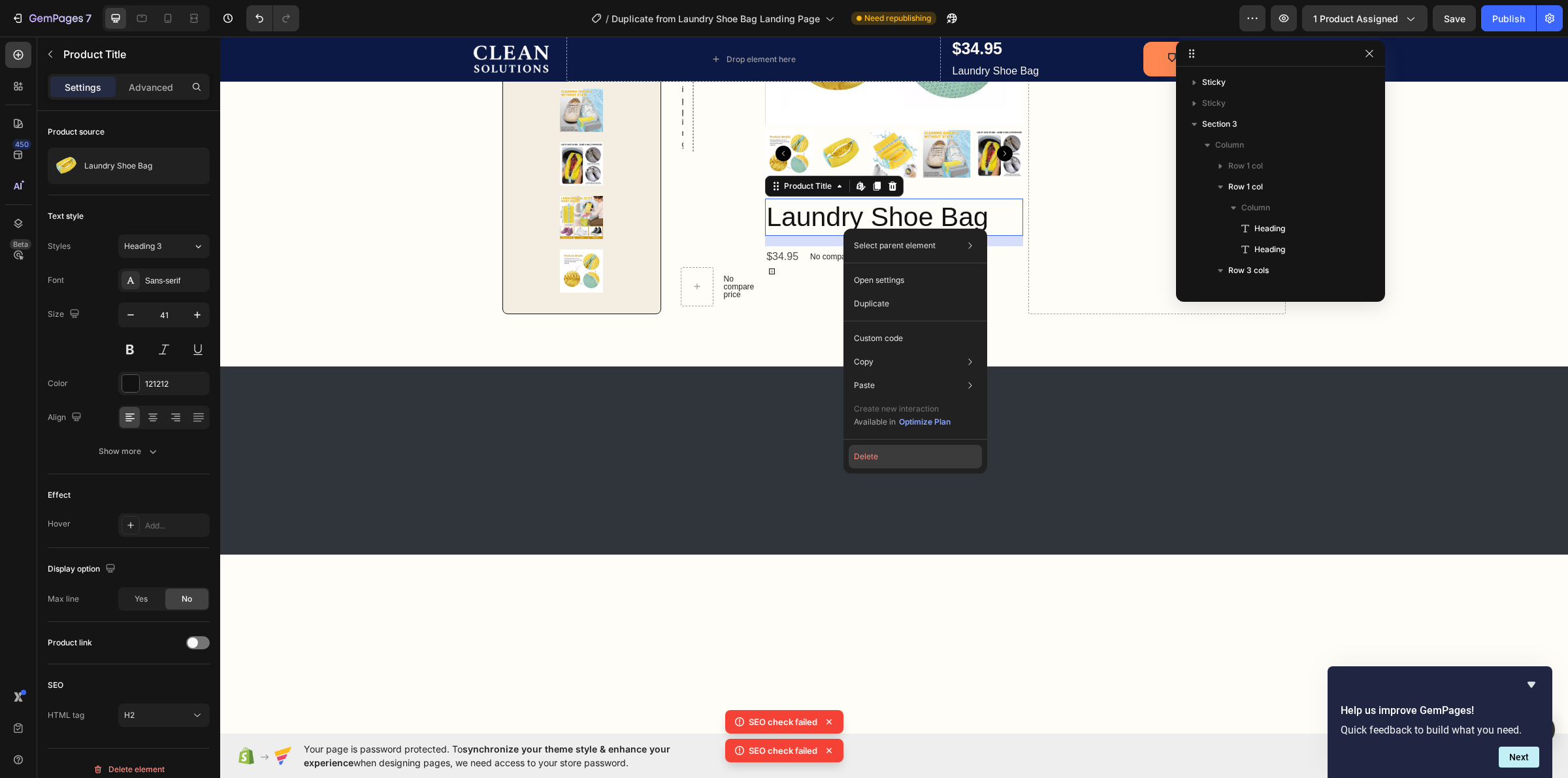
click at [887, 456] on button "Delete" at bounding box center [915, 456] width 134 height 23
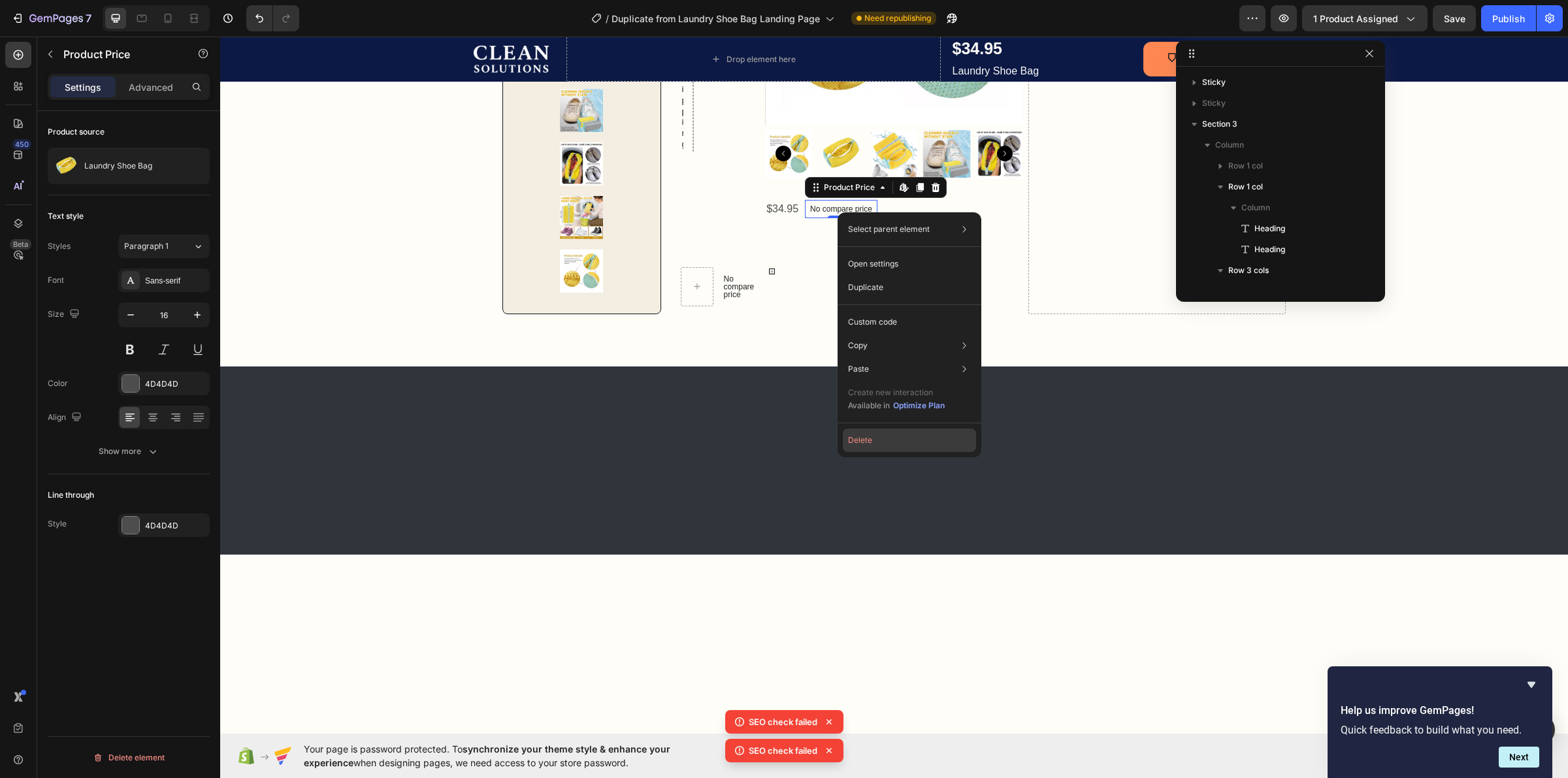
click at [879, 435] on button "Delete" at bounding box center [909, 439] width 134 height 23
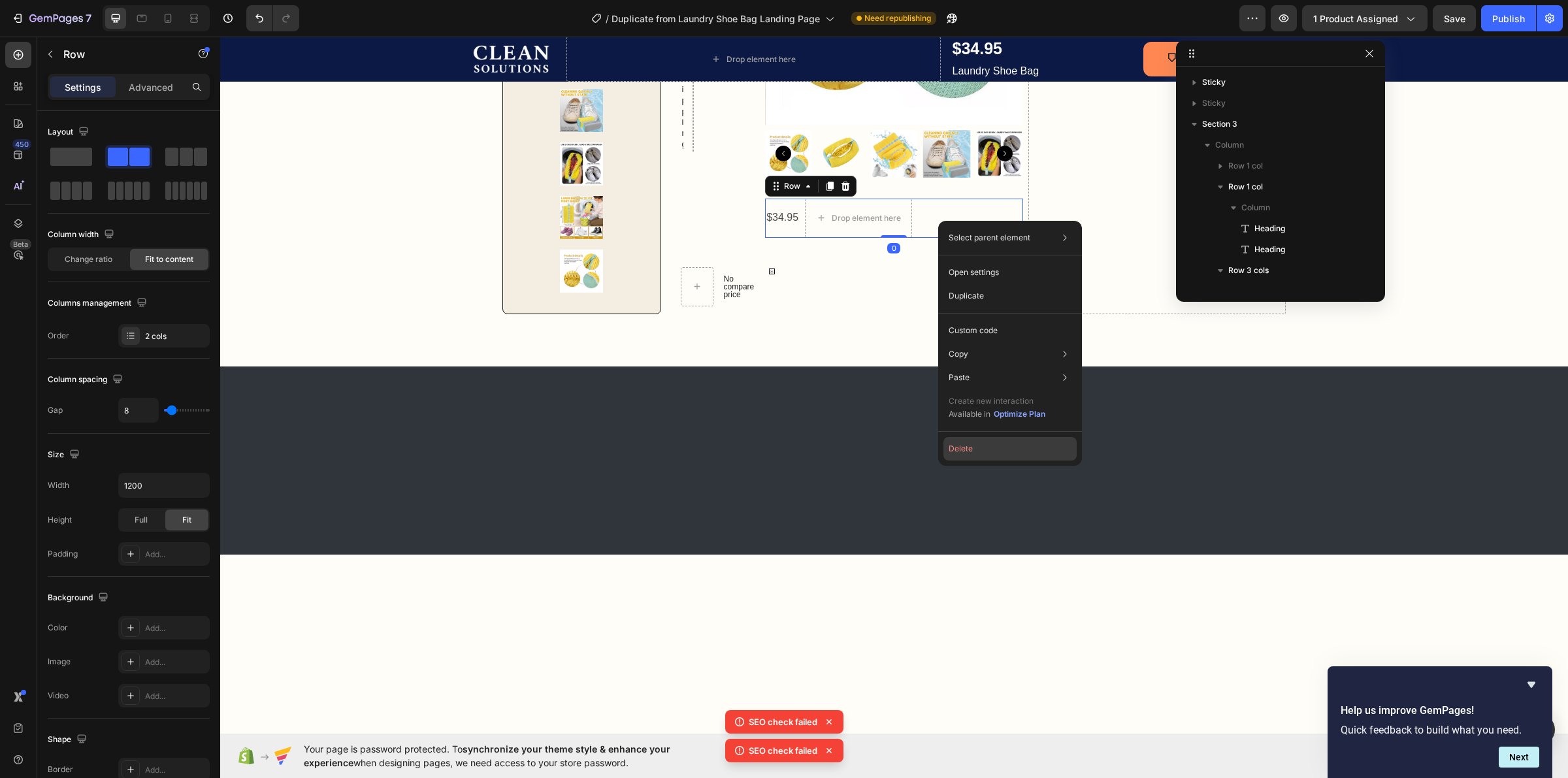
click at [990, 451] on button "Delete" at bounding box center [1010, 448] width 134 height 23
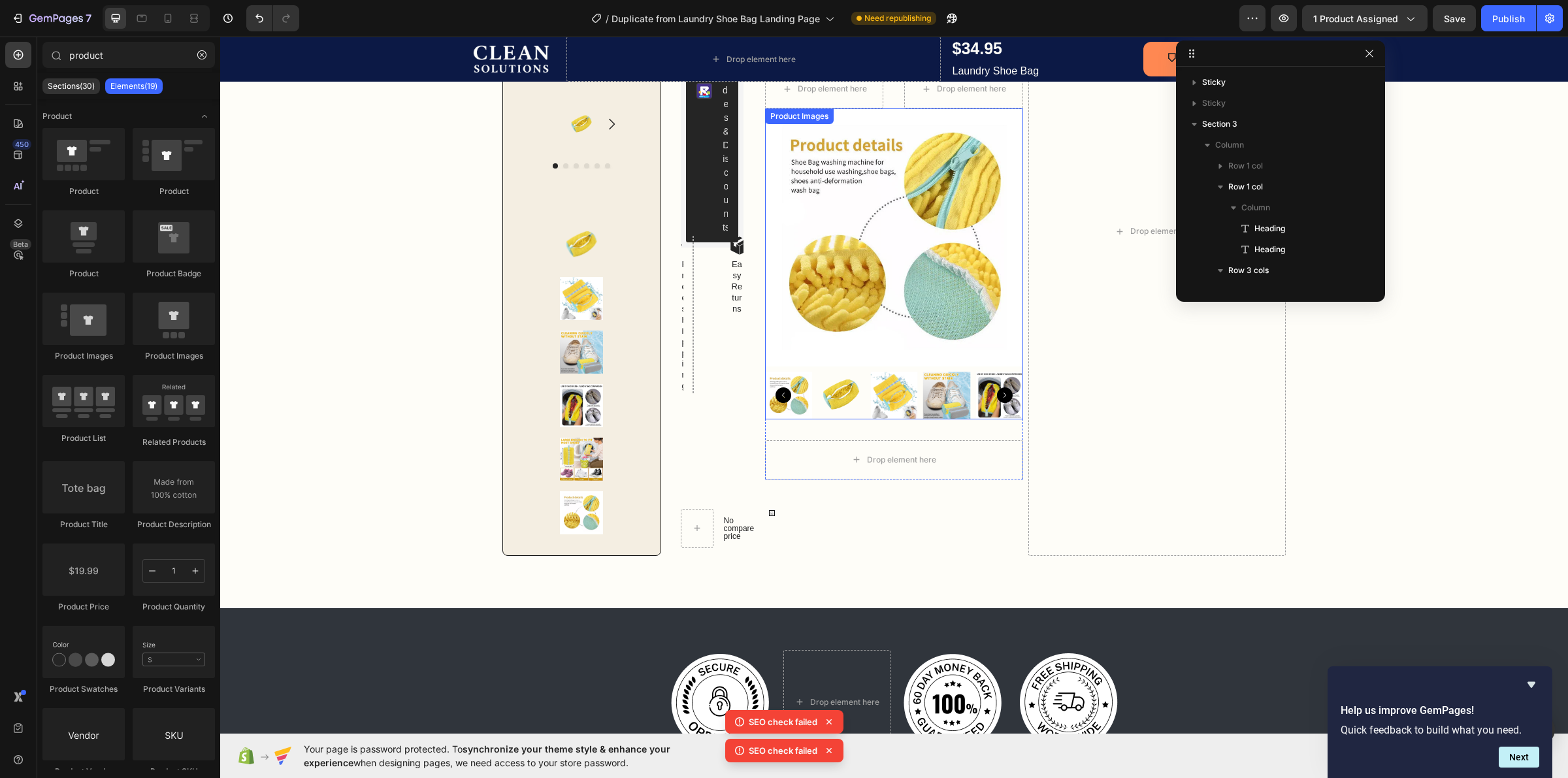
scroll to position [408, 0]
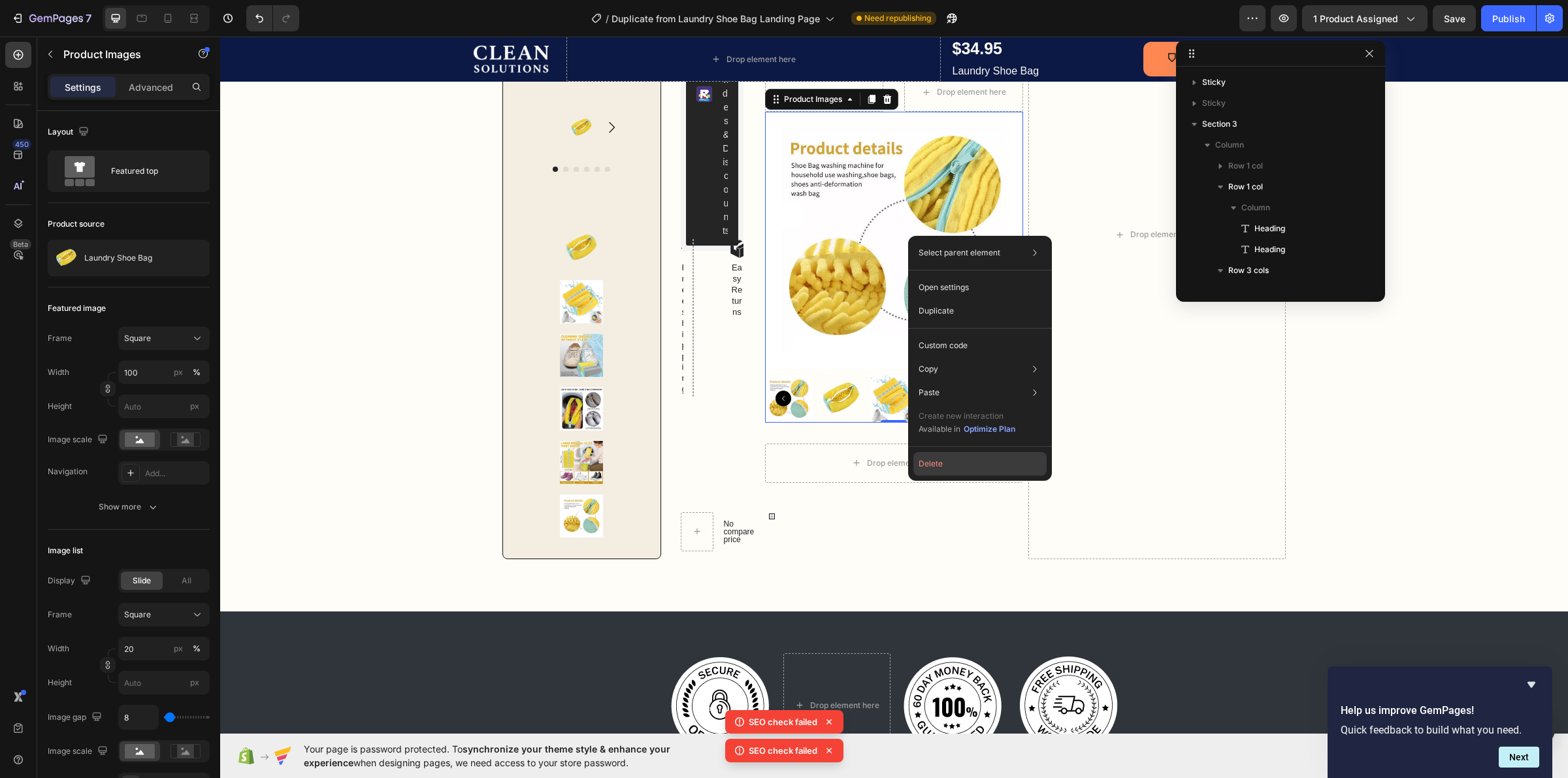
click at [952, 464] on button "Delete" at bounding box center [980, 463] width 134 height 23
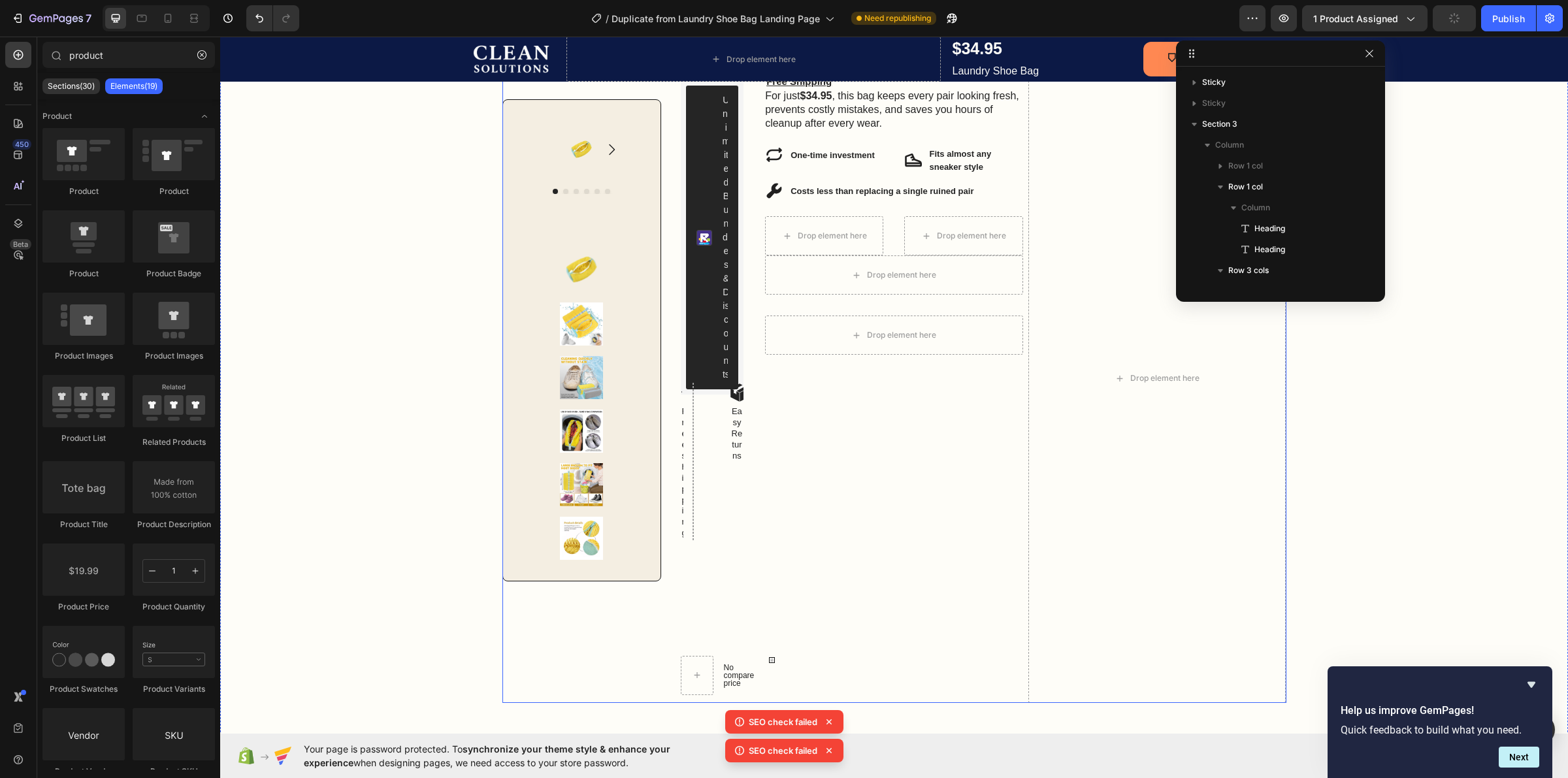
scroll to position [245, 0]
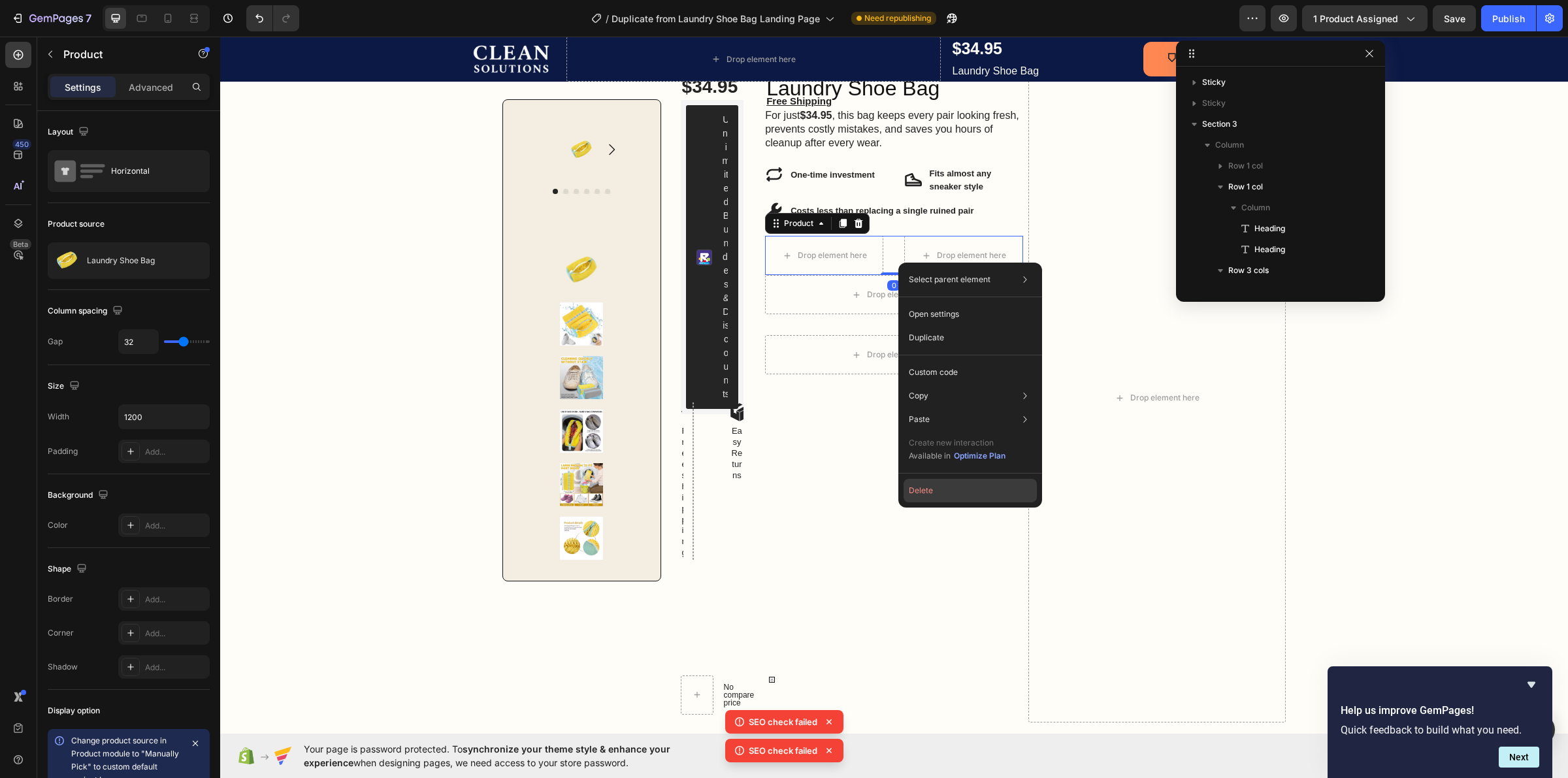
click at [932, 497] on button "Delete" at bounding box center [970, 490] width 134 height 23
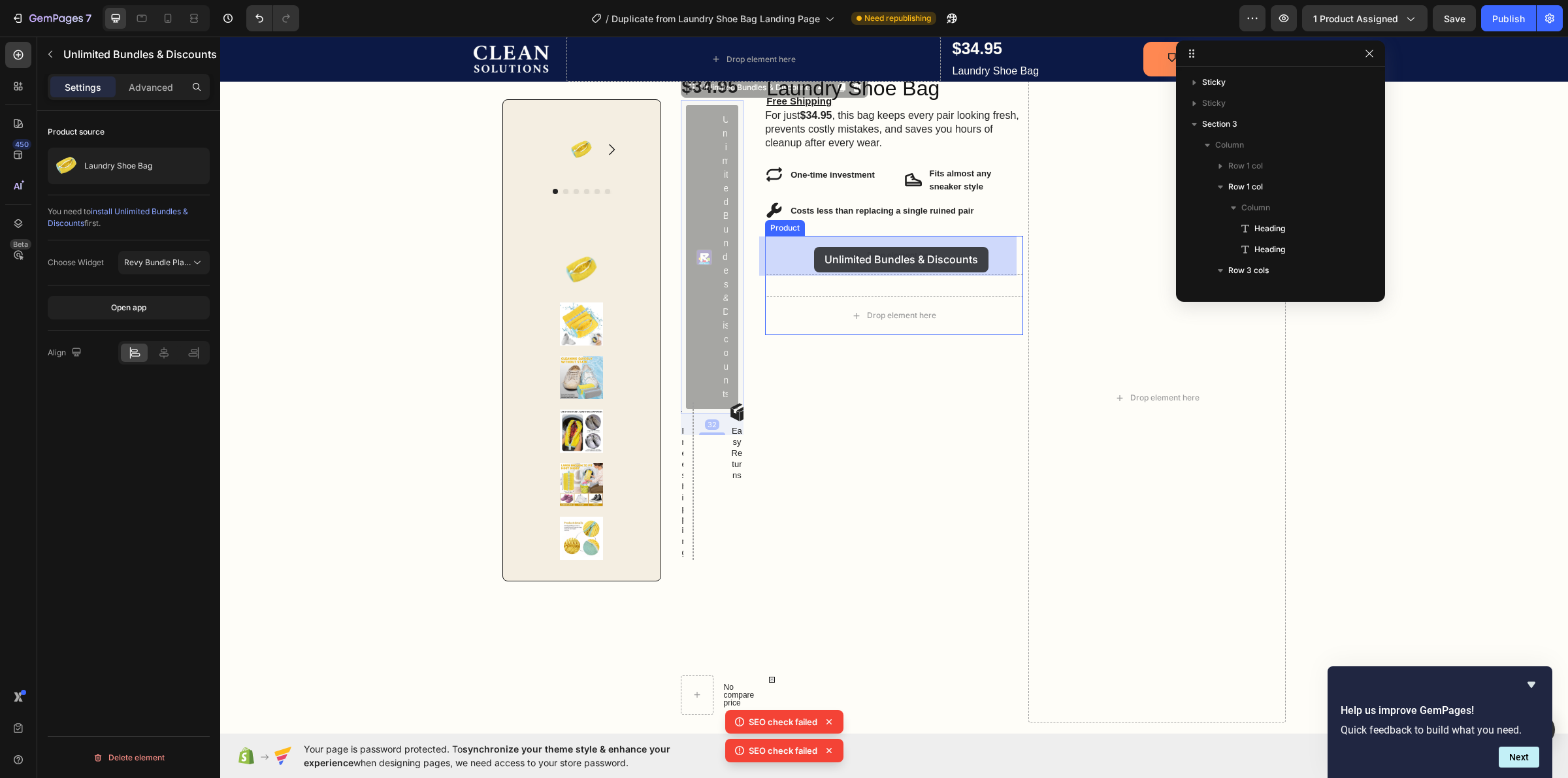
drag, startPoint x: 719, startPoint y: 294, endPoint x: 814, endPoint y: 247, distance: 106.0
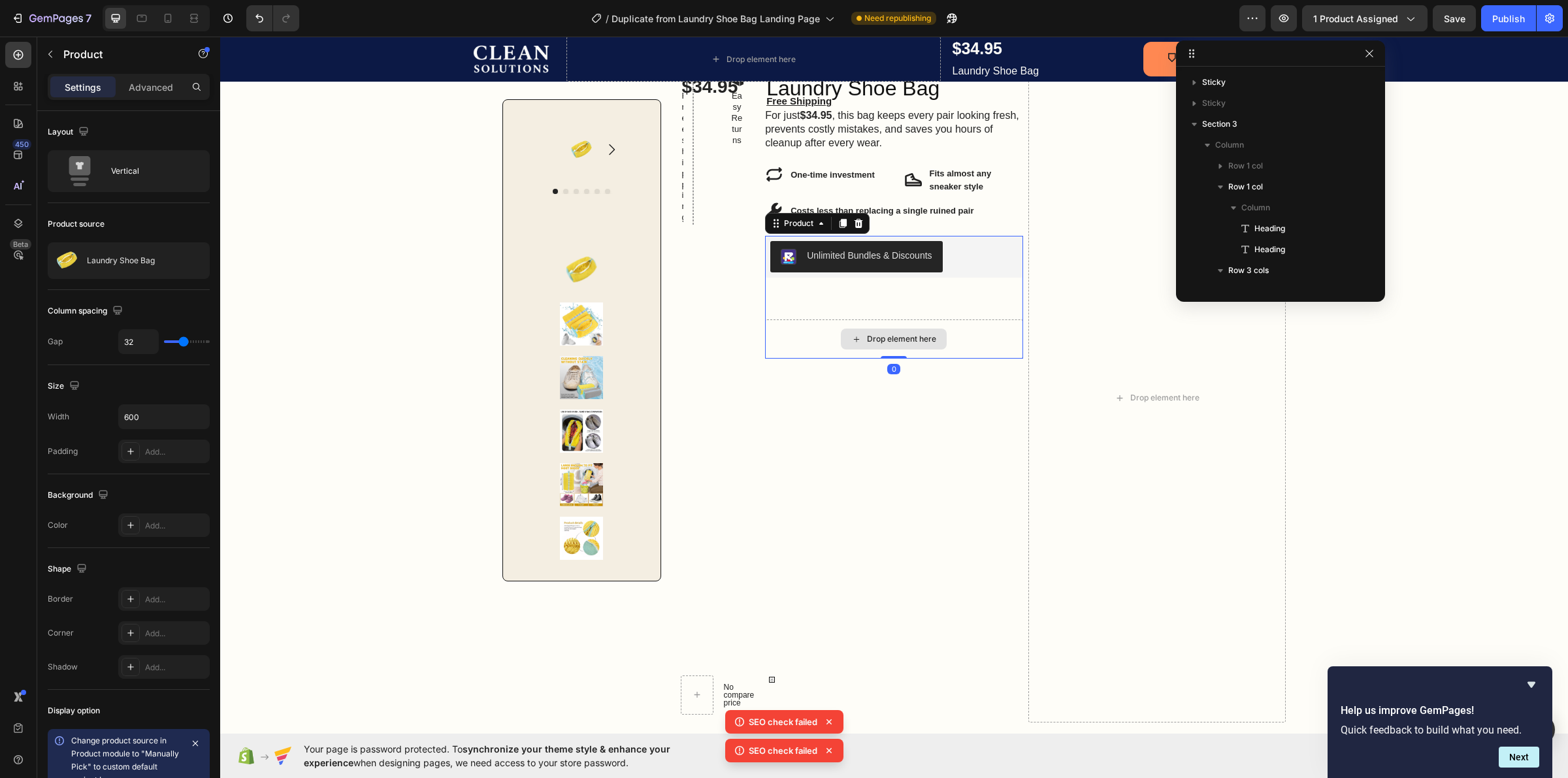
click at [805, 328] on div "Drop element here" at bounding box center [894, 339] width 258 height 39
click at [795, 334] on div "Drop element here" at bounding box center [894, 339] width 258 height 39
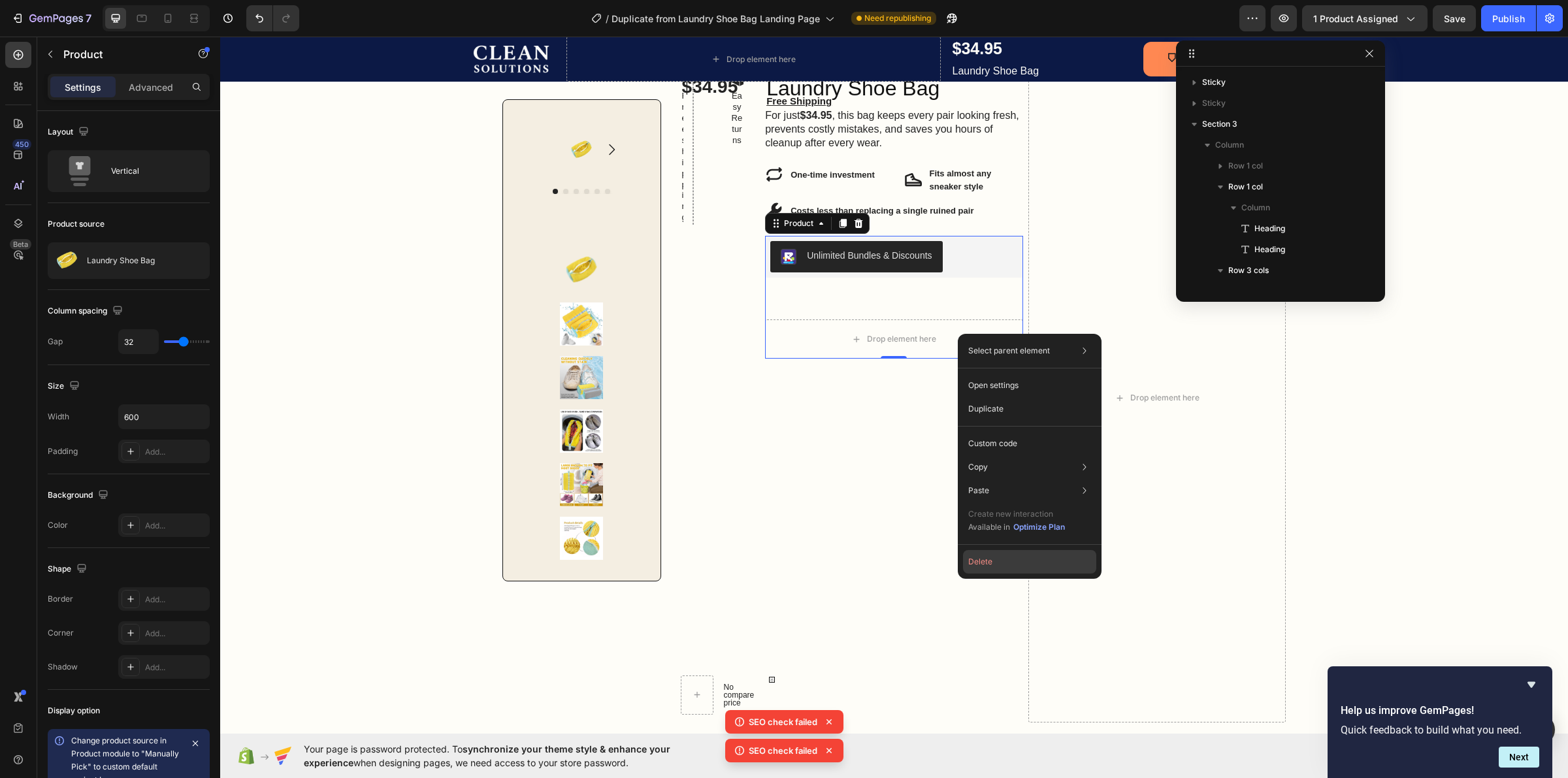
click at [1013, 568] on button "Delete" at bounding box center [1029, 561] width 134 height 23
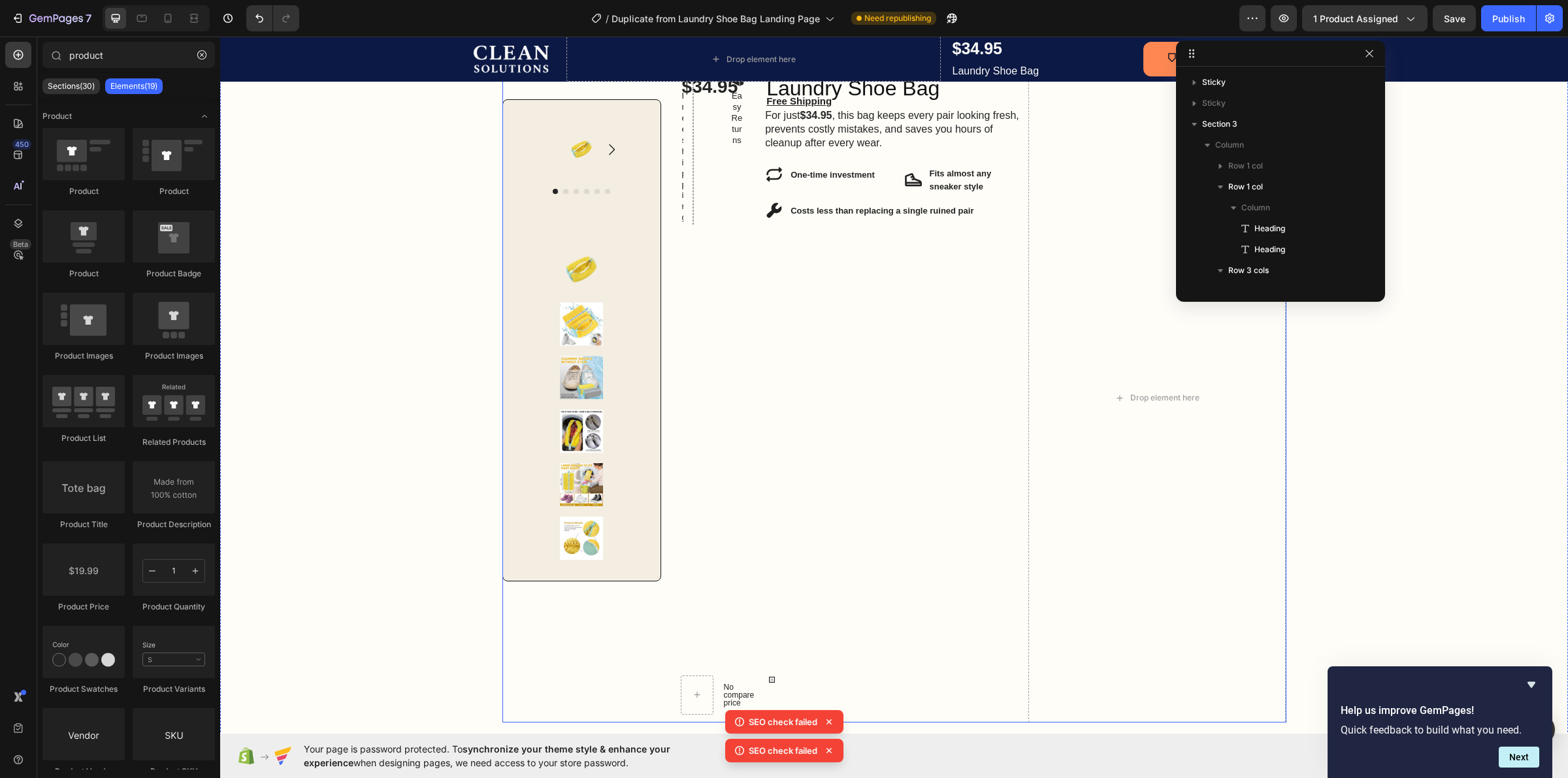
type input "produc"
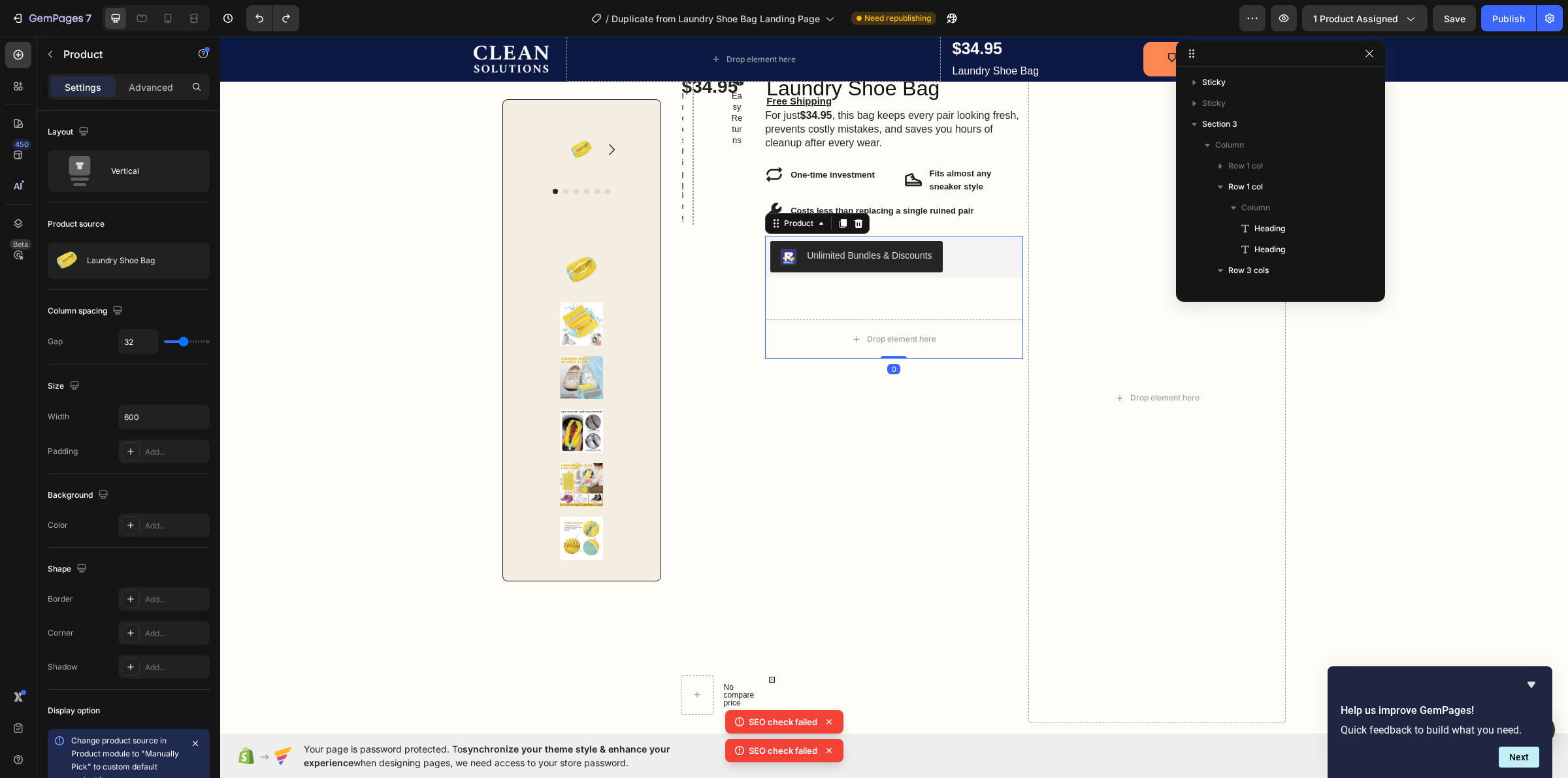
click at [810, 315] on div "Unlimited Bundles & Discounts Unlimited Bundles & Discounts Drop element here P…" at bounding box center [894, 297] width 258 height 122
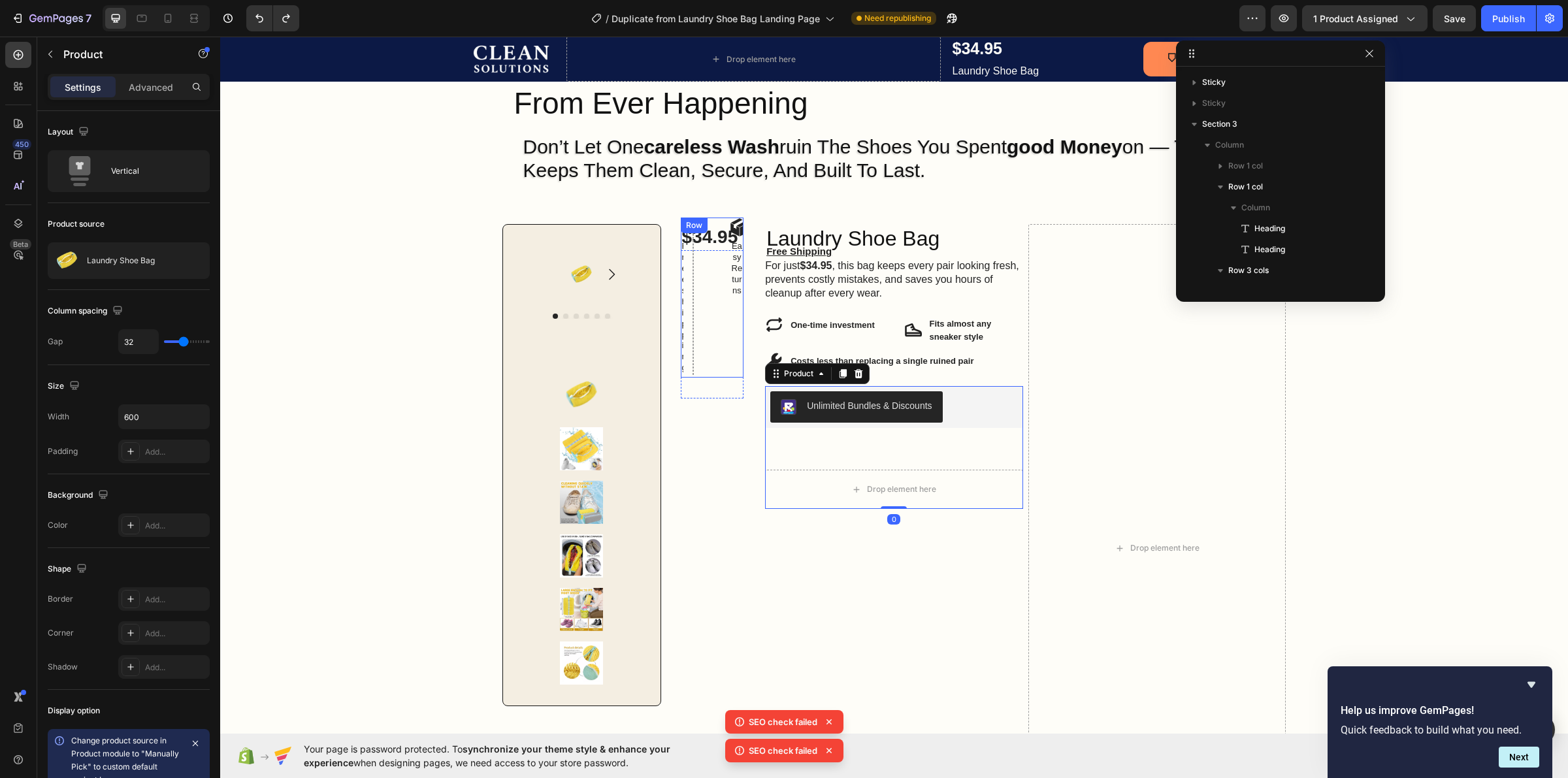
scroll to position [82, 0]
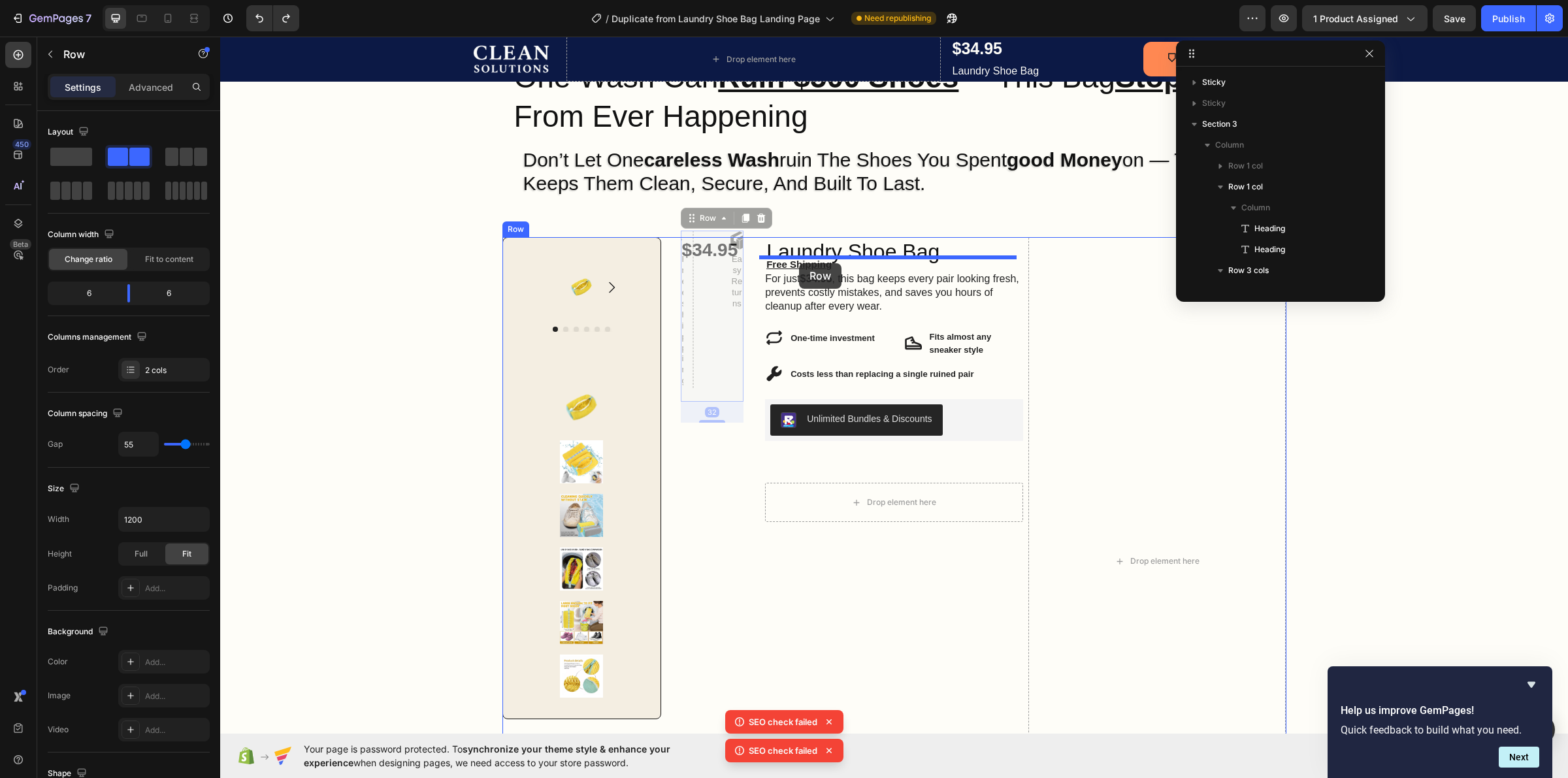
drag, startPoint x: 703, startPoint y: 249, endPoint x: 799, endPoint y: 263, distance: 97.0
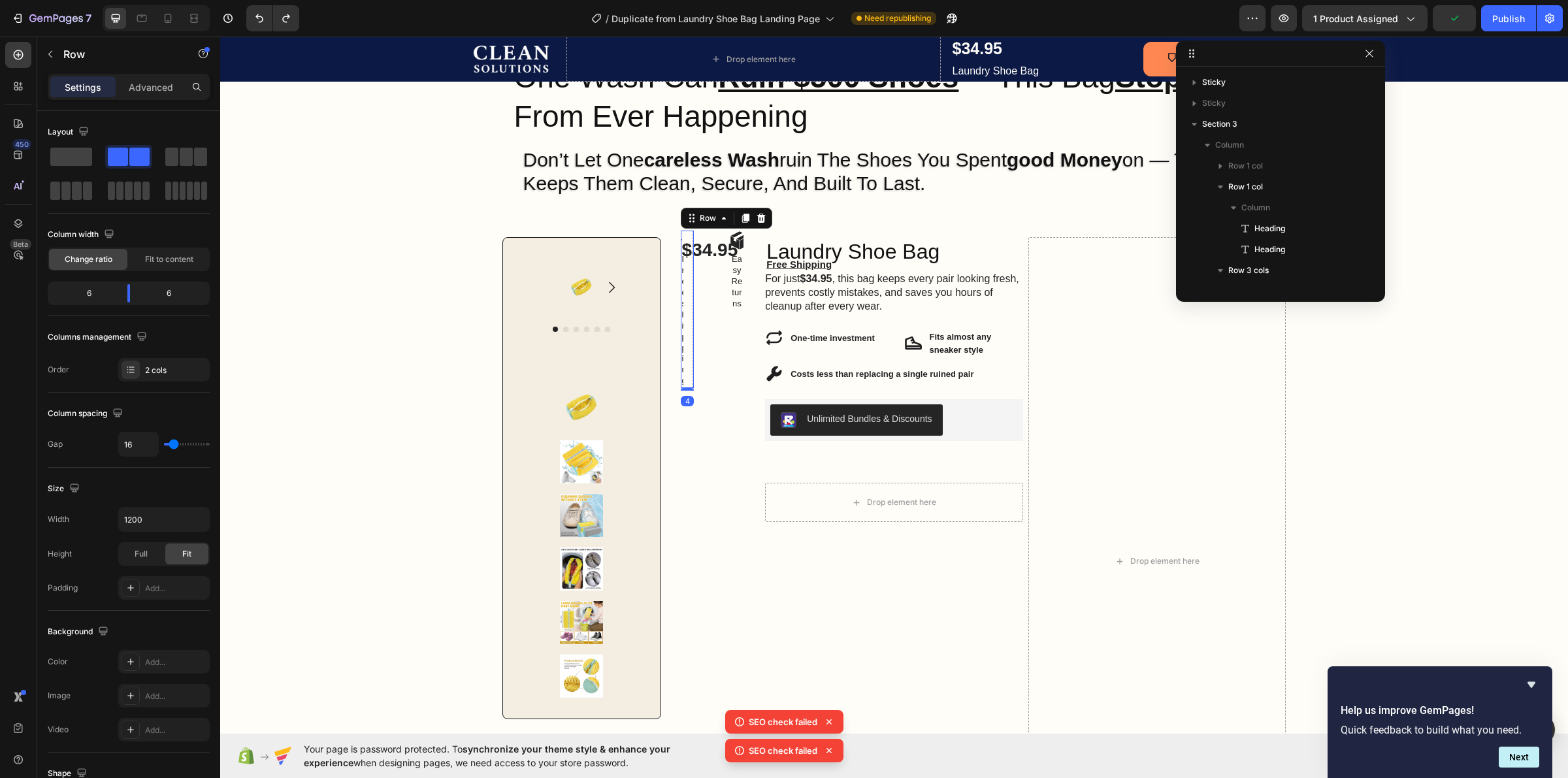
click at [681, 319] on div "Icon Free shipping Text Block Row 4" at bounding box center [688, 309] width 14 height 158
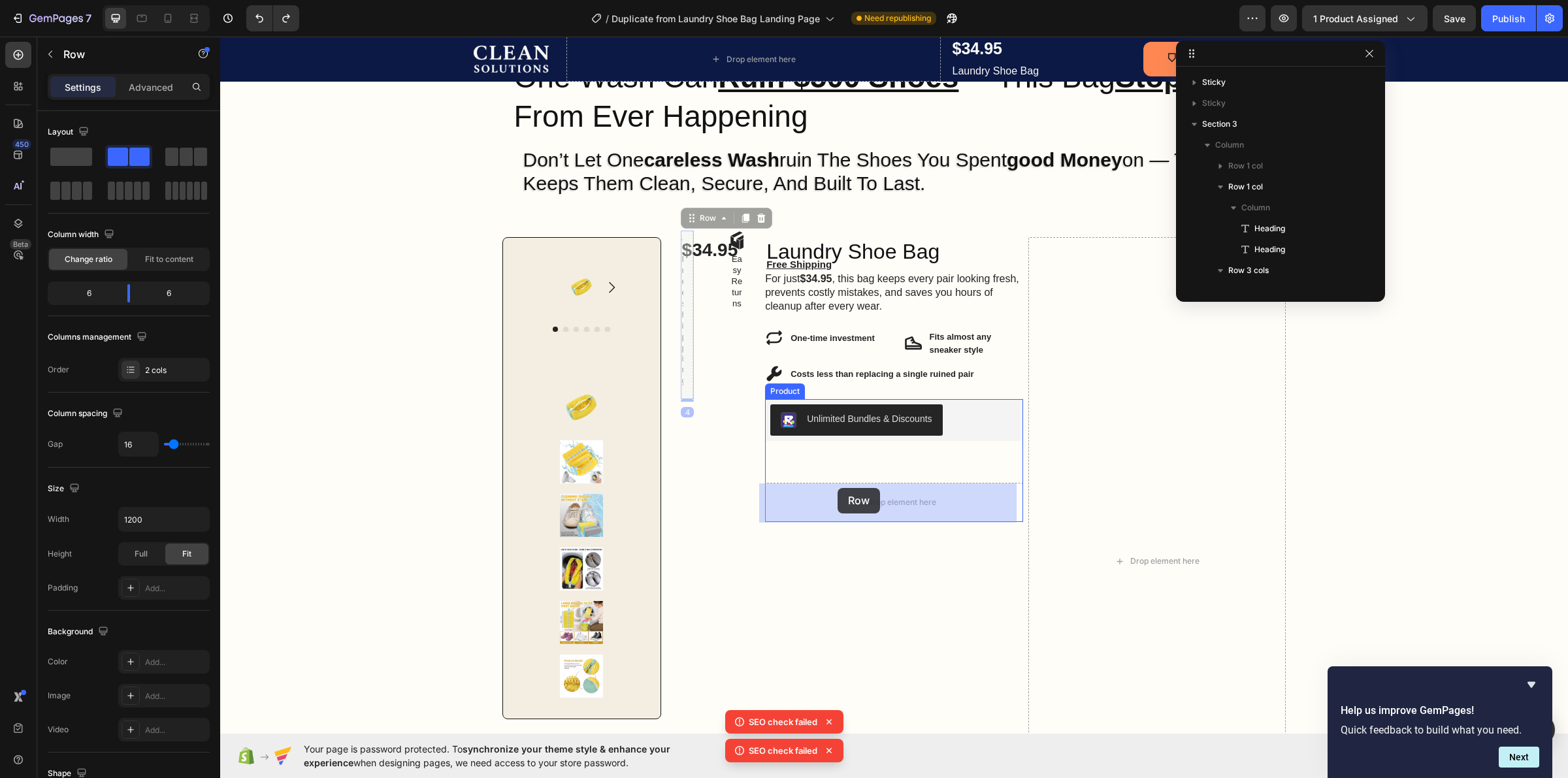
drag, startPoint x: 681, startPoint y: 322, endPoint x: 837, endPoint y: 488, distance: 227.8
drag, startPoint x: 706, startPoint y: 386, endPoint x: 800, endPoint y: 495, distance: 143.9
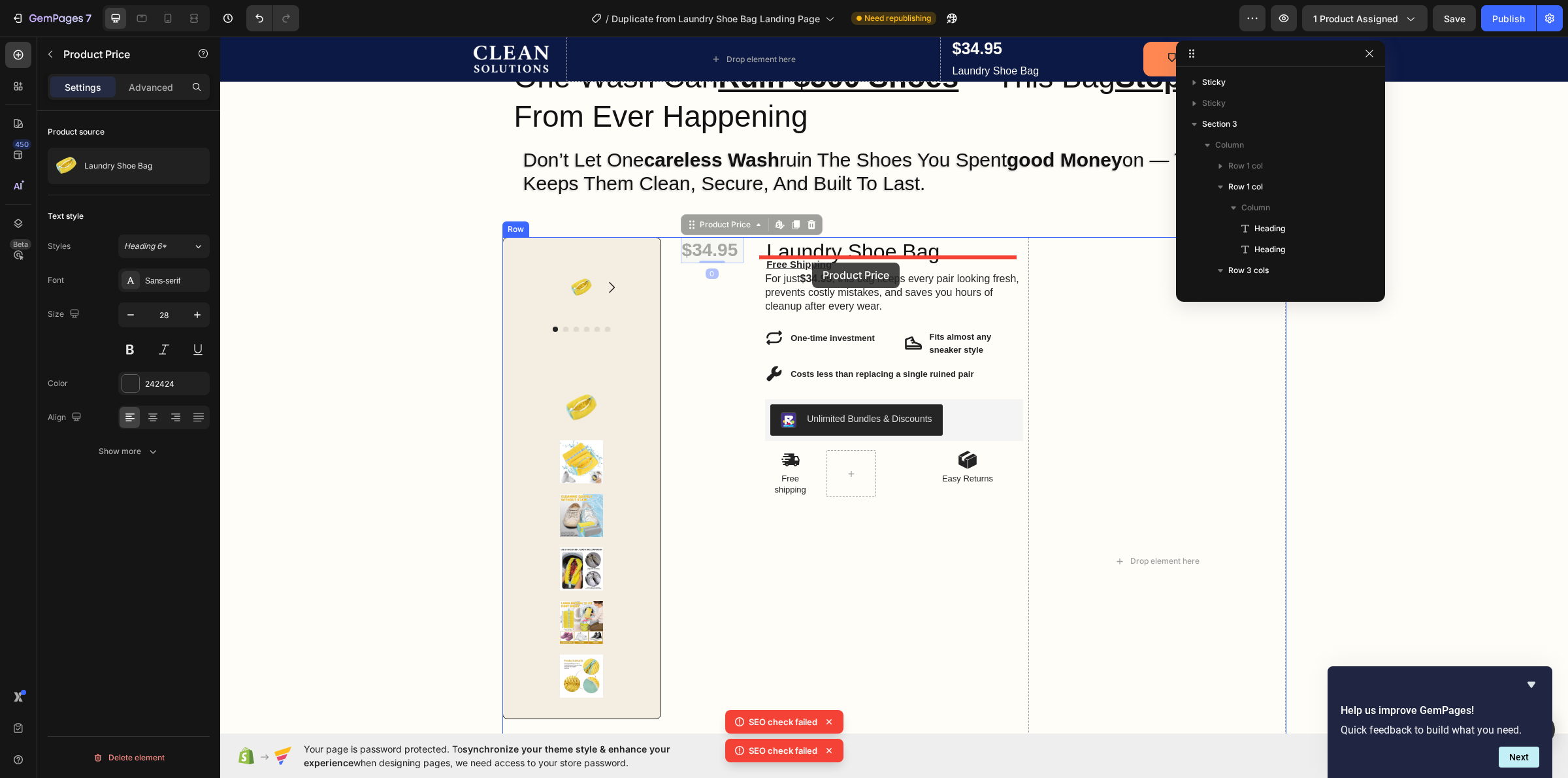
drag, startPoint x: 690, startPoint y: 250, endPoint x: 812, endPoint y: 263, distance: 122.7
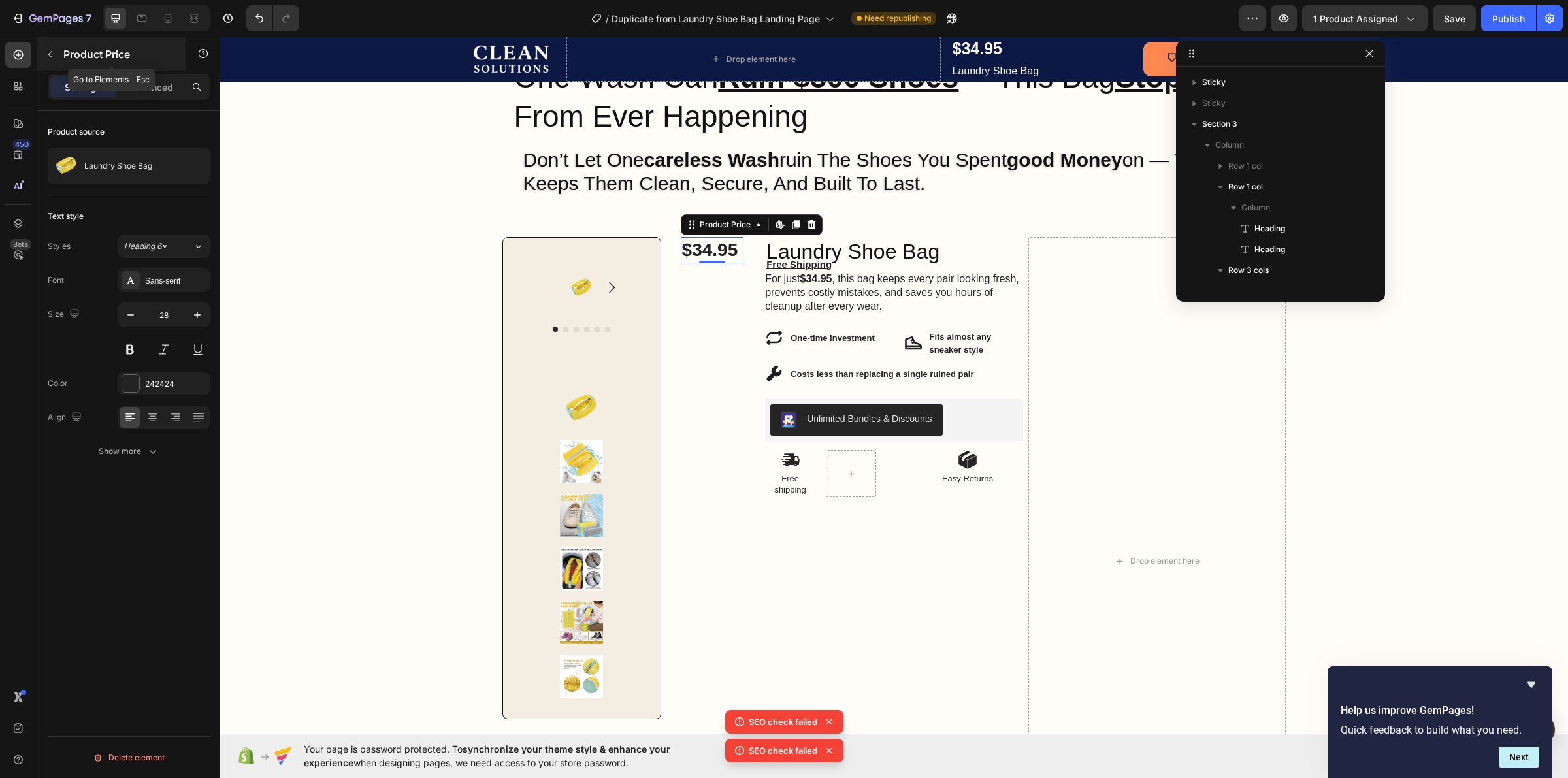
click at [50, 48] on button "button" at bounding box center [50, 54] width 21 height 21
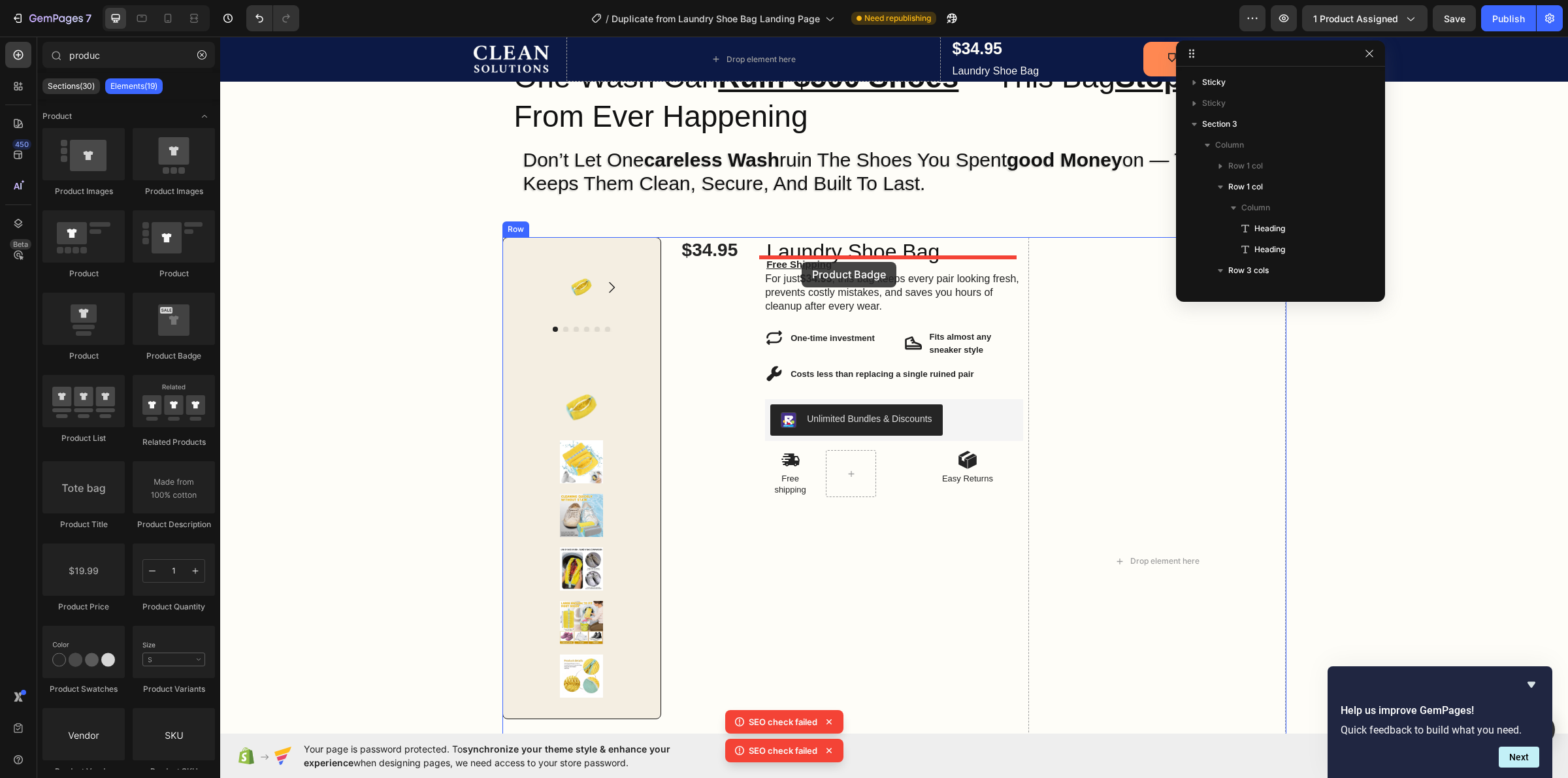
drag, startPoint x: 389, startPoint y: 357, endPoint x: 802, endPoint y: 262, distance: 423.8
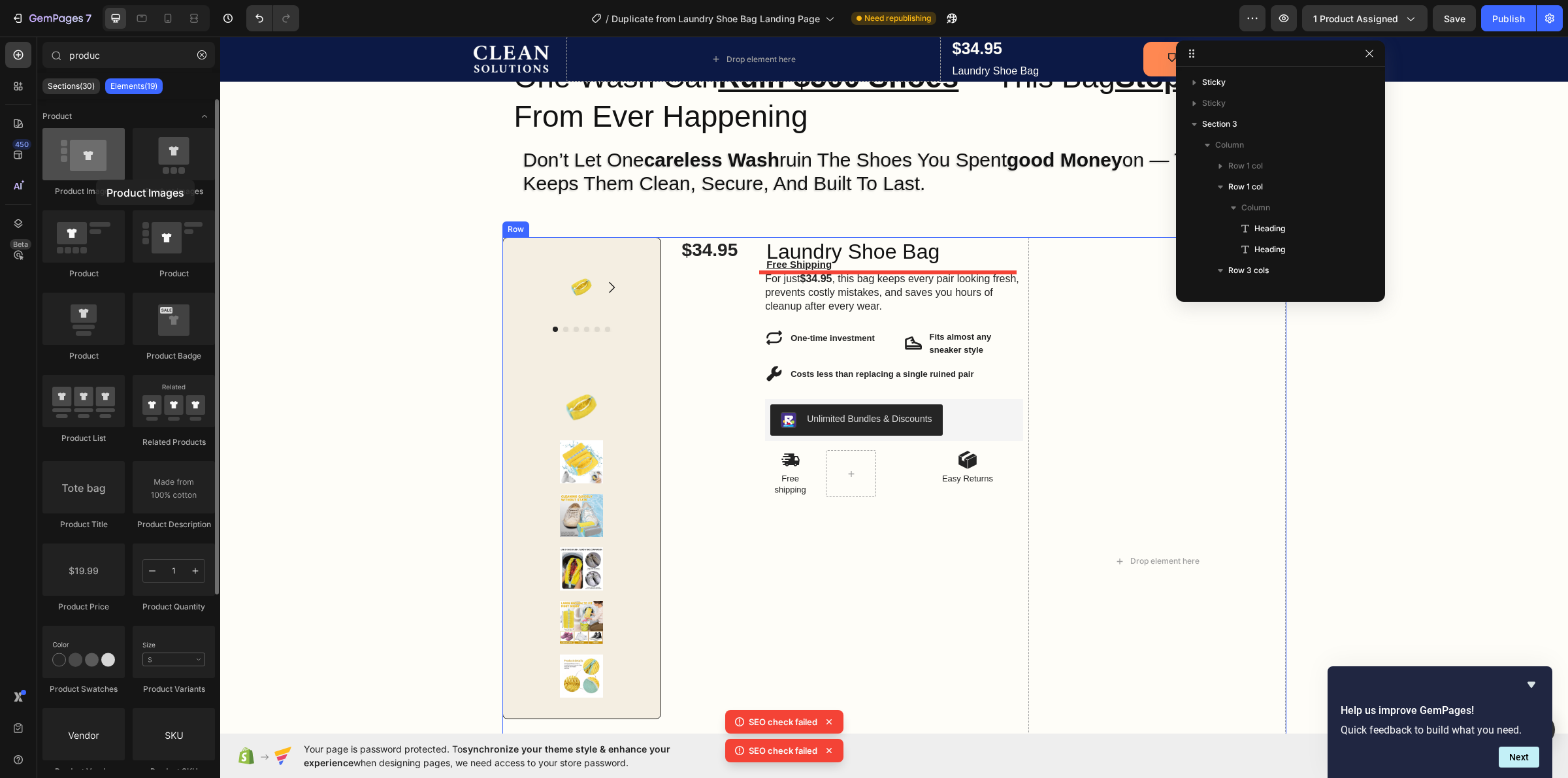
drag, startPoint x: 100, startPoint y: 170, endPoint x: 80, endPoint y: 169, distance: 20.0
click at [80, 169] on div at bounding box center [83, 154] width 82 height 52
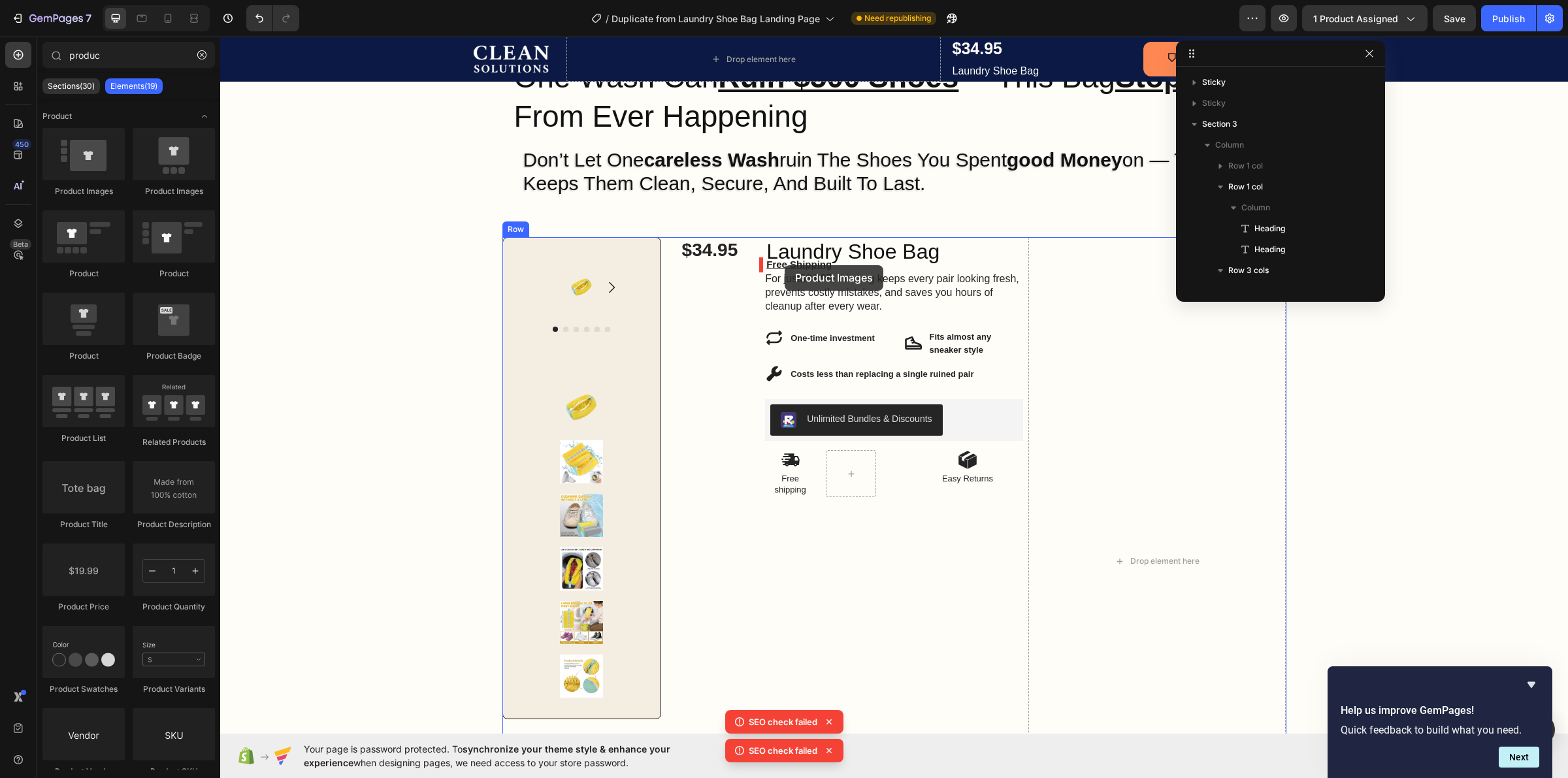
drag, startPoint x: 400, startPoint y: 189, endPoint x: 784, endPoint y: 265, distance: 391.4
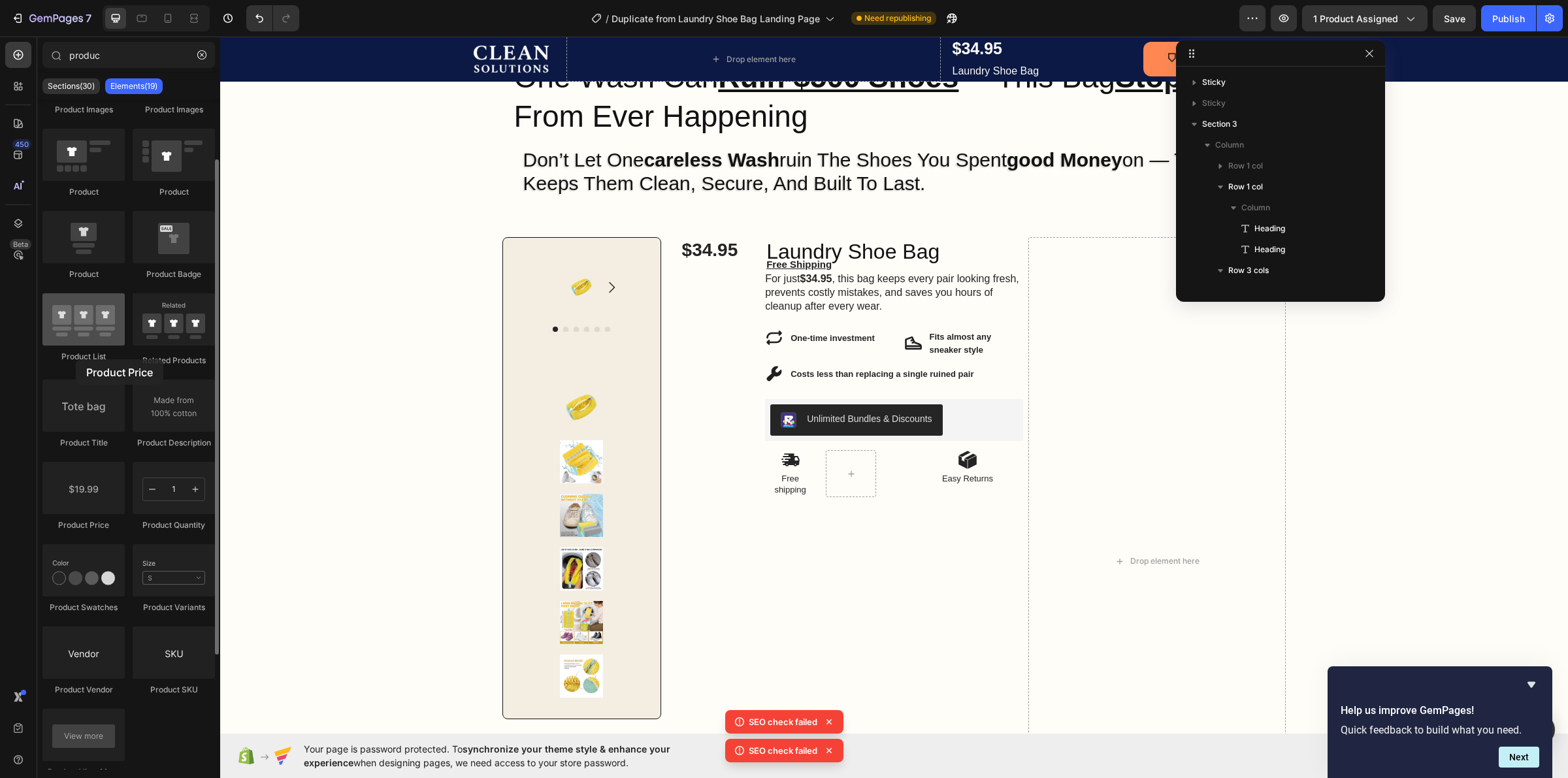
drag, startPoint x: 194, startPoint y: 452, endPoint x: 74, endPoint y: 343, distance: 162.1
click at [74, 343] on div "Product Images Product Images Product Product Product Product Badge Product Lis…" at bounding box center [128, 418] width 172 height 744
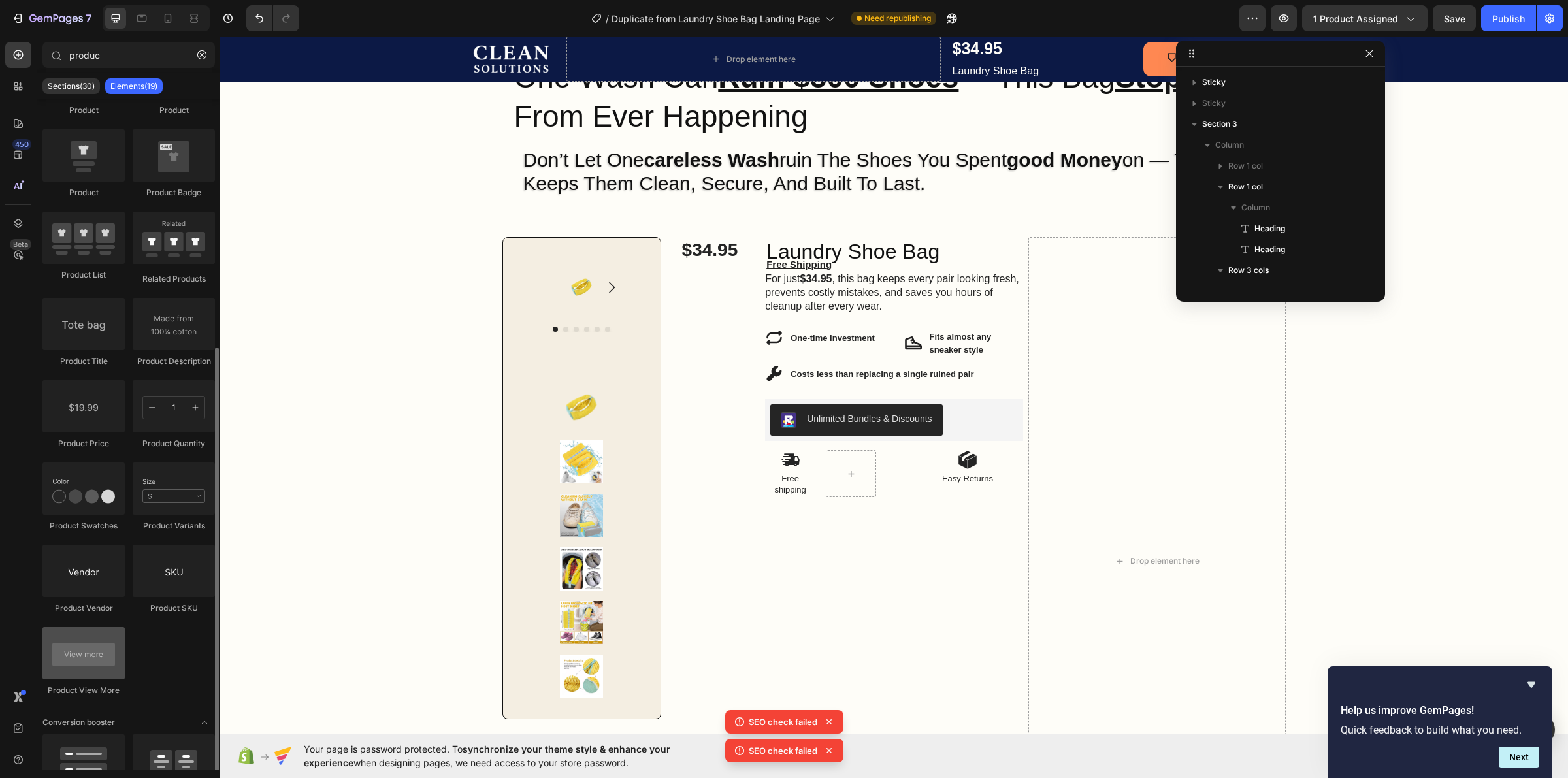
scroll to position [236, 0]
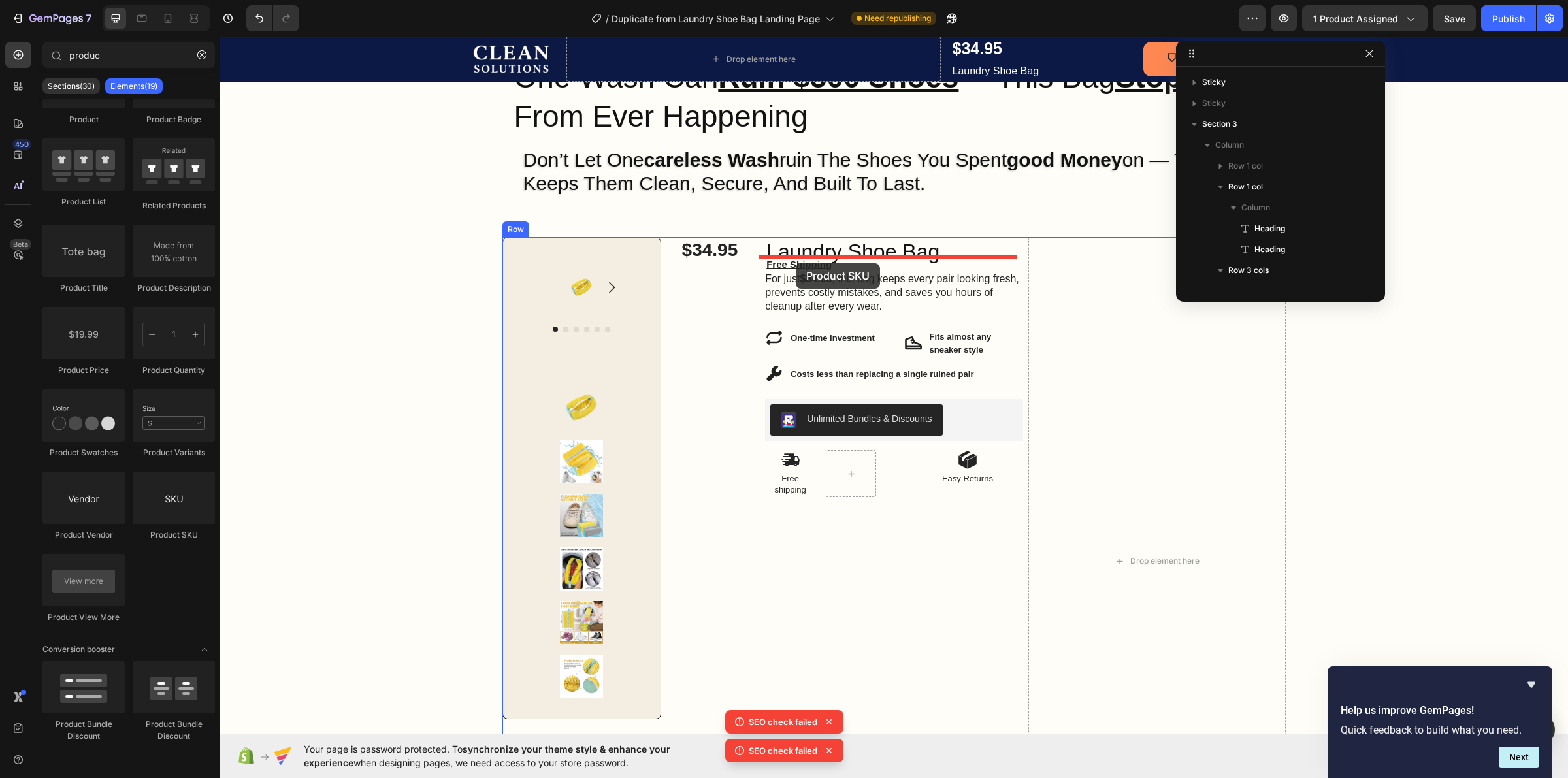
drag, startPoint x: 380, startPoint y: 547, endPoint x: 796, endPoint y: 263, distance: 503.7
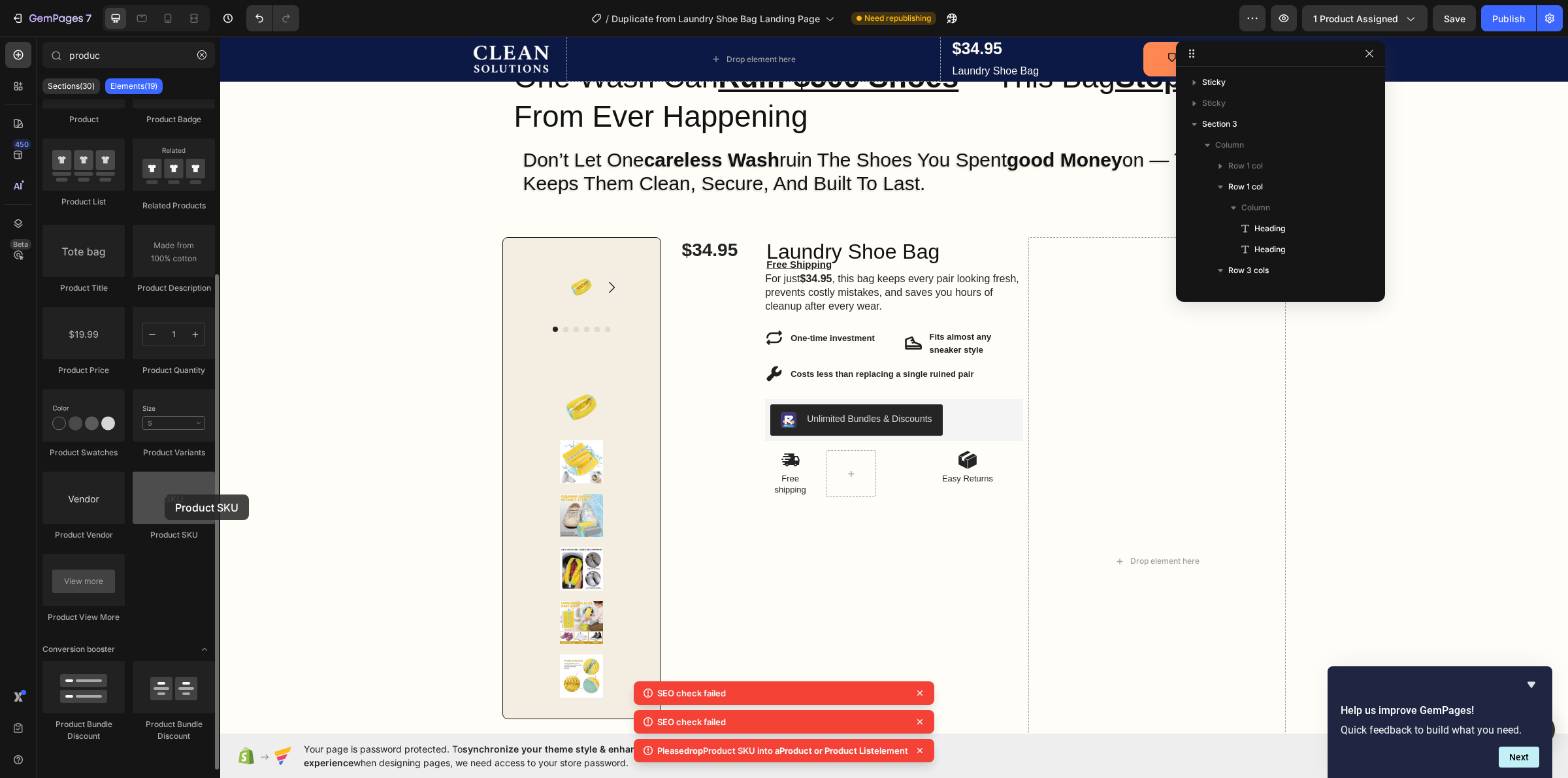
click at [165, 495] on div at bounding box center [174, 497] width 82 height 52
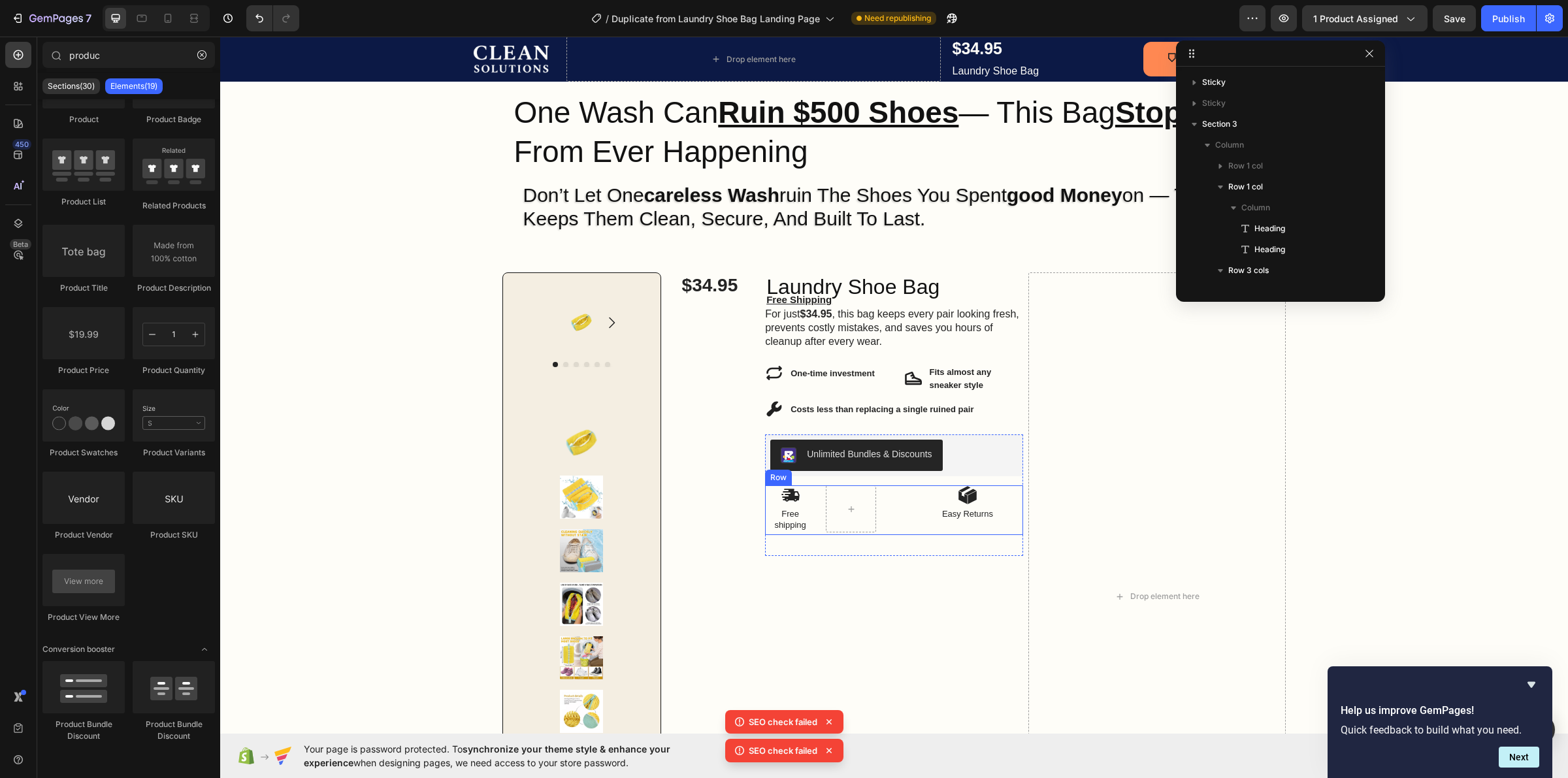
scroll to position [0, 0]
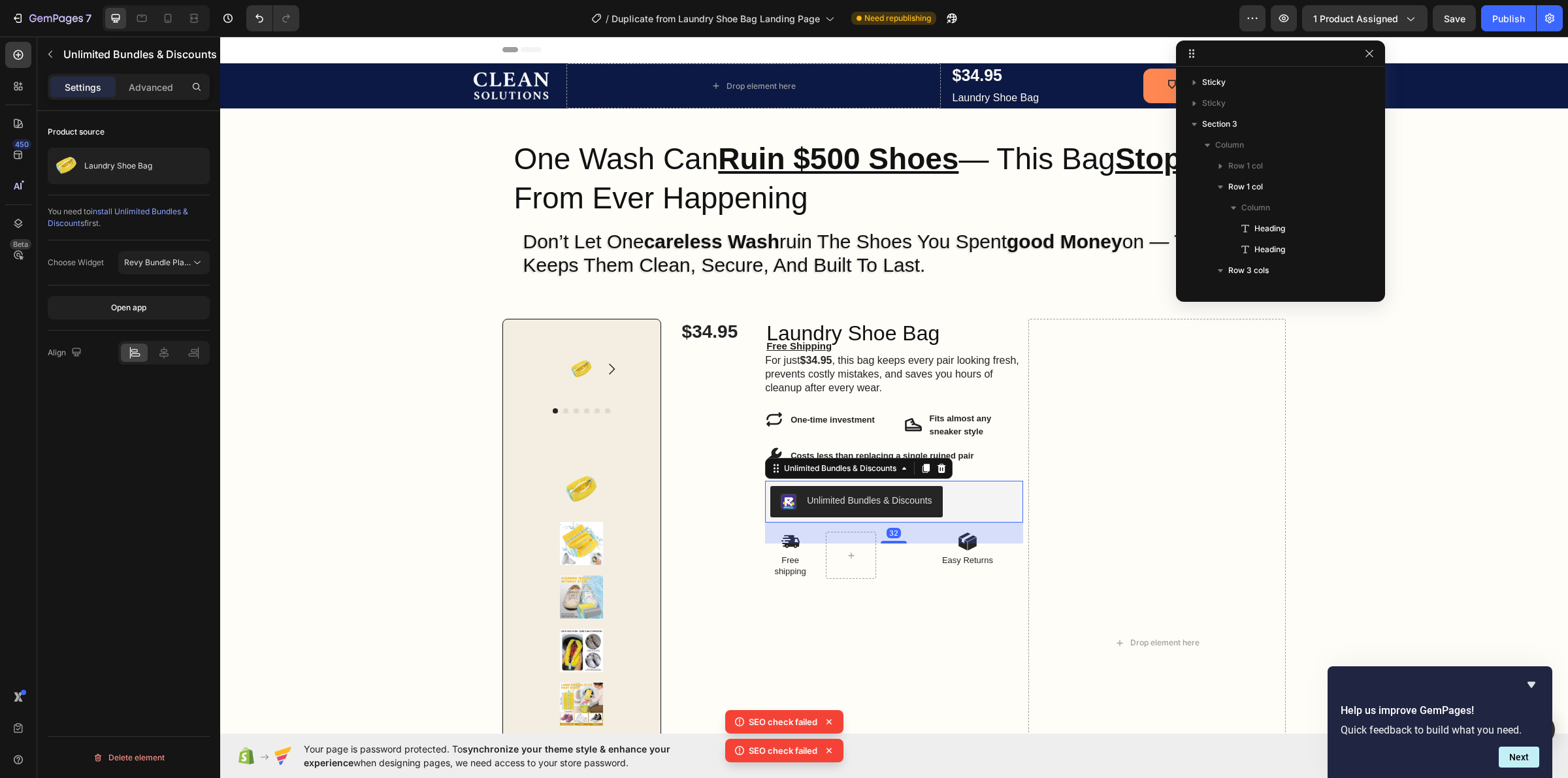
click at [1007, 503] on div "Unlimited Bundles & Discounts" at bounding box center [893, 501] width 247 height 31
click at [958, 638] on div "Laundry Shoe Bag Heading Free Shipping Text Block For just $34.95 , this bag ke…" at bounding box center [894, 643] width 258 height 649
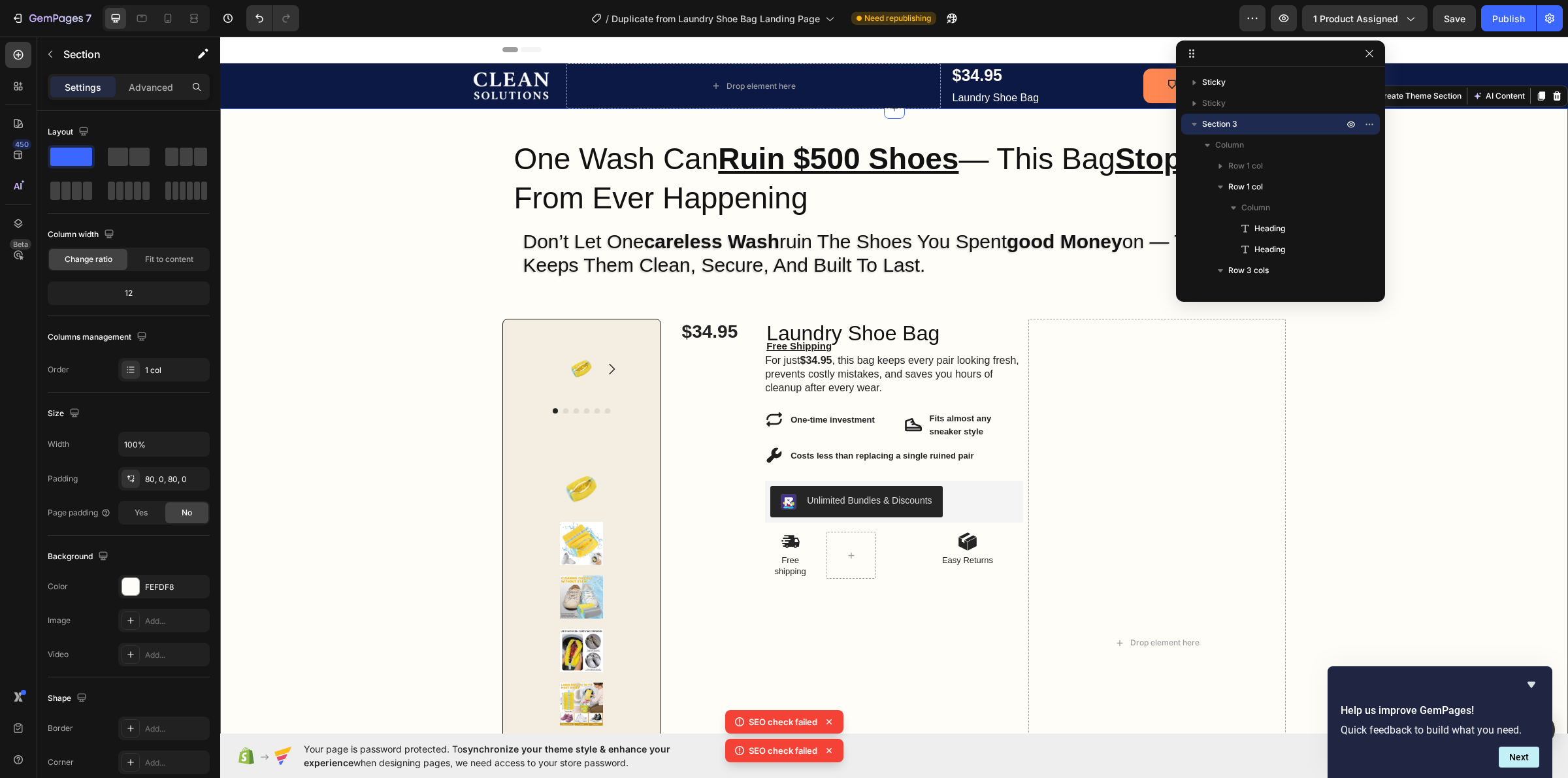
click at [1348, 447] on div "Image Row One Wash Can Ruin $500 Shoes — This Bag Stops That From Ever Happenin…" at bounding box center [894, 563] width 1348 height 806
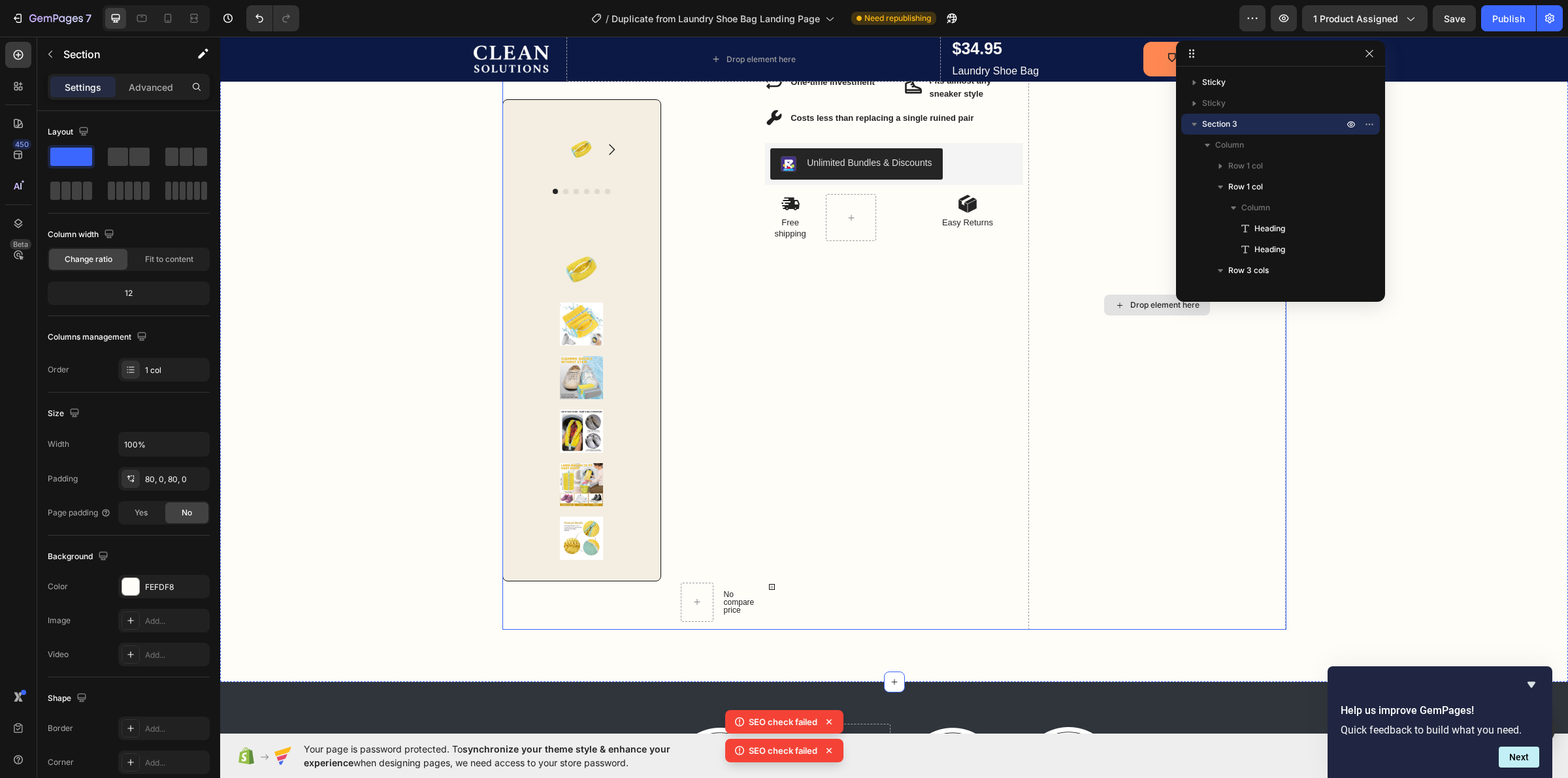
scroll to position [327, 0]
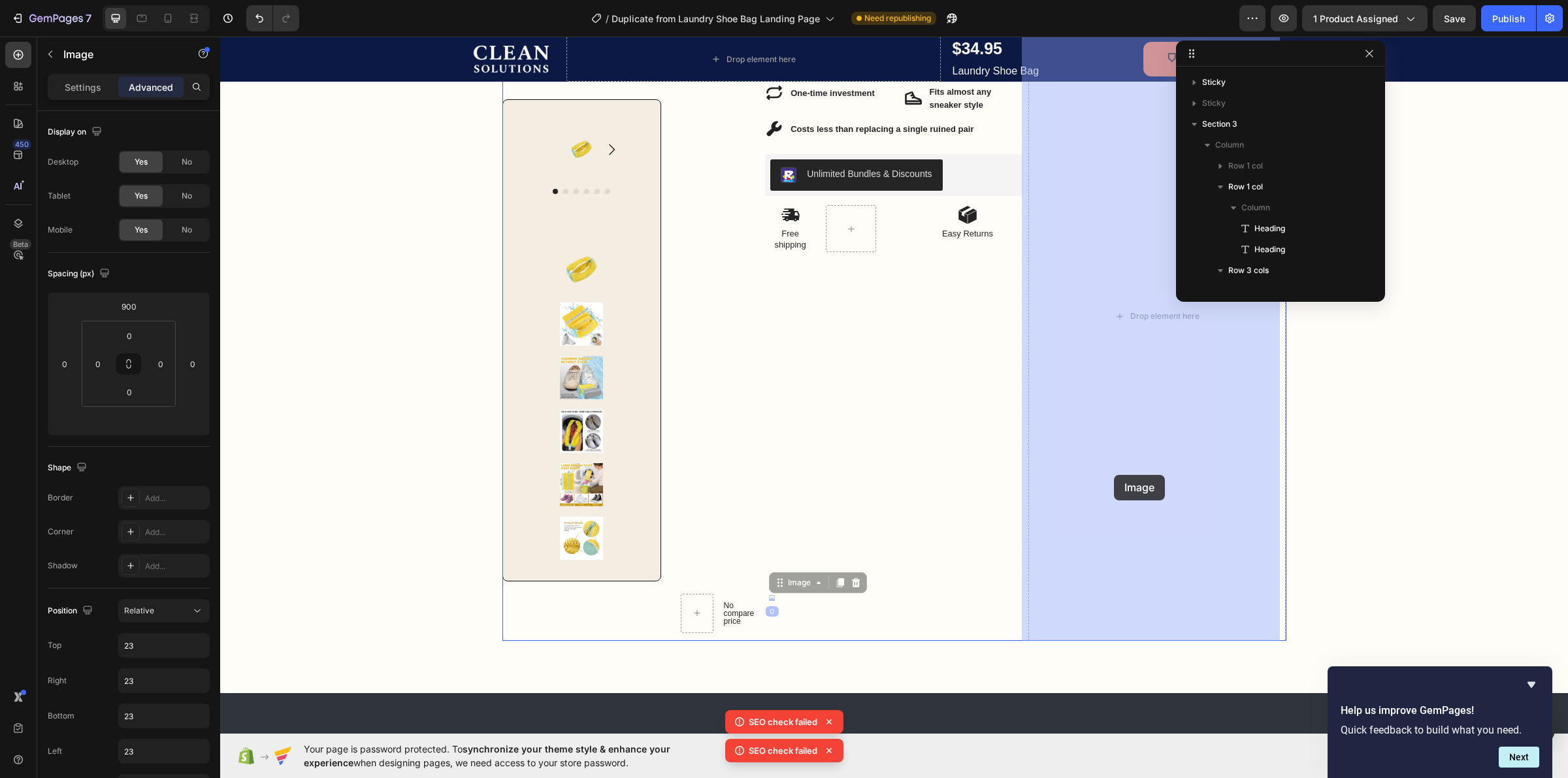
drag, startPoint x: 766, startPoint y: 600, endPoint x: 1115, endPoint y: 475, distance: 370.7
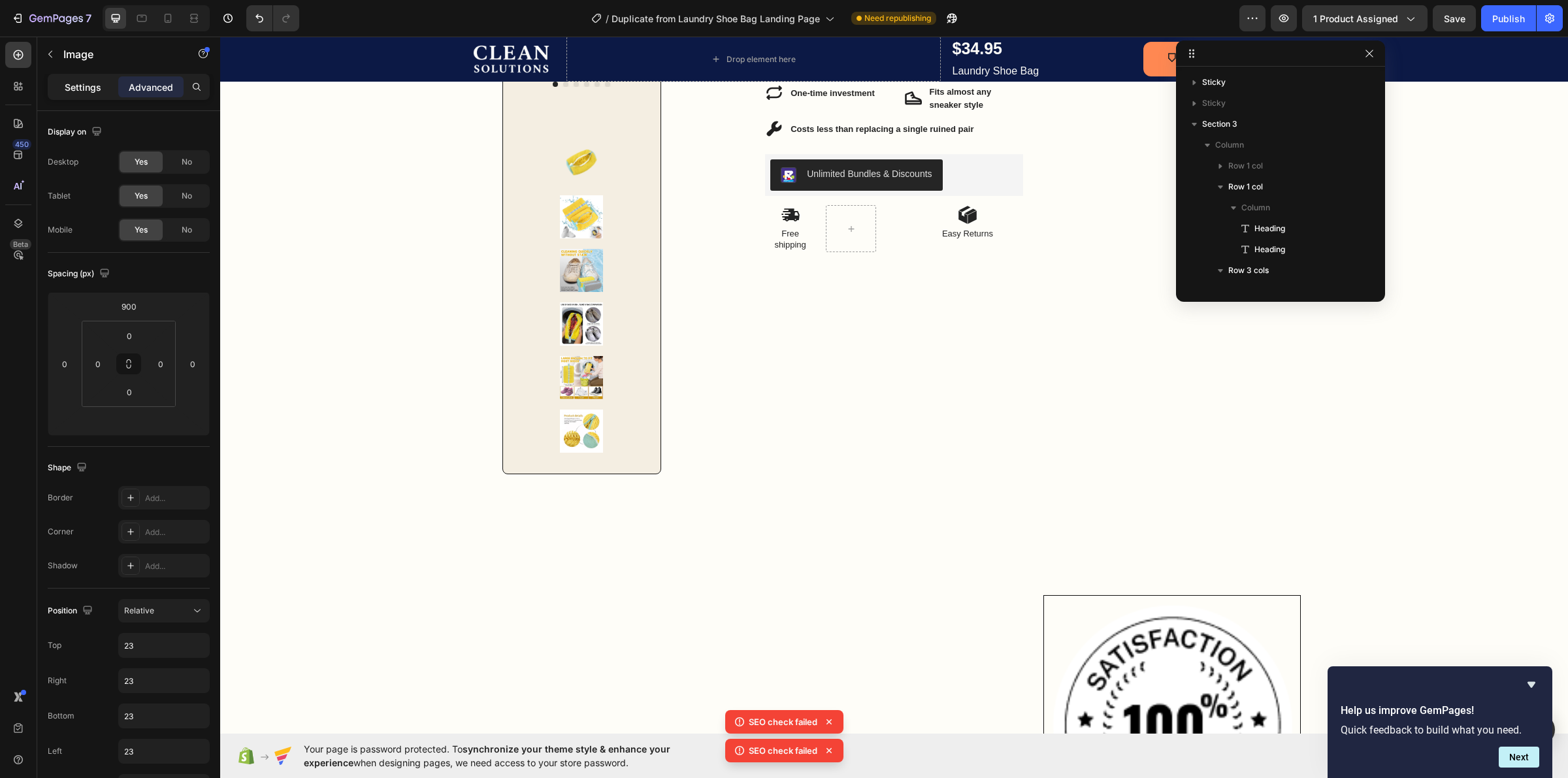
click at [70, 78] on div "Settings" at bounding box center [83, 87] width 66 height 21
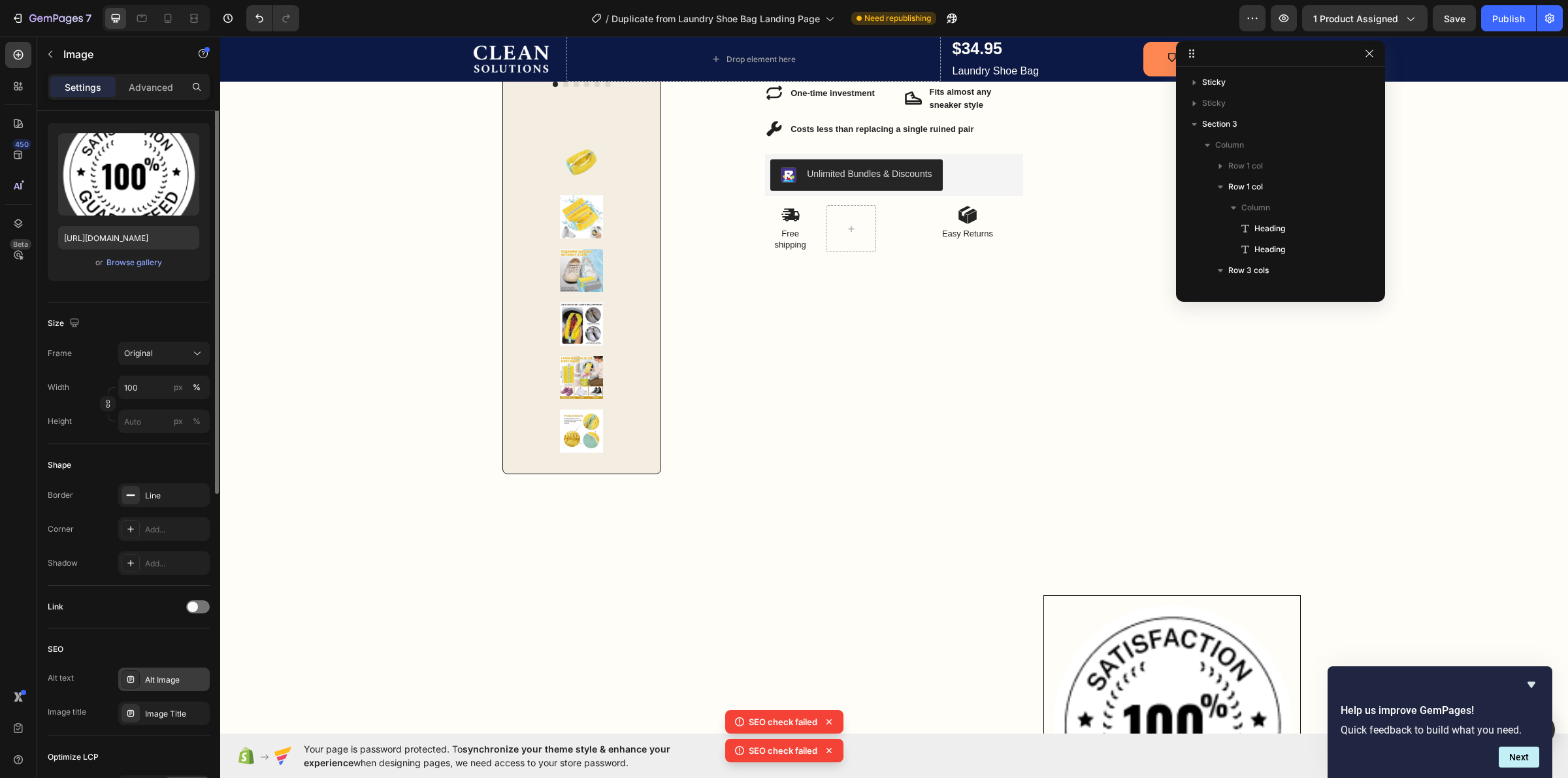
scroll to position [0, 0]
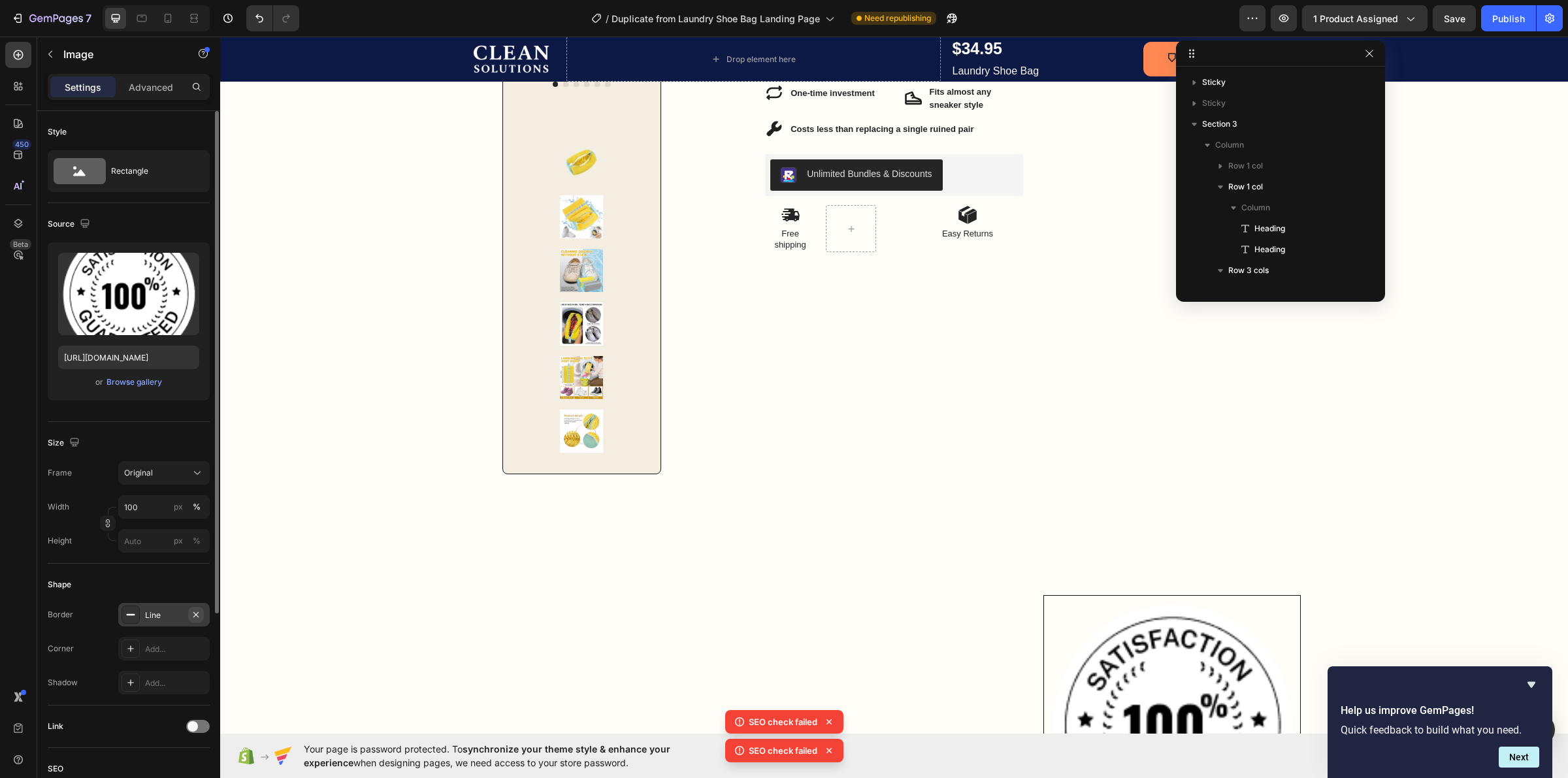
click at [193, 612] on icon "button" at bounding box center [195, 615] width 10 height 10
click at [149, 85] on p "Advanced" at bounding box center [151, 86] width 45 height 14
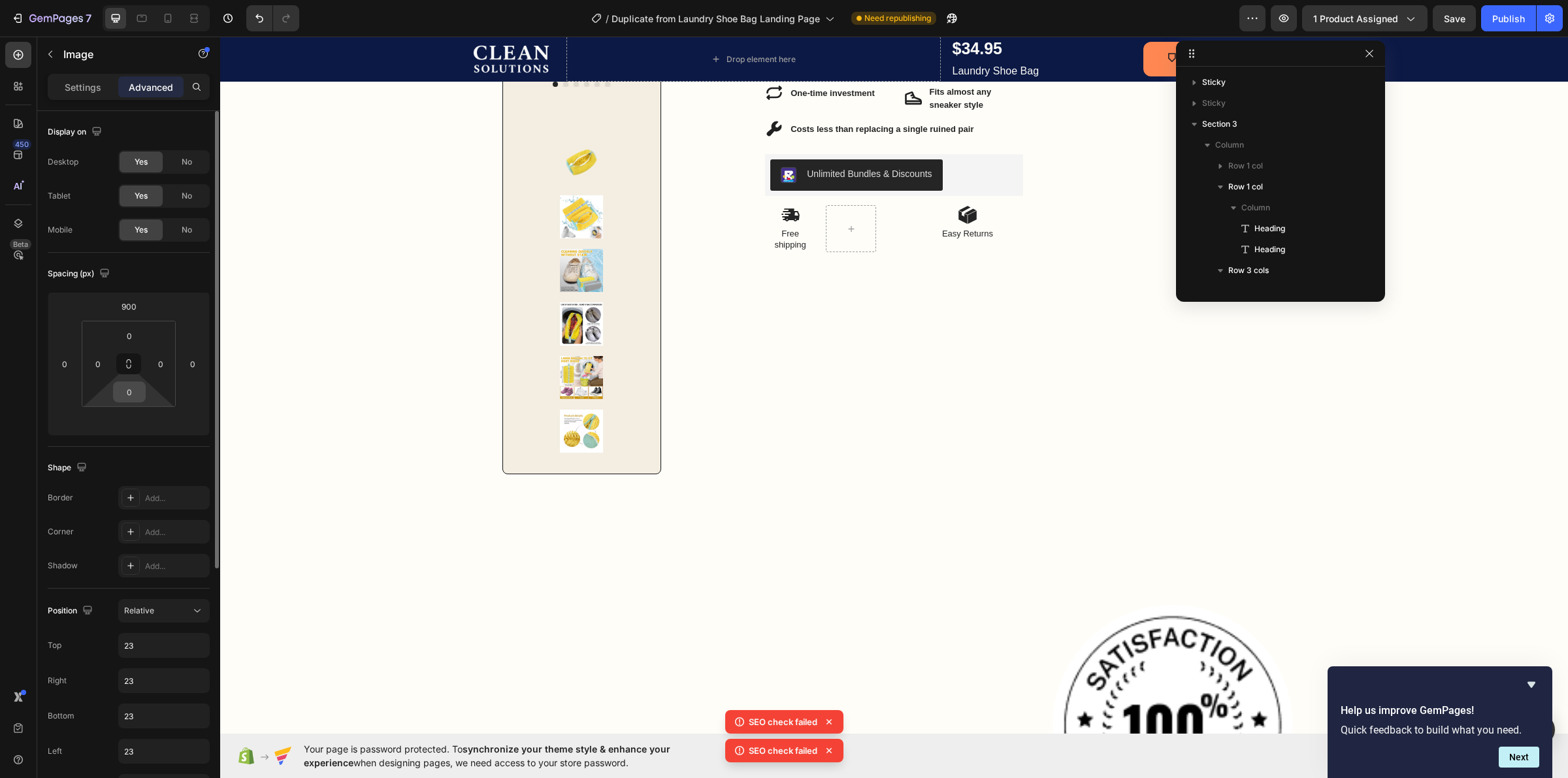
scroll to position [163, 0]
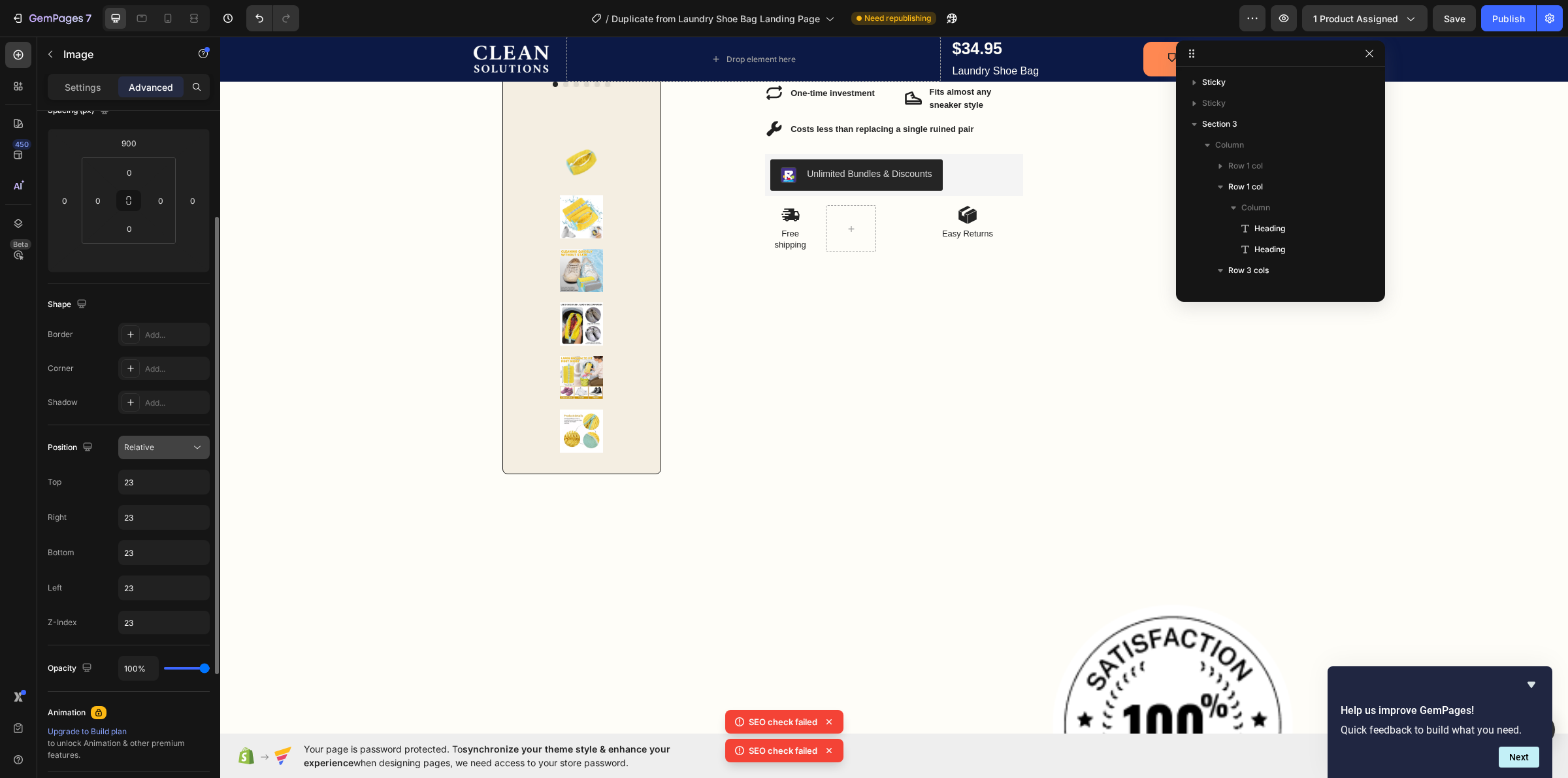
click at [154, 451] on div "Relative" at bounding box center [157, 447] width 66 height 12
click at [148, 487] on div "Static" at bounding box center [151, 479] width 107 height 25
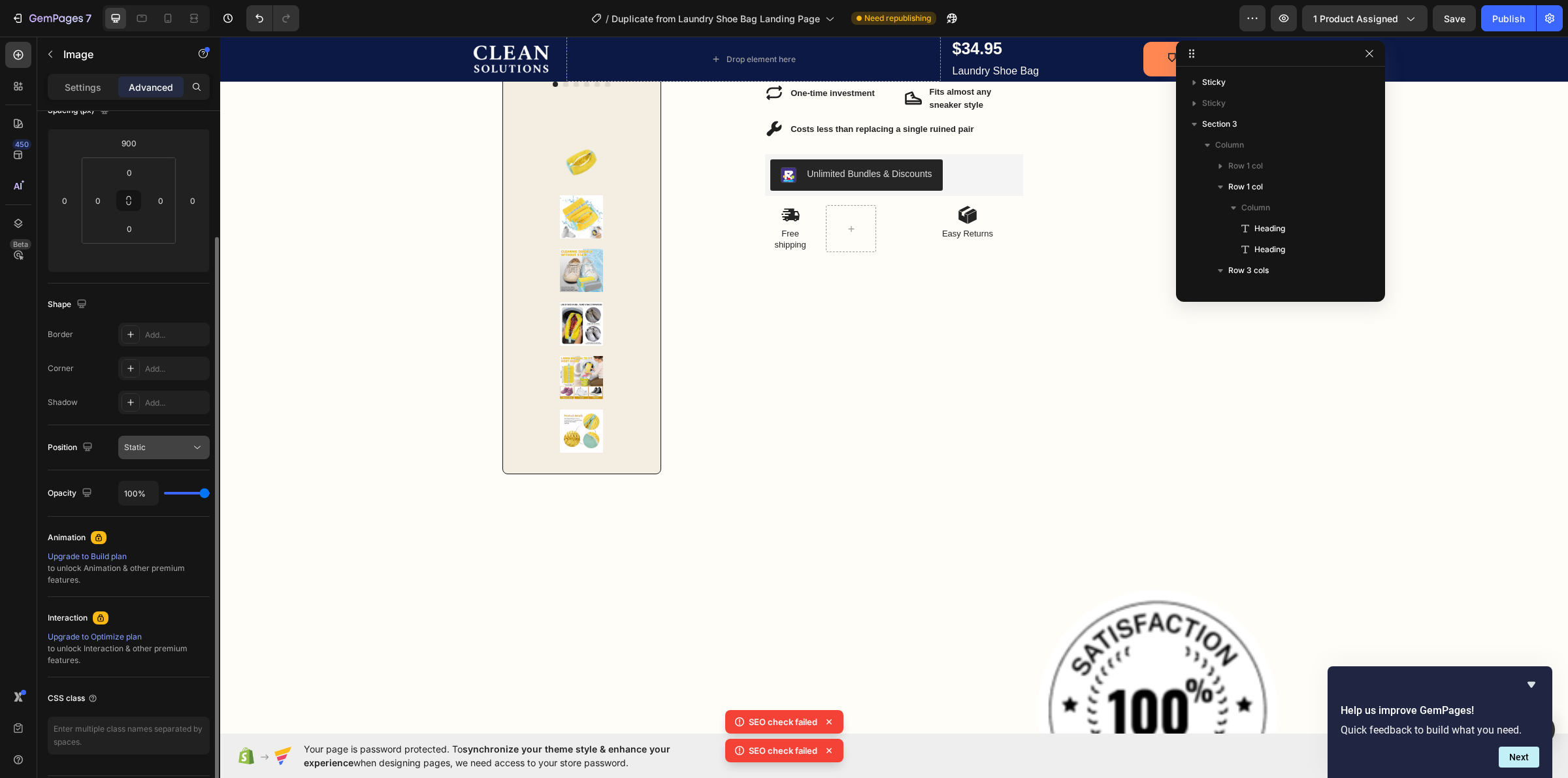
scroll to position [0, 0]
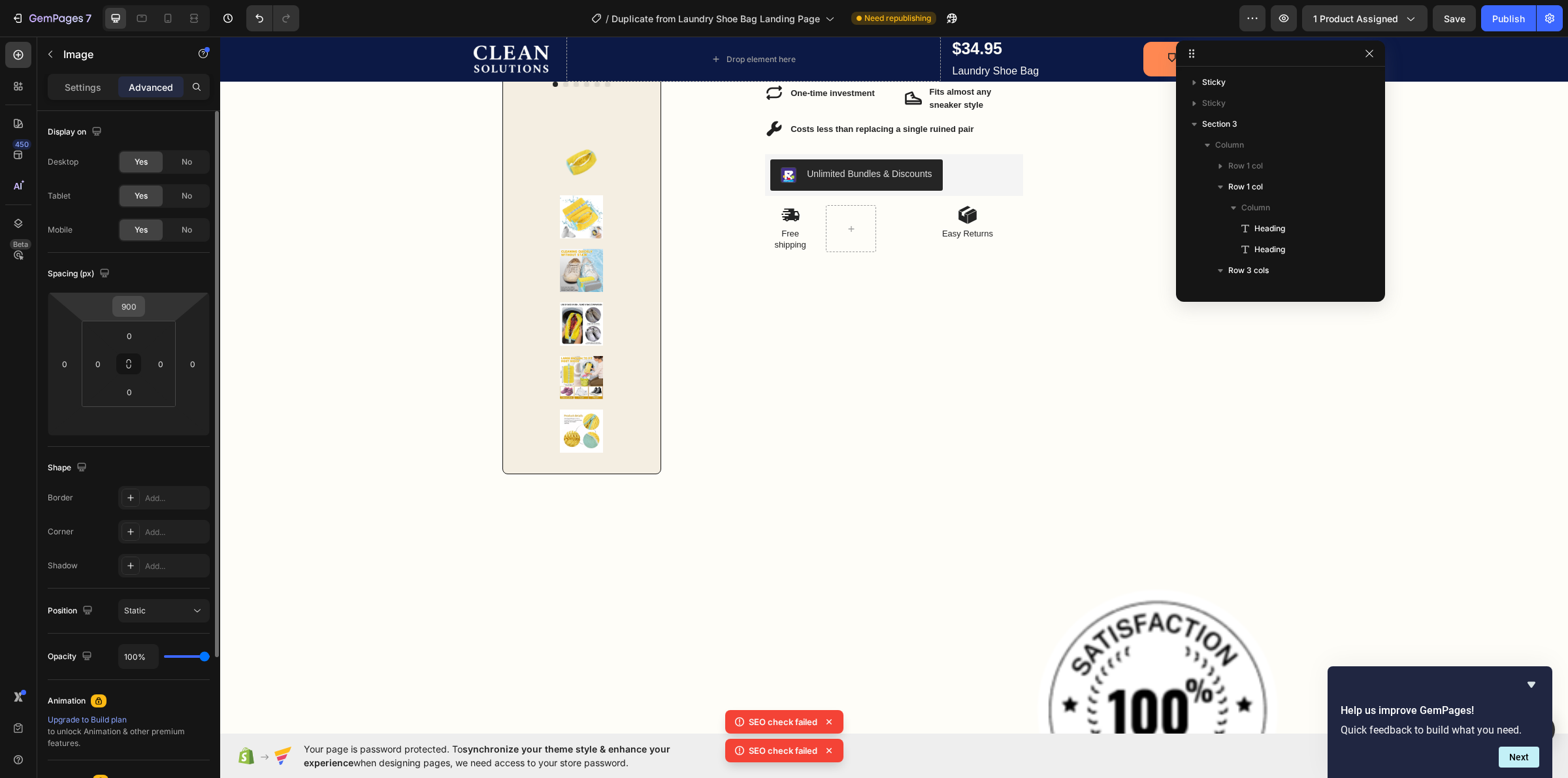
click at [142, 307] on div "900" at bounding box center [128, 307] width 33 height 21
click at [138, 307] on input "900" at bounding box center [128, 307] width 26 height 19
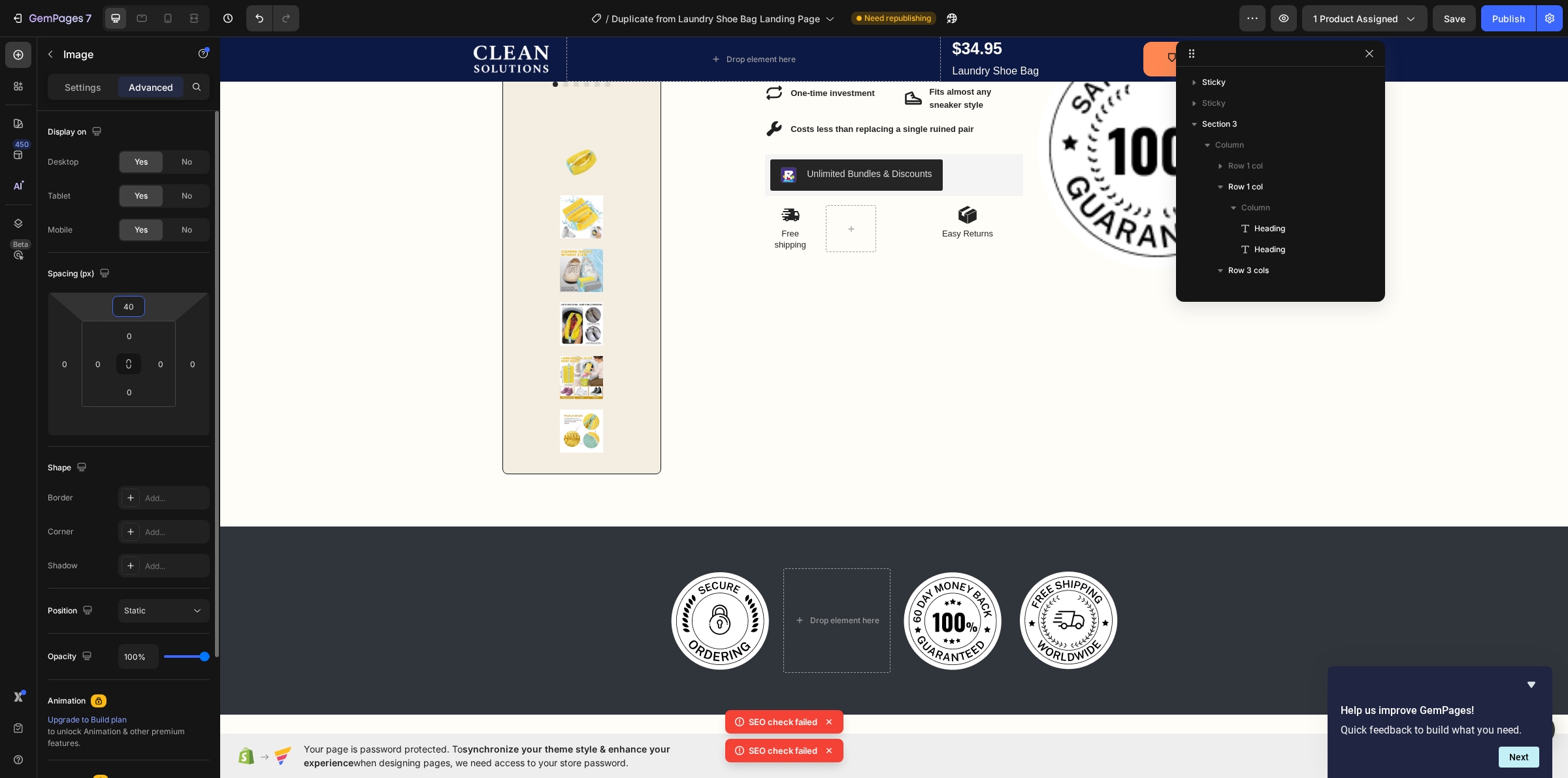
type input "4"
type input "200"
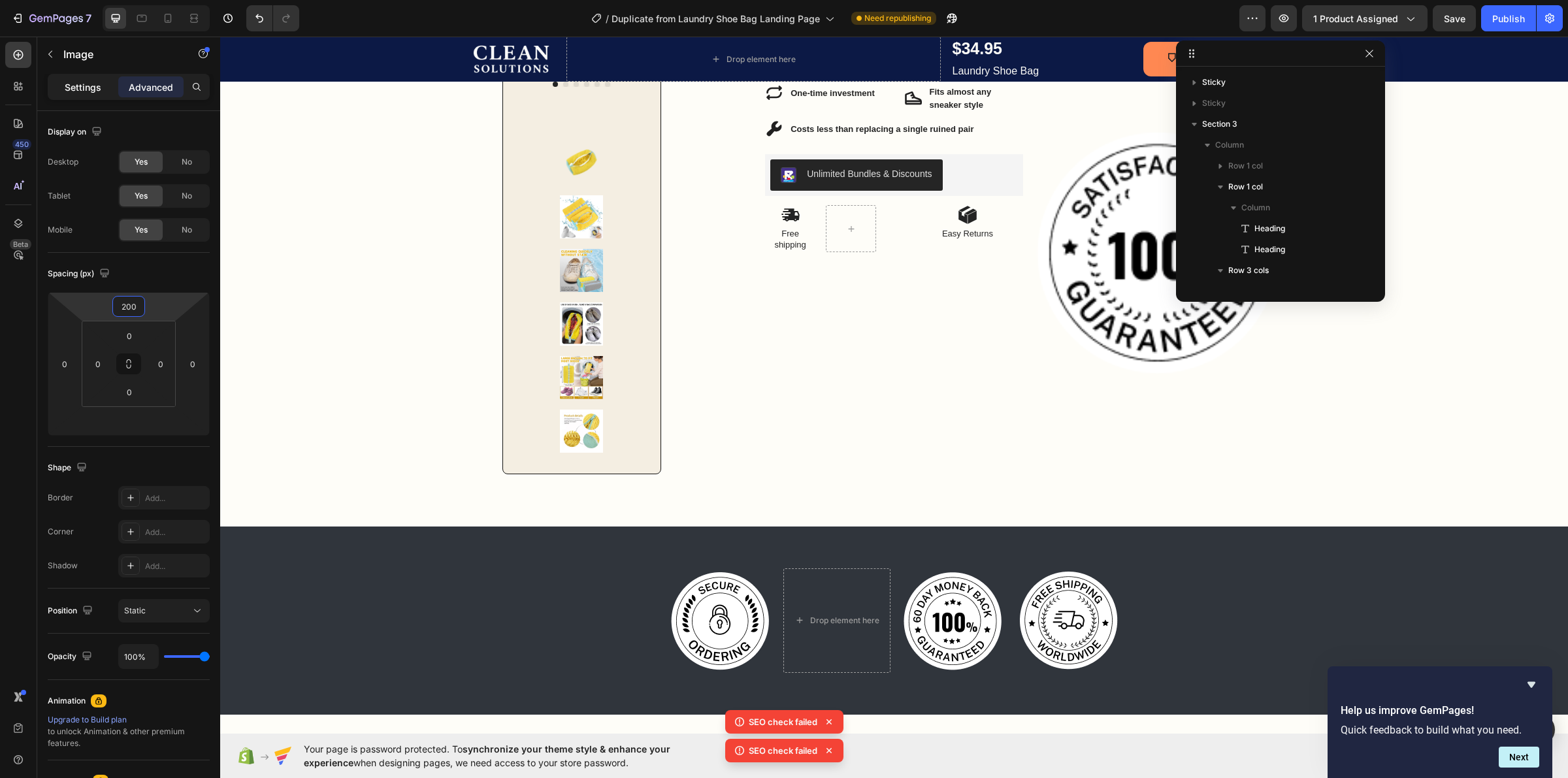
click at [63, 85] on div "Settings" at bounding box center [83, 87] width 66 height 21
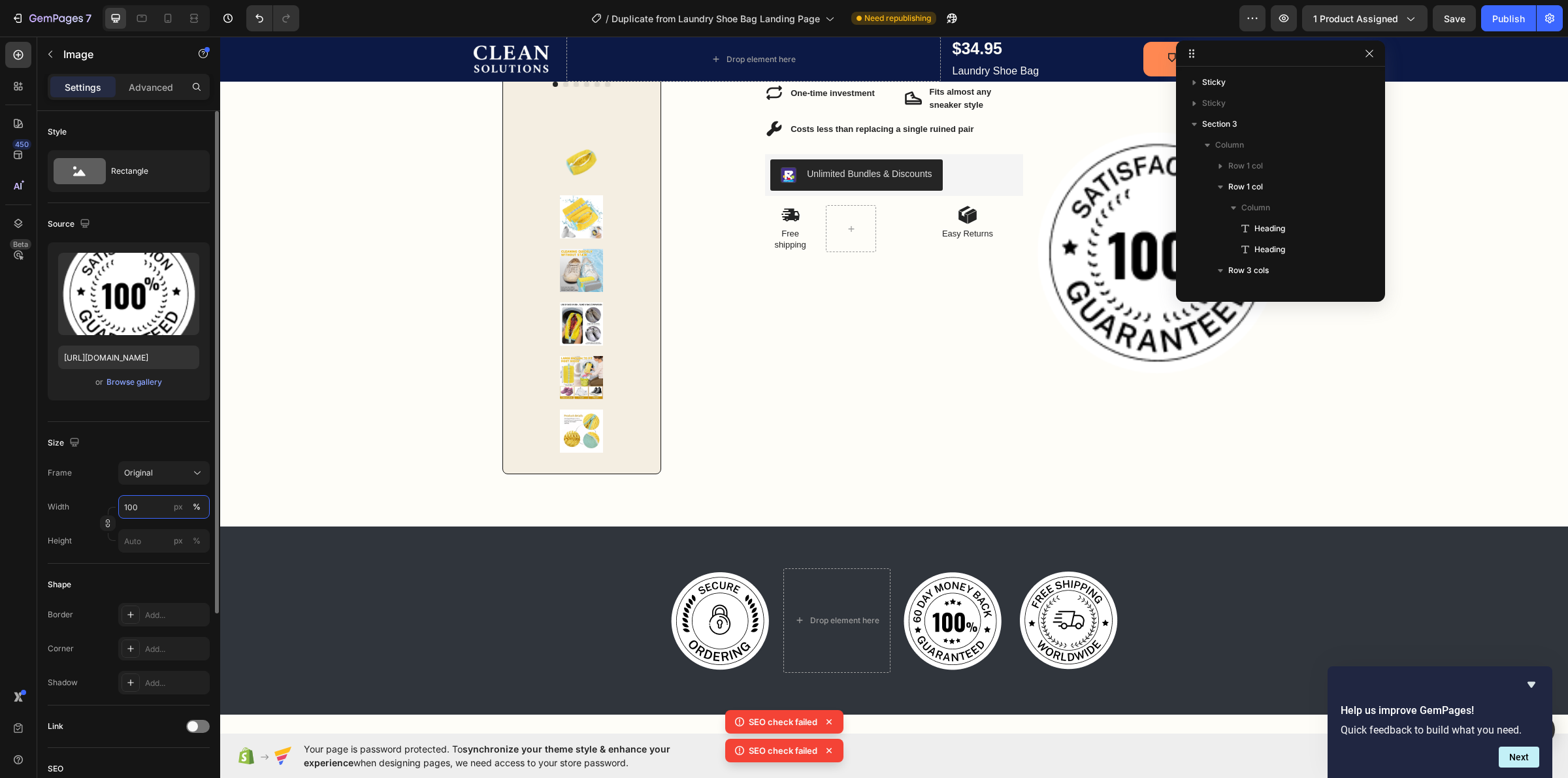
click at [151, 508] on input "100" at bounding box center [164, 507] width 91 height 23
click at [149, 540] on p "Full 100%" at bounding box center [161, 539] width 76 height 12
click at [168, 479] on div "Original" at bounding box center [156, 473] width 64 height 12
click at [154, 603] on div "Custom" at bounding box center [161, 602] width 76 height 12
click at [152, 544] on input "100" at bounding box center [164, 539] width 91 height 23
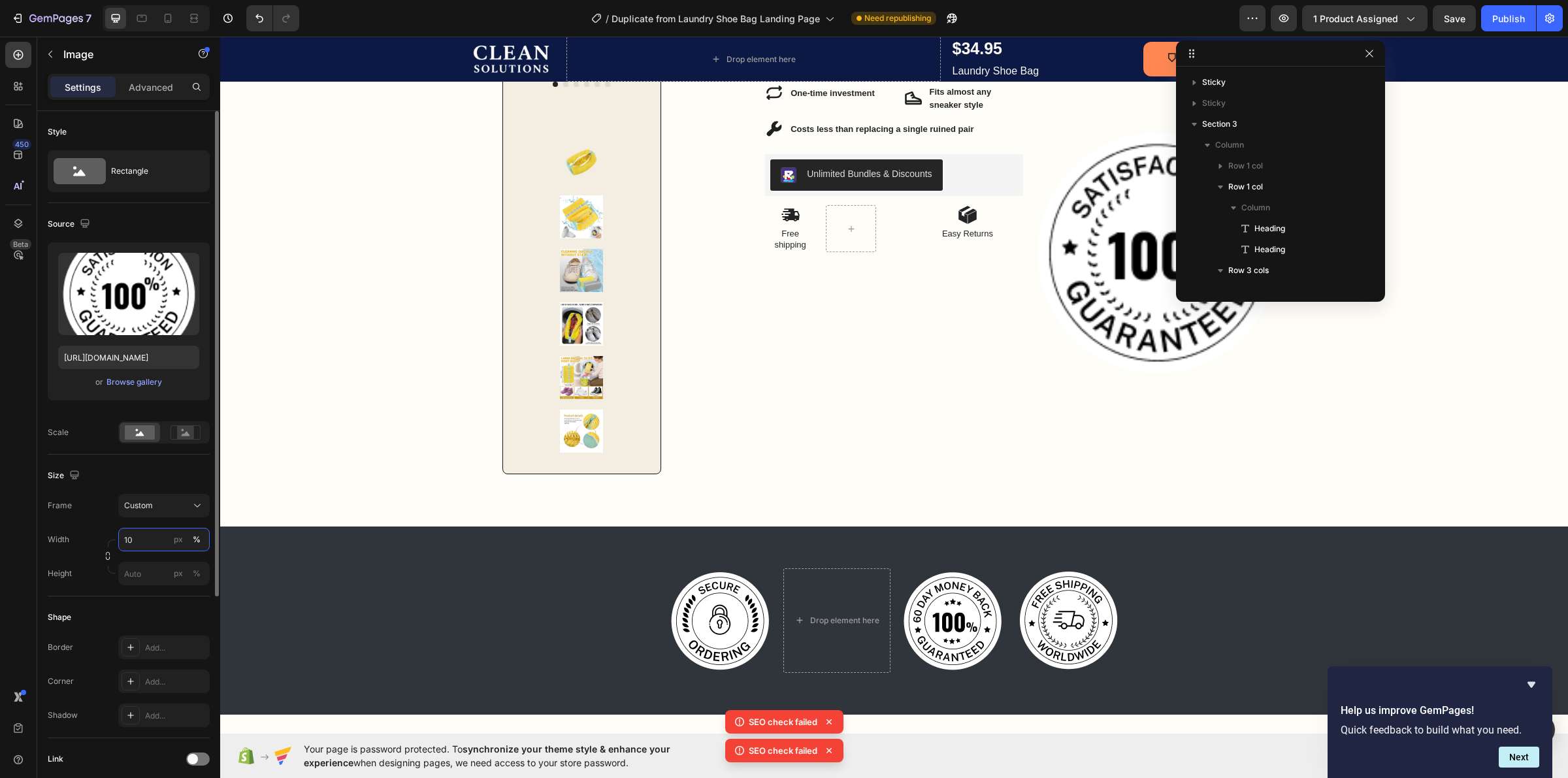
type input "1"
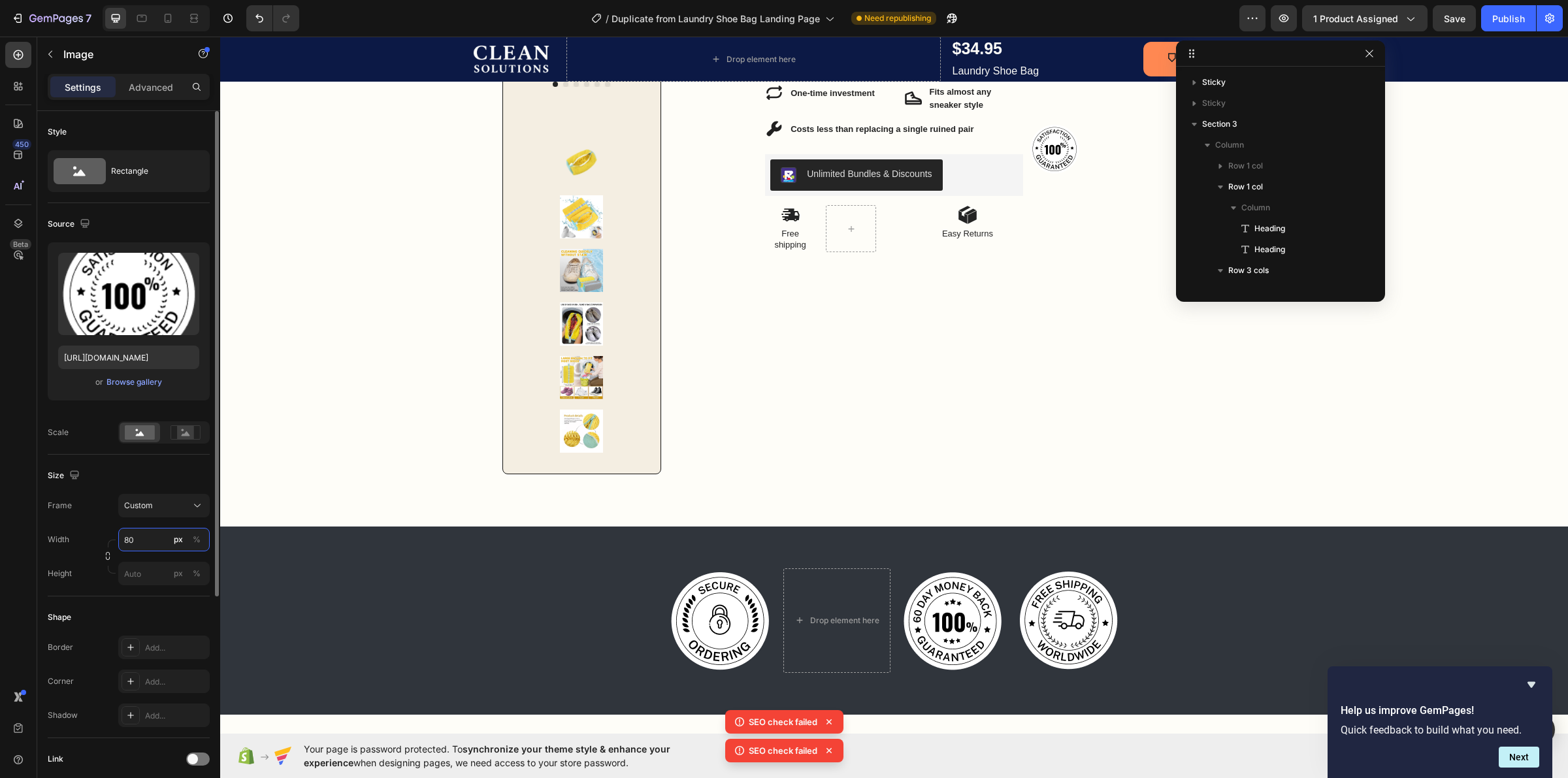
type input "8"
type input "2"
type input "300"
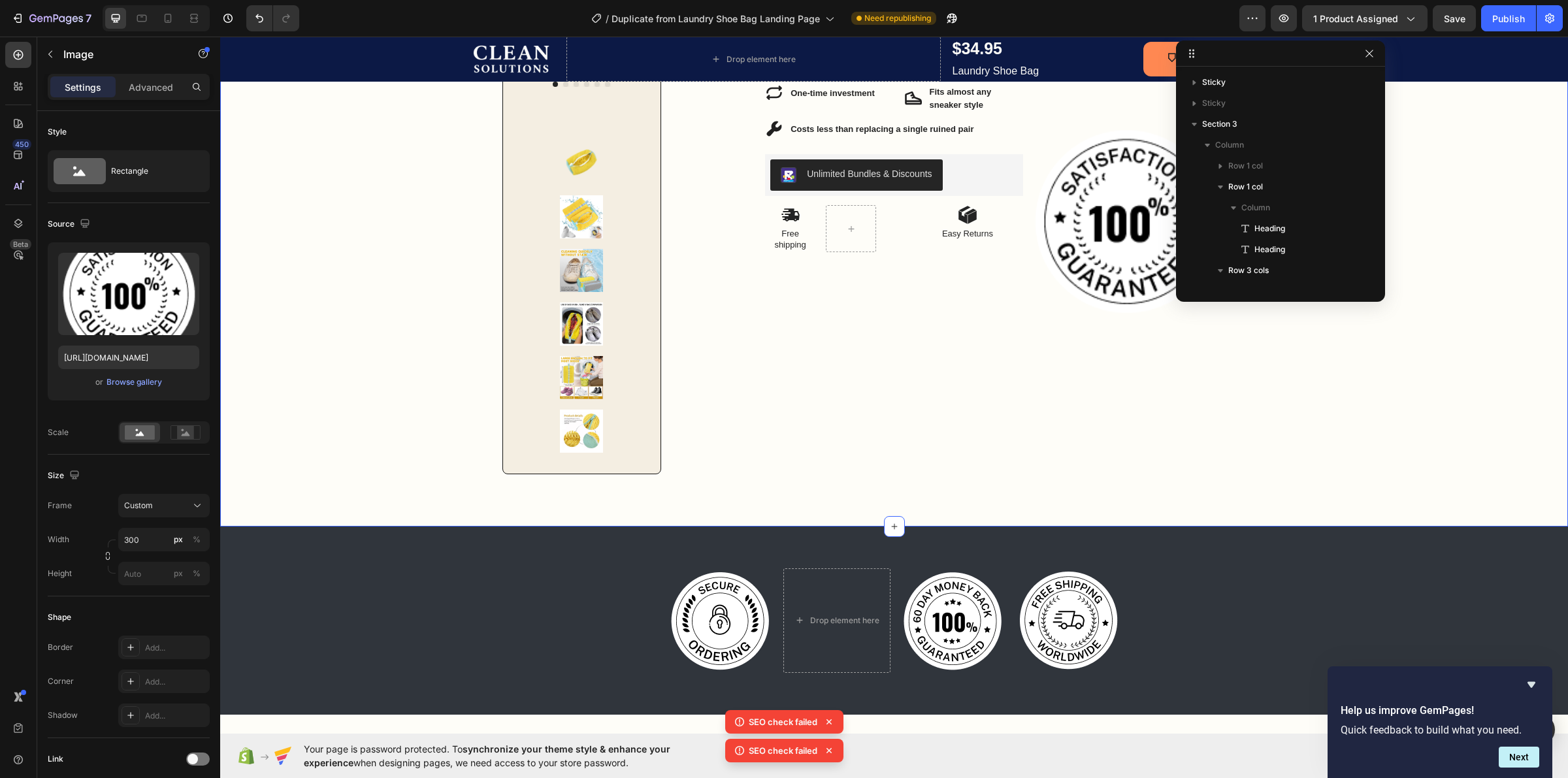
click at [307, 396] on div "Image Row One Wash Can Ruin $500 Shoes — This Bag Stops That From Ever Happenin…" at bounding box center [894, 154] width 1348 height 640
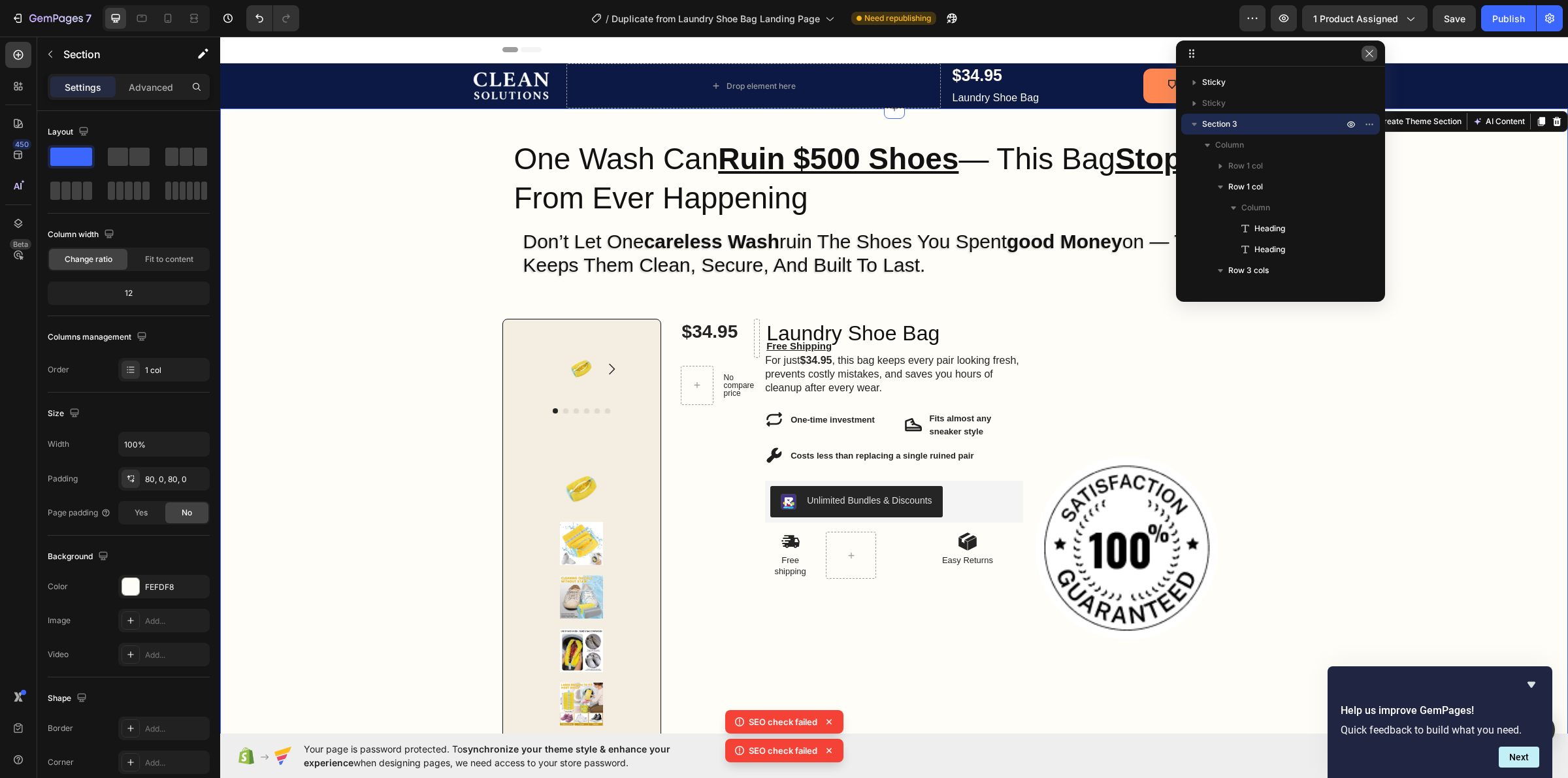
drag, startPoint x: 1365, startPoint y: 60, endPoint x: 1136, endPoint y: 43, distance: 229.6
click at [1365, 60] on button "button" at bounding box center [1369, 54] width 16 height 16
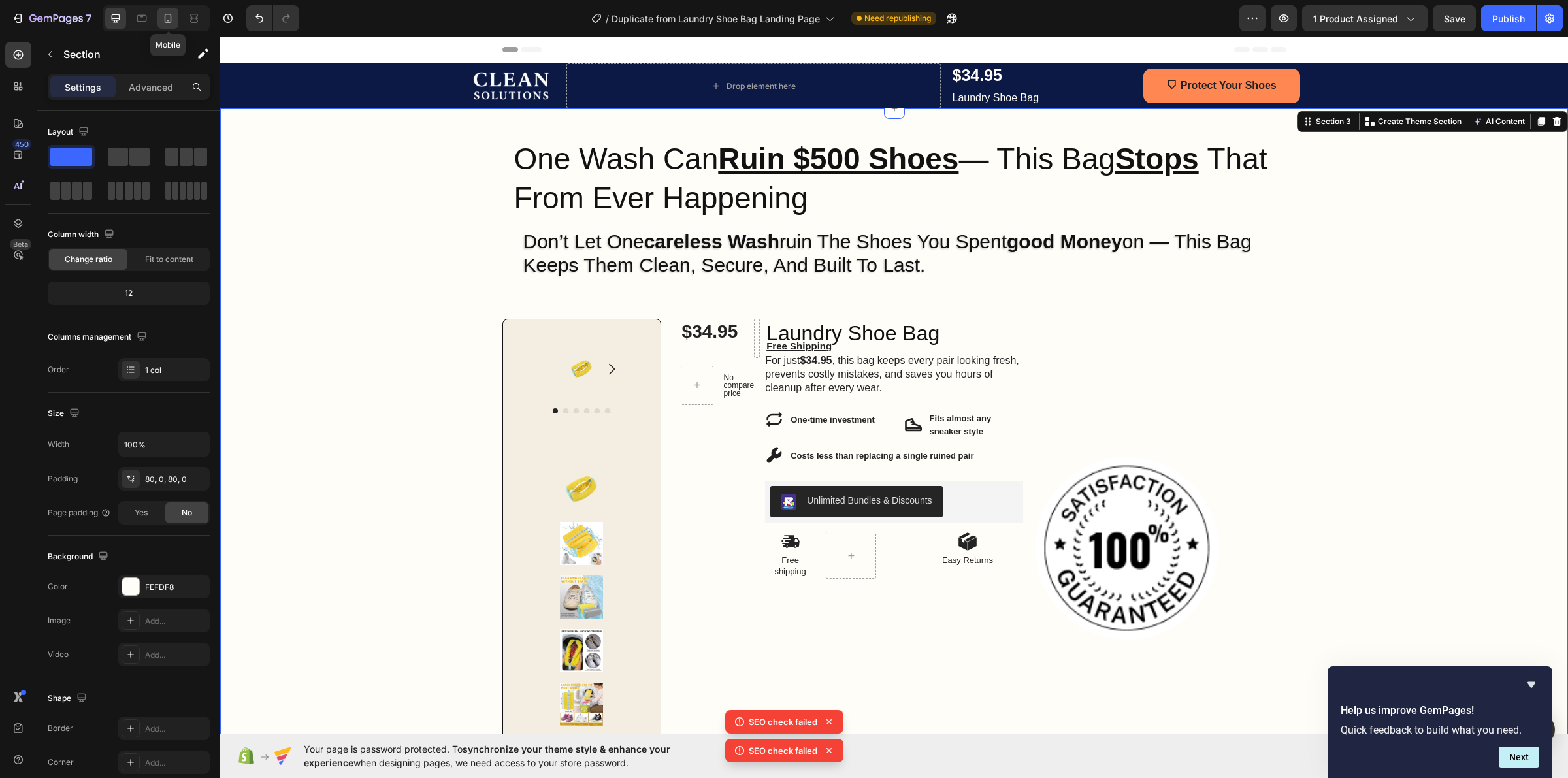
click at [163, 15] on icon at bounding box center [168, 18] width 13 height 13
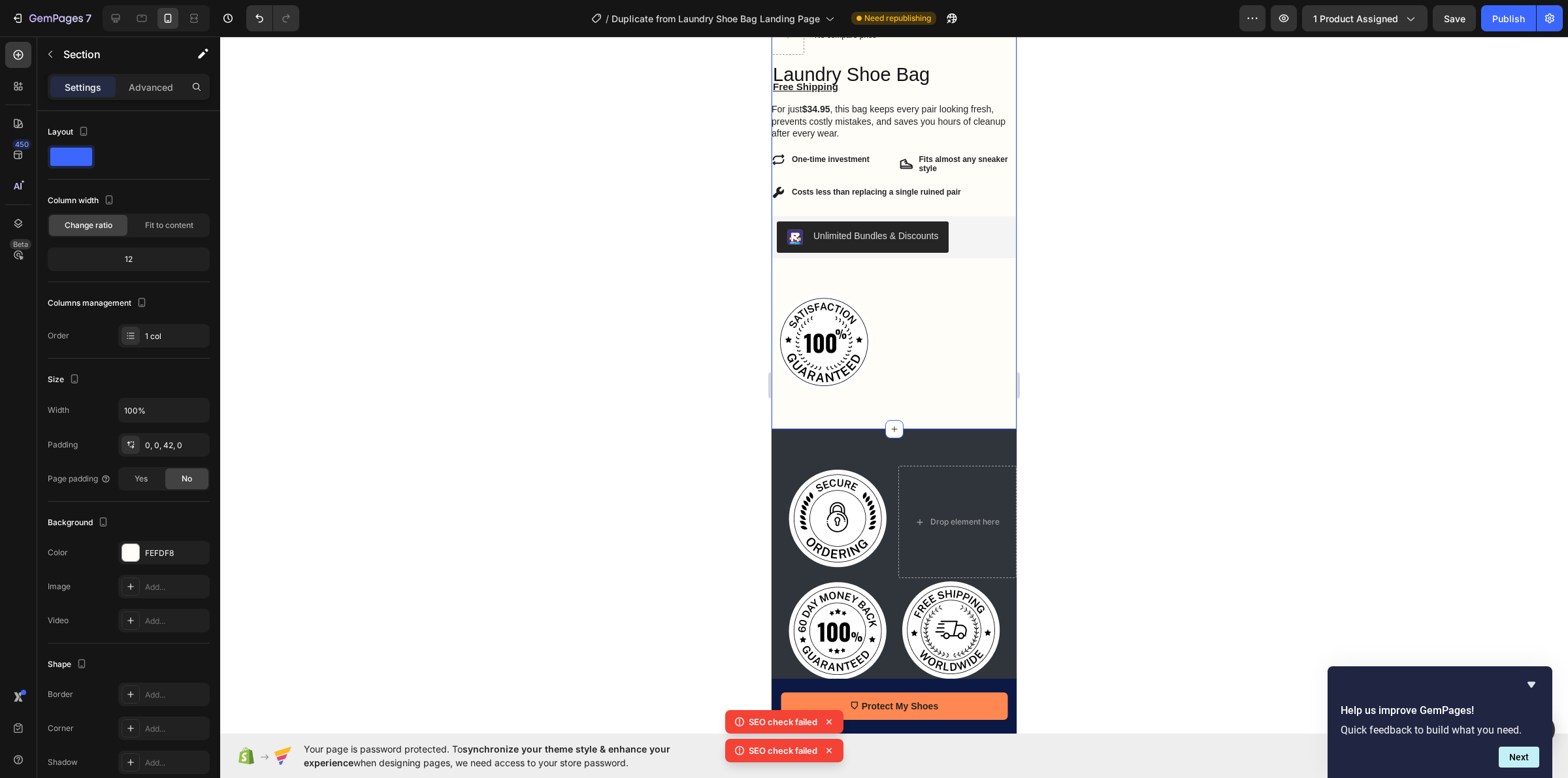
scroll to position [980, 0]
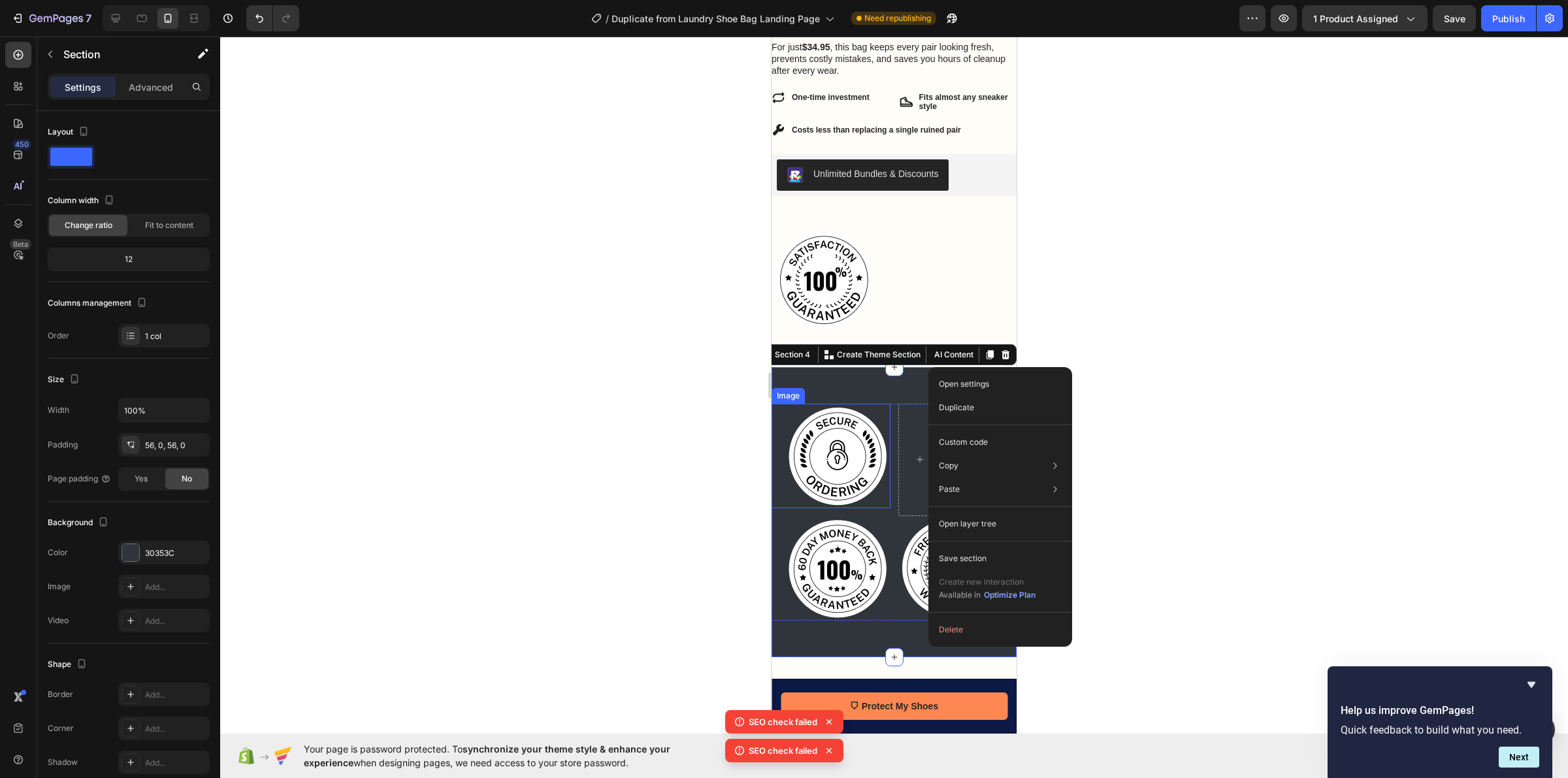
click at [713, 421] on div at bounding box center [894, 407] width 1348 height 741
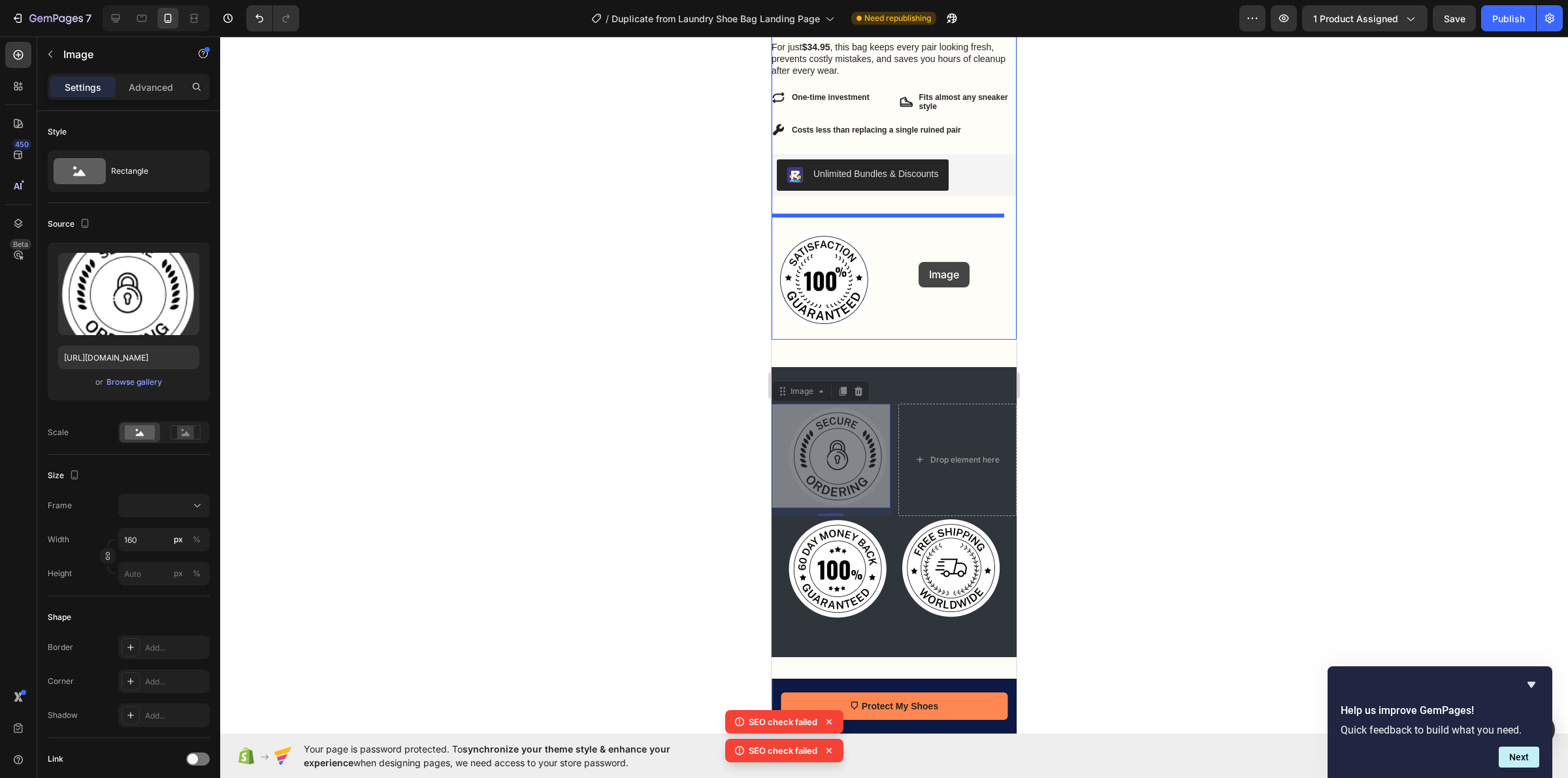
drag, startPoint x: 831, startPoint y: 439, endPoint x: 919, endPoint y: 262, distance: 197.7
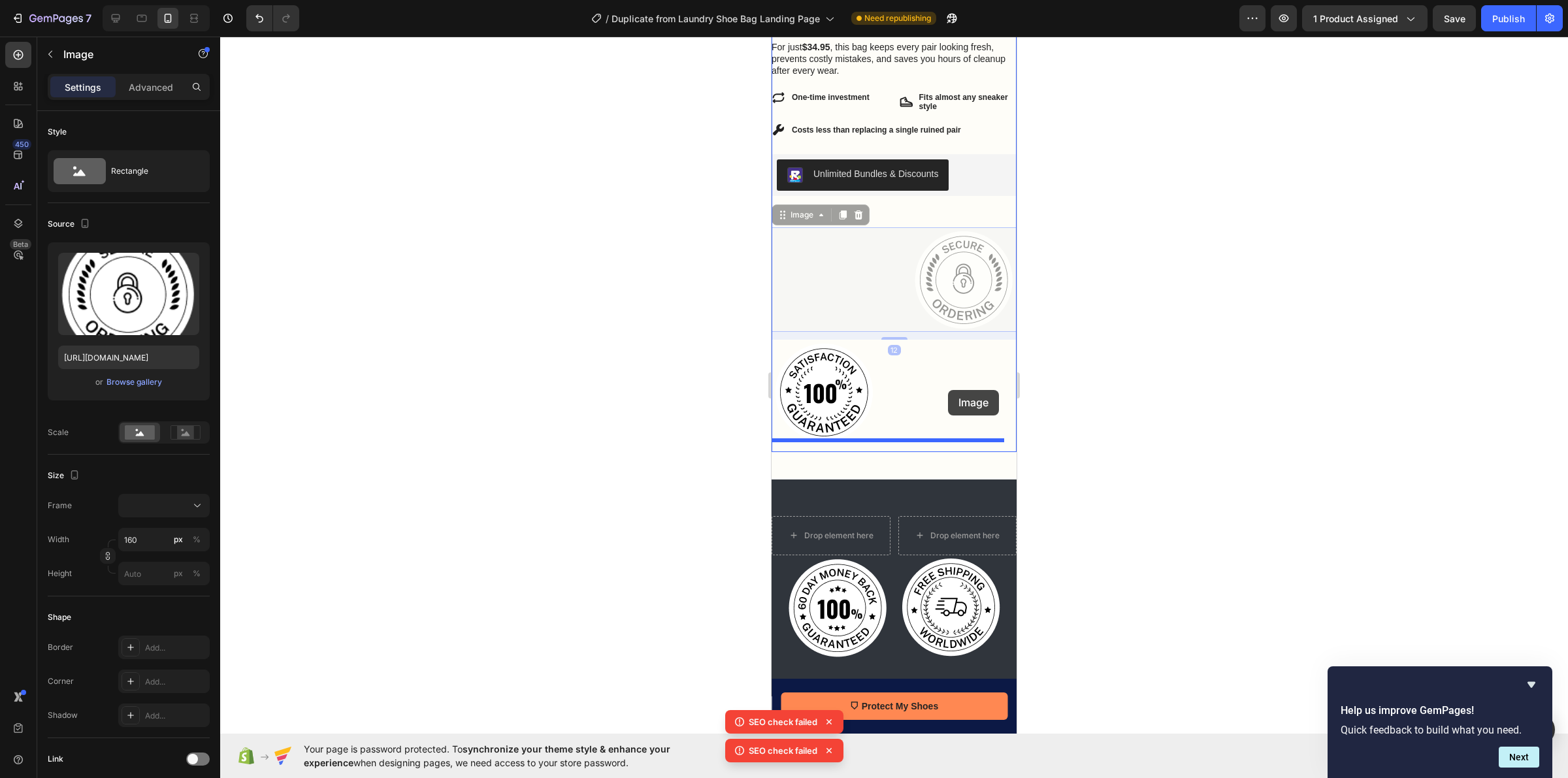
drag, startPoint x: 948, startPoint y: 258, endPoint x: 948, endPoint y: 390, distance: 132.0
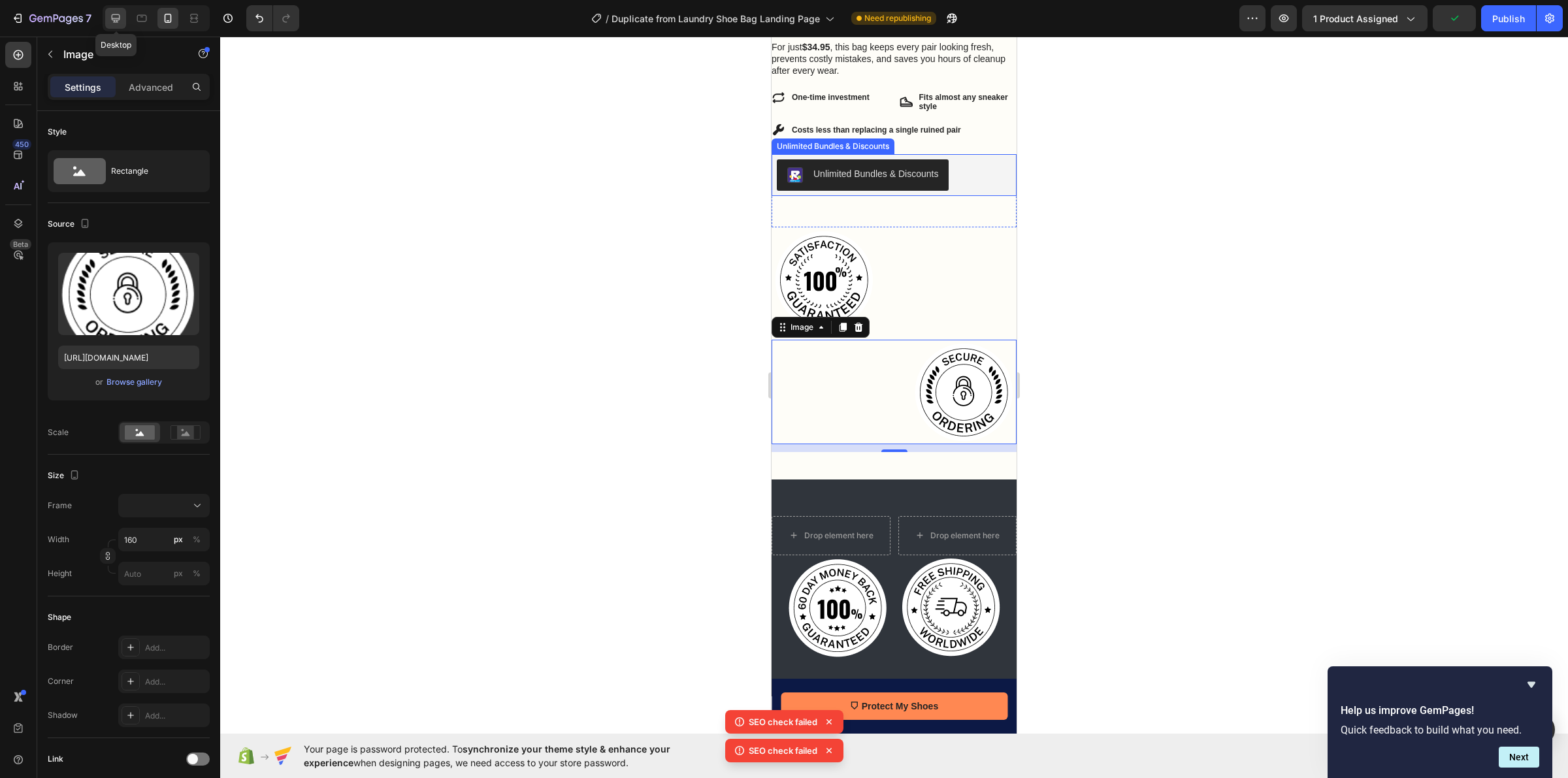
click at [114, 23] on icon at bounding box center [115, 18] width 13 height 13
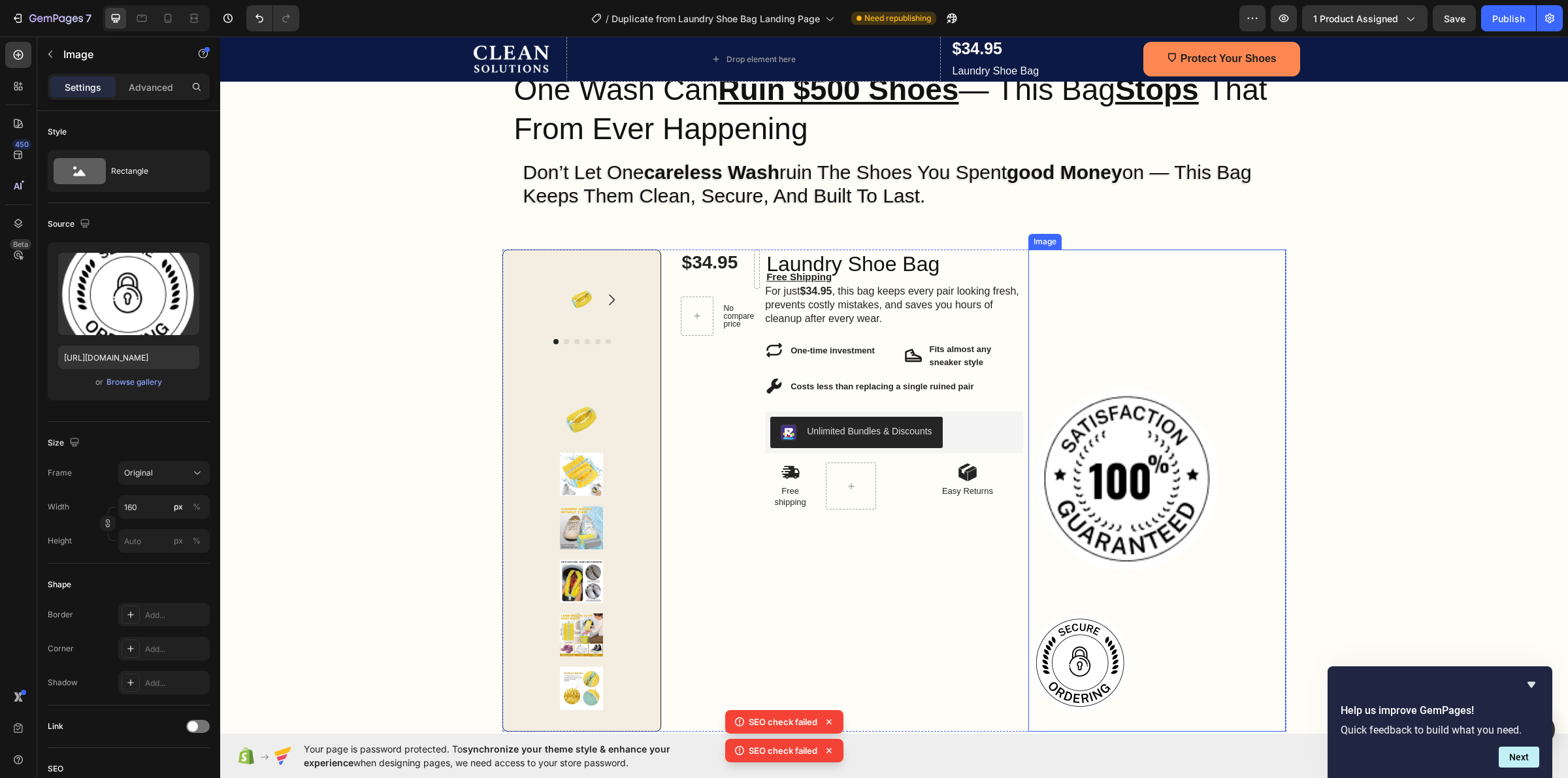
scroll to position [69, 0]
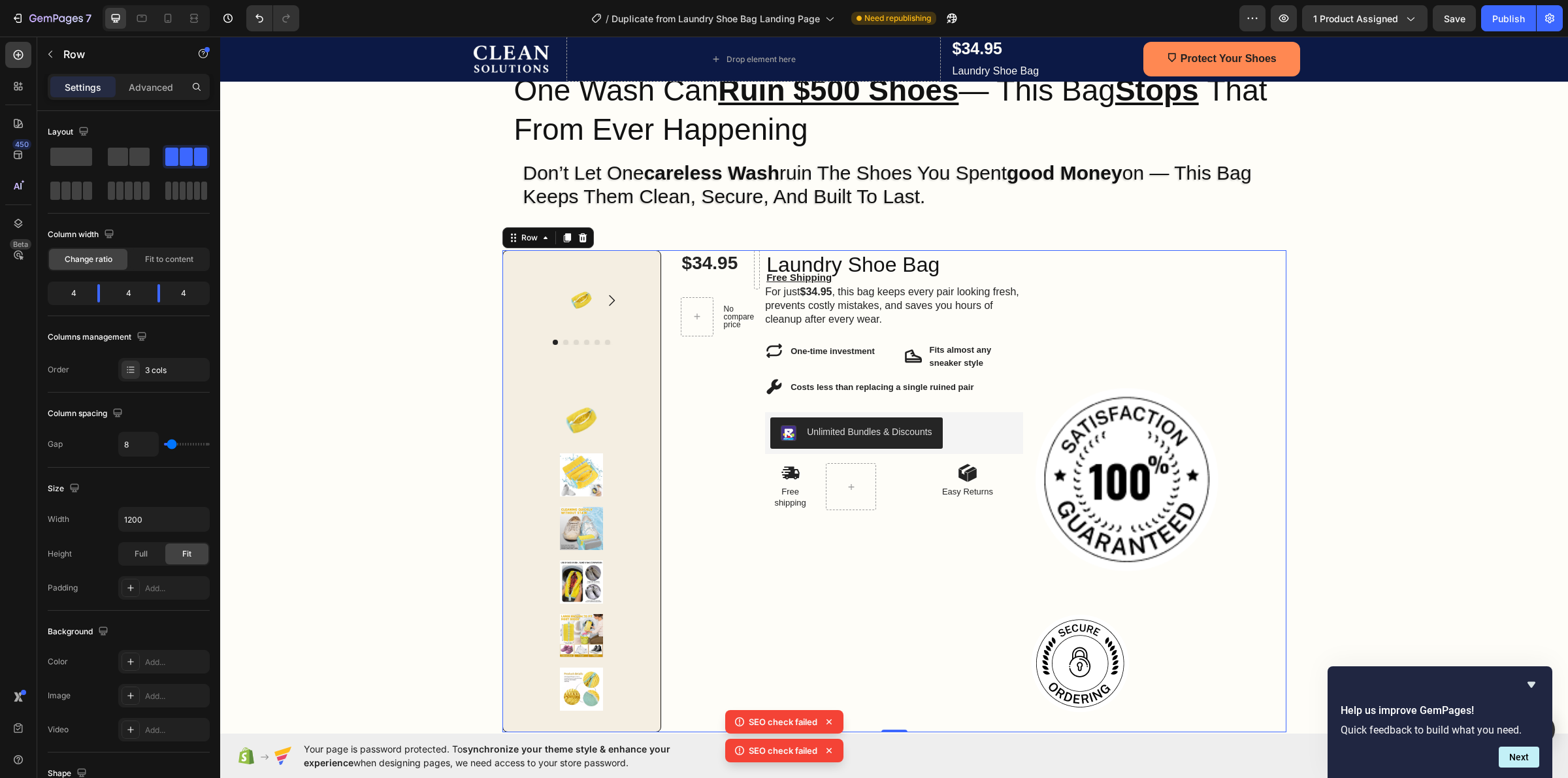
click at [1140, 338] on div "Image Image" at bounding box center [1157, 491] width 258 height 482
click at [1113, 413] on img at bounding box center [1126, 479] width 196 height 196
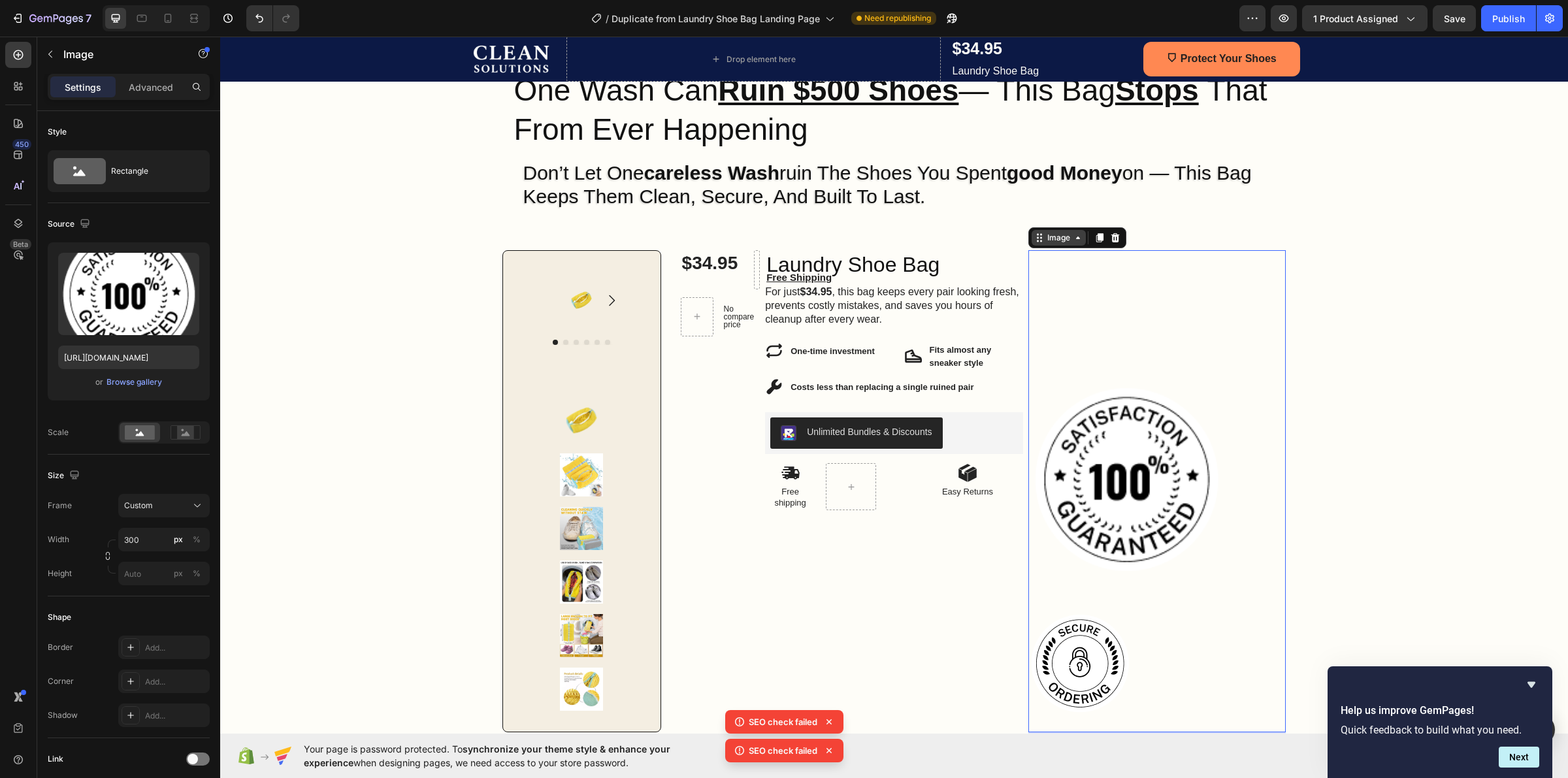
click at [1054, 242] on div "Image" at bounding box center [1058, 238] width 28 height 12
click at [687, 435] on div "$34.95 Product Price Product Price Icon Free shipping Text Block Icon Easy Retu…" at bounding box center [721, 491] width 80 height 482
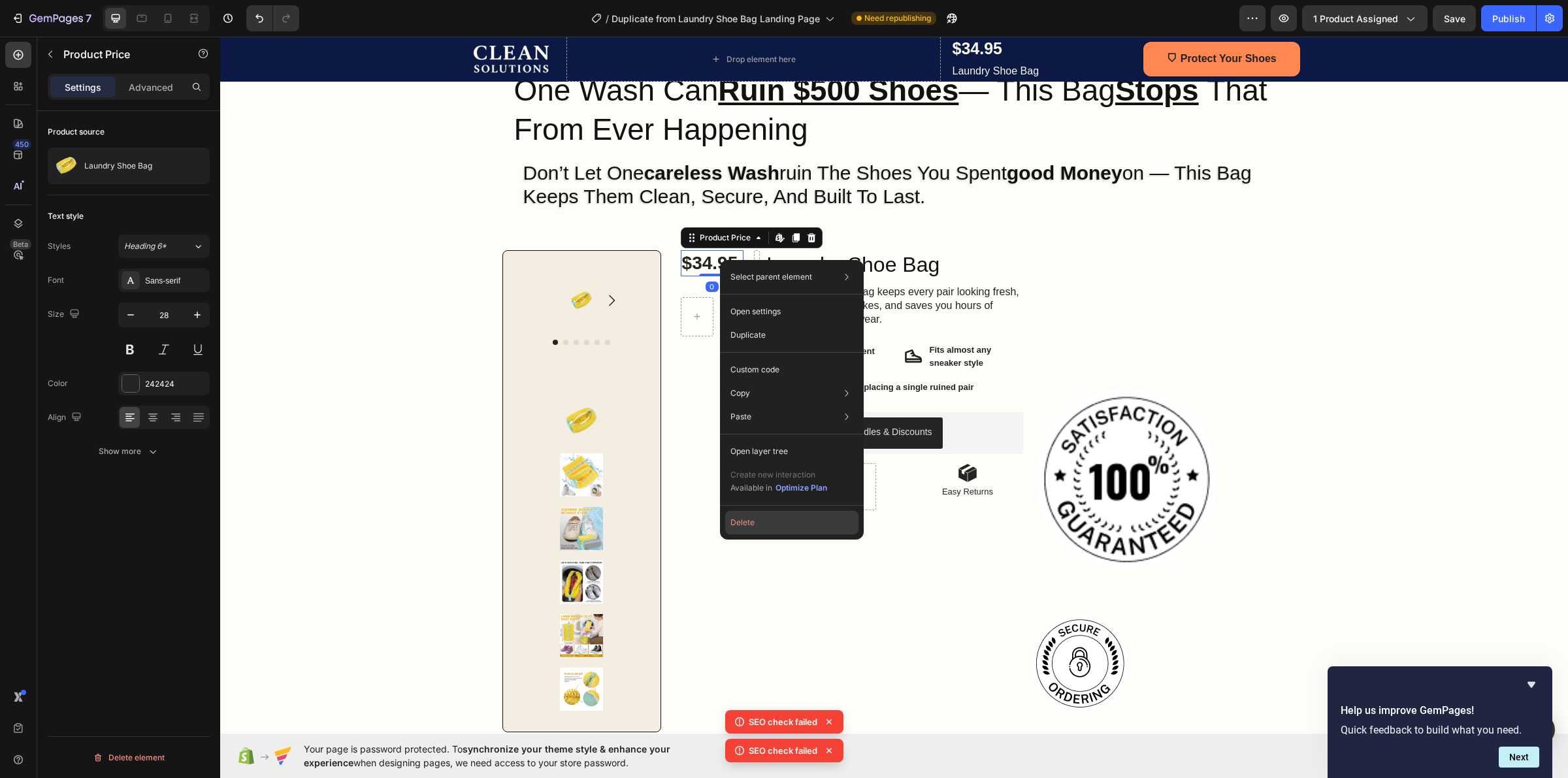
click at [748, 514] on button "Delete" at bounding box center [792, 522] width 134 height 23
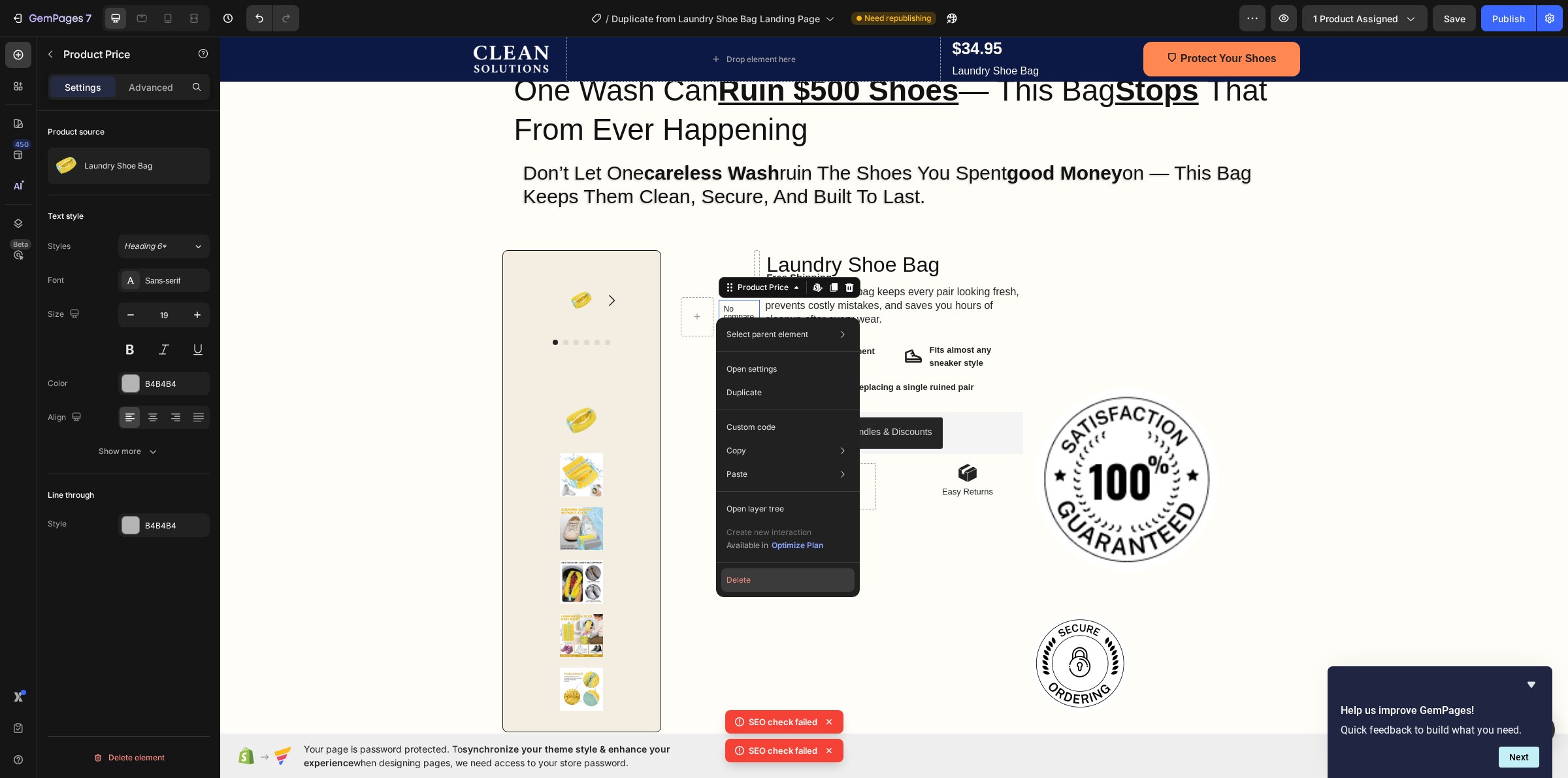
click at [753, 575] on button "Delete" at bounding box center [788, 579] width 134 height 23
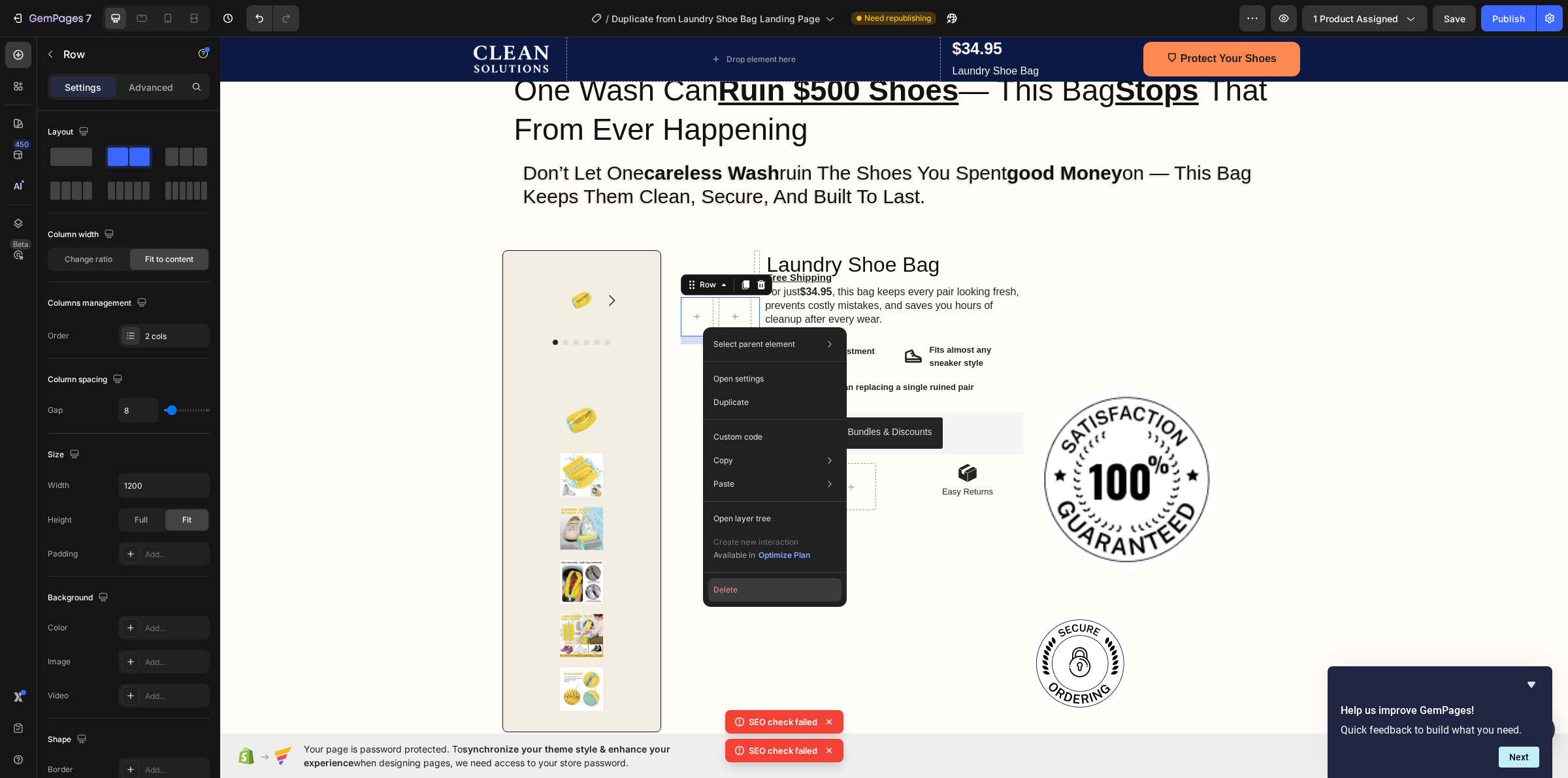
click at [735, 592] on button "Delete" at bounding box center [775, 589] width 134 height 23
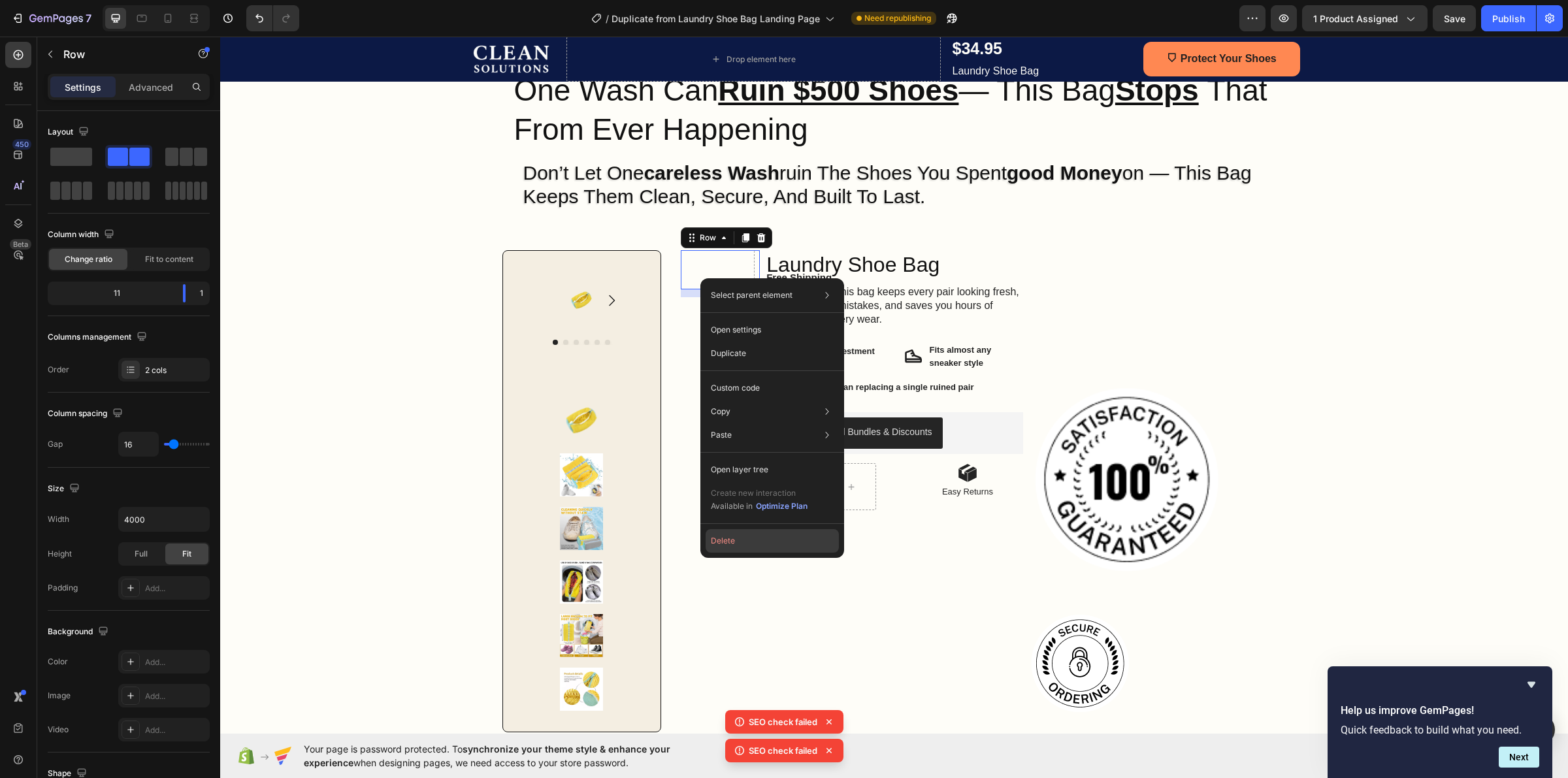
click at [740, 543] on button "Delete" at bounding box center [772, 540] width 134 height 23
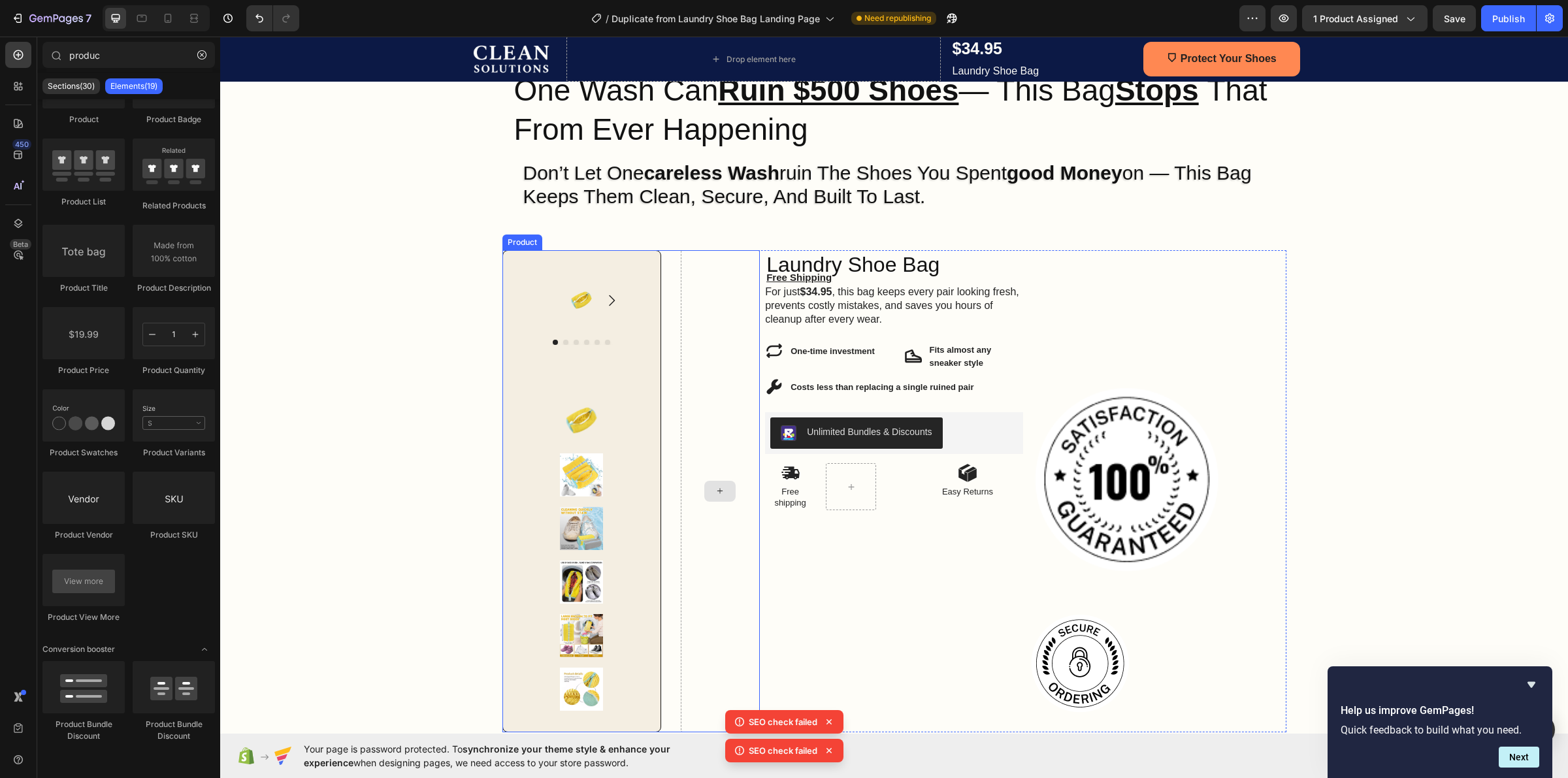
click at [684, 293] on div at bounding box center [721, 491] width 80 height 482
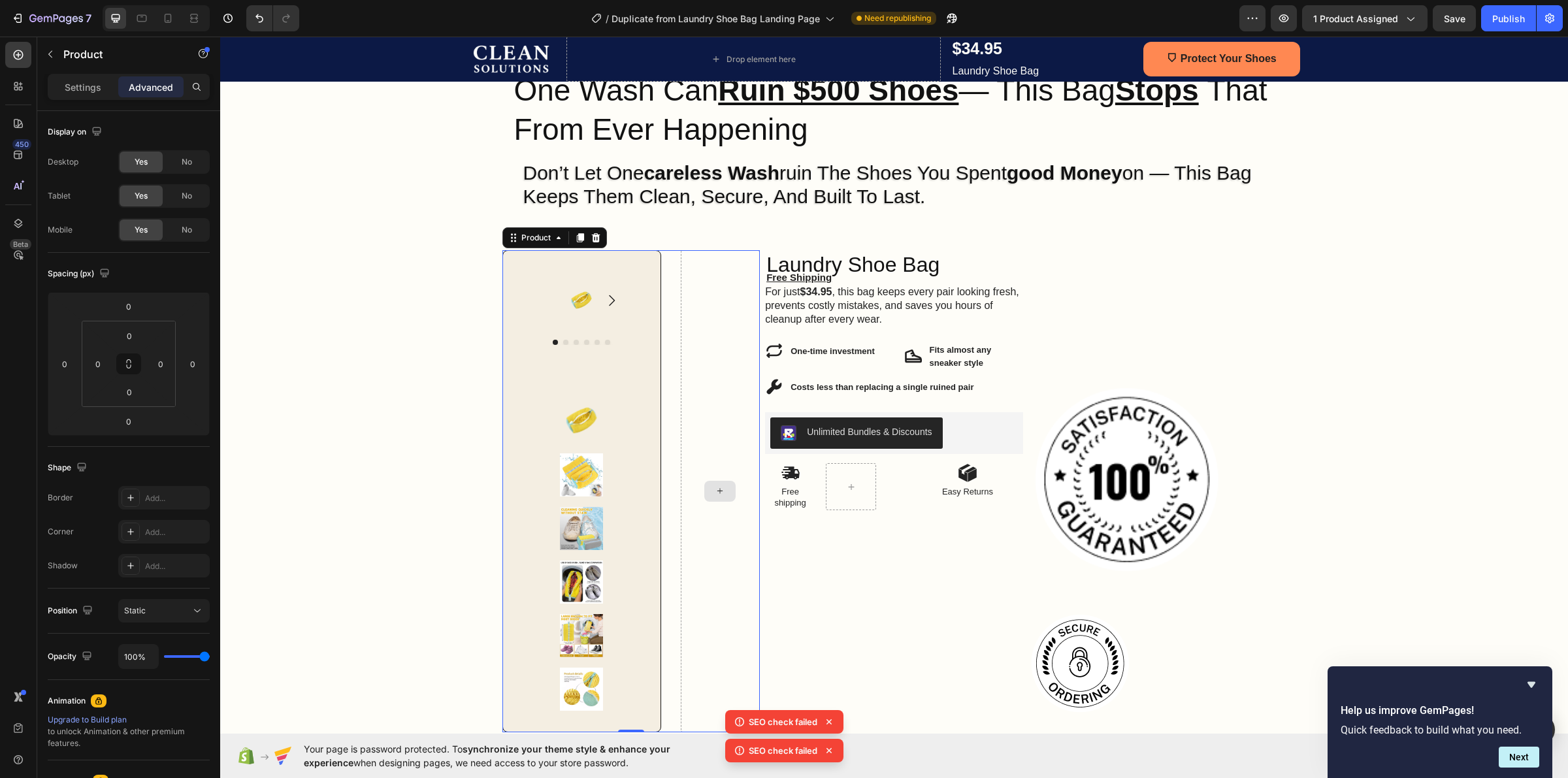
click at [702, 403] on div at bounding box center [721, 491] width 80 height 482
click at [681, 275] on div at bounding box center [721, 491] width 80 height 482
click at [681, 255] on div at bounding box center [721, 491] width 80 height 482
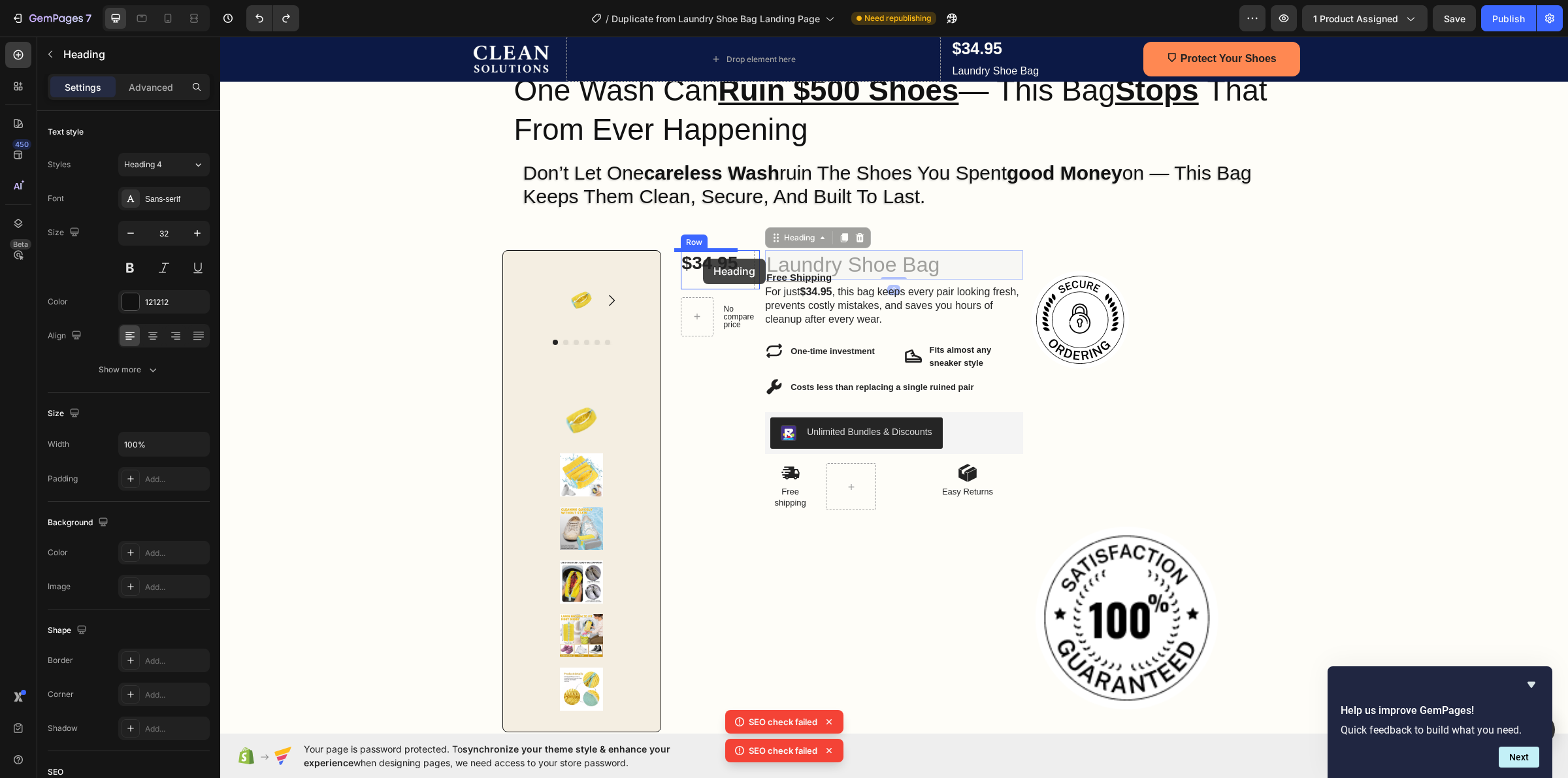
drag, startPoint x: 841, startPoint y: 260, endPoint x: 703, endPoint y: 259, distance: 138.0
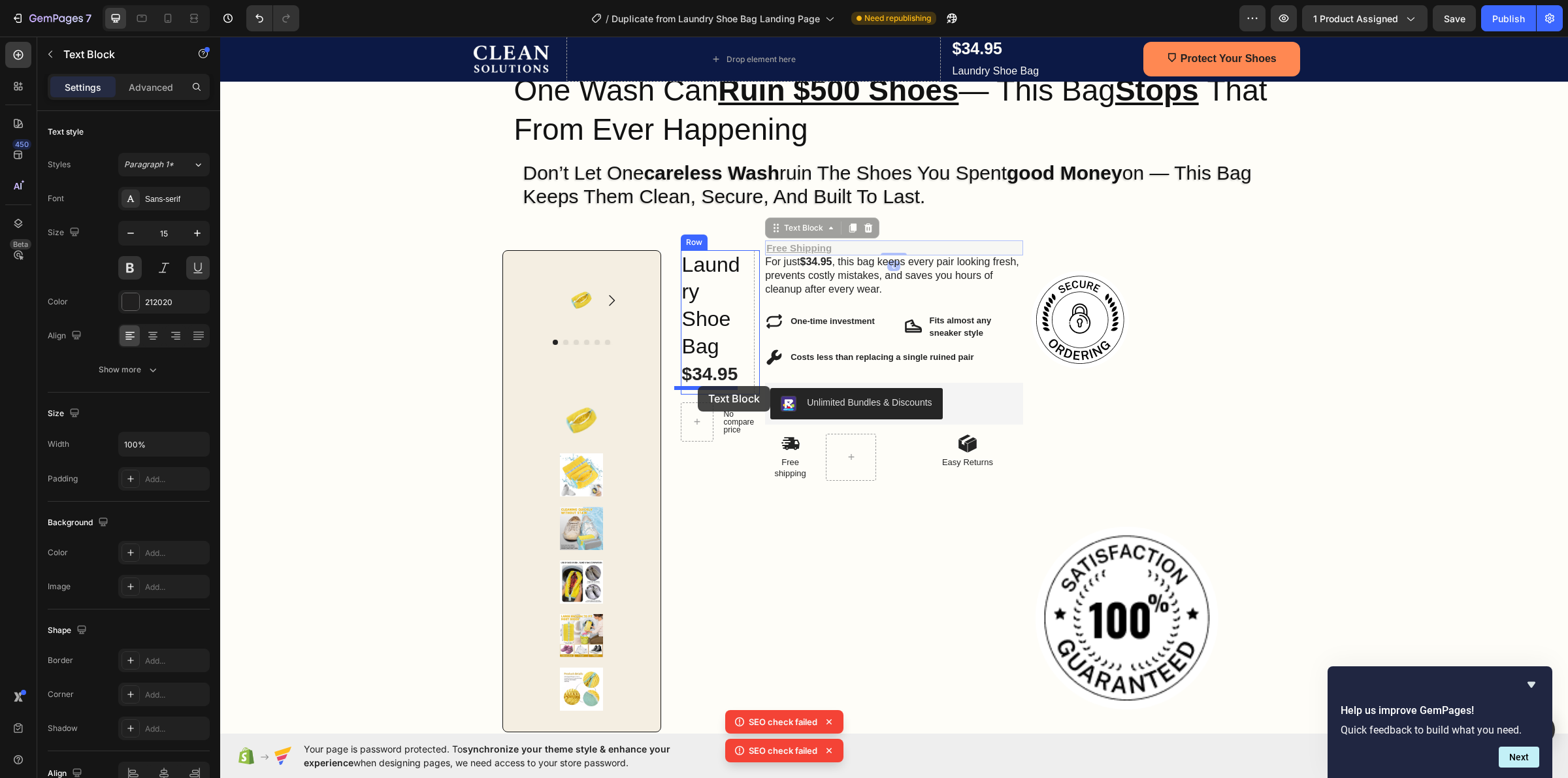
drag, startPoint x: 834, startPoint y: 247, endPoint x: 698, endPoint y: 386, distance: 194.5
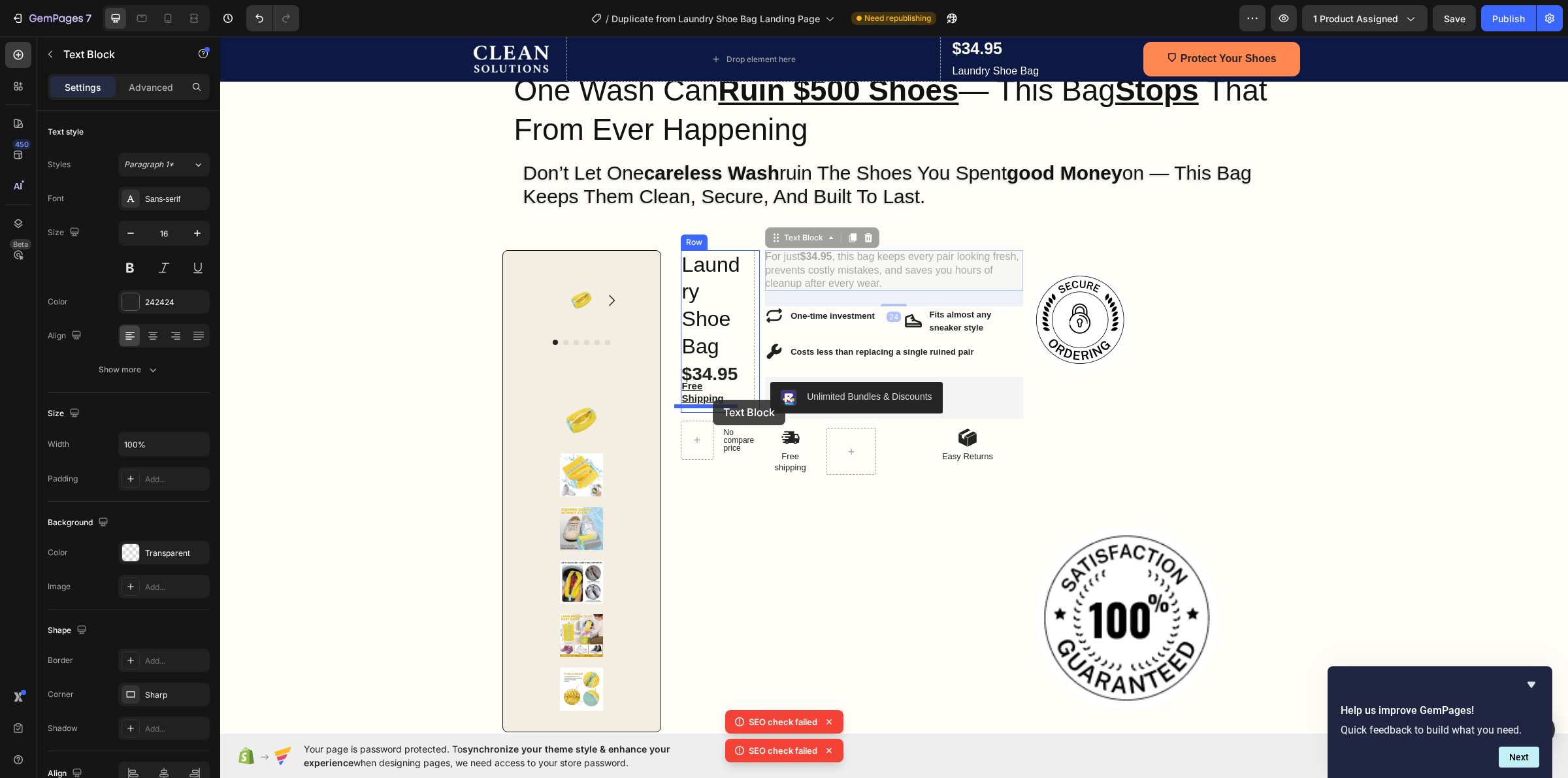
drag, startPoint x: 822, startPoint y: 267, endPoint x: 713, endPoint y: 400, distance: 172.0
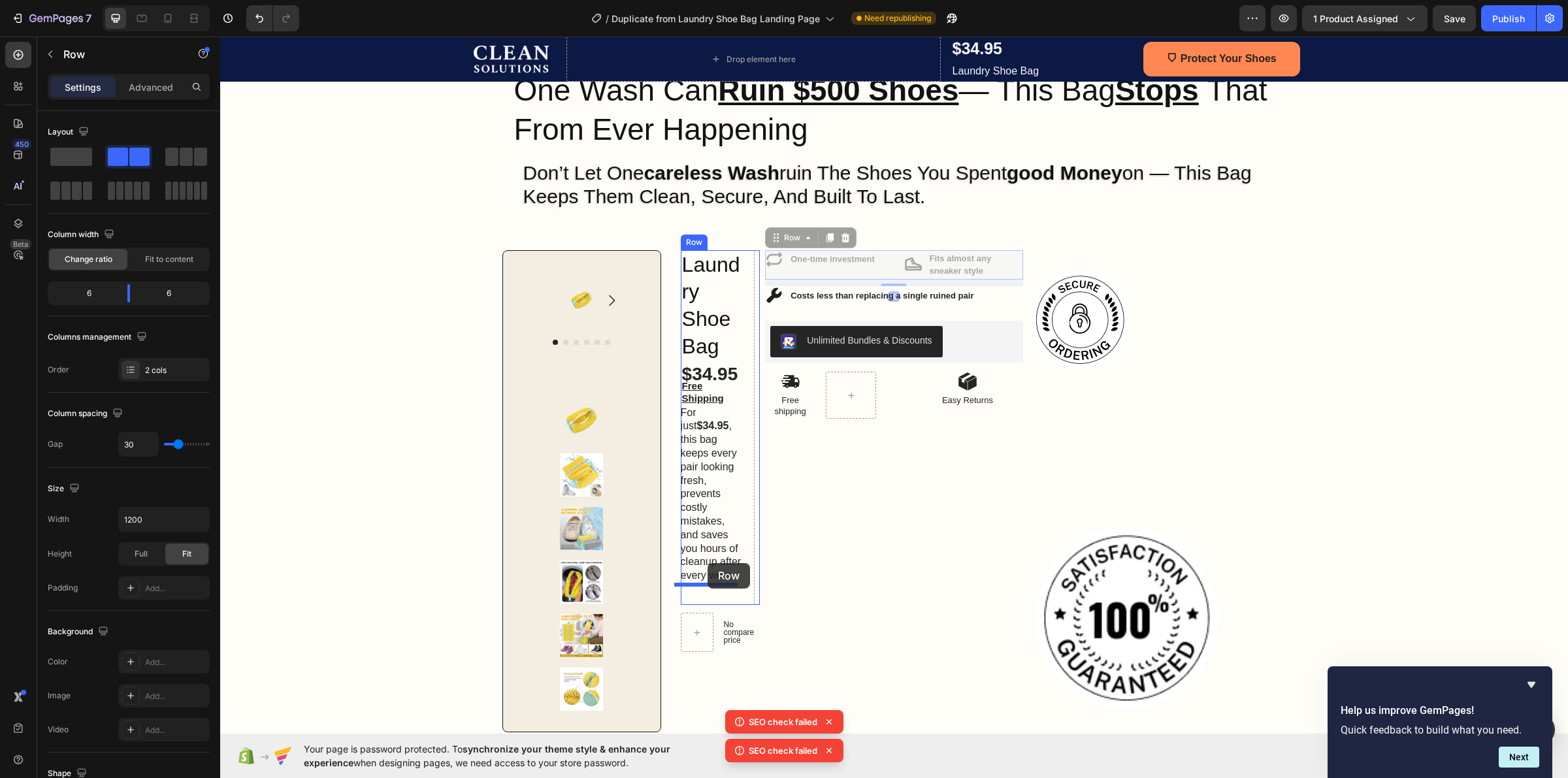
drag, startPoint x: 828, startPoint y: 272, endPoint x: 708, endPoint y: 563, distance: 314.8
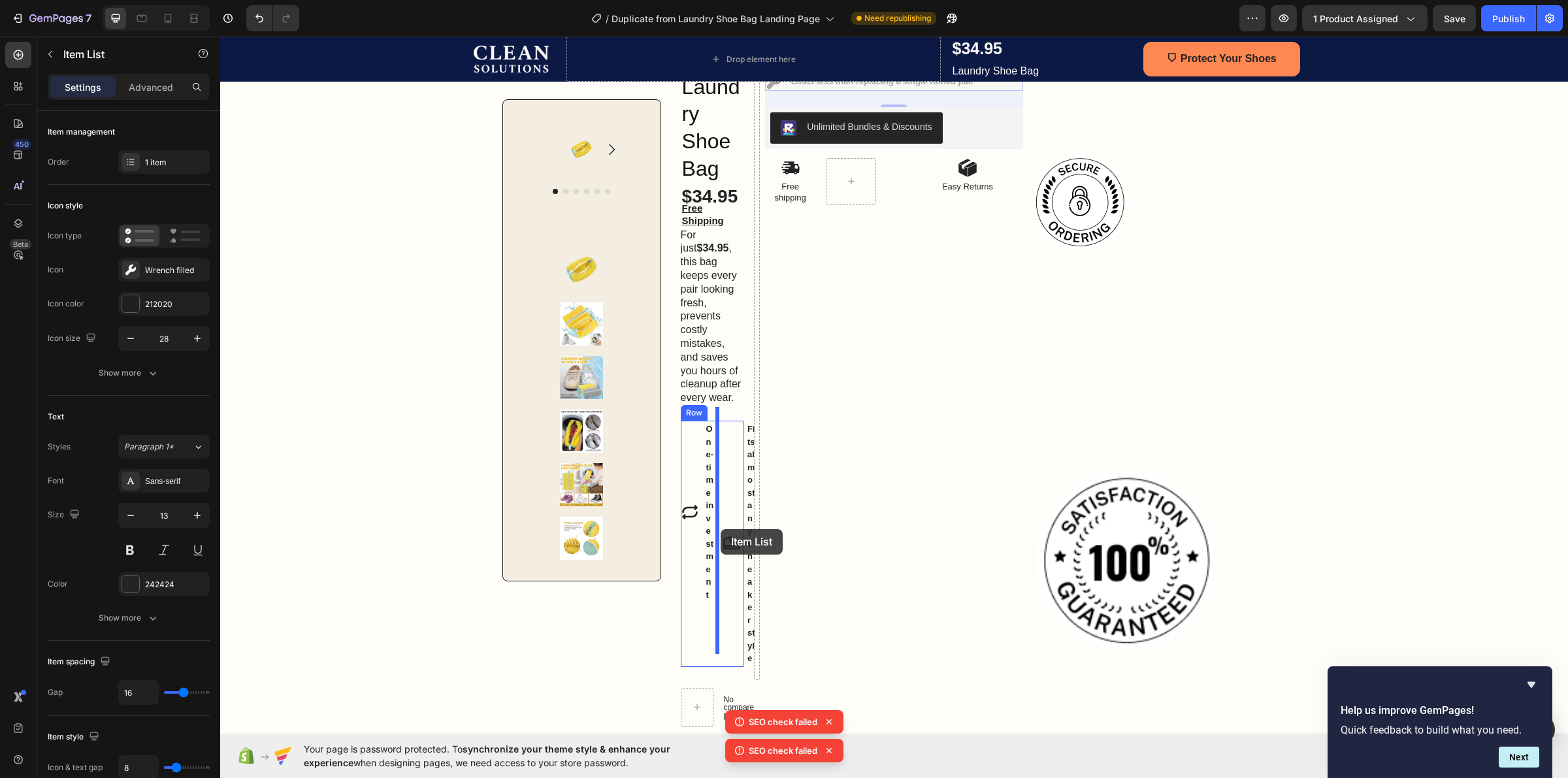
scroll to position [314, 0]
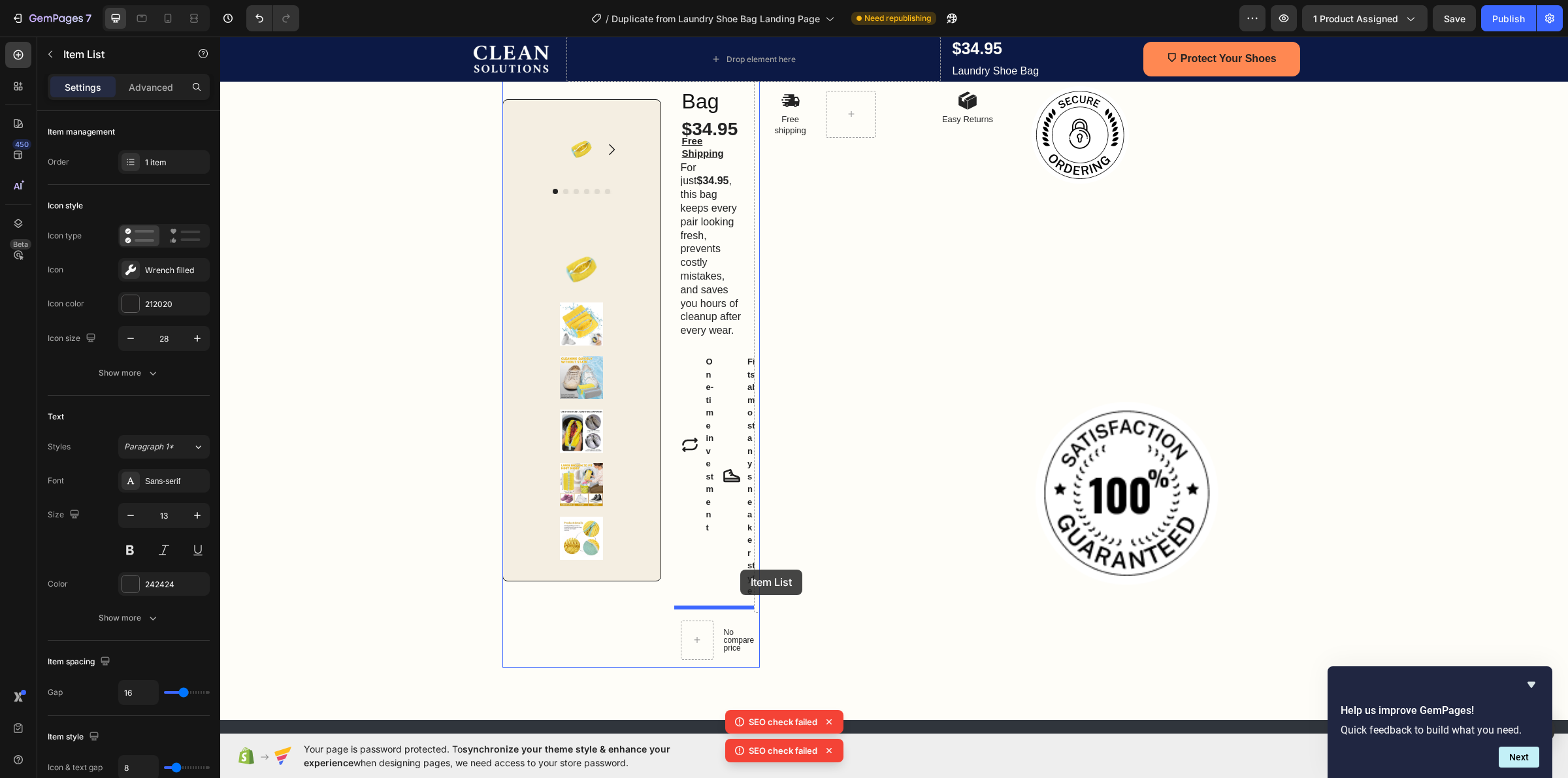
drag, startPoint x: 844, startPoint y: 260, endPoint x: 740, endPoint y: 570, distance: 327.0
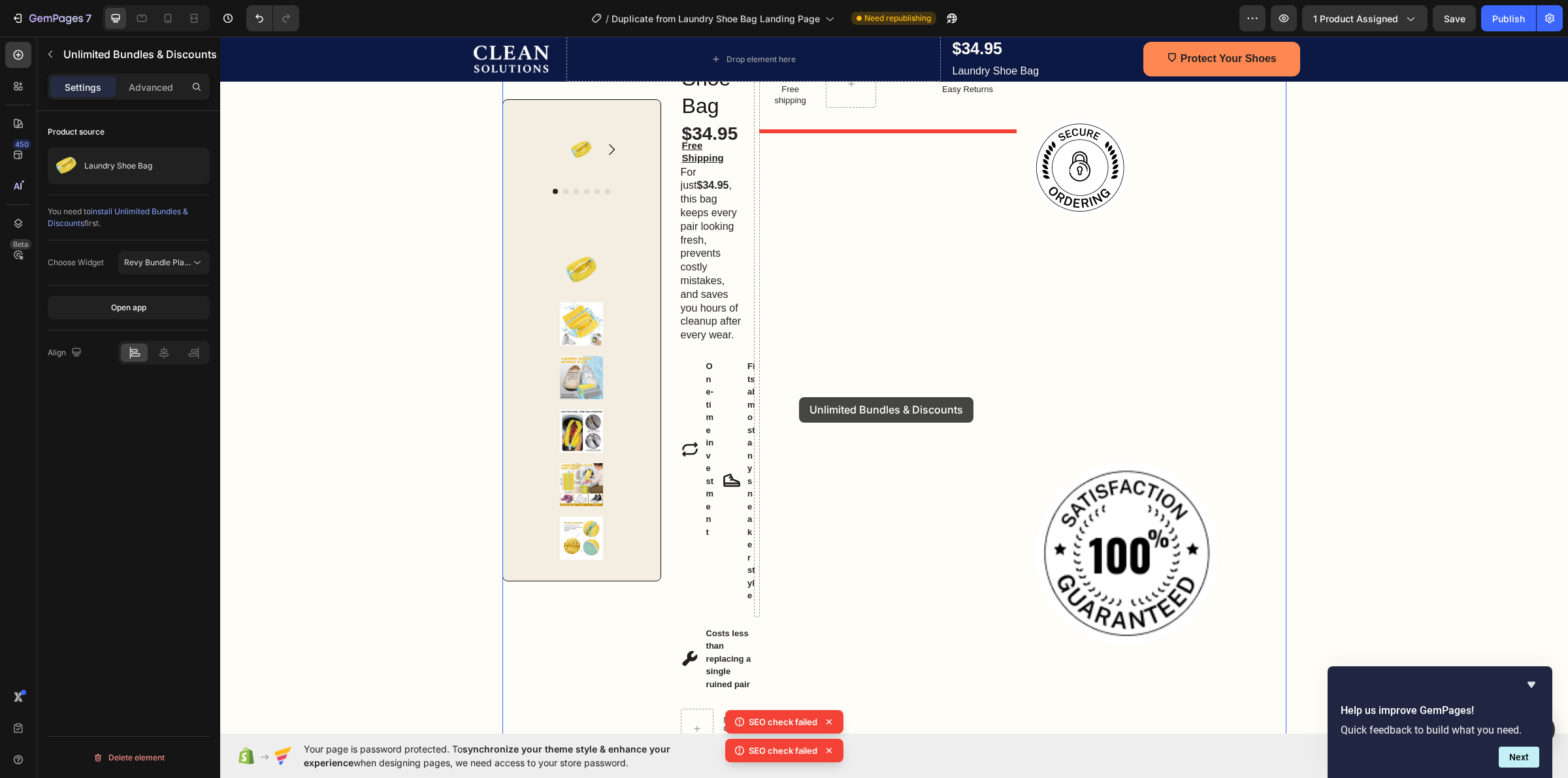
scroll to position [395, 0]
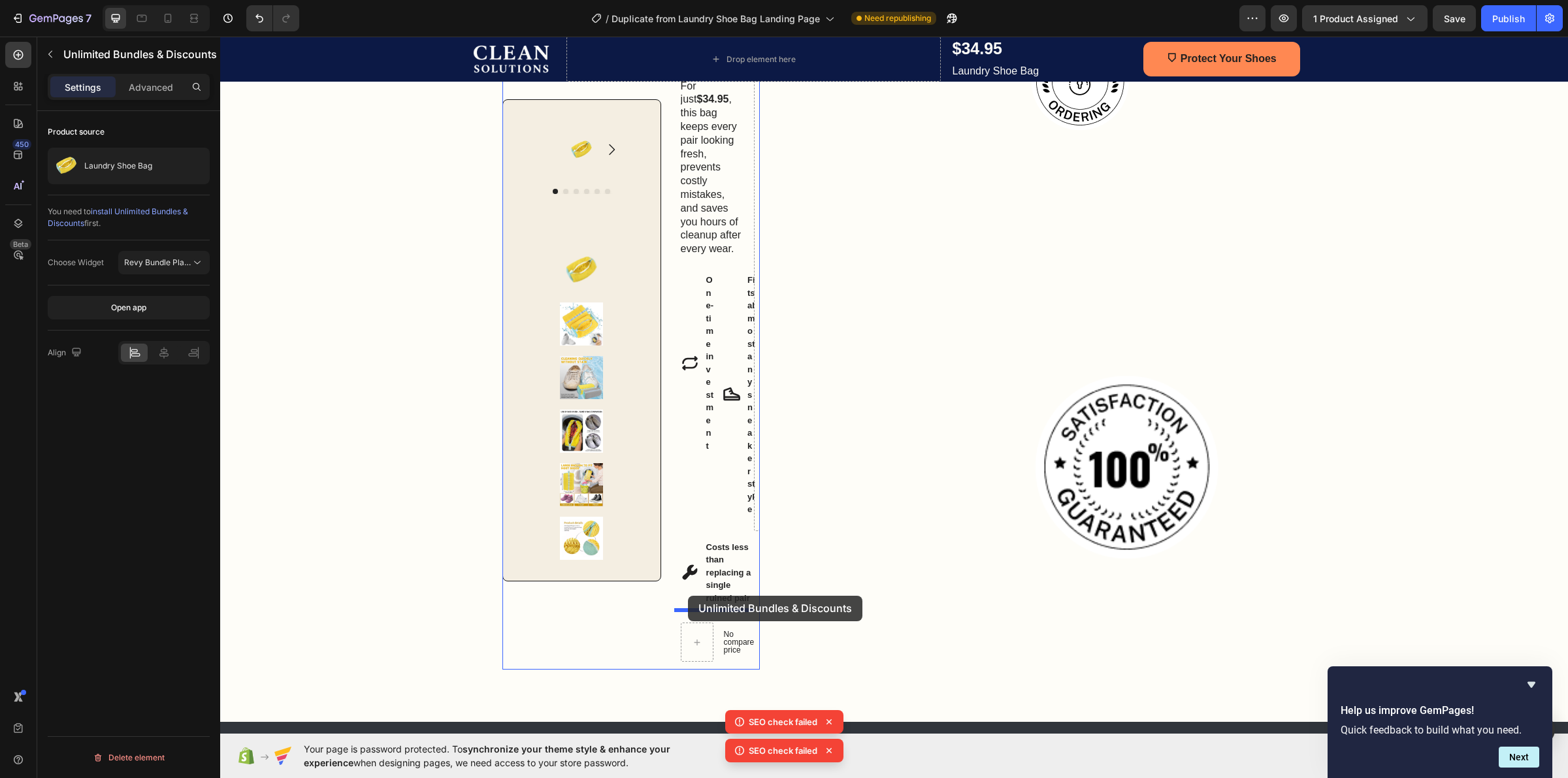
drag, startPoint x: 965, startPoint y: 266, endPoint x: 688, endPoint y: 596, distance: 430.8
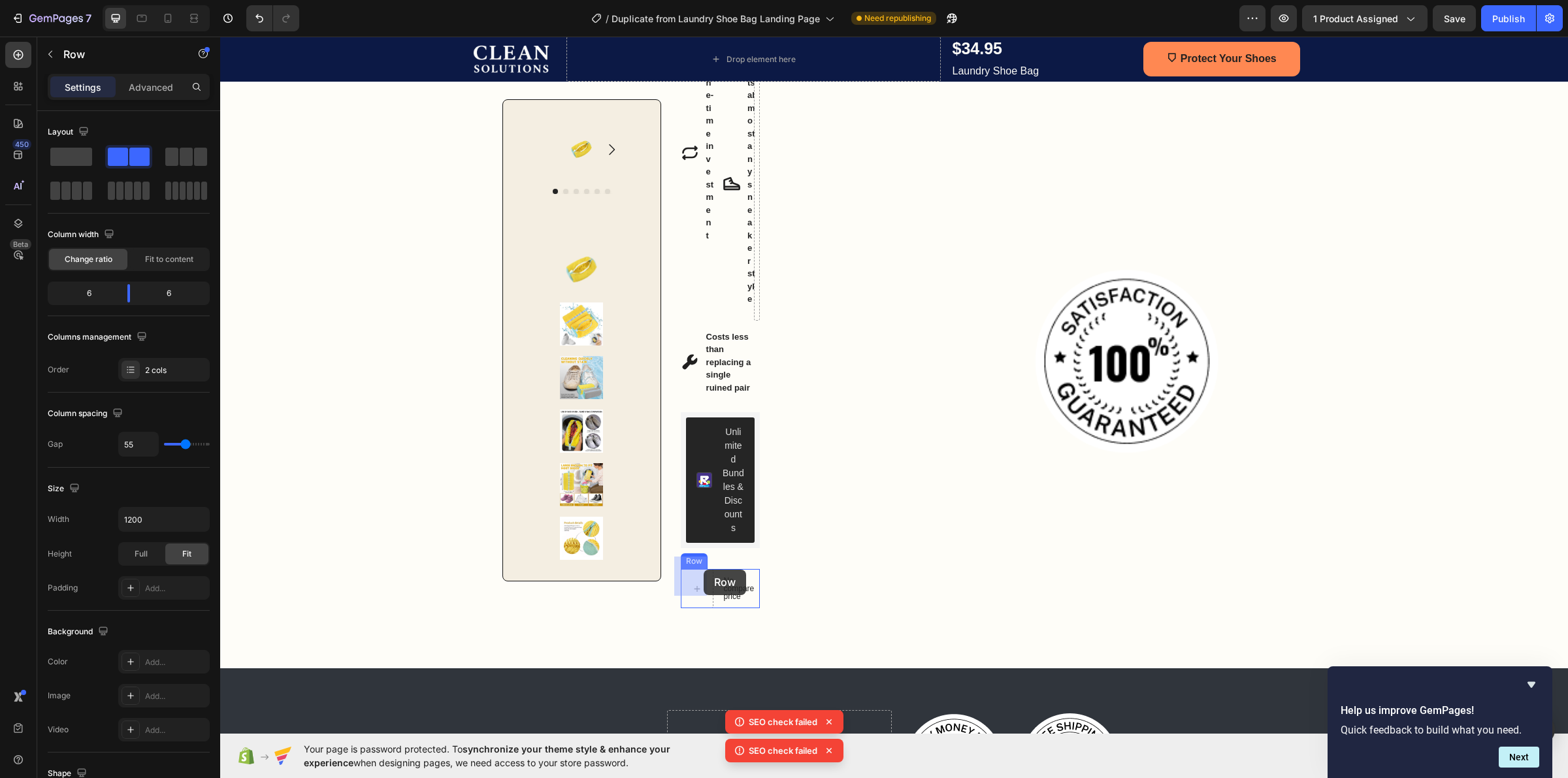
scroll to position [640, 0]
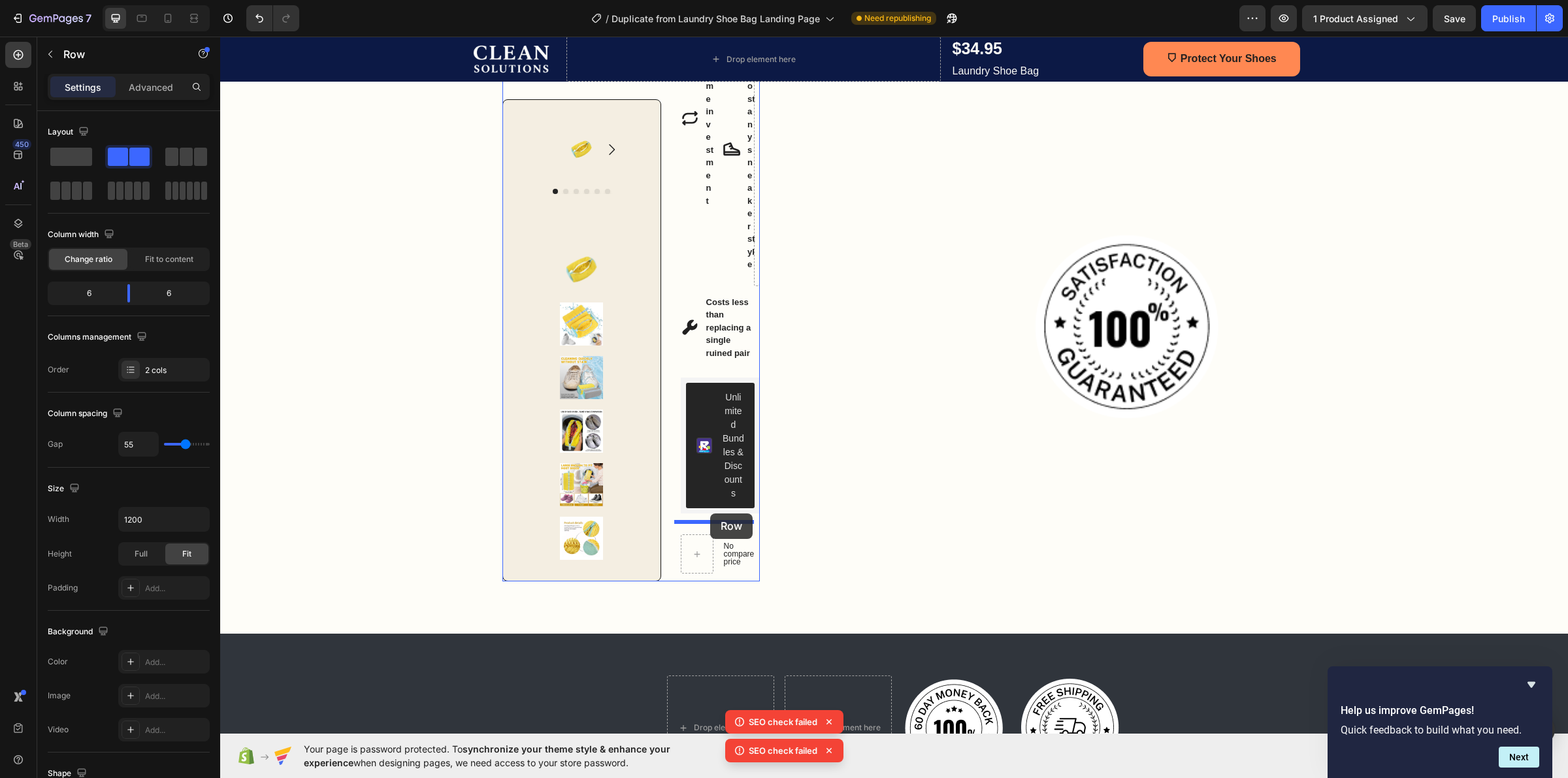
drag, startPoint x: 886, startPoint y: 239, endPoint x: 710, endPoint y: 515, distance: 327.3
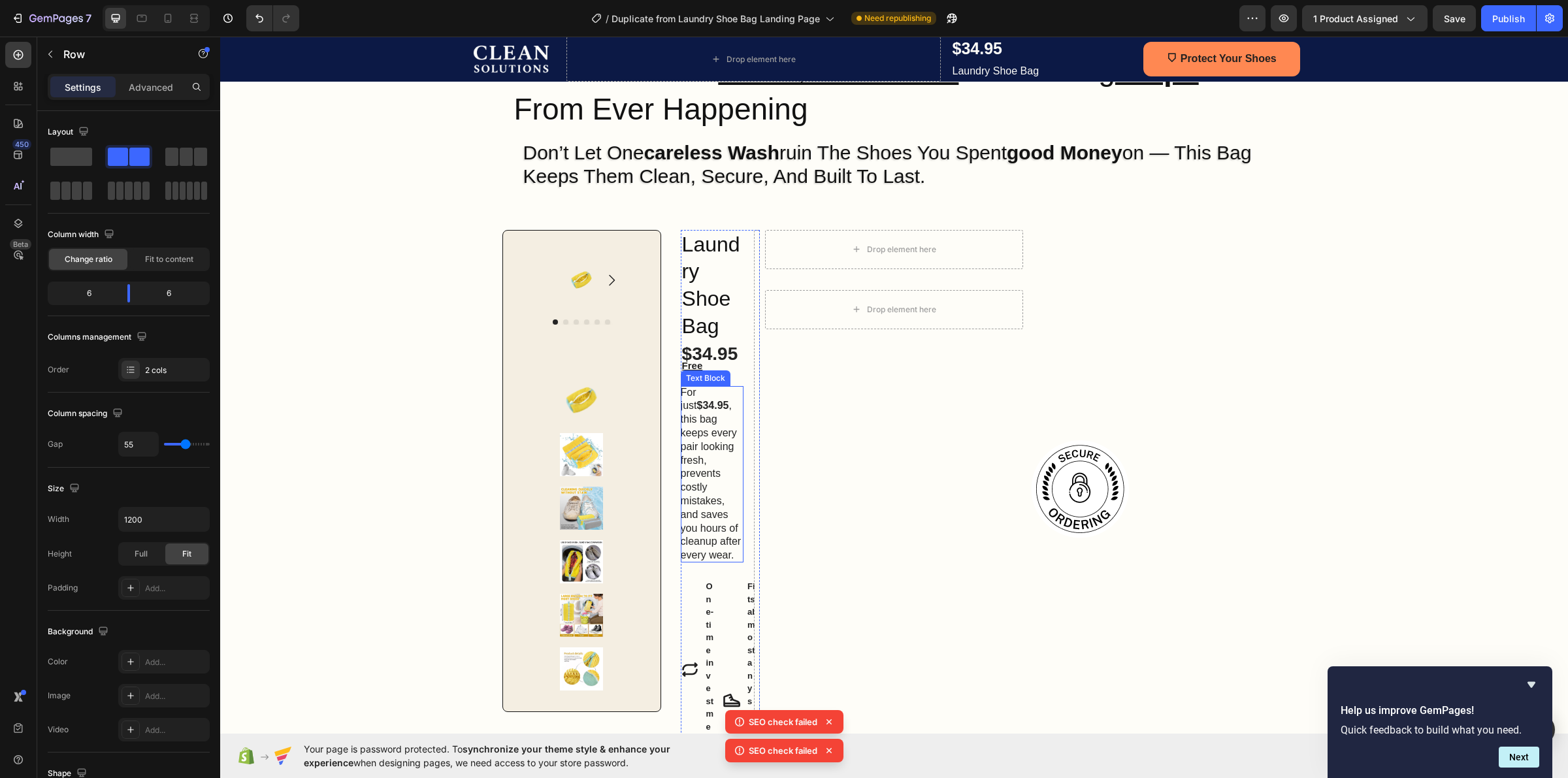
scroll to position [69, 0]
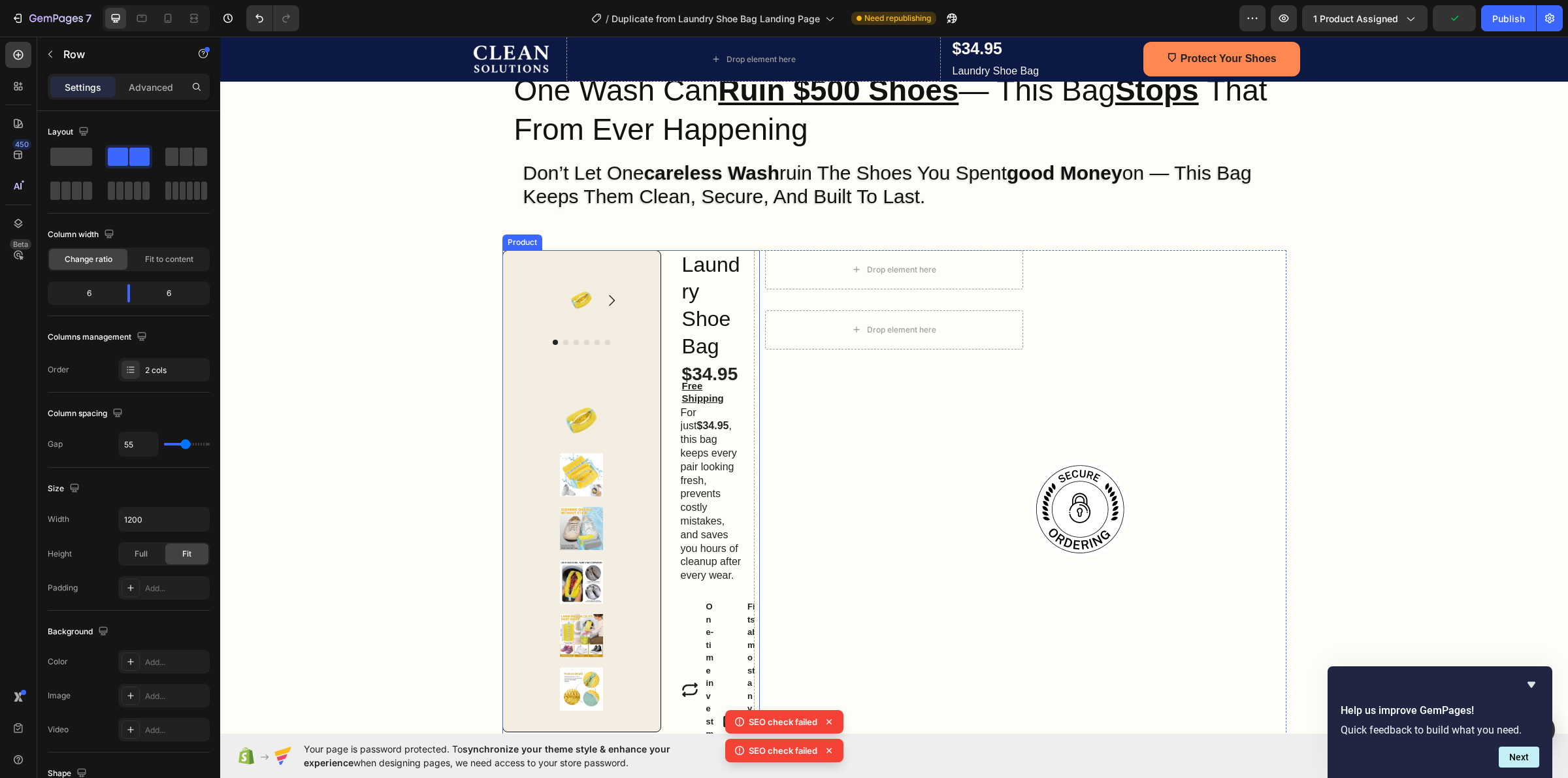
click at [660, 251] on div "Product Images Product Images Row Row Laundry Shoe Bag Heading $34.95 Product P…" at bounding box center [632, 776] width 258 height 1051
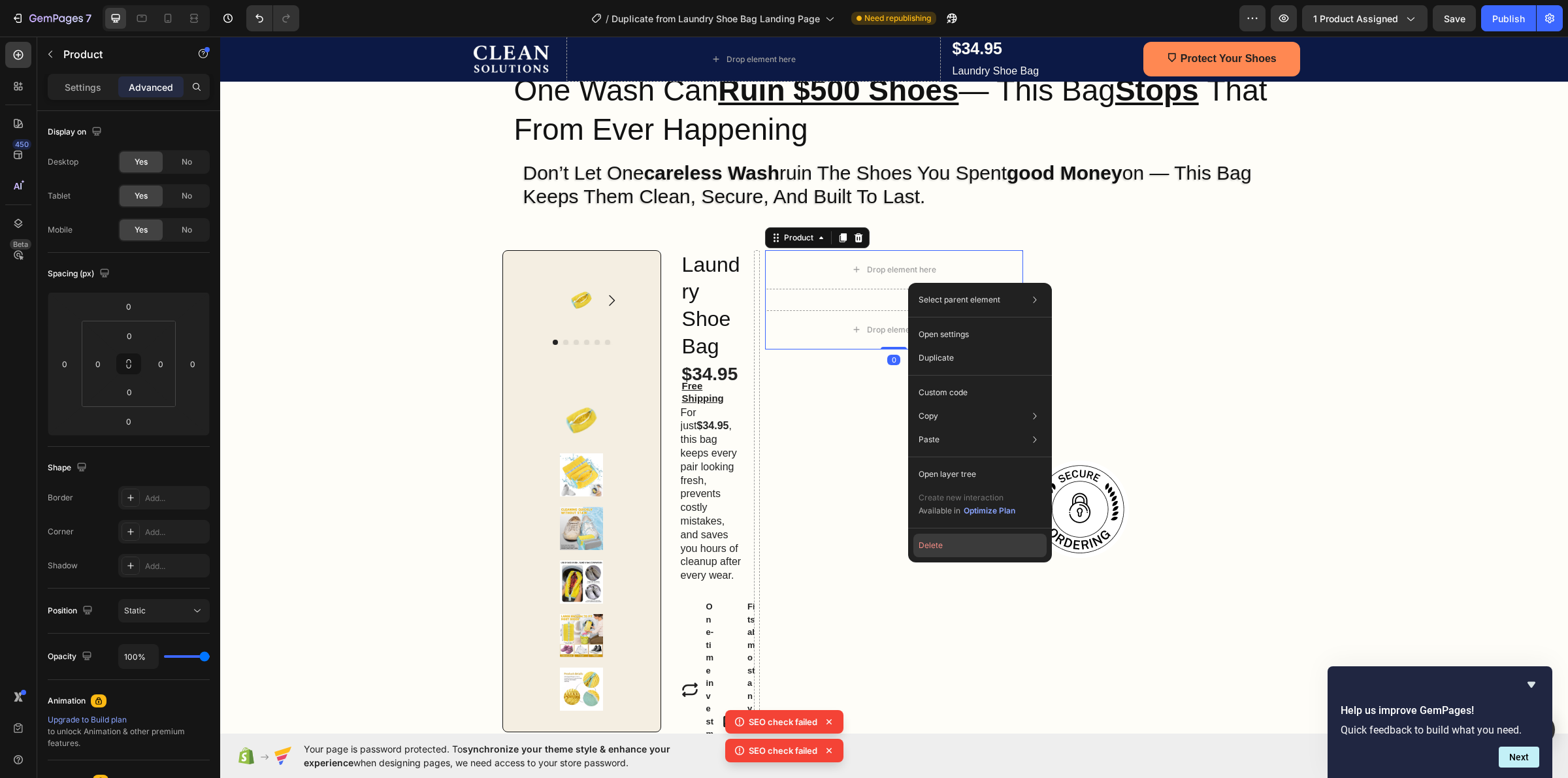
click at [949, 544] on button "Delete" at bounding box center [980, 545] width 134 height 23
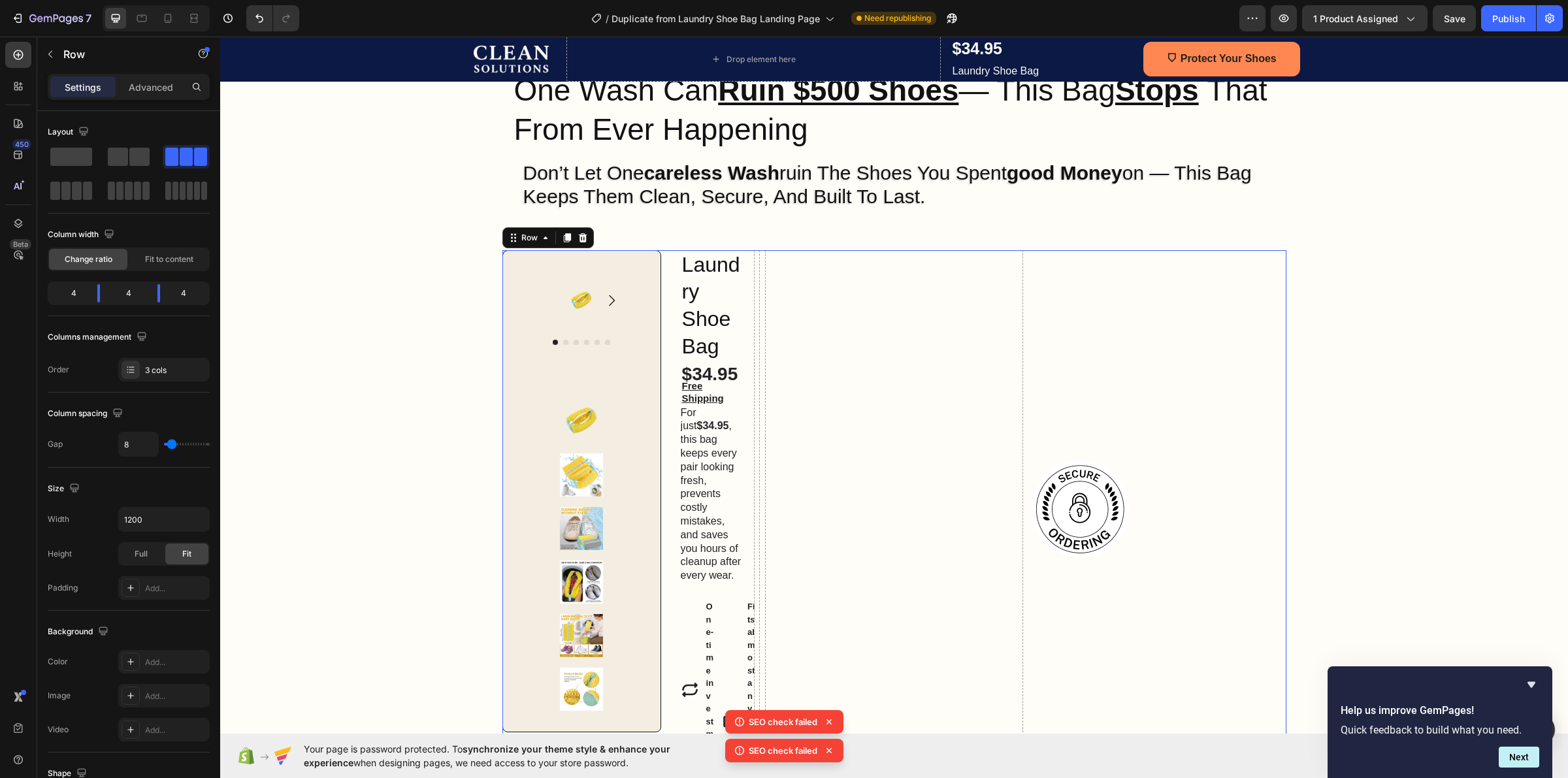
click at [805, 278] on div "Drop element here" at bounding box center [894, 776] width 258 height 1051
click at [132, 152] on span at bounding box center [139, 156] width 20 height 18
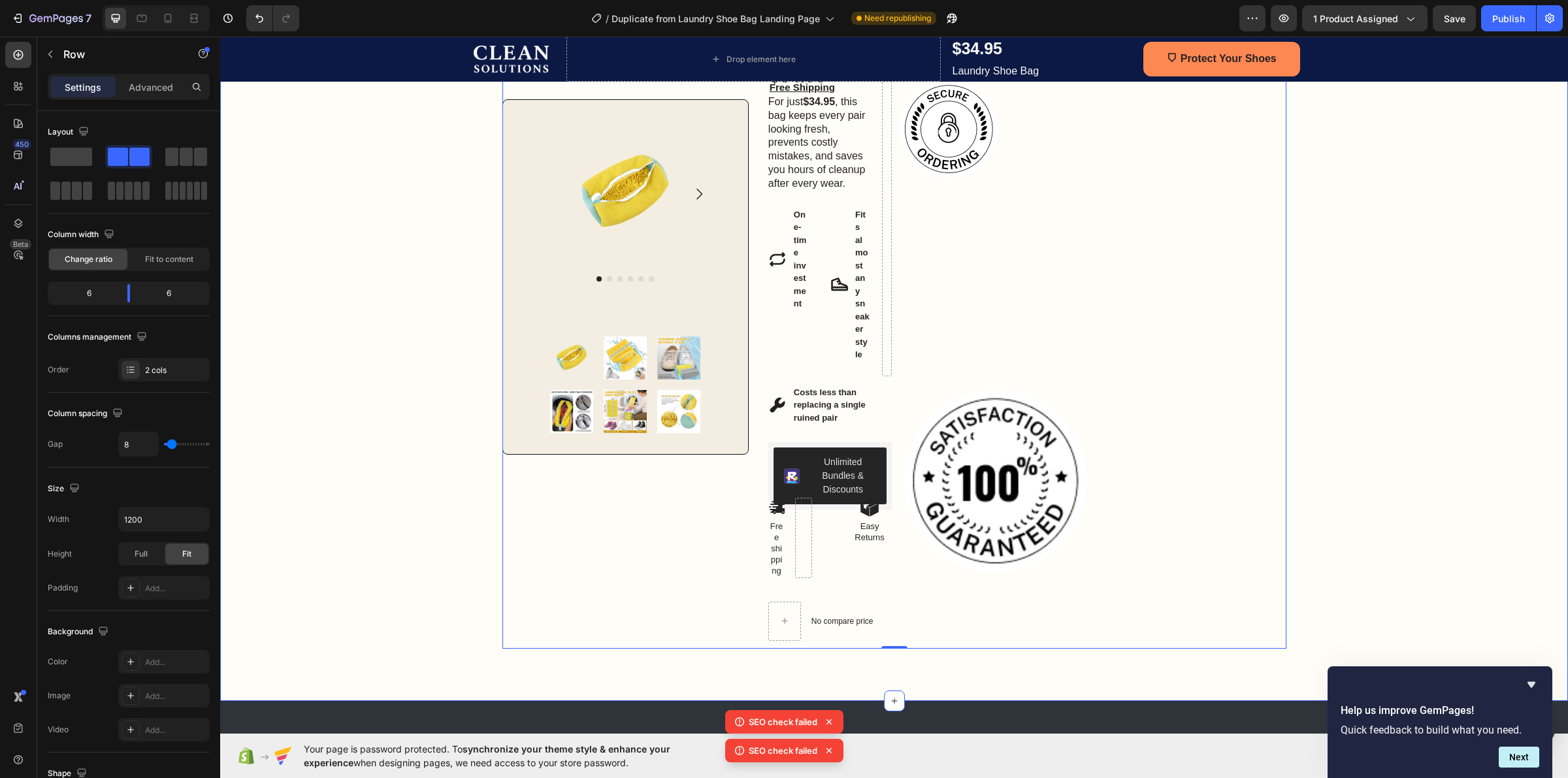
scroll to position [314, 0]
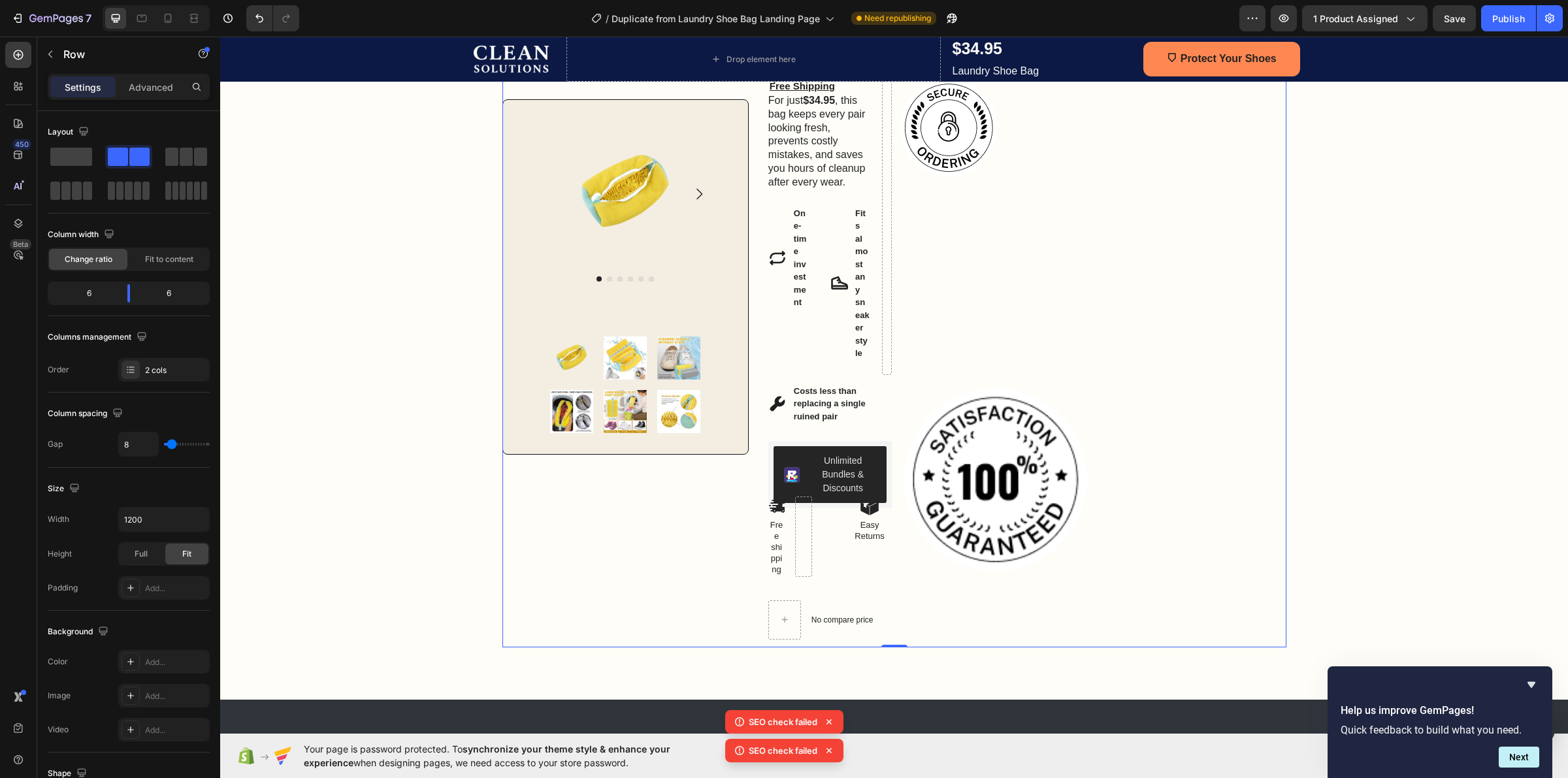
click at [1109, 339] on div "Image Image" at bounding box center [1092, 327] width 389 height 642
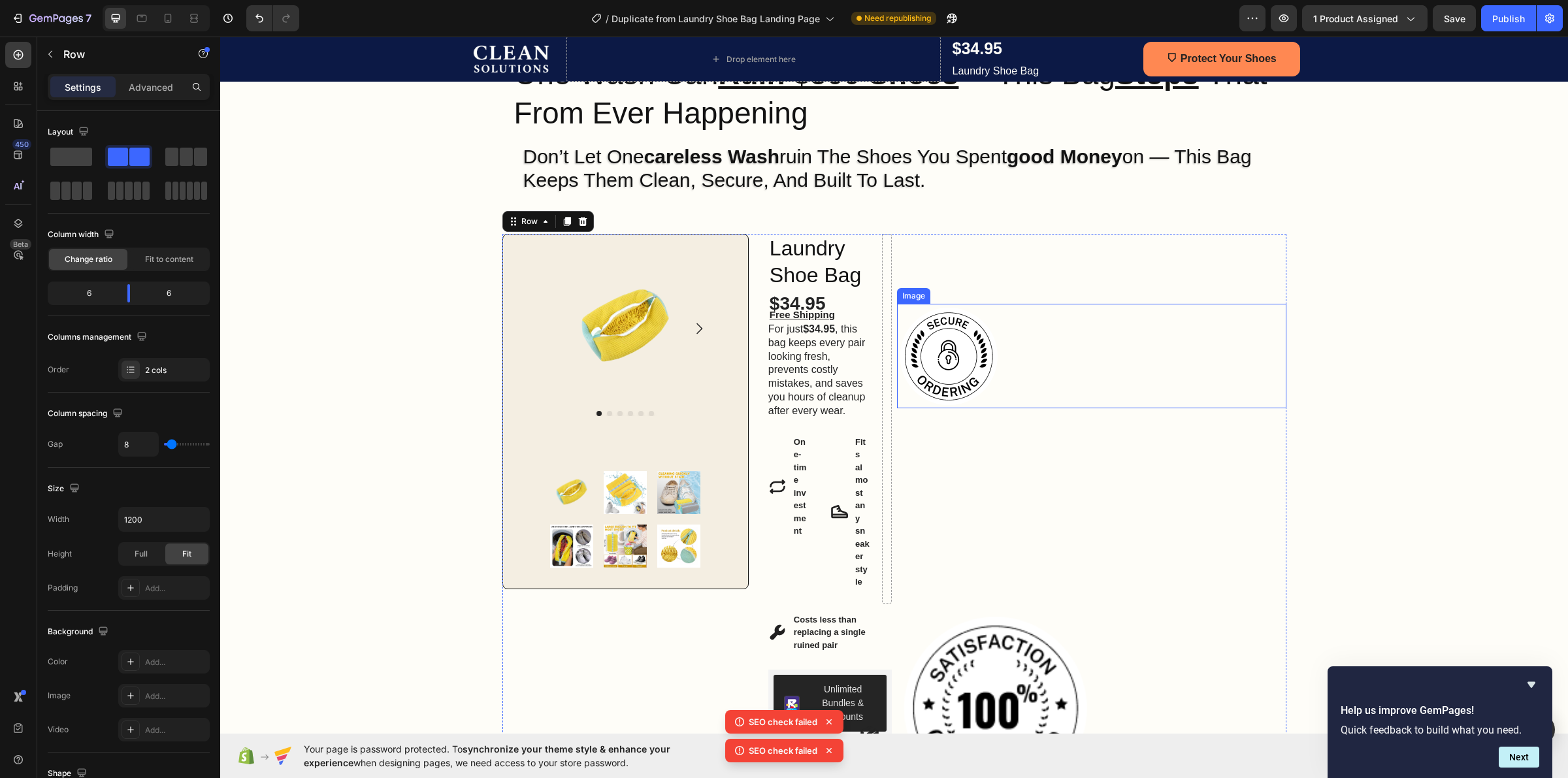
scroll to position [69, 0]
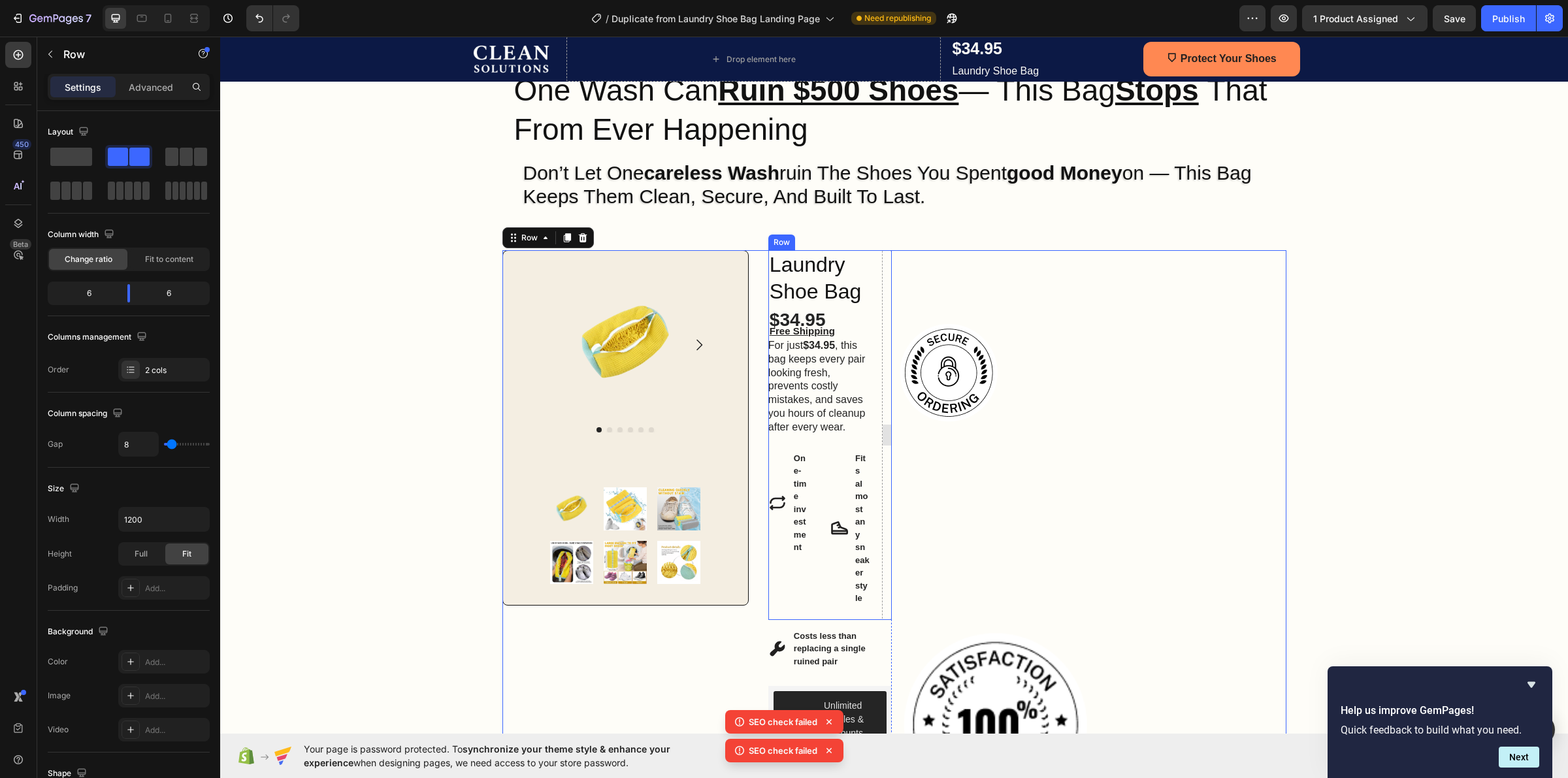
click at [882, 284] on div at bounding box center [886, 435] width 9 height 370
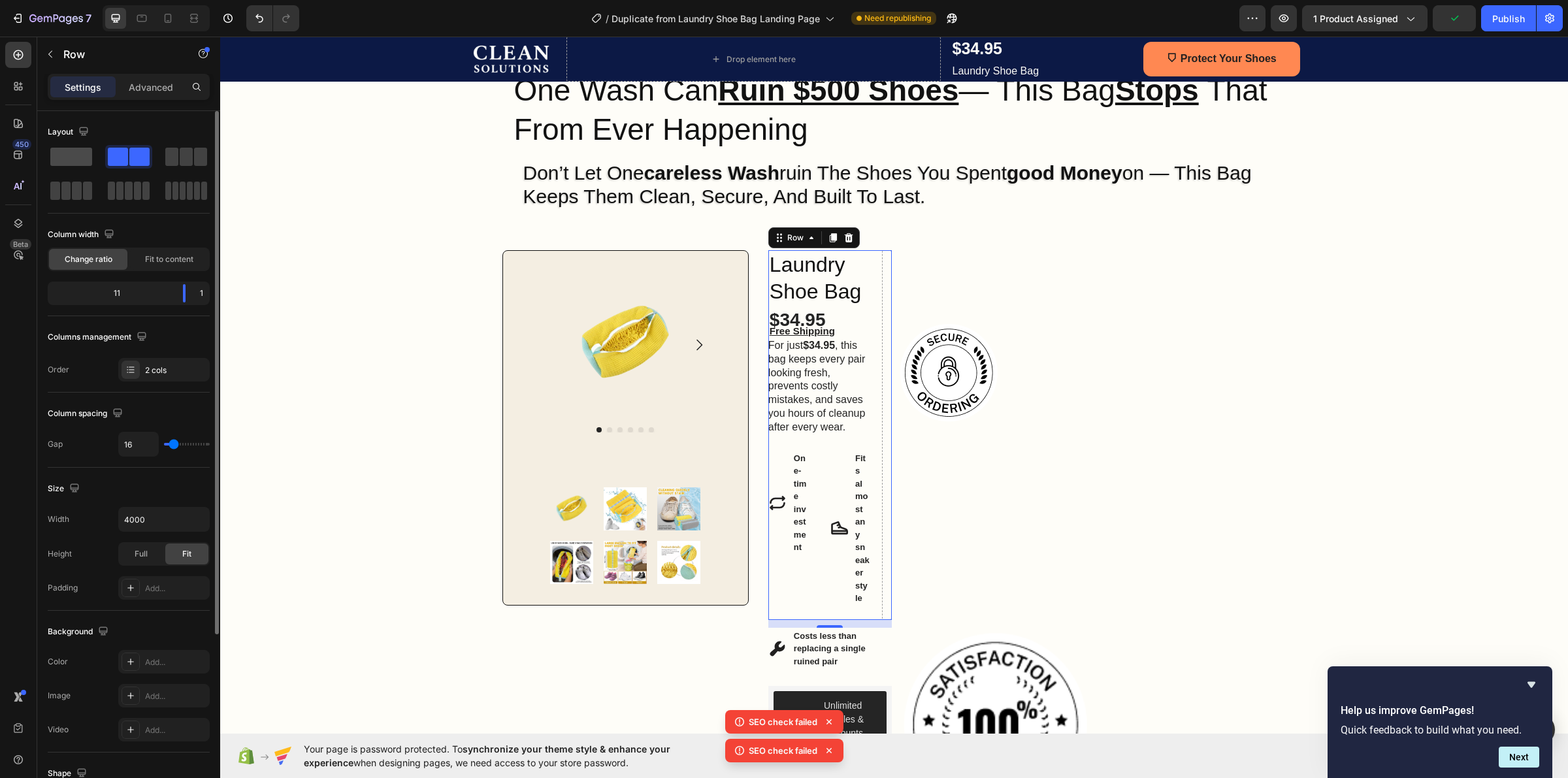
click at [69, 155] on span at bounding box center [71, 156] width 42 height 18
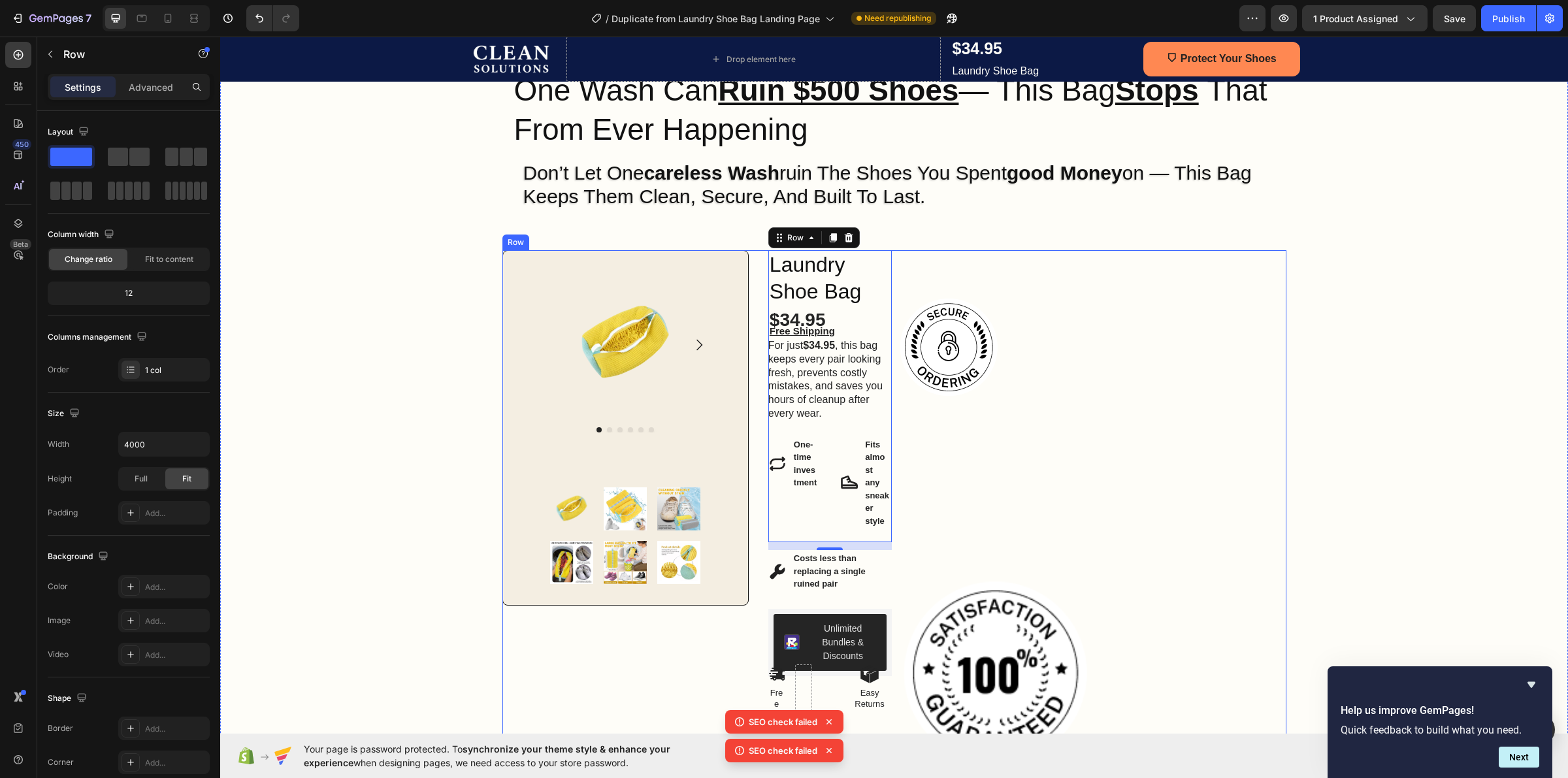
click at [939, 275] on div "Image Image" at bounding box center [1092, 532] width 389 height 564
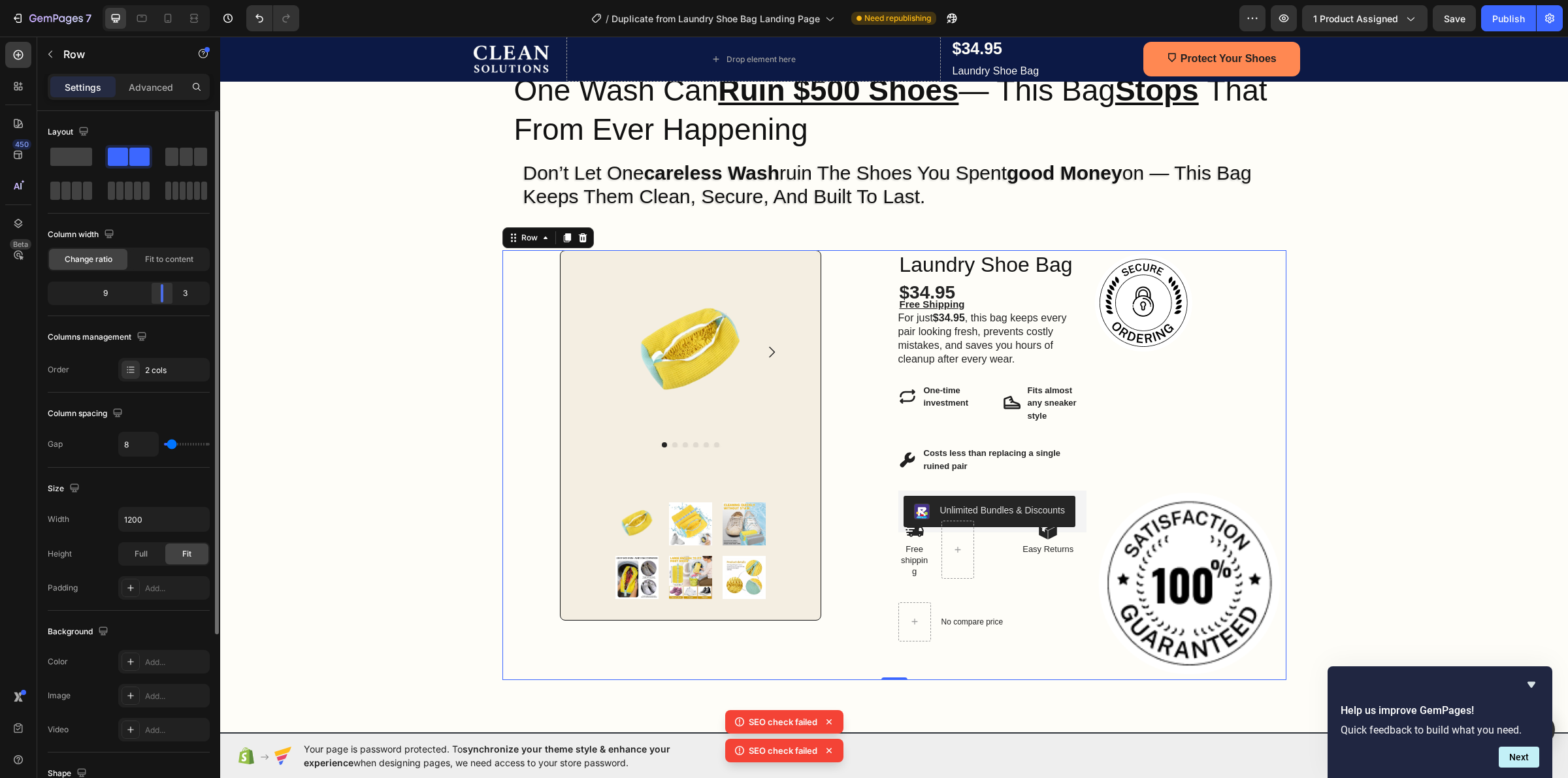
drag, startPoint x: 124, startPoint y: 292, endPoint x: 171, endPoint y: 298, distance: 47.4
click at [171, 298] on div at bounding box center [162, 293] width 23 height 18
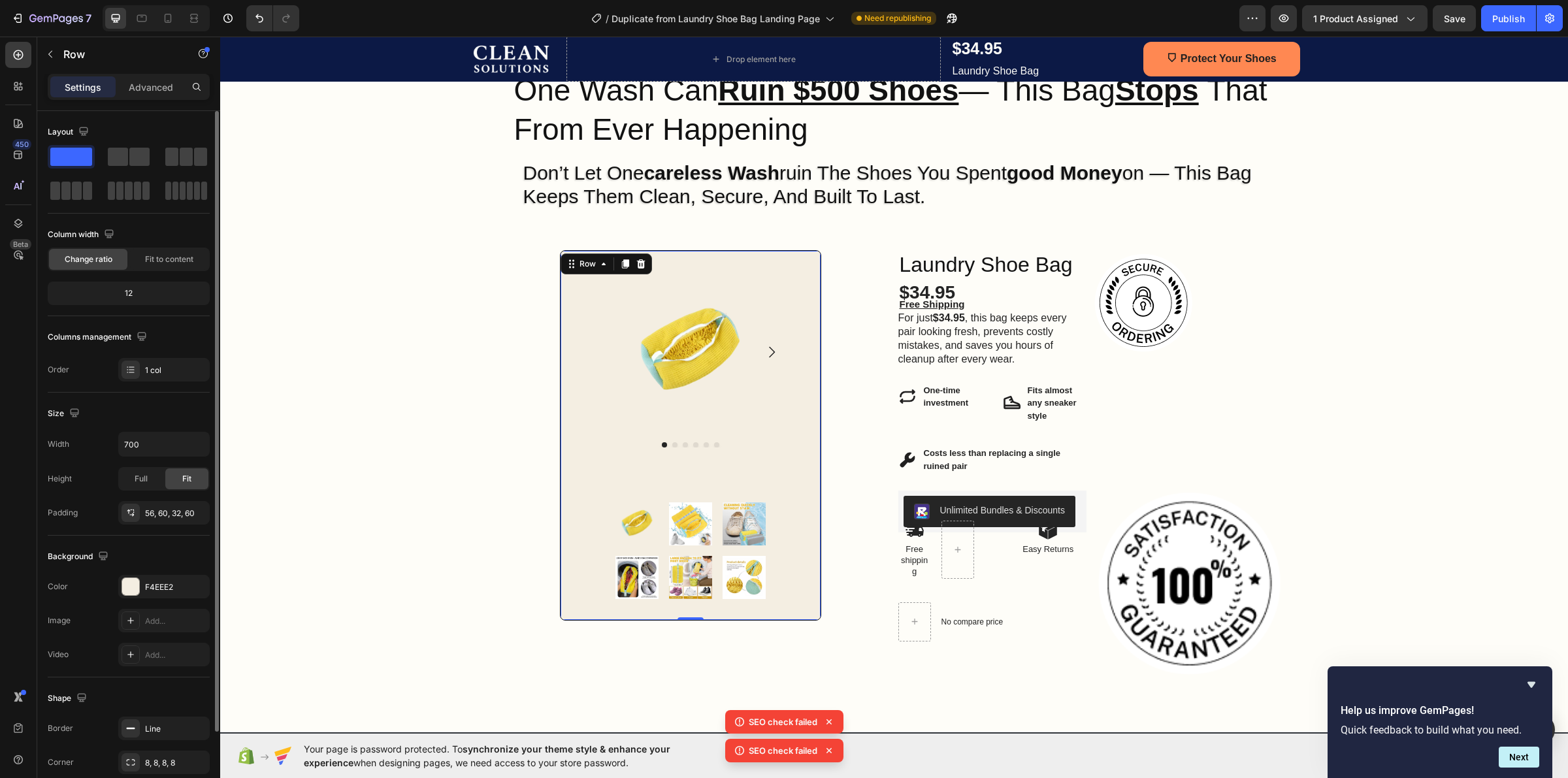
click at [791, 293] on div "Product Images Product Images Row 0" at bounding box center [691, 435] width 262 height 371
click at [867, 272] on div "Product Images Product Images Row 0 Row" at bounding box center [691, 450] width 376 height 399
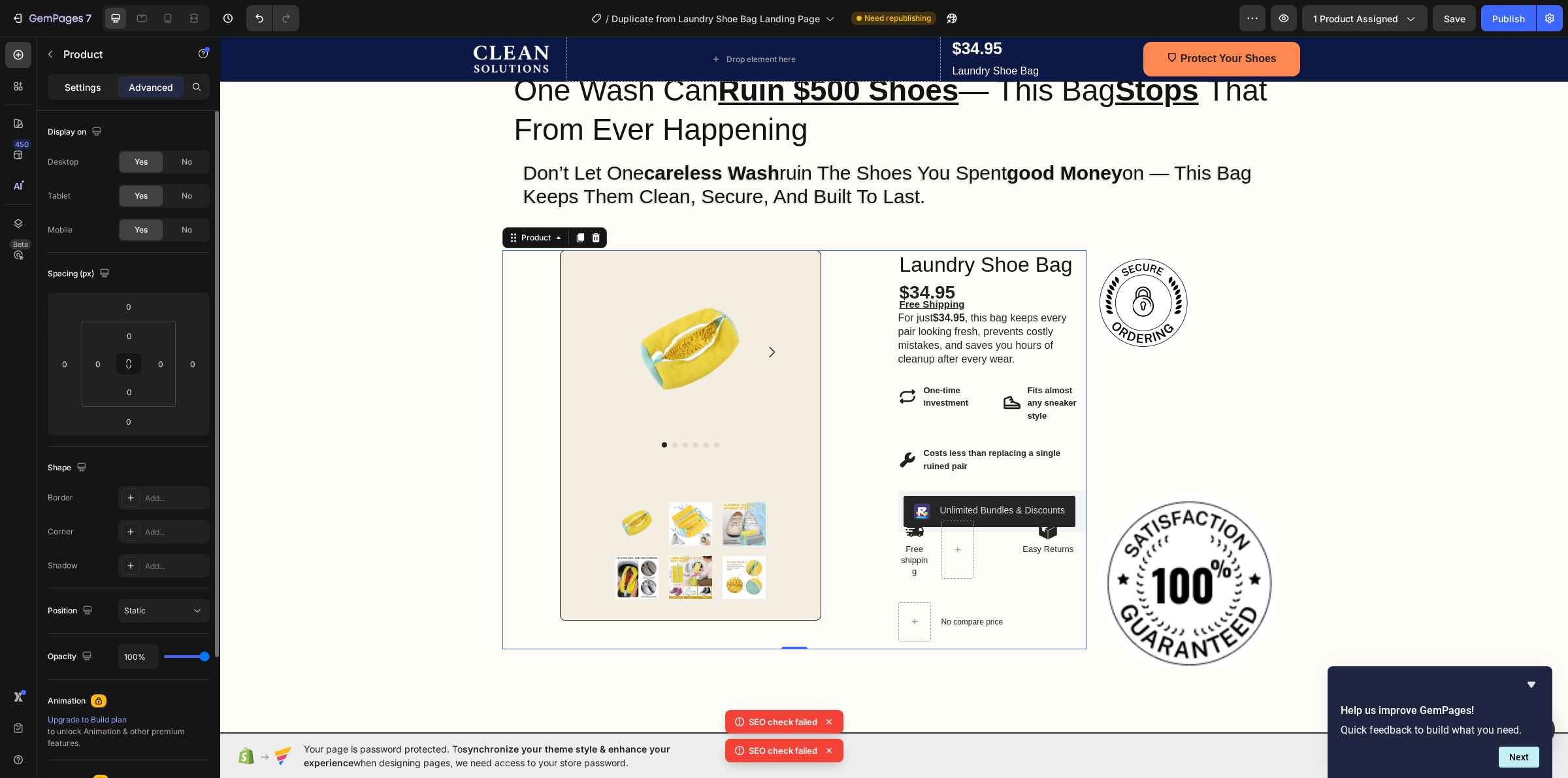
click at [82, 86] on p "Settings" at bounding box center [83, 86] width 37 height 14
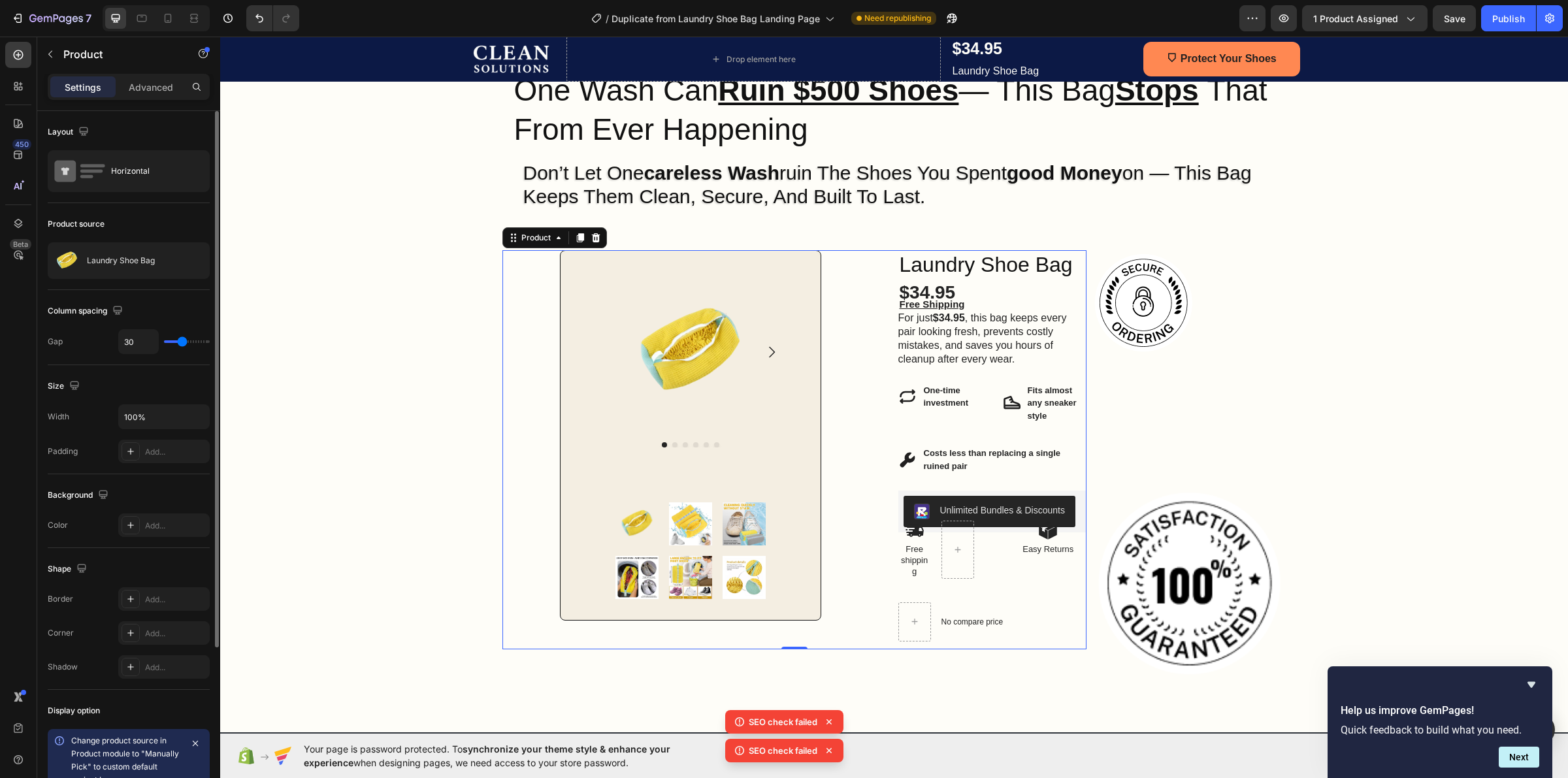
click at [887, 257] on div "Product Images Product Images Row Row Laundry Shoe Bag Heading $34.95 Product P…" at bounding box center [795, 450] width 584 height 399
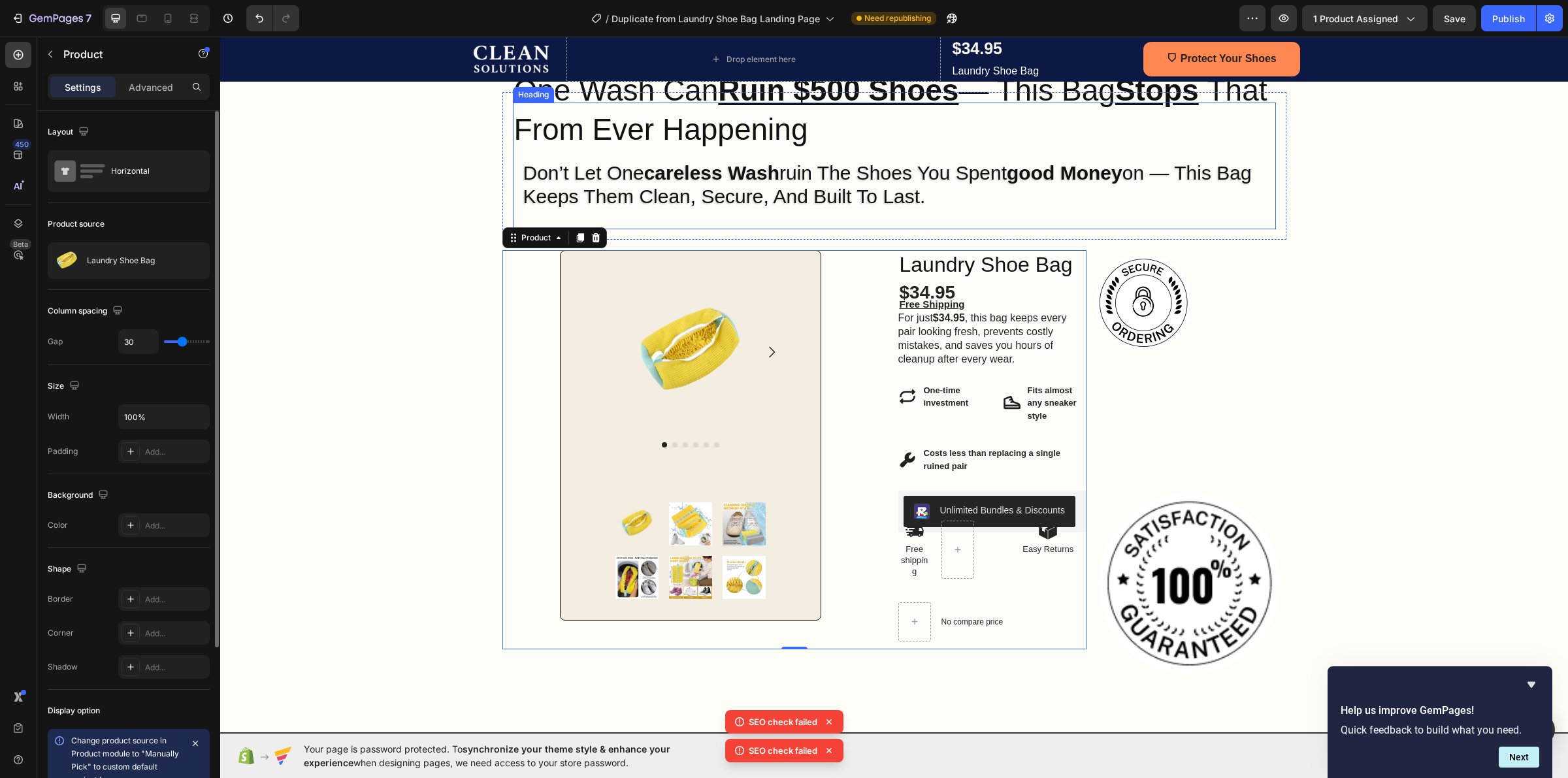
click at [898, 247] on h2 "don’t let one careless wash ruin the shoes you spent good money on — this bag k…" at bounding box center [894, 203] width 763 height 105
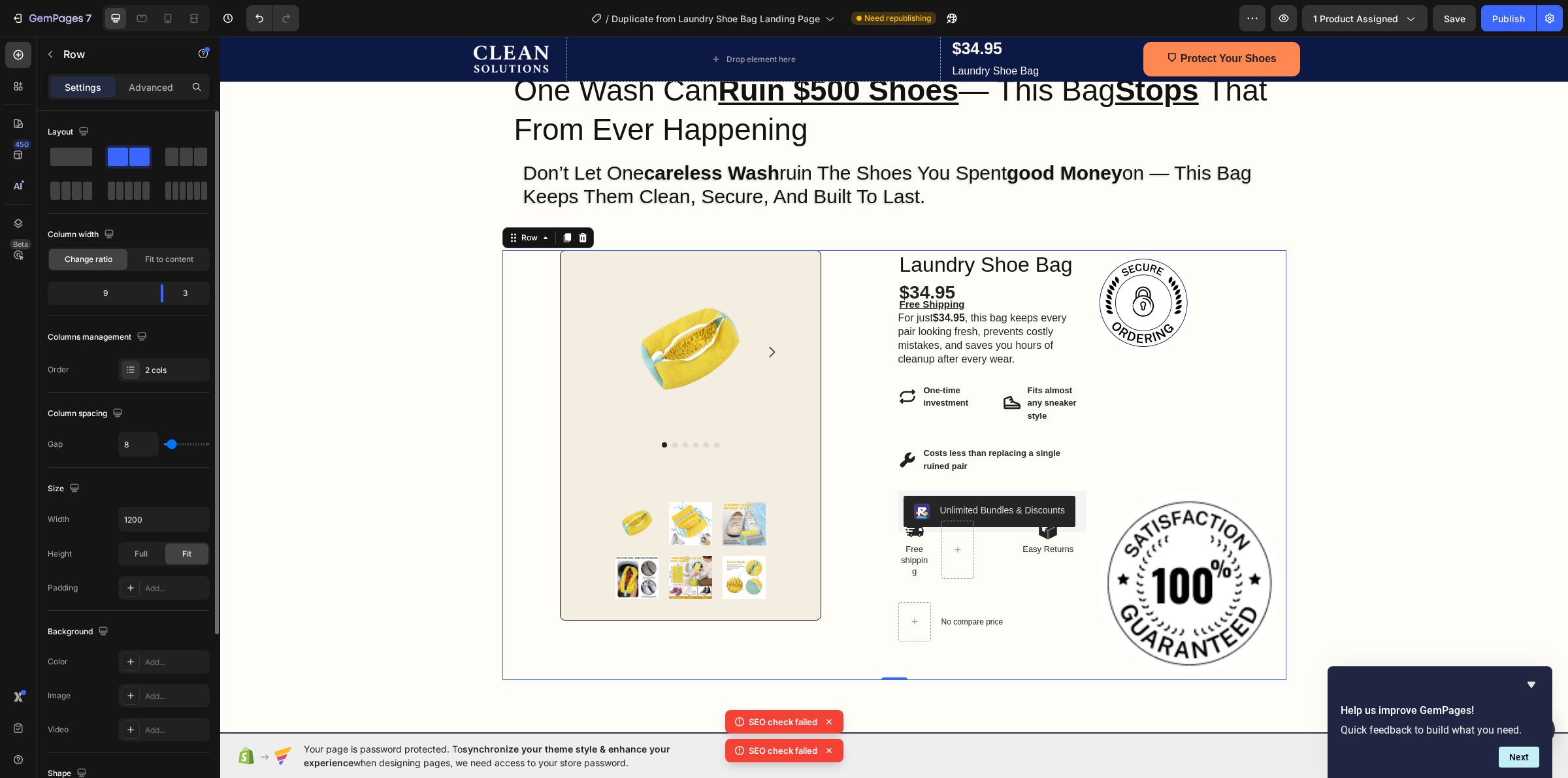
click at [1083, 251] on div "Product Images Product Images Row Row Laundry Shoe Bag Heading $34.95 Product P…" at bounding box center [895, 465] width 784 height 430
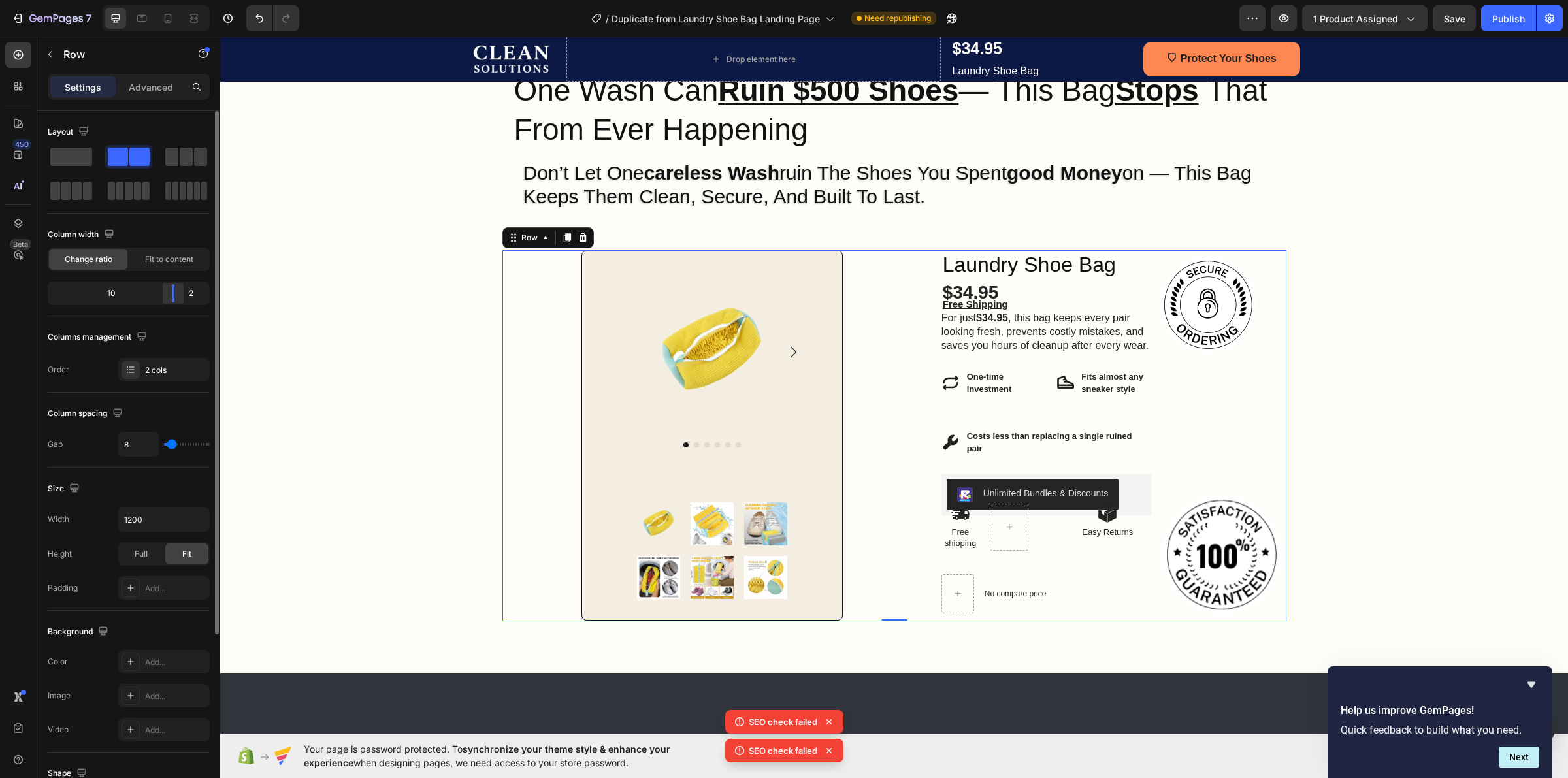
drag, startPoint x: 170, startPoint y: 299, endPoint x: 179, endPoint y: 299, distance: 9.0
click at [179, 299] on div at bounding box center [173, 293] width 23 height 18
click at [916, 260] on div "Product Images Product Images Row Row Laundry Shoe Bag Heading $34.95 Product P…" at bounding box center [827, 436] width 649 height 371
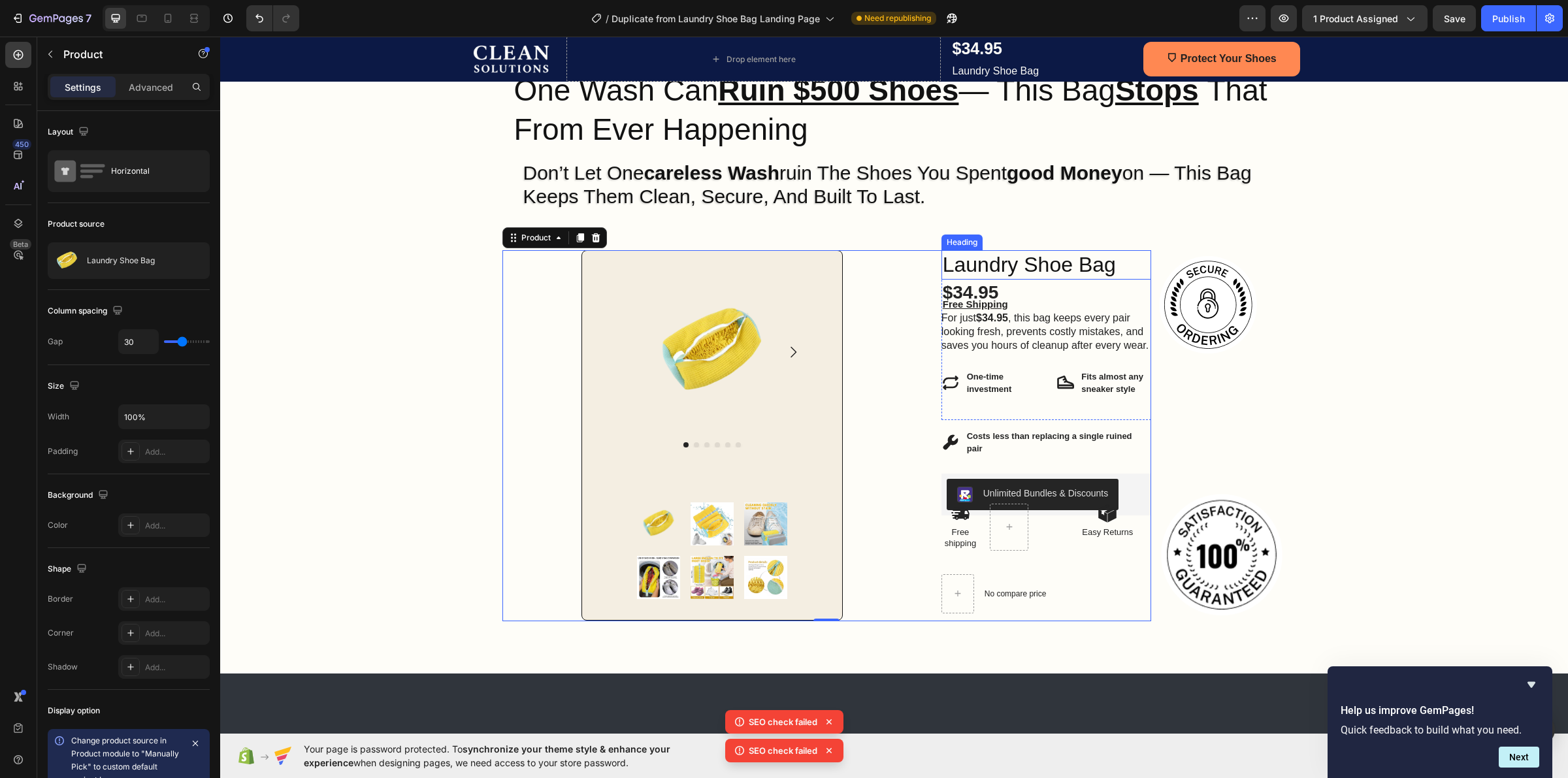
click at [941, 262] on h2 "Laundry Shoe Bag" at bounding box center [1046, 266] width 210 height 30
click at [921, 298] on div "Product Images Product Images Row Row Laundry Shoe Bag Heading $34.95 Product P…" at bounding box center [827, 436] width 649 height 371
click at [932, 415] on div "Product Images Product Images Row Row Laundry Shoe Bag Heading $34.95 Product P…" at bounding box center [827, 436] width 649 height 371
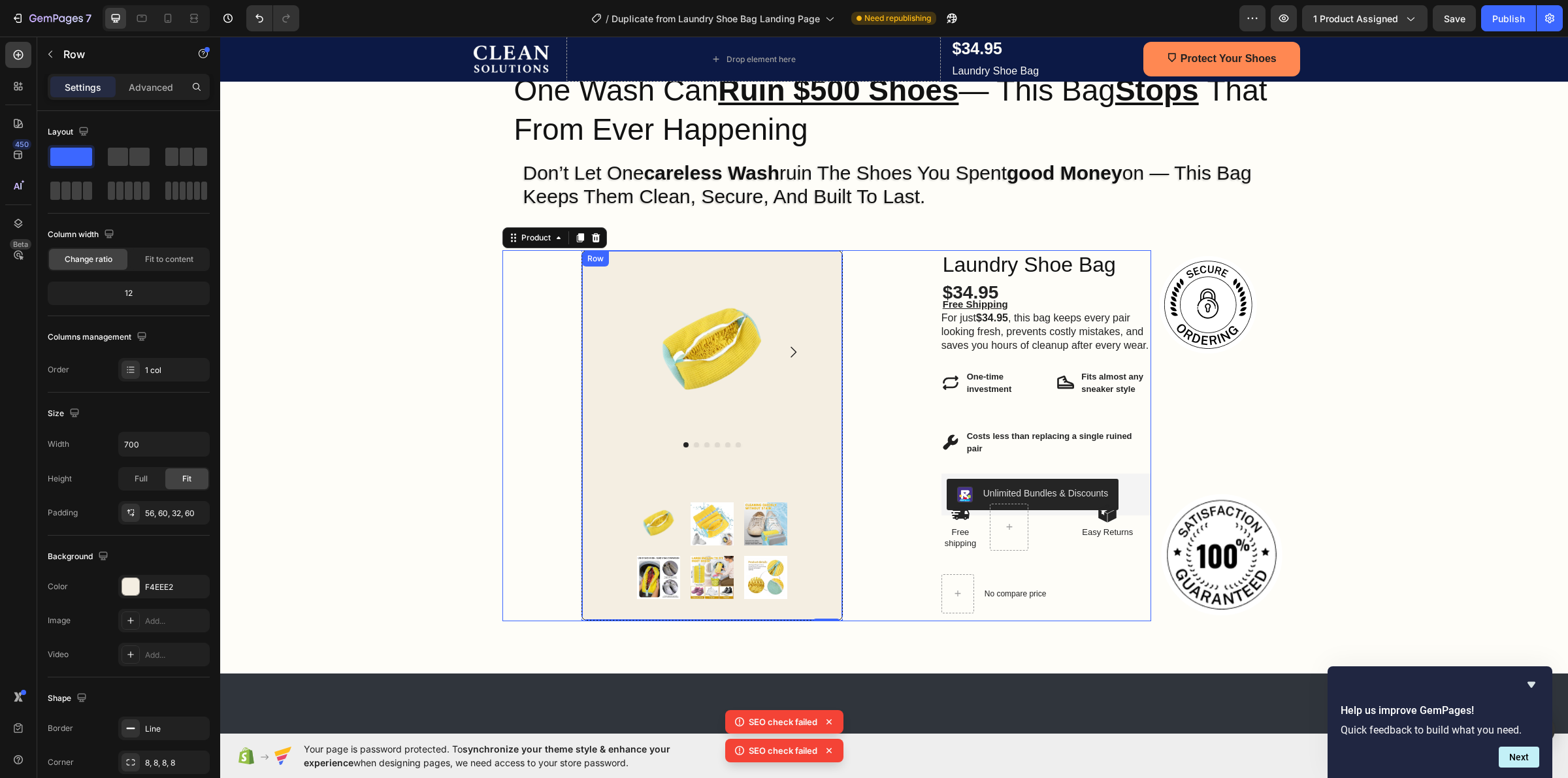
click at [834, 393] on div "Product Images Product Images Row" at bounding box center [712, 435] width 262 height 371
click at [848, 387] on div "Product Images Product Images Row Row" at bounding box center [712, 436] width 419 height 371
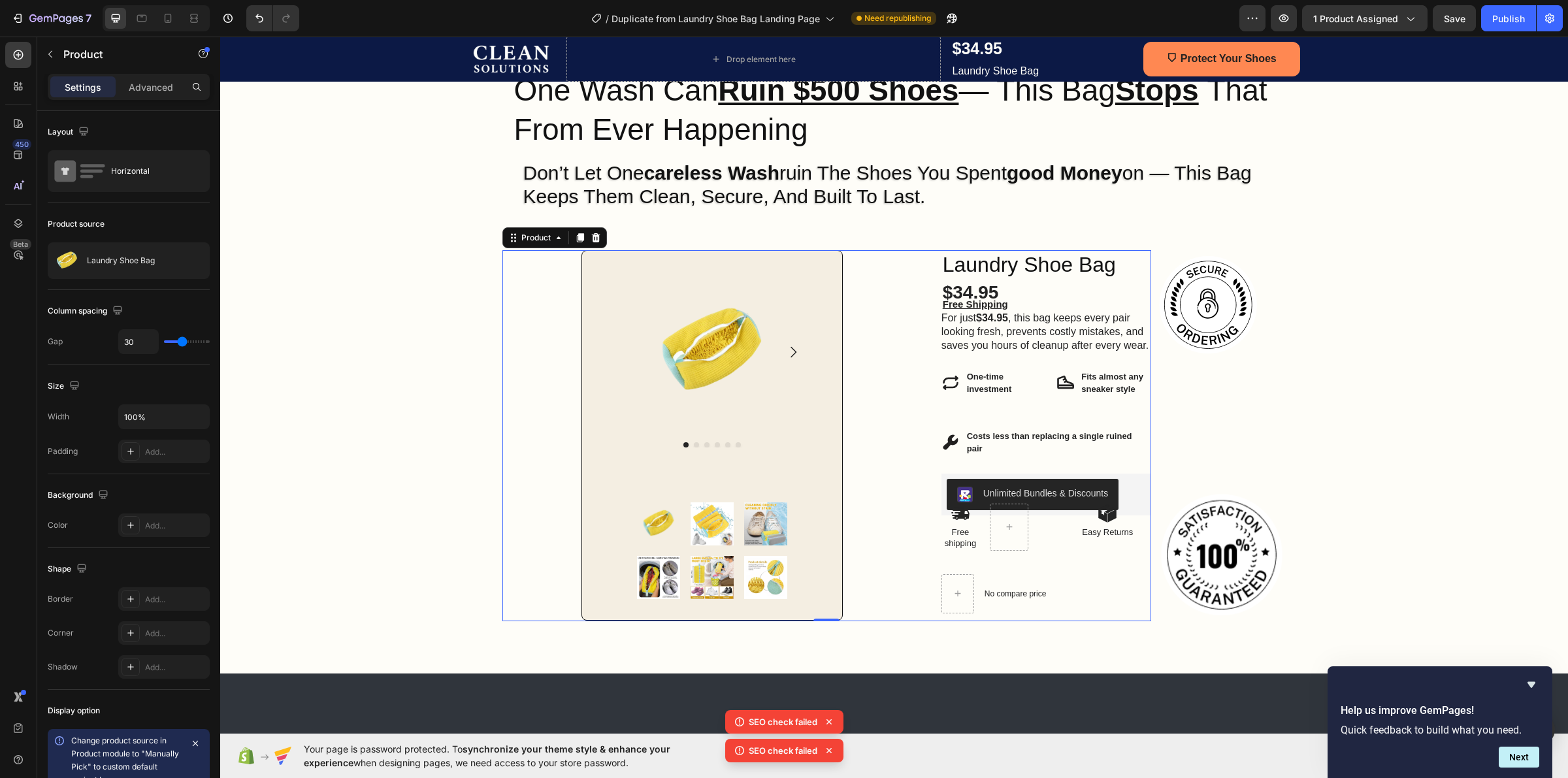
click at [931, 610] on div "Product Images Product Images Row Row Laundry Shoe Bag Heading $34.95 Product P…" at bounding box center [827, 436] width 649 height 371
click at [458, 364] on div "Image Row One Wash Can Ruin $500 Shoes — This Bag Stops That From Ever Happenin…" at bounding box center [894, 356] width 1348 height 528
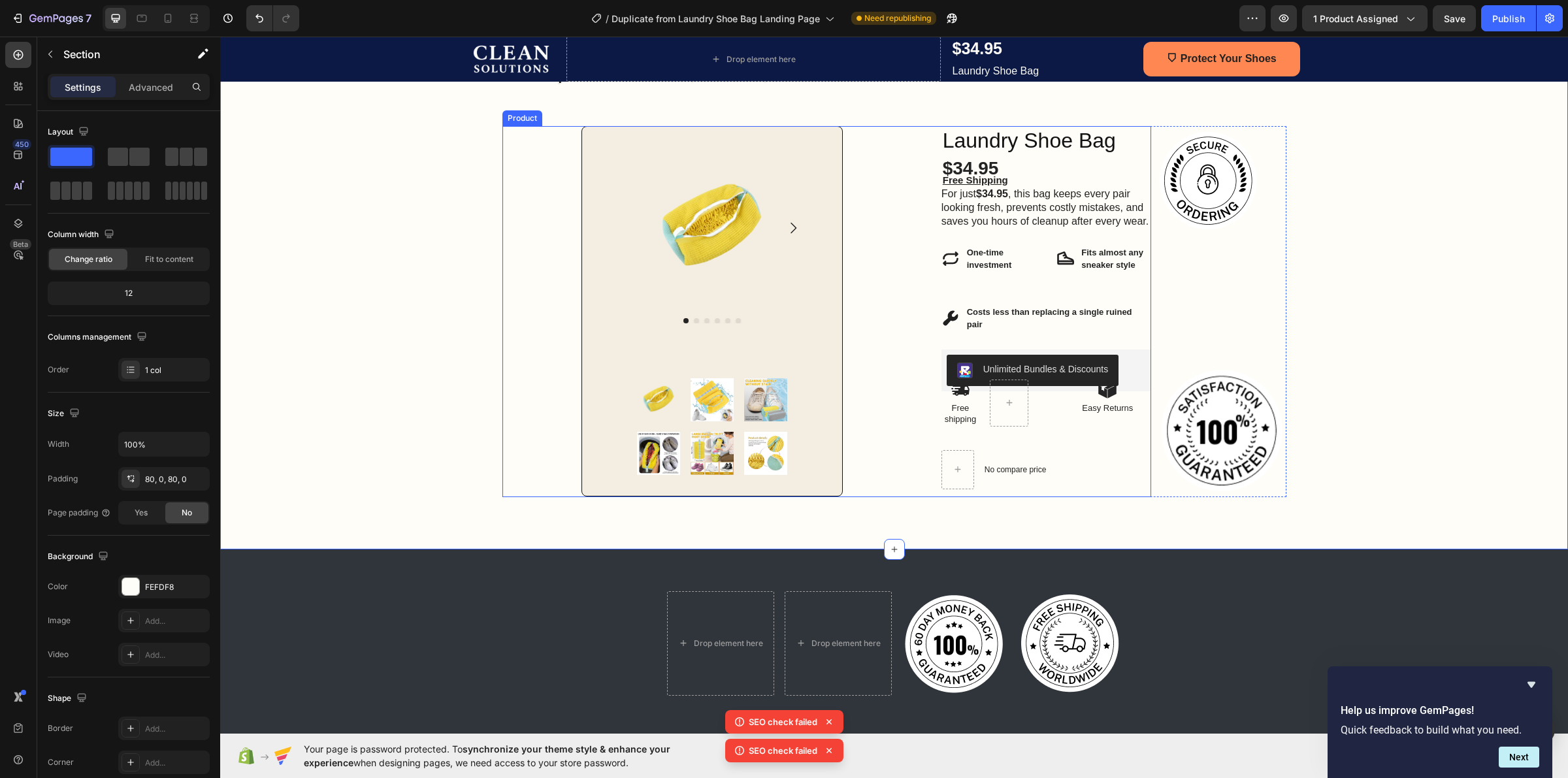
scroll to position [245, 0]
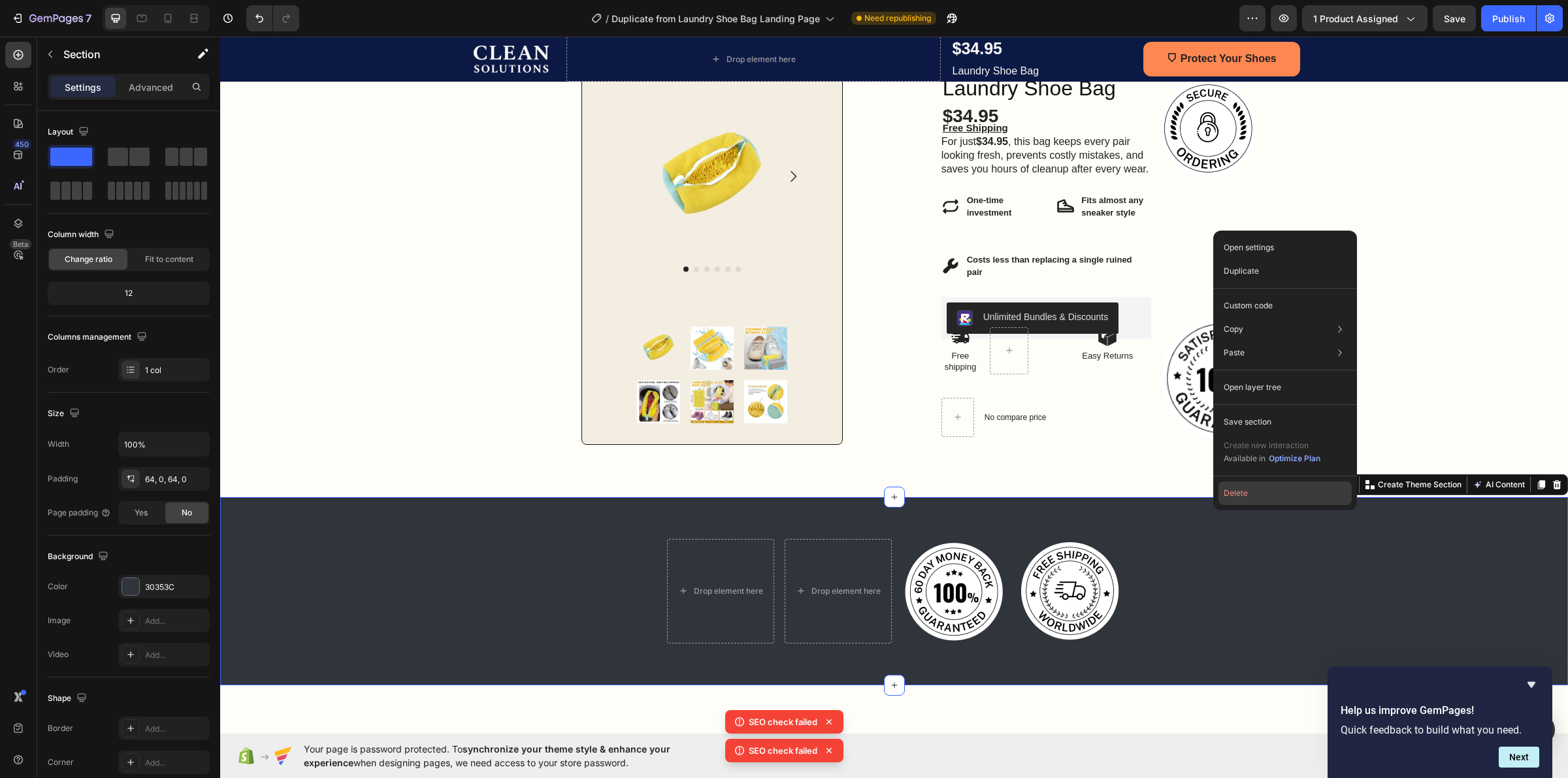
click at [1287, 493] on button "Delete" at bounding box center [1285, 493] width 134 height 23
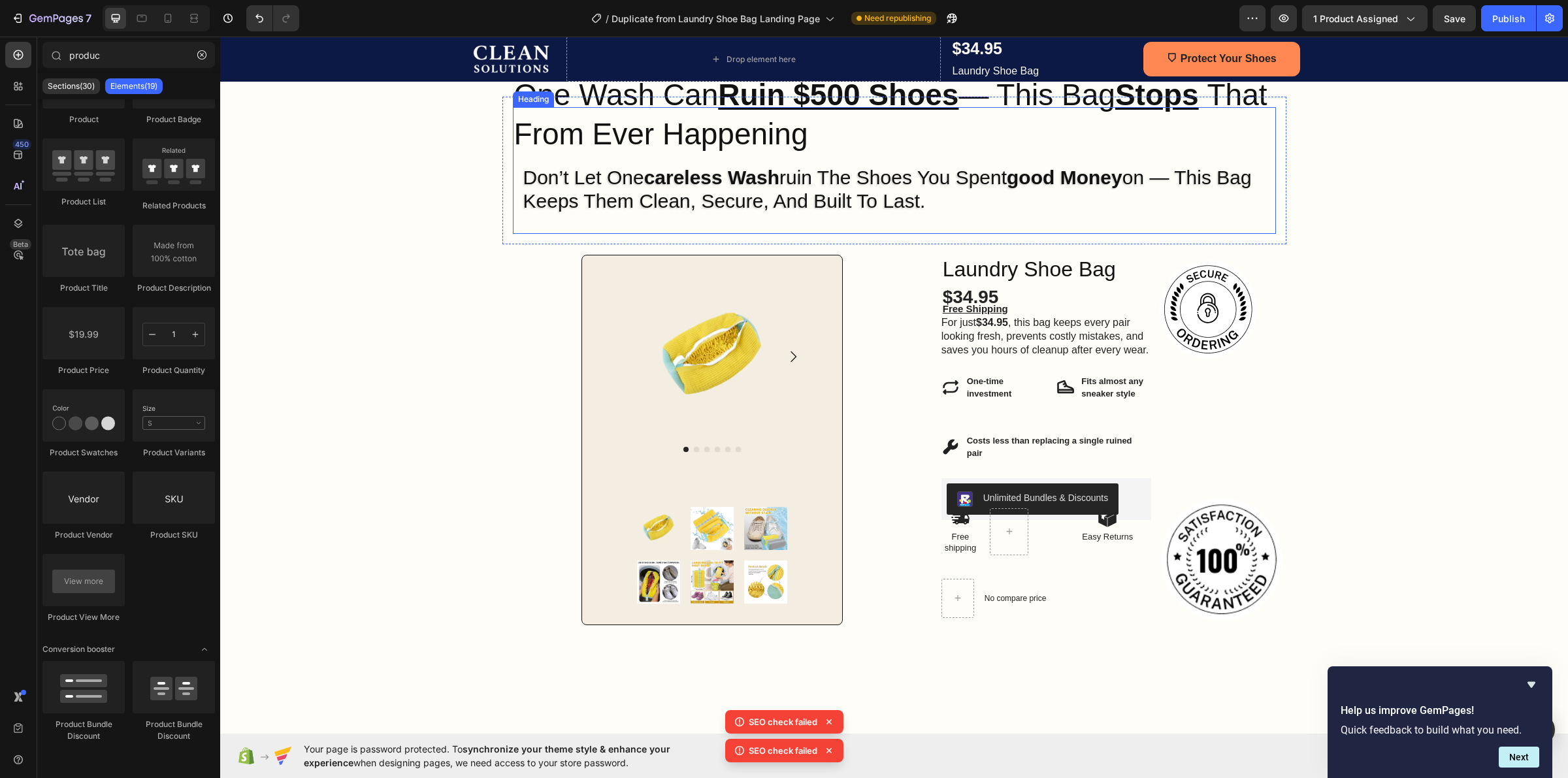
scroll to position [0, 0]
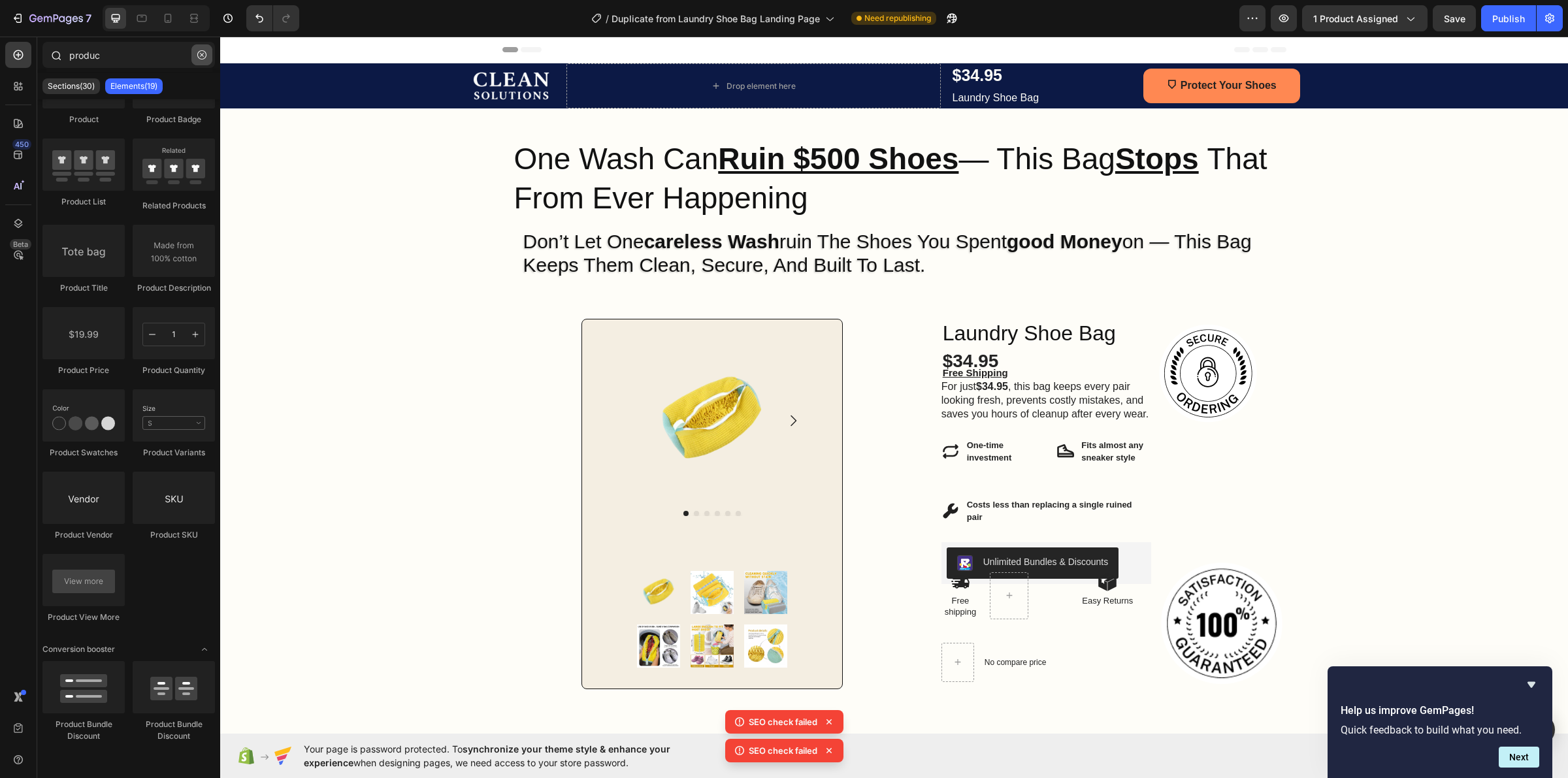
click at [200, 60] on button "button" at bounding box center [202, 55] width 21 height 21
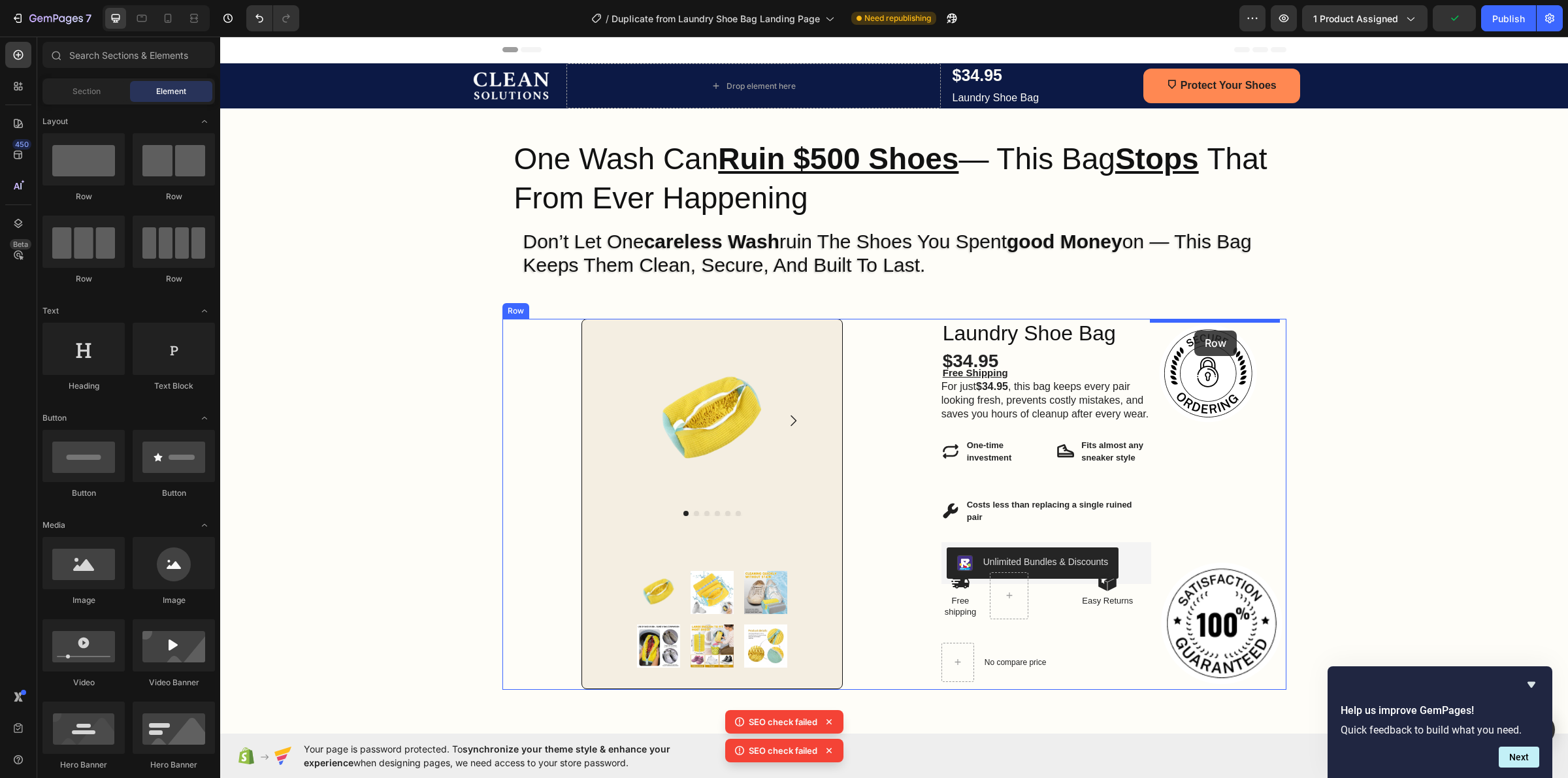
drag, startPoint x: 387, startPoint y: 211, endPoint x: 1194, endPoint y: 331, distance: 815.9
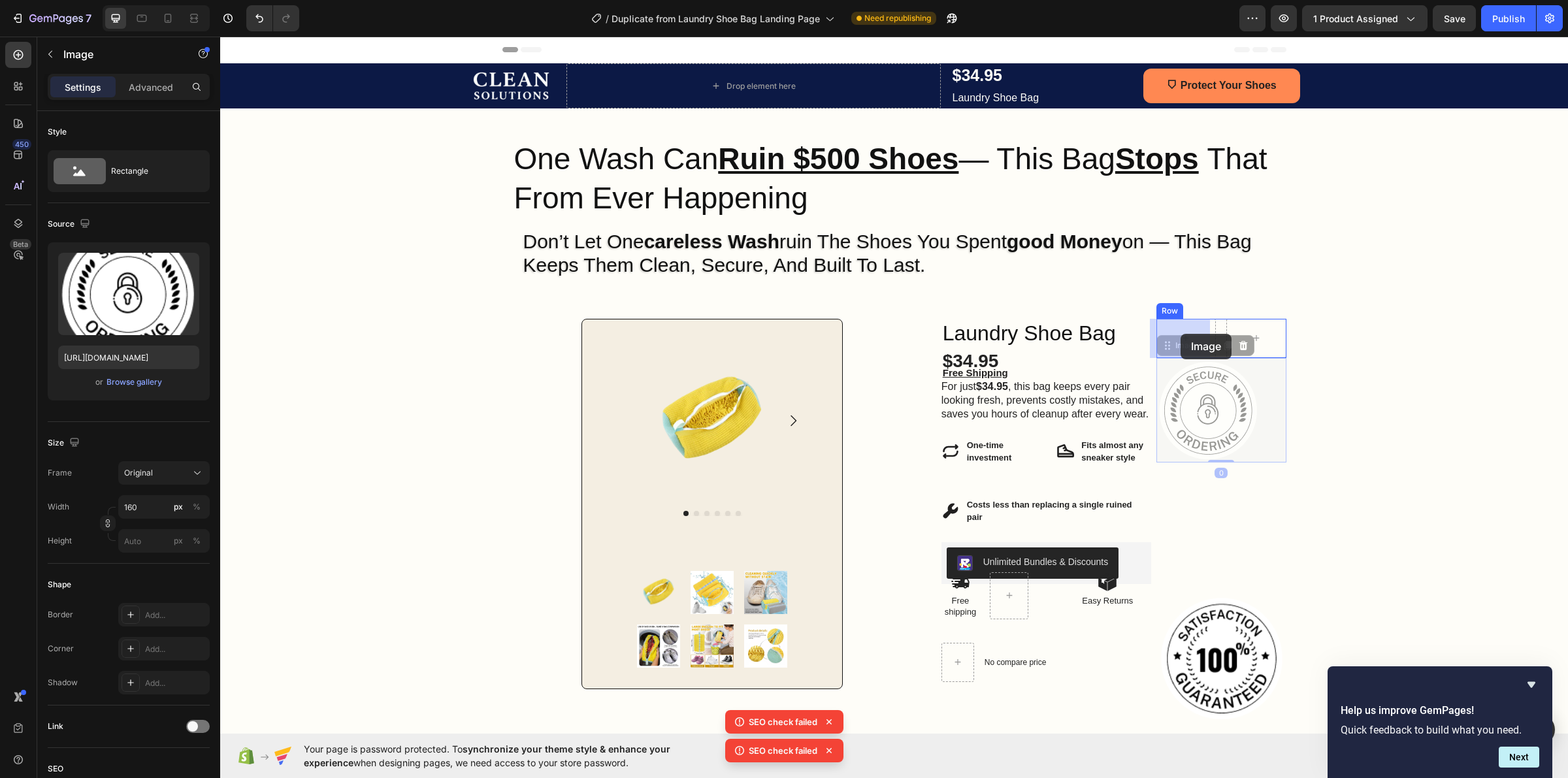
drag, startPoint x: 1193, startPoint y: 422, endPoint x: 1181, endPoint y: 334, distance: 88.8
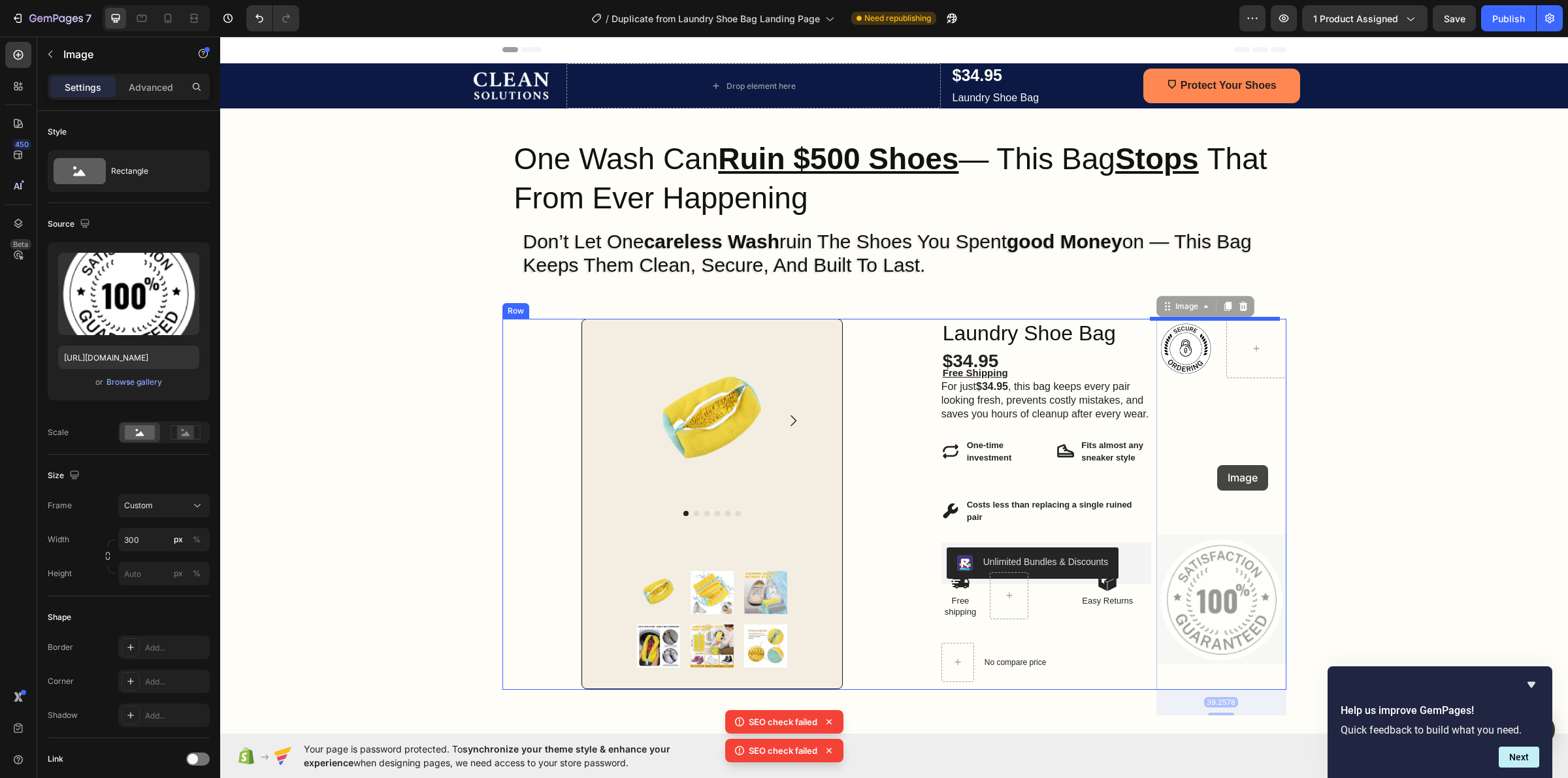
drag, startPoint x: 1224, startPoint y: 592, endPoint x: 1217, endPoint y: 465, distance: 127.2
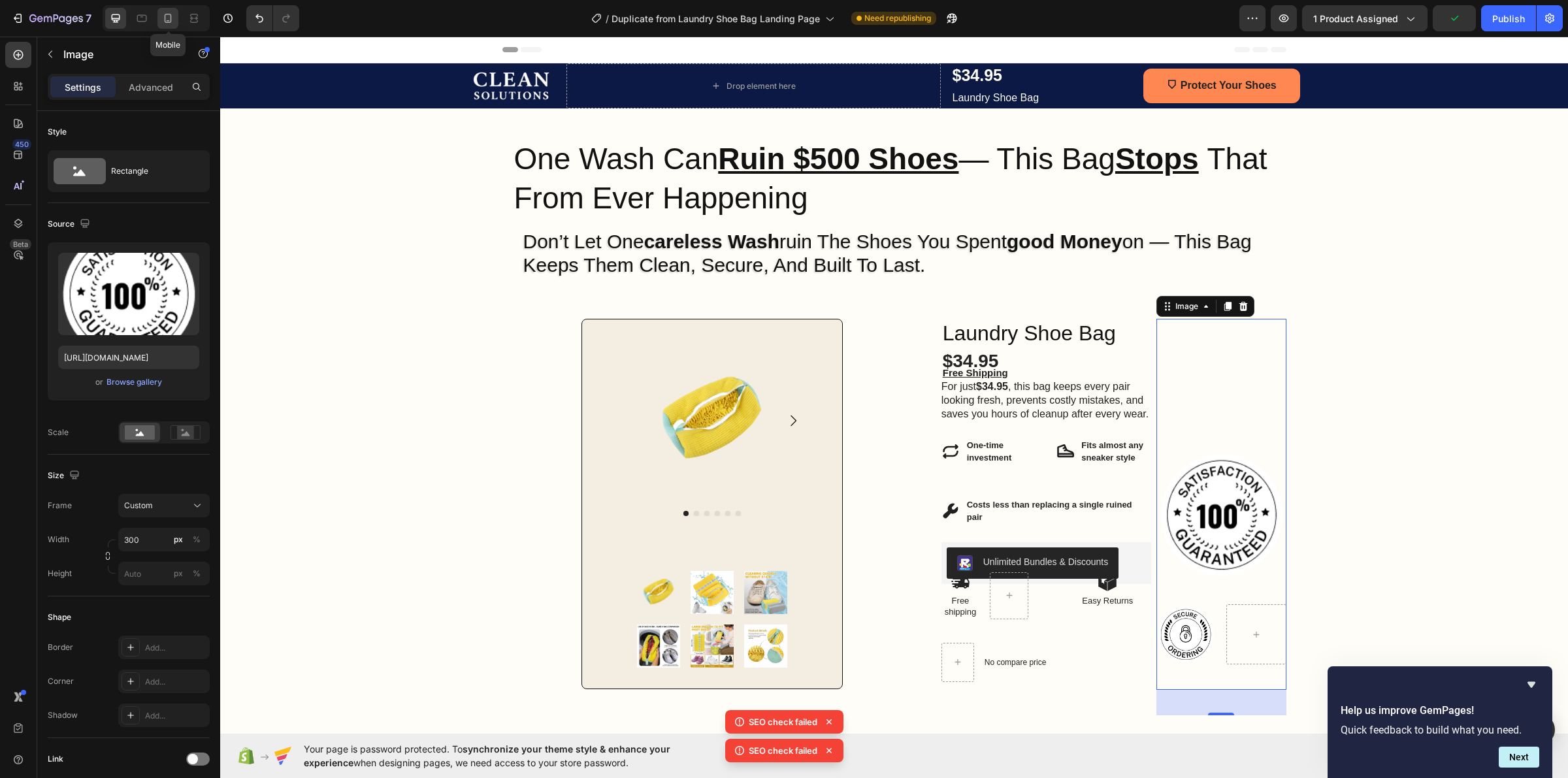
click at [168, 21] on icon at bounding box center [168, 18] width 13 height 13
type input "160"
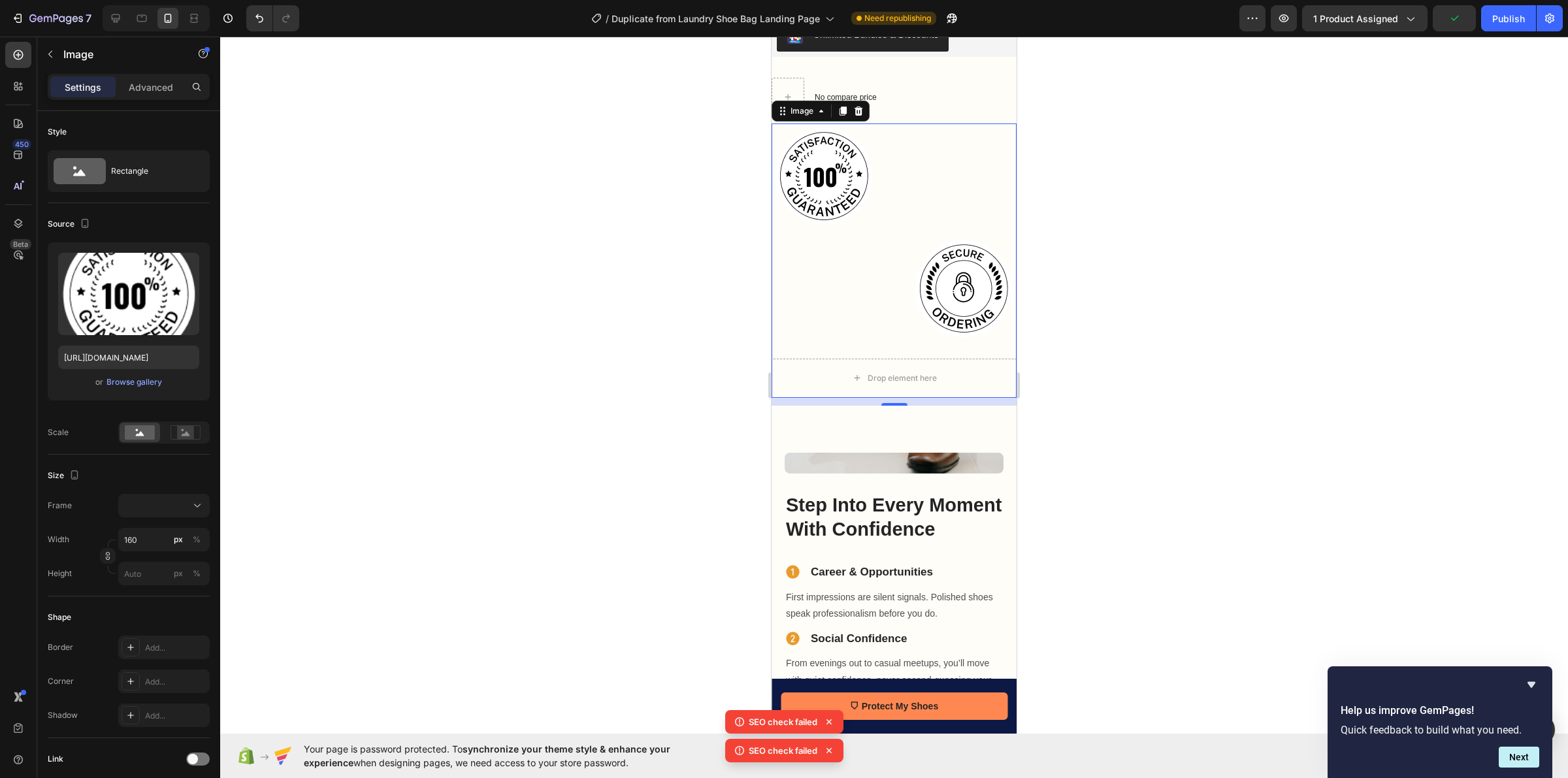
scroll to position [1053, 0]
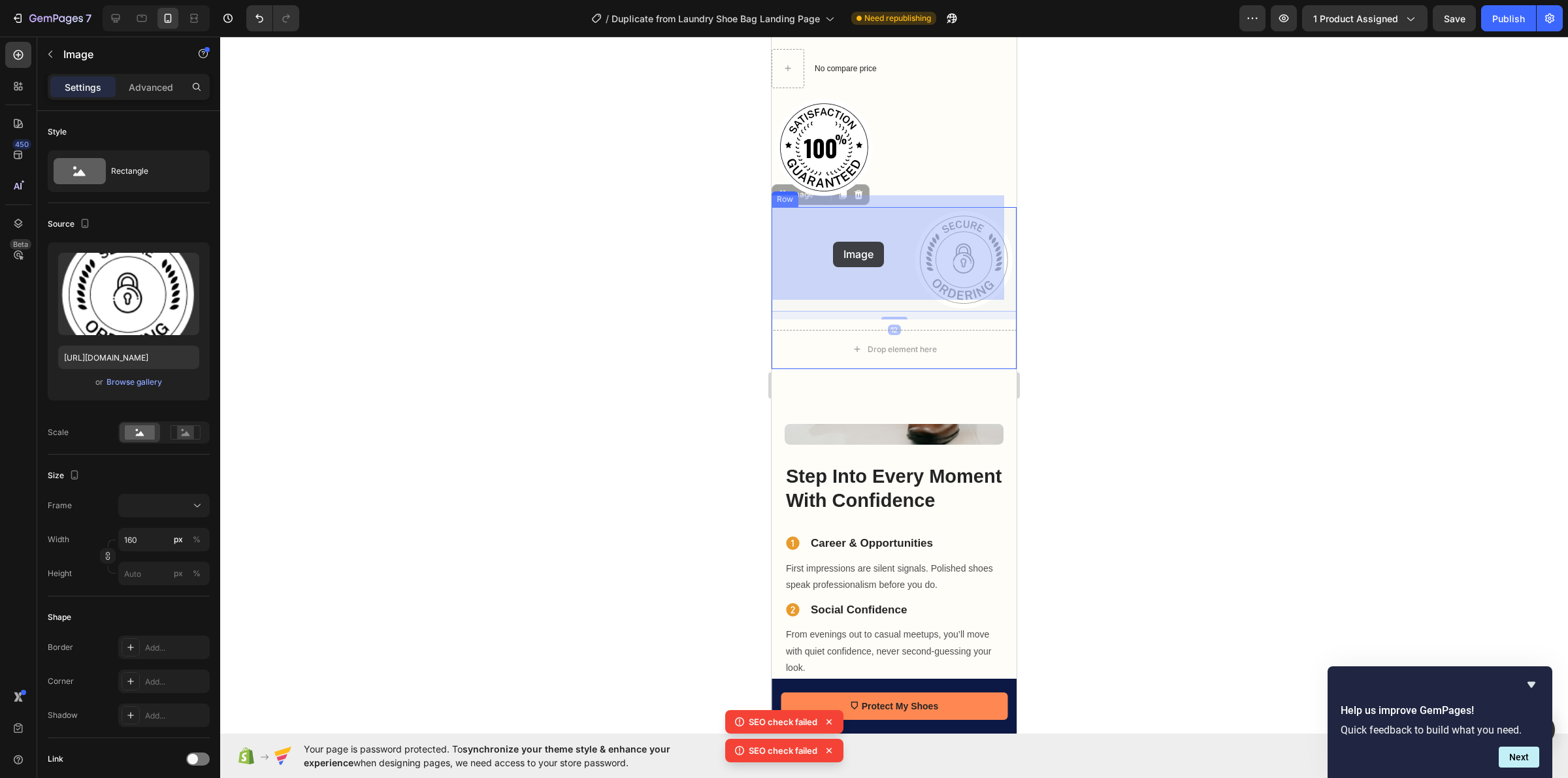
drag, startPoint x: 946, startPoint y: 242, endPoint x: 838, endPoint y: 242, distance: 108.0
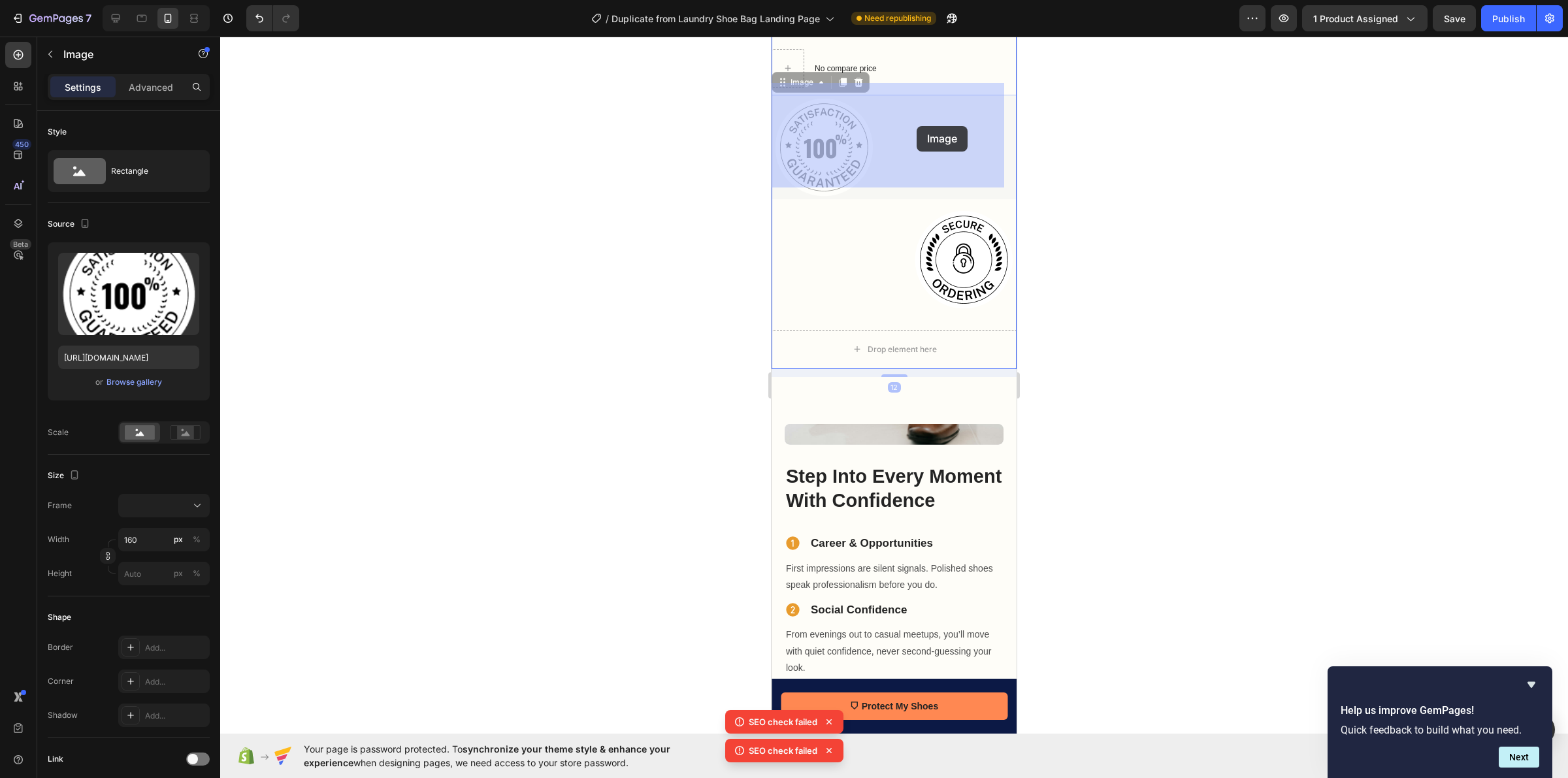
drag, startPoint x: 837, startPoint y: 122, endPoint x: 916, endPoint y: 126, distance: 79.1
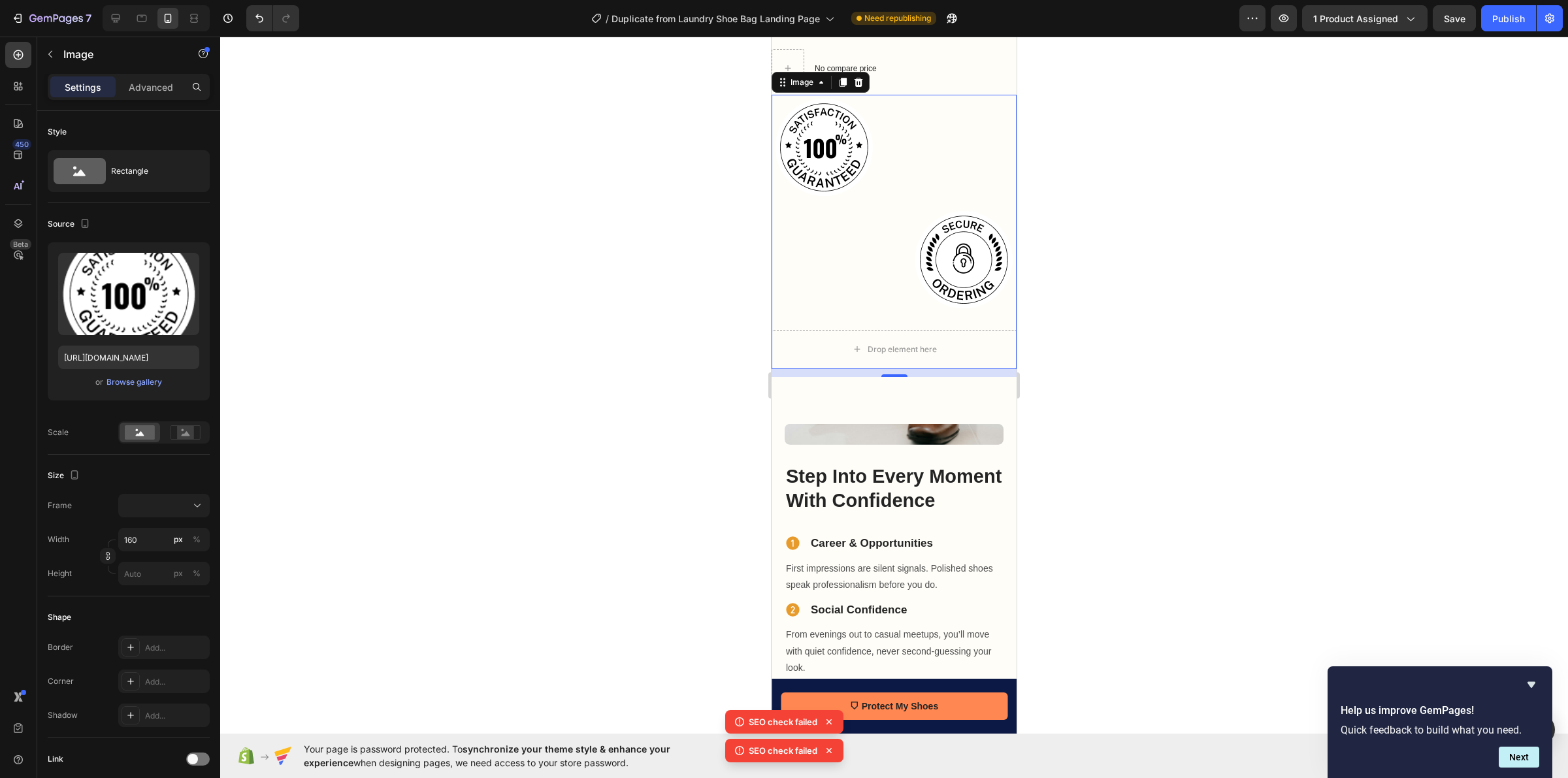
click at [664, 339] on div at bounding box center [894, 407] width 1348 height 741
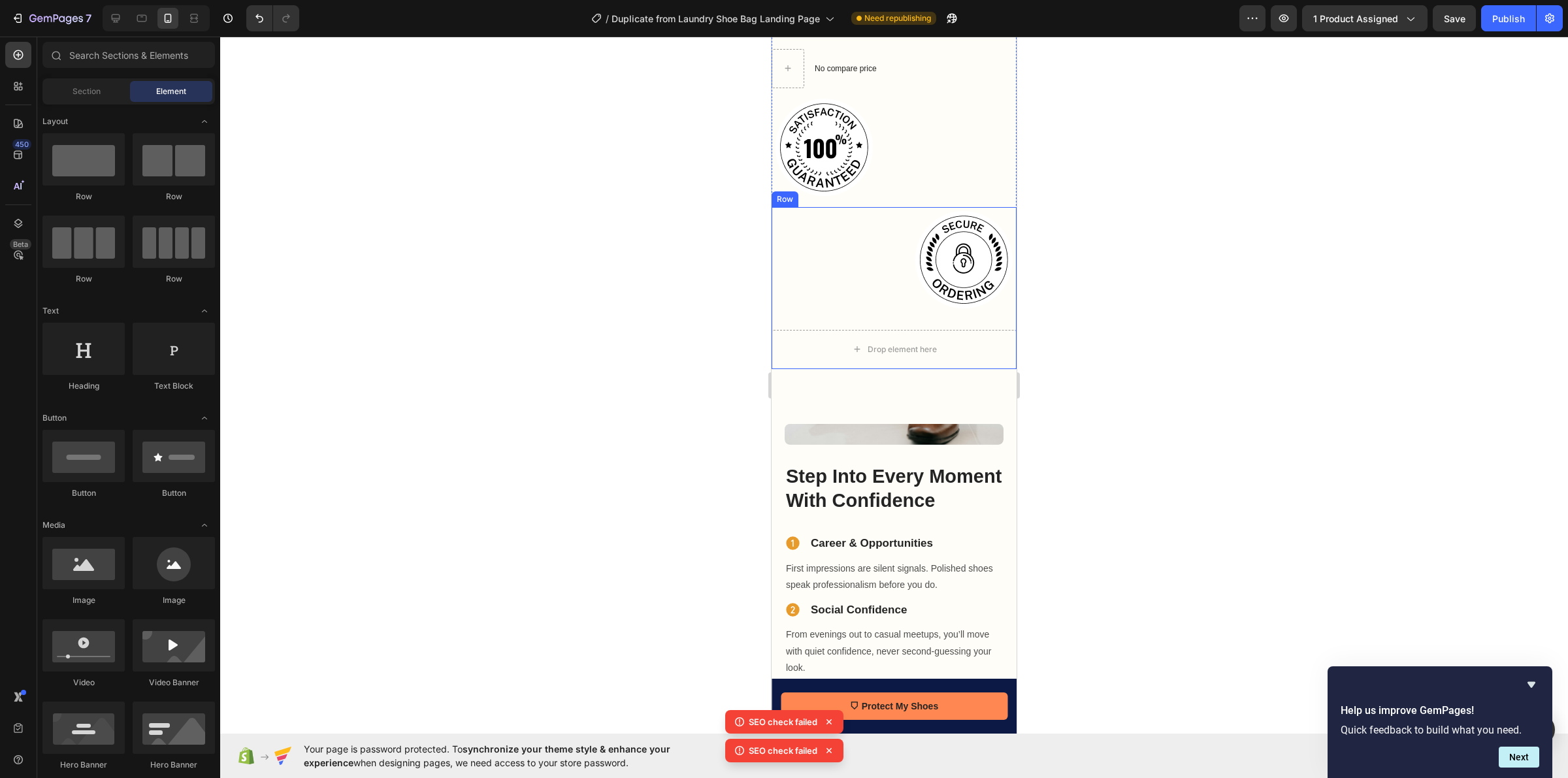
click at [944, 309] on div "Image Drop element here Row" at bounding box center [894, 288] width 245 height 162
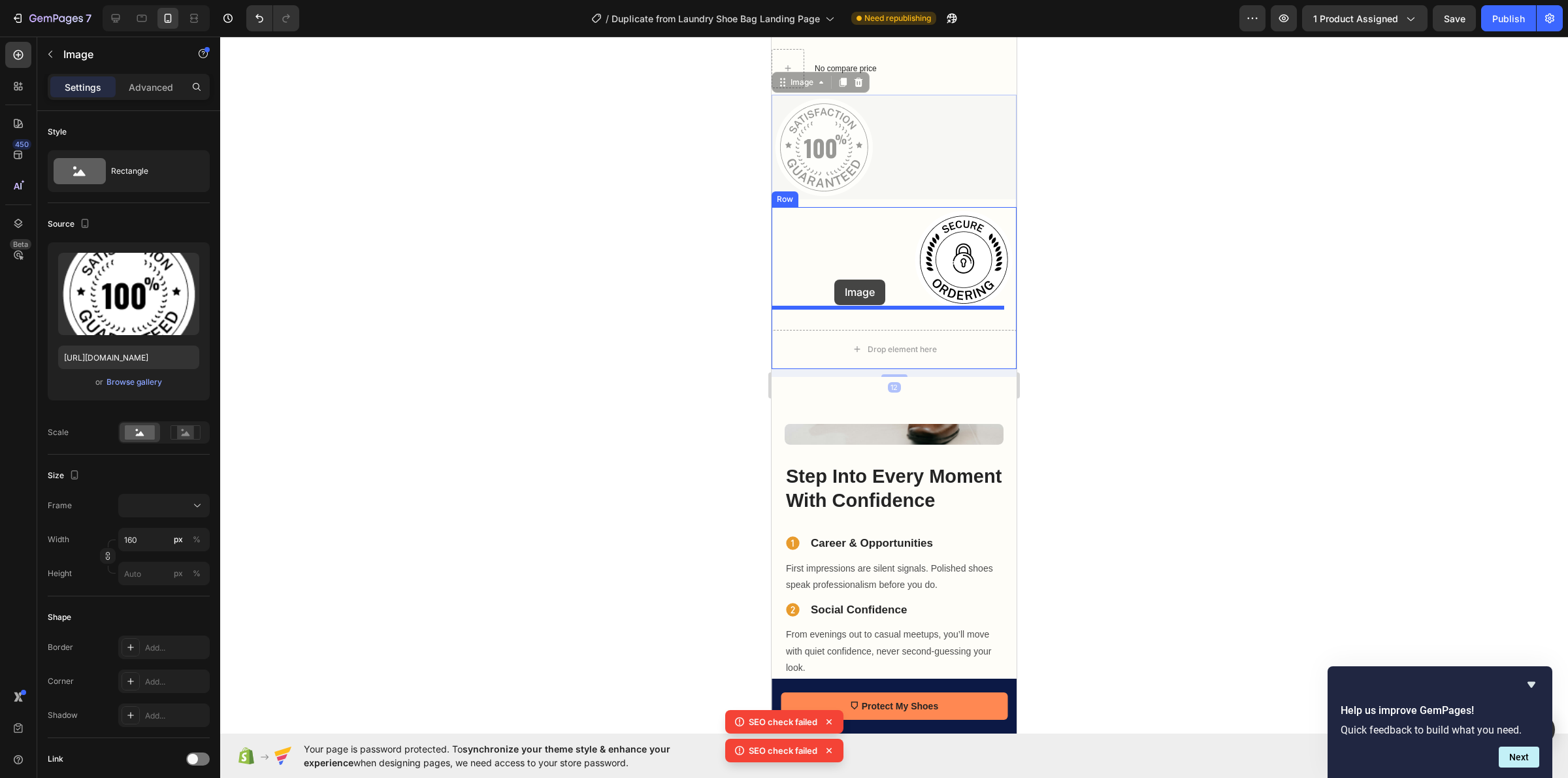
drag, startPoint x: 830, startPoint y: 119, endPoint x: 834, endPoint y: 279, distance: 160.0
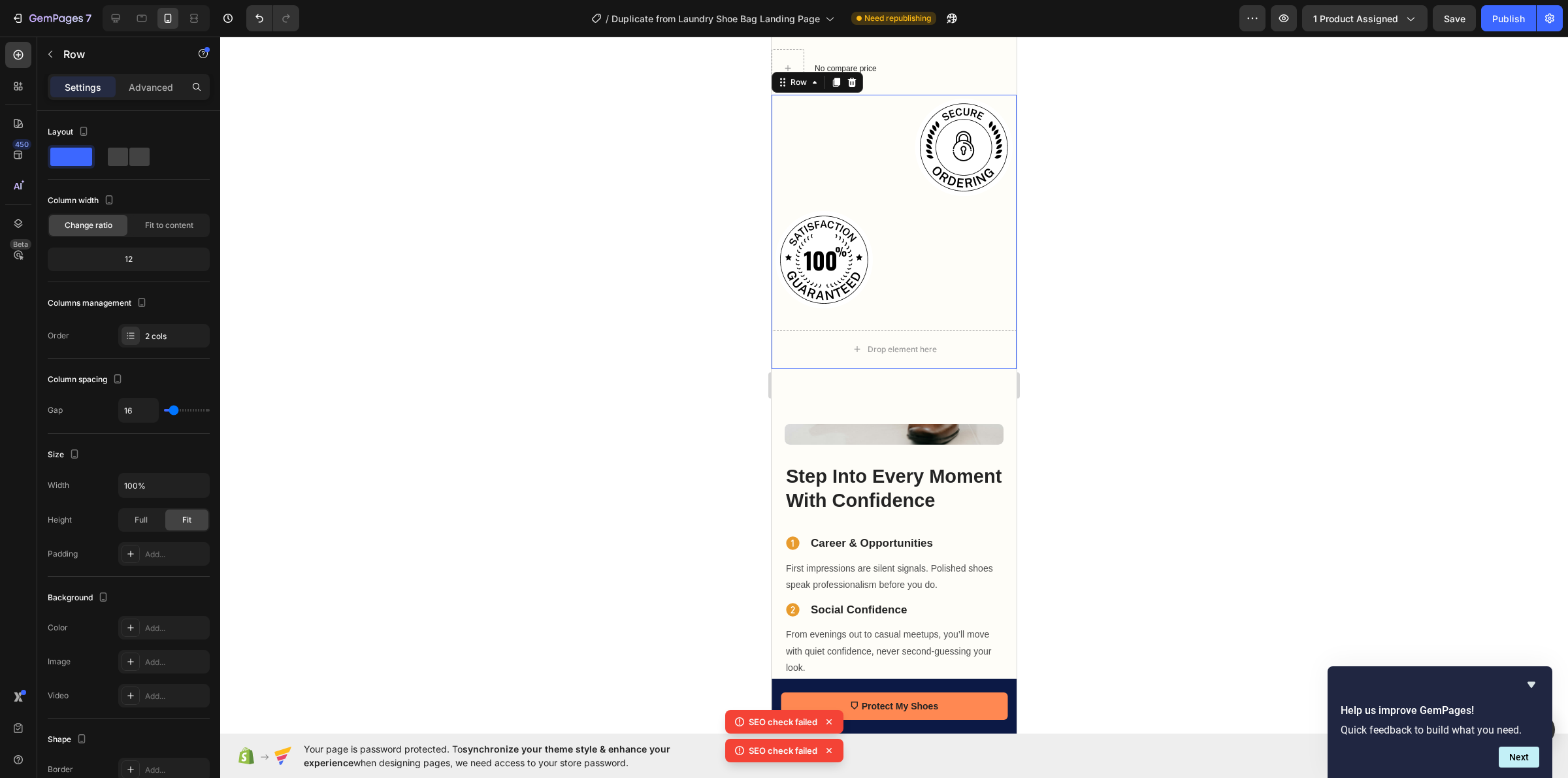
click at [773, 299] on div "Image Image" at bounding box center [894, 207] width 245 height 225
click at [127, 154] on span at bounding box center [118, 156] width 20 height 18
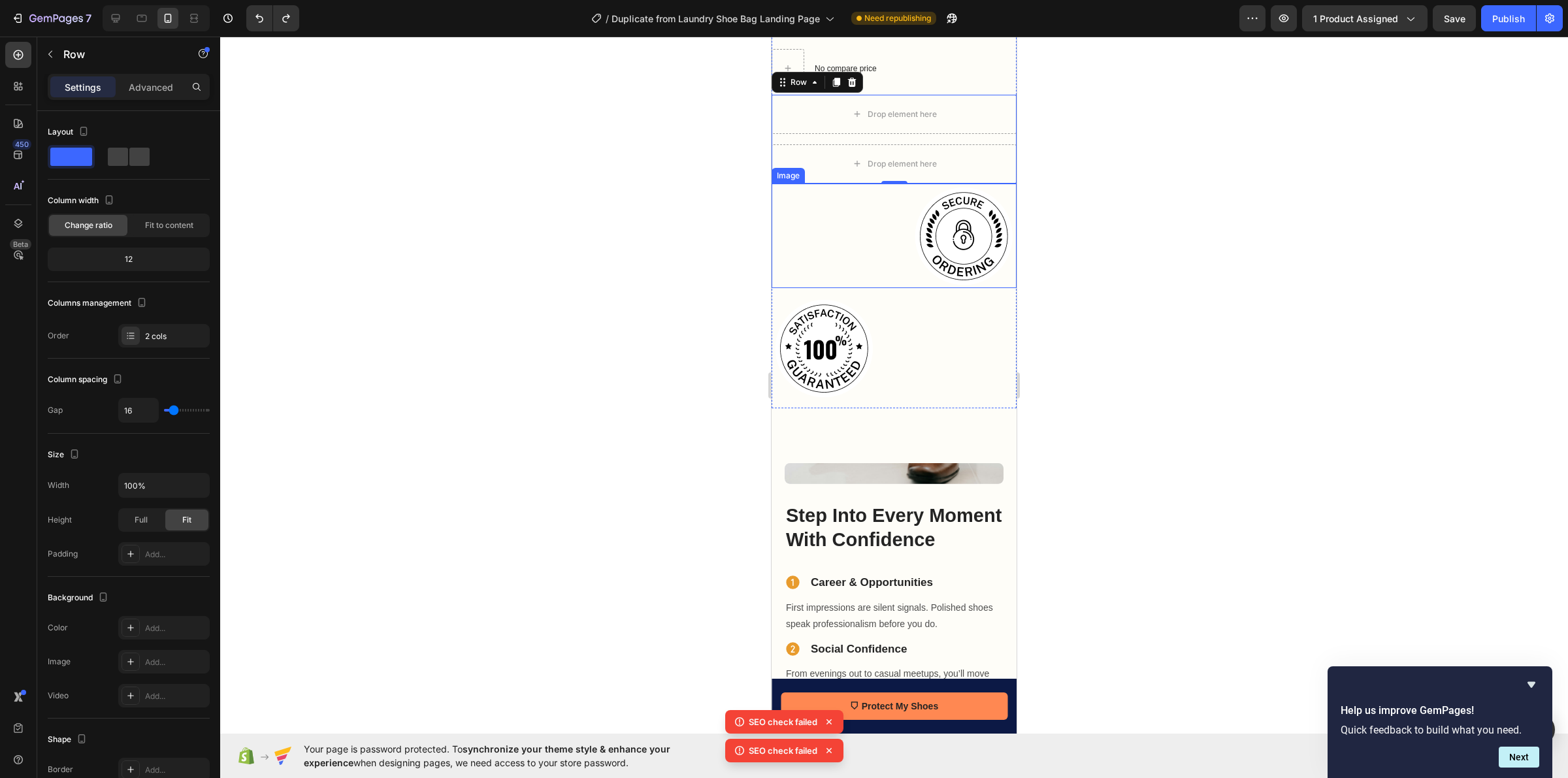
click at [944, 229] on img at bounding box center [964, 235] width 105 height 105
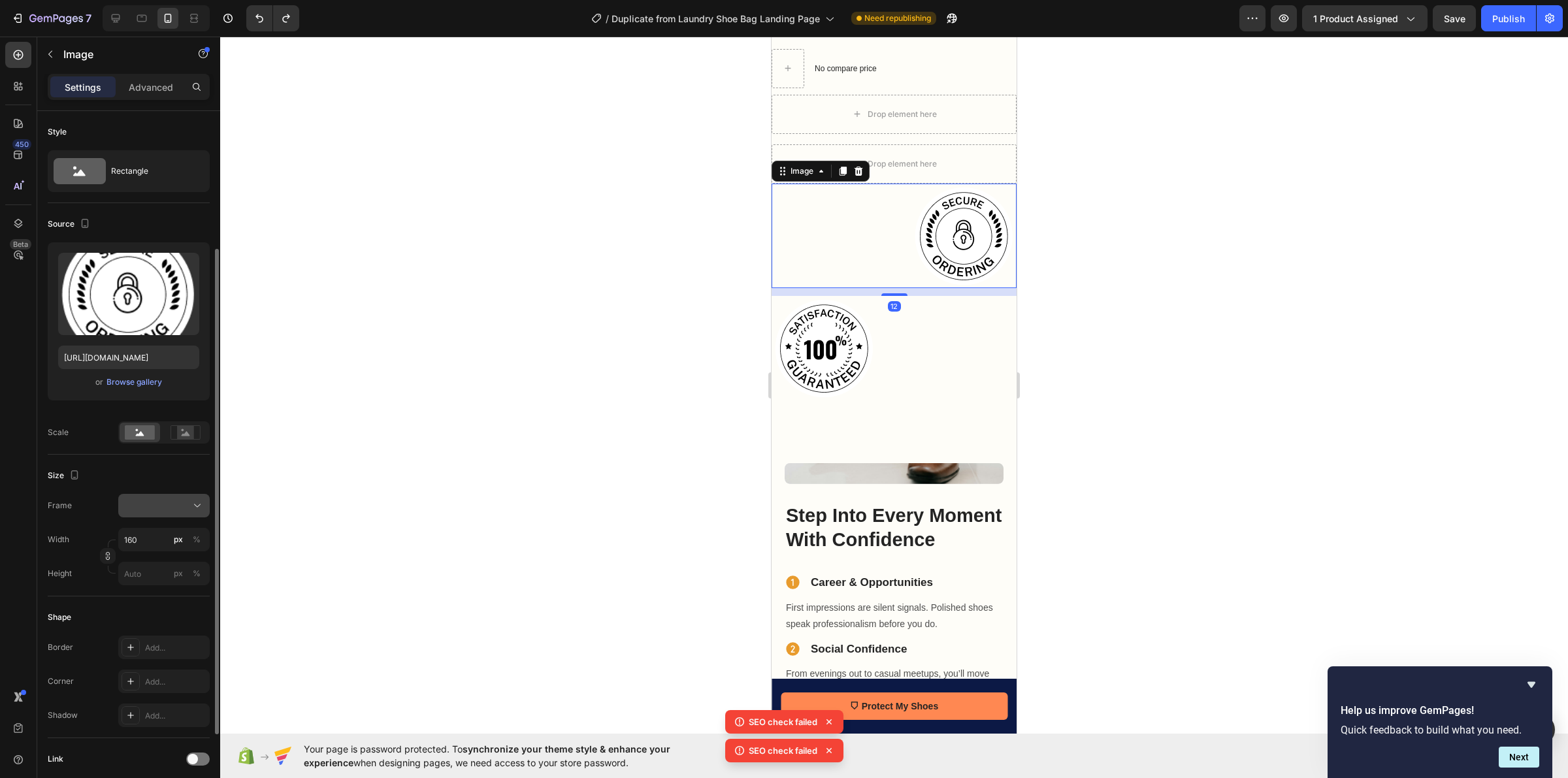
scroll to position [315, 0]
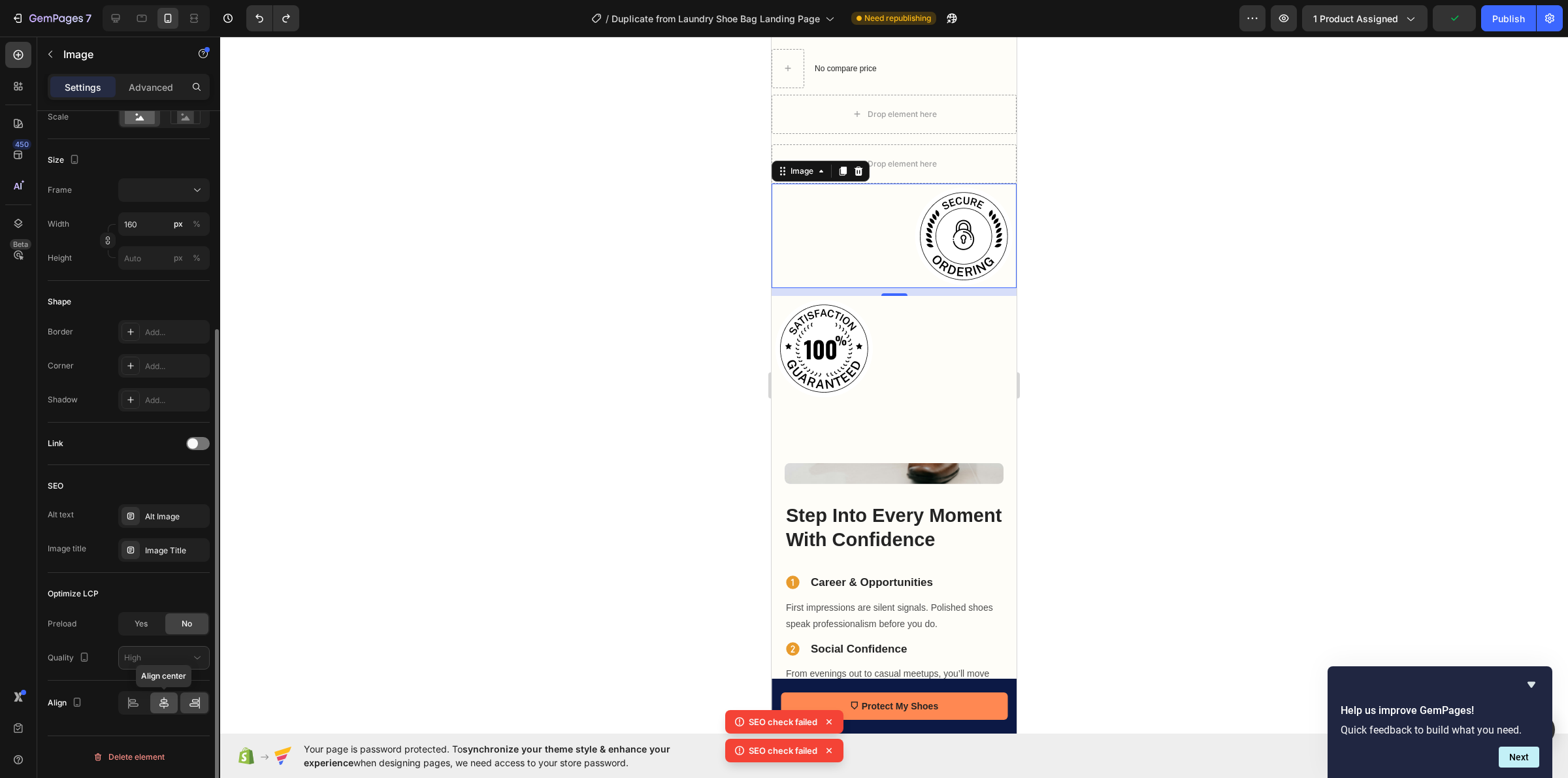
click at [162, 703] on icon at bounding box center [163, 703] width 9 height 12
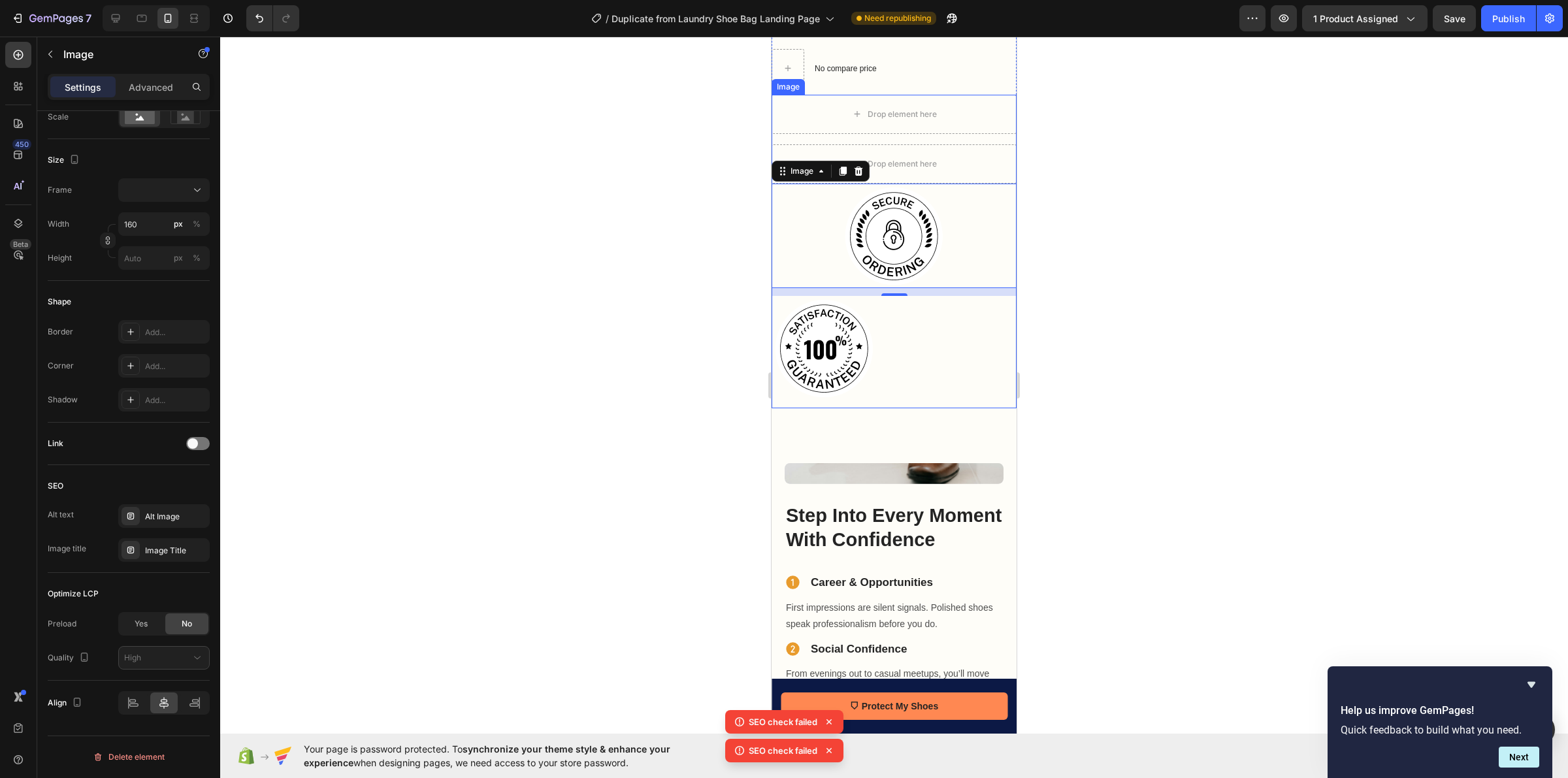
click at [820, 305] on img at bounding box center [824, 348] width 105 height 105
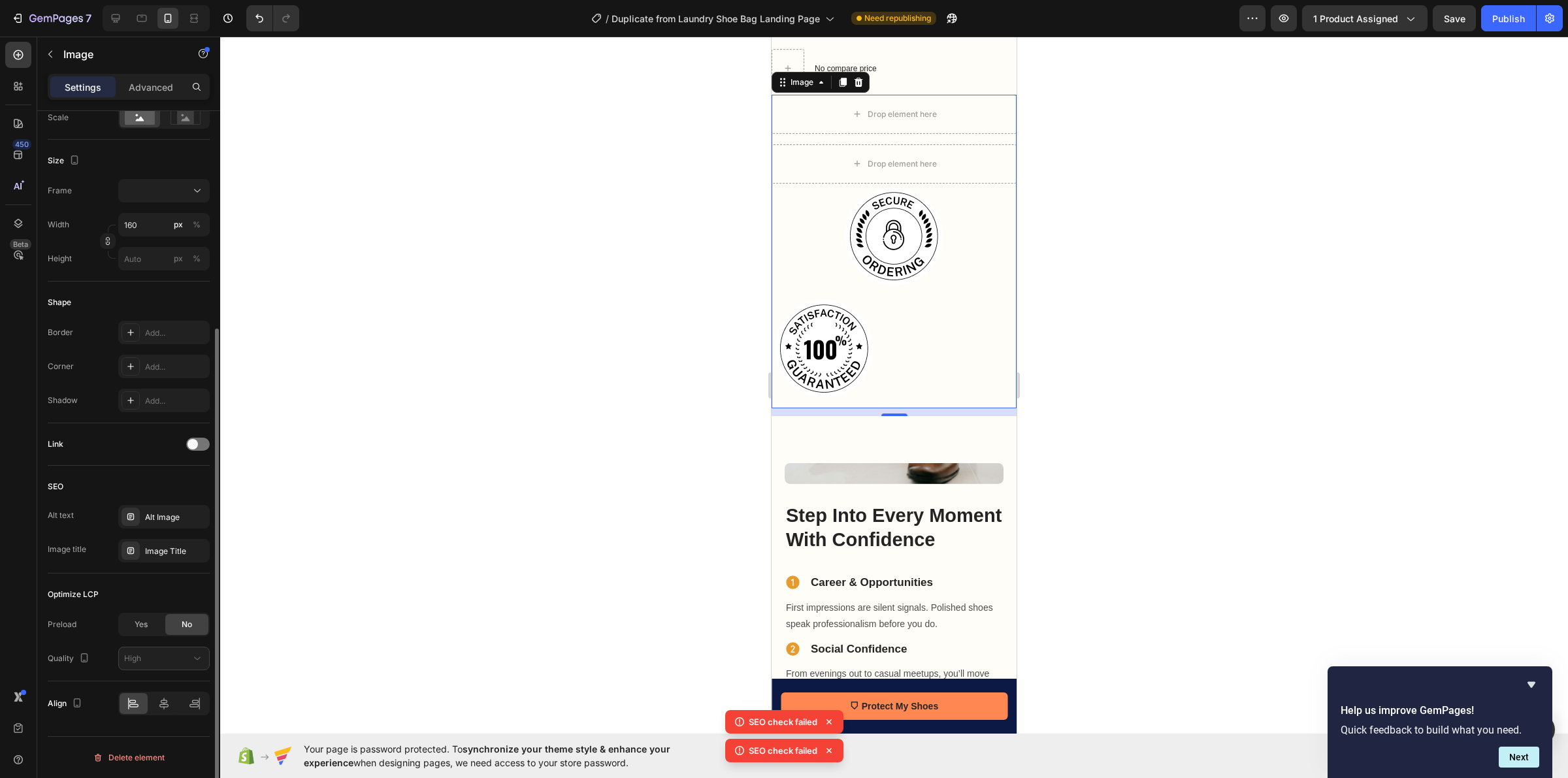
scroll to position [315, 0]
click at [171, 704] on div at bounding box center [164, 704] width 28 height 21
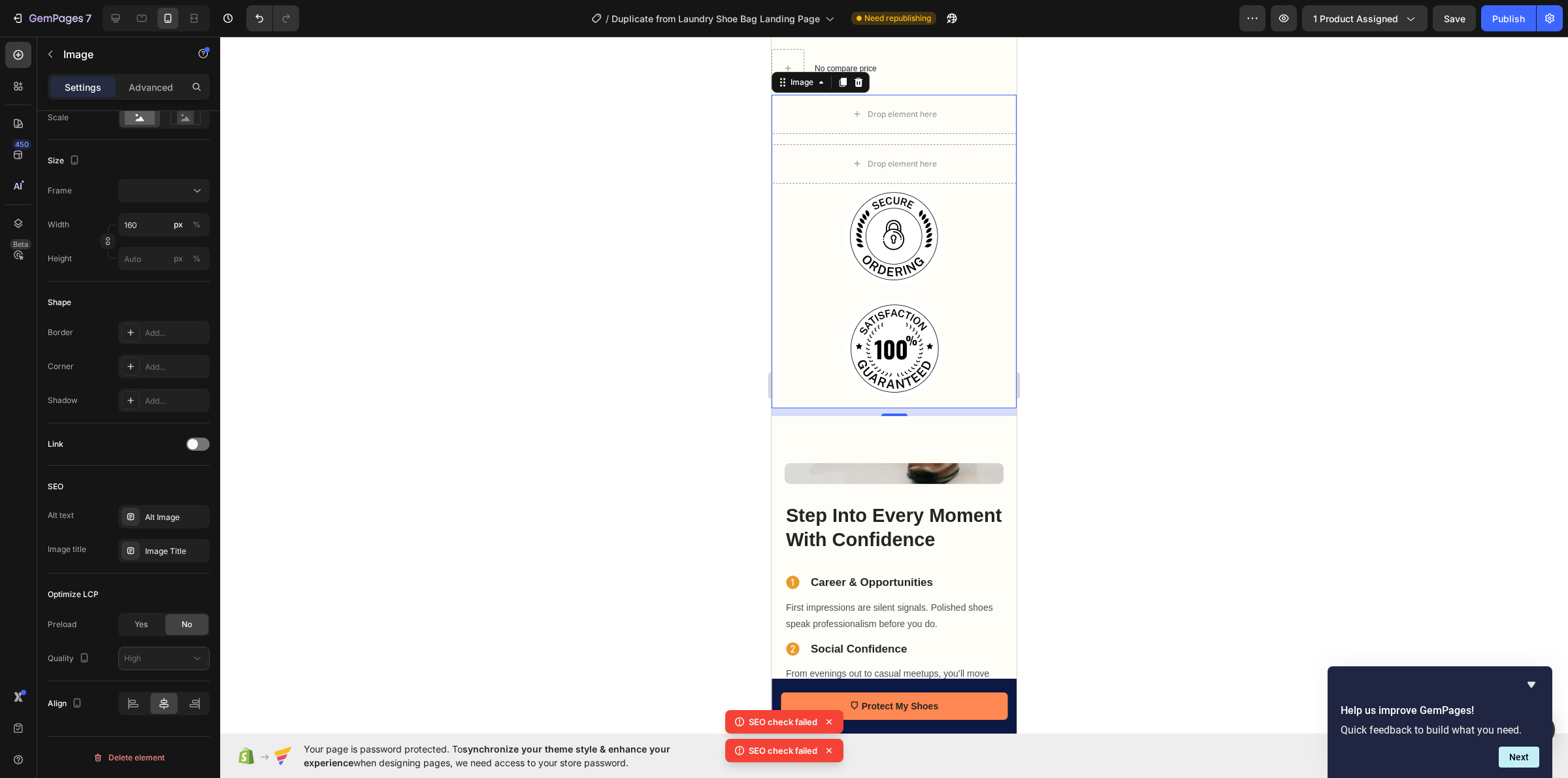
click at [613, 415] on div at bounding box center [894, 407] width 1348 height 741
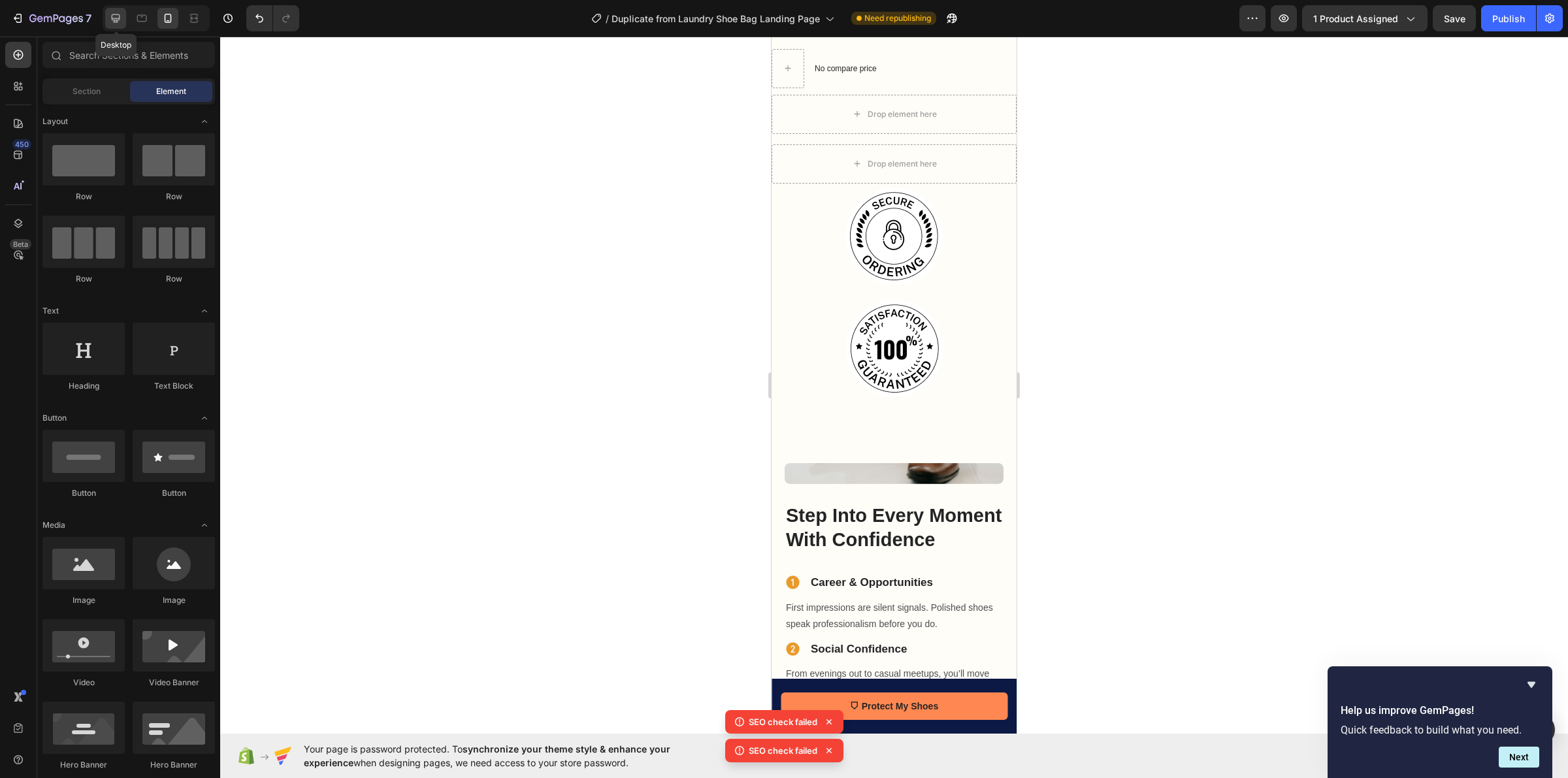
click at [125, 23] on div at bounding box center [115, 18] width 21 height 21
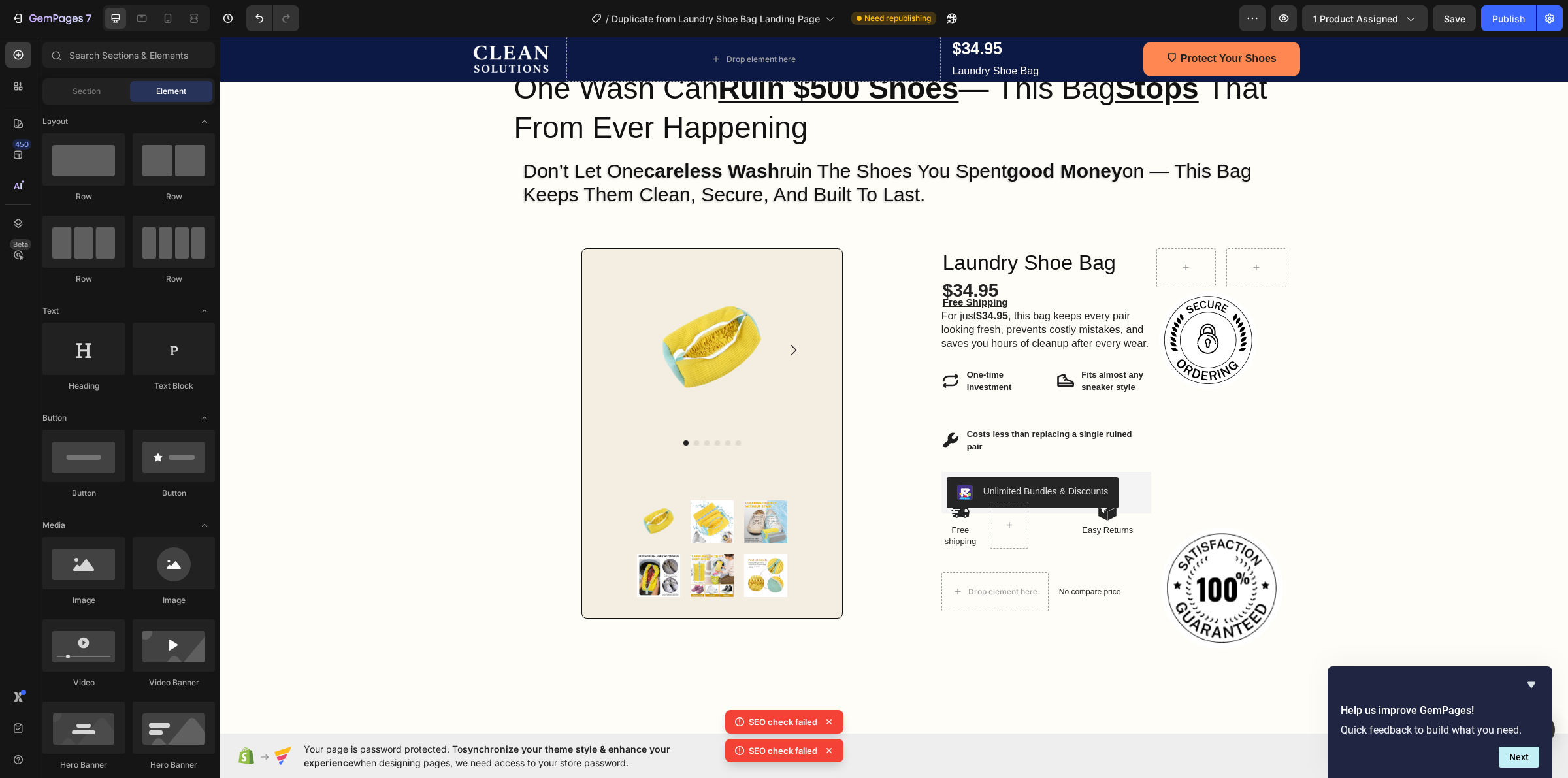
scroll to position [60, 0]
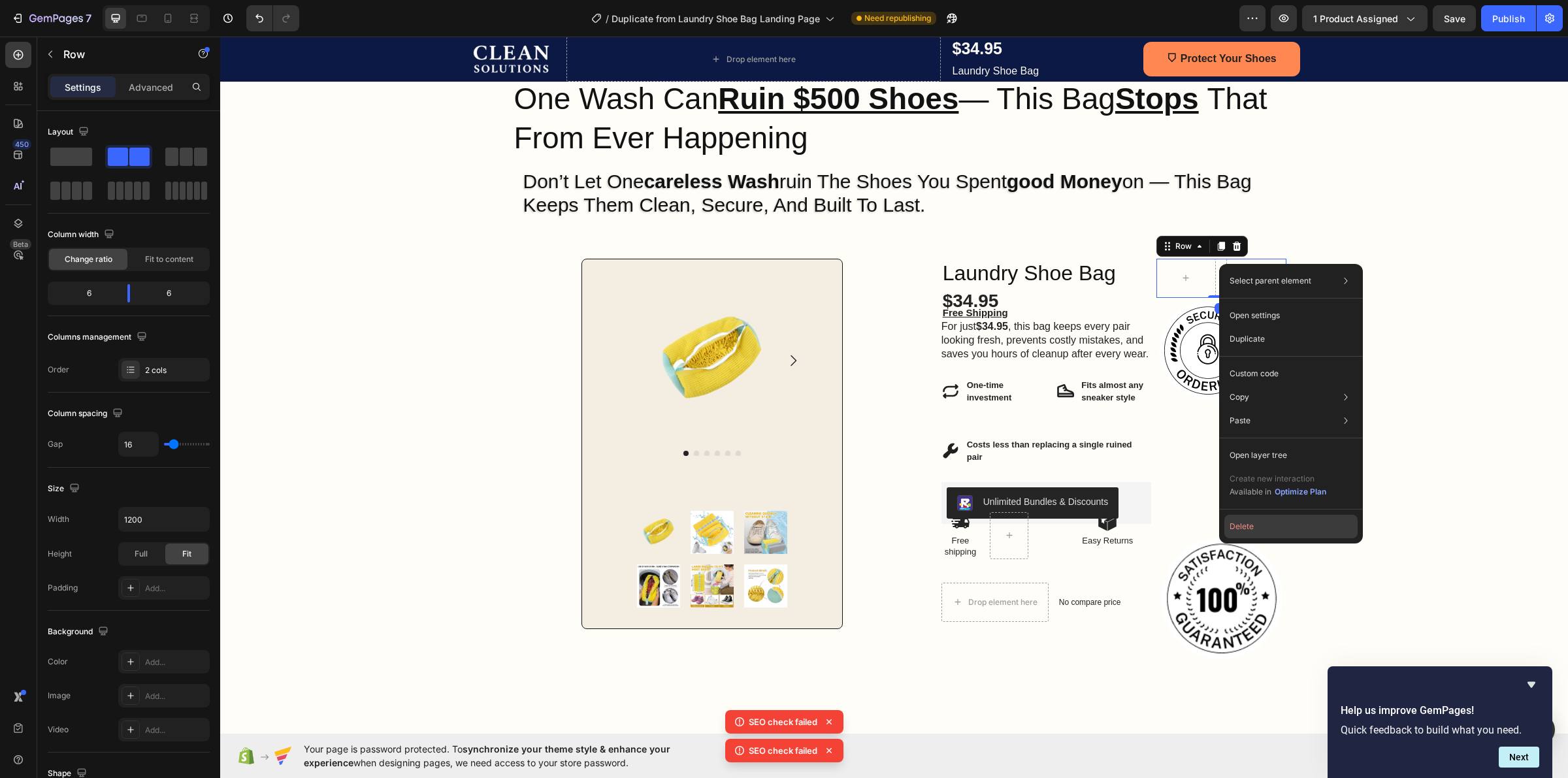
click at [1287, 518] on button "Delete" at bounding box center [1291, 526] width 134 height 23
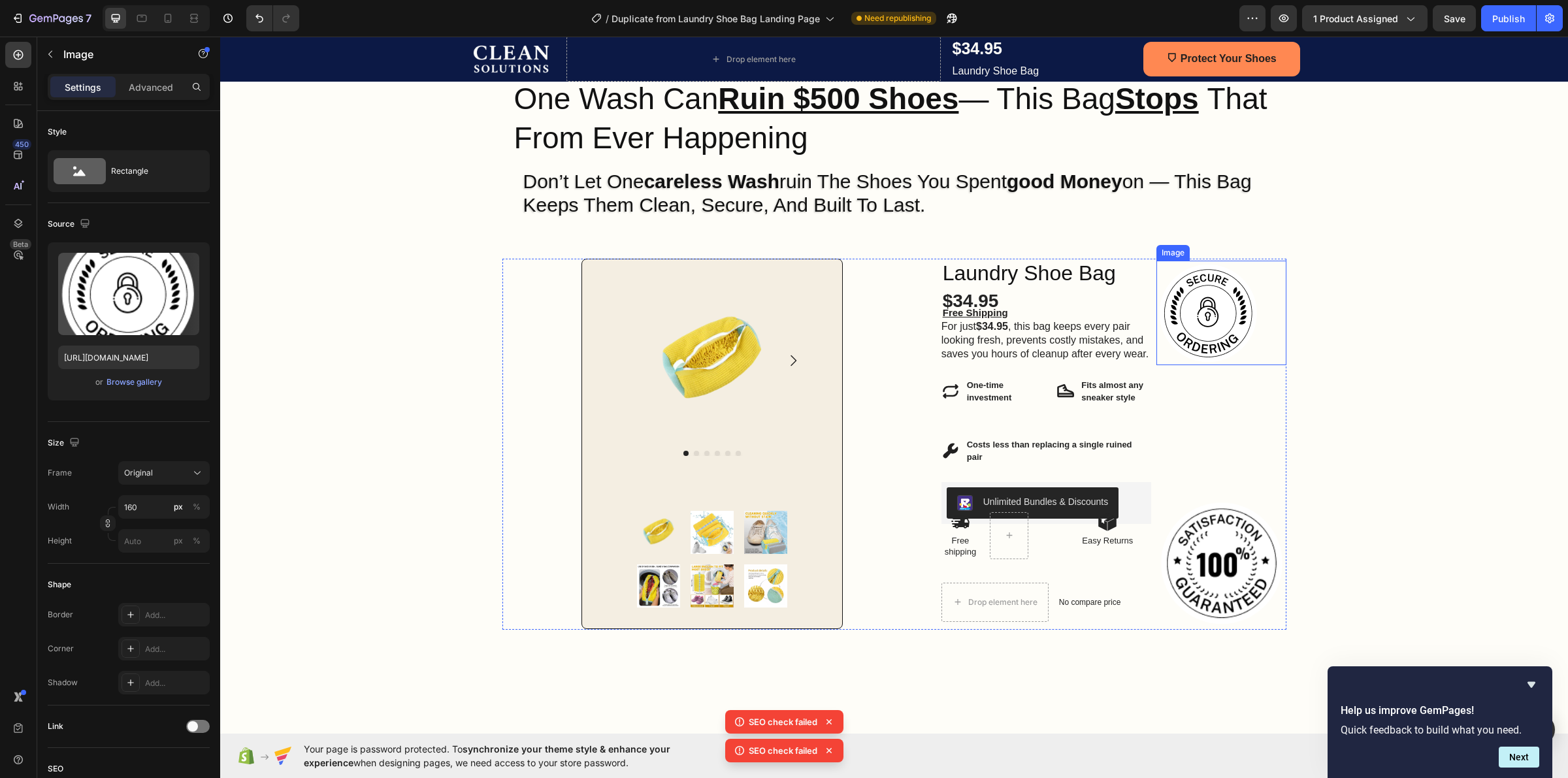
click at [1203, 326] on img at bounding box center [1209, 313] width 105 height 105
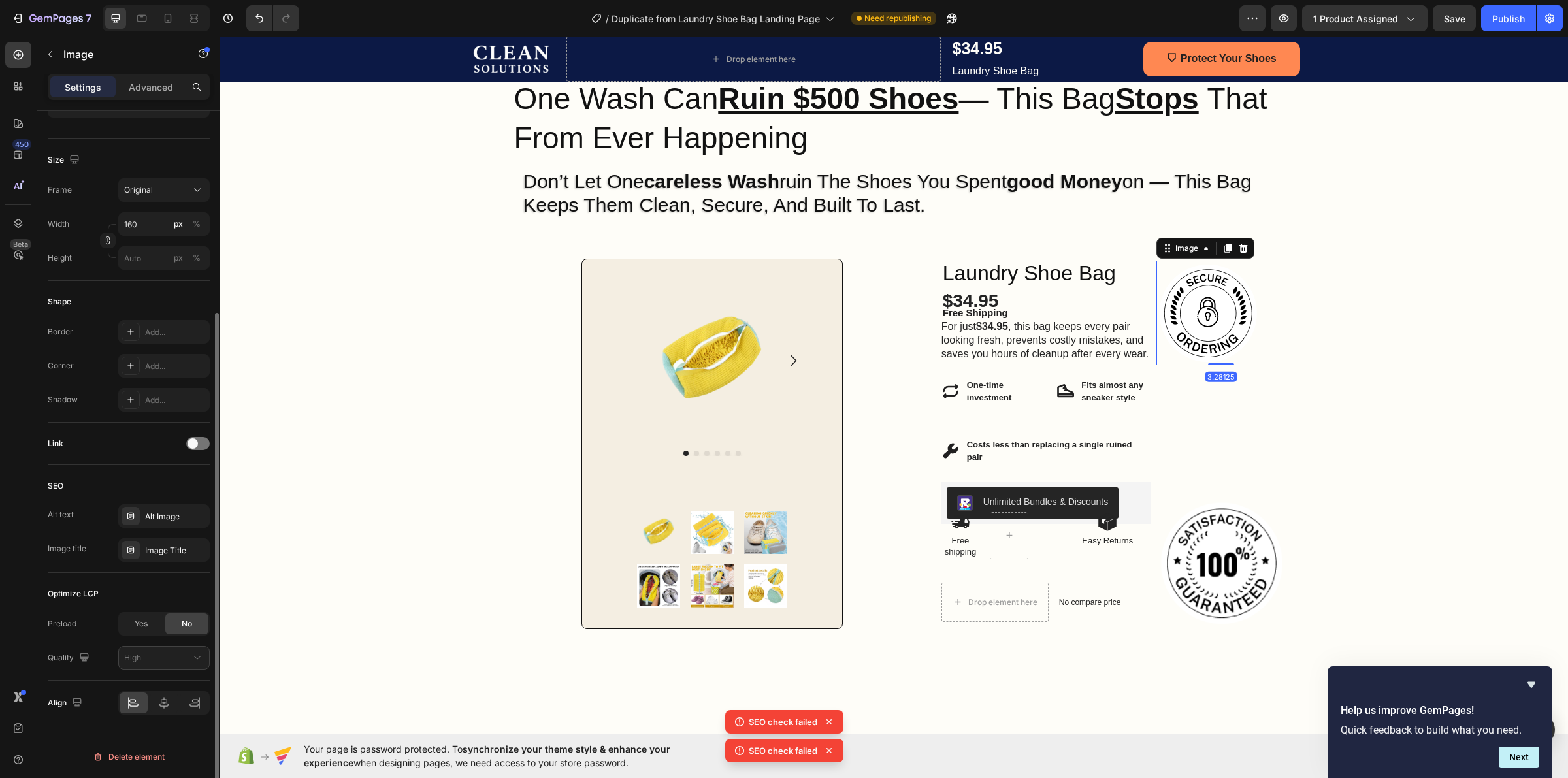
click at [162, 714] on div at bounding box center [164, 703] width 91 height 23
click at [166, 704] on icon at bounding box center [163, 703] width 9 height 12
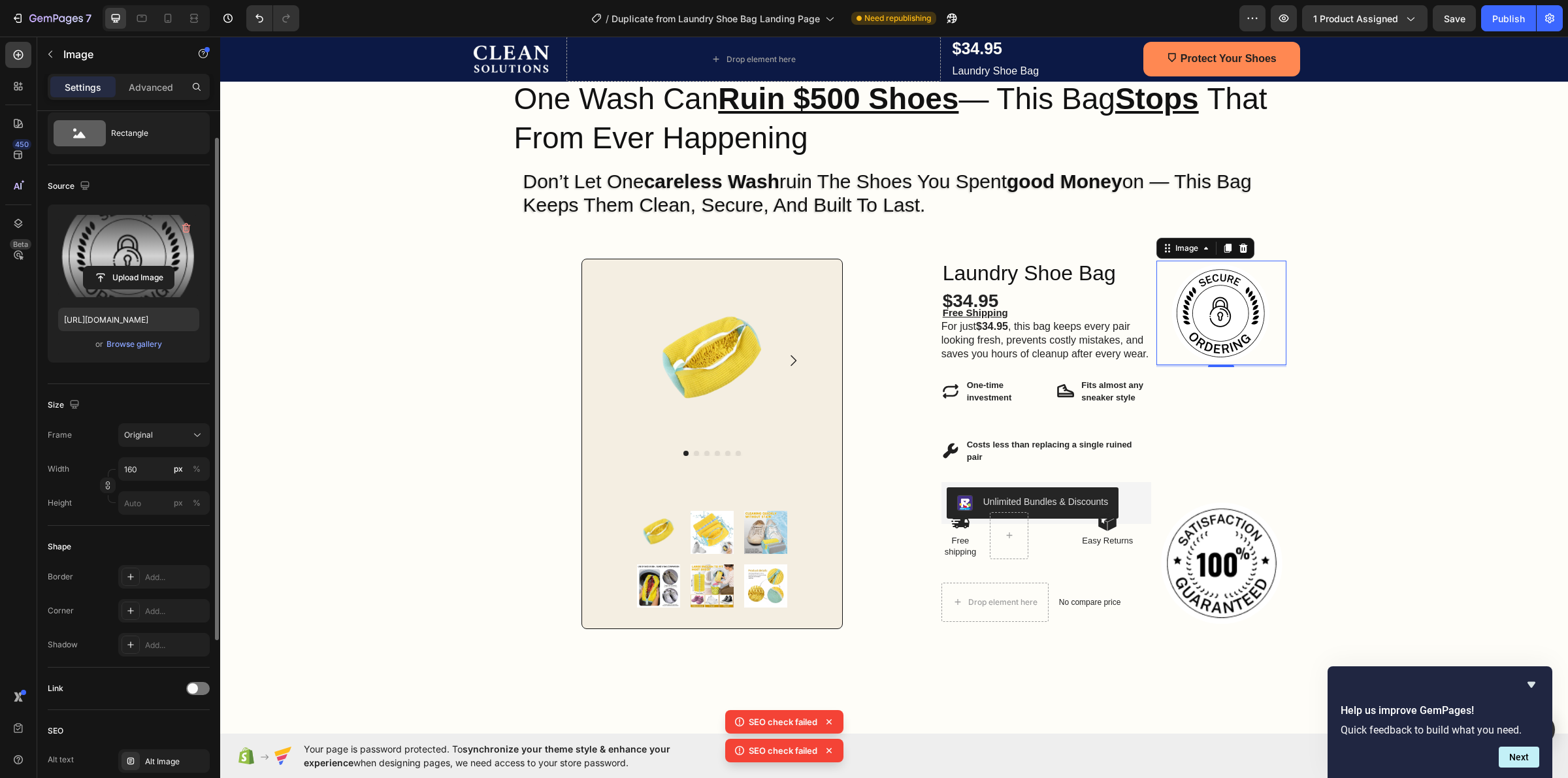
scroll to position [0, 0]
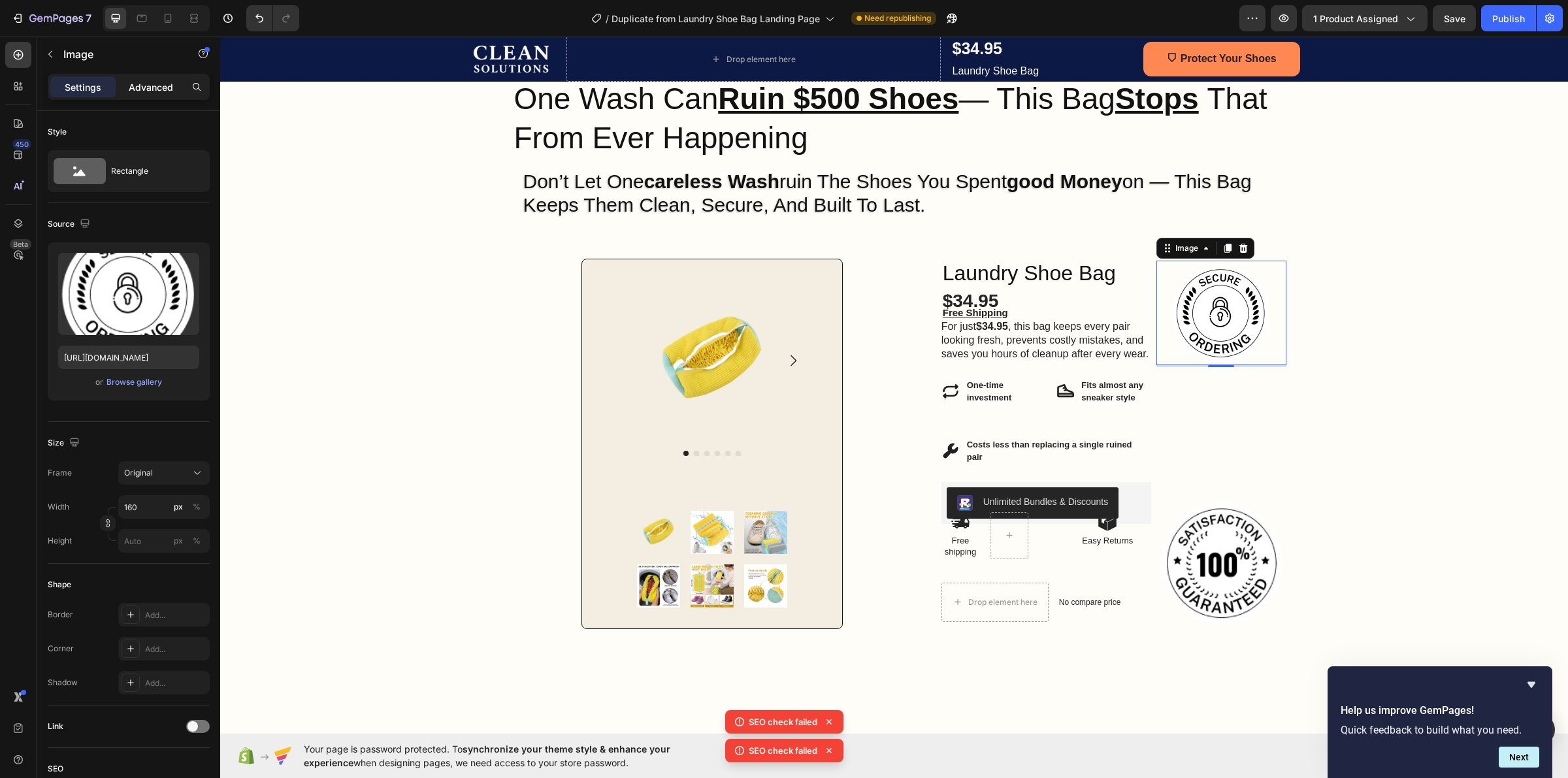
click at [158, 87] on p "Advanced" at bounding box center [151, 86] width 45 height 14
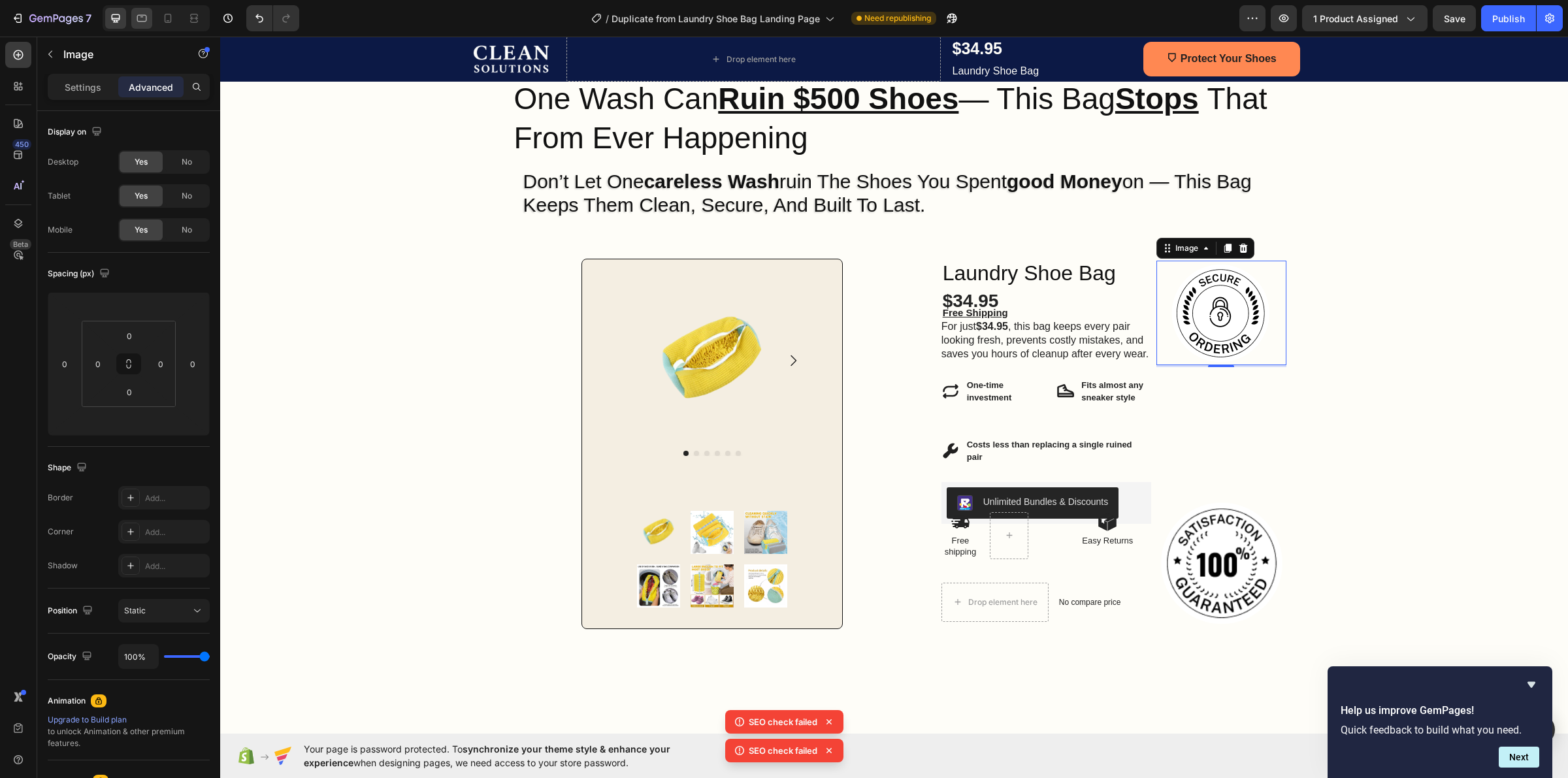
click at [149, 13] on div at bounding box center [142, 18] width 21 height 21
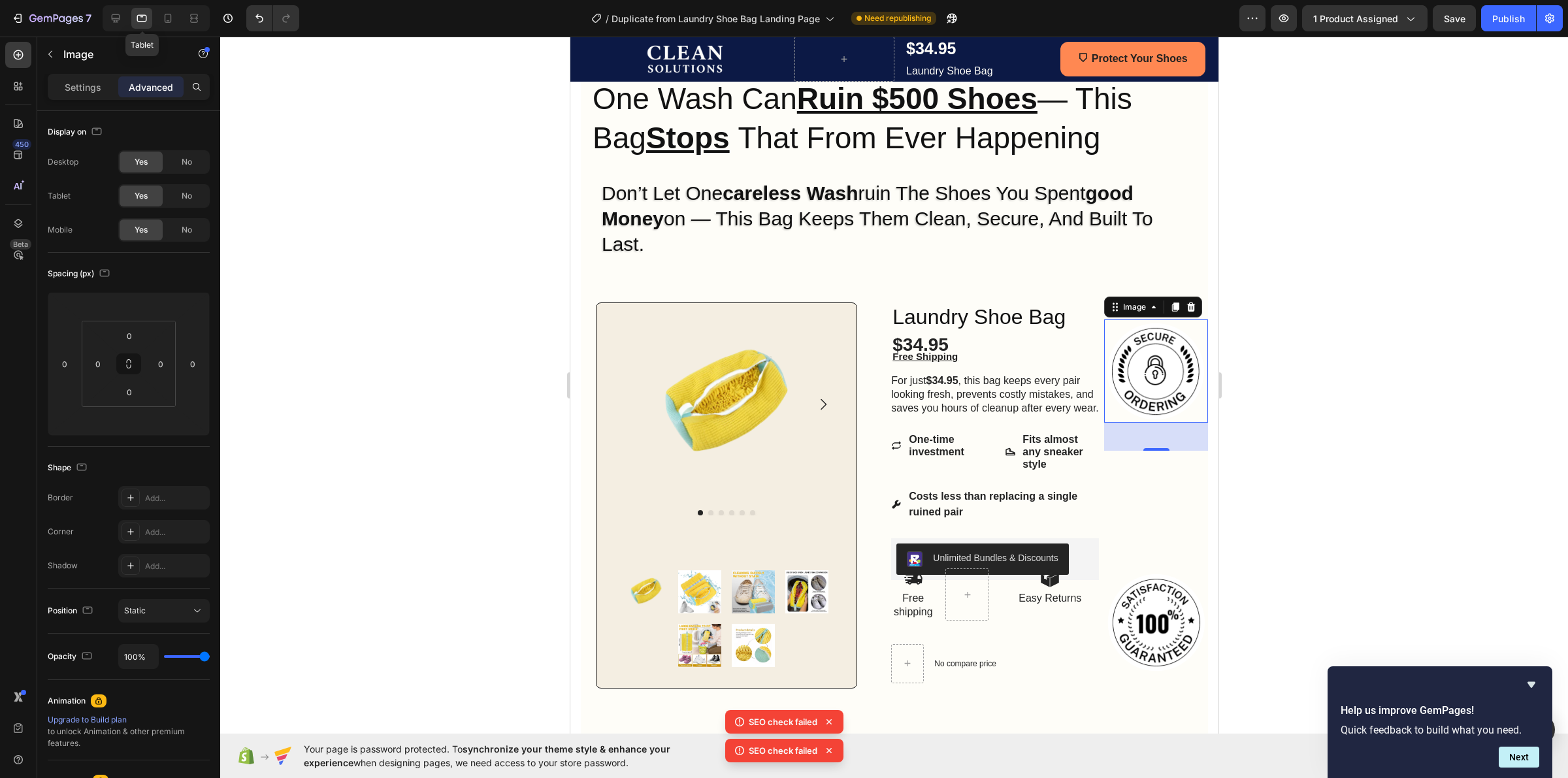
scroll to position [307, 0]
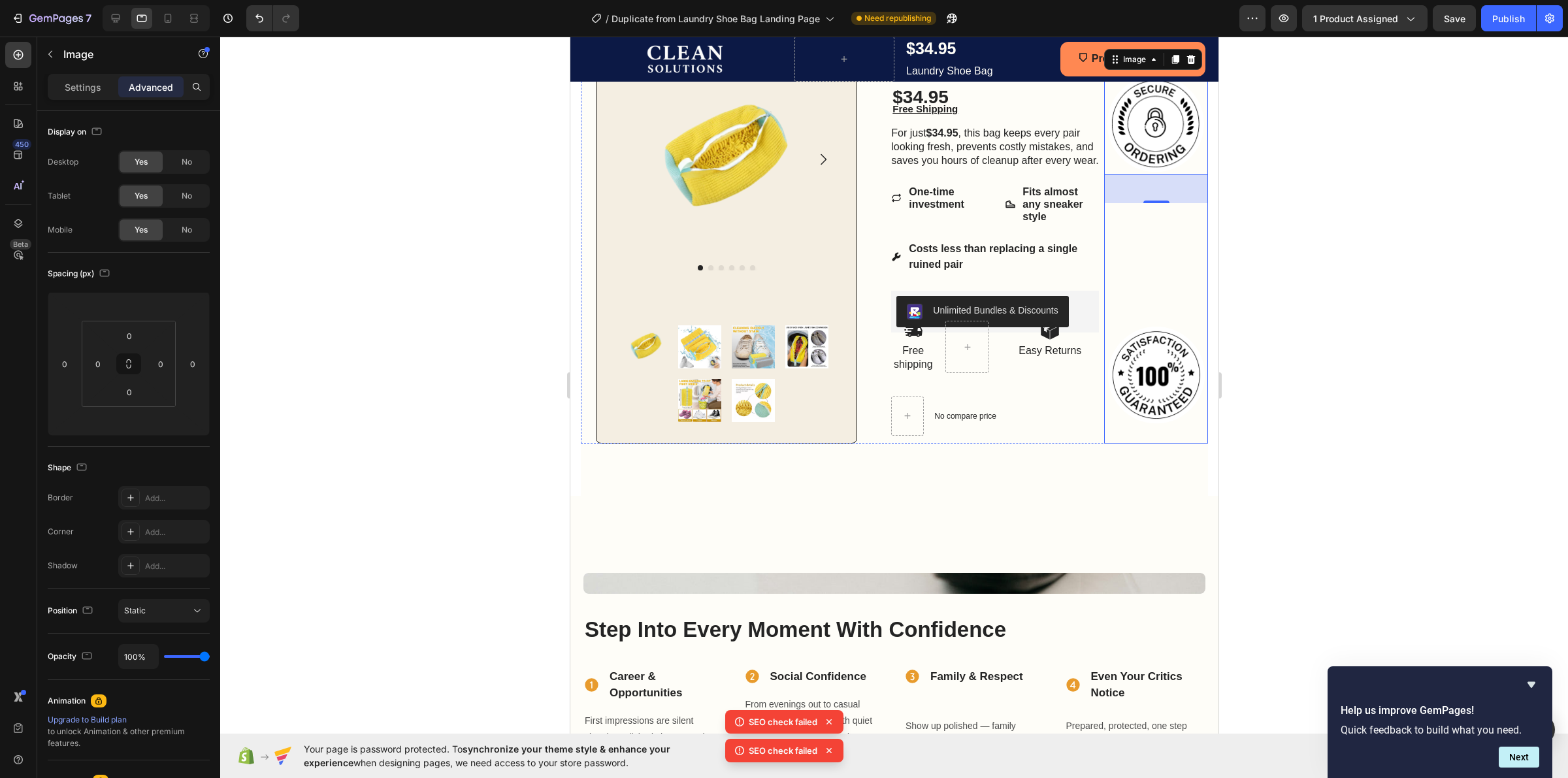
click at [1133, 381] on img at bounding box center [1156, 375] width 104 height 104
click at [1145, 394] on img at bounding box center [1156, 375] width 104 height 104
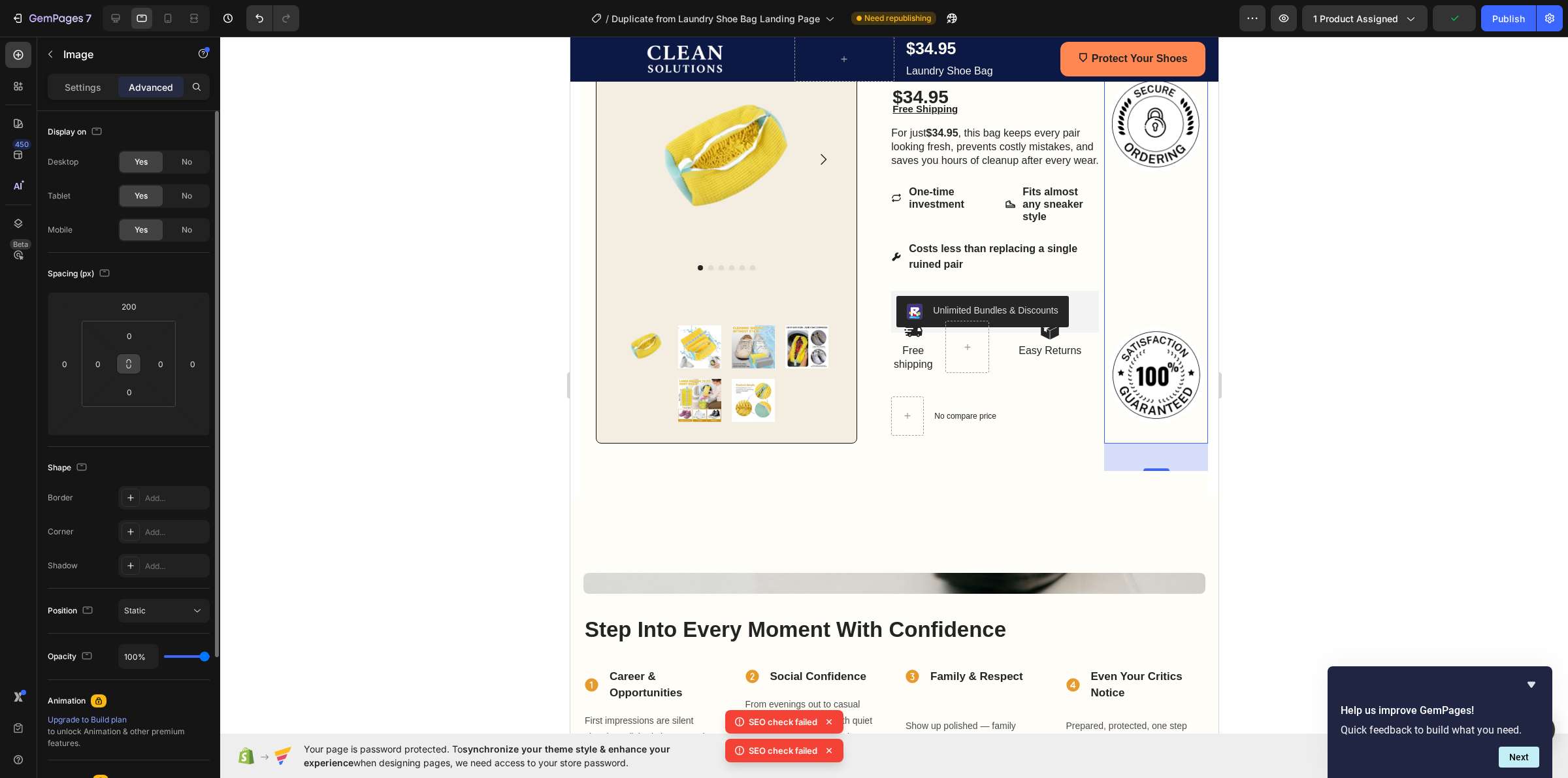
drag, startPoint x: 124, startPoint y: 367, endPoint x: 139, endPoint y: 363, distance: 15.5
click at [139, 363] on button at bounding box center [128, 364] width 25 height 21
type input "4"
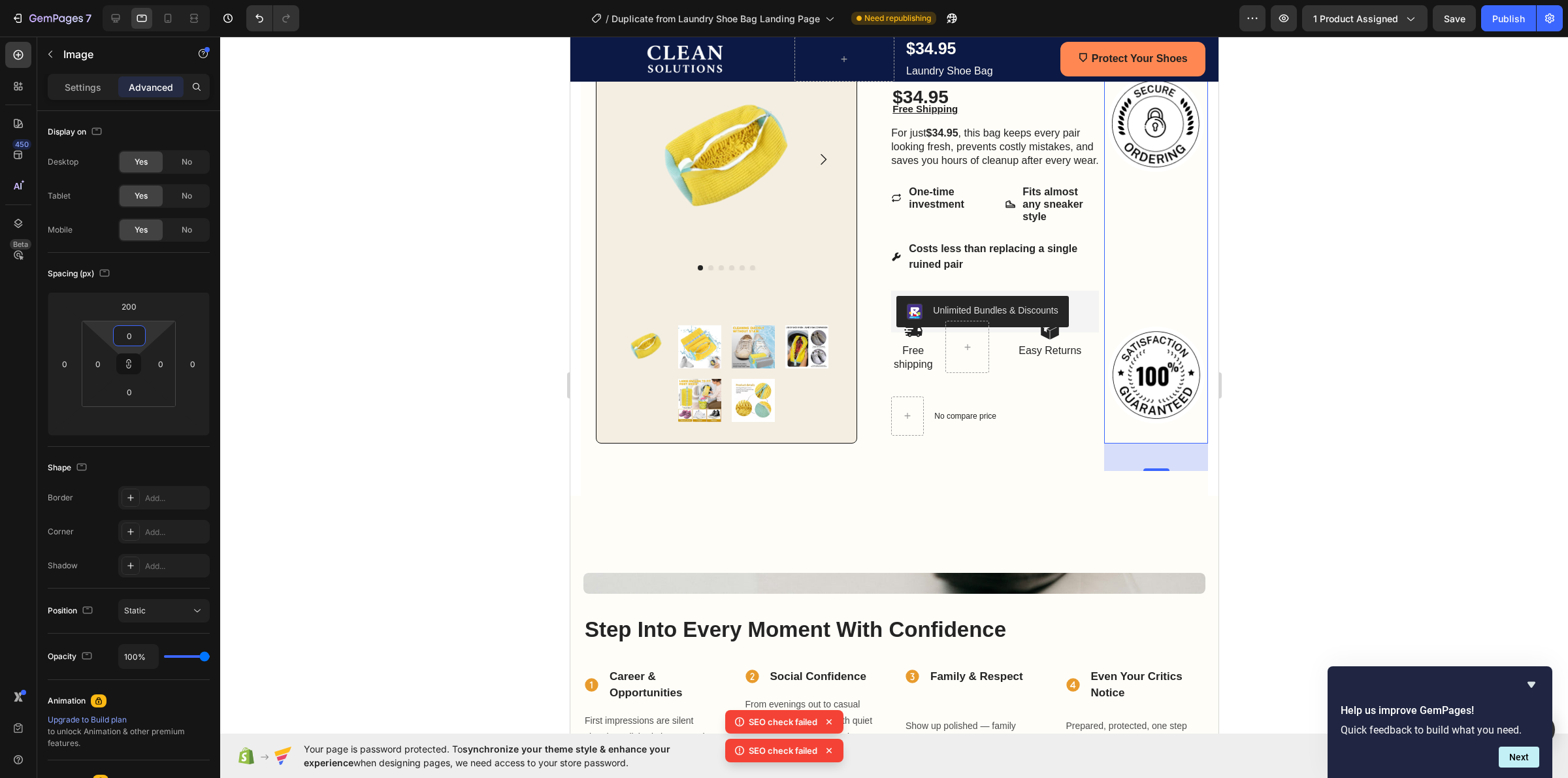
type input "4"
type input "8"
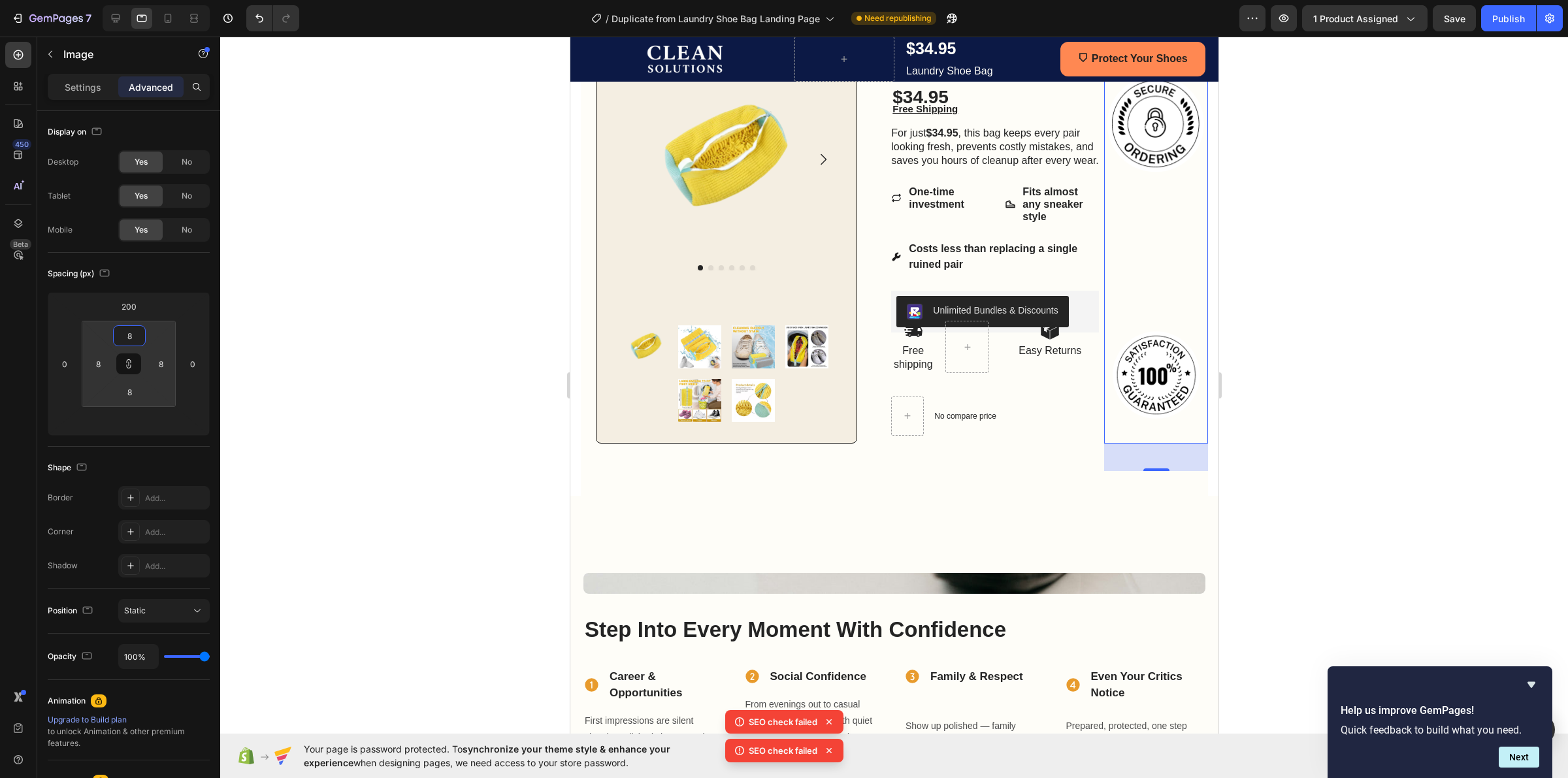
type input "14"
type input "16"
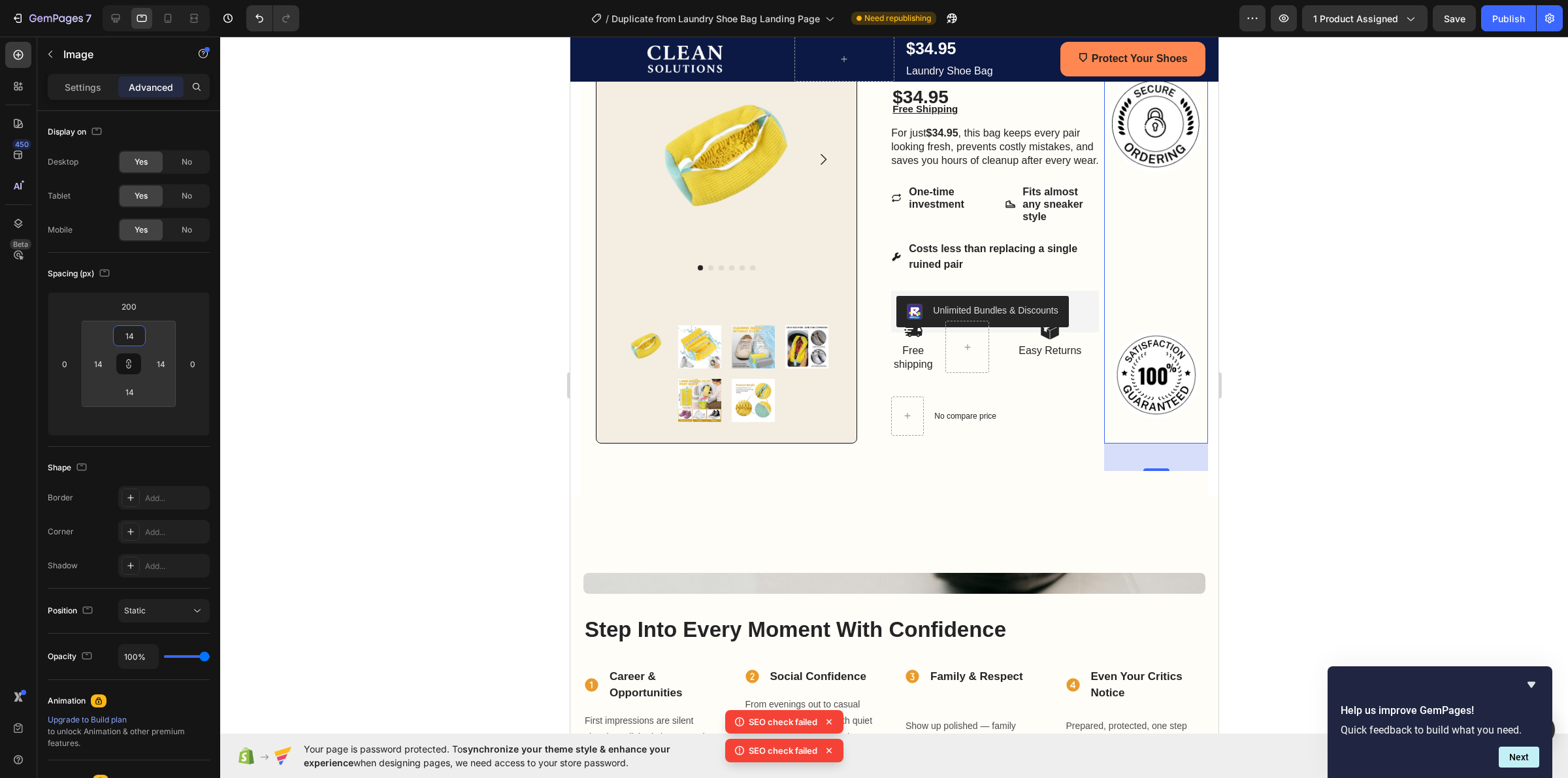
type input "16"
type input "18"
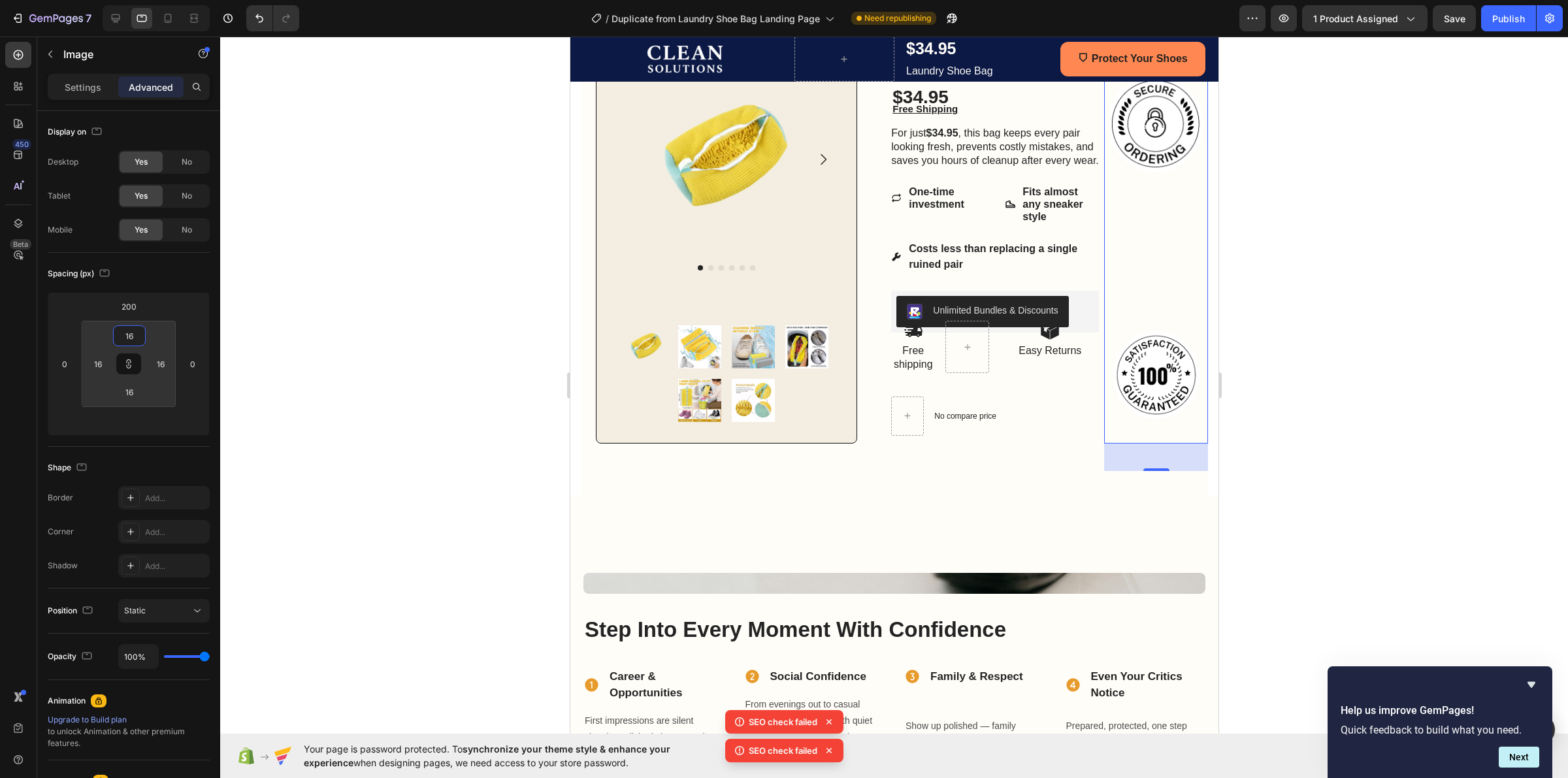
type input "18"
type input "14"
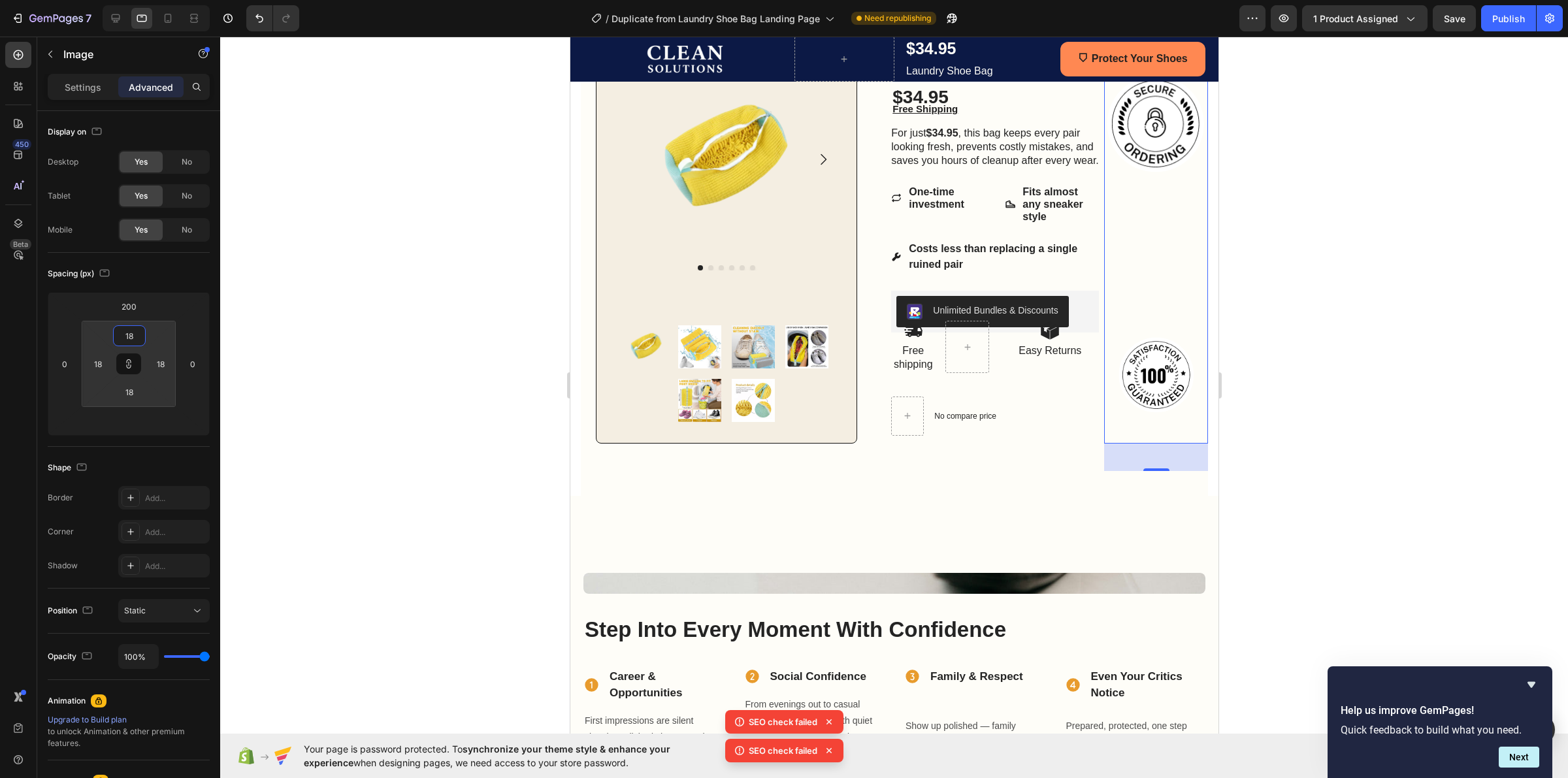
type input "14"
type input "8"
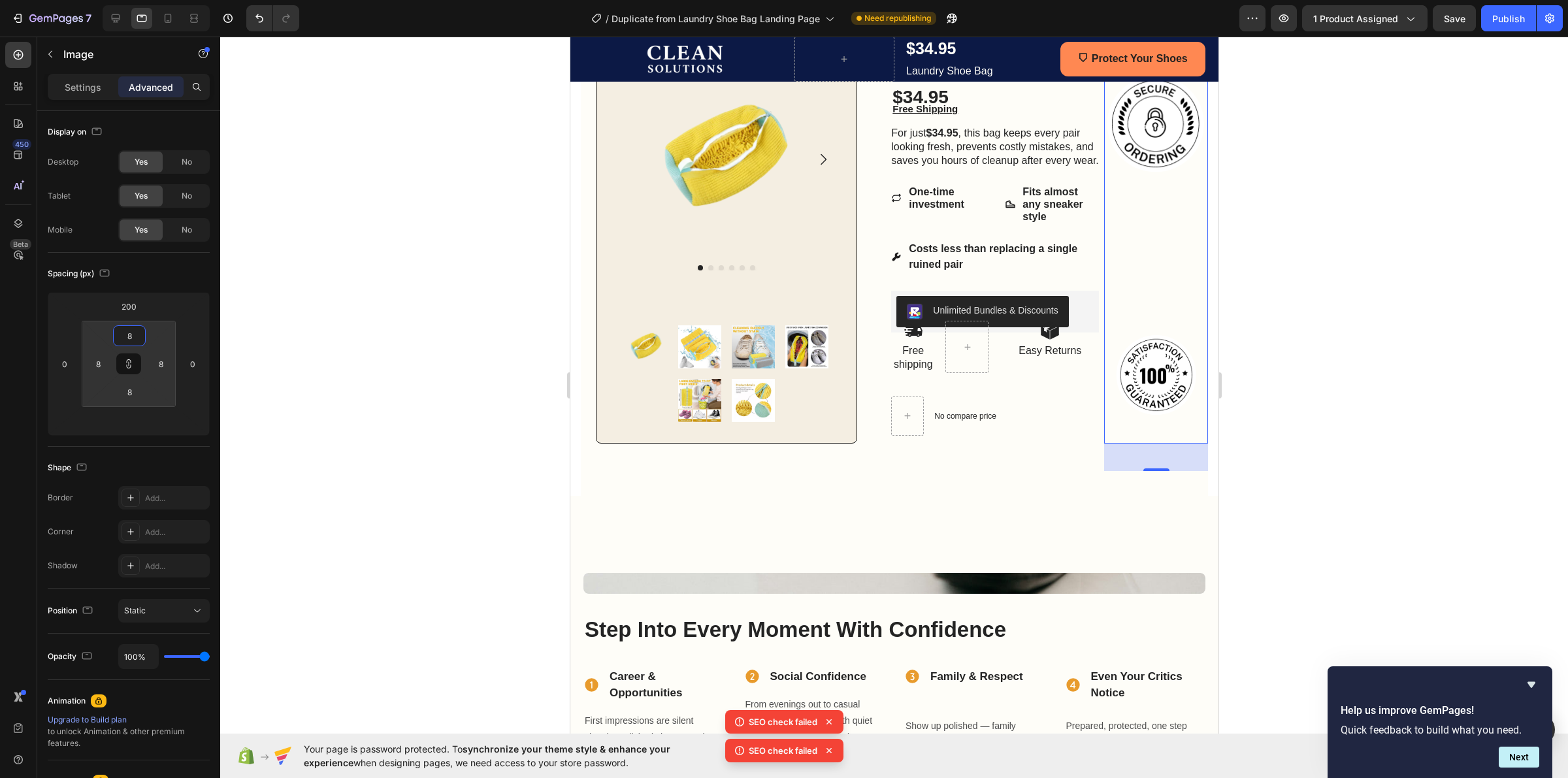
type input "6"
type input "4"
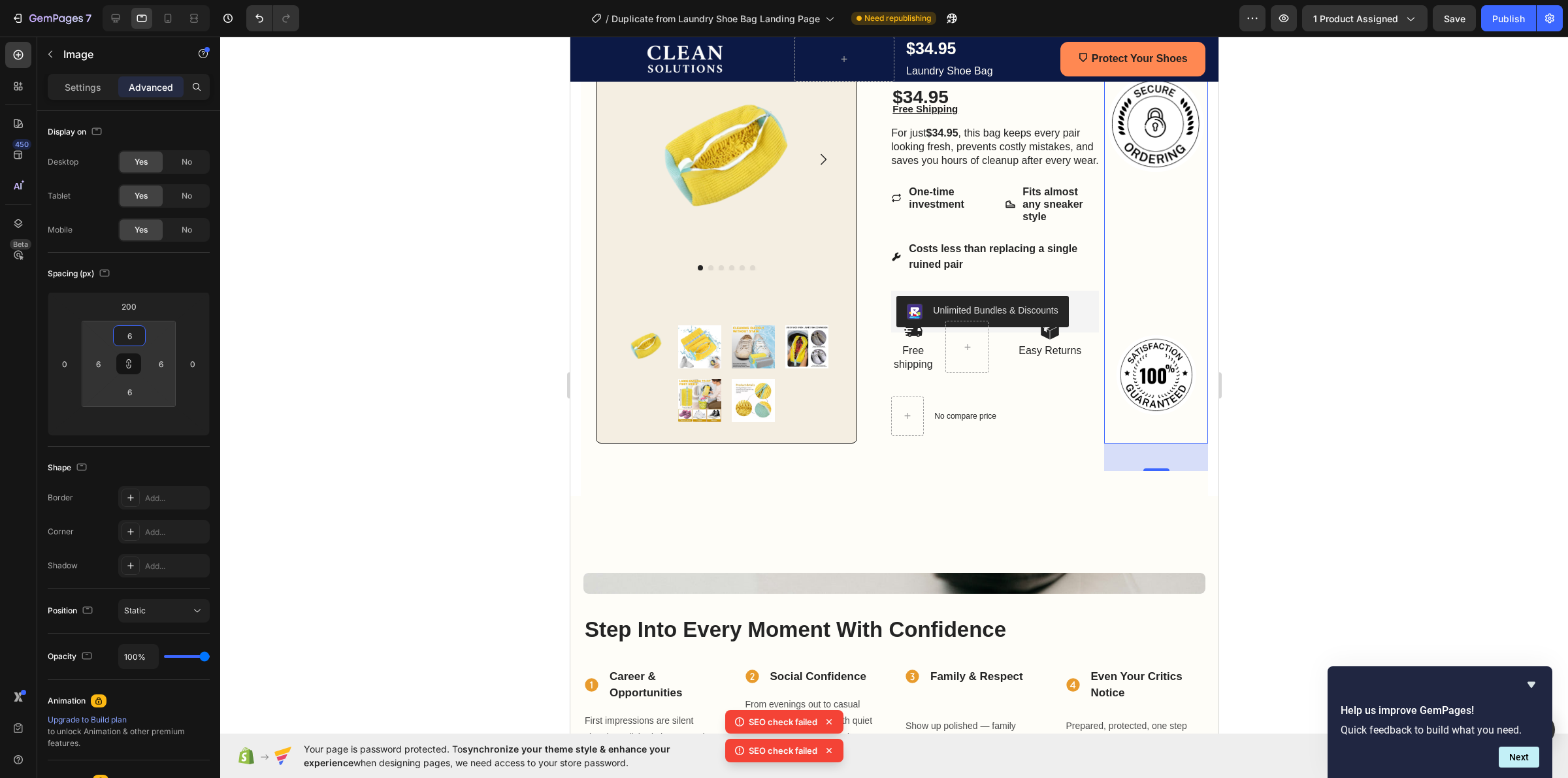
type input "4"
type input "2"
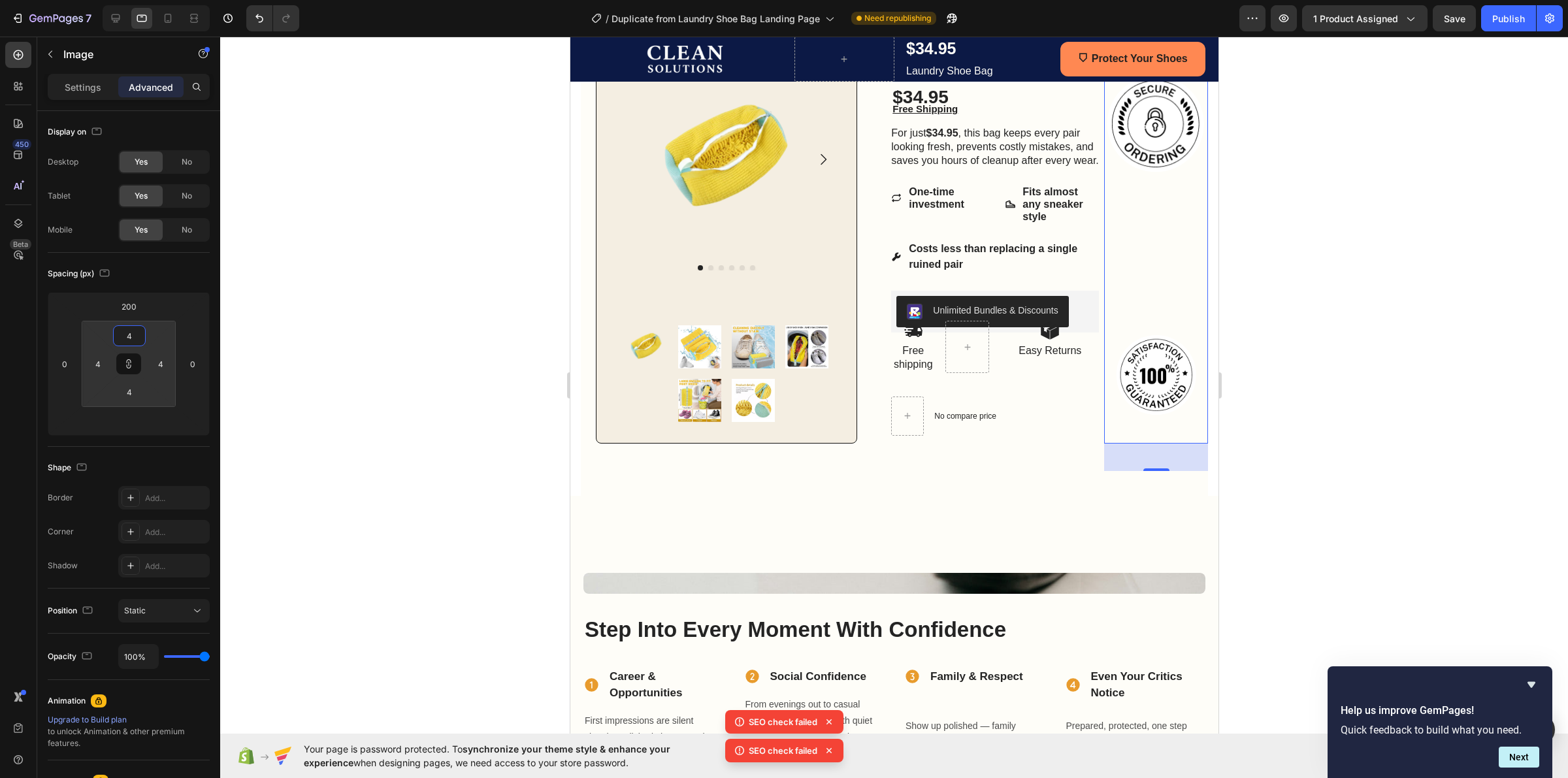
type input "2"
type input "0"
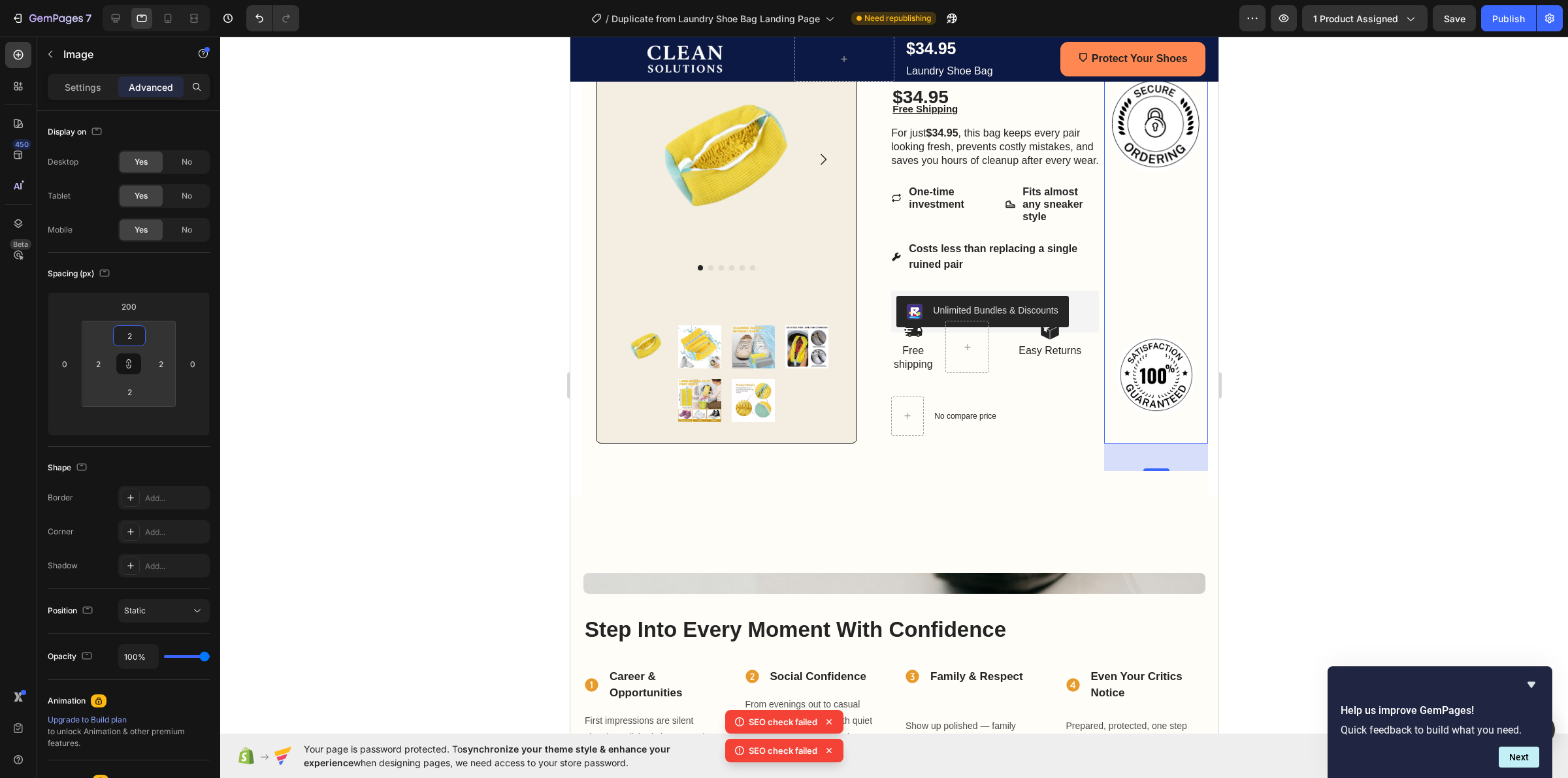
type input "0"
type input "22"
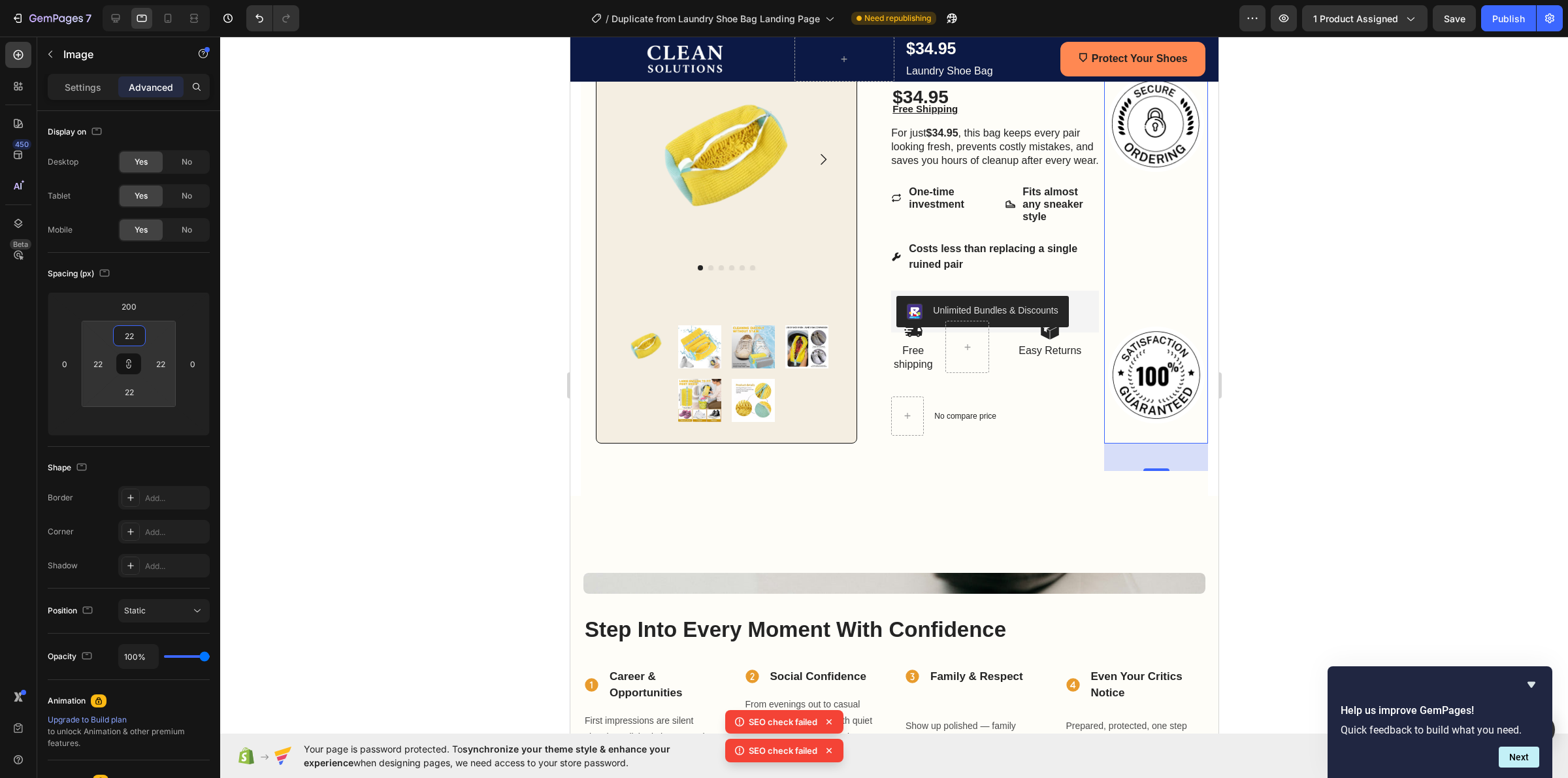
type input "28"
type input "30"
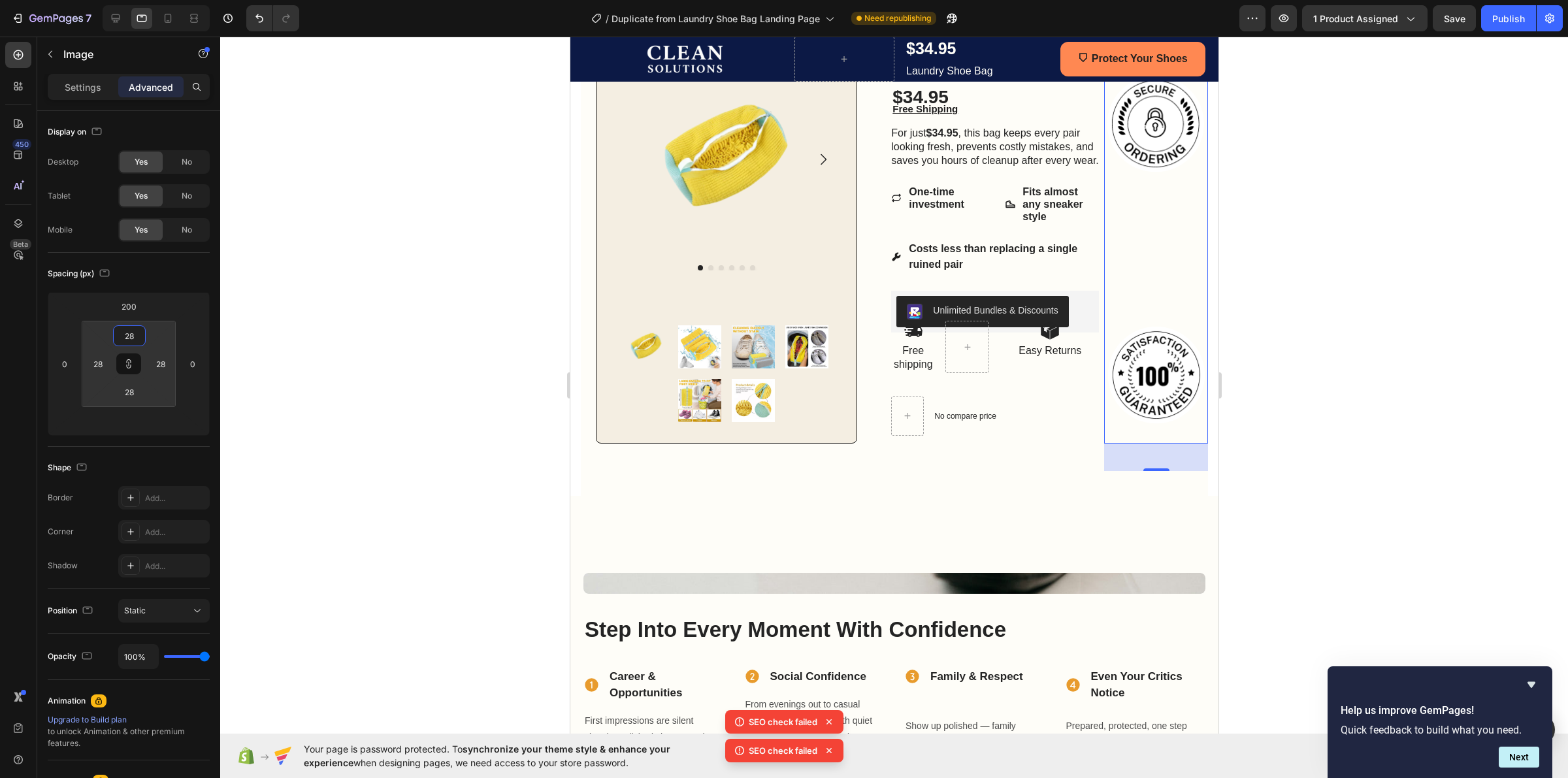
type input "30"
type input "32"
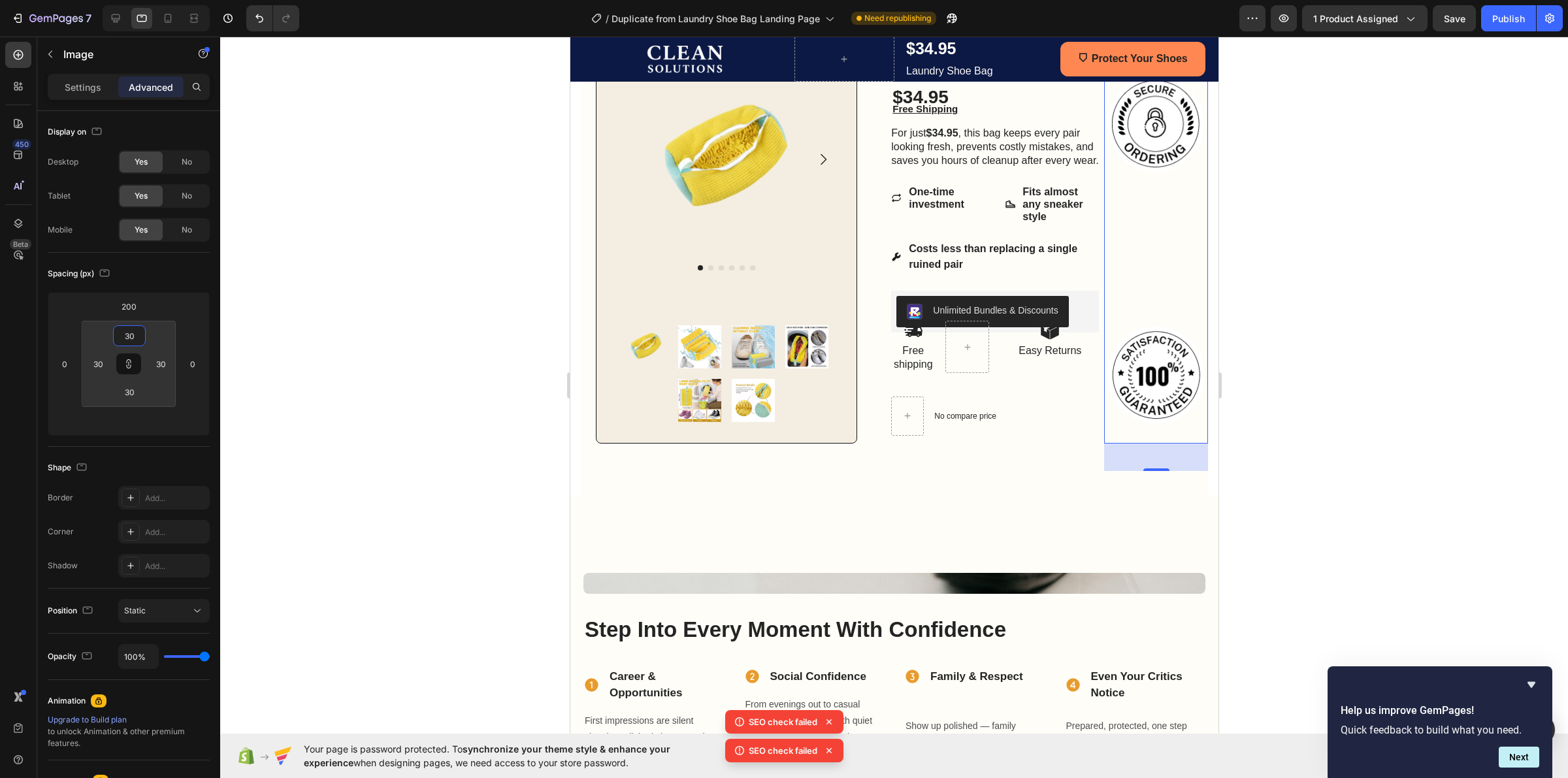
type input "32"
type input "34"
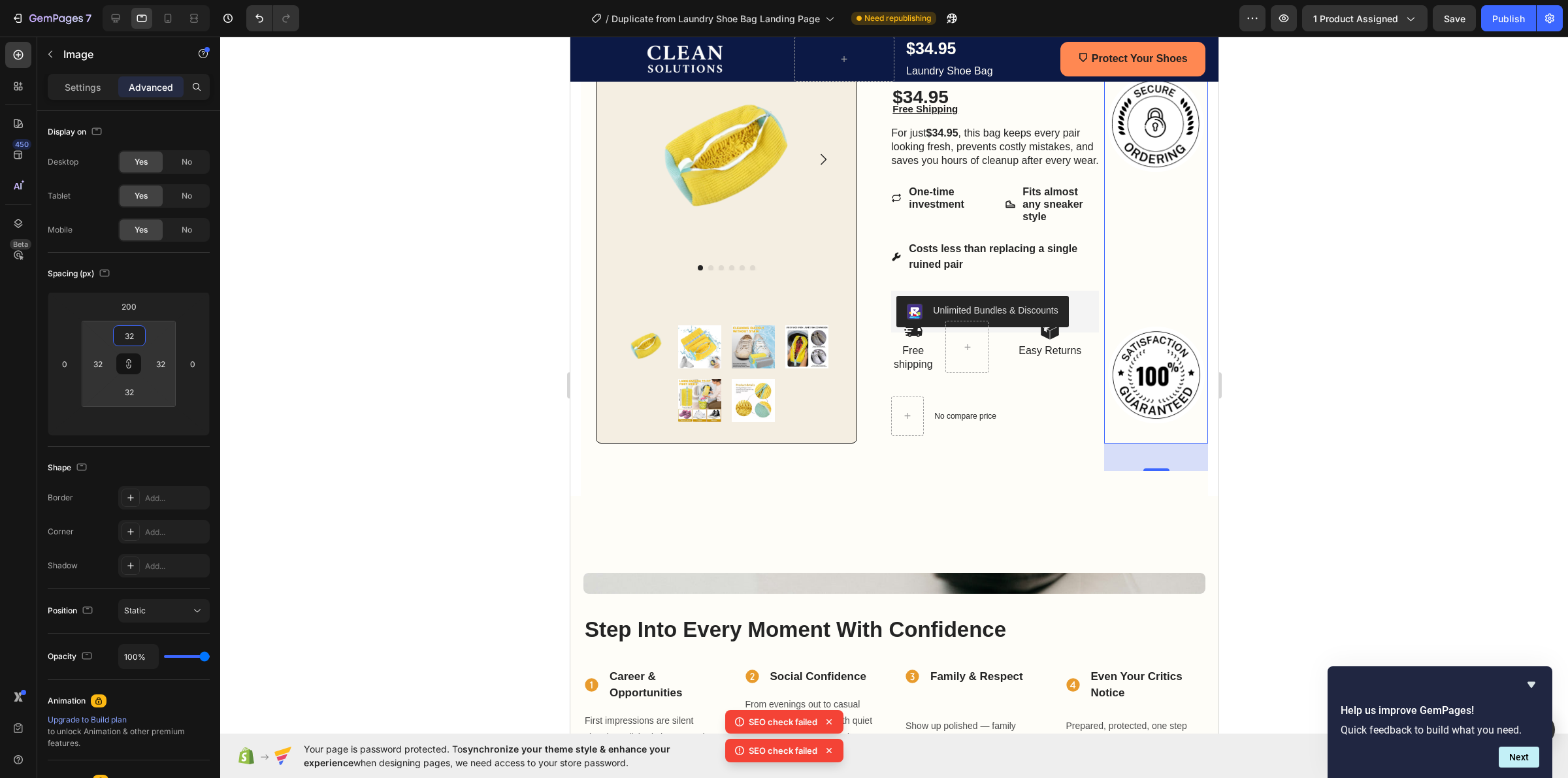
type input "34"
type input "36"
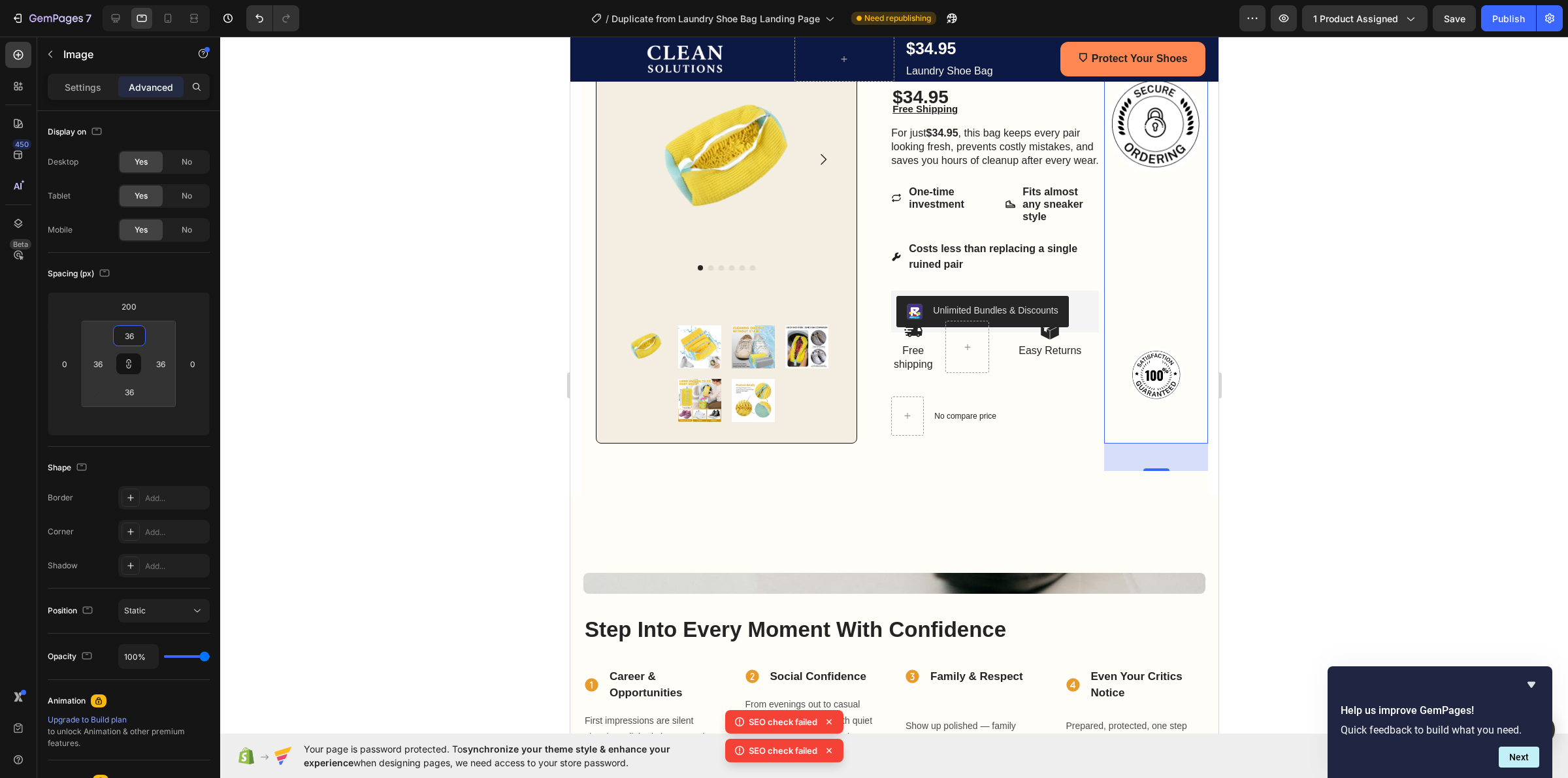
type input "38"
type input "36"
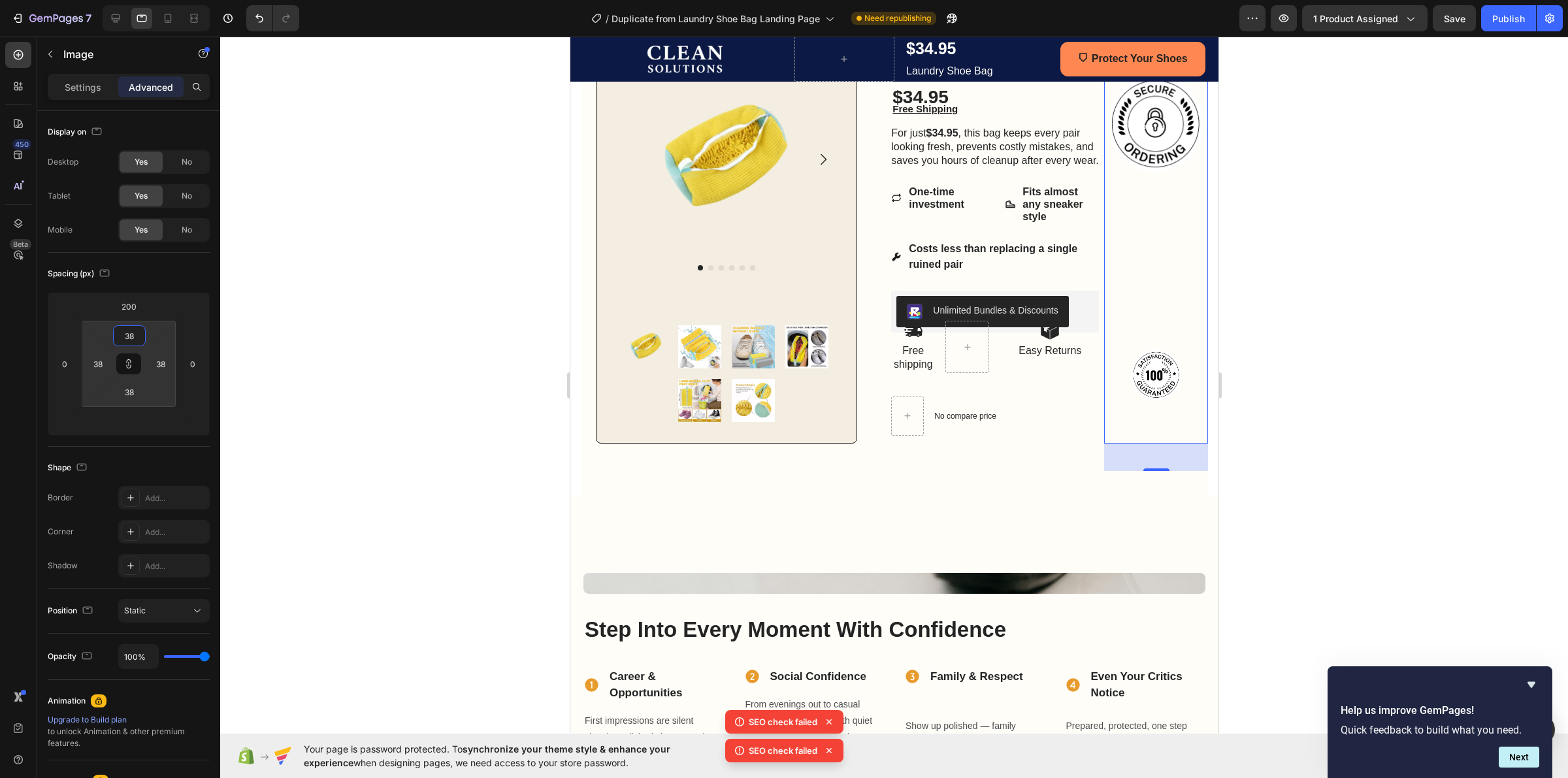
type input "36"
type input "34"
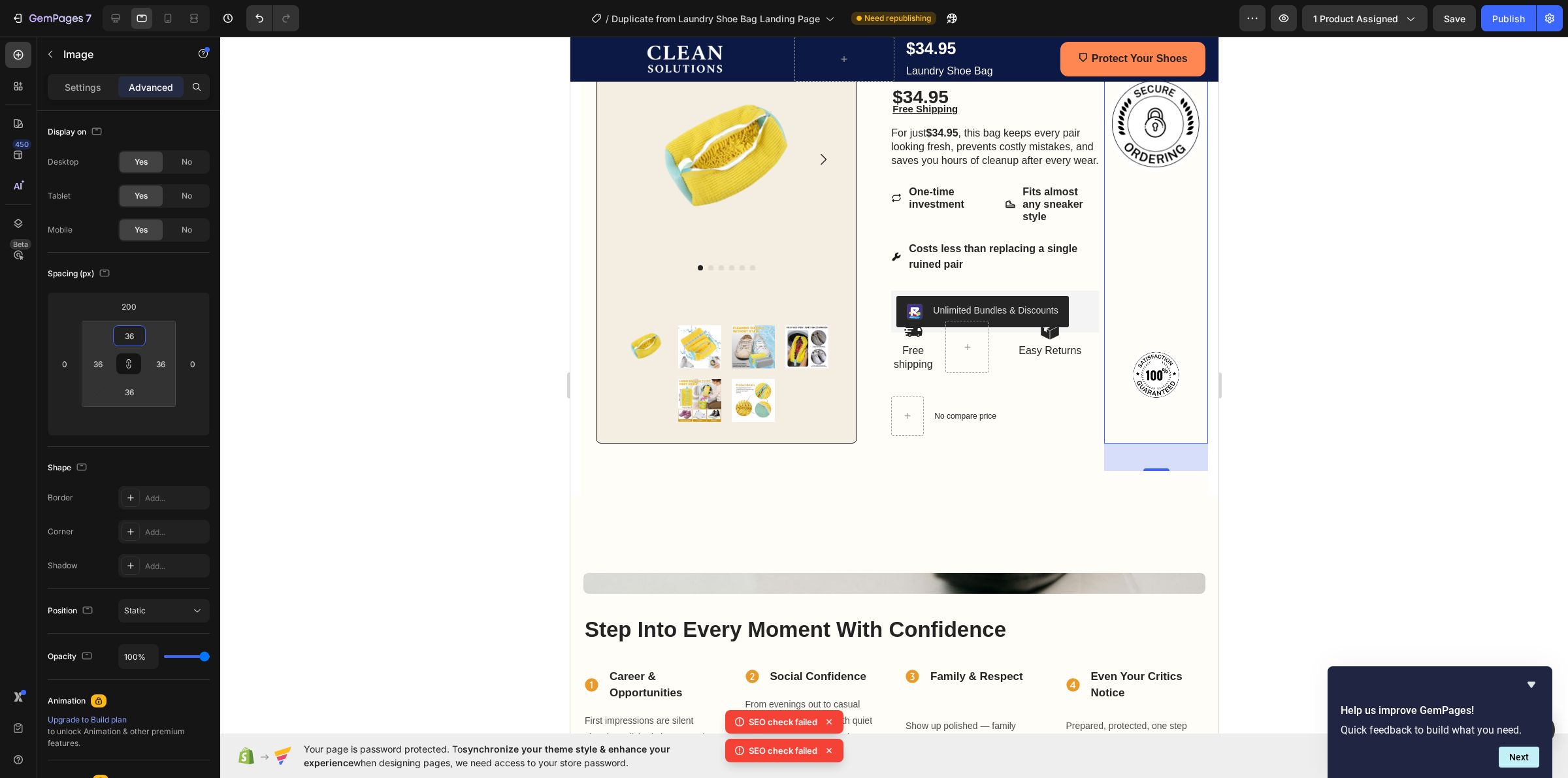
type input "34"
type input "32"
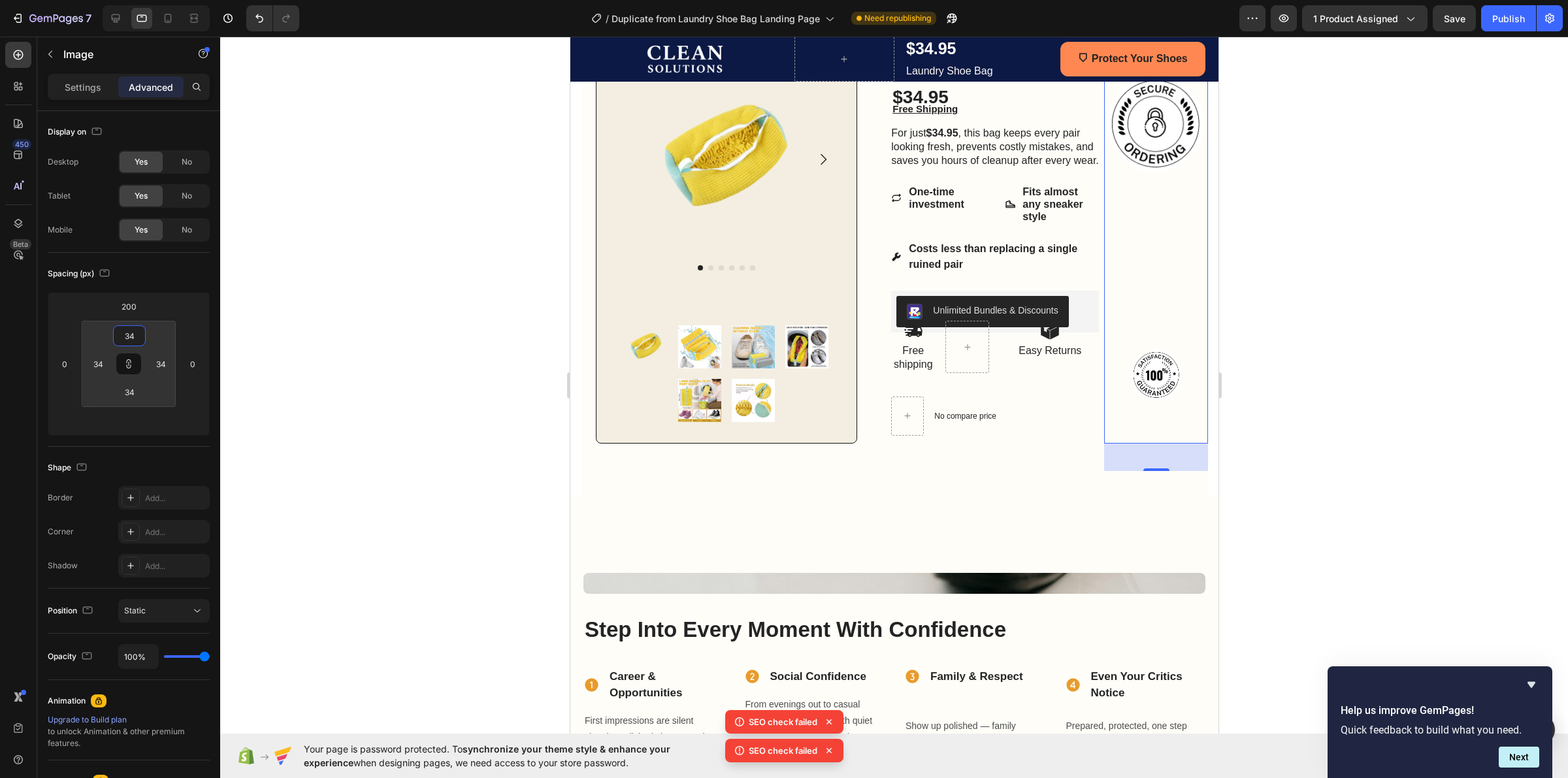
type input "32"
type input "30"
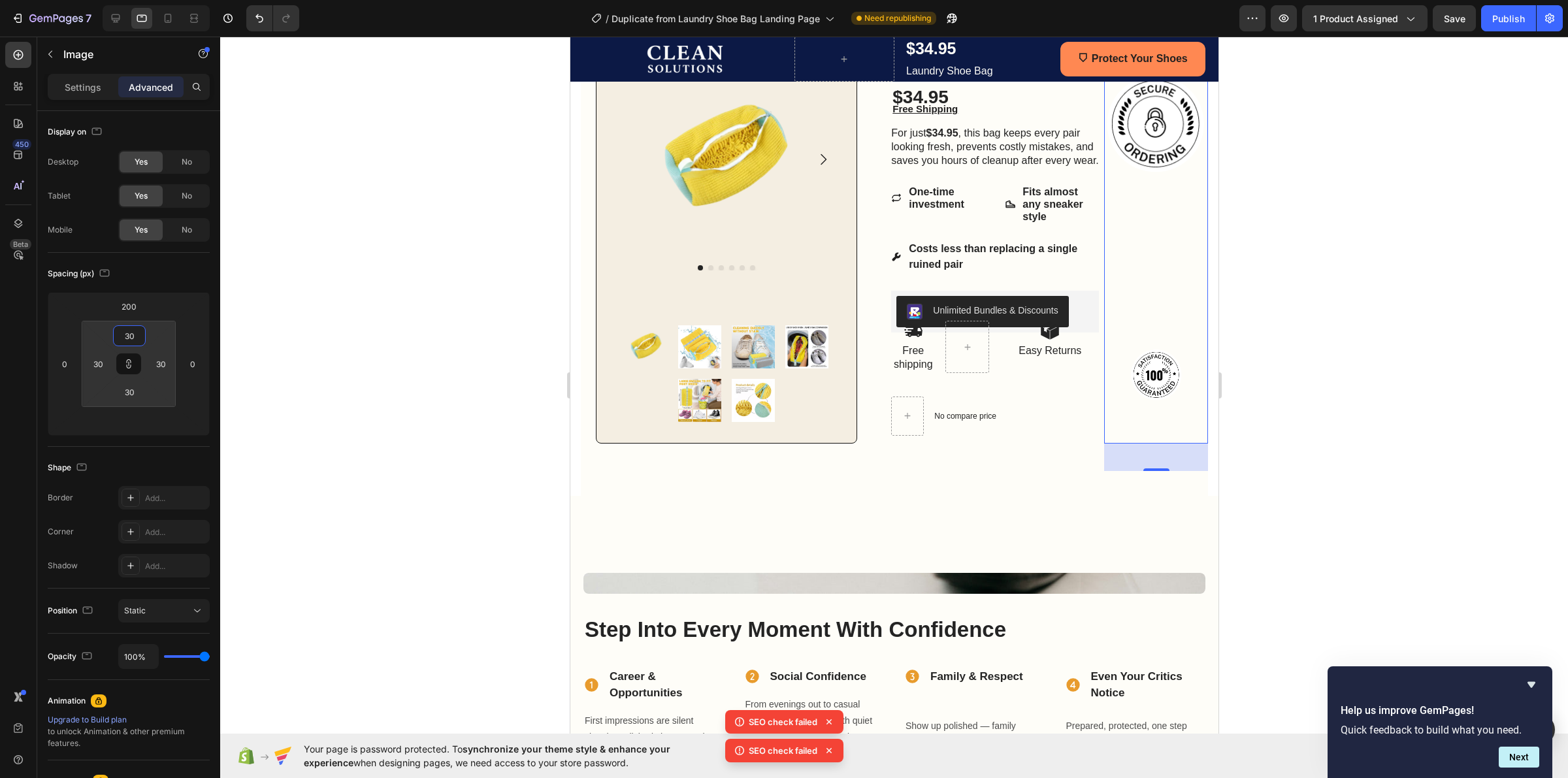
type input "26"
type input "24"
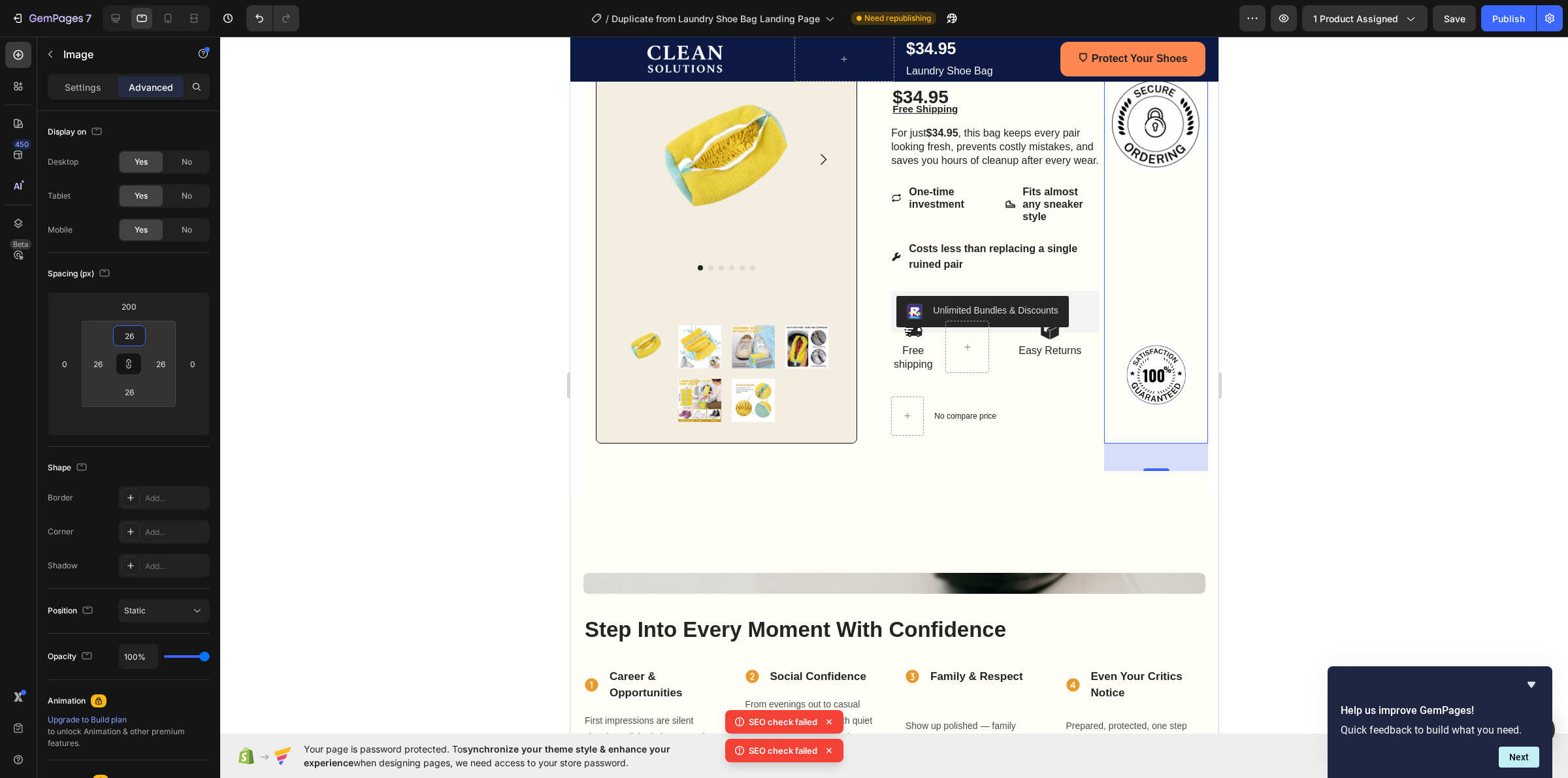
type input "24"
type input "22"
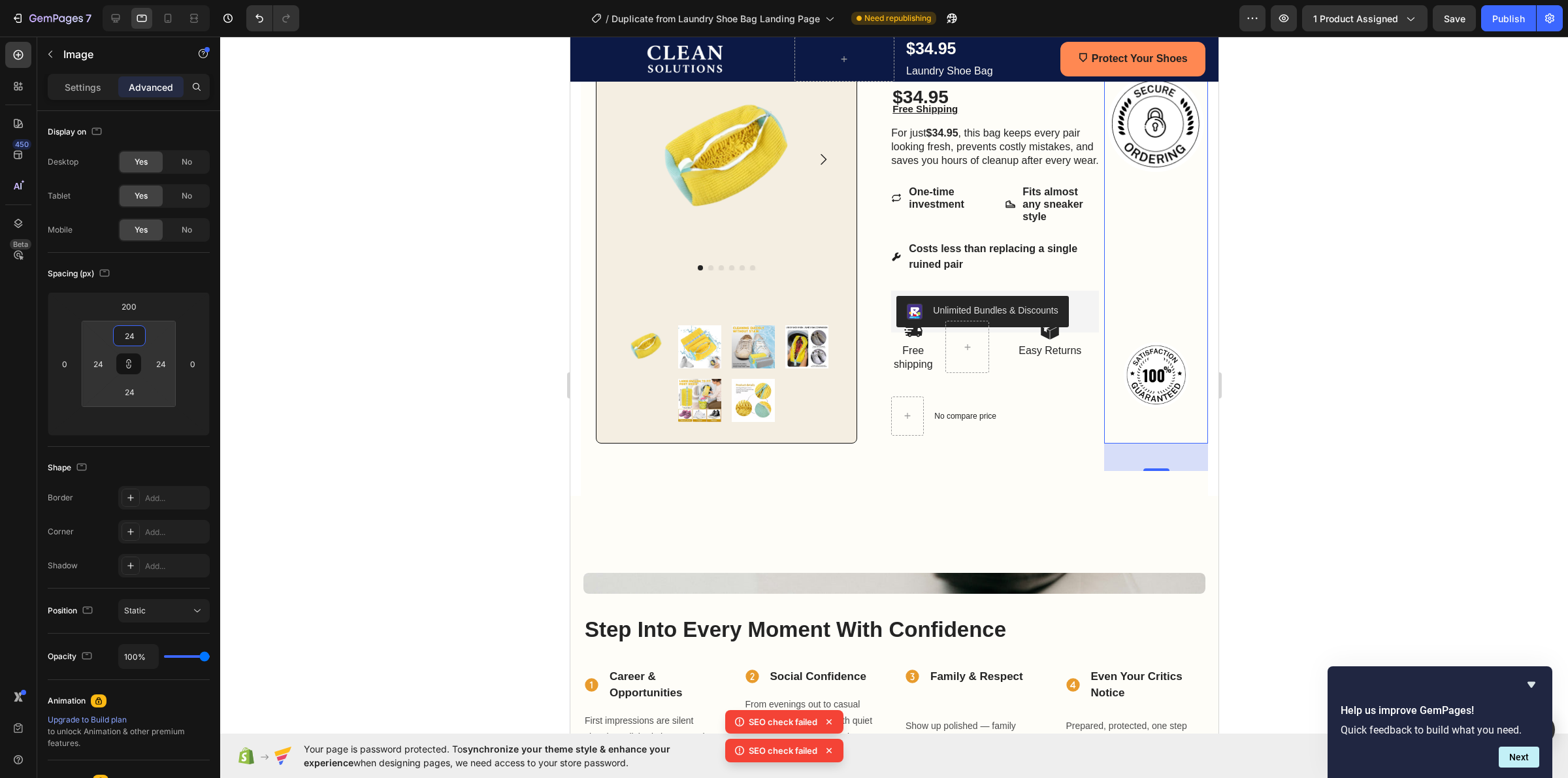
type input "22"
type input "18"
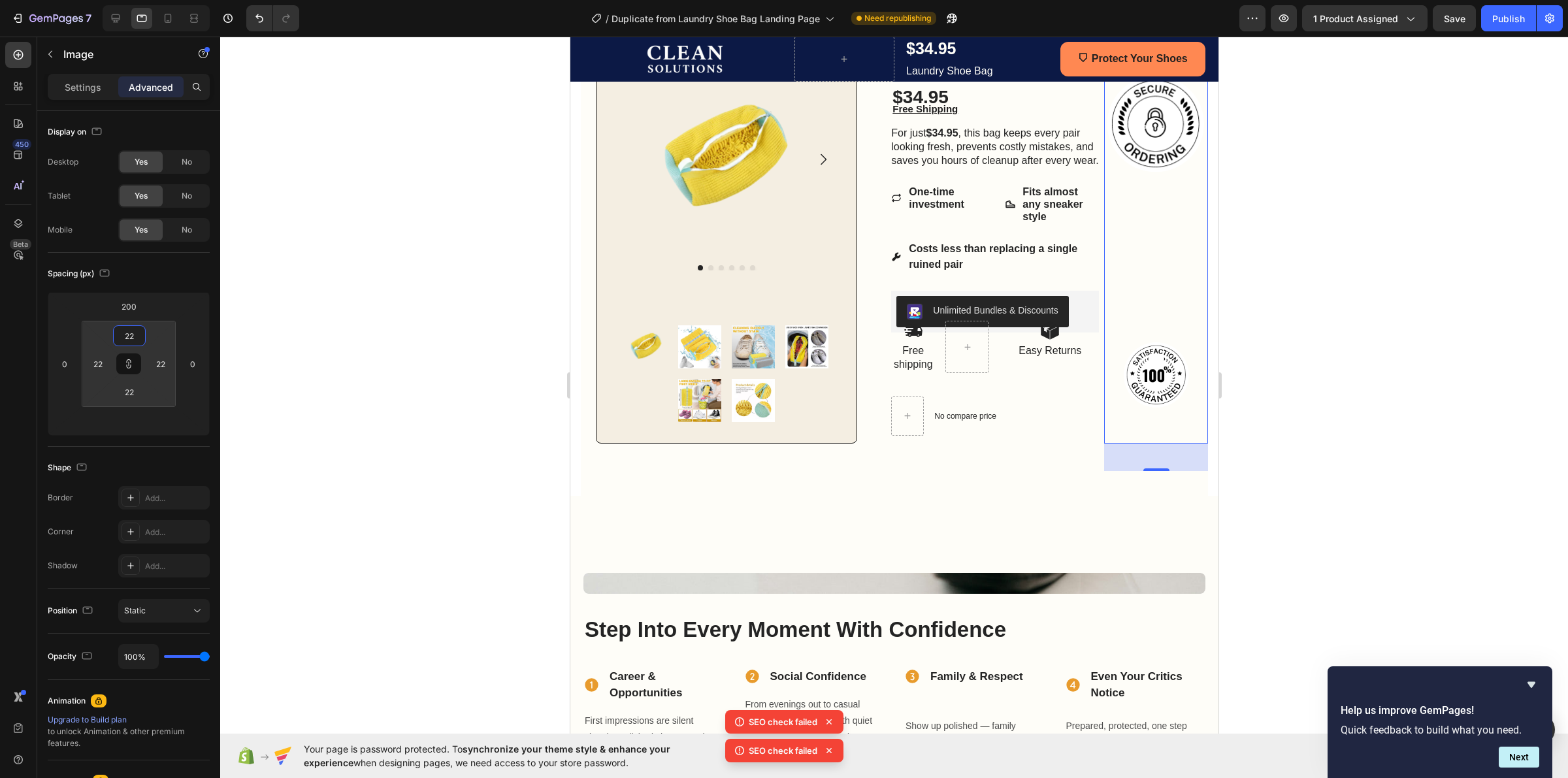
type input "18"
type input "16"
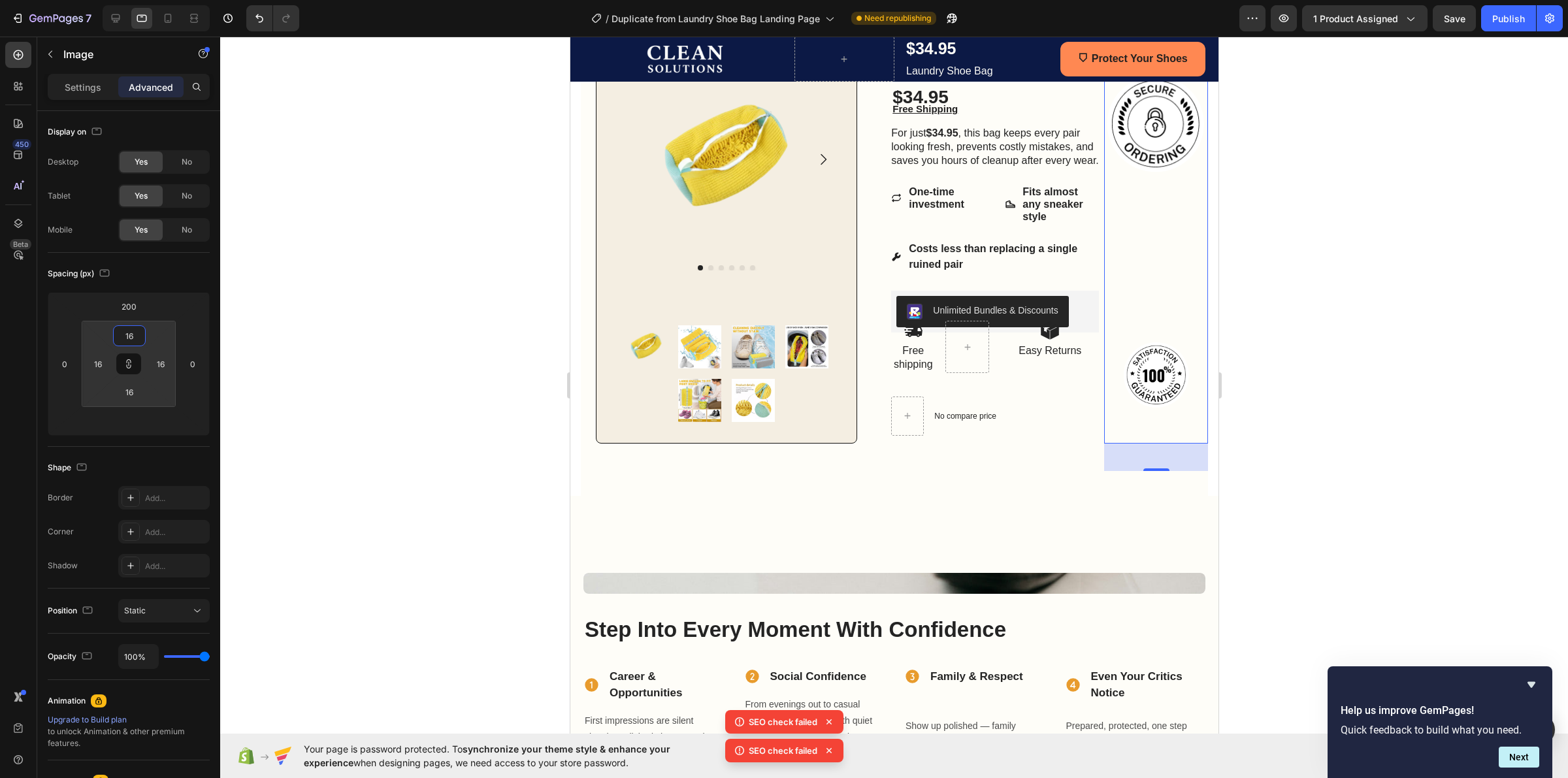
type input "14"
type input "12"
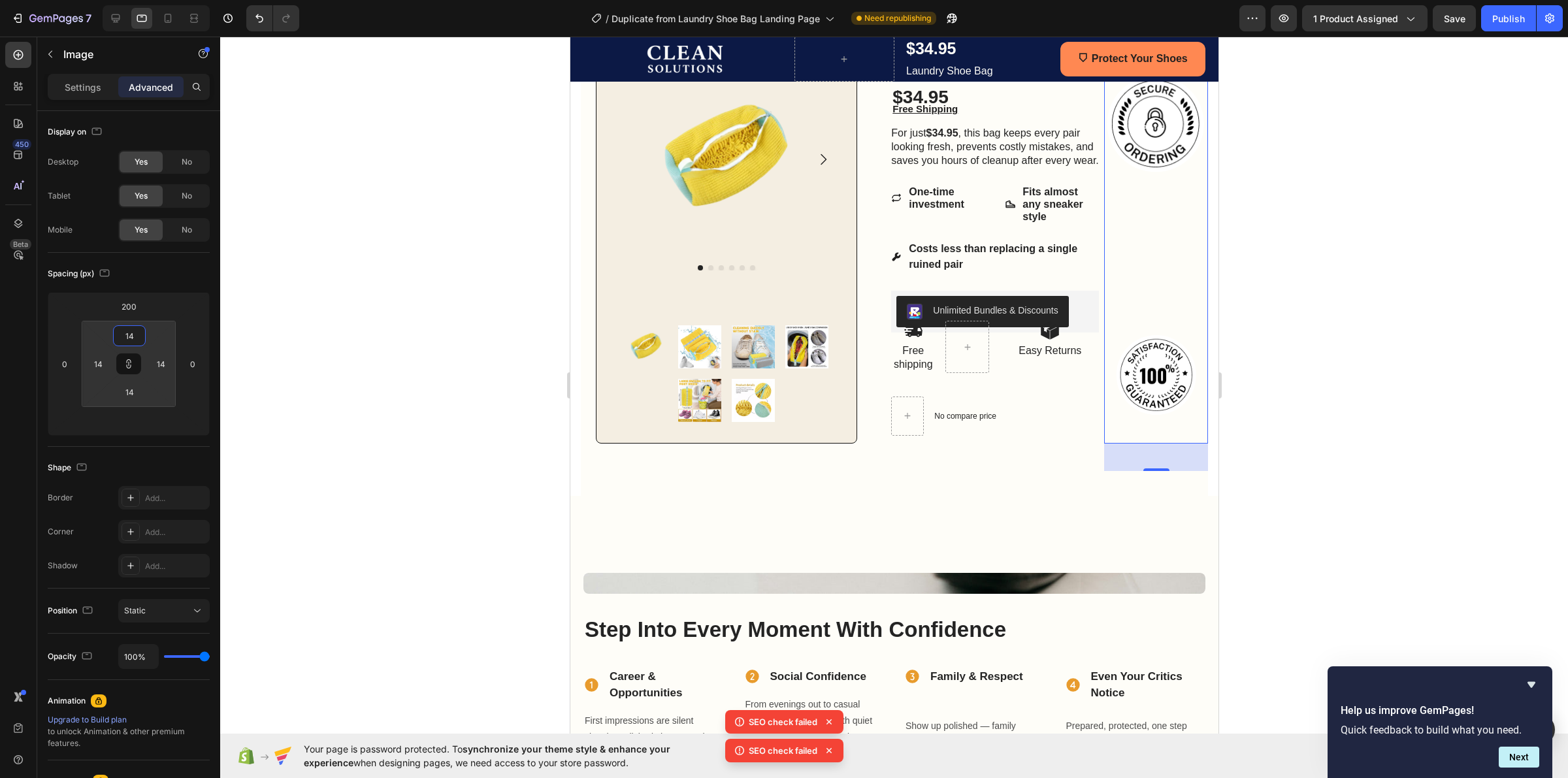
type input "12"
type input "6"
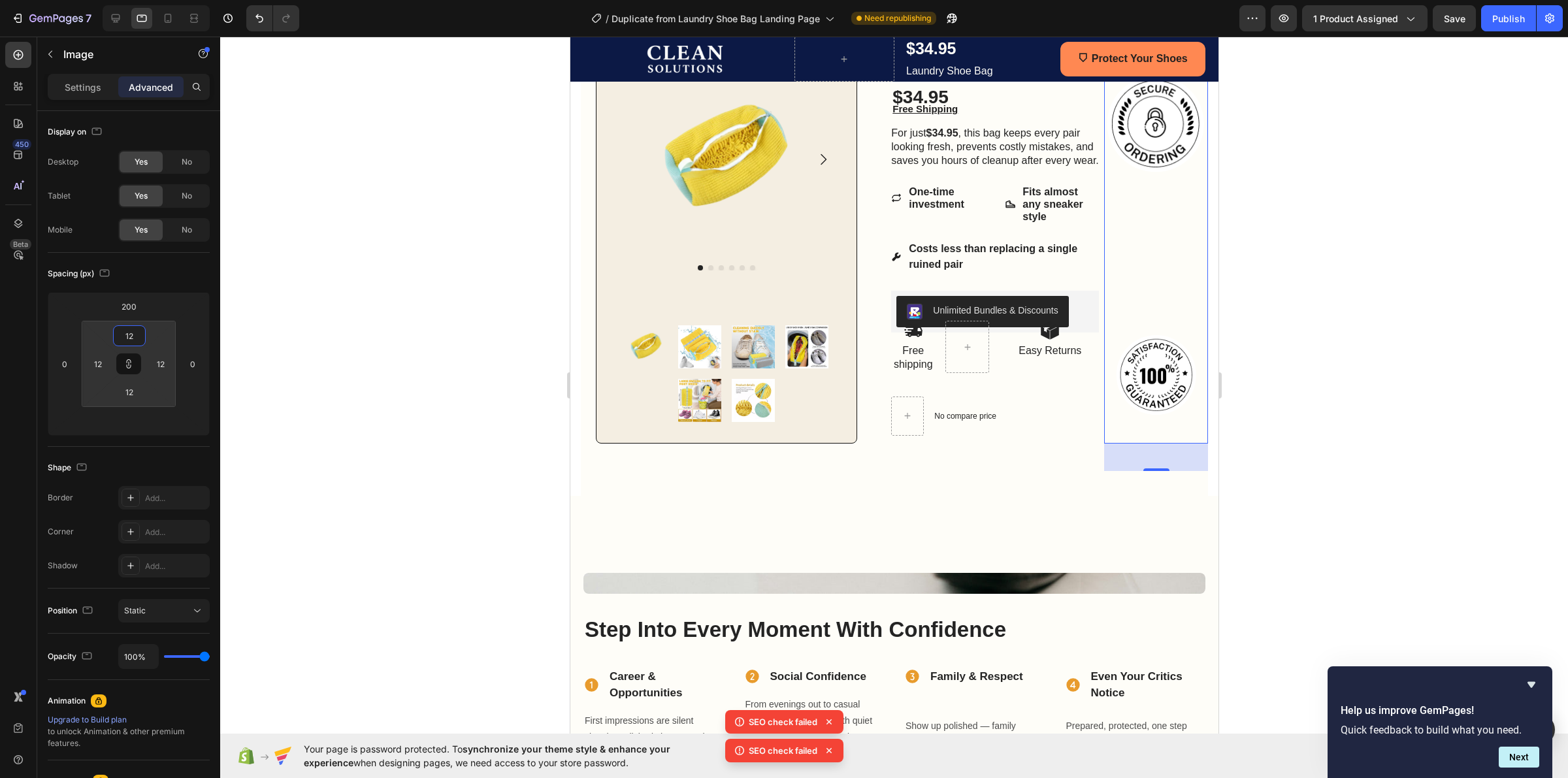
type input "6"
type input "4"
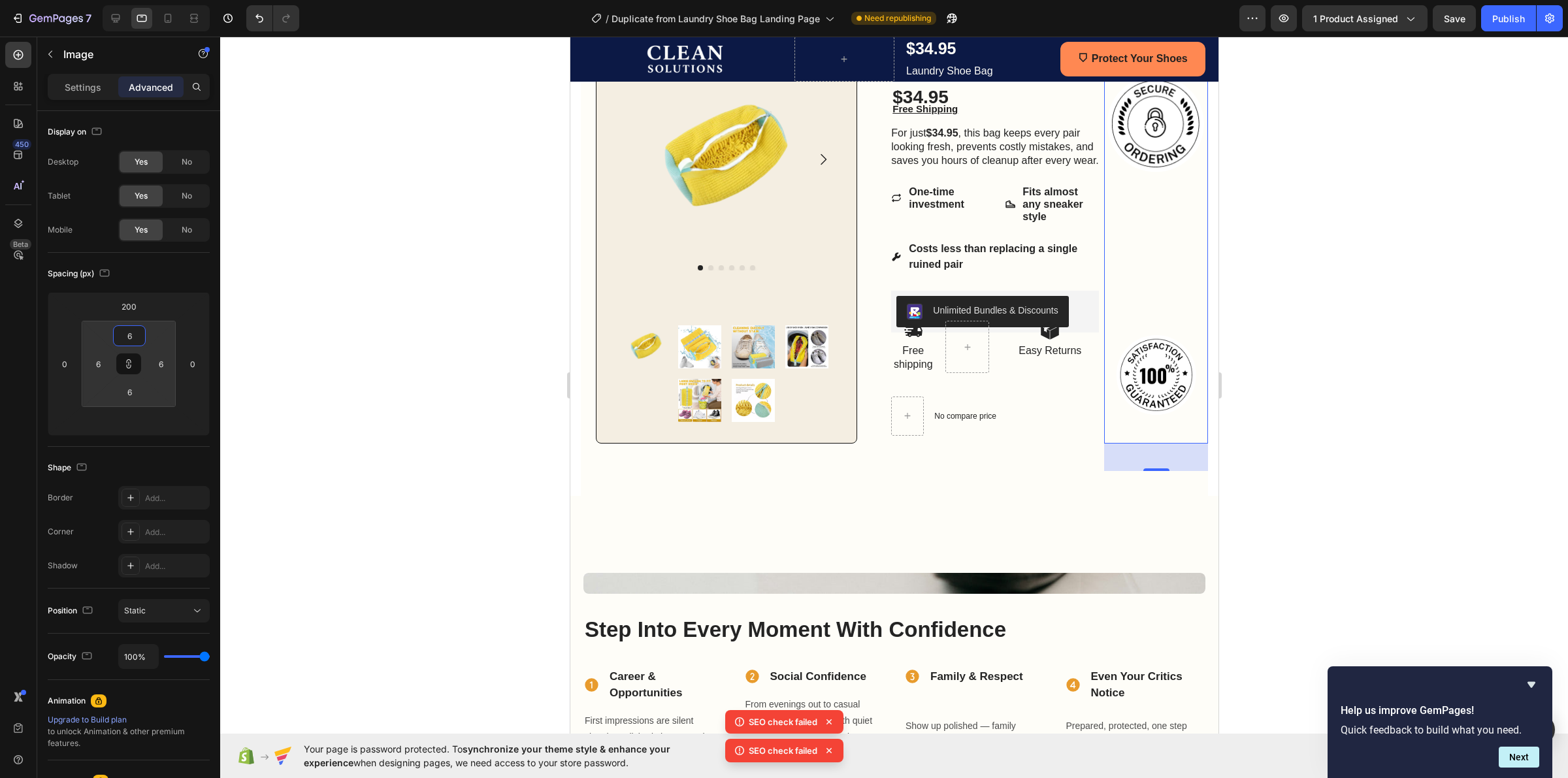
type input "4"
type input "0"
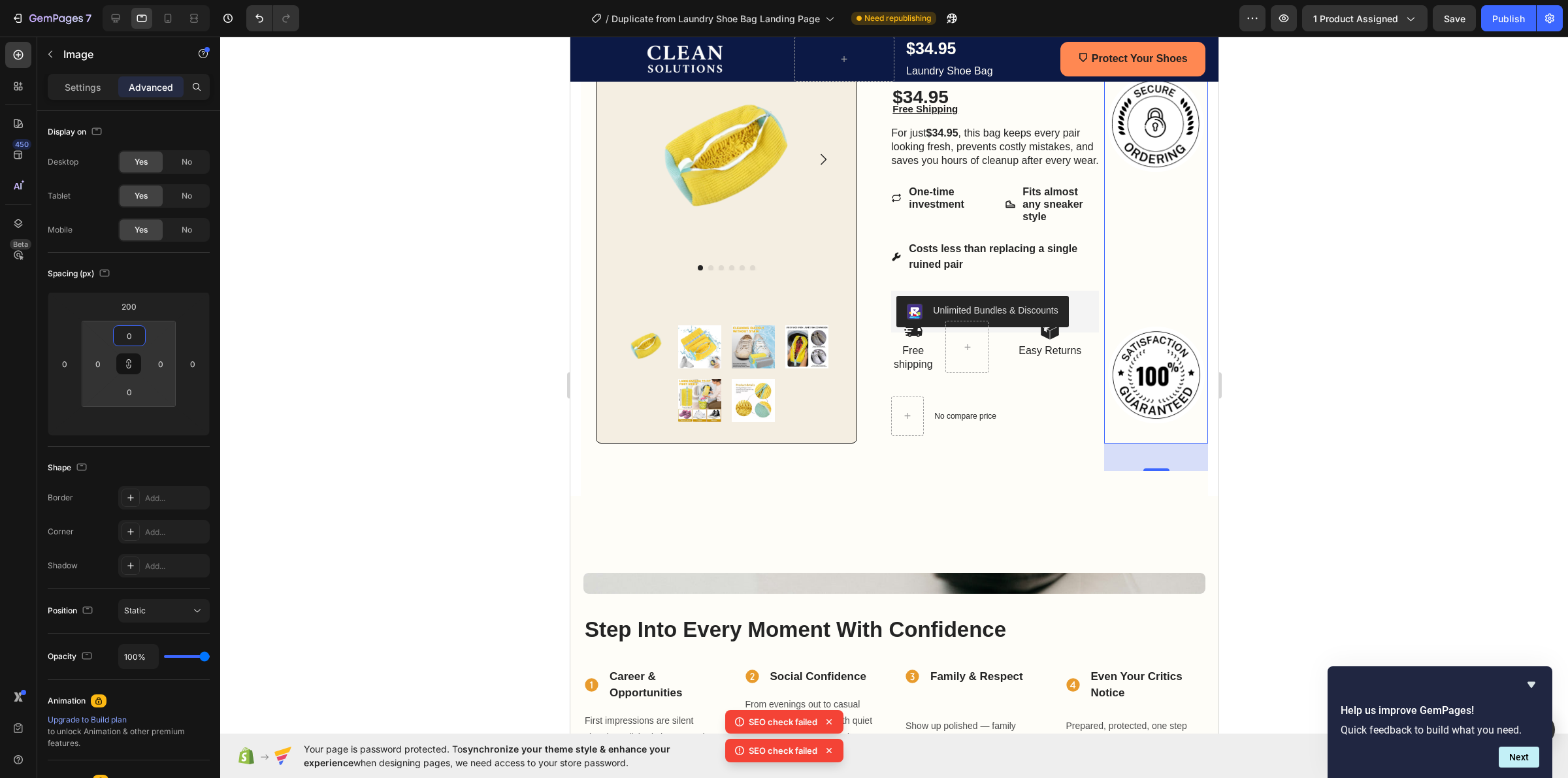
type input "2"
type input "6"
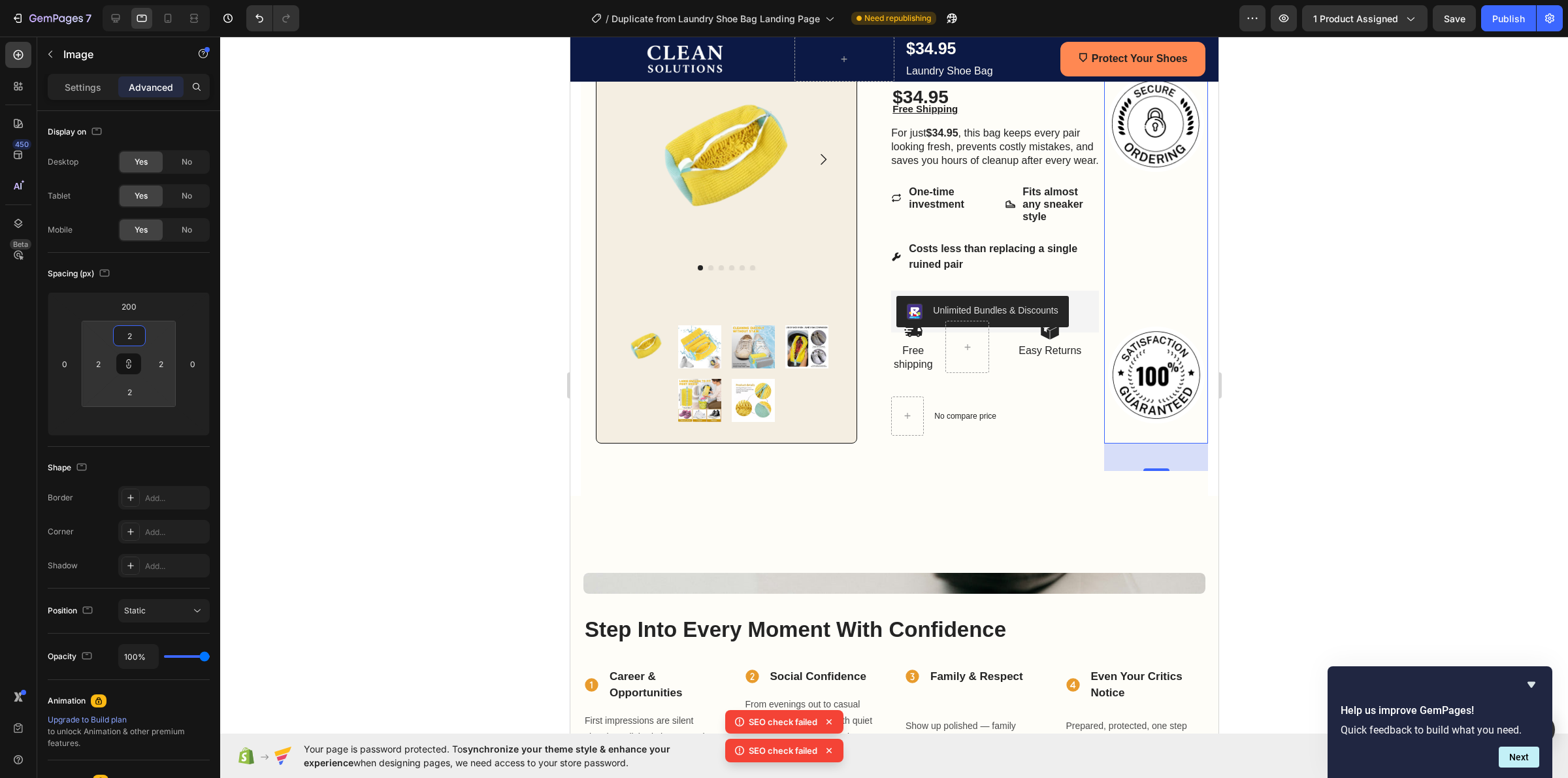
type input "6"
type input "12"
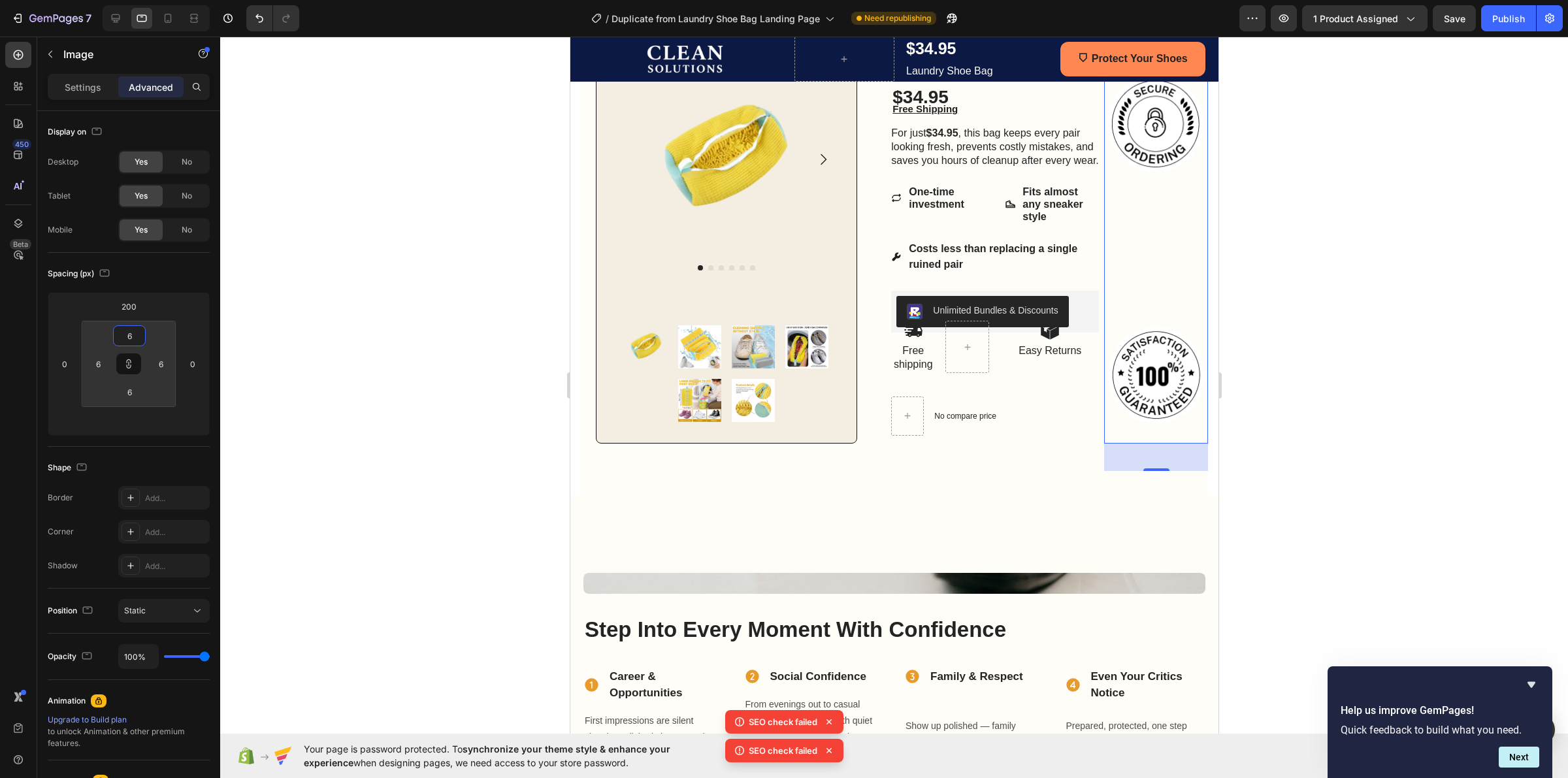
type input "12"
type input "14"
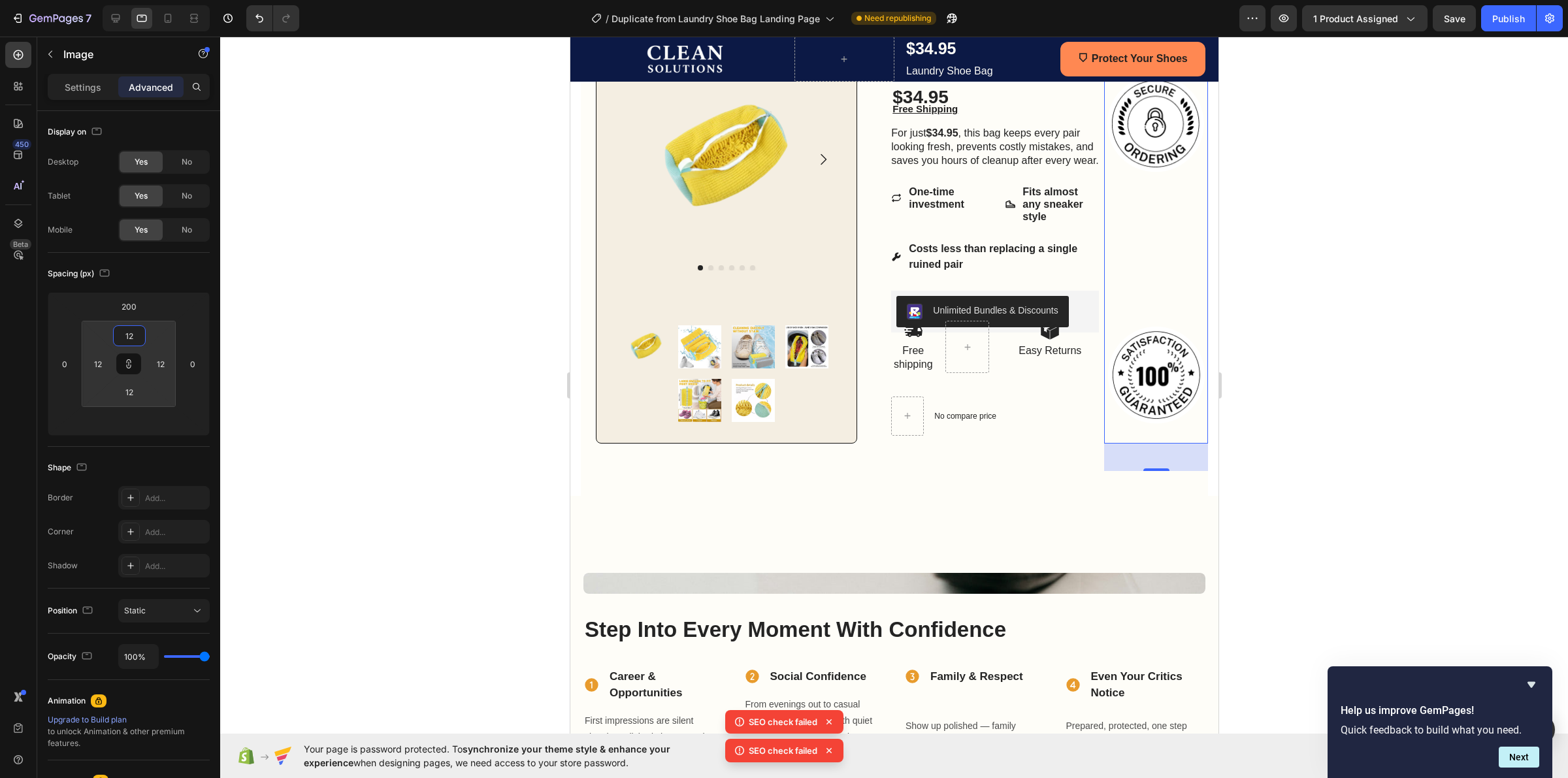
type input "14"
type input "18"
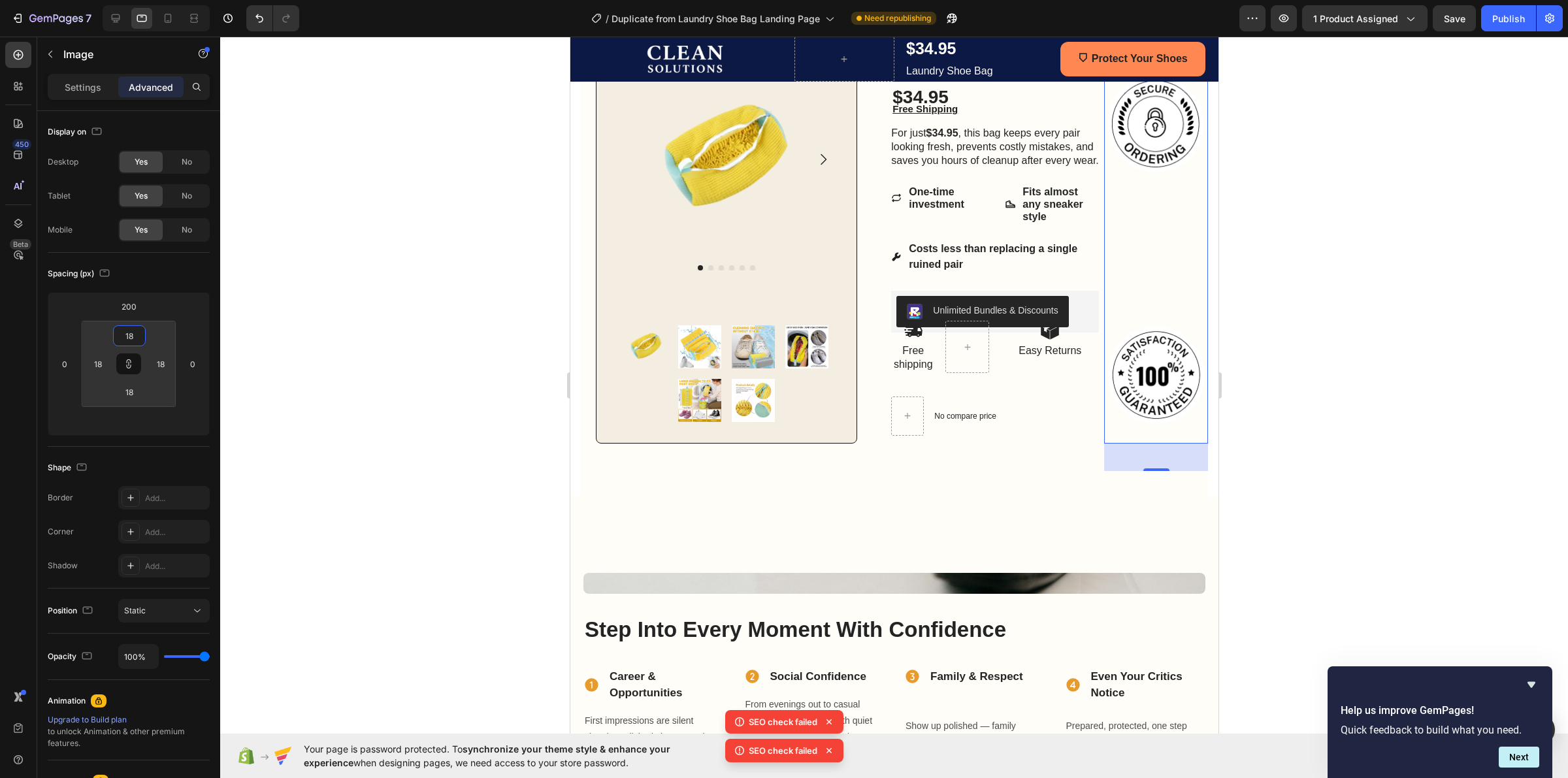
type input "20"
type input "22"
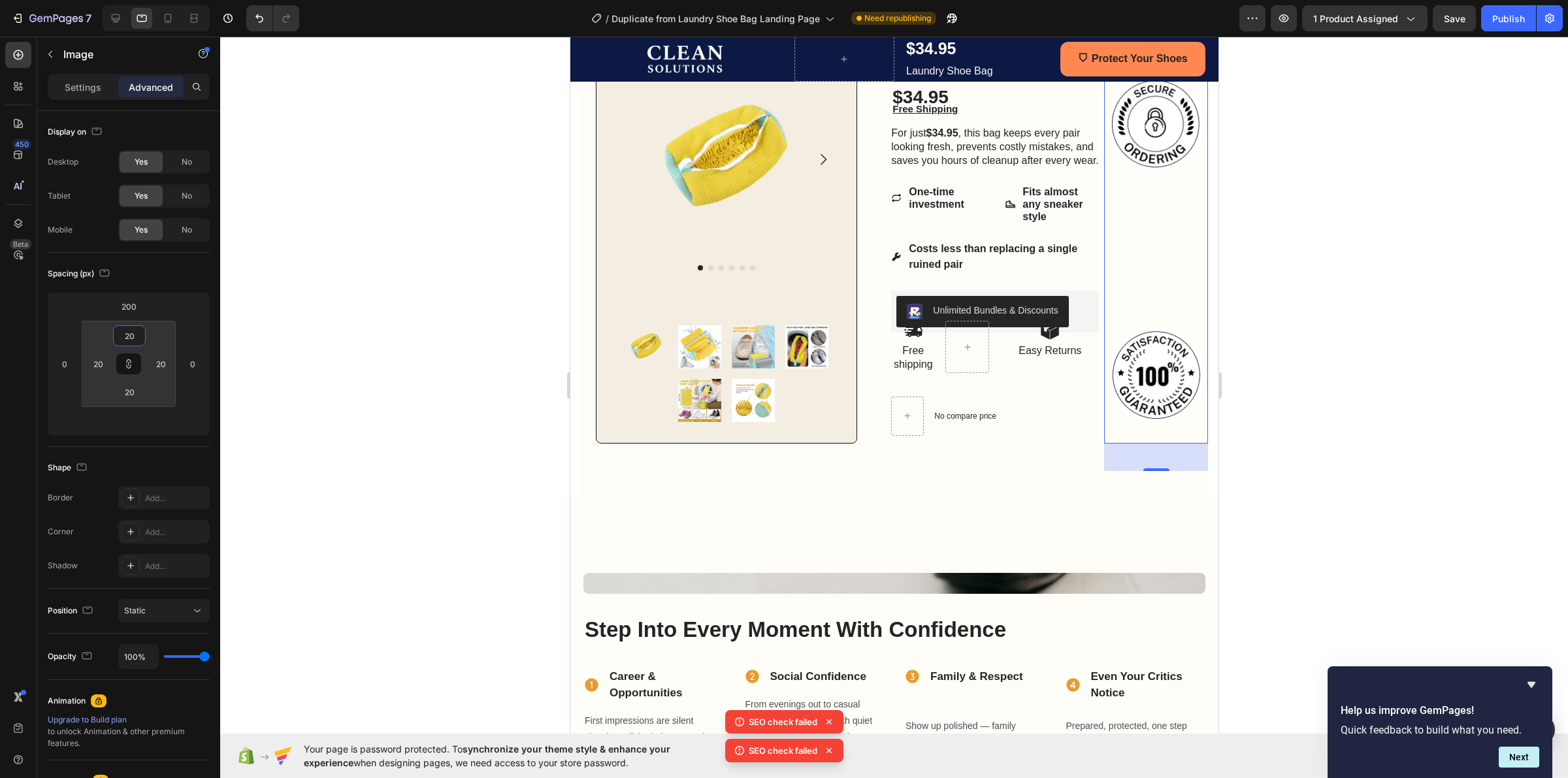
type input "22"
type input "26"
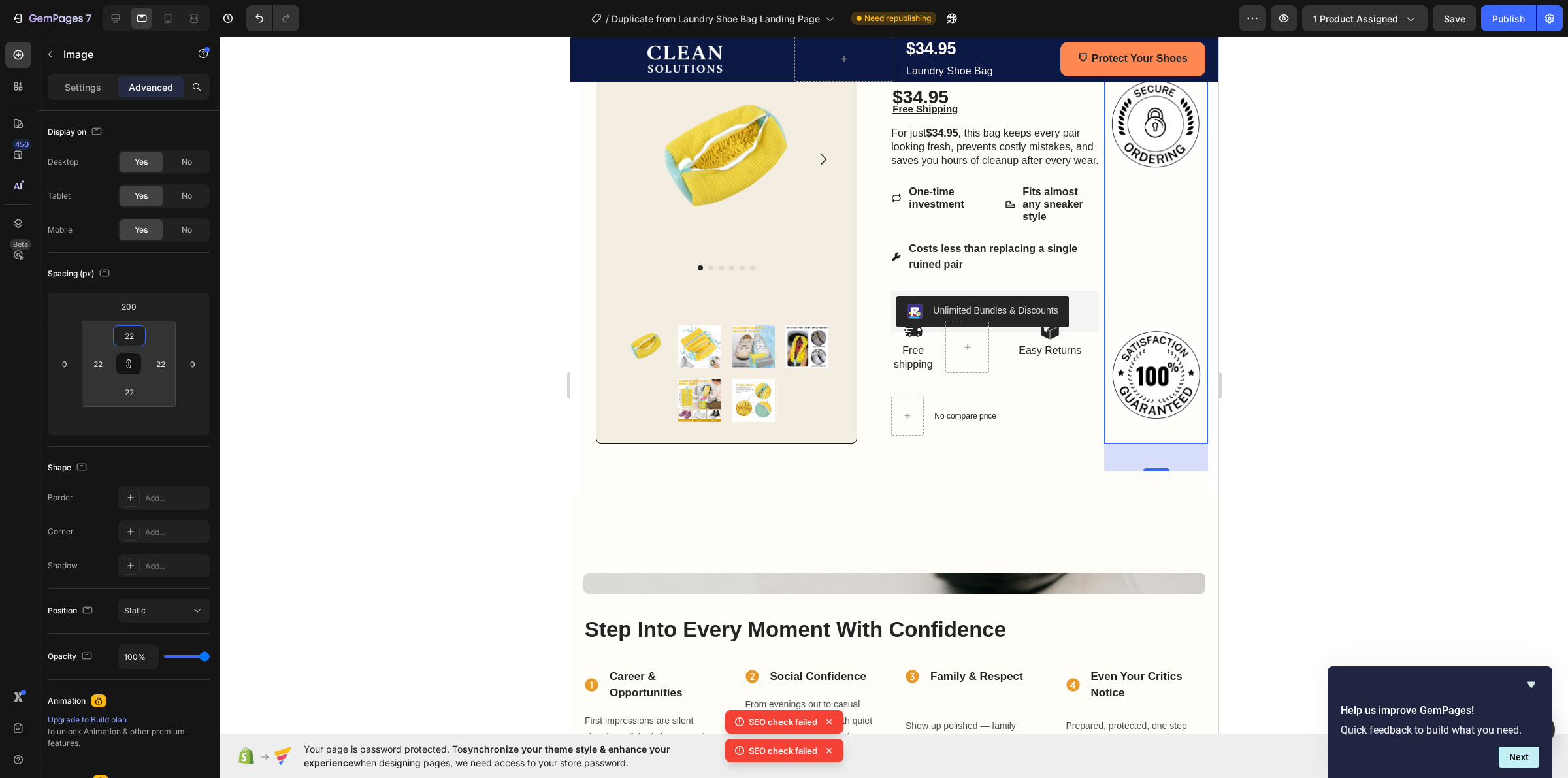
type input "26"
type input "28"
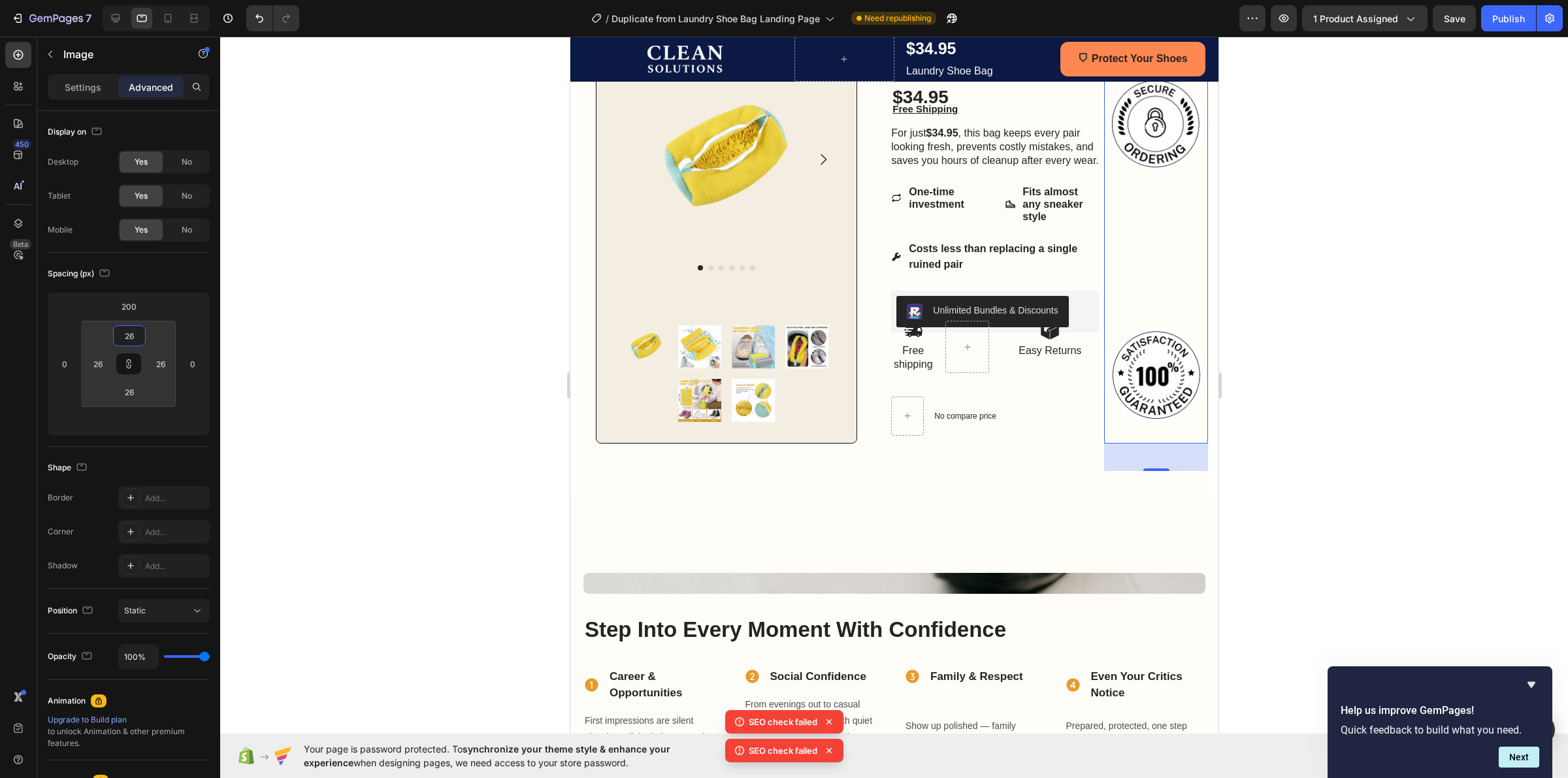
type input "28"
type input "30"
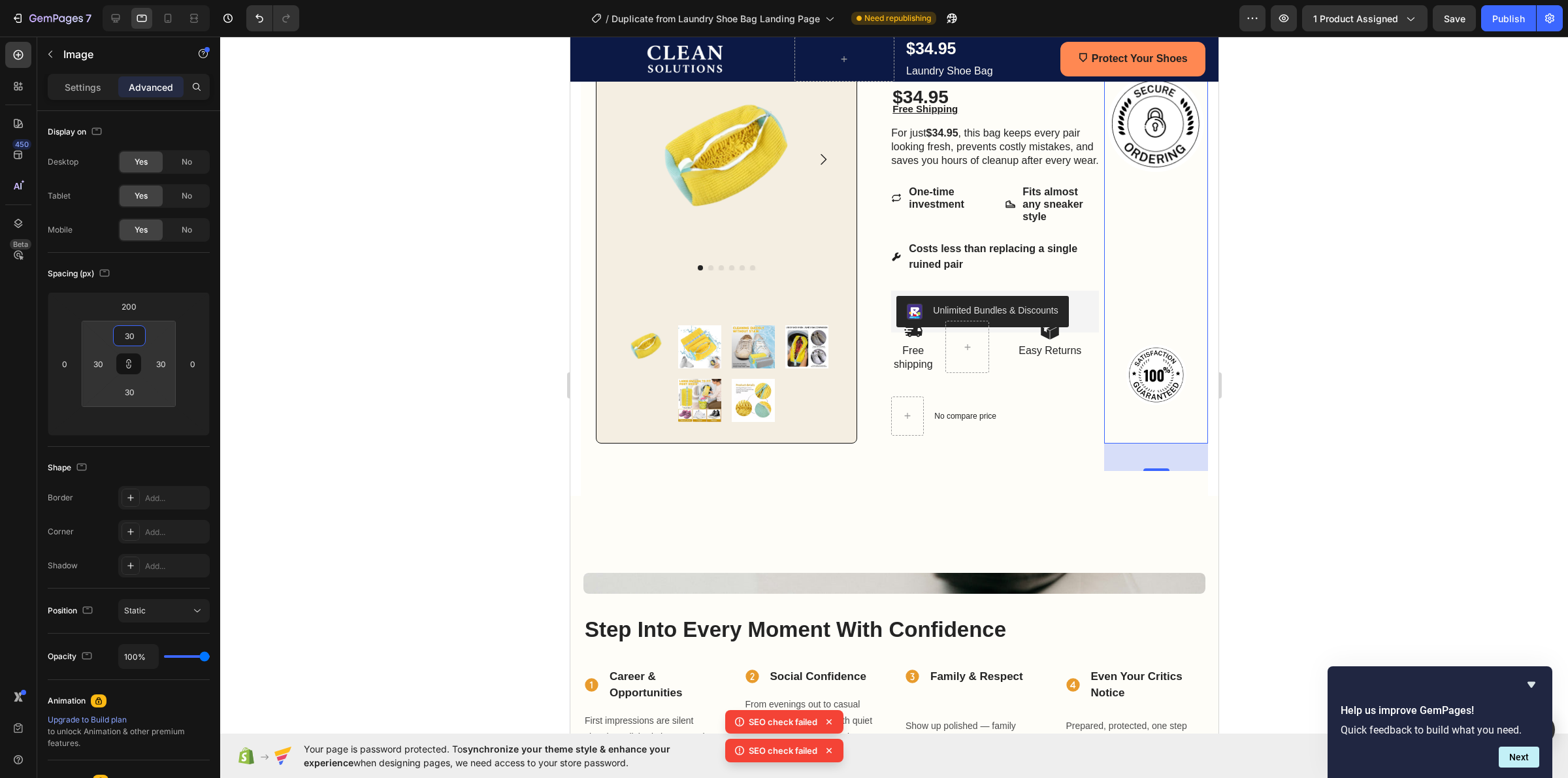
type input "32"
type input "34"
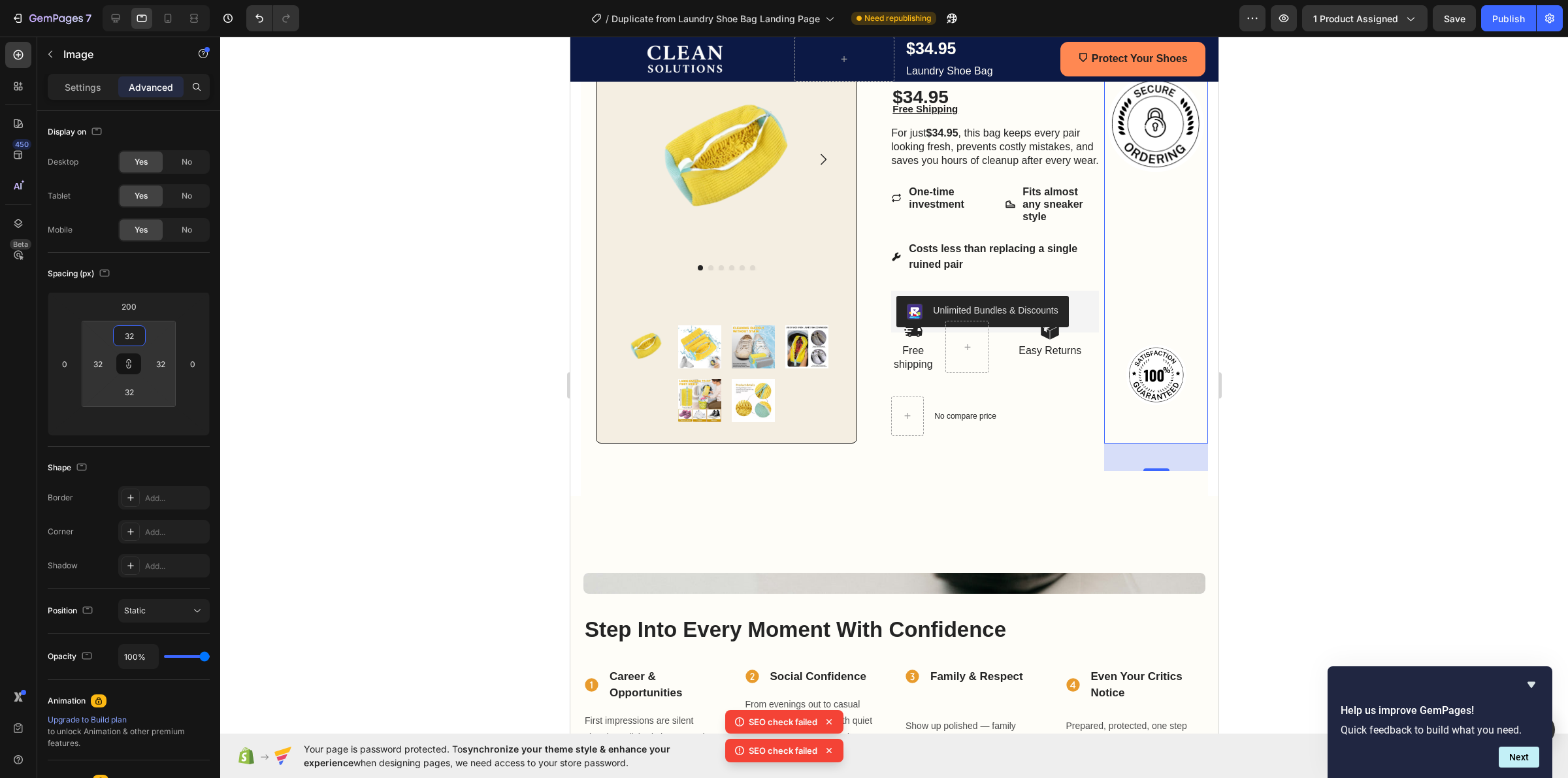
type input "34"
type input "36"
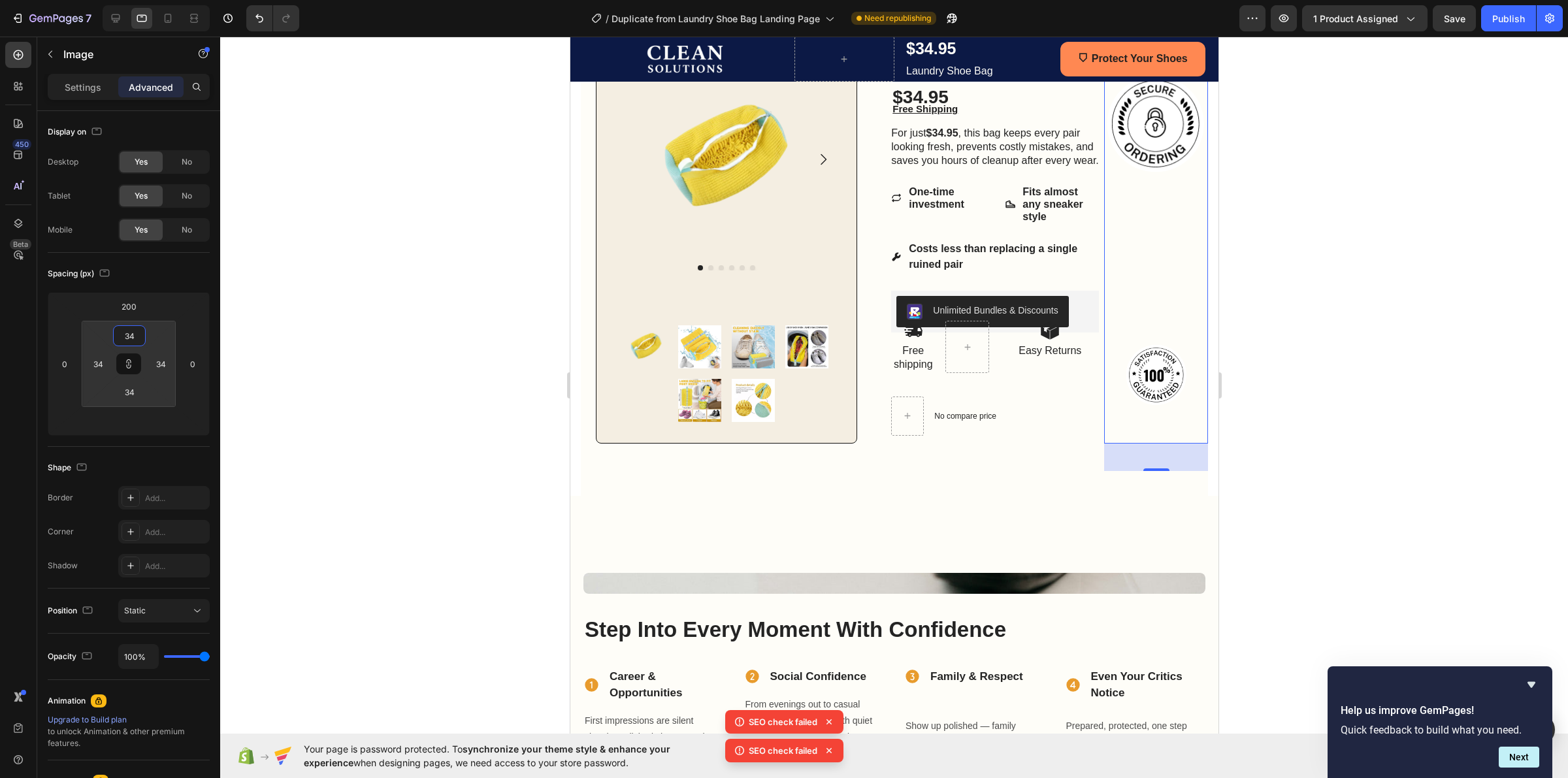
type input "36"
type input "38"
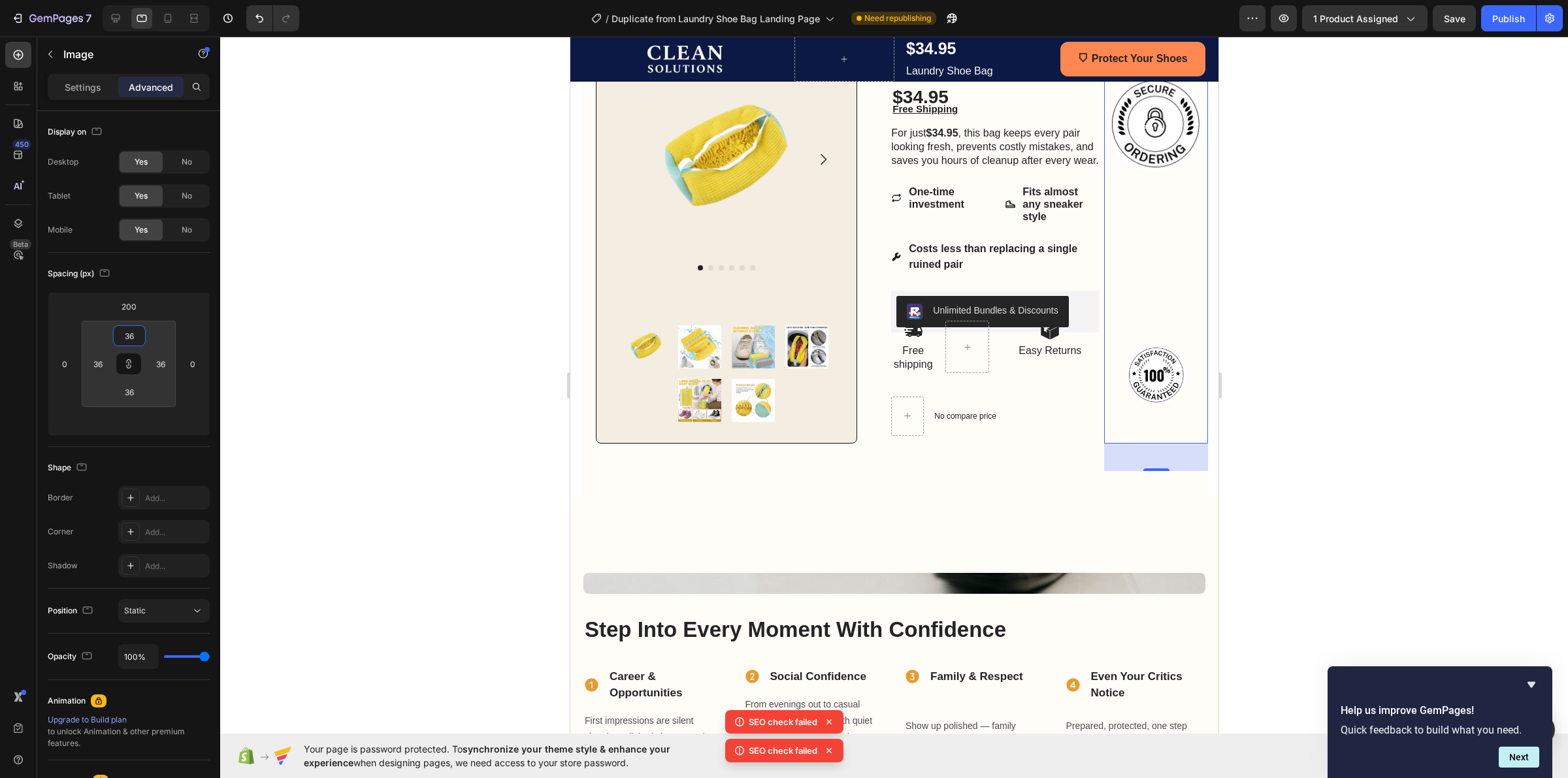
type input "38"
type input "36"
drag, startPoint x: 161, startPoint y: 333, endPoint x: 66, endPoint y: 354, distance: 97.3
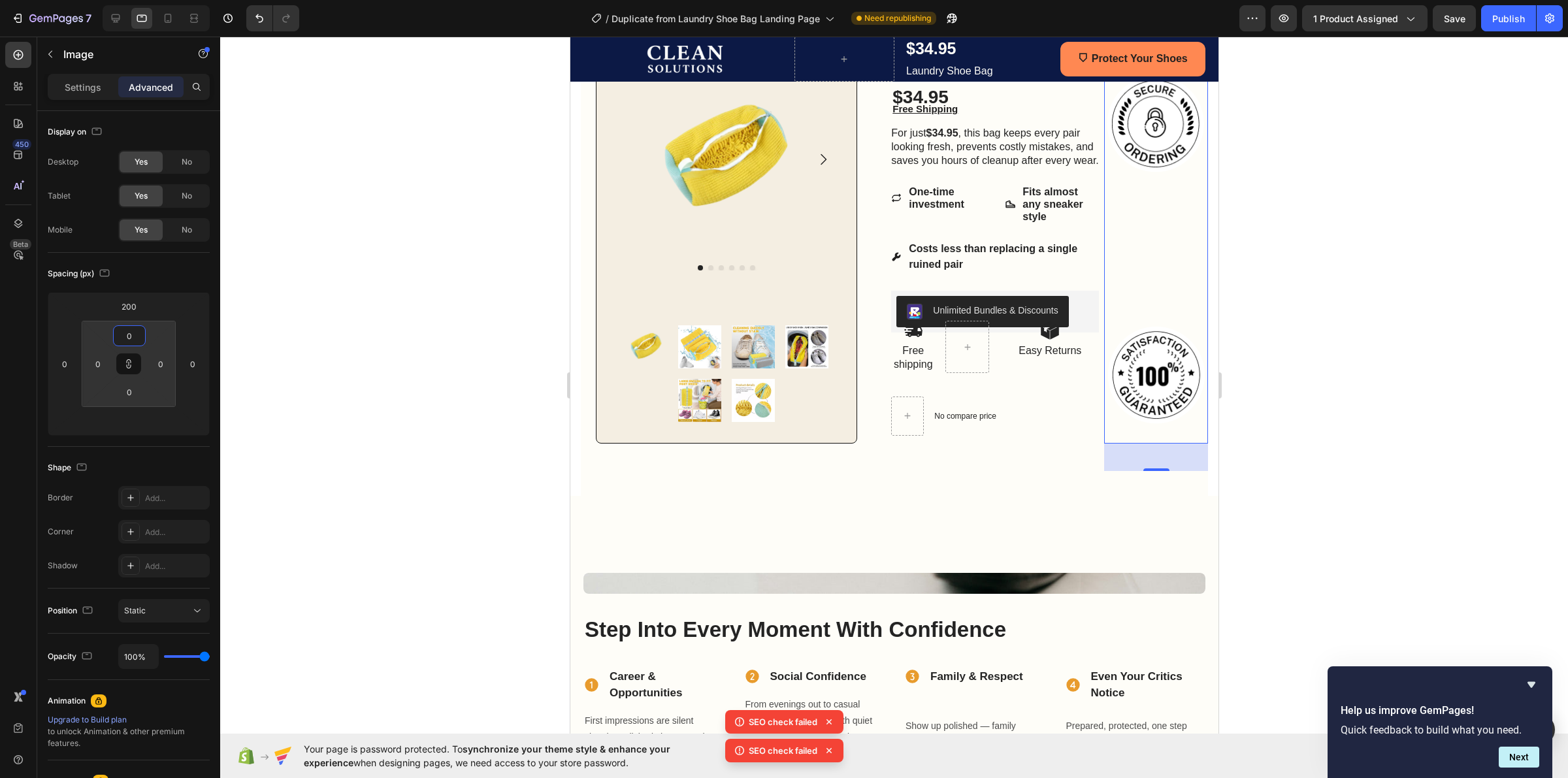
click at [66, 0] on html "7 / Duplicate from Laundry Shoe Bag Landing Page Need republishing Preview 1 pr…" at bounding box center [784, 0] width 1568 height 0
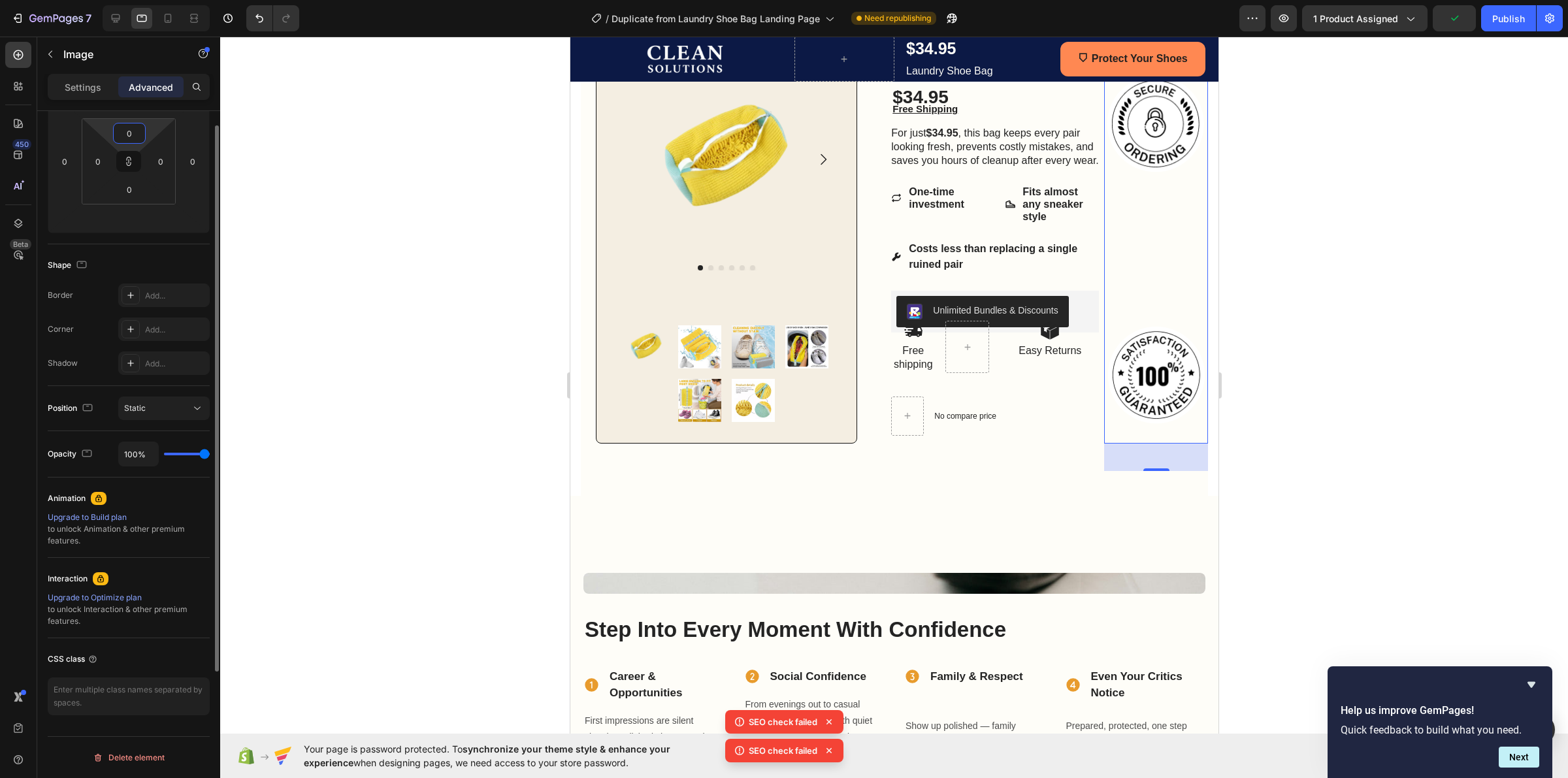
scroll to position [0, 0]
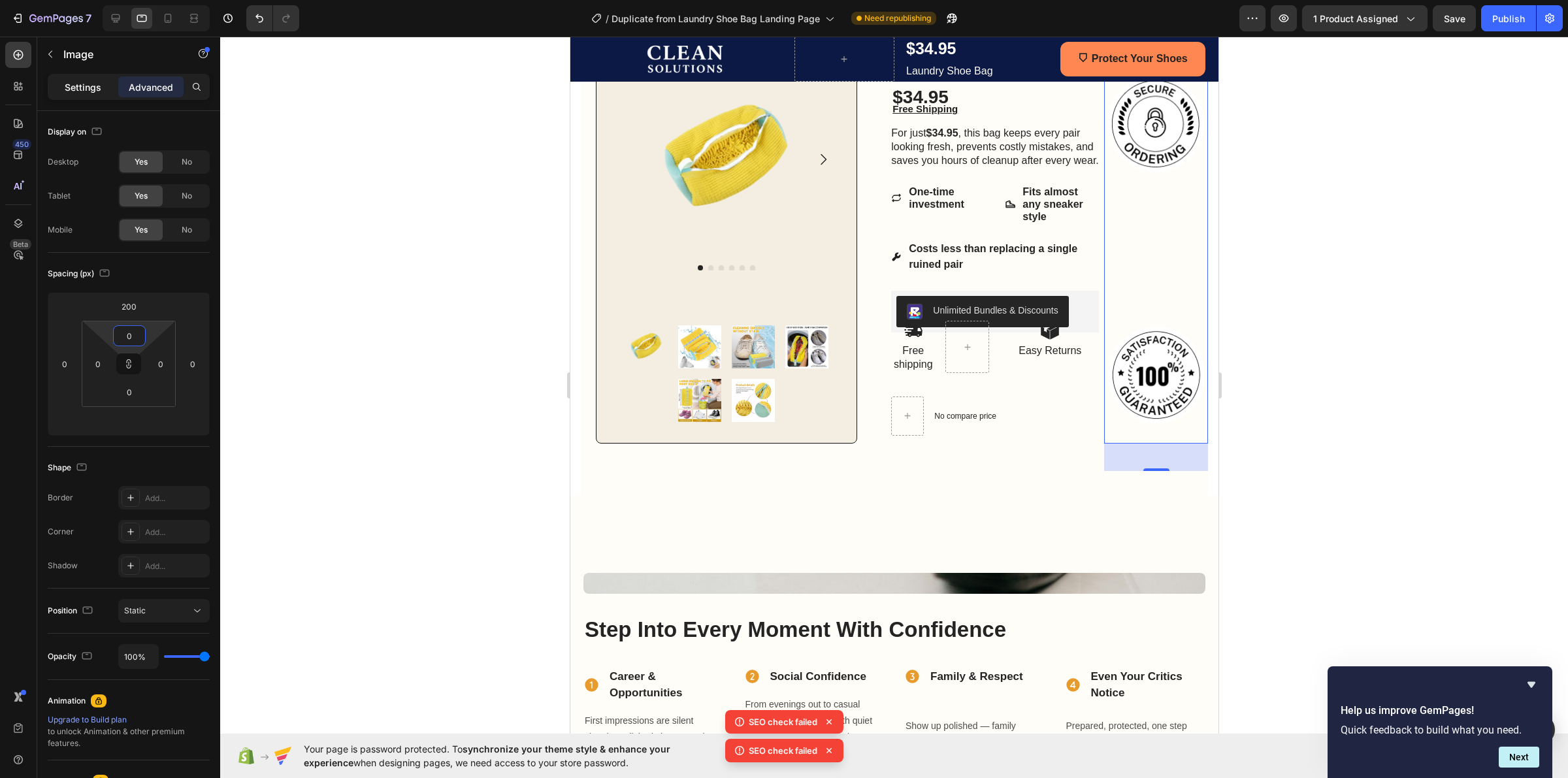
click at [73, 80] on p "Settings" at bounding box center [83, 86] width 37 height 14
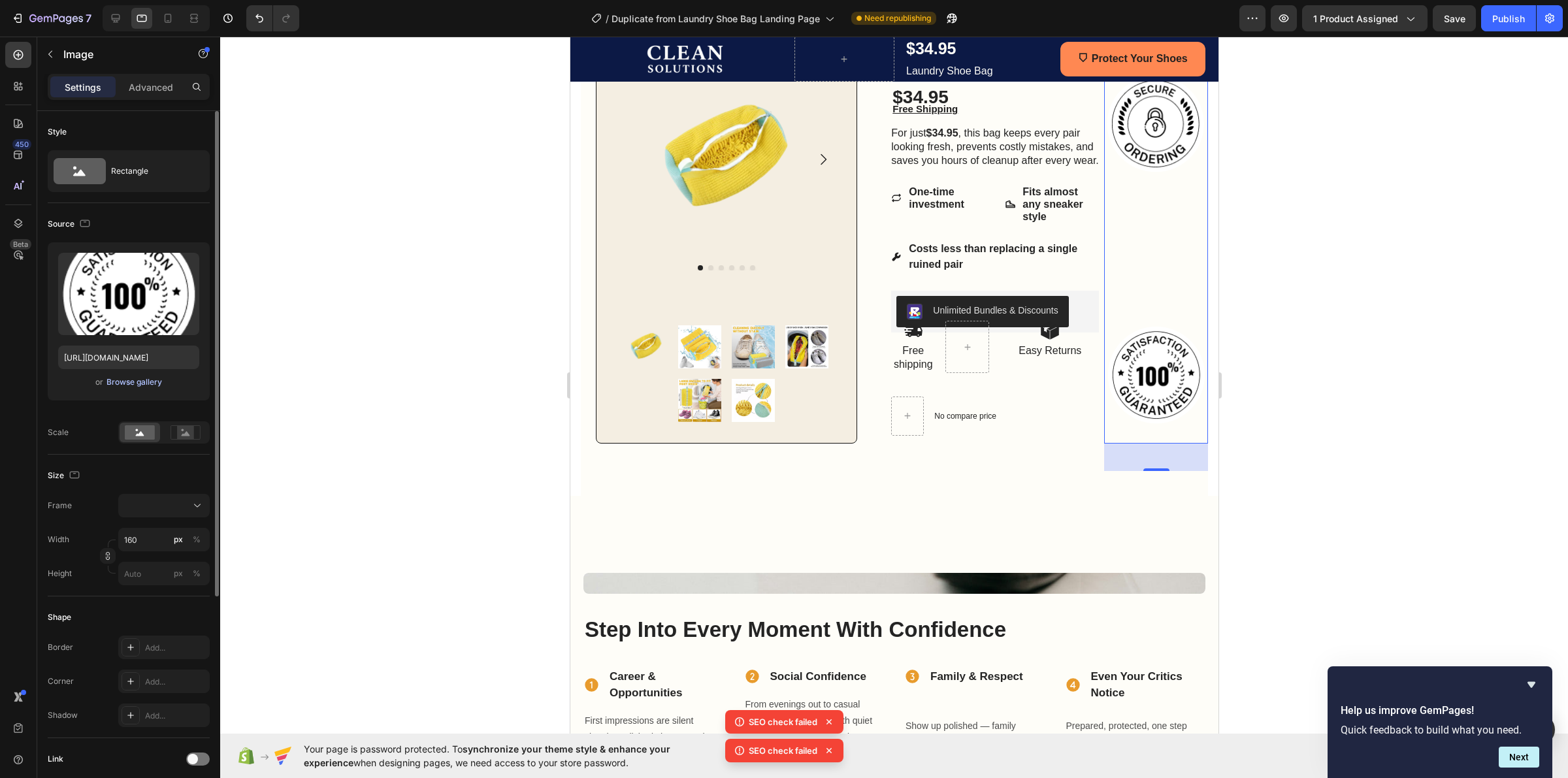
click at [149, 386] on div "Browse gallery" at bounding box center [134, 382] width 55 height 12
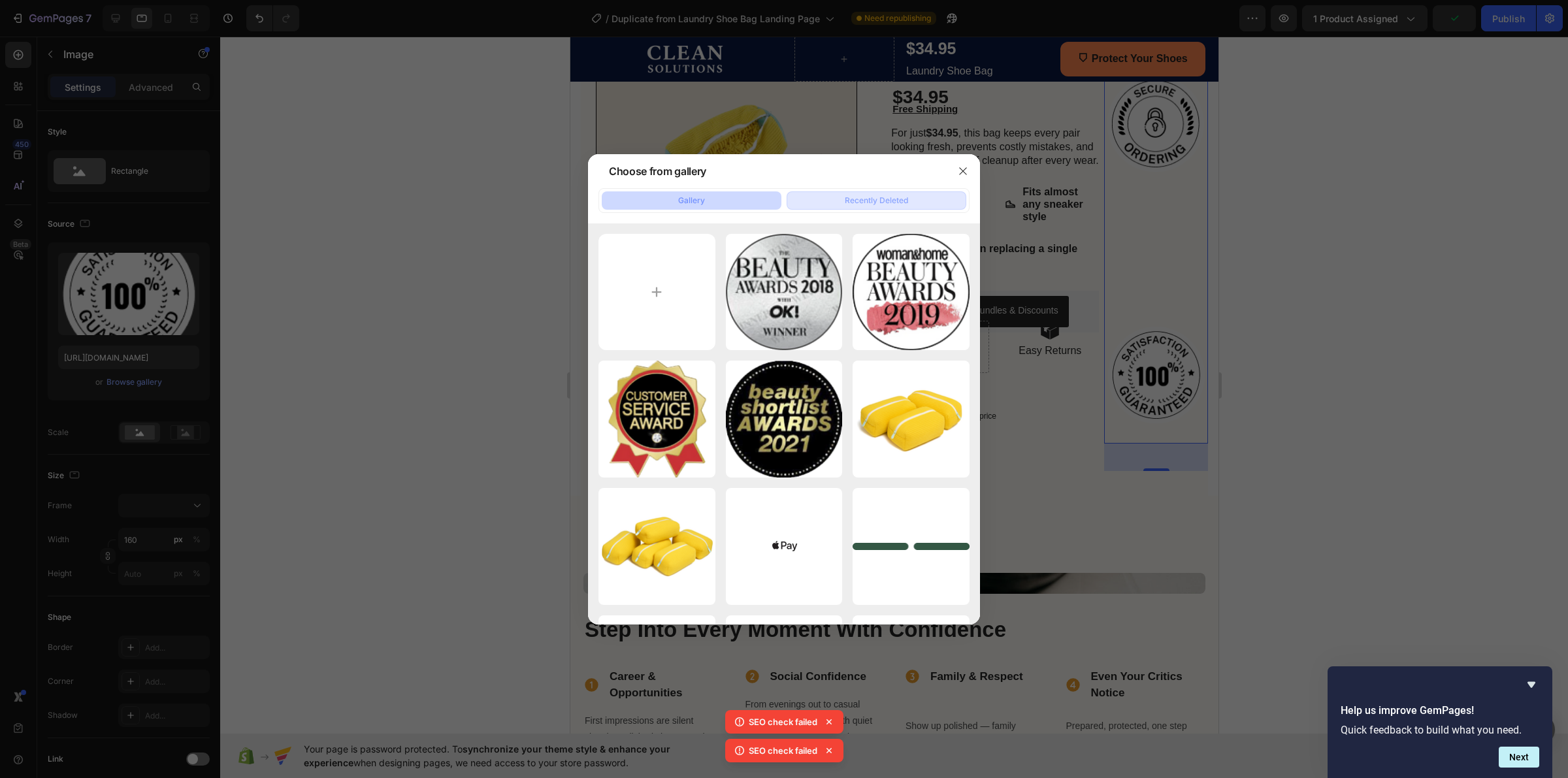
click at [879, 198] on div "Recently Deleted" at bounding box center [876, 200] width 63 height 12
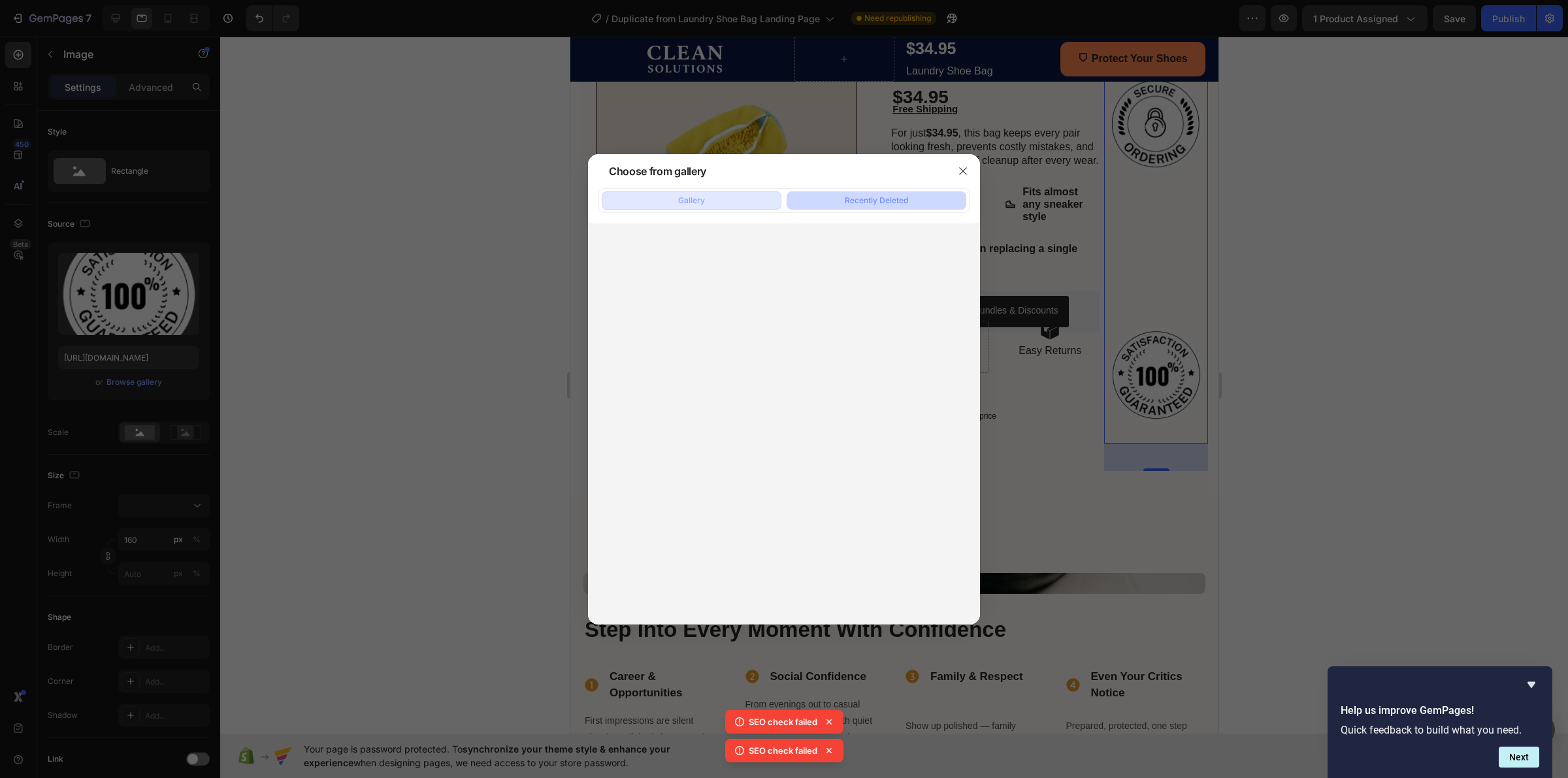
click at [760, 193] on button "Gallery" at bounding box center [692, 200] width 179 height 18
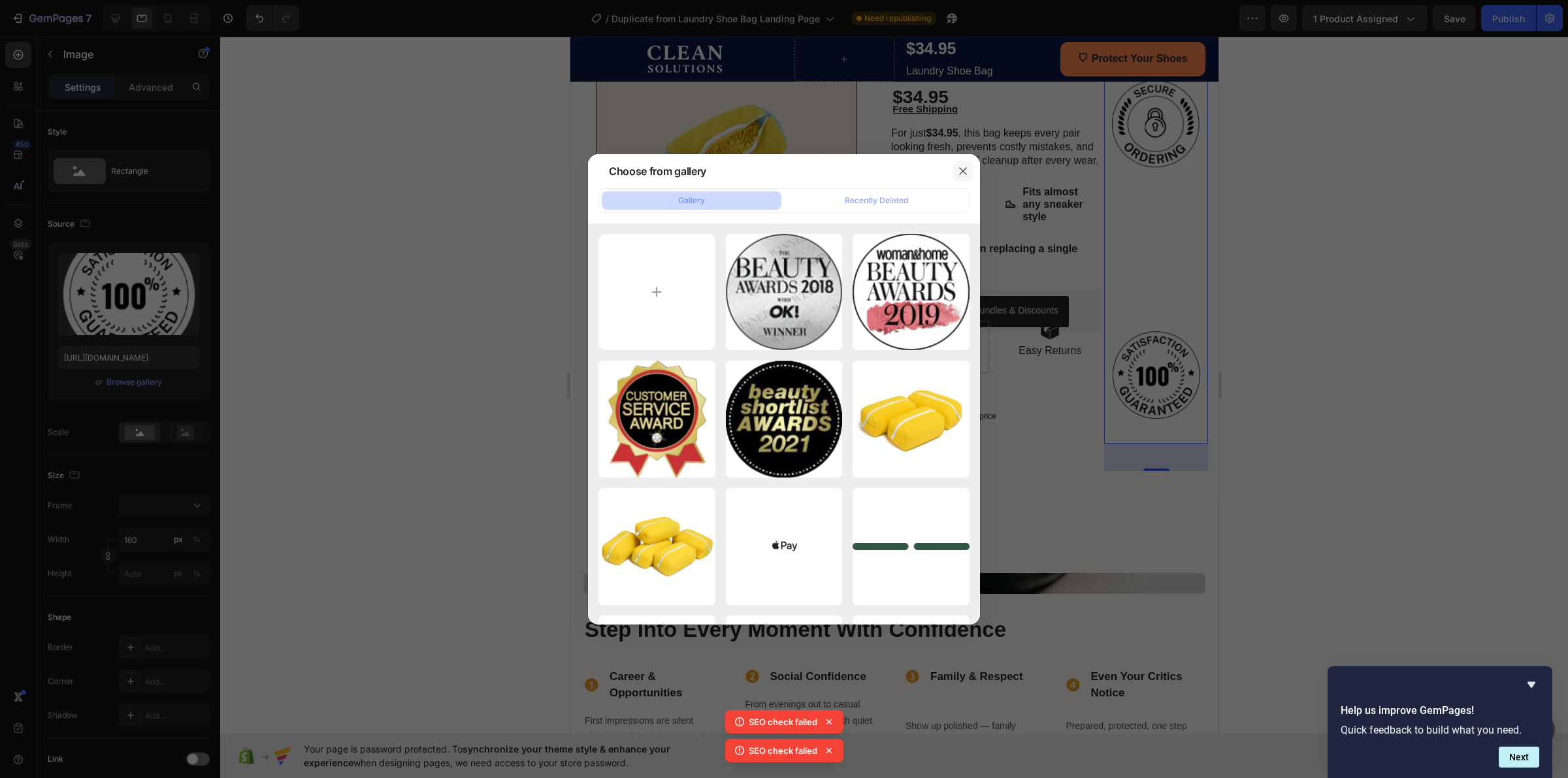
click at [964, 174] on icon "button" at bounding box center [963, 170] width 10 height 10
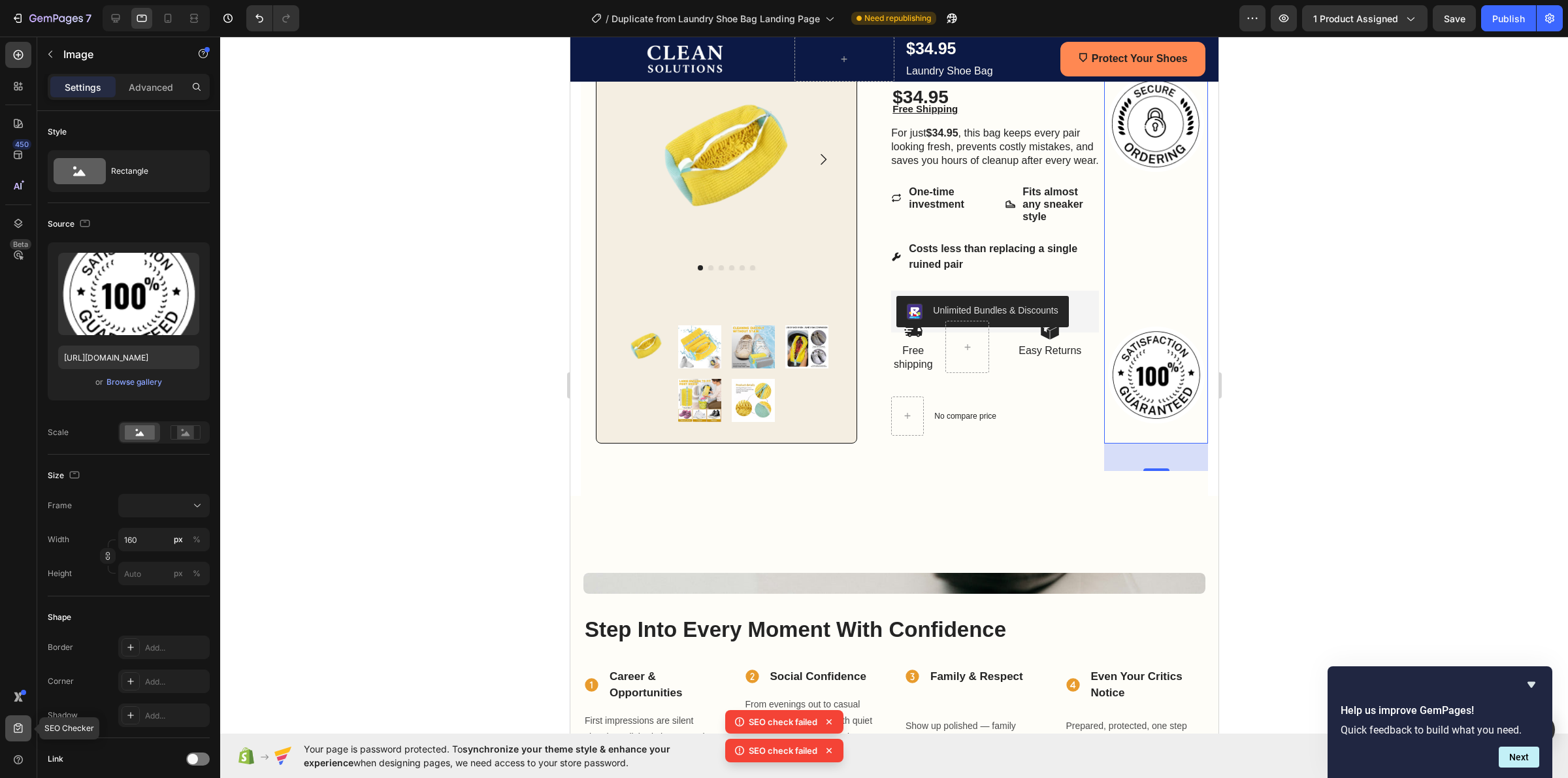
click at [13, 725] on icon at bounding box center [18, 728] width 13 height 13
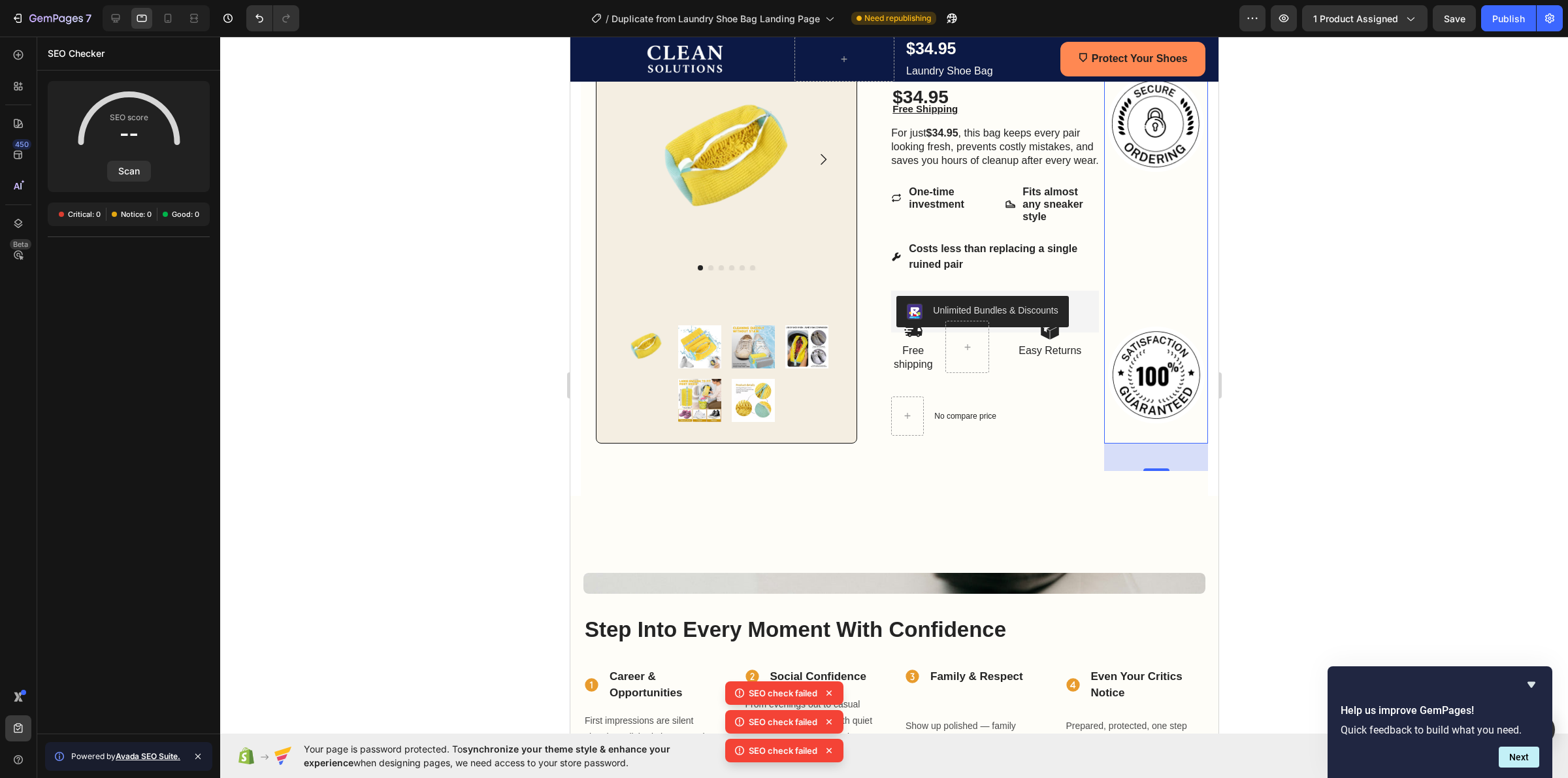
click at [1126, 372] on img at bounding box center [1156, 375] width 104 height 104
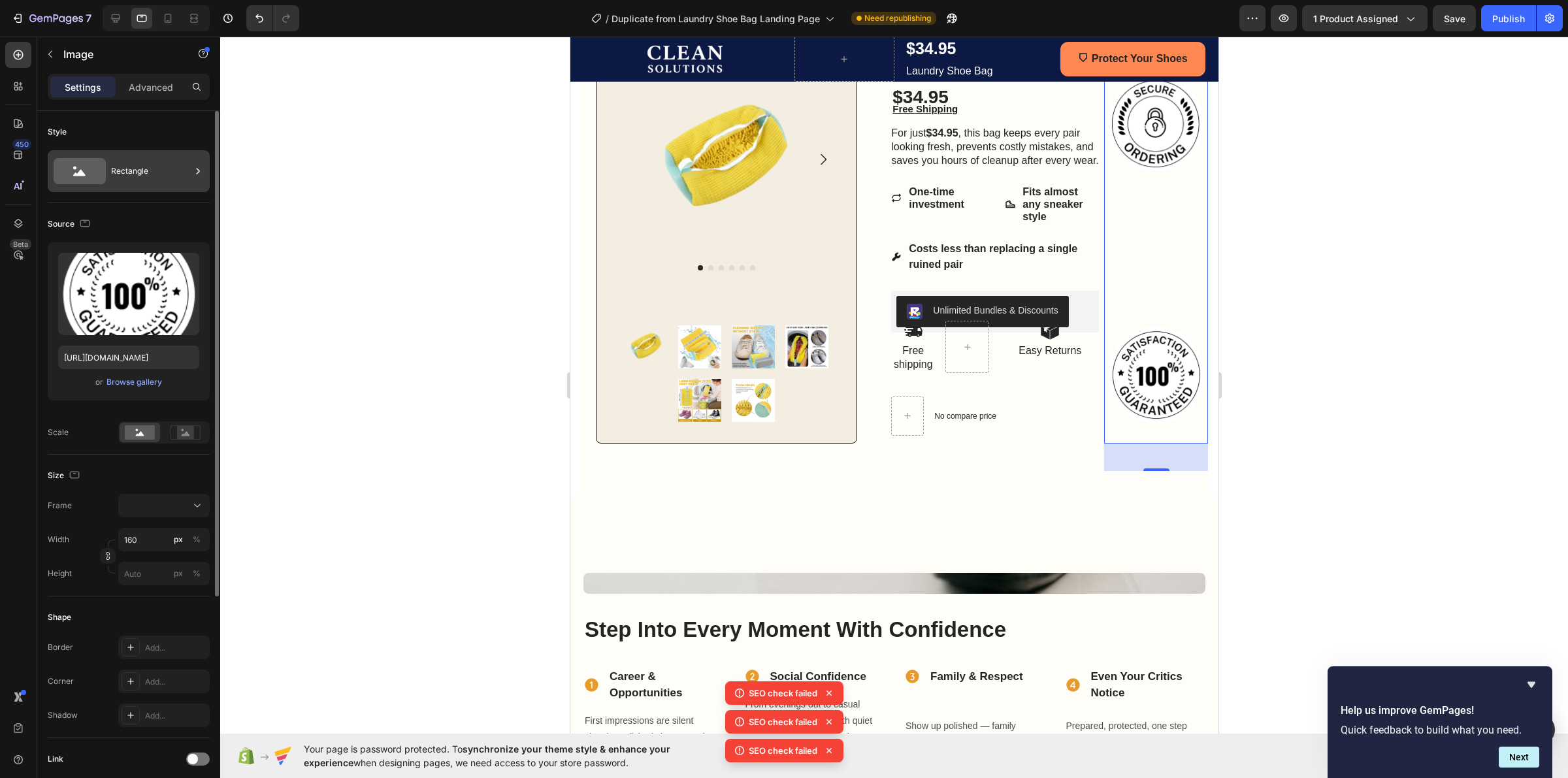
click at [114, 184] on div "Rectangle" at bounding box center [151, 171] width 80 height 30
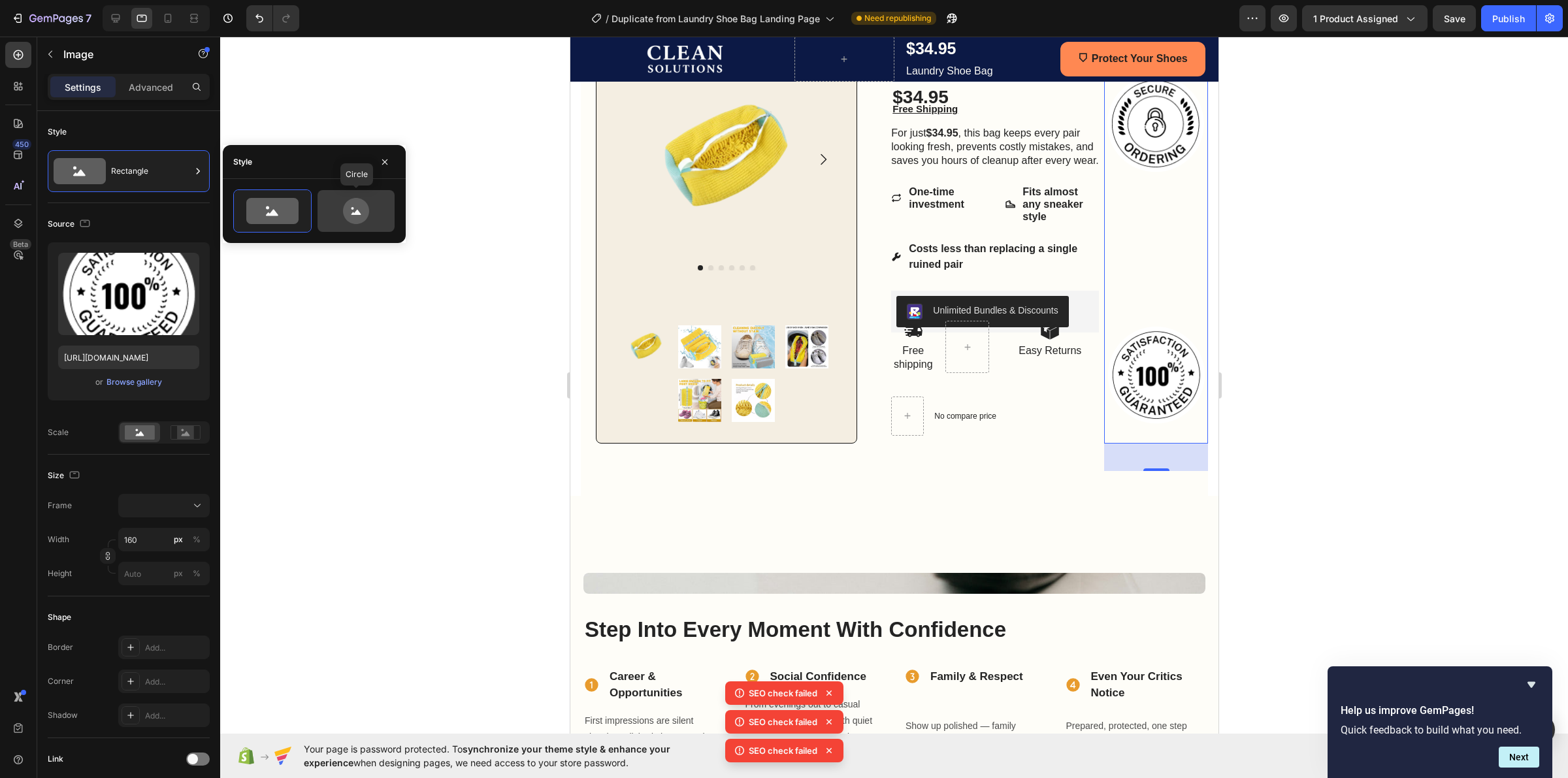
click at [376, 207] on icon at bounding box center [356, 211] width 62 height 26
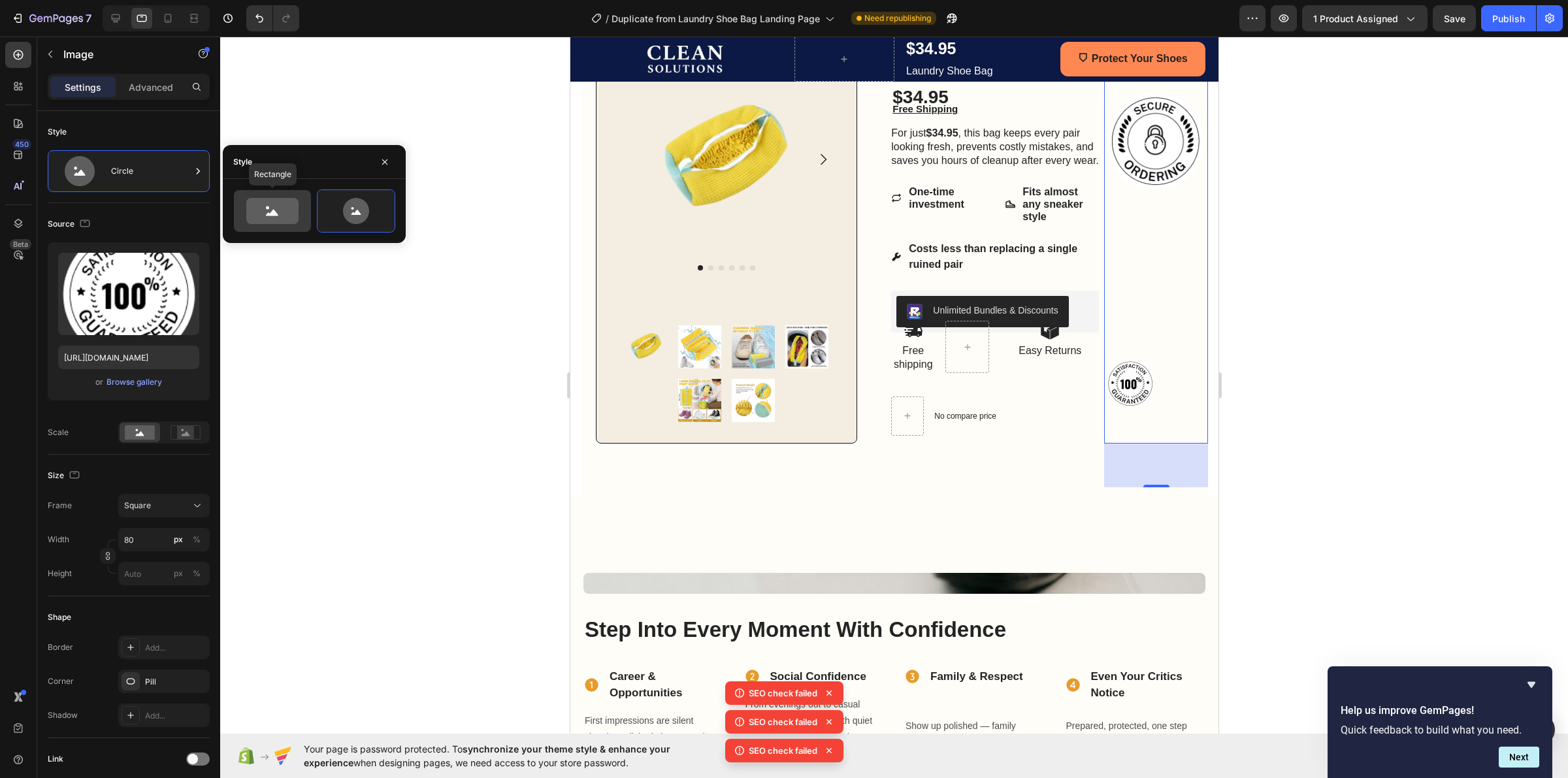
click at [279, 212] on icon at bounding box center [272, 211] width 52 height 26
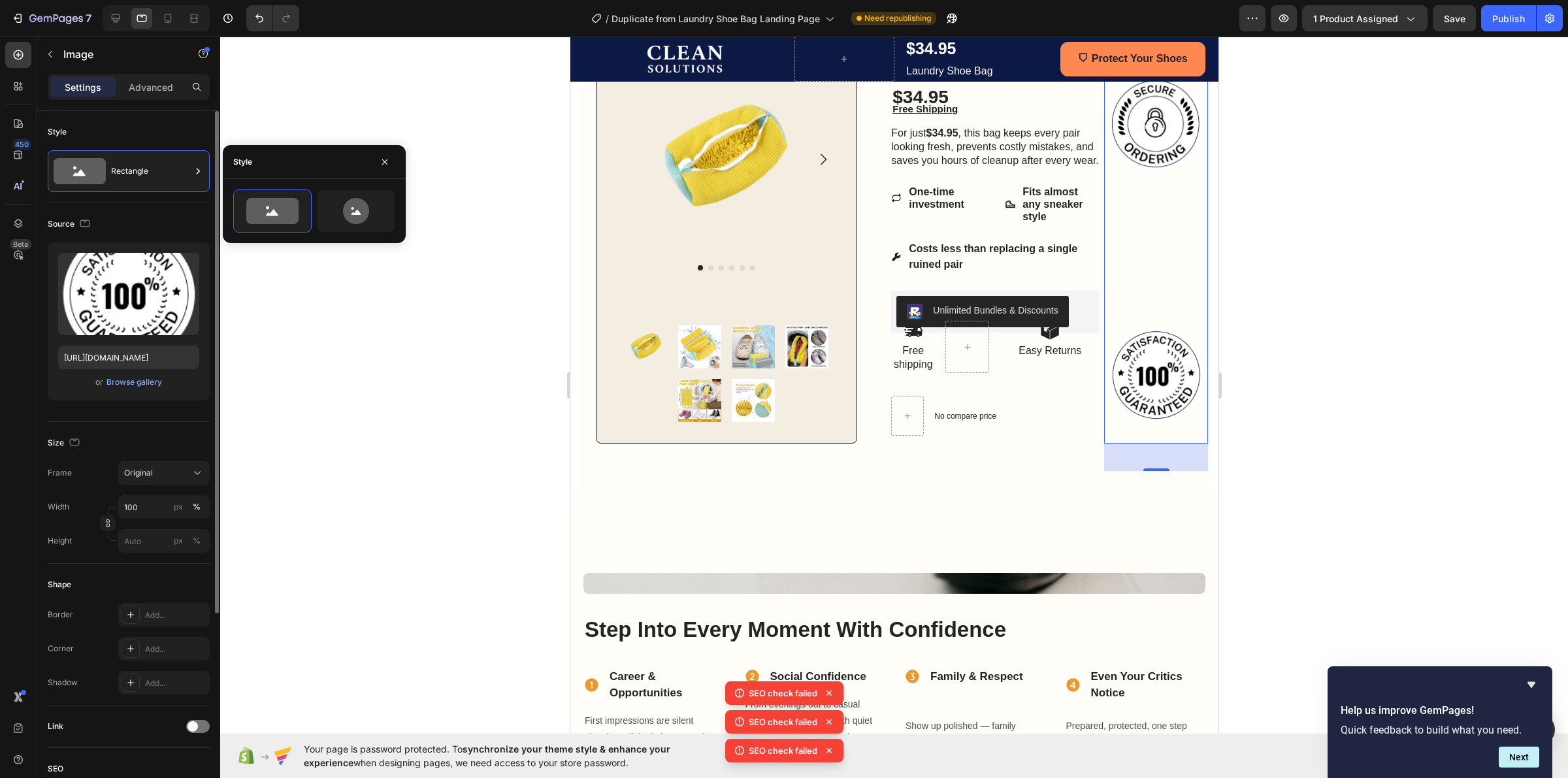
click at [105, 429] on div "Size Frame Original Width 100 px % Height px %" at bounding box center [129, 492] width 162 height 142
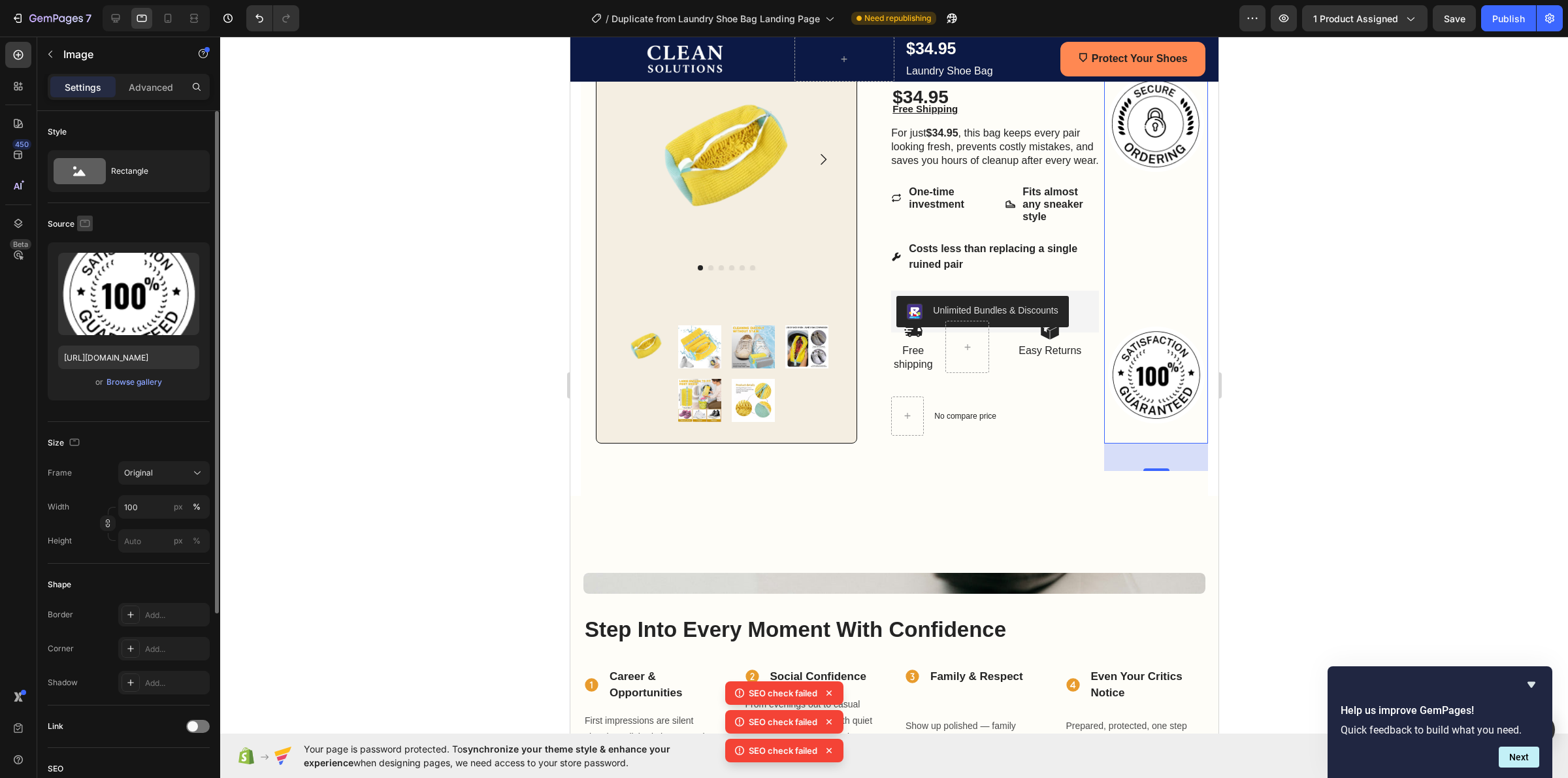
click at [78, 226] on icon "button" at bounding box center [85, 223] width 13 height 13
click at [89, 240] on icon "button" at bounding box center [87, 244] width 9 height 9
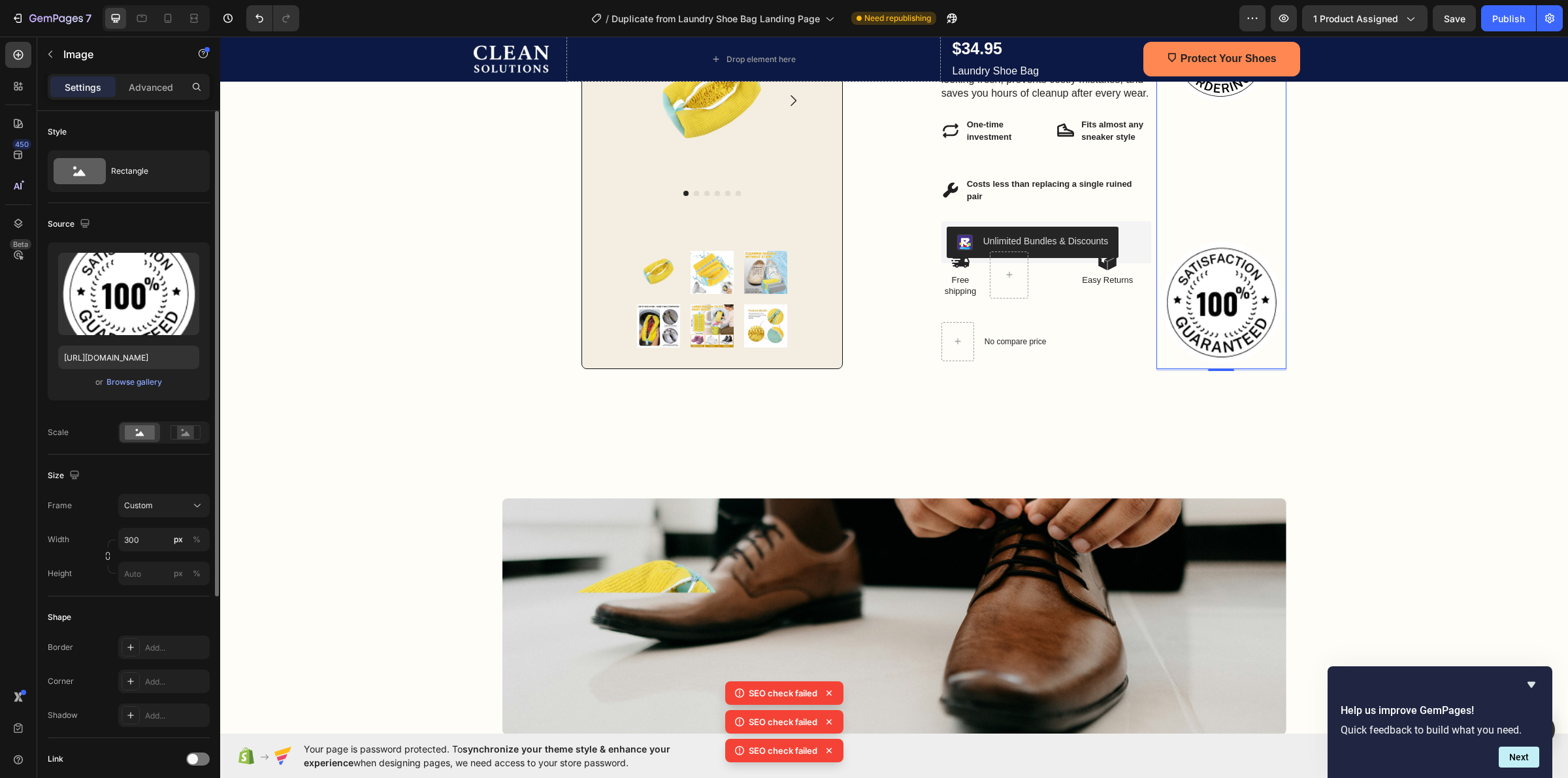
scroll to position [475, 0]
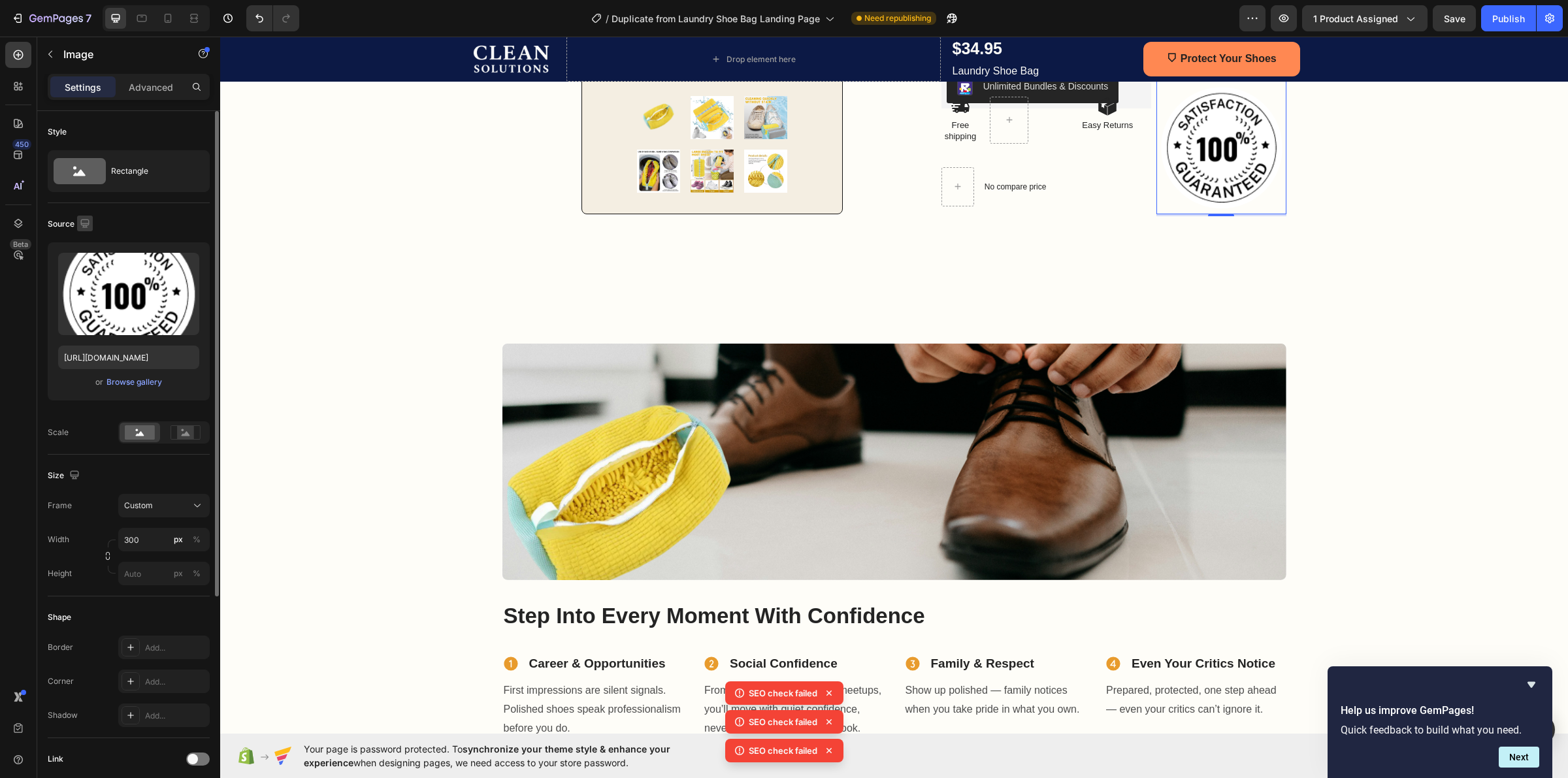
click at [86, 226] on icon "button" at bounding box center [84, 223] width 9 height 9
click at [94, 263] on button "button" at bounding box center [87, 268] width 21 height 21
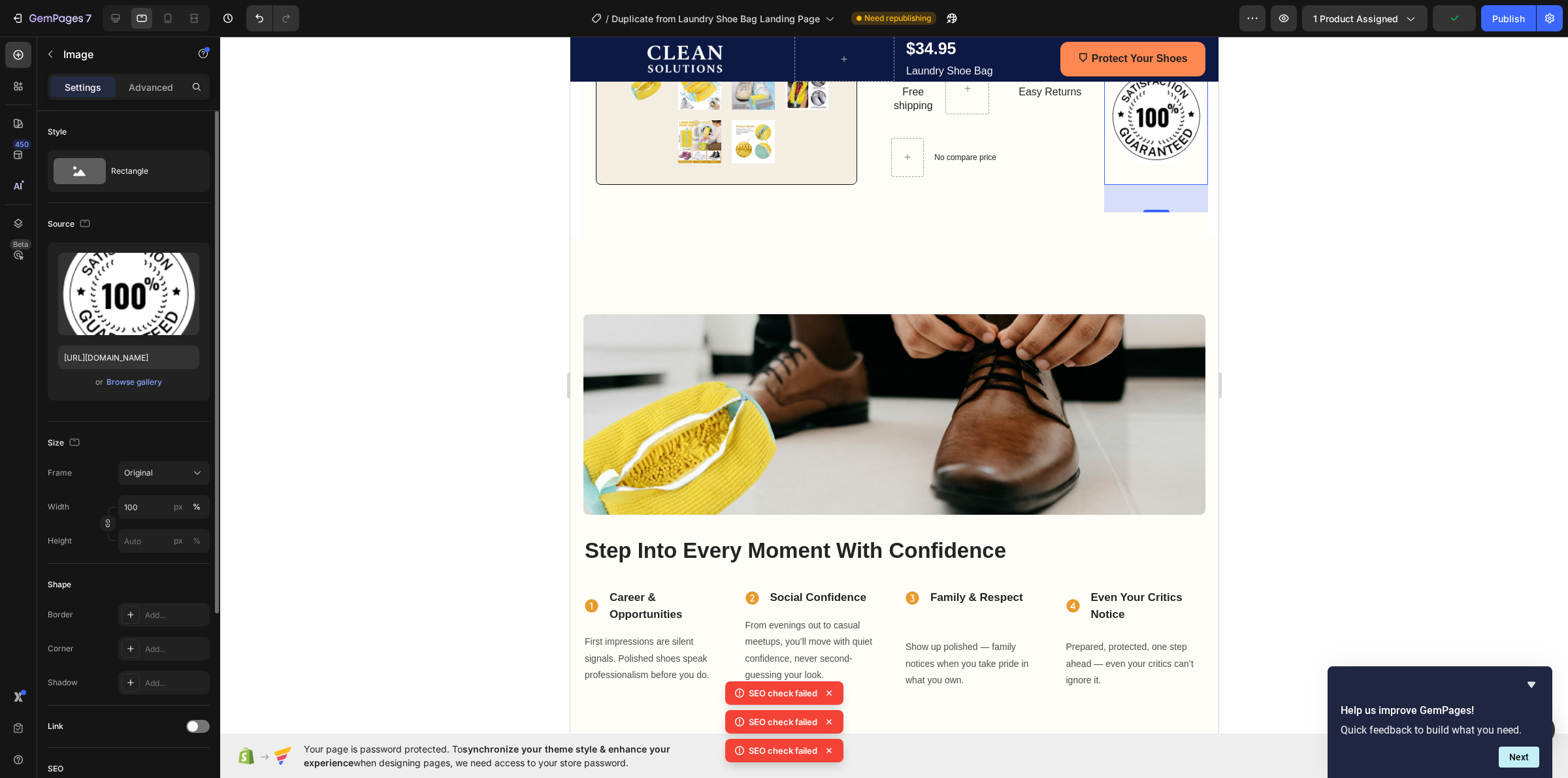
scroll to position [567, 0]
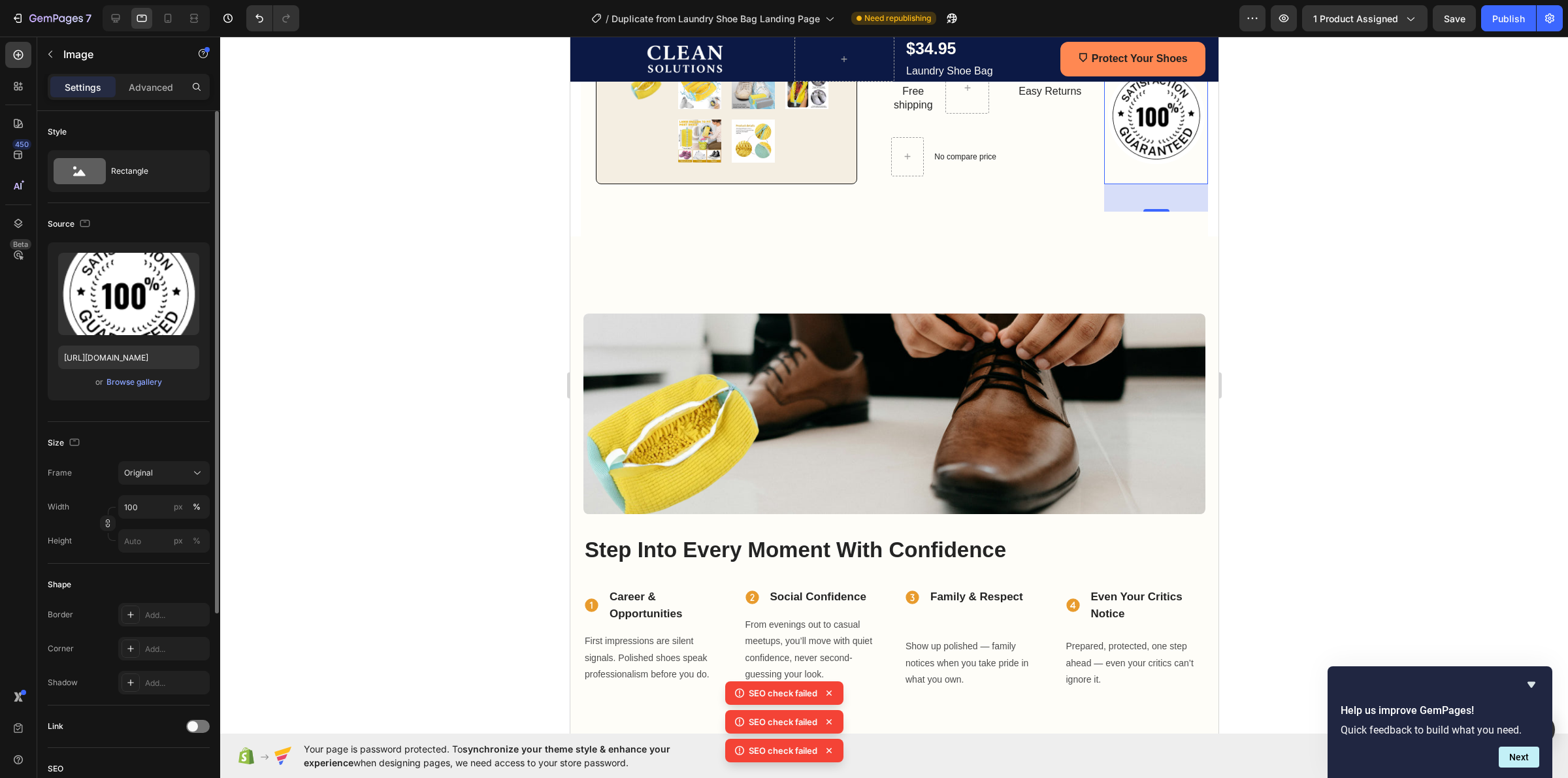
click at [105, 527] on icon "button" at bounding box center [107, 523] width 9 height 9
click at [130, 507] on span "Custom" at bounding box center [138, 505] width 29 height 12
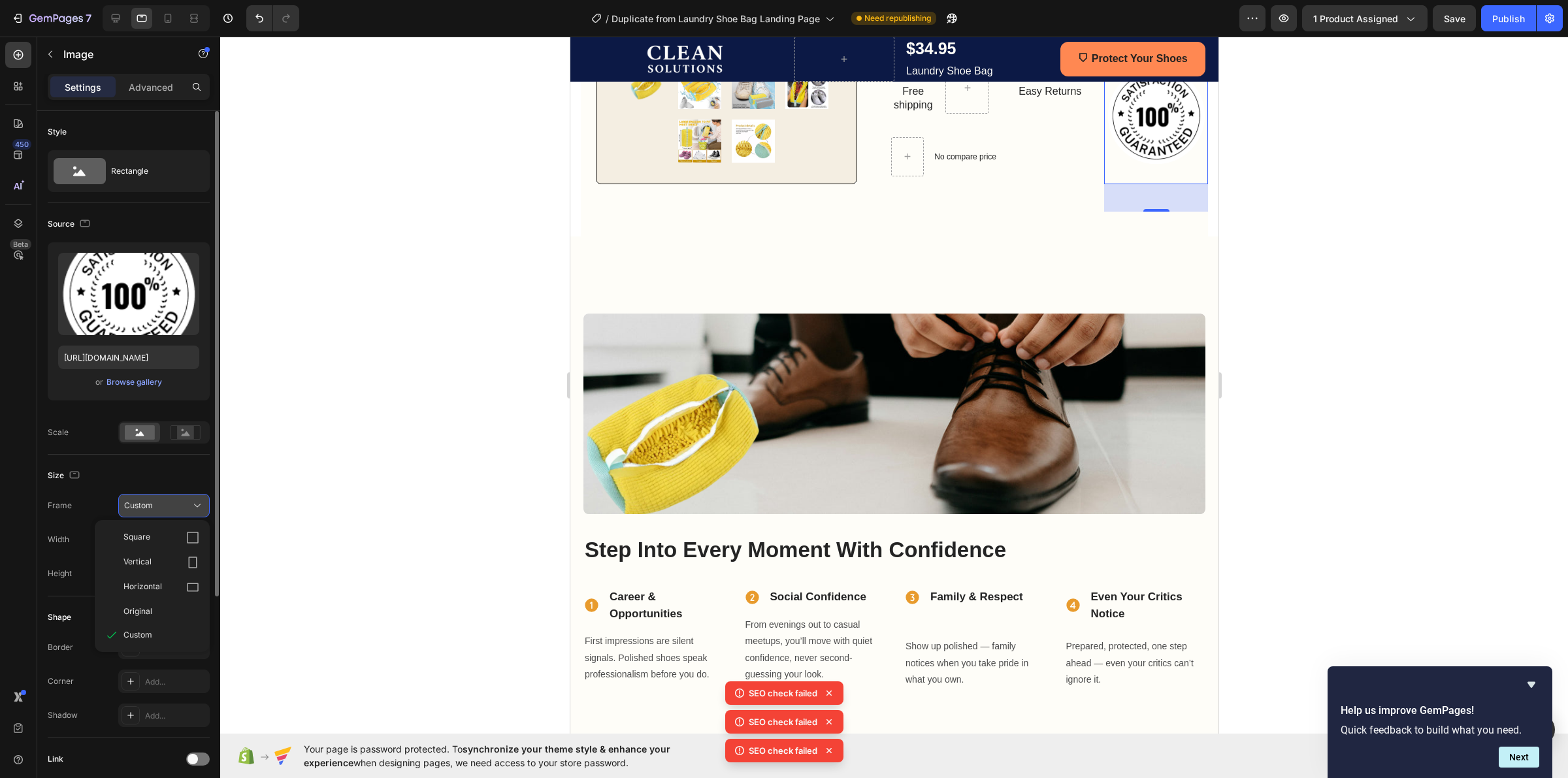
click at [130, 507] on span "Custom" at bounding box center [138, 505] width 29 height 12
click at [109, 552] on icon "button" at bounding box center [107, 555] width 9 height 9
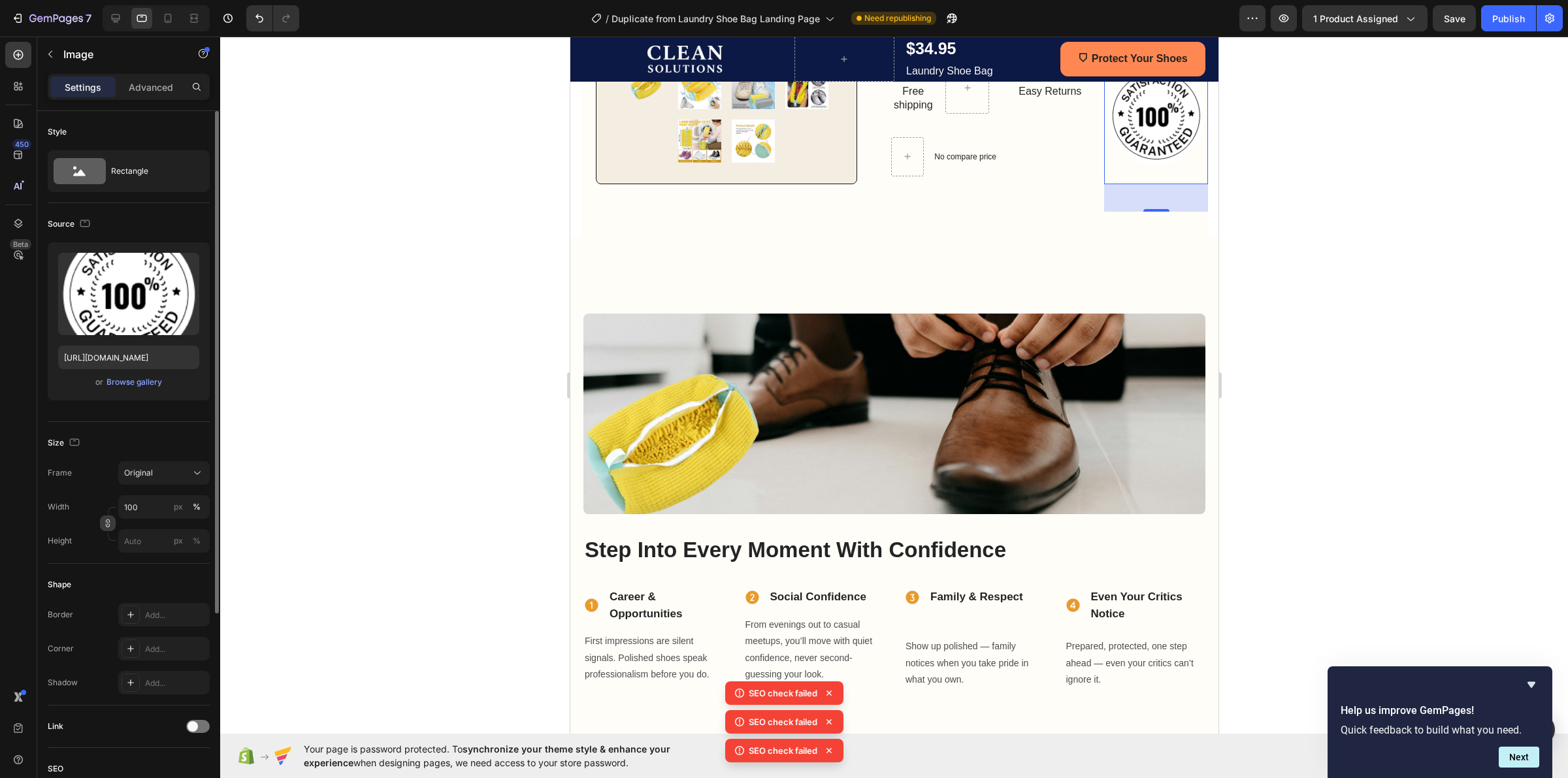
click at [105, 523] on icon "button" at bounding box center [107, 523] width 9 height 9
click at [109, 552] on icon "button" at bounding box center [107, 555] width 9 height 9
click at [103, 527] on icon "button" at bounding box center [107, 523] width 9 height 9
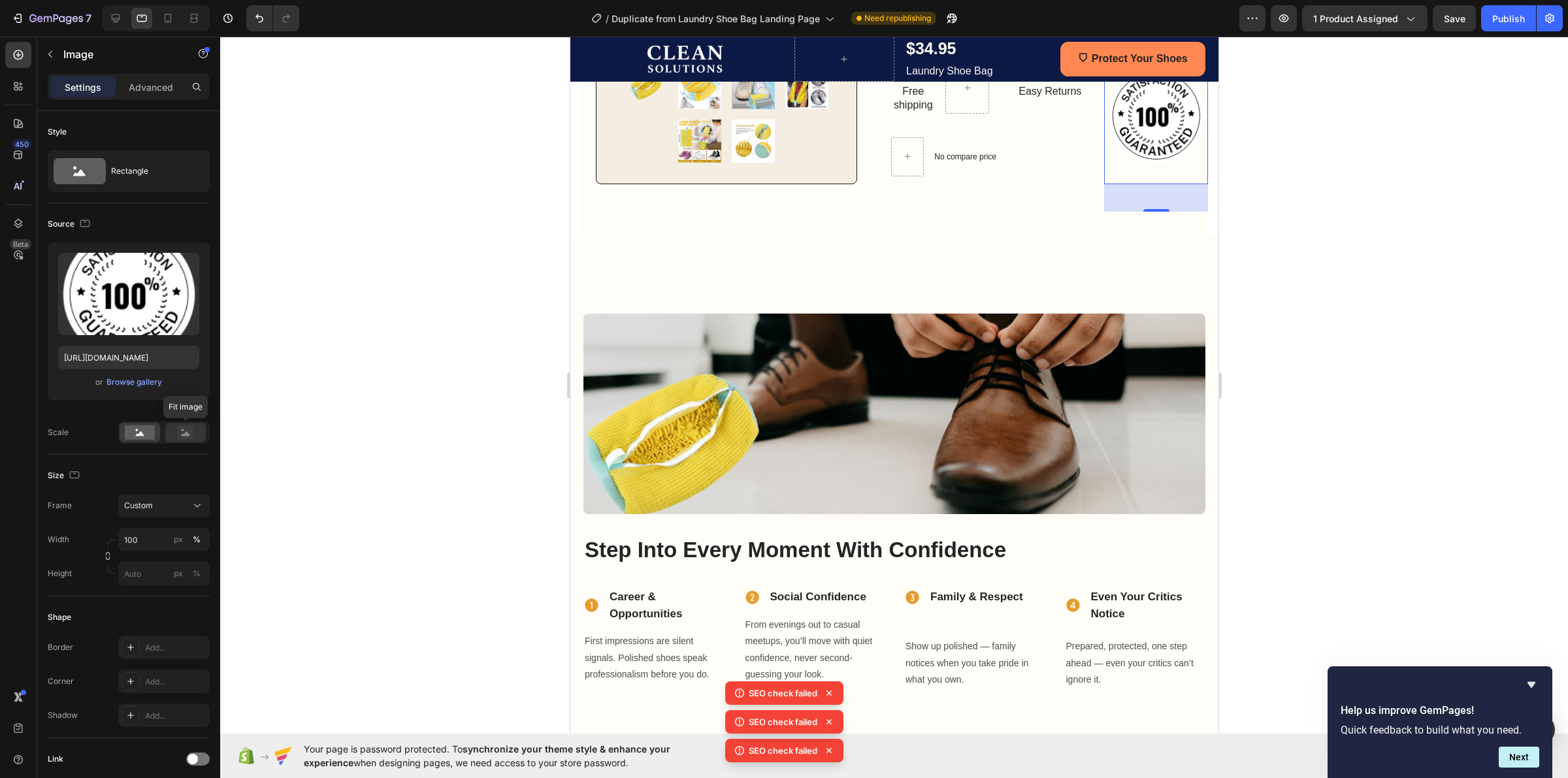
click at [180, 435] on rect at bounding box center [185, 432] width 17 height 13
click at [187, 432] on rect at bounding box center [185, 432] width 17 height 13
click at [181, 435] on rect at bounding box center [185, 432] width 17 height 13
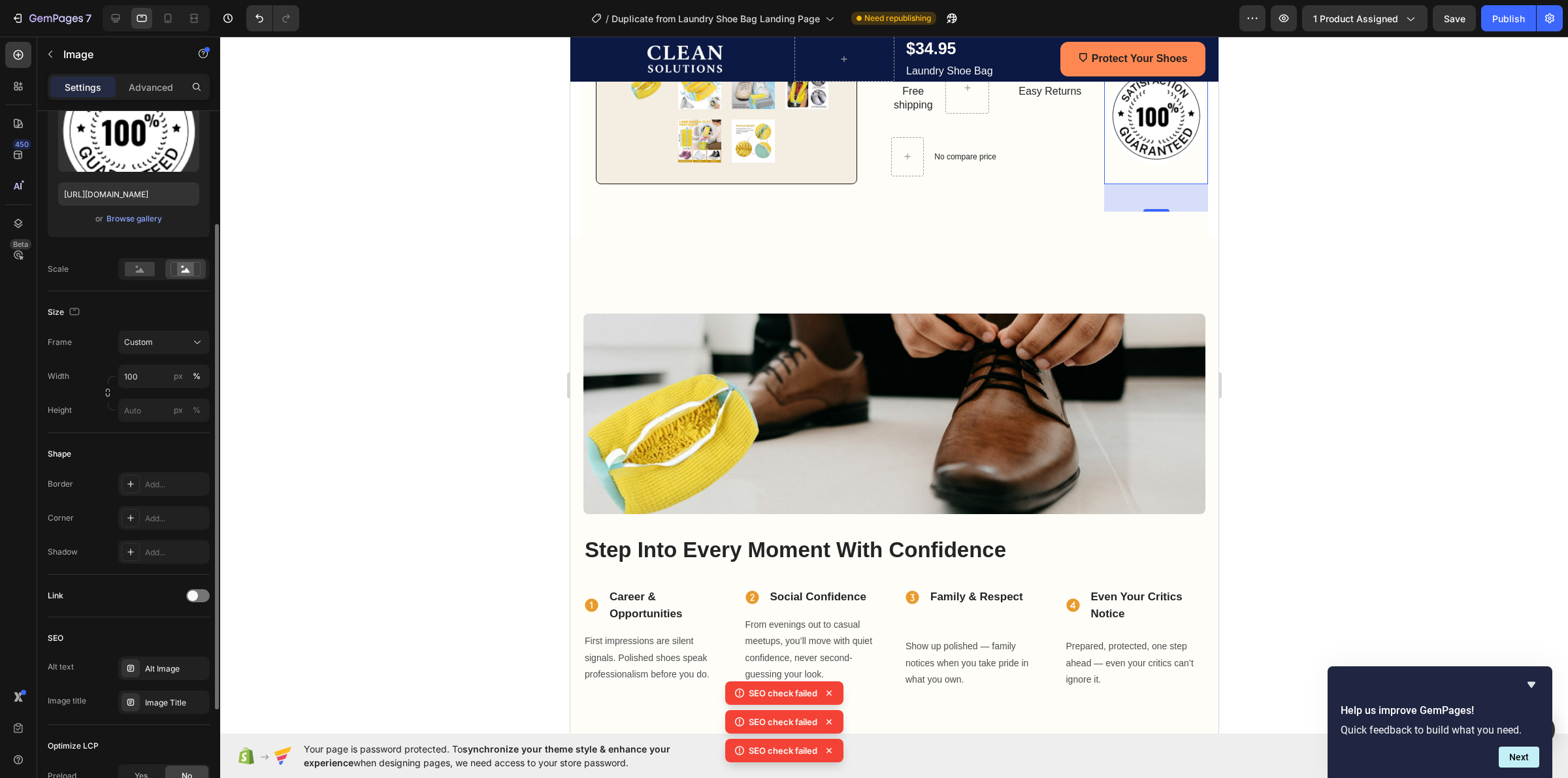
scroll to position [0, 0]
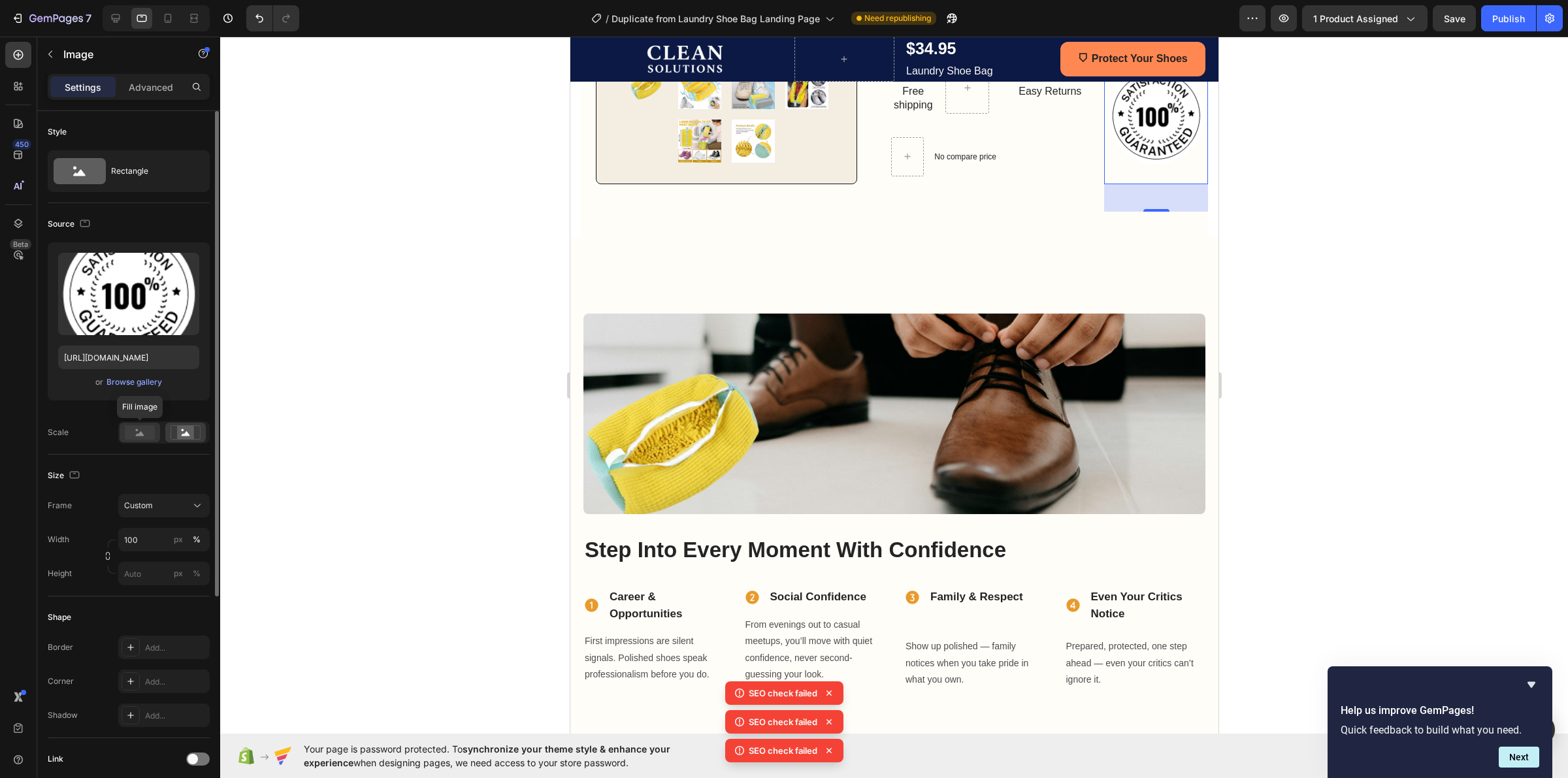
click at [142, 435] on icon at bounding box center [140, 434] width 9 height 5
click at [103, 553] on icon "button" at bounding box center [107, 555] width 9 height 9
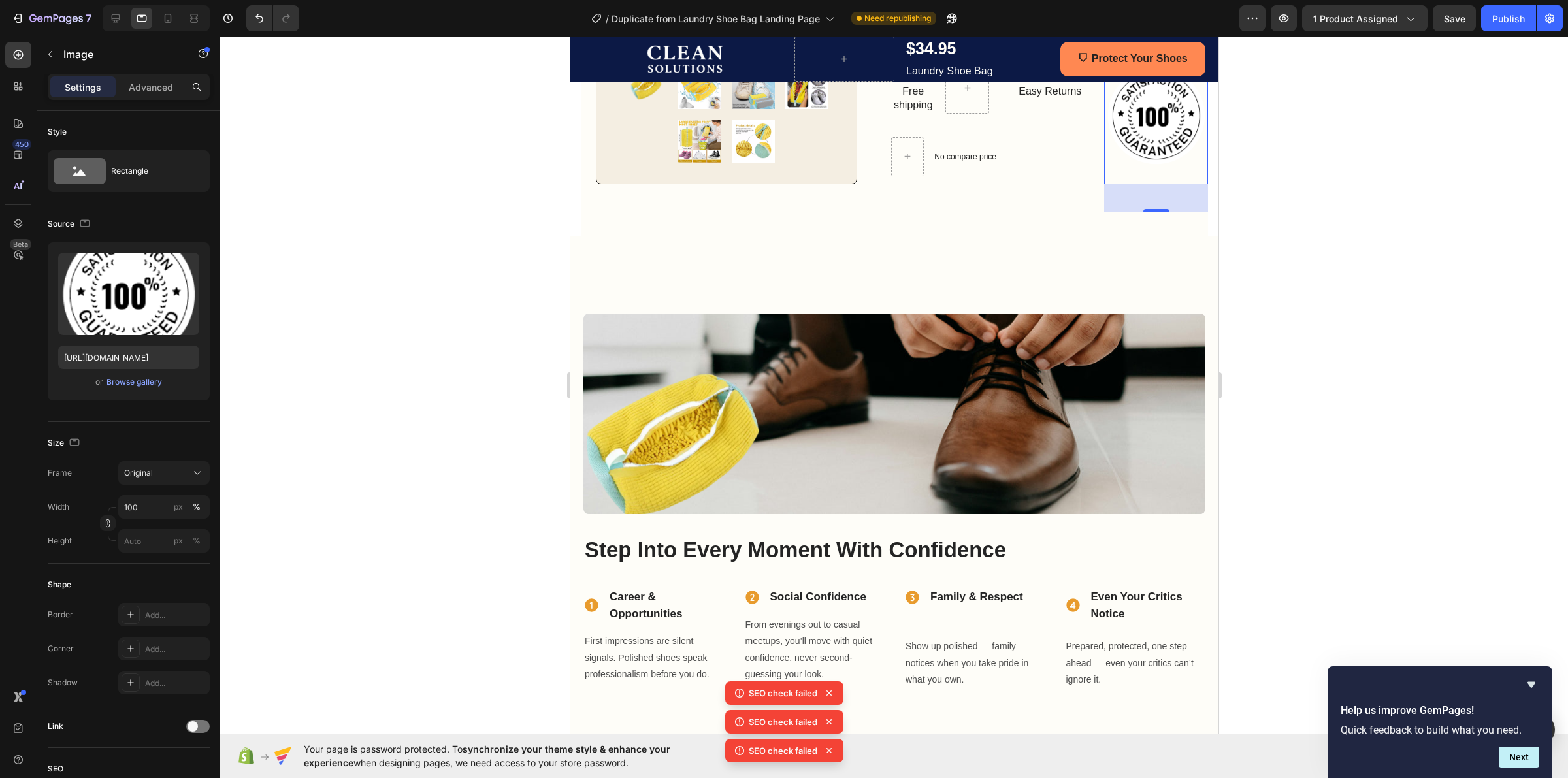
scroll to position [82, 0]
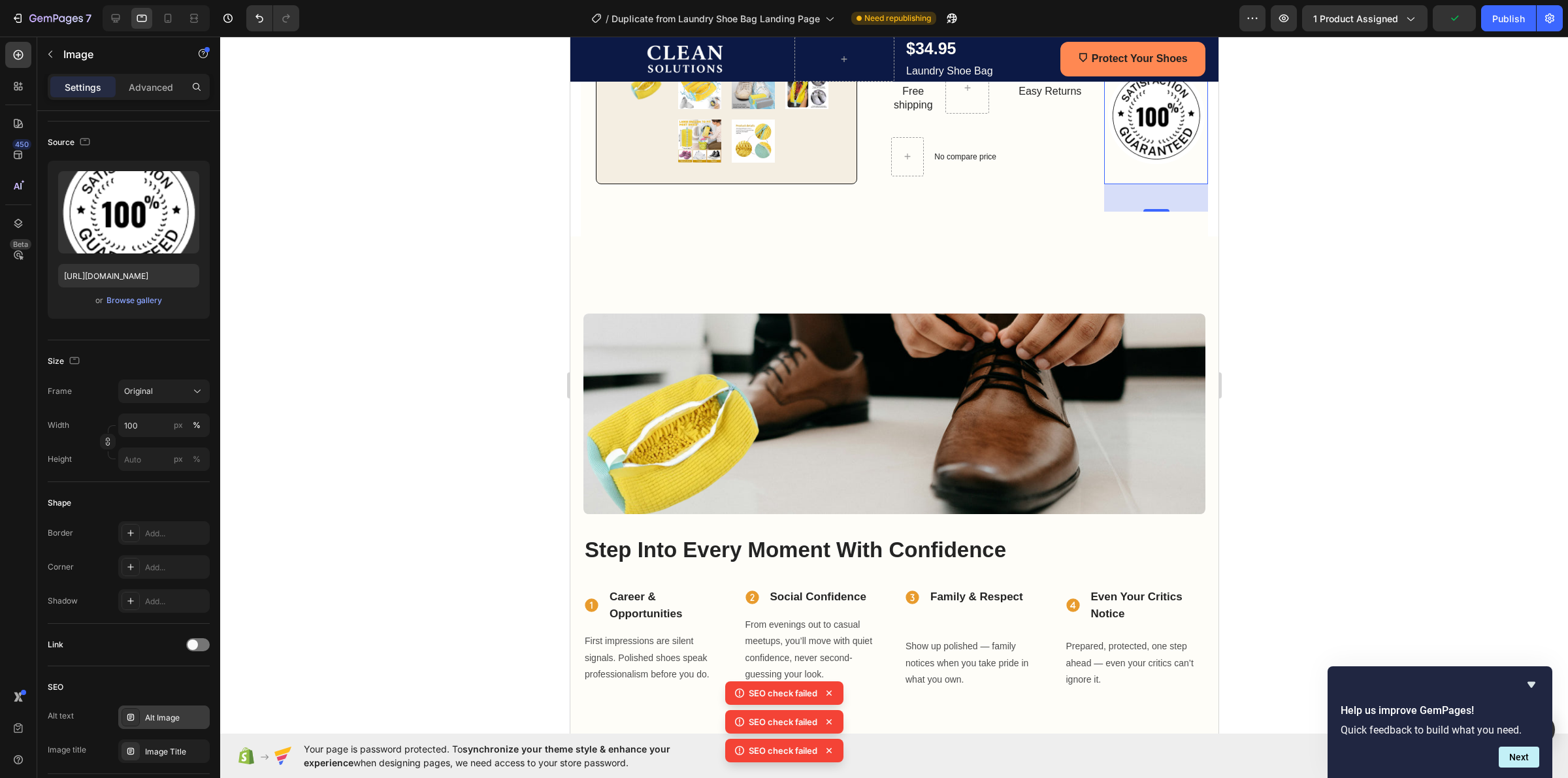
click at [163, 716] on div "Alt Image" at bounding box center [175, 718] width 62 height 12
click at [145, 692] on div "SEO" at bounding box center [129, 688] width 162 height 21
click at [194, 645] on span at bounding box center [192, 644] width 10 height 10
click at [194, 645] on div at bounding box center [198, 644] width 23 height 13
click at [94, 266] on input "[URL][DOMAIN_NAME]" at bounding box center [129, 275] width 141 height 23
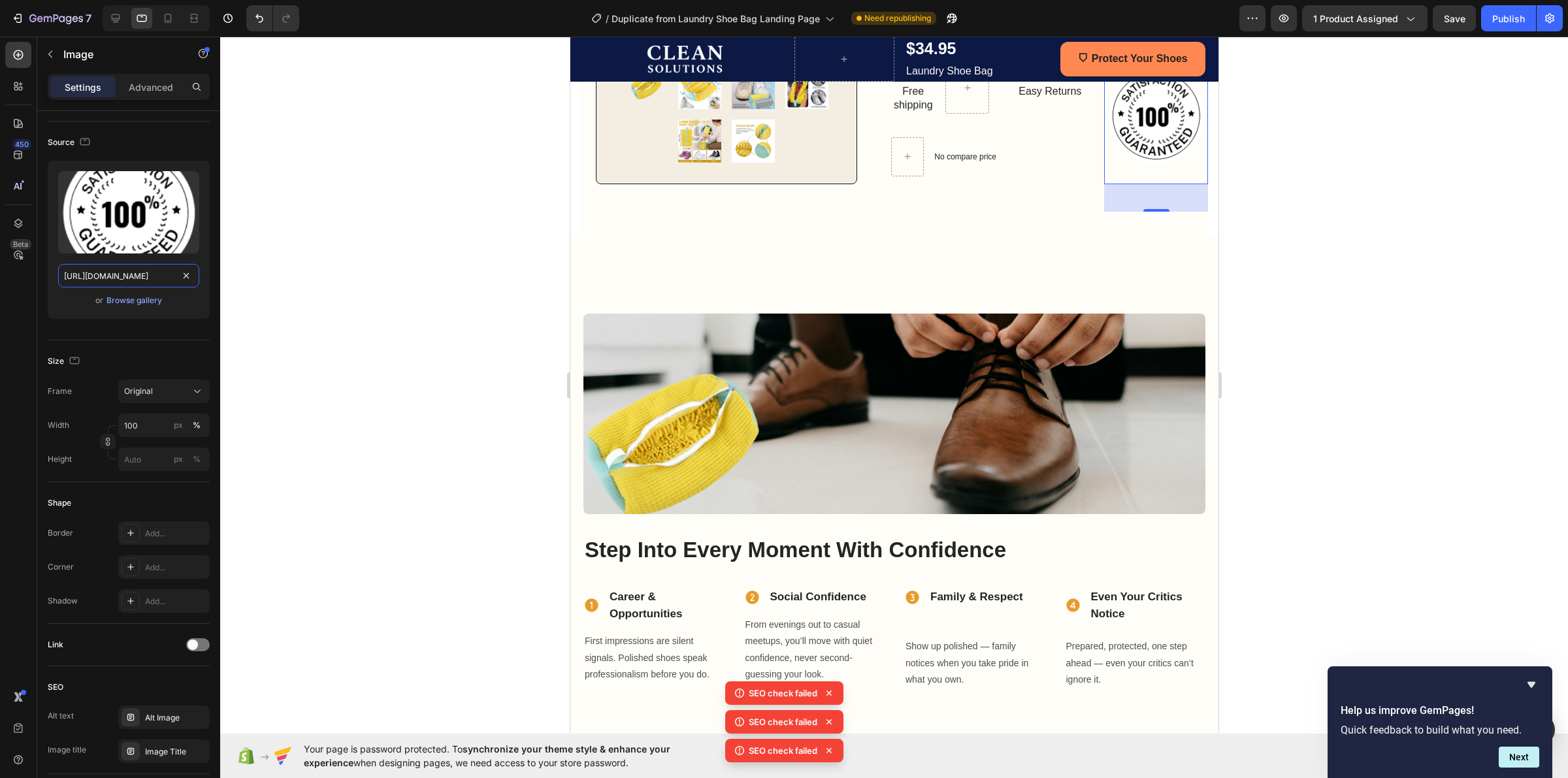
click at [94, 266] on input "[URL][DOMAIN_NAME]" at bounding box center [129, 275] width 141 height 23
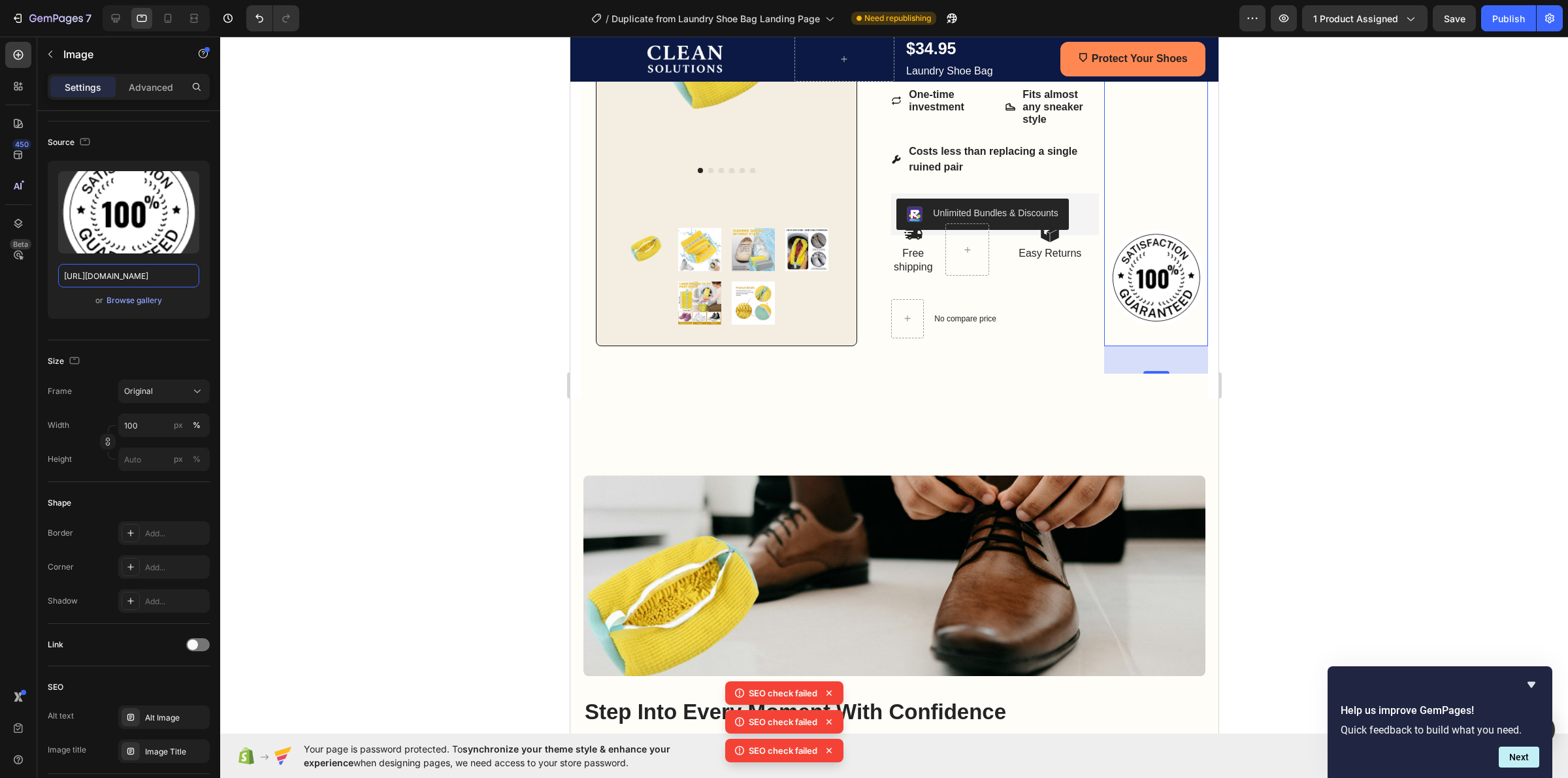
scroll to position [403, 0]
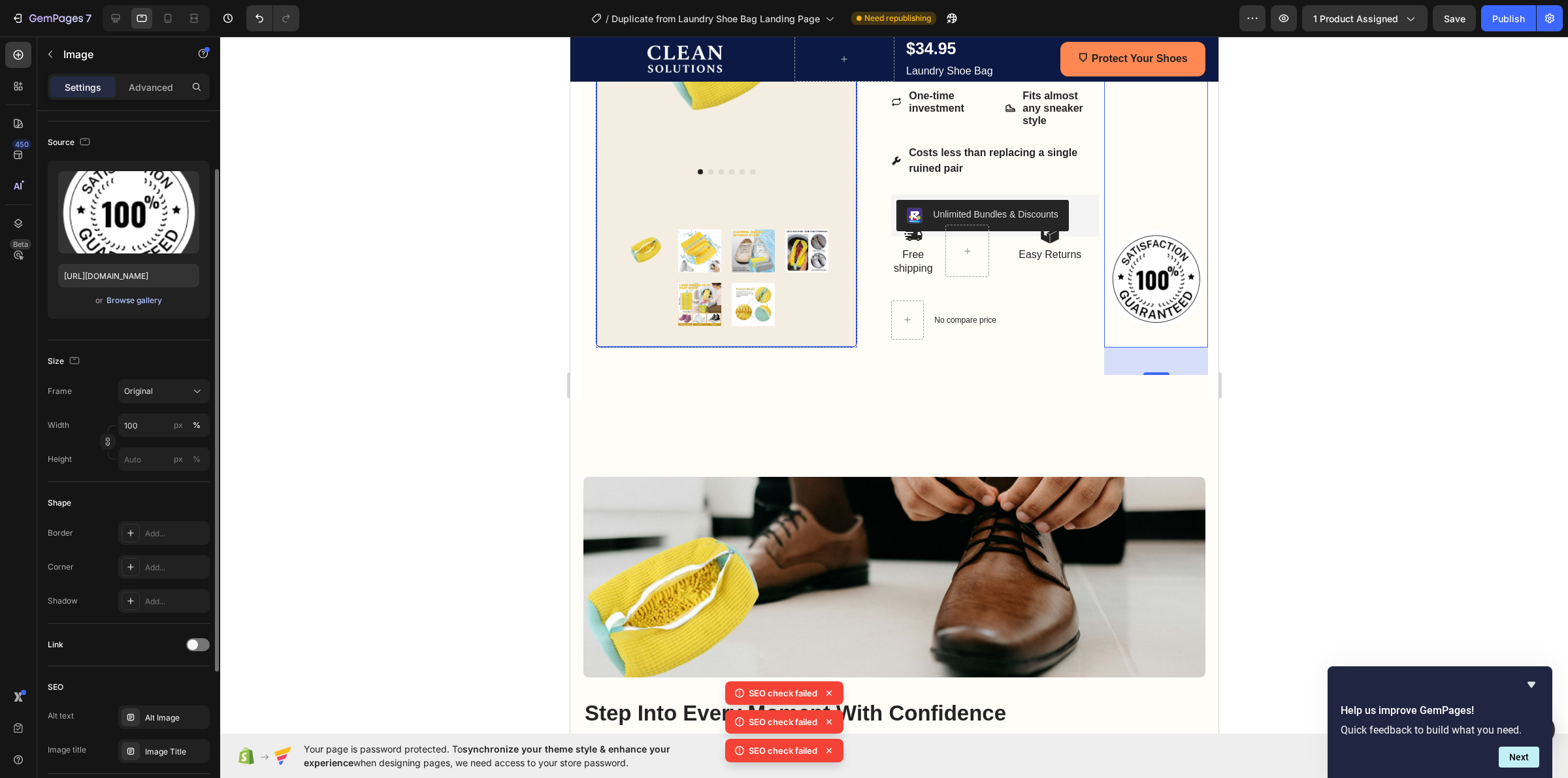
click at [134, 301] on div "Browse gallery" at bounding box center [134, 300] width 55 height 12
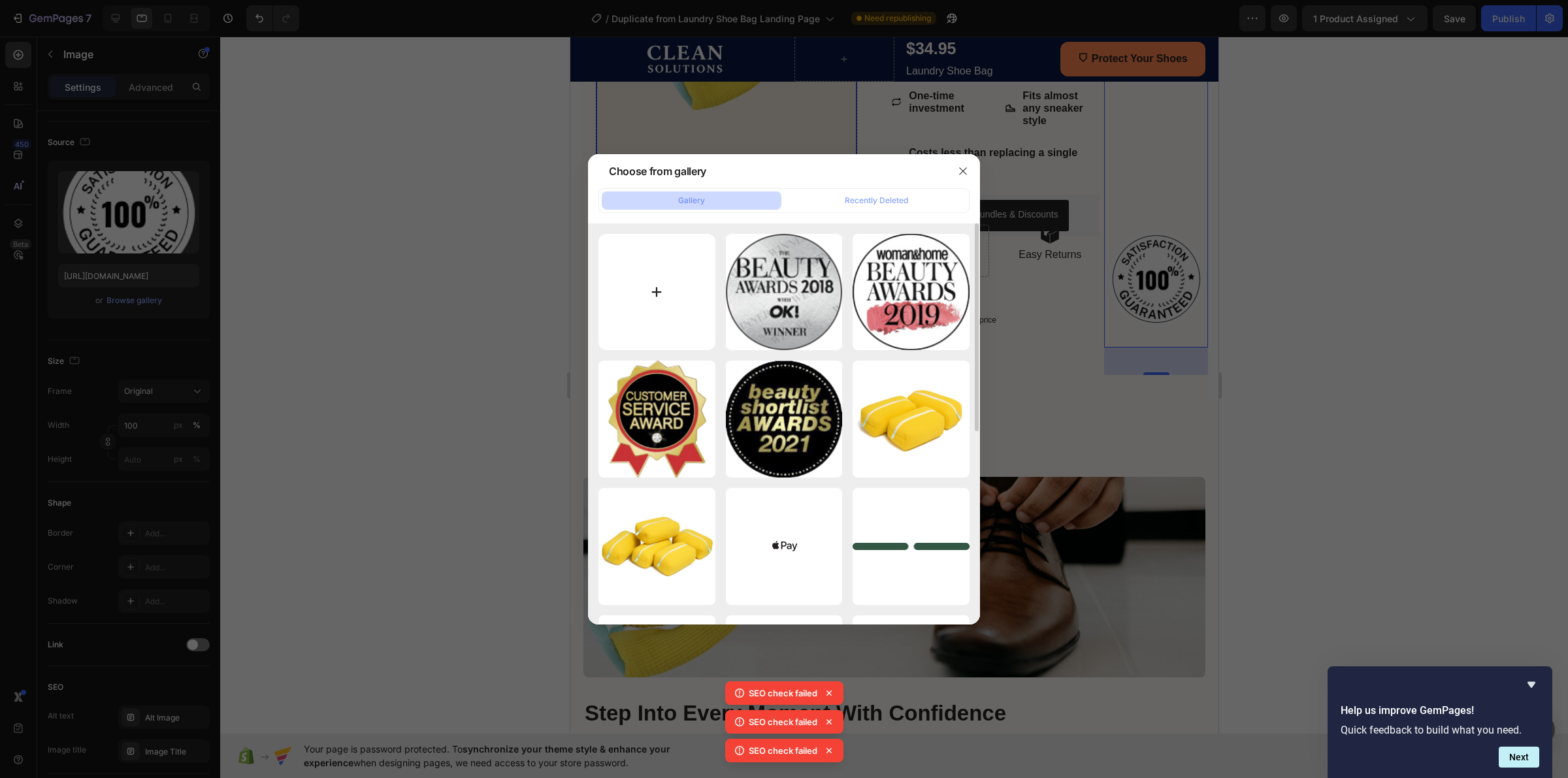
click at [649, 275] on input "file" at bounding box center [657, 292] width 117 height 117
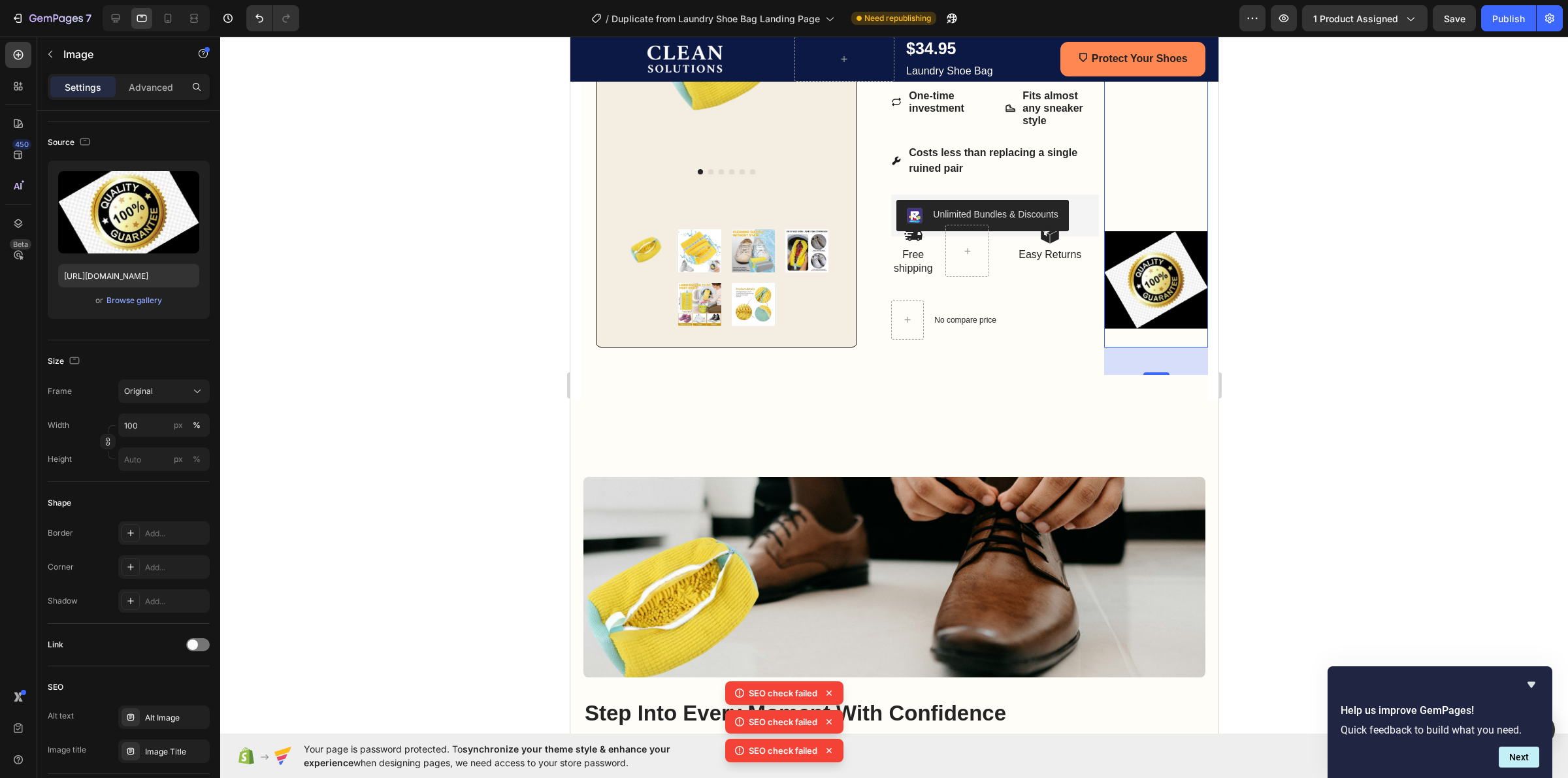
click at [502, 386] on div at bounding box center [894, 407] width 1348 height 741
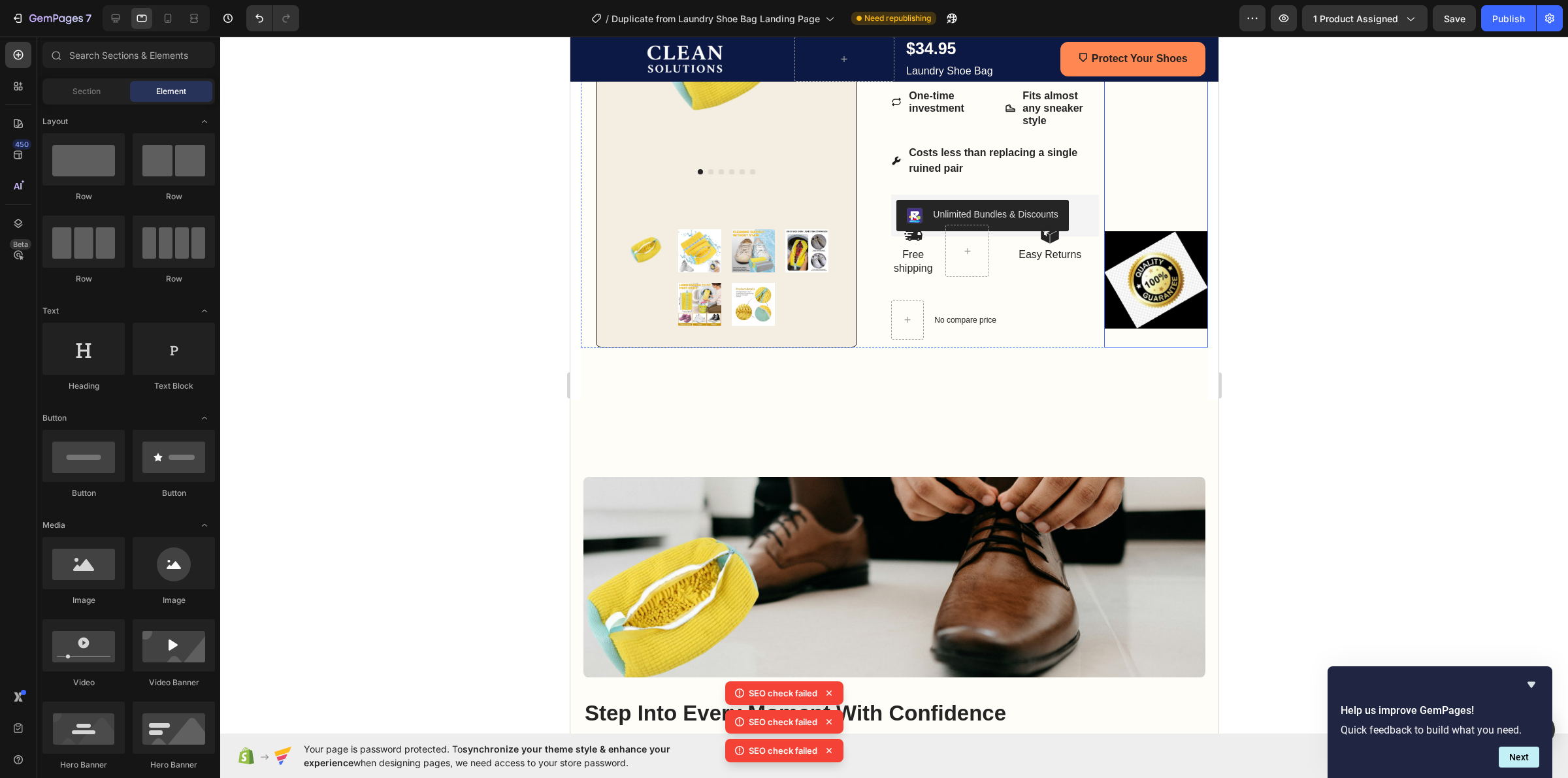
click at [1142, 279] on img at bounding box center [1156, 280] width 104 height 98
